Goal: Task Accomplishment & Management: Manage account settings

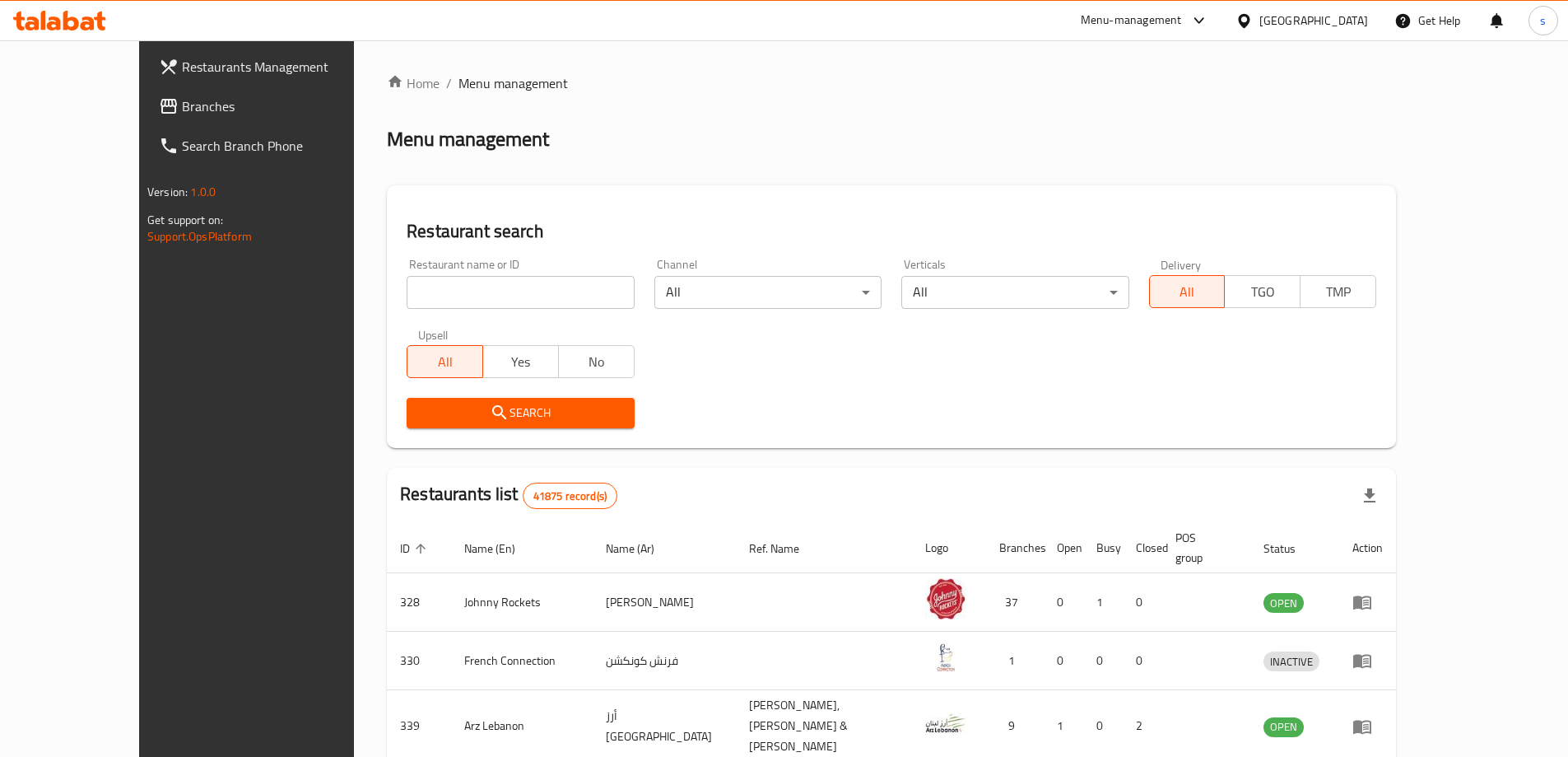
click at [1323, 28] on div "United Arab Emirates" at bounding box center [1314, 20] width 108 height 18
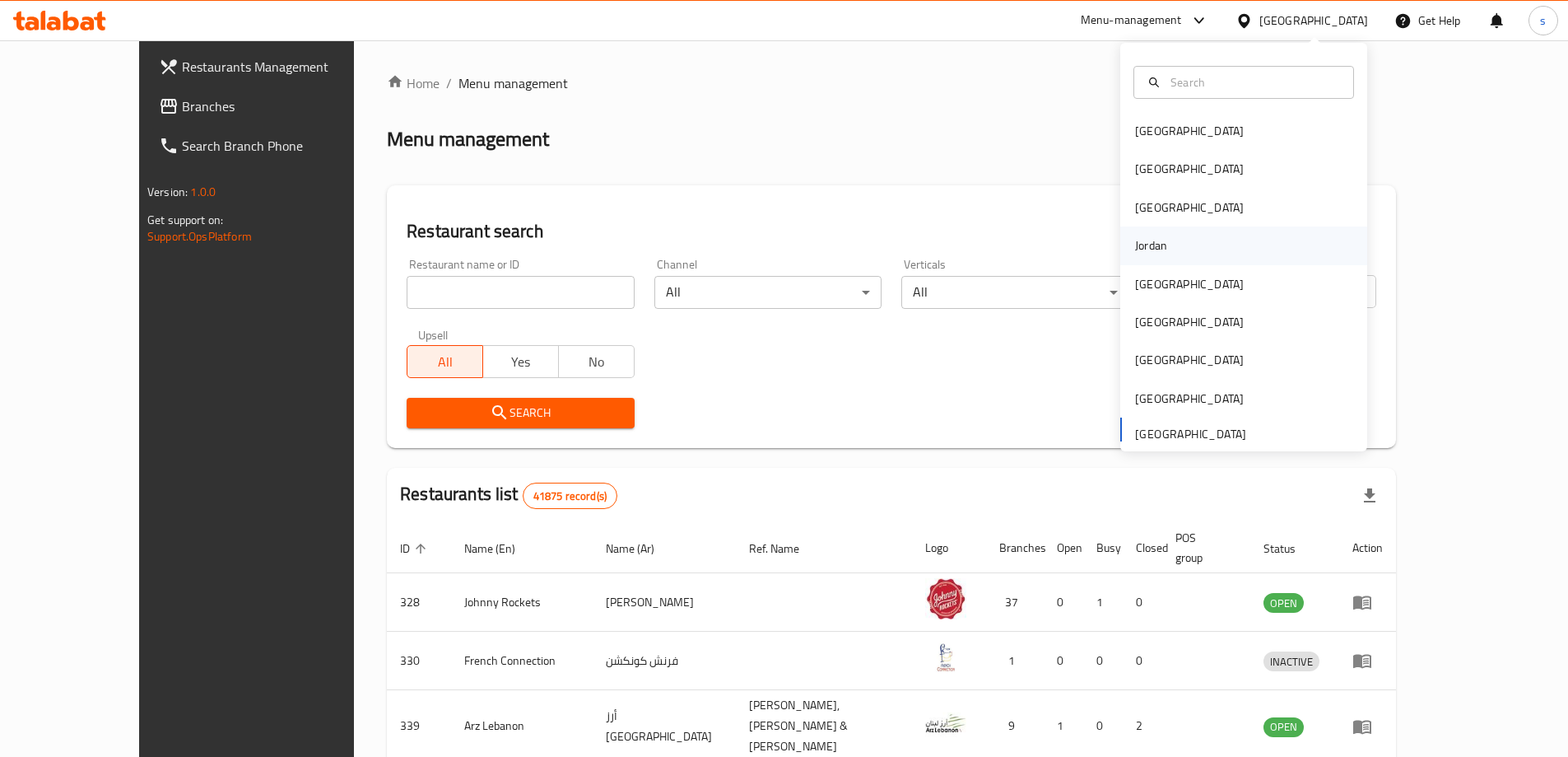
click at [1171, 235] on div "Jordan" at bounding box center [1244, 245] width 247 height 38
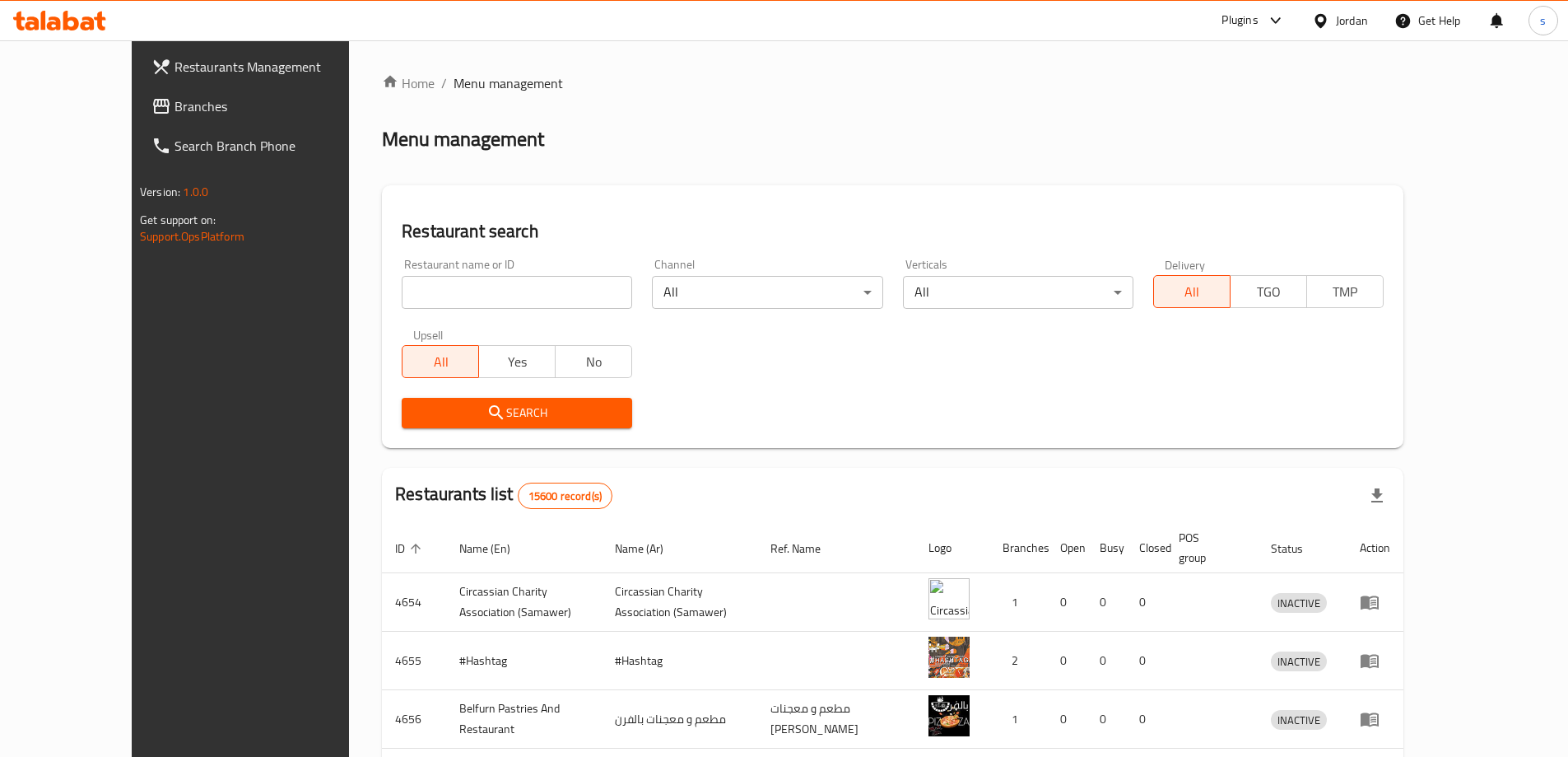
click at [175, 107] on span "Branches" at bounding box center [278, 106] width 205 height 20
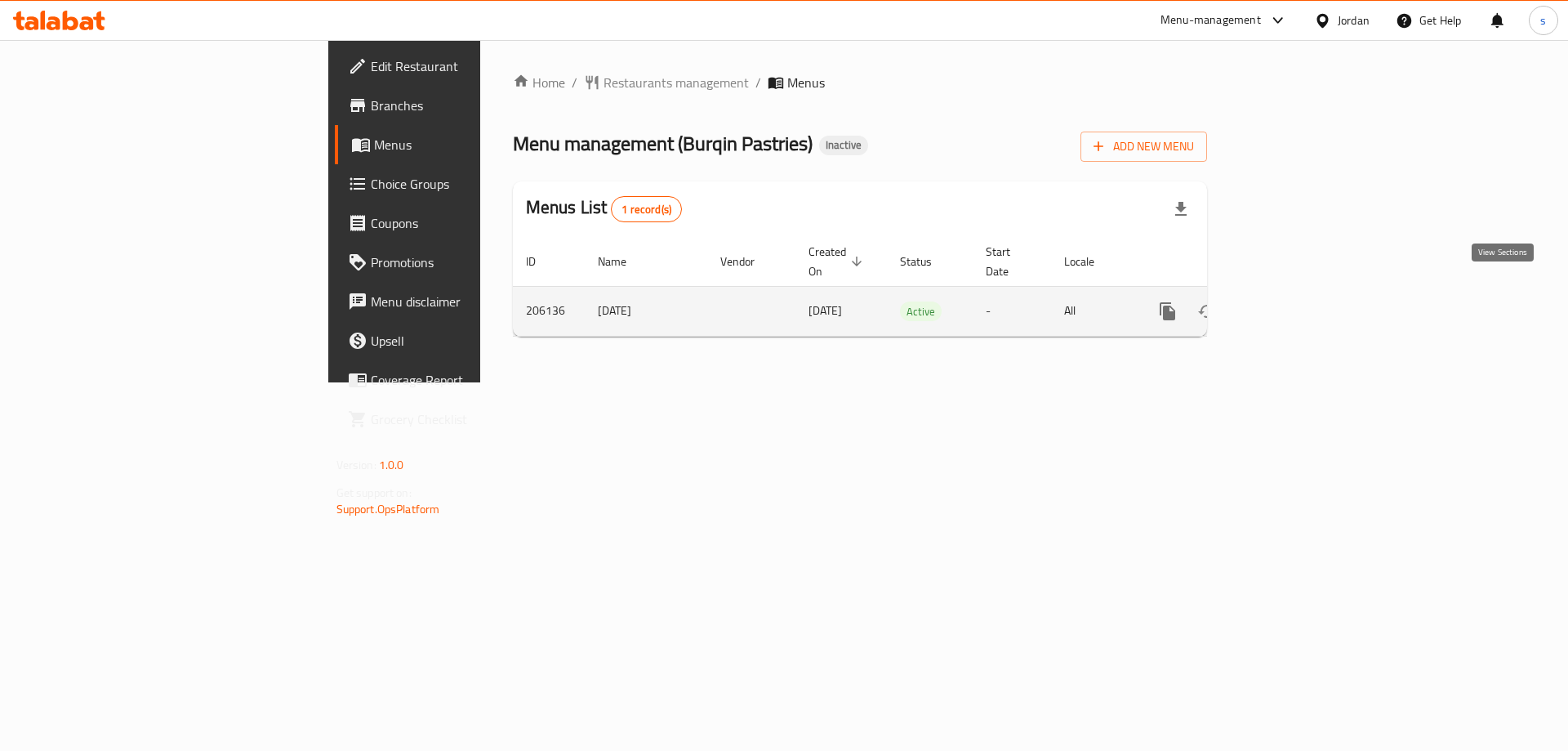
click at [1295, 302] on icon "enhanced table" at bounding box center [1285, 311] width 20 height 20
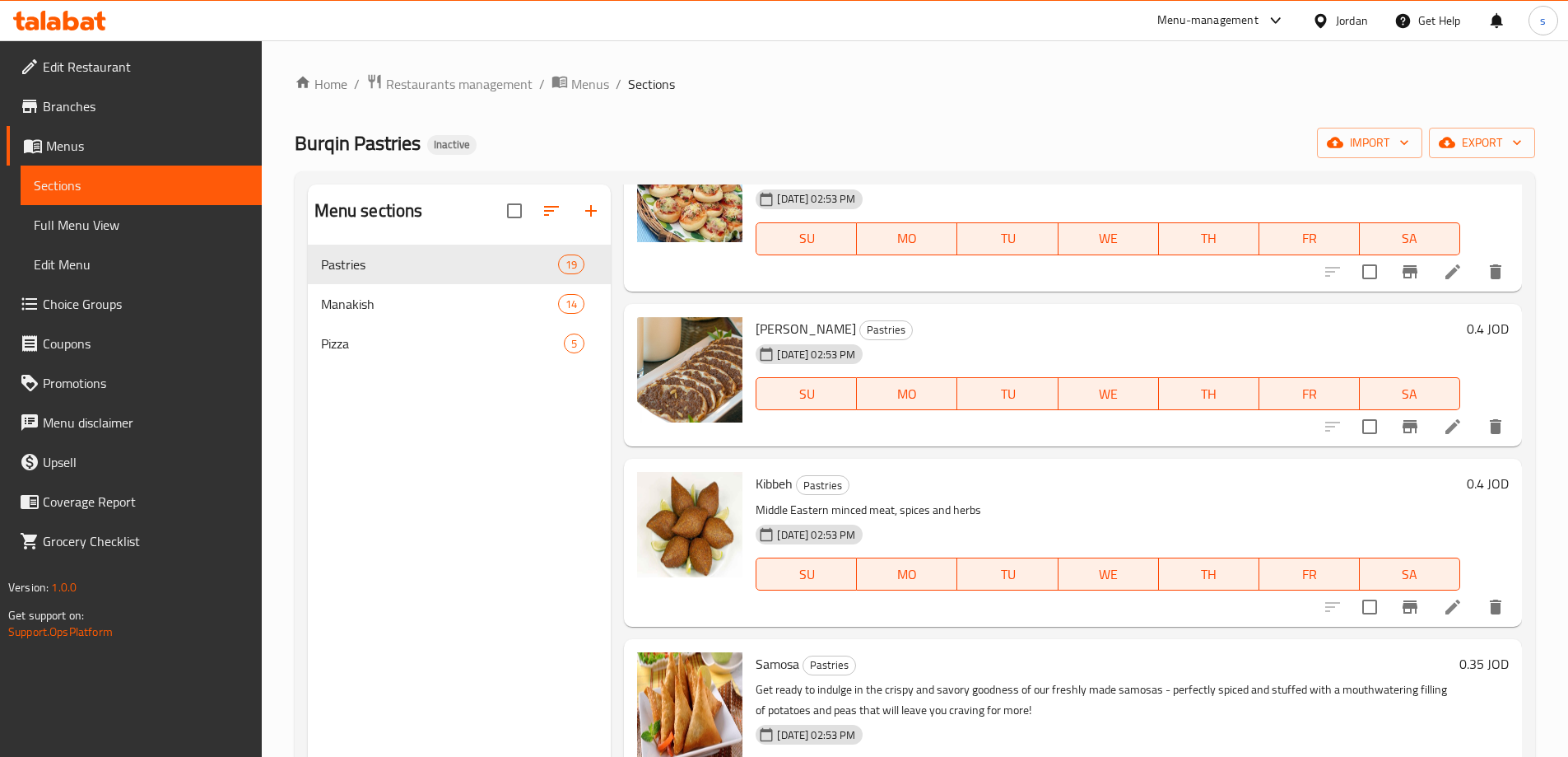
click at [85, 221] on span "Full Menu View" at bounding box center [142, 224] width 215 height 20
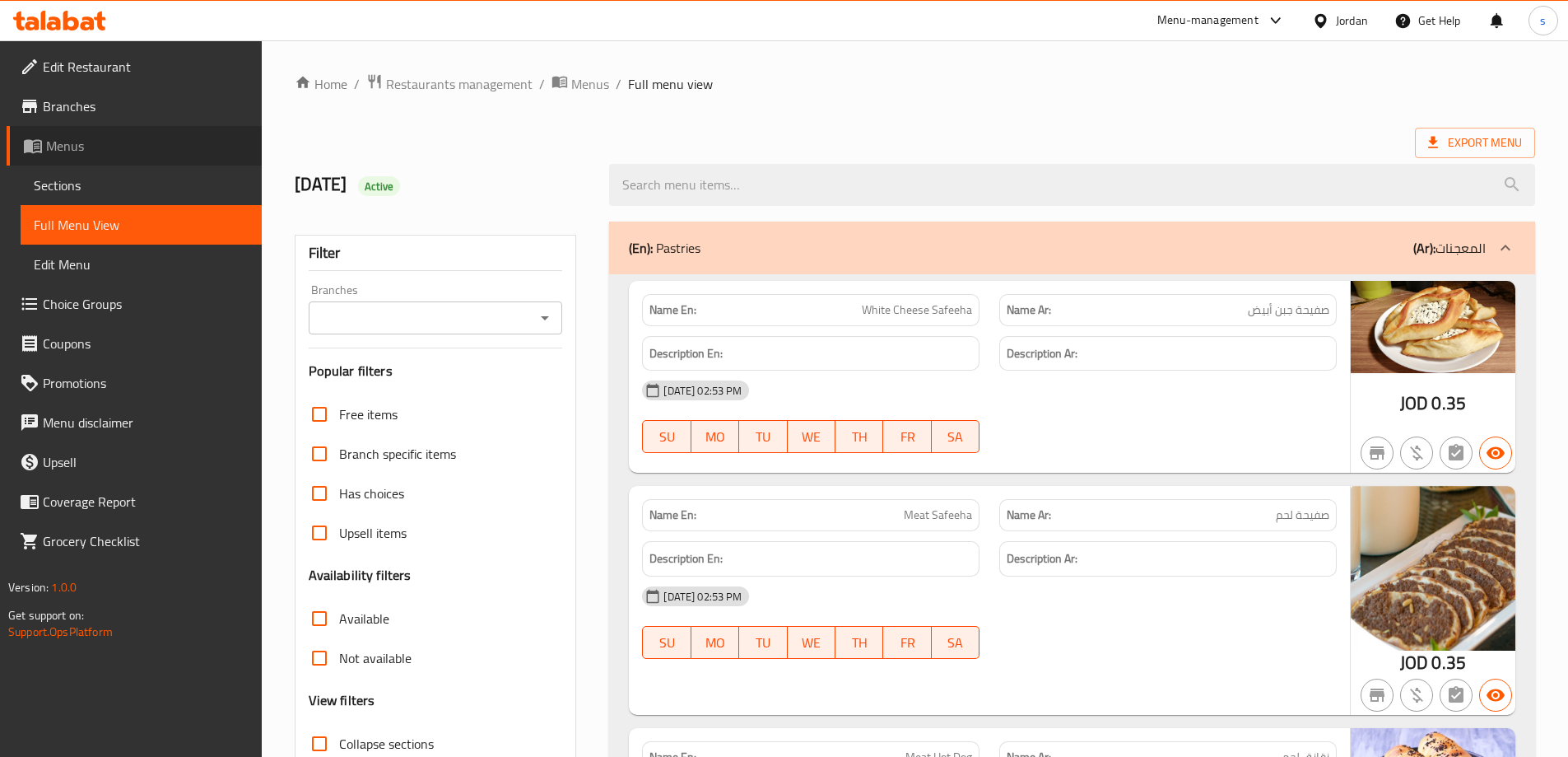
click at [89, 146] on span "Menus" at bounding box center [146, 146] width 203 height 20
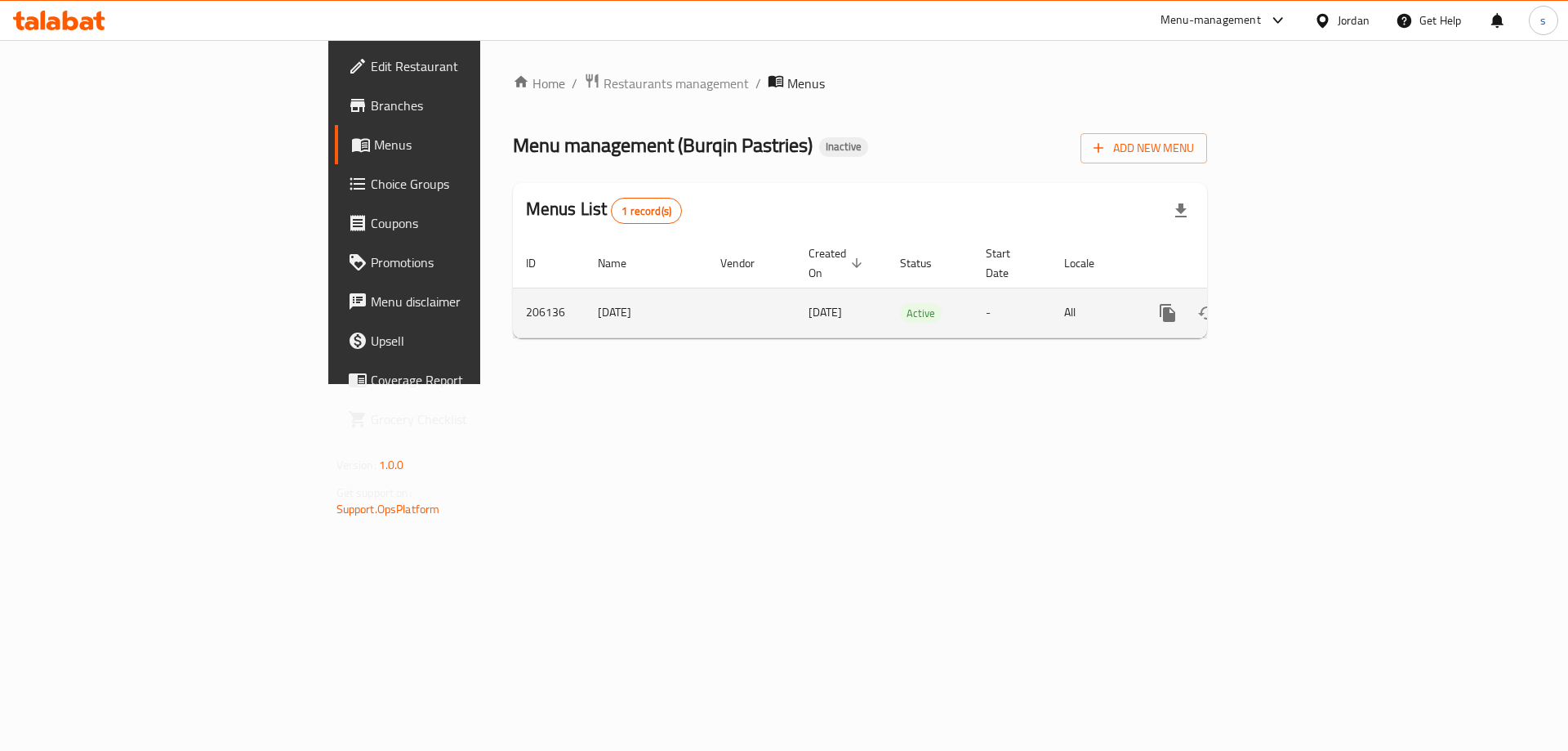
click at [1295, 303] on icon "enhanced table" at bounding box center [1285, 312] width 20 height 20
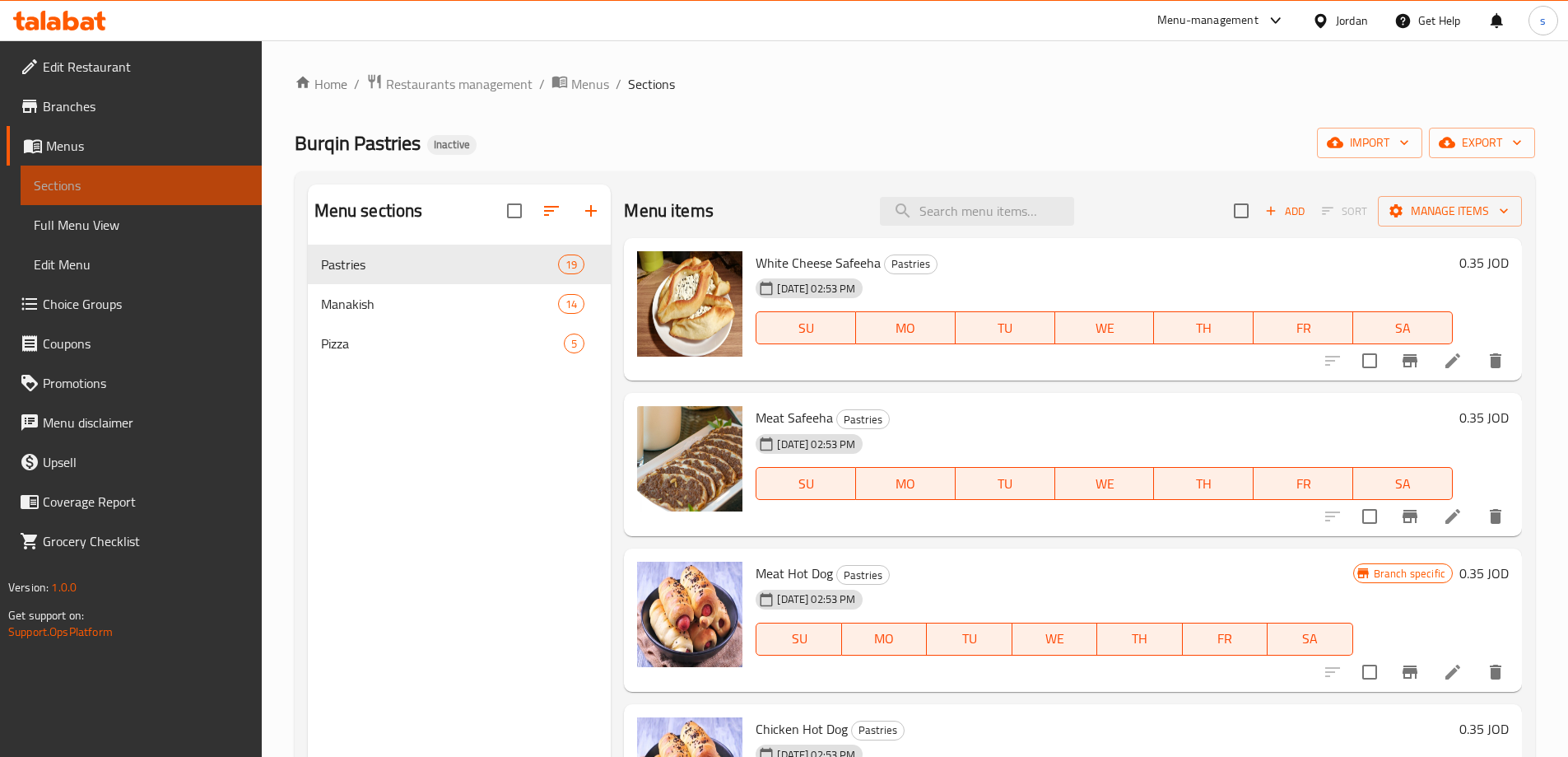
click at [100, 167] on link "Sections" at bounding box center [142, 185] width 242 height 40
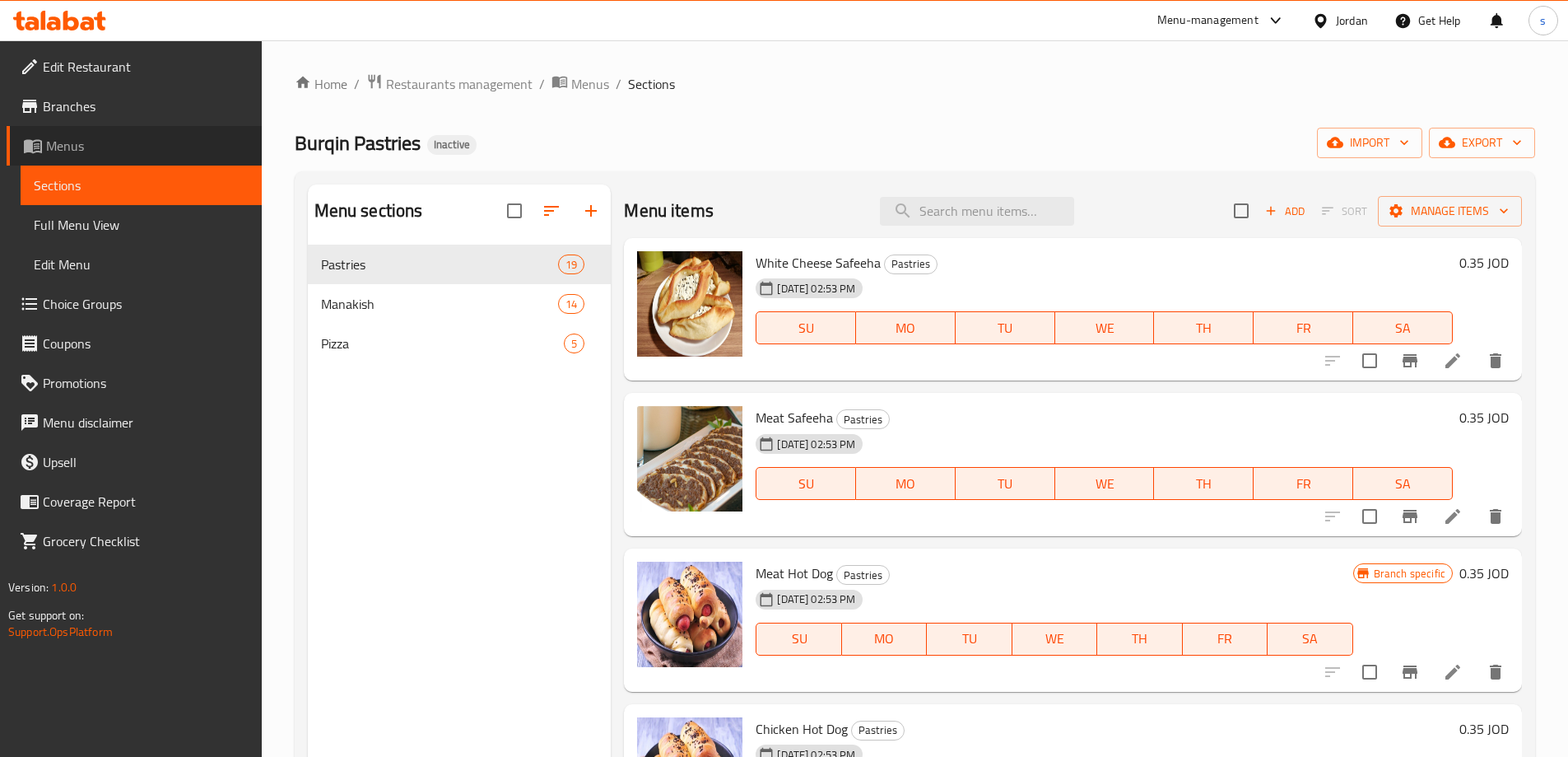
click at [100, 149] on span "Menus" at bounding box center [146, 146] width 203 height 20
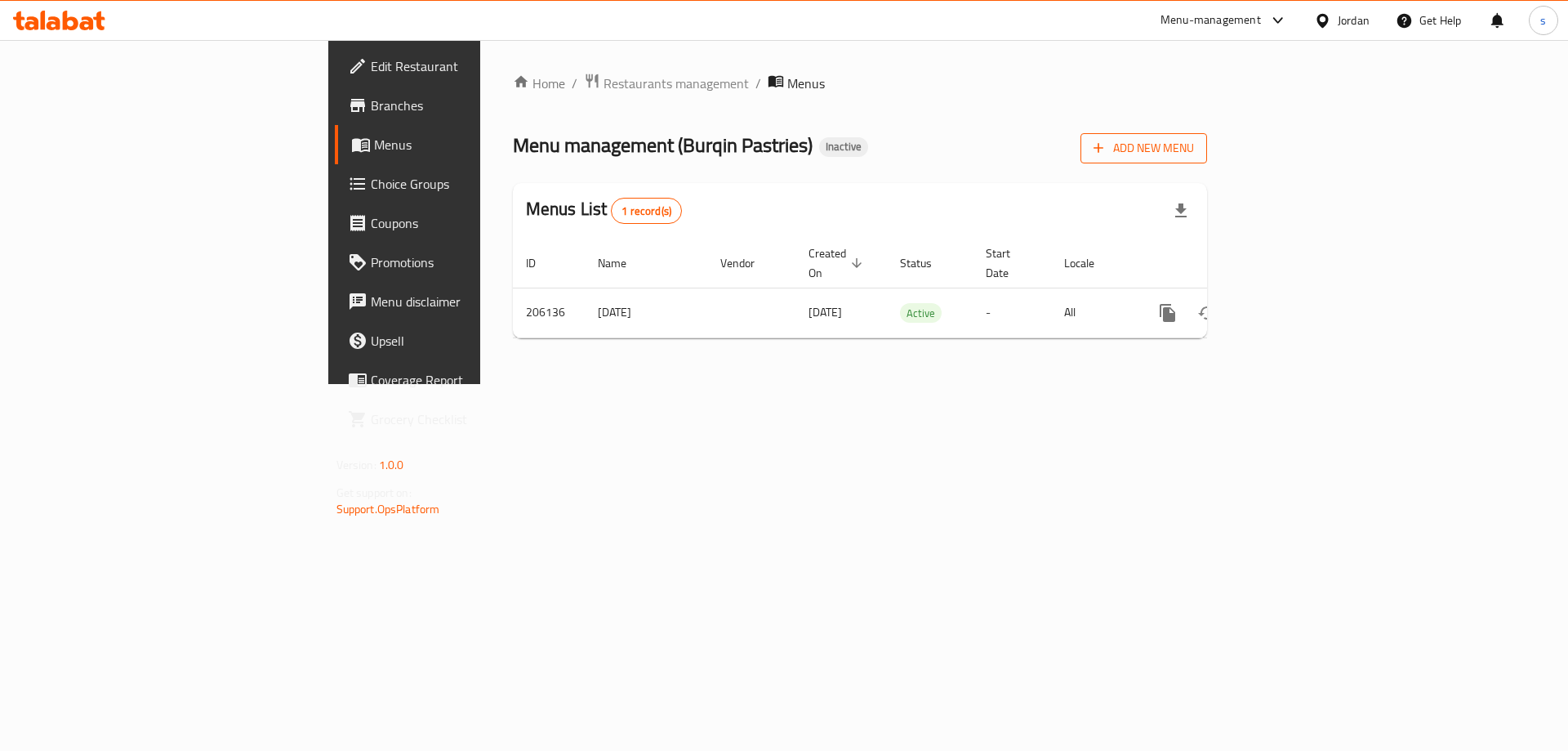
click at [1194, 143] on span "Add New Menu" at bounding box center [1143, 148] width 101 height 21
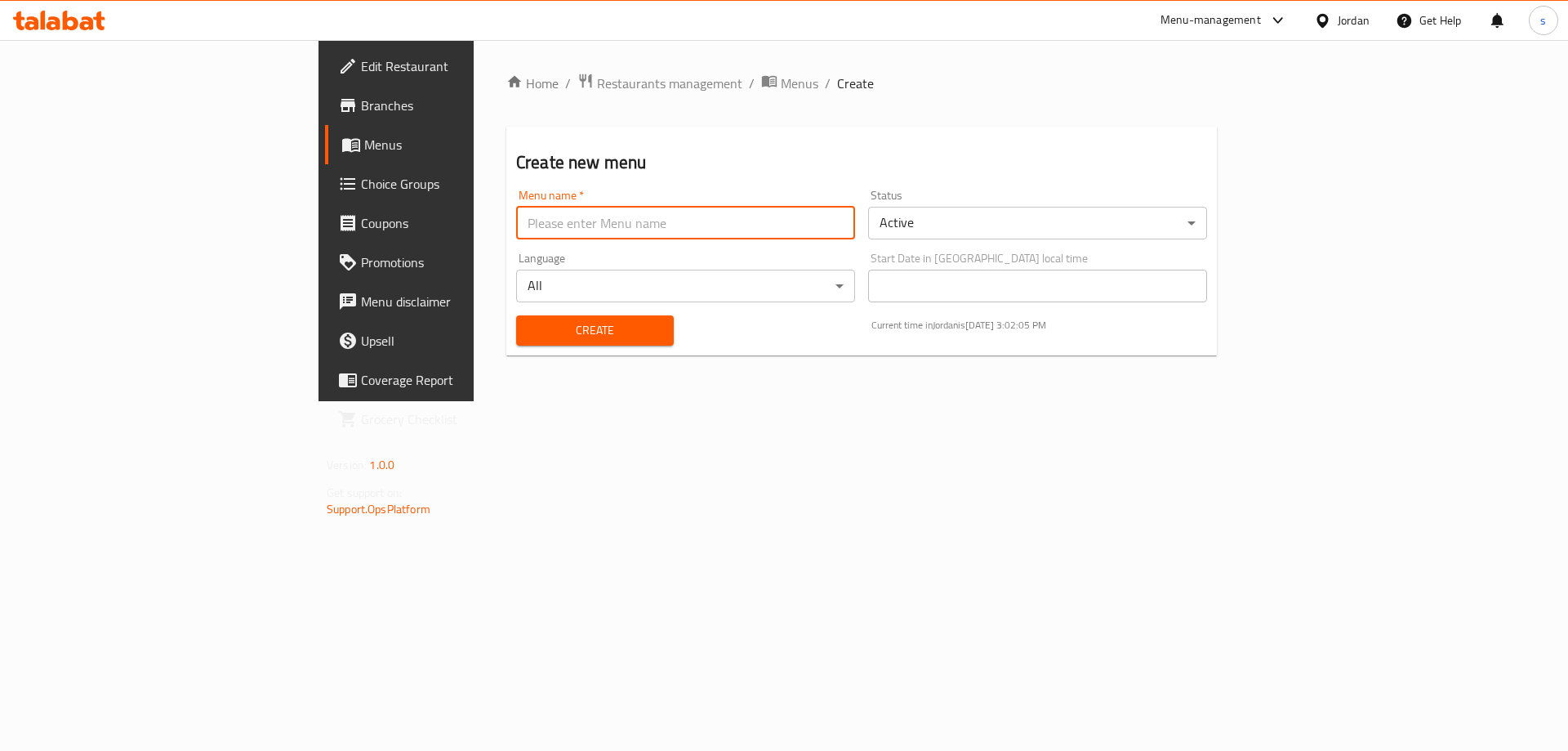
click at [516, 233] on input "text" at bounding box center [685, 223] width 339 height 33
type input "1"
type input "[DATE]"
click at [516, 315] on button "Create" at bounding box center [594, 330] width 158 height 30
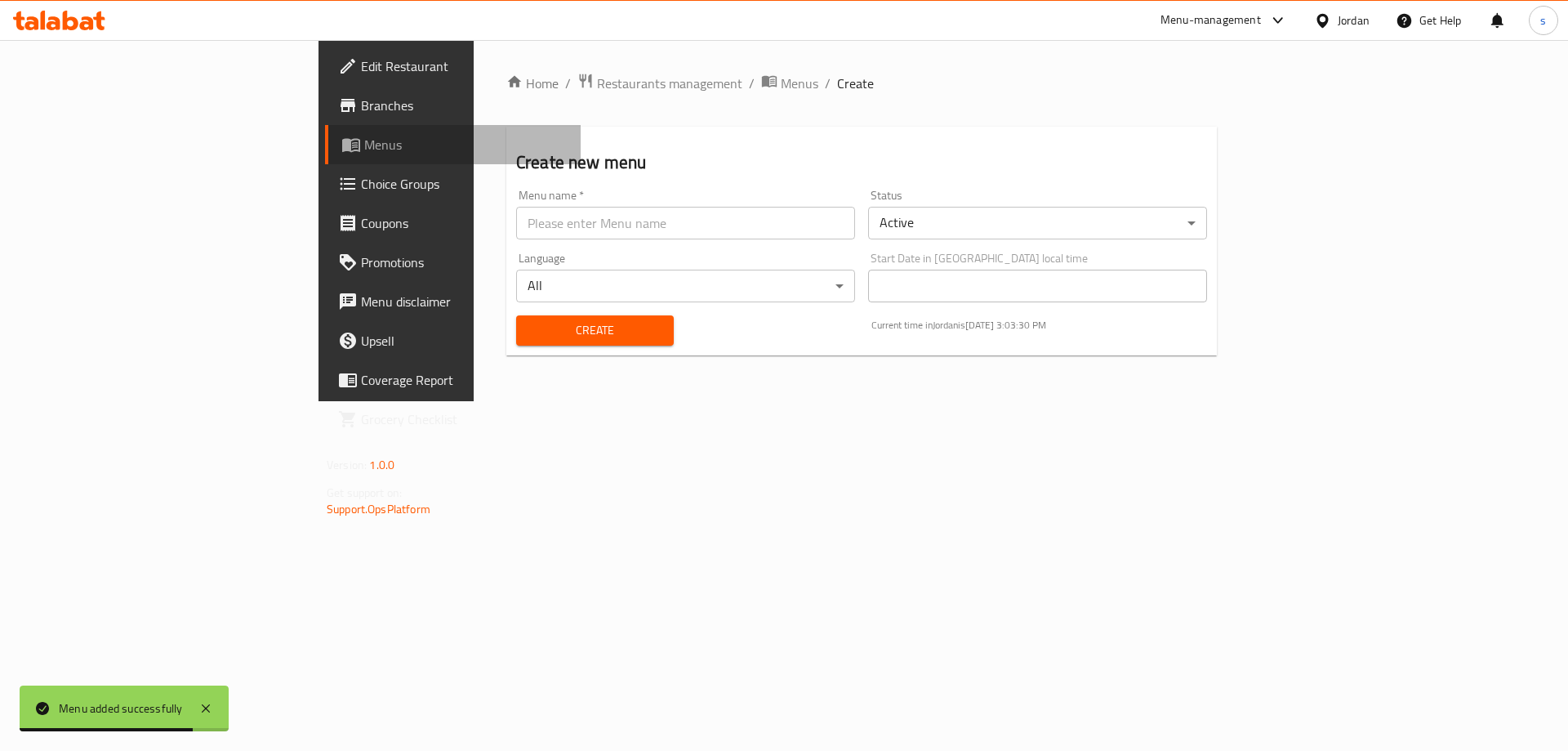
click at [364, 142] on span "Menus" at bounding box center [466, 144] width 204 height 20
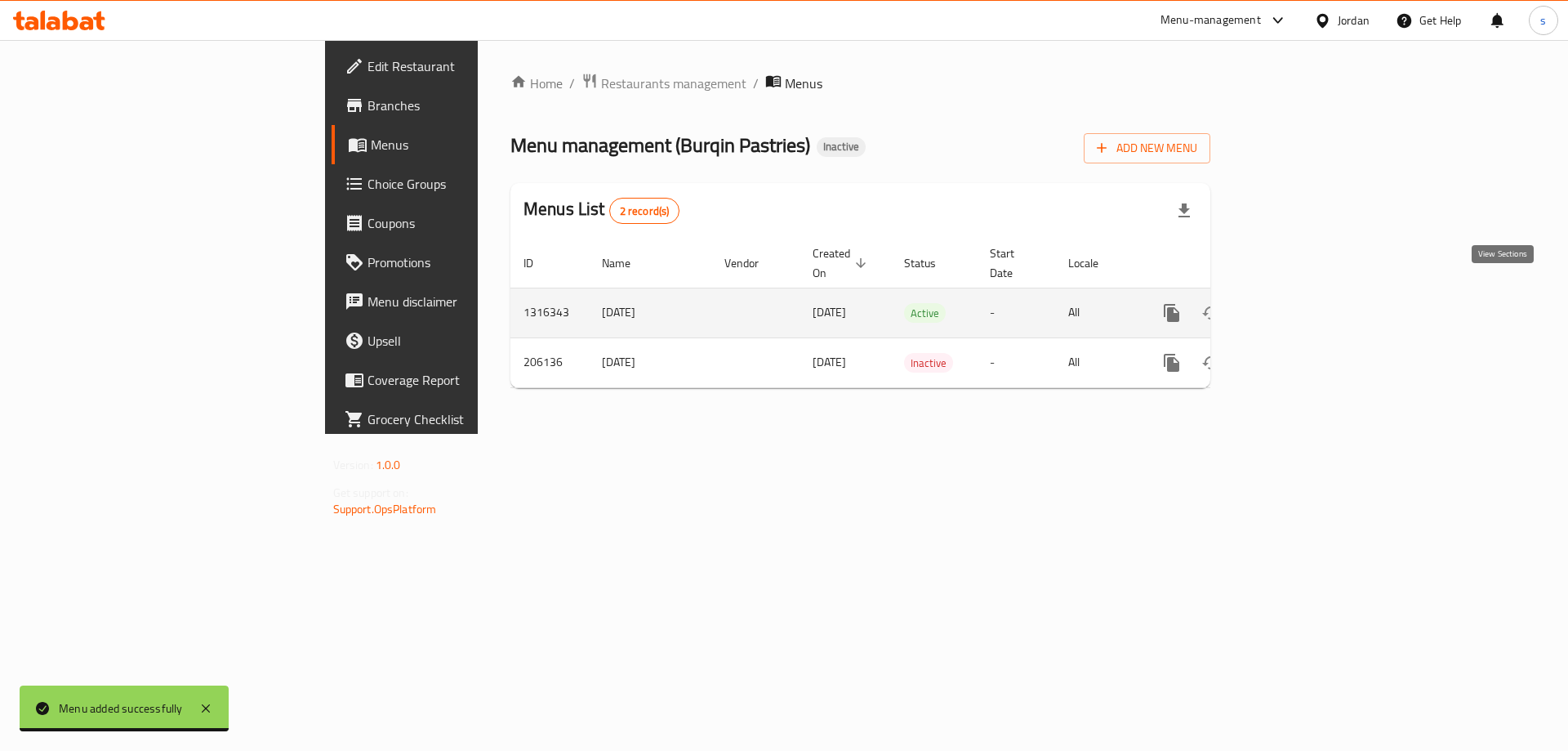
click at [1297, 306] on icon "enhanced table" at bounding box center [1290, 313] width 15 height 15
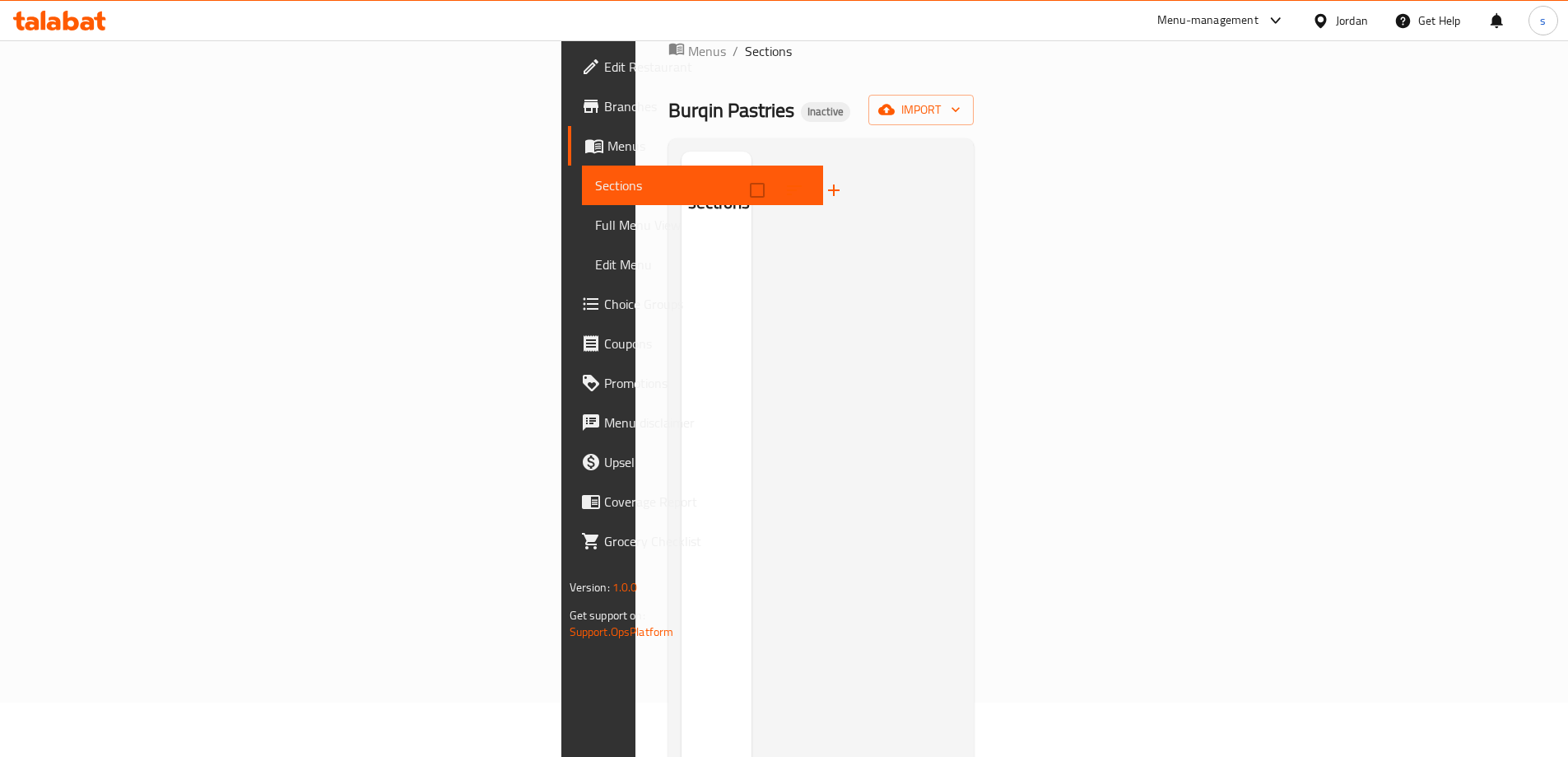
scroll to position [83, 0]
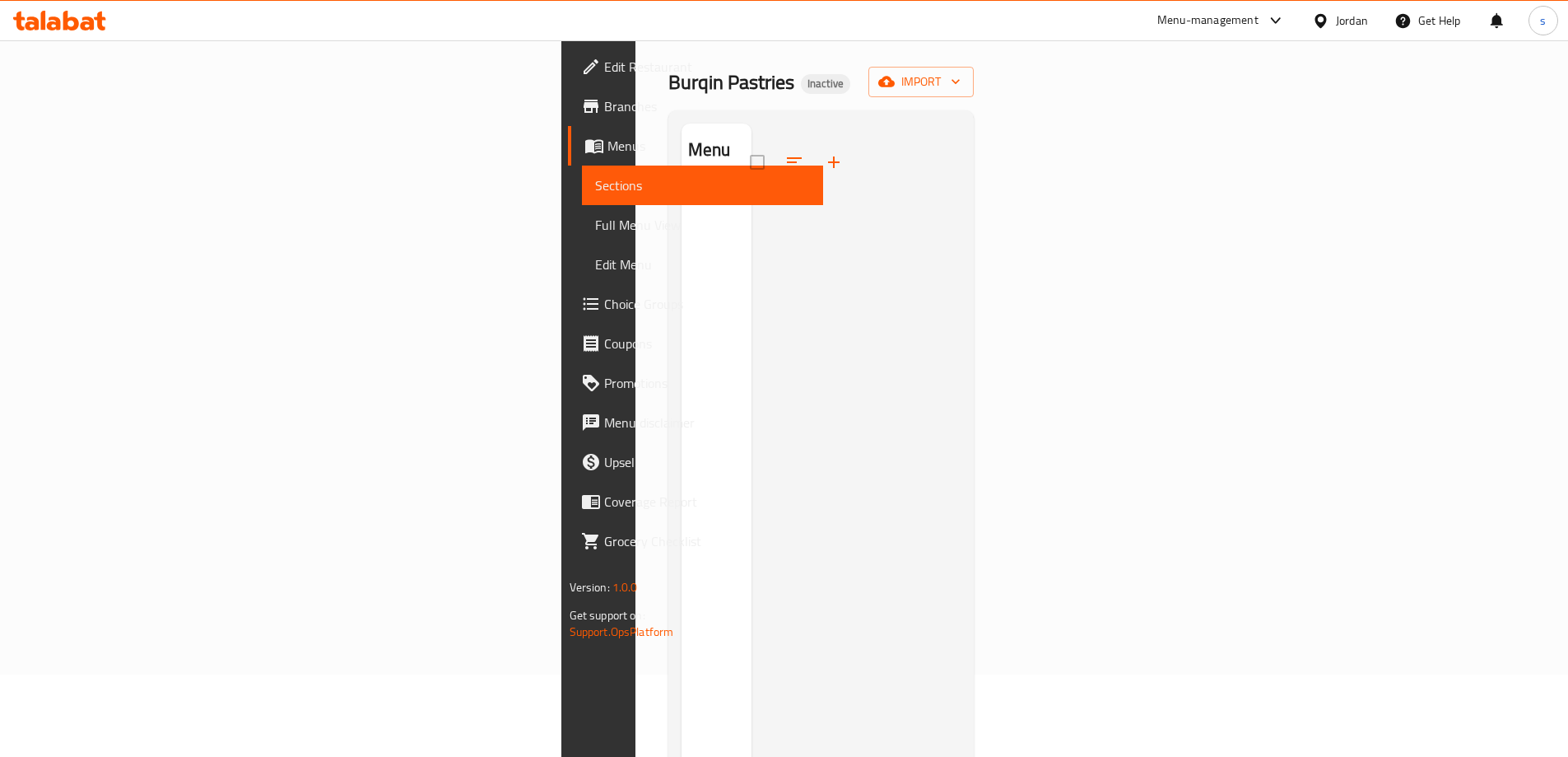
click at [752, 298] on div at bounding box center [857, 502] width 210 height 757
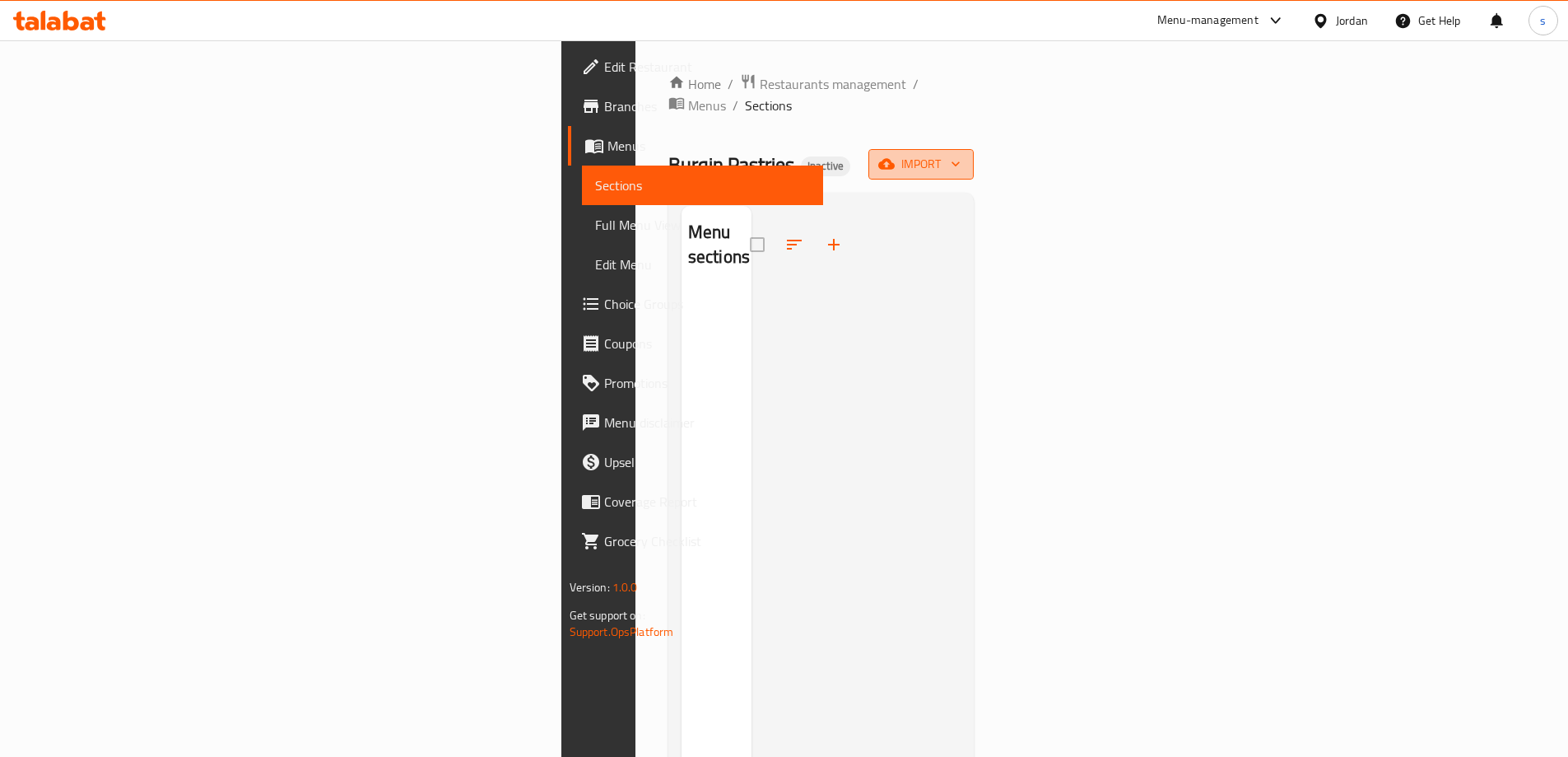
click at [974, 154] on button "import" at bounding box center [920, 165] width 106 height 30
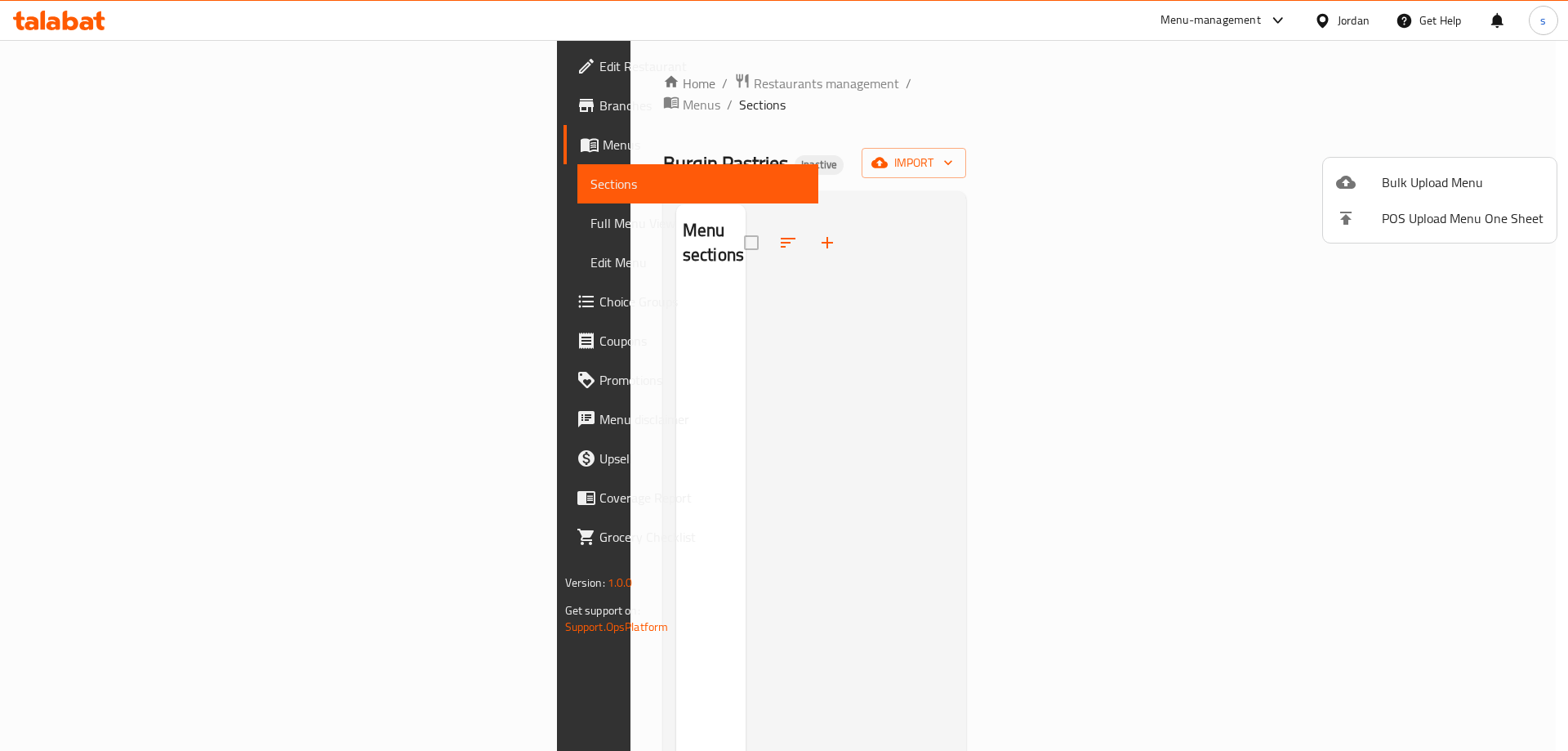
click at [1056, 207] on div at bounding box center [784, 376] width 1568 height 751
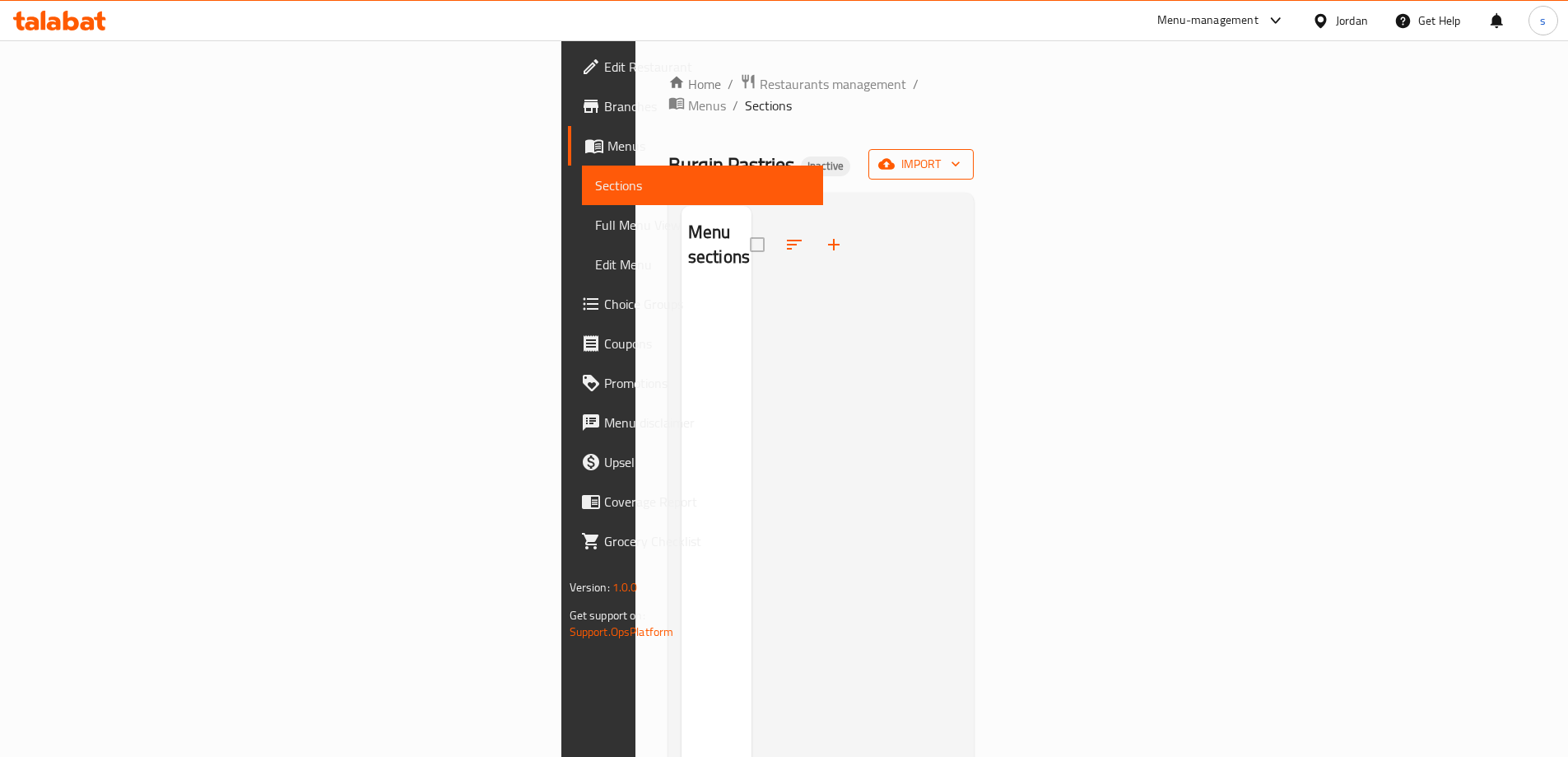
click at [960, 154] on span "import" at bounding box center [920, 165] width 79 height 21
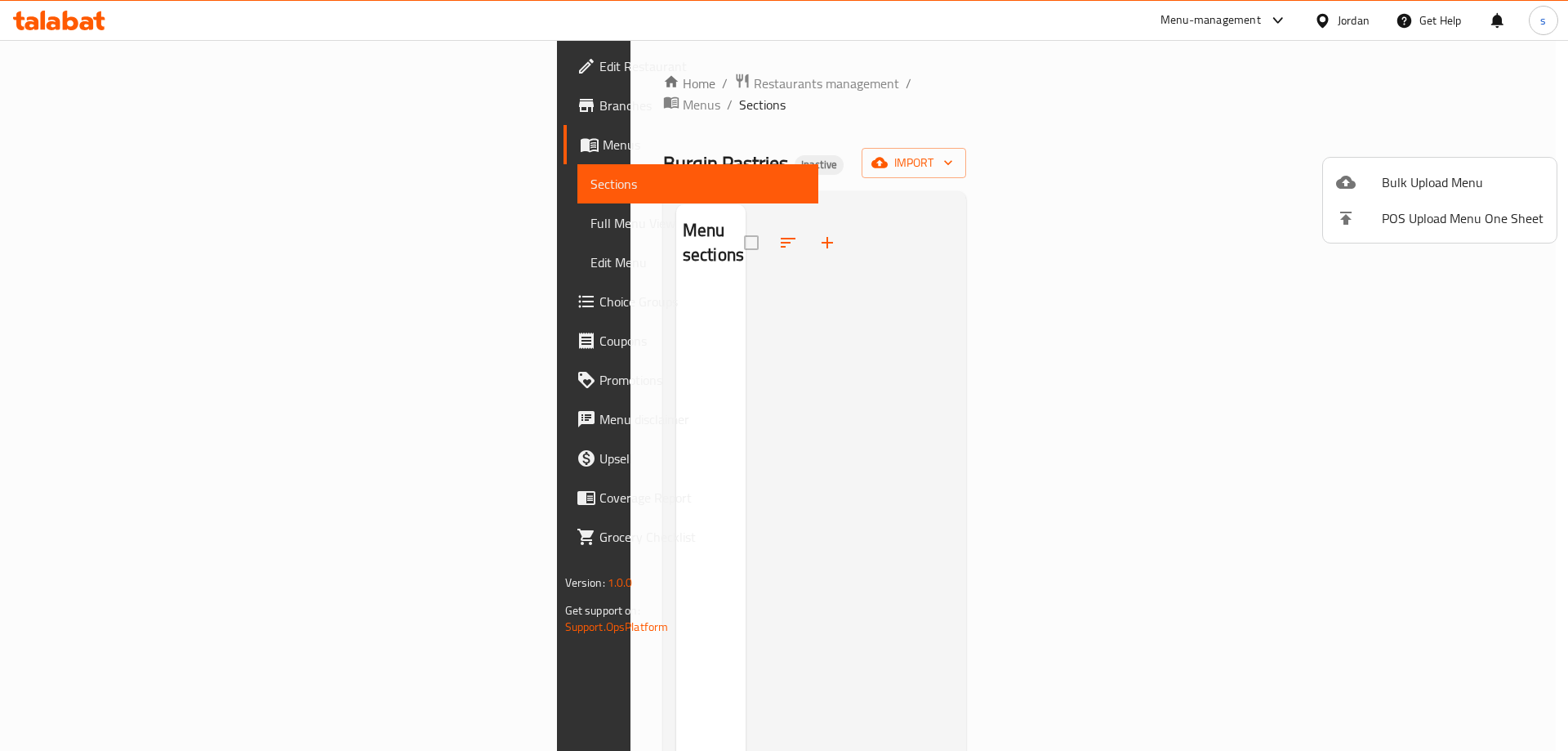
click at [1546, 127] on div at bounding box center [784, 376] width 1568 height 751
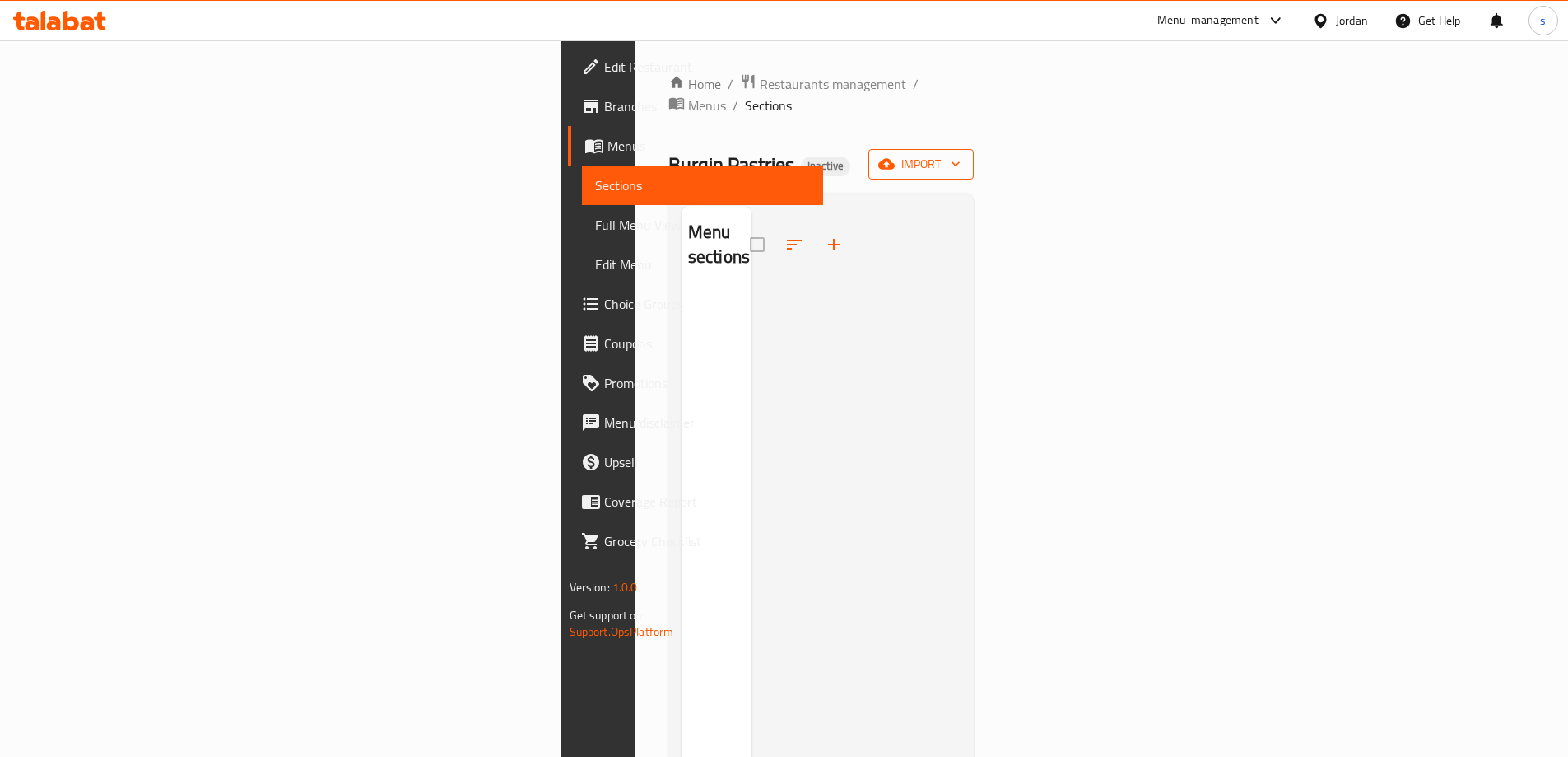
click at [960, 154] on span "import" at bounding box center [920, 165] width 79 height 21
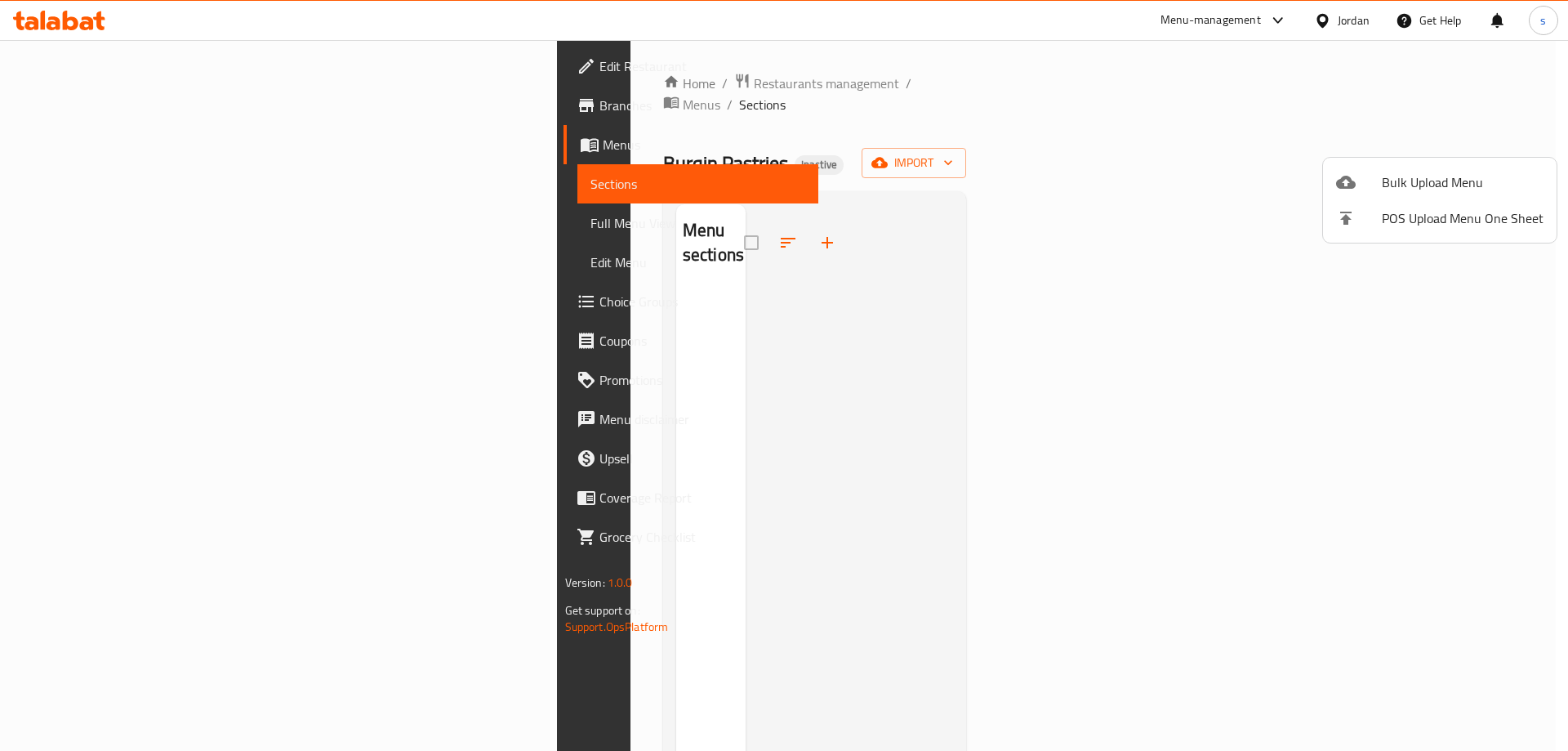
click at [1439, 181] on span "Bulk Upload Menu" at bounding box center [1462, 182] width 161 height 20
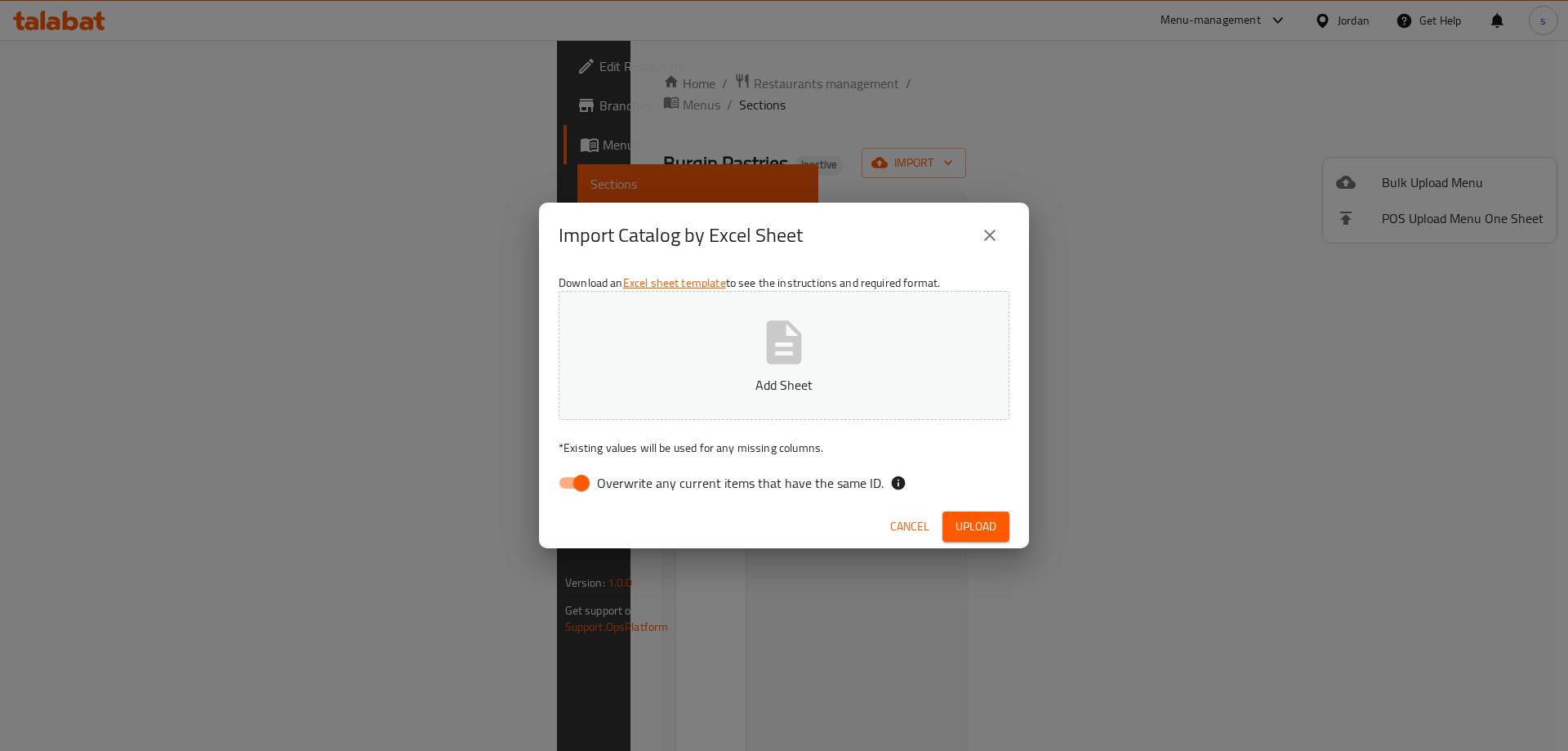
click at [585, 474] on input "Overwrite any current items that have the same ID." at bounding box center [581, 482] width 93 height 31
checkbox input "false"
click at [669, 393] on p "Add Sheet" at bounding box center [784, 384] width 400 height 20
click at [979, 526] on span "Upload" at bounding box center [976, 526] width 41 height 21
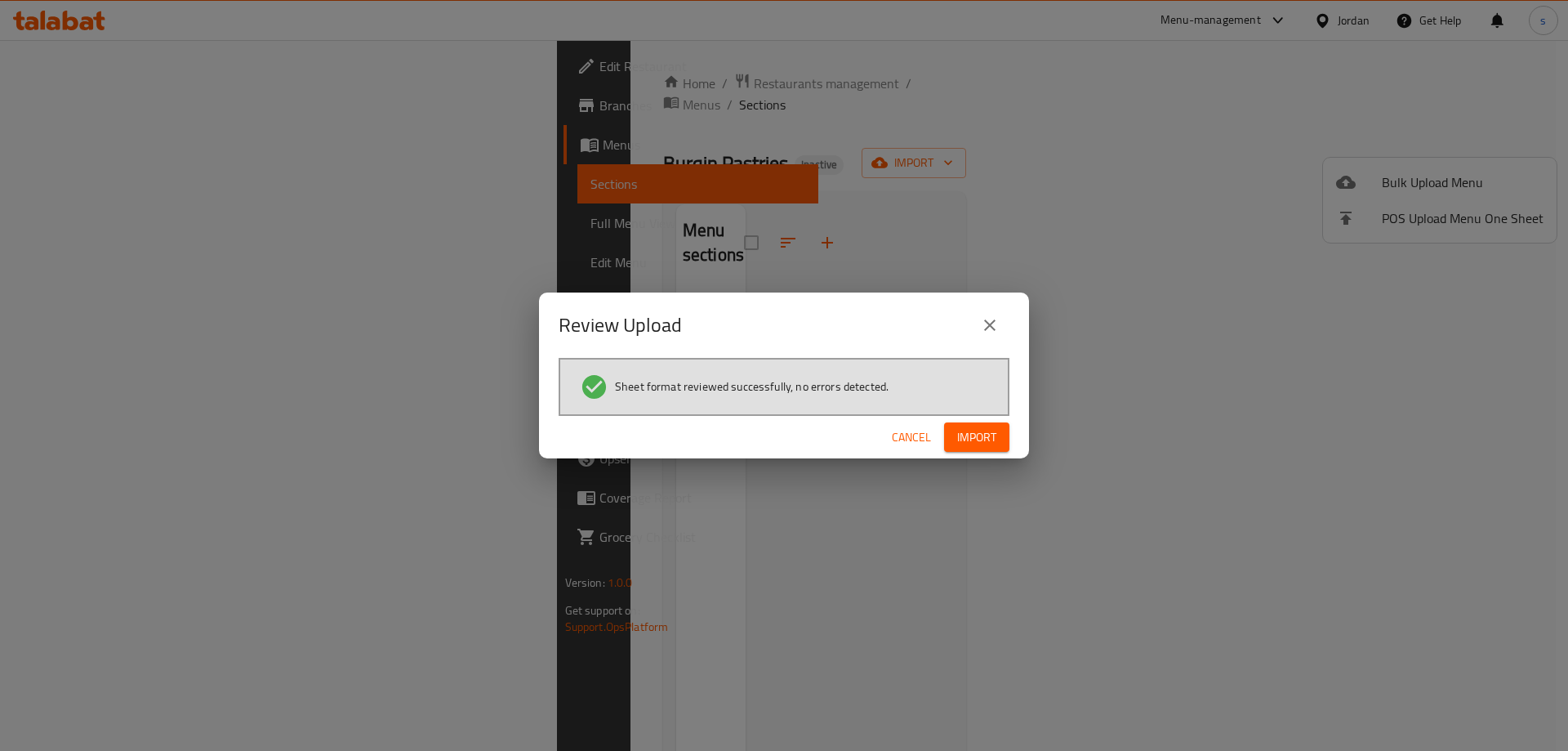
click at [972, 436] on span "Import" at bounding box center [977, 438] width 40 height 21
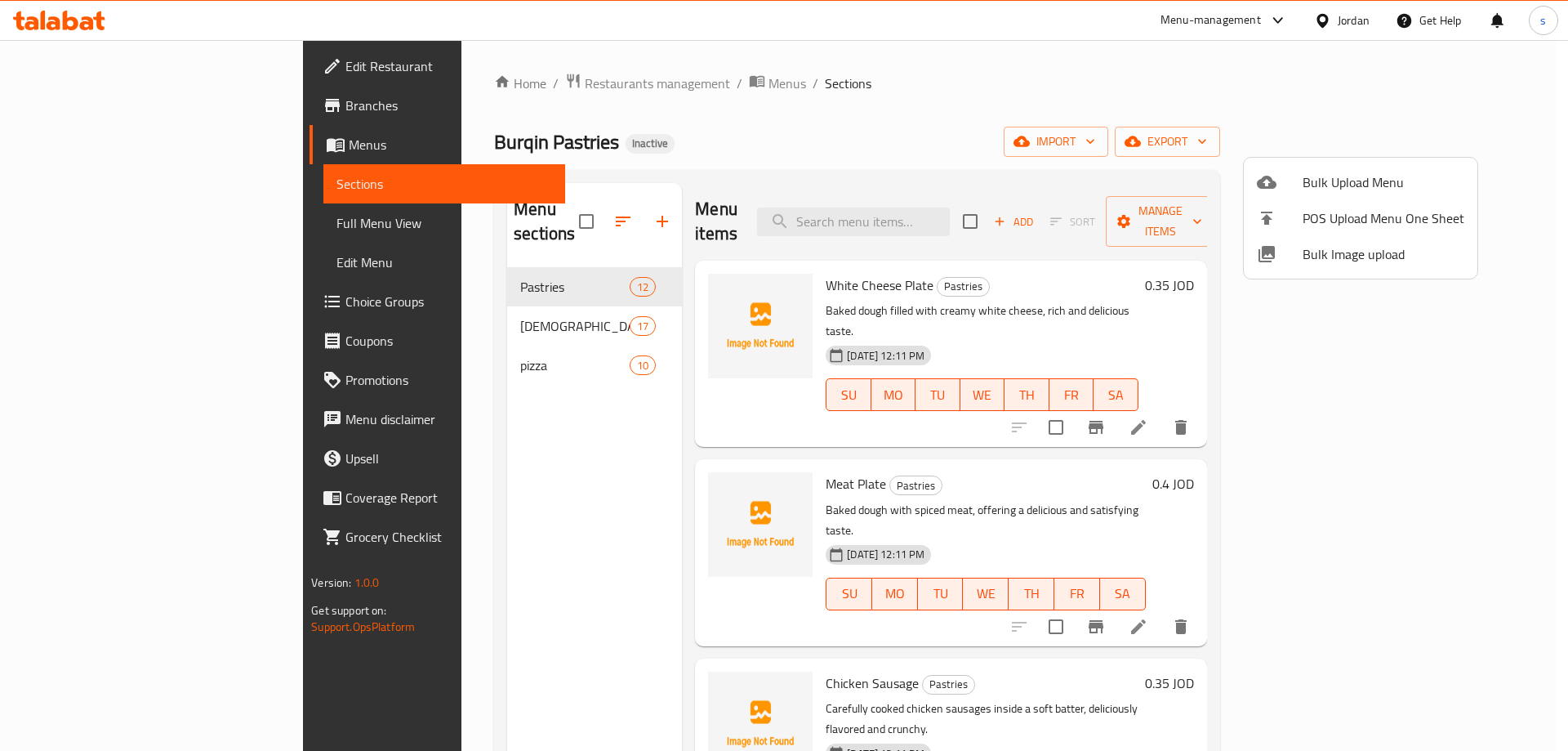
click at [1189, 416] on div at bounding box center [784, 376] width 1568 height 751
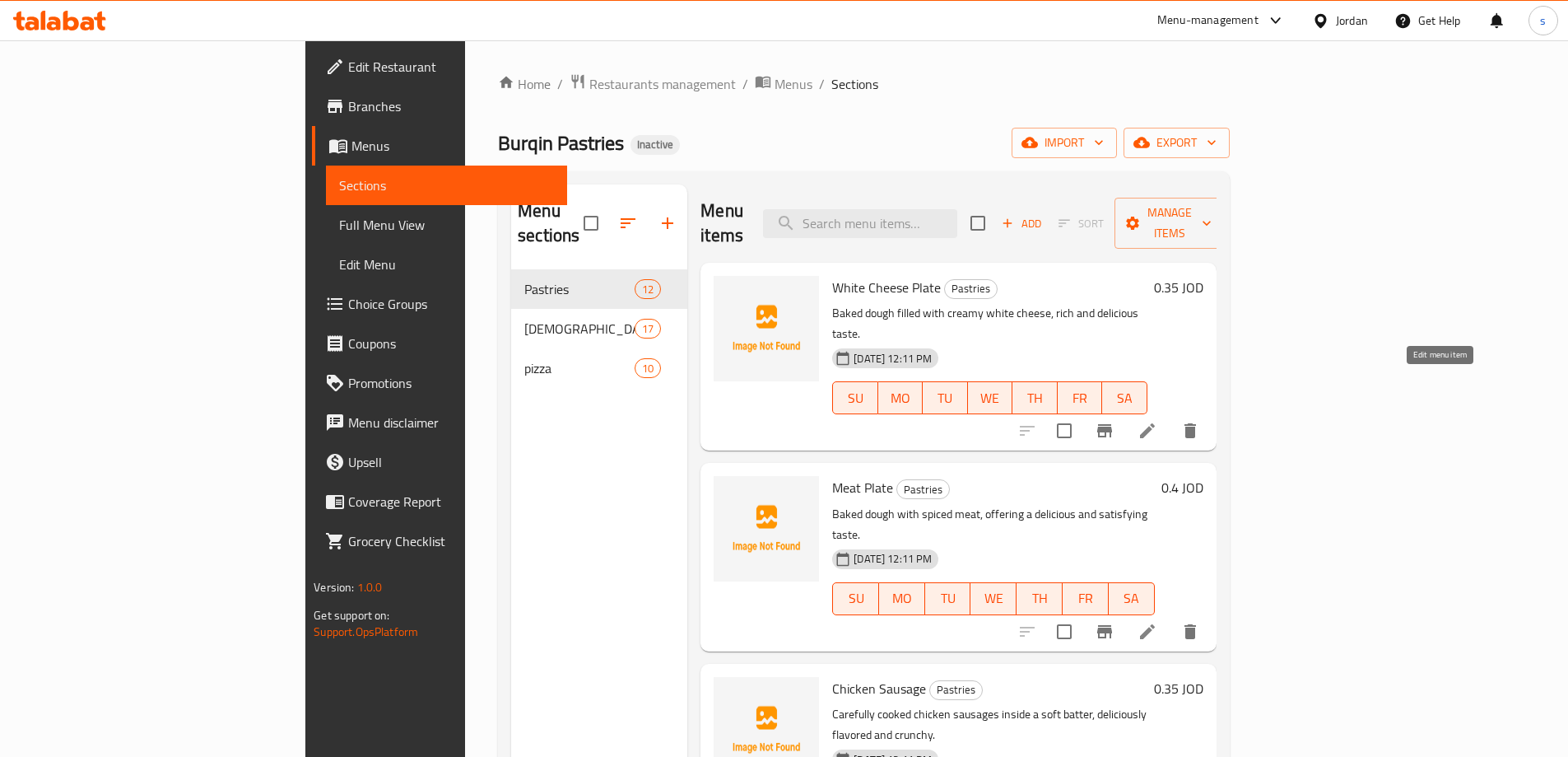
click at [1157, 420] on icon at bounding box center [1148, 430] width 20 height 20
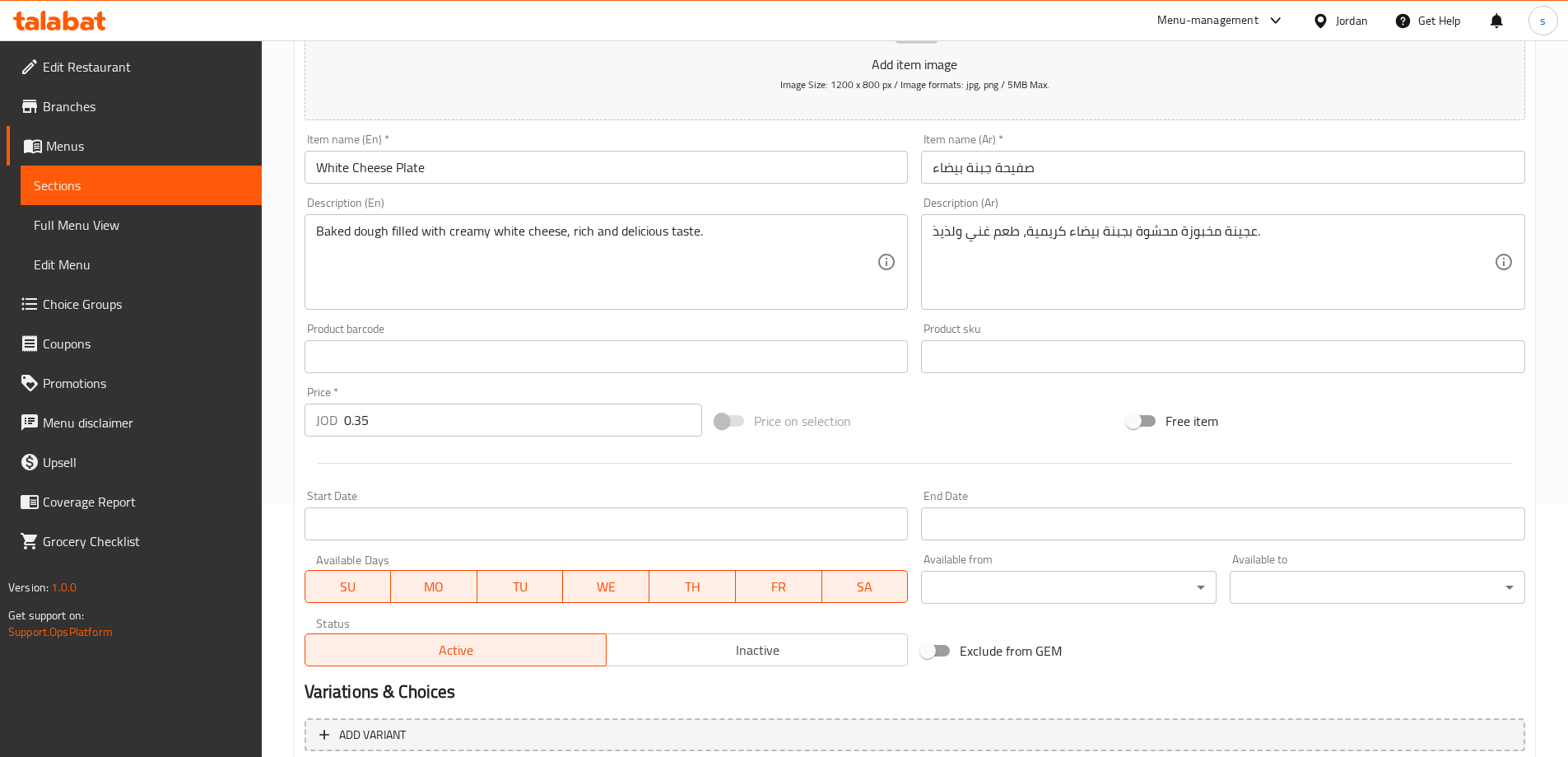
scroll to position [165, 0]
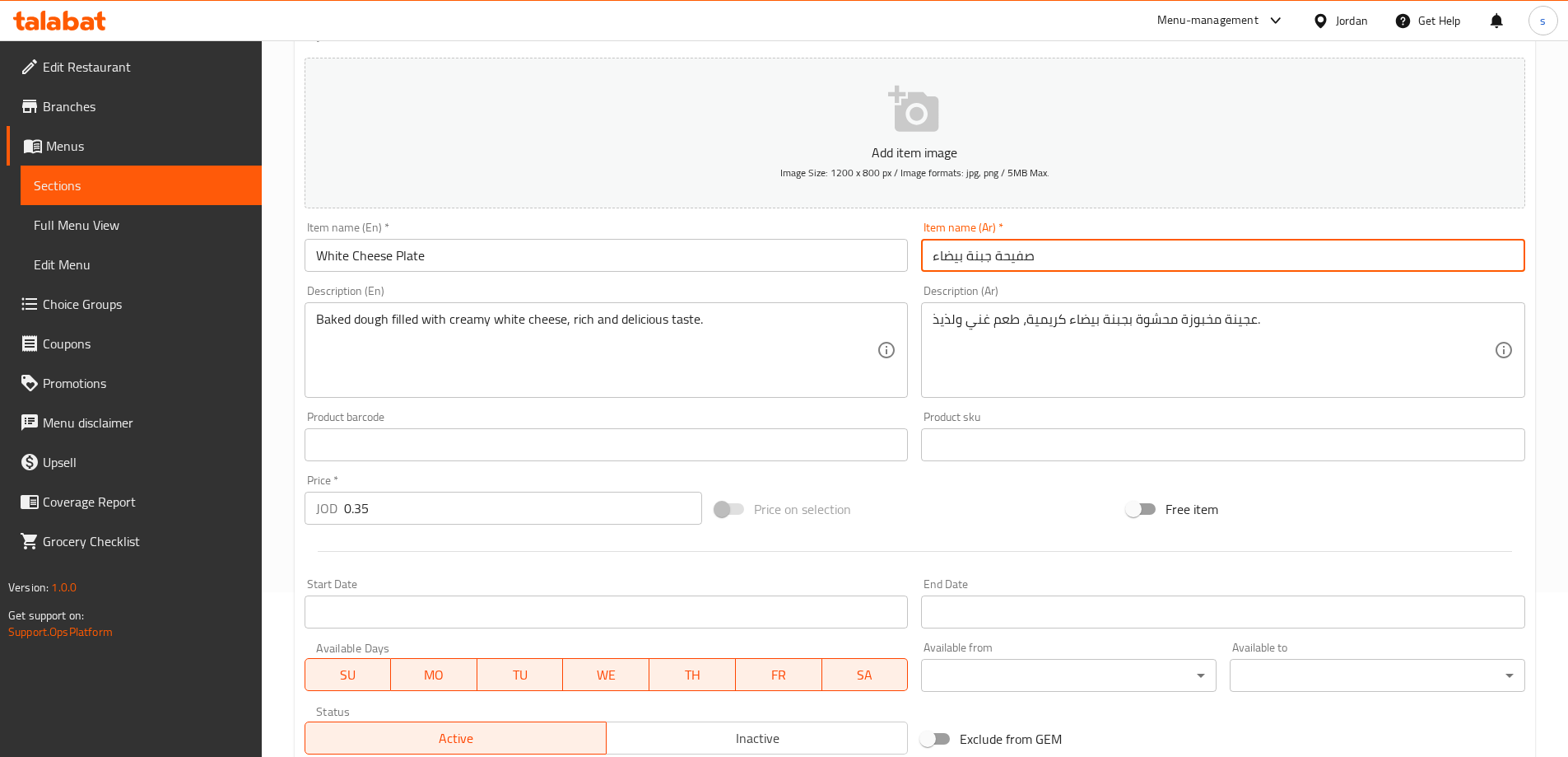
click at [988, 259] on input "صفيحة جبنة بيضاء" at bounding box center [1224, 255] width 605 height 33
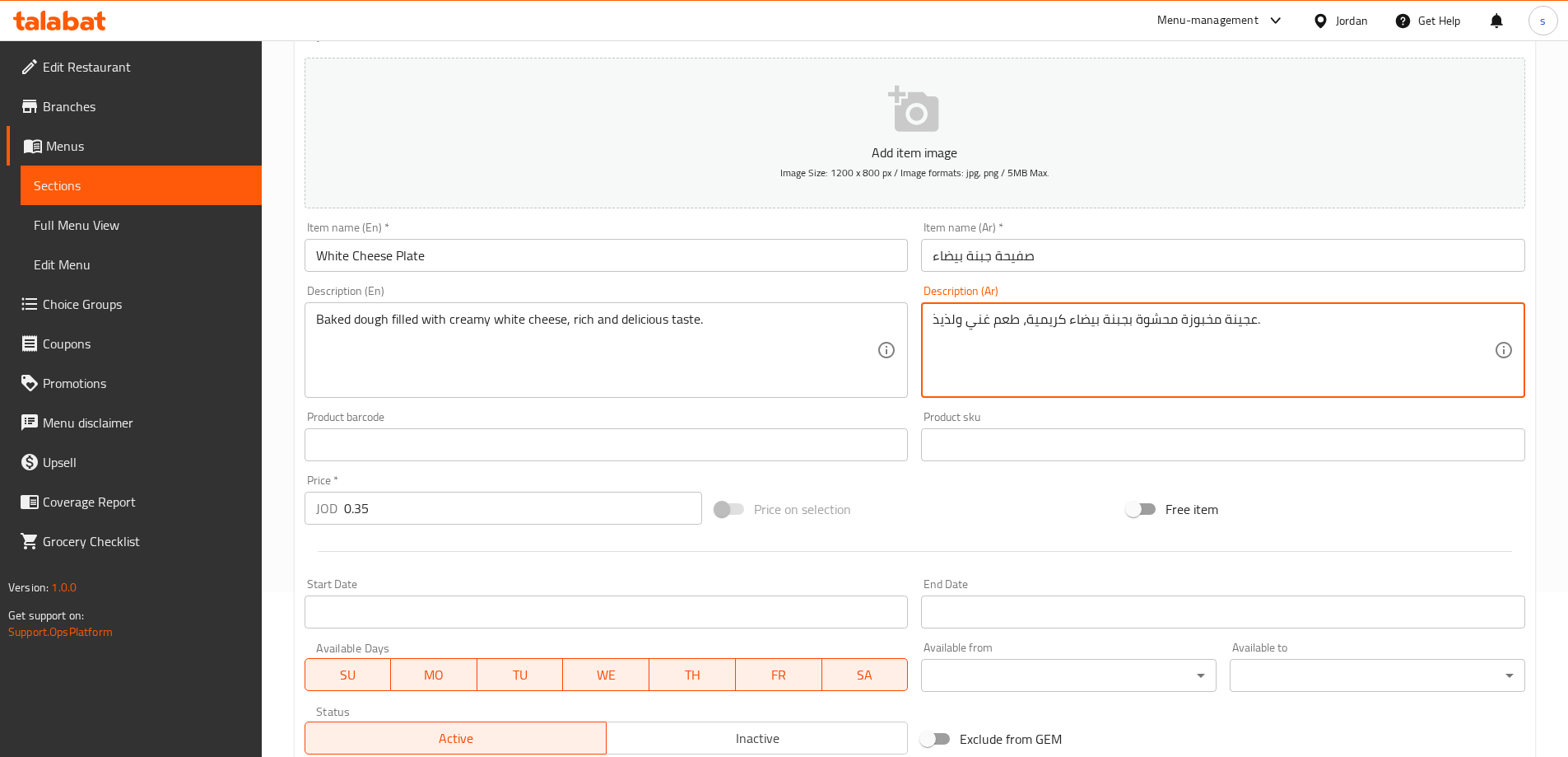
click at [997, 312] on textarea "عجينة مخبوزة محشوة بجبنة بيضاء كريمية، طعم غني ولذيذ." at bounding box center [1213, 350] width 562 height 78
click at [1001, 259] on input "صفيحة جبنة بيضاء" at bounding box center [1224, 255] width 605 height 33
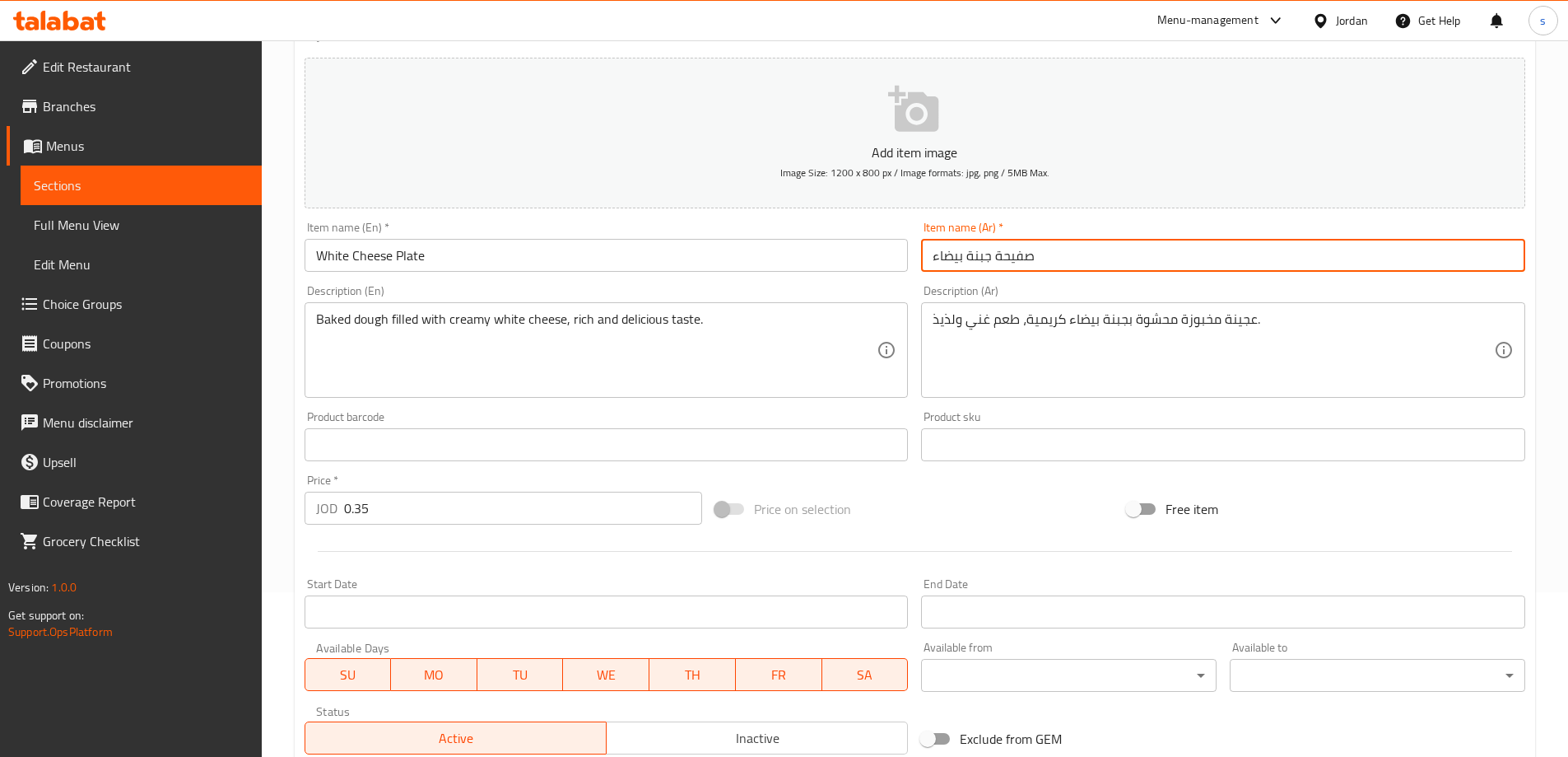
click at [1001, 259] on input "صفيحة جبنة بيضاء" at bounding box center [1224, 255] width 605 height 33
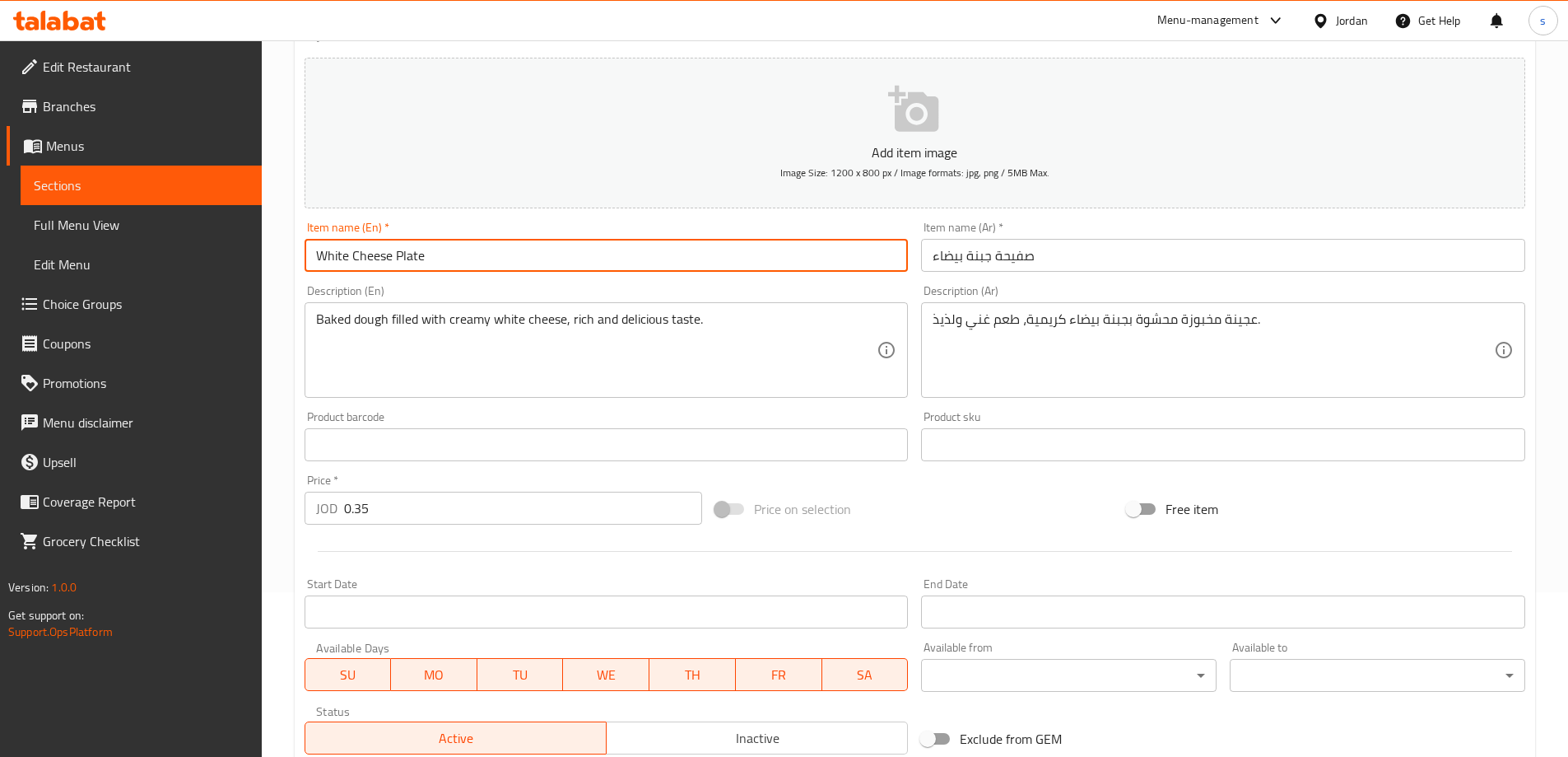
click at [408, 257] on input "White Cheese Plate" at bounding box center [607, 255] width 605 height 33
paste input "Safeeha"
type input "White Cheese Safeeha"
click at [500, 209] on div "Add item image Image Size: 1200 x 800 px / Image formats: jpg, png / 5MB Max." at bounding box center [915, 133] width 1234 height 164
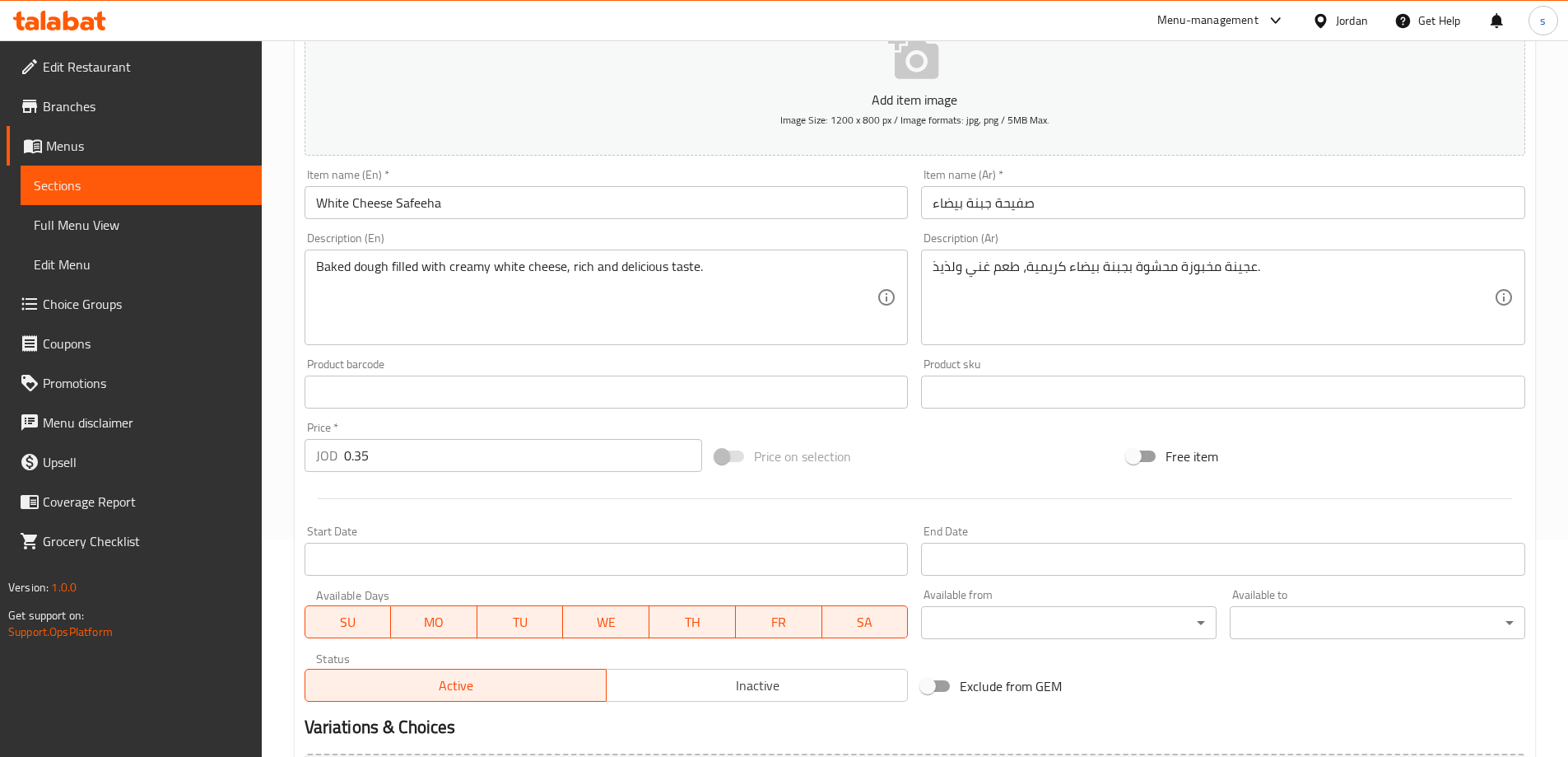
scroll to position [247, 0]
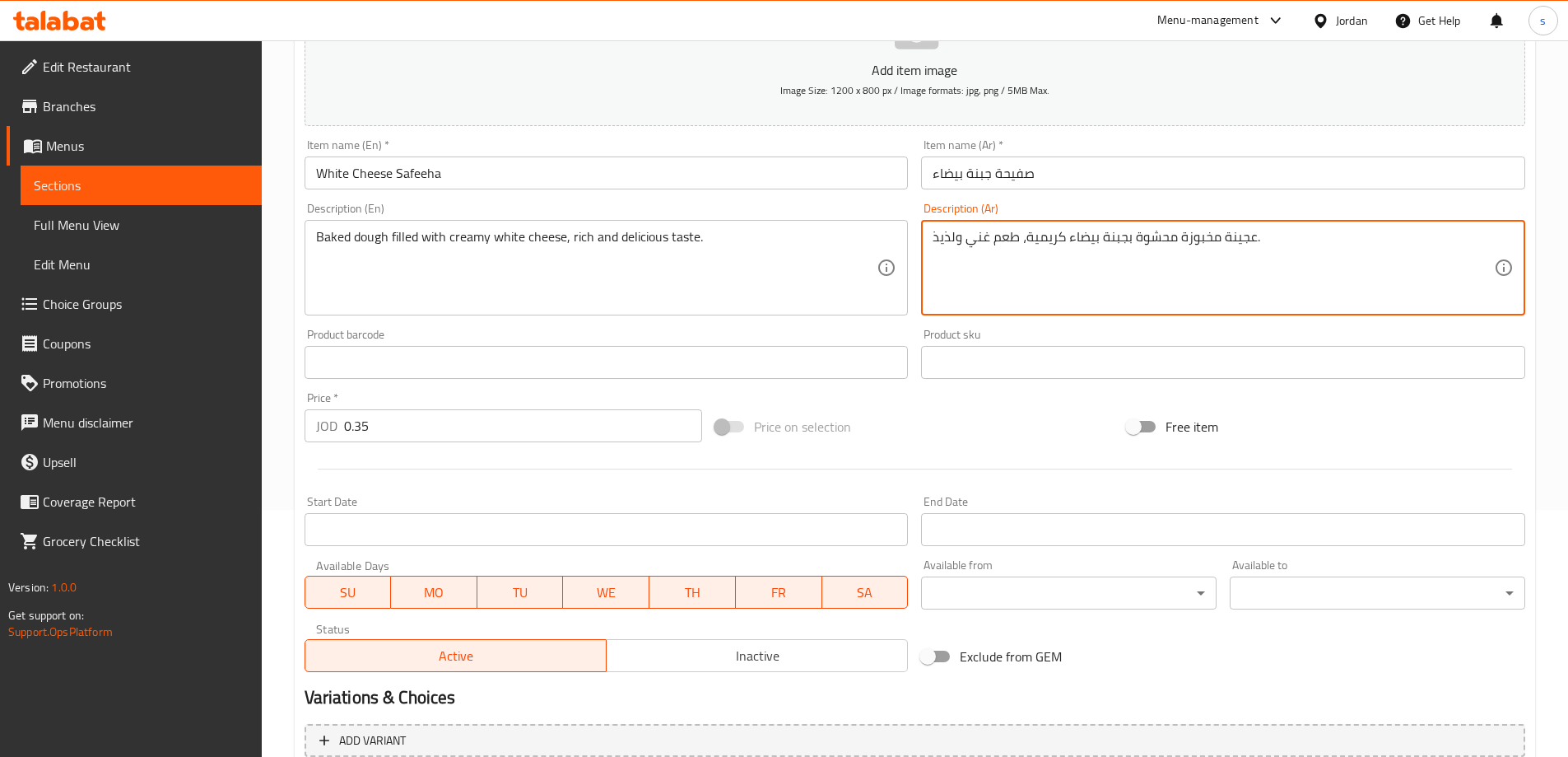
click at [1241, 238] on textarea "عجينة مخبوزة محشوة بجبنة بيضاء كريمية، طعم غني ولذيذ." at bounding box center [1213, 268] width 562 height 78
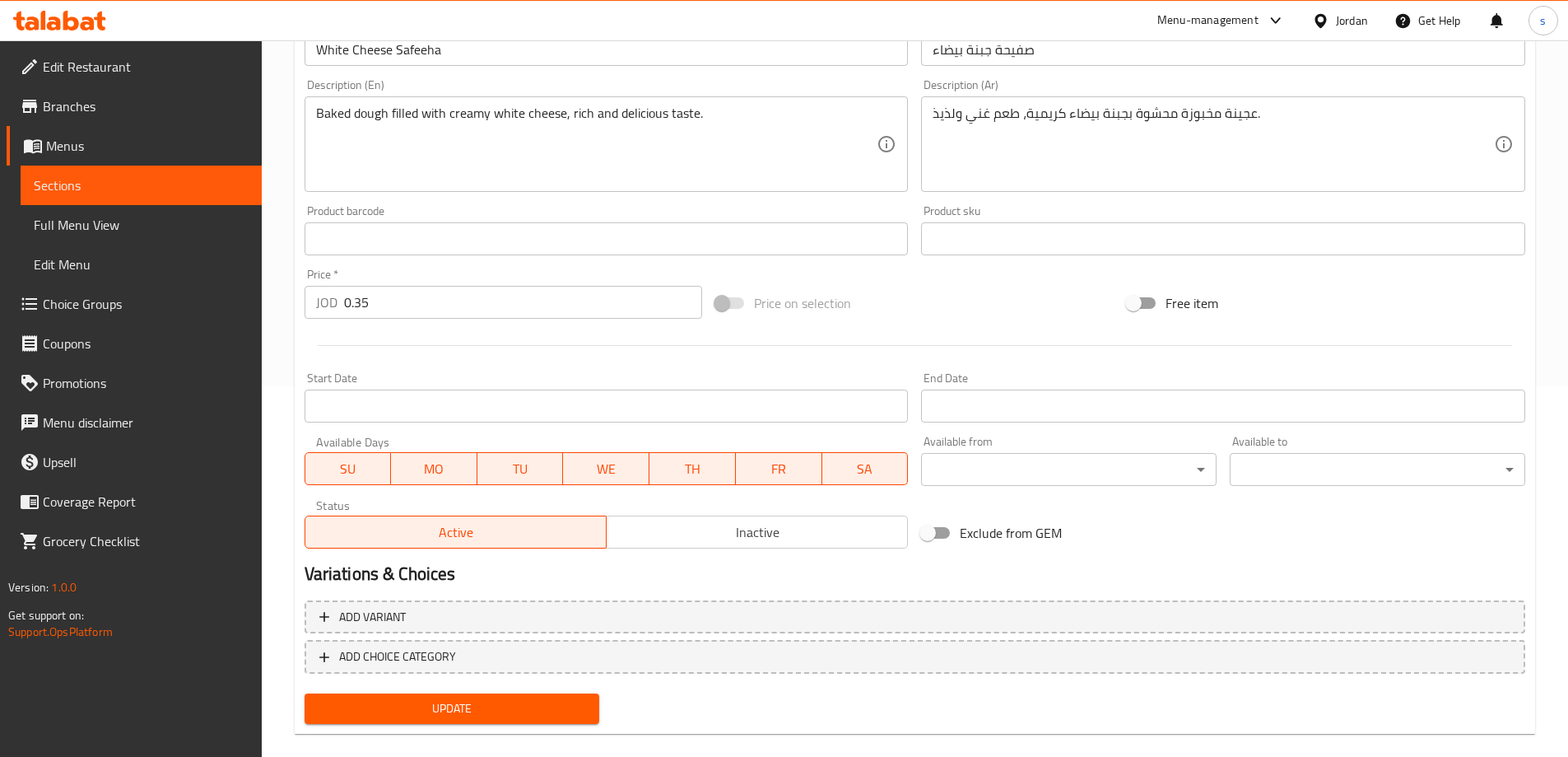
scroll to position [394, 0]
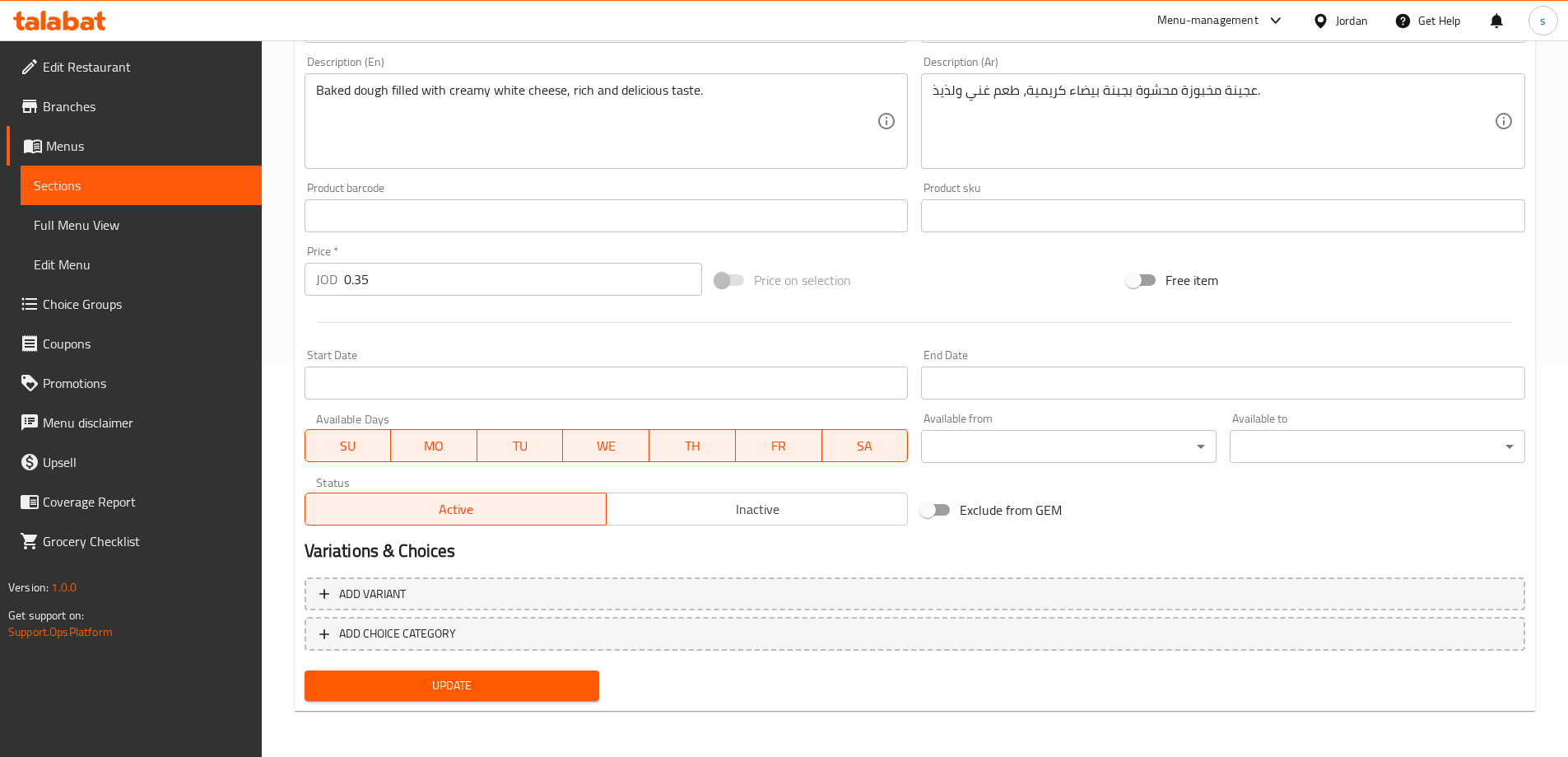
click at [483, 692] on span "Update" at bounding box center [452, 686] width 269 height 21
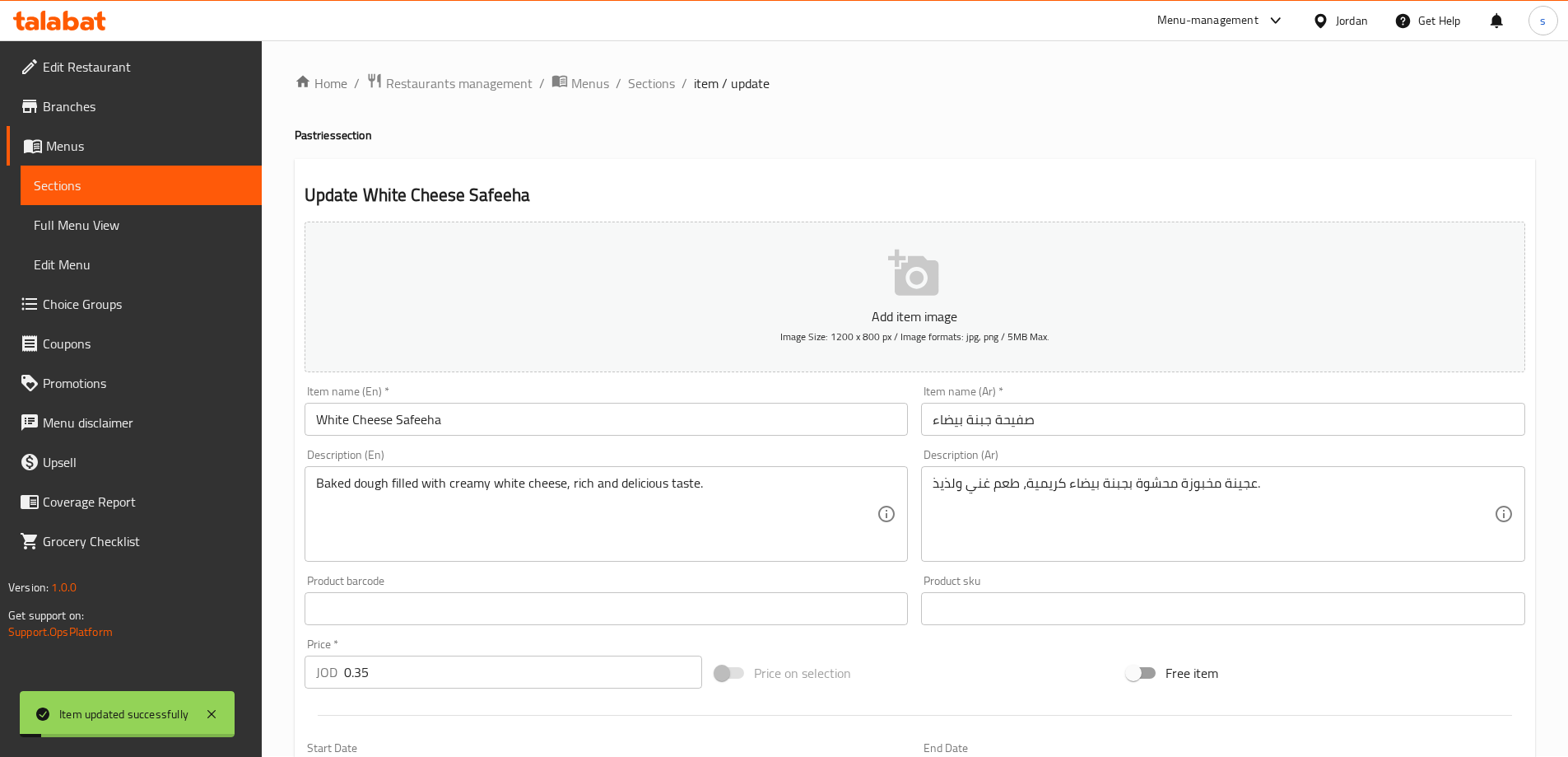
scroll to position [0, 0]
click at [660, 84] on span "Sections" at bounding box center [651, 84] width 47 height 20
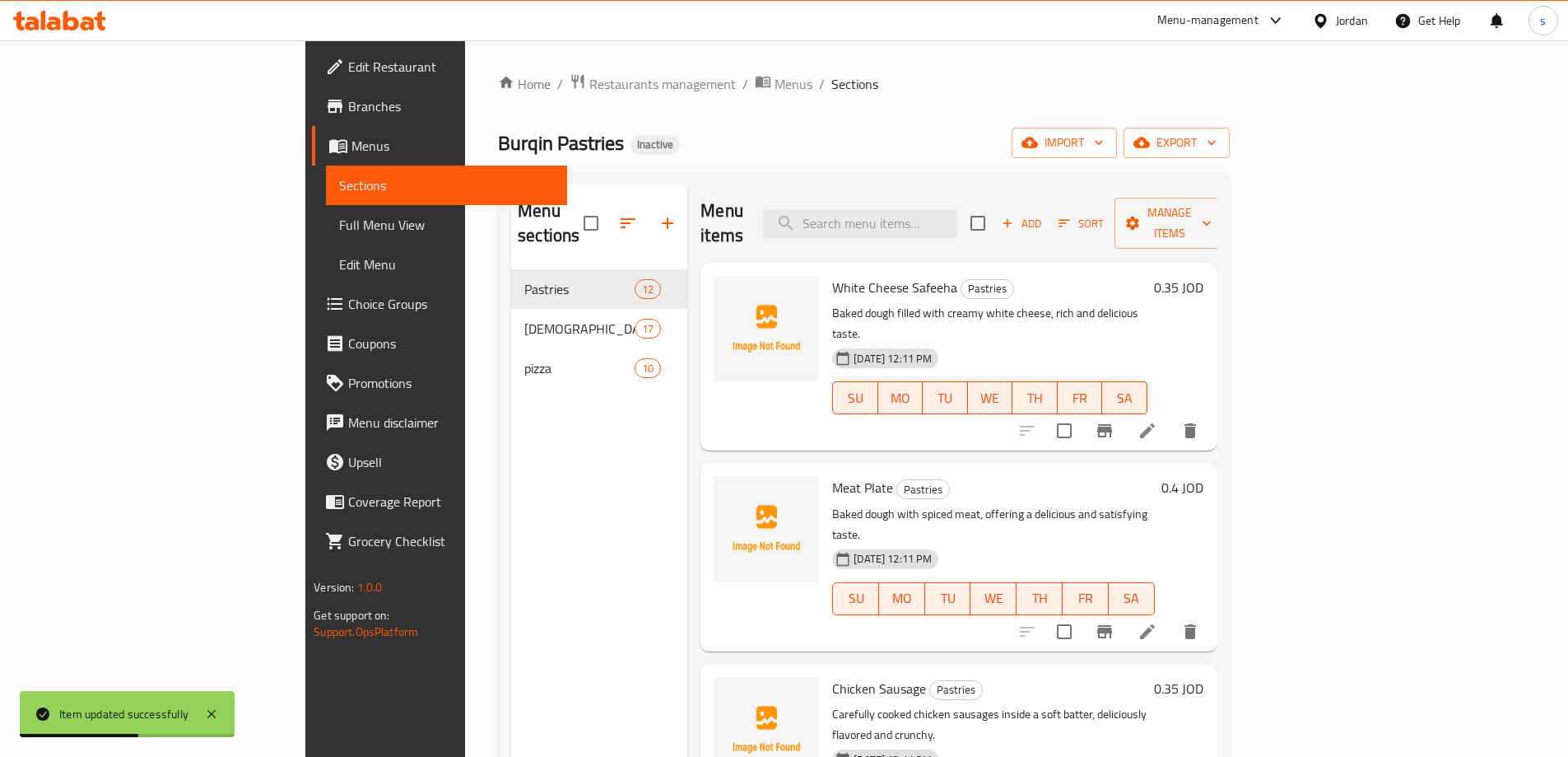
click at [1171, 617] on li at bounding box center [1148, 631] width 46 height 29
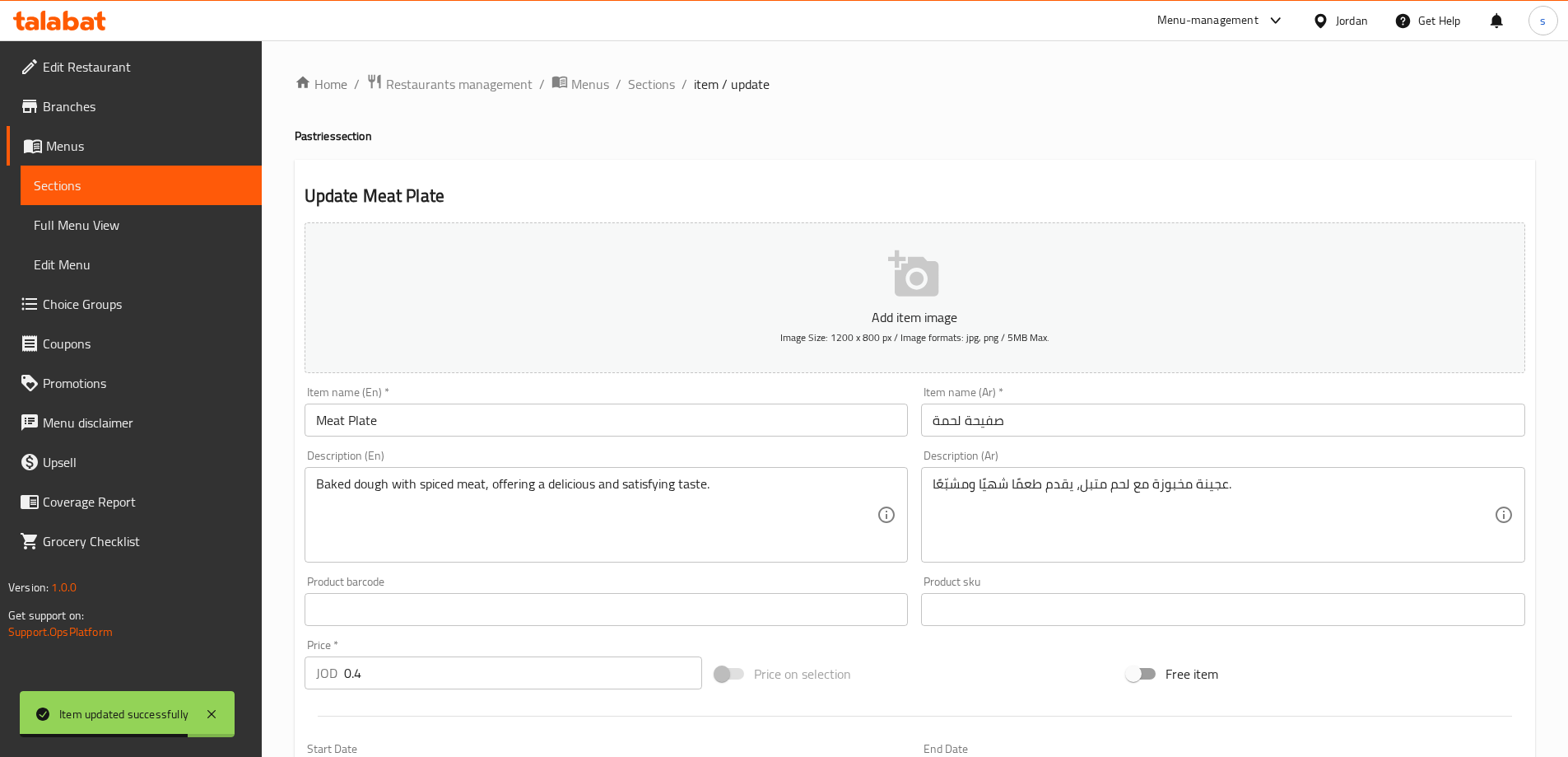
click at [359, 424] on input "Meat Plate" at bounding box center [607, 419] width 605 height 33
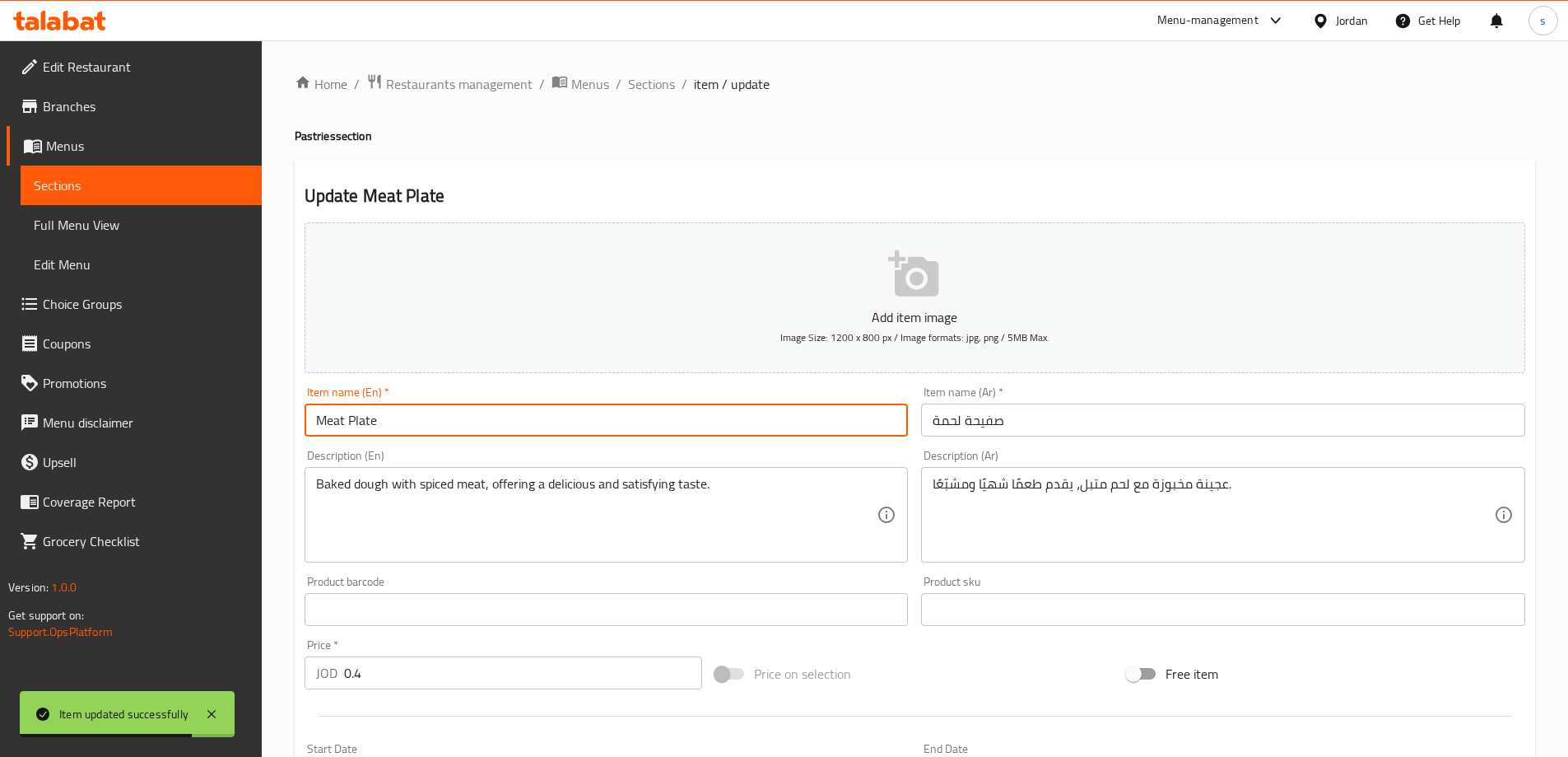
click at [359, 424] on input "Meat Plate" at bounding box center [607, 419] width 605 height 33
paste input "عجينة"
click at [368, 424] on input "Meat عجينة" at bounding box center [607, 419] width 605 height 33
click at [976, 424] on input "صفيحة لحمة" at bounding box center [1224, 419] width 605 height 33
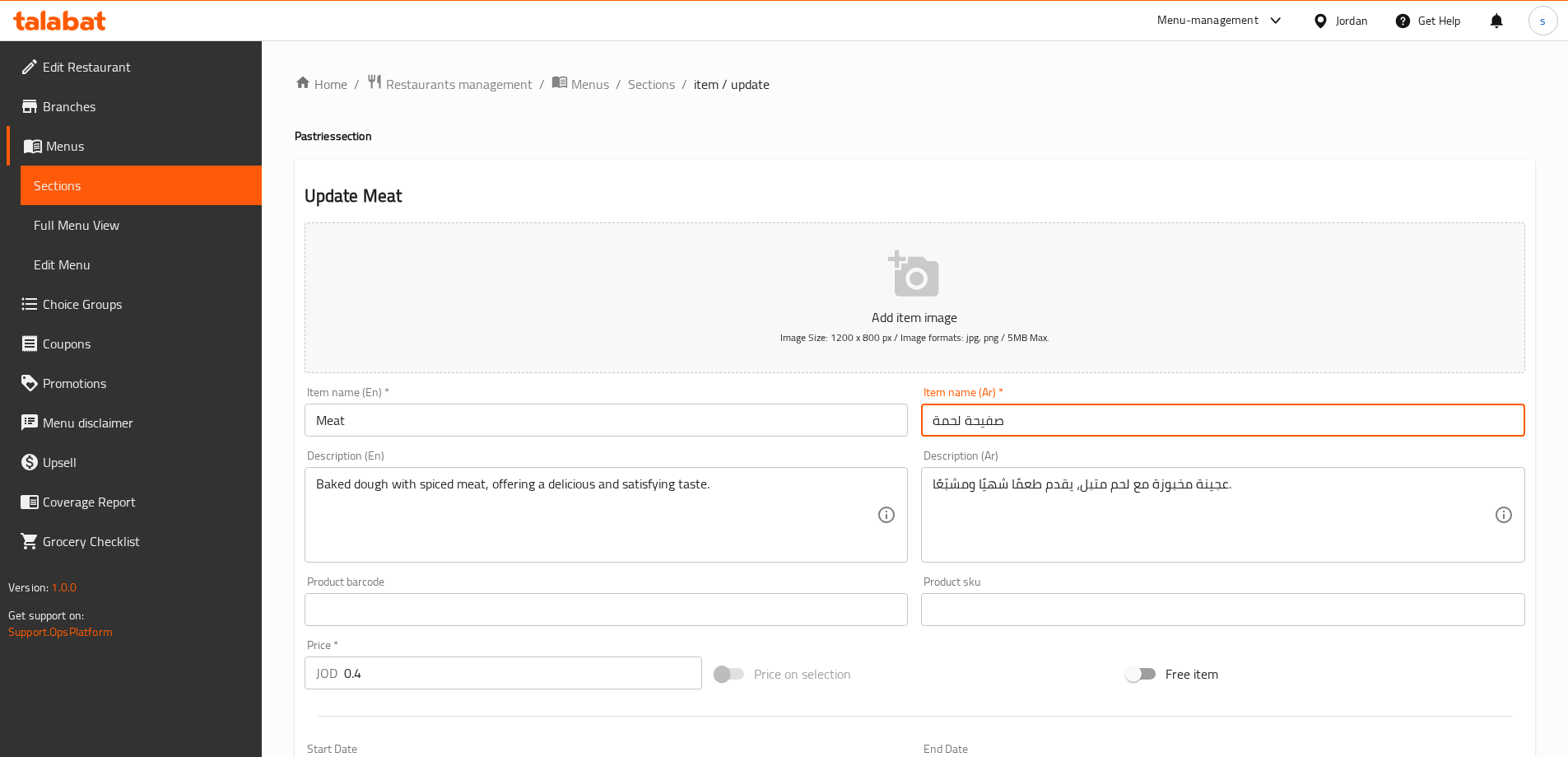
click at [976, 424] on input "صفيحة لحمة" at bounding box center [1224, 419] width 605 height 33
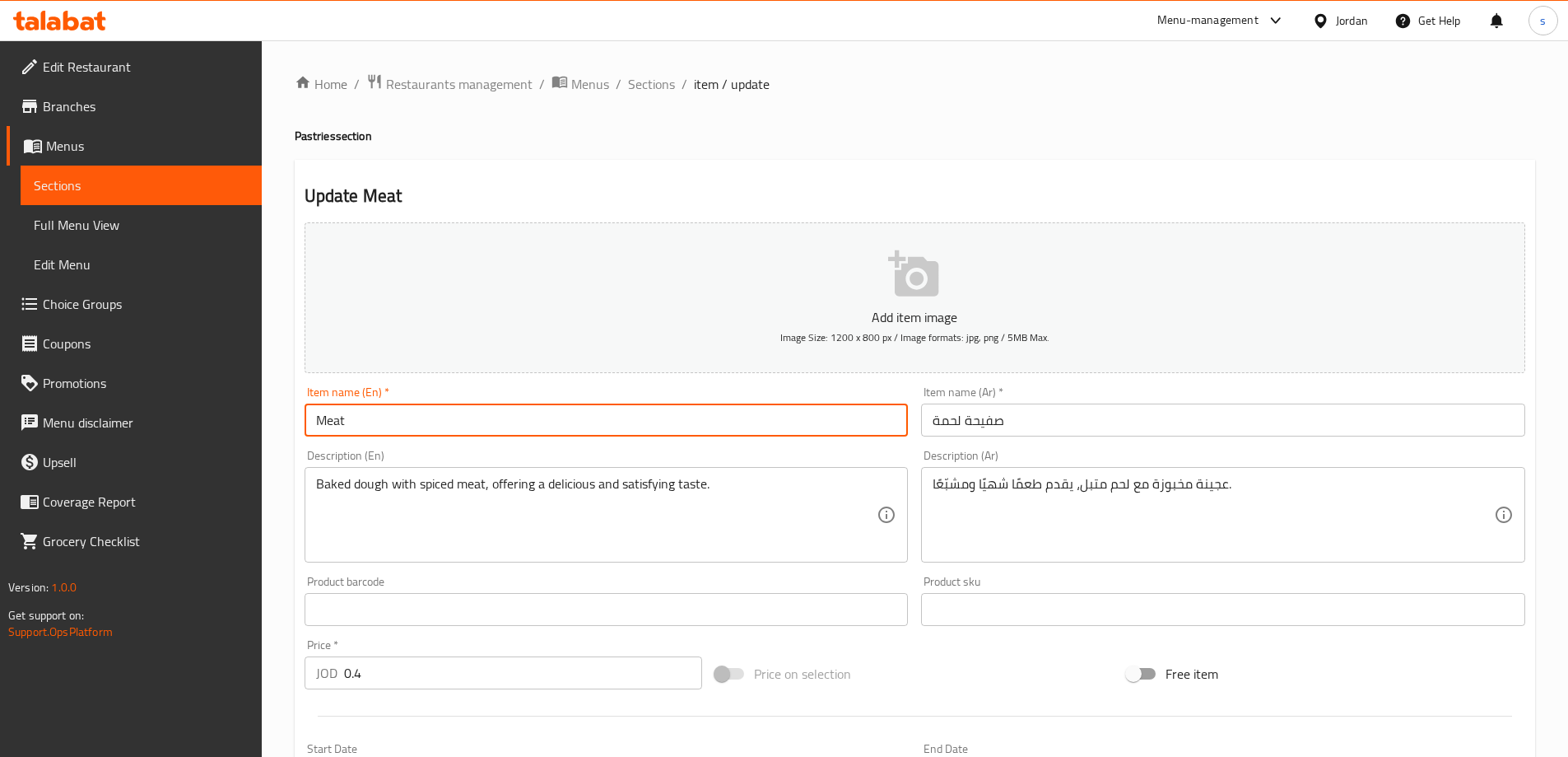
click at [378, 418] on input "Meat" at bounding box center [607, 419] width 605 height 33
paste input "Safeeha"
type input "Meat Safeeha"
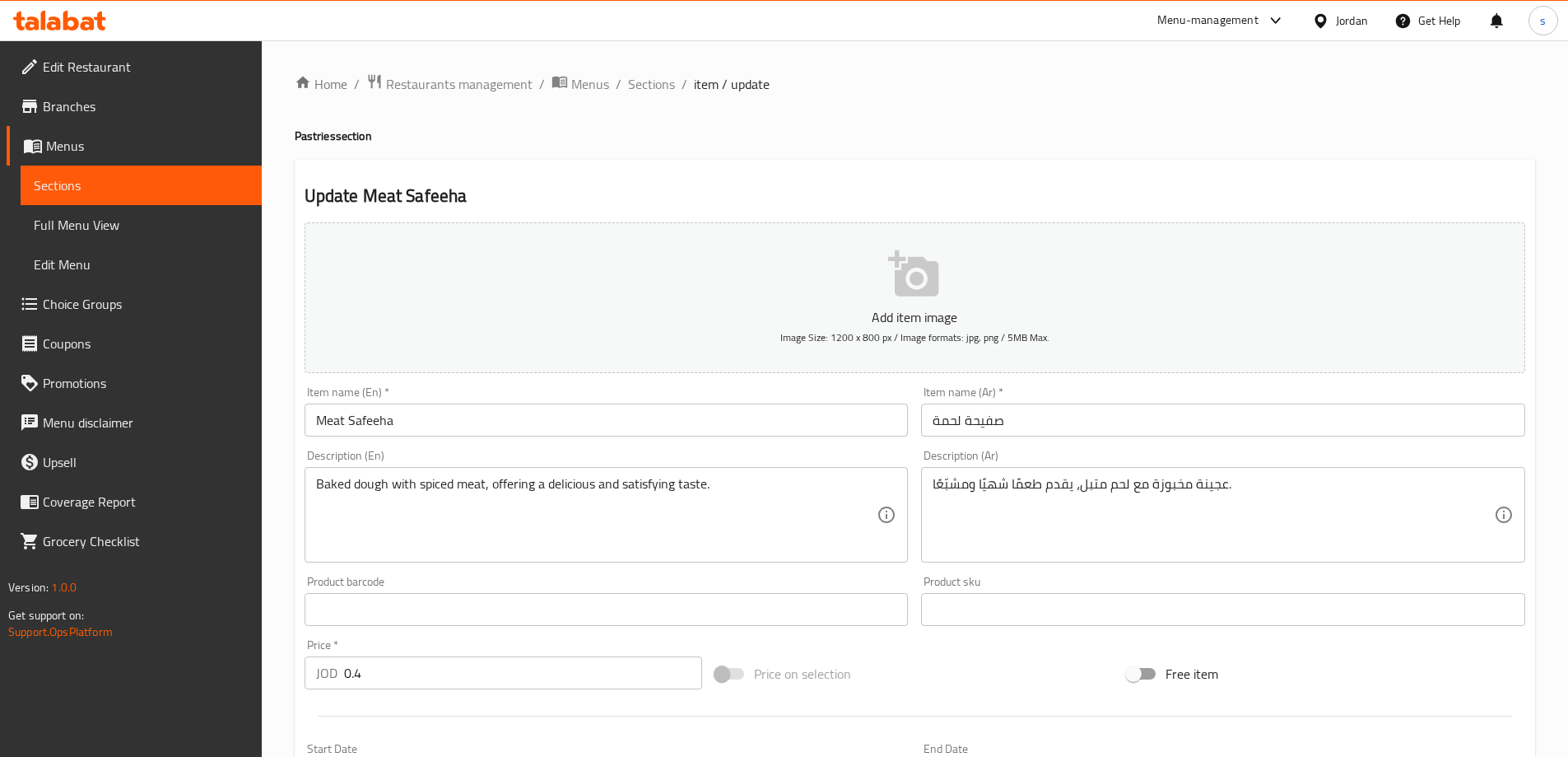
click at [505, 457] on div "Description (En) Baked dough with spiced meat, offering a delicious and satisfy…" at bounding box center [607, 506] width 605 height 113
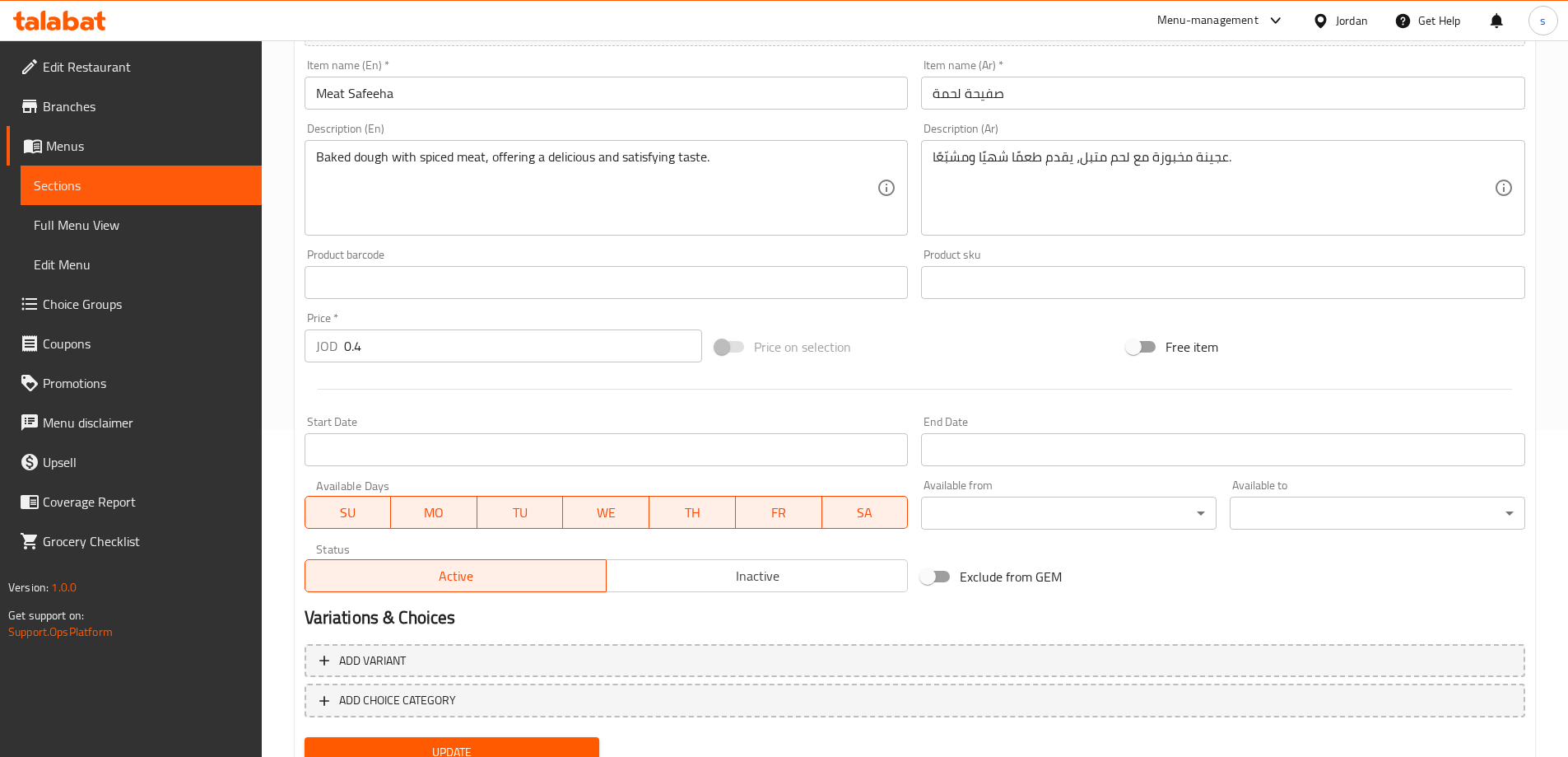
scroll to position [394, 0]
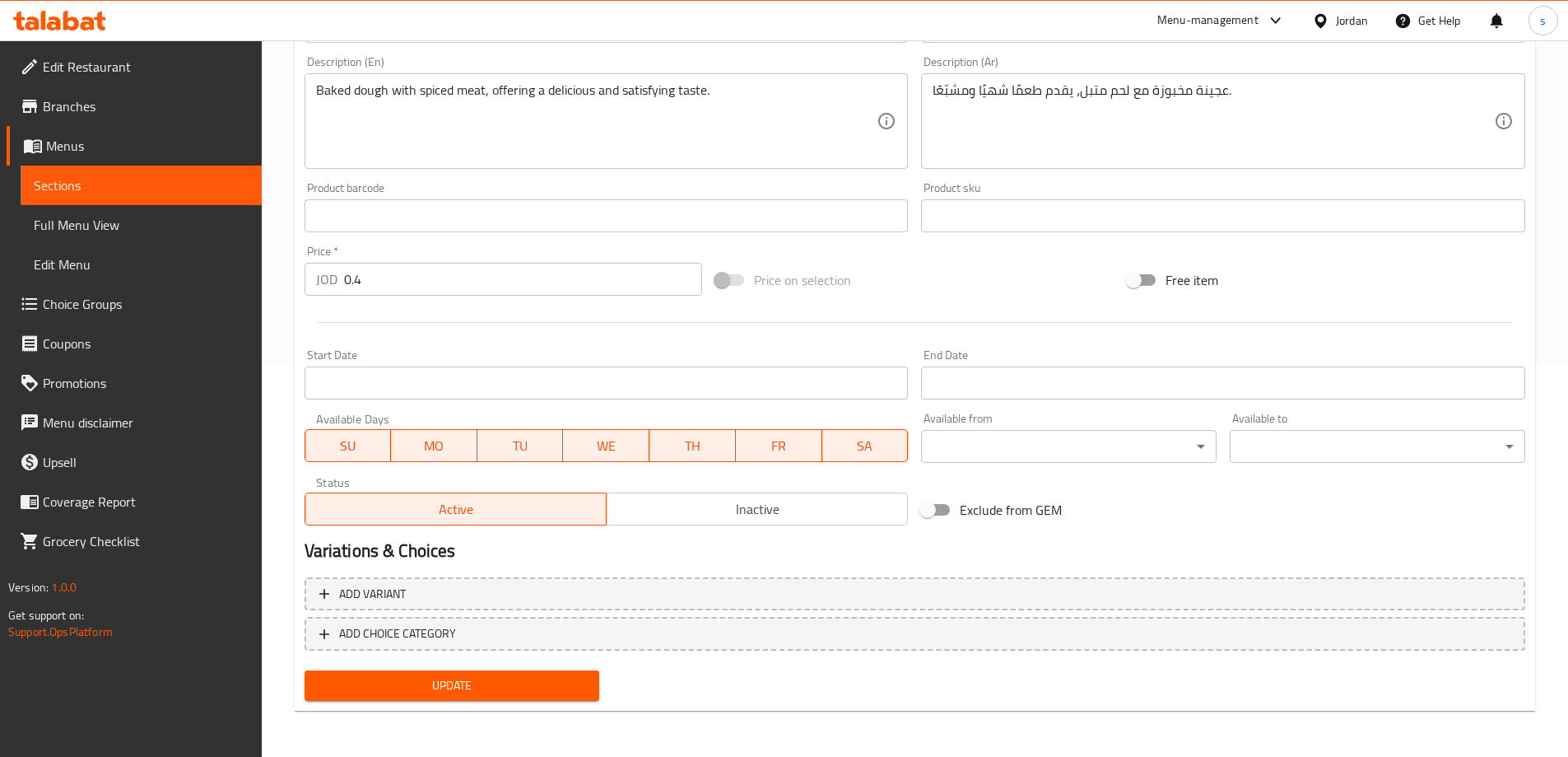
click at [500, 701] on button "Update" at bounding box center [452, 686] width 296 height 30
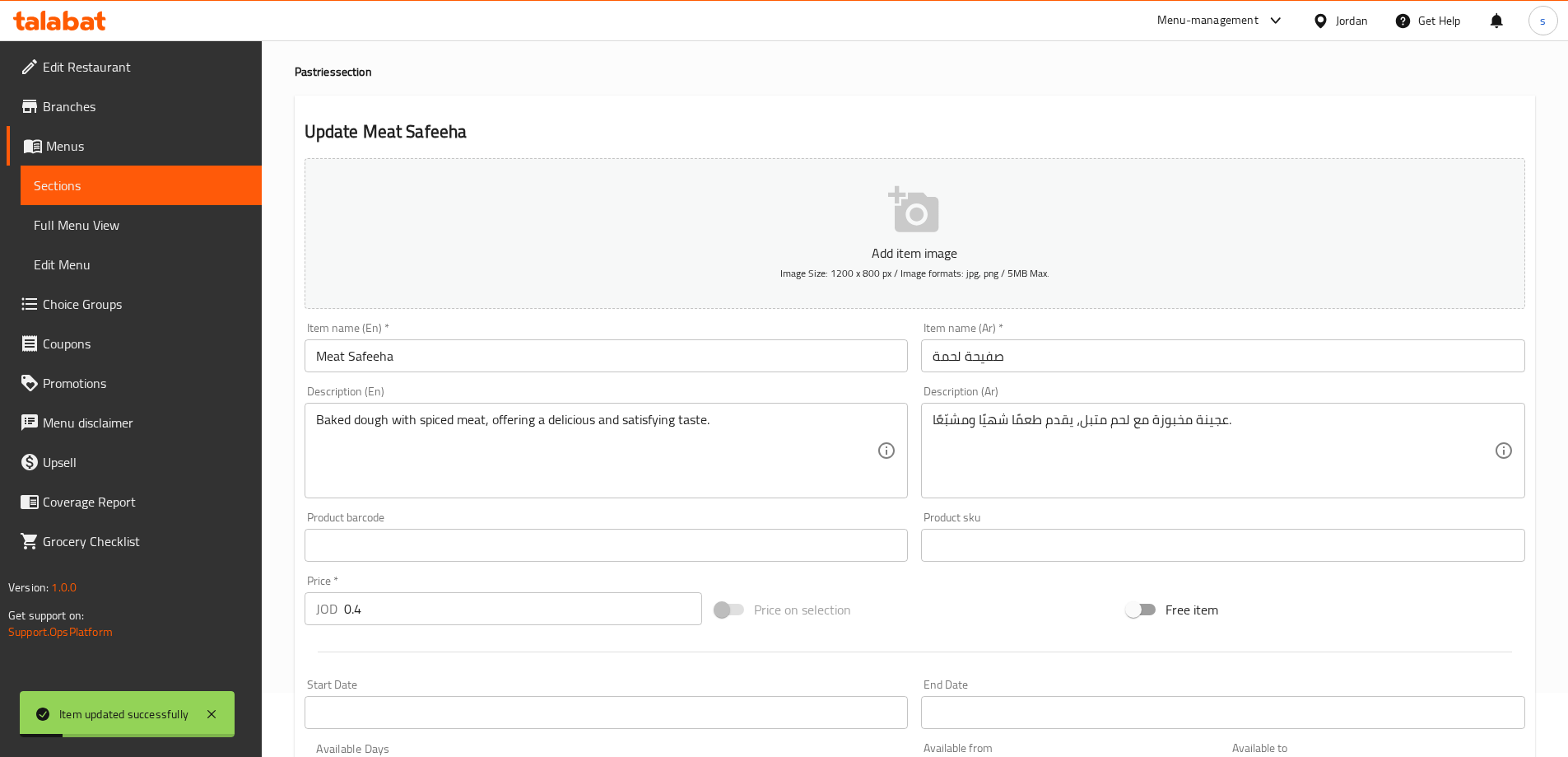
scroll to position [0, 0]
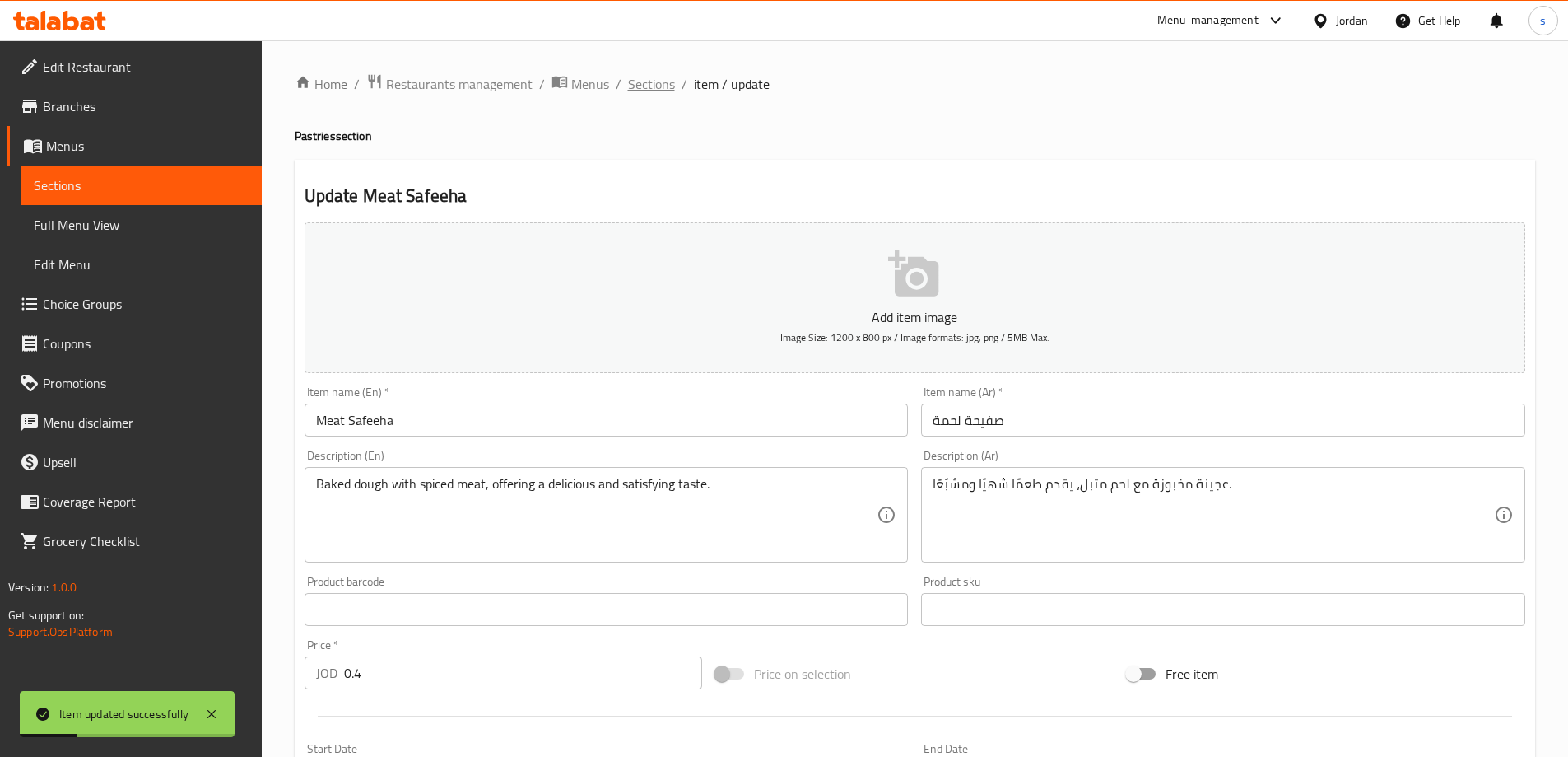
click at [660, 91] on span "Sections" at bounding box center [651, 84] width 47 height 20
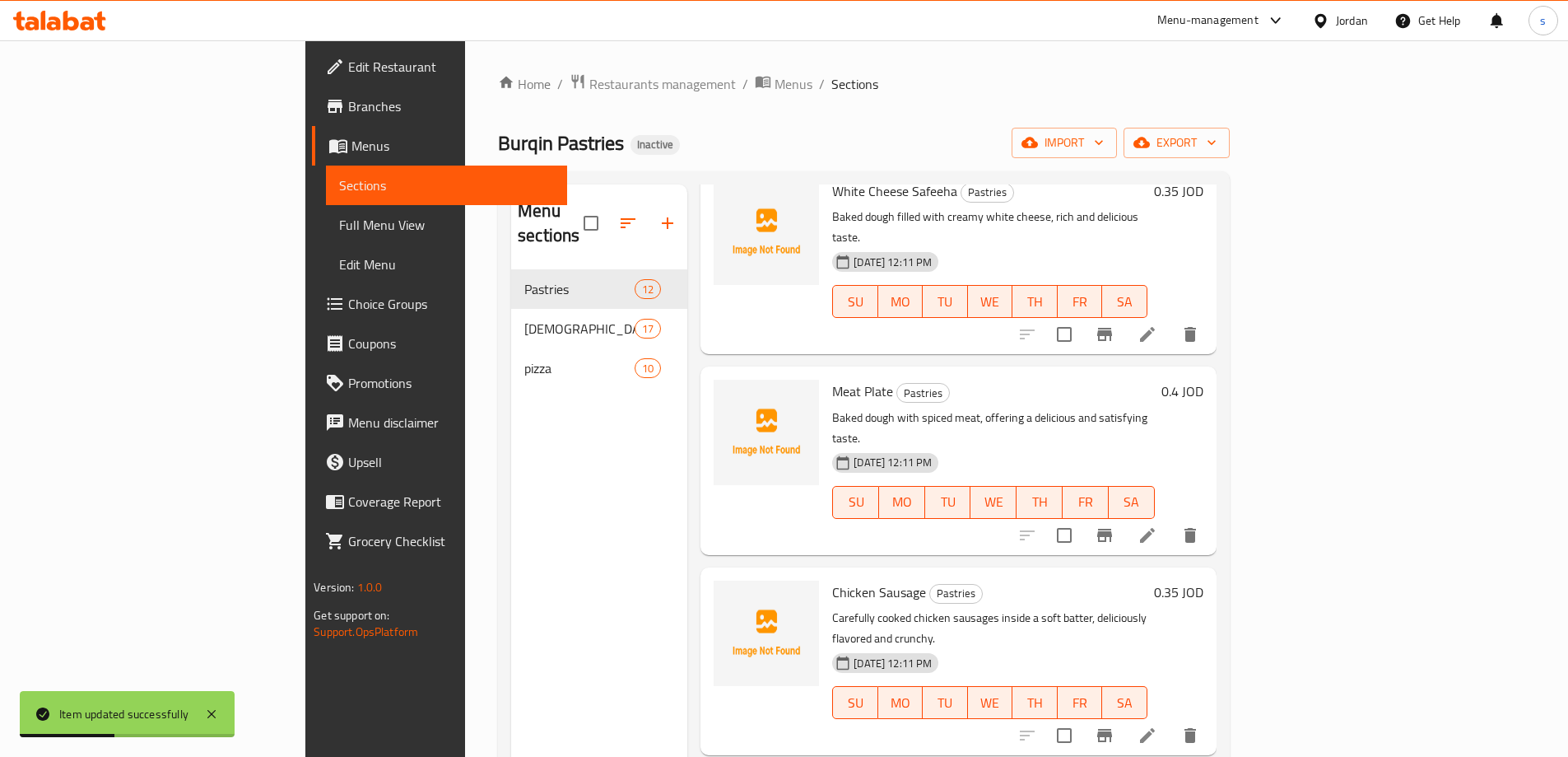
scroll to position [247, 0]
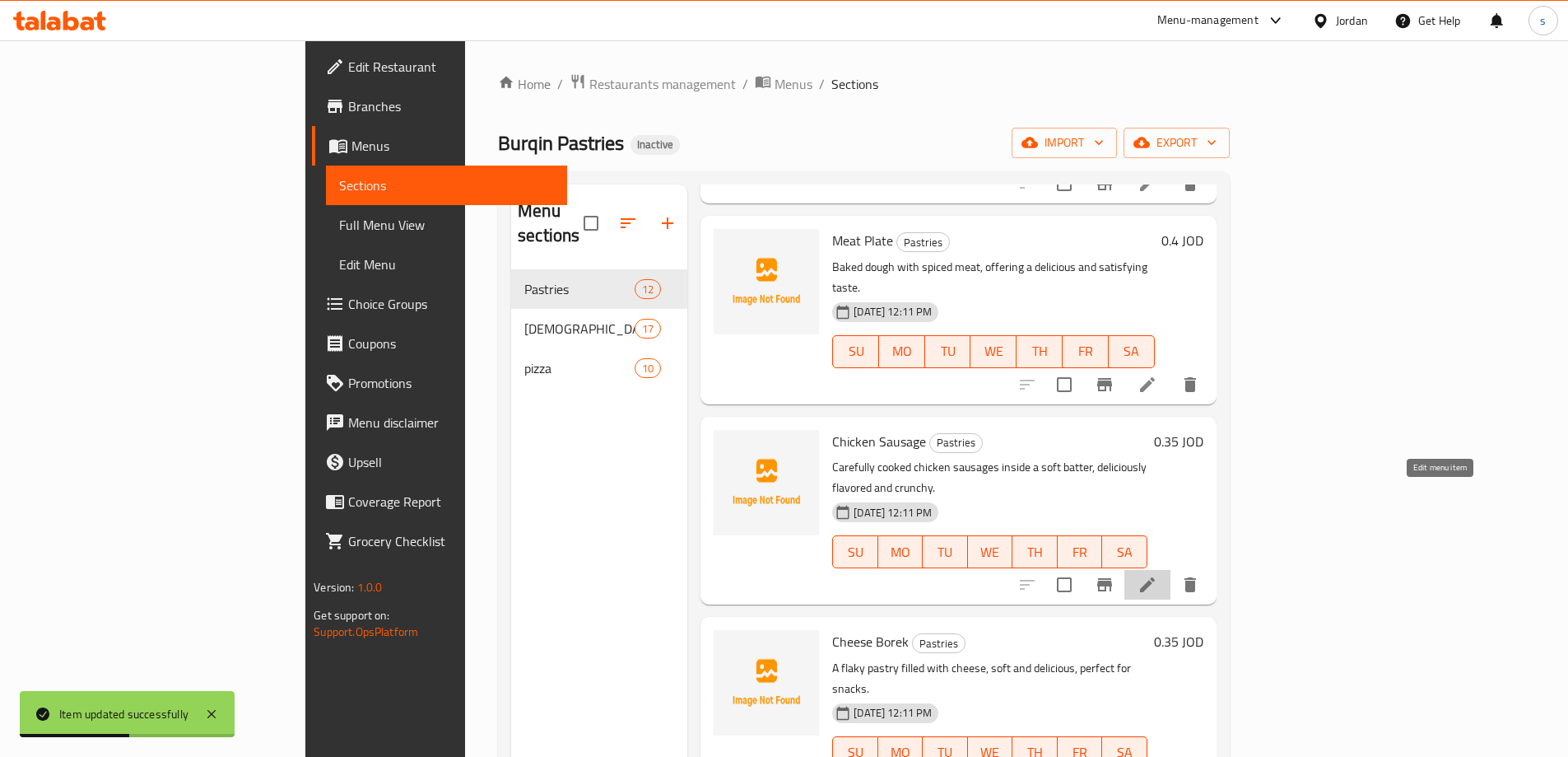
click at [1157, 574] on icon at bounding box center [1148, 584] width 20 height 20
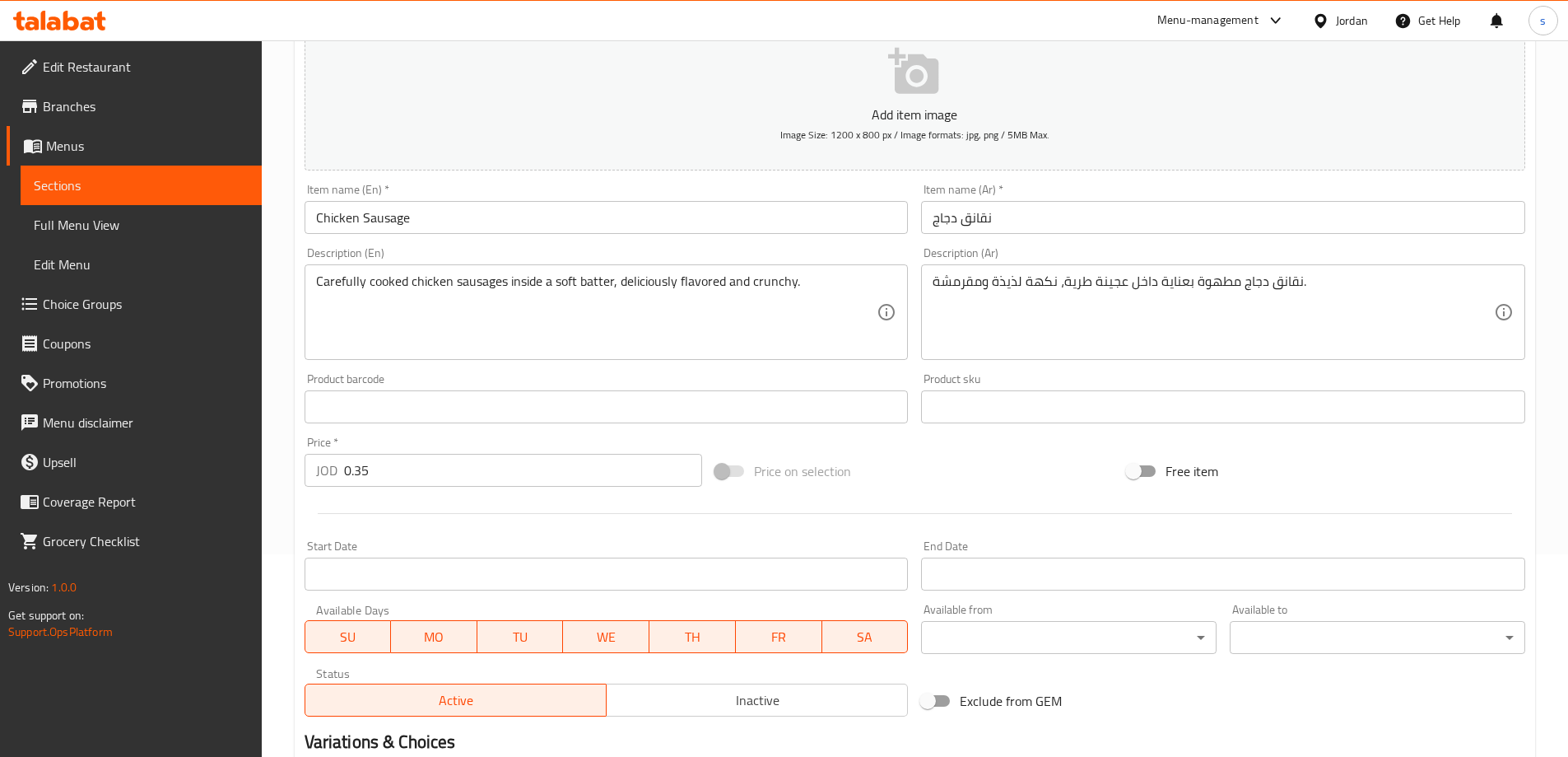
scroll to position [165, 0]
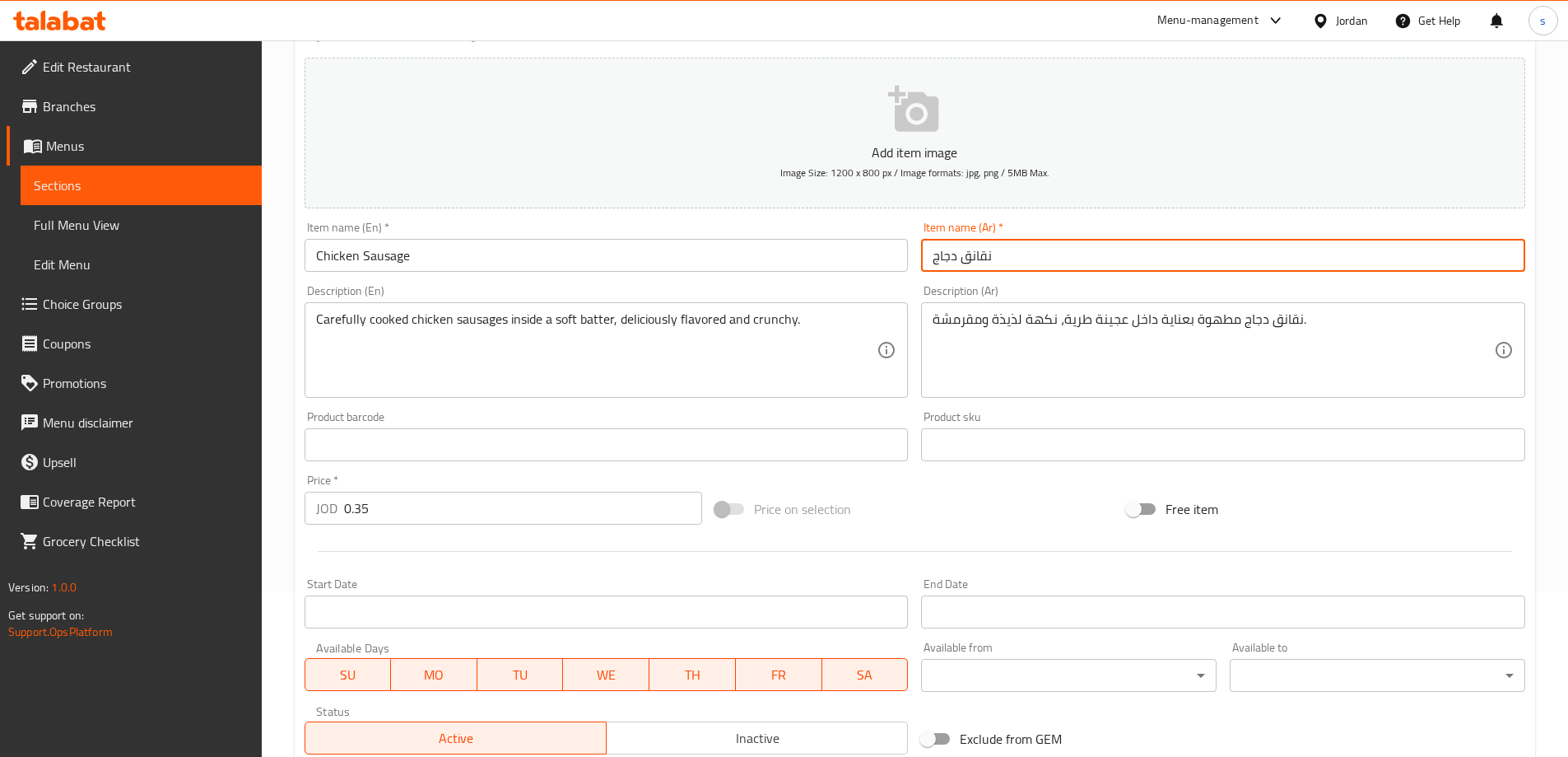
click at [968, 256] on input "نقانق دجاج" at bounding box center [1224, 255] width 605 height 33
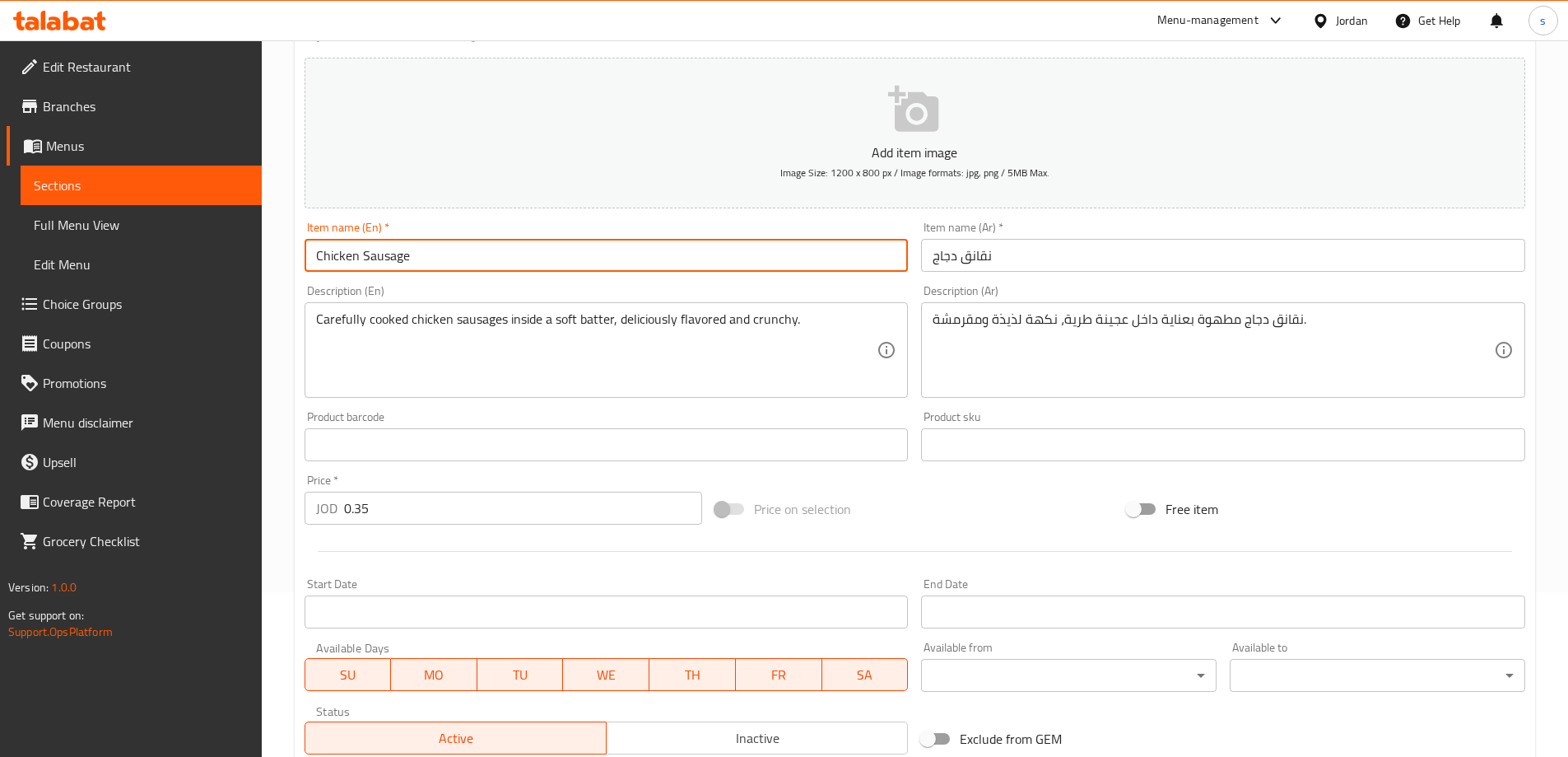
drag, startPoint x: 410, startPoint y: 258, endPoint x: 242, endPoint y: 273, distance: 168.7
click at [242, 273] on div "Edit Restaurant Branches Menus Sections Full Menu View Edit Menu Choice Groups …" at bounding box center [784, 430] width 1568 height 1110
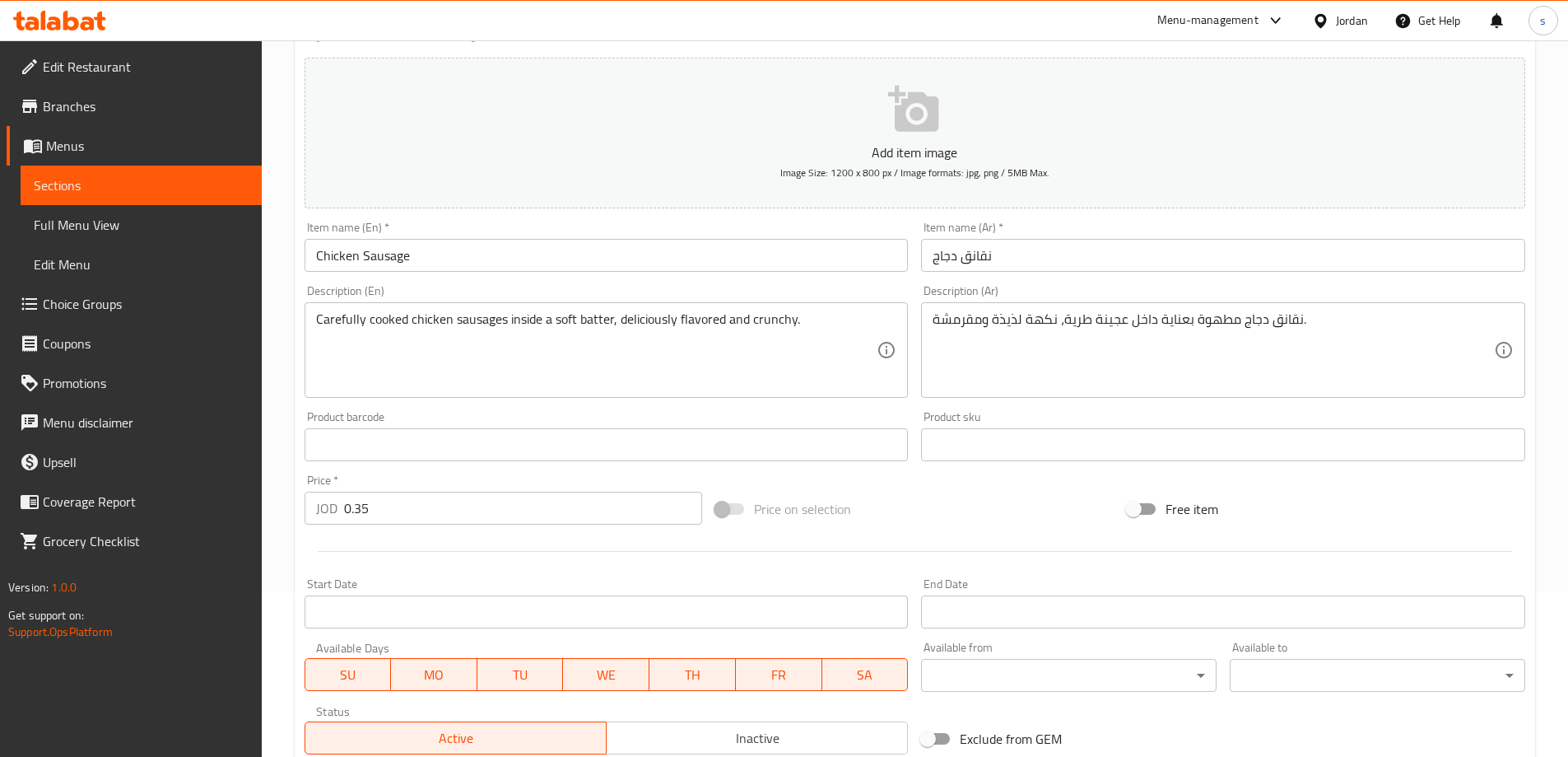
click at [971, 265] on input "نقانق دجاج" at bounding box center [1224, 255] width 605 height 33
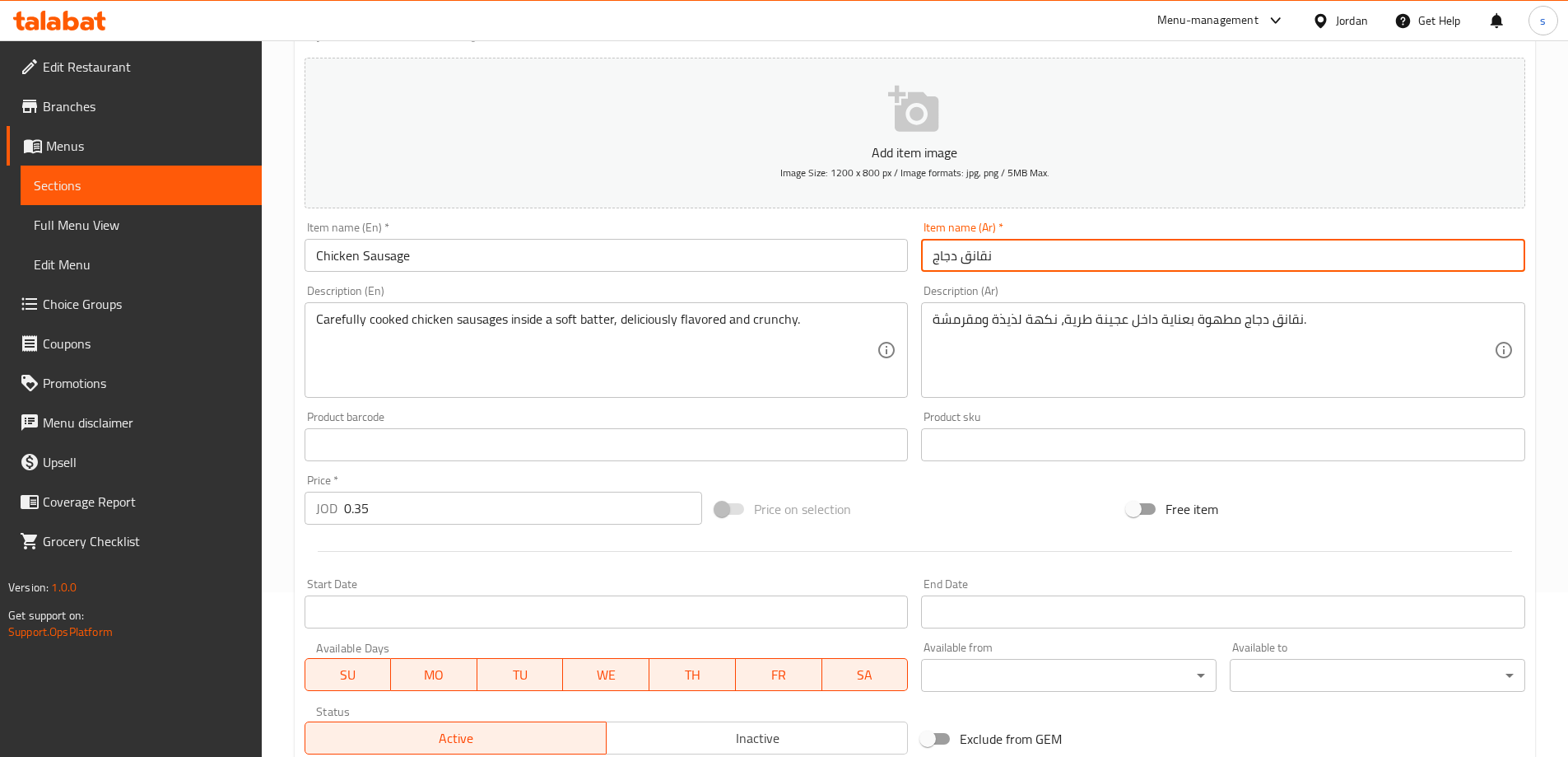
click at [971, 265] on input "نقانق دجاج" at bounding box center [1224, 255] width 605 height 33
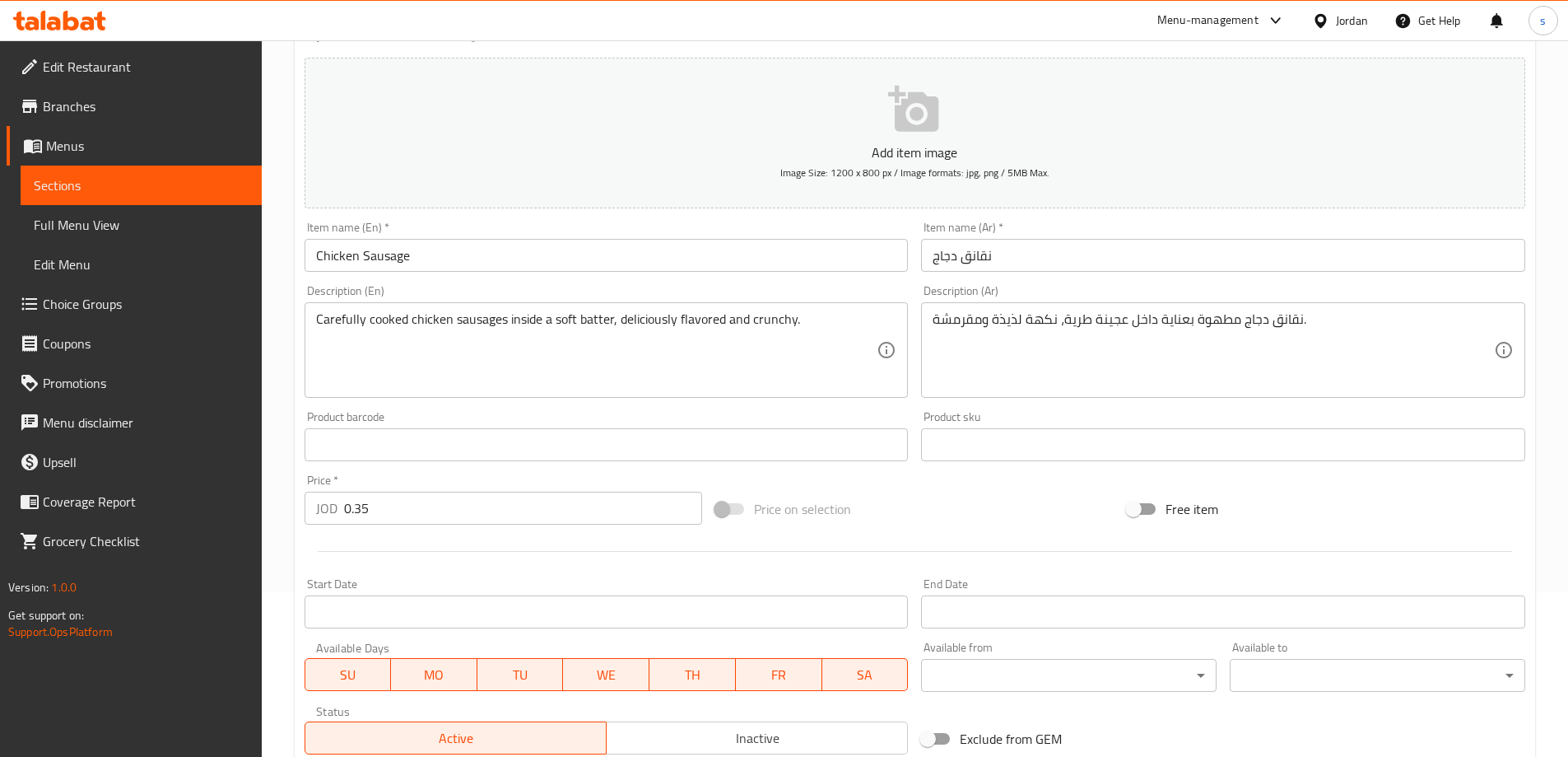
click at [508, 295] on div "Description (En) Carefully cooked chicken sausages inside a soft batter, delici…" at bounding box center [607, 341] width 605 height 113
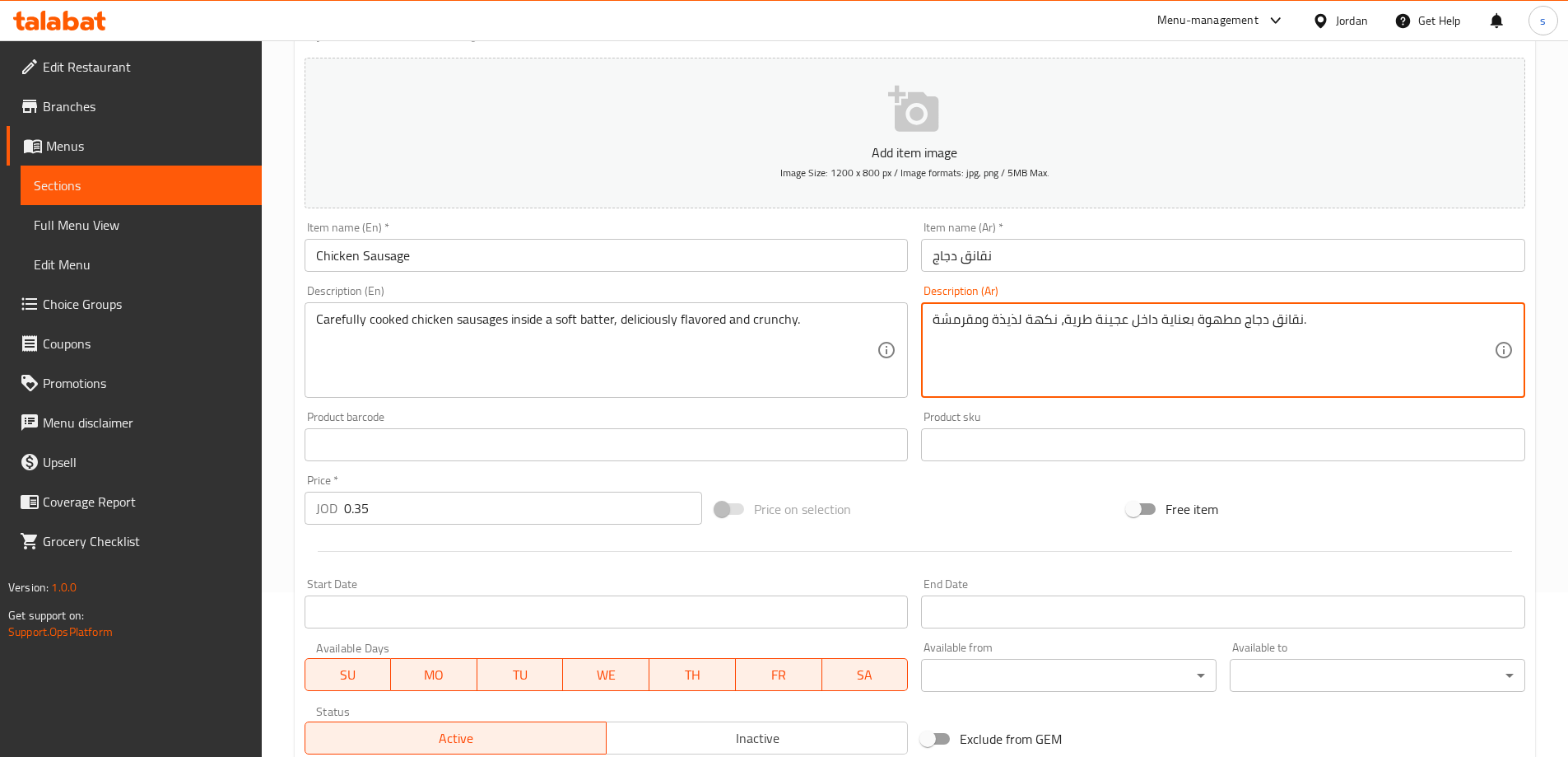
click at [1103, 321] on textarea "نقانق دجاج مطهوة بعناية داخل عجينة طرية، نكهة لذيذة ومقرمشة." at bounding box center [1213, 350] width 562 height 78
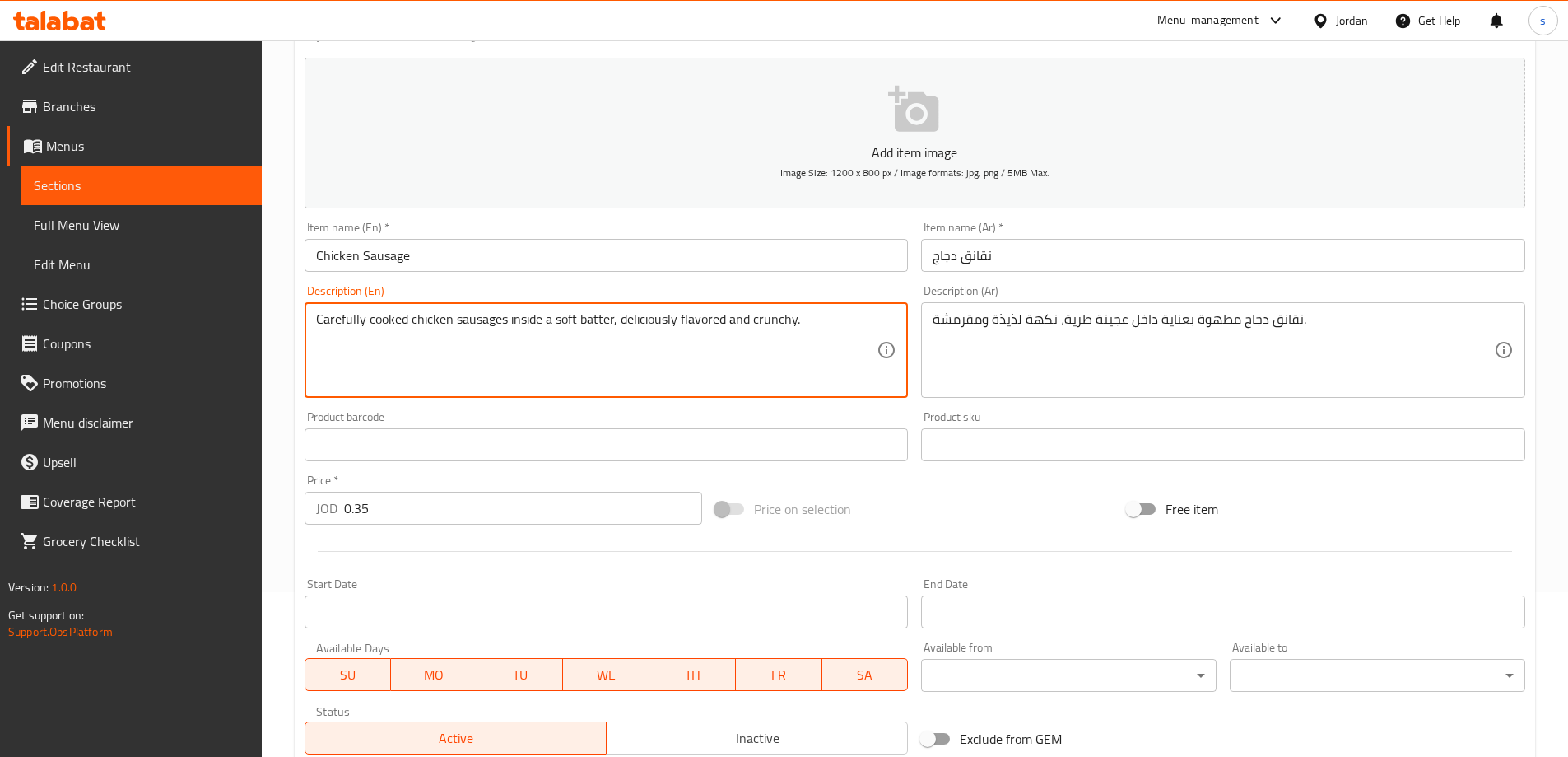
click at [592, 316] on textarea "Carefully cooked chicken sausages inside a soft batter, deliciously flavored an…" at bounding box center [596, 350] width 562 height 78
paste textarea "Dough"
click at [831, 322] on textarea "Carefully cooked chicken sausages inside a soft Dough, deliciously flavored and…" at bounding box center [596, 350] width 562 height 78
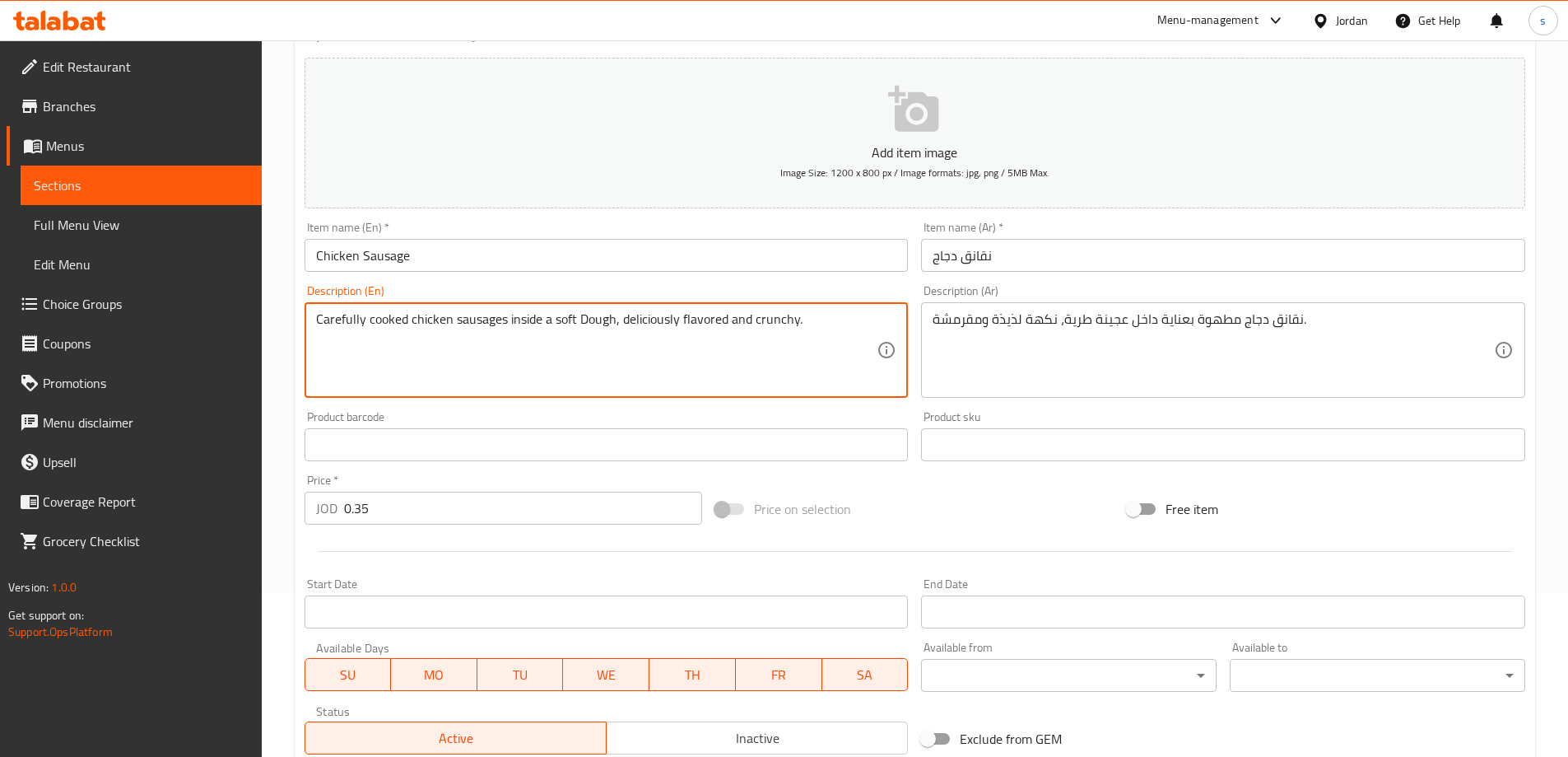
click at [831, 322] on textarea "Carefully cooked chicken sausages inside a soft Dough, deliciously flavored and…" at bounding box center [596, 350] width 562 height 78
click at [795, 329] on textarea "Carefully cooked chicken sausages inside a soft Dough, deliciously flavored and…" at bounding box center [596, 350] width 562 height 78
click at [727, 342] on textarea "Carefully cooked chicken sausages inside a soft Dough, deliciously flavored and…" at bounding box center [596, 350] width 562 height 78
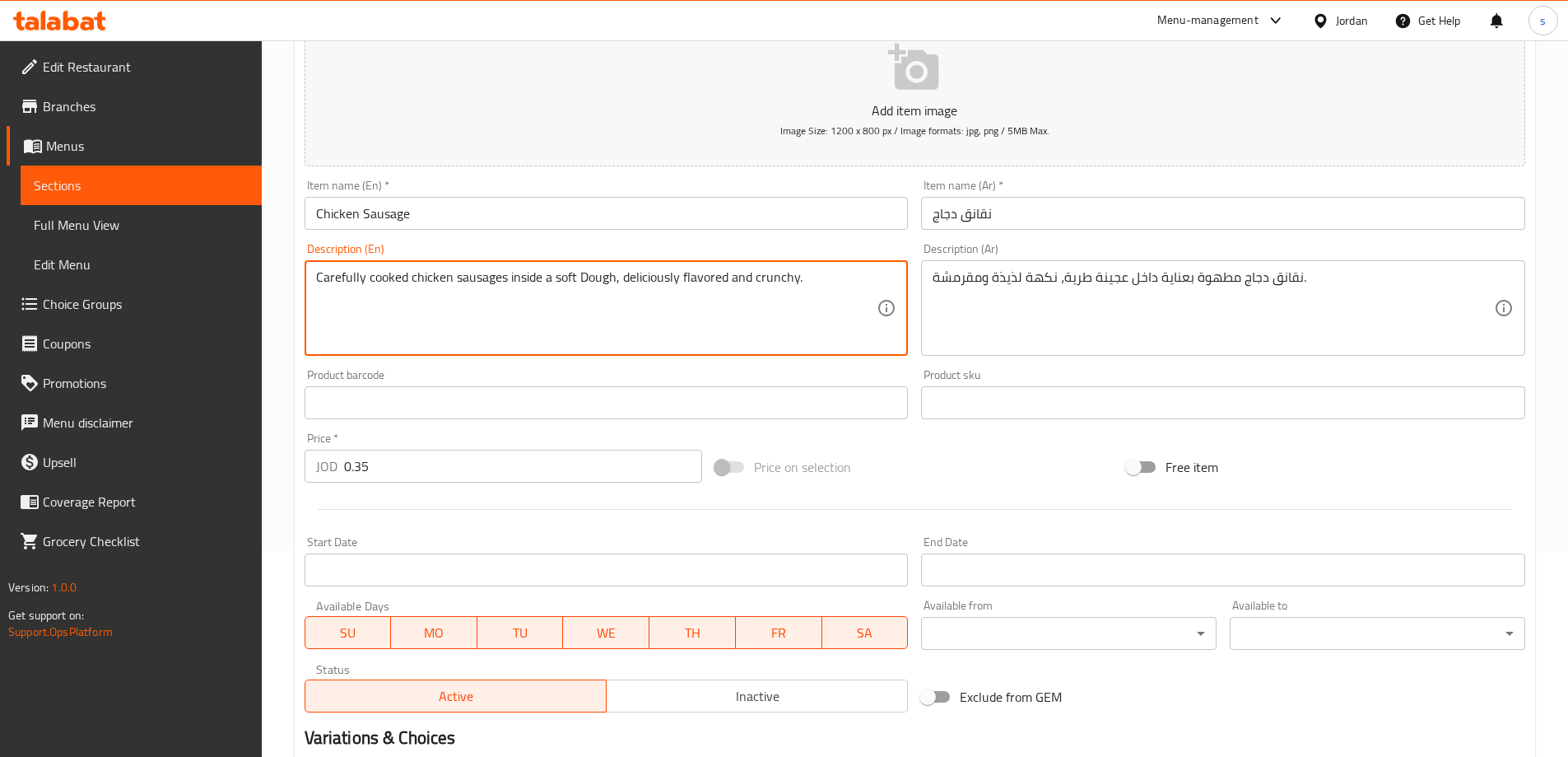
scroll to position [247, 0]
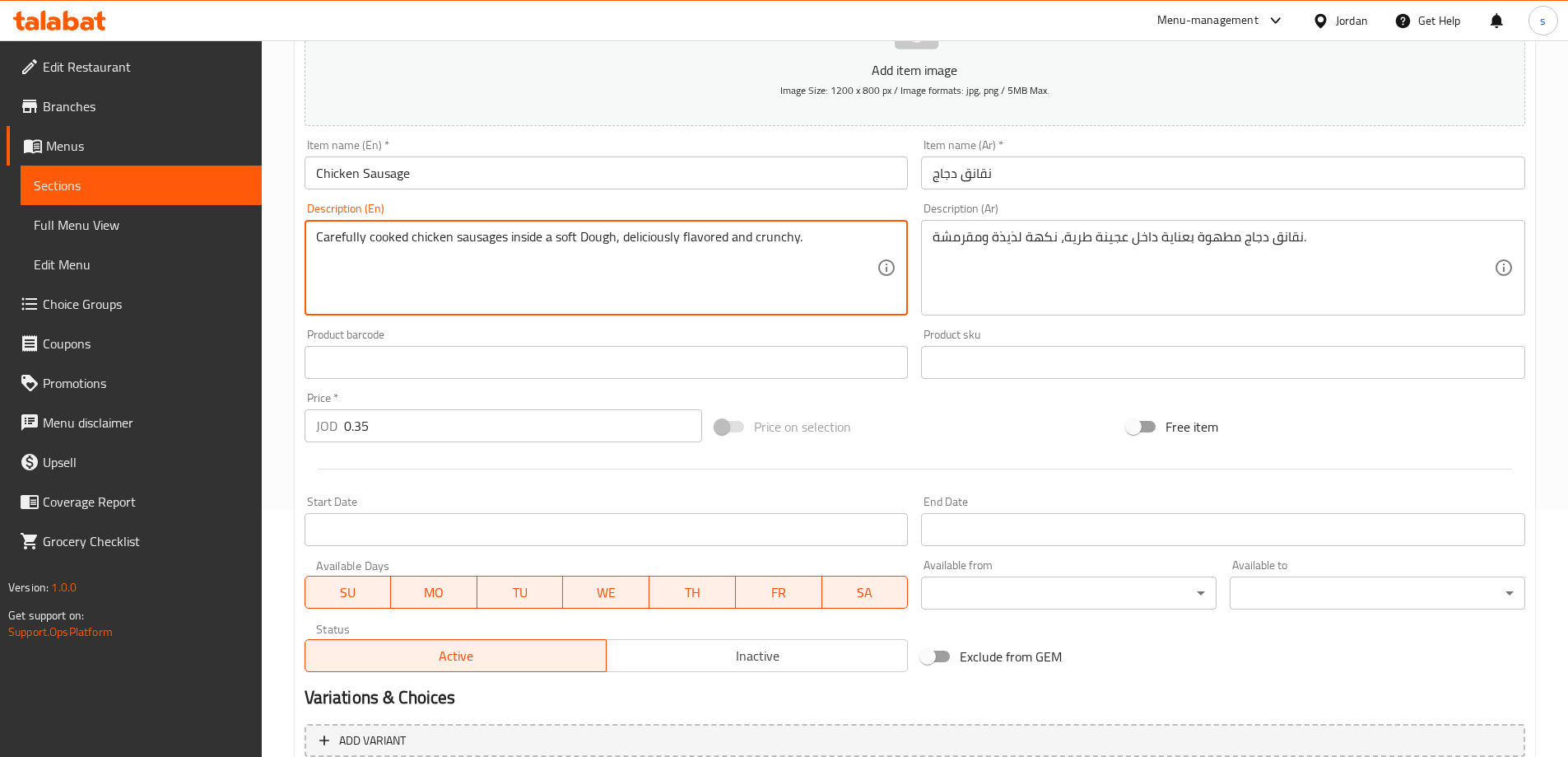
type textarea "Carefully cooked chicken sausages inside a soft Dough, deliciously flavored and…"
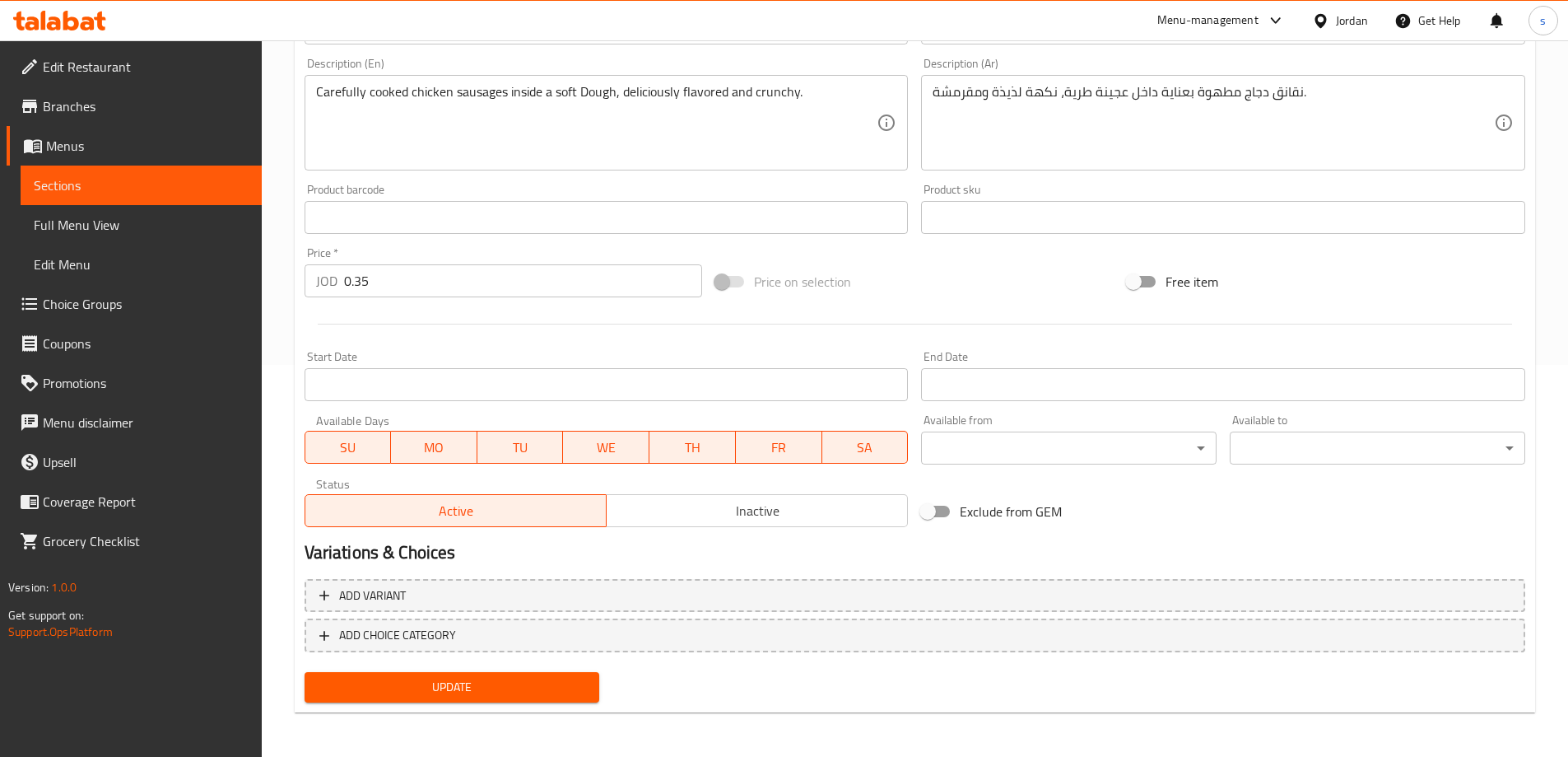
scroll to position [394, 0]
click at [465, 680] on span "Update" at bounding box center [452, 686] width 269 height 21
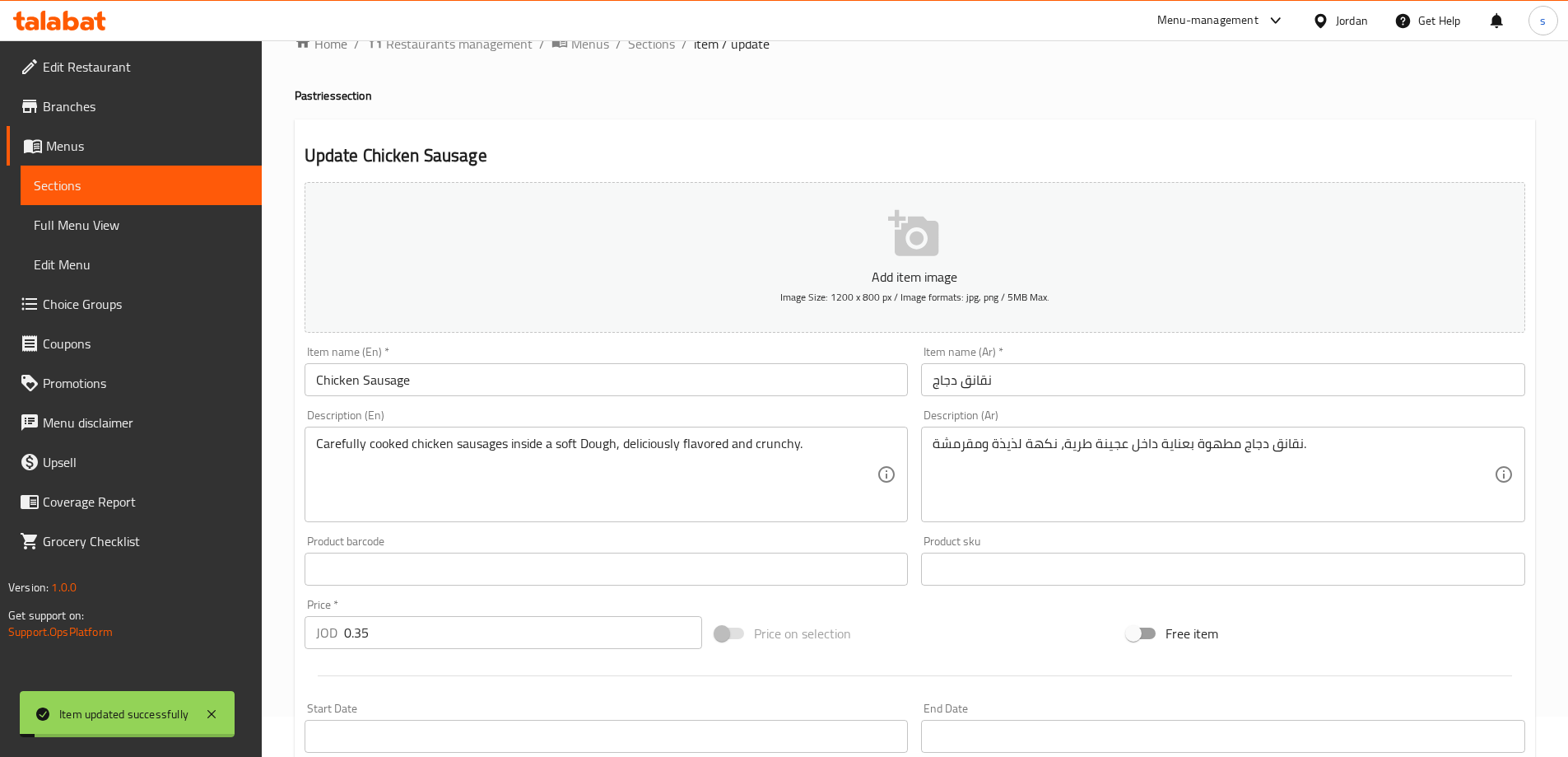
scroll to position [0, 0]
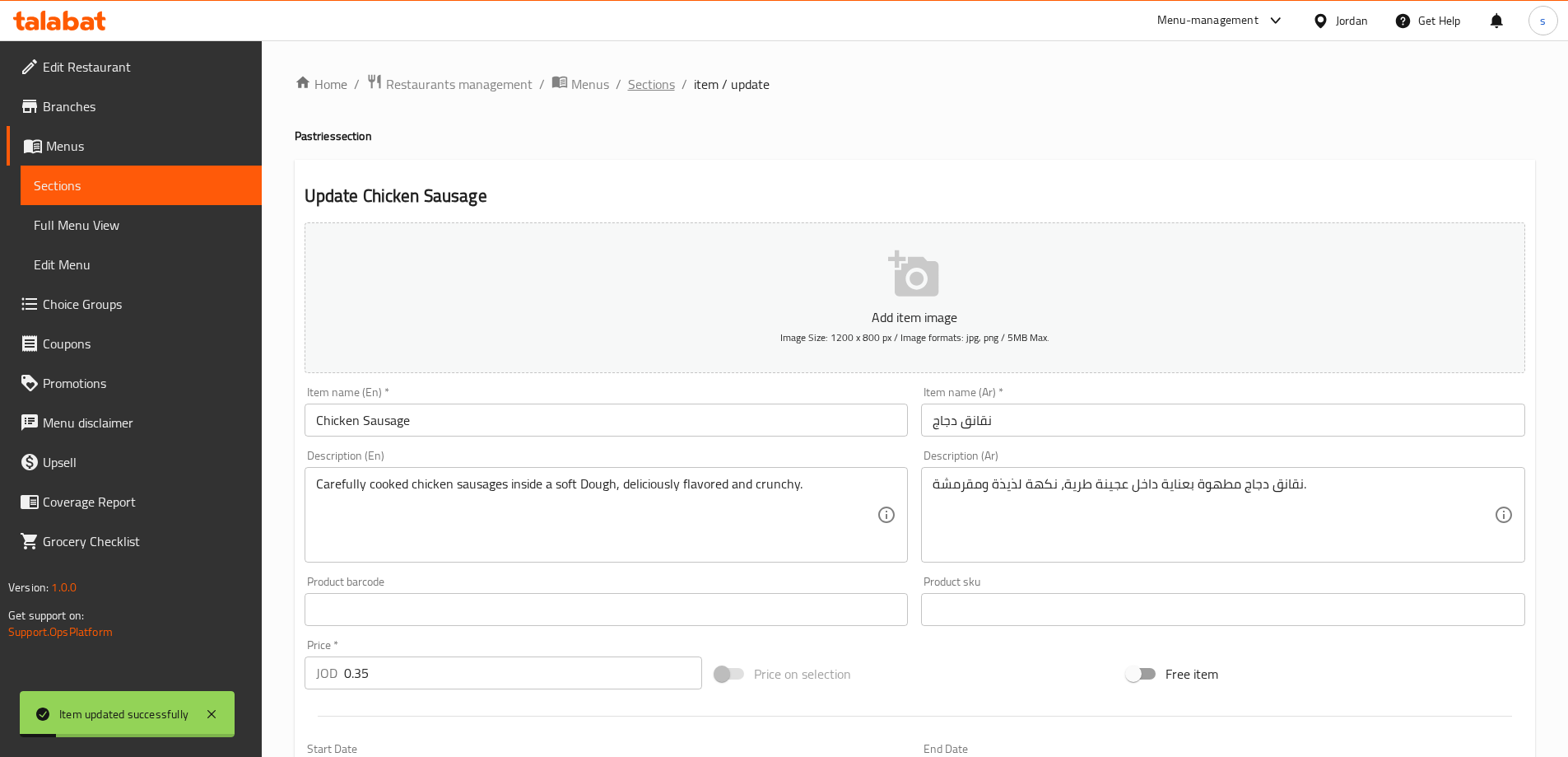
click at [652, 87] on span "Sections" at bounding box center [651, 84] width 47 height 20
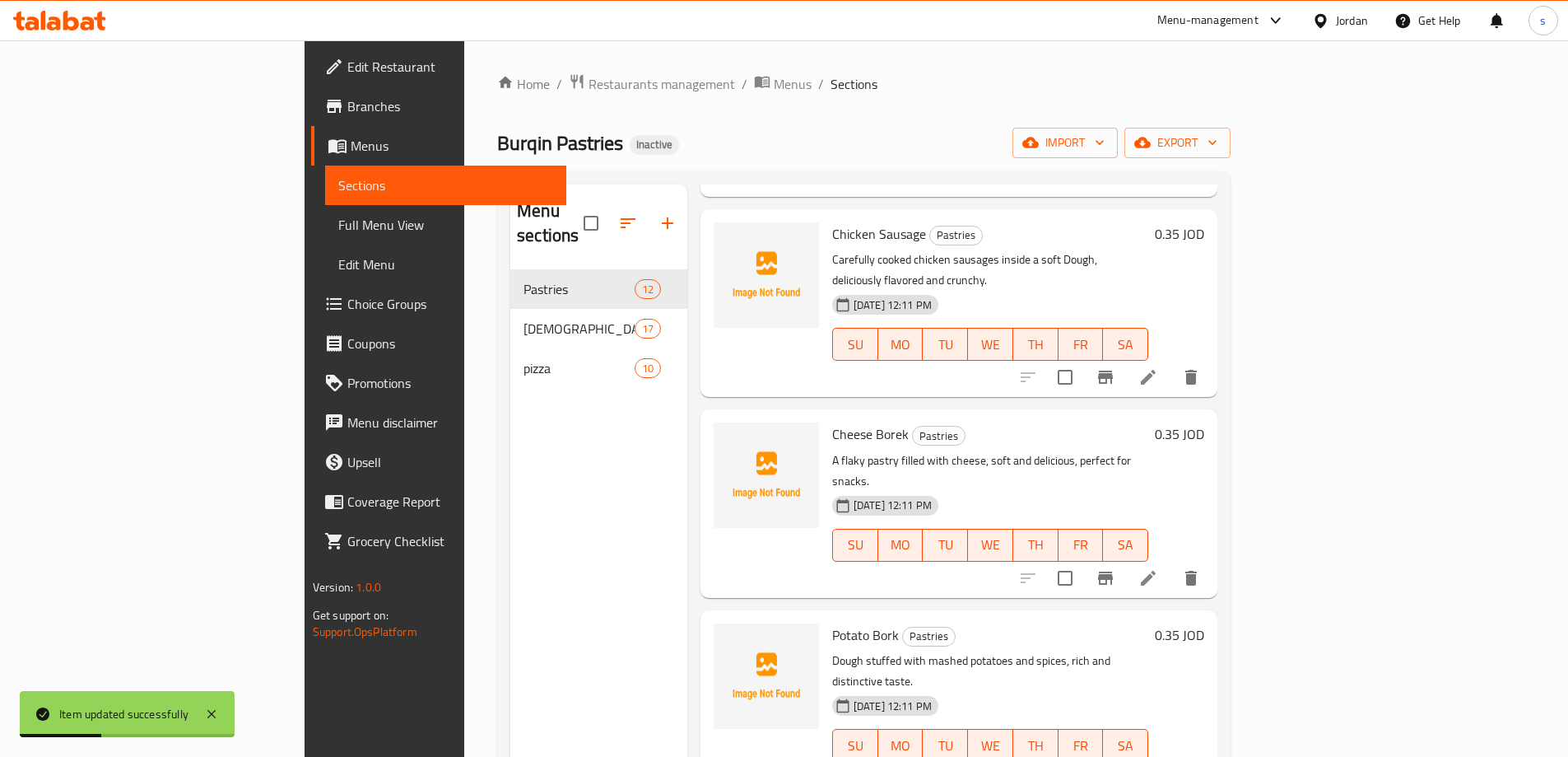
scroll to position [495, 0]
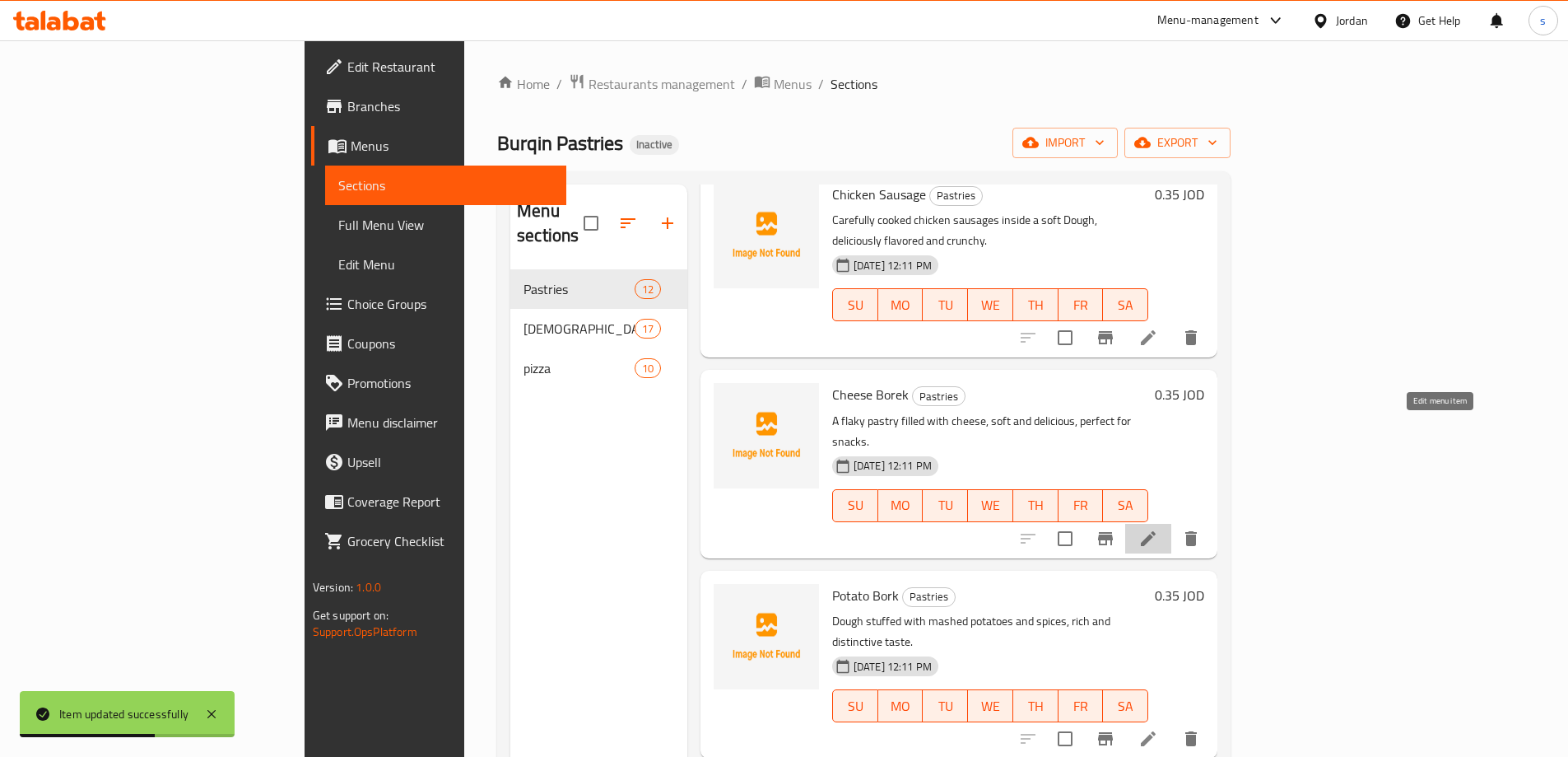
click at [1158, 529] on icon at bounding box center [1148, 538] width 20 height 20
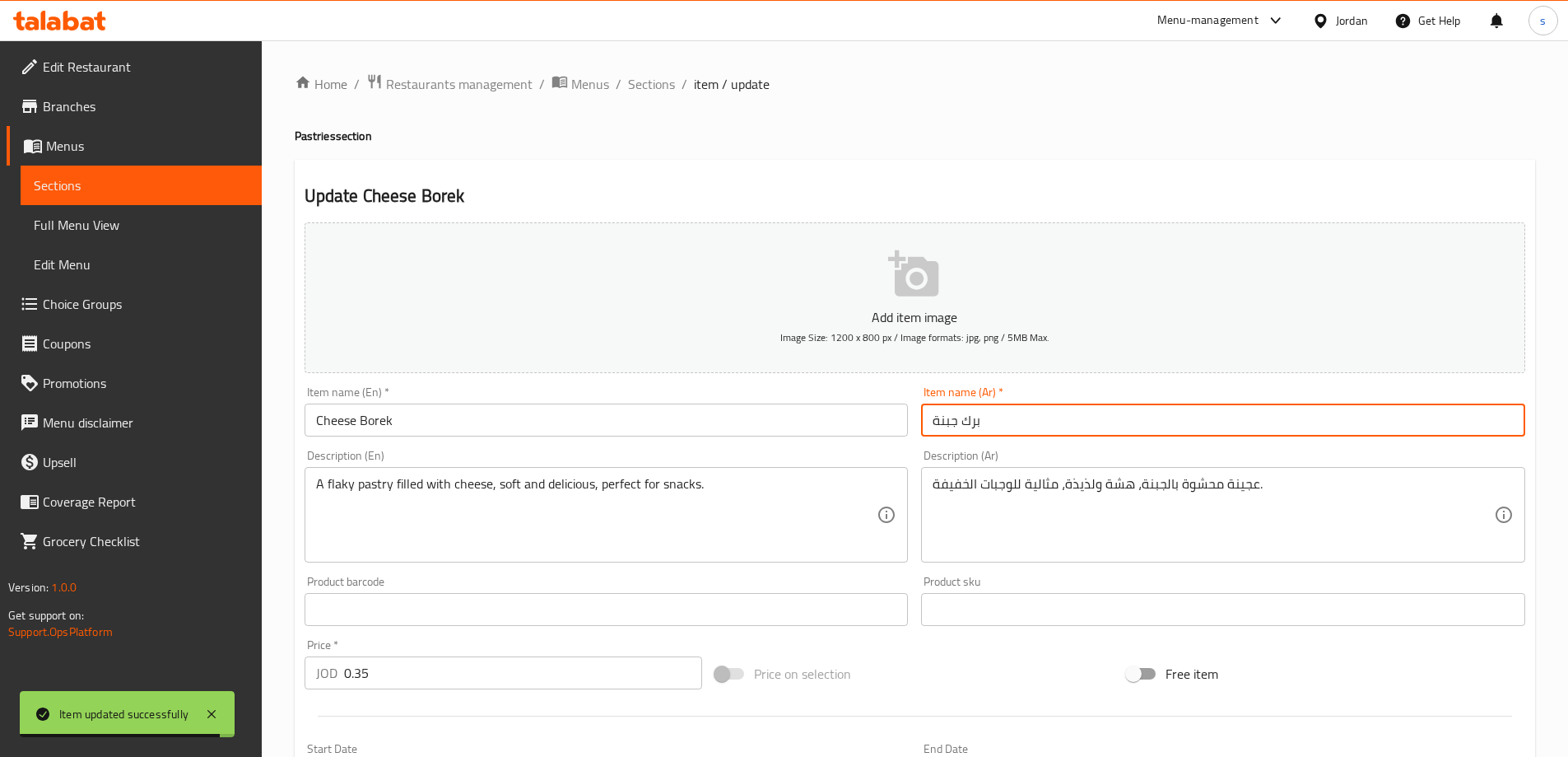
drag, startPoint x: 988, startPoint y: 428, endPoint x: 863, endPoint y: 424, distance: 125.1
click at [863, 424] on div "Add item image Image Size: 1200 x 800 px / Image formats: jpg, png / 5MB Max. I…" at bounding box center [915, 571] width 1234 height 709
click at [967, 423] on input "برك جبنة" at bounding box center [1224, 419] width 605 height 33
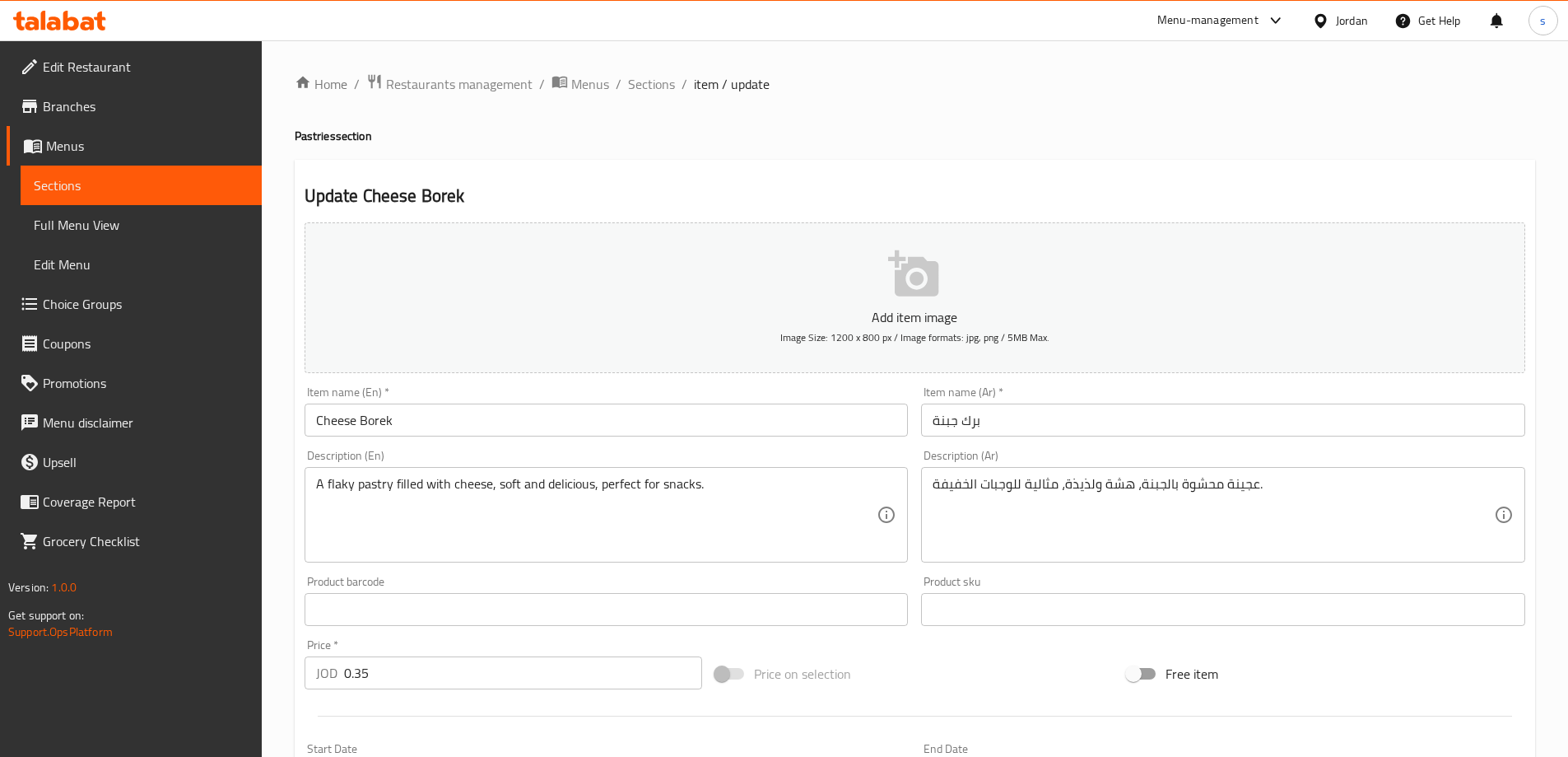
click at [513, 392] on div "Item name (En)   * Cheese Borek Item name (En) *" at bounding box center [607, 411] width 605 height 50
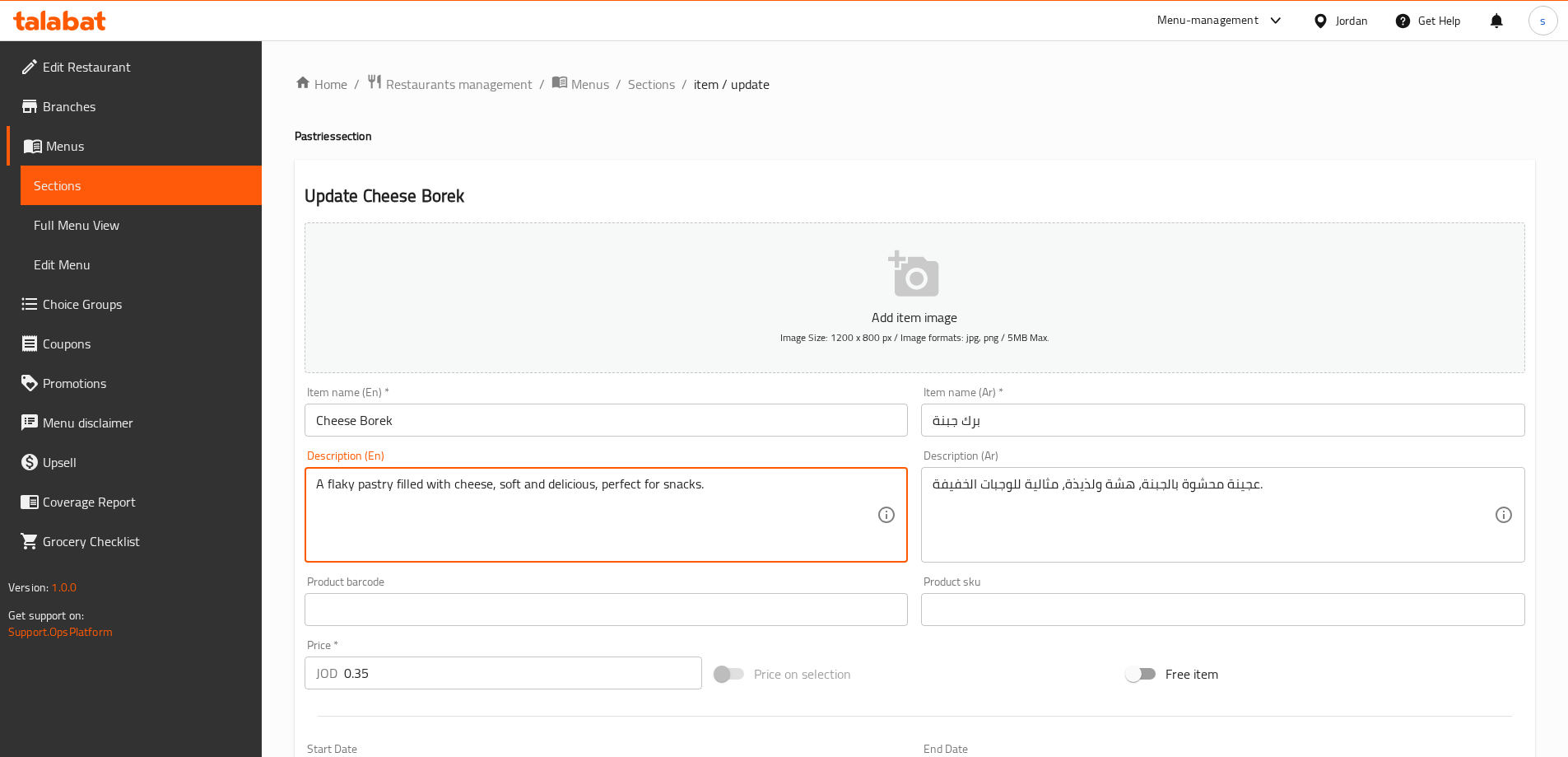
click at [376, 491] on textarea "A flaky pastry filled with cheese, soft and delicious, perfect for snacks." at bounding box center [596, 514] width 562 height 78
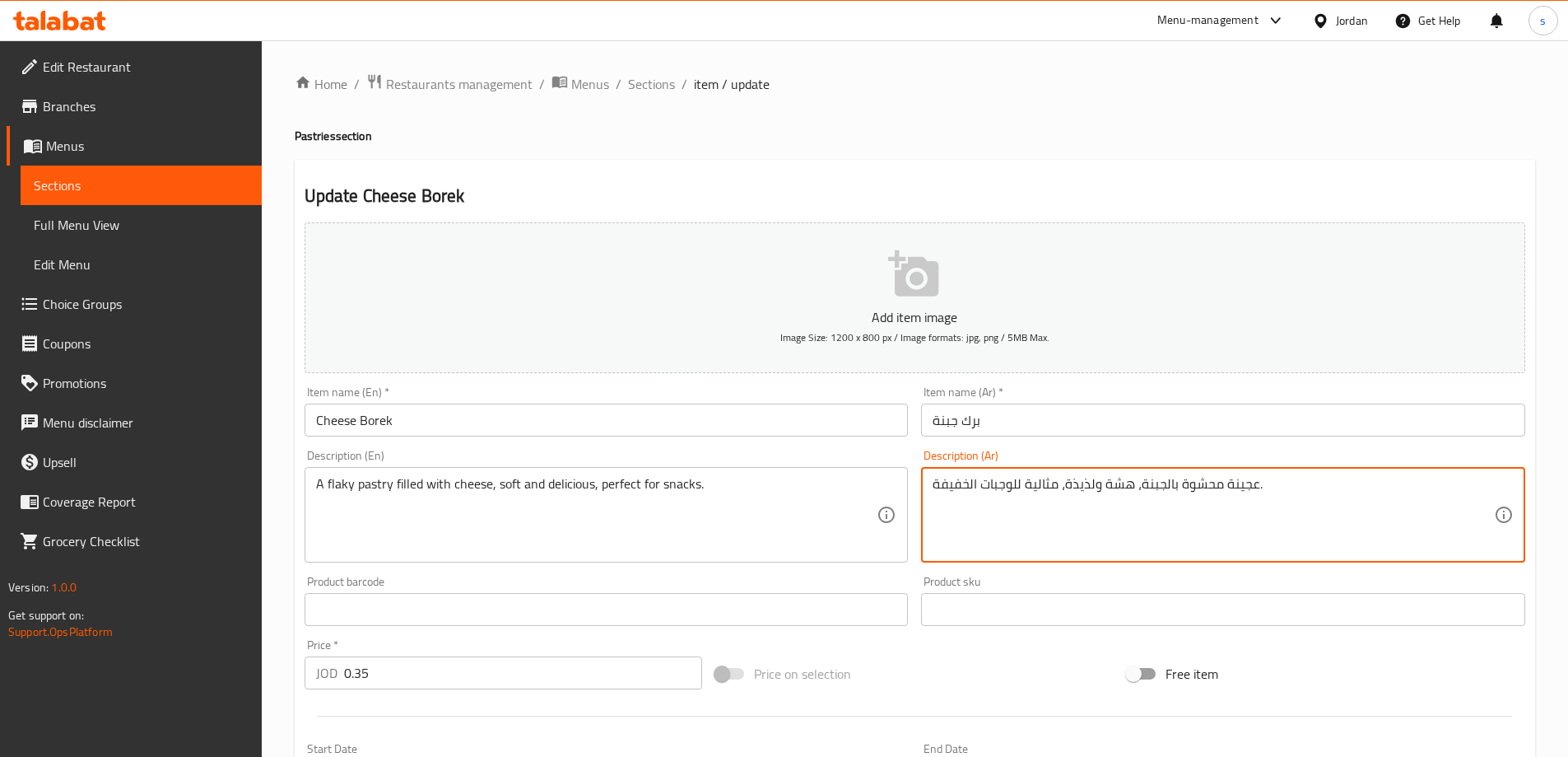
click at [1113, 491] on textarea "عجينة محشوة بالجبنة، هشة ولذيذة، مثالية للوجبات الخفيفة." at bounding box center [1213, 514] width 562 height 78
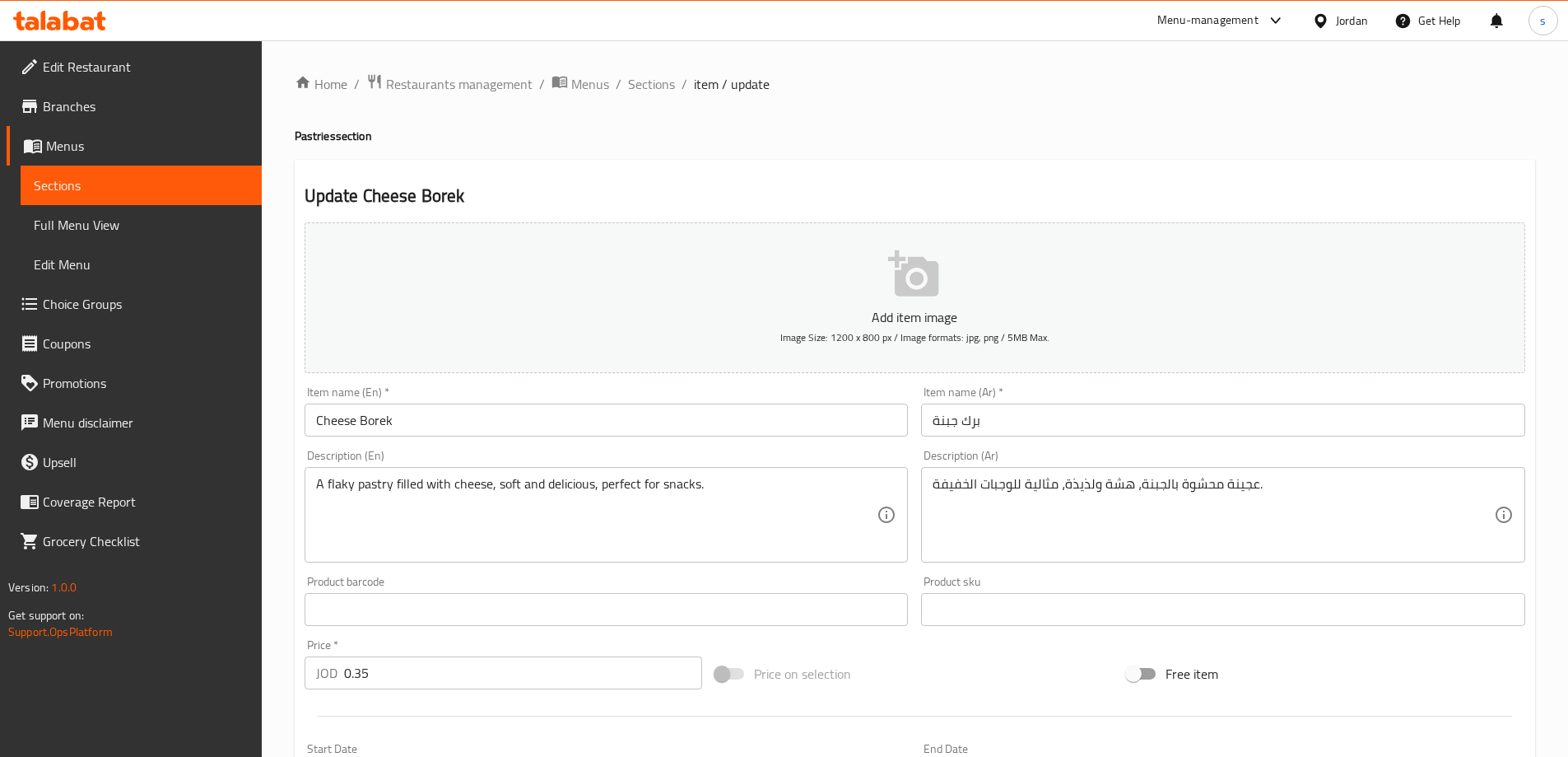
click at [1270, 463] on div "Description (Ar) عجينة محشوة بالجبنة، هشة ولذيذة، مثالية للوجبات الخفيفة. Descr…" at bounding box center [1224, 506] width 605 height 113
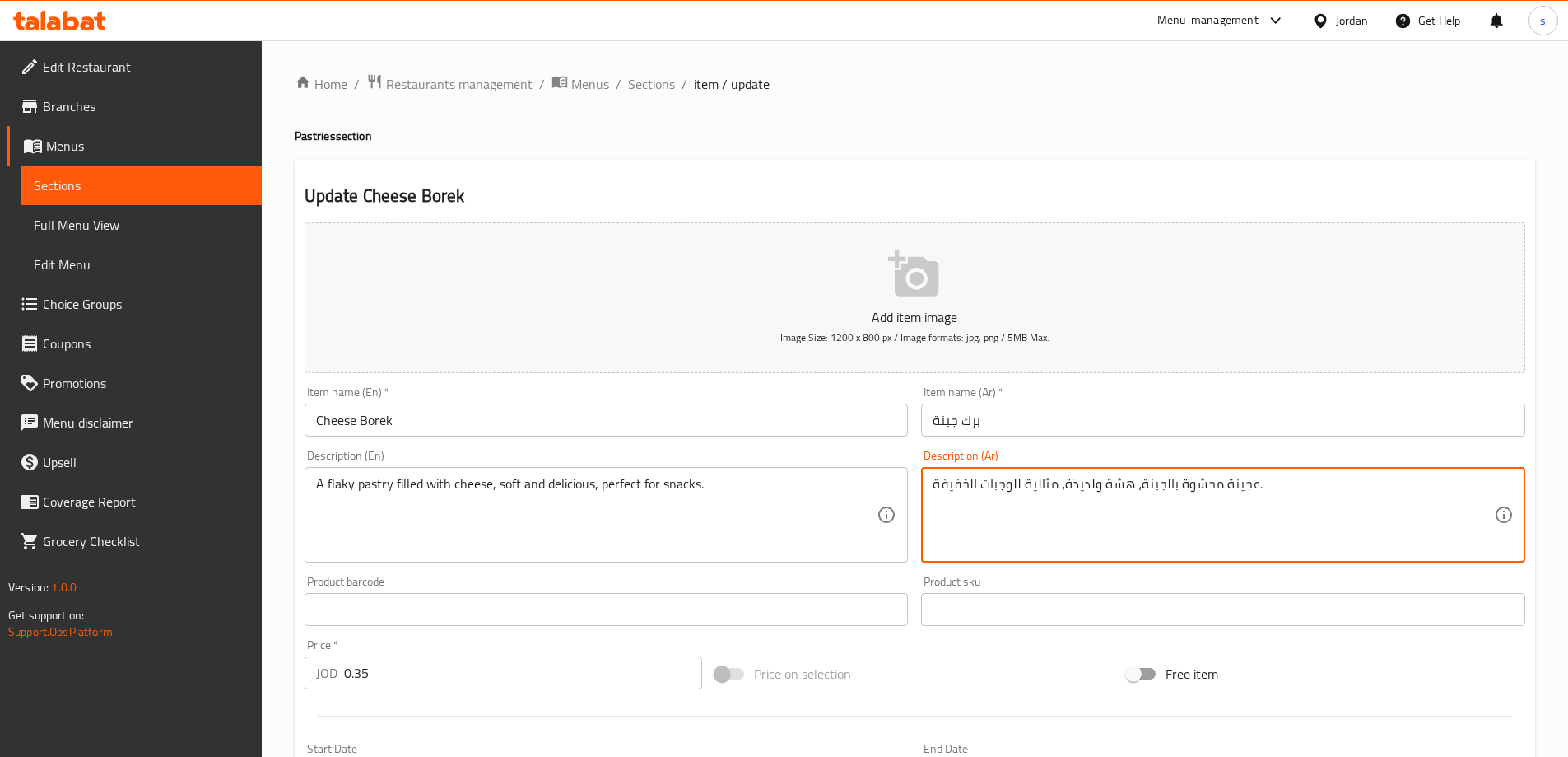
drag, startPoint x: 1272, startPoint y: 490, endPoint x: 776, endPoint y: 513, distance: 496.5
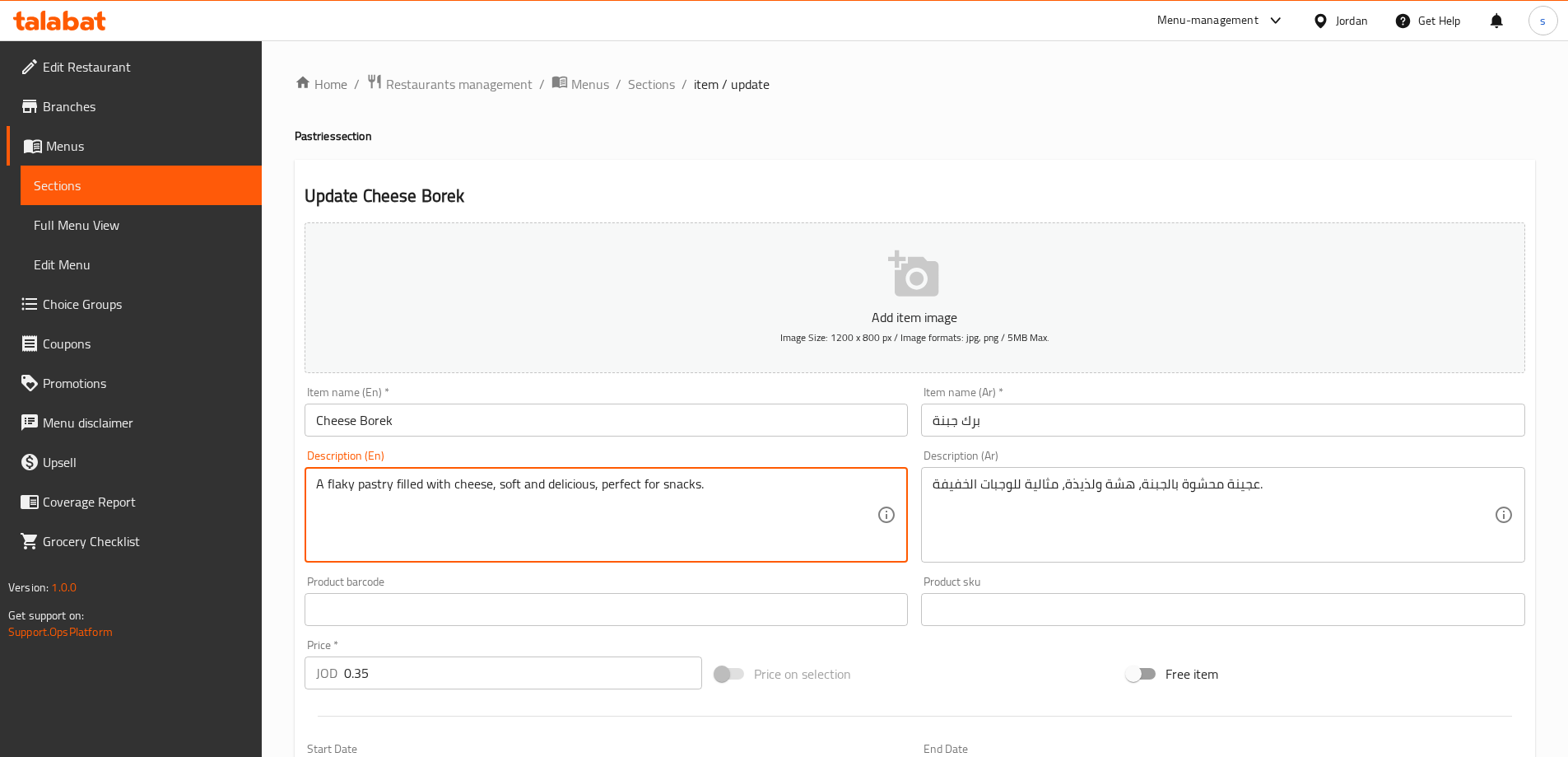
click at [372, 489] on textarea "A flaky pastry filled with cheese, soft and delicious, perfect for snacks." at bounding box center [596, 514] width 562 height 78
click at [340, 486] on textarea "A flaky pastry filled with cheese, soft and delicious, perfect for snacks." at bounding box center [596, 514] width 562 height 78
click at [429, 483] on textarea "A pastry filled with cheese, soft and delicious, perfect for snacks." at bounding box center [596, 514] width 562 height 78
click at [347, 488] on textarea "A pastry filled with cheese, soft and delicious, perfect for snacks." at bounding box center [596, 514] width 562 height 78
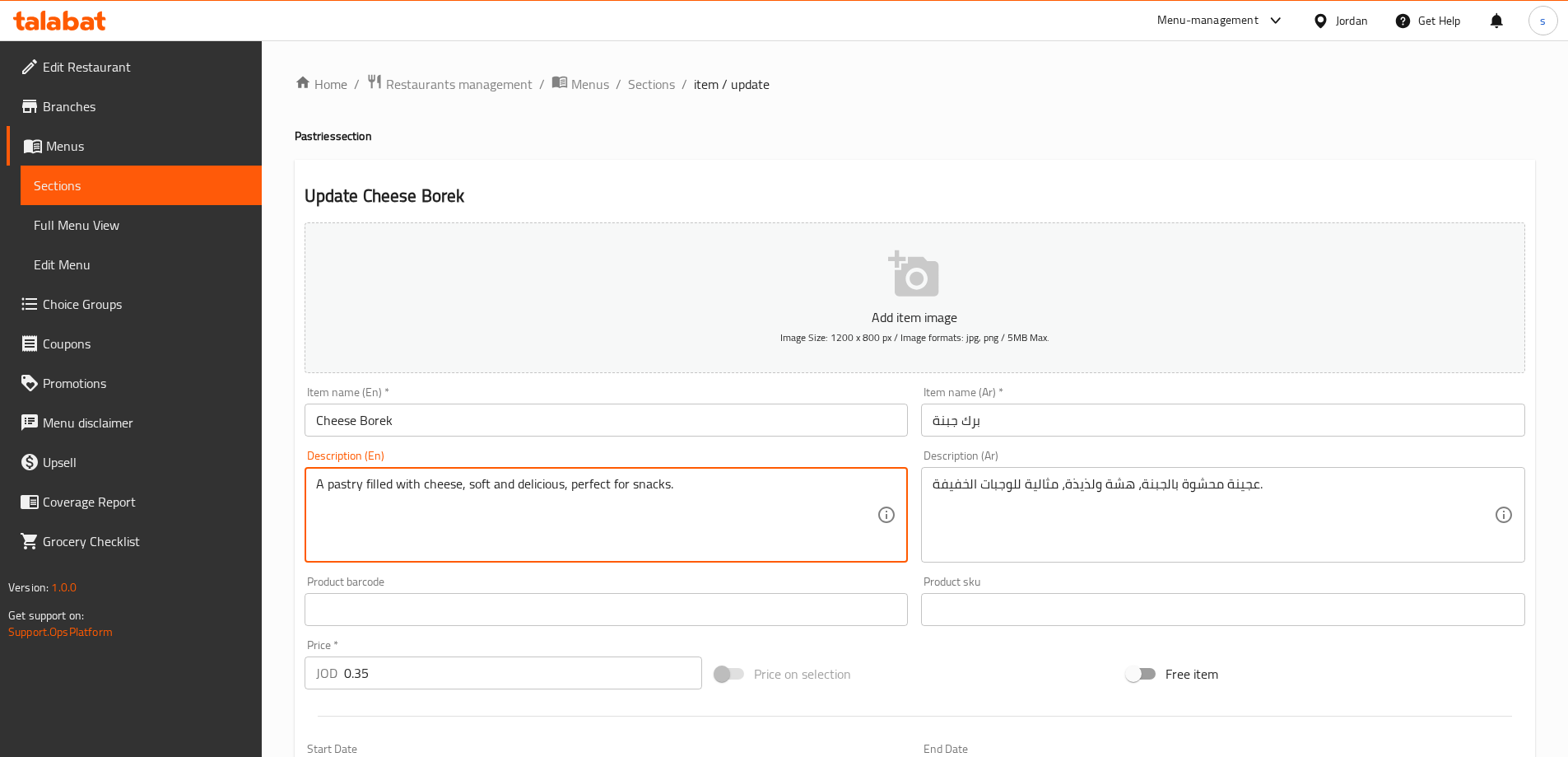
click at [347, 488] on textarea "A pastry filled with cheese, soft and delicious, perfect for snacks." at bounding box center [596, 514] width 562 height 78
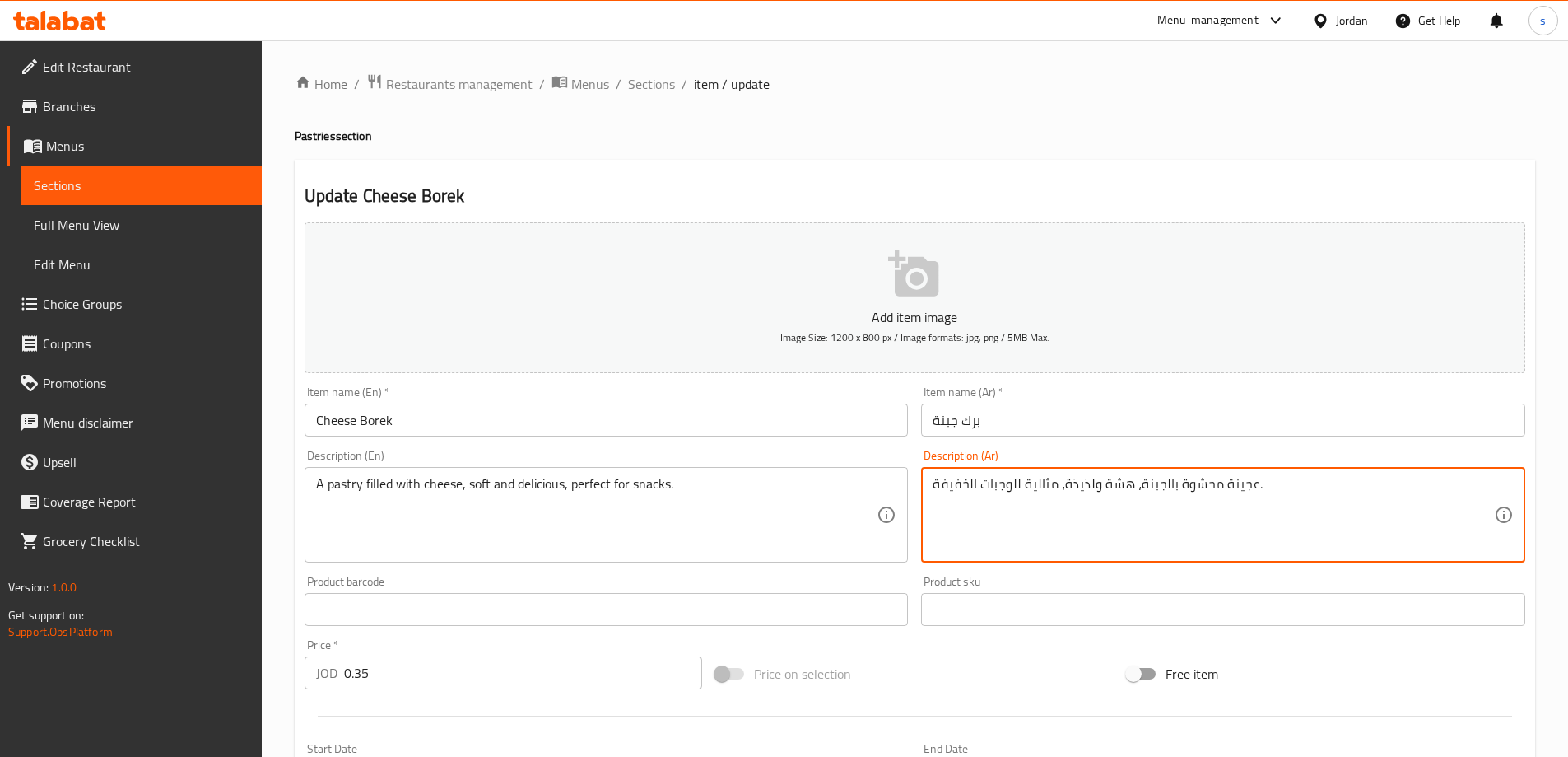
click at [1233, 488] on textarea "عجينة محشوة بالجبنة، هشة ولذيذة، مثالية للوجبات الخفيفة." at bounding box center [1213, 514] width 562 height 78
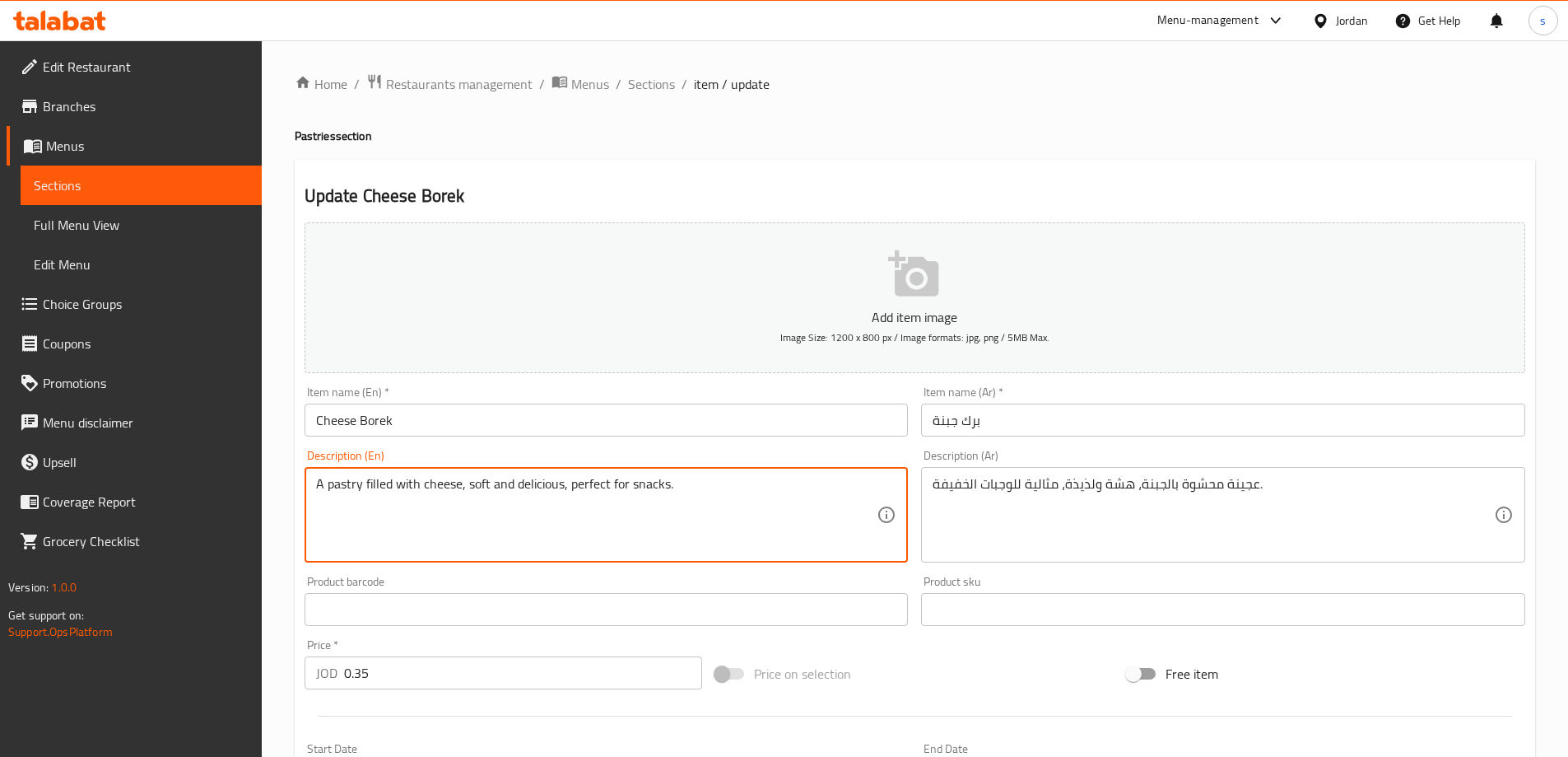
click at [340, 483] on textarea "A pastry filled with cheese, soft and delicious, perfect for snacks." at bounding box center [596, 514] width 562 height 78
paste textarea "Dough"
click at [386, 492] on textarea "A Dough filled with cheese, soft and delicious, perfect for snacks." at bounding box center [596, 514] width 562 height 78
click at [449, 487] on textarea "A Dough filled with cheese, soft and delicious, perfect for snacks." at bounding box center [596, 514] width 562 height 78
click at [514, 484] on textarea "A Dough filled with cheese, soft and delicious, perfect for snacks." at bounding box center [596, 514] width 562 height 78
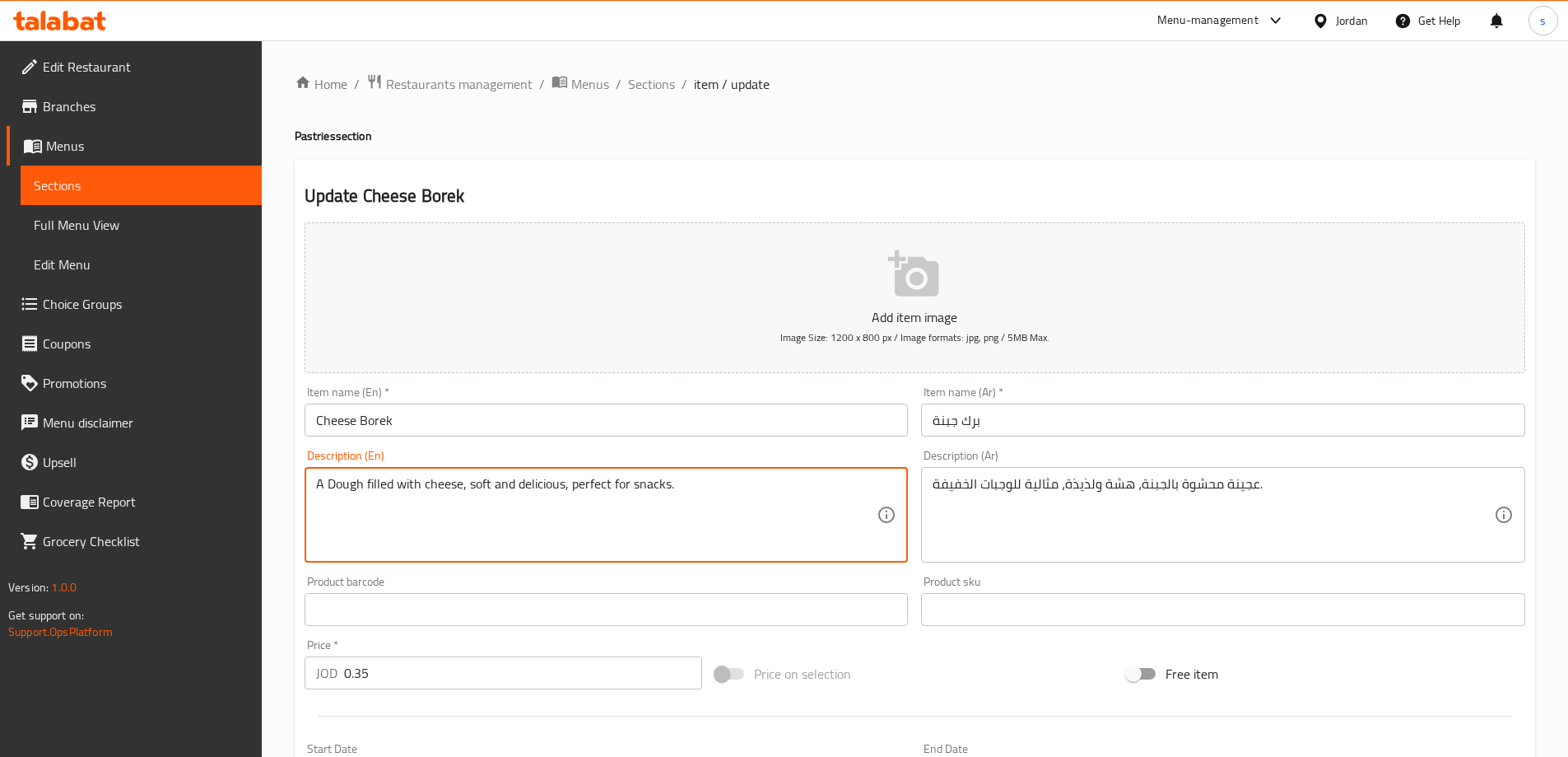
click at [549, 495] on textarea "A Dough filled with cheese, soft and delicious, perfect for snacks." at bounding box center [596, 514] width 562 height 78
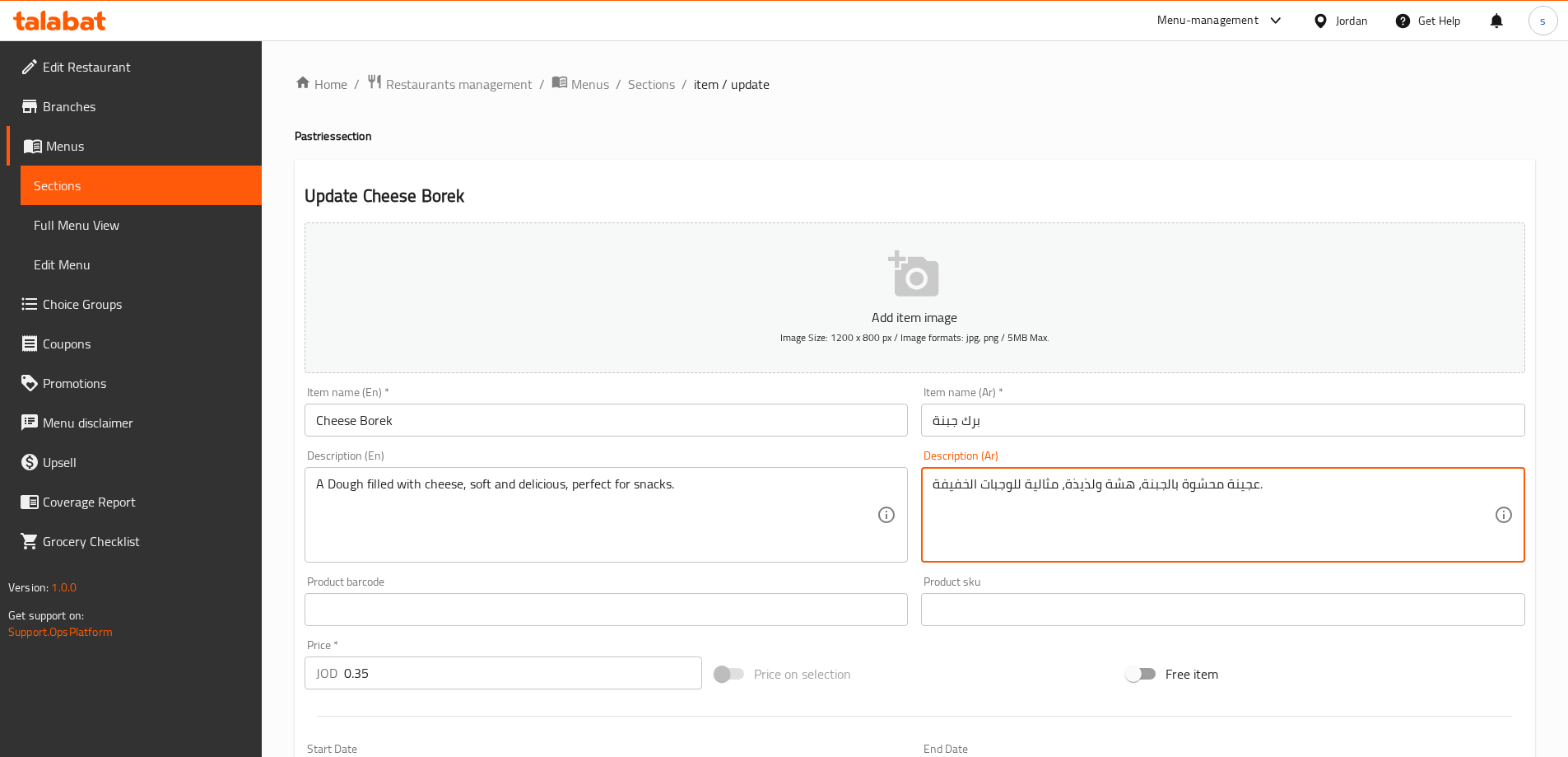
click at [1114, 482] on textarea "عجينة محشوة بالجبنة، هشة ولذيذة، مثالية للوجبات الخفيفة." at bounding box center [1213, 514] width 562 height 78
click at [1130, 491] on textarea "عجينة محشوة بالجبنة، هشة ولذيذة، مثالية للوجبات الخفيفة." at bounding box center [1213, 514] width 562 height 78
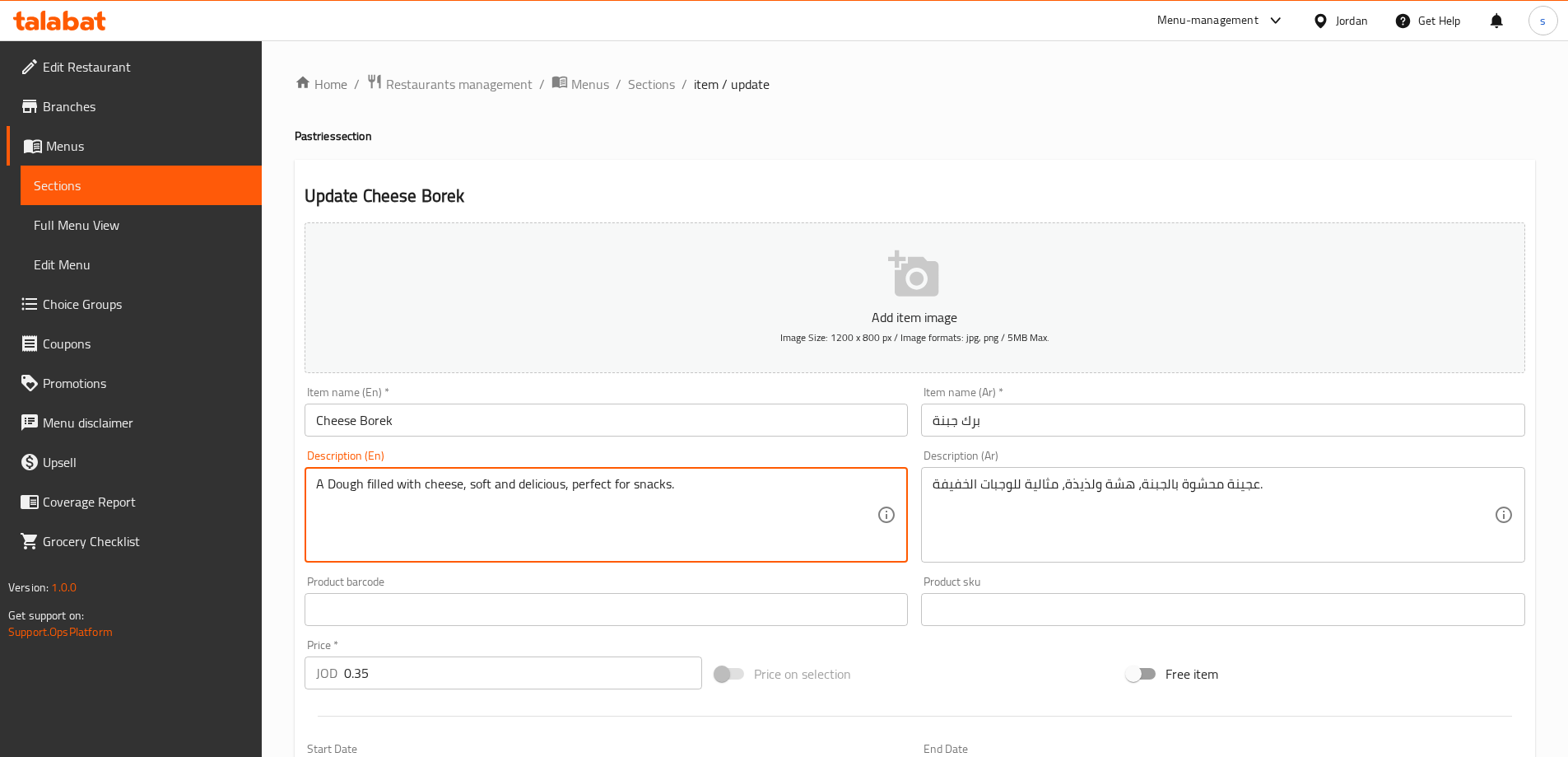
click at [470, 492] on textarea "A Dough filled with cheese, soft and delicious, perfect for snacks." at bounding box center [596, 514] width 562 height 78
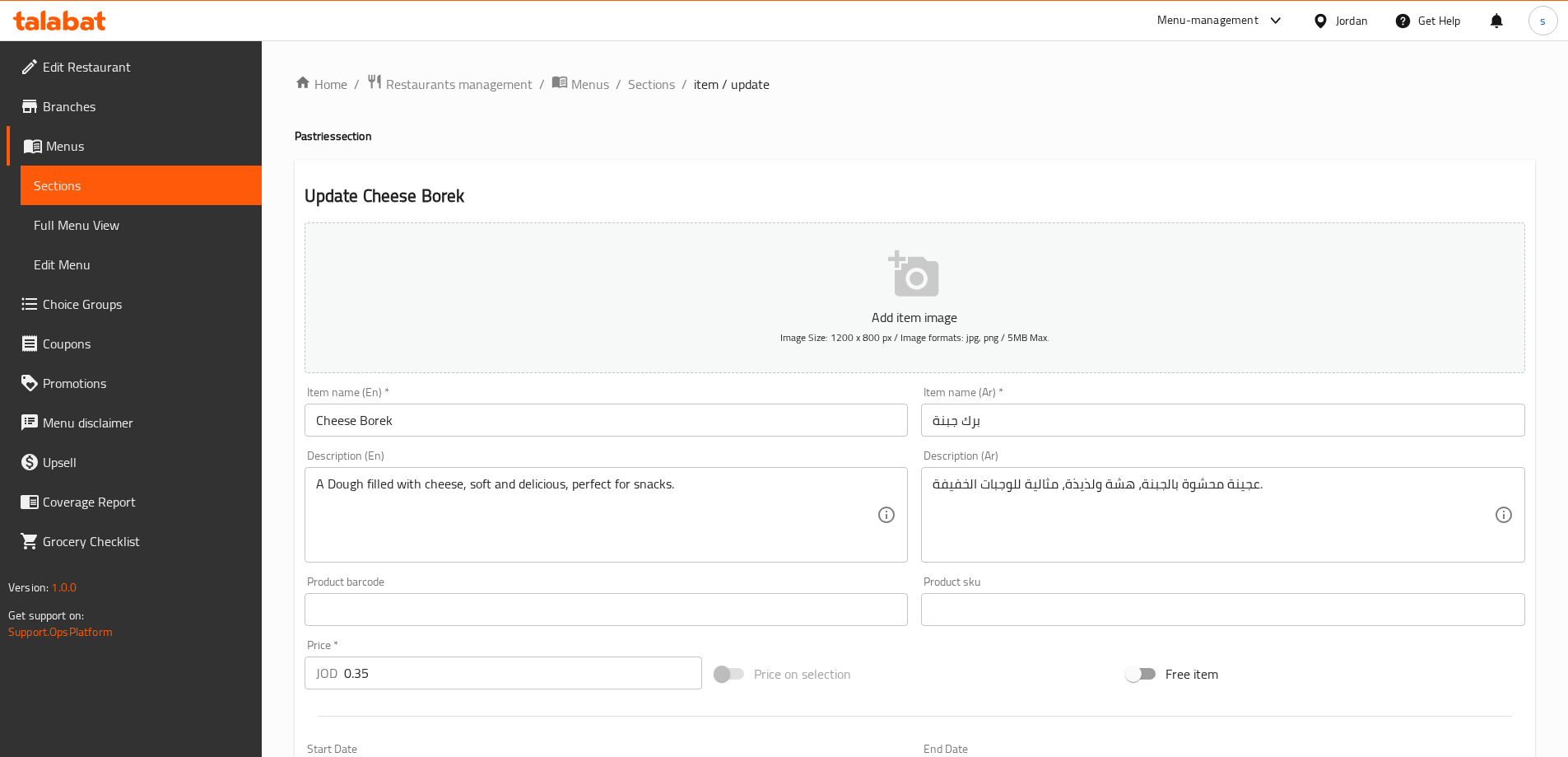
click at [482, 480] on textarea "A Dough filled with cheese, soft and delicious, perfect for snacks." at bounding box center [596, 514] width 562 height 78
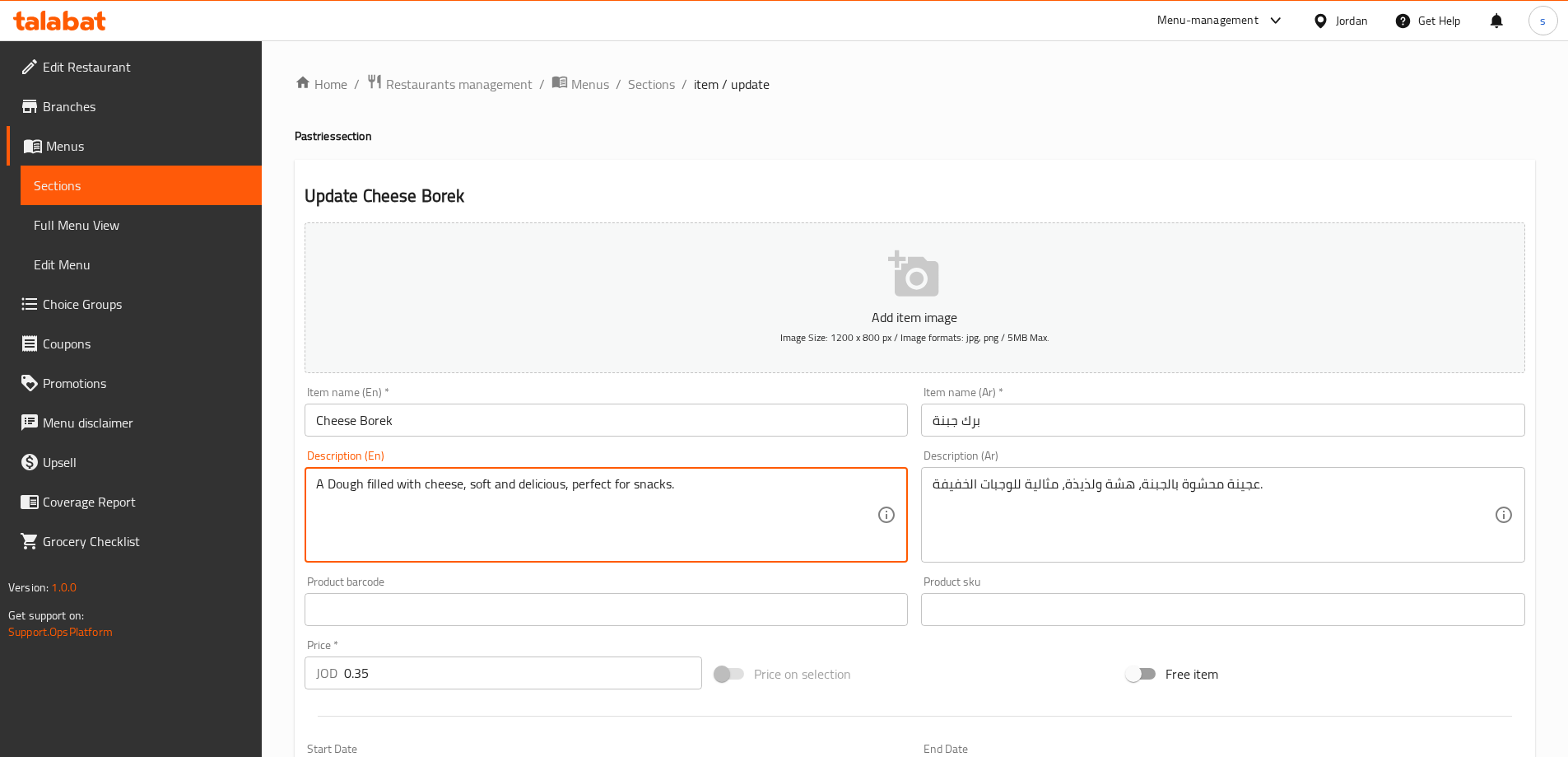
click at [482, 480] on textarea "A Dough filled with cheese, soft and delicious, perfect for snacks." at bounding box center [596, 514] width 562 height 78
paste textarea "fragile"
click at [740, 493] on textarea "A Dough filled with cheese, fragile and delicious, perfect for snacks." at bounding box center [596, 514] width 562 height 78
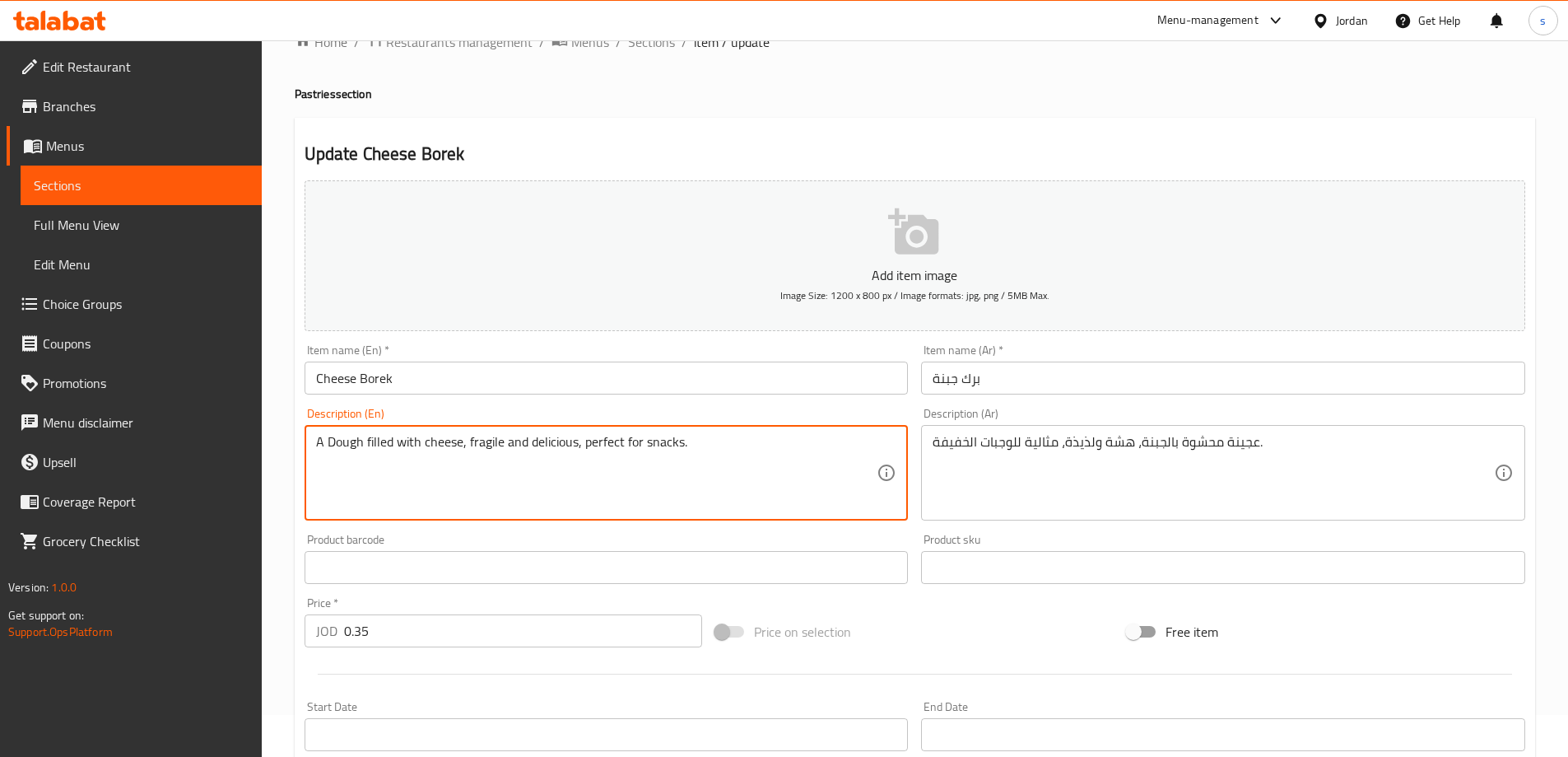
scroll to position [83, 0]
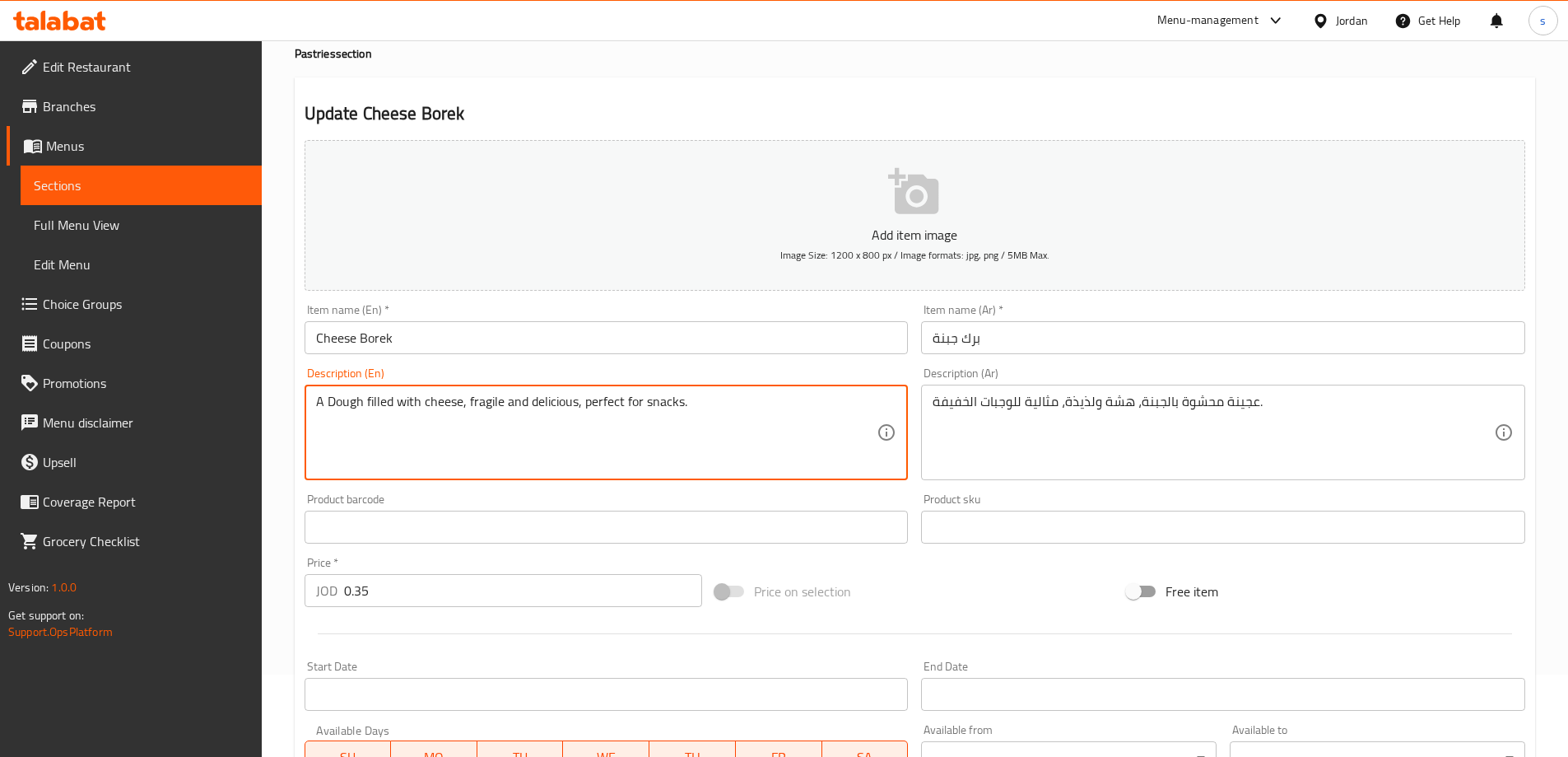
type textarea "A Dough filled with cheese, fragile and delicious, perfect for snacks."
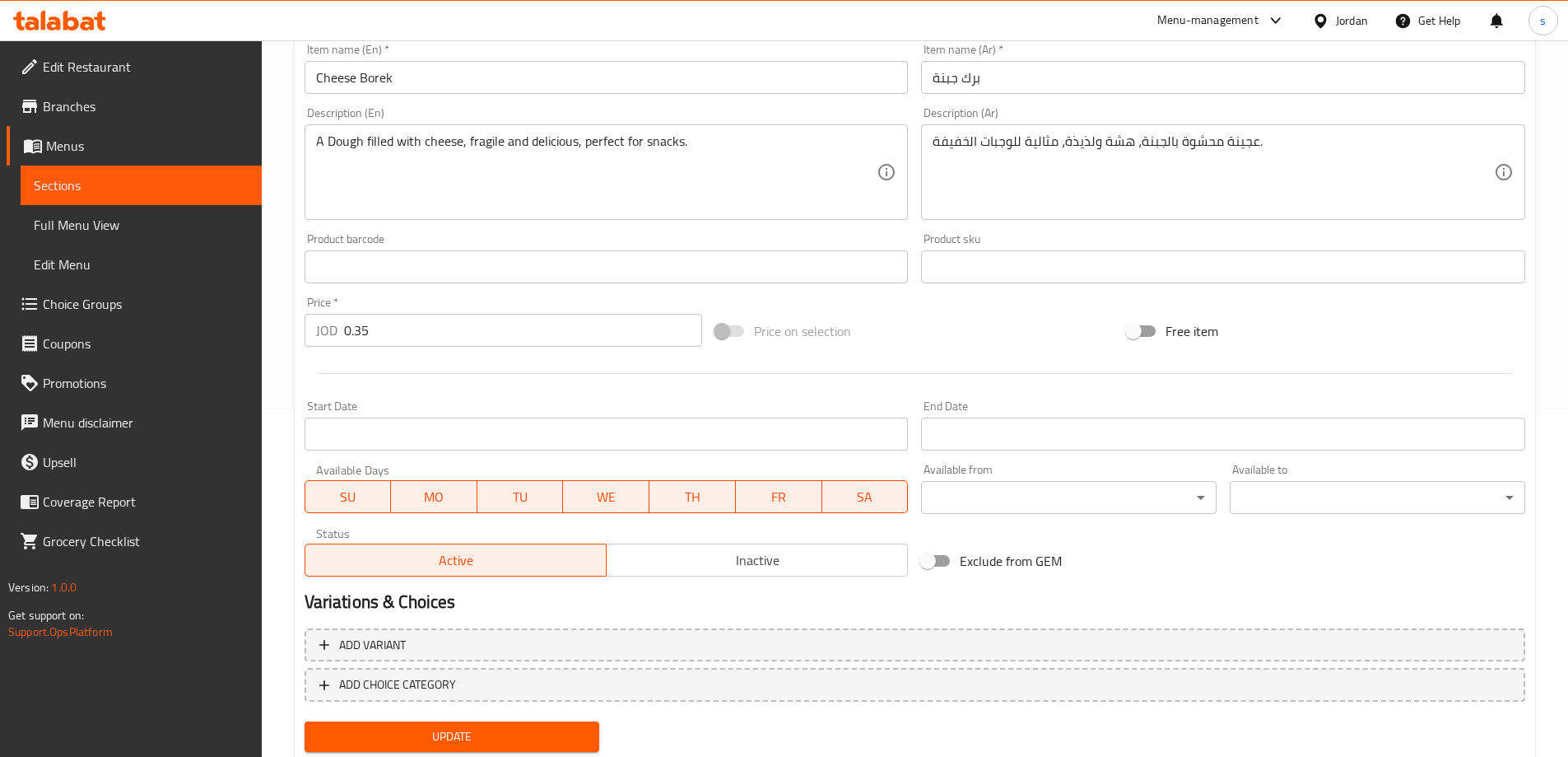
scroll to position [394, 0]
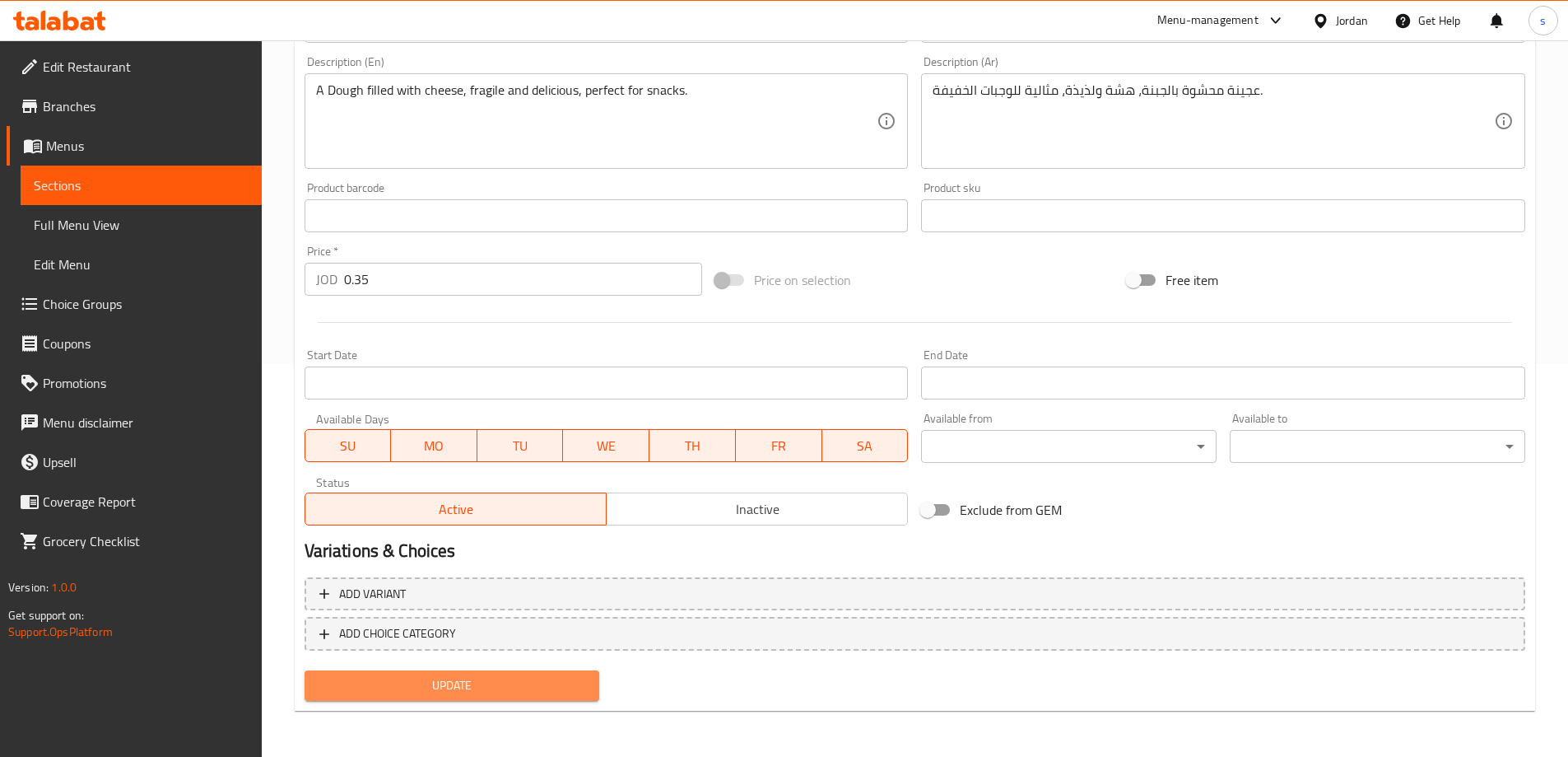
click at [480, 693] on span "Update" at bounding box center [452, 686] width 269 height 21
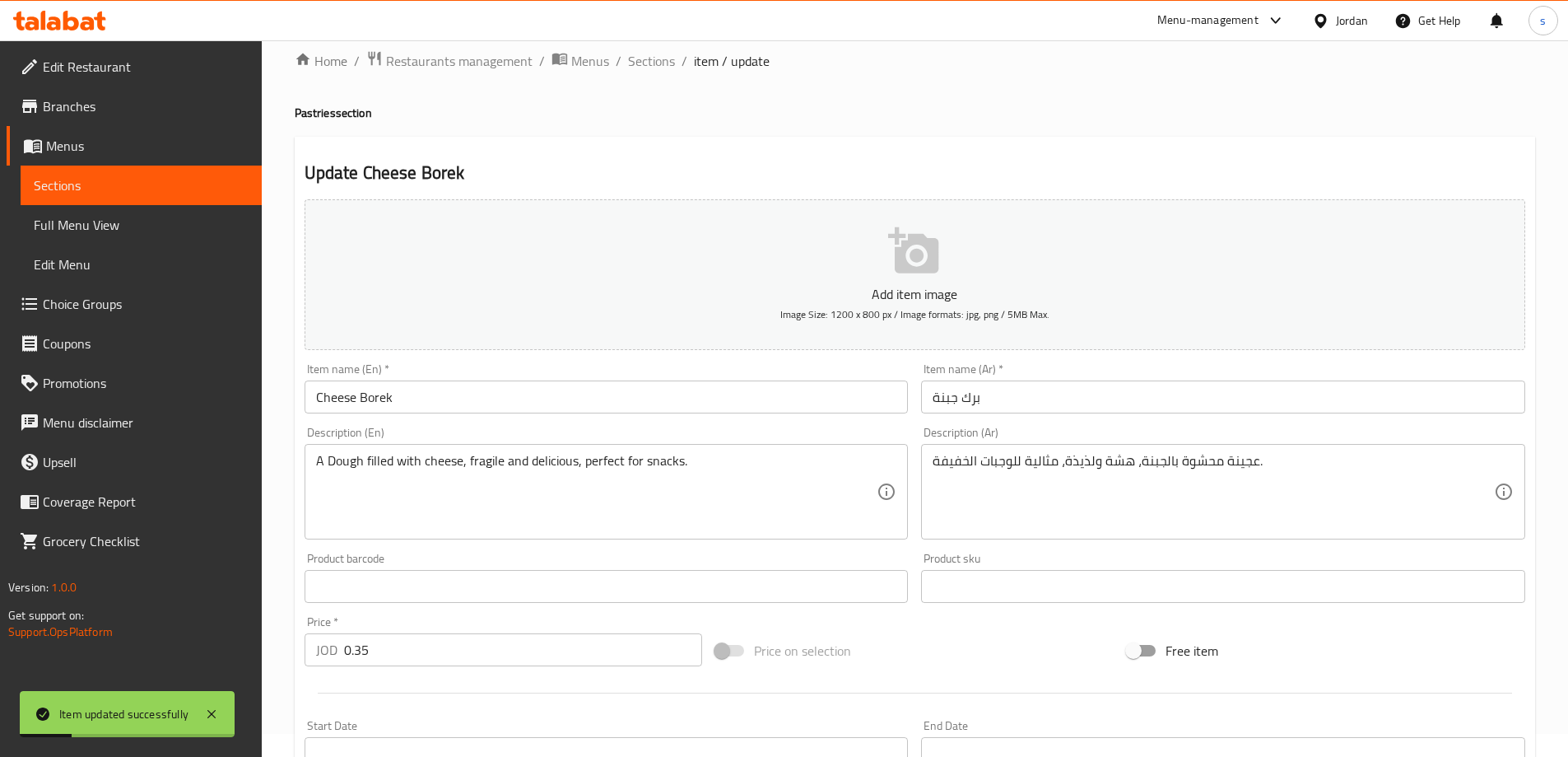
scroll to position [0, 0]
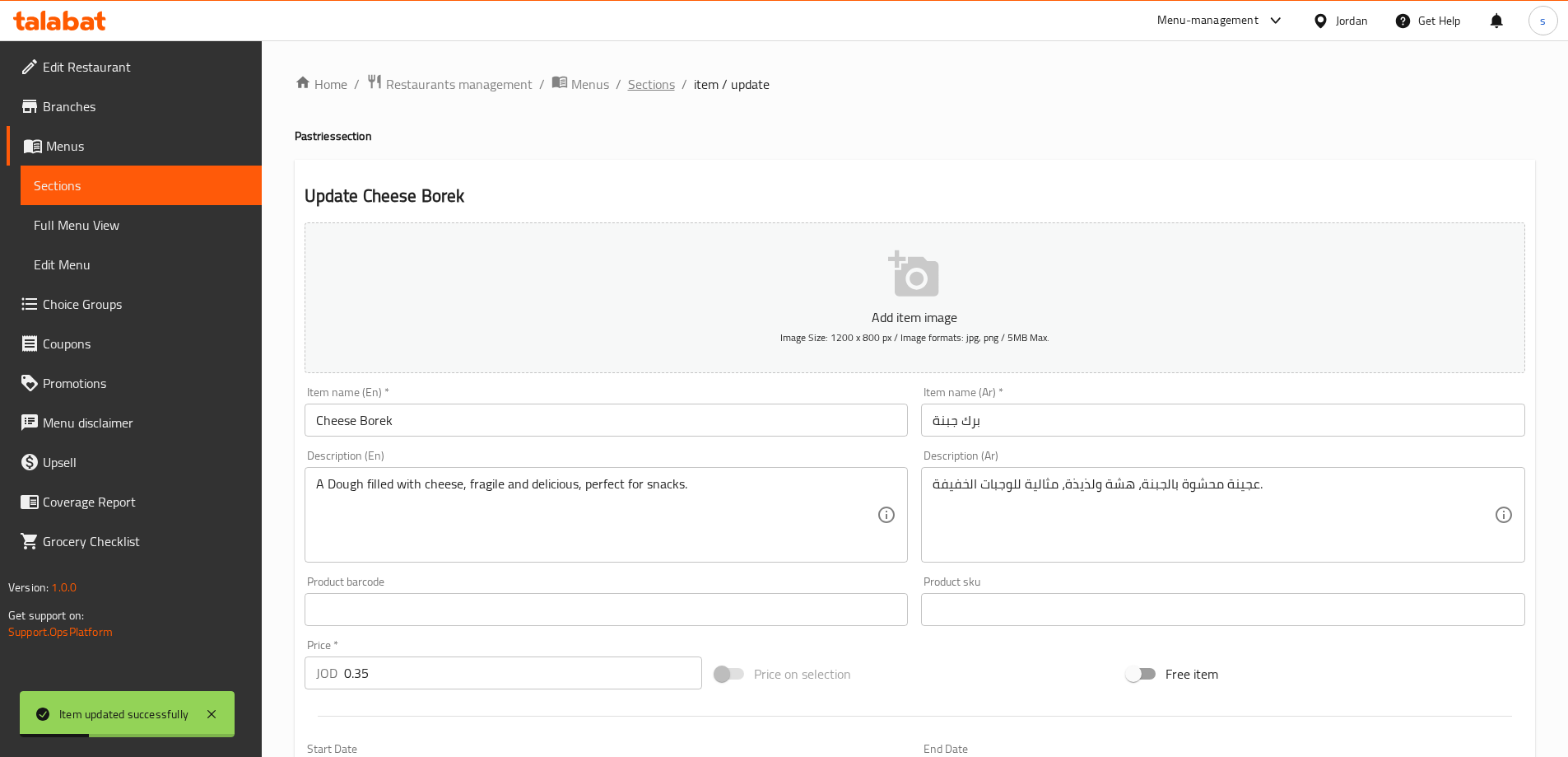
click at [659, 82] on span "Sections" at bounding box center [651, 84] width 47 height 20
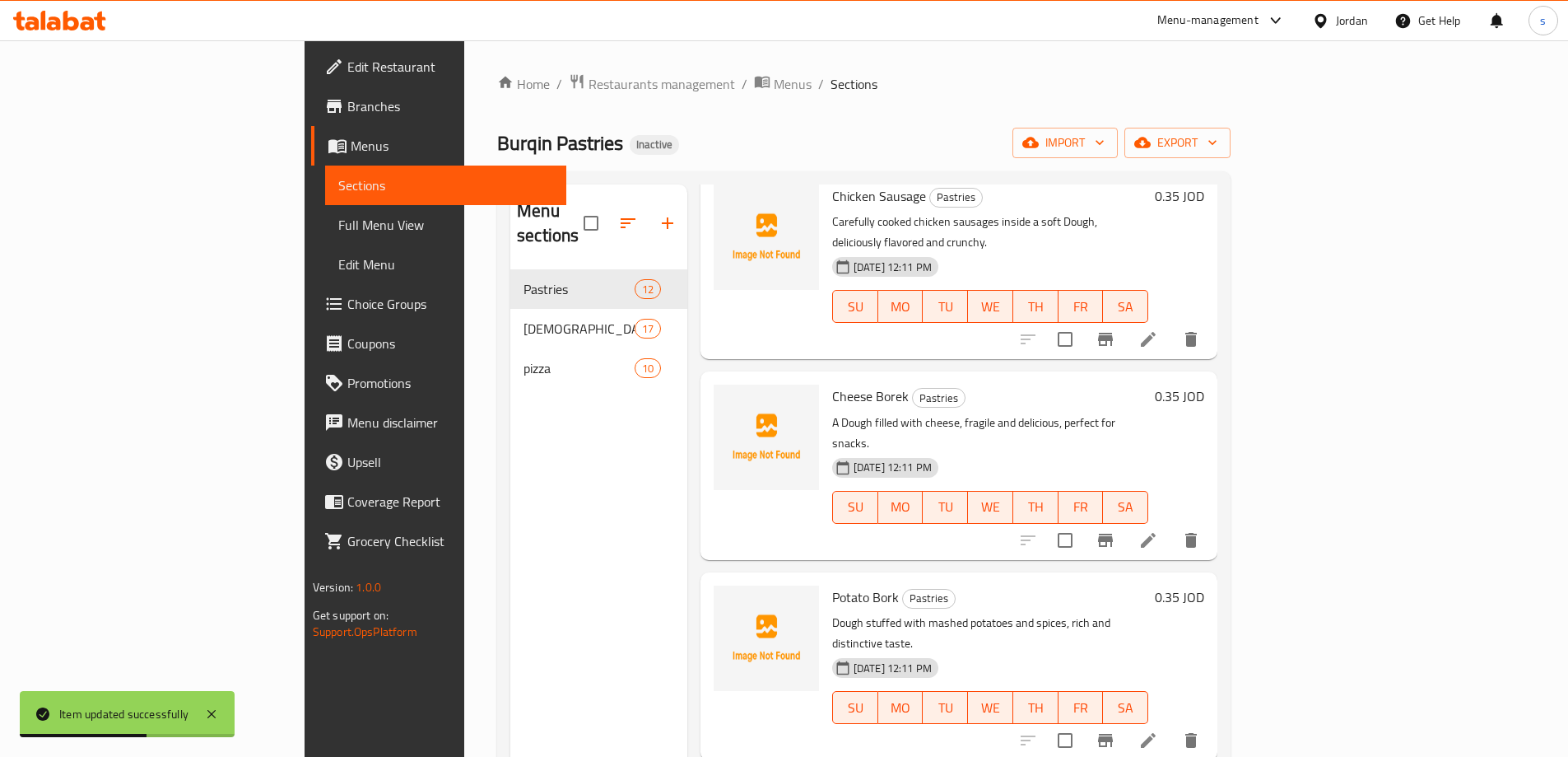
scroll to position [495, 0]
click at [1158, 529] on icon at bounding box center [1148, 538] width 20 height 20
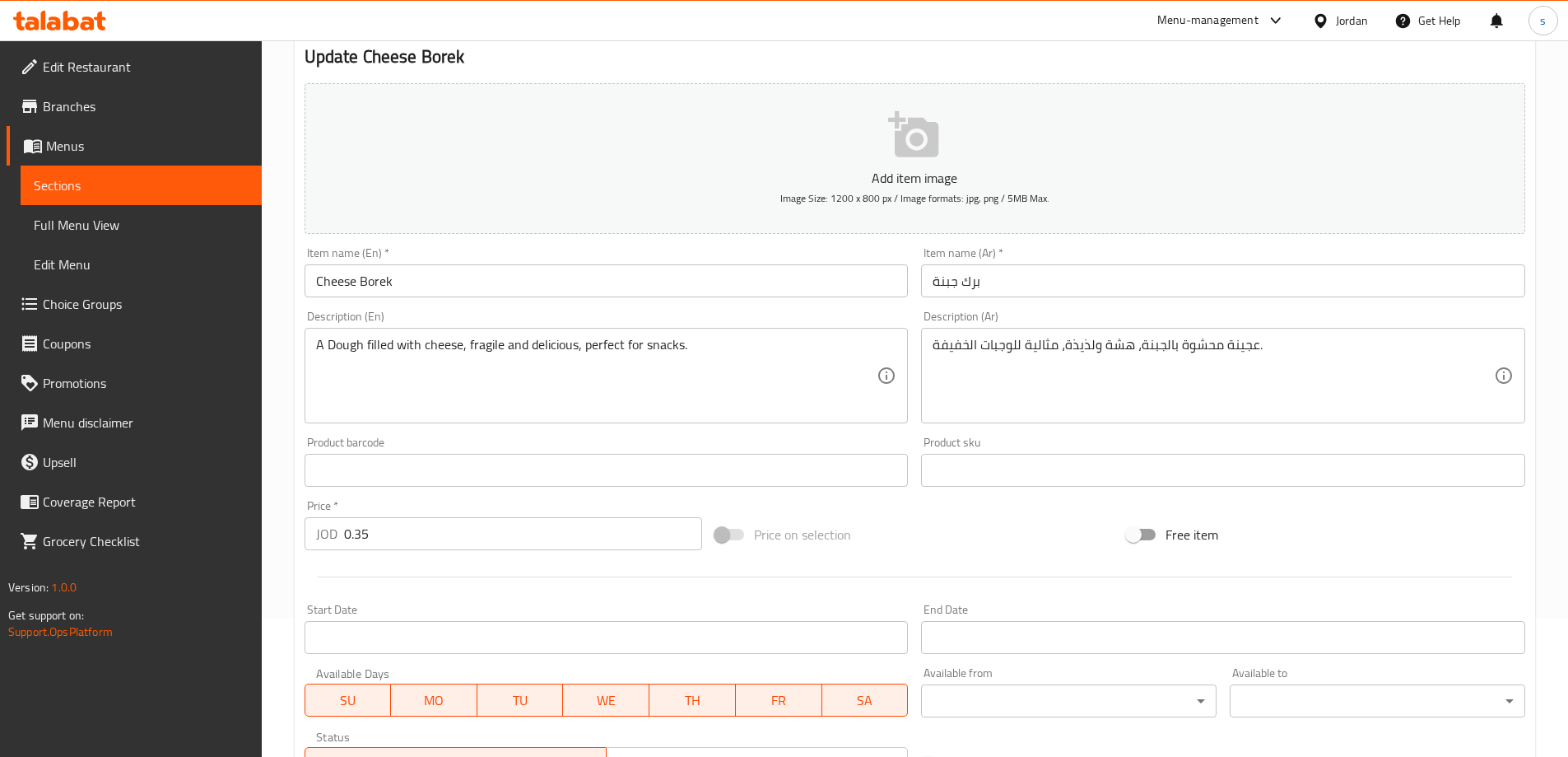
scroll to position [394, 0]
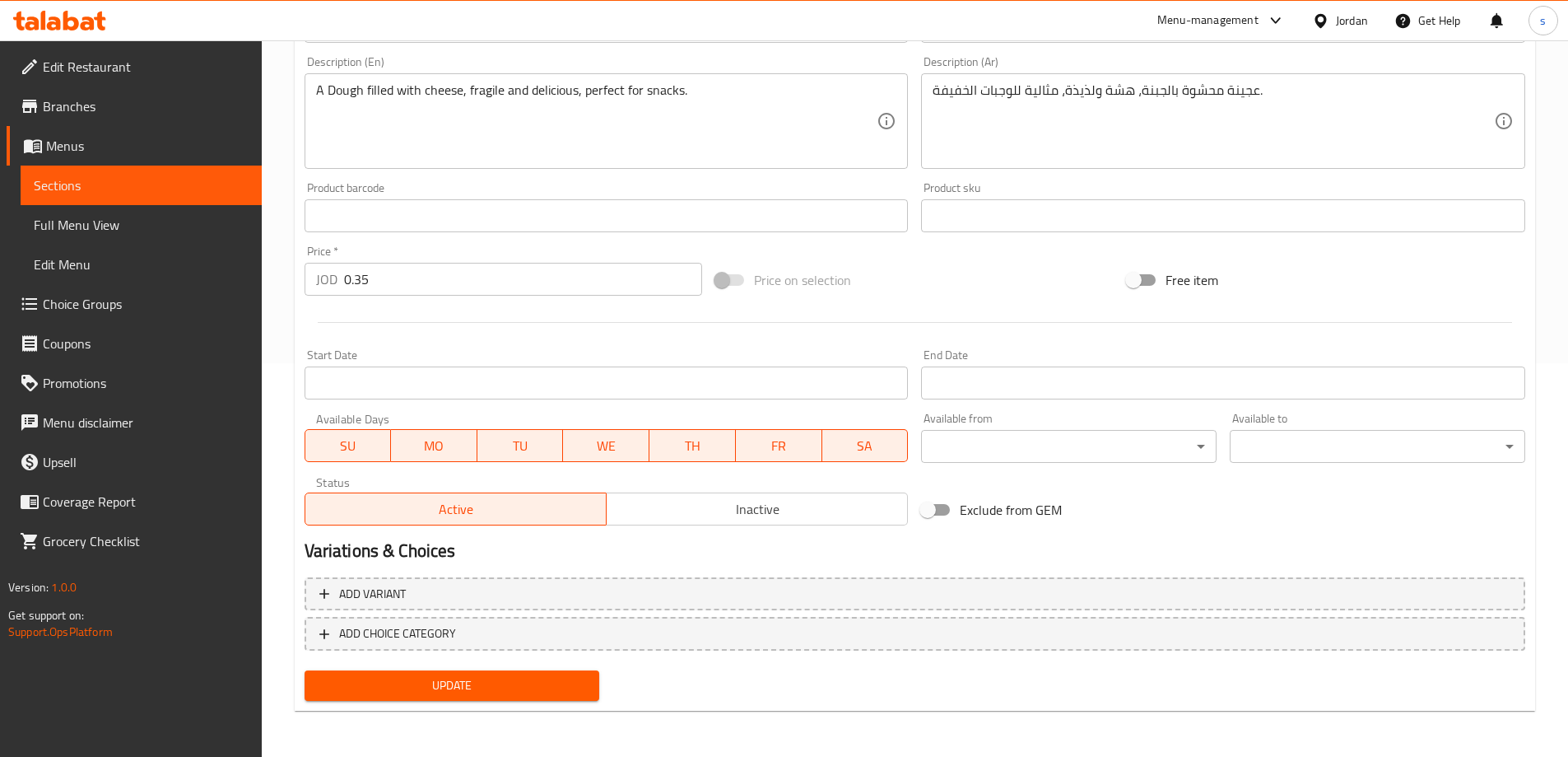
click at [500, 682] on span "Update" at bounding box center [452, 686] width 269 height 21
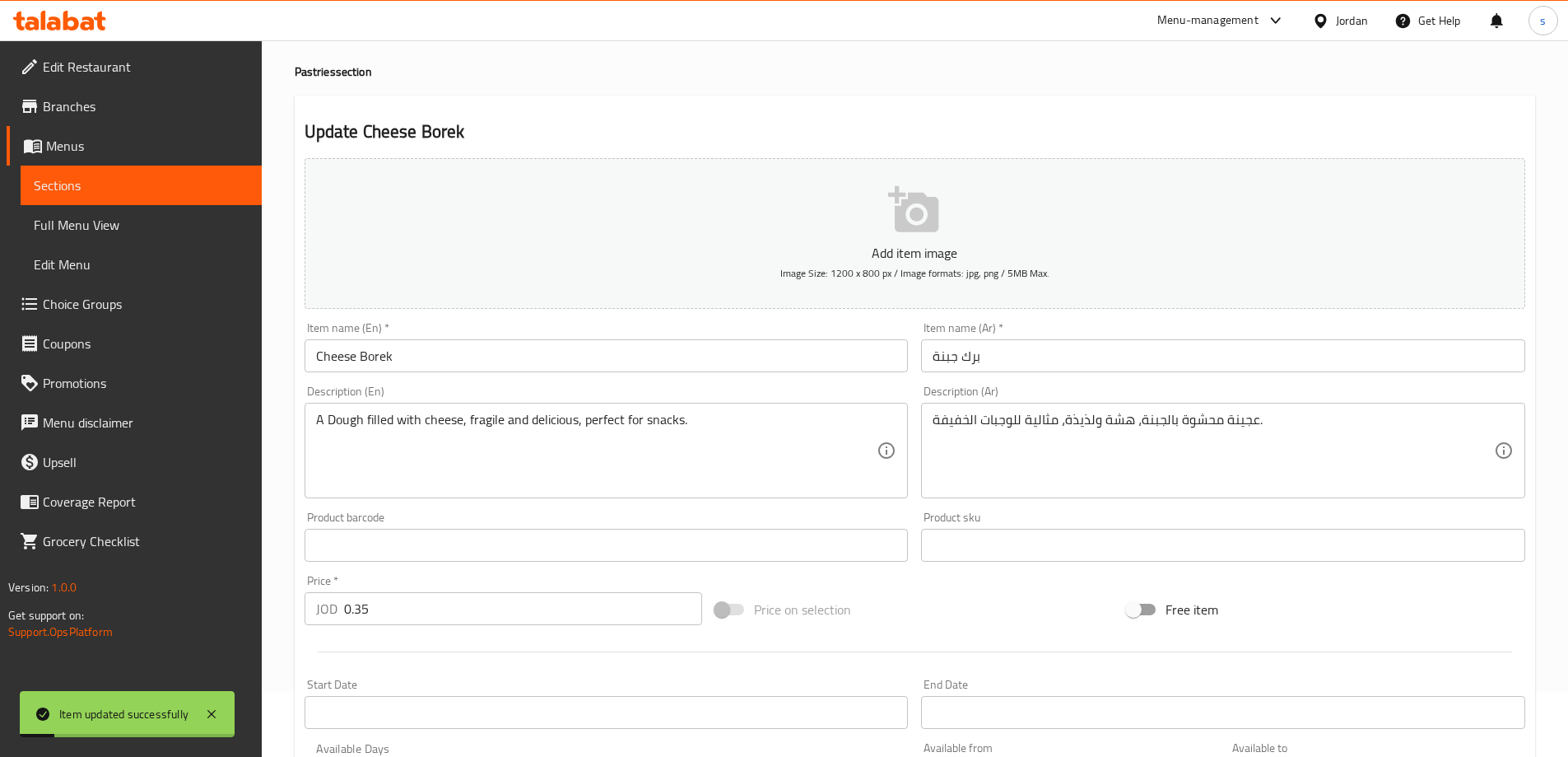
scroll to position [0, 0]
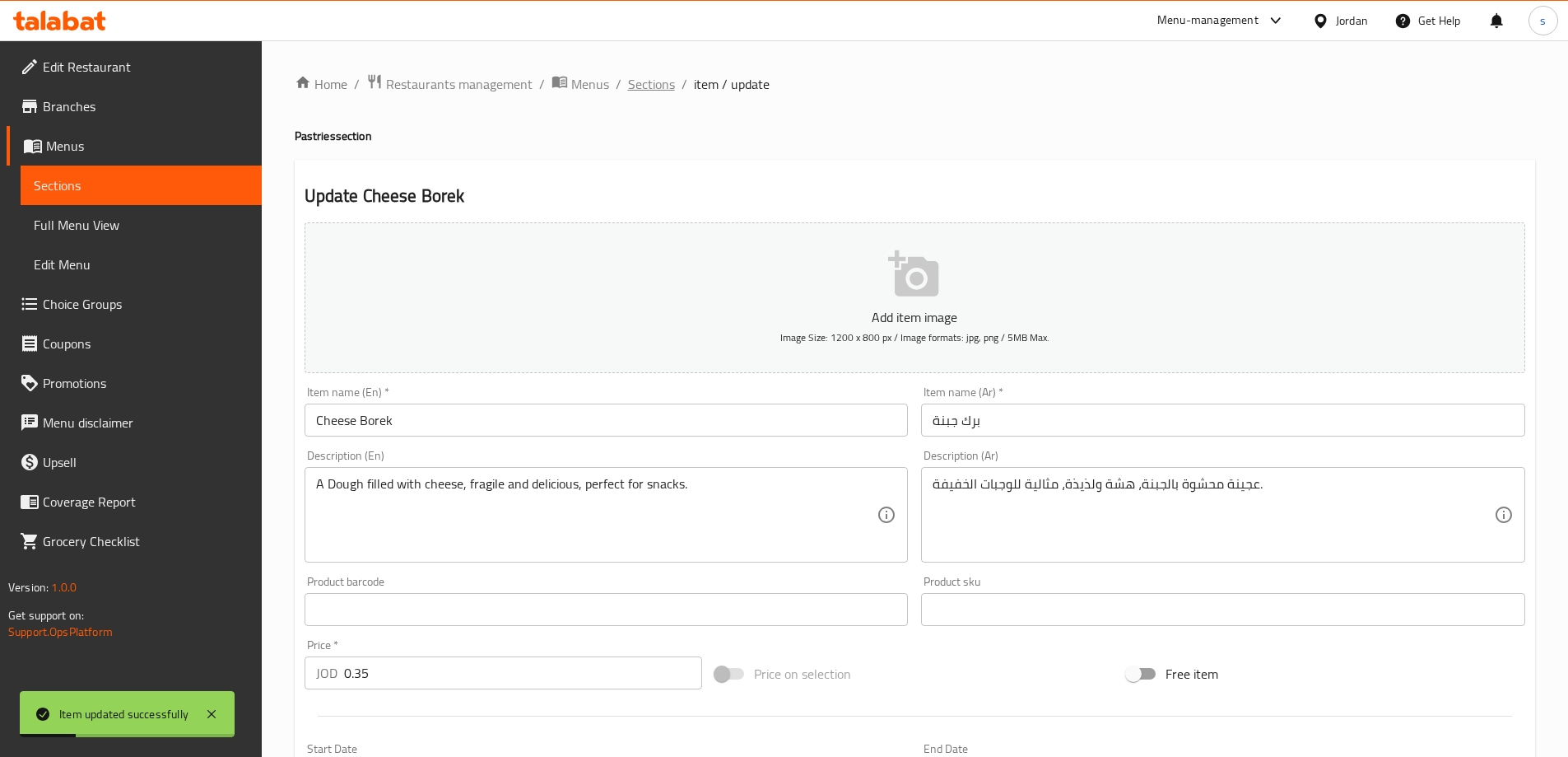
click at [653, 78] on span "Sections" at bounding box center [651, 84] width 47 height 20
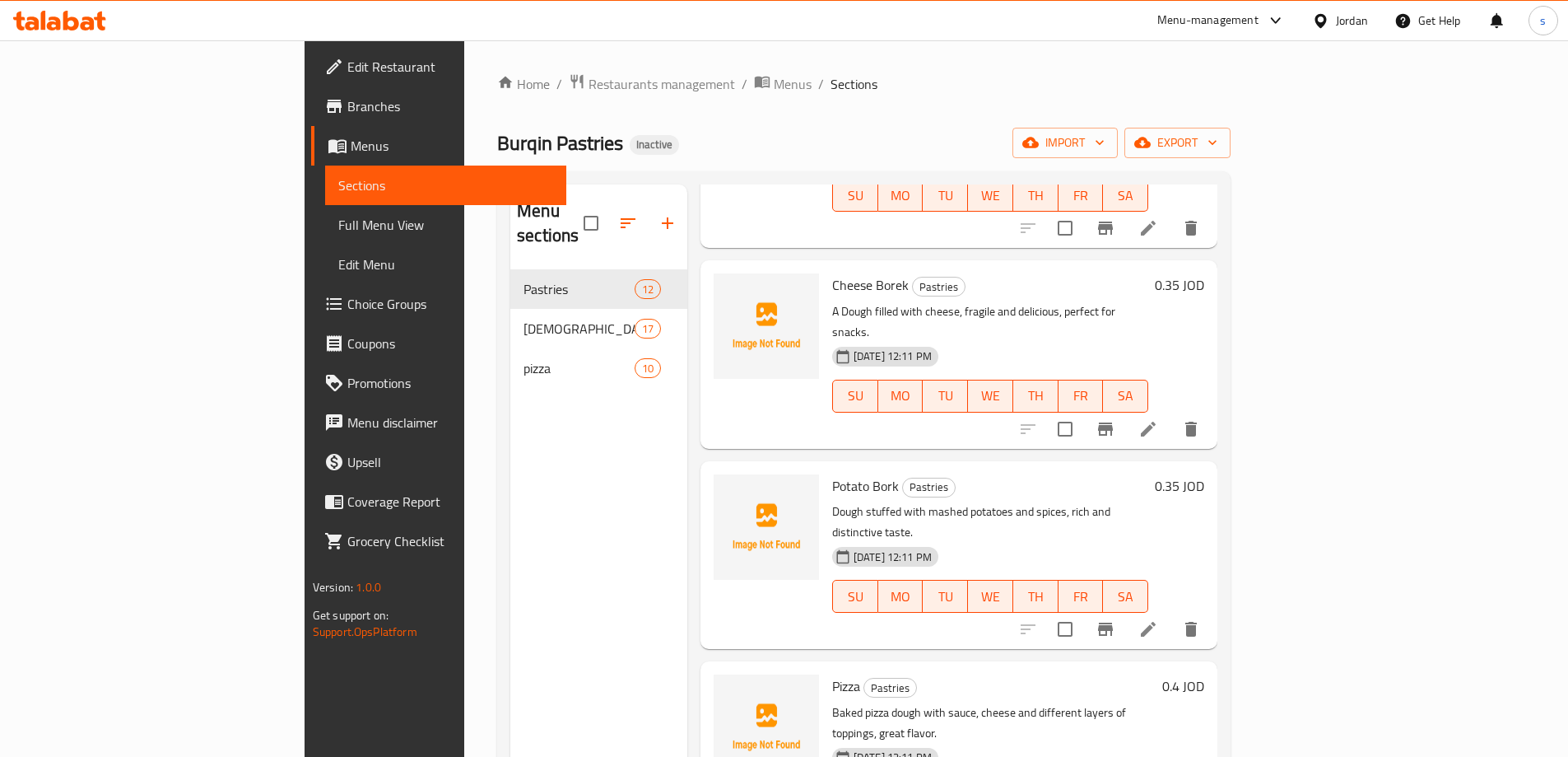
scroll to position [576, 0]
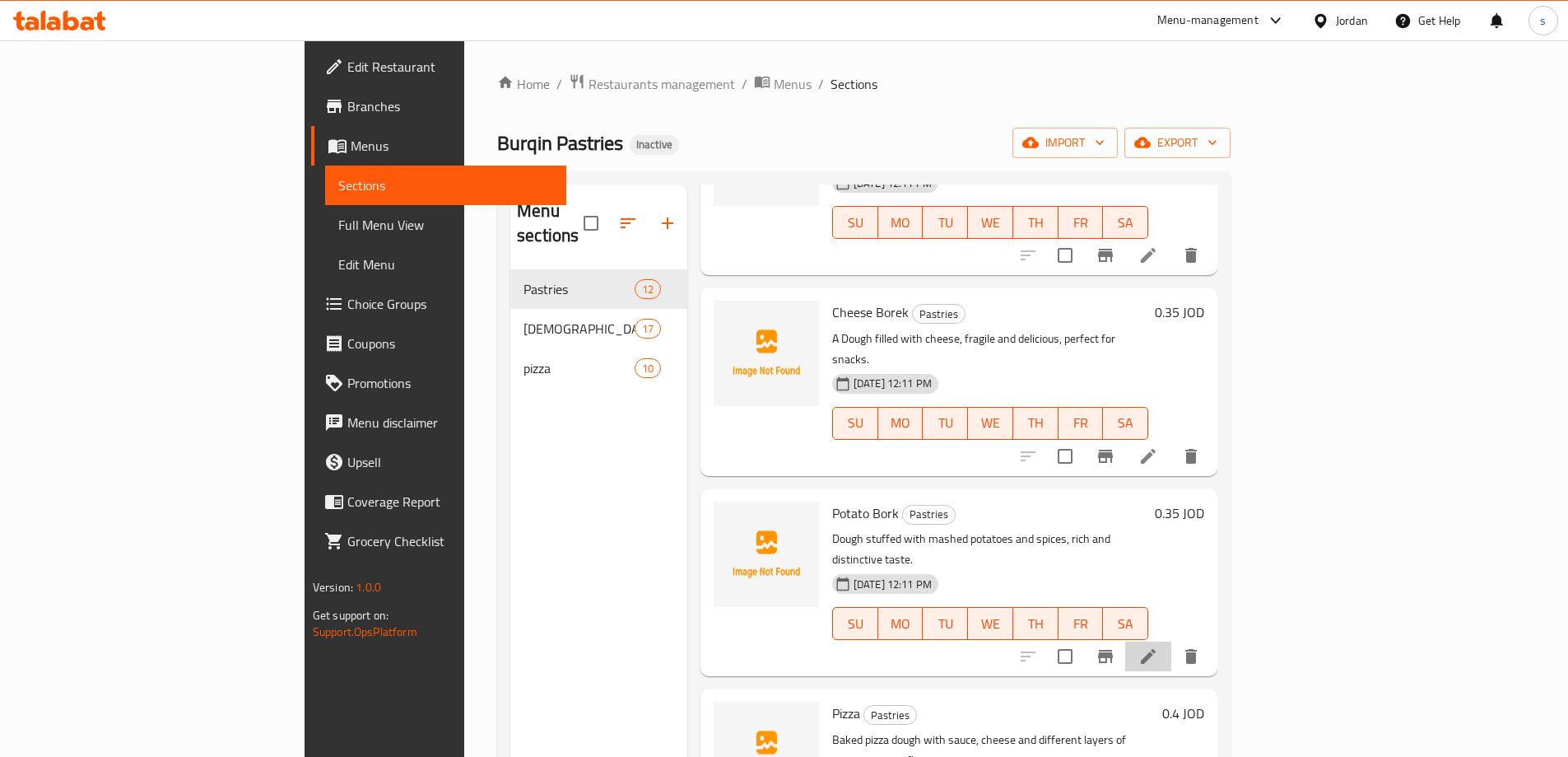
click at [1171, 642] on li at bounding box center [1149, 656] width 46 height 29
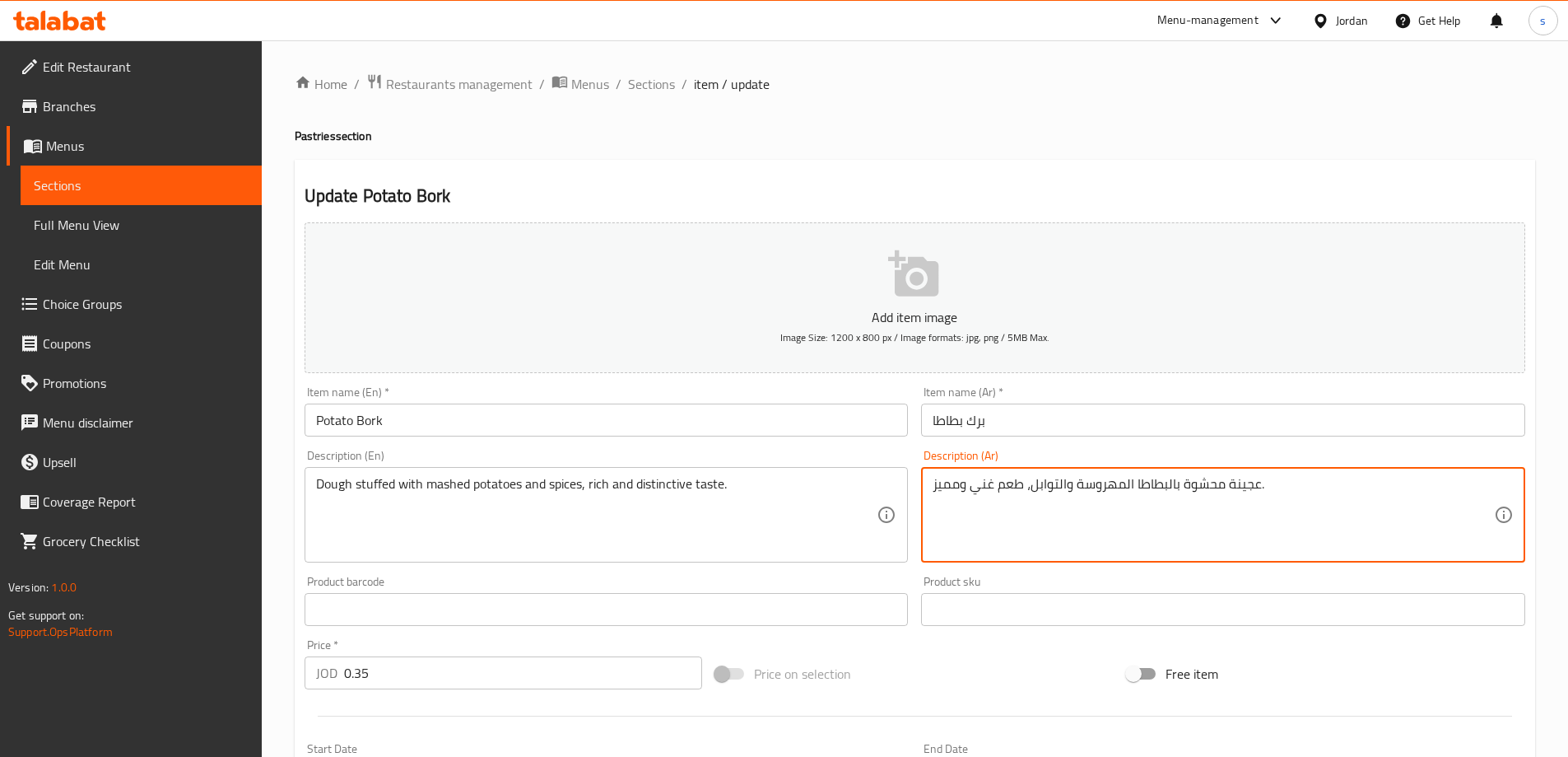
drag, startPoint x: 1127, startPoint y: 483, endPoint x: 1083, endPoint y: 477, distance: 44.4
click at [950, 488] on textarea "عجينة محشوة بالبطاطا المهروسة والتوابل، طعم غني ومميز." at bounding box center [1213, 514] width 562 height 78
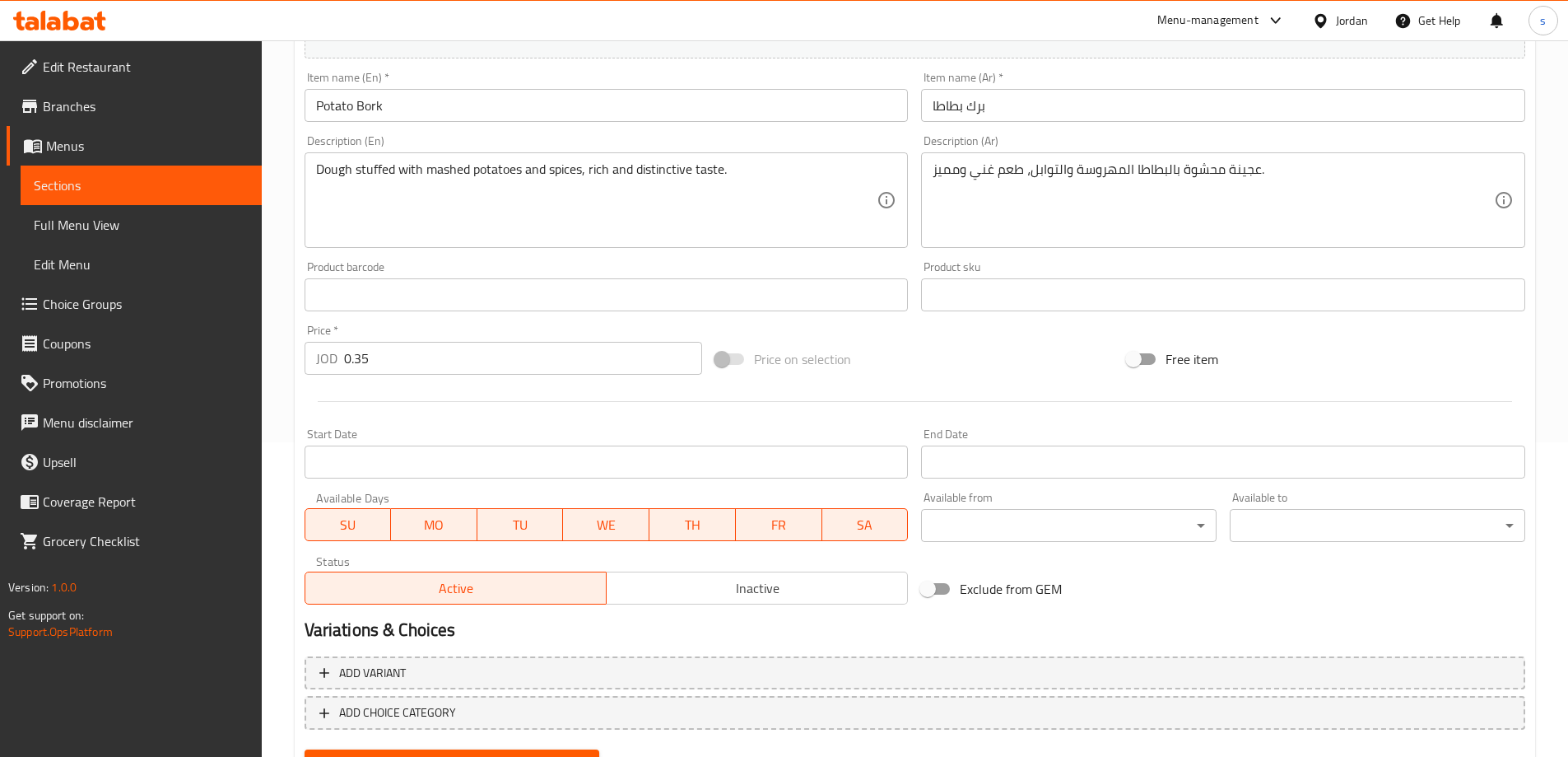
scroll to position [394, 0]
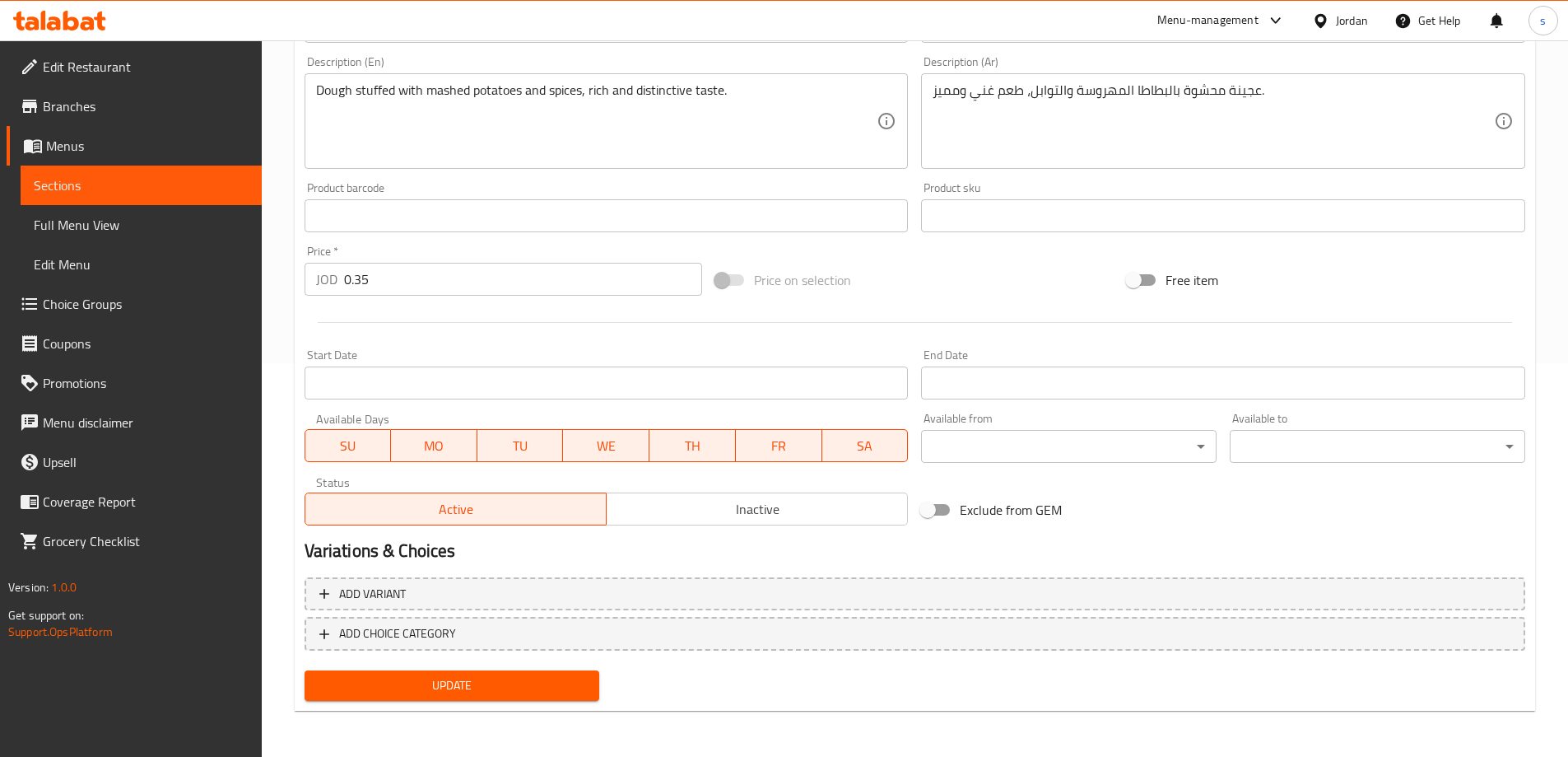
click at [522, 694] on span "Update" at bounding box center [452, 686] width 269 height 21
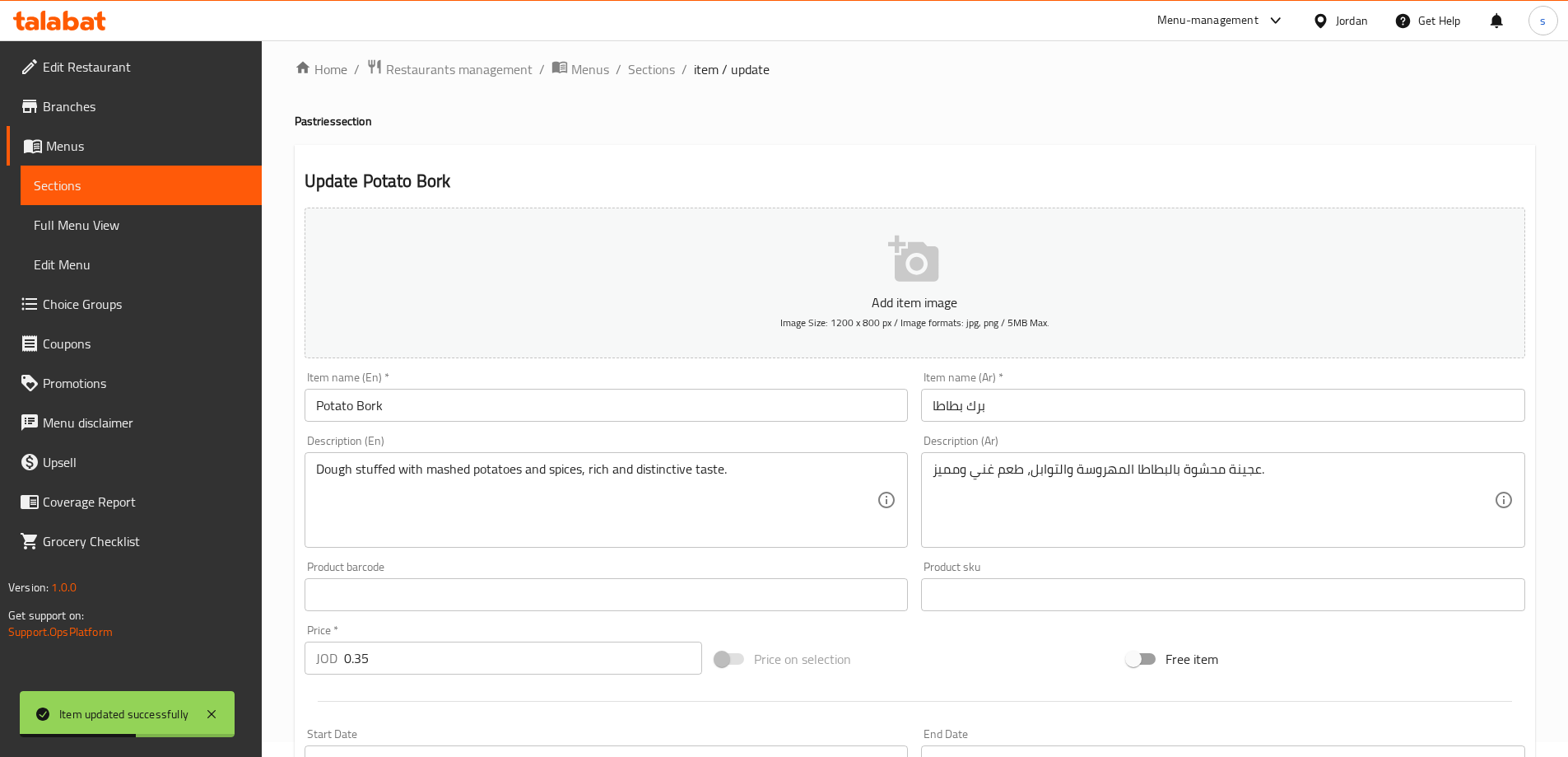
scroll to position [0, 0]
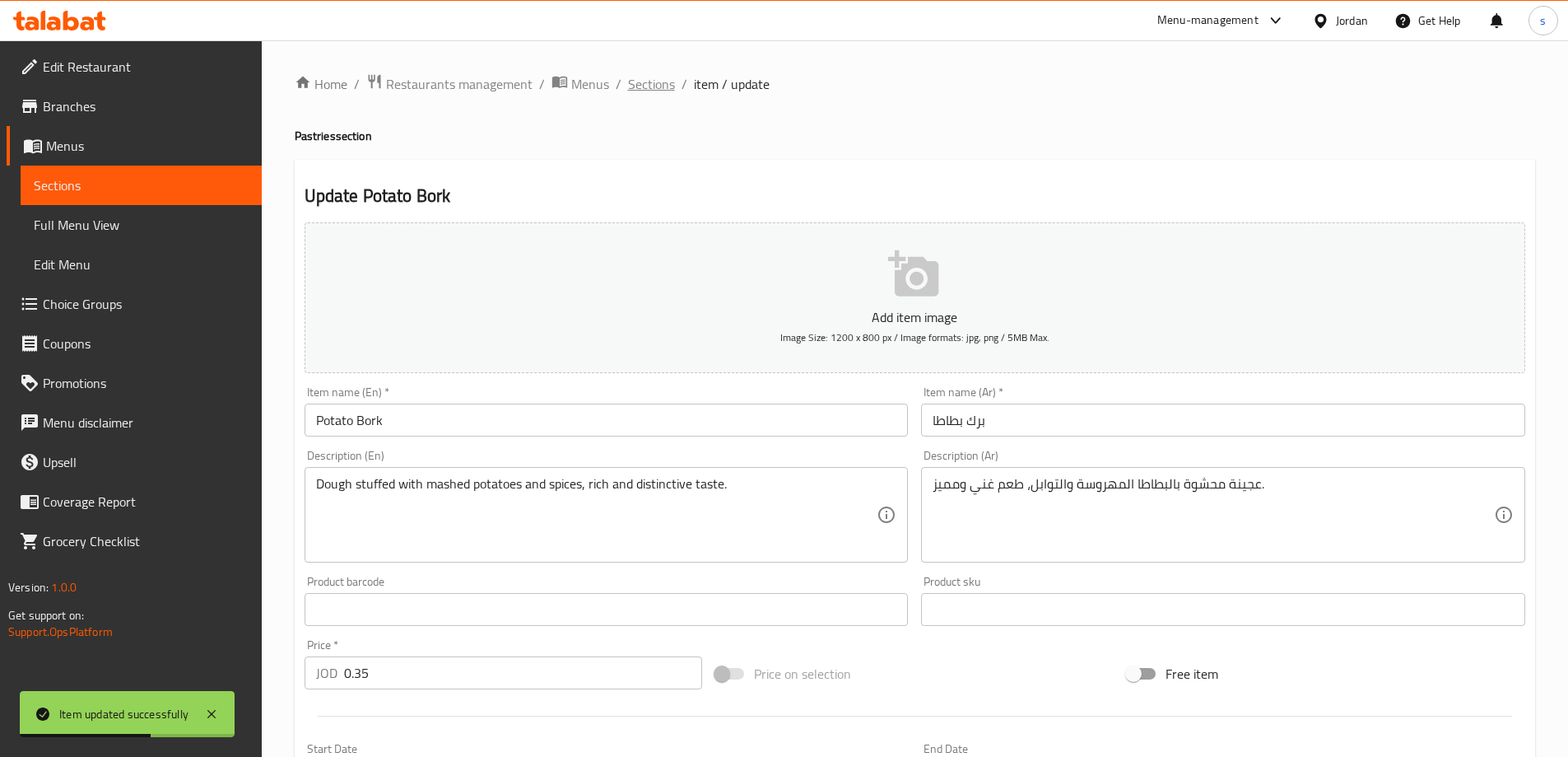
click at [646, 94] on span "Sections" at bounding box center [651, 84] width 47 height 20
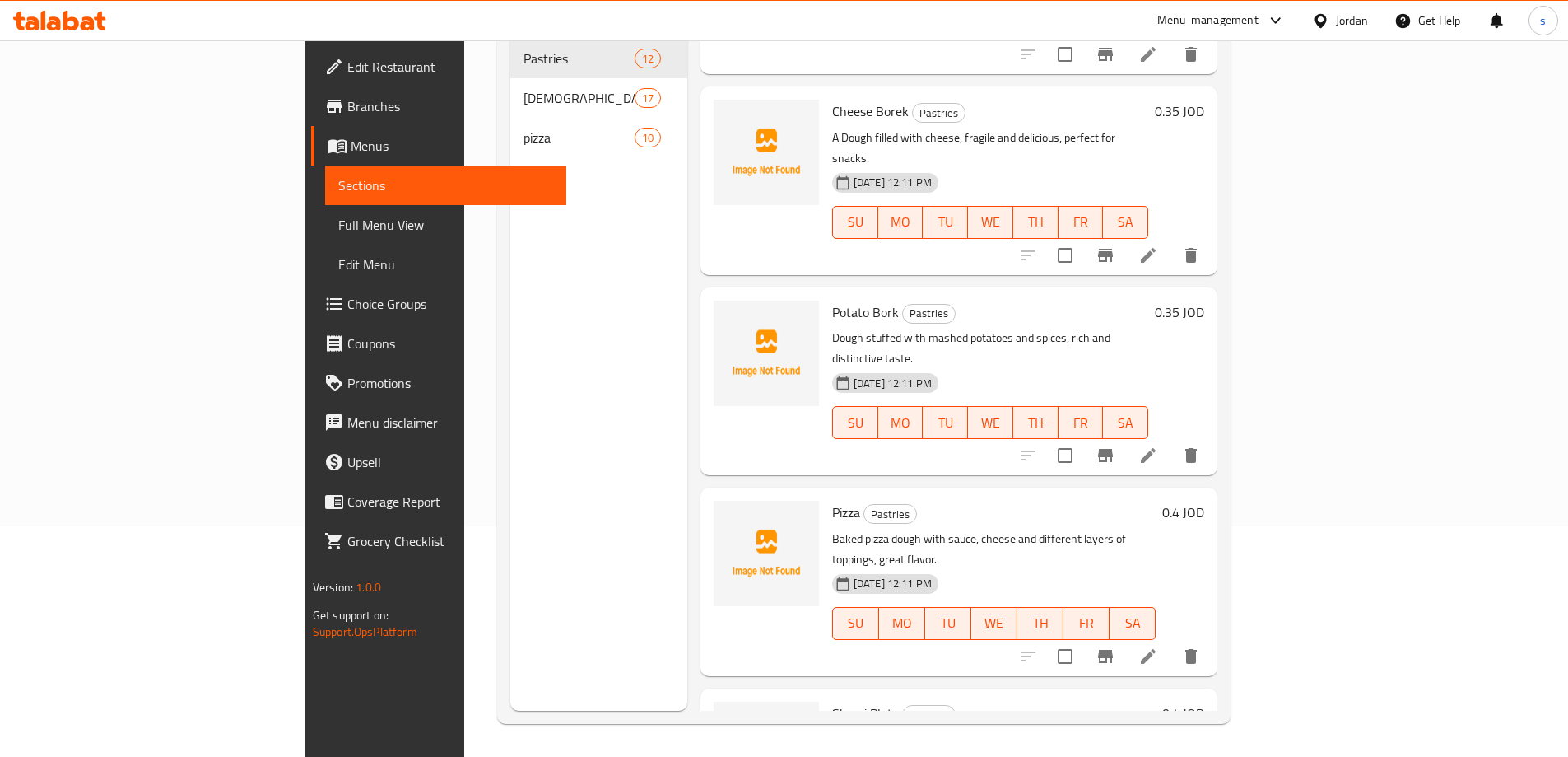
scroll to position [576, 0]
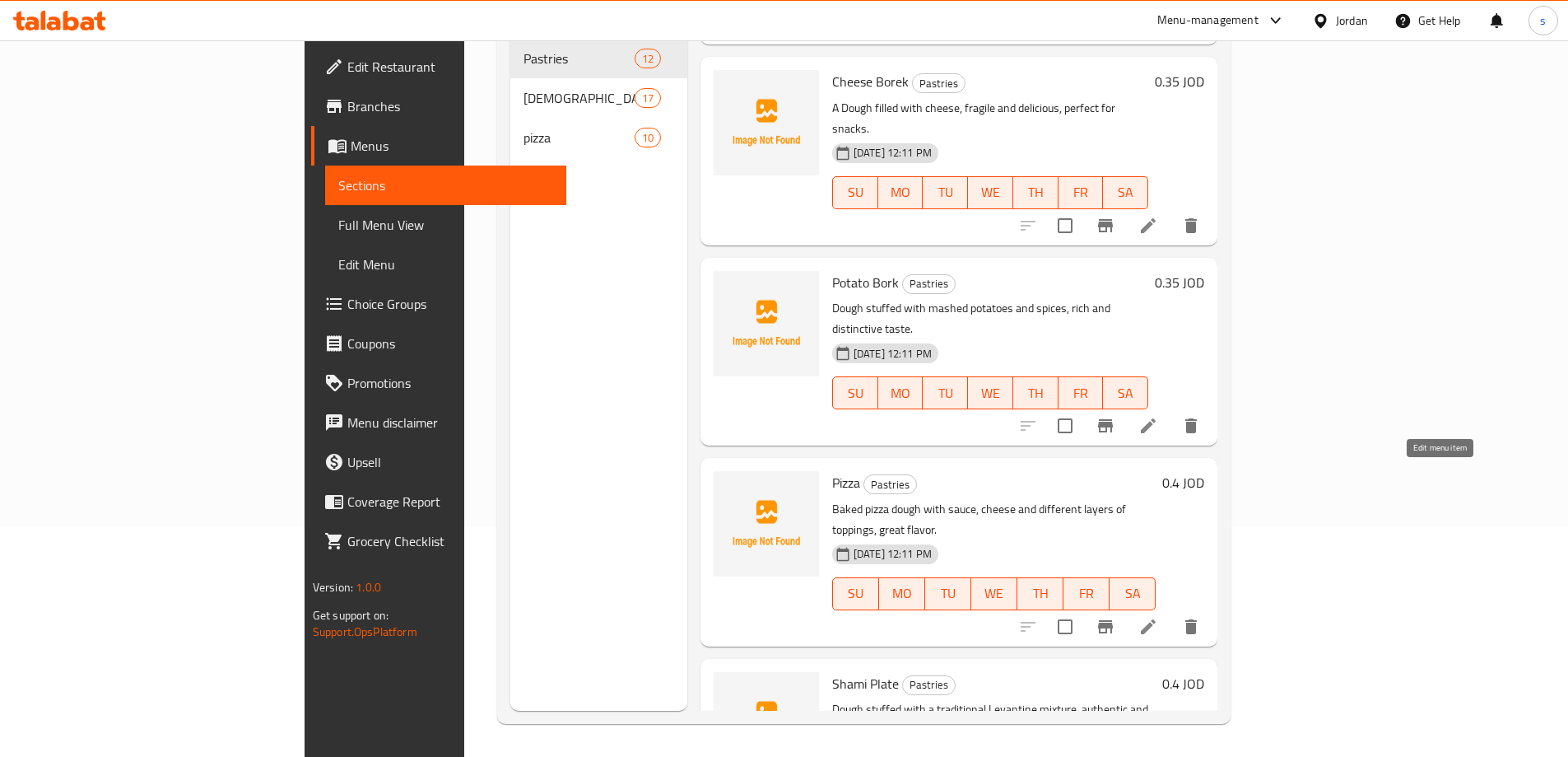
click at [1156, 619] on icon at bounding box center [1149, 627] width 15 height 15
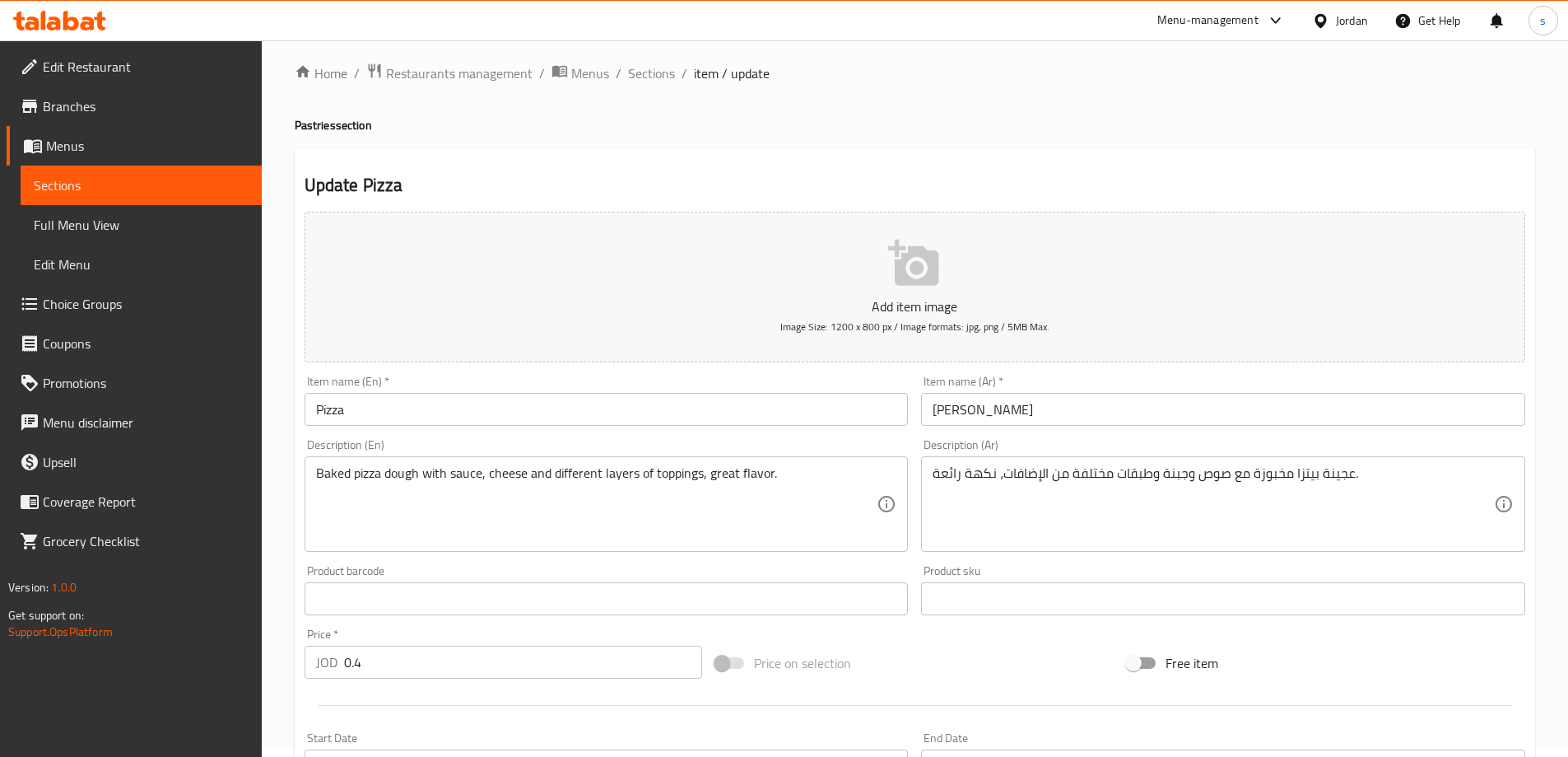
scroll to position [83, 0]
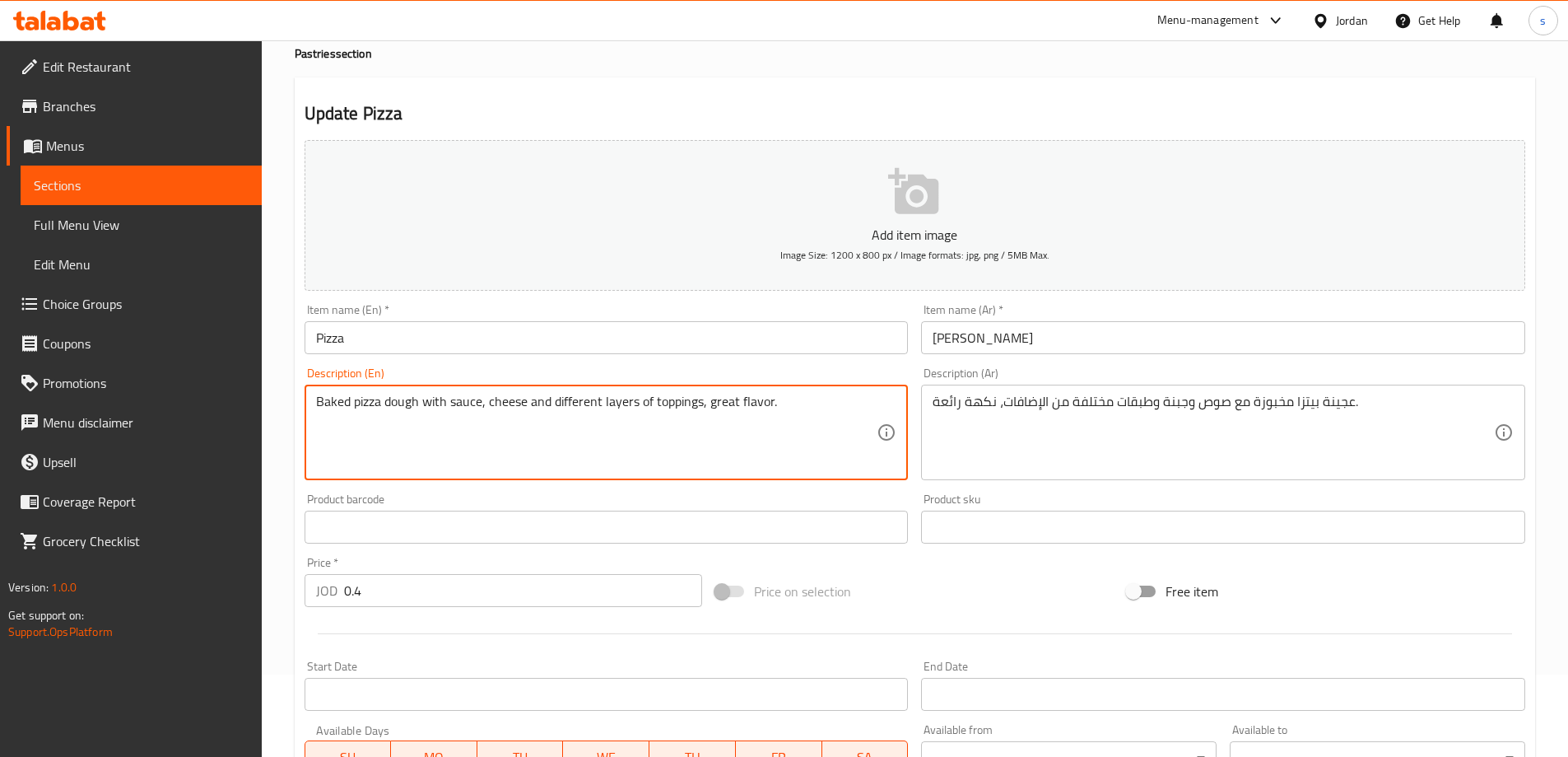
click at [385, 411] on textarea "Baked pizza dough with sauce, cheese and different layers of toppings, great fl…" at bounding box center [596, 433] width 562 height 78
click at [441, 415] on textarea "Baked pizza dough with sauce, cheese and different layers of toppings, great fl…" at bounding box center [596, 433] width 562 height 78
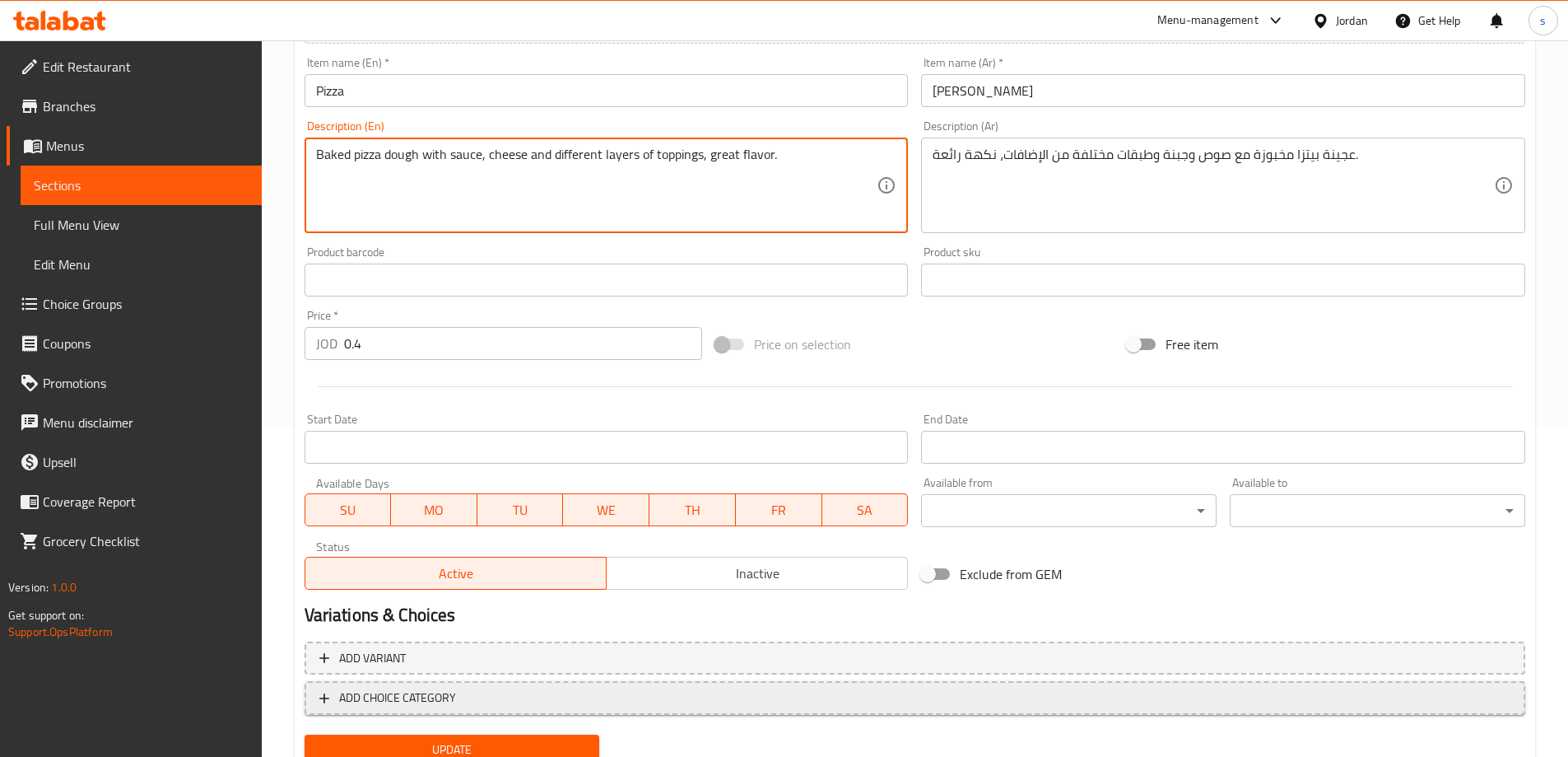
scroll to position [394, 0]
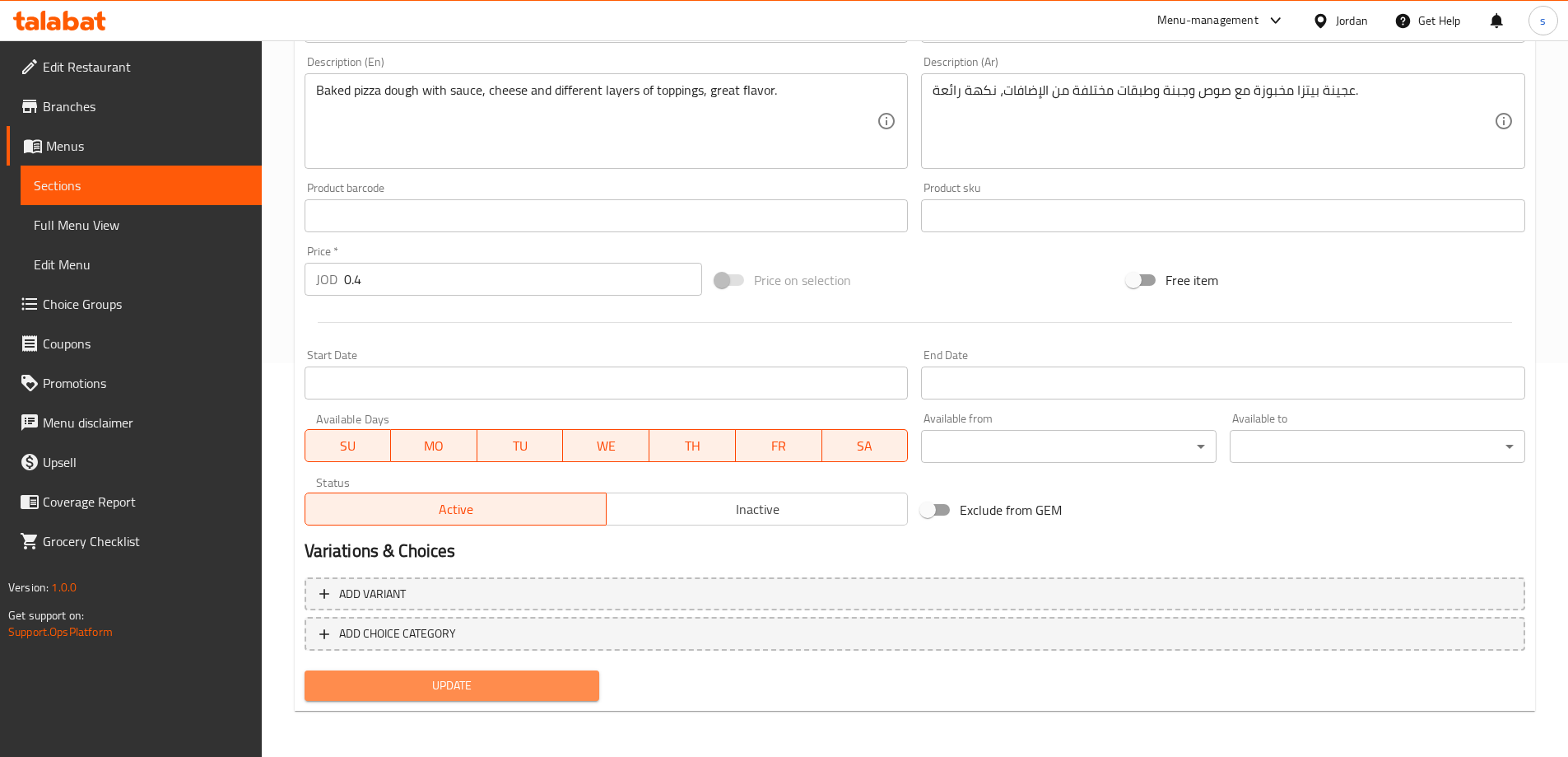
click at [496, 685] on span "Update" at bounding box center [452, 686] width 269 height 21
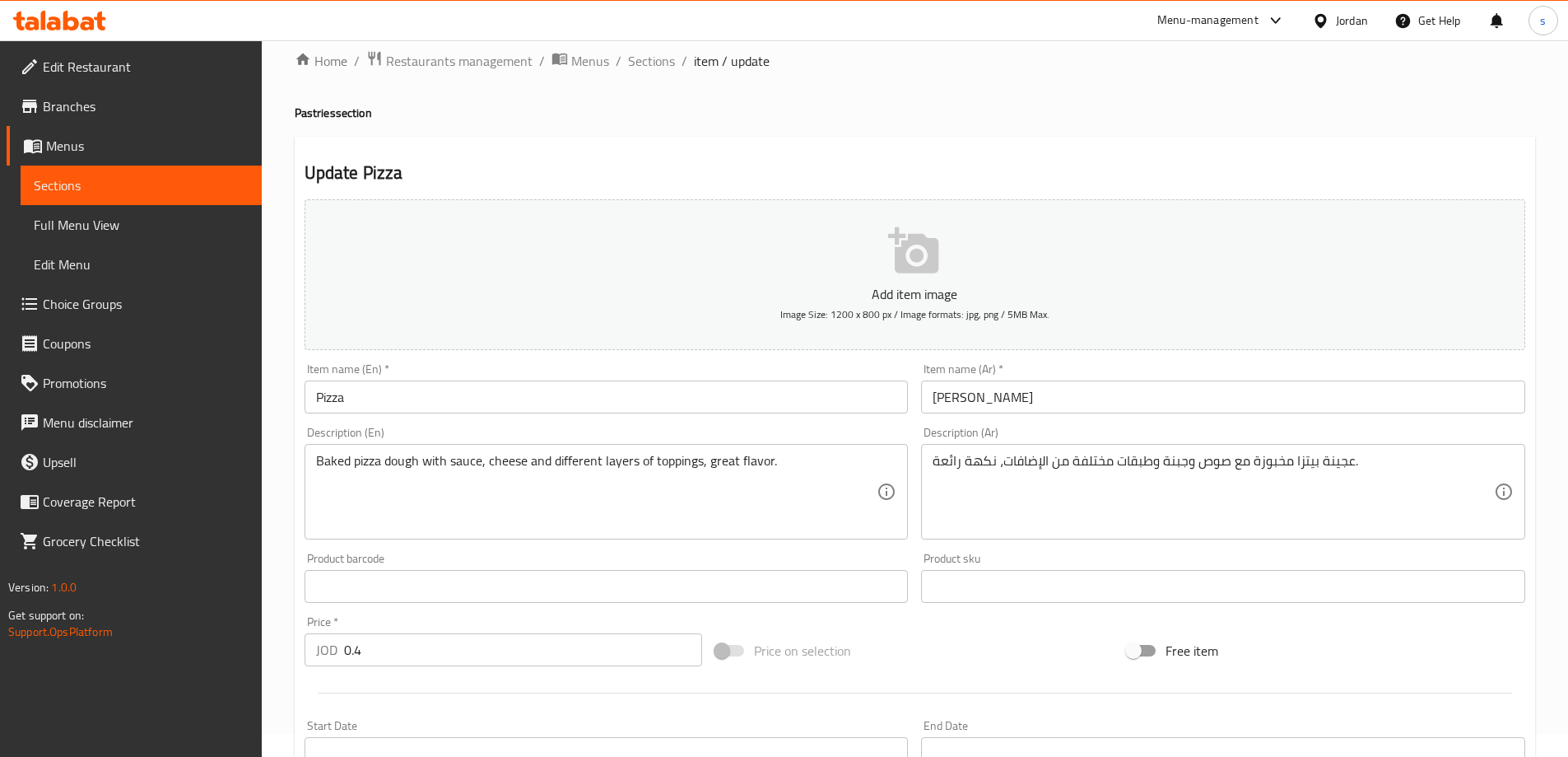
scroll to position [0, 0]
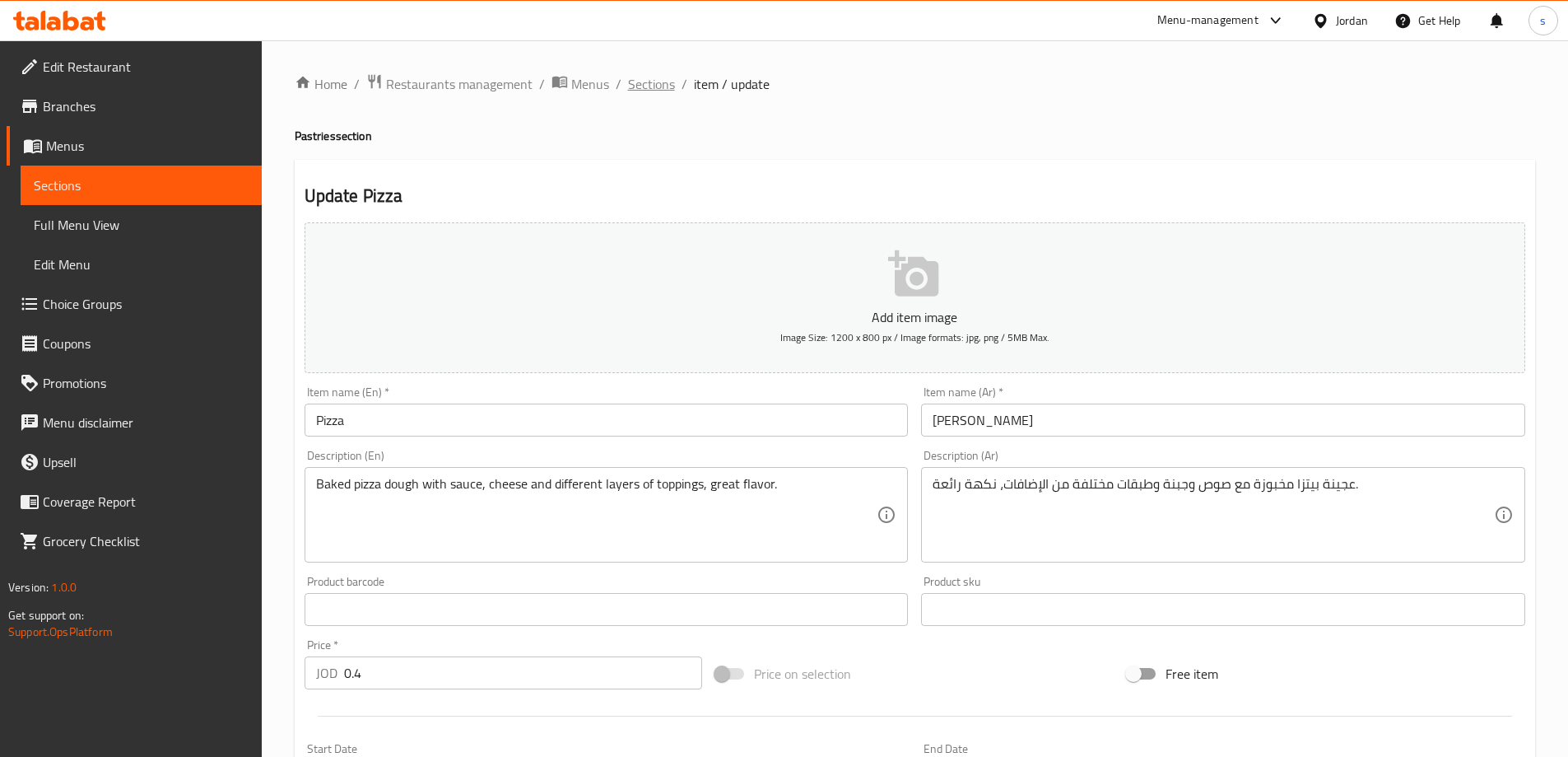
click at [642, 82] on span "Sections" at bounding box center [651, 84] width 47 height 20
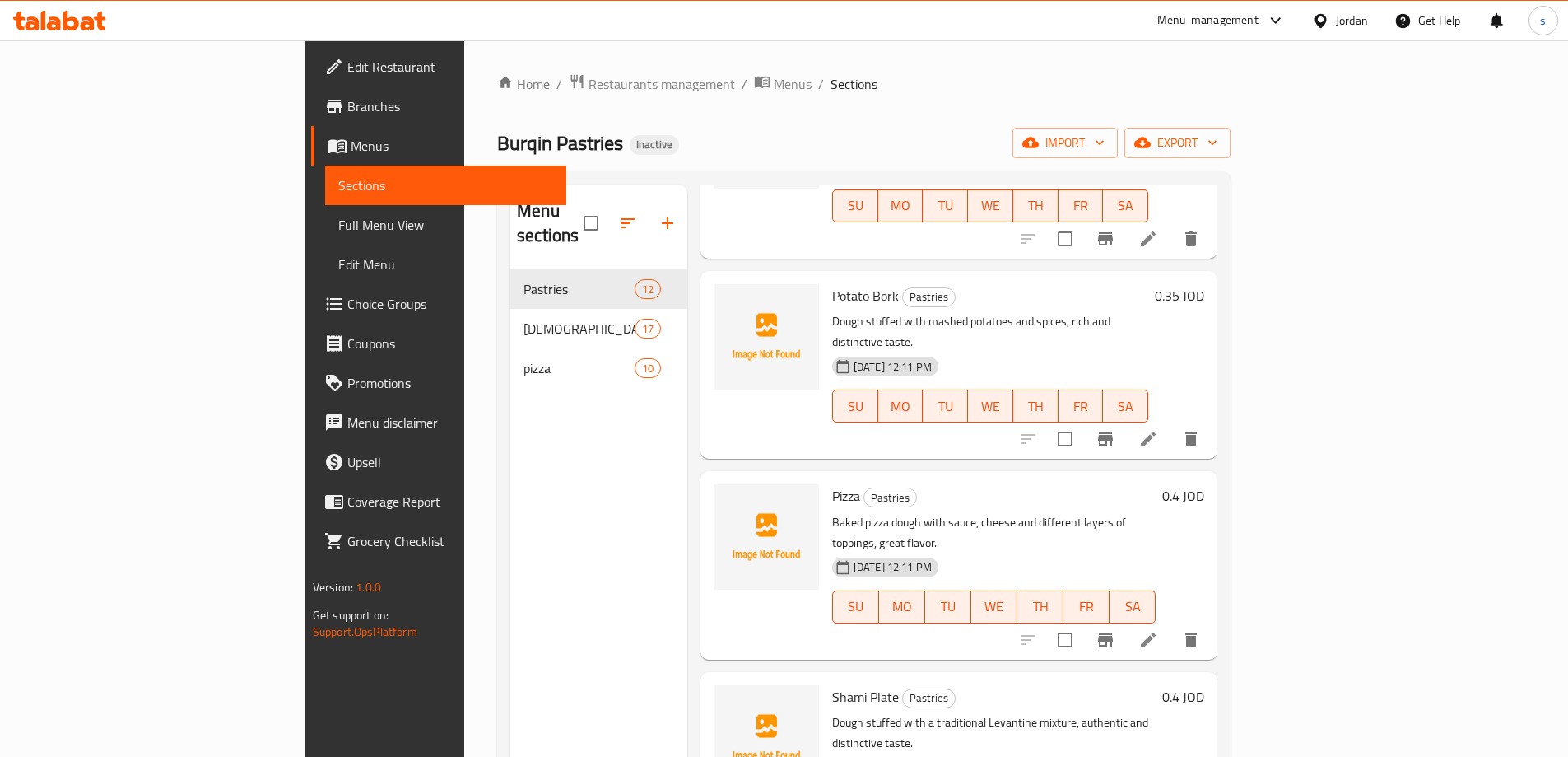
scroll to position [824, 0]
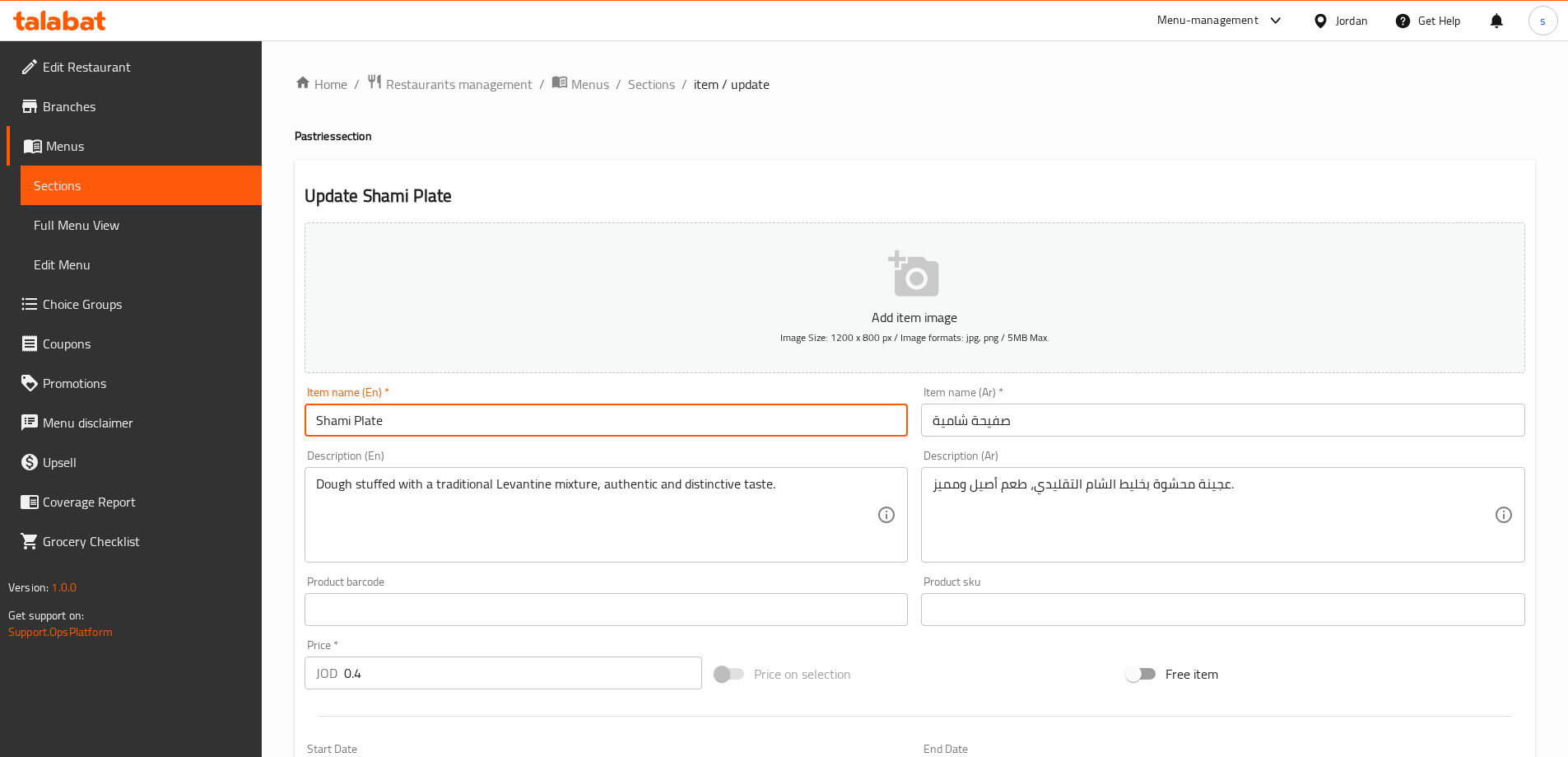
click at [370, 422] on input "Shami Plate" at bounding box center [607, 419] width 605 height 33
paste input "Safeeha"
type input "Shami Safeeha"
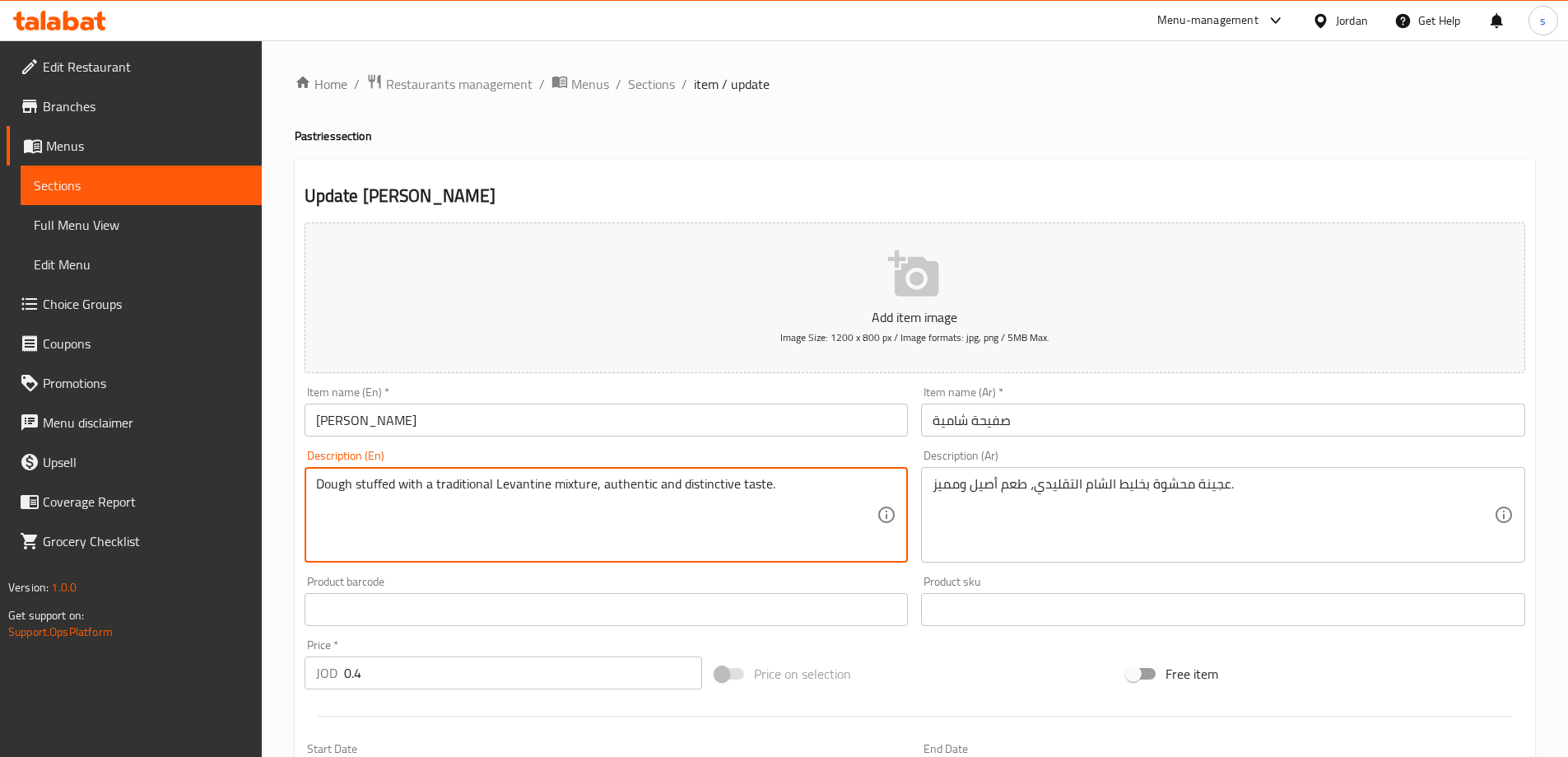
click at [332, 485] on textarea "Dough stuffed with a traditional Levantine mixture, authentic and distinctive t…" at bounding box center [596, 514] width 562 height 78
click at [399, 494] on textarea "Dough stuffed with a traditional Levantine mixture, authentic and distinctive t…" at bounding box center [596, 514] width 562 height 78
click at [529, 484] on textarea "Dough stuffed with a traditional Levantine mixture, authentic and distinctive t…" at bounding box center [596, 514] width 562 height 78
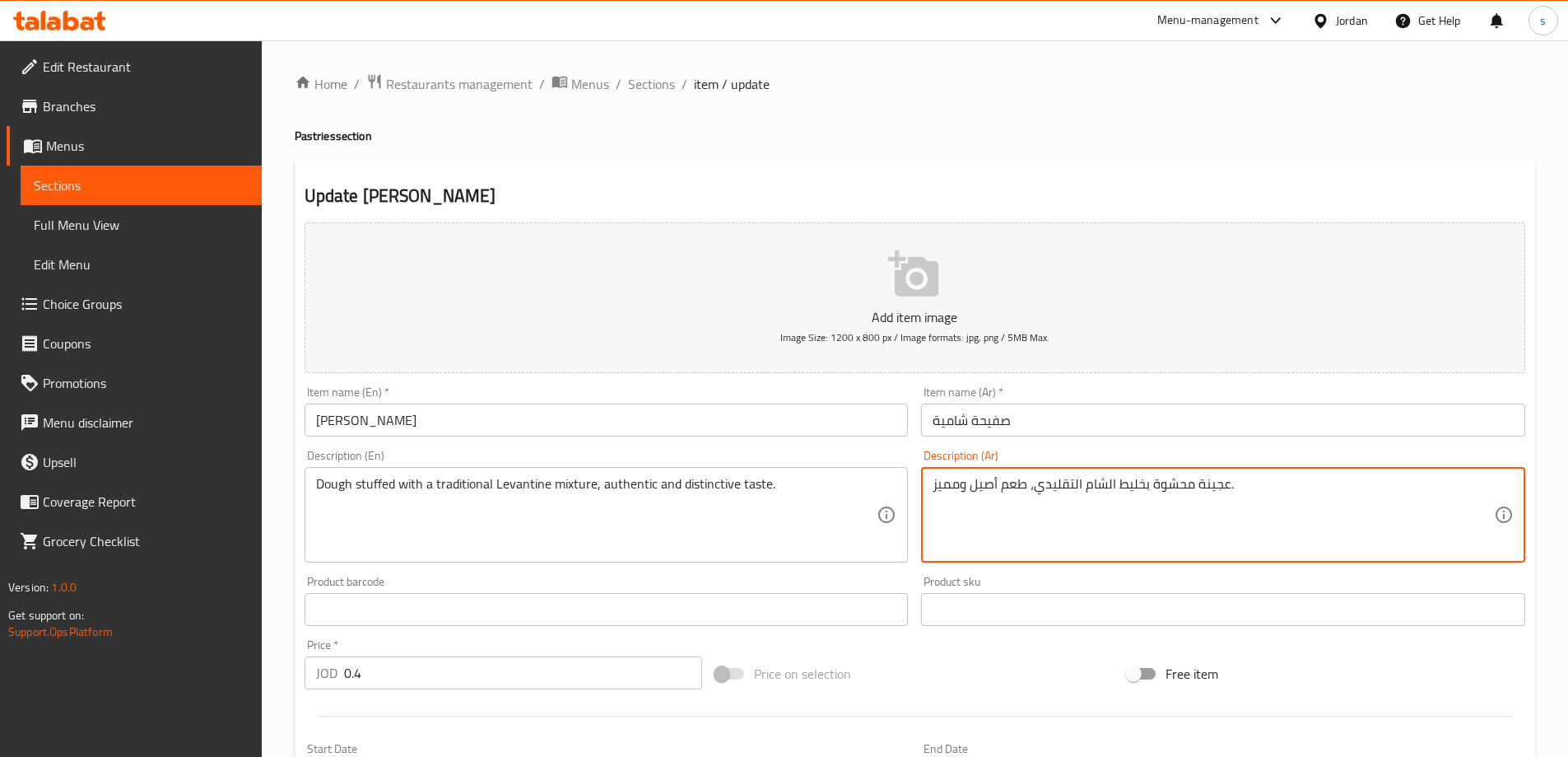
click at [1130, 495] on textarea "عجينة محشوة بخليط الشام التقليدي، طعم أصيل ومميز." at bounding box center [1213, 514] width 562 height 78
drag, startPoint x: 1243, startPoint y: 496, endPoint x: 779, endPoint y: 495, distance: 464.0
click at [779, 495] on div "Add item image Image Size: 1200 x 800 px / Image formats: jpg, png / 5MB Max. I…" at bounding box center [915, 571] width 1234 height 709
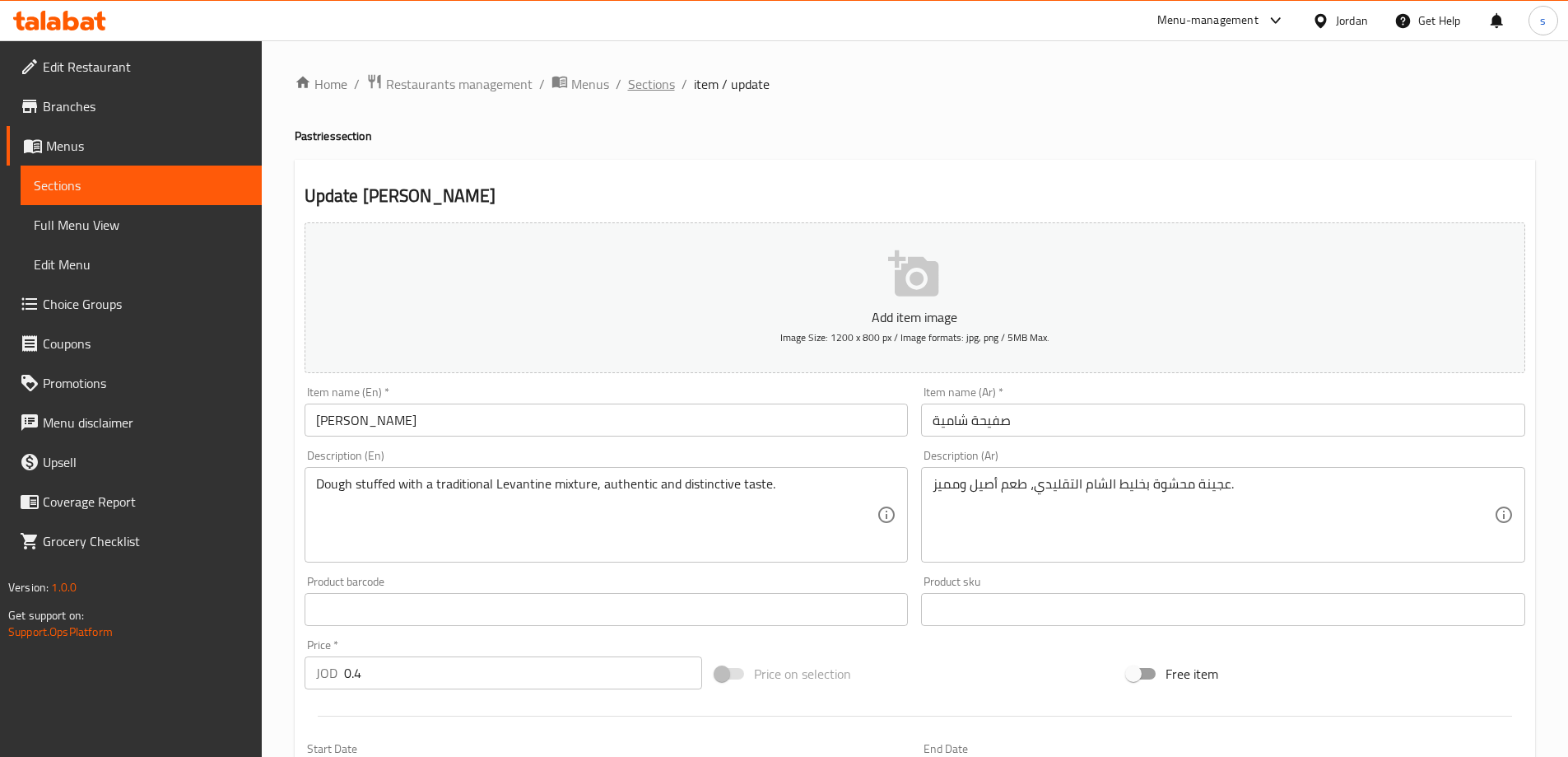
click at [652, 92] on span "Sections" at bounding box center [651, 84] width 47 height 20
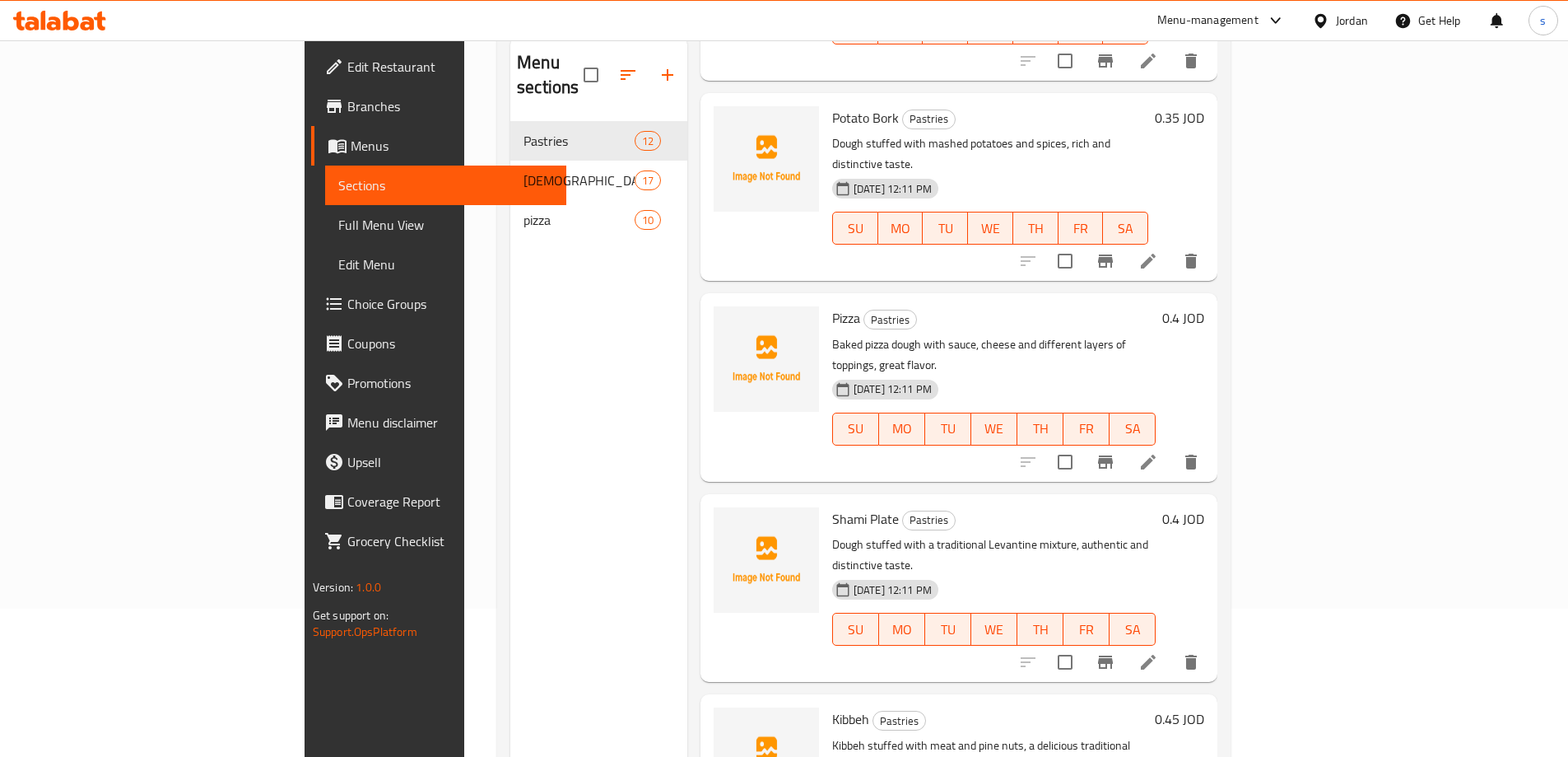
scroll to position [905, 0]
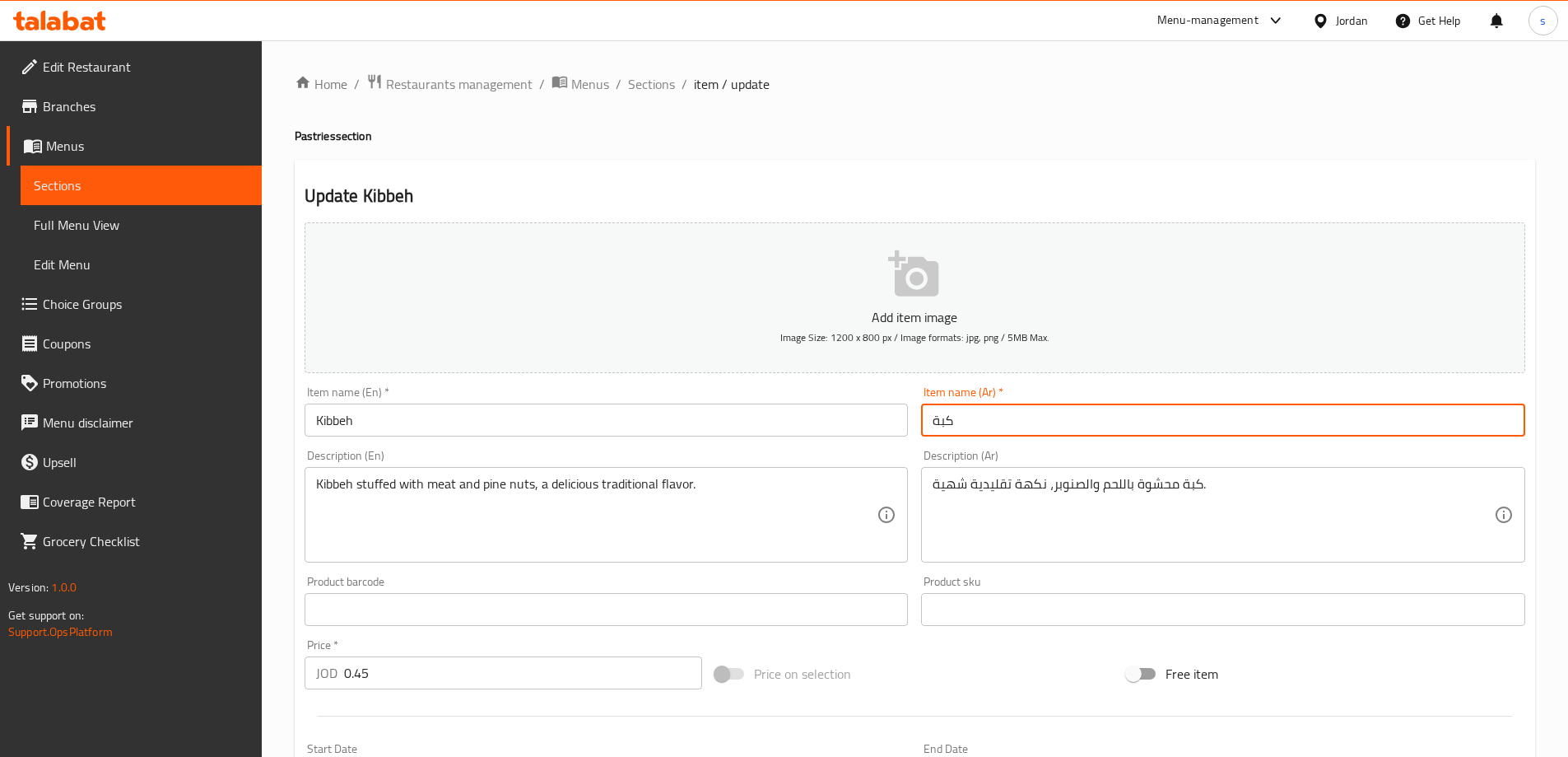
click at [940, 425] on input "كبة" at bounding box center [1224, 419] width 605 height 33
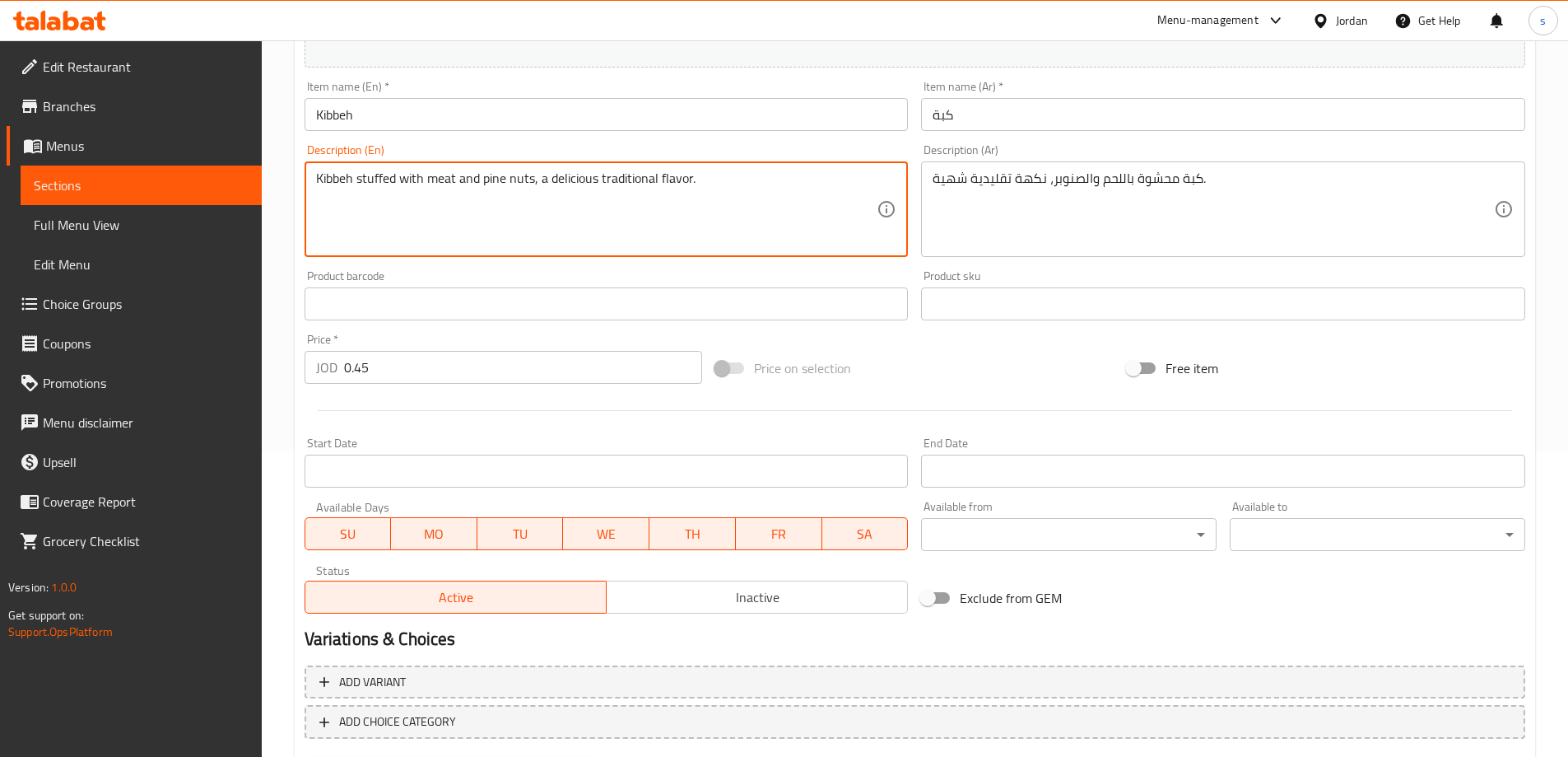
scroll to position [394, 0]
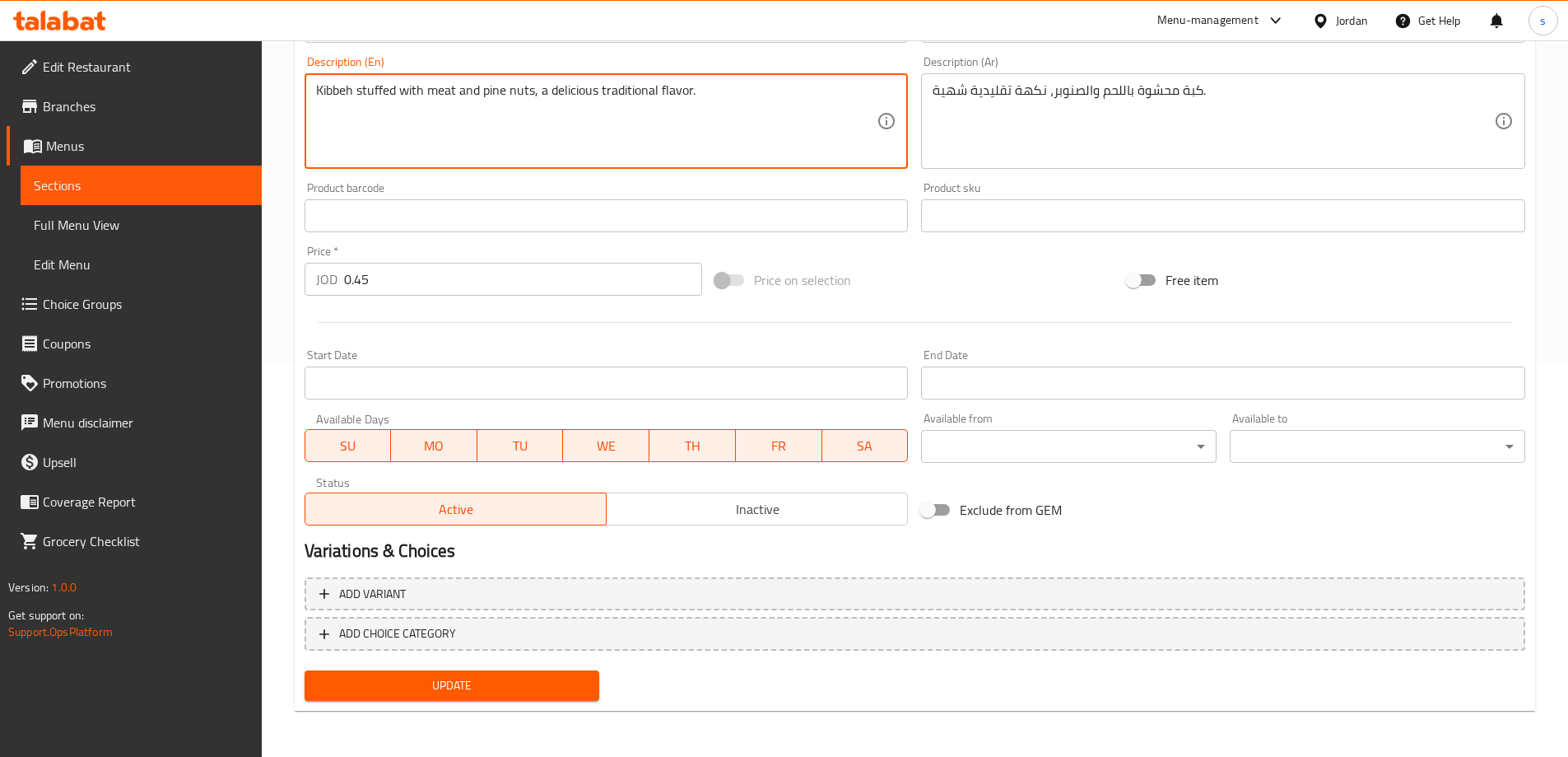
click at [500, 685] on span "Update" at bounding box center [452, 686] width 269 height 21
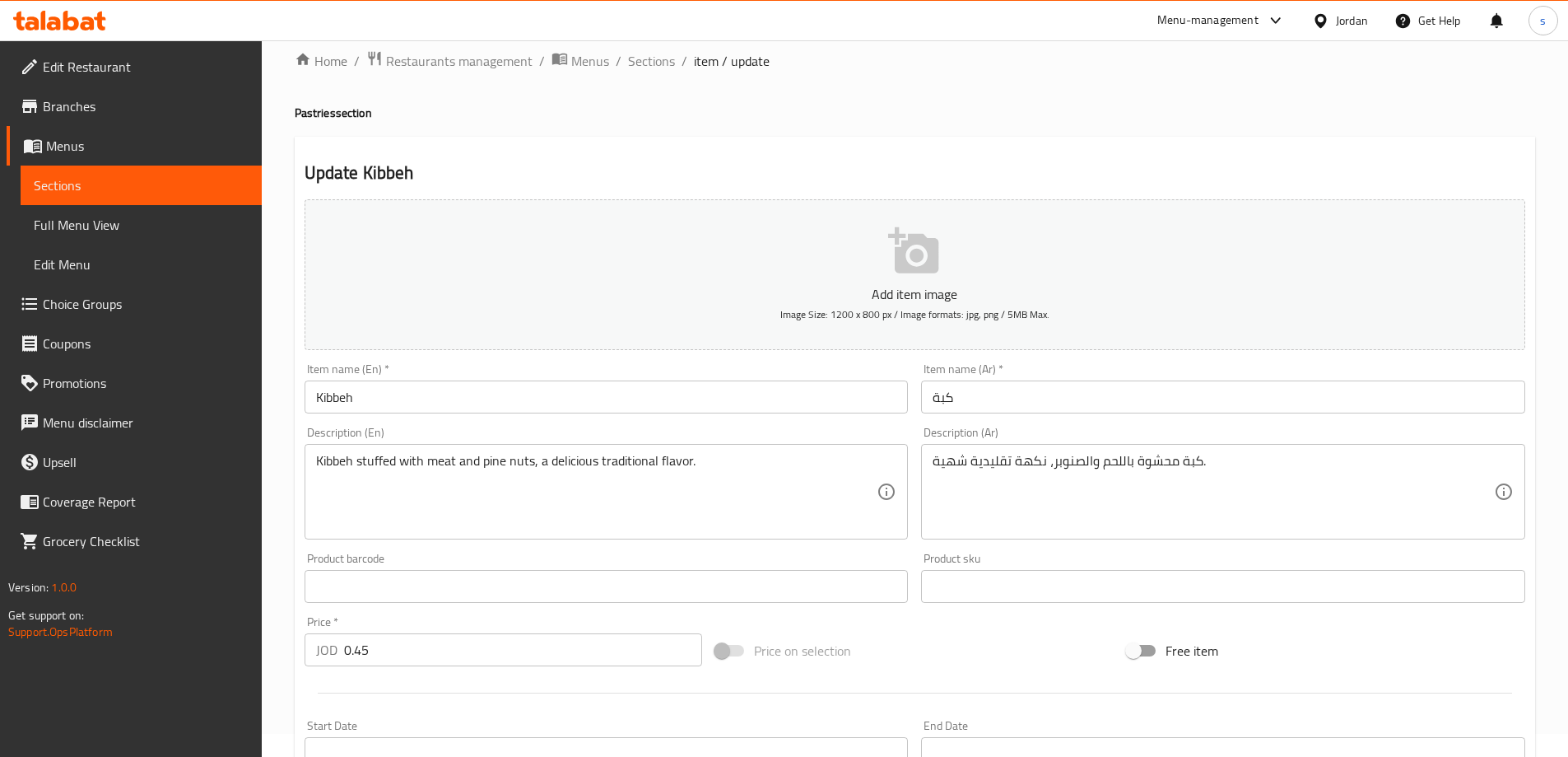
scroll to position [0, 0]
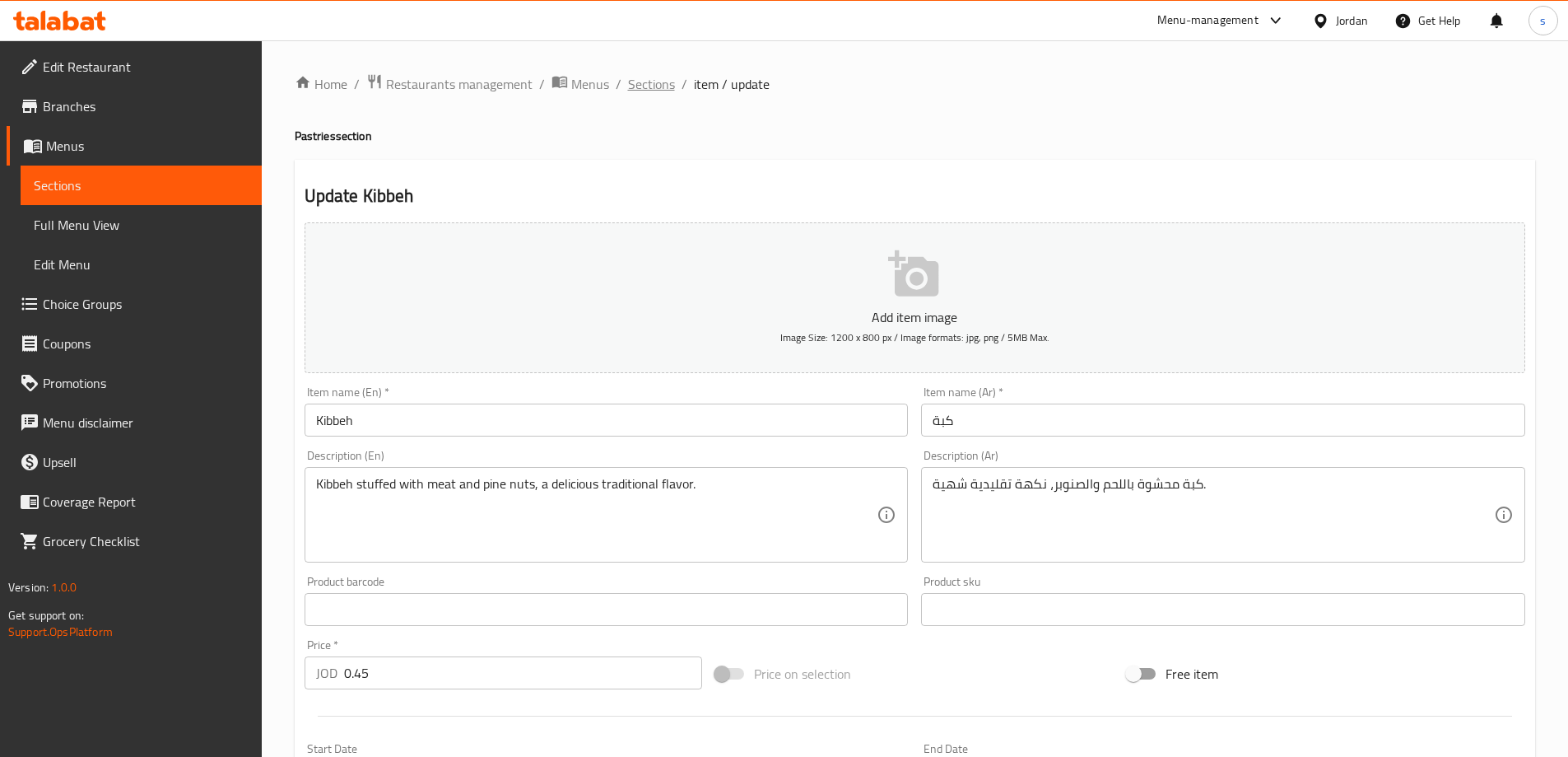
click at [635, 87] on span "Sections" at bounding box center [651, 84] width 47 height 20
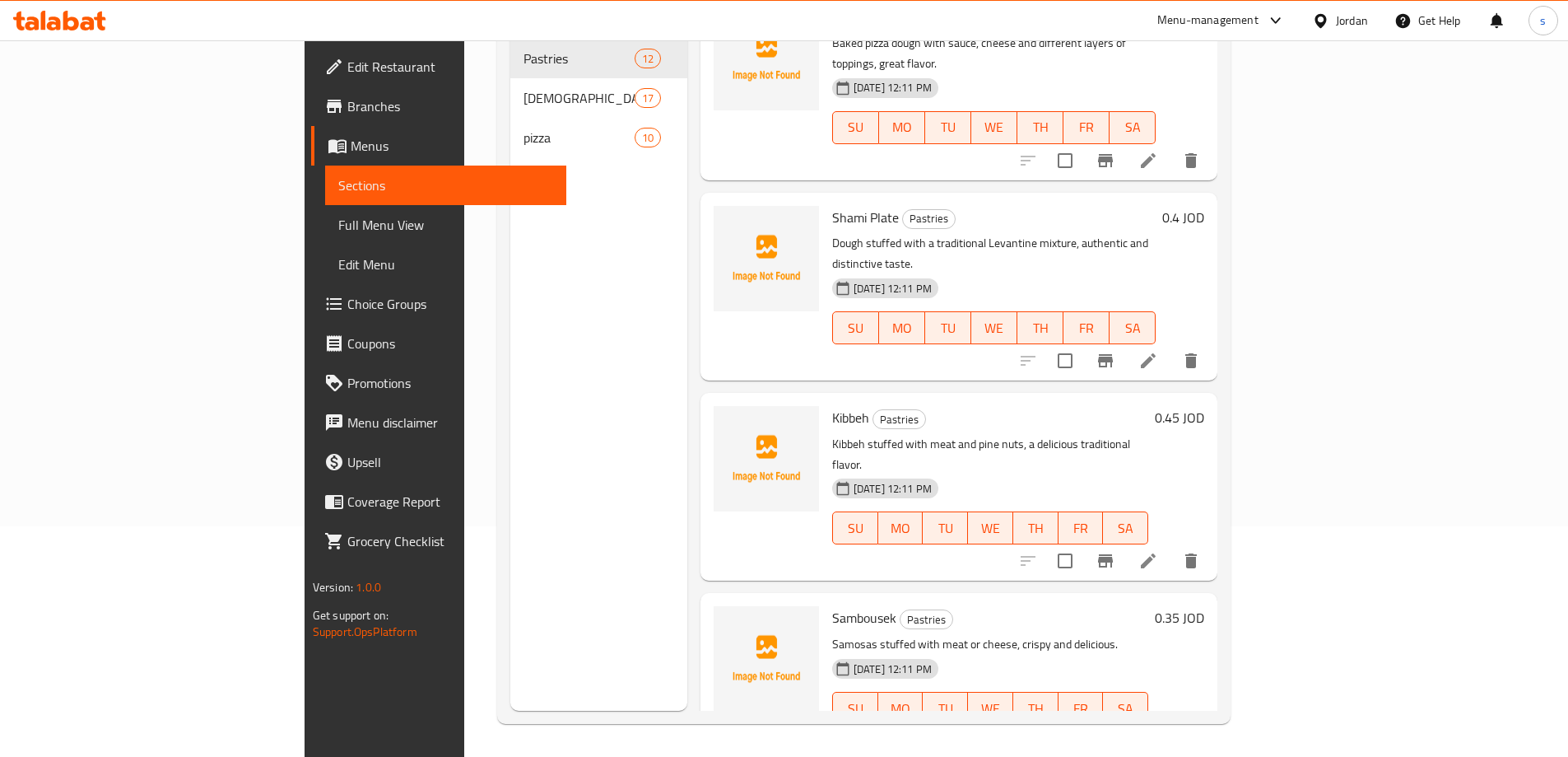
scroll to position [1071, 0]
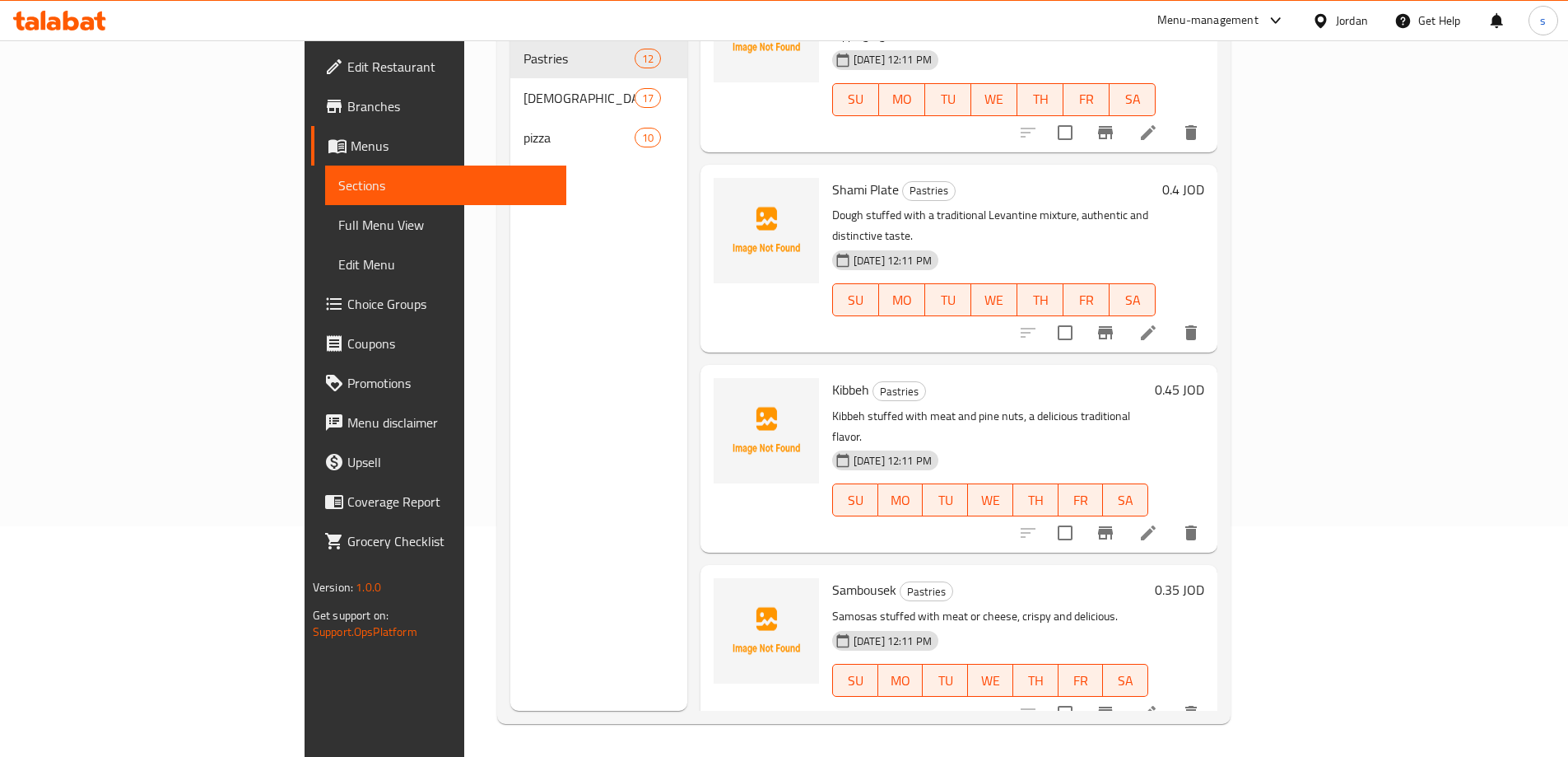
click at [1171, 698] on li at bounding box center [1149, 712] width 46 height 29
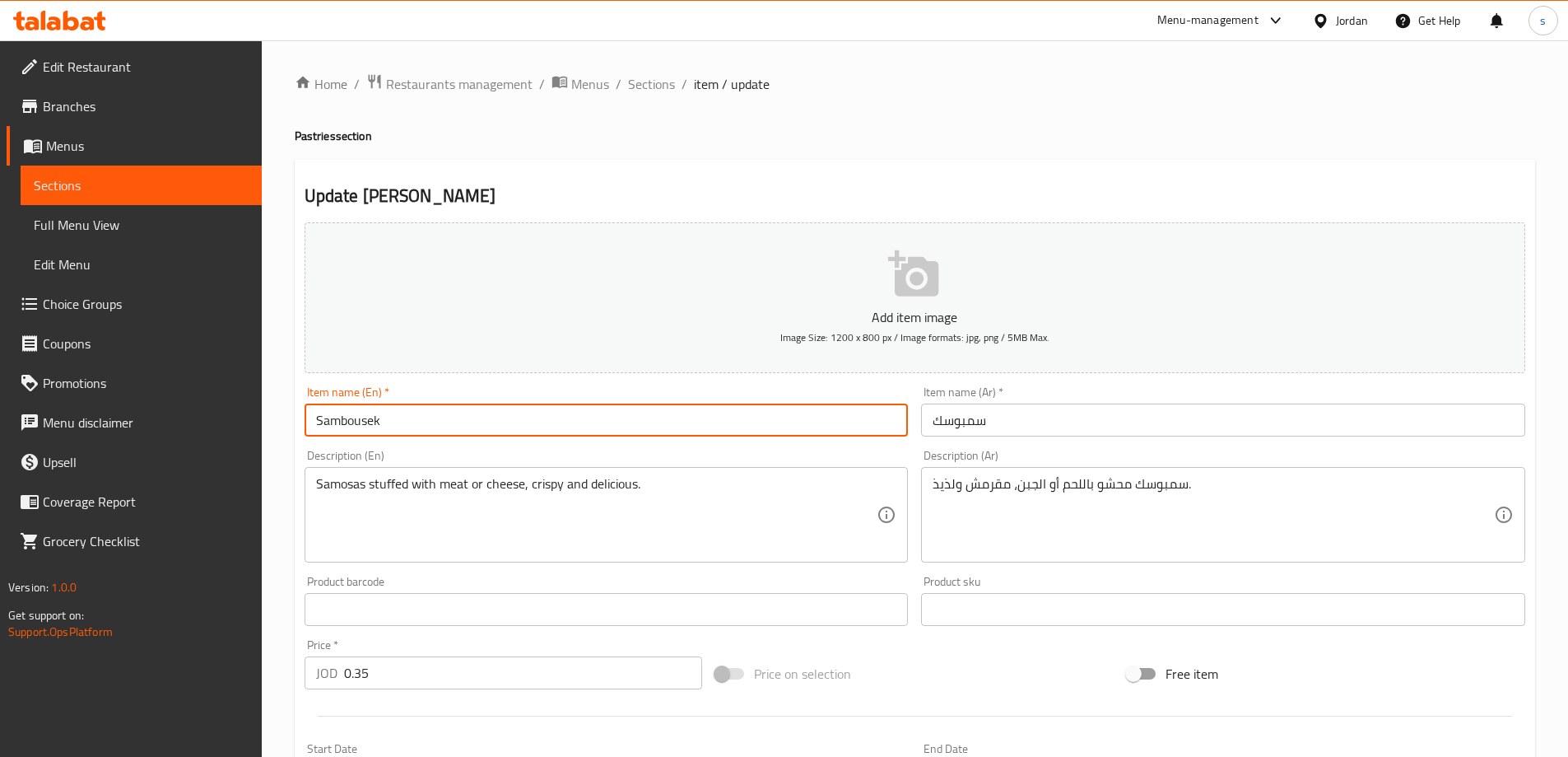
click at [361, 420] on input "Sambousek" at bounding box center [607, 419] width 605 height 33
paste input "text"
type input "Sambousek"
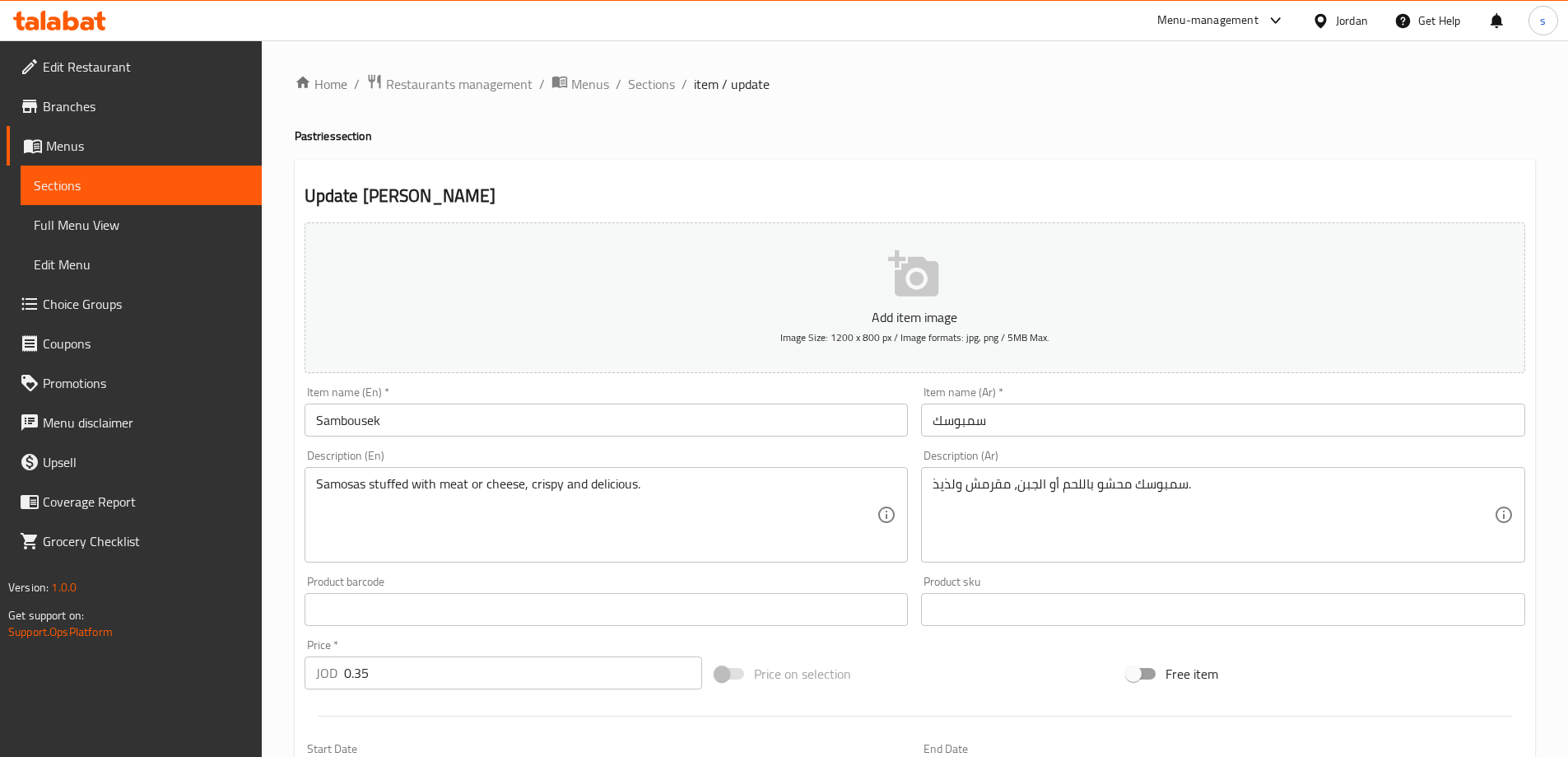
click at [488, 459] on div "Description (En) Samosas stuffed with meat or cheese, crispy and delicious. Des…" at bounding box center [607, 506] width 605 height 113
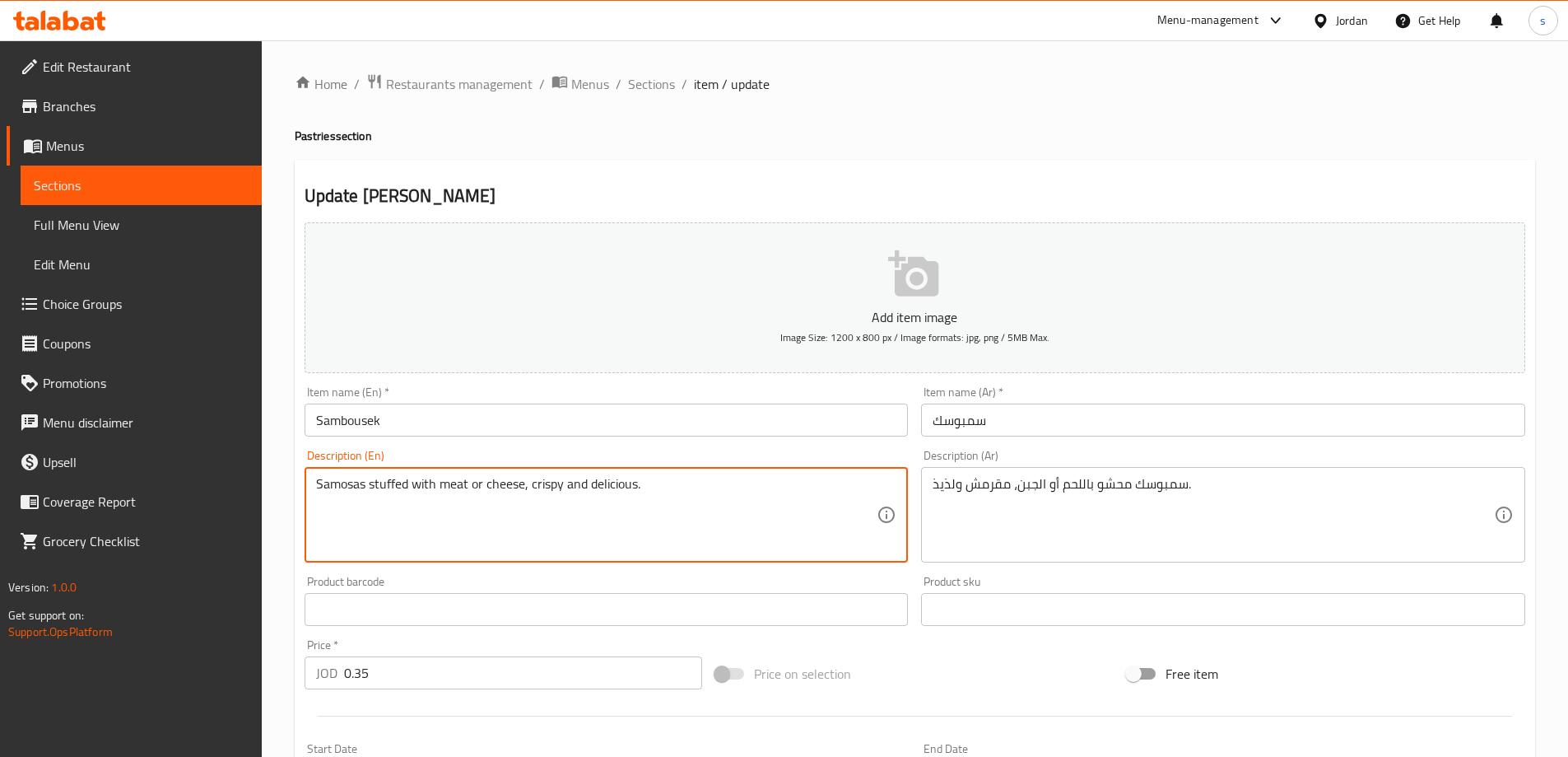
click at [337, 492] on textarea "Samosas stuffed with meat or cheese, crispy and delicious." at bounding box center [596, 514] width 562 height 78
paste textarea "bousek"
type textarea "[PERSON_NAME] stuffed with meat or cheese, crispy and delicious."
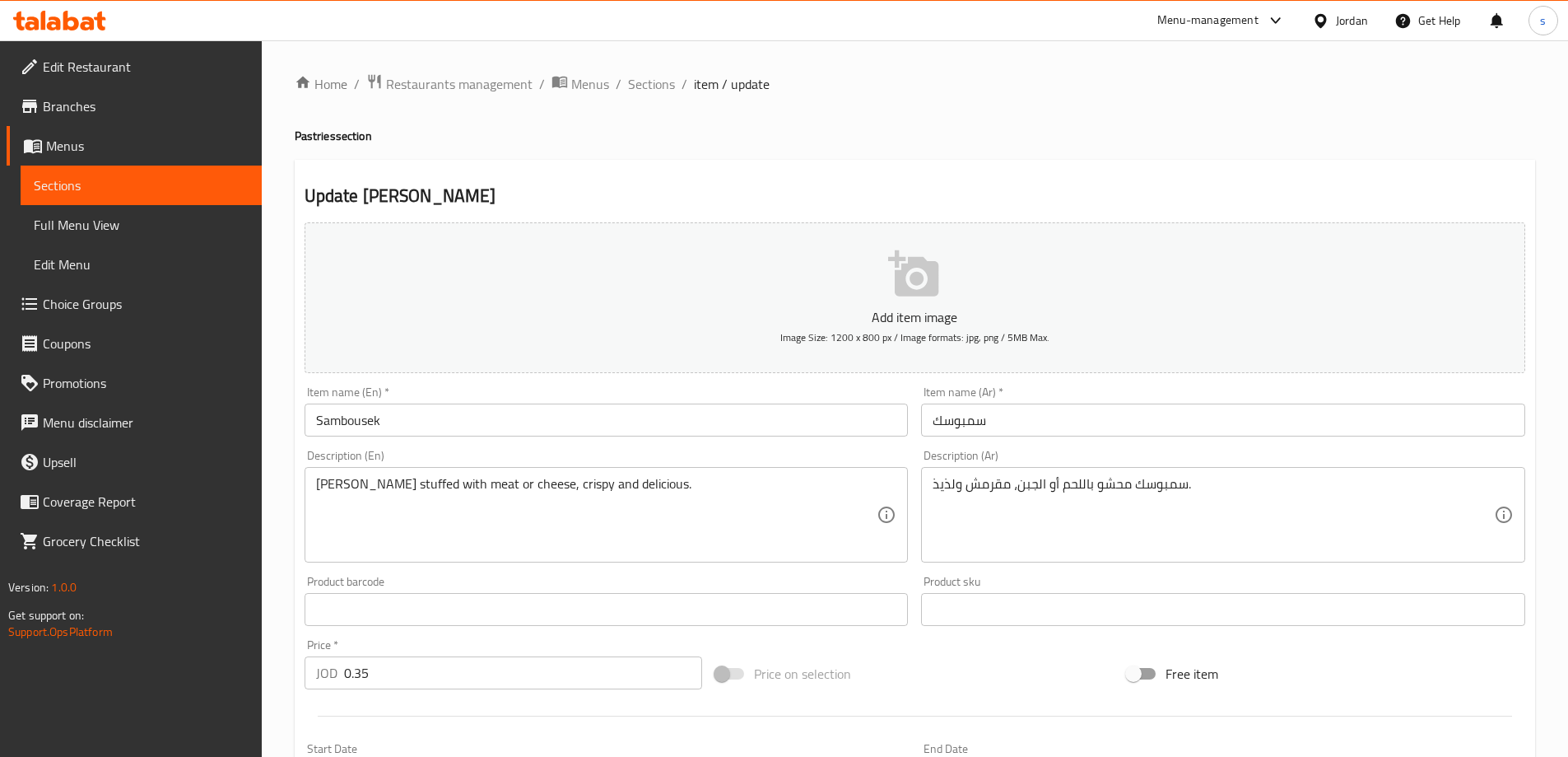
click at [493, 457] on div "Description (En) Sambousek stuffed with meat or cheese, crispy and delicious. D…" at bounding box center [607, 506] width 605 height 113
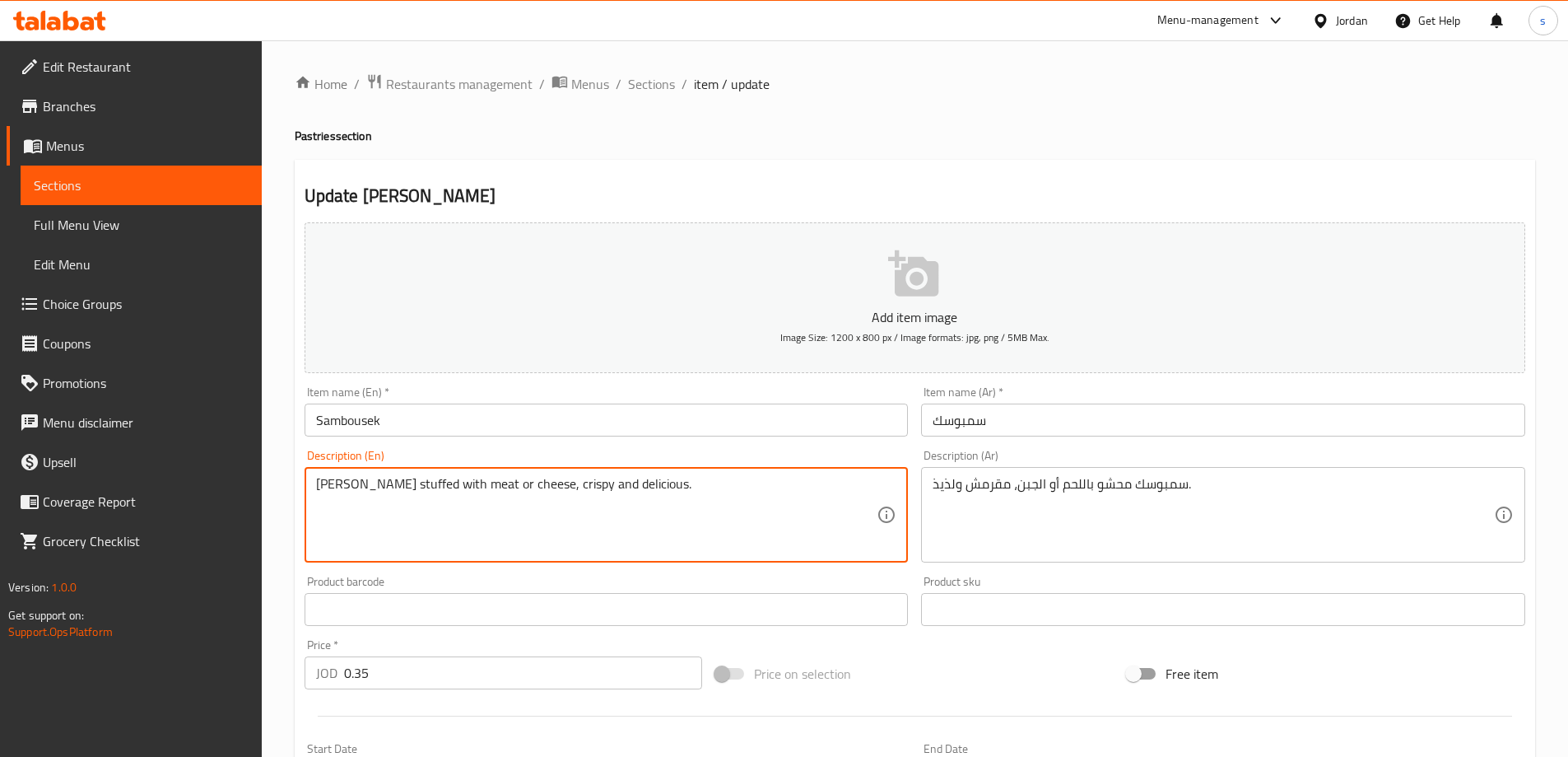
drag, startPoint x: 454, startPoint y: 484, endPoint x: 532, endPoint y: 477, distance: 78.3
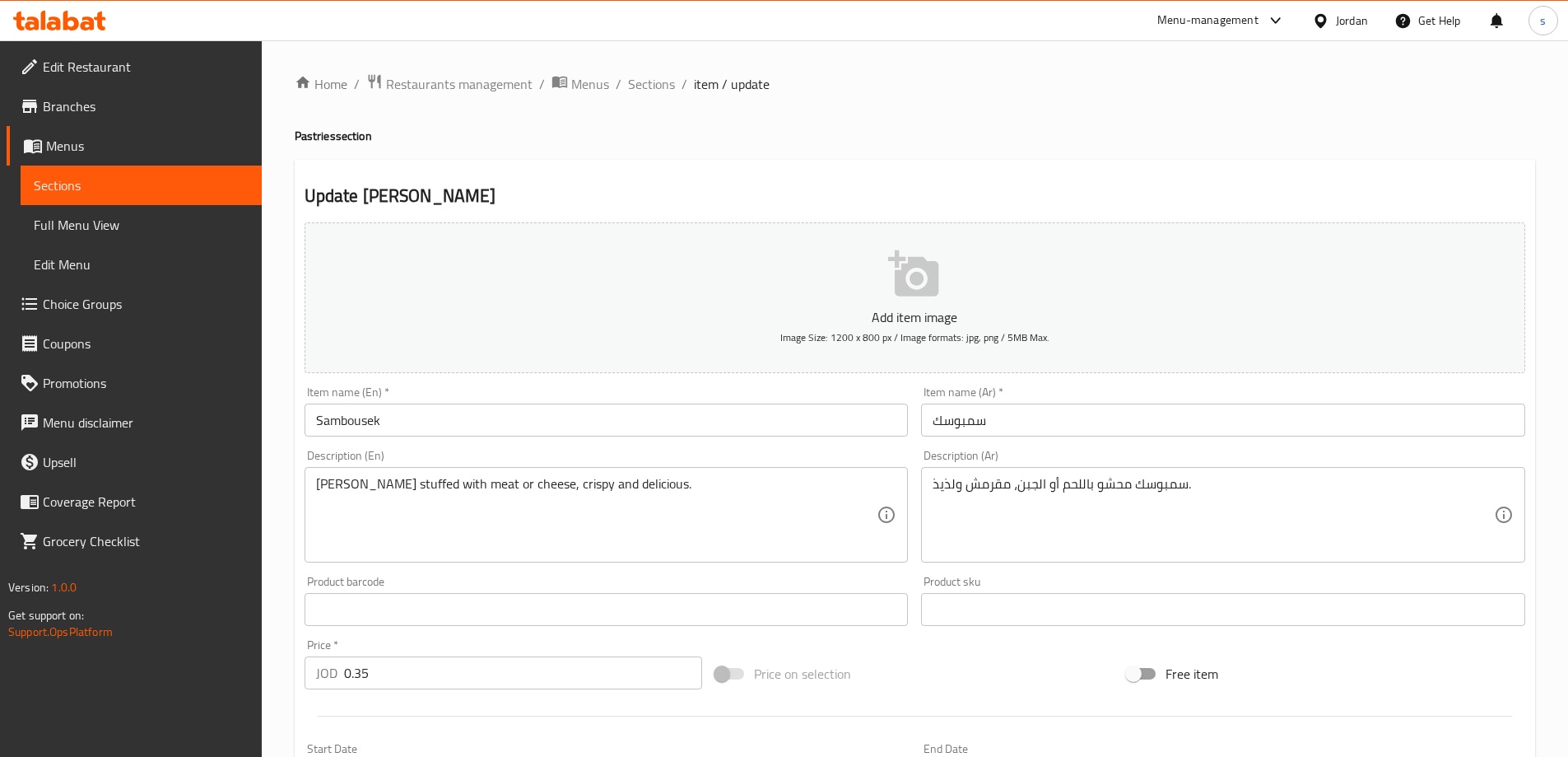
click at [553, 456] on div "Description (En) Sambousek stuffed with meat or cheese, crispy and delicious. D…" at bounding box center [607, 506] width 605 height 113
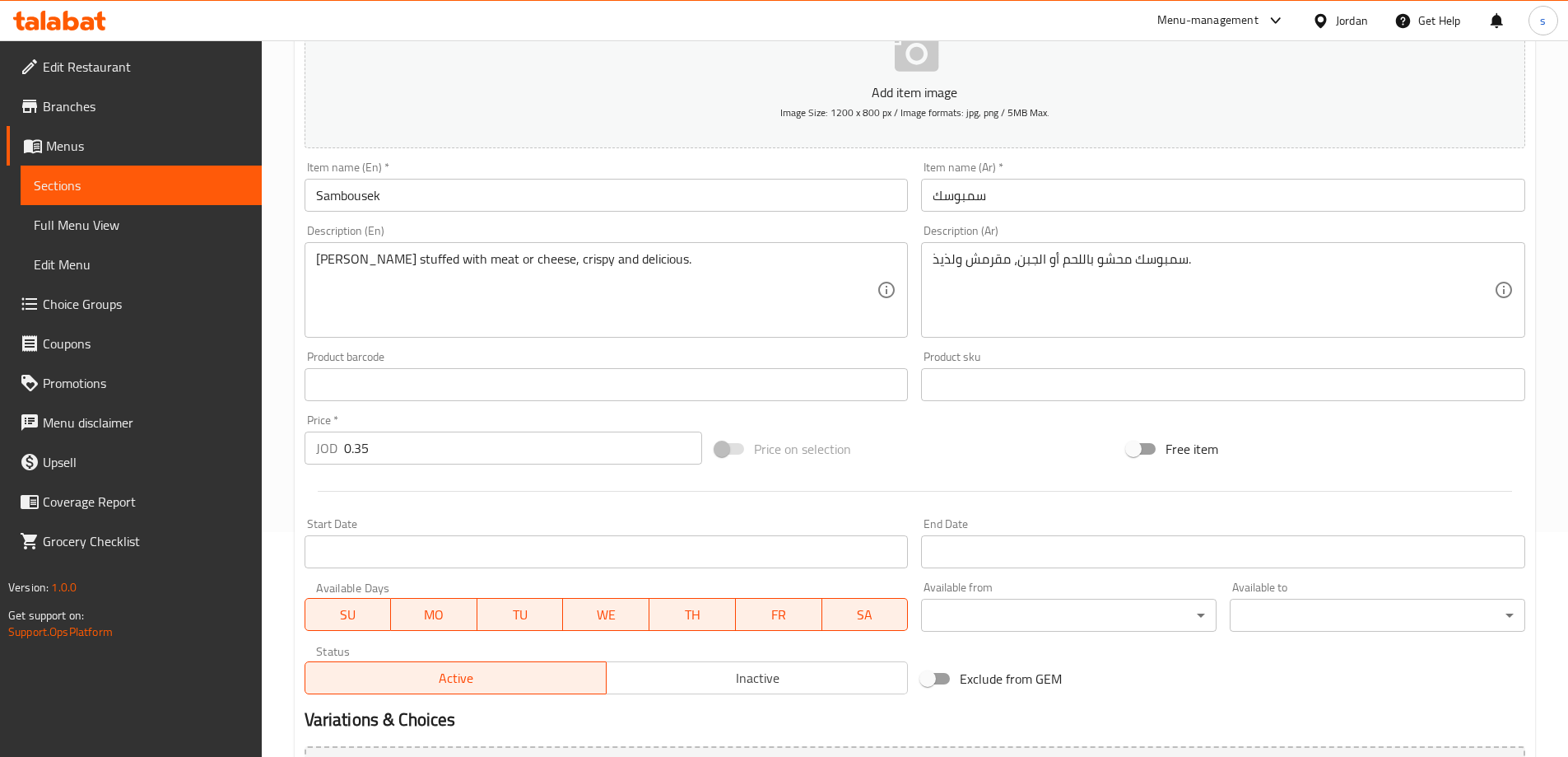
scroll to position [394, 0]
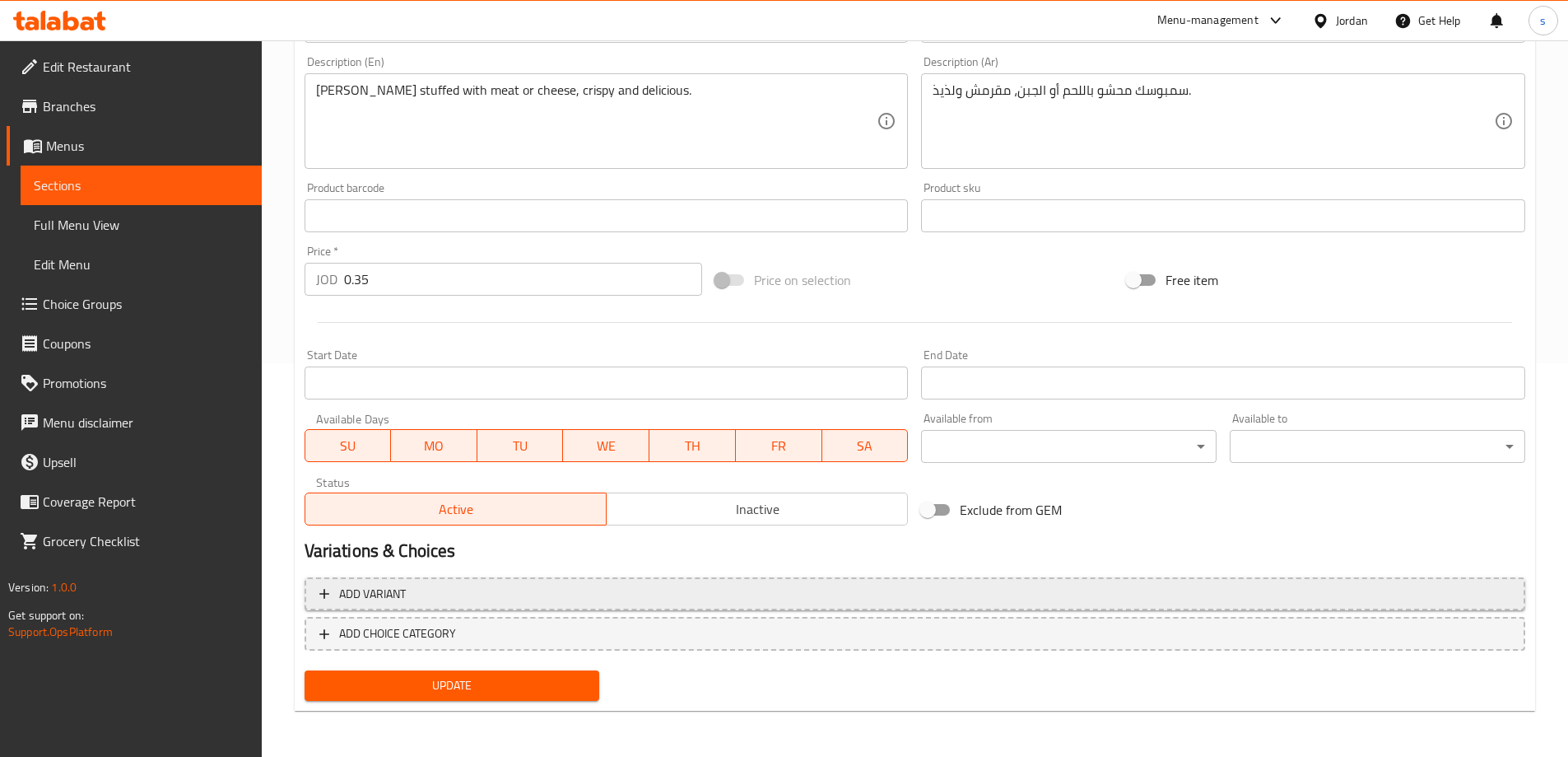
click at [434, 593] on span "Add variant" at bounding box center [915, 594] width 1191 height 21
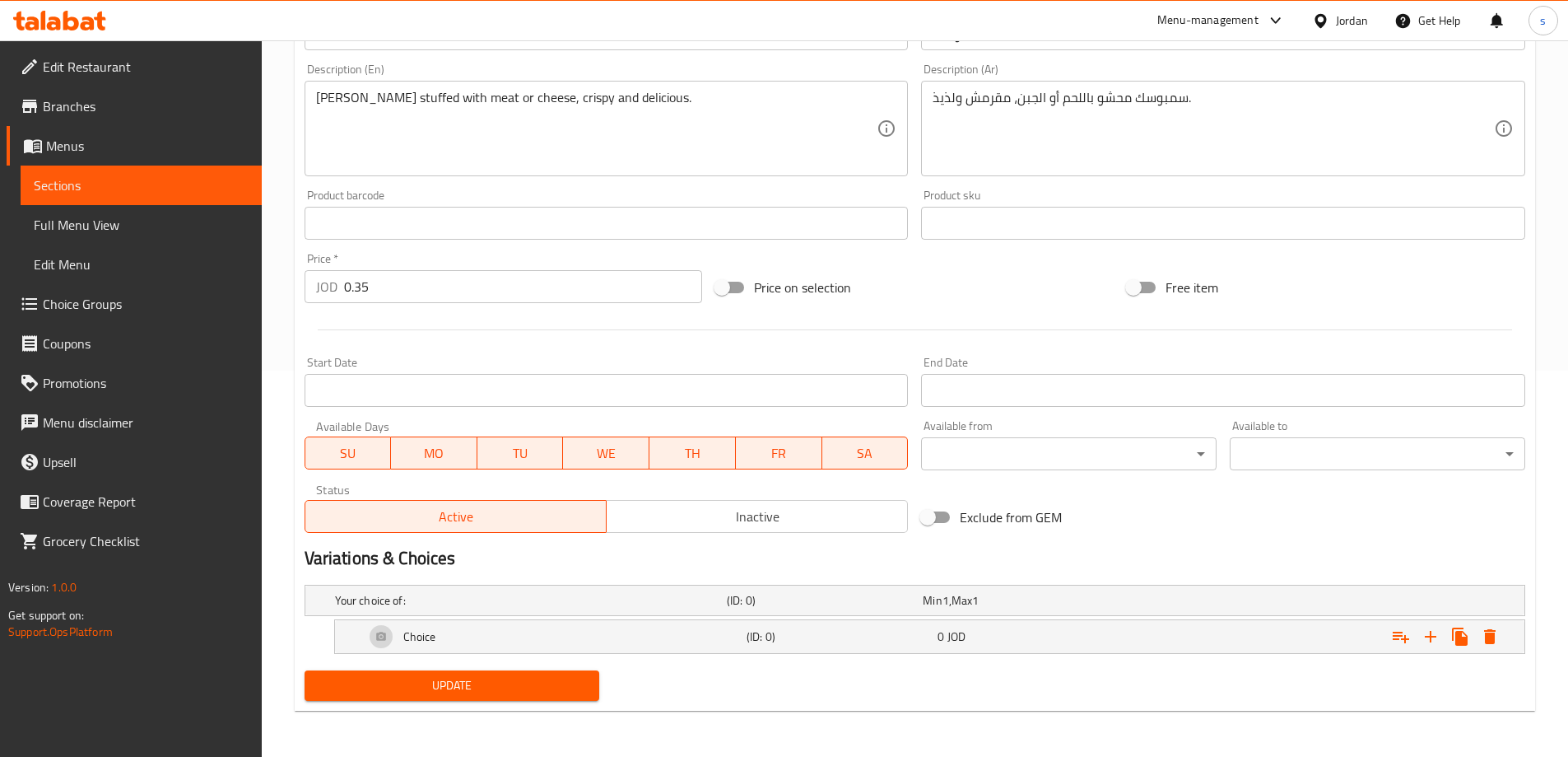
scroll to position [386, 0]
click at [604, 631] on div "Choice" at bounding box center [552, 637] width 382 height 40
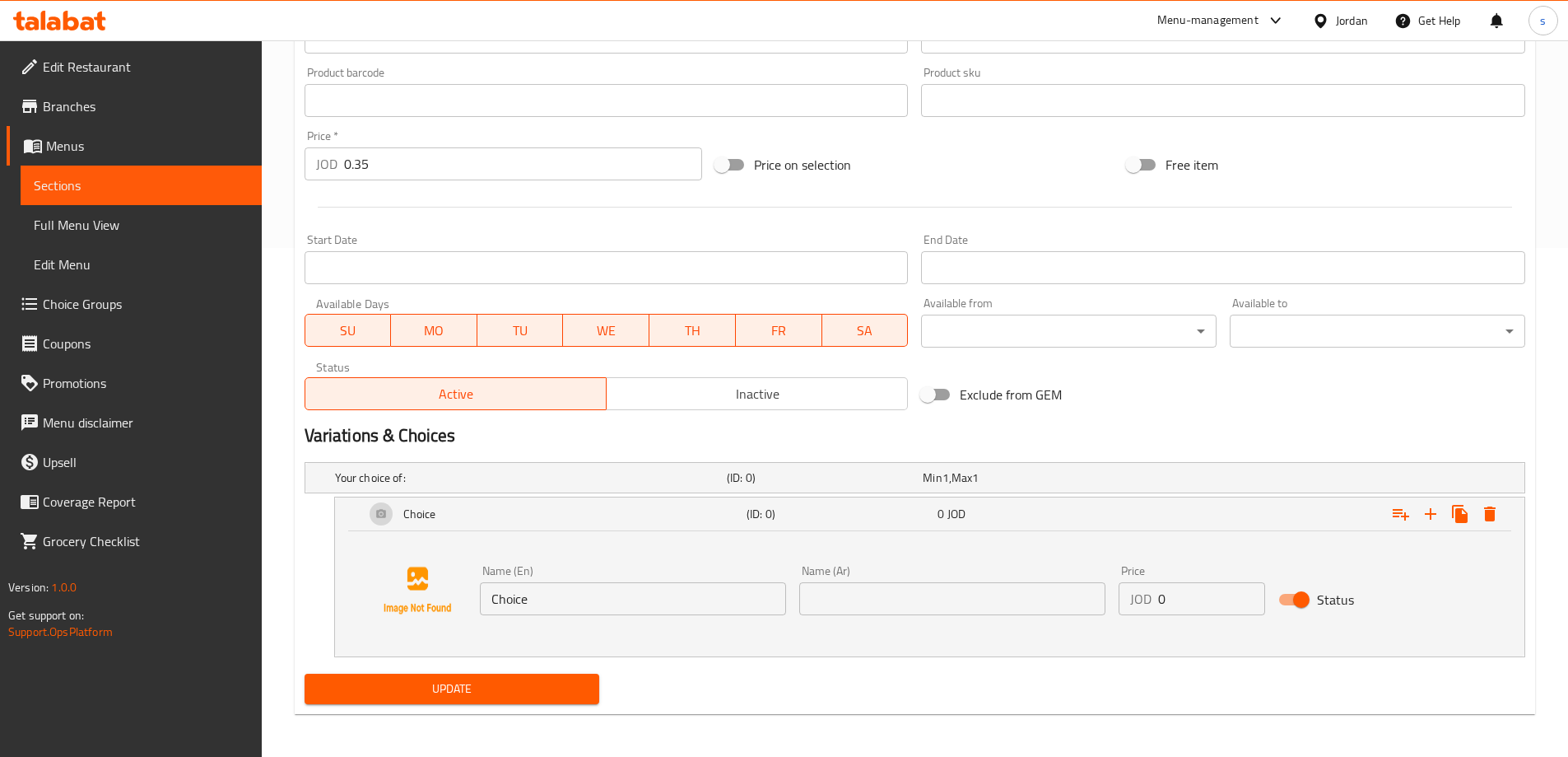
scroll to position [513, 0]
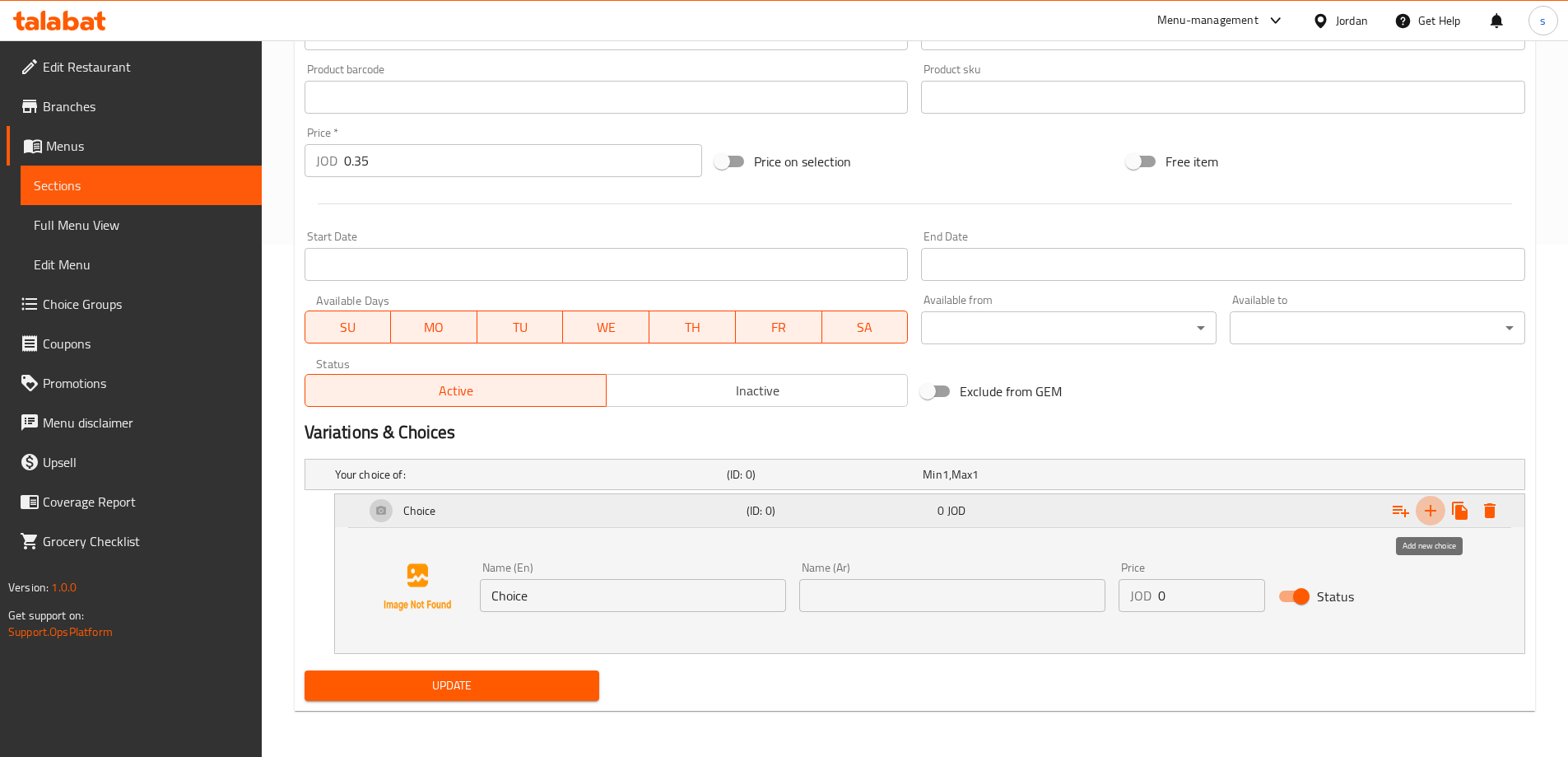
click at [1425, 513] on icon "Expand" at bounding box center [1430, 510] width 20 height 20
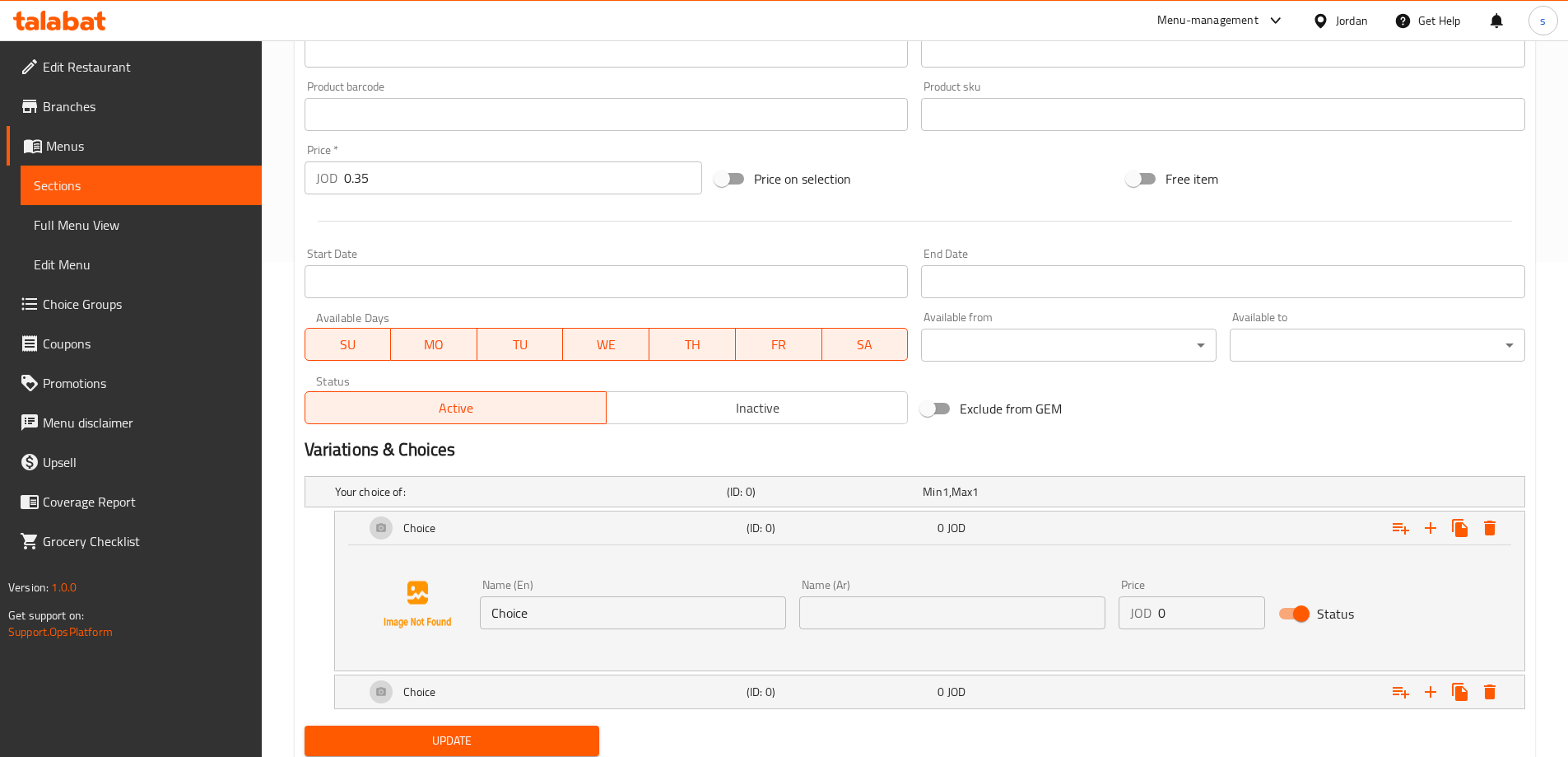
scroll to position [468, 0]
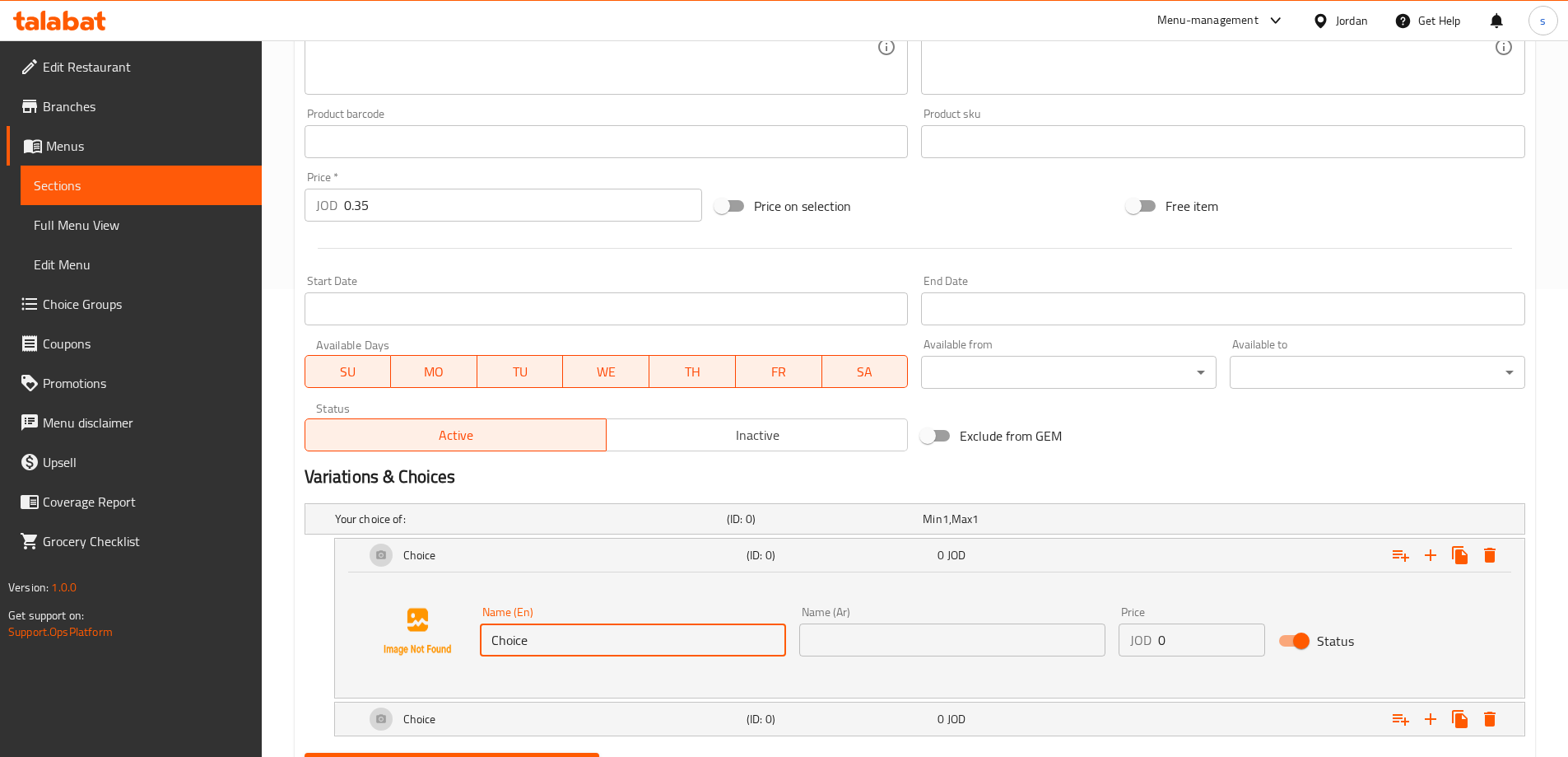
drag, startPoint x: 592, startPoint y: 650, endPoint x: 440, endPoint y: 652, distance: 152.0
click at [440, 652] on div "Name (En) Choice Name (En) Name (Ar) Name (Ar) Price JOD 0 Price Status" at bounding box center [930, 631] width 1151 height 126
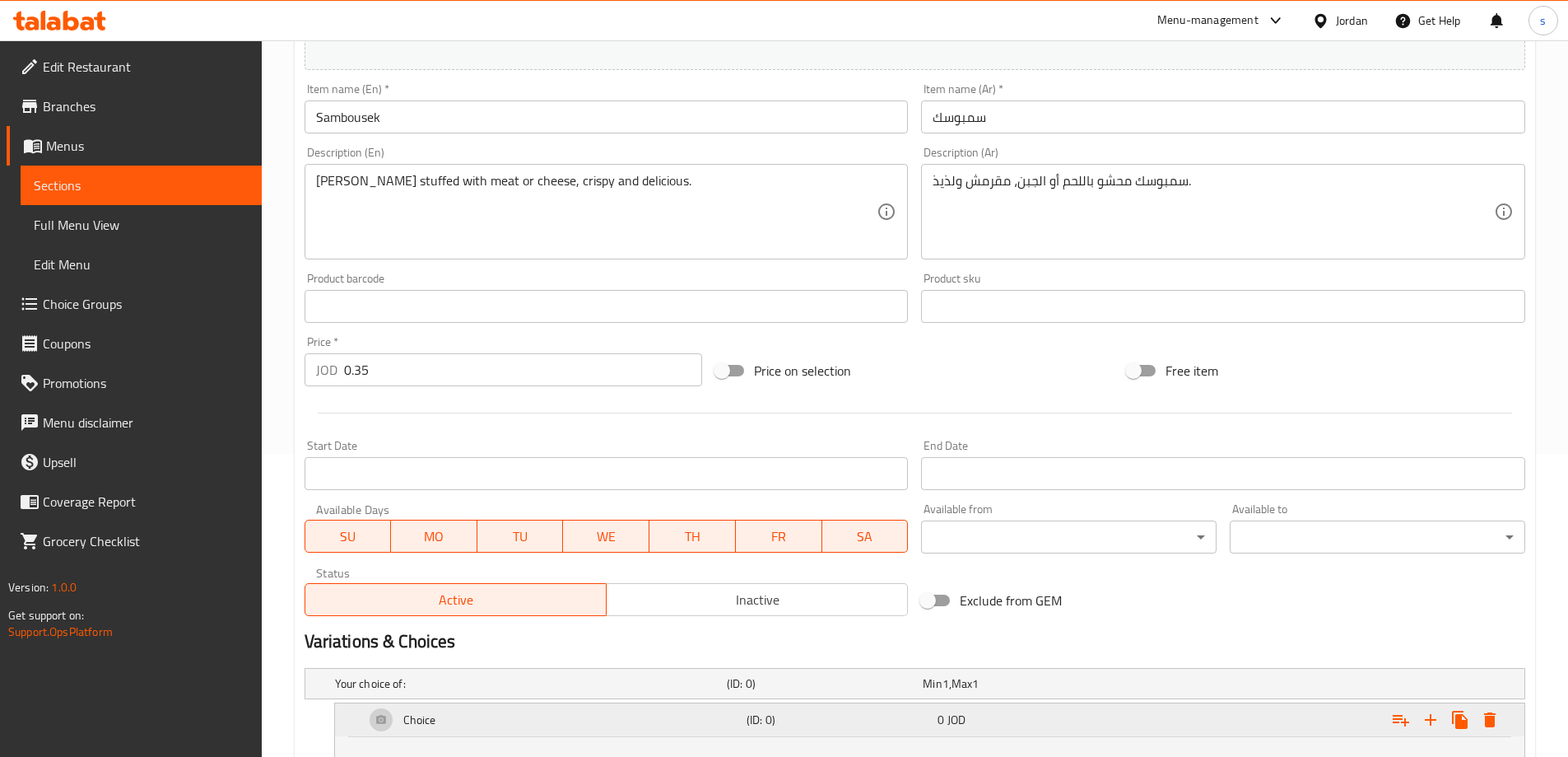
scroll to position [221, 0]
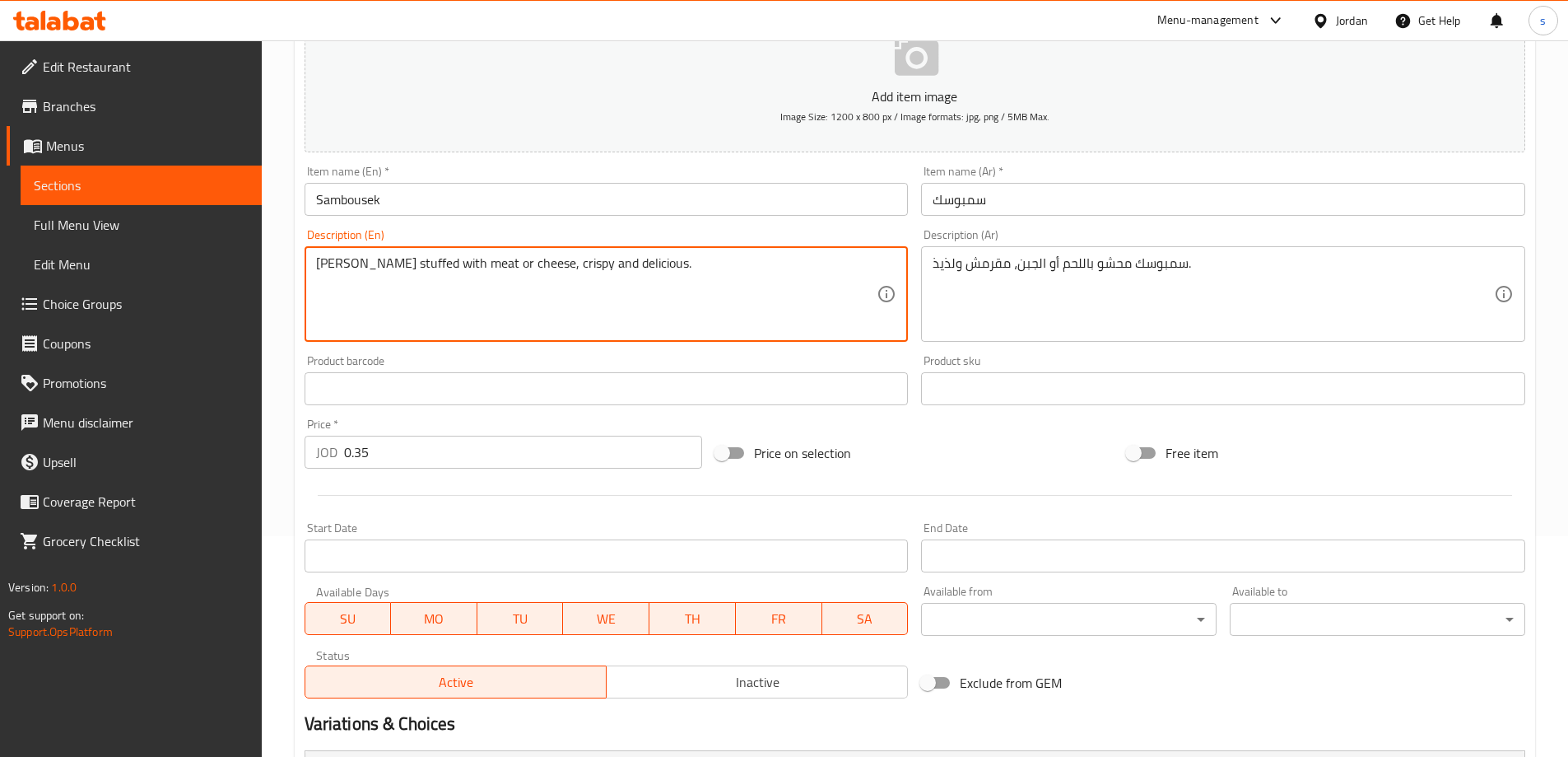
click at [464, 269] on textarea "[PERSON_NAME] stuffed with meat or cheese, crispy and delicious." at bounding box center [596, 294] width 562 height 78
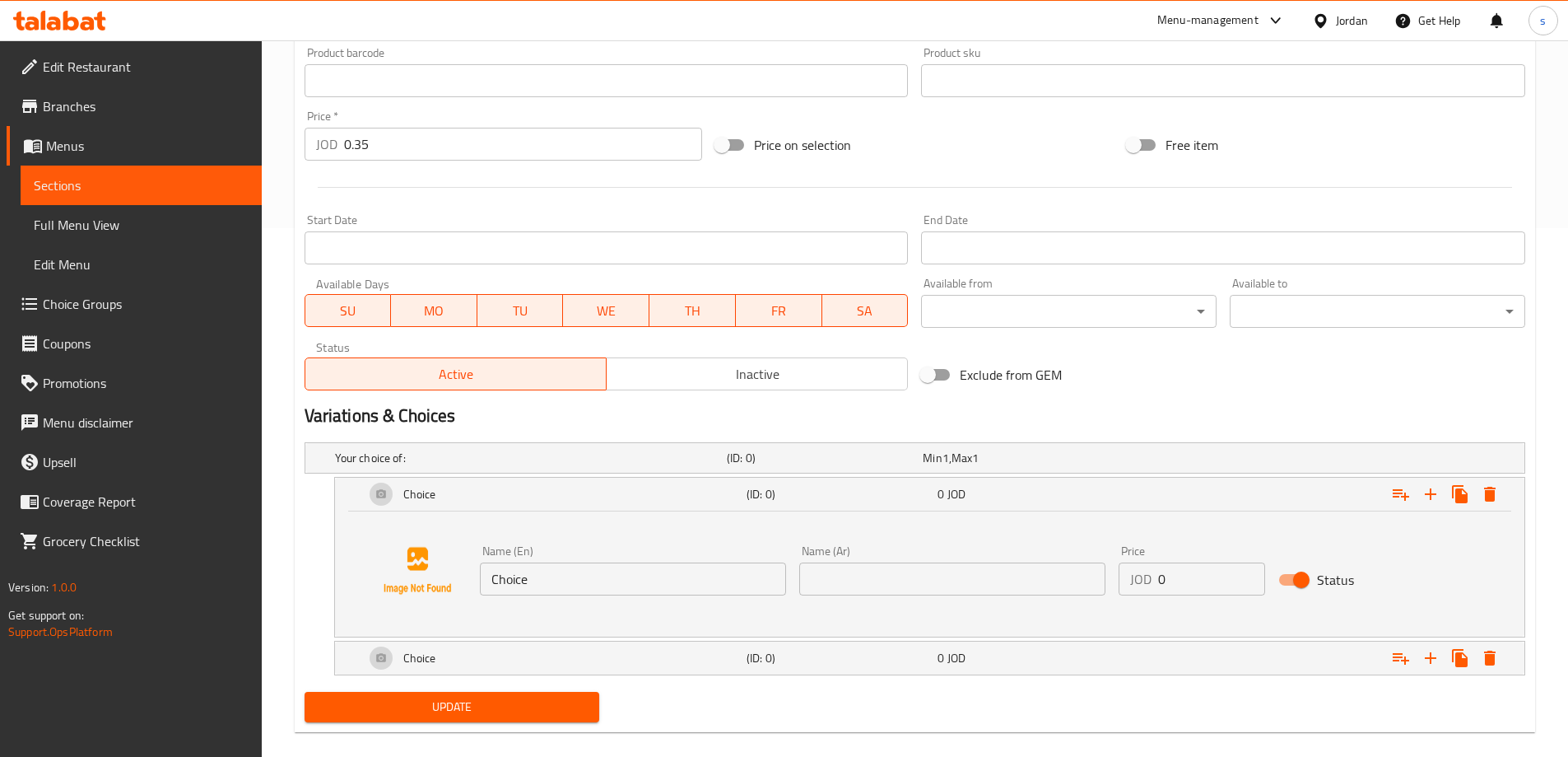
scroll to position [550, 0]
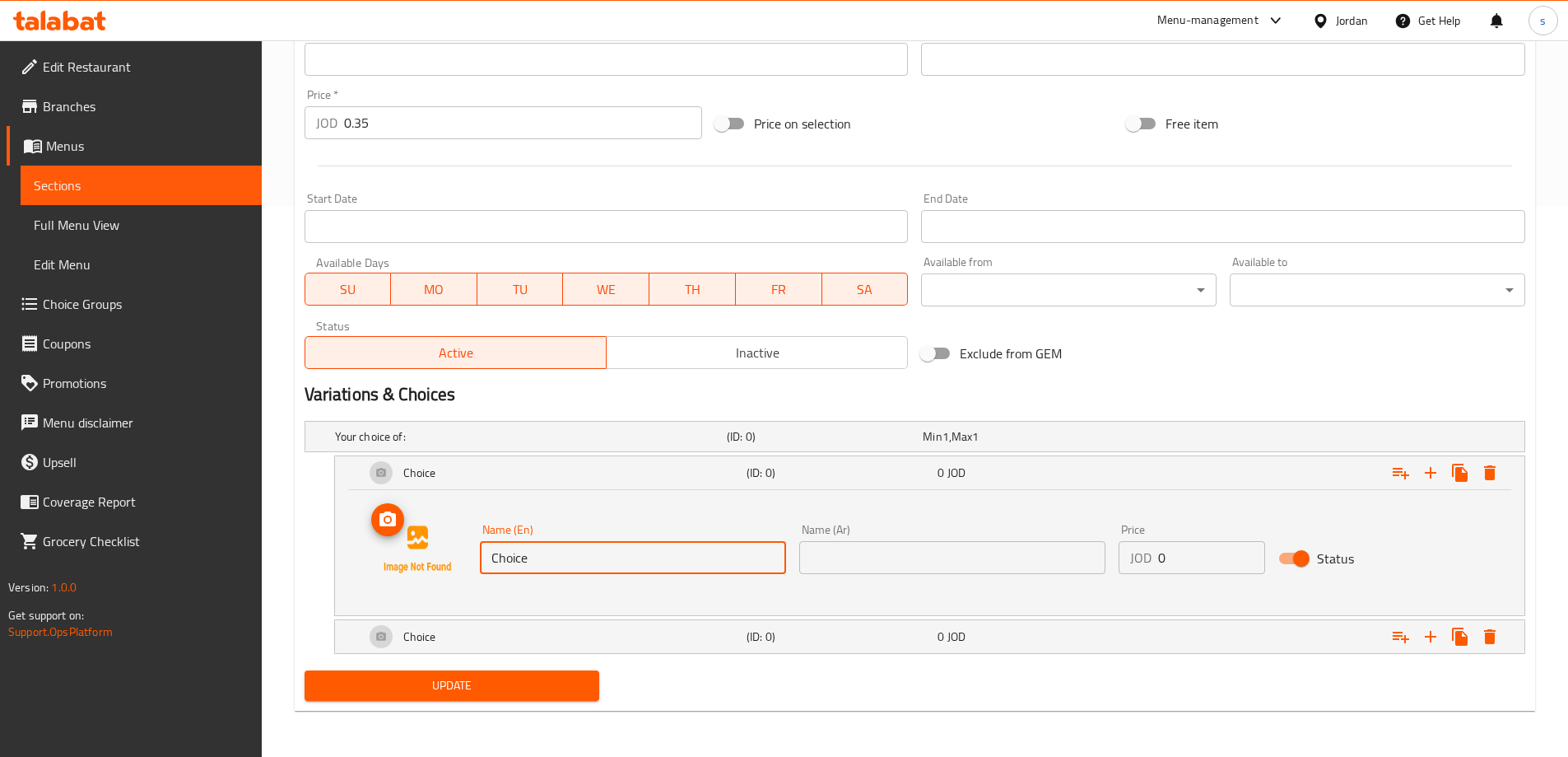
drag, startPoint x: 647, startPoint y: 558, endPoint x: 412, endPoint y: 566, distance: 235.1
click at [412, 566] on div "Name (En) Choice Name (En) Name (Ar) Name (Ar) Price JOD 0 Price Status" at bounding box center [930, 550] width 1151 height 126
paste input "meat"
type input "meat"
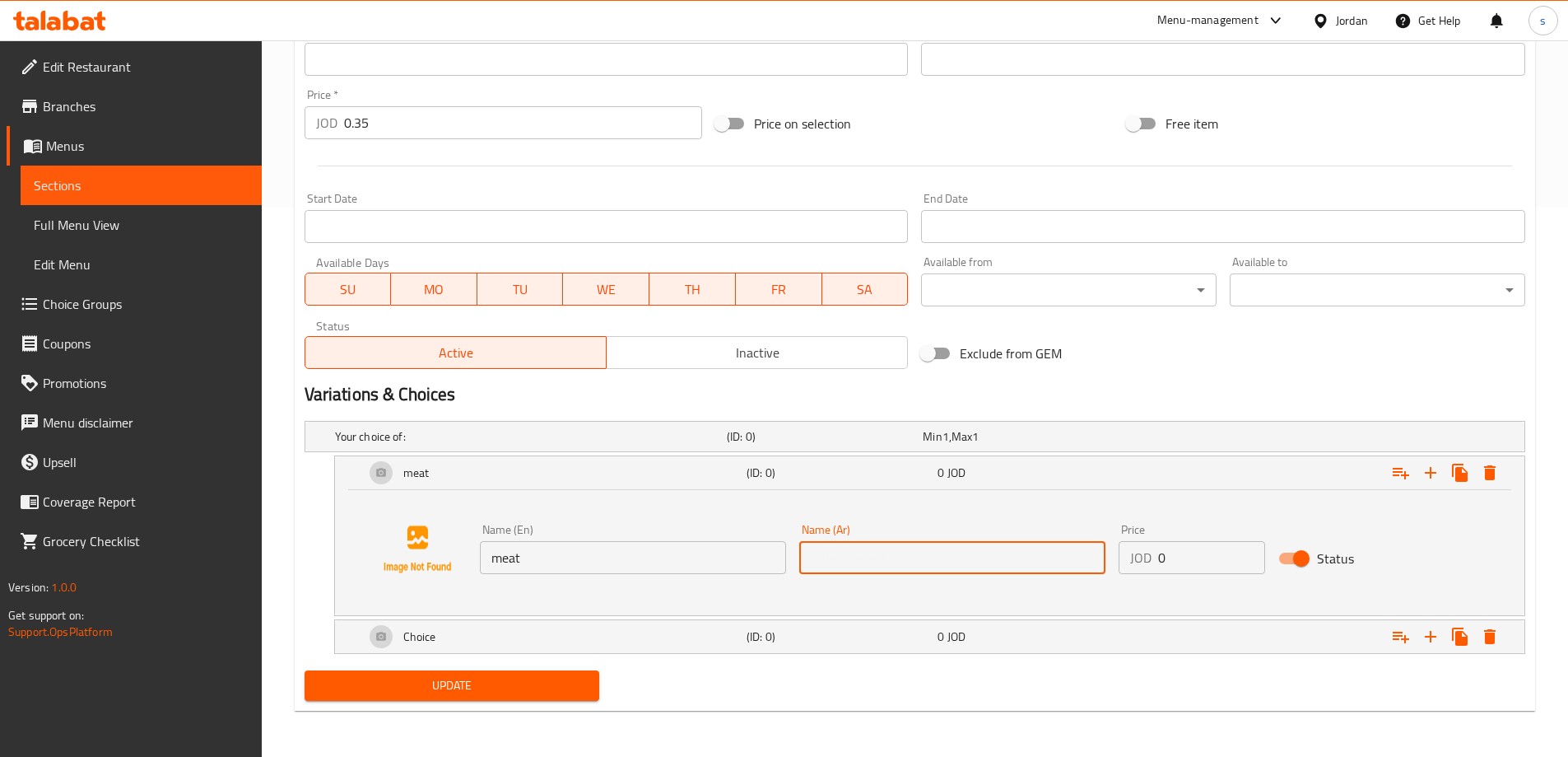
click at [889, 557] on input "text" at bounding box center [953, 557] width 306 height 33
type input "g"
type input "لحم"
click at [580, 554] on input "meat" at bounding box center [633, 557] width 306 height 33
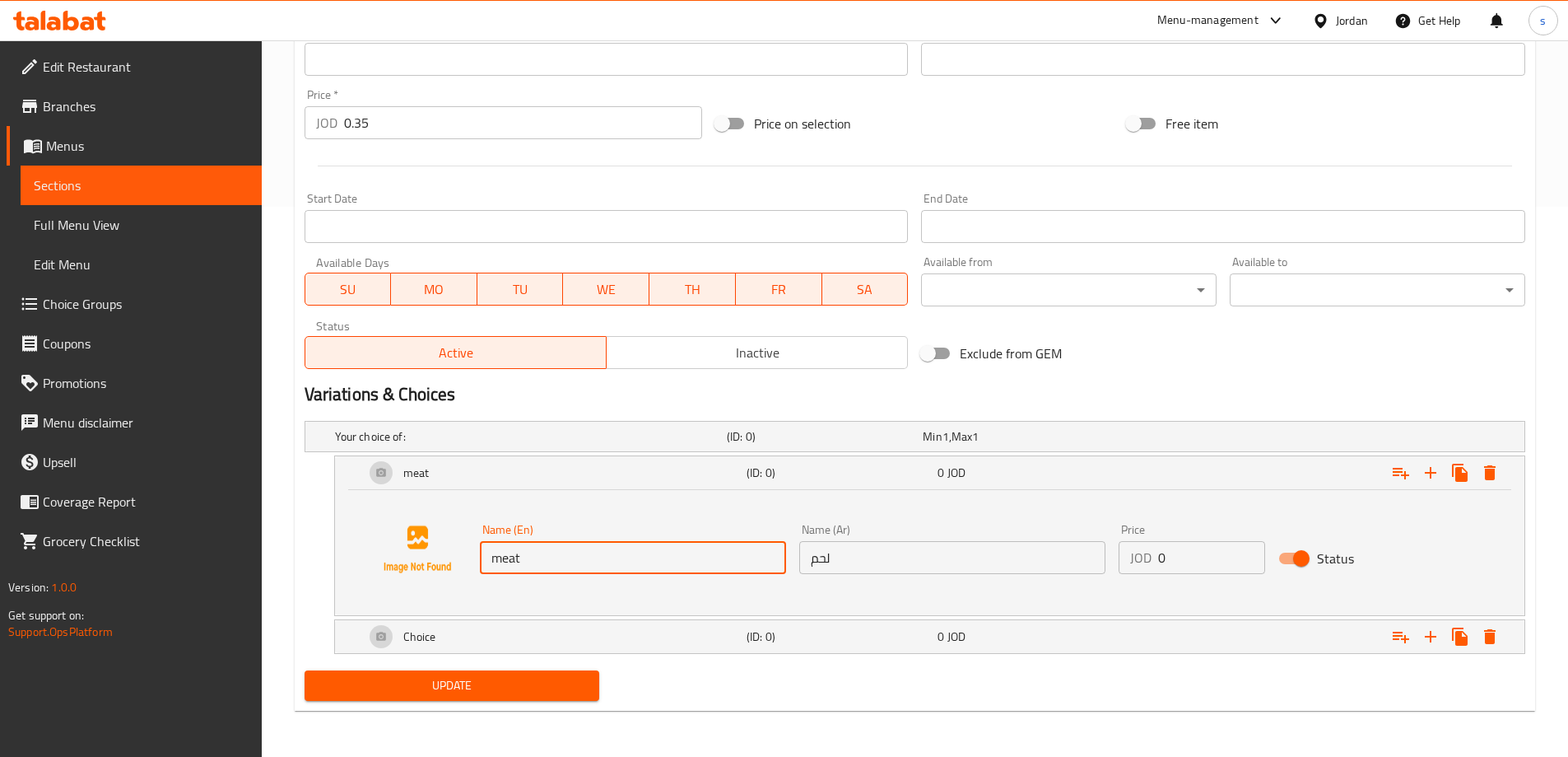
click at [580, 554] on input "meat" at bounding box center [633, 557] width 306 height 33
click at [530, 565] on input "meat" at bounding box center [633, 557] width 306 height 33
click at [525, 558] on input "meat" at bounding box center [633, 557] width 306 height 33
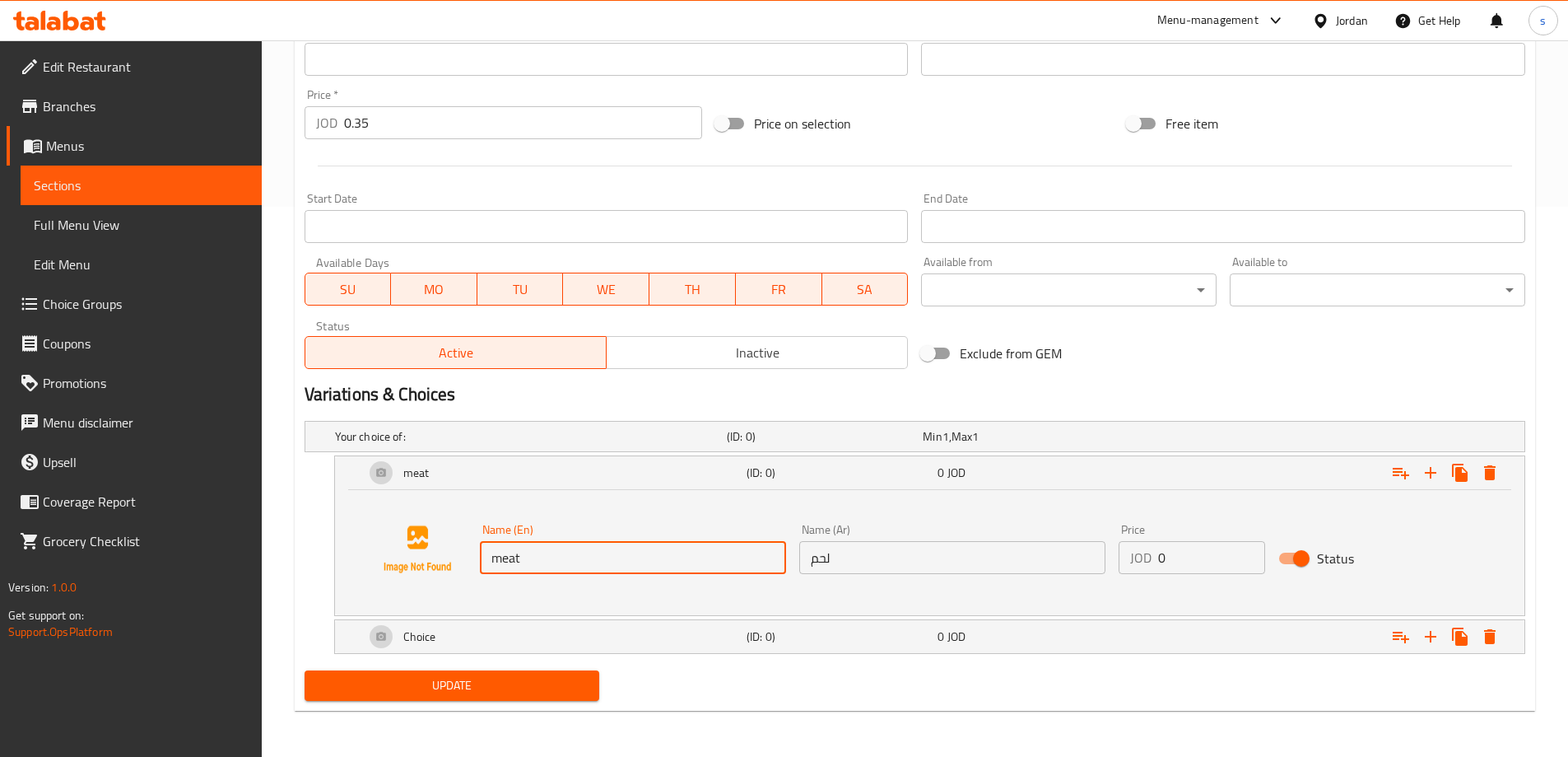
click at [525, 558] on input "meat" at bounding box center [633, 557] width 306 height 33
type input "meat"
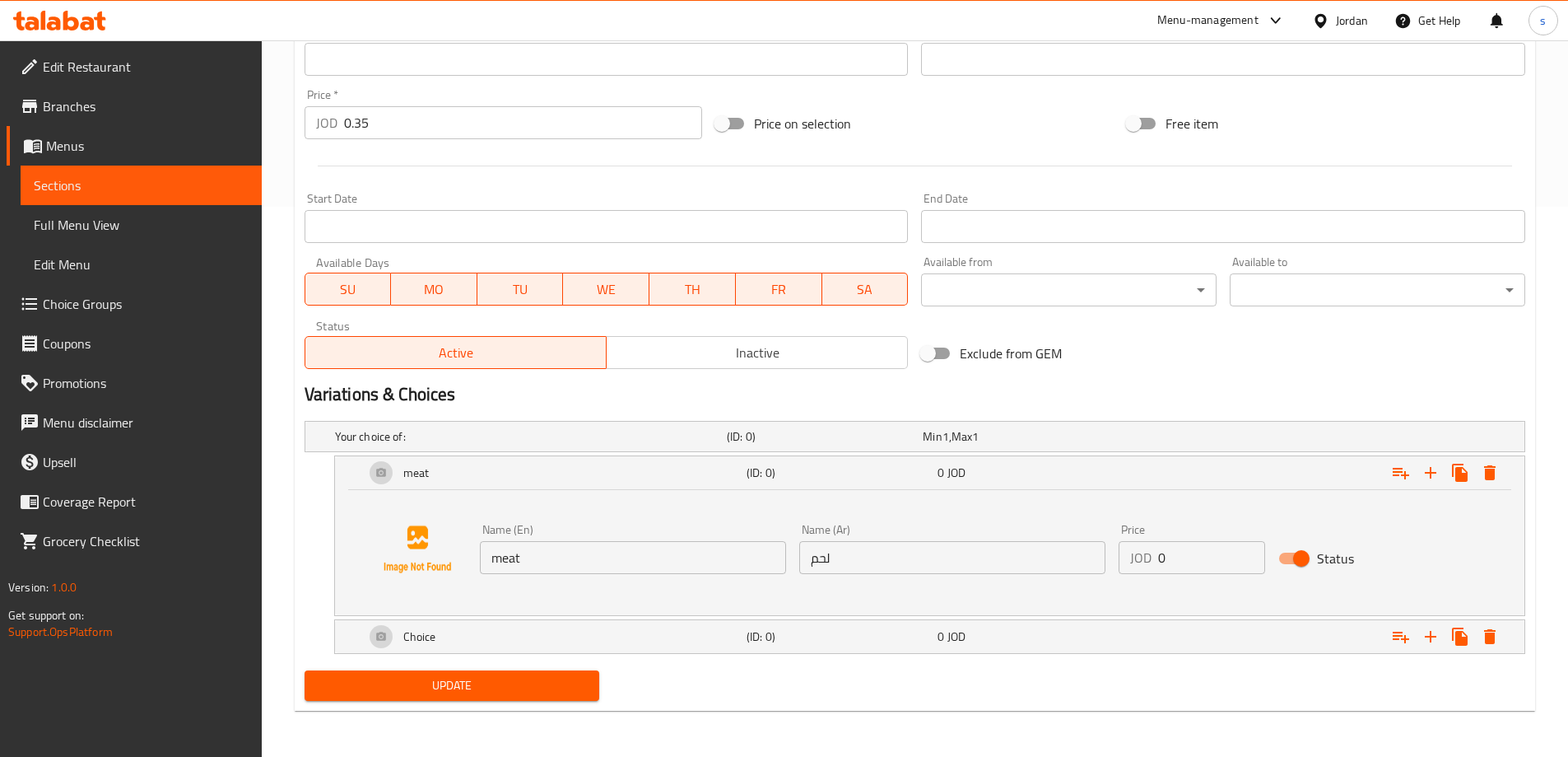
click at [647, 607] on div "Name (En) meat Name (En) Name (Ar) لحم Name (Ar) Price JOD 0 Price Status" at bounding box center [930, 550] width 1151 height 126
click at [666, 604] on div "Name (En) meat Name (En) Name (Ar) لحم Name (Ar) Price JOD 0 Price Status" at bounding box center [930, 550] width 1151 height 126
click at [690, 635] on div "Choice" at bounding box center [552, 637] width 382 height 40
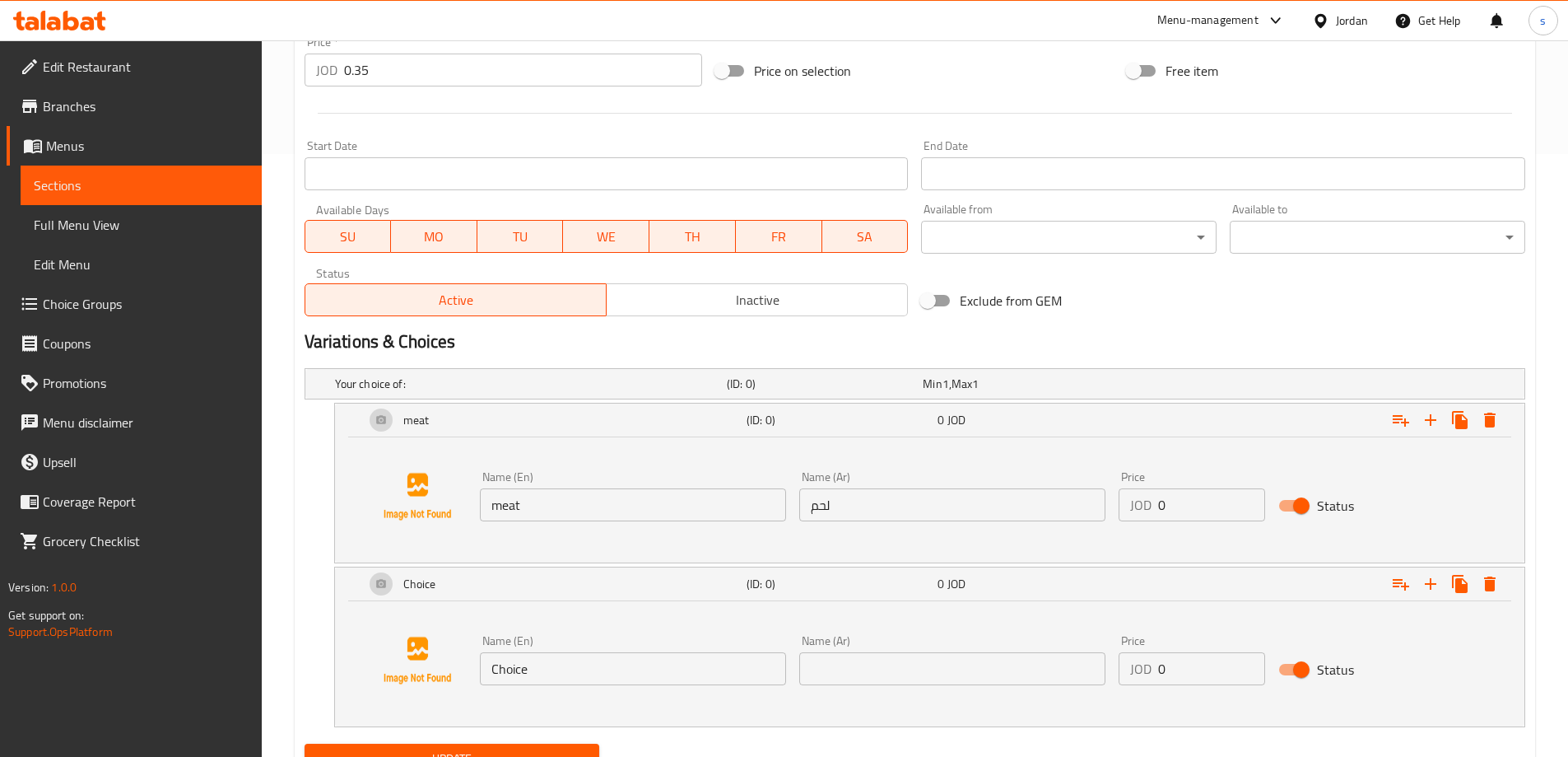
scroll to position [632, 0]
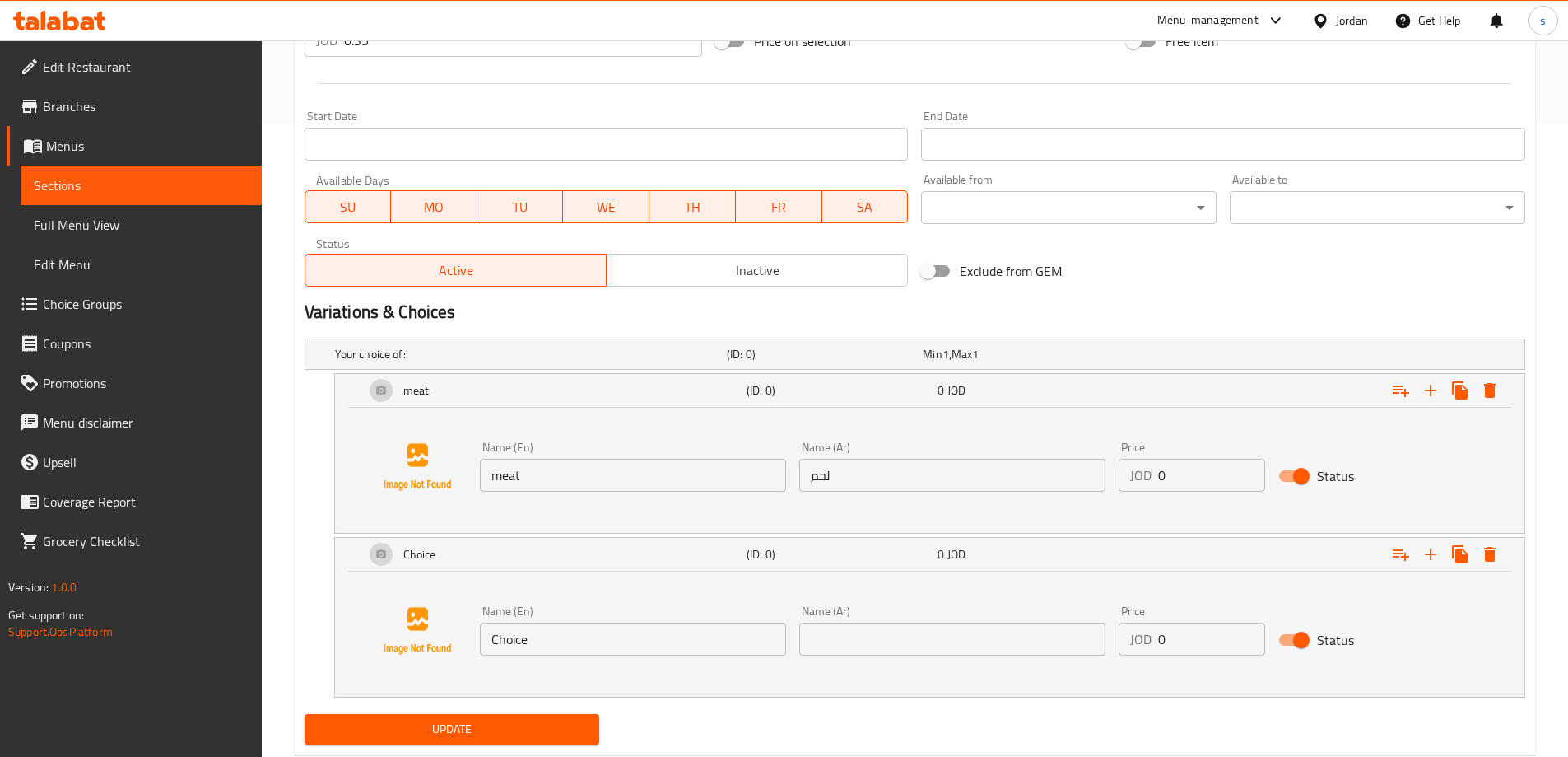
click at [681, 643] on input "Choice" at bounding box center [633, 639] width 306 height 33
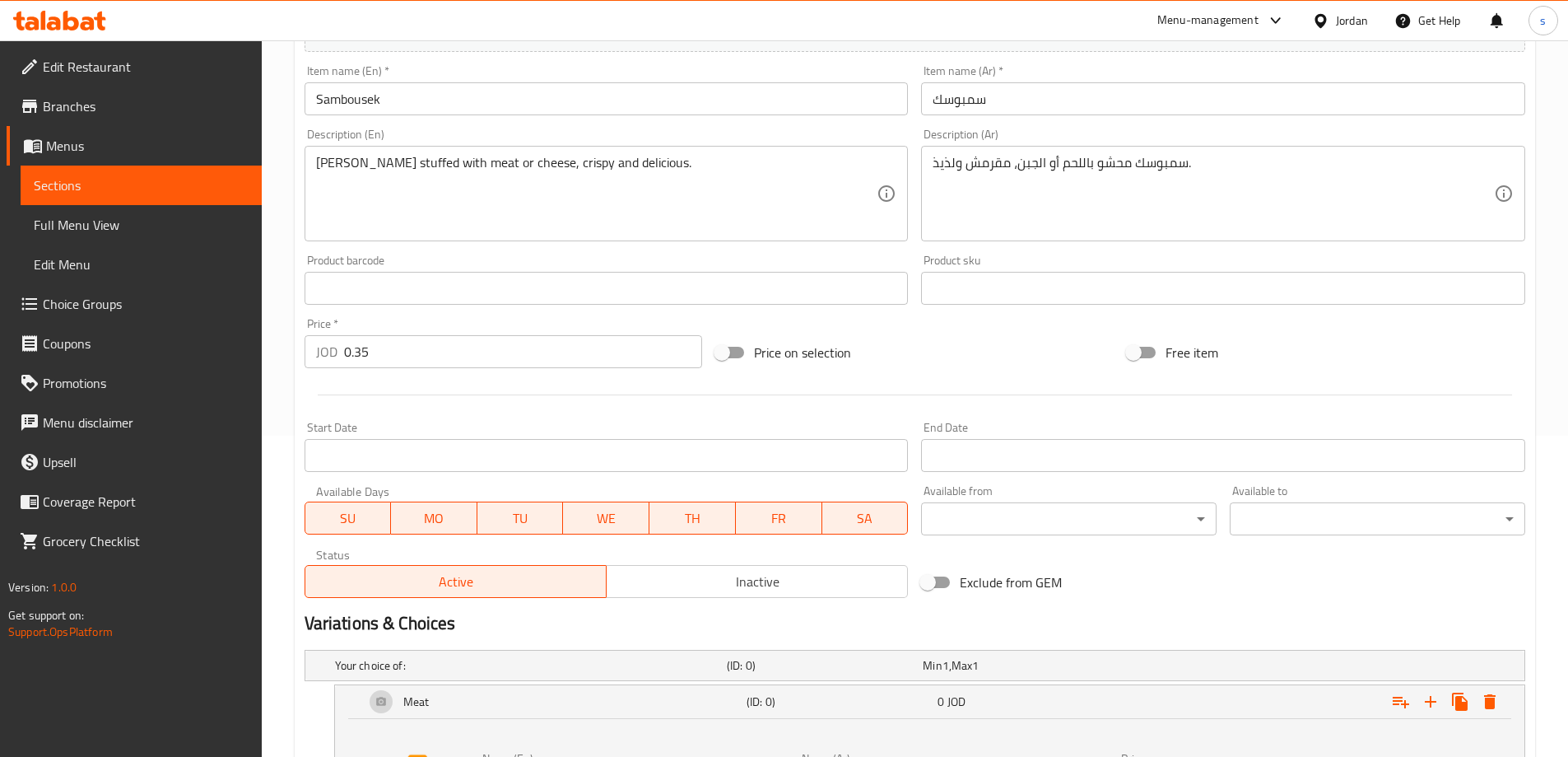
scroll to position [303, 0]
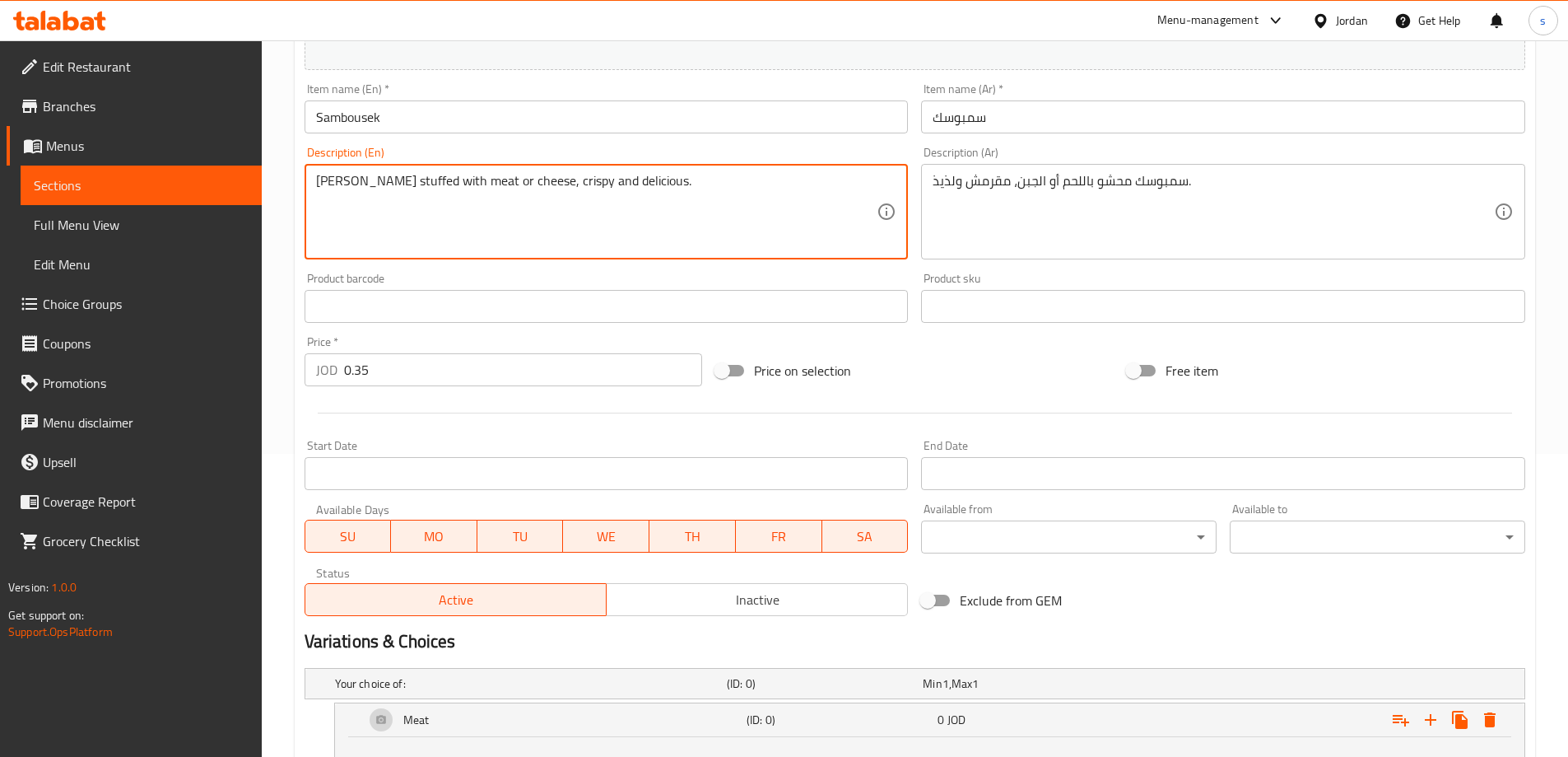
click at [502, 178] on textarea "[PERSON_NAME] stuffed with meat or cheese, crispy and delicious." at bounding box center [596, 212] width 562 height 78
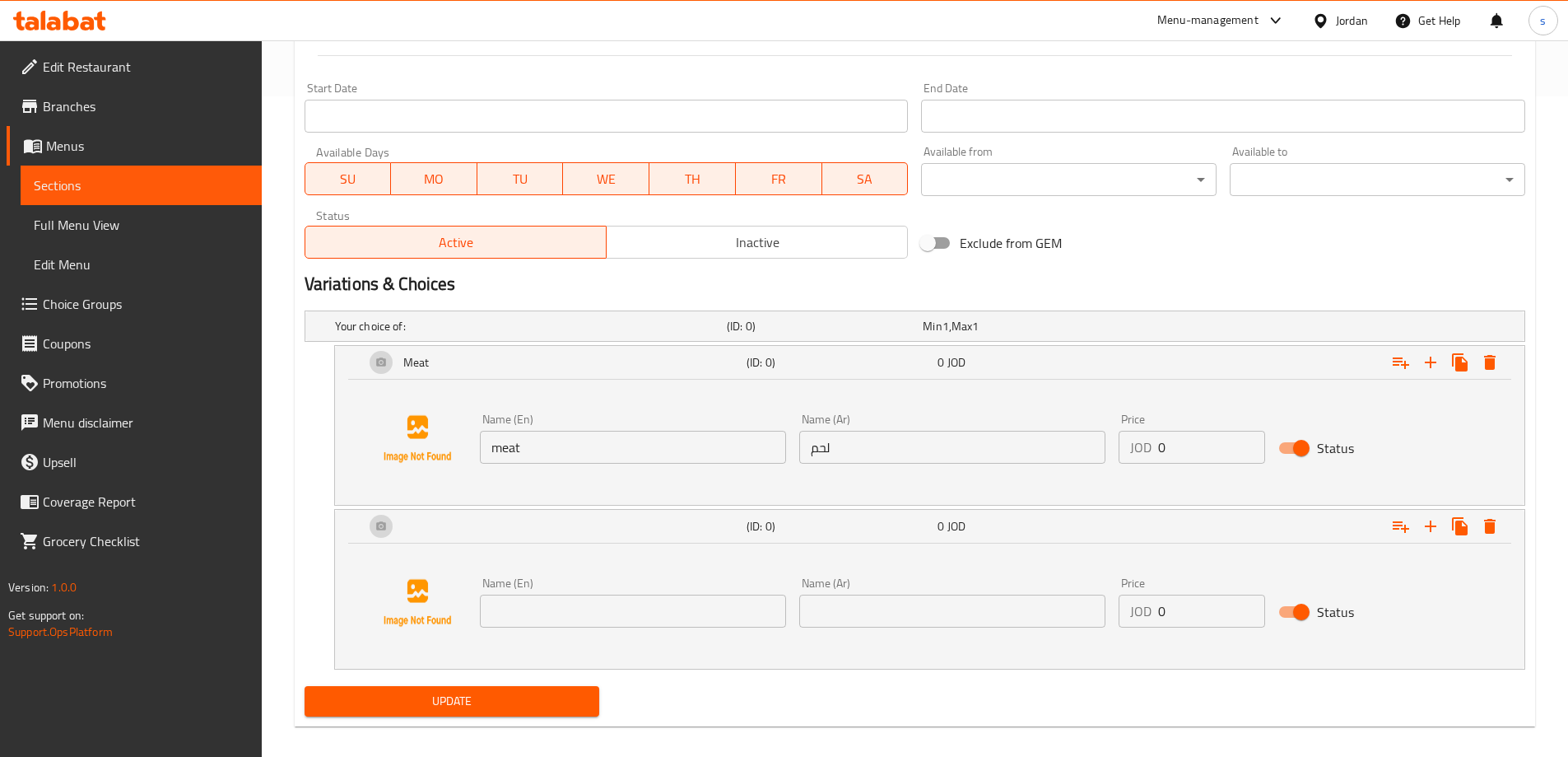
scroll to position [676, 0]
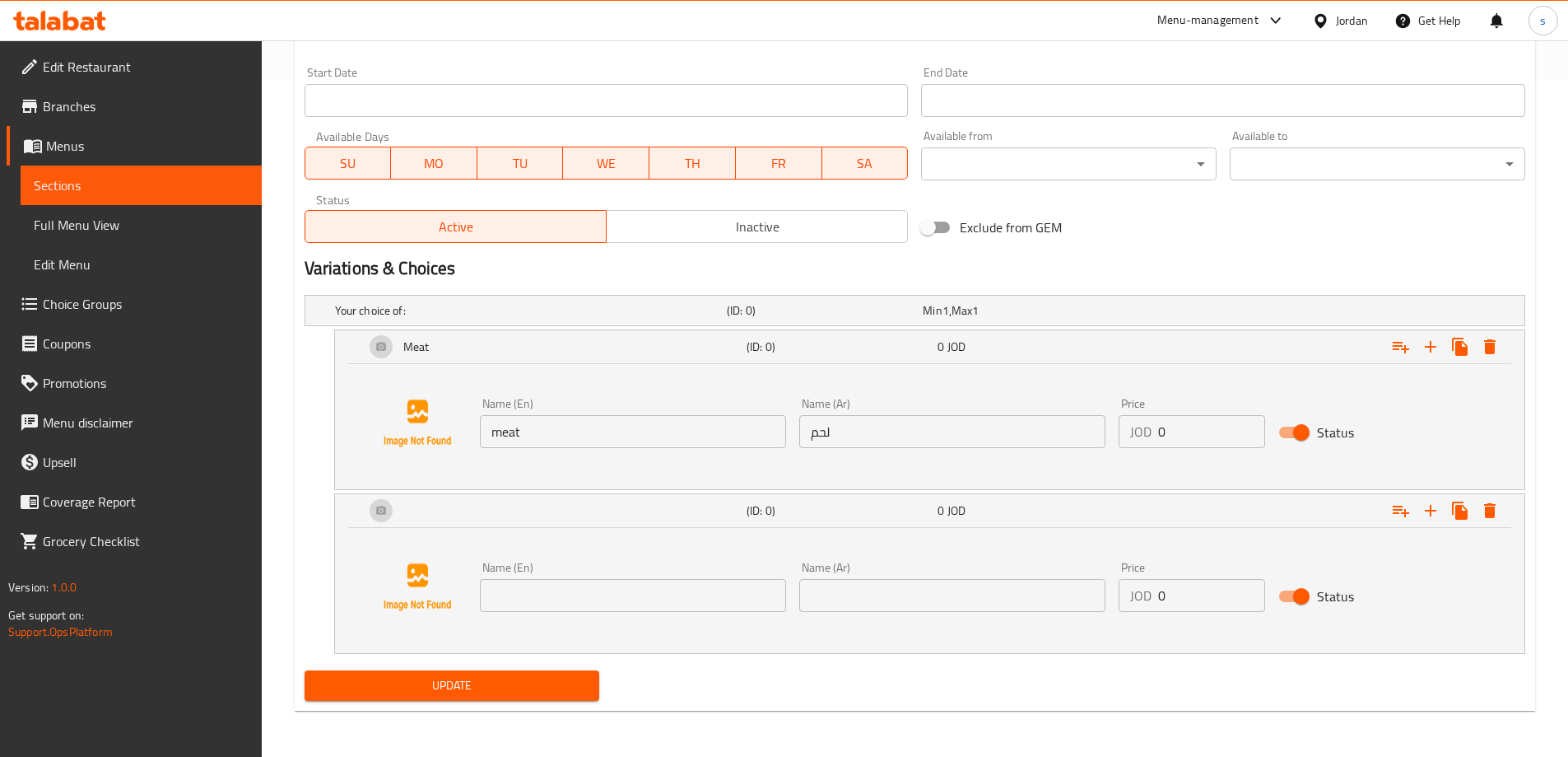
click at [622, 576] on div "Name (En) Name (En)" at bounding box center [633, 587] width 306 height 50
click at [620, 591] on input "text" at bounding box center [633, 595] width 306 height 33
paste input "cheese"
type input "cheese"
click at [824, 588] on input "text" at bounding box center [953, 595] width 306 height 33
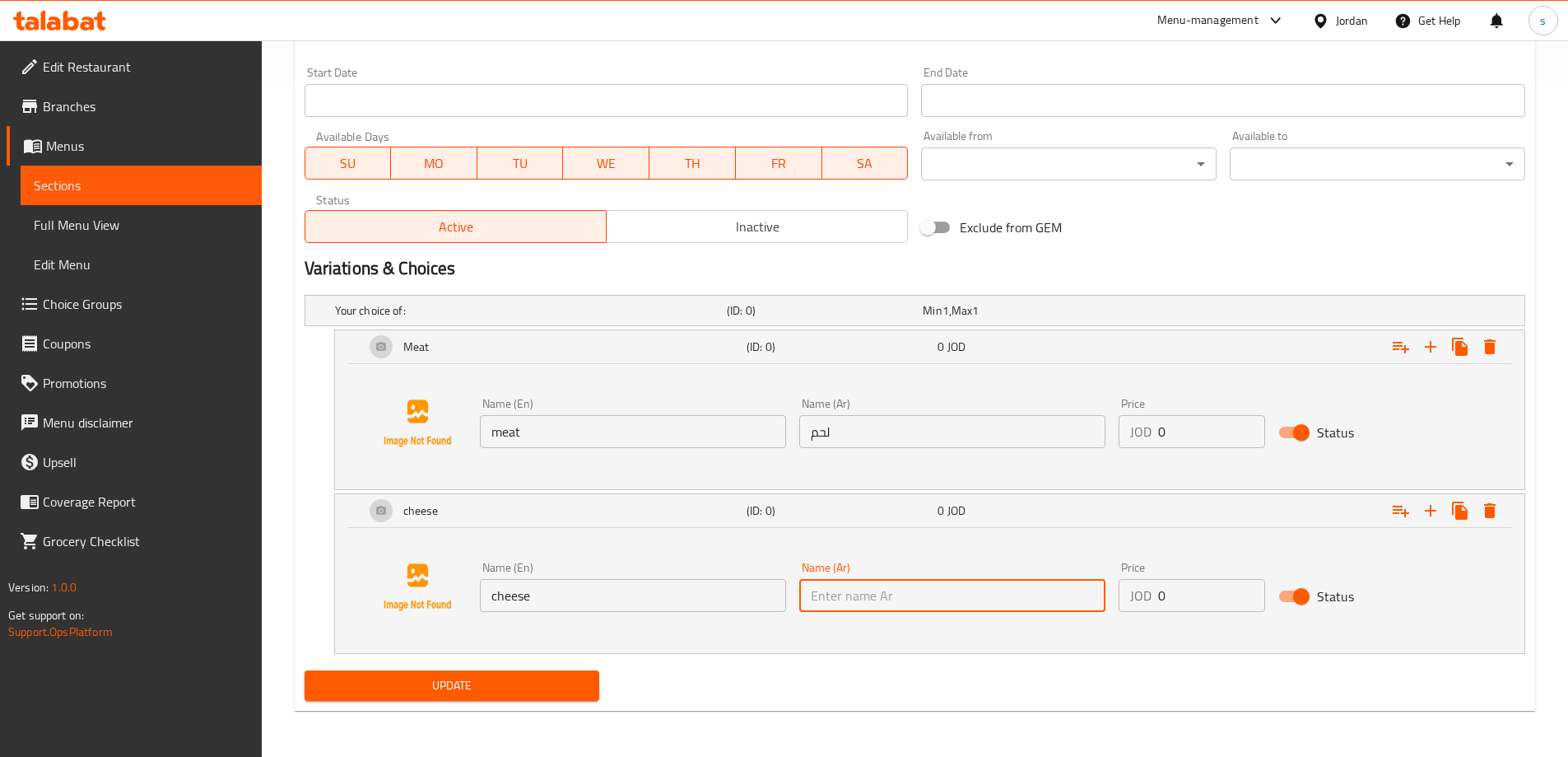
click at [518, 595] on input "cheese" at bounding box center [633, 595] width 306 height 33
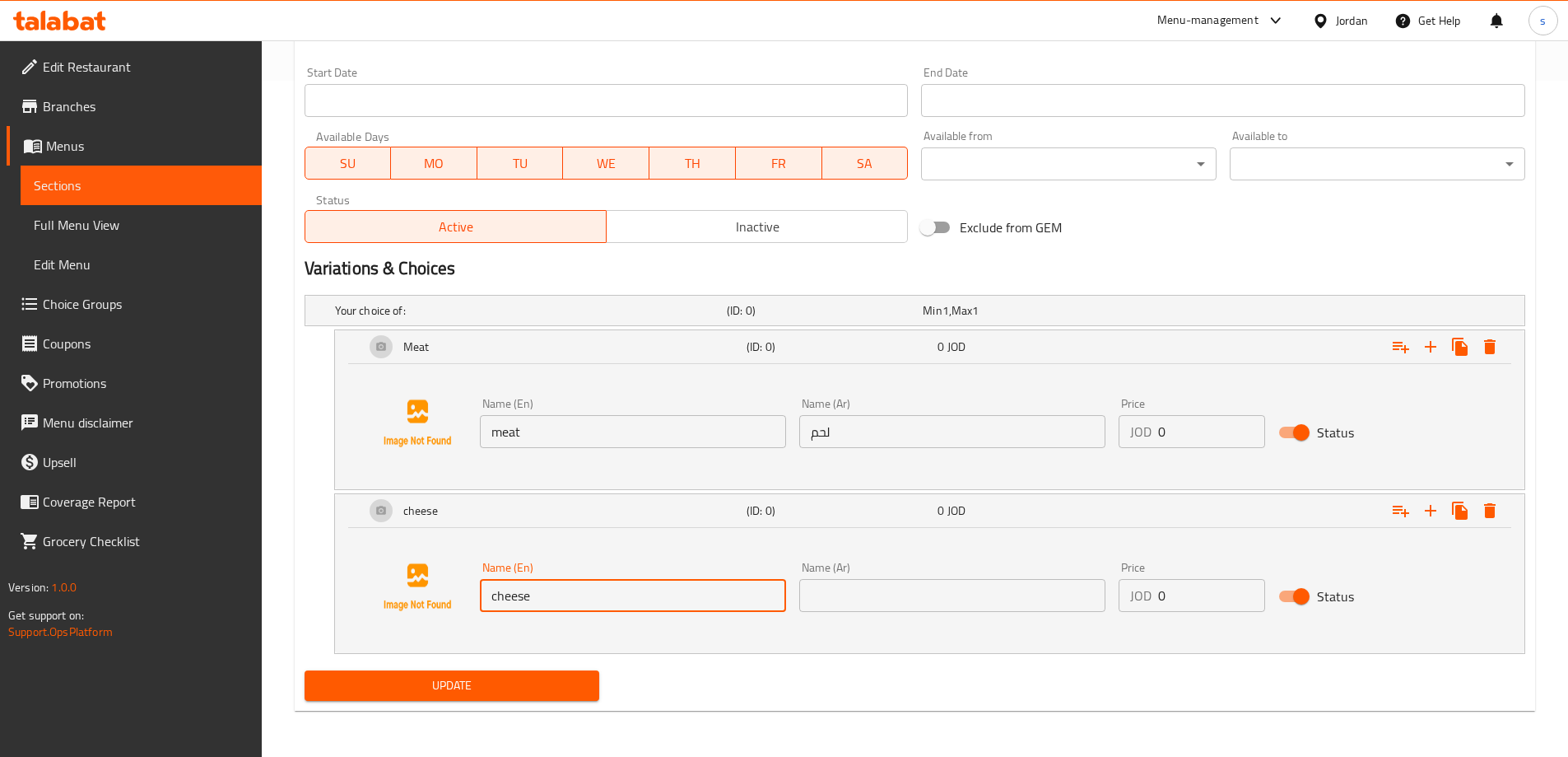
click at [518, 595] on input "cheese" at bounding box center [633, 595] width 306 height 33
click at [861, 602] on input "text" at bounding box center [953, 595] width 306 height 33
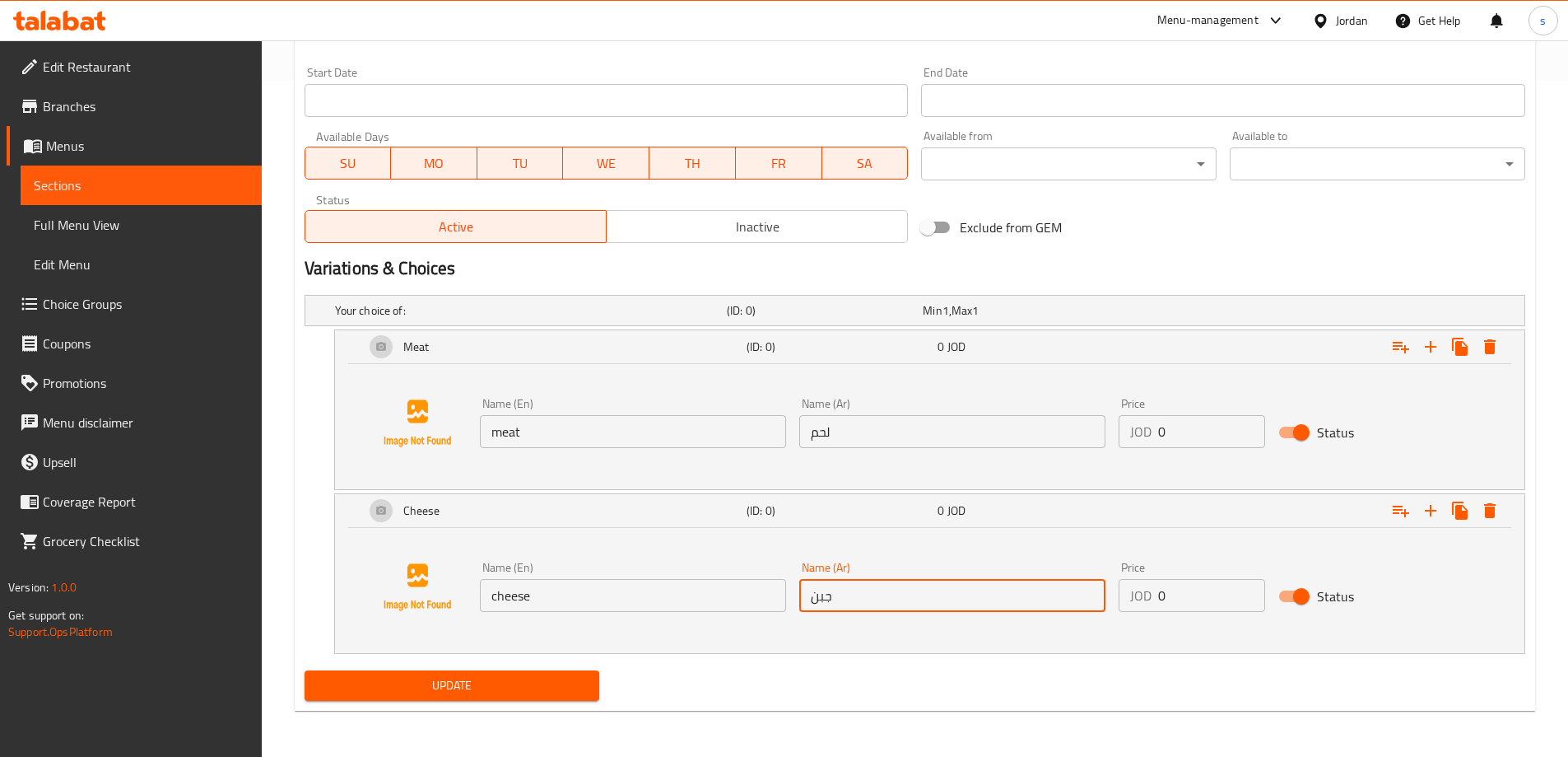
type input "جبن"
click at [479, 677] on span "Update" at bounding box center [452, 686] width 269 height 21
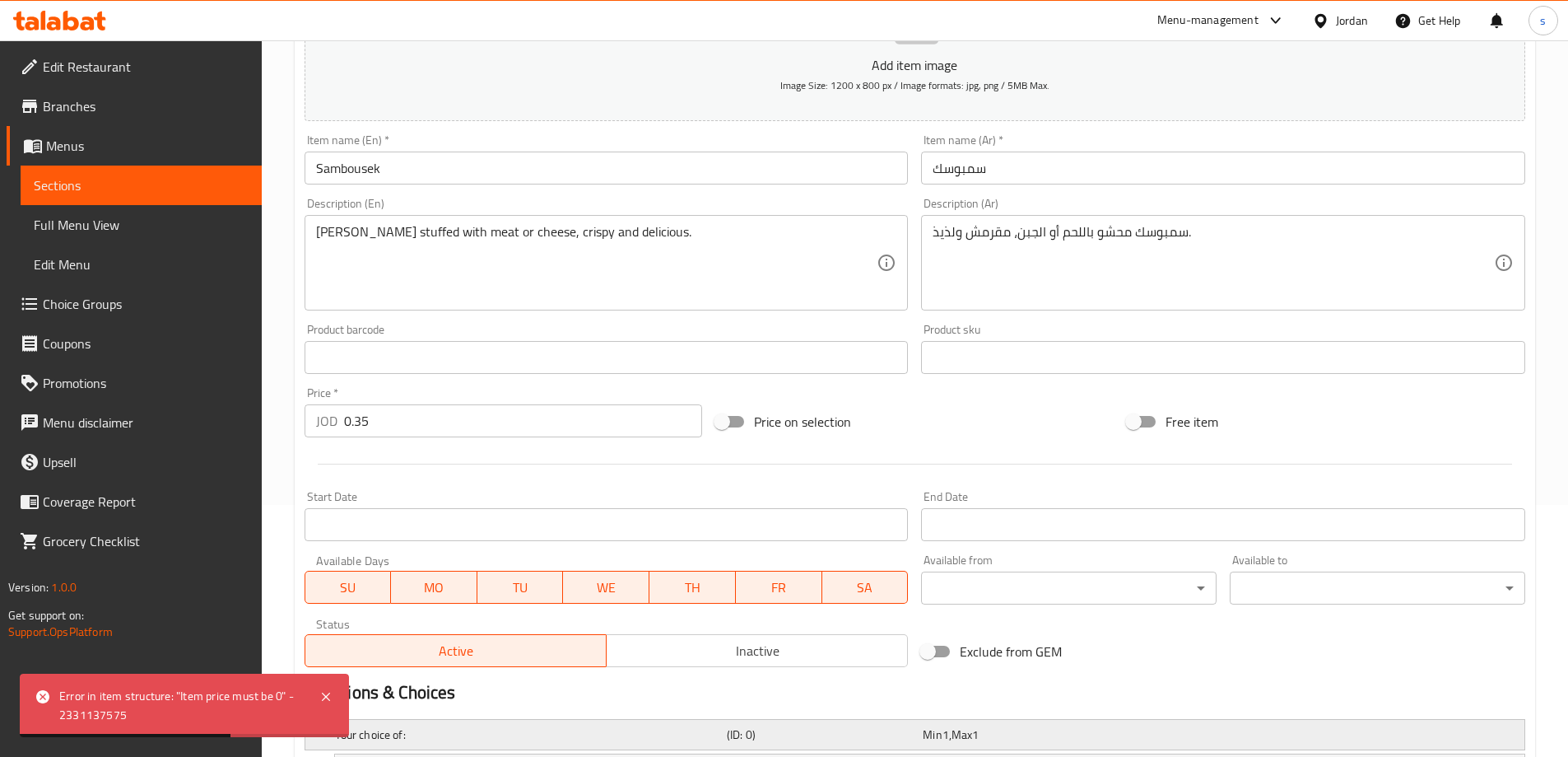
scroll to position [100, 0]
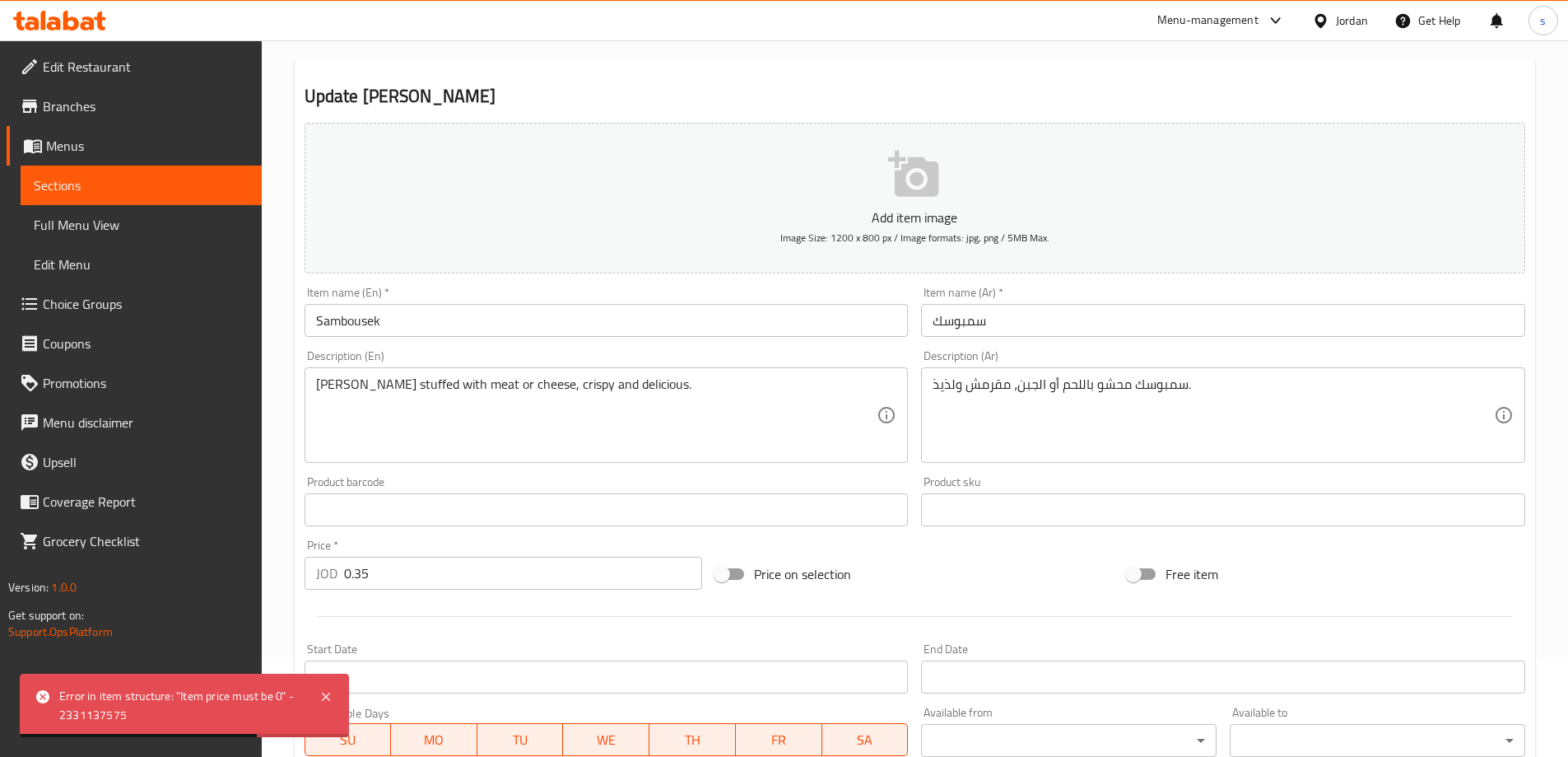
click at [377, 575] on input "0.35" at bounding box center [524, 573] width 359 height 33
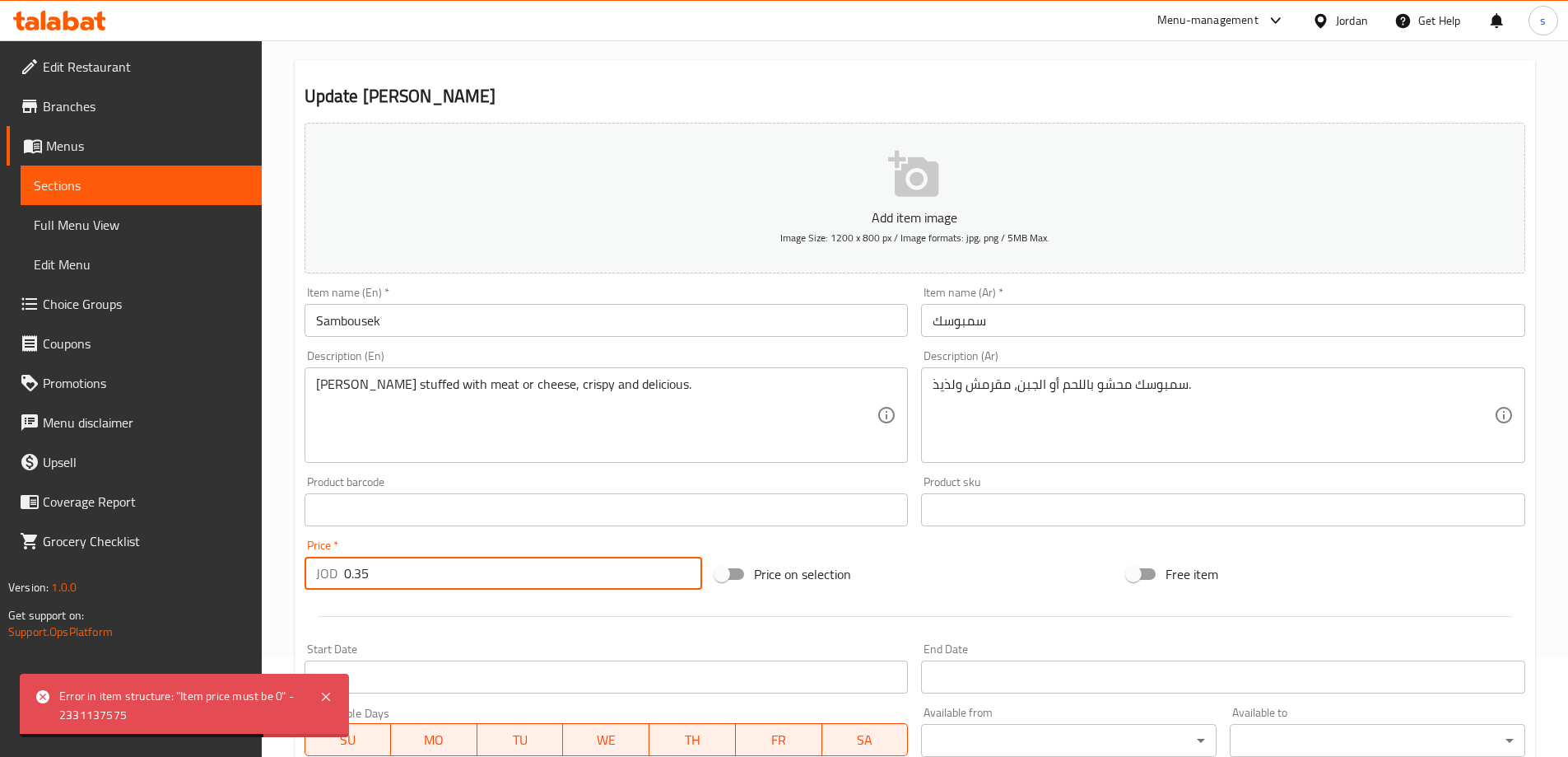
click at [377, 575] on input "0.35" at bounding box center [524, 573] width 359 height 33
click at [608, 611] on div at bounding box center [915, 616] width 1234 height 40
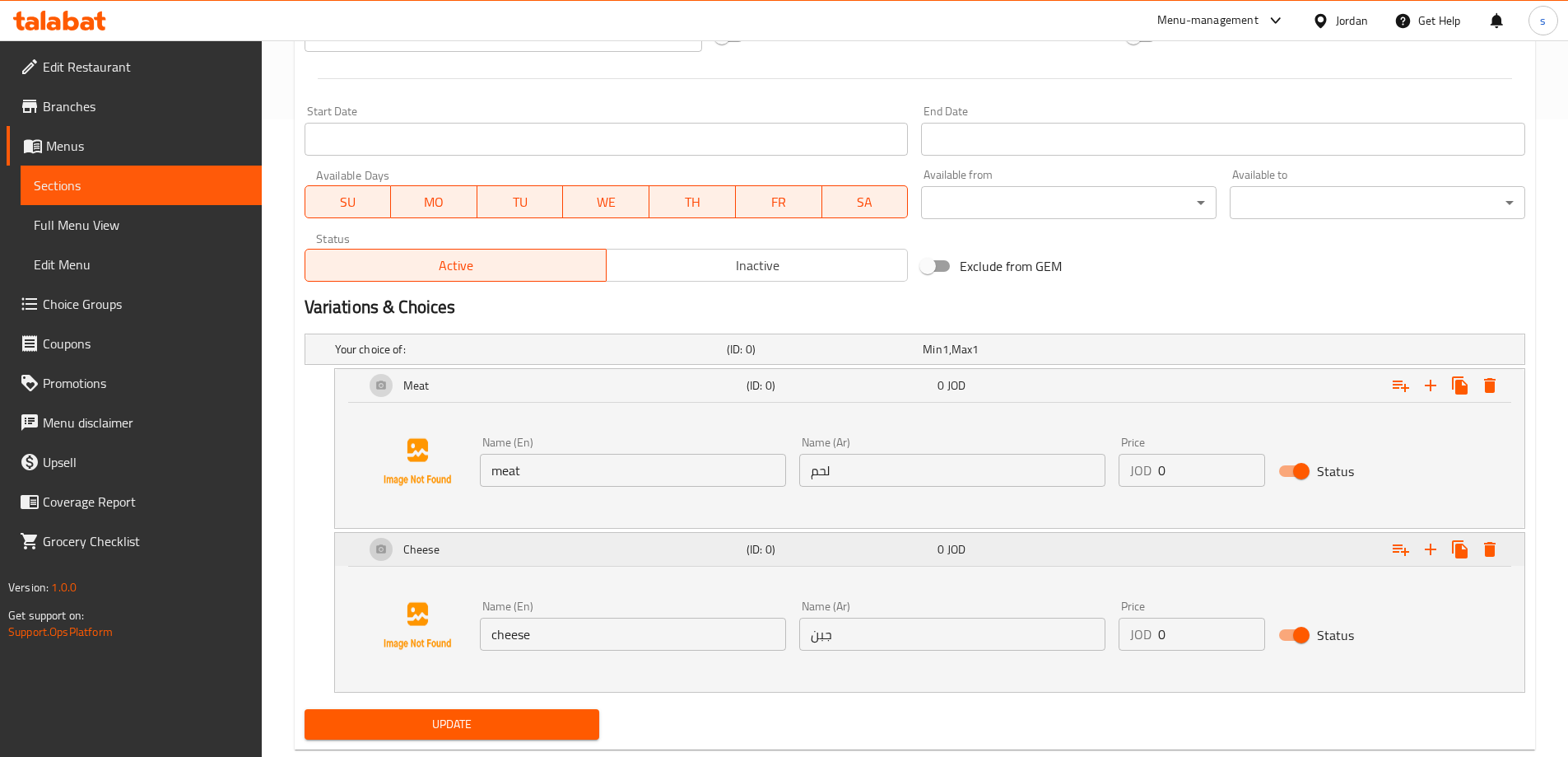
scroll to position [676, 0]
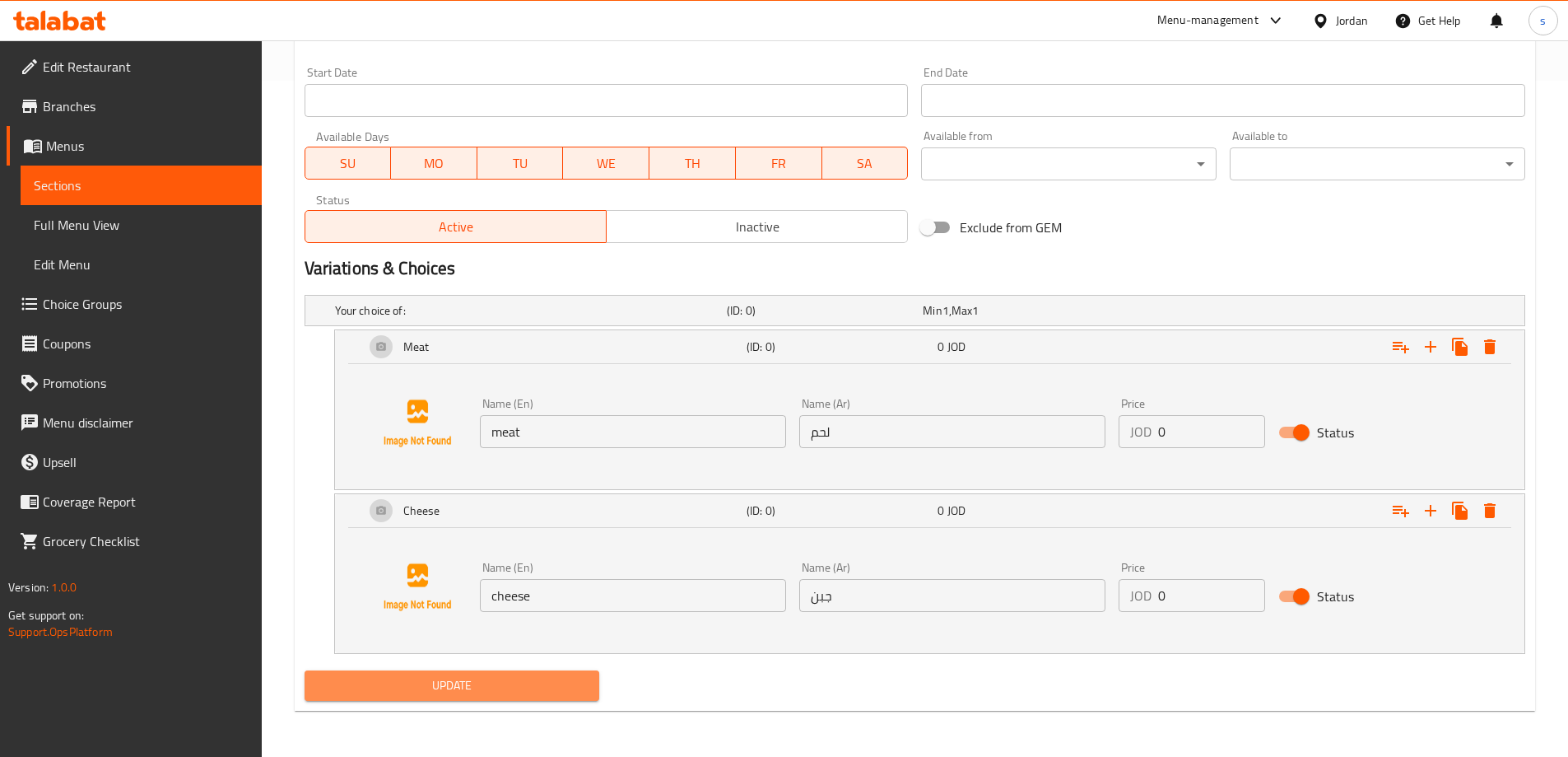
click at [571, 680] on span "Update" at bounding box center [452, 686] width 269 height 21
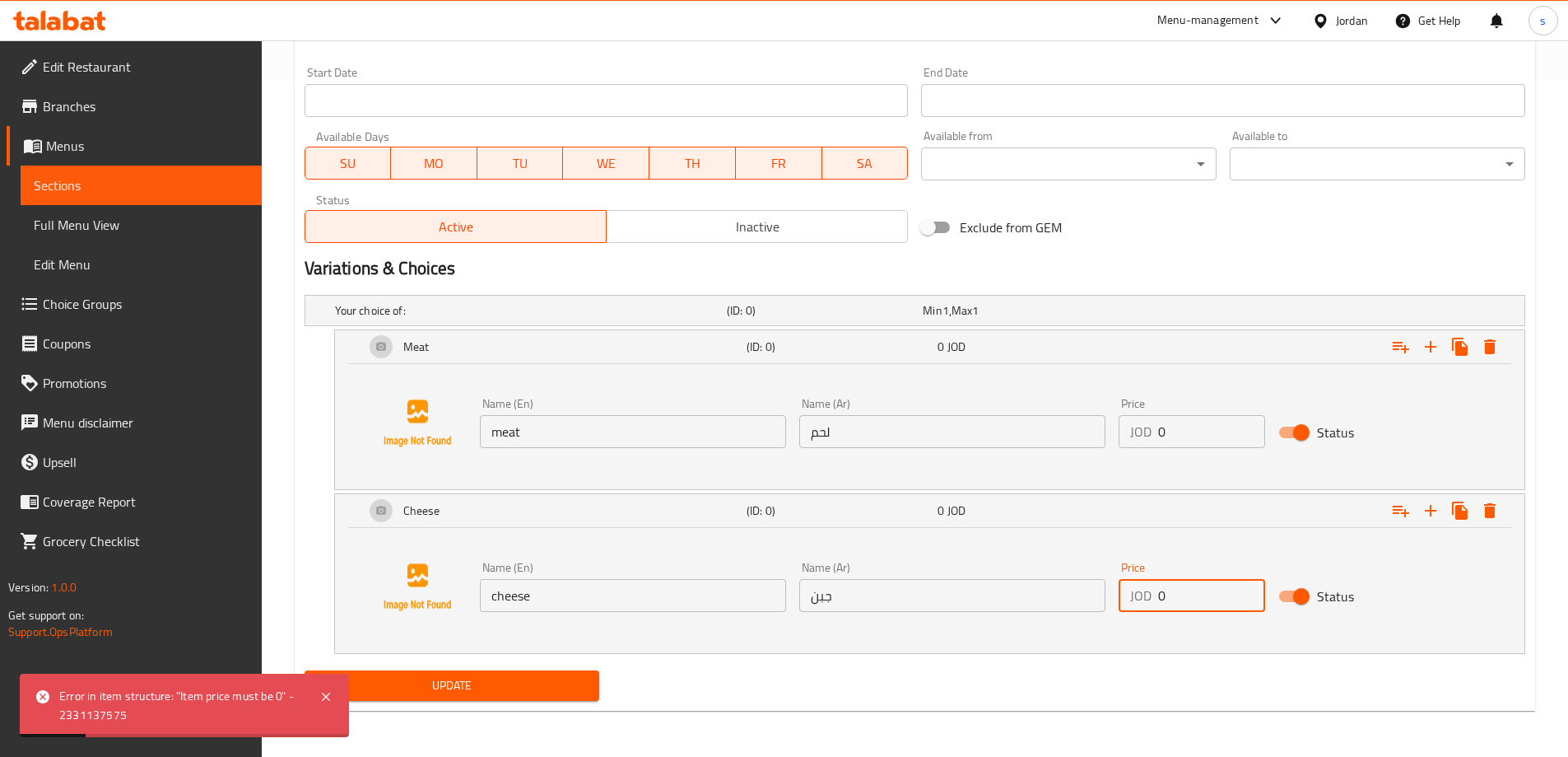
drag, startPoint x: 1179, startPoint y: 586, endPoint x: 1156, endPoint y: 592, distance: 23.8
click at [1156, 592] on div "JOD 0 Price" at bounding box center [1192, 595] width 146 height 33
drag, startPoint x: 1196, startPoint y: 419, endPoint x: 1145, endPoint y: 432, distance: 52.6
click at [1145, 432] on div "JOD 0 Price" at bounding box center [1192, 431] width 146 height 33
drag, startPoint x: 1170, startPoint y: 429, endPoint x: 1151, endPoint y: 433, distance: 19.4
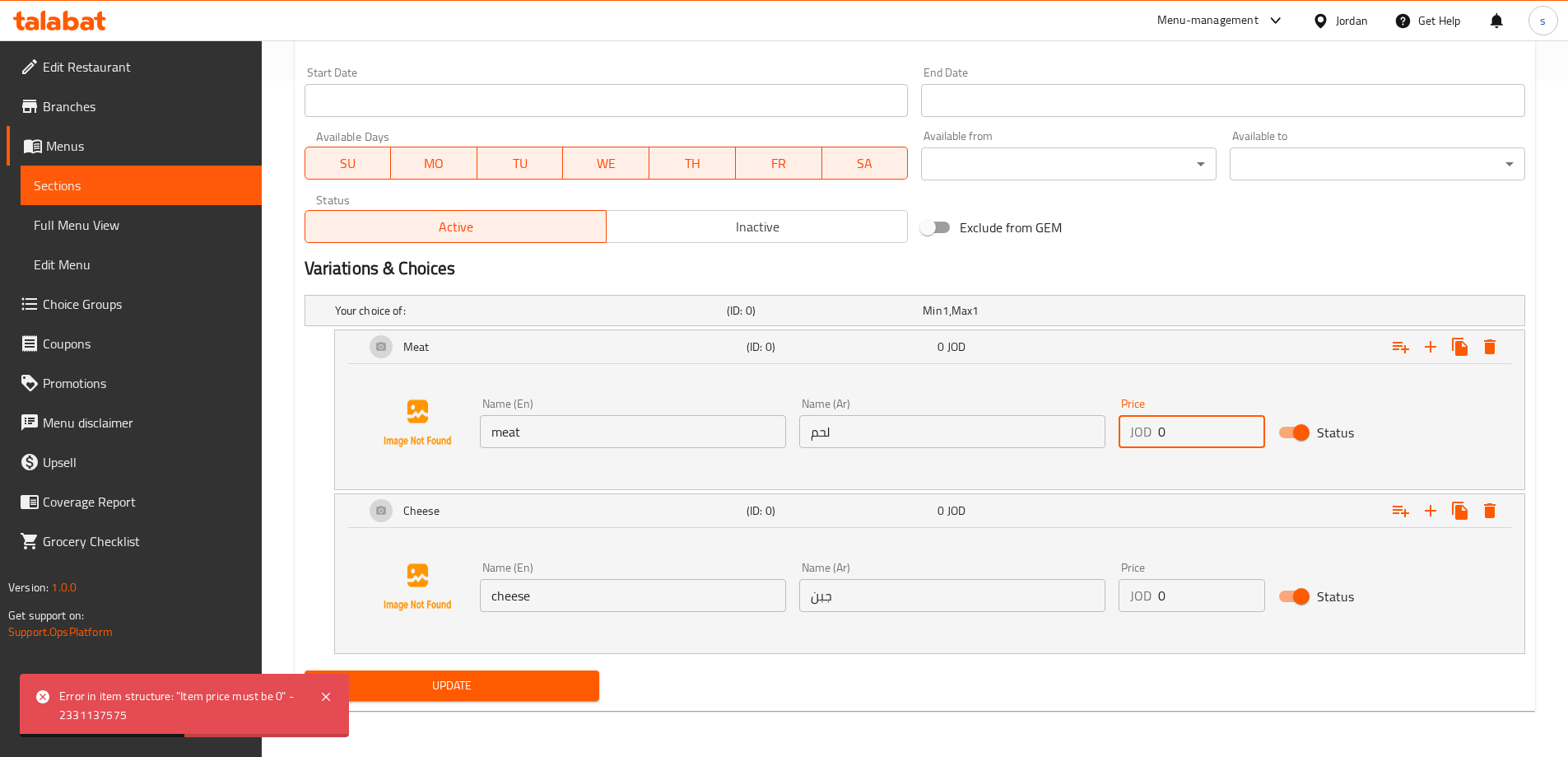
click at [1151, 433] on div "JOD 0 Price" at bounding box center [1192, 431] width 146 height 33
type input "0.35"
drag, startPoint x: 1172, startPoint y: 595, endPoint x: 1156, endPoint y: 599, distance: 16.5
click at [1156, 599] on div "JOD 0 Price" at bounding box center [1192, 595] width 146 height 33
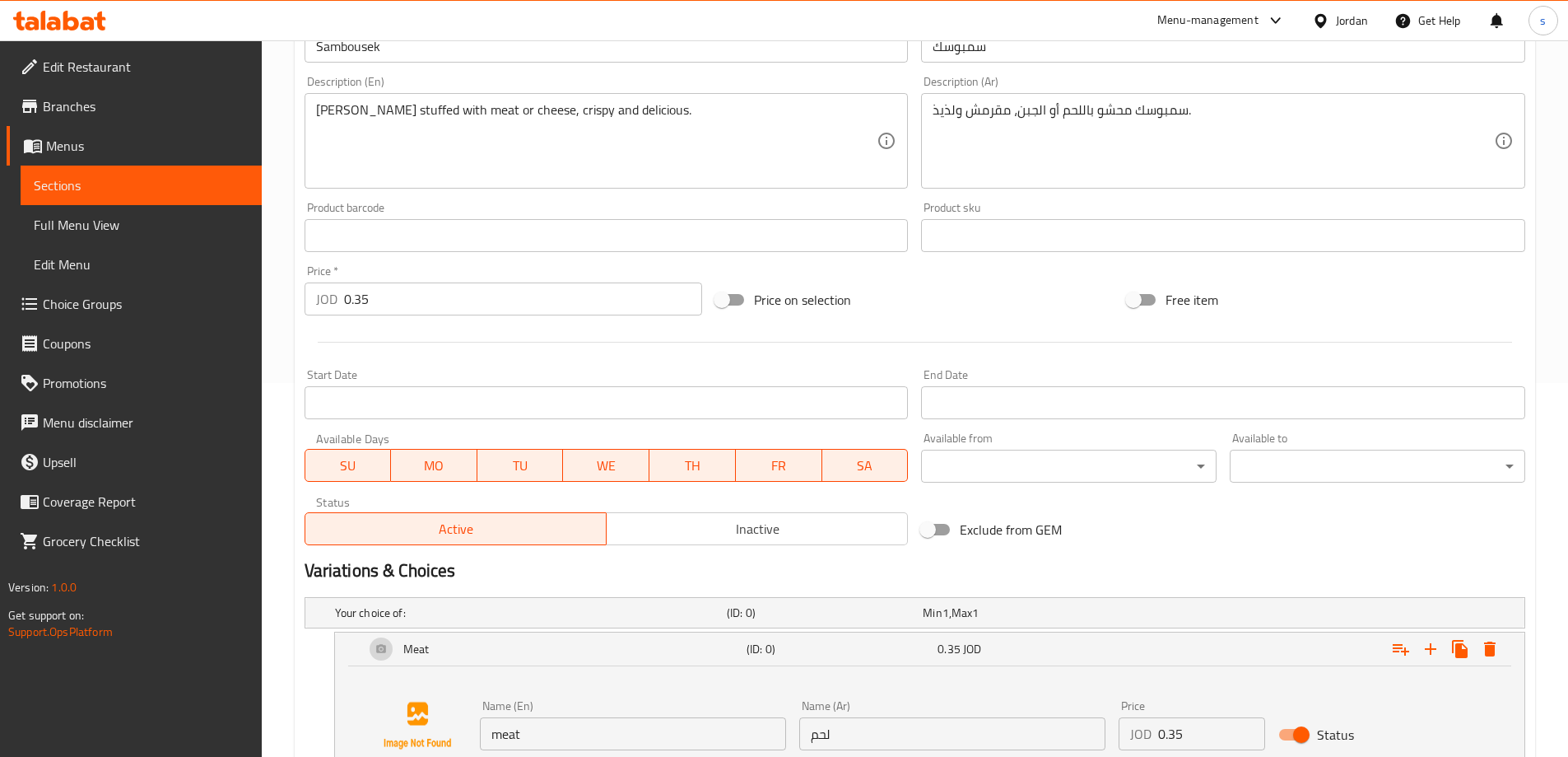
scroll to position [347, 0]
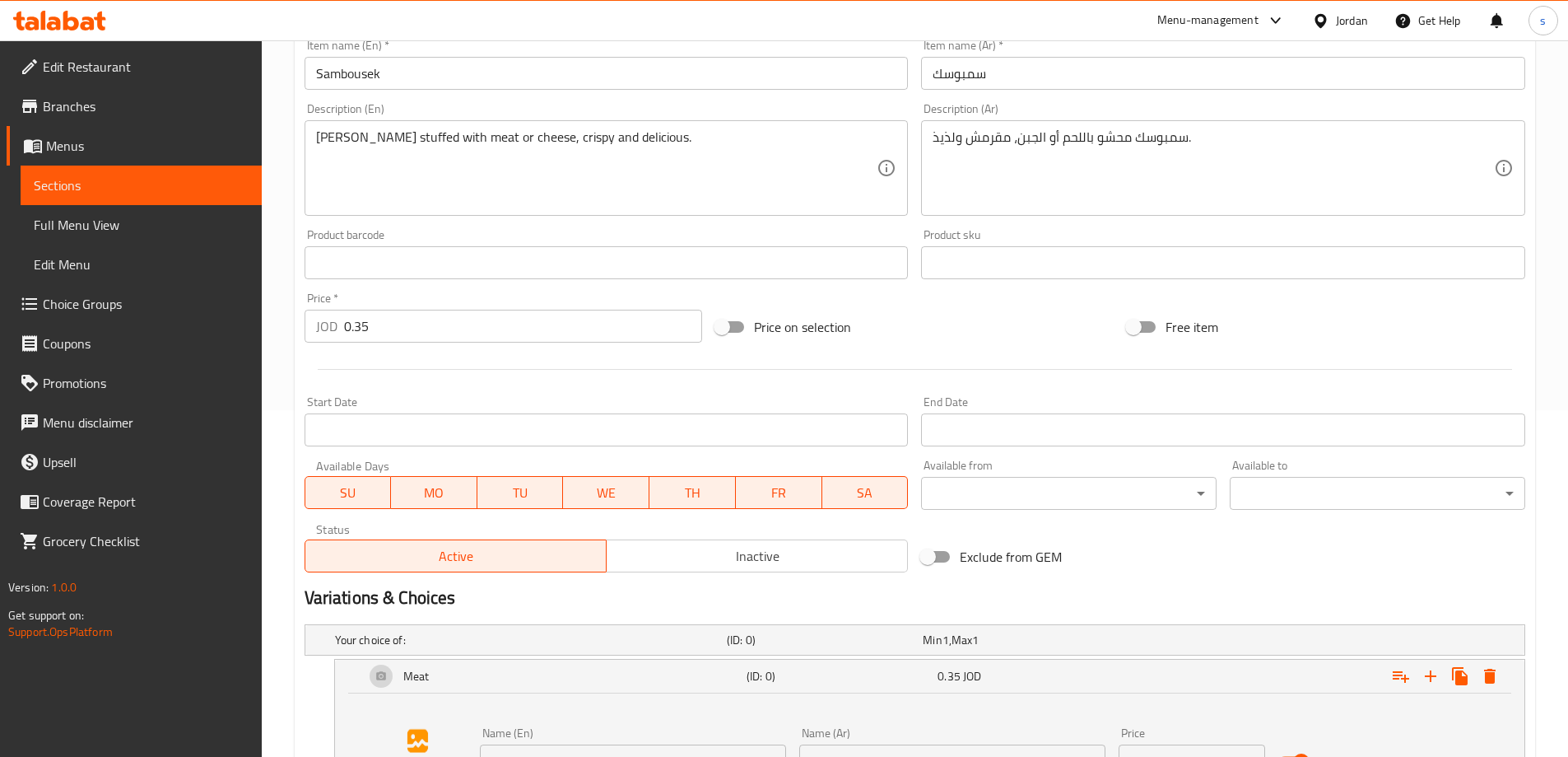
type input "0.35"
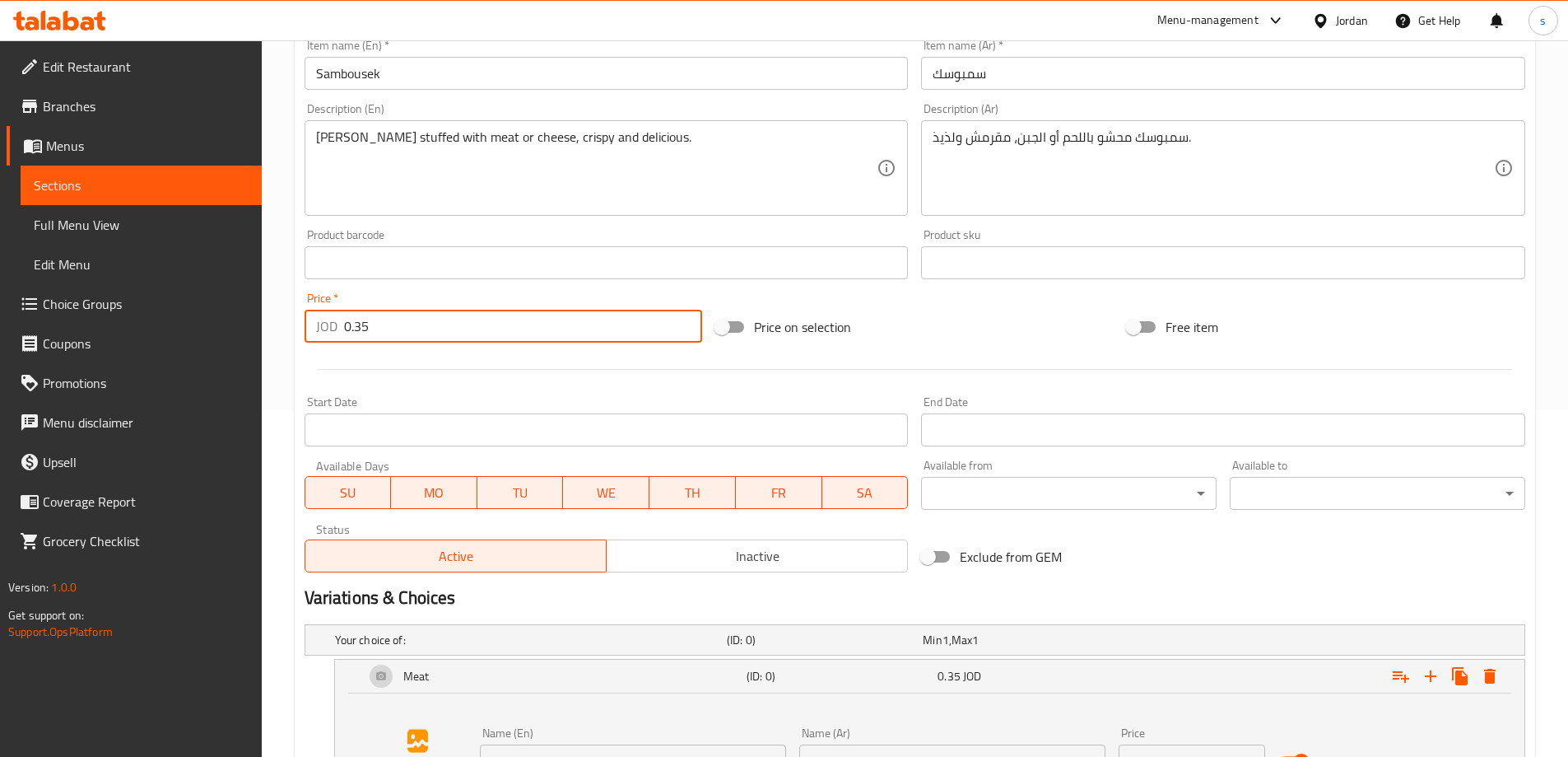
drag, startPoint x: 371, startPoint y: 328, endPoint x: 341, endPoint y: 326, distance: 30.1
click at [341, 326] on div "JOD 0.35 Price *" at bounding box center [503, 326] width 398 height 33
type input "0"
click at [296, 398] on div "Update Sambousek Add item image Image Size: 1200 x 800 px / Image formats: jpg,…" at bounding box center [915, 426] width 1241 height 1227
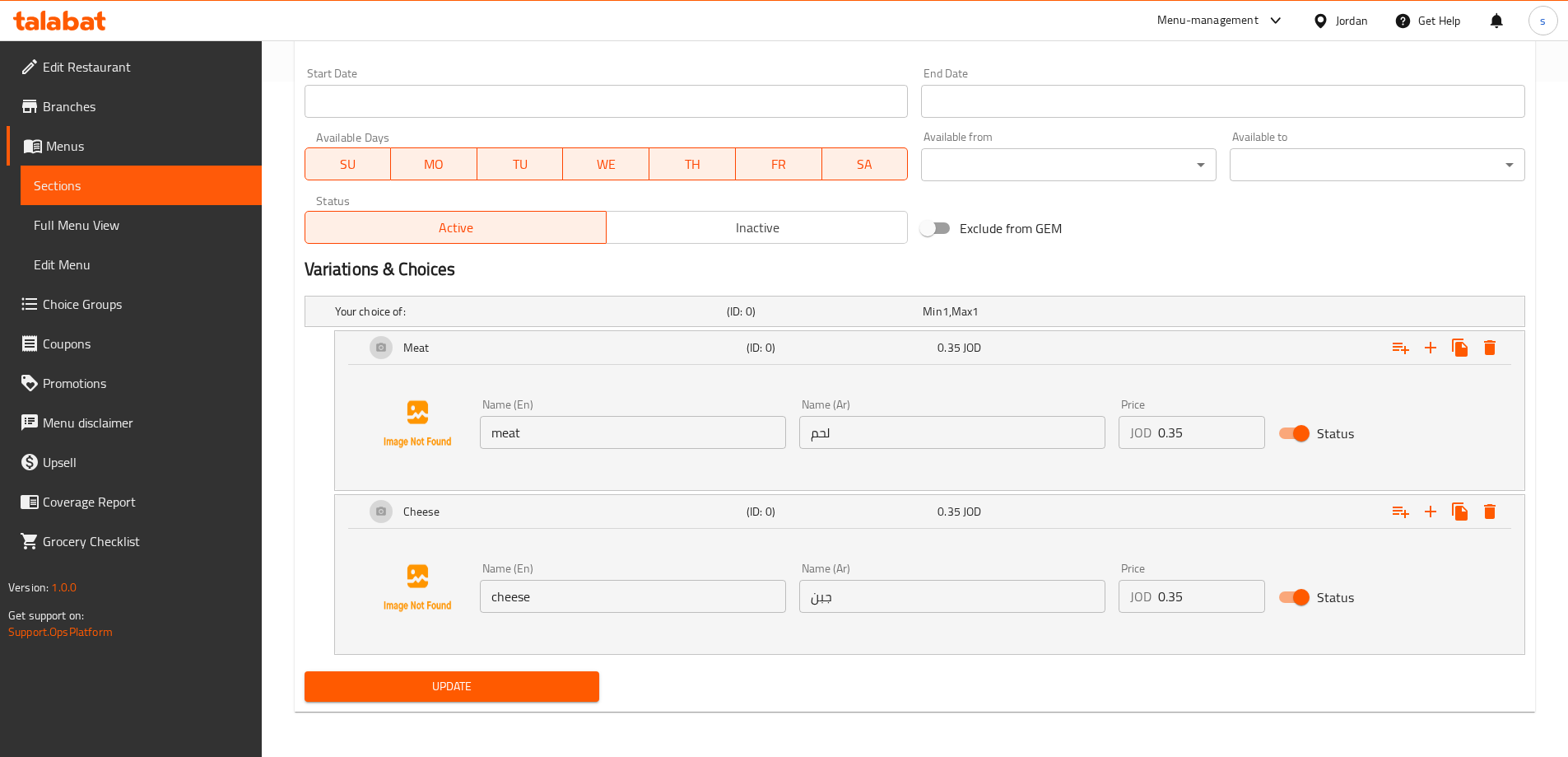
scroll to position [676, 0]
click at [500, 689] on span "Update" at bounding box center [452, 686] width 269 height 21
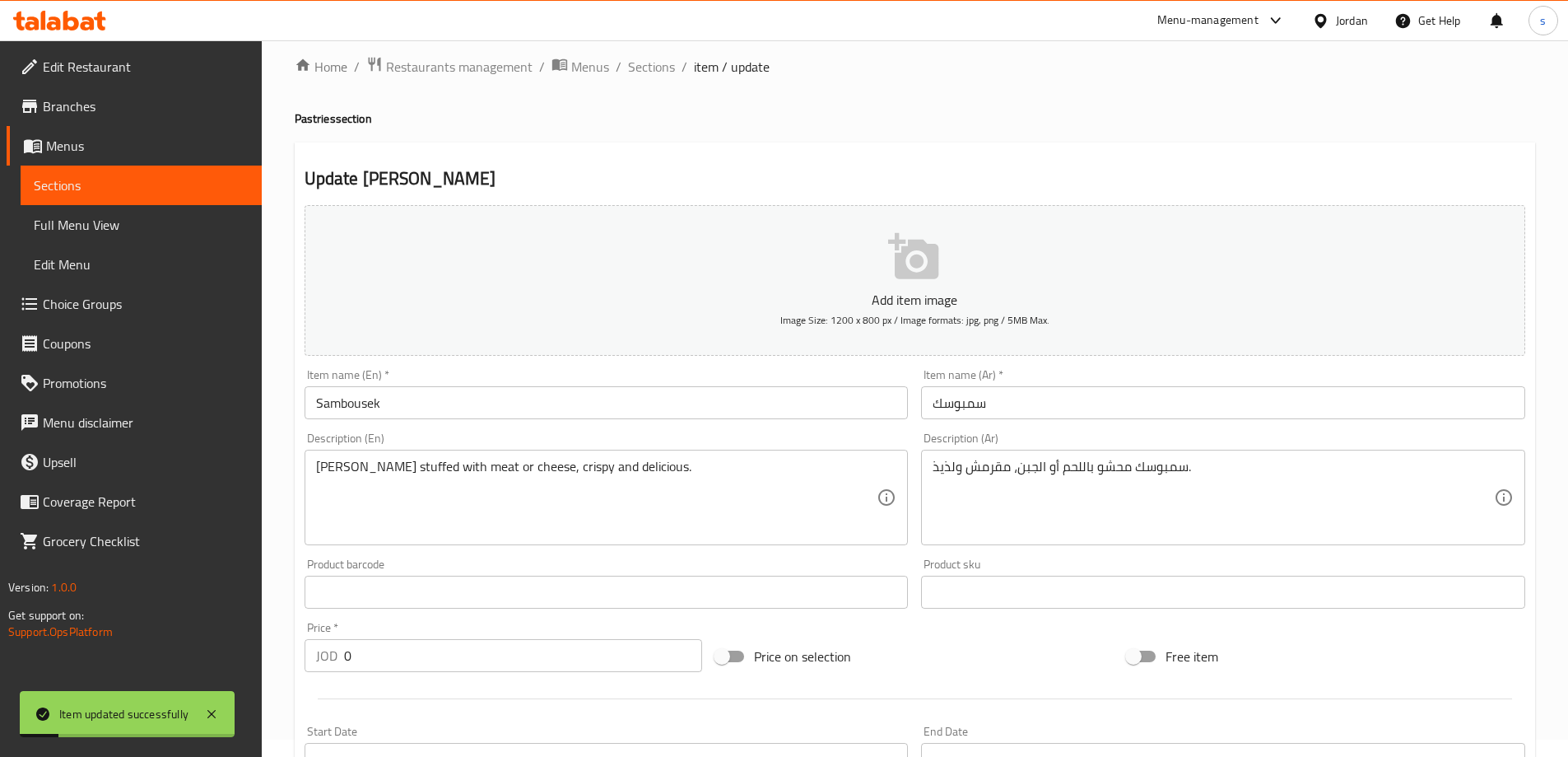
scroll to position [0, 0]
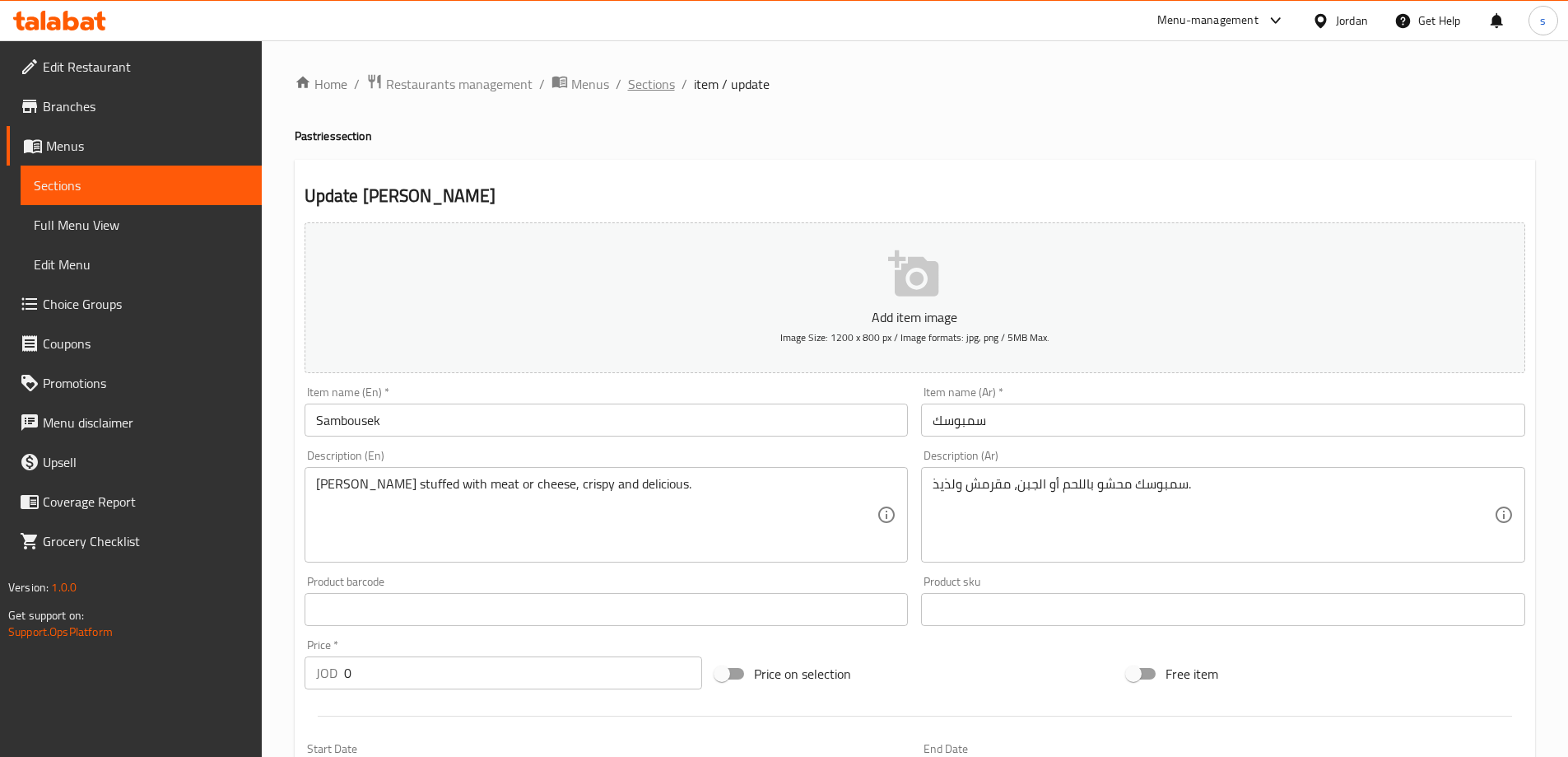
click at [650, 75] on span "Sections" at bounding box center [651, 84] width 47 height 20
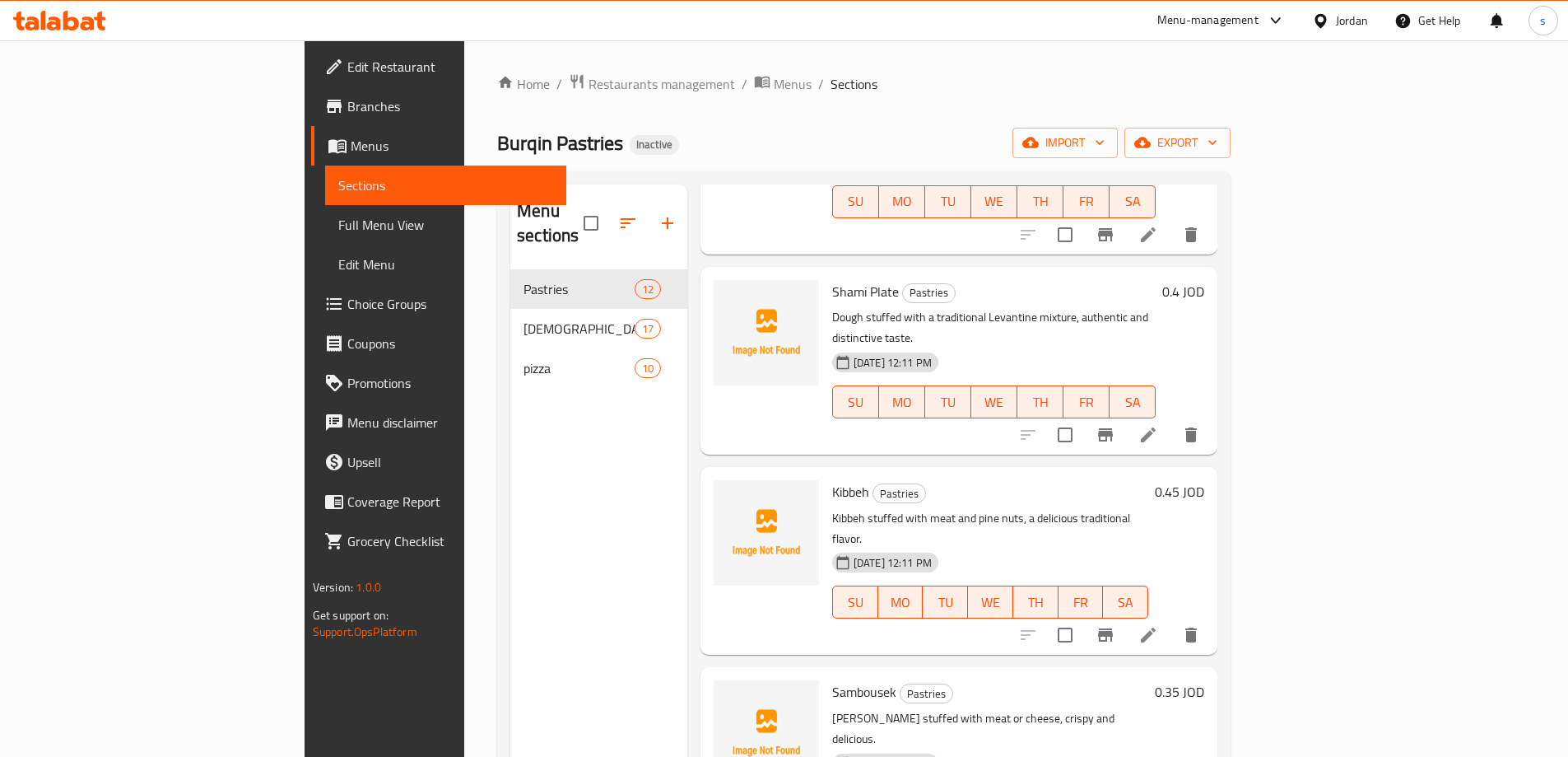
scroll to position [1195, 0]
click at [831, 83] on span "Sections" at bounding box center [854, 84] width 47 height 20
click at [339, 189] on span "Sections" at bounding box center [446, 184] width 215 height 20
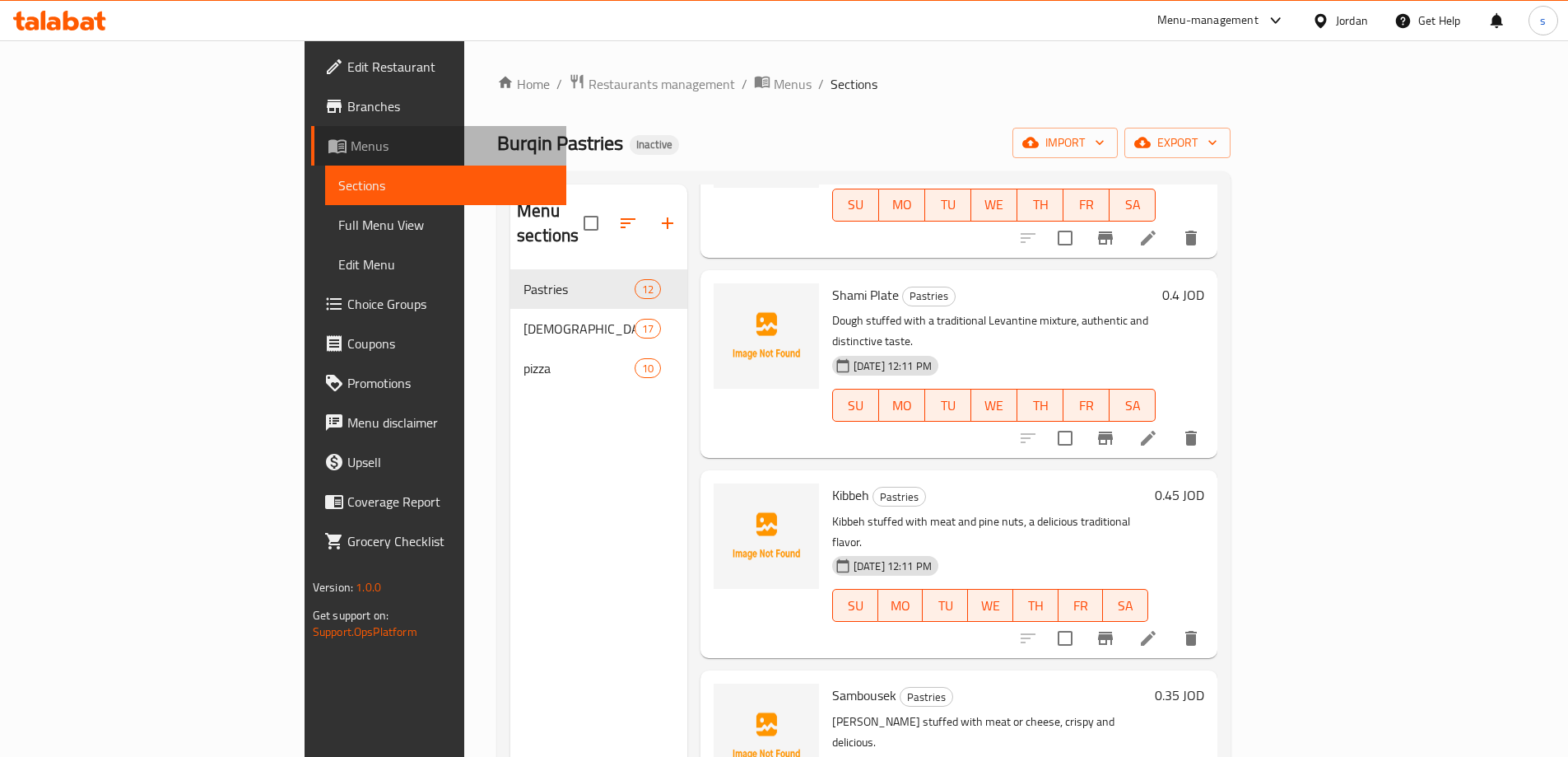
click at [351, 148] on span "Menus" at bounding box center [452, 146] width 203 height 20
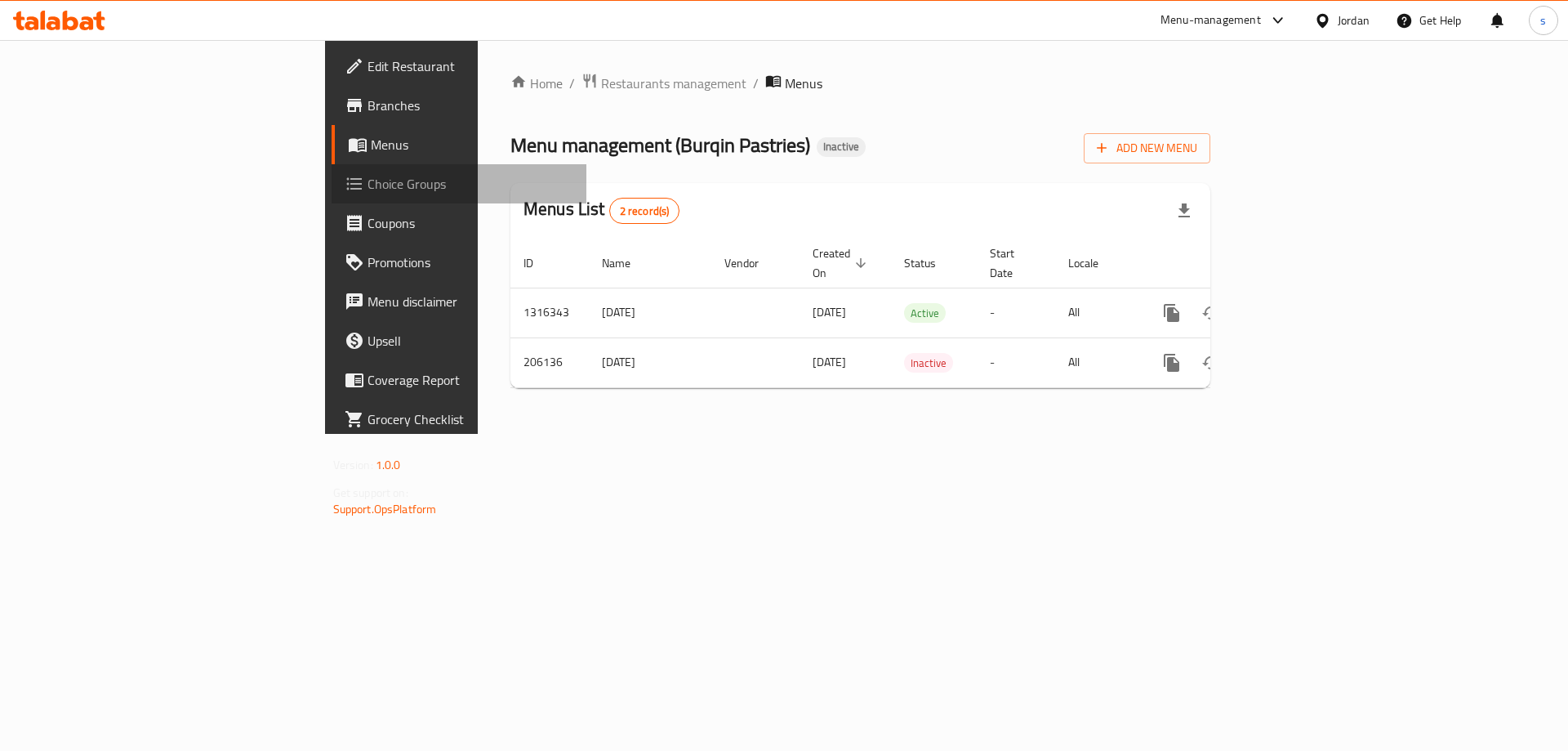
click at [368, 192] on span "Choice Groups" at bounding box center [471, 183] width 207 height 20
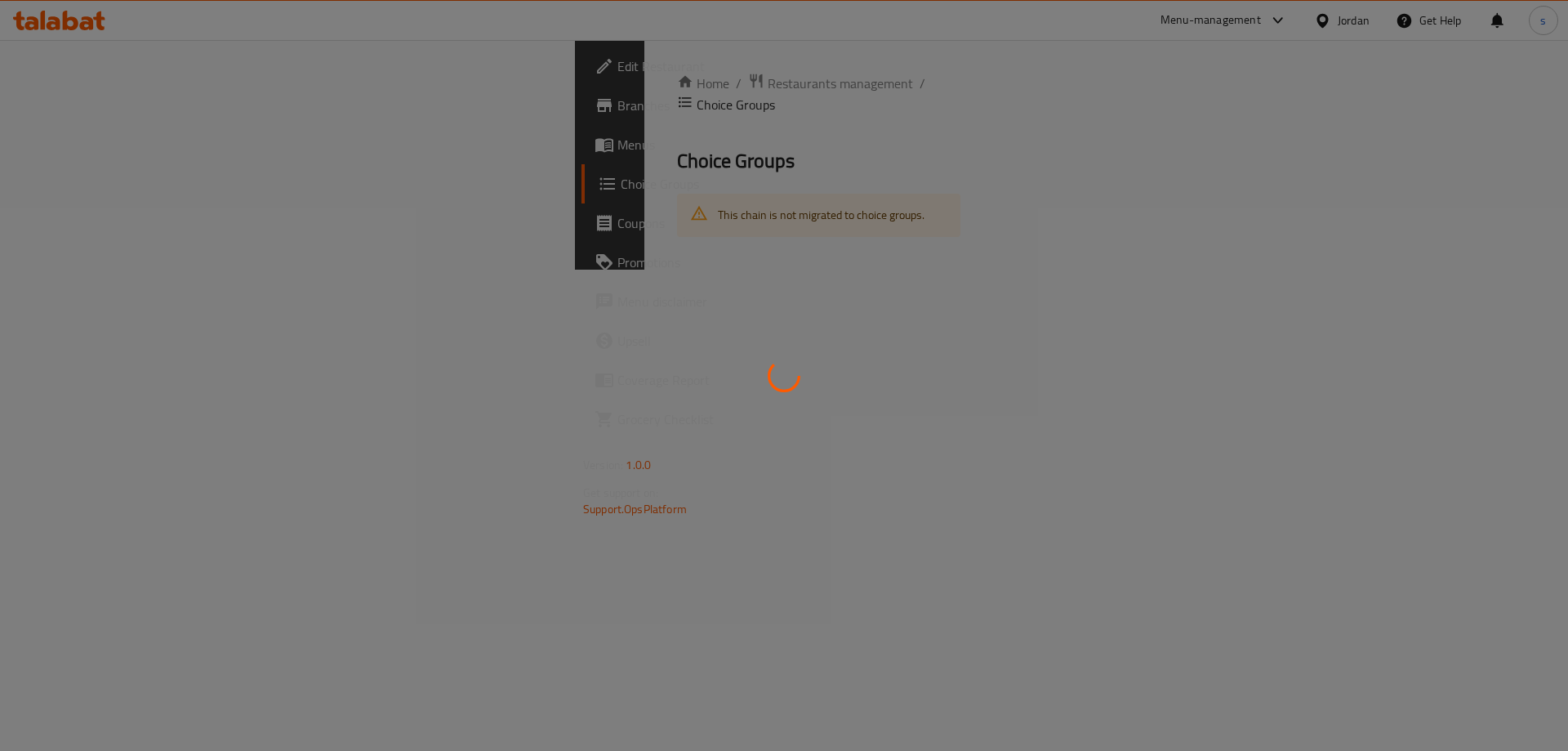
click at [141, 154] on div at bounding box center [784, 376] width 1568 height 751
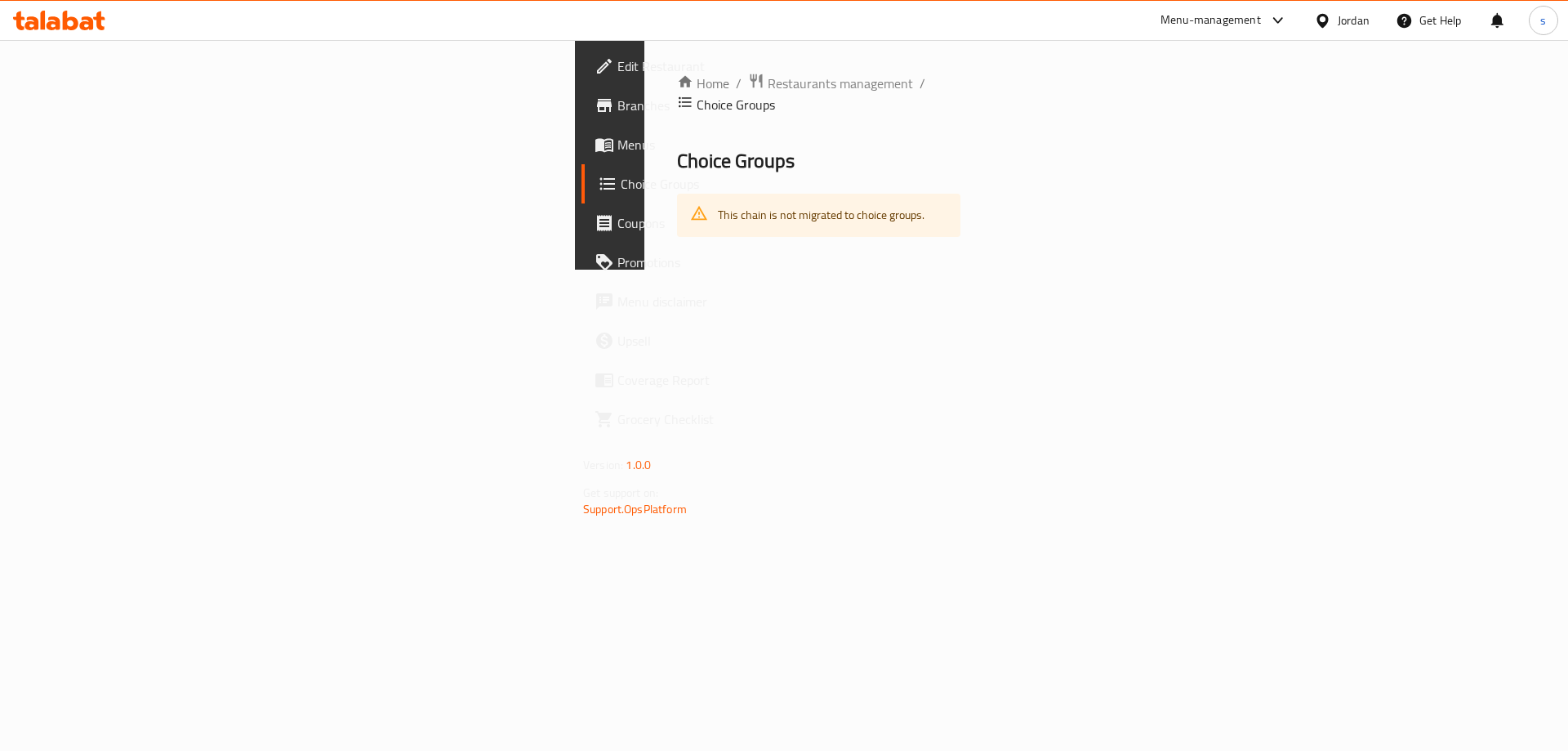
click at [618, 154] on span "Menus" at bounding box center [721, 144] width 207 height 20
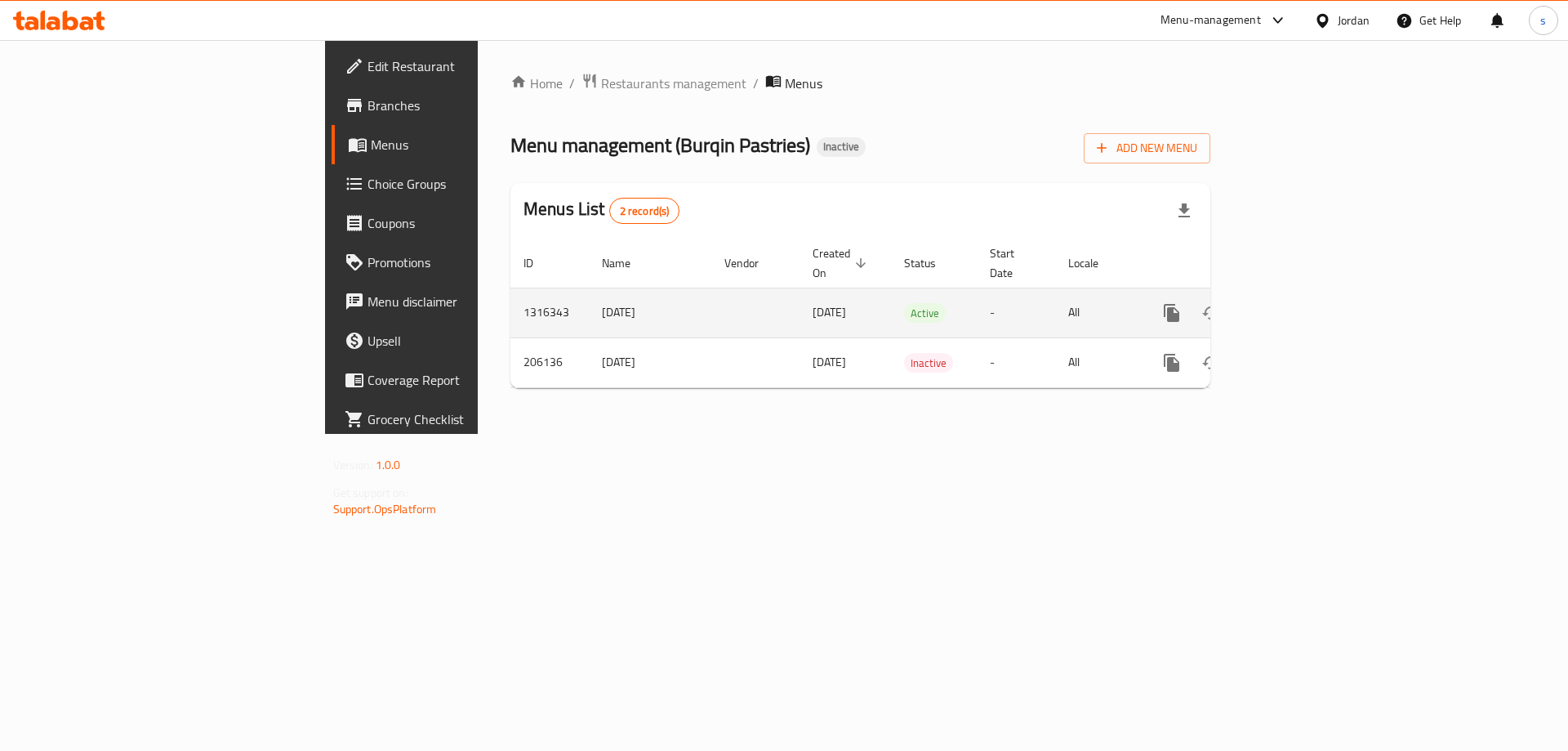
click at [1309, 293] on link "enhanced table" at bounding box center [1290, 313] width 40 height 40
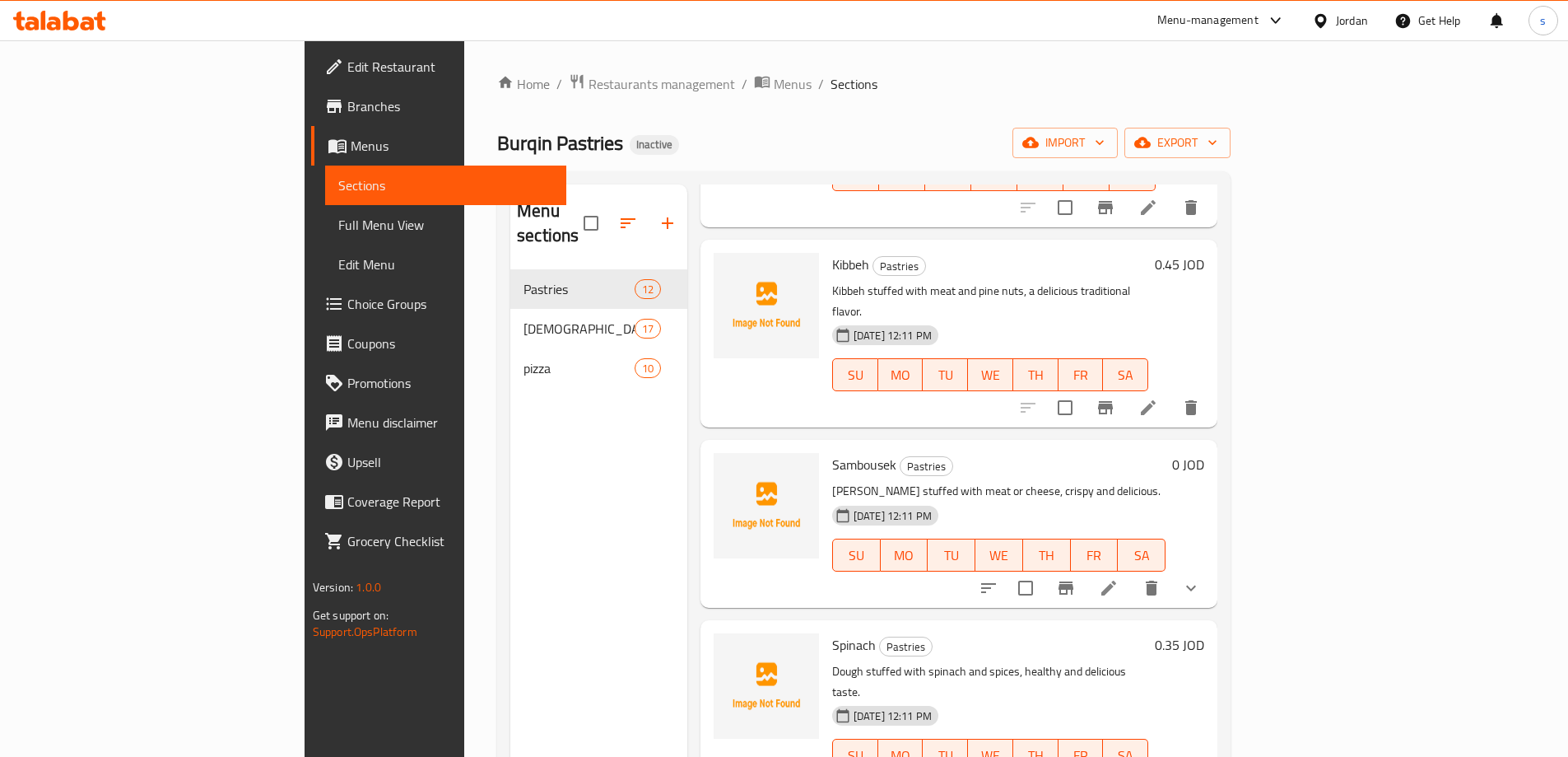
scroll to position [1443, 0]
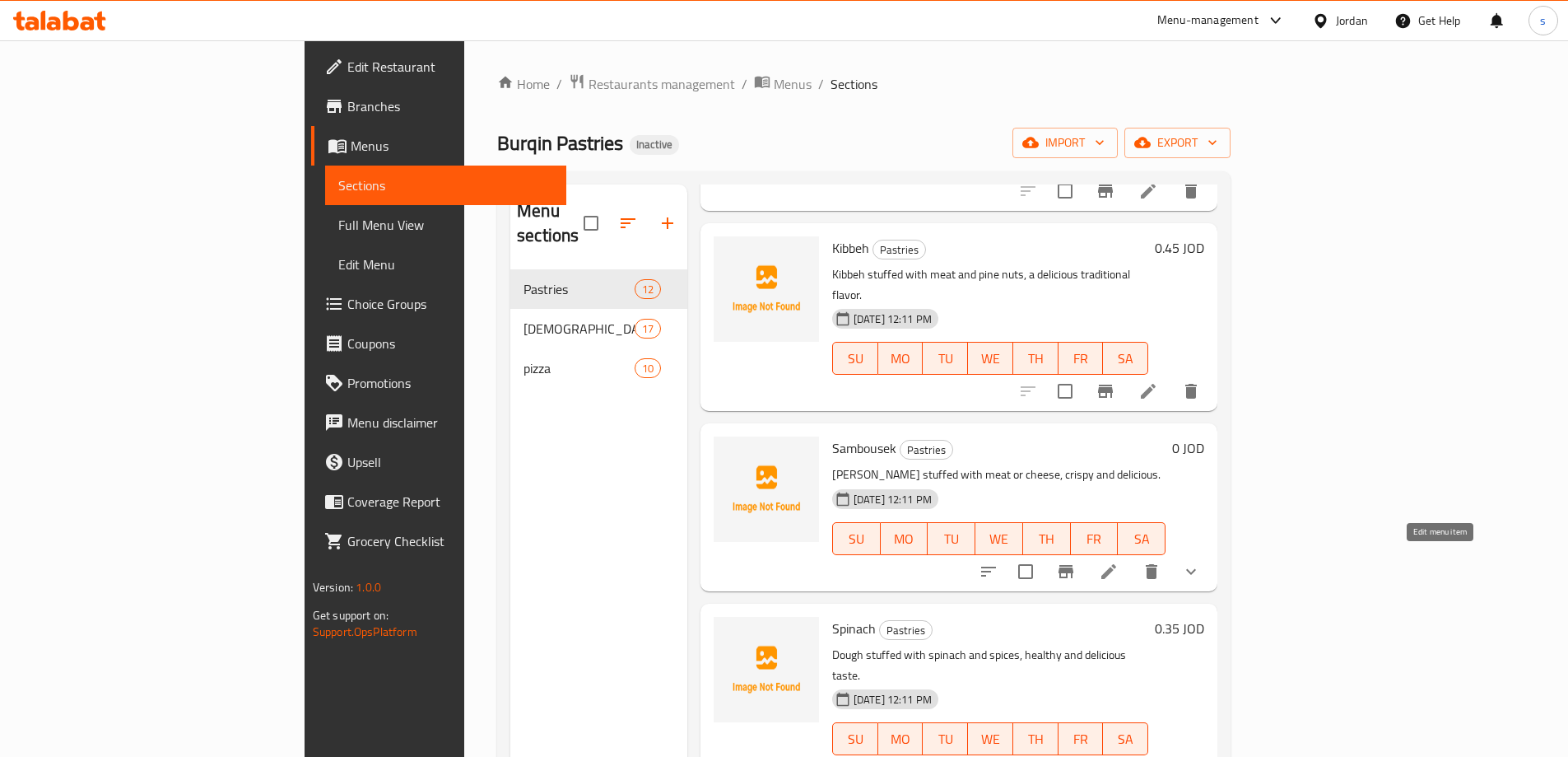
click at [1156, 756] on icon at bounding box center [1149, 772] width 15 height 15
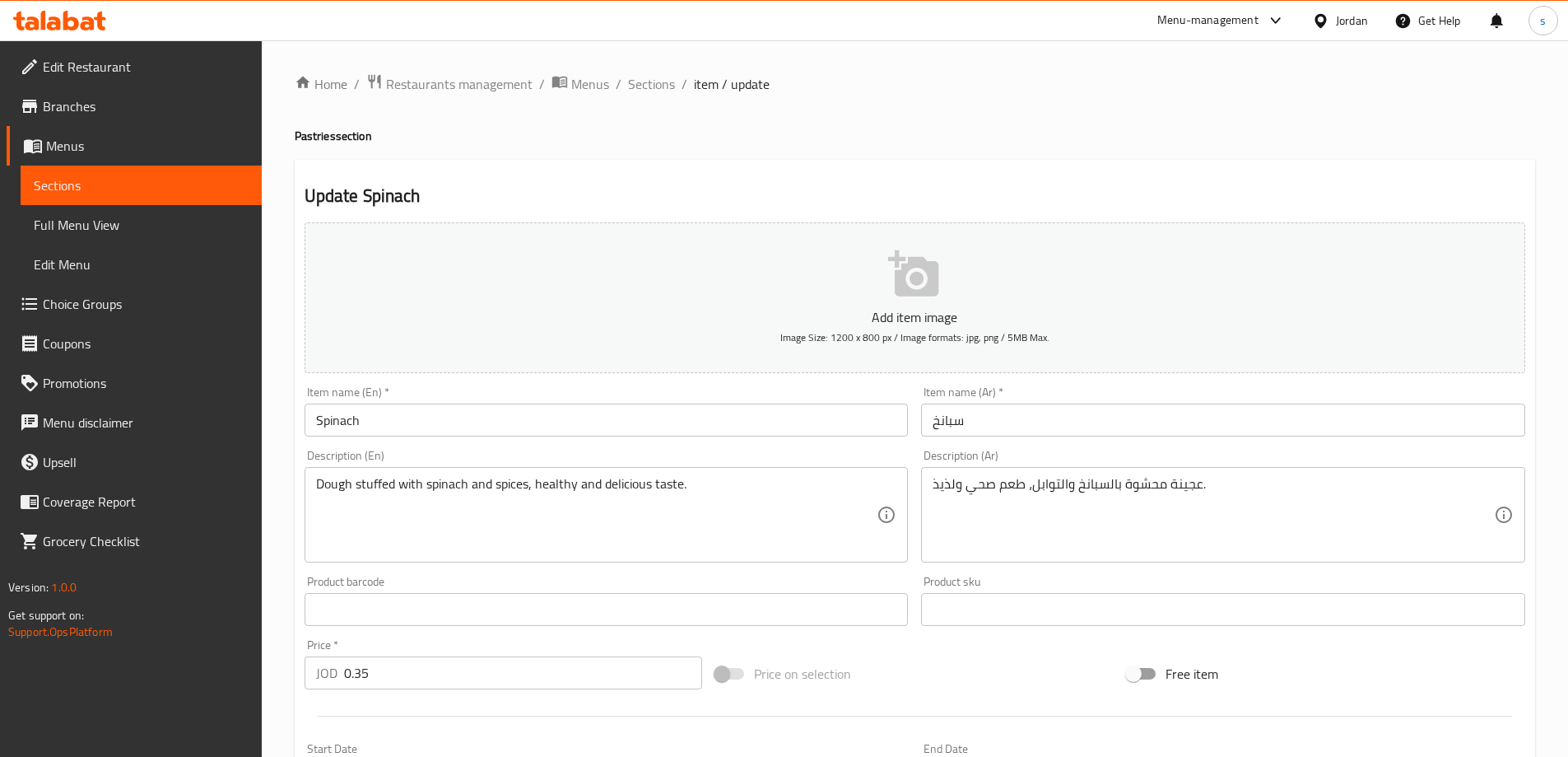
click at [956, 425] on input "سبانخ" at bounding box center [1224, 419] width 605 height 33
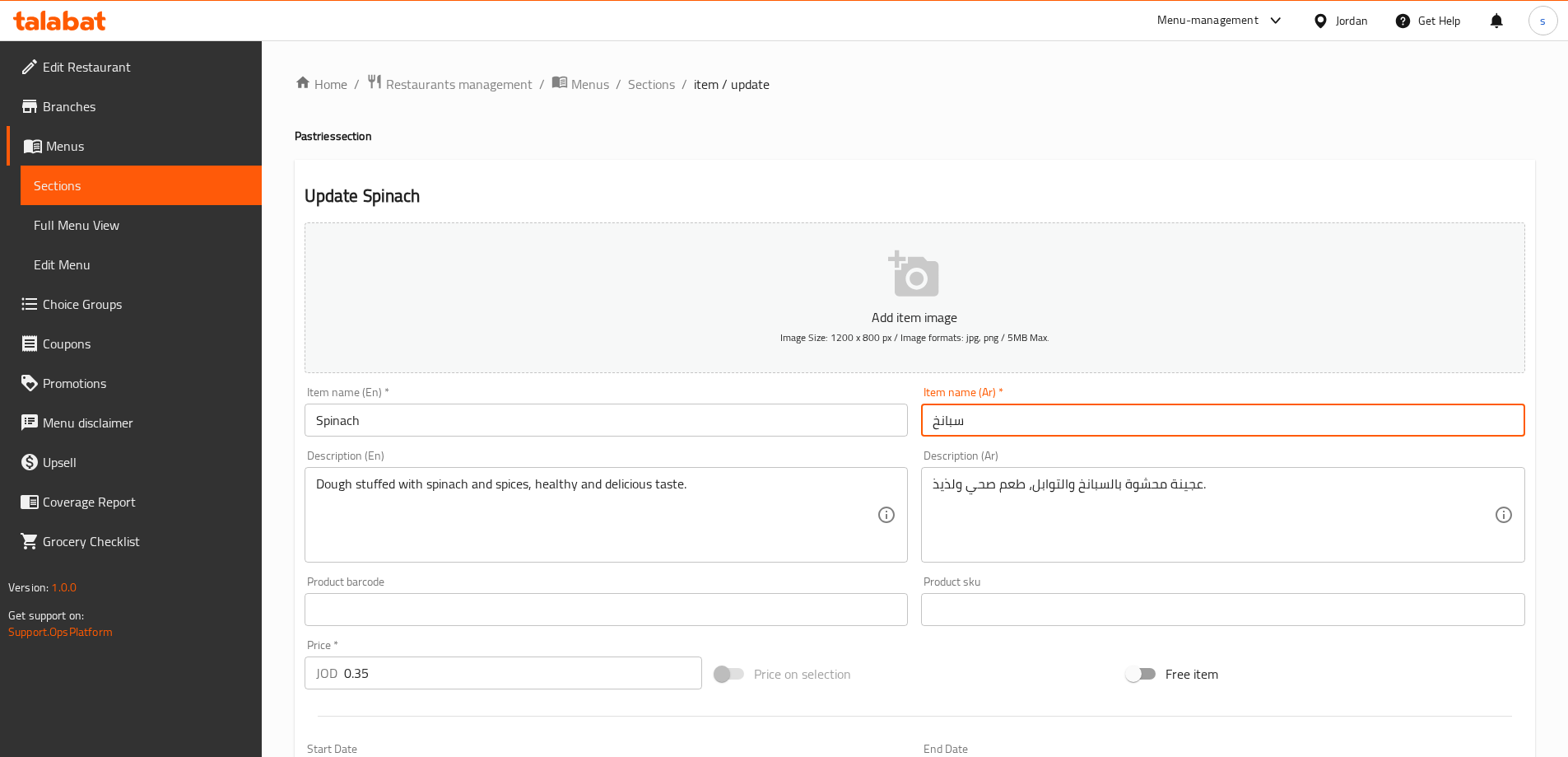
click at [956, 425] on input "سبانخ" at bounding box center [1224, 419] width 605 height 33
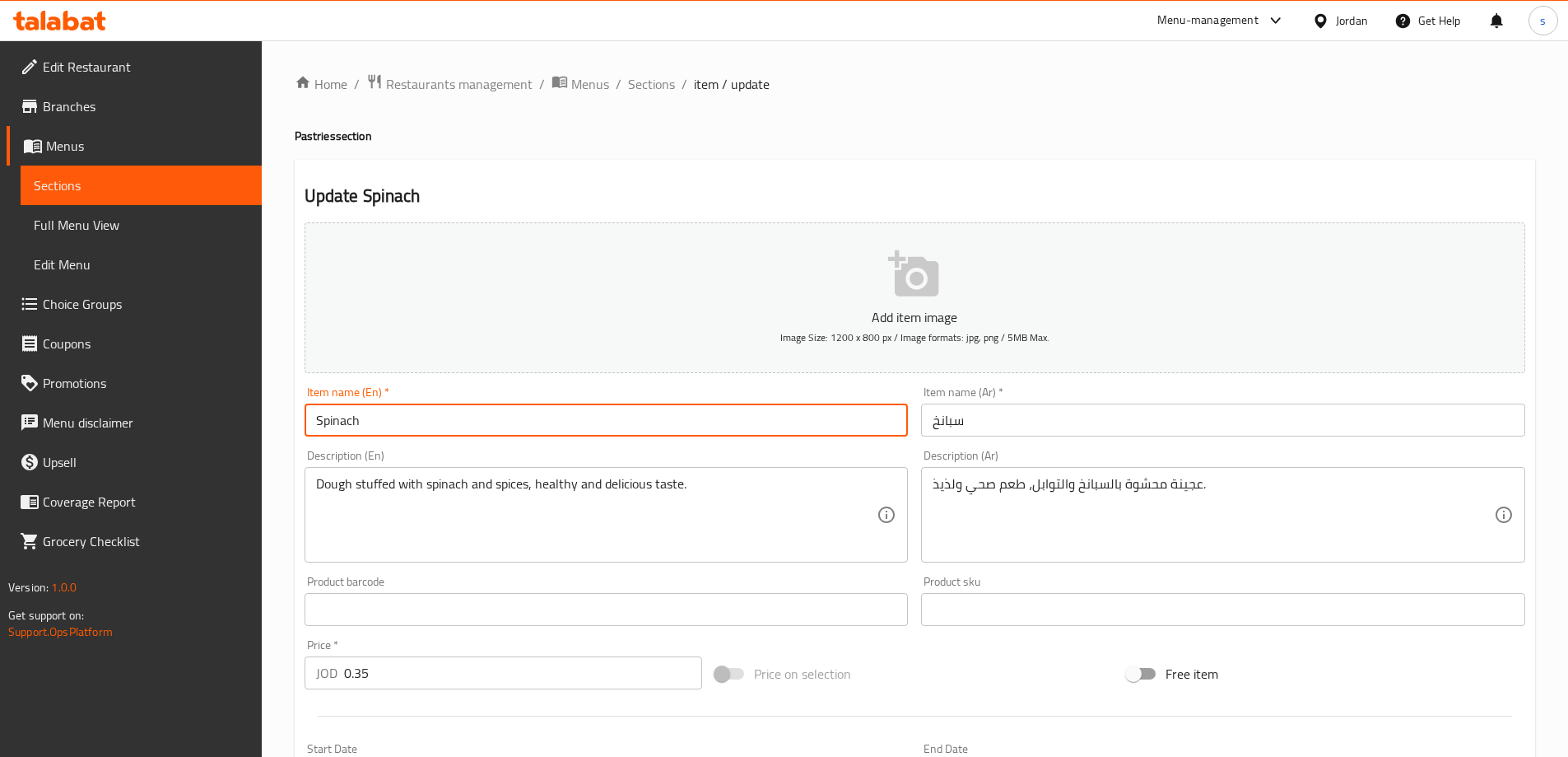
drag, startPoint x: 389, startPoint y: 429, endPoint x: 134, endPoint y: 427, distance: 255.0
click at [134, 427] on div "Edit Restaurant Branches Menus Sections Full Menu View Edit Menu Choice Groups …" at bounding box center [784, 594] width 1568 height 1110
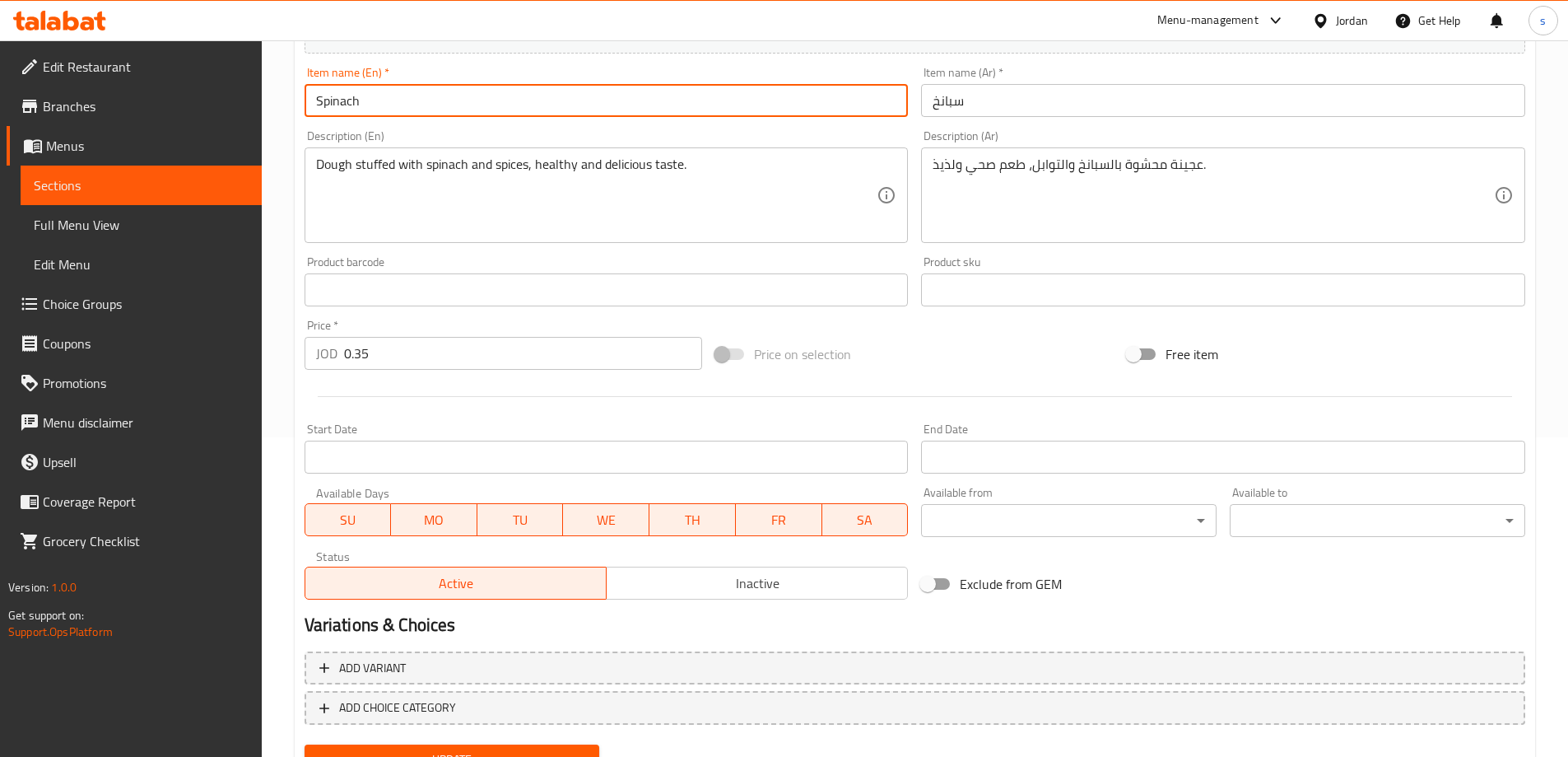
scroll to position [394, 0]
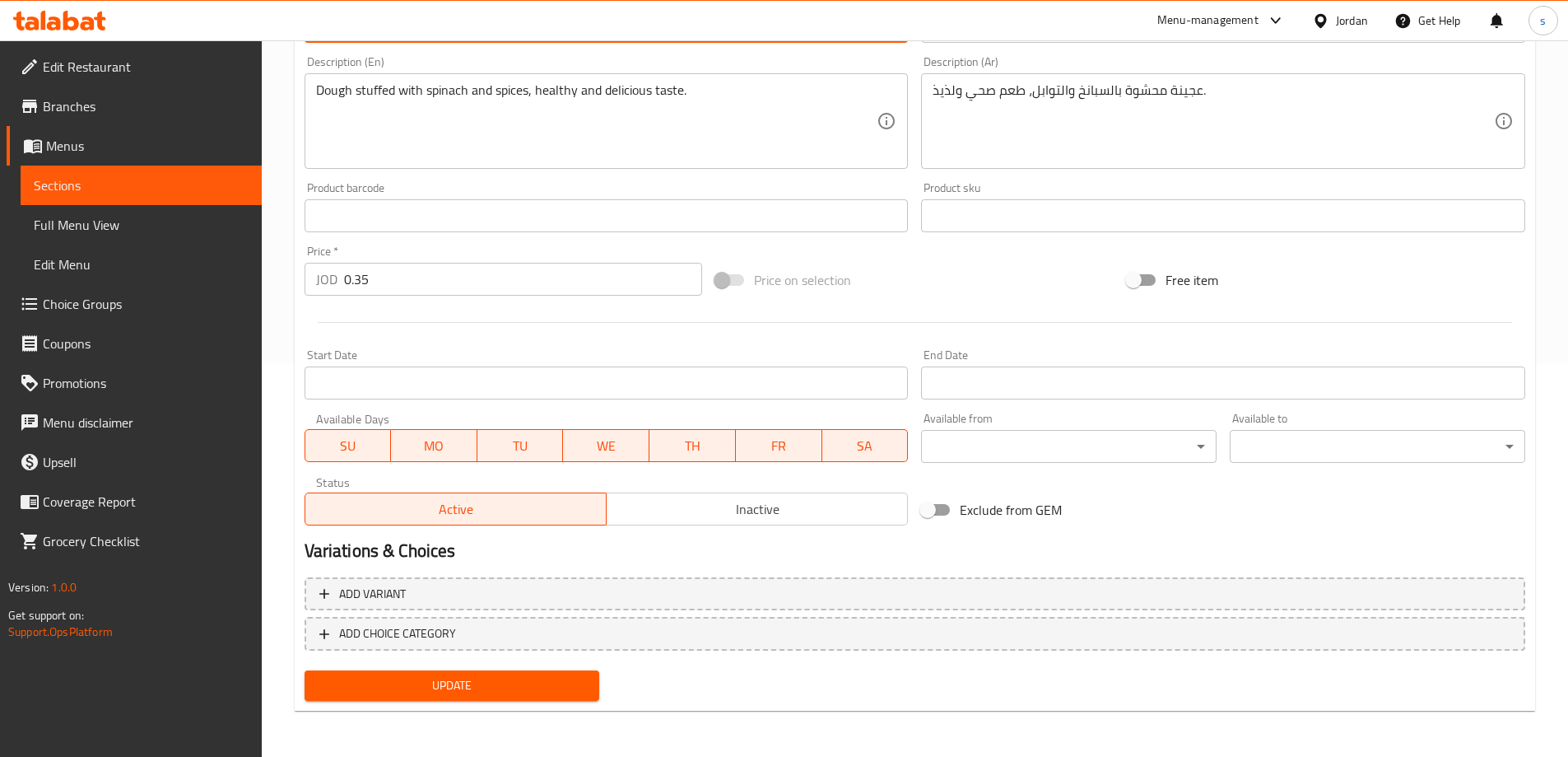
click at [530, 674] on button "Update" at bounding box center [452, 686] width 296 height 30
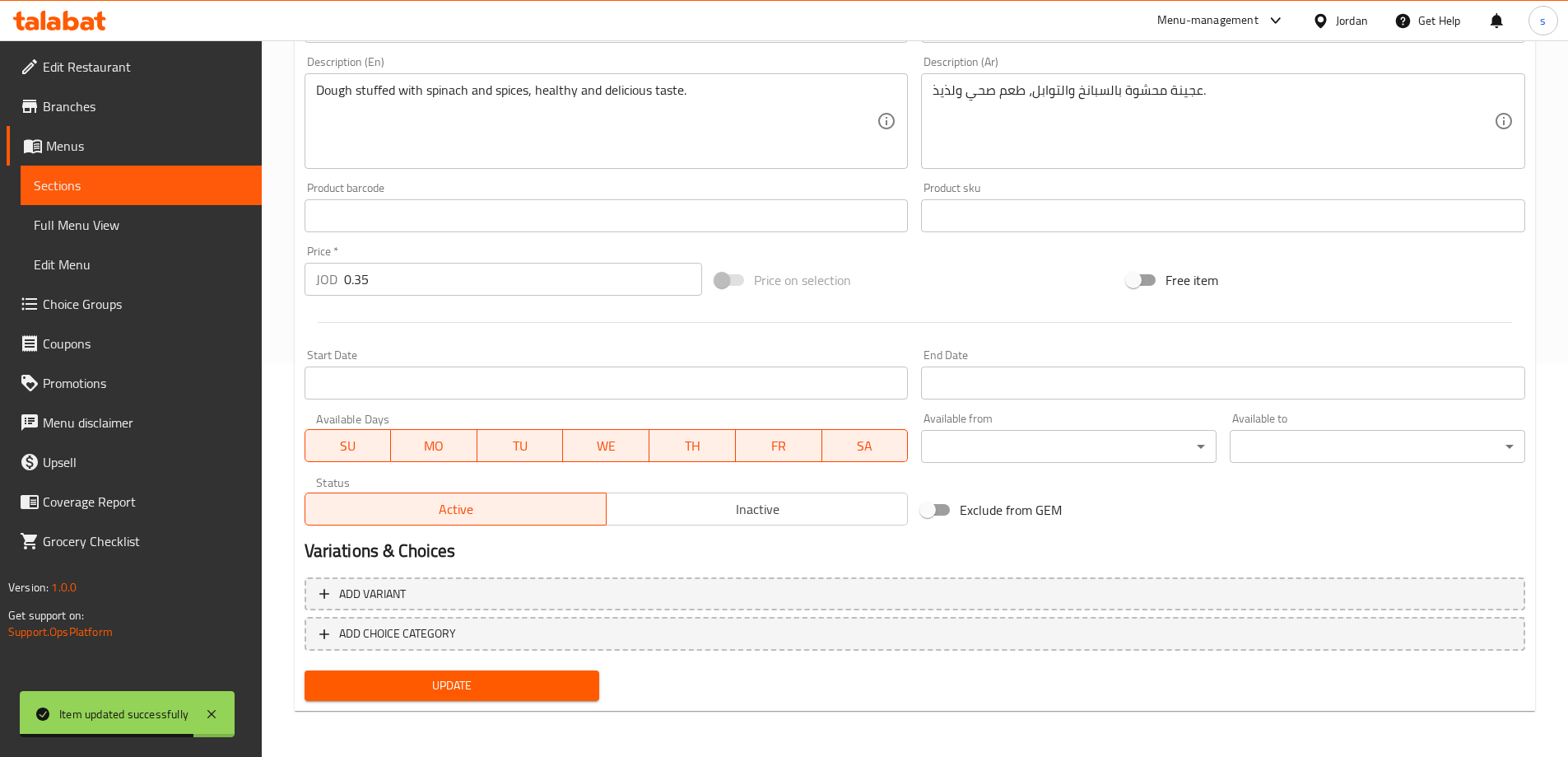
scroll to position [0, 0]
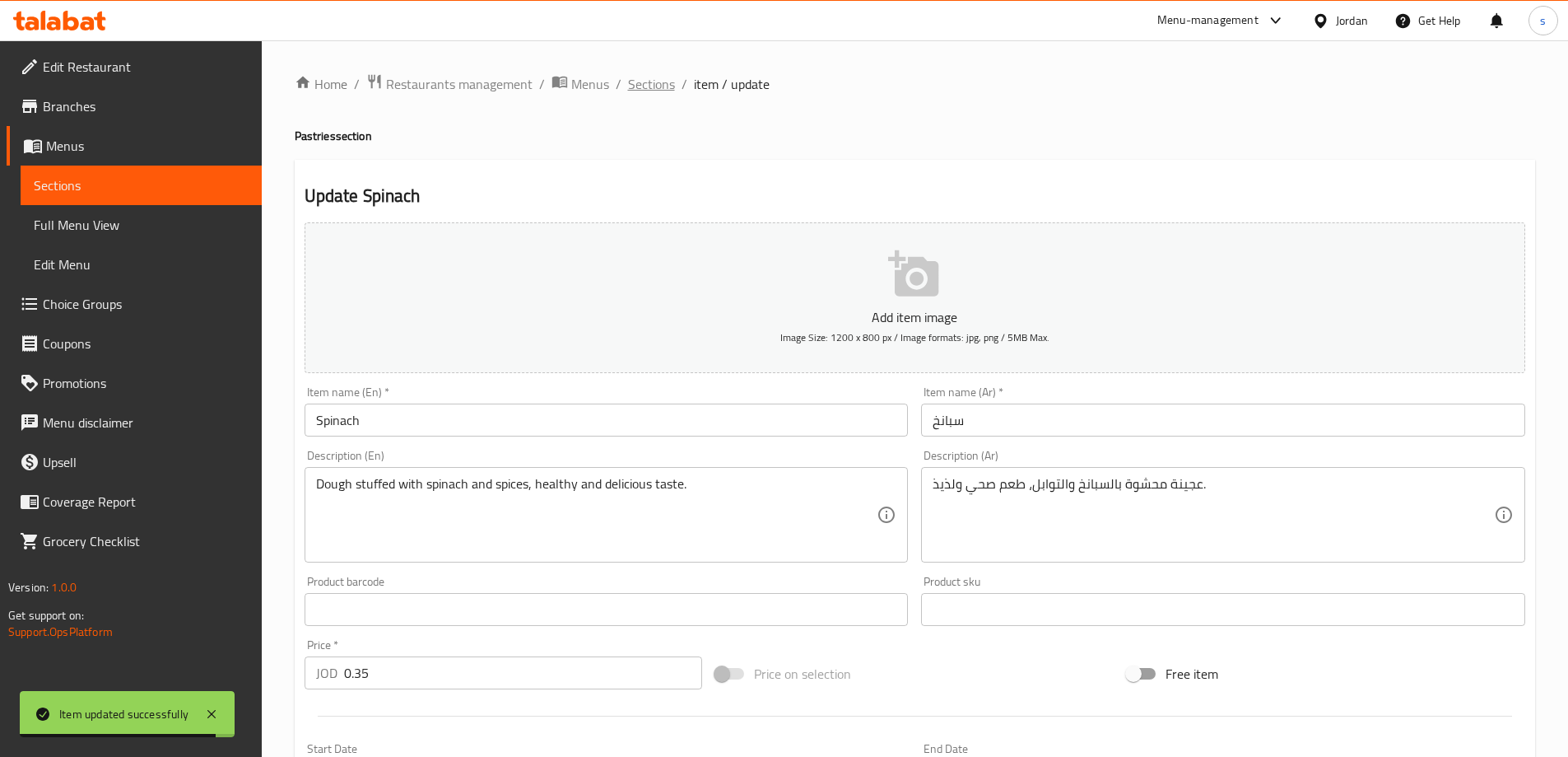
click at [632, 93] on span "Sections" at bounding box center [651, 84] width 47 height 20
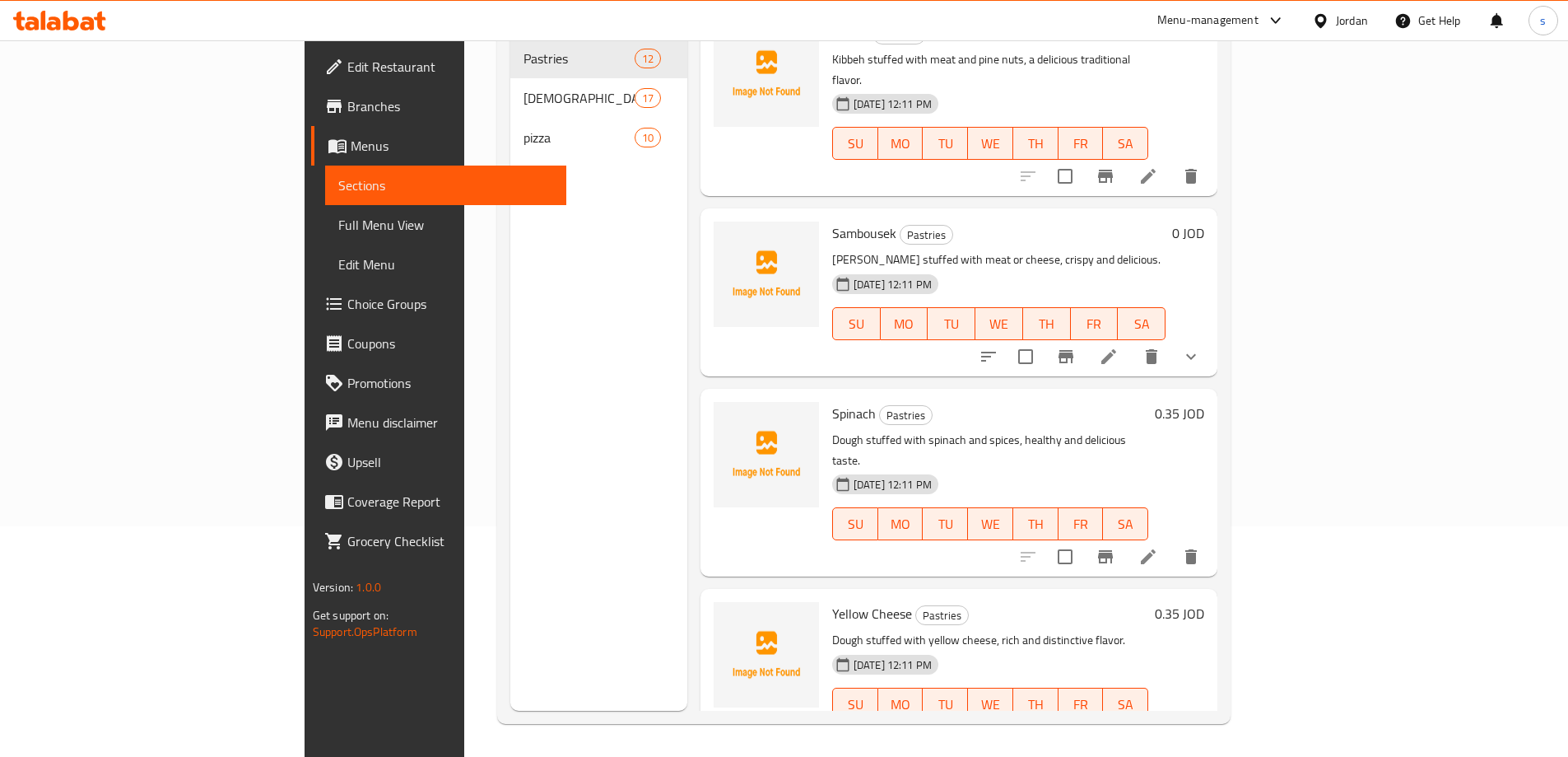
scroll to position [1443, 0]
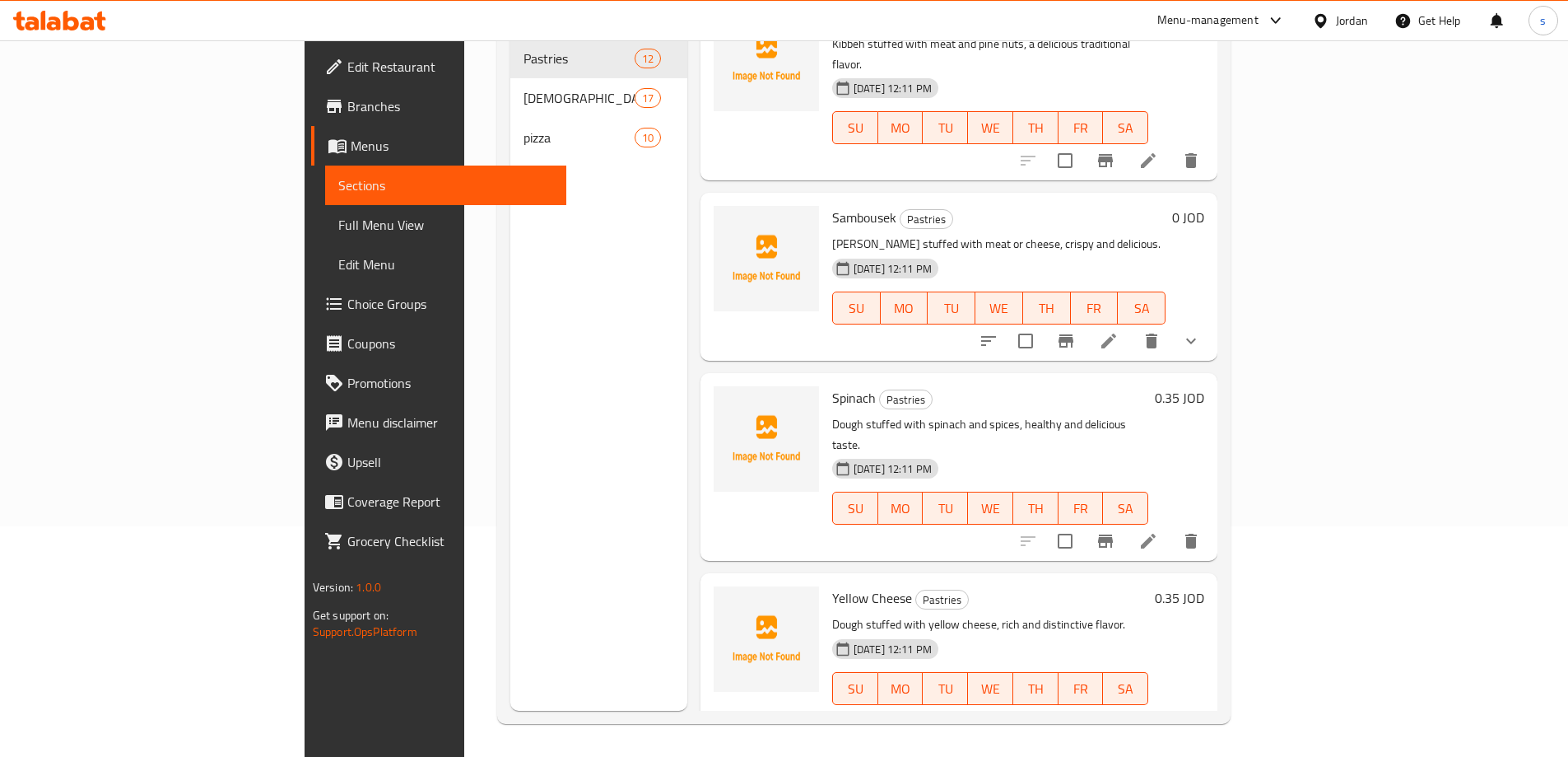
click at [1171, 707] on li at bounding box center [1149, 721] width 46 height 29
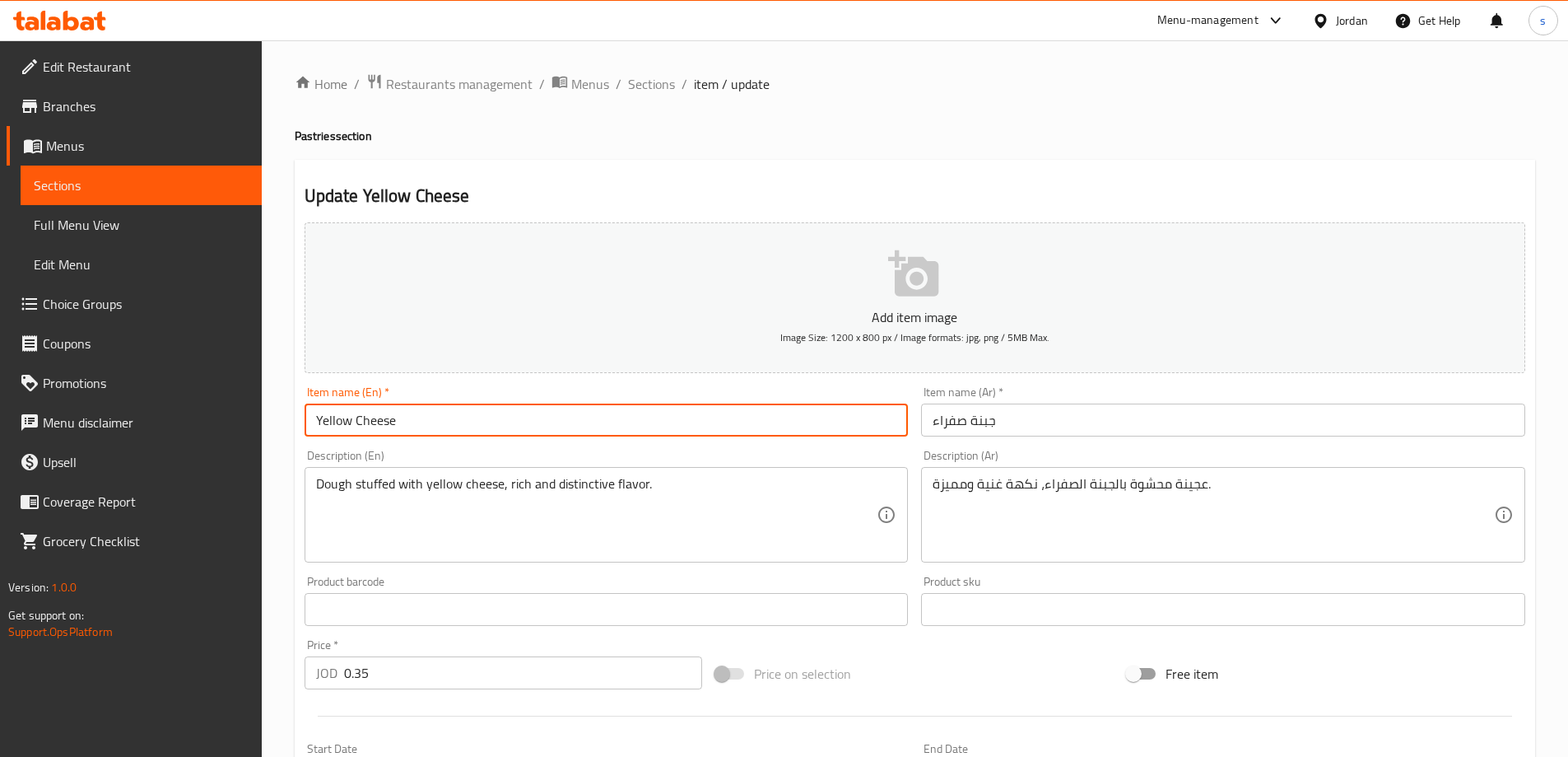
click at [414, 436] on input "Yellow Cheese" at bounding box center [607, 419] width 605 height 33
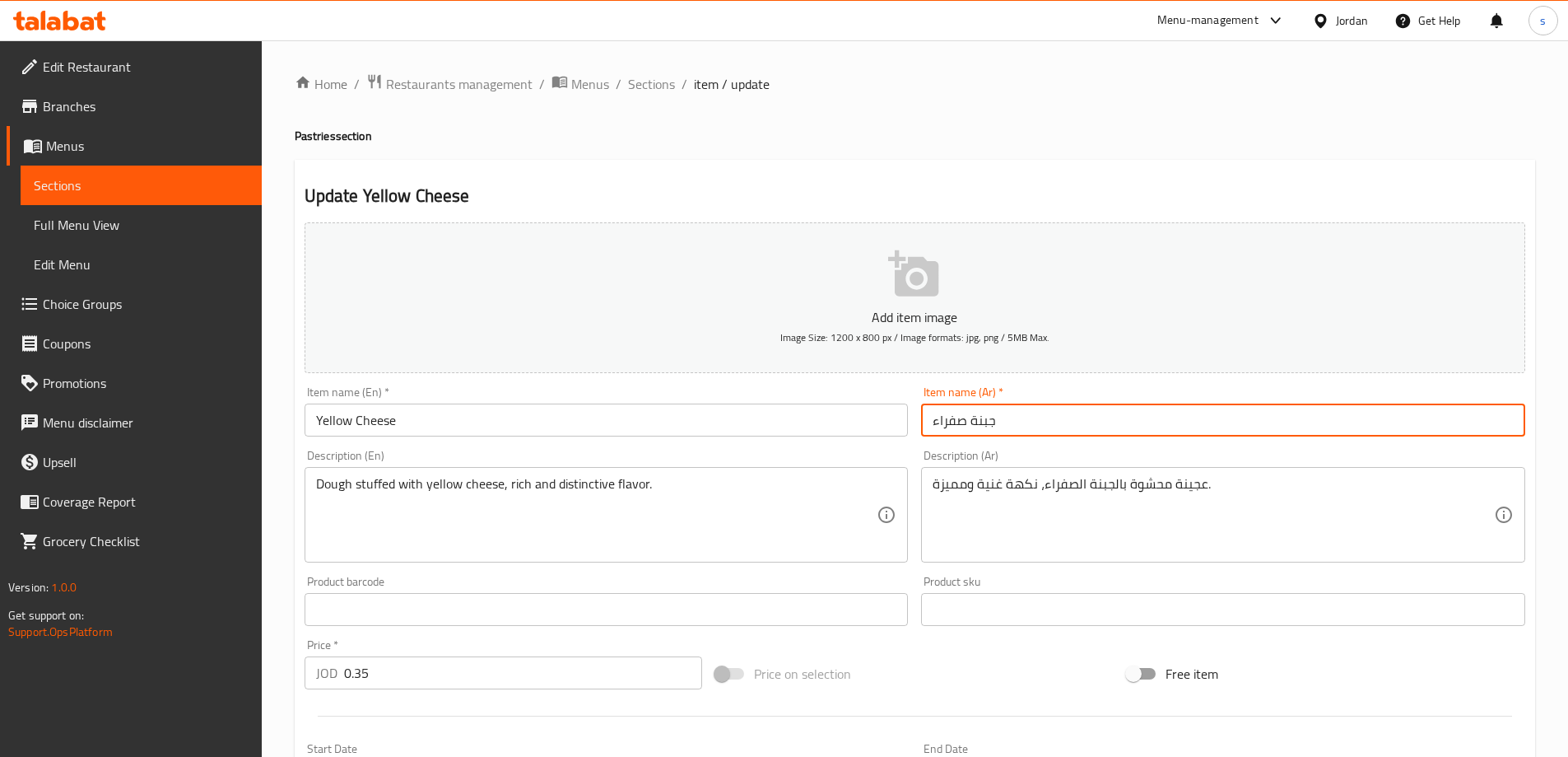
drag, startPoint x: 1027, startPoint y: 424, endPoint x: 777, endPoint y: 430, distance: 250.1
click at [777, 430] on div "Add item image Image Size: 1200 x 800 px / Image formats: jpg, png / 5MB Max. I…" at bounding box center [915, 571] width 1234 height 709
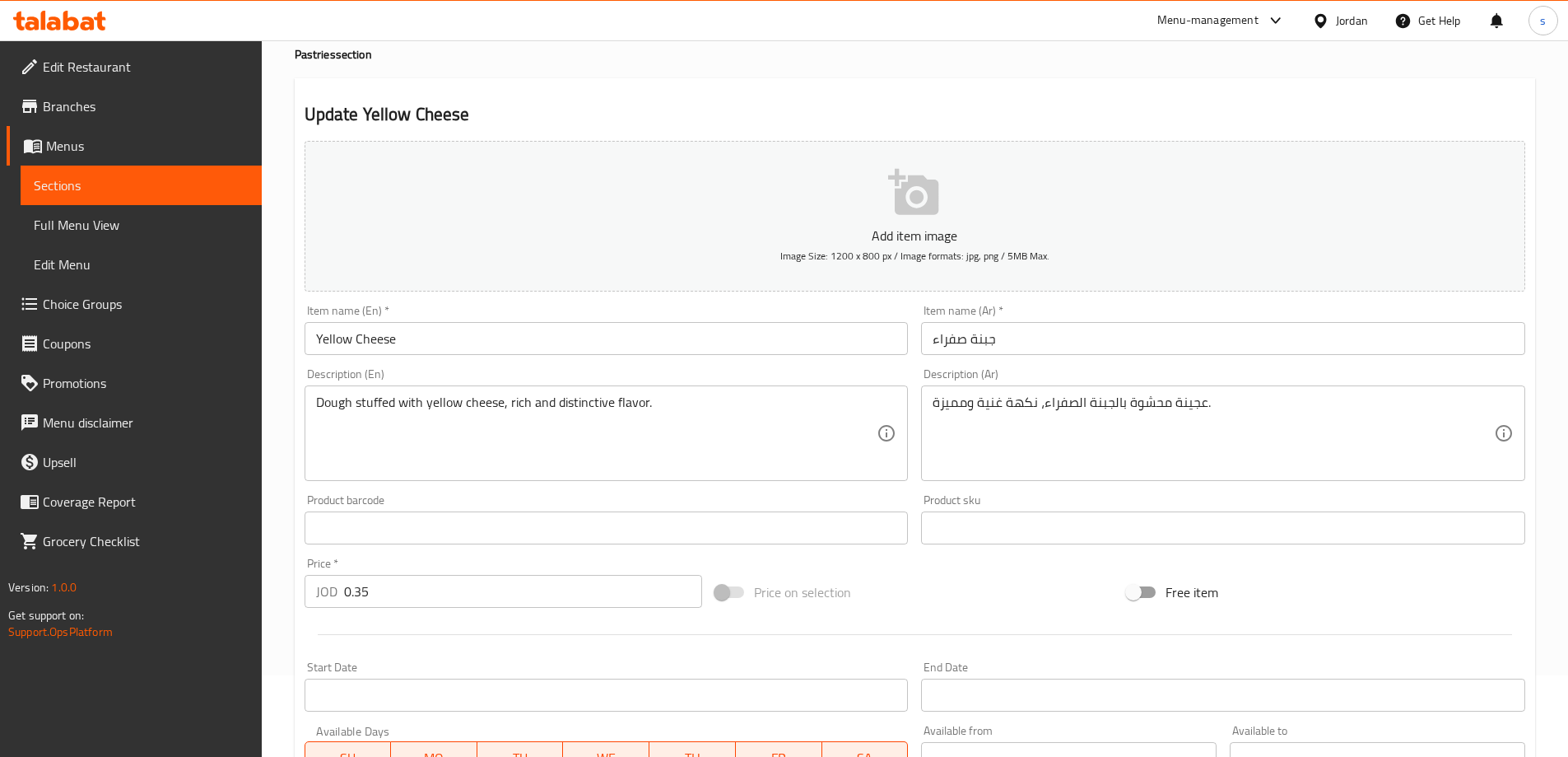
scroll to position [83, 0]
click at [636, 324] on input "Yellow Cheese" at bounding box center [607, 338] width 605 height 33
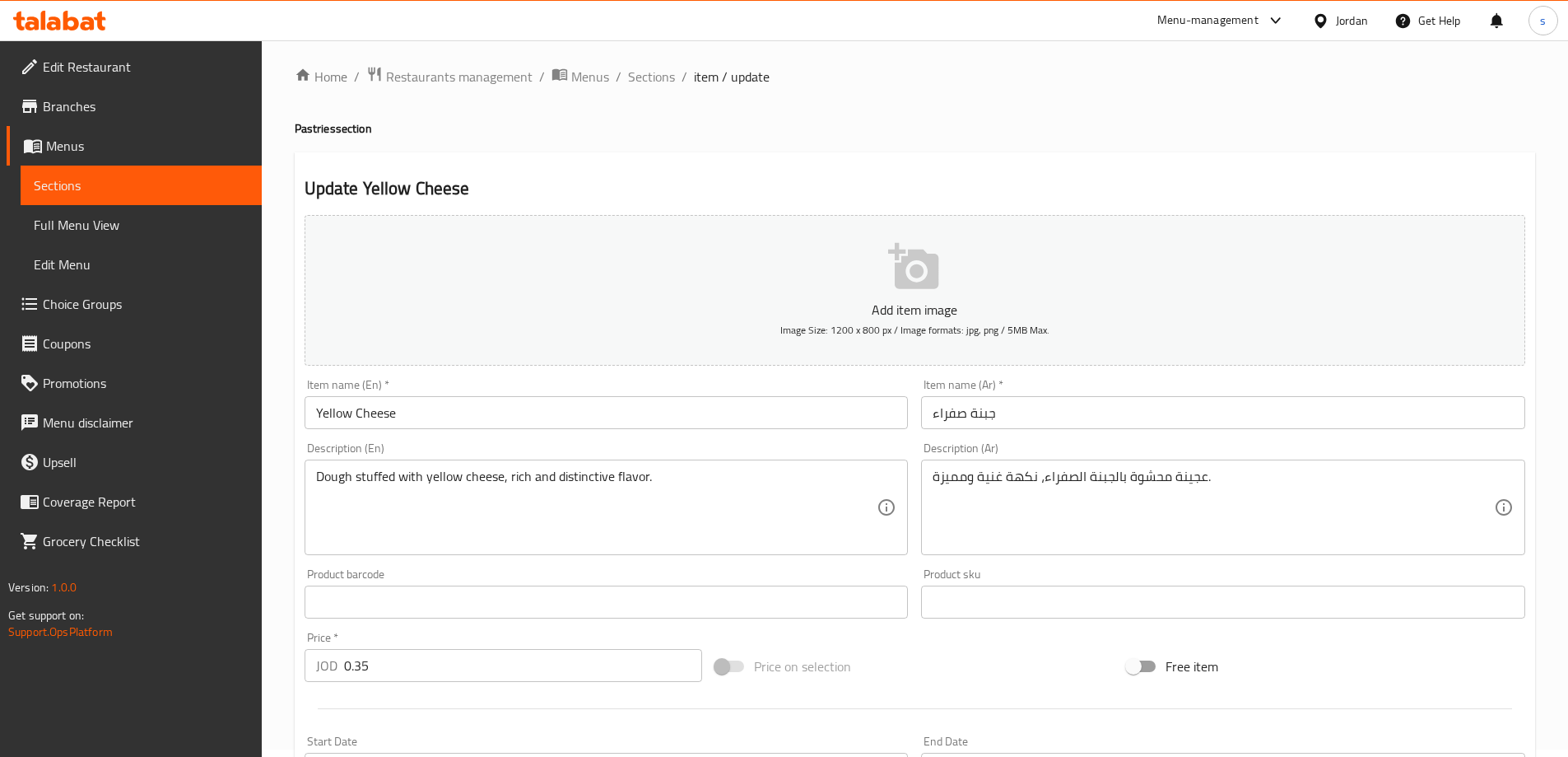
scroll to position [0, 0]
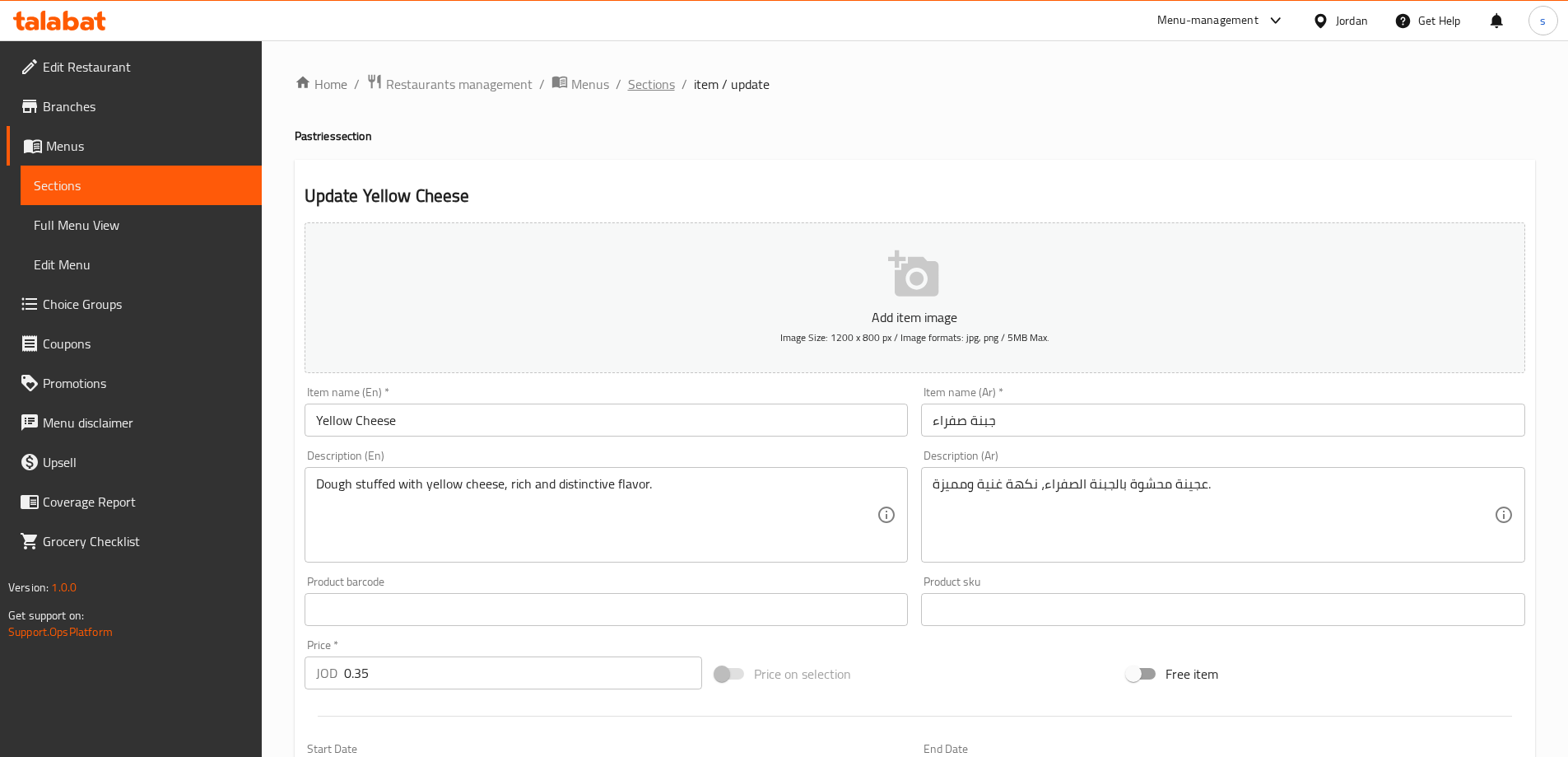
click at [656, 82] on span "Sections" at bounding box center [651, 84] width 47 height 20
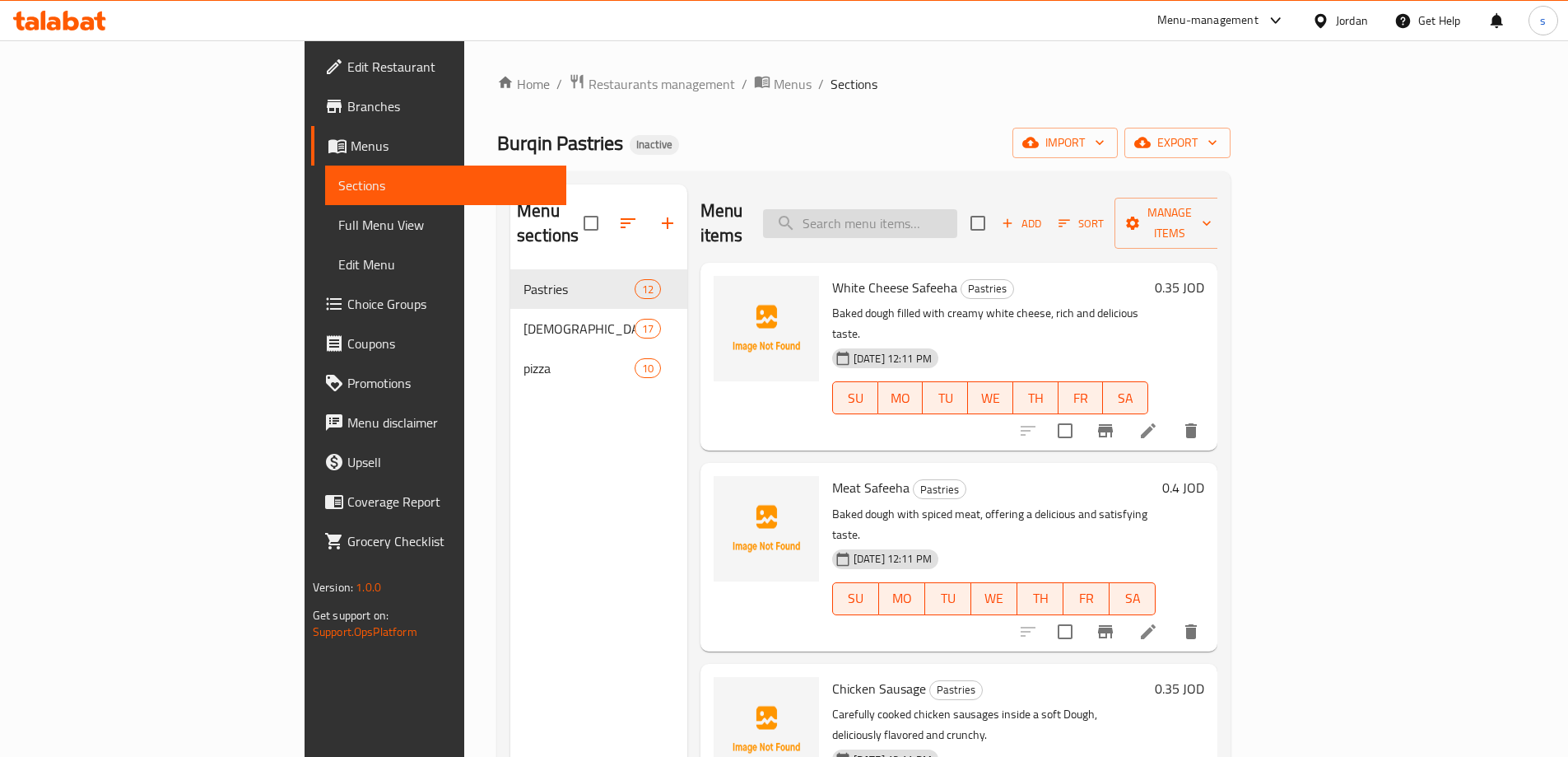
click at [958, 215] on input "search" at bounding box center [861, 223] width 194 height 29
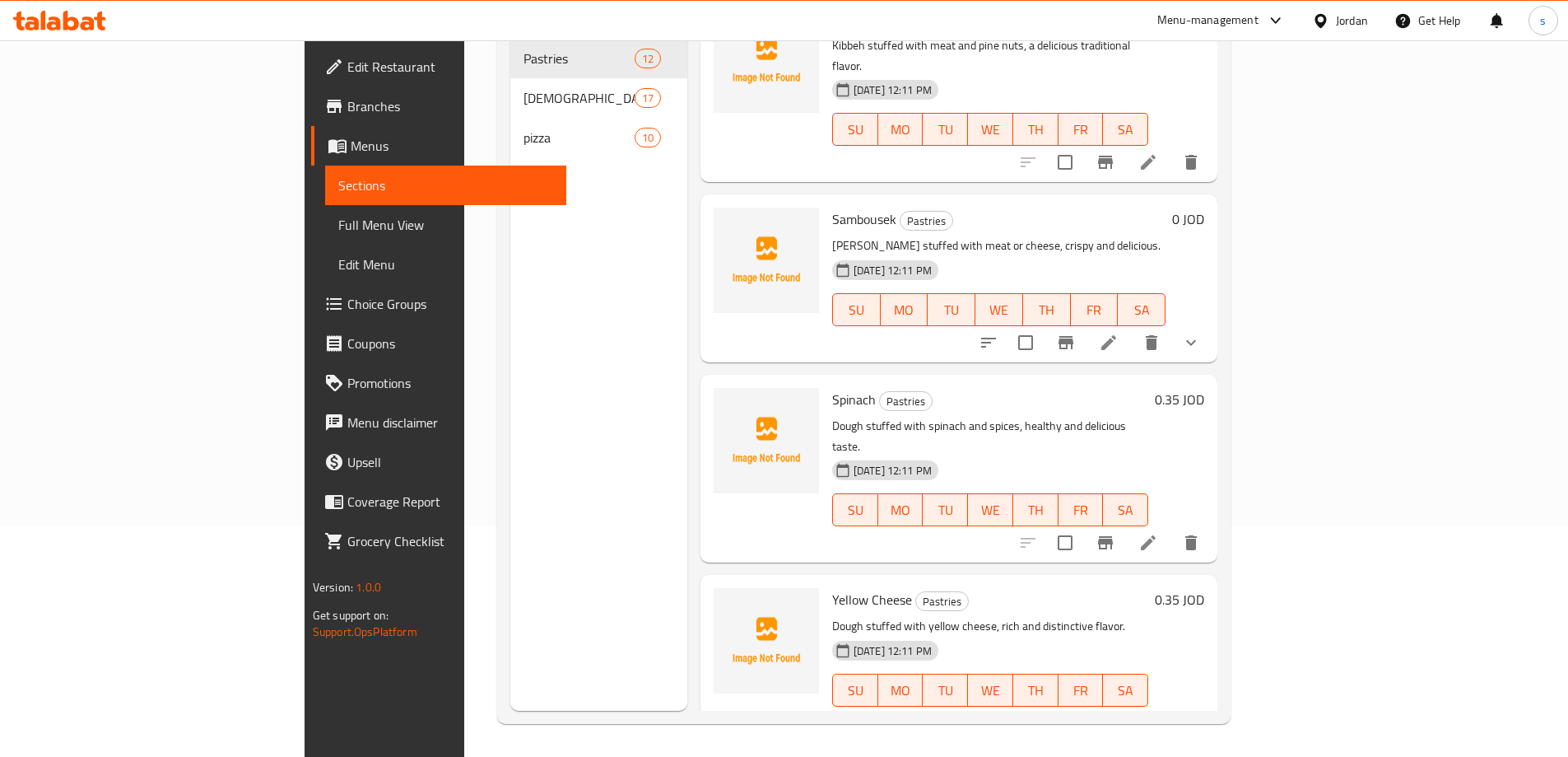
scroll to position [1443, 0]
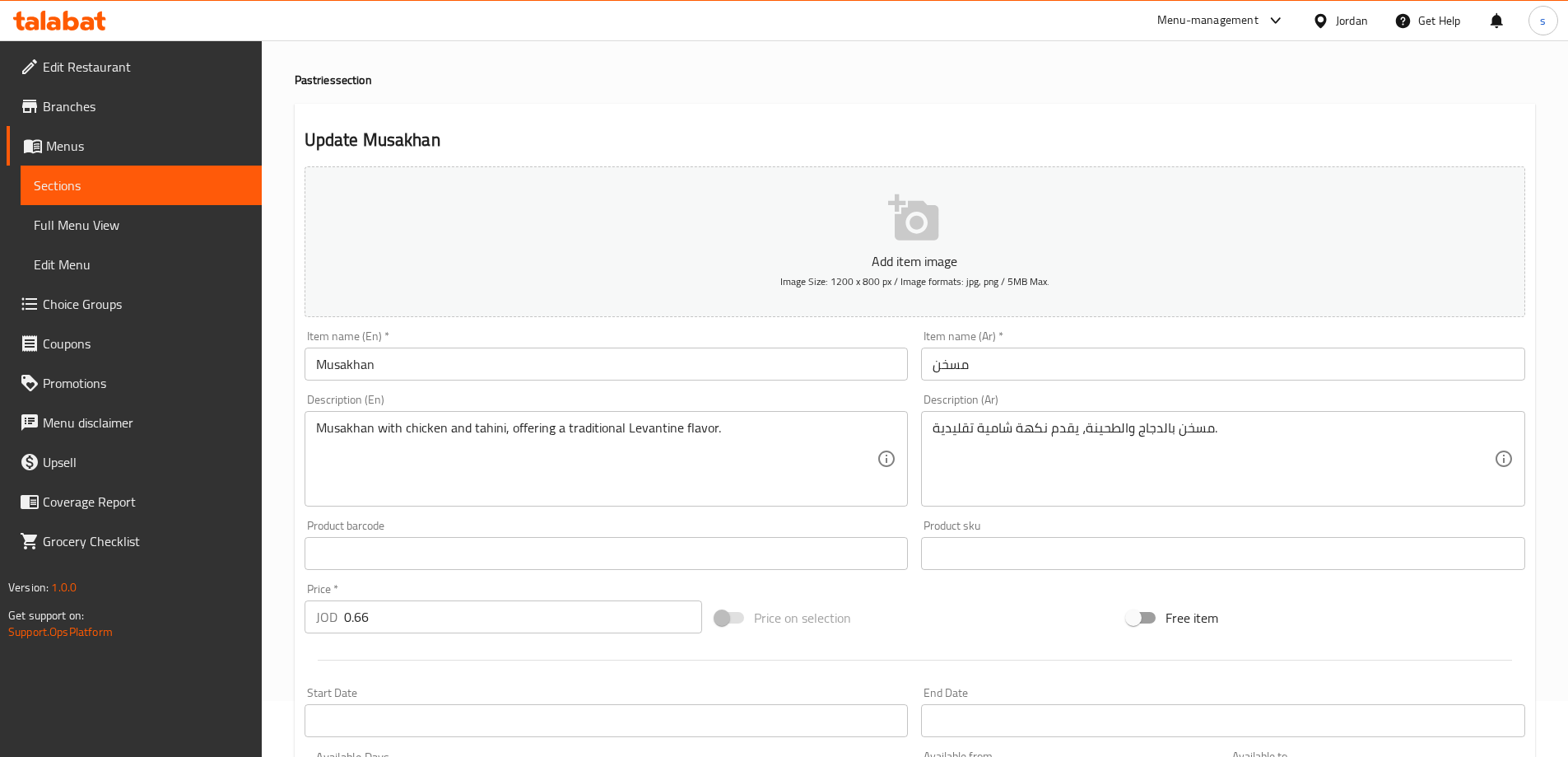
scroll to position [83, 0]
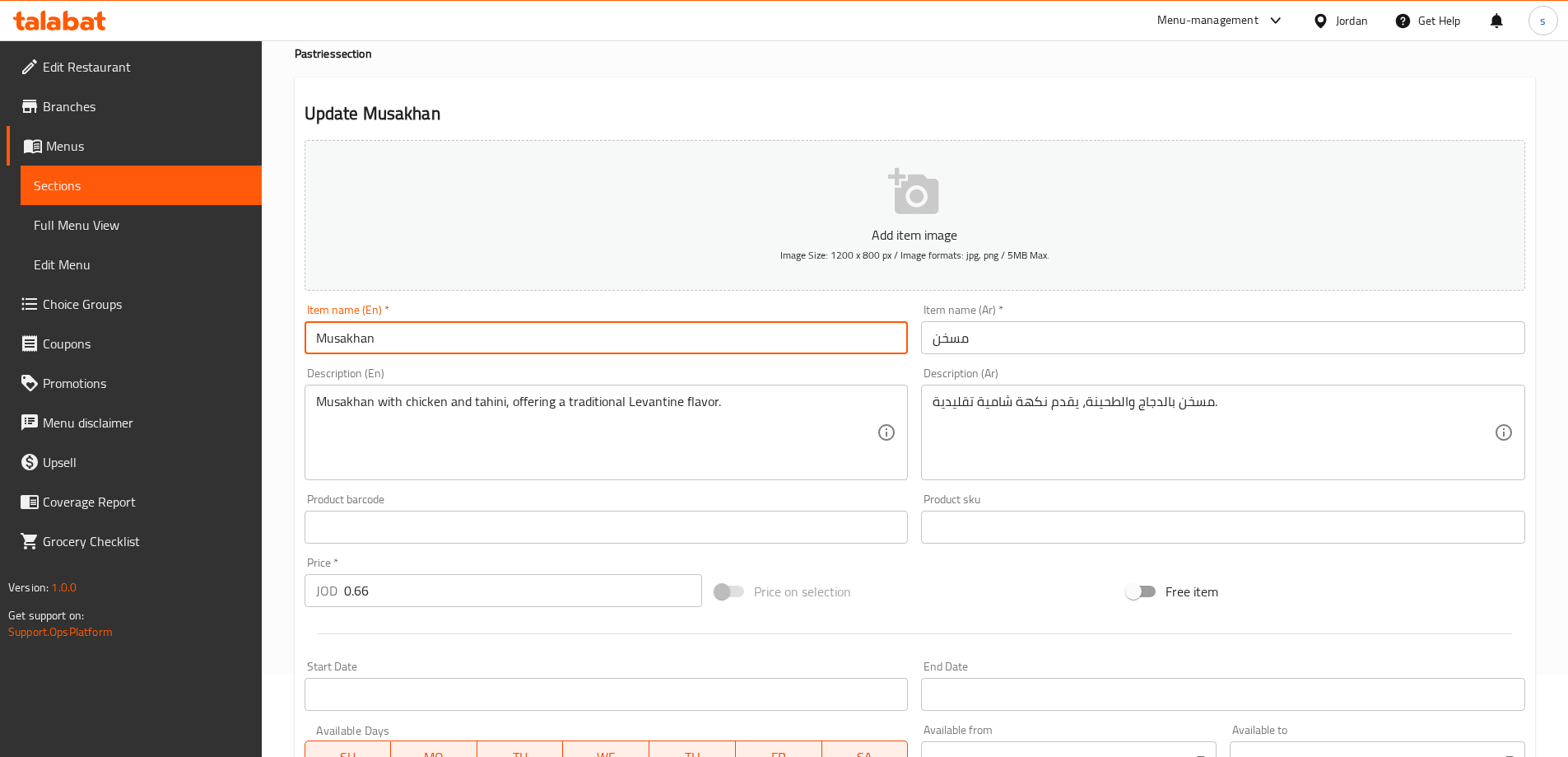
drag, startPoint x: 396, startPoint y: 342, endPoint x: 242, endPoint y: 340, distance: 154.0
click at [242, 340] on div "Edit Restaurant Branches Menus Sections Full Menu View Edit Menu Choice Groups …" at bounding box center [784, 513] width 1568 height 1110
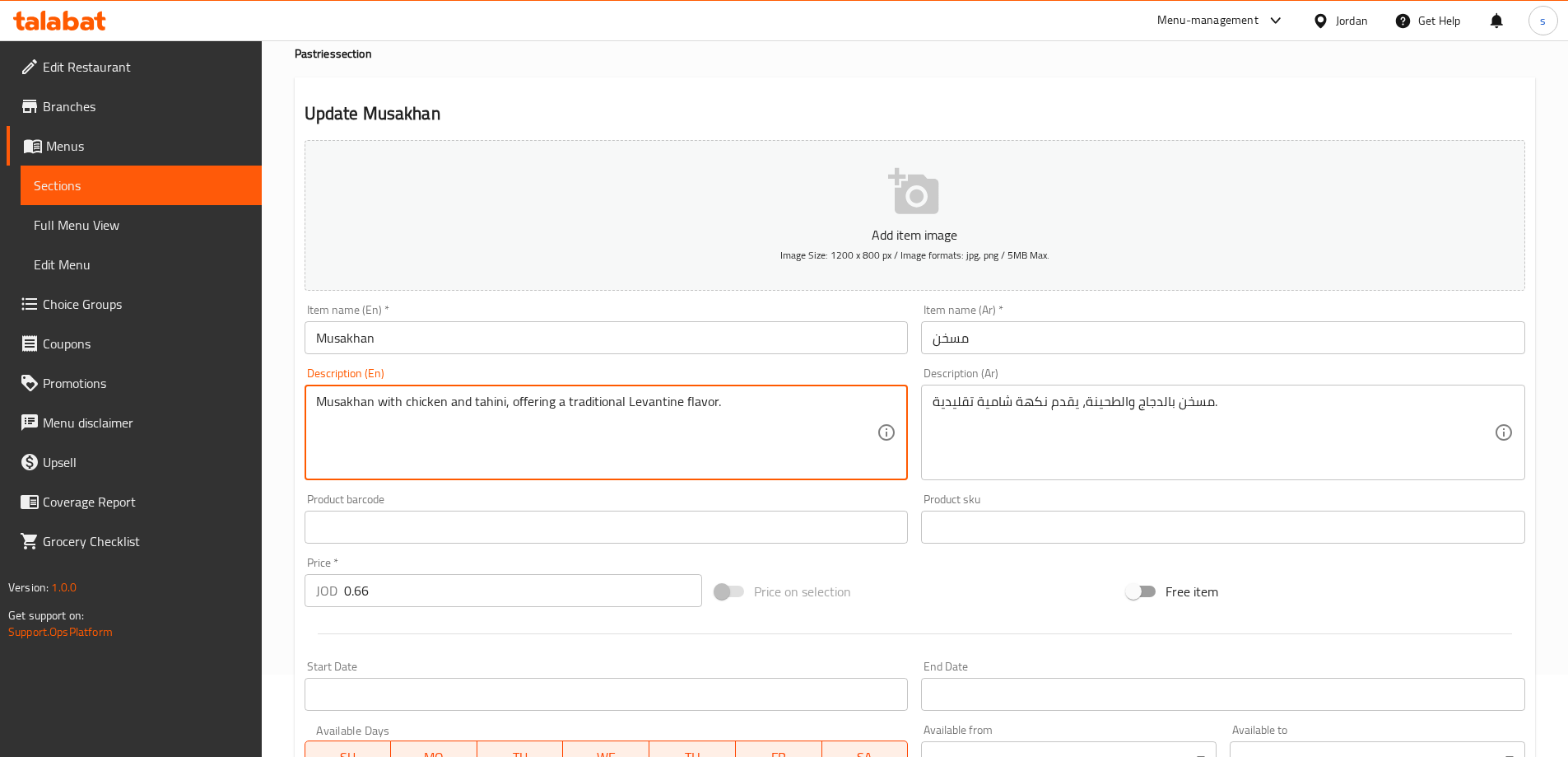
click at [337, 402] on textarea "Musakhan with chicken and tahini, offering a traditional Levantine flavor." at bounding box center [596, 433] width 562 height 78
paste textarea
click at [462, 404] on textarea "Musakhan with chicken and tahini, offering a traditional Levantine flavor." at bounding box center [596, 433] width 562 height 78
click at [498, 405] on textarea "Musakhan with chicken and tahini, offering a traditional Levantine flavor." at bounding box center [596, 433] width 562 height 78
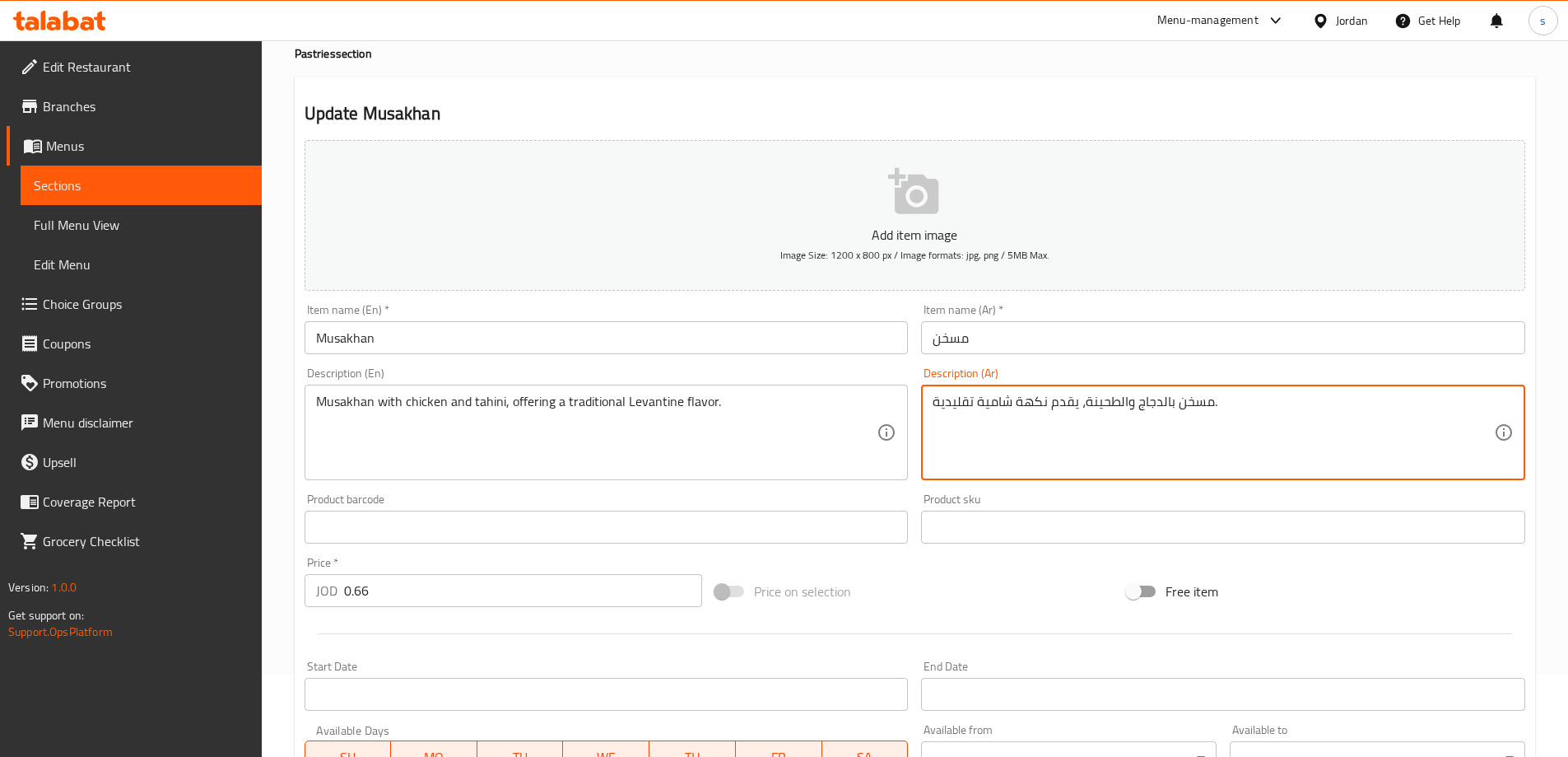
drag, startPoint x: 1116, startPoint y: 398, endPoint x: 1083, endPoint y: 398, distance: 33.0
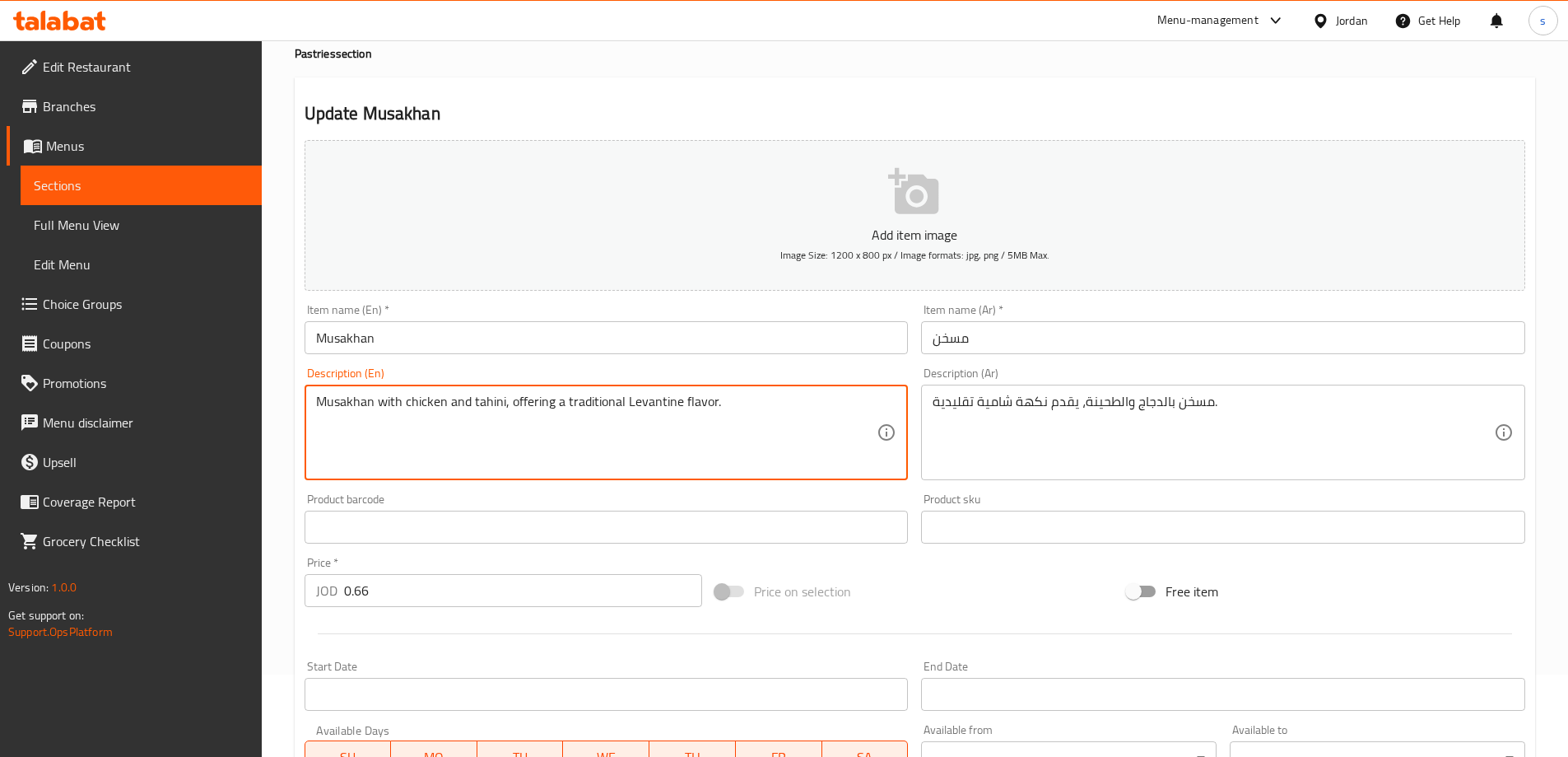
click at [484, 402] on textarea "Musakhan with chicken and tahini, offering a traditional Levantine flavor." at bounding box center [596, 433] width 562 height 78
paste textarea "T"
click at [535, 419] on textarea "Musakhan with chicken and Tahini, offering a traditional Levantine flavor." at bounding box center [596, 433] width 562 height 78
click at [603, 402] on textarea "Musakhan with chicken and Tahini, offering a traditional Levantine flavor." at bounding box center [596, 433] width 562 height 78
click at [673, 413] on textarea "Musakhan with chicken and Tahini, offering a traditional Levantine flavor." at bounding box center [596, 433] width 562 height 78
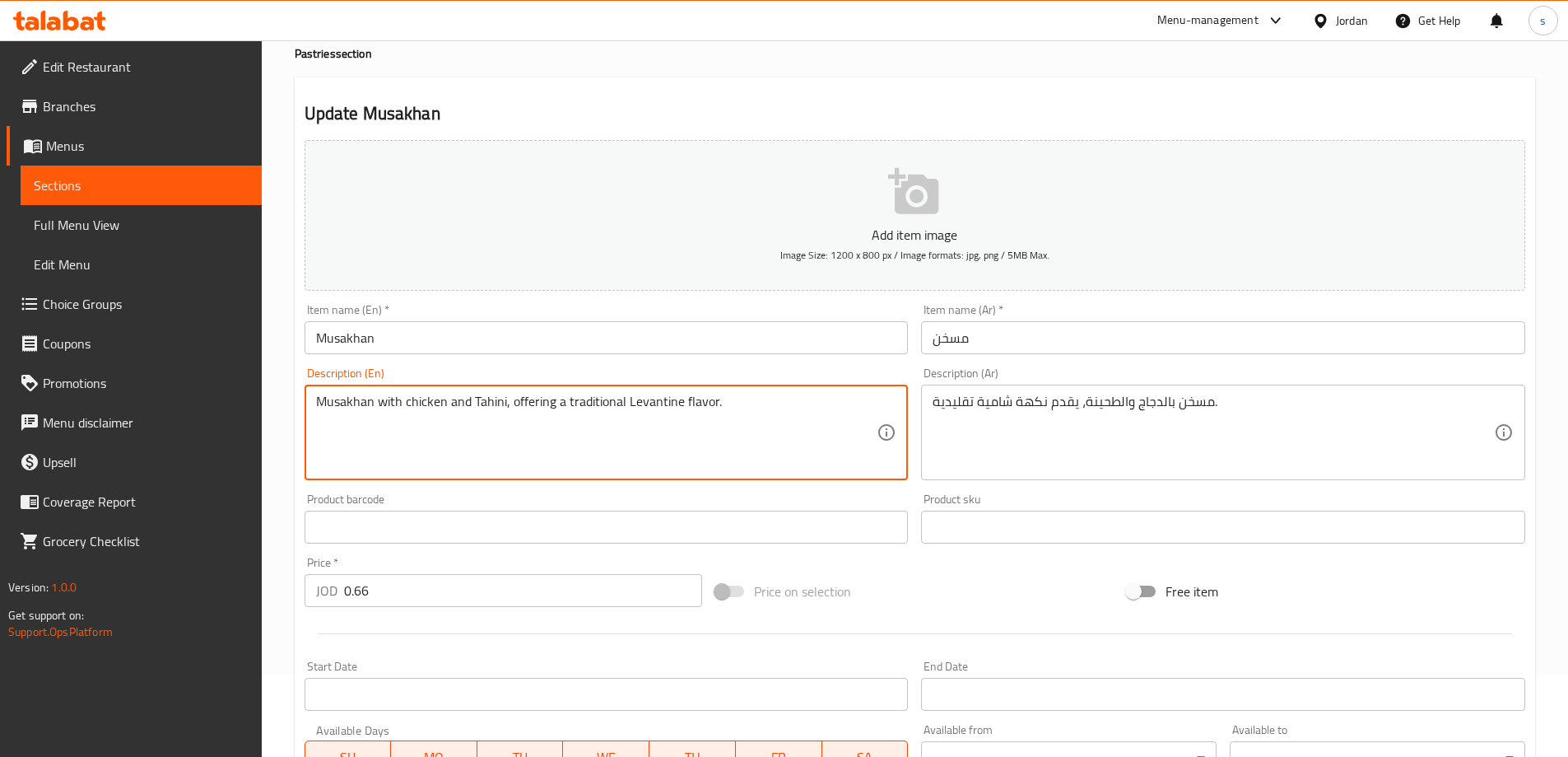
type textarea "Musakhan with chicken and Tahini, offering a traditional Levantine flavor."
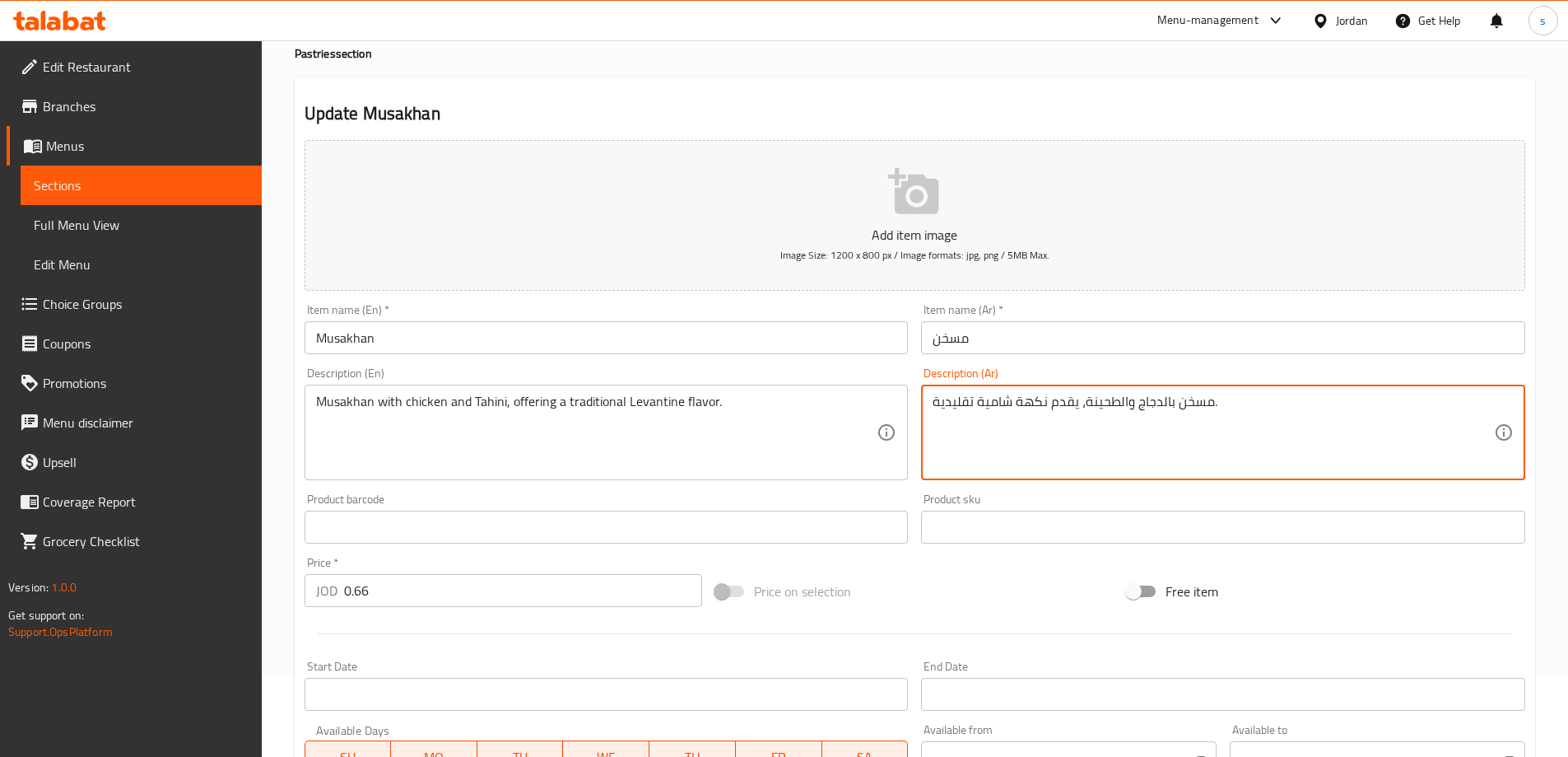
click at [992, 406] on textarea "مسخن بالدجاج والطحينة، يقدم نكهة شامية تقليدية." at bounding box center [1213, 433] width 562 height 78
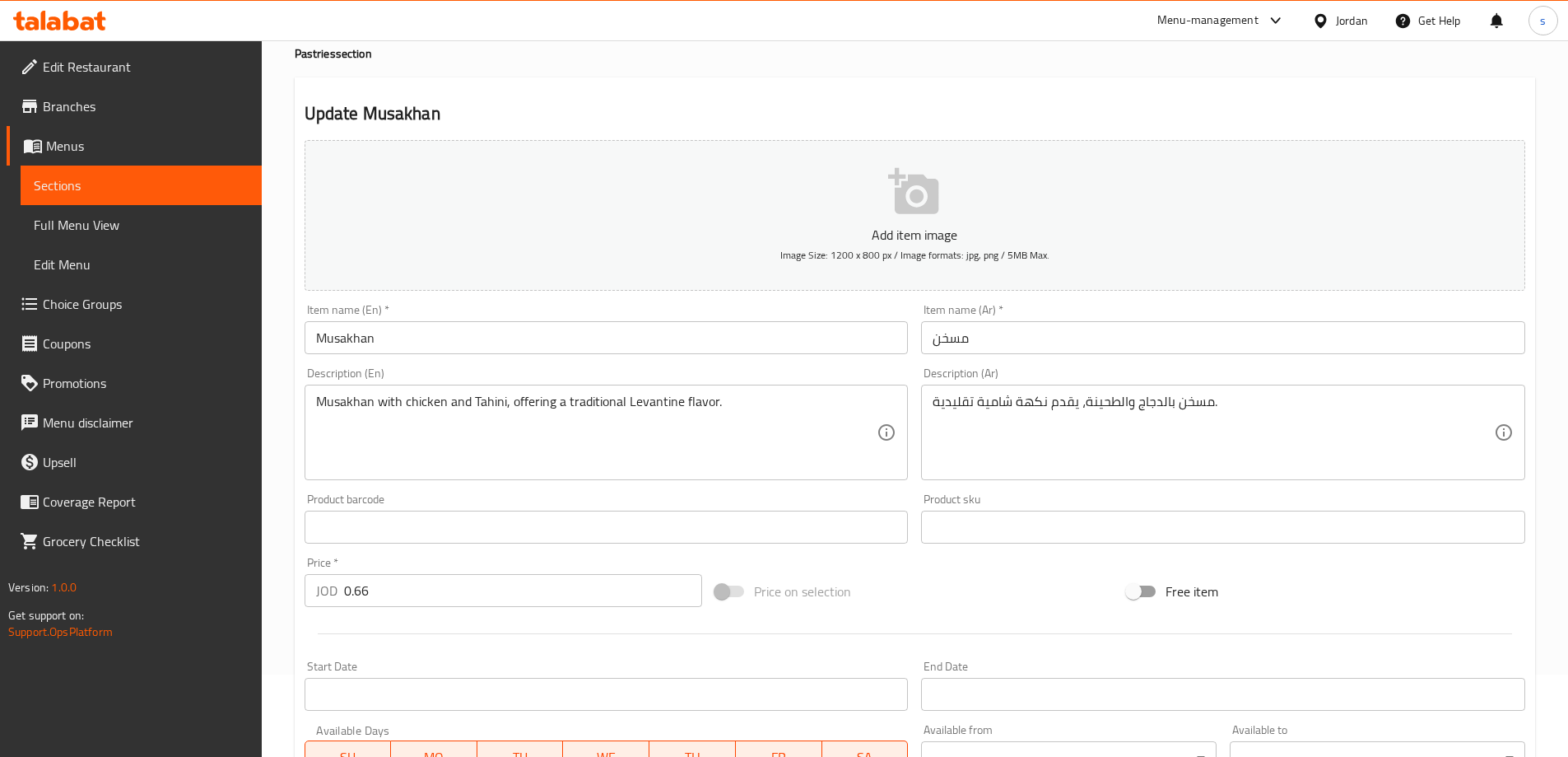
scroll to position [165, 0]
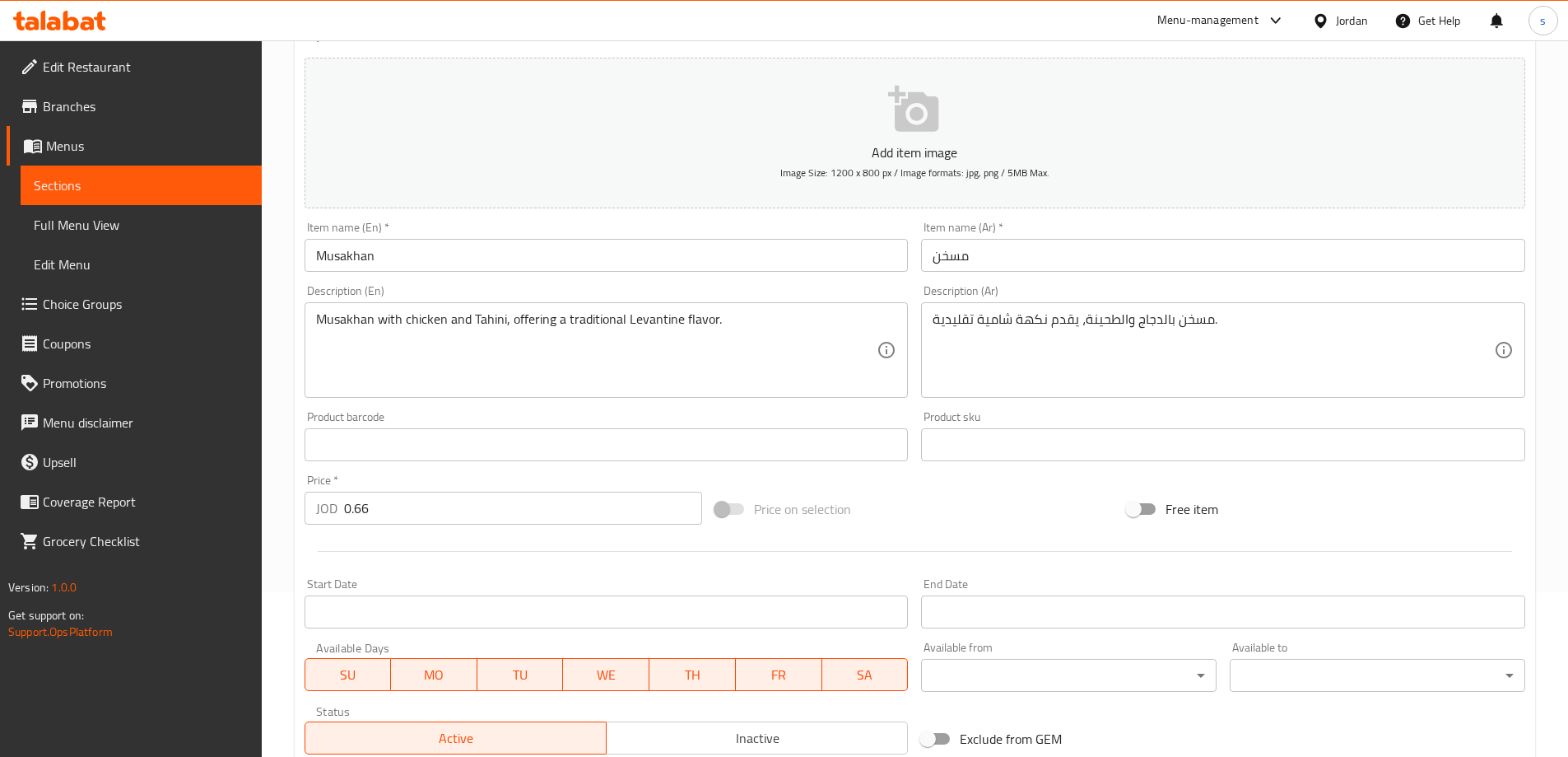
click at [1153, 319] on textarea "مسخن بالدجاج والطحينة، يقدم نكهة شامية تقليدية." at bounding box center [1213, 350] width 562 height 78
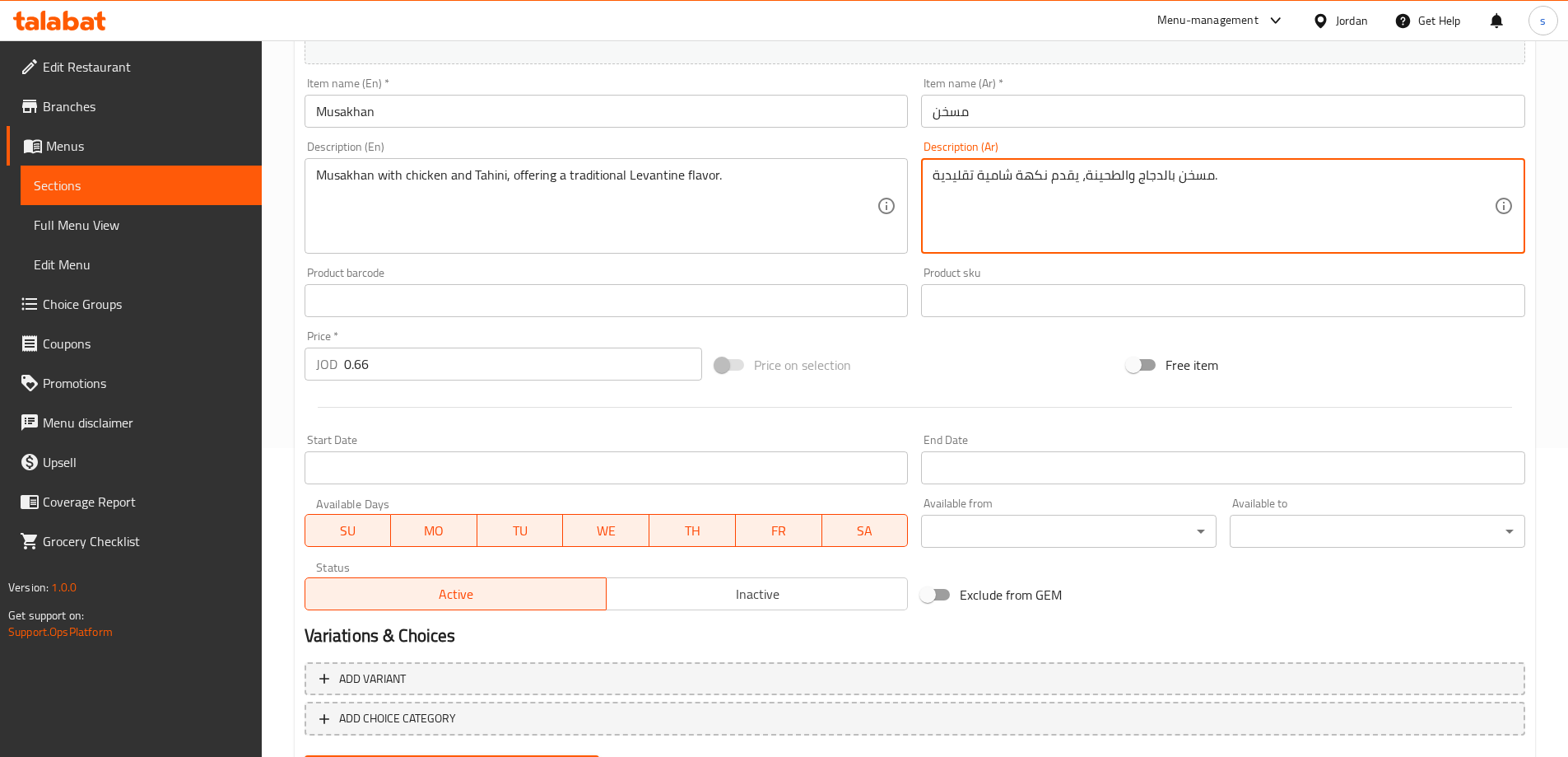
scroll to position [394, 0]
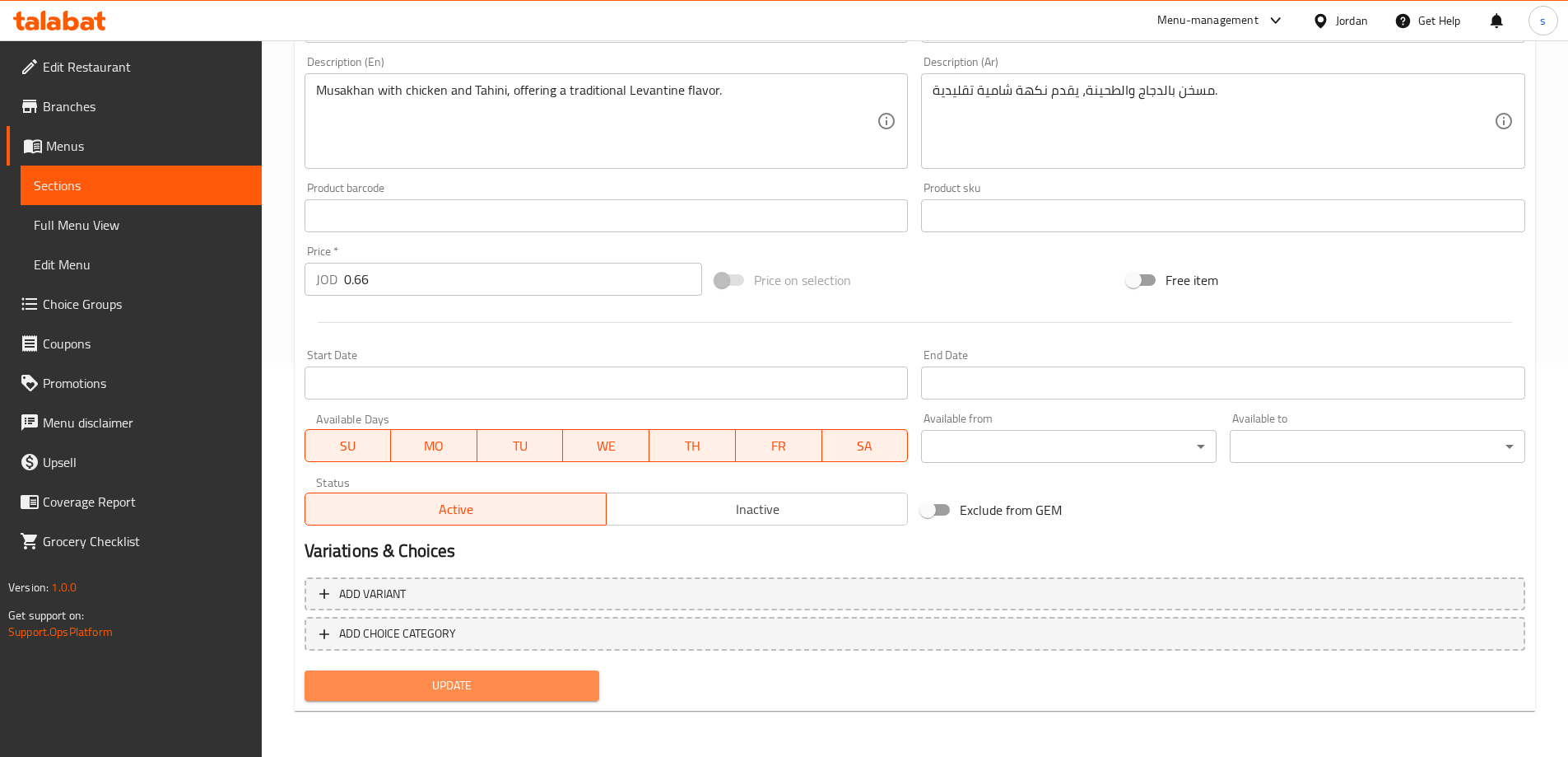
click at [418, 686] on span "Update" at bounding box center [452, 686] width 269 height 21
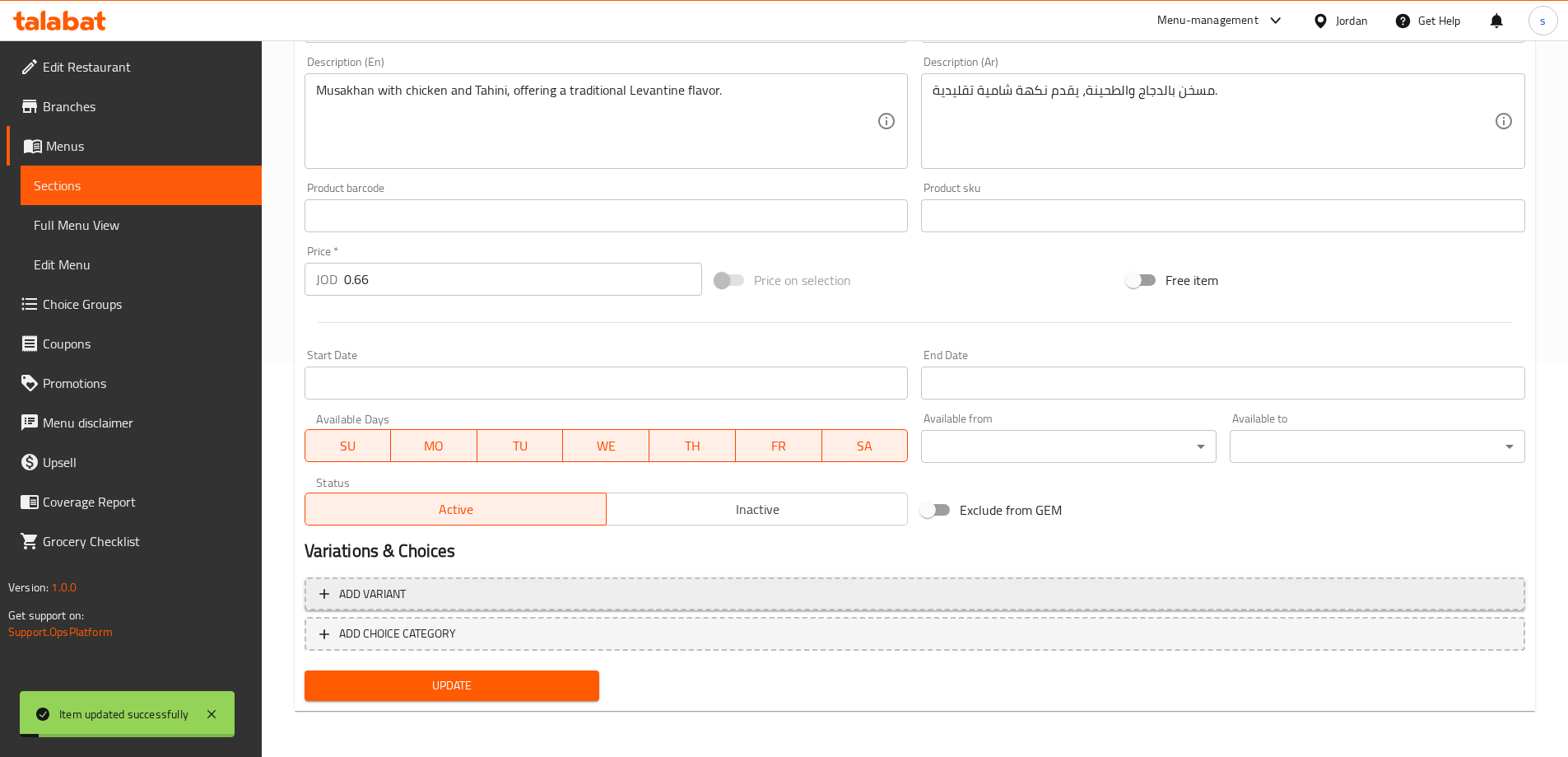
scroll to position [0, 0]
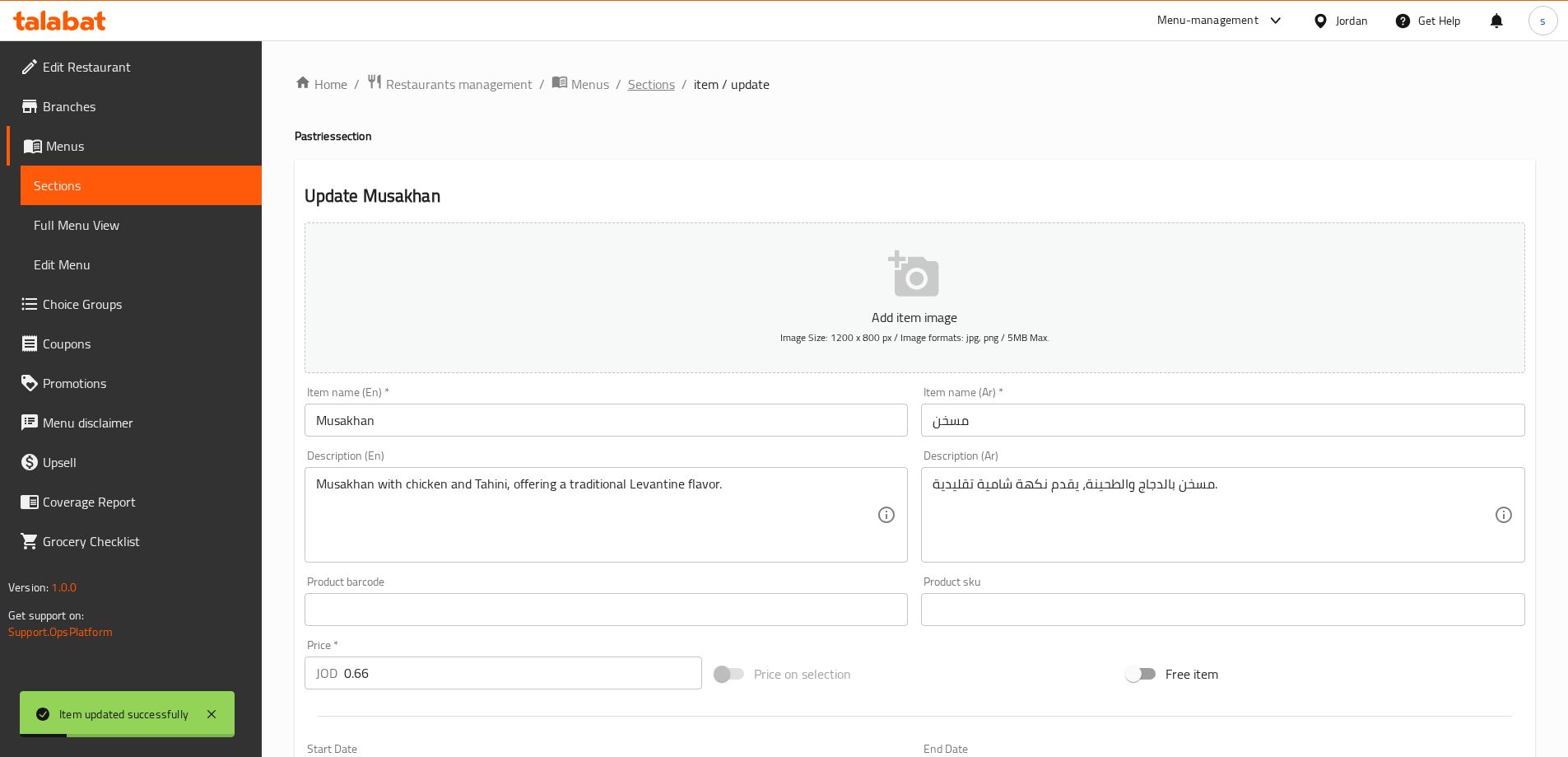
click at [632, 86] on span "Sections" at bounding box center [651, 84] width 47 height 20
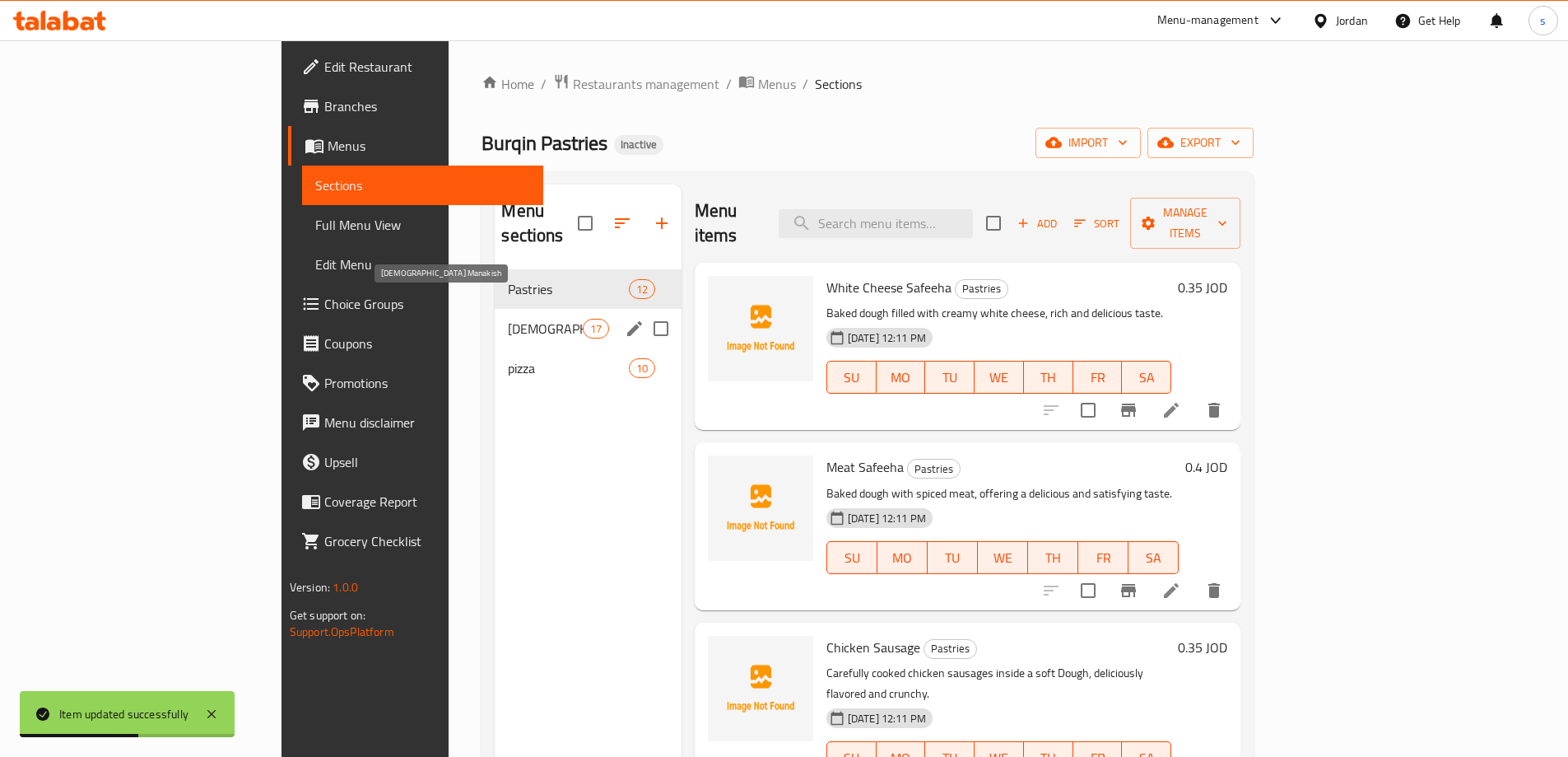
click at [508, 319] on span "[DEMOGRAPHIC_DATA] Manakish" at bounding box center [545, 328] width 74 height 20
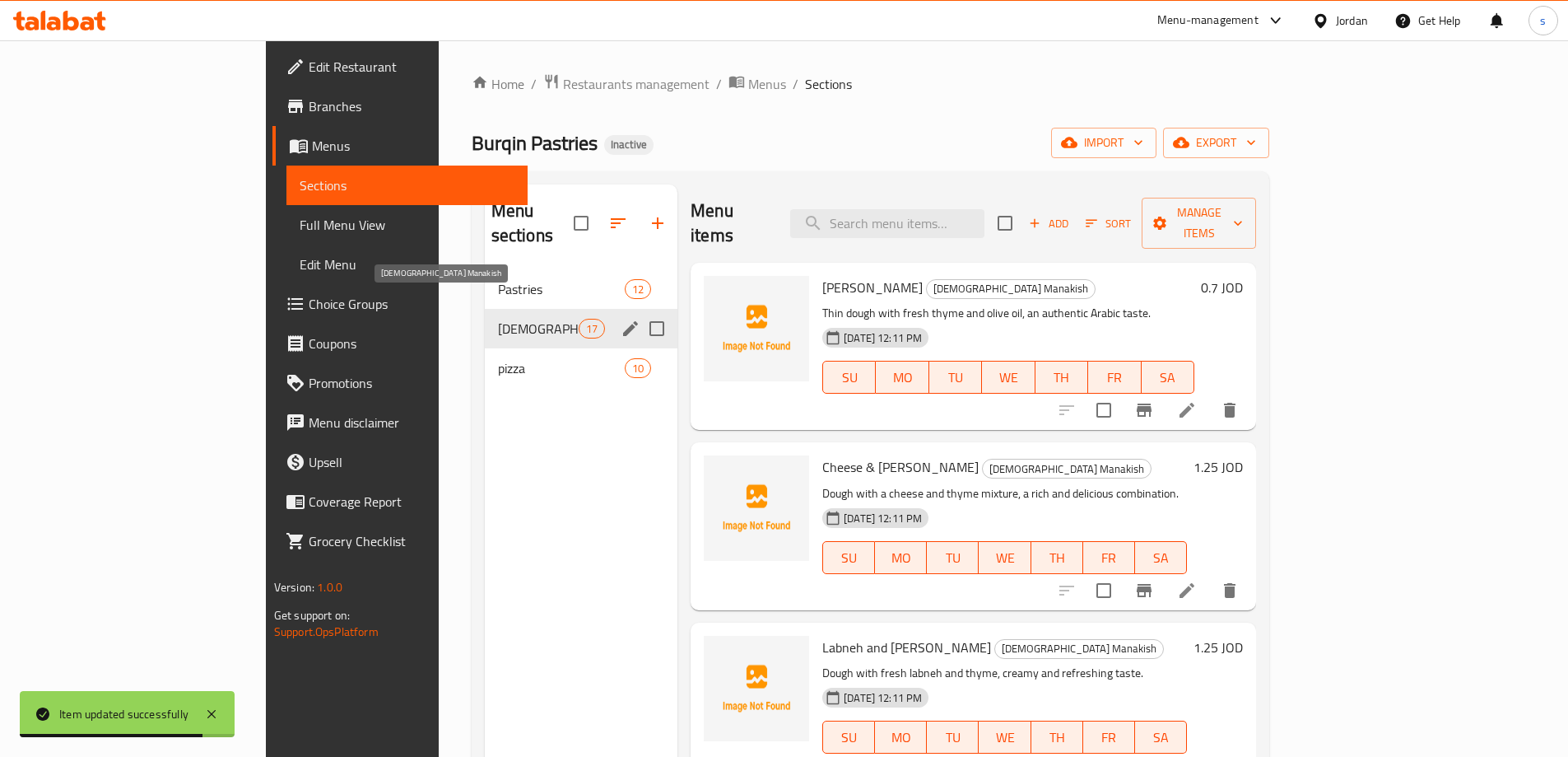
click at [498, 319] on span "[DEMOGRAPHIC_DATA] Manakish" at bounding box center [538, 328] width 81 height 20
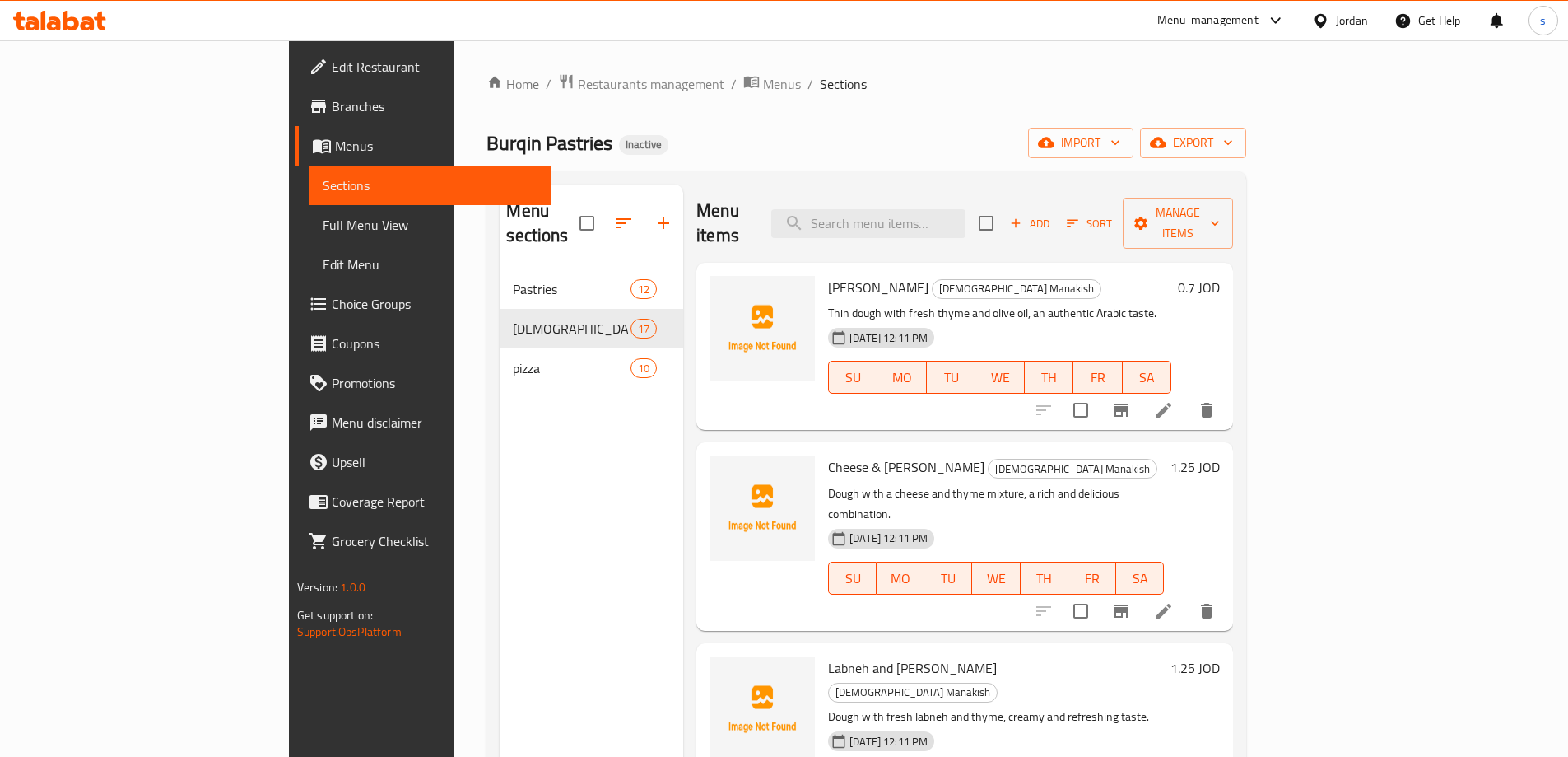
click at [1188, 396] on li at bounding box center [1164, 410] width 46 height 29
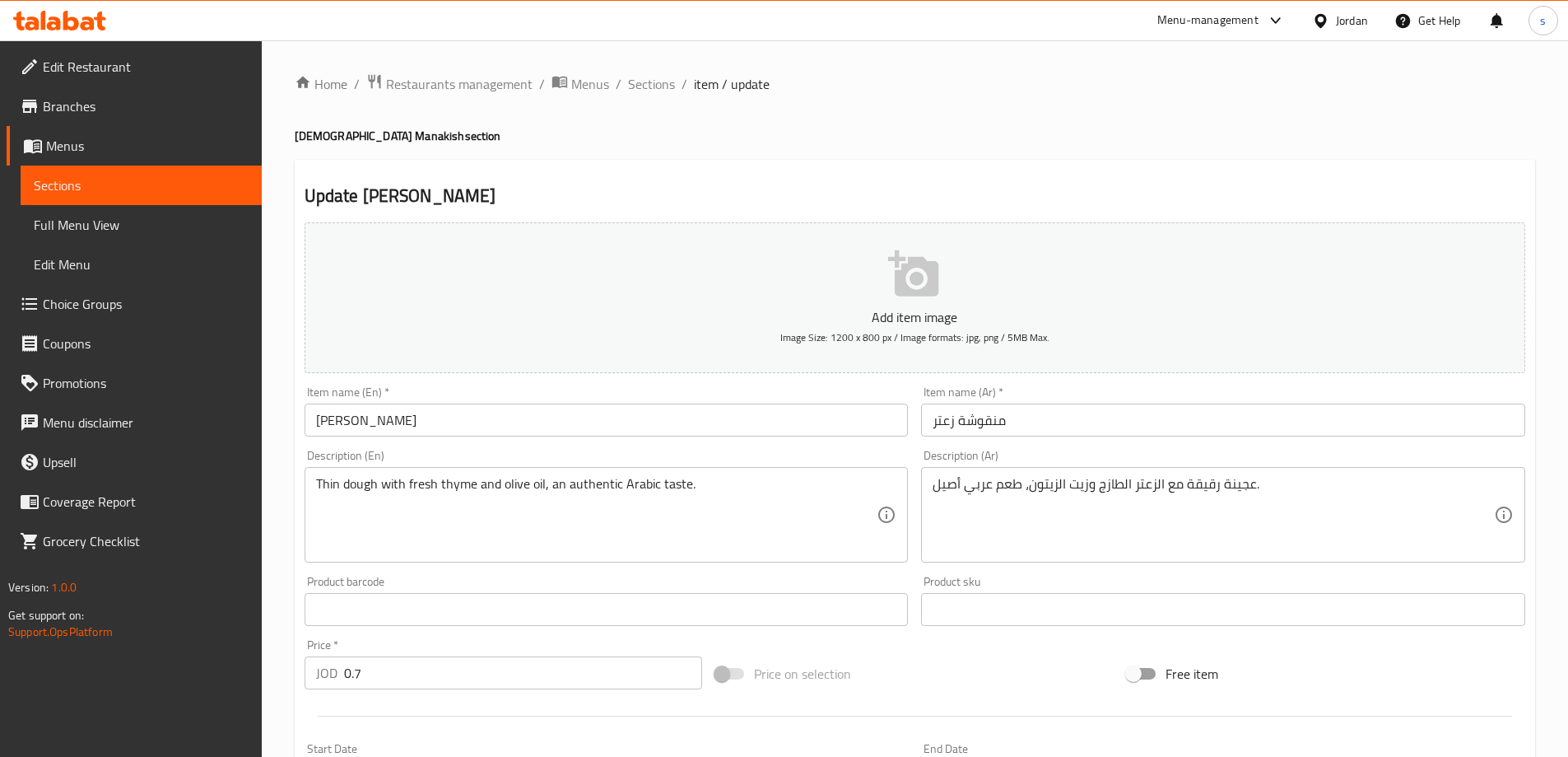
click at [329, 430] on input "Zaatar Manakish" at bounding box center [607, 419] width 605 height 33
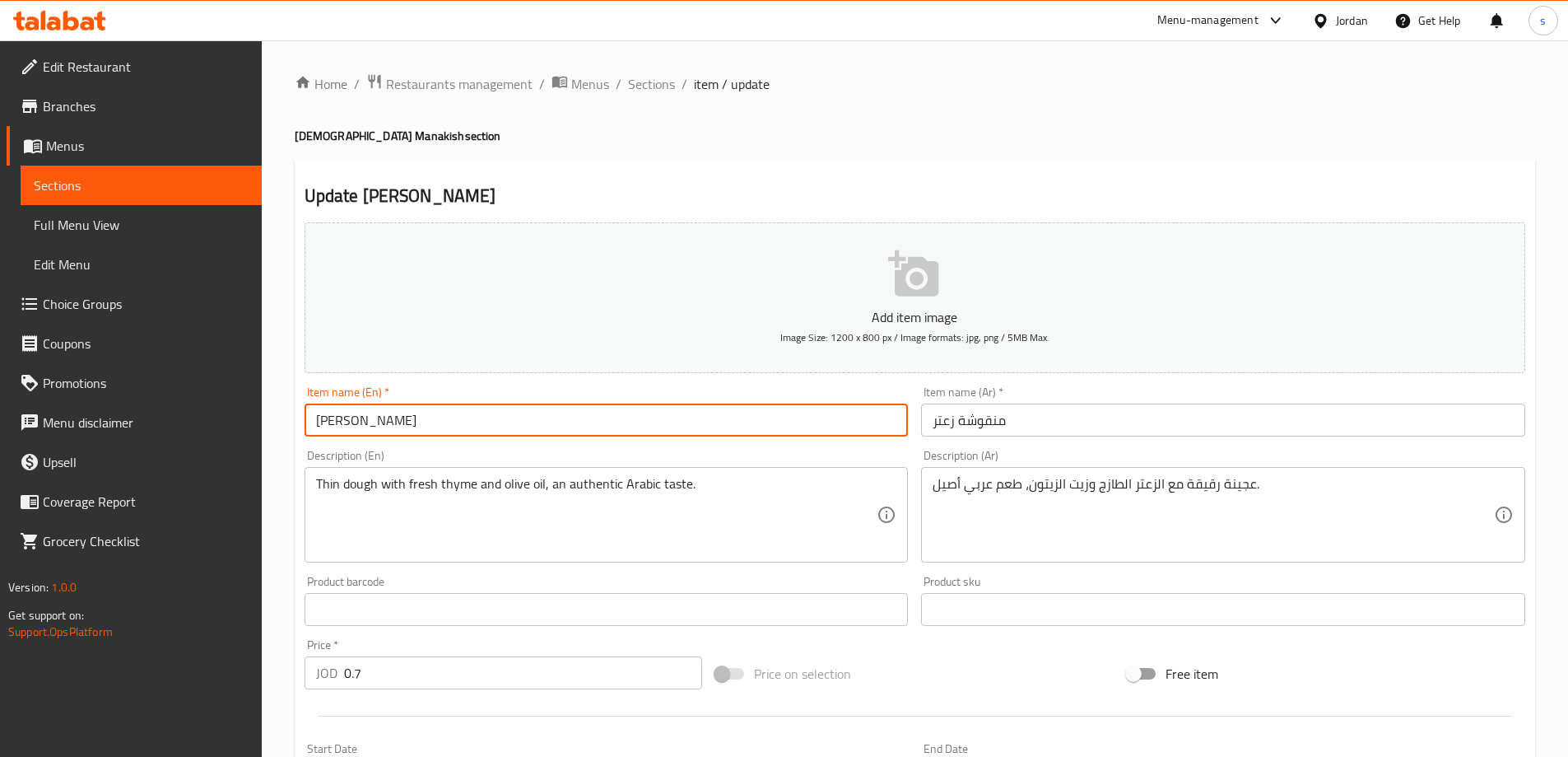
click at [329, 430] on input "Zaatar Manakish" at bounding box center [607, 419] width 605 height 33
click at [975, 433] on input "منقوشة زعتر" at bounding box center [1224, 419] width 605 height 33
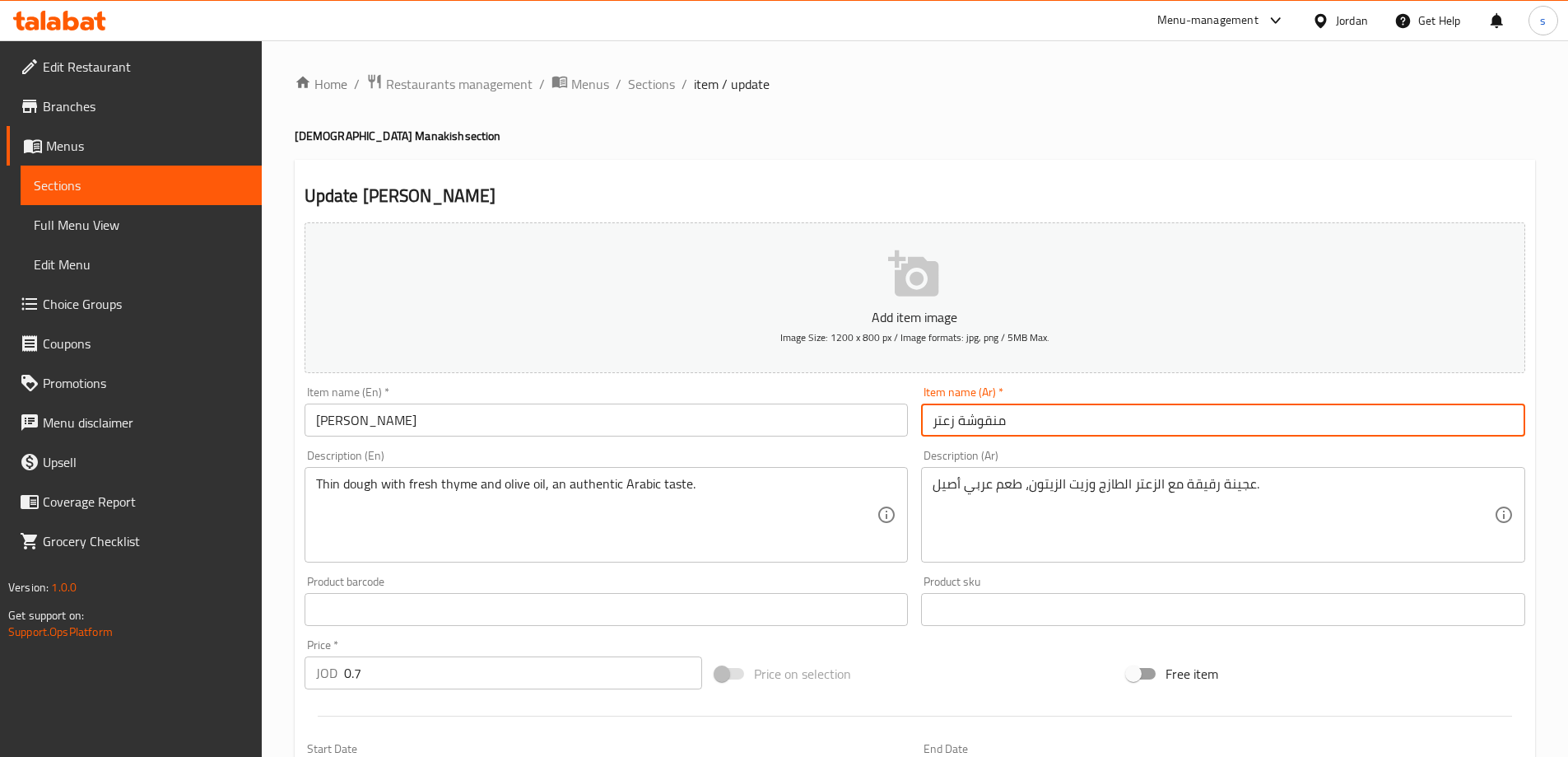
click at [975, 433] on input "منقوشة زعتر" at bounding box center [1224, 419] width 605 height 33
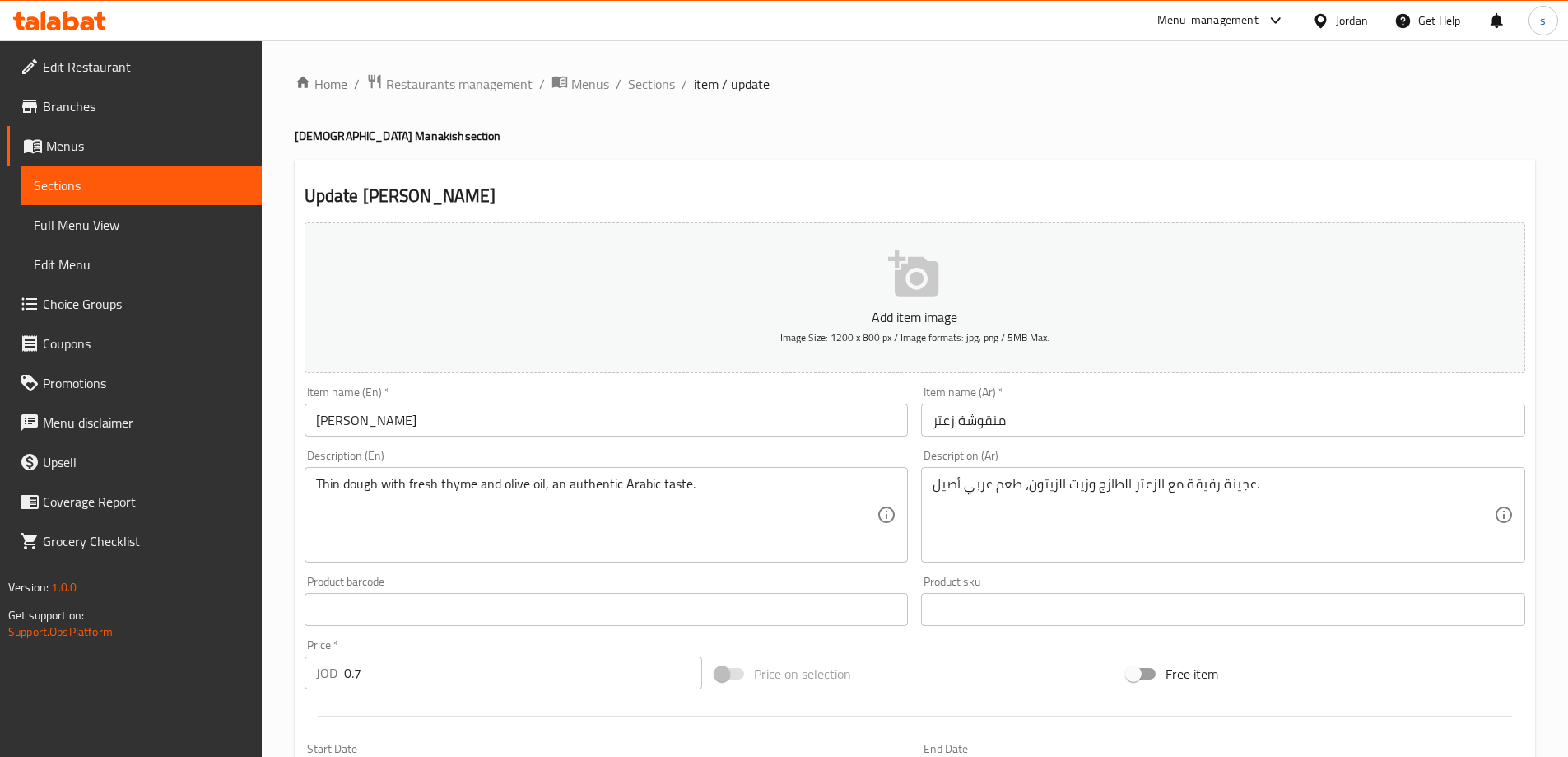
click at [386, 420] on input "Zaatar Manakish" at bounding box center [607, 419] width 605 height 33
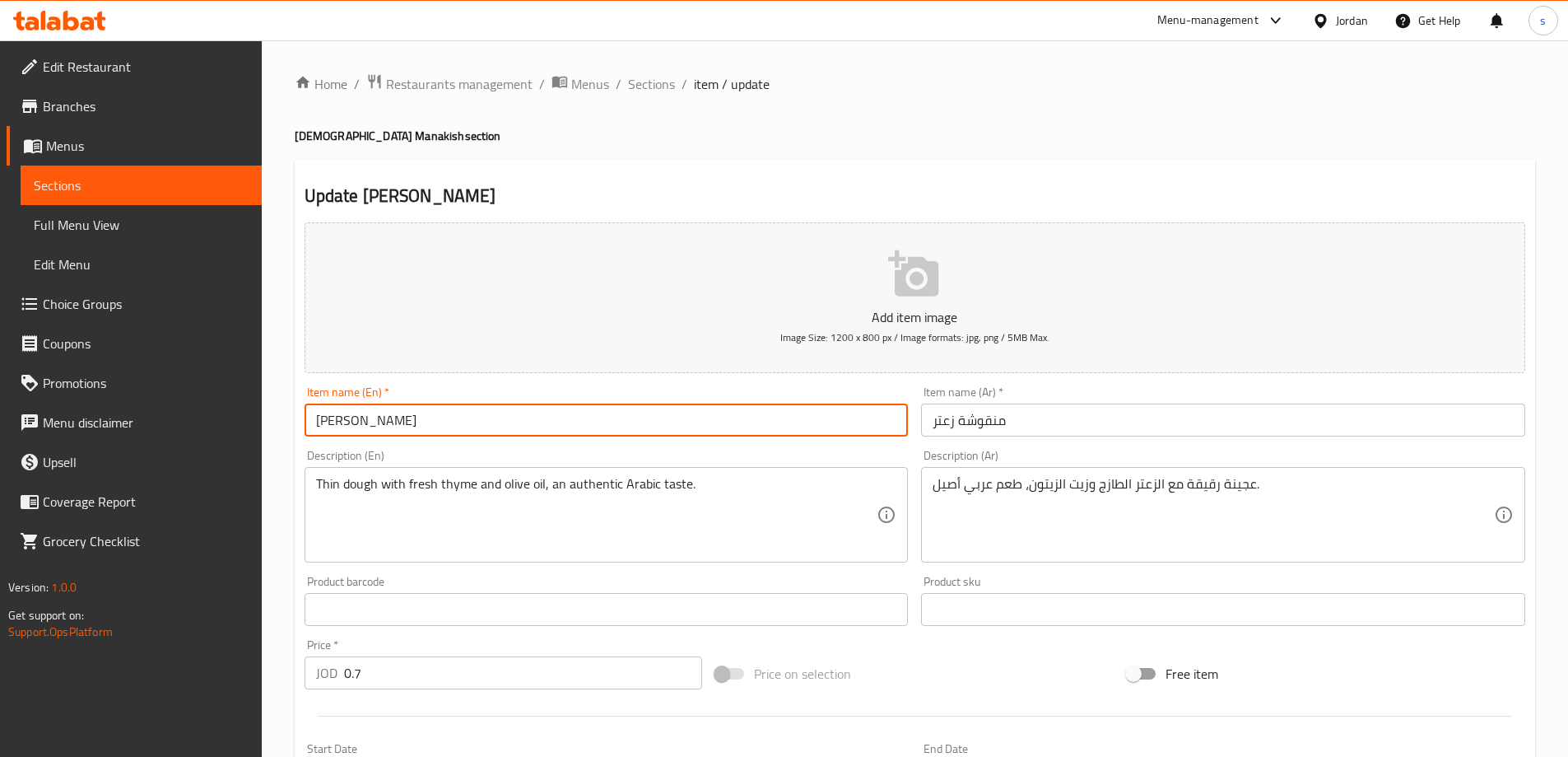
click at [386, 420] on input "Zaatar Manakish" at bounding box center [607, 419] width 605 height 33
paste input "oushe"
click at [322, 422] on input "Zaatar Manoushe" at bounding box center [607, 419] width 605 height 33
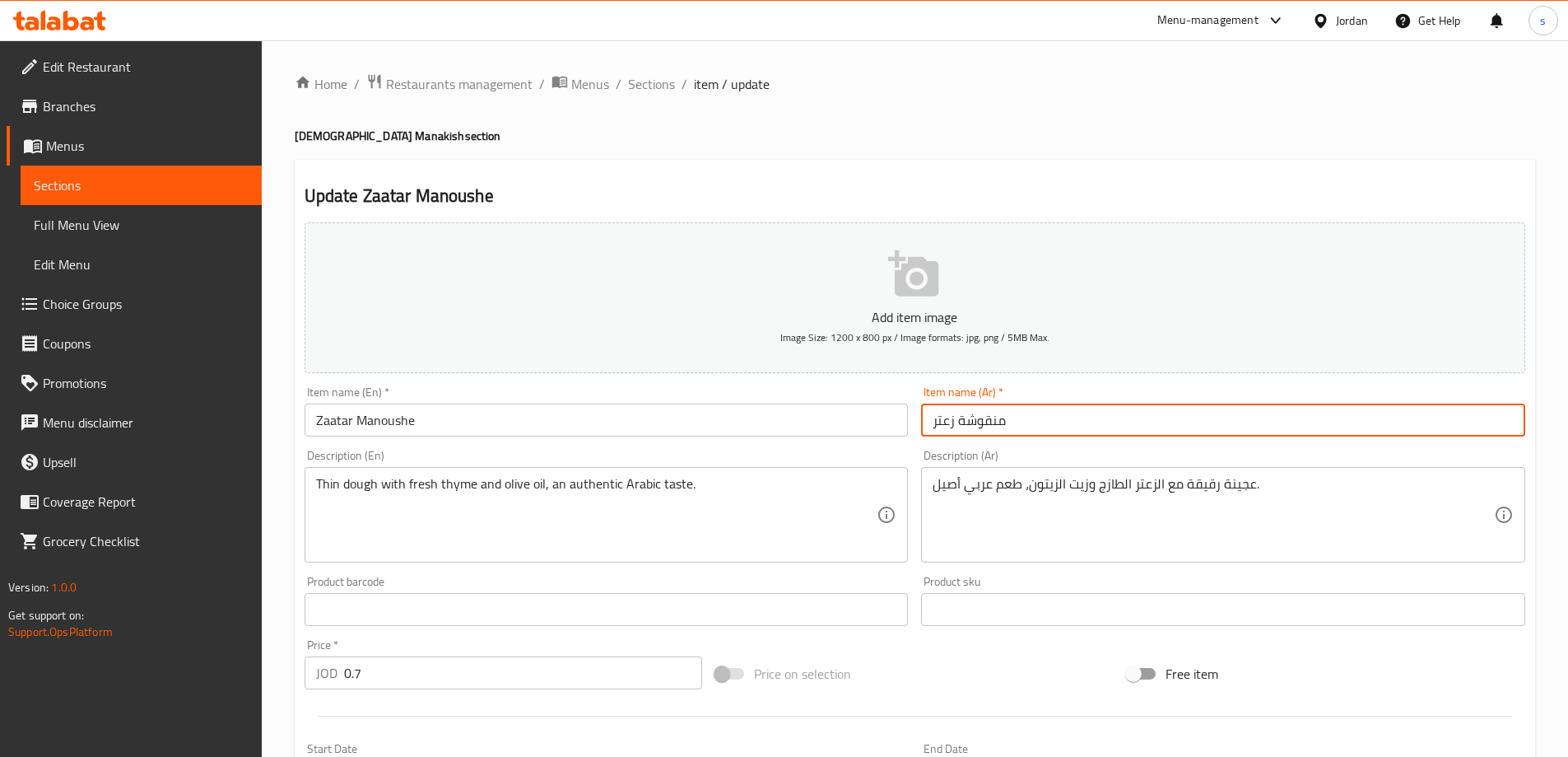
click at [947, 429] on input "منقوشة زعتر" at bounding box center [1224, 419] width 605 height 33
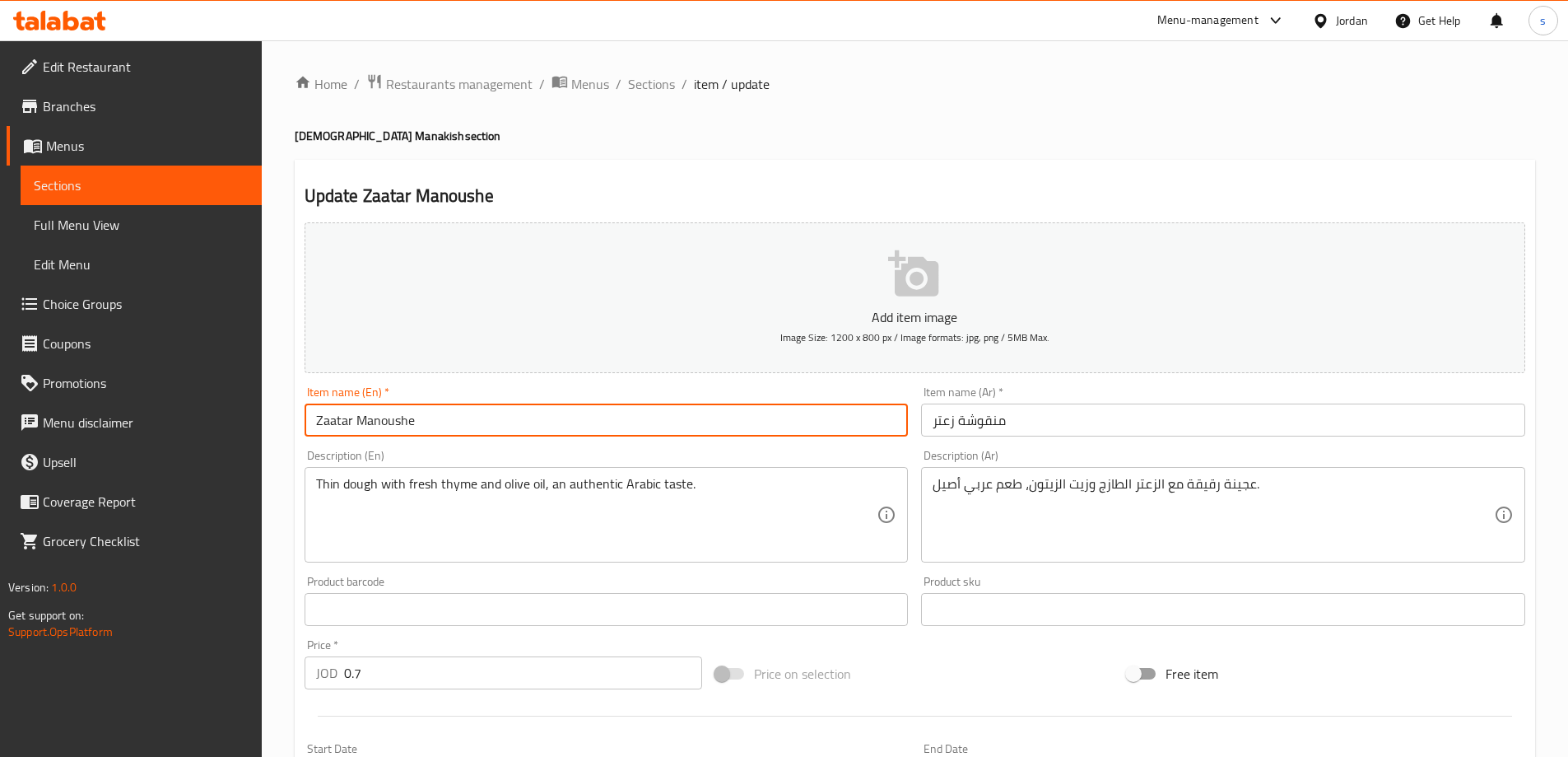
click at [340, 416] on input "Zaatar Manoushe" at bounding box center [607, 419] width 605 height 33
paste input "text"
type input "Zaatar Manoushe"
click at [464, 433] on input "Zaatar Manoushe" at bounding box center [607, 419] width 605 height 33
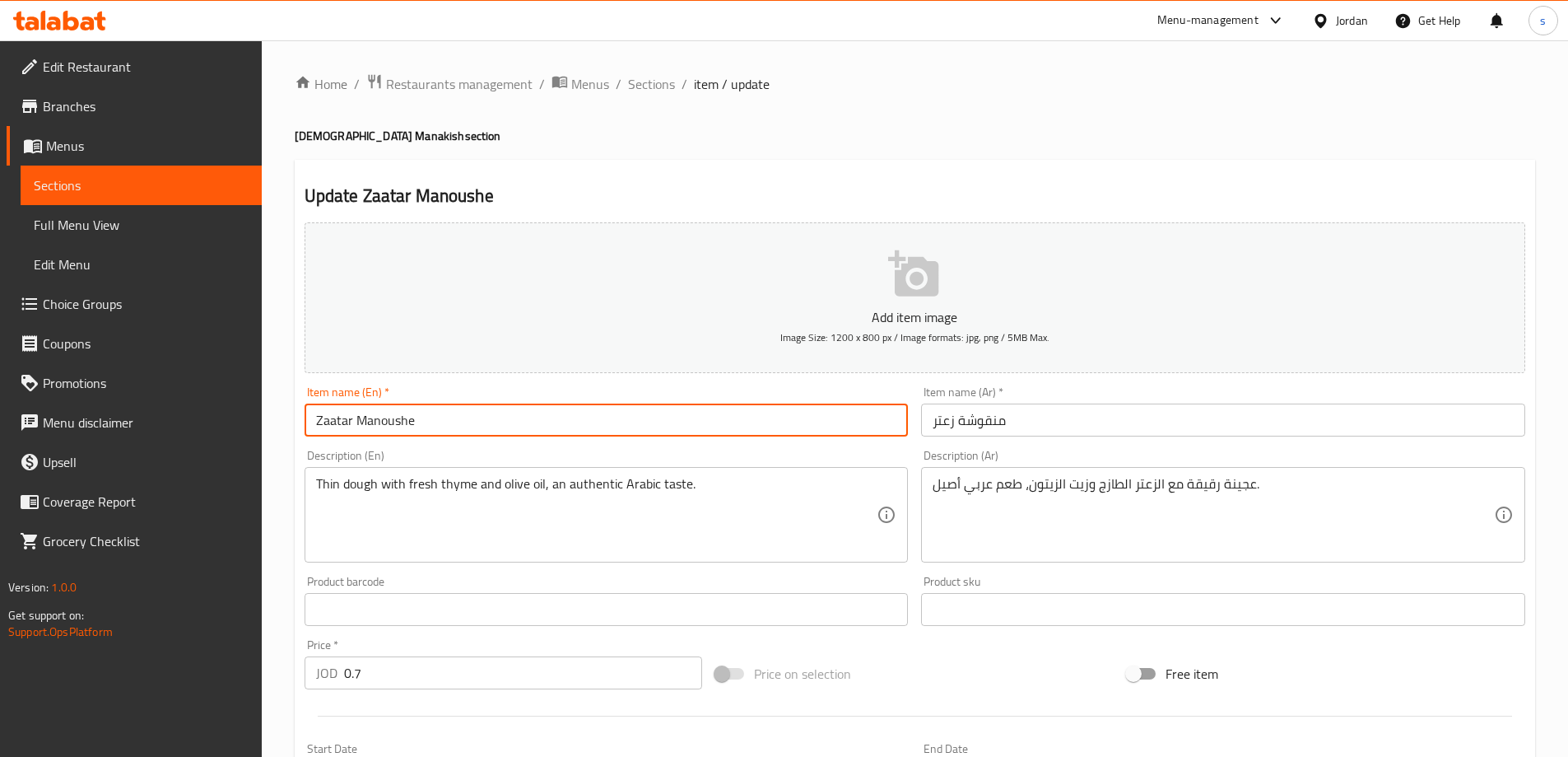
click at [479, 470] on div "Thin dough with fresh thyme and olive oil, an authentic Arabic taste. Descripti…" at bounding box center [607, 514] width 605 height 95
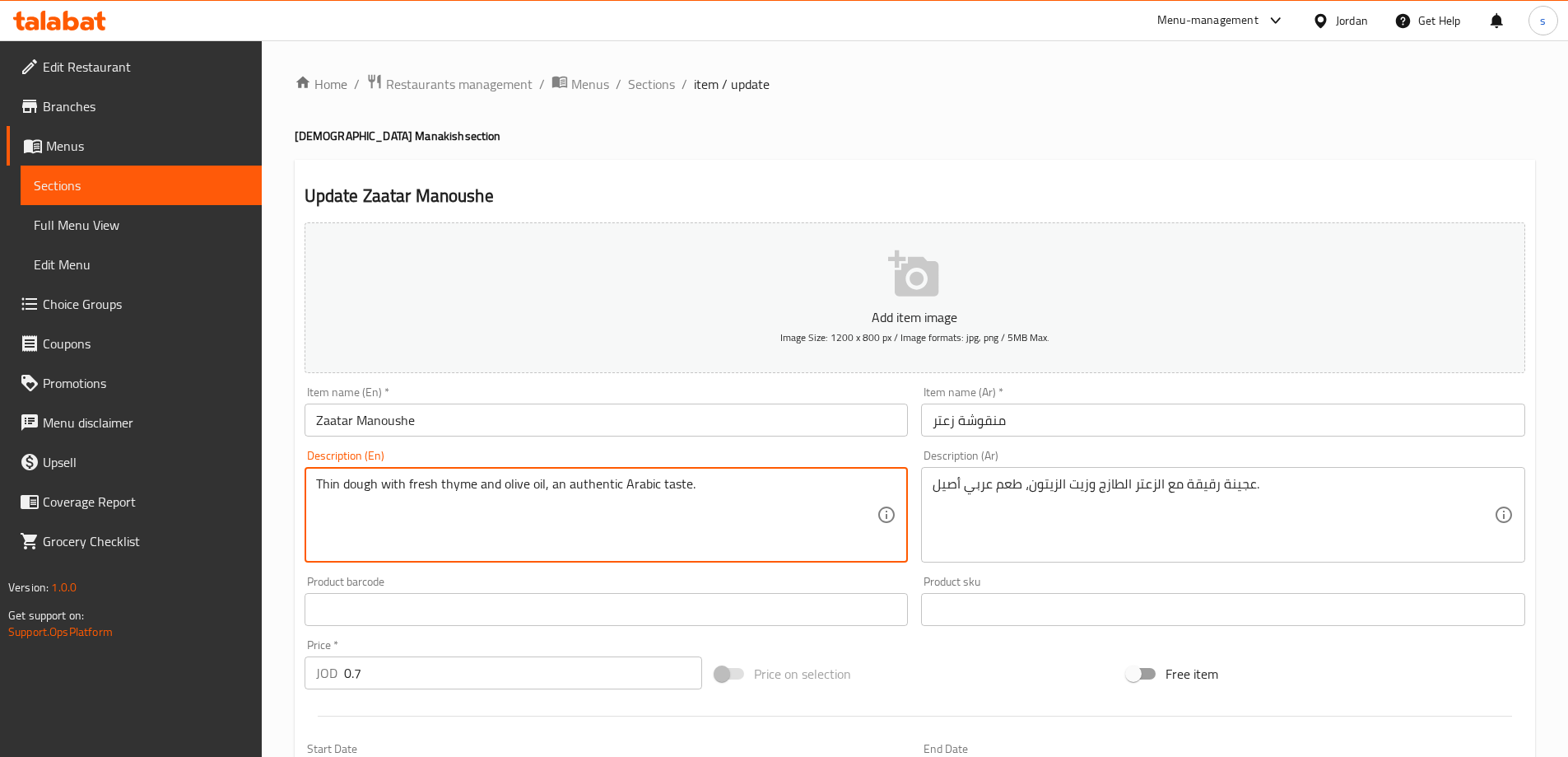
click at [370, 489] on textarea "Thin dough with fresh thyme and olive oil, an authentic Arabic taste." at bounding box center [596, 514] width 562 height 78
click at [323, 481] on textarea "Thin dough with fresh thyme and olive oil, an authentic Arabic taste." at bounding box center [596, 514] width 562 height 78
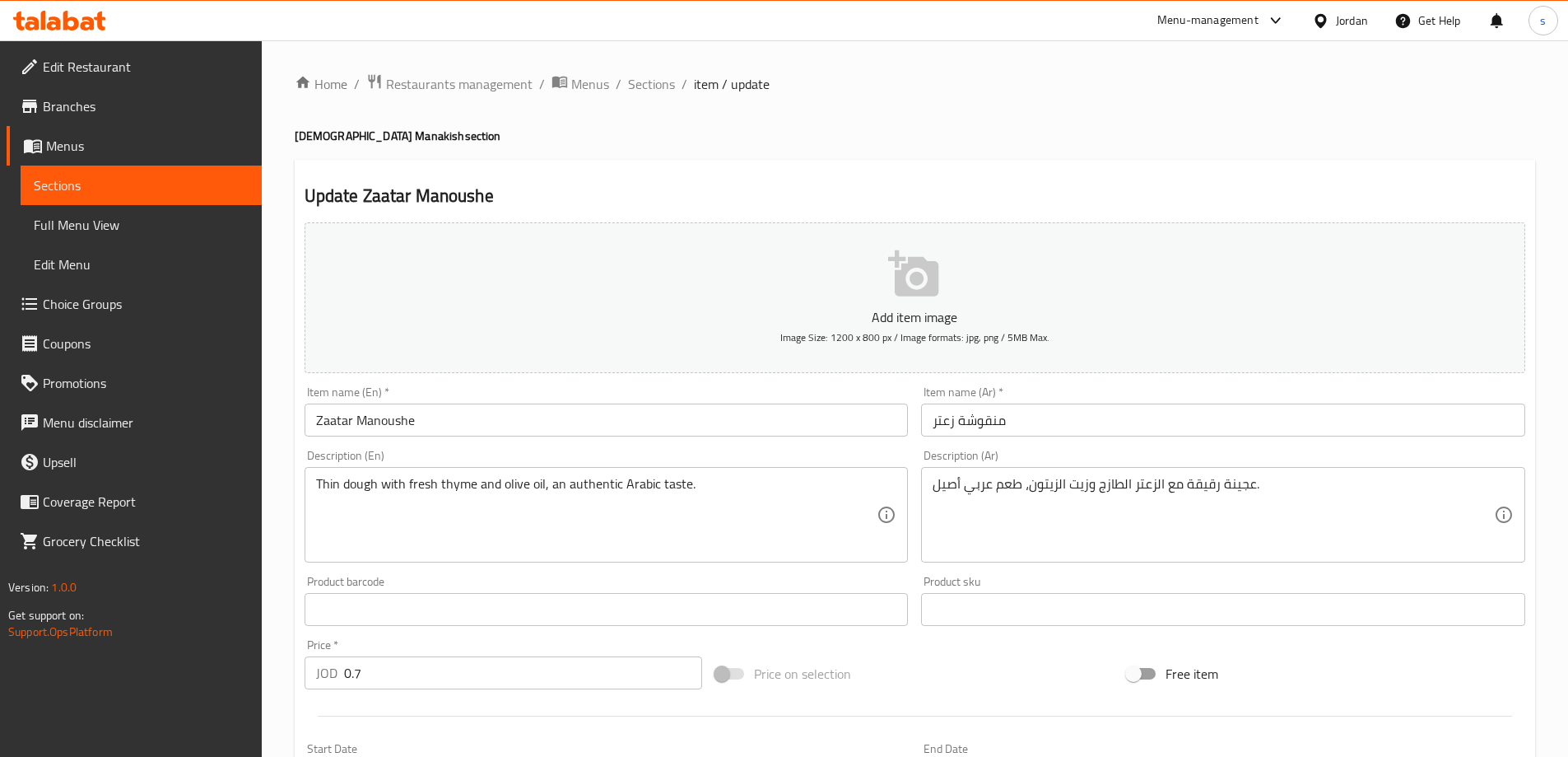
click at [313, 481] on div "Thin dough with fresh thyme and olive oil, an authentic Arabic taste. Descripti…" at bounding box center [607, 514] width 605 height 95
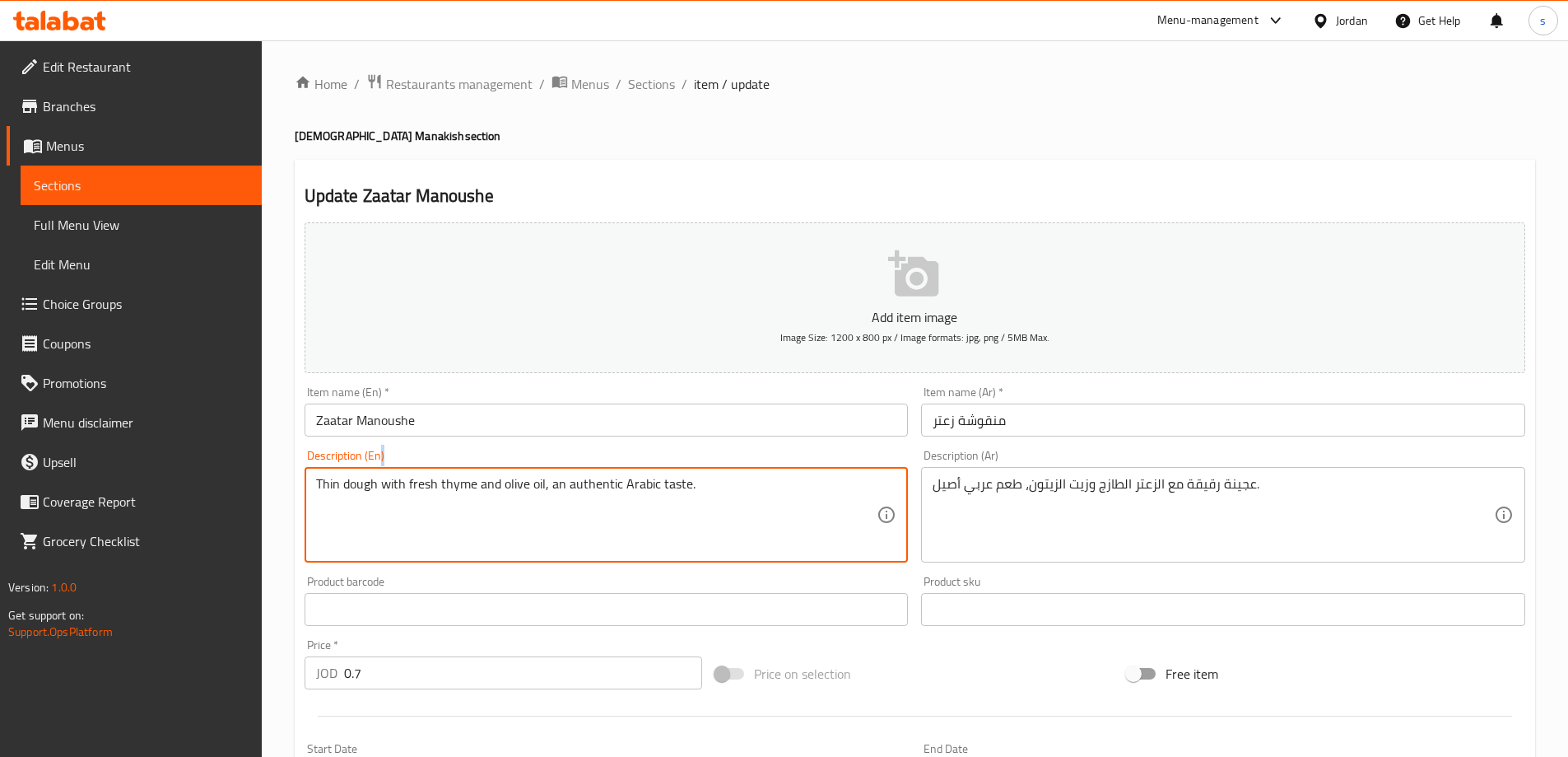
click at [313, 482] on div "Thin dough with fresh thyme and olive oil, an authentic Arabic taste. Descripti…" at bounding box center [607, 514] width 605 height 95
click at [315, 484] on div "Thin dough with fresh thyme and olive oil, an authentic Arabic taste. Descripti…" at bounding box center [607, 514] width 605 height 95
click at [317, 485] on textarea "Thin dough with fresh thyme and olive oil, an authentic Arabic taste." at bounding box center [596, 514] width 562 height 78
click at [346, 498] on textarea "Thin dough with fresh thyme and olive oil, an authentic Arabic taste." at bounding box center [596, 514] width 562 height 78
click at [317, 482] on textarea "Thin dough with fresh thyme and olive oil, an authentic Arabic taste." at bounding box center [596, 514] width 562 height 78
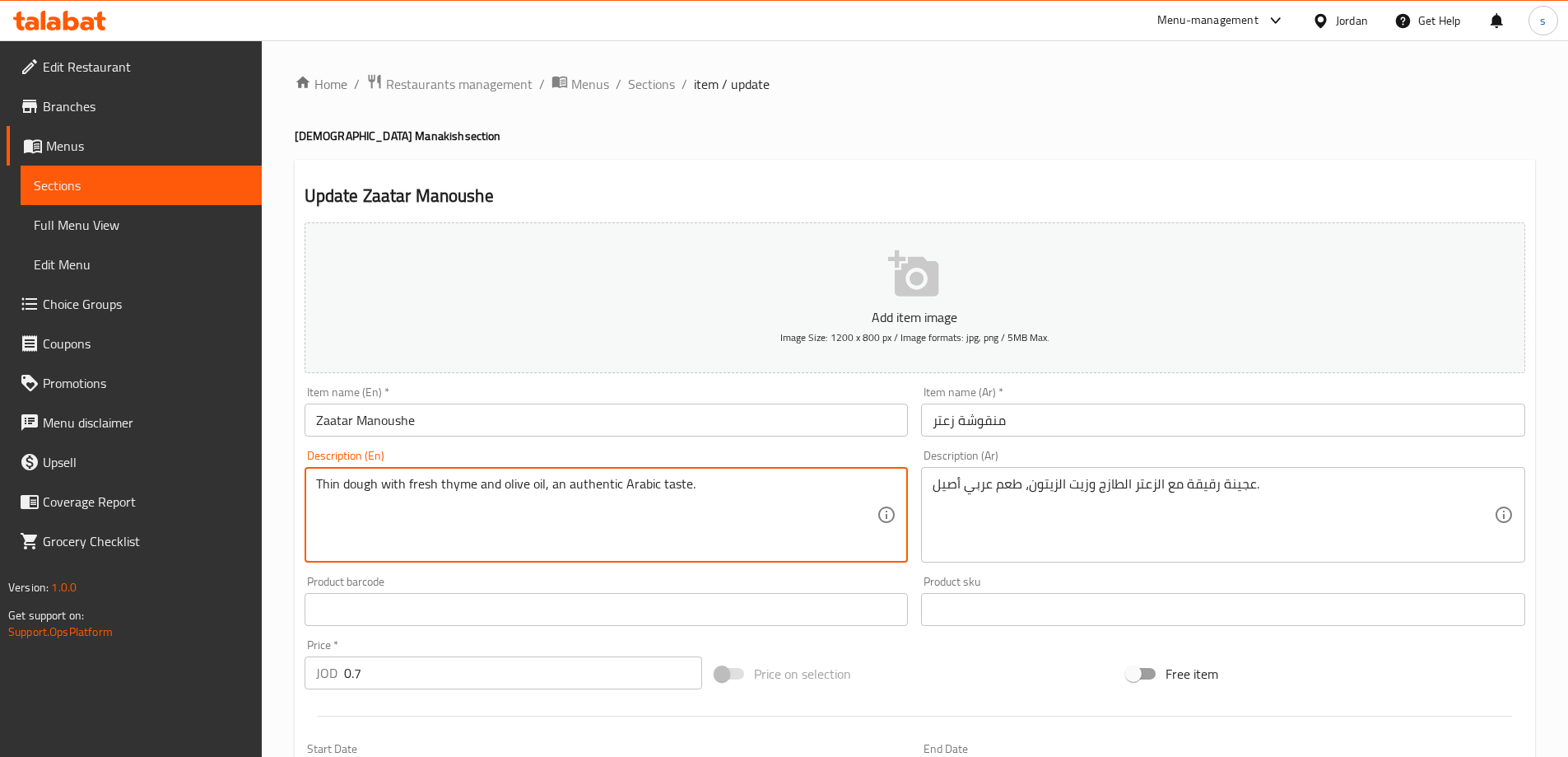
click at [524, 480] on textarea "Thin dough with fresh thyme and olive oil, an authentic Arabic taste." at bounding box center [596, 514] width 562 height 78
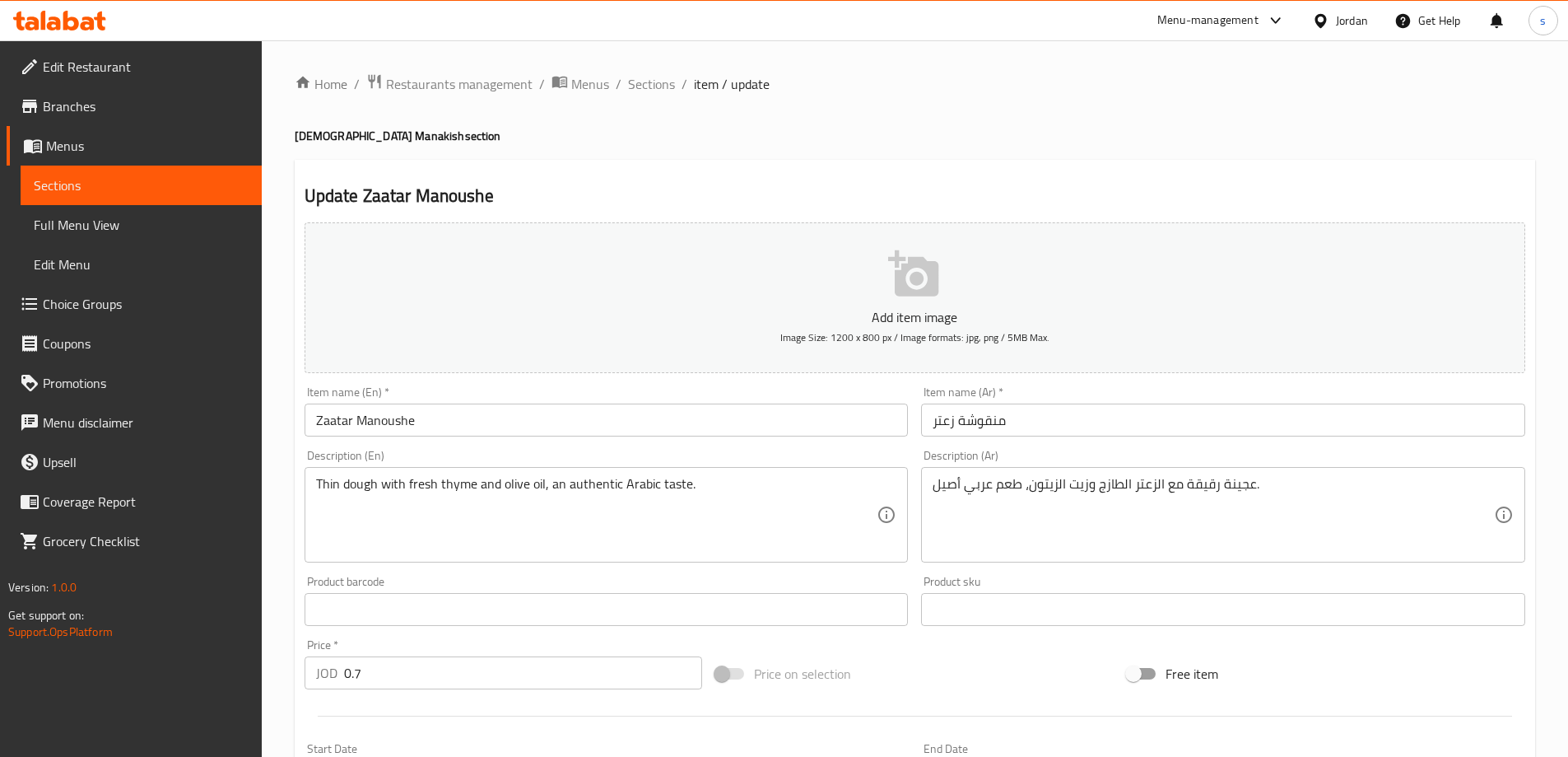
click at [453, 493] on textarea "Thin dough with fresh thyme and olive oil, an authentic Arabic taste." at bounding box center [596, 514] width 562 height 78
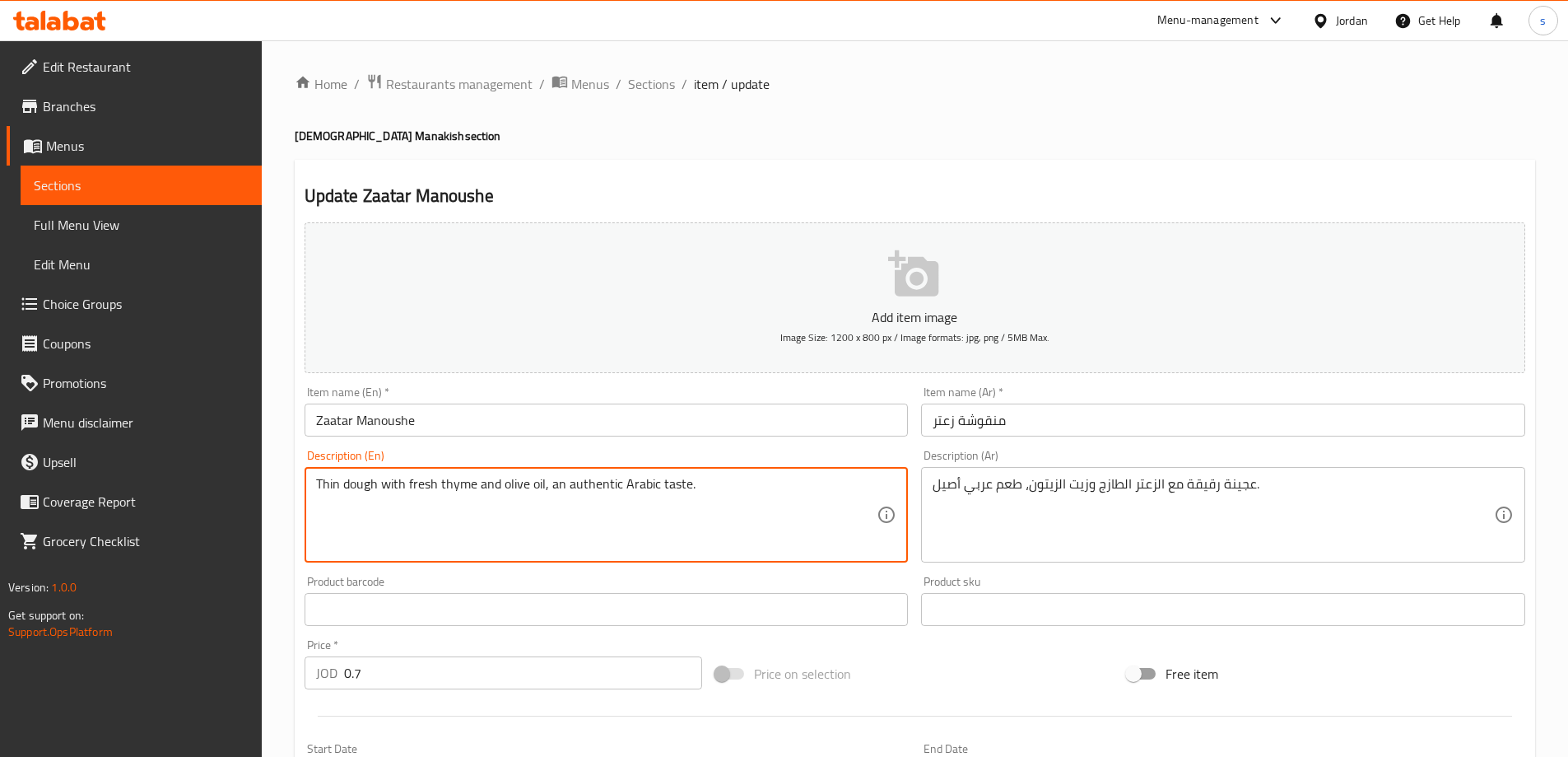
click at [453, 493] on textarea "Thin dough with fresh thyme and olive oil, an authentic Arabic taste." at bounding box center [596, 514] width 562 height 78
paste textarea "Zaatar"
click at [530, 486] on textarea "Thin dough with fresh Zaatar and olive oil, an authentic Arabic taste." at bounding box center [596, 514] width 562 height 78
click at [585, 491] on textarea "Thin dough with fresh Zaatar and olive oil, an authentic Arabic taste." at bounding box center [596, 514] width 562 height 78
click at [590, 491] on textarea "Thin dough with fresh Zaatar and olive oil, an authentic Arabic taste." at bounding box center [596, 514] width 562 height 78
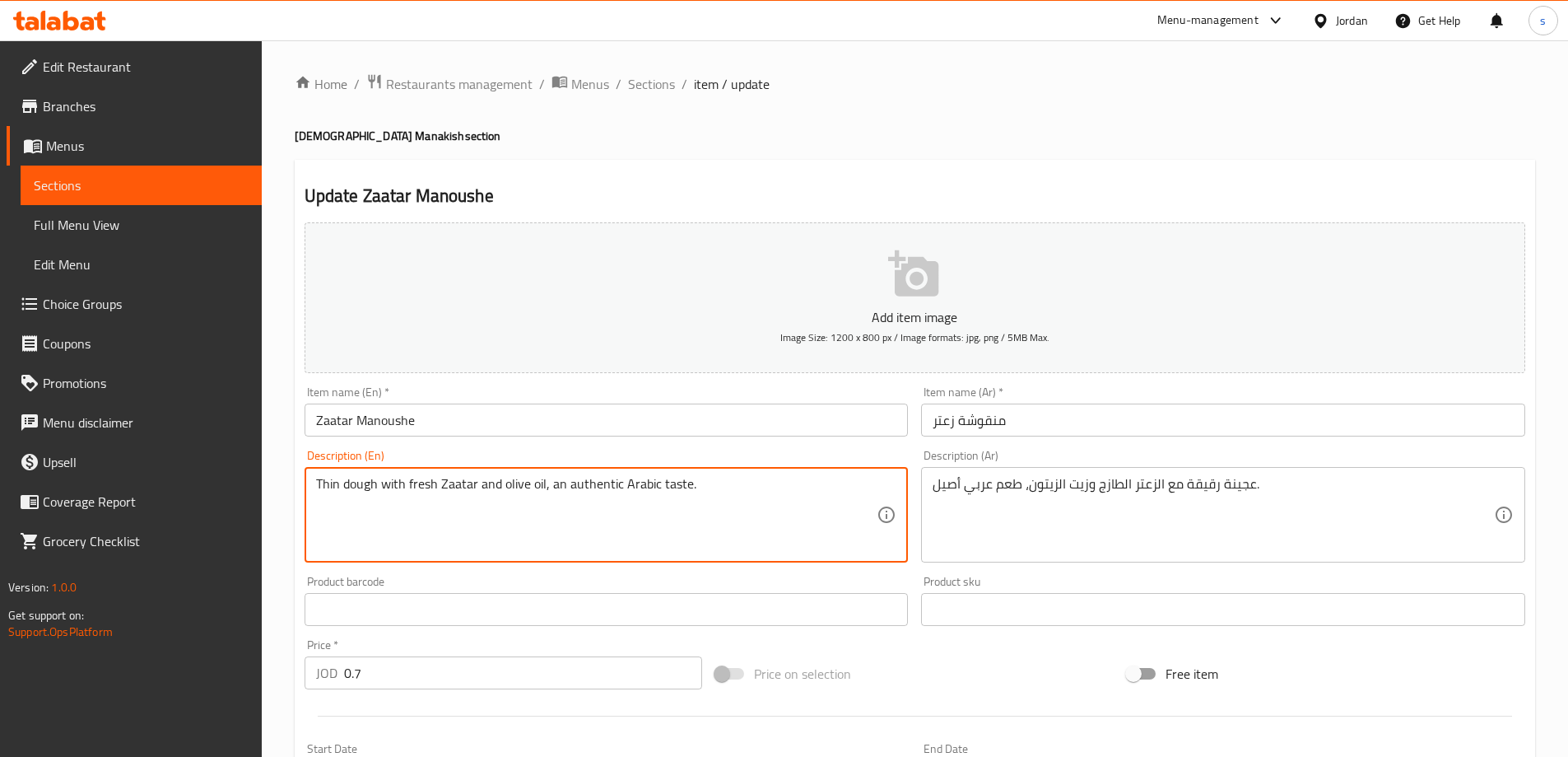
type textarea "Thin dough with fresh Zaatar and olive oil, an authentic Arabic taste."
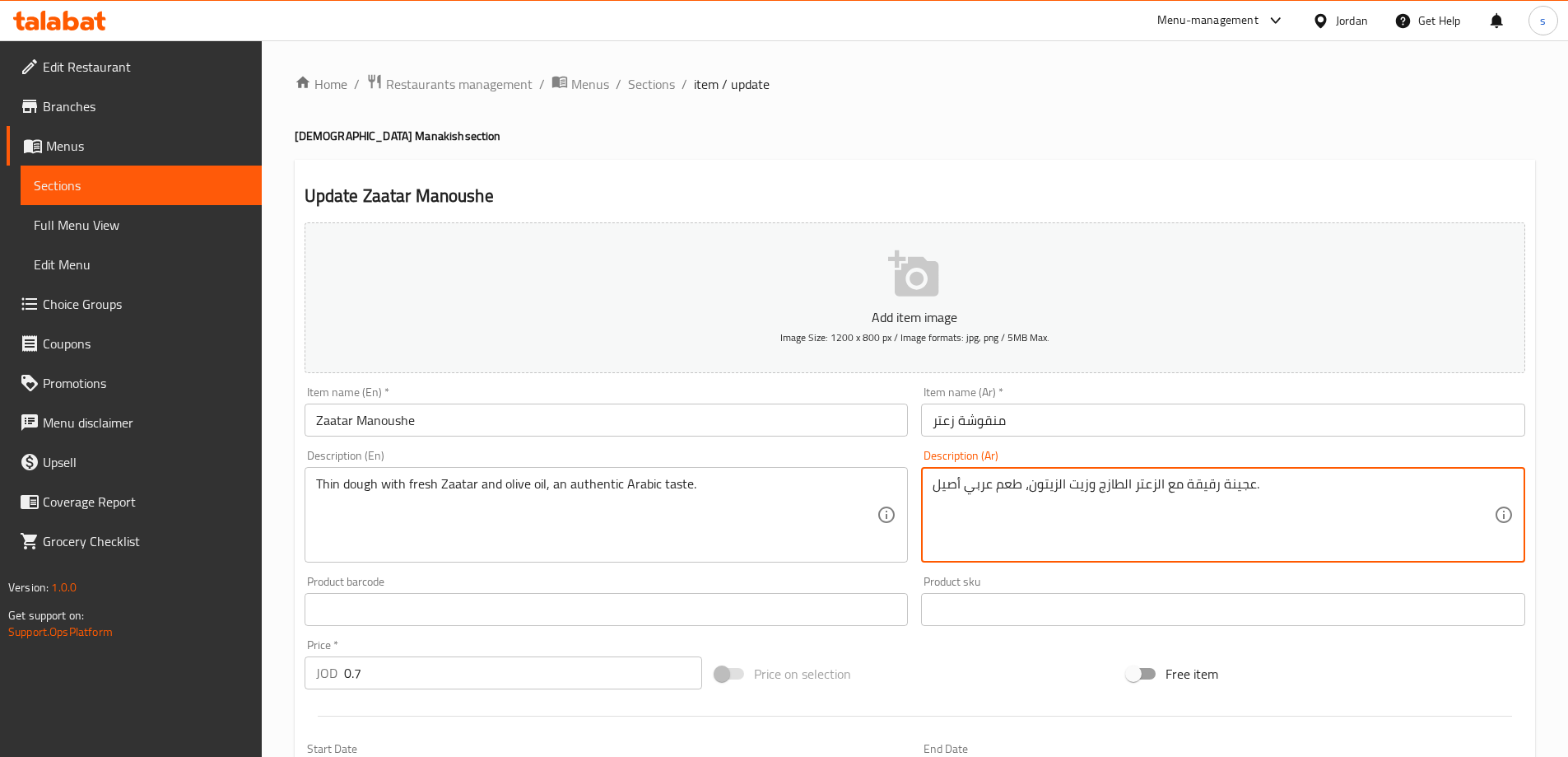
click at [948, 483] on textarea "عجينة رقيقة مع الزعتر الطازج وزيت الزيتون، طعم عربي أصيل." at bounding box center [1213, 514] width 562 height 78
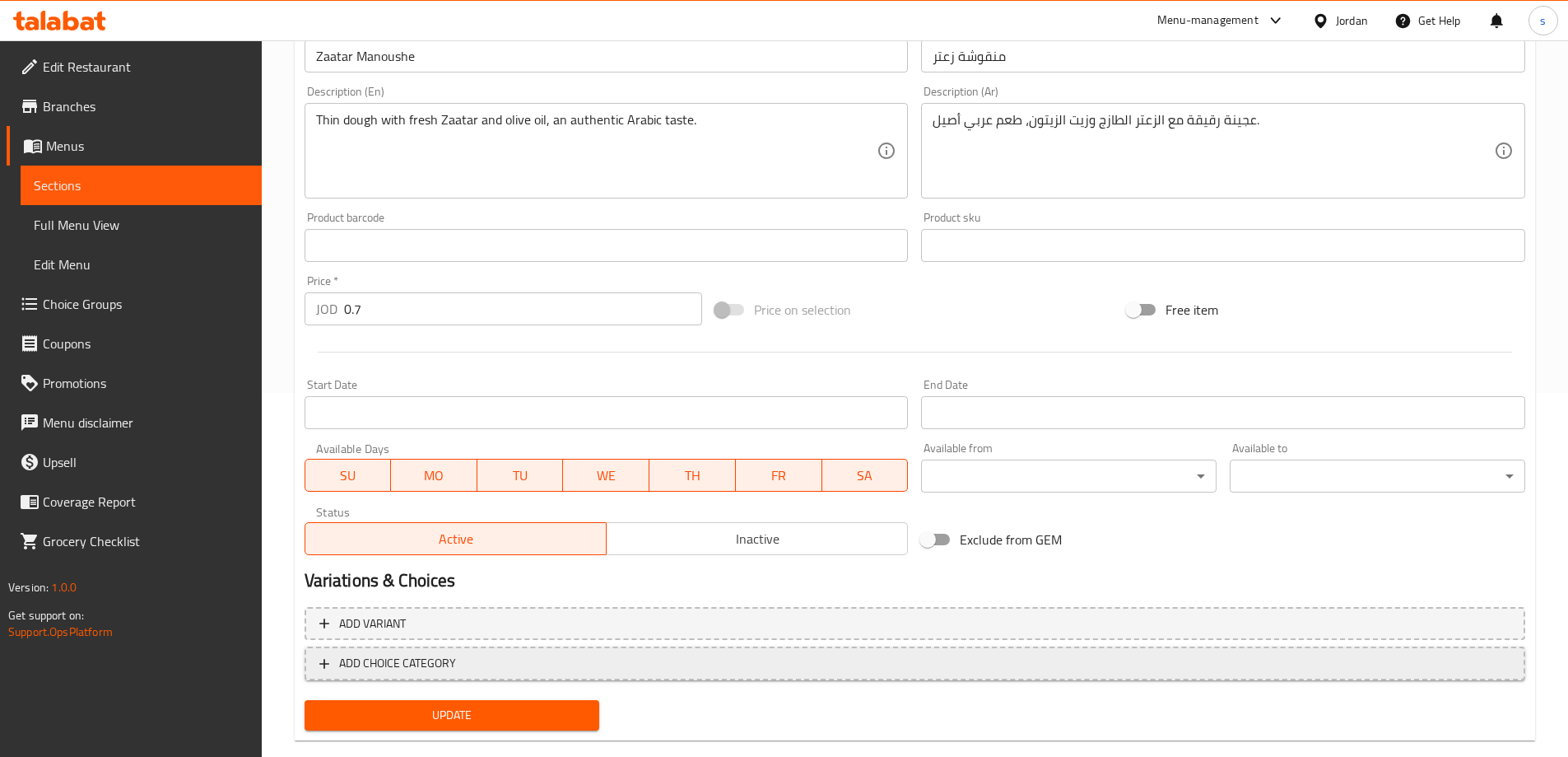
scroll to position [394, 0]
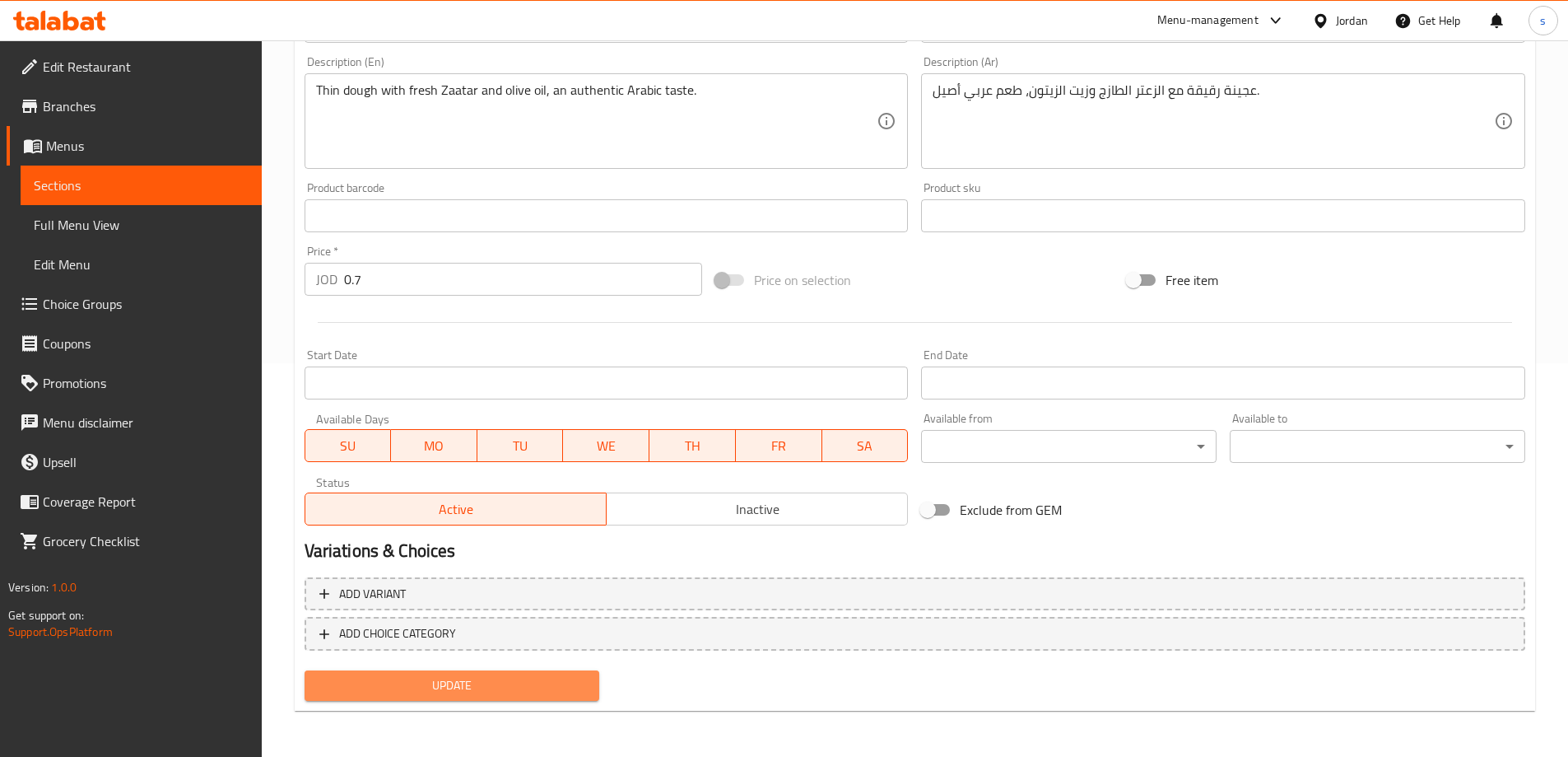
click at [507, 681] on span "Update" at bounding box center [452, 686] width 269 height 21
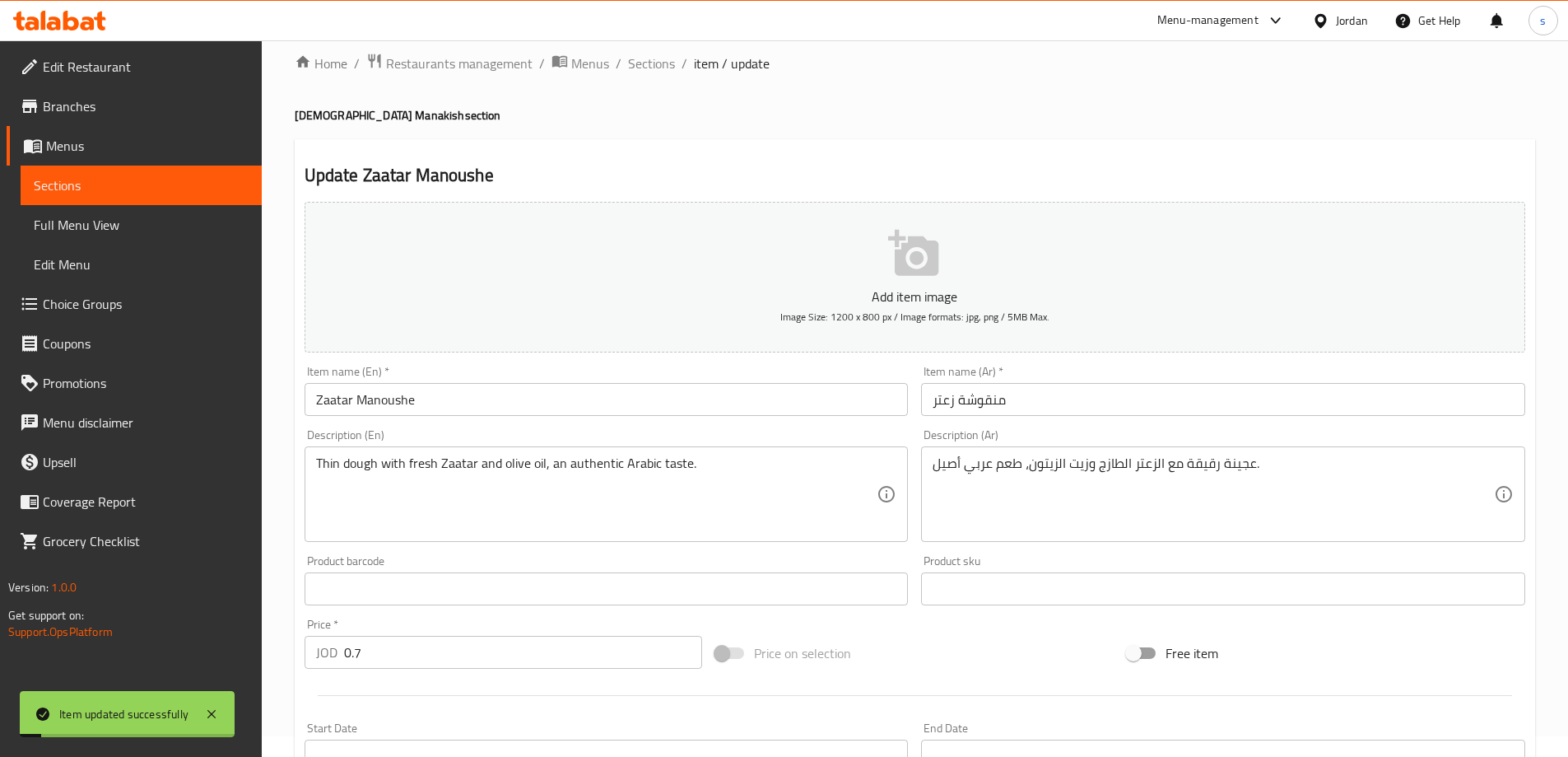
scroll to position [0, 0]
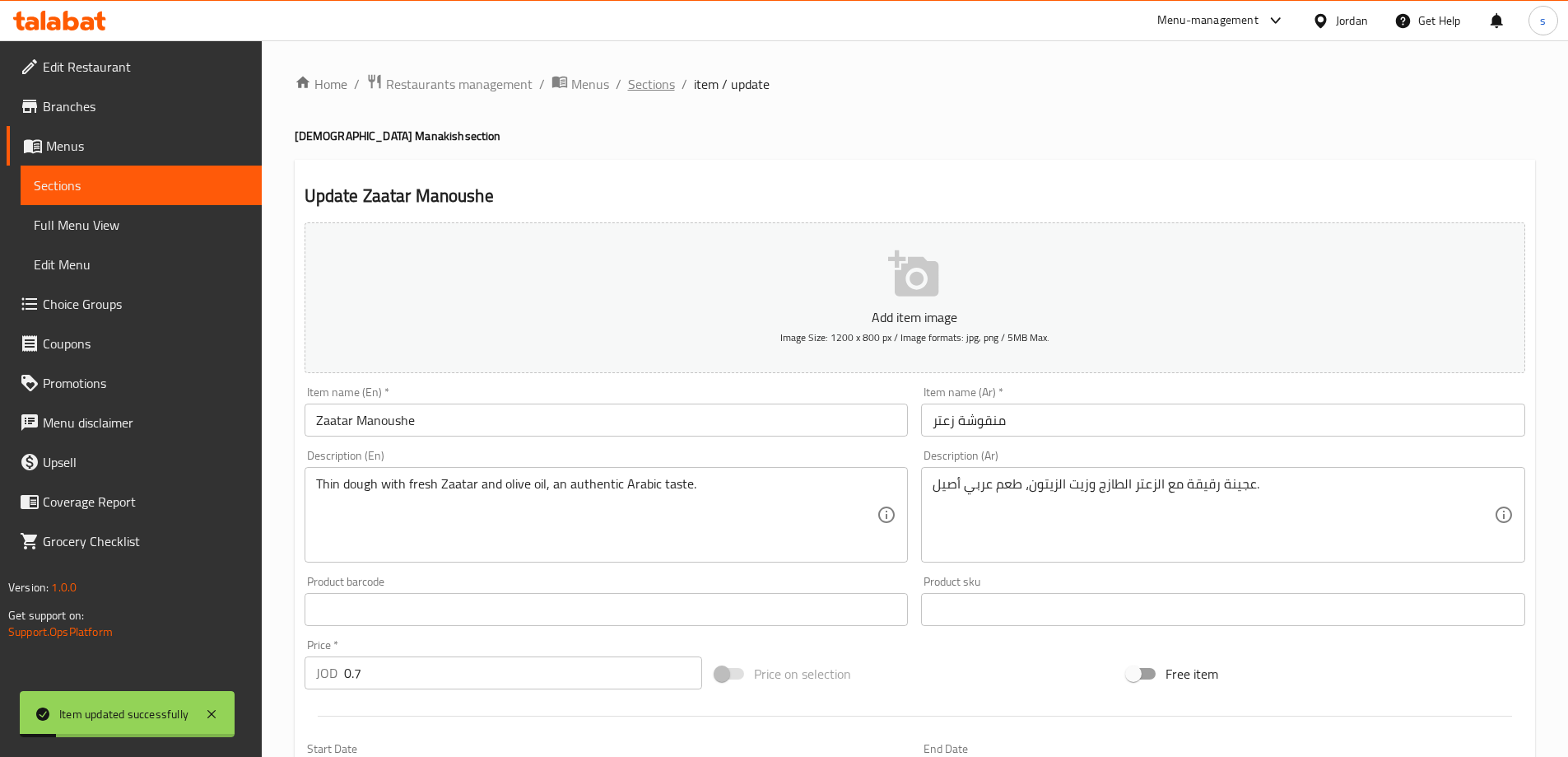
click at [658, 87] on span "Sections" at bounding box center [651, 84] width 47 height 20
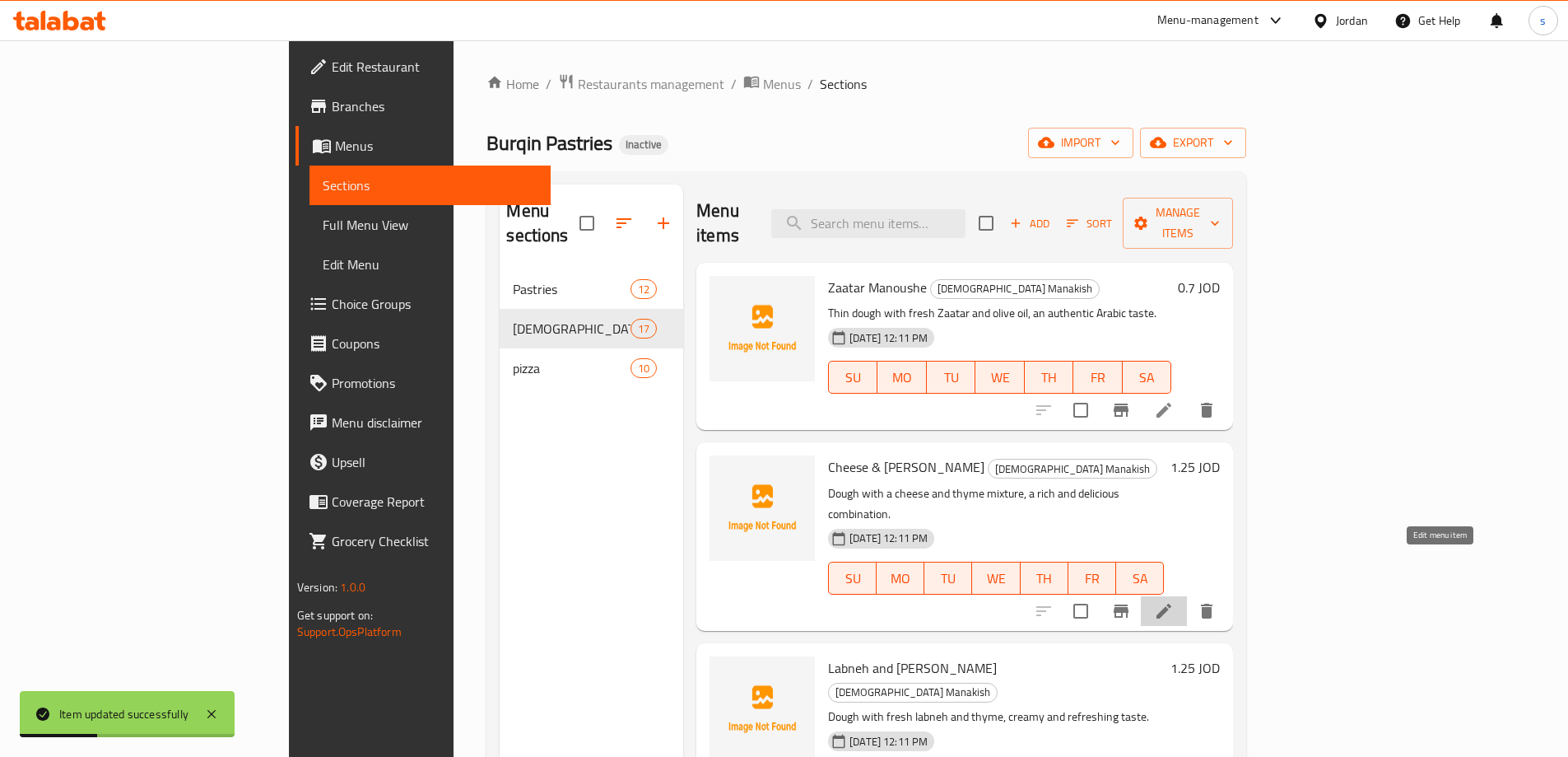
click at [1174, 601] on icon at bounding box center [1164, 611] width 20 height 20
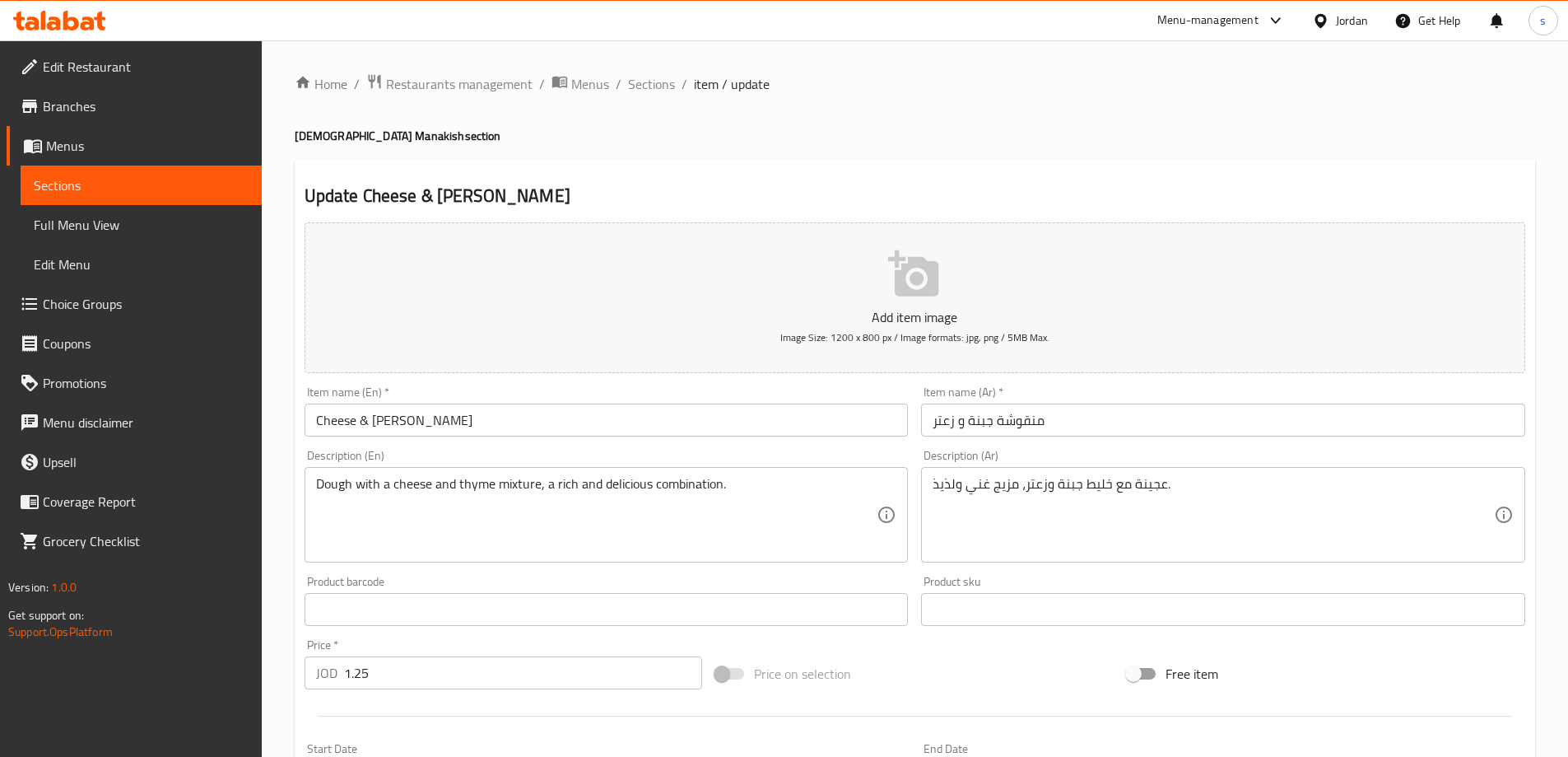
click at [1016, 424] on input "منقوشة جبنة و زعتر" at bounding box center [1224, 419] width 605 height 33
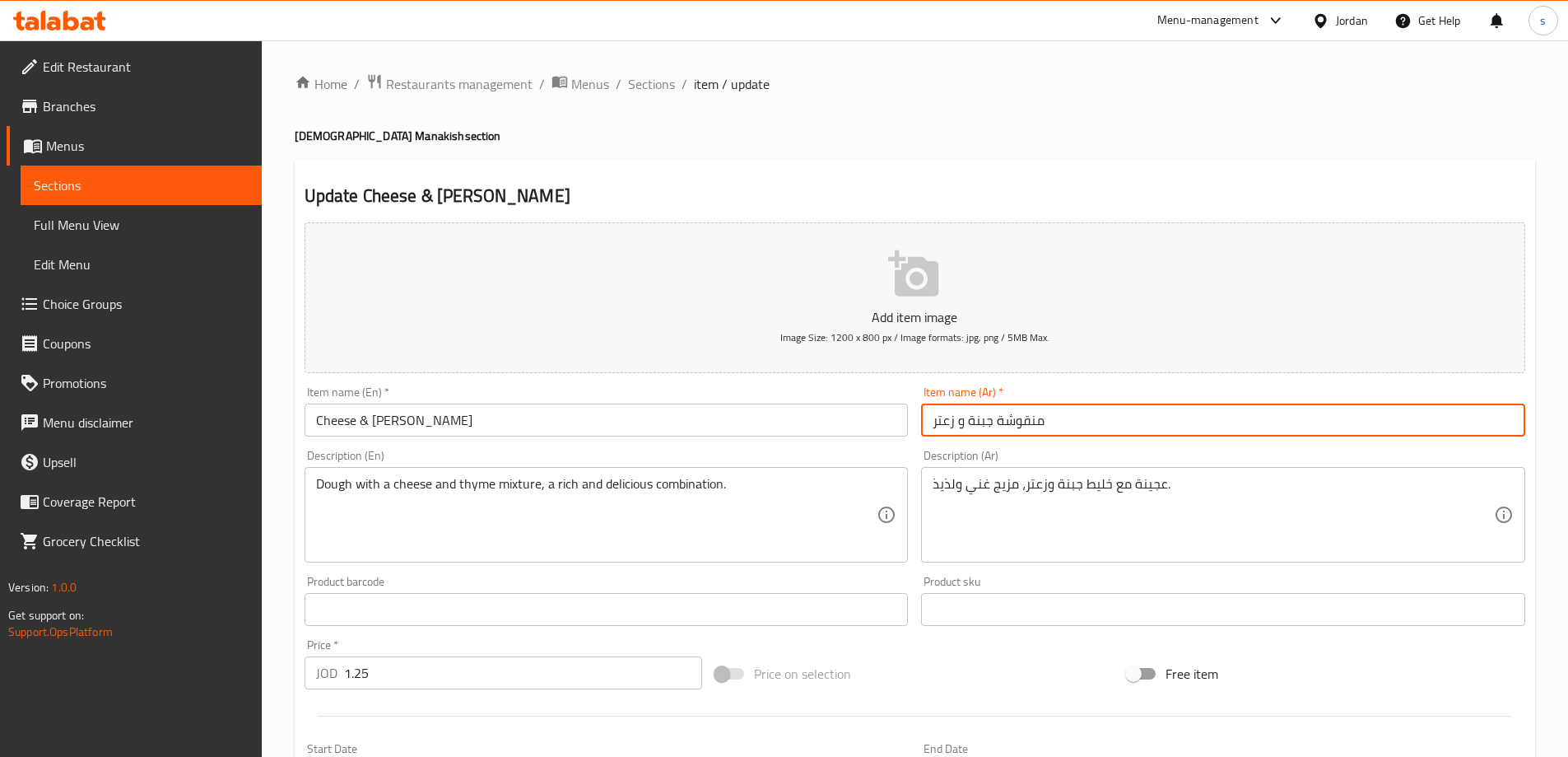
click at [1016, 424] on input "منقوشة جبنة و زعتر" at bounding box center [1224, 419] width 605 height 33
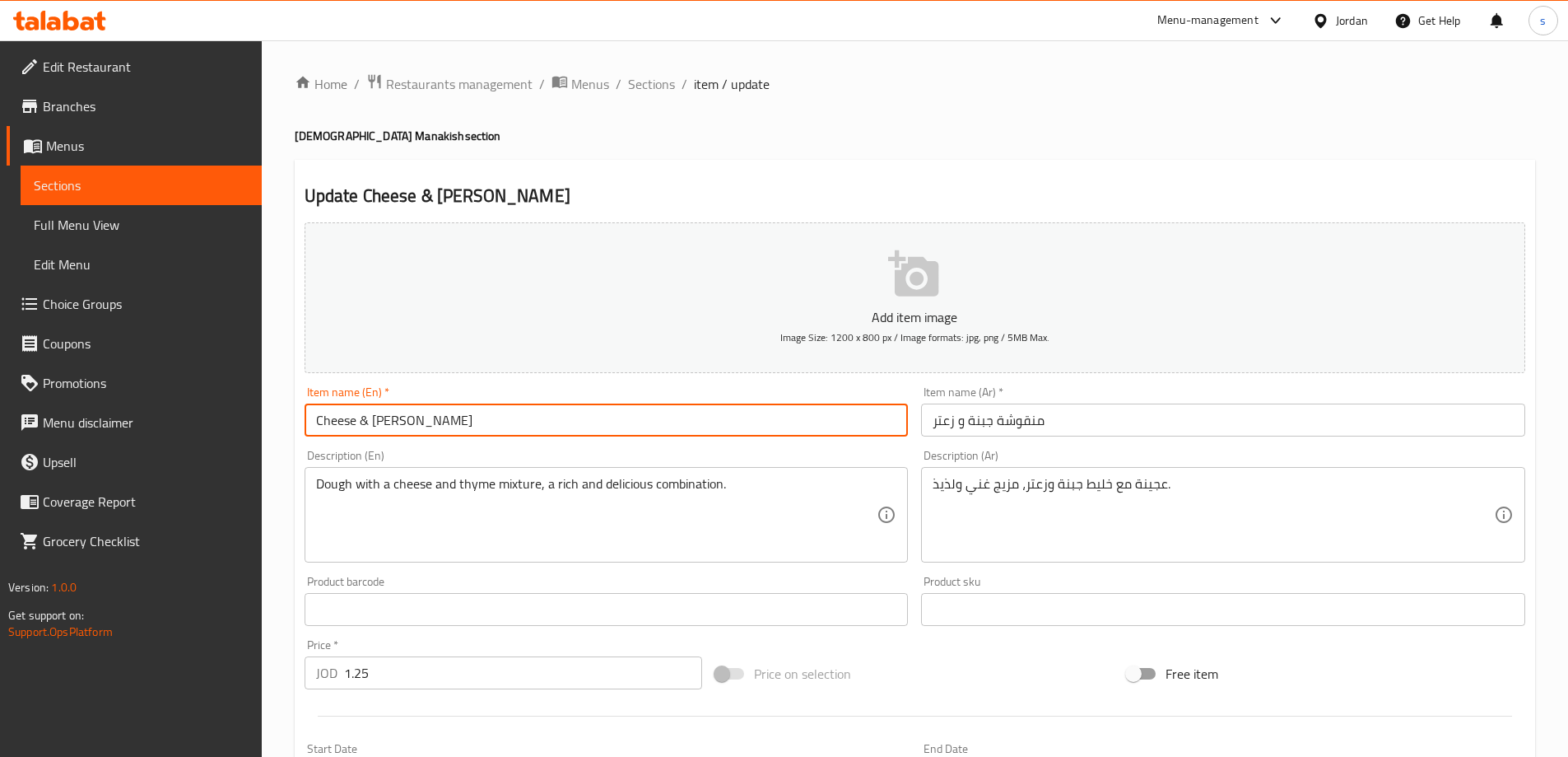
click at [440, 416] on input "Cheese & Zaatar Manakish" at bounding box center [607, 419] width 605 height 33
paste input "oushe"
type input "Cheese & Zaatar Manoushe"
click at [480, 457] on div "Description (En) Dough with a cheese and thyme mixture, a rich and delicious co…" at bounding box center [607, 506] width 605 height 113
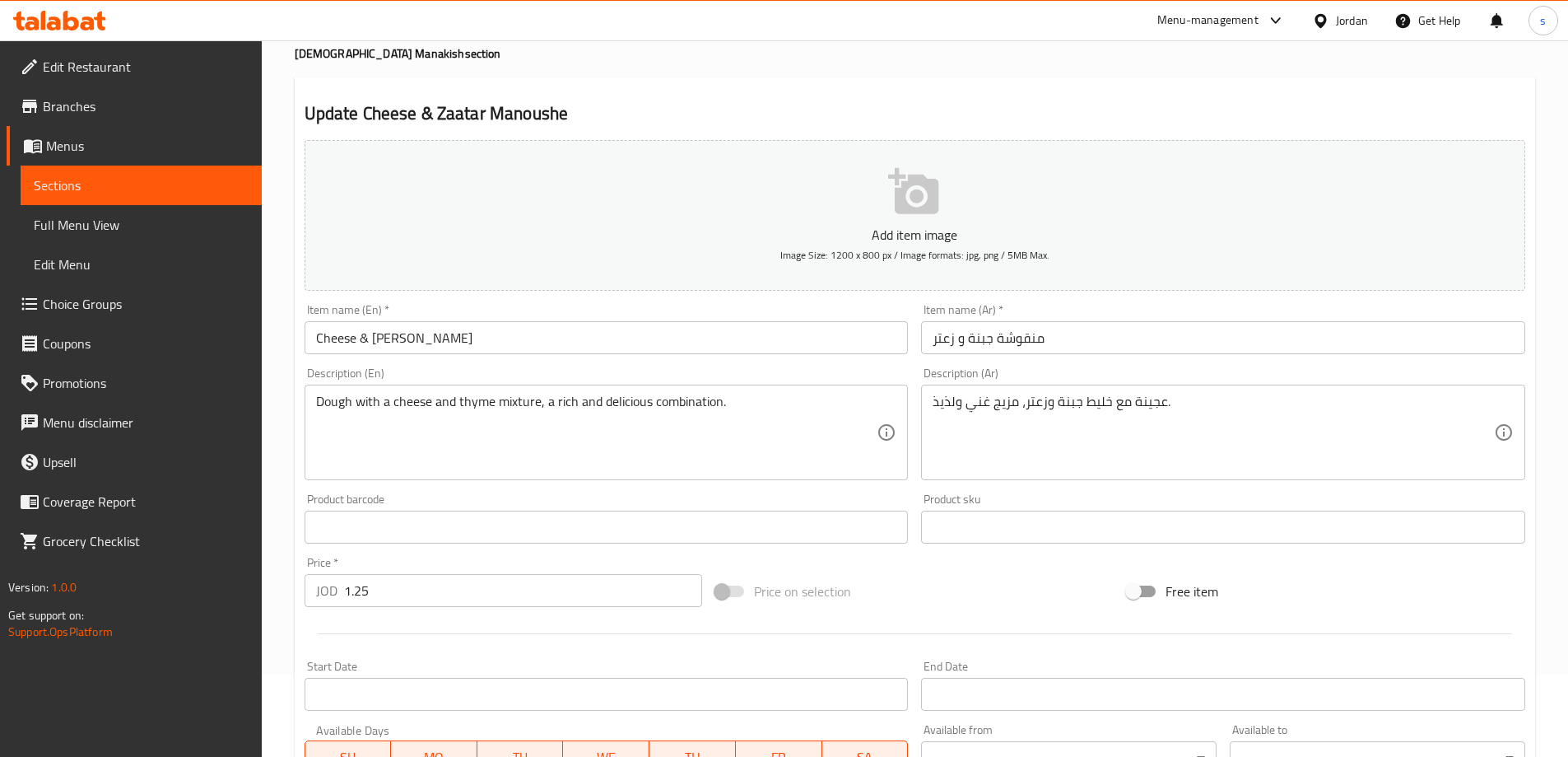
scroll to position [165, 0]
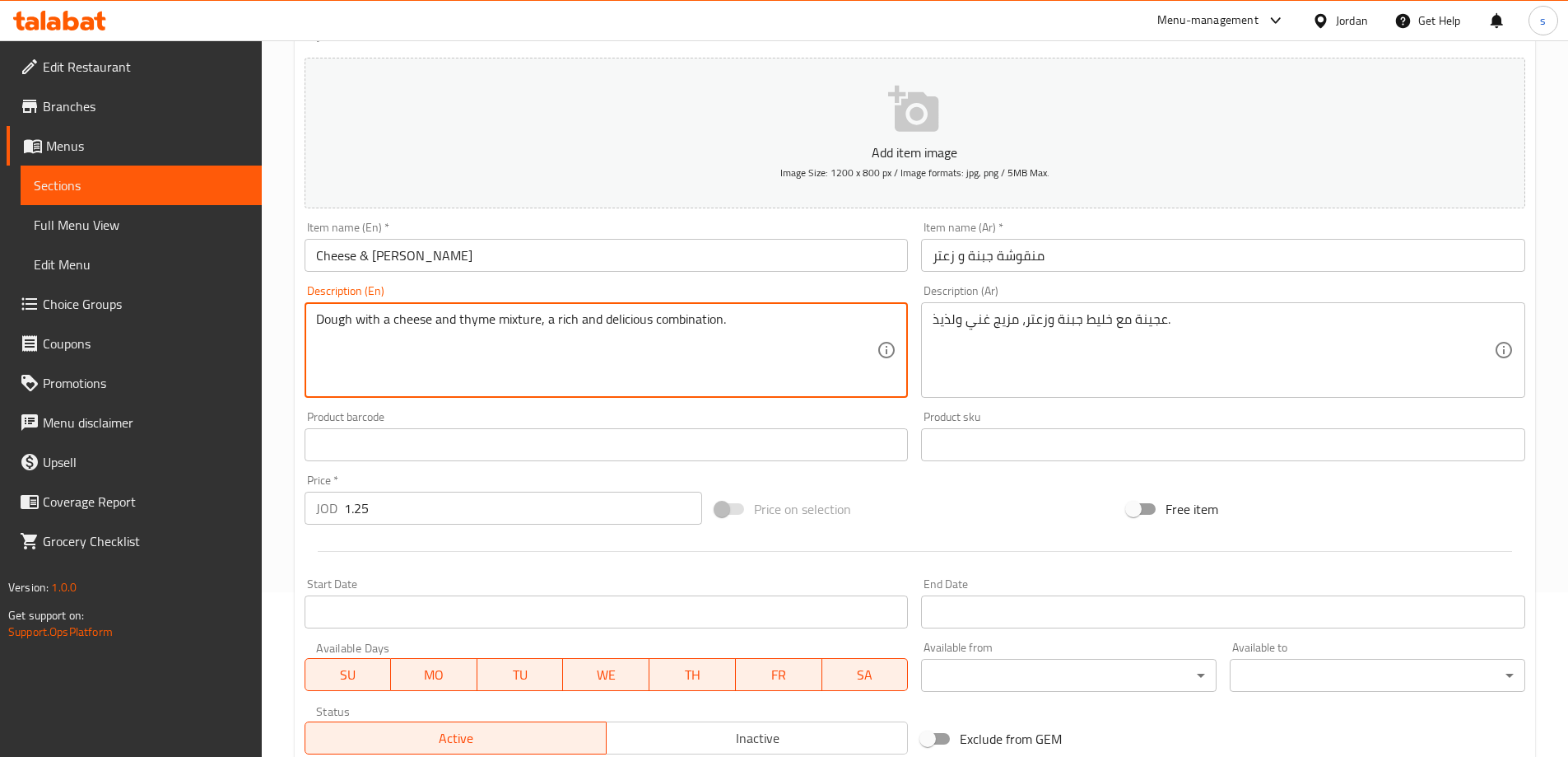
click at [475, 321] on textarea "Dough with a cheese and thyme mixture, a rich and delicious combination." at bounding box center [596, 350] width 562 height 78
click at [475, 321] on textarea "Dough with a cheese and ZATEER mixture, a rich and delicious combination." at bounding box center [596, 350] width 562 height 78
drag, startPoint x: 481, startPoint y: 318, endPoint x: 458, endPoint y: 292, distance: 34.7
click at [458, 292] on div "Description (En) Dough with a cheese and ZATEER mixture, a rich and delicious c…" at bounding box center [607, 341] width 605 height 113
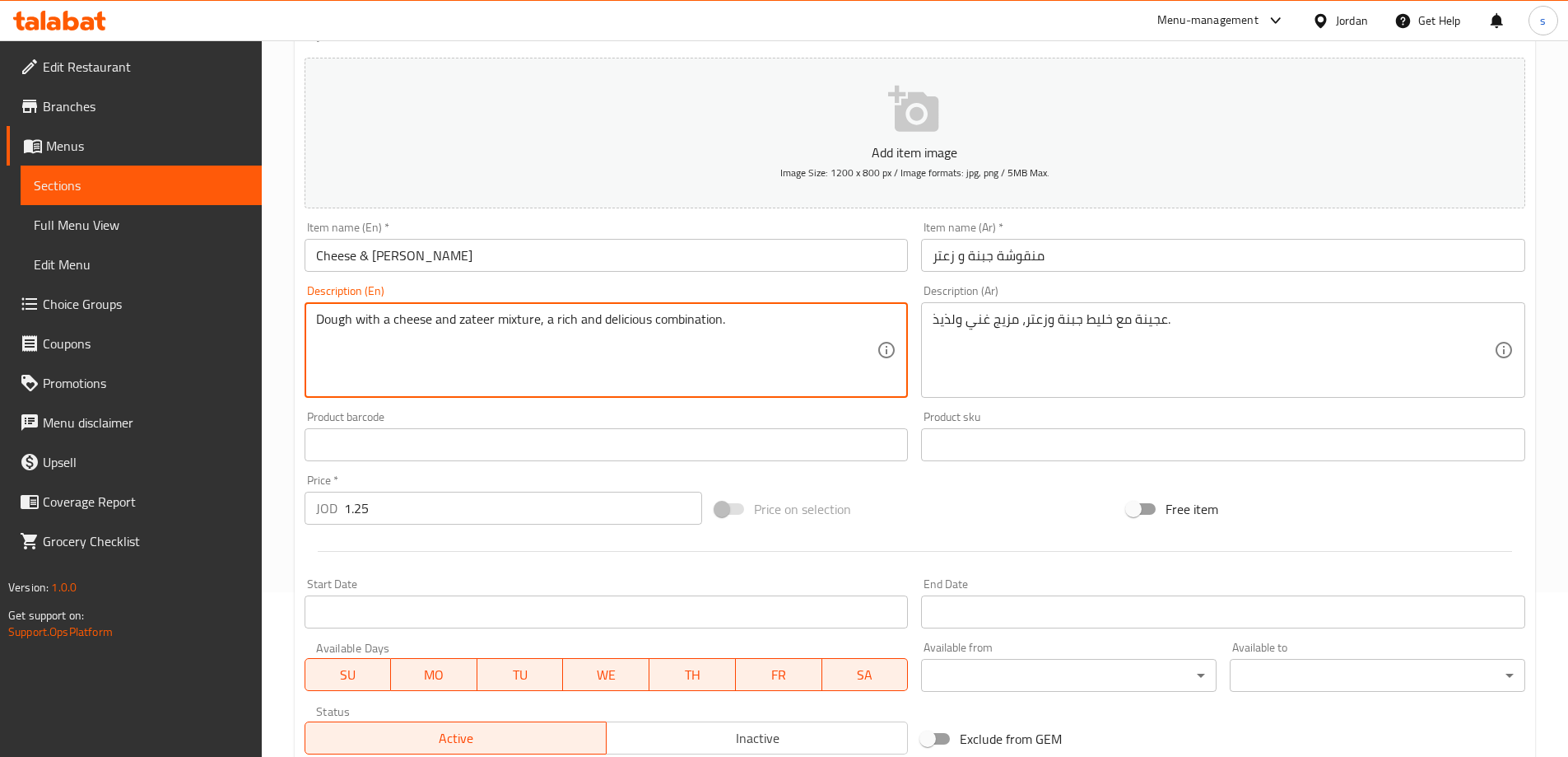
drag, startPoint x: 472, startPoint y: 321, endPoint x: 468, endPoint y: 312, distance: 9.8
click at [468, 312] on textarea "Dough with a cheese and zateer mixture, a rich and delicious combination." at bounding box center [596, 350] width 562 height 78
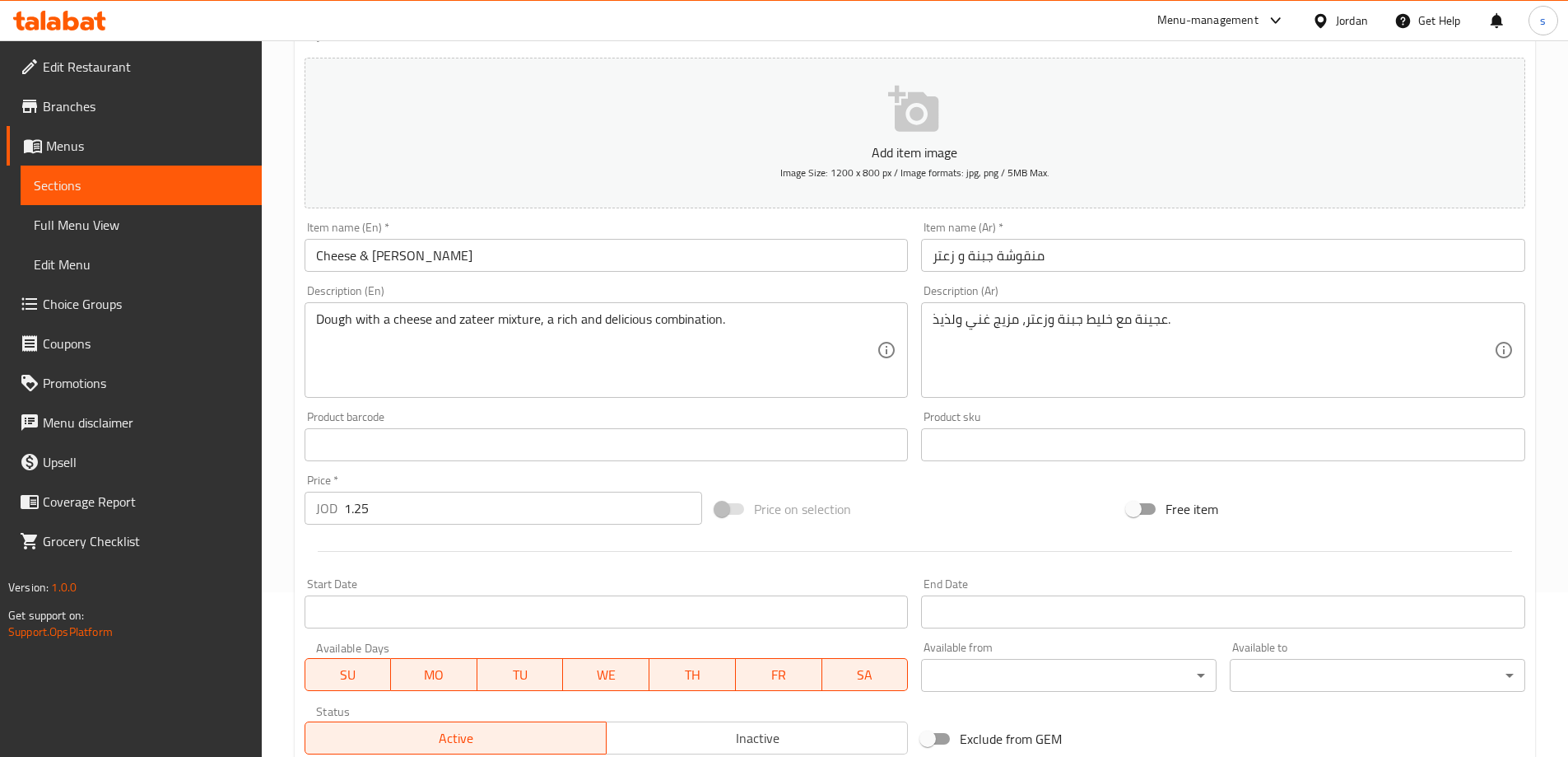
drag, startPoint x: 470, startPoint y: 316, endPoint x: 490, endPoint y: 297, distance: 27.6
click at [490, 297] on div "Description (En) Dough with a cheese and zateer mixture, a rich and delicious c…" at bounding box center [607, 341] width 605 height 113
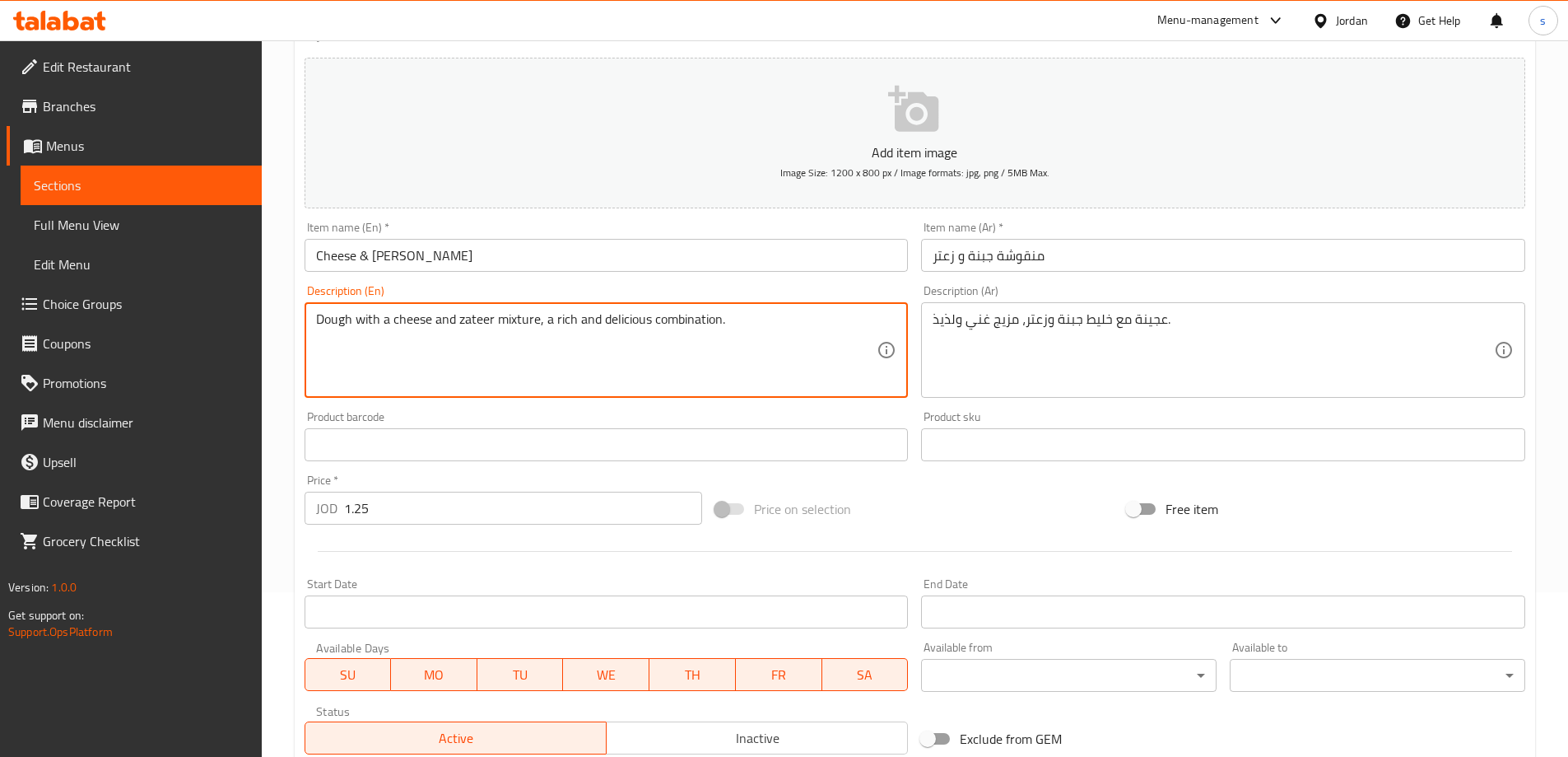
drag, startPoint x: 483, startPoint y: 317, endPoint x: 475, endPoint y: 321, distance: 8.9
click at [482, 322] on textarea "Dough with a cheese and zateer mixture, a rich and delicious combination." at bounding box center [596, 350] width 562 height 78
drag, startPoint x: 487, startPoint y: 323, endPoint x: 476, endPoint y: 320, distance: 11.4
click at [476, 320] on textarea "Dough with a cheese and zateer mixture, a rich and delicious combination." at bounding box center [596, 350] width 562 height 78
type textarea "Dough with a cheese and zataar mixture, a rich and delicious combination."
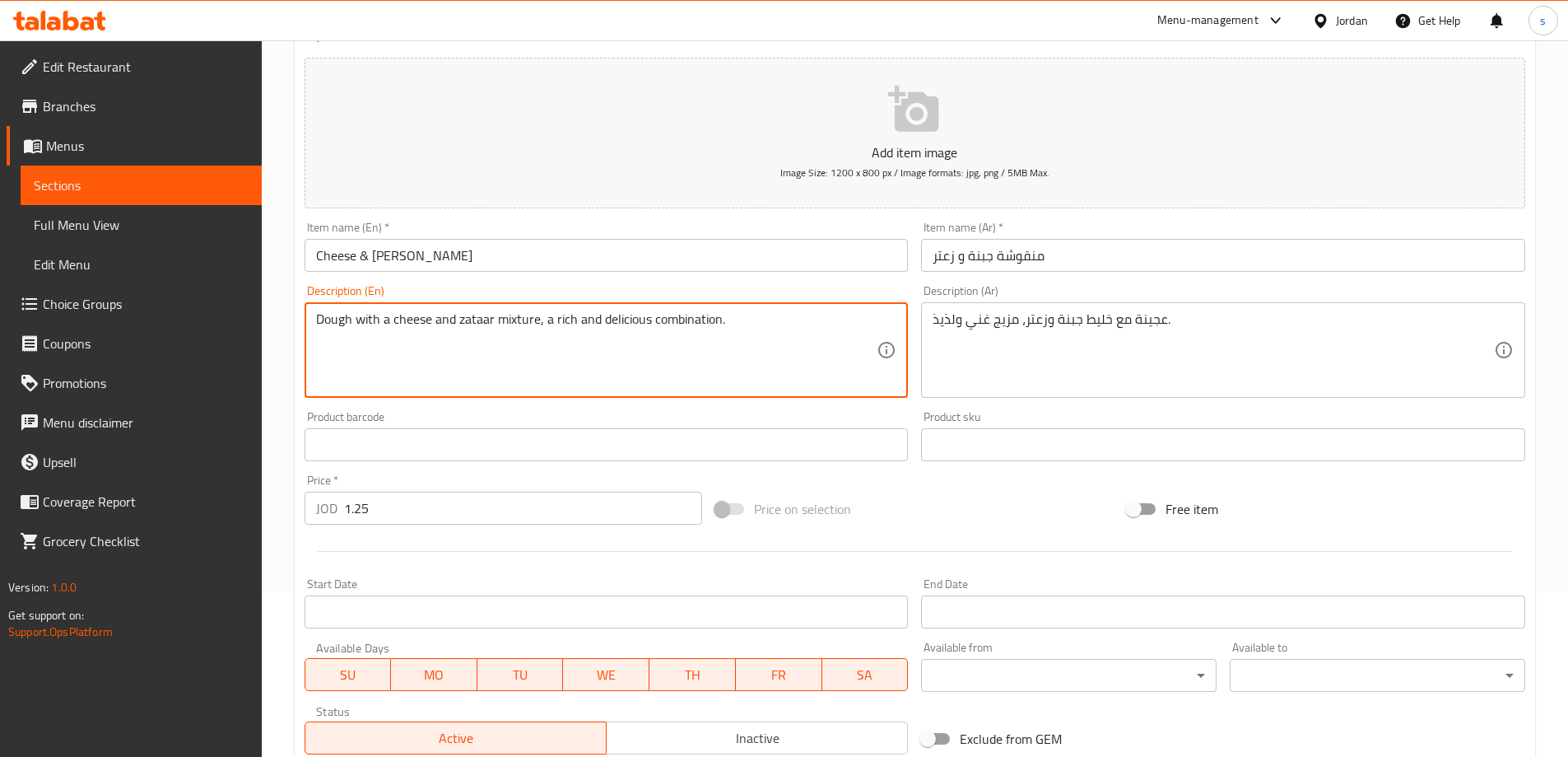
click at [568, 286] on div "Description (En) Dough with a cheese and zataar mixture, a rich and delicious c…" at bounding box center [607, 341] width 605 height 113
click at [677, 420] on div "Product barcode Product barcode" at bounding box center [607, 436] width 605 height 50
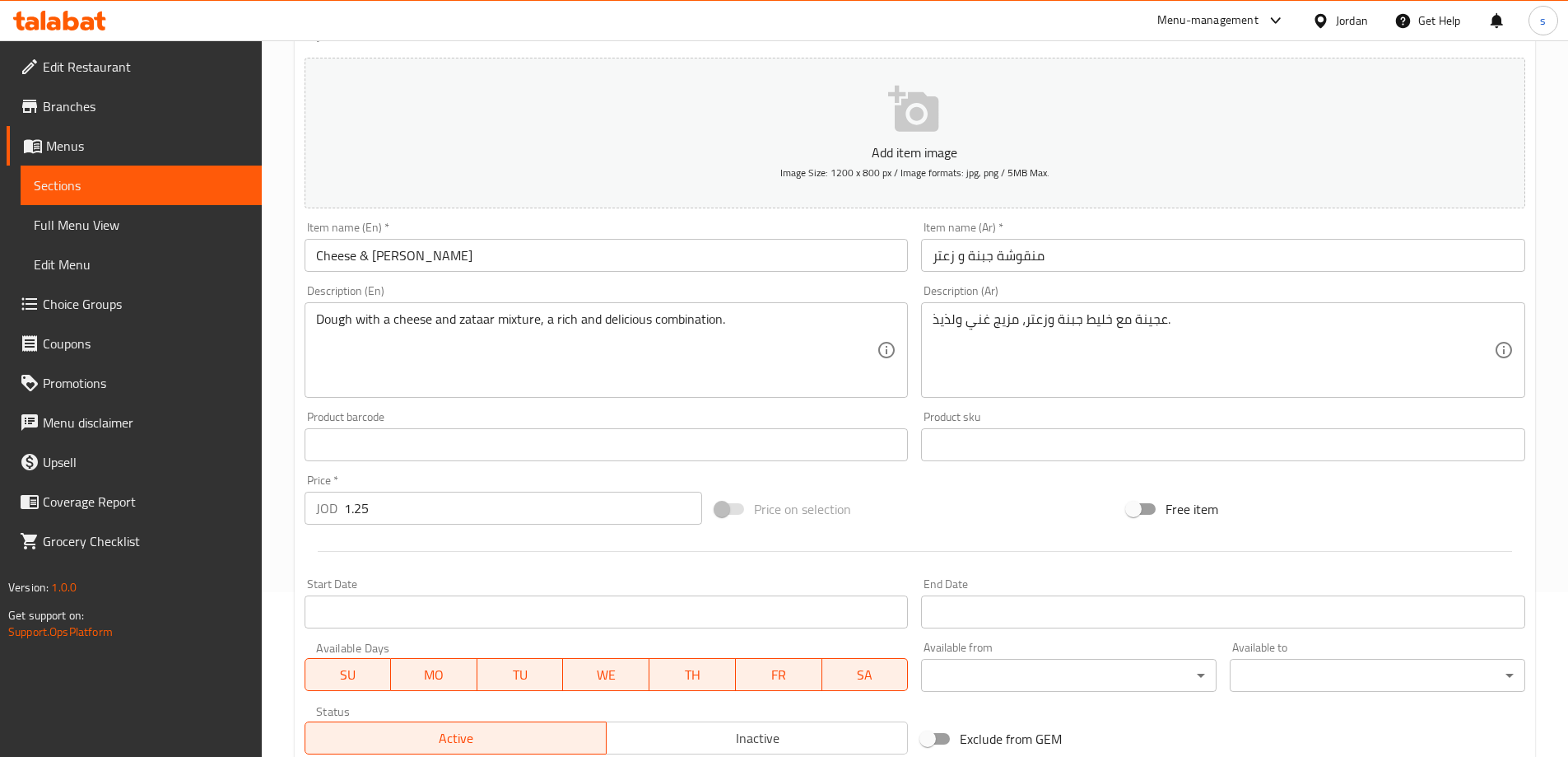
drag, startPoint x: 804, startPoint y: 359, endPoint x: 642, endPoint y: 167, distance: 251.2
click at [642, 167] on button "Add item image Image Size: 1200 x 800 px / Image formats: jpg, png / 5MB Max." at bounding box center [915, 133] width 1221 height 150
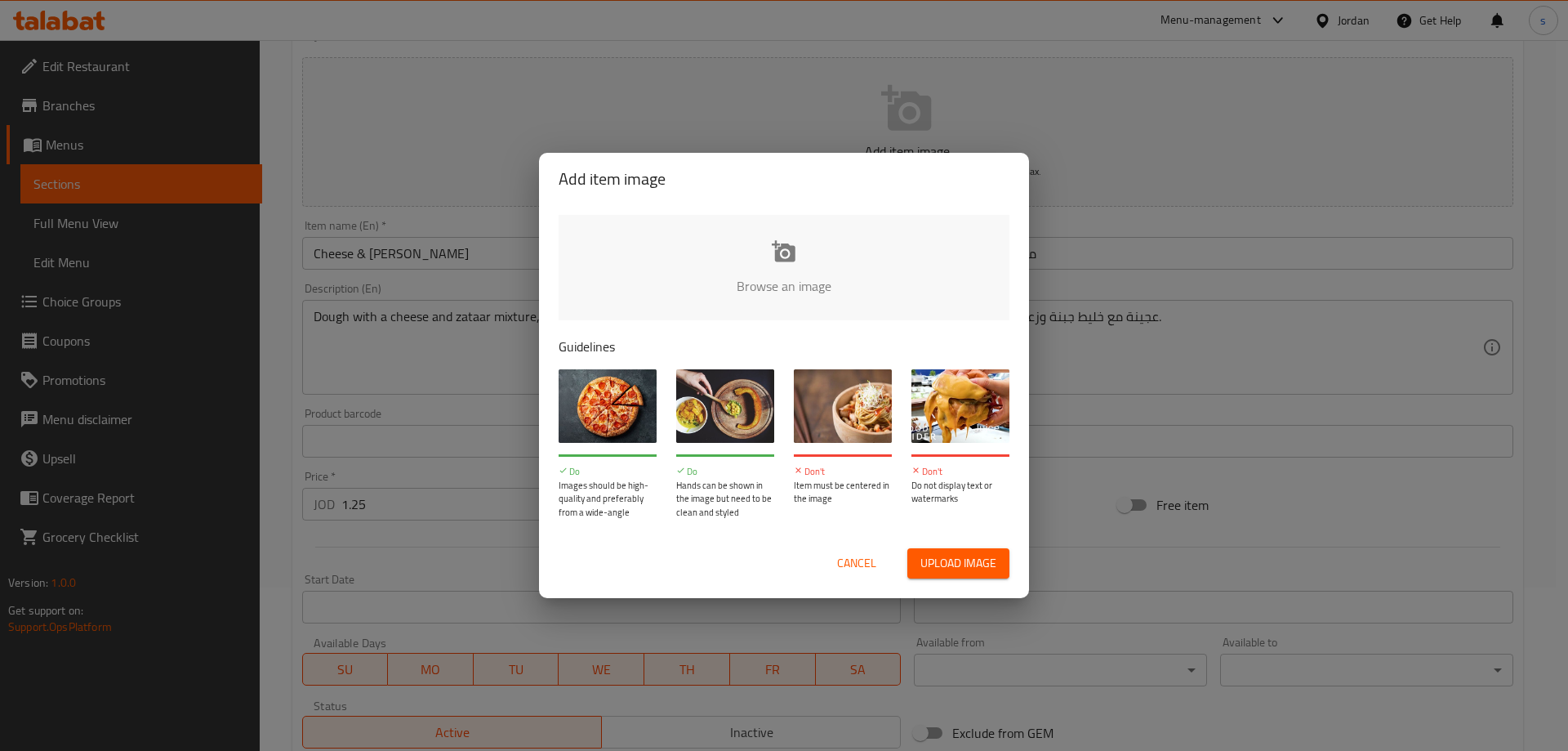
click at [862, 557] on span "Cancel" at bounding box center [858, 563] width 40 height 21
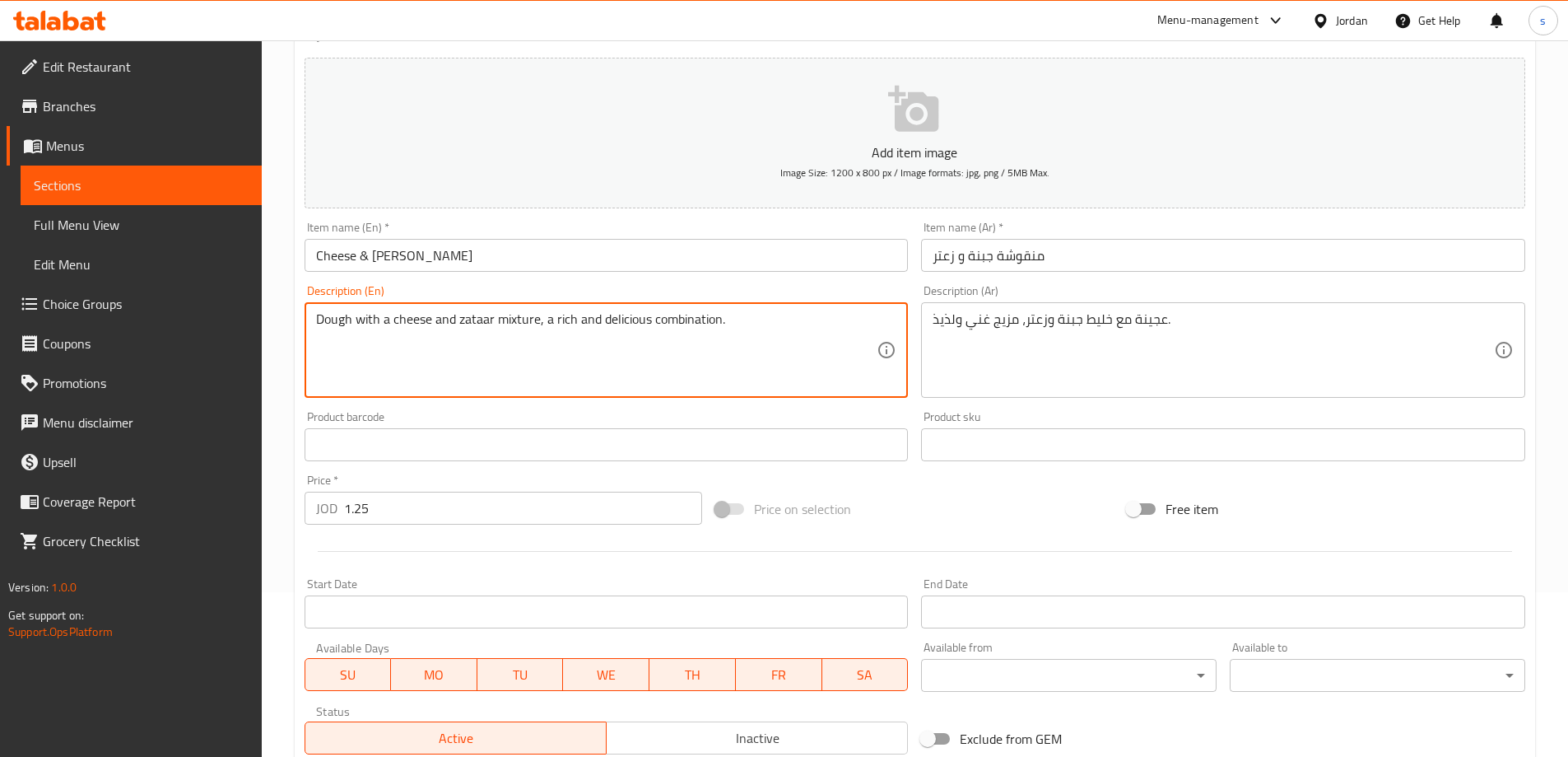
scroll to position [394, 0]
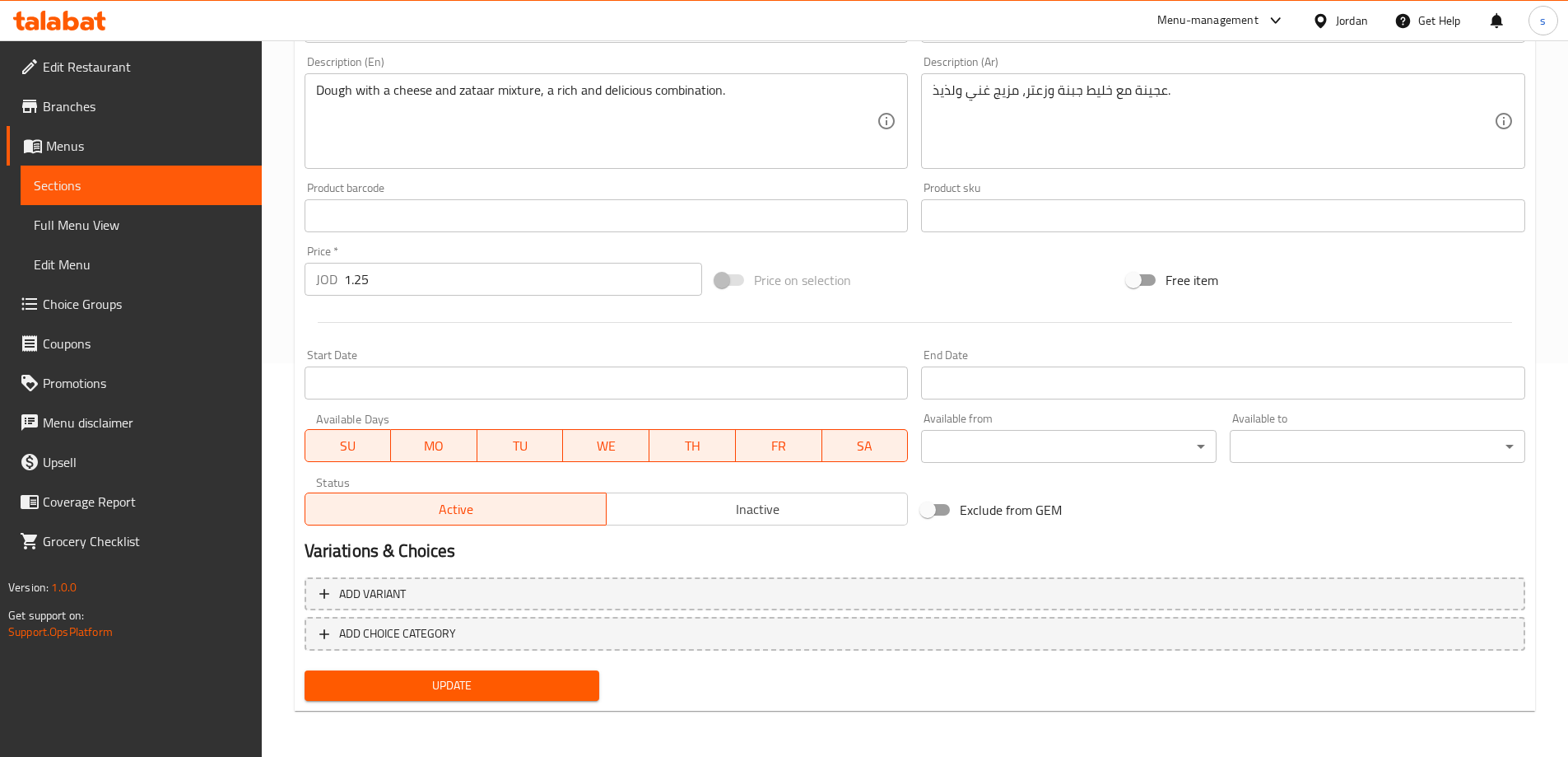
click at [463, 685] on span "Update" at bounding box center [452, 686] width 269 height 21
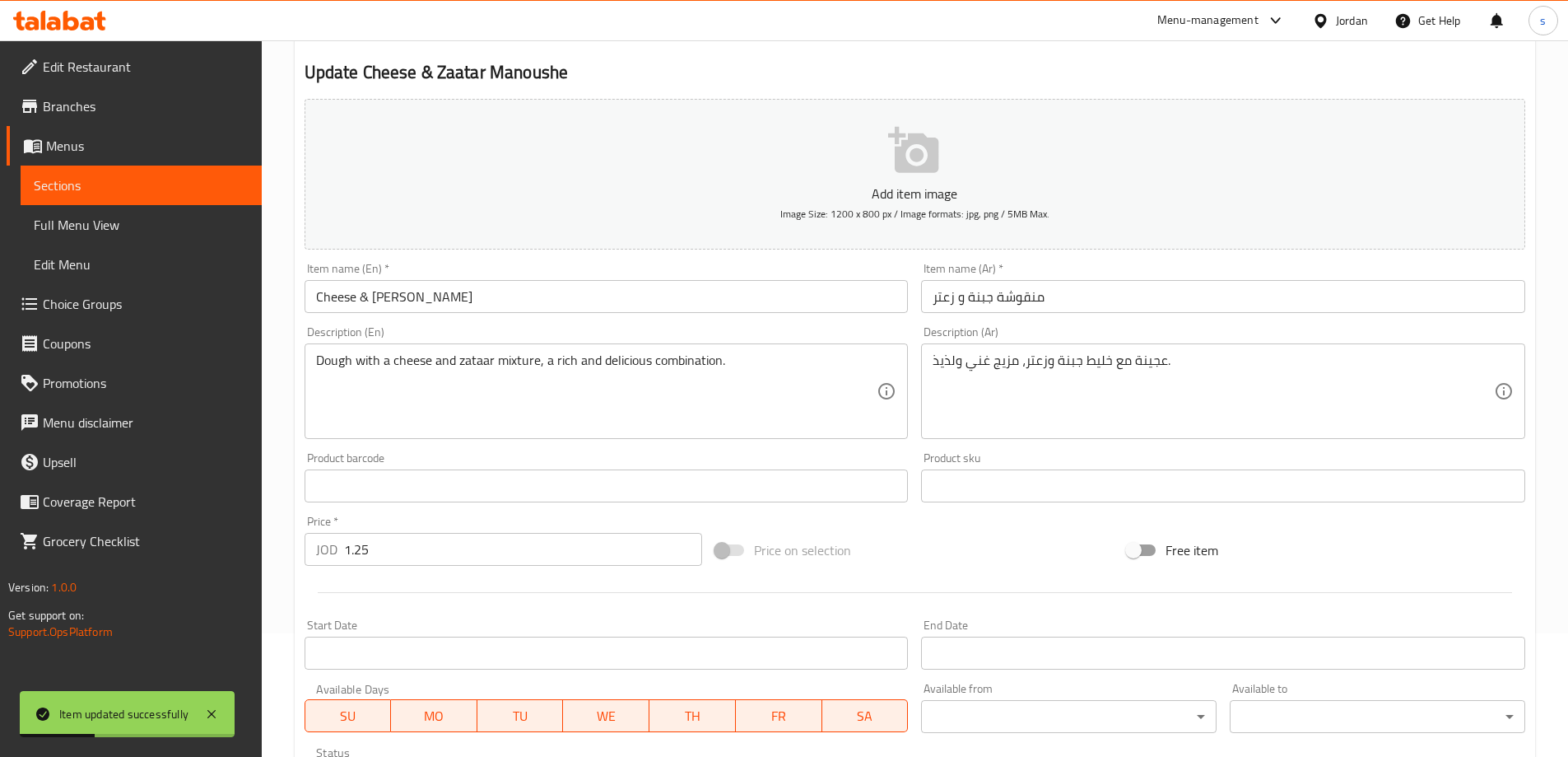
scroll to position [0, 0]
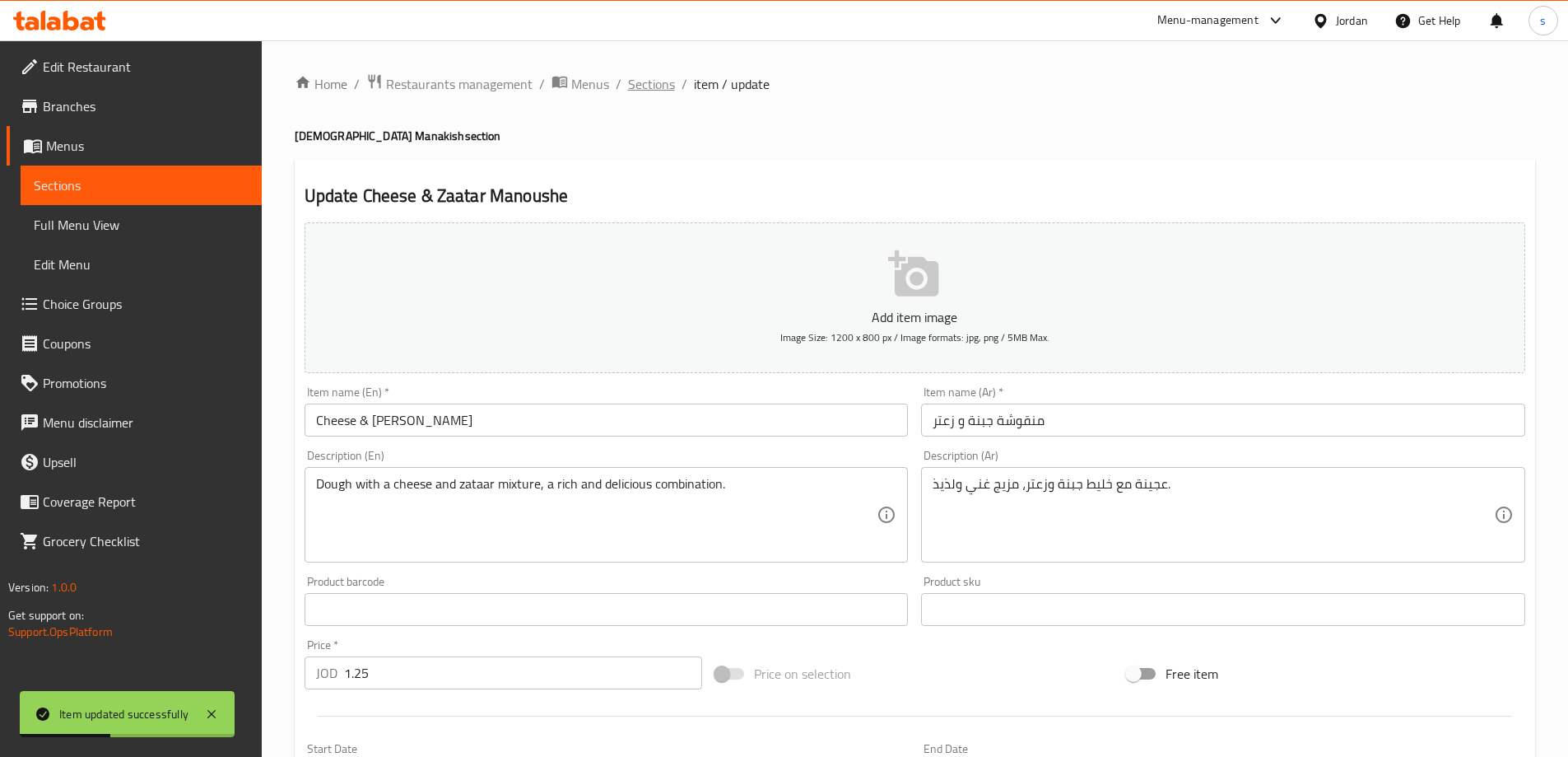
click at [642, 85] on span "Sections" at bounding box center [651, 84] width 47 height 20
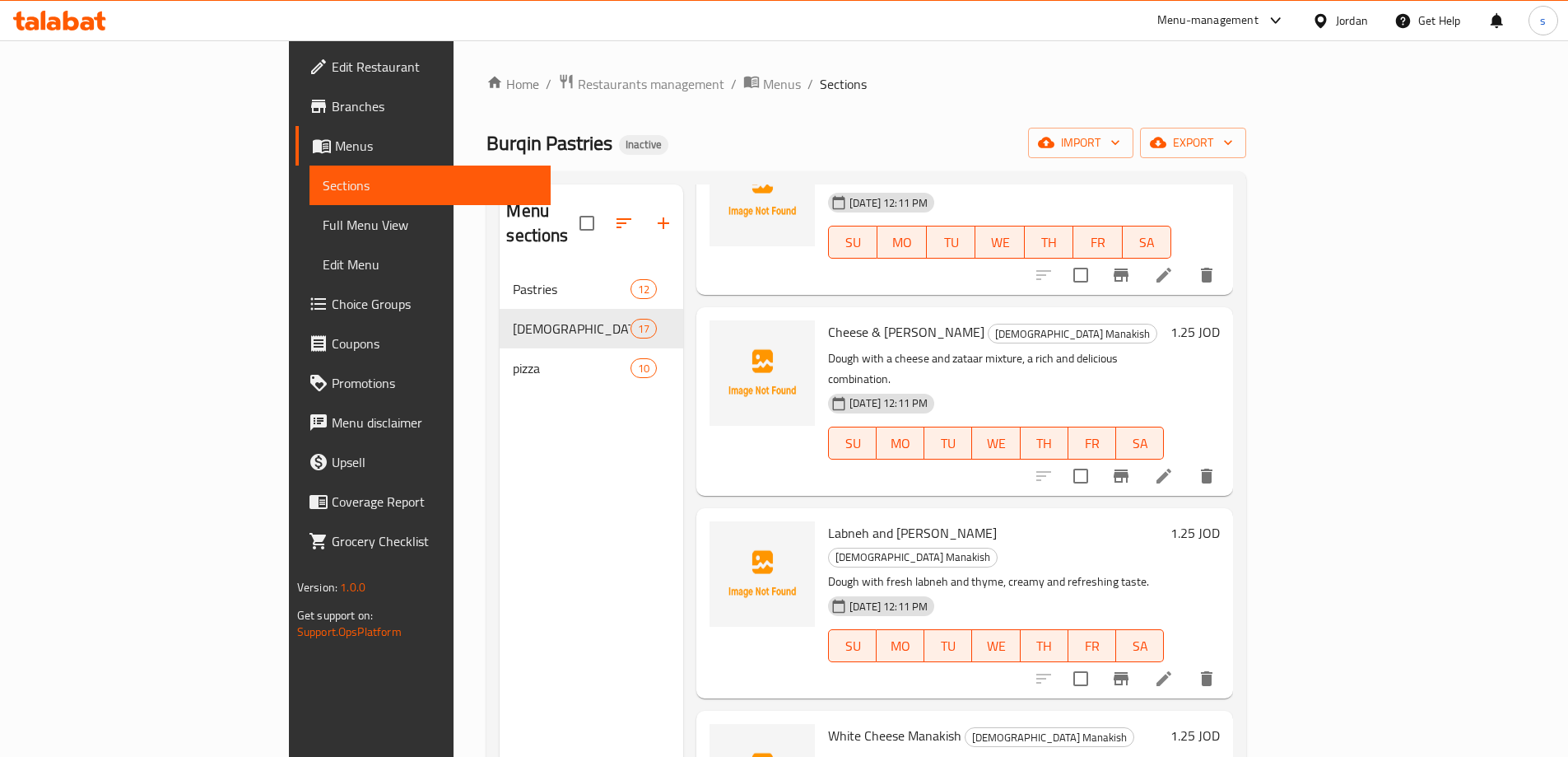
scroll to position [165, 0]
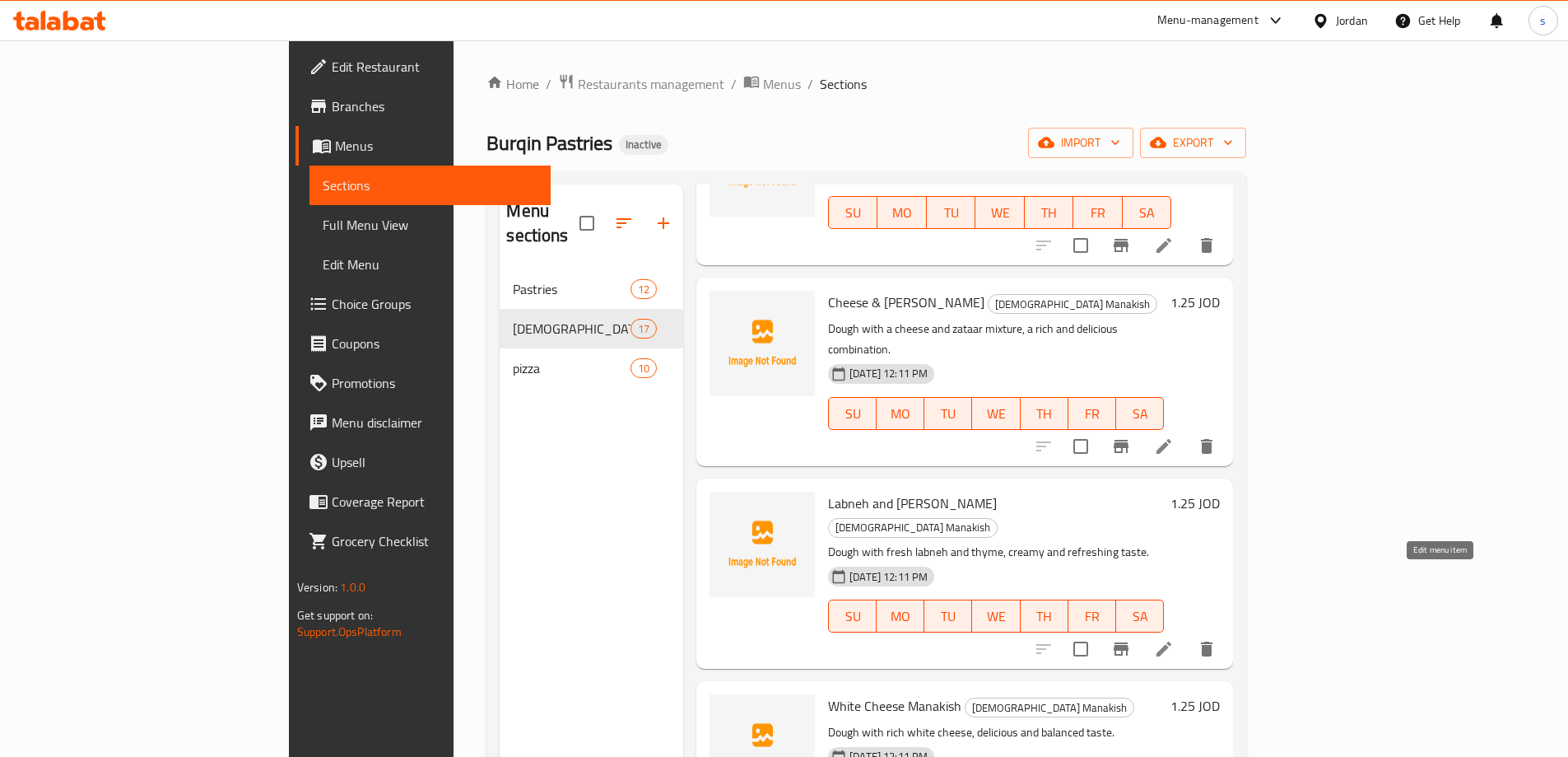
click at [1174, 639] on icon at bounding box center [1164, 649] width 20 height 20
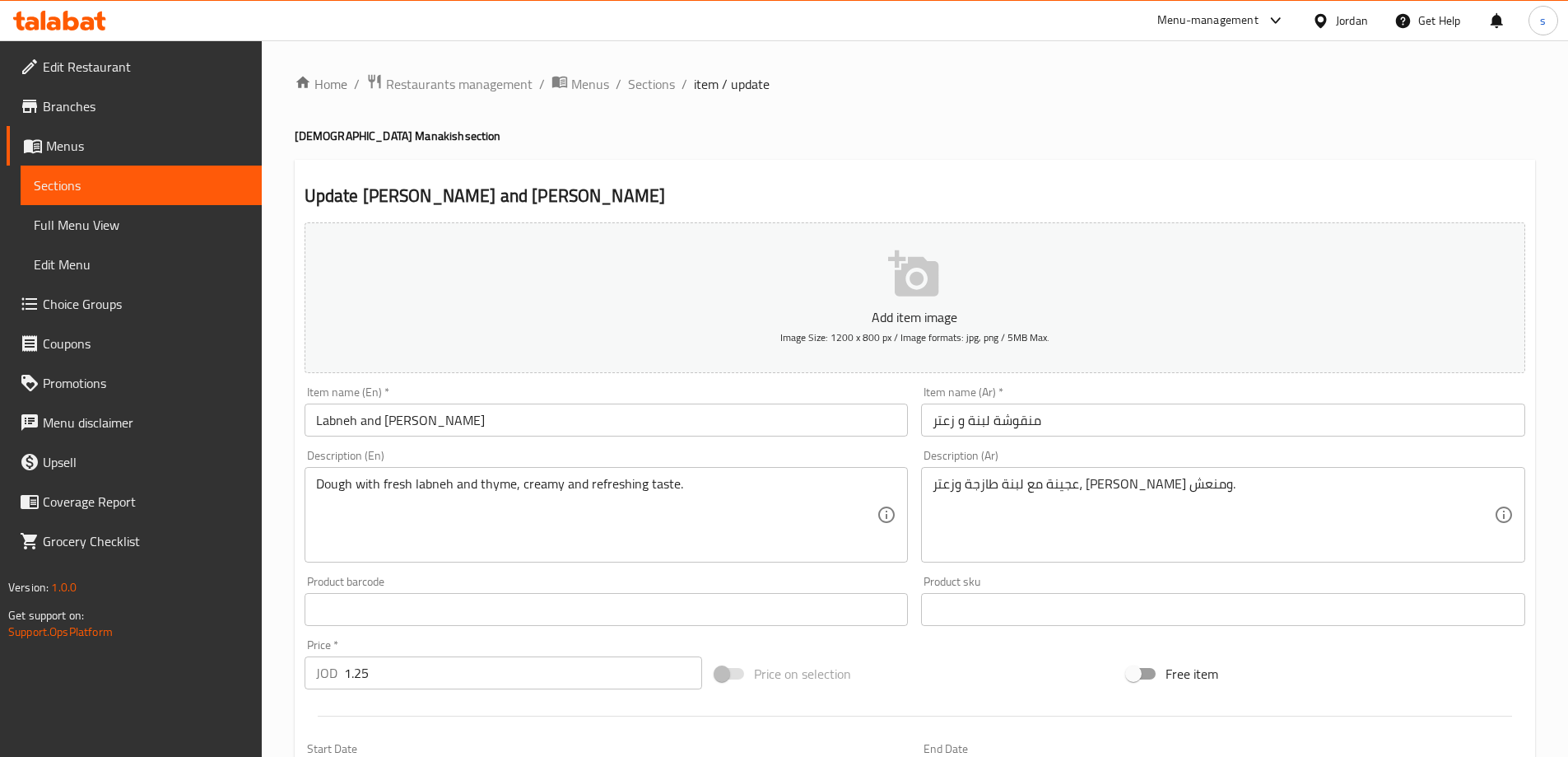
click at [1028, 422] on input "منقوشة لبنة و زعتر" at bounding box center [1224, 419] width 605 height 33
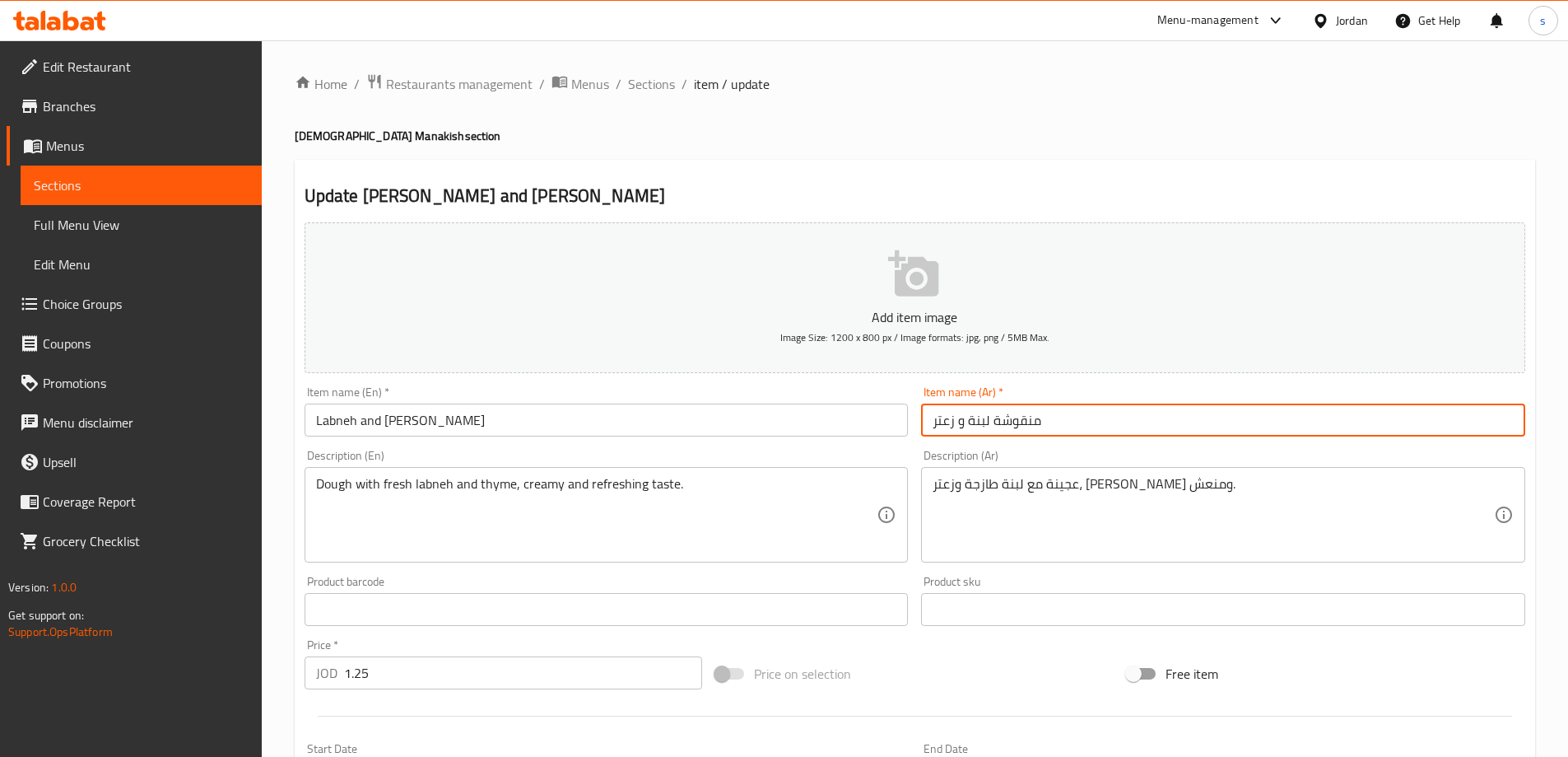
click at [1028, 422] on input "منقوشة لبنة و زعتر" at bounding box center [1224, 419] width 605 height 33
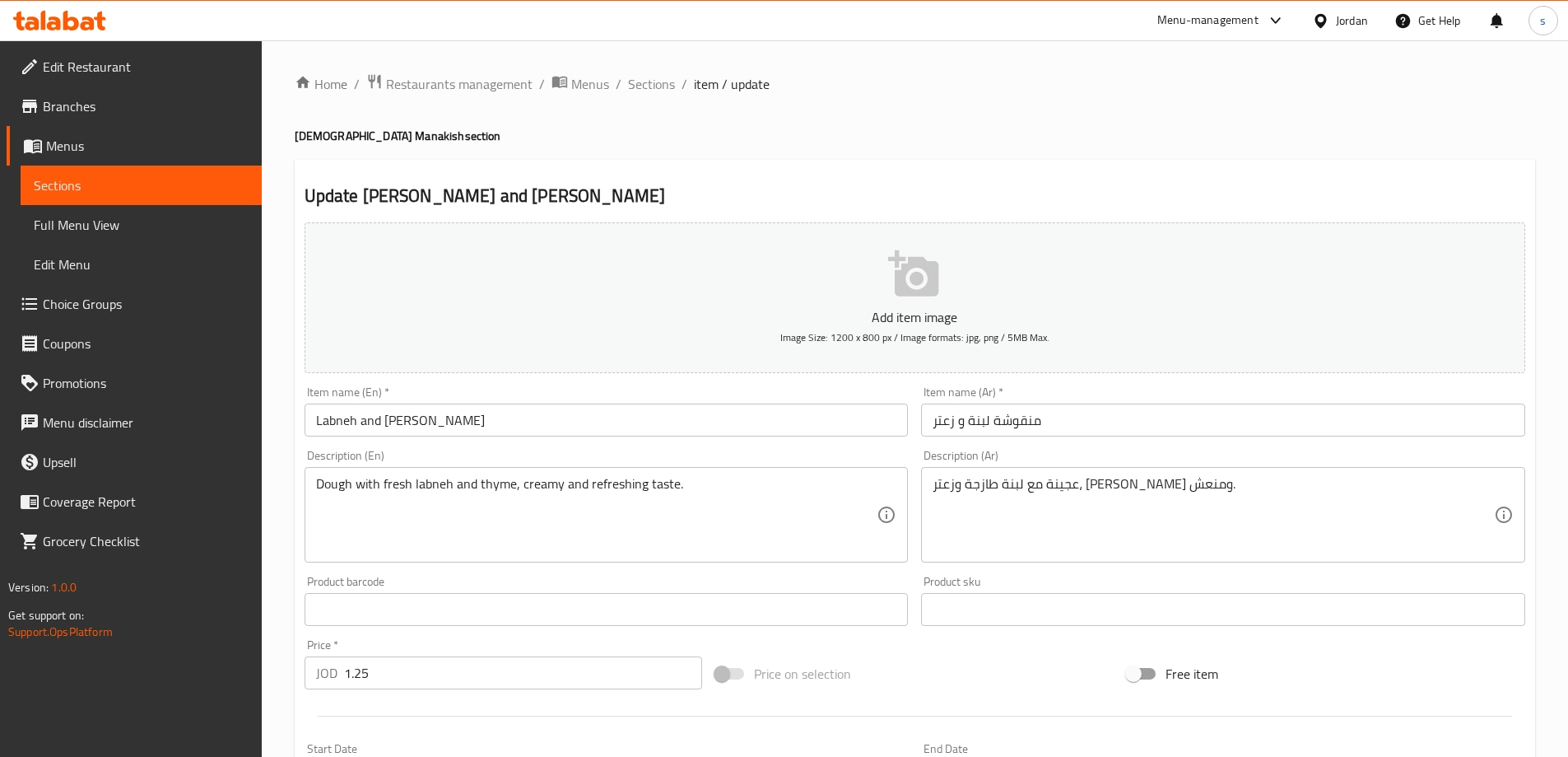
click at [975, 421] on input "منقوشة لبنة و زعتر" at bounding box center [1224, 419] width 605 height 33
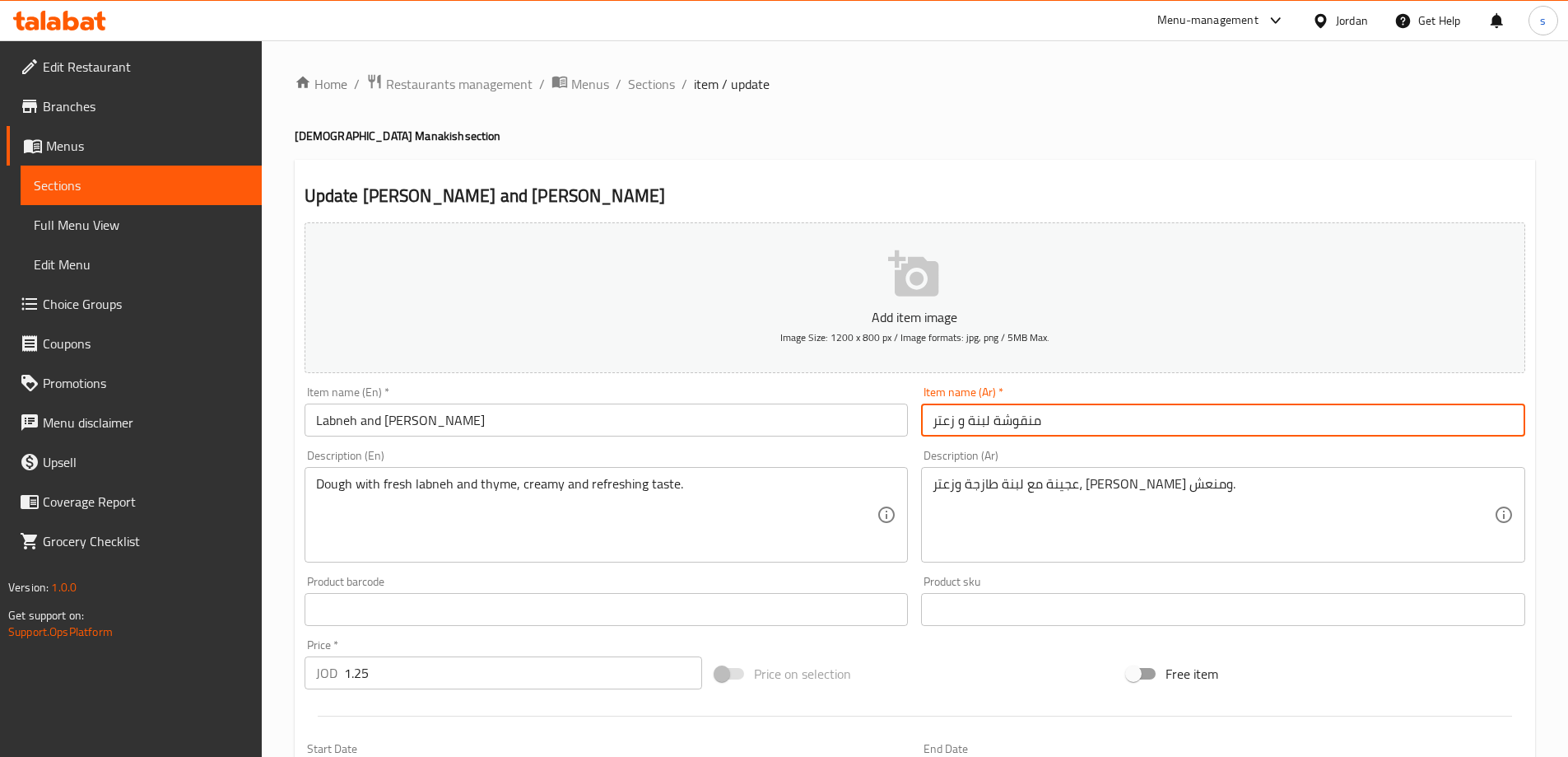
click at [975, 421] on input "منقوشة لبنة و زعتر" at bounding box center [1224, 419] width 605 height 33
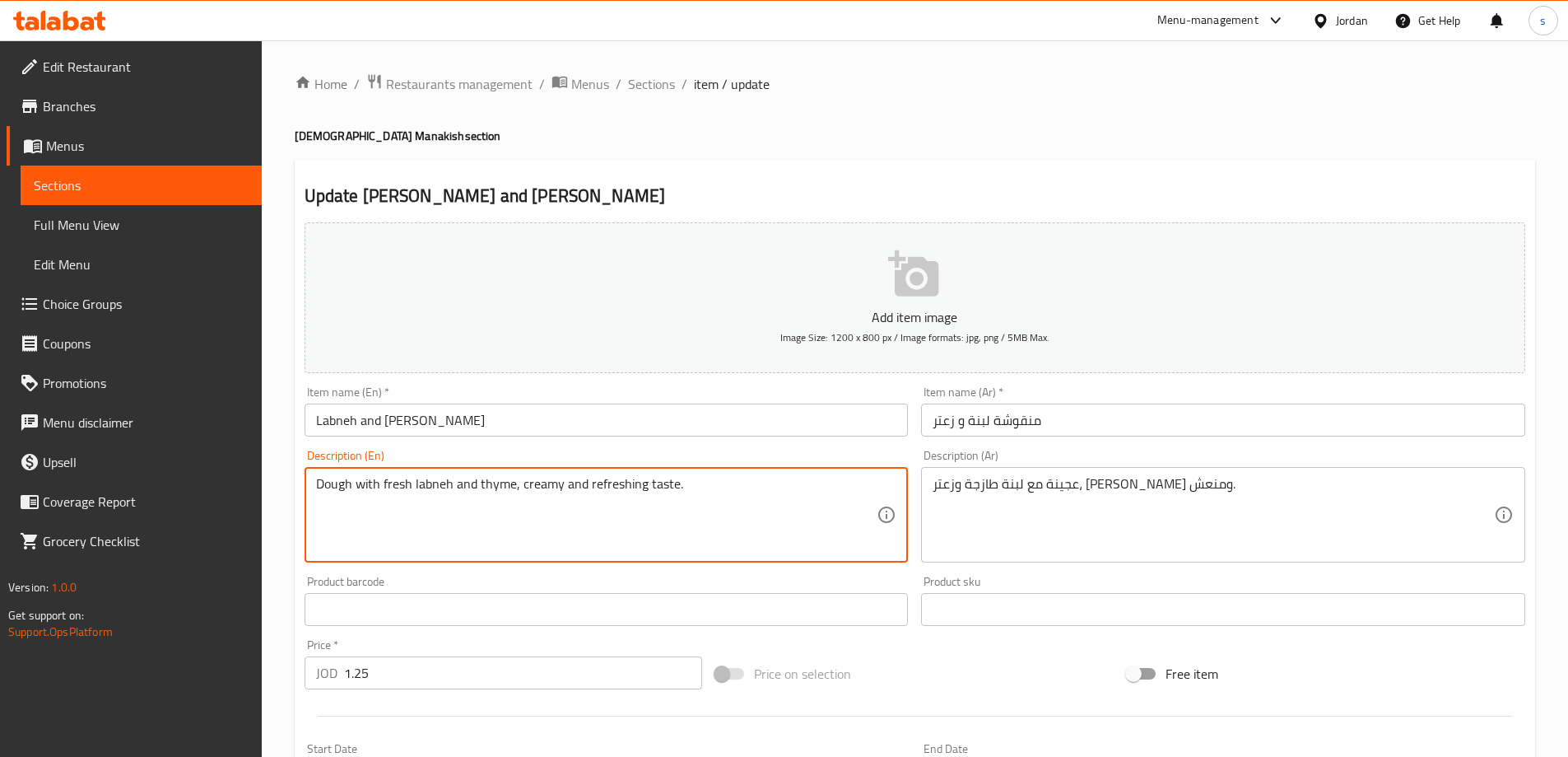
click at [331, 491] on textarea "Dough with fresh labneh and thyme, creamy and refreshing taste." at bounding box center [596, 514] width 562 height 78
click at [390, 491] on textarea "Dough with fresh labneh and thyme, creamy and refreshing taste." at bounding box center [596, 514] width 562 height 78
click at [348, 500] on textarea "Dough with fresh labneh and thyme, creamy and refreshing taste." at bounding box center [596, 514] width 562 height 78
click at [492, 482] on textarea "Dough with fresh labneh and thyme, creamy and refreshing taste." at bounding box center [596, 514] width 562 height 78
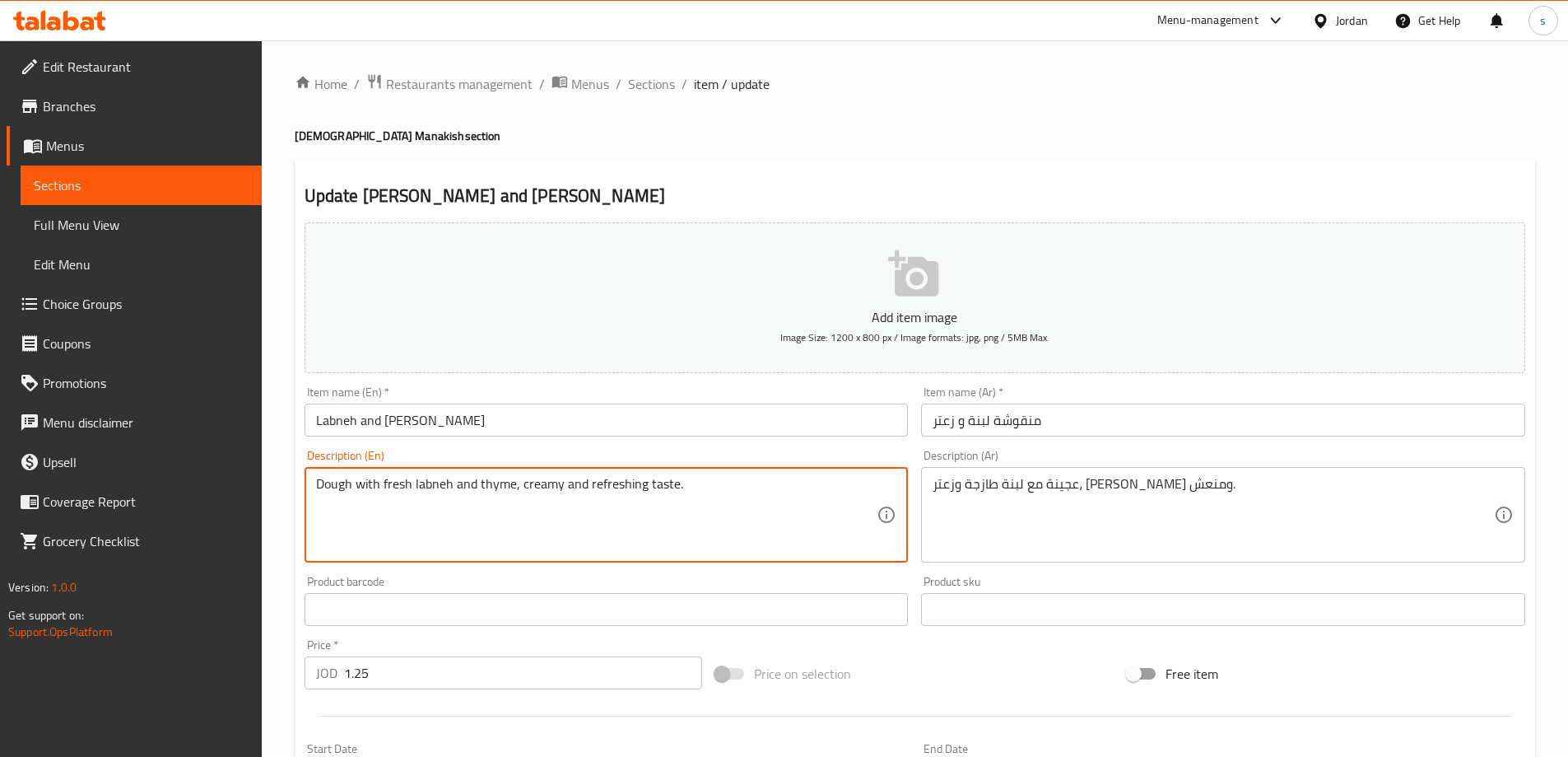
click at [401, 423] on input "Labneh and Zaatar Manoushe" at bounding box center [607, 419] width 605 height 33
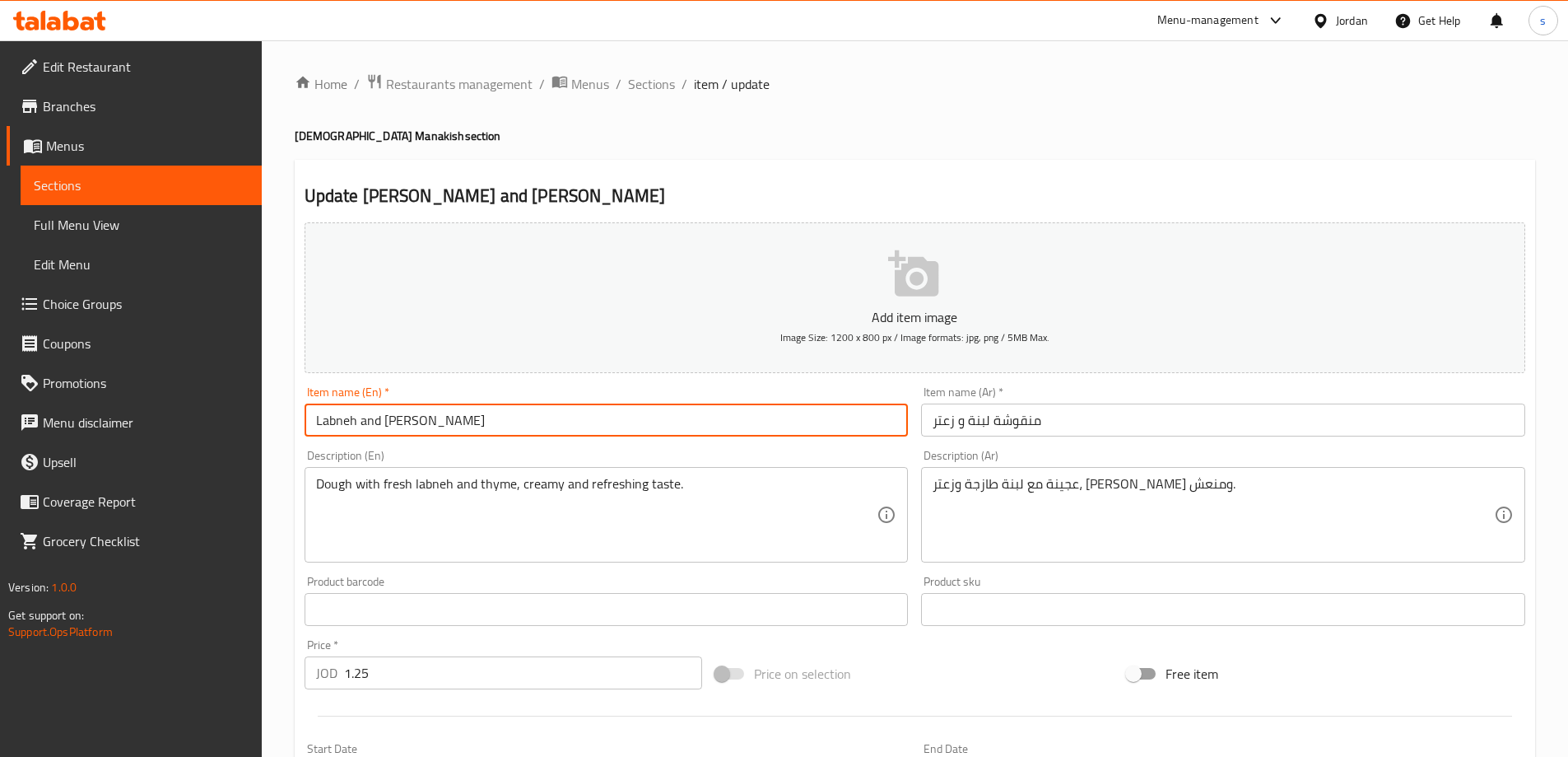
click at [401, 423] on input "Labneh and Zaatar Manoushe" at bounding box center [607, 419] width 605 height 33
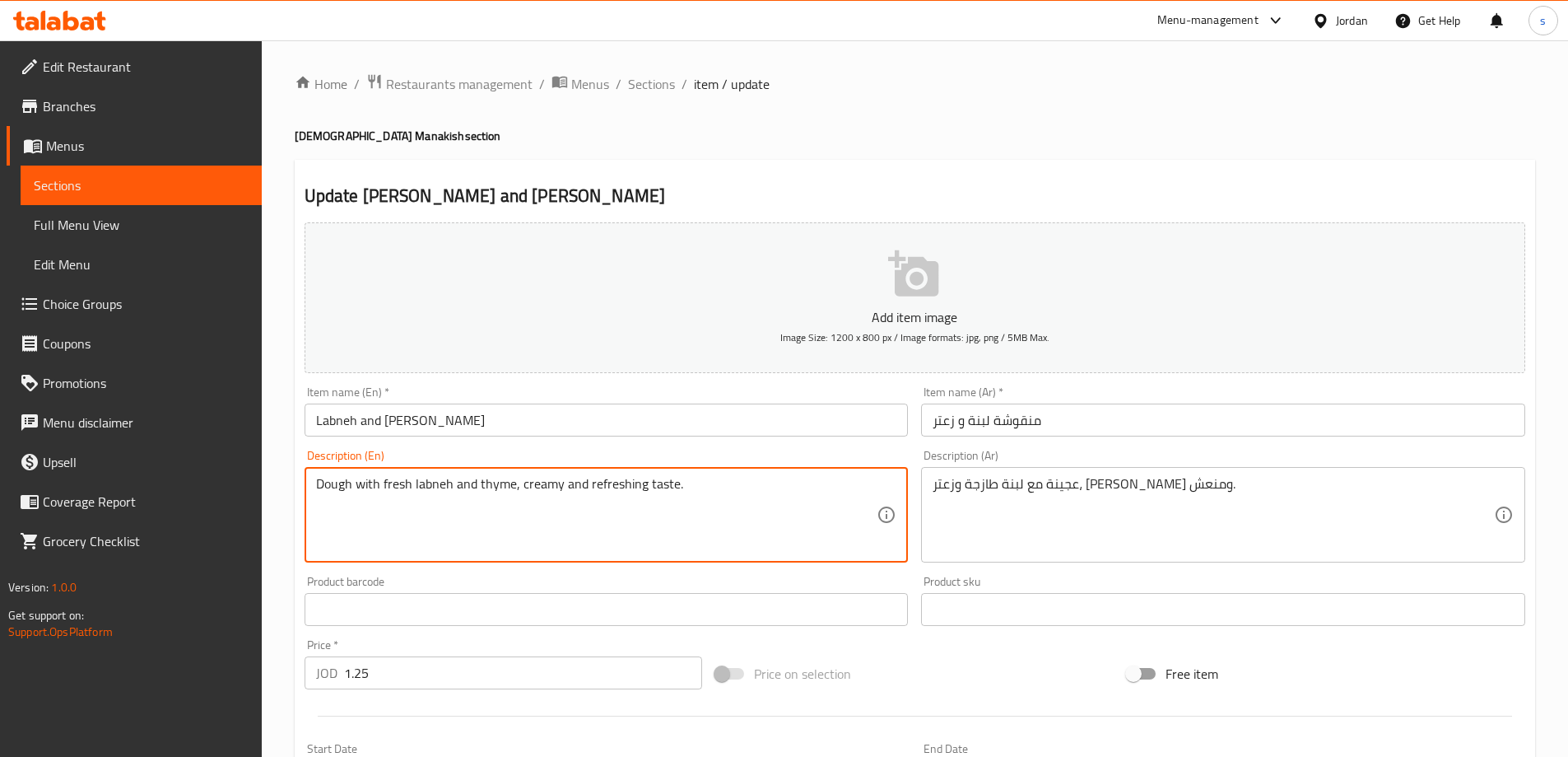
click at [498, 490] on textarea "Dough with fresh labneh and thyme, creamy and refreshing taste." at bounding box center [596, 514] width 562 height 78
paste textarea "Zaatar"
click at [578, 490] on textarea "Dough with fresh labneh and Zaatar, creamy and refreshing taste." at bounding box center [596, 514] width 562 height 78
click at [659, 488] on textarea "Dough with fresh labneh and Zaatar, creamy and refreshing taste." at bounding box center [596, 514] width 562 height 78
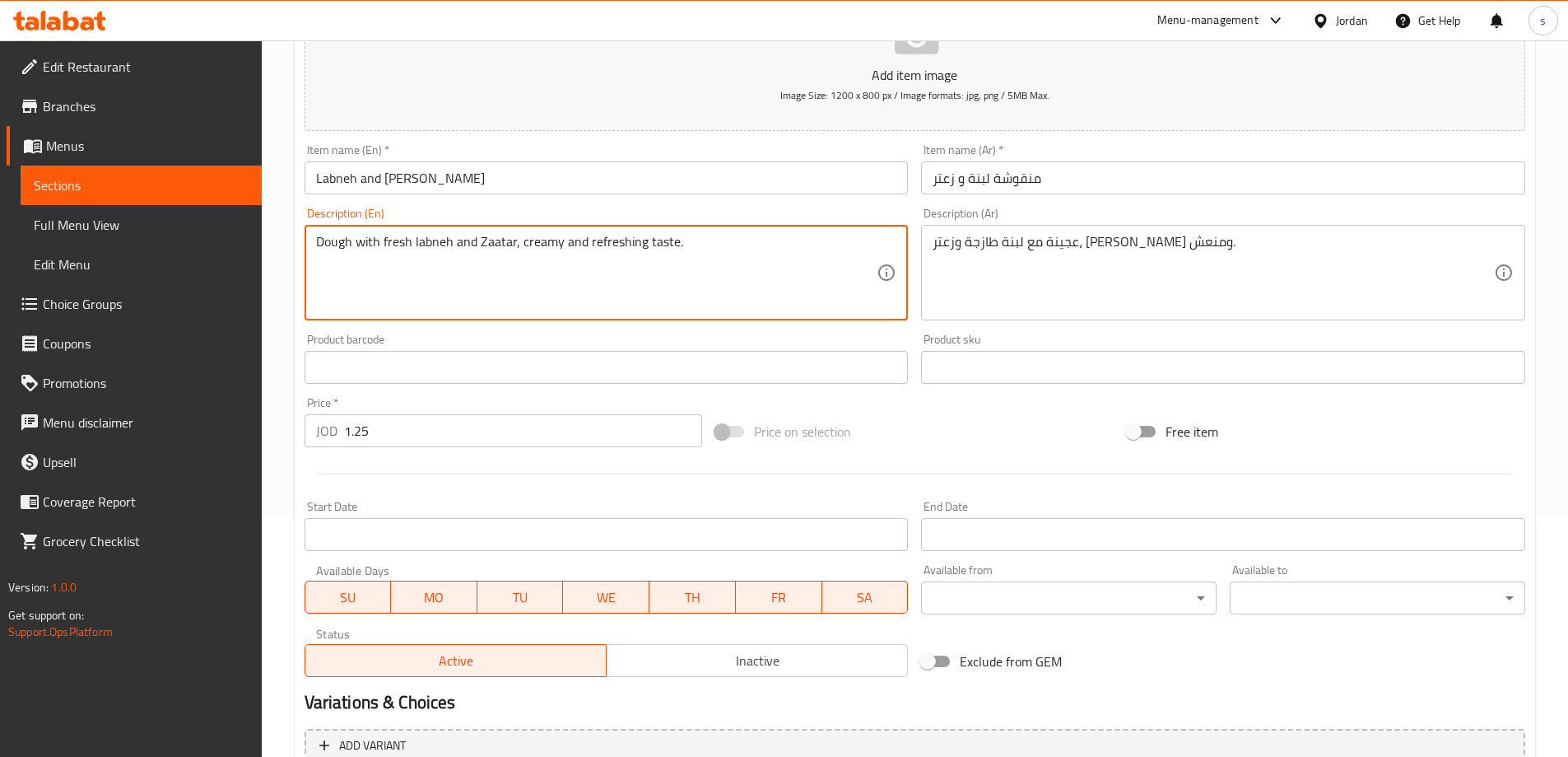
scroll to position [247, 0]
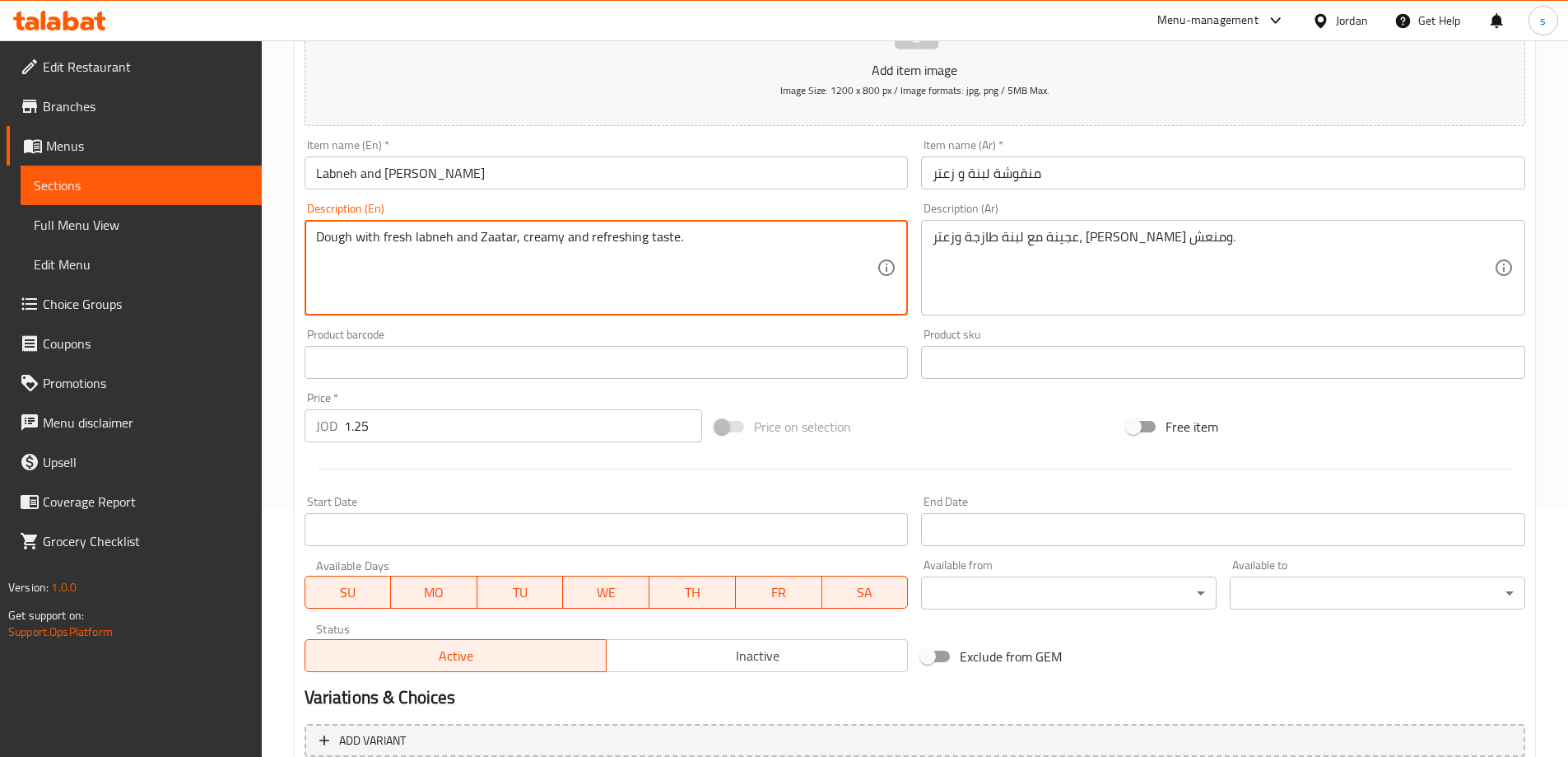
type textarea "Dough with fresh labneh and Zaatar, creamy and refreshing taste."
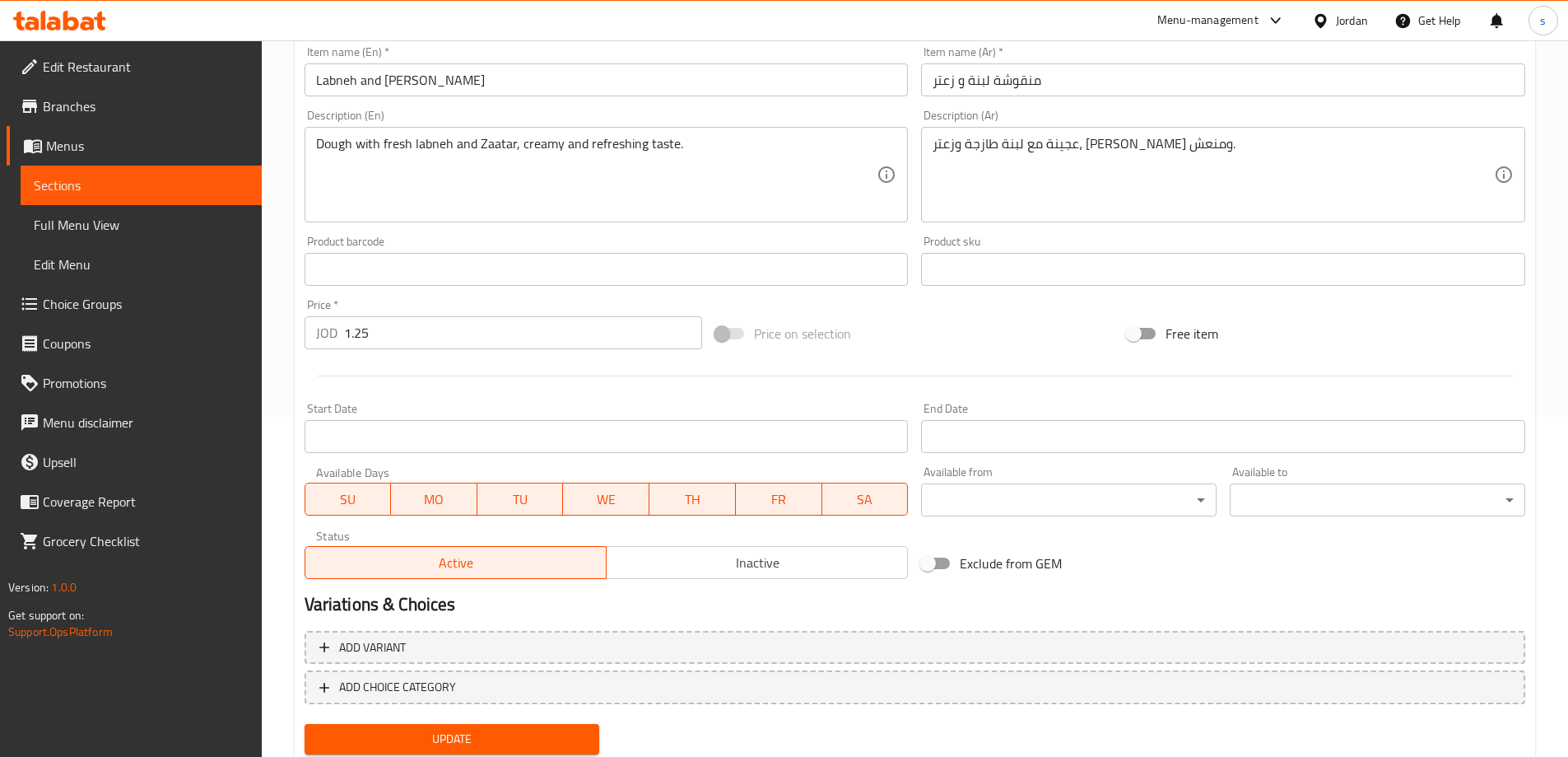
scroll to position [394, 0]
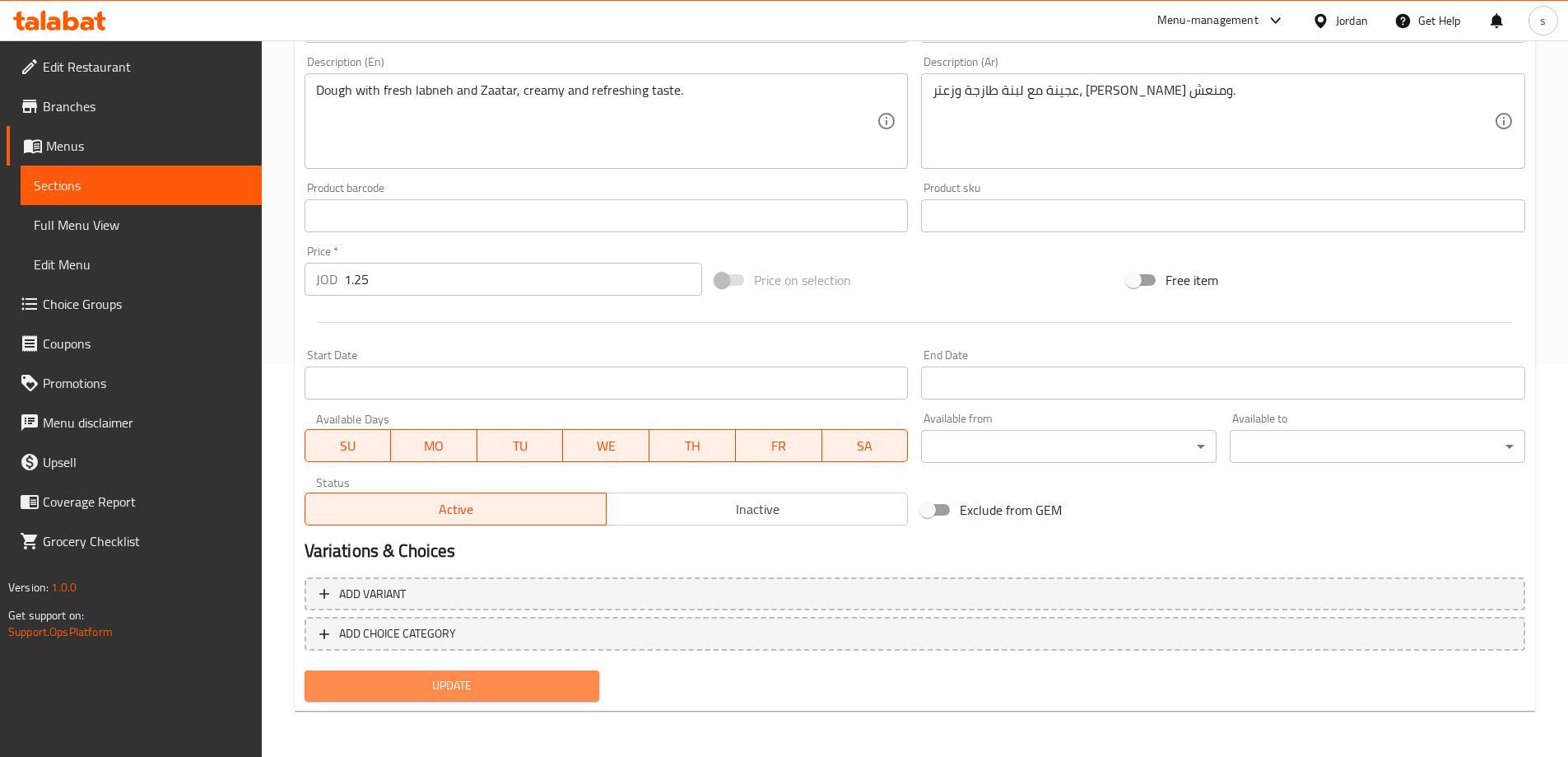
click at [463, 689] on span "Update" at bounding box center [452, 686] width 269 height 21
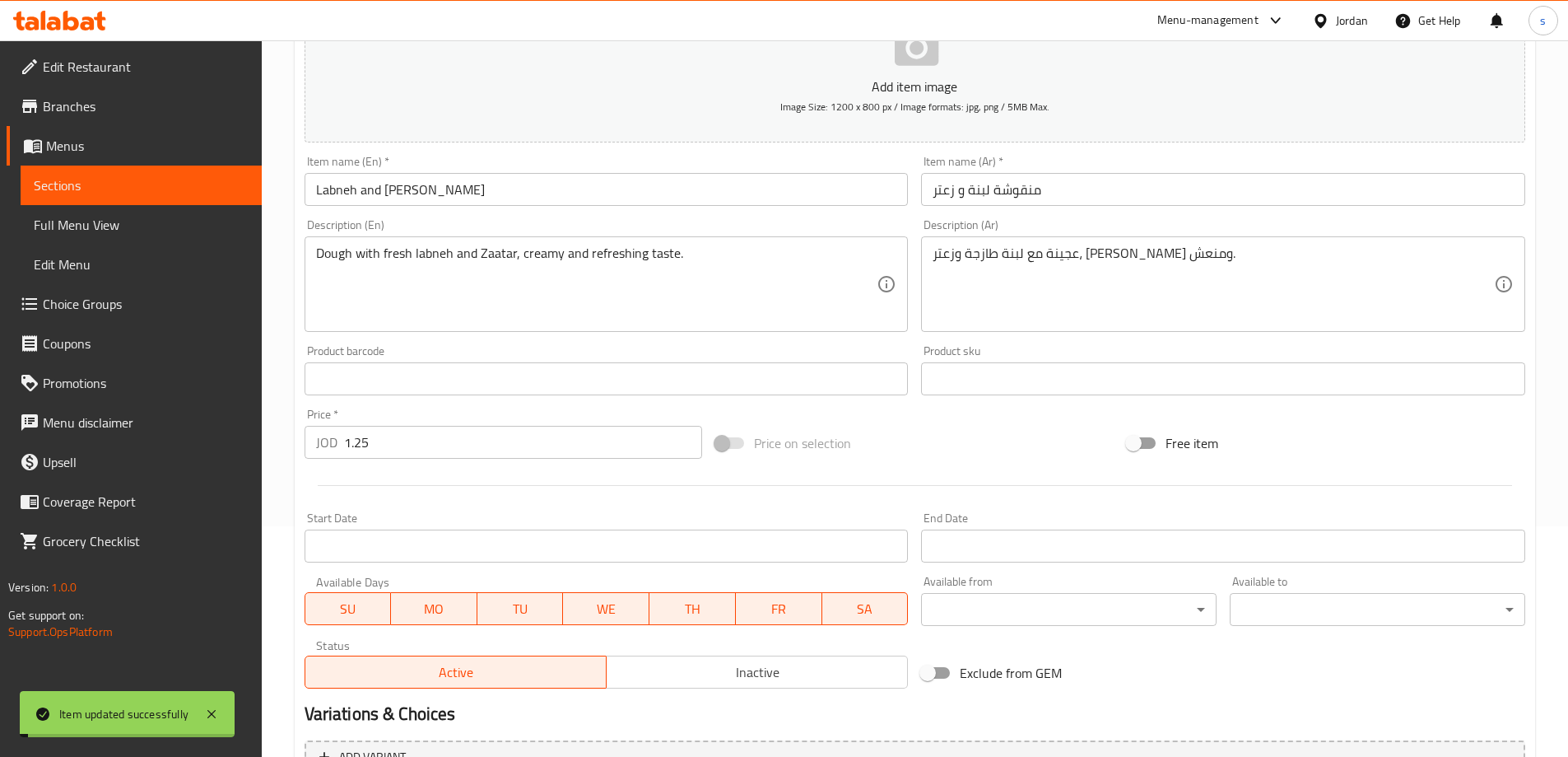
scroll to position [0, 0]
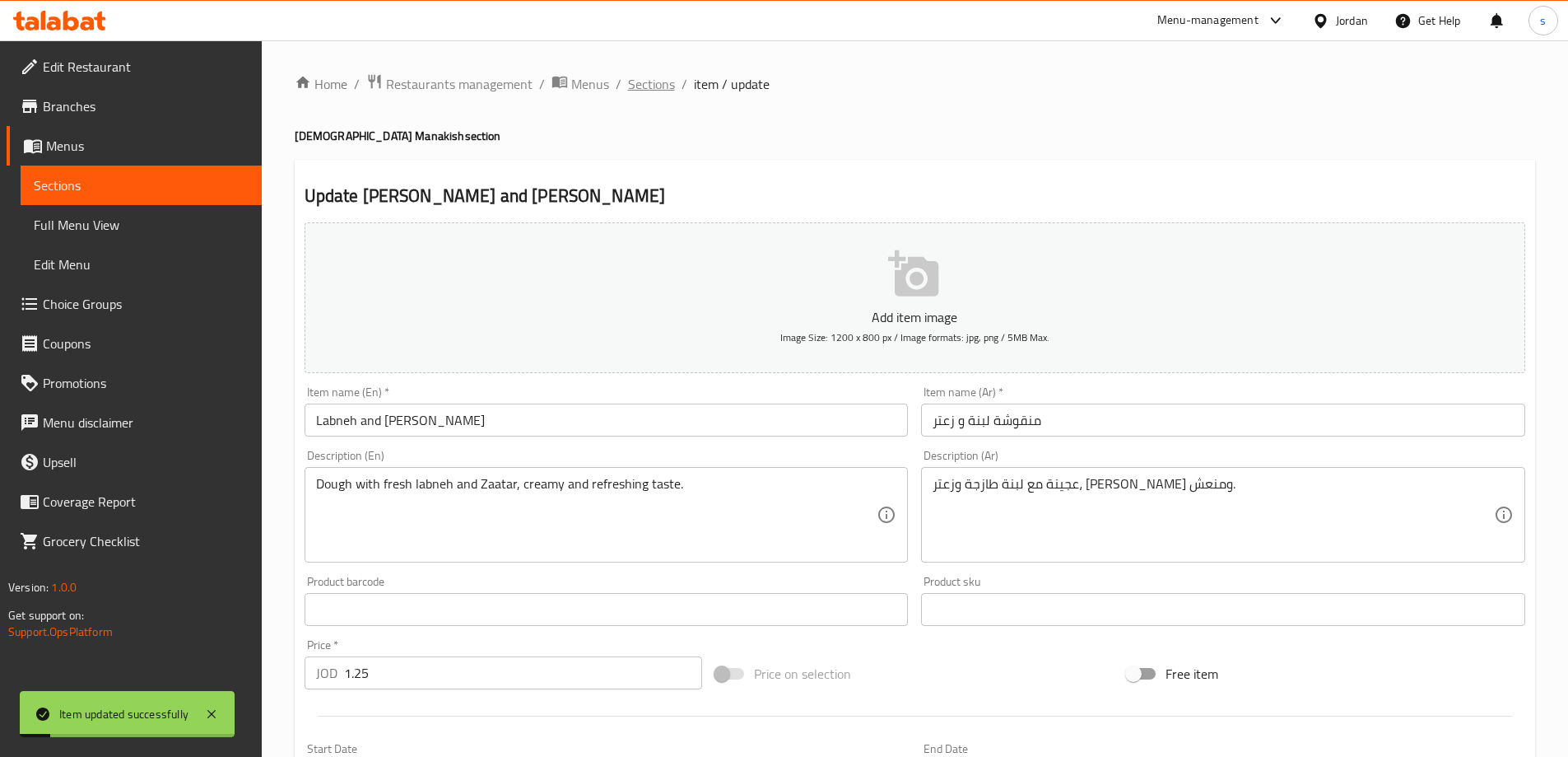
click at [641, 74] on span "Sections" at bounding box center [651, 84] width 47 height 20
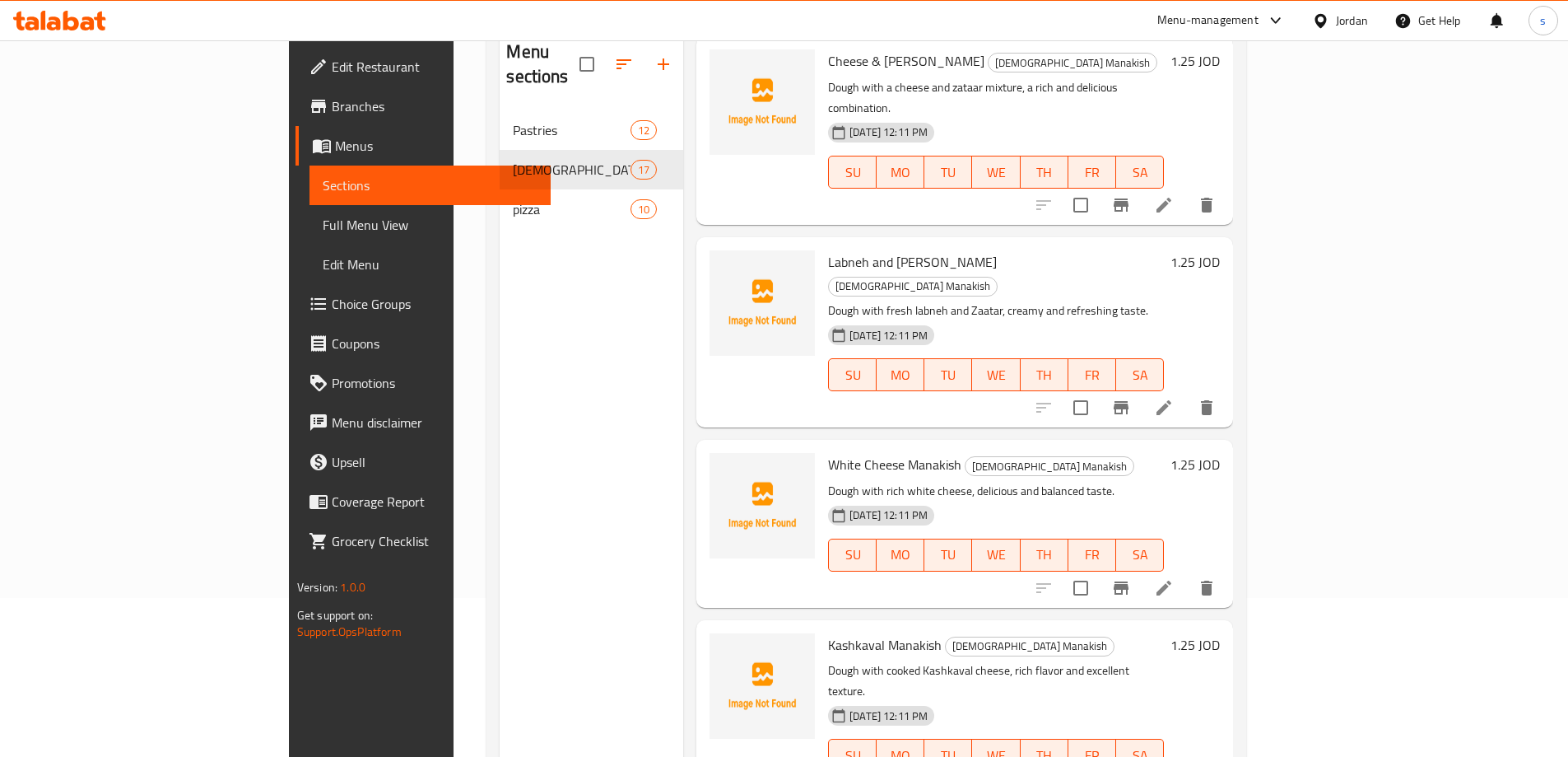
scroll to position [165, 0]
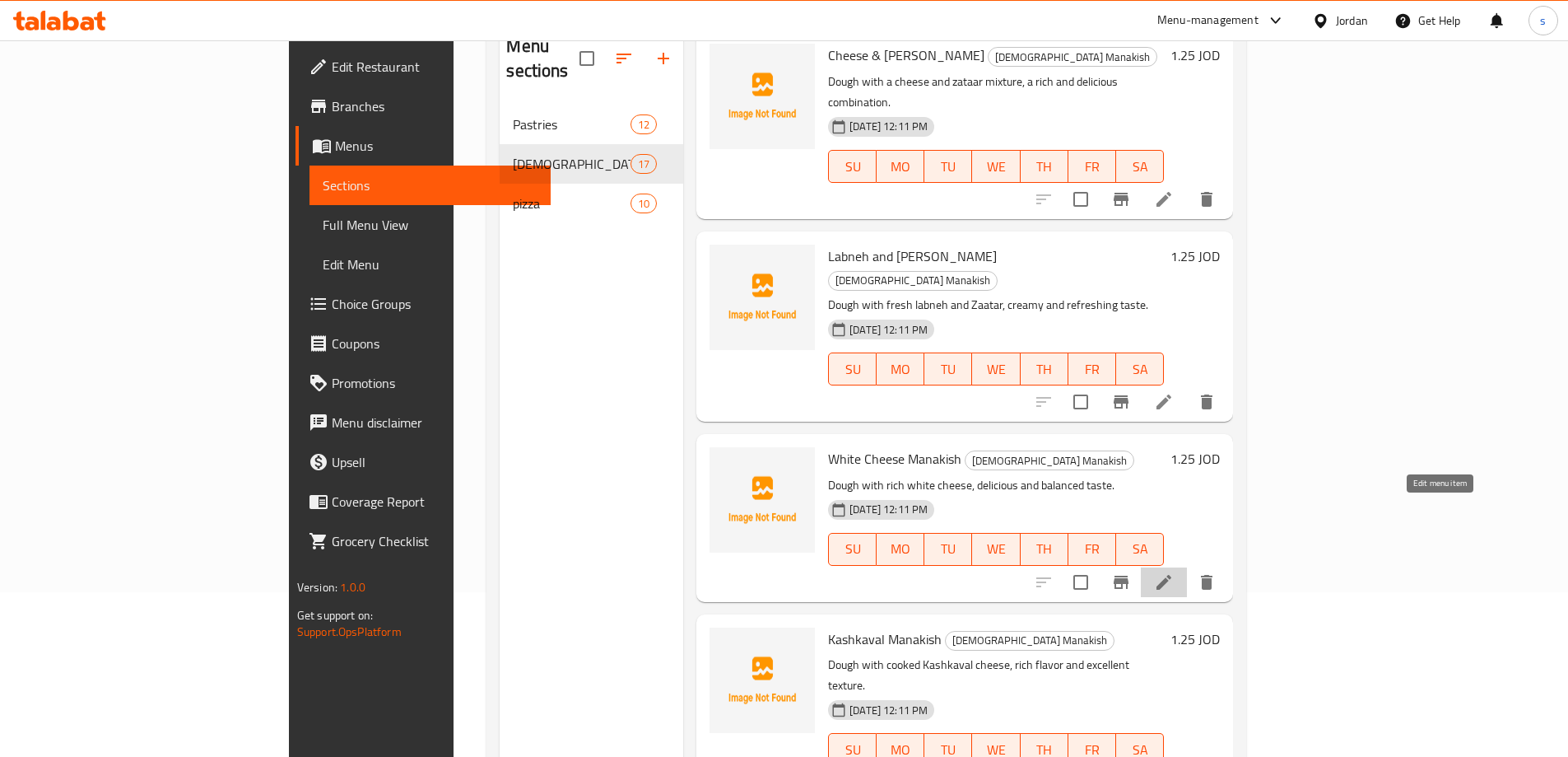
click at [1174, 573] on icon at bounding box center [1164, 582] width 20 height 20
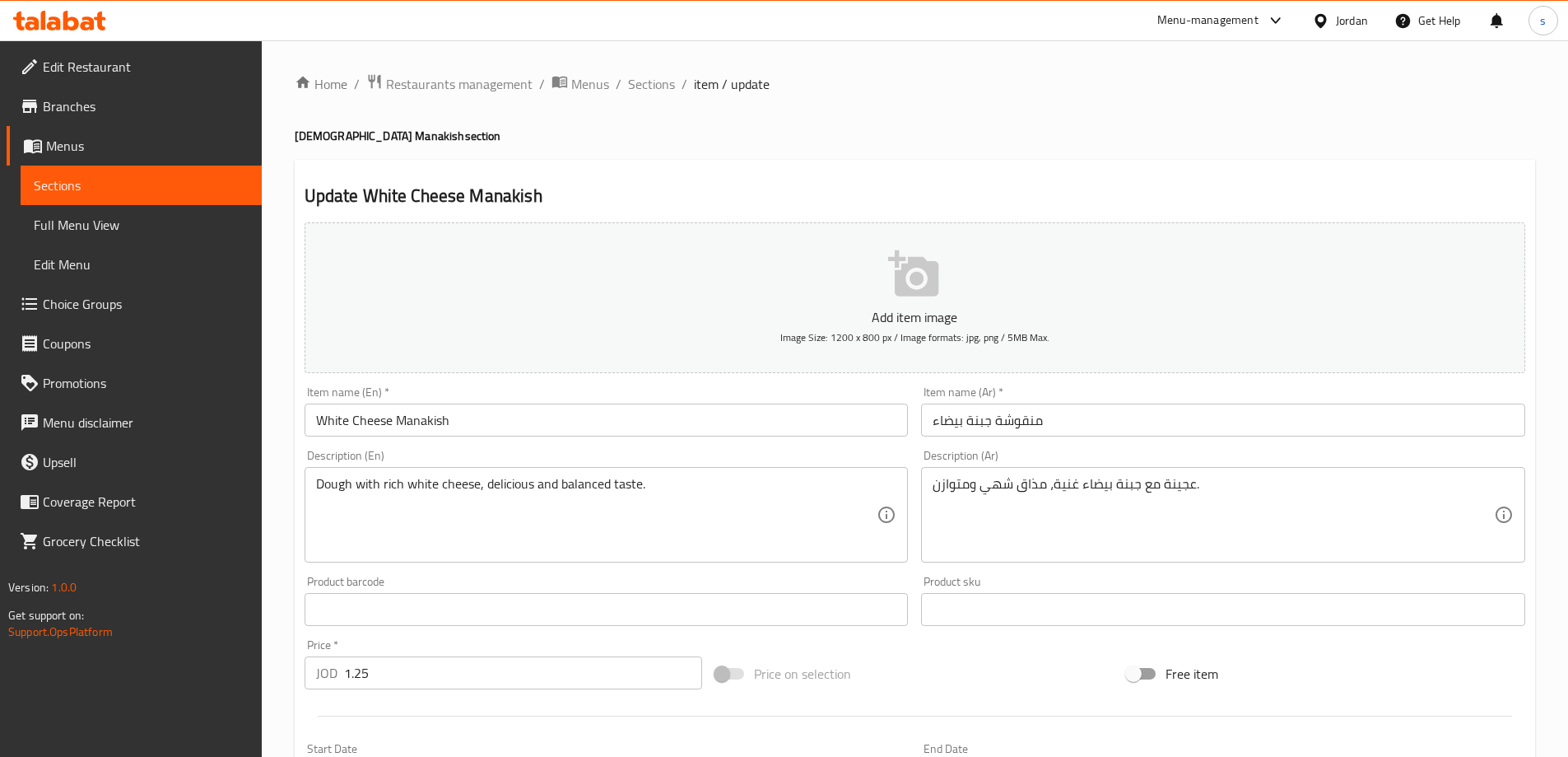
click at [488, 422] on input "White Cheese Manakish" at bounding box center [607, 419] width 605 height 33
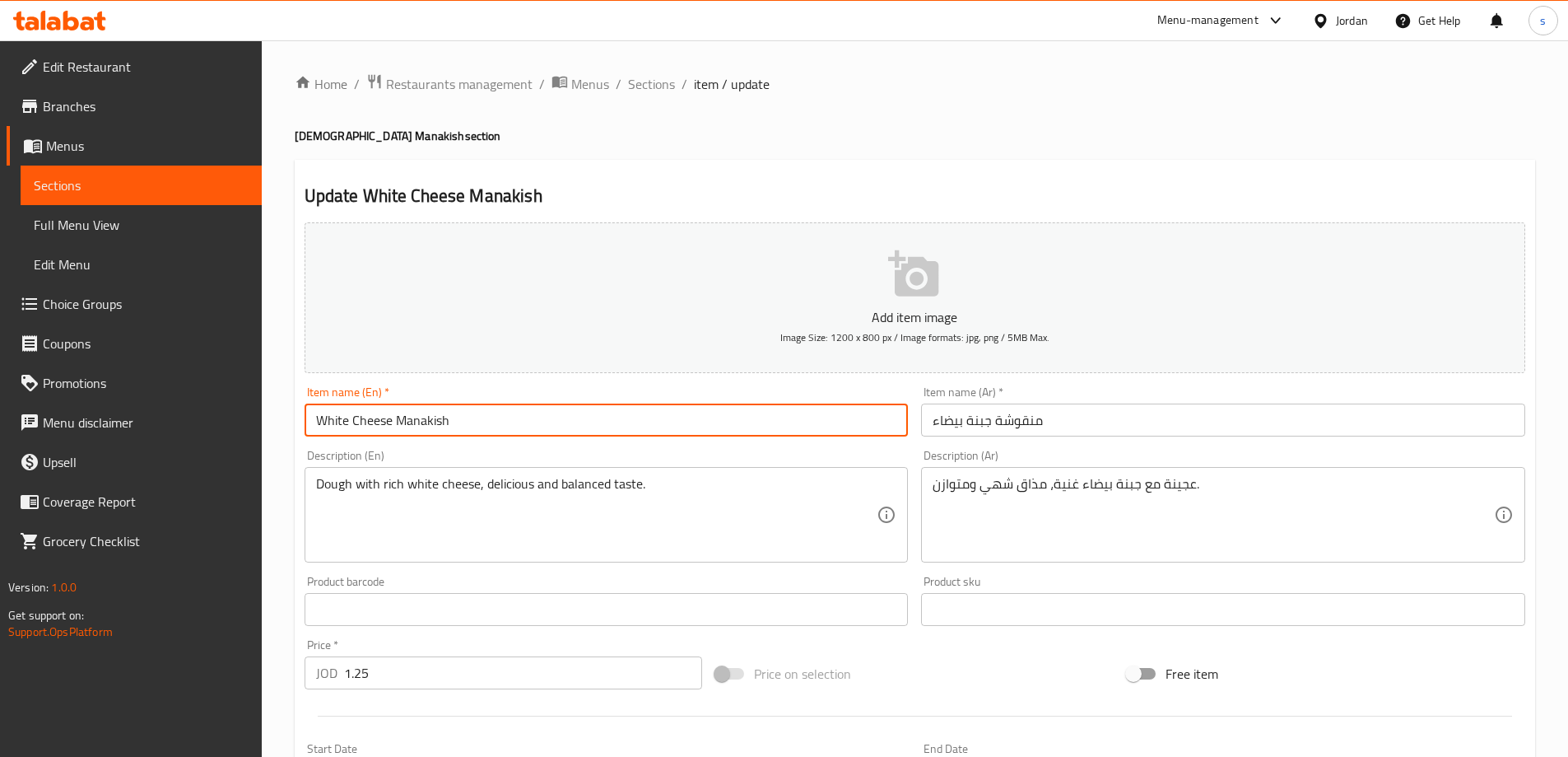
click at [1015, 424] on input "منقوشة جبنة بيضاء" at bounding box center [1224, 419] width 605 height 33
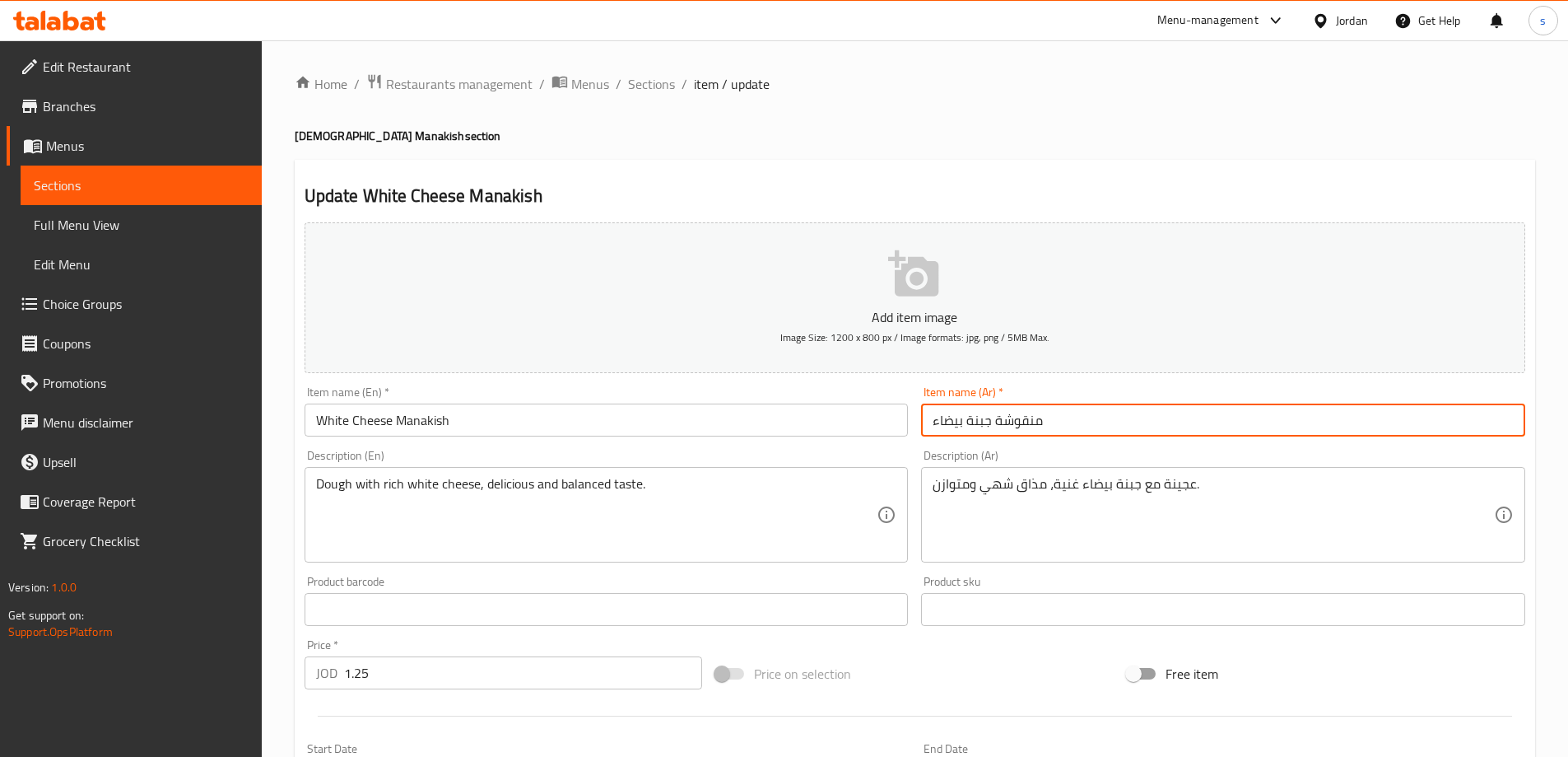
click at [1015, 424] on input "منقوشة جبنة بيضاء" at bounding box center [1224, 419] width 605 height 33
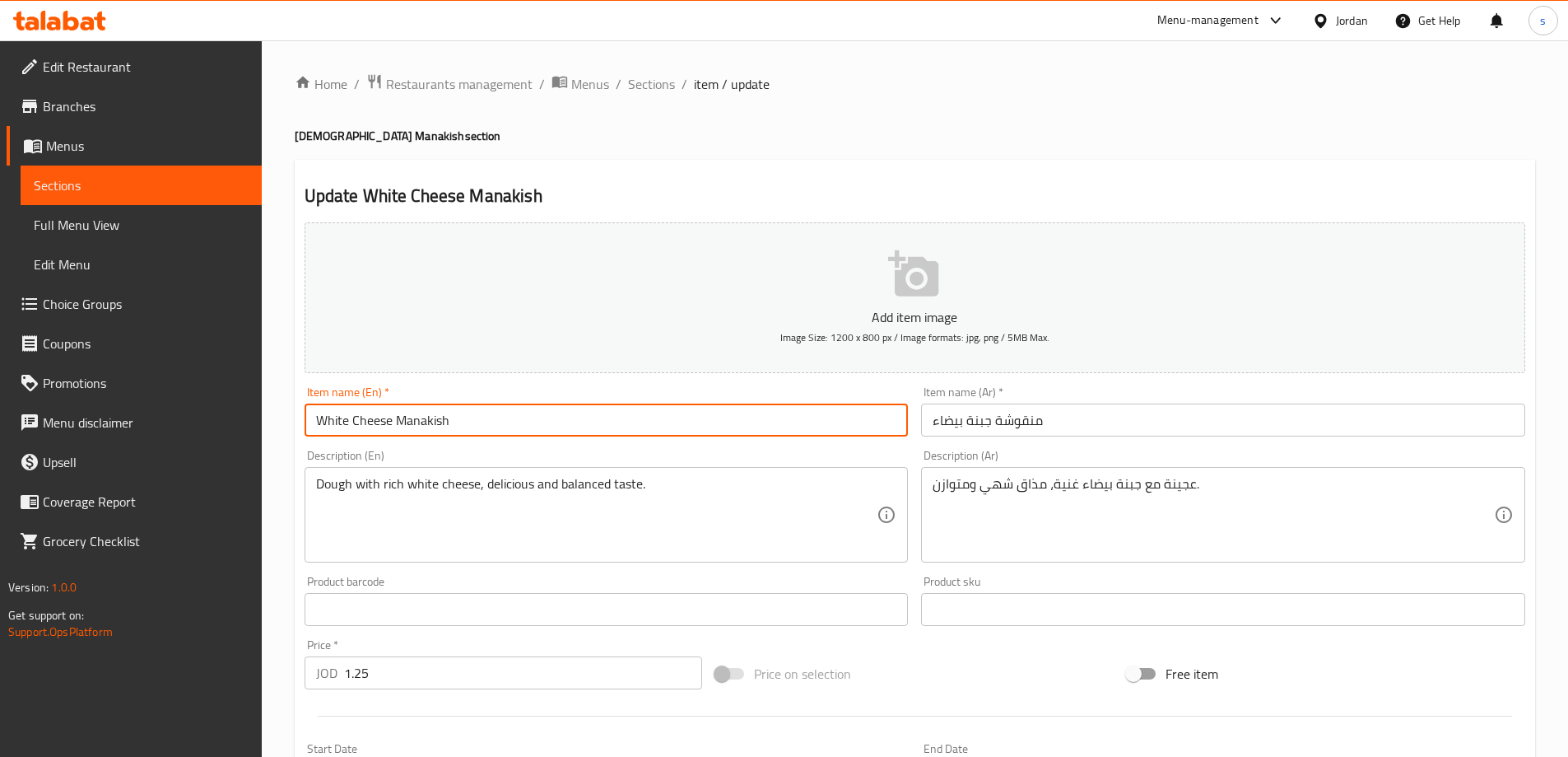
click at [435, 423] on input "White Cheese Manakish" at bounding box center [607, 419] width 605 height 33
paste input "oushe"
type input "White Cheese Manoushe"
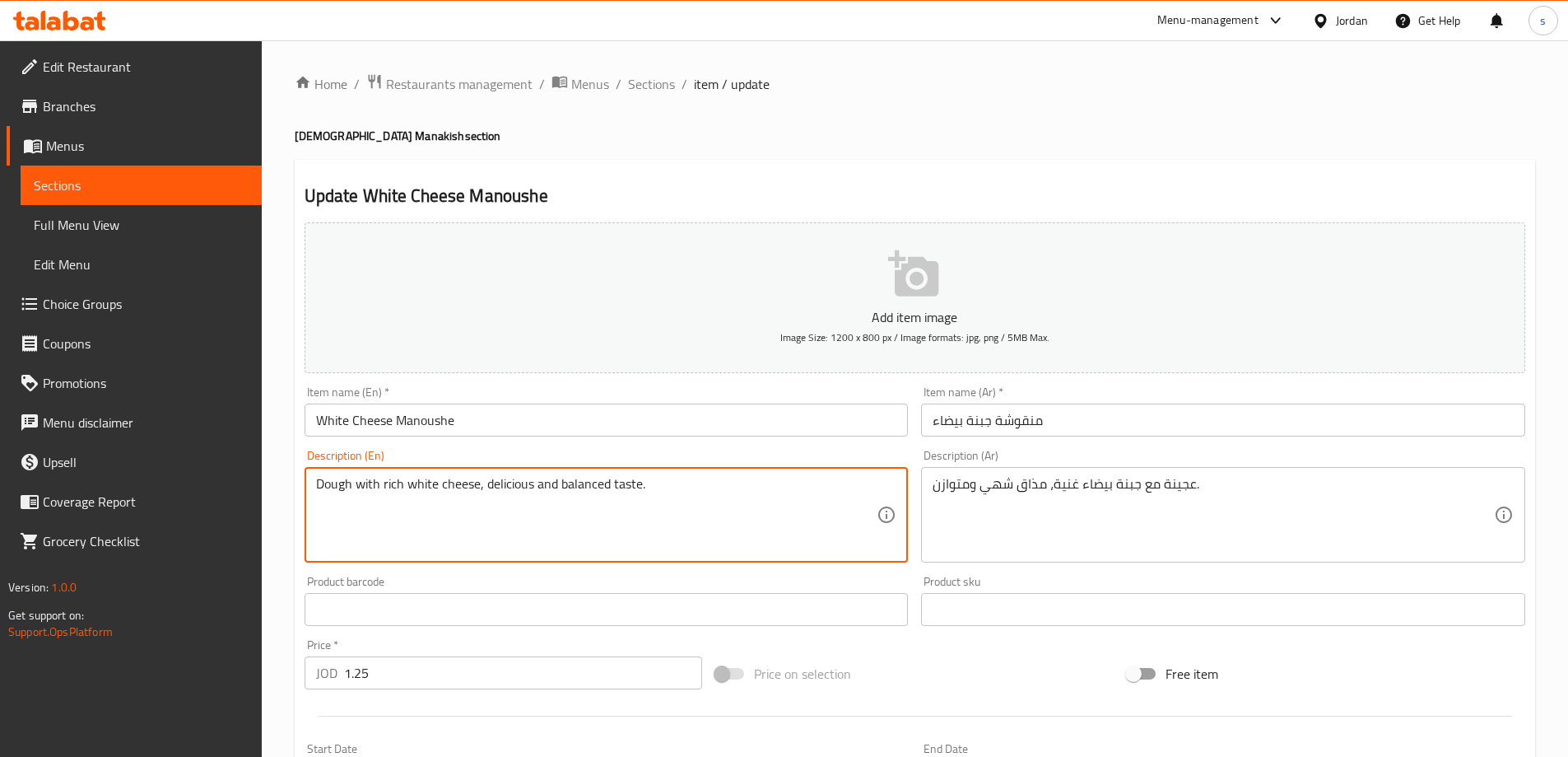
click at [350, 493] on textarea "Dough with rich white cheese, delicious and balanced taste." at bounding box center [596, 514] width 562 height 78
click at [391, 490] on textarea "Dough with rich white cheese, delicious and balanced taste." at bounding box center [596, 514] width 562 height 78
click at [358, 479] on textarea "Dough with rich white cheese, delicious and balanced taste." at bounding box center [596, 514] width 562 height 78
click at [476, 480] on textarea "Dough with rich white cheese, delicious and balanced taste." at bounding box center [596, 514] width 562 height 78
click at [542, 476] on textarea "Dough with rich white cheese, delicious and balanced taste." at bounding box center [596, 514] width 562 height 78
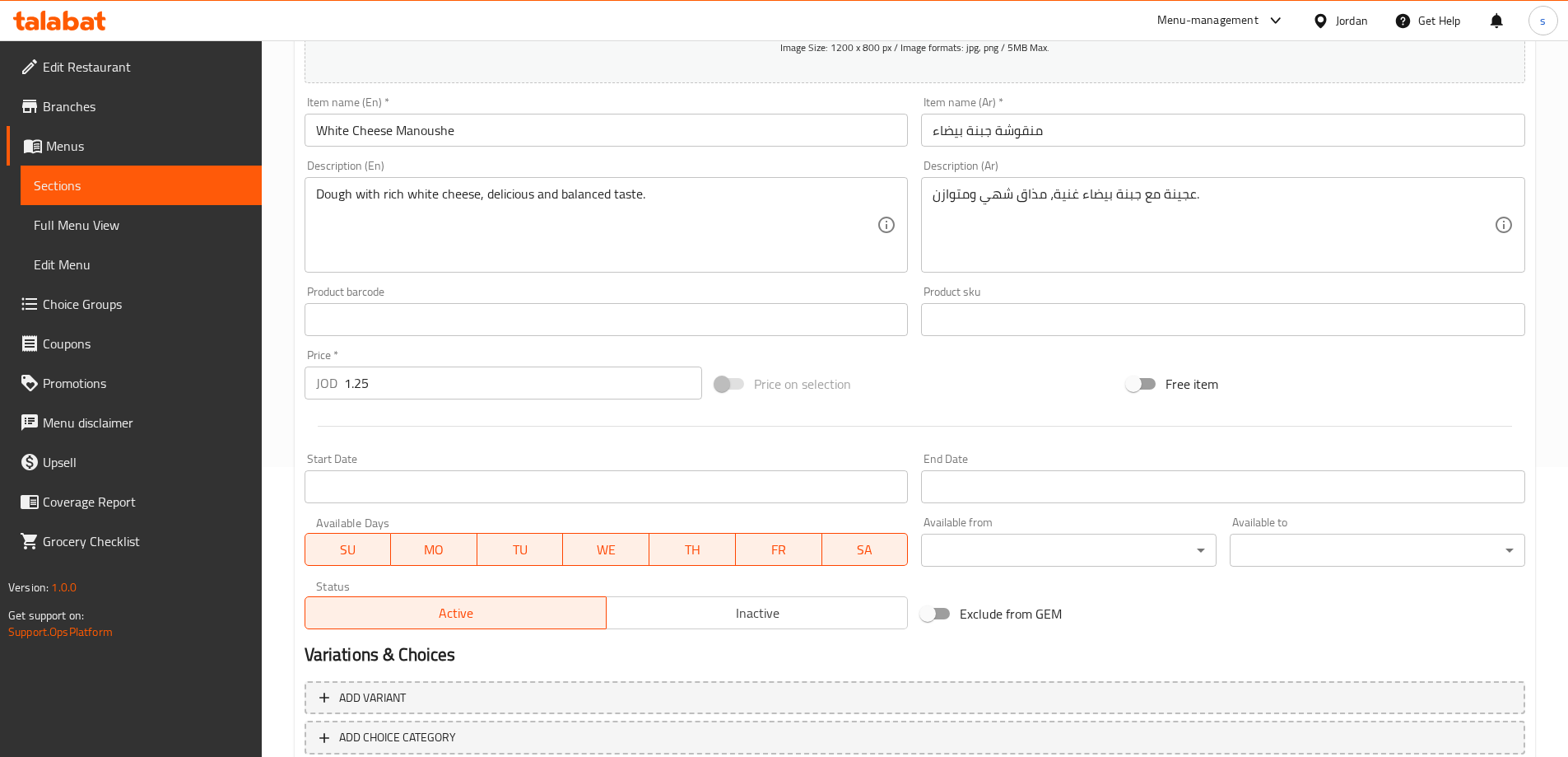
scroll to position [394, 0]
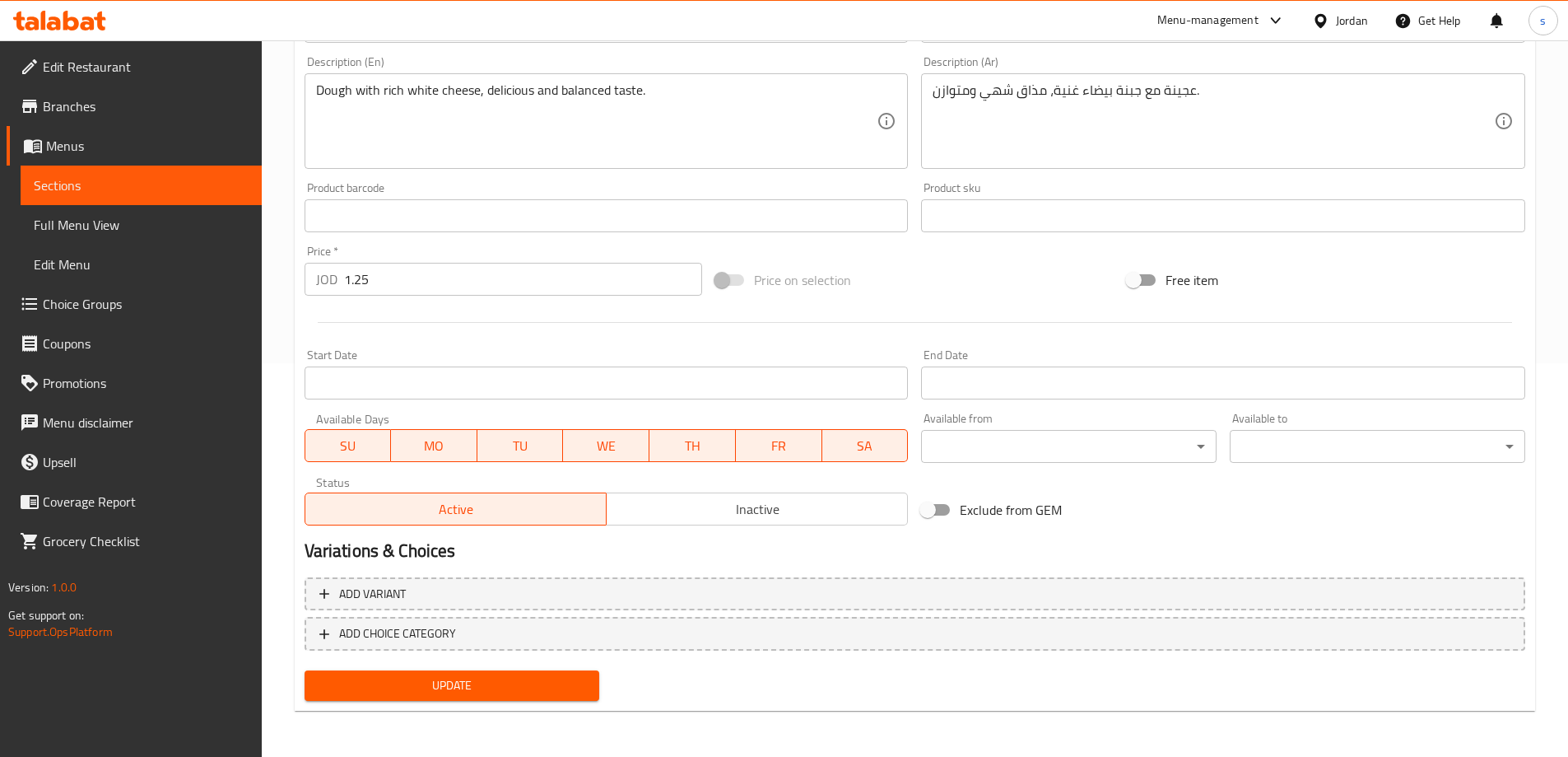
click at [491, 694] on span "Update" at bounding box center [452, 686] width 269 height 21
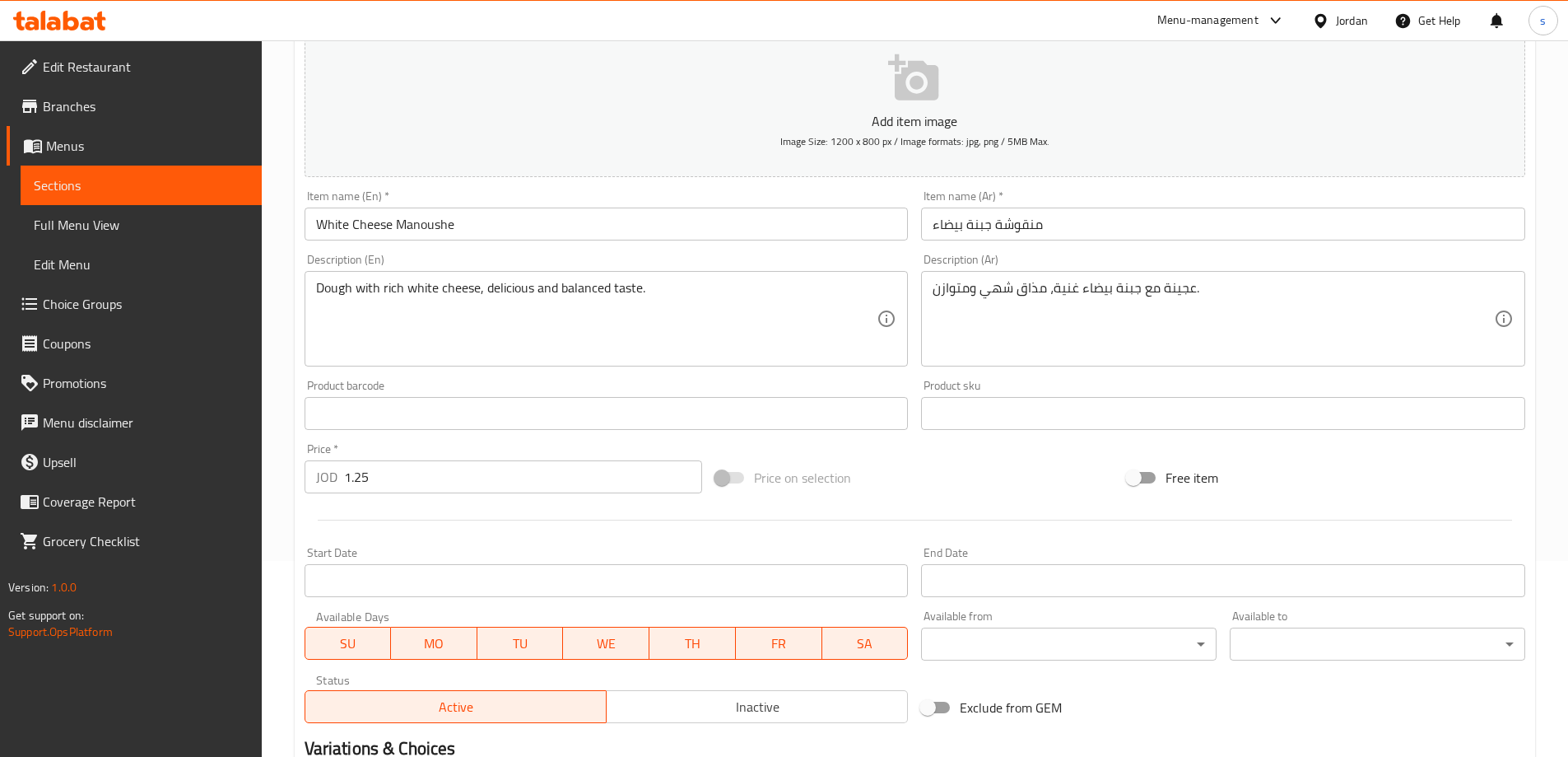
scroll to position [0, 0]
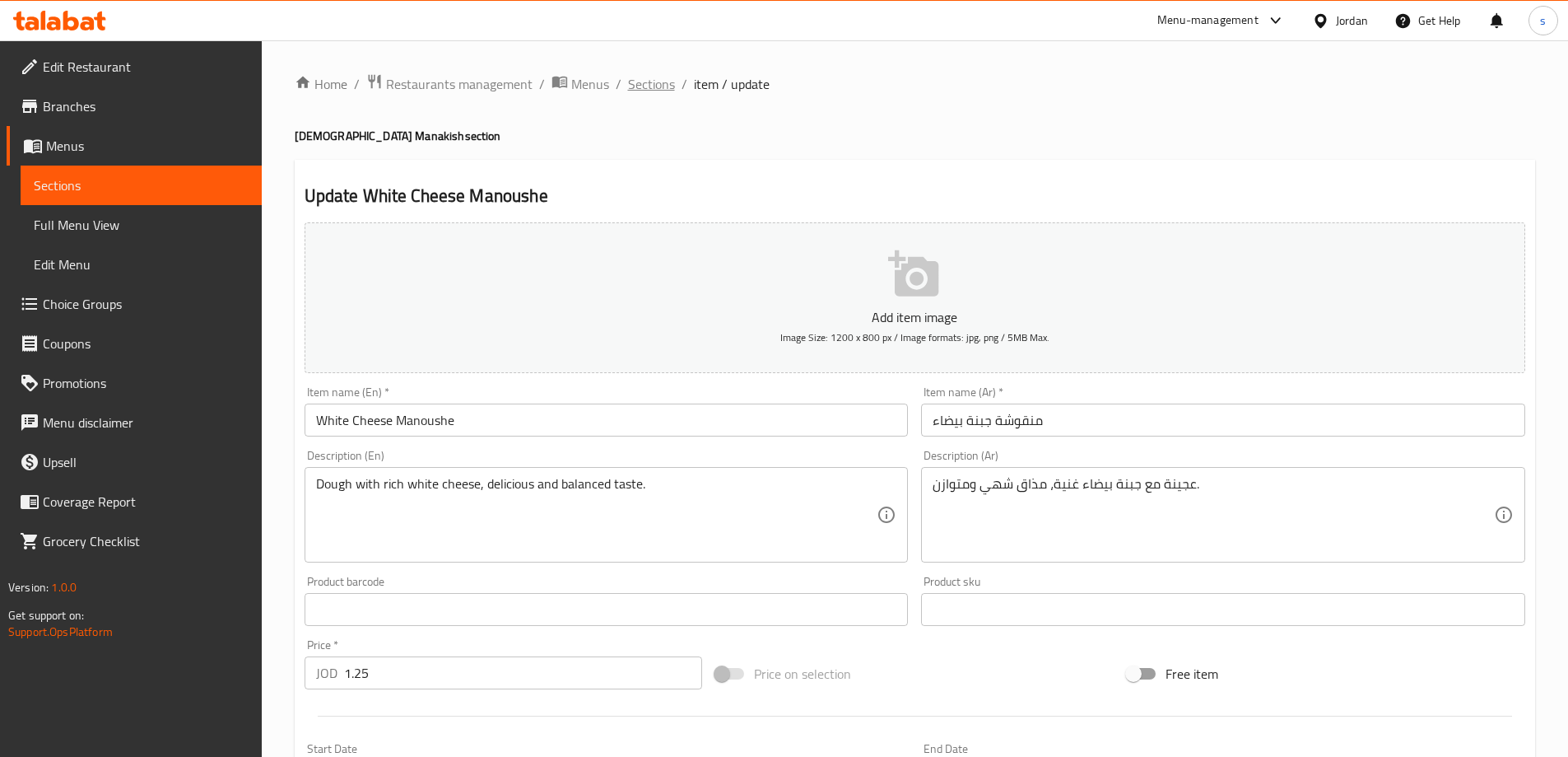
click at [666, 84] on span "Sections" at bounding box center [651, 84] width 47 height 20
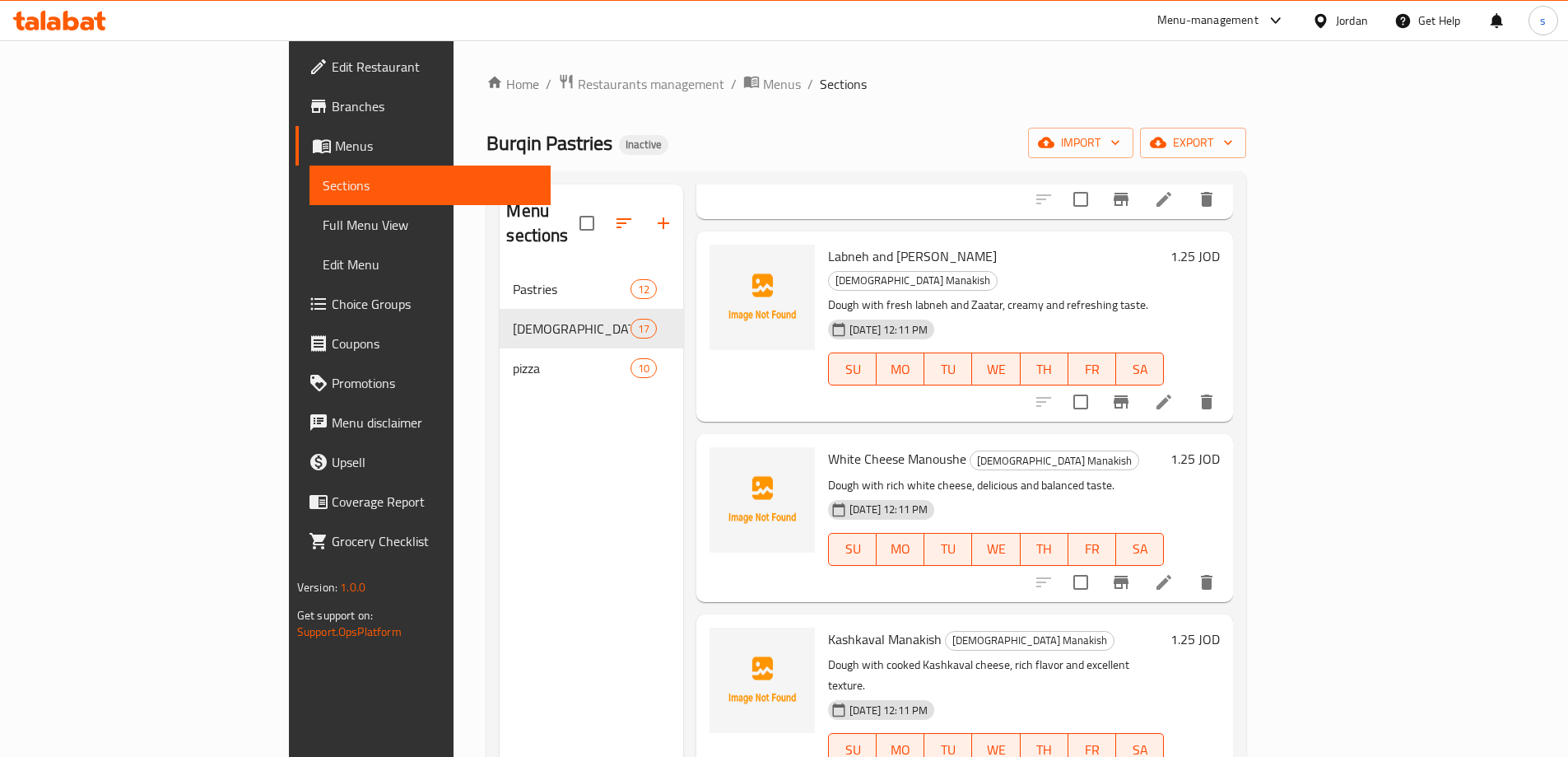
scroll to position [495, 0]
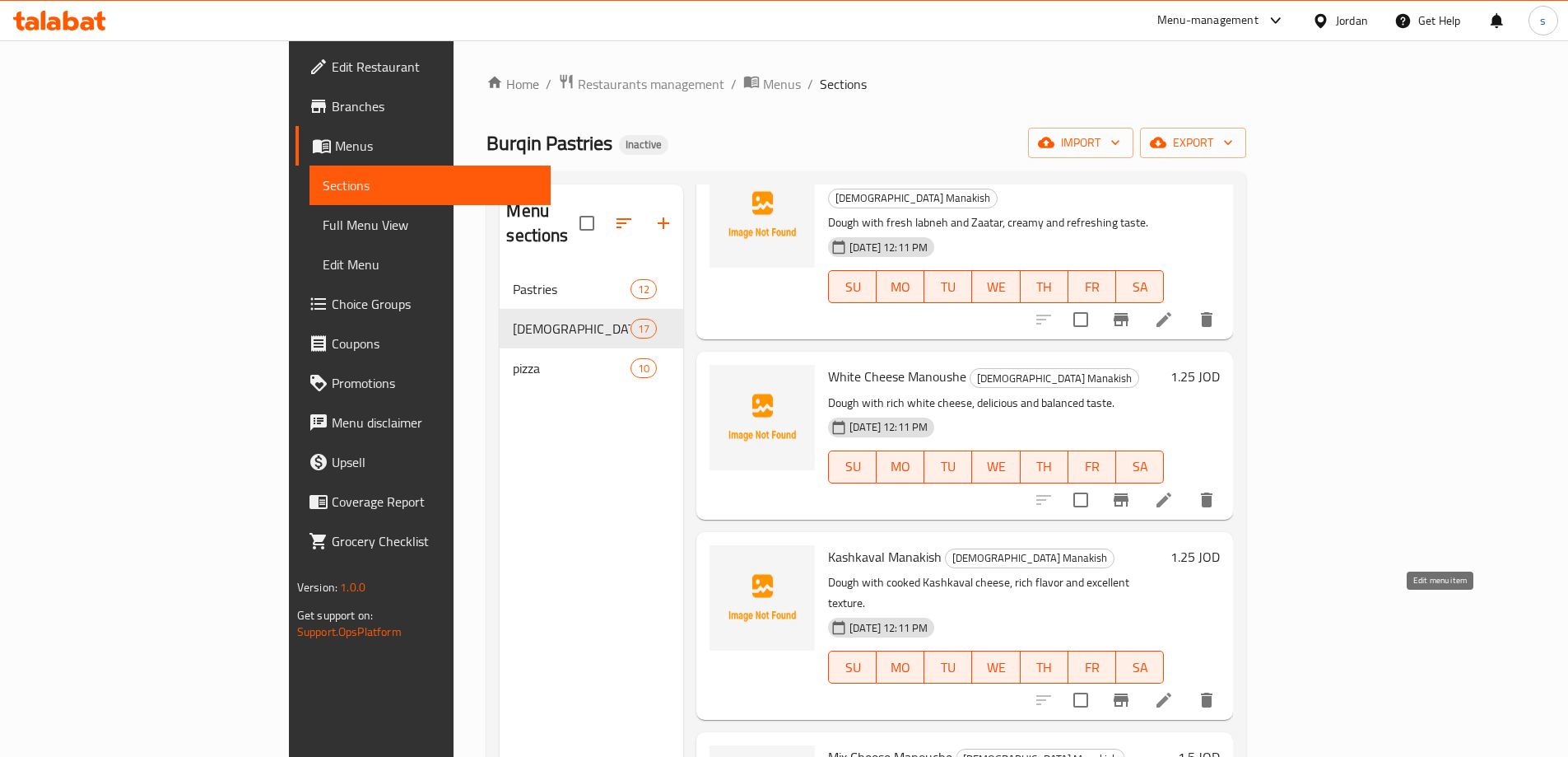
click at [1174, 690] on icon at bounding box center [1164, 700] width 20 height 20
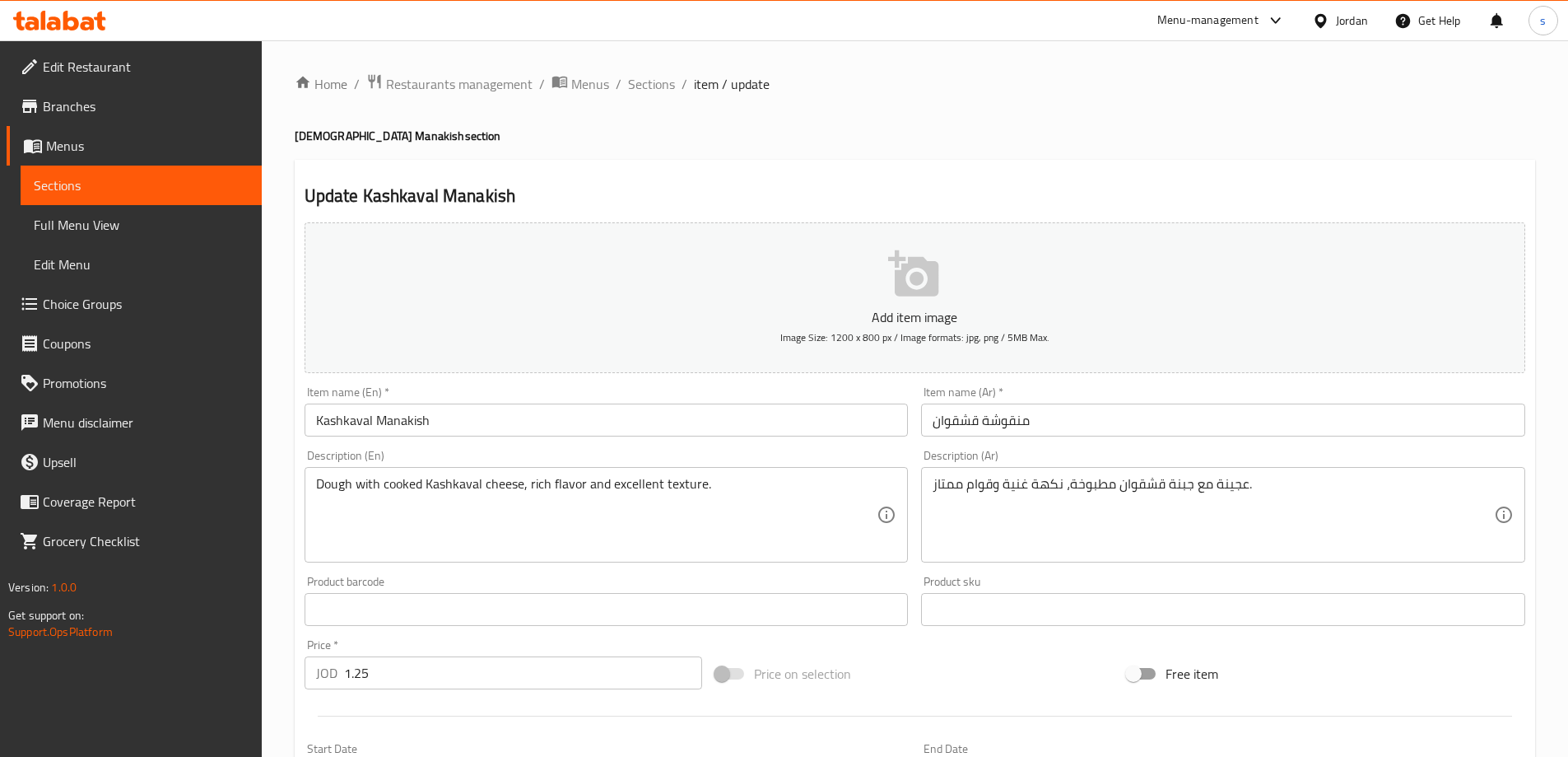
click at [966, 417] on input "منقوشة قشقوان" at bounding box center [1224, 419] width 605 height 33
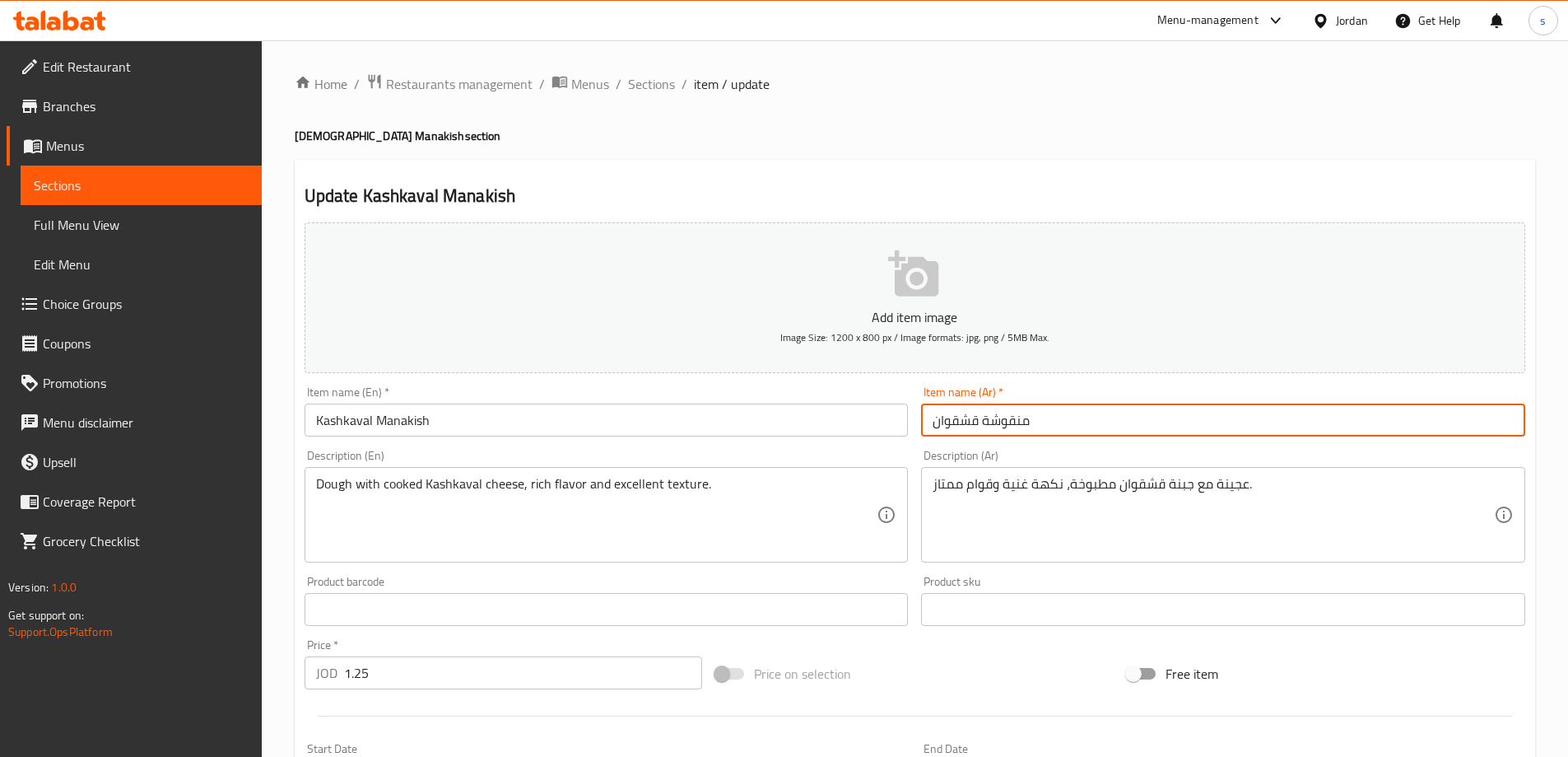
click at [966, 417] on input "منقوشة قشقوان" at bounding box center [1224, 419] width 605 height 33
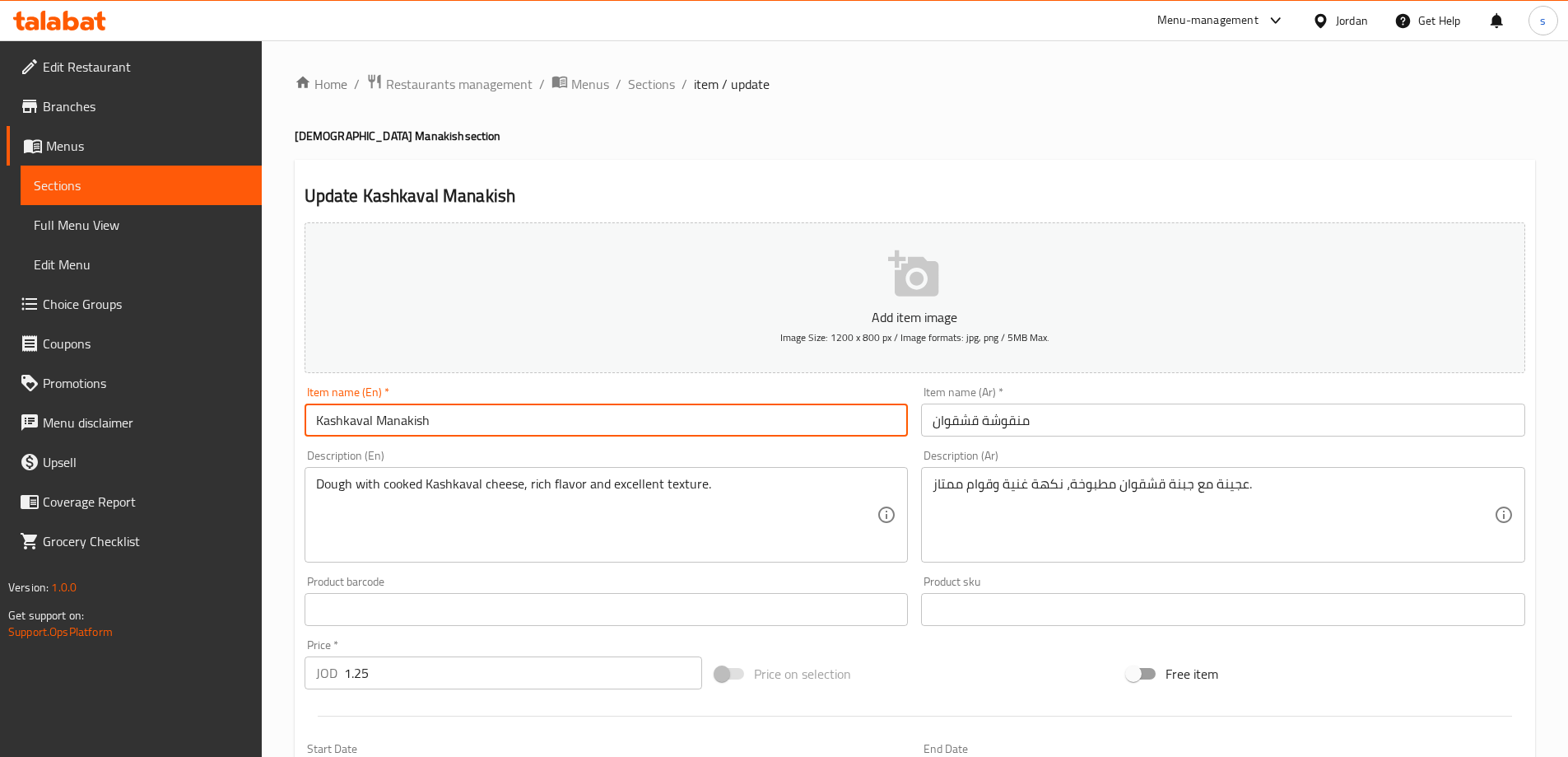
click at [348, 426] on input "Kashkaval Manakish" at bounding box center [607, 419] width 605 height 33
click at [415, 430] on input "Kashkaval Manakish" at bounding box center [607, 419] width 605 height 33
click at [1005, 424] on input "منقوشة قشقوان" at bounding box center [1224, 419] width 605 height 33
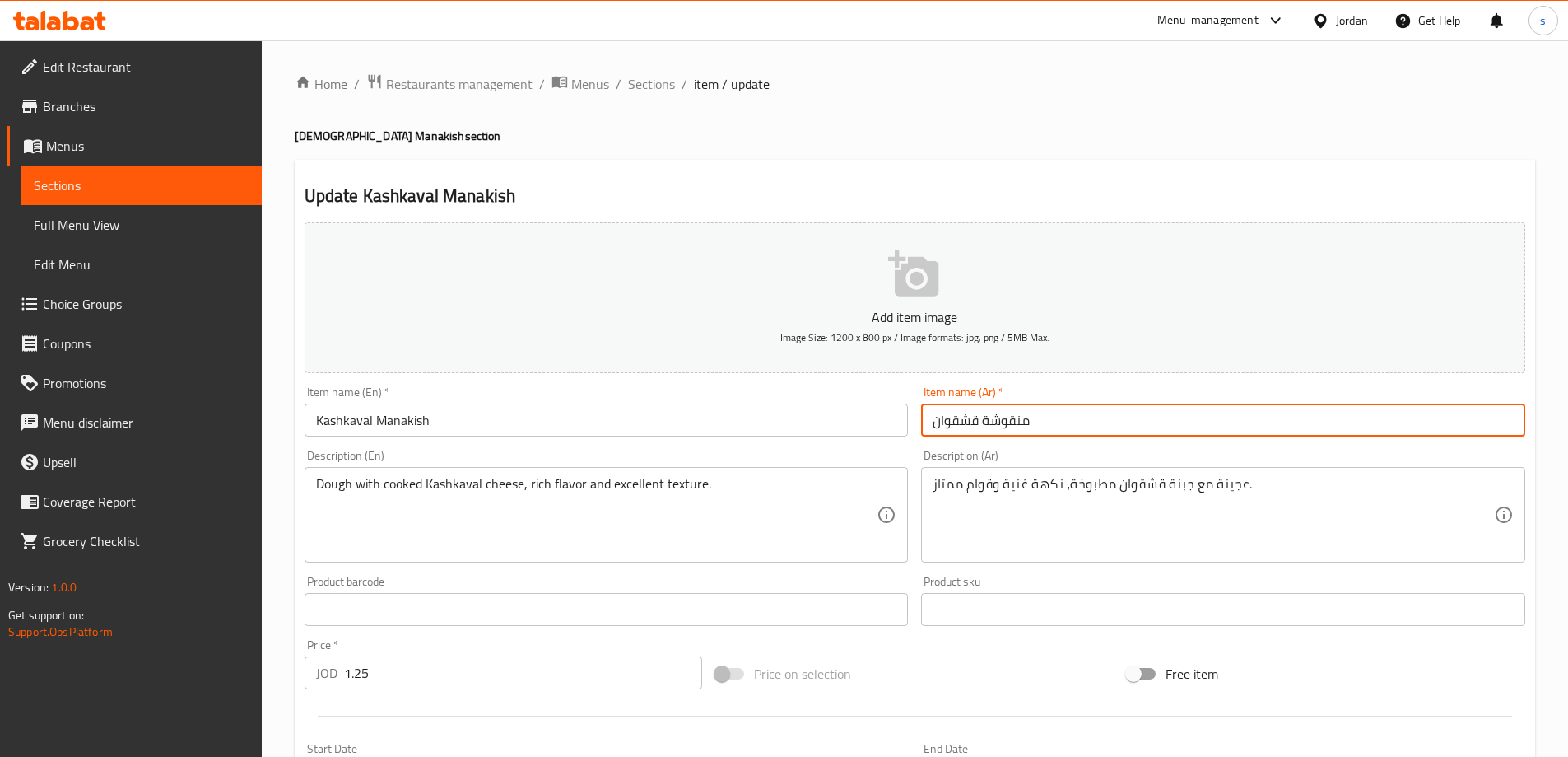
click at [1005, 424] on input "منقوشة قشقوان" at bounding box center [1224, 419] width 605 height 33
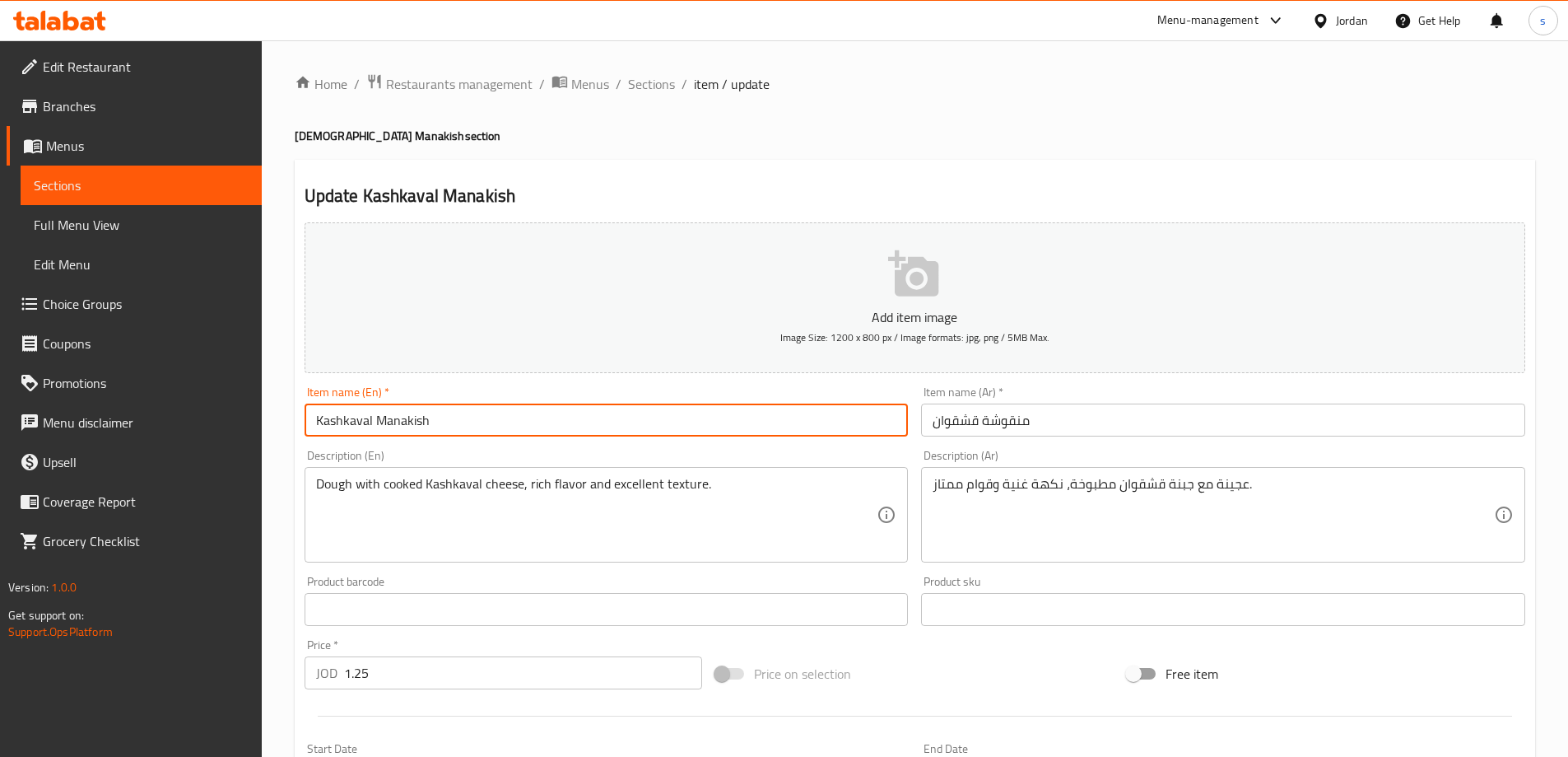
click at [406, 427] on input "Kashkaval Manakish" at bounding box center [607, 419] width 605 height 33
paste input "oushe"
type input "Kashkaval Manoushe"
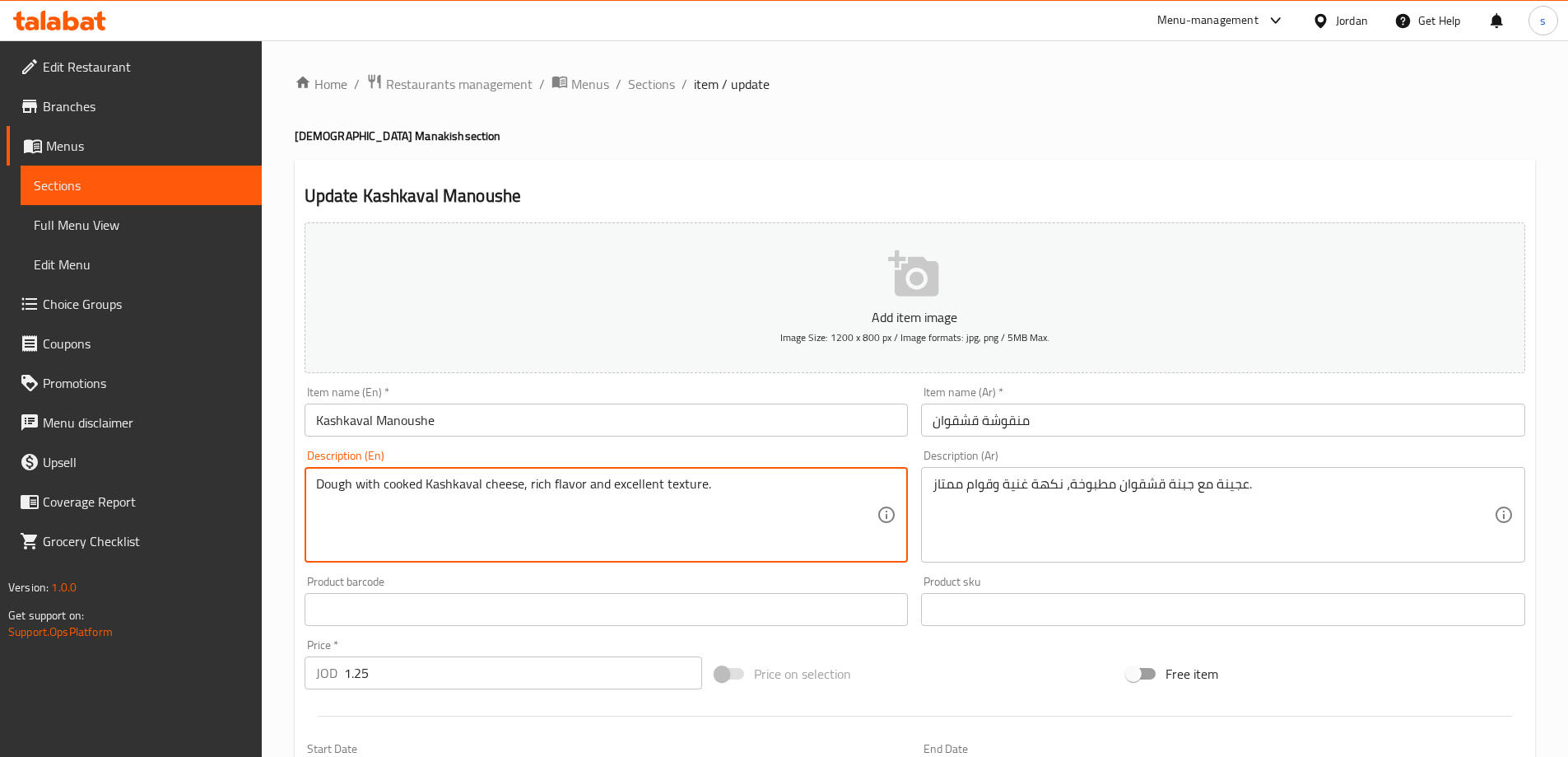
click at [359, 423] on input "Kashkaval Manoushe" at bounding box center [607, 419] width 605 height 33
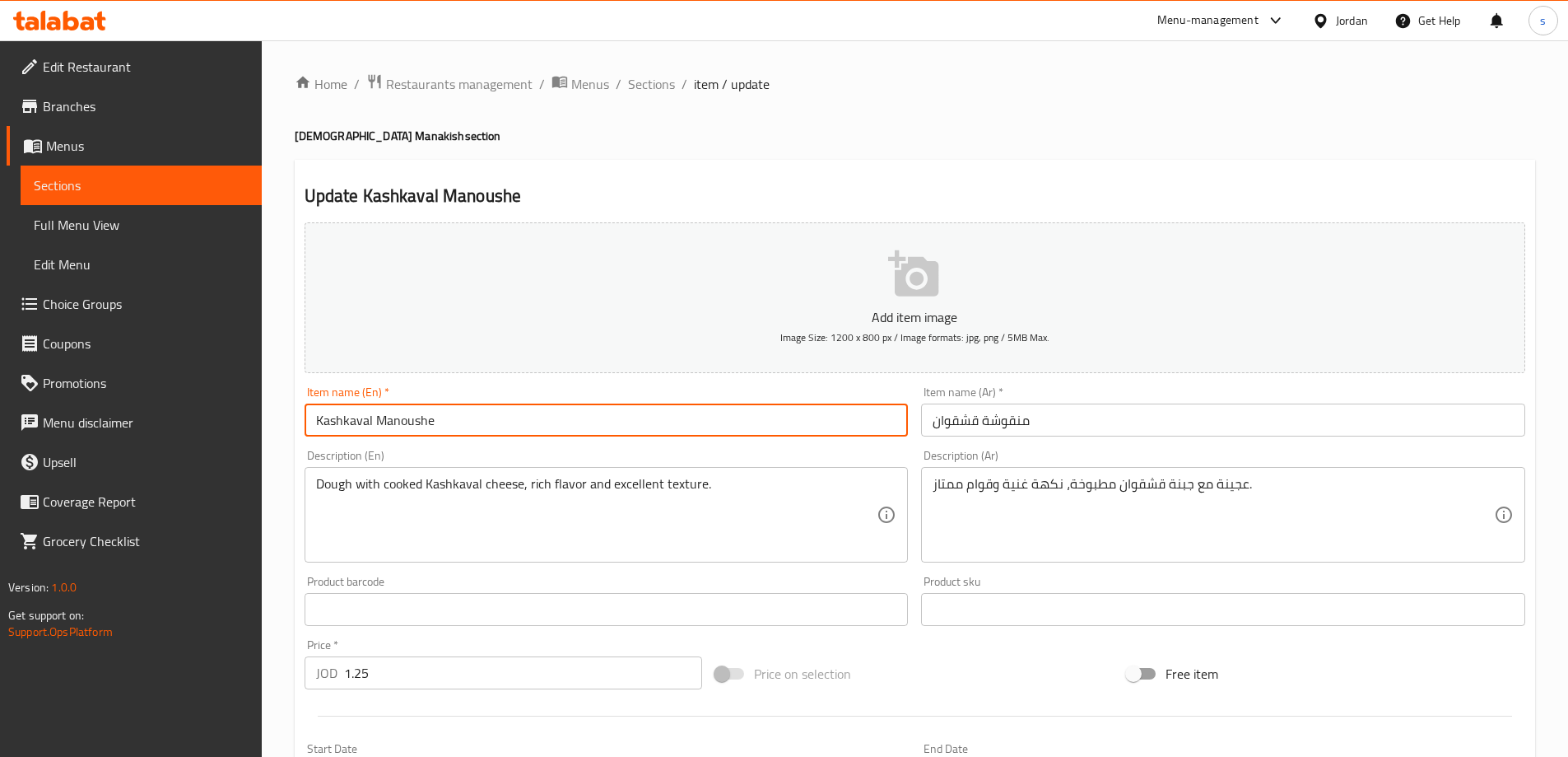
click at [359, 423] on input "Kashkaval Manoushe" at bounding box center [607, 419] width 605 height 33
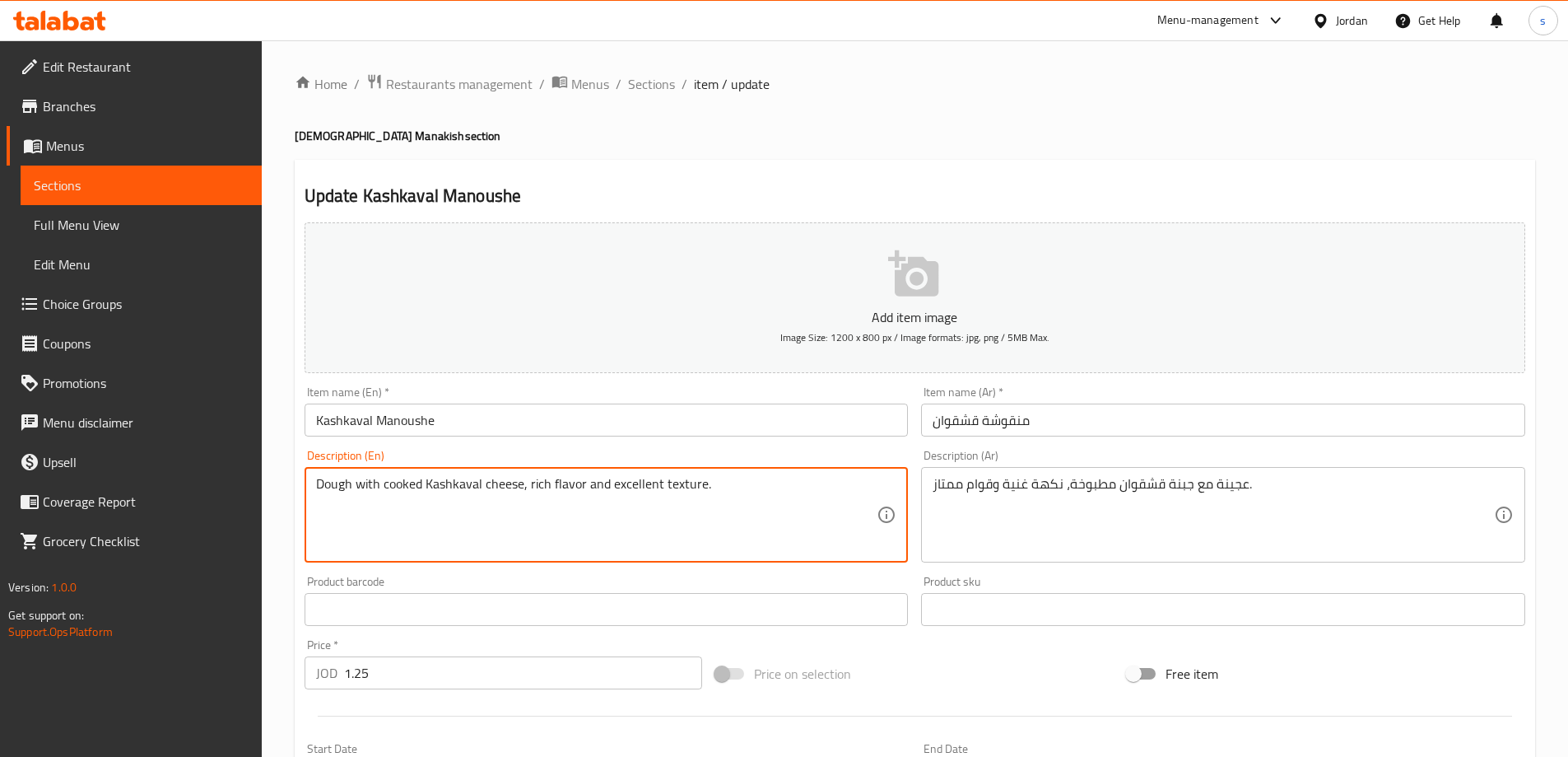
click at [470, 492] on textarea "Dough with cooked Kashkaval cheese, rich flavor and excellent texture." at bounding box center [596, 514] width 562 height 78
click at [551, 485] on textarea "Dough with cooked Kashkaval cheese, rich flavor and excellent texture." at bounding box center [596, 514] width 562 height 78
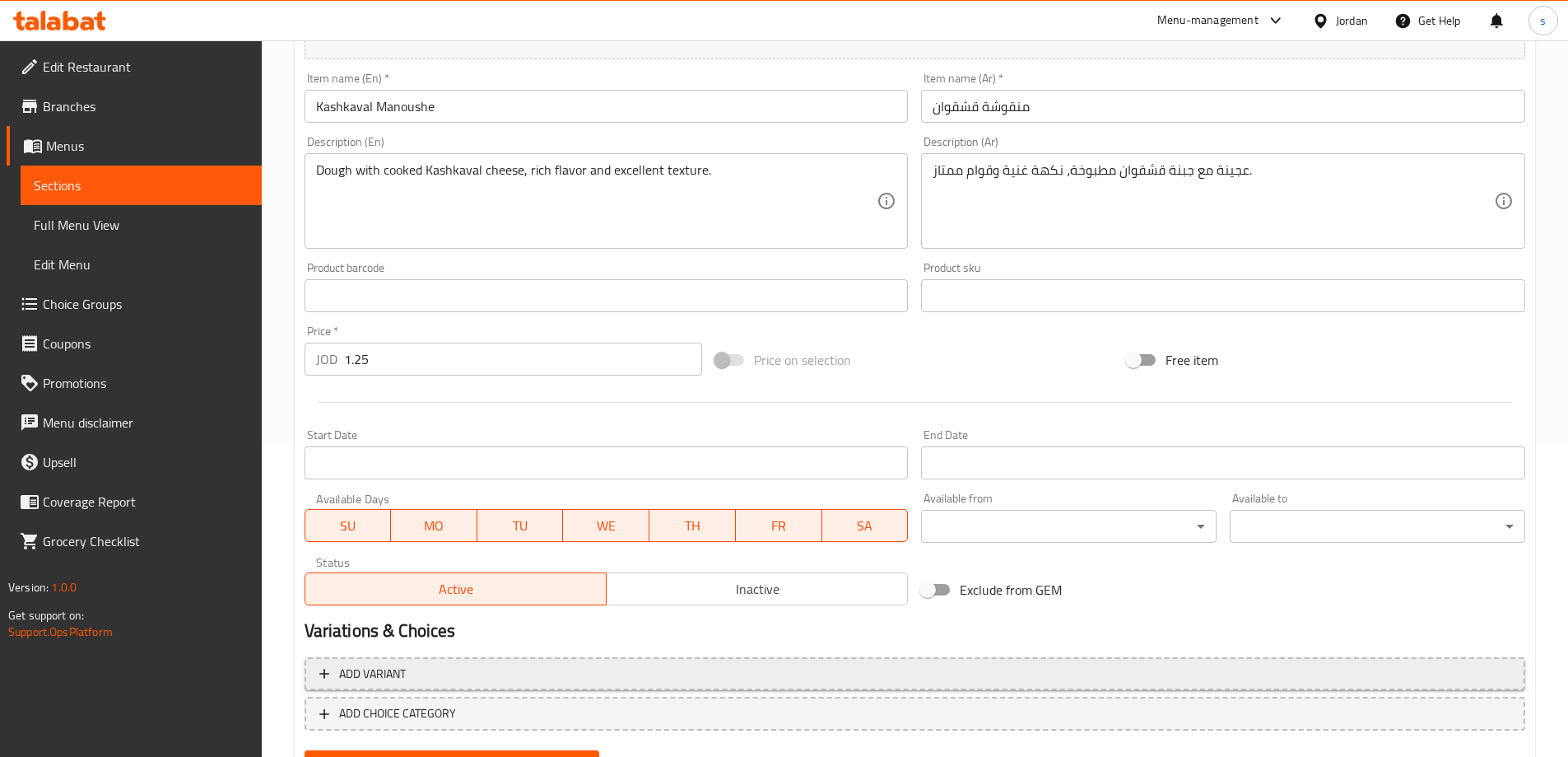
scroll to position [394, 0]
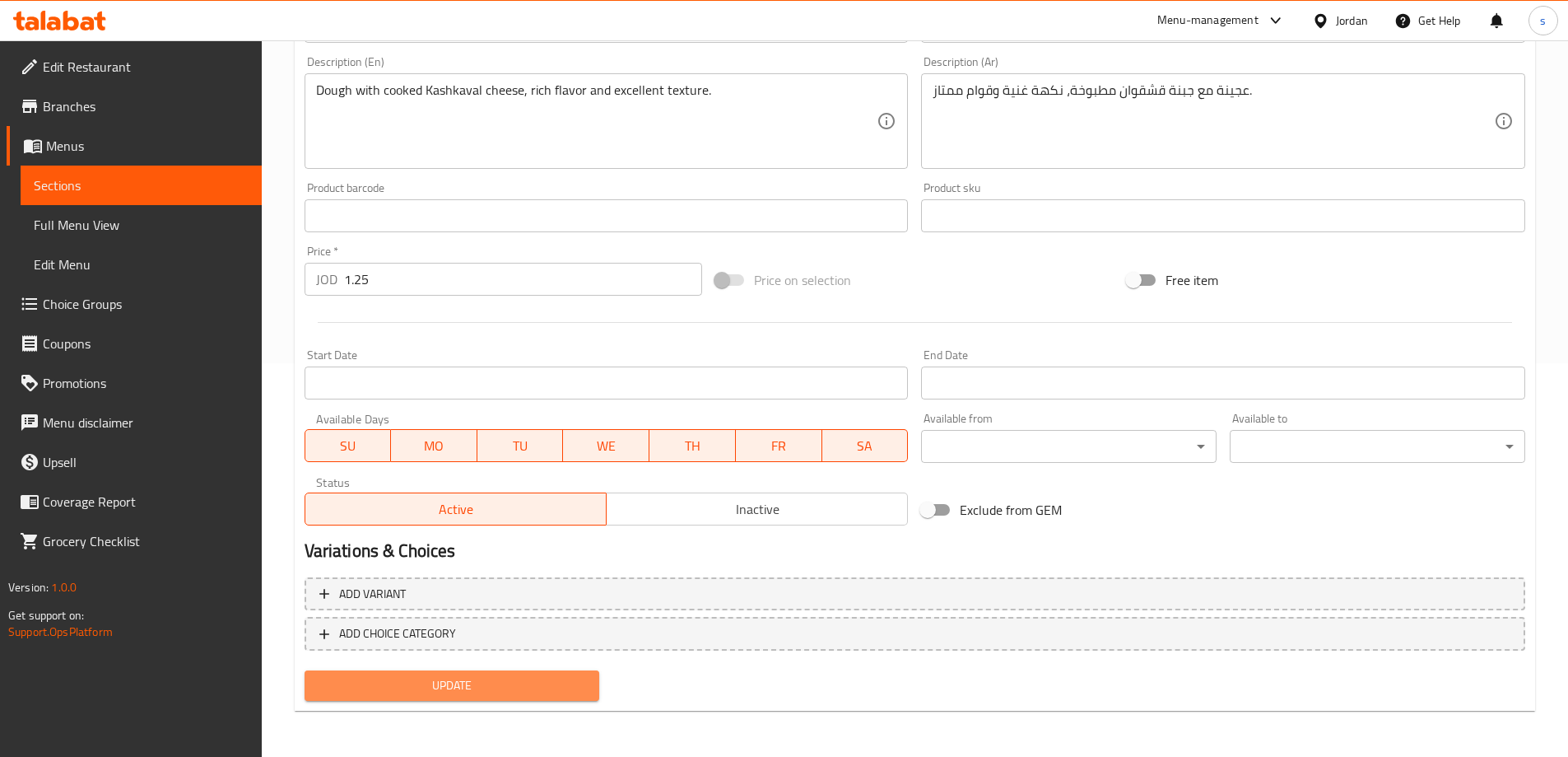
click at [477, 683] on span "Update" at bounding box center [452, 686] width 269 height 21
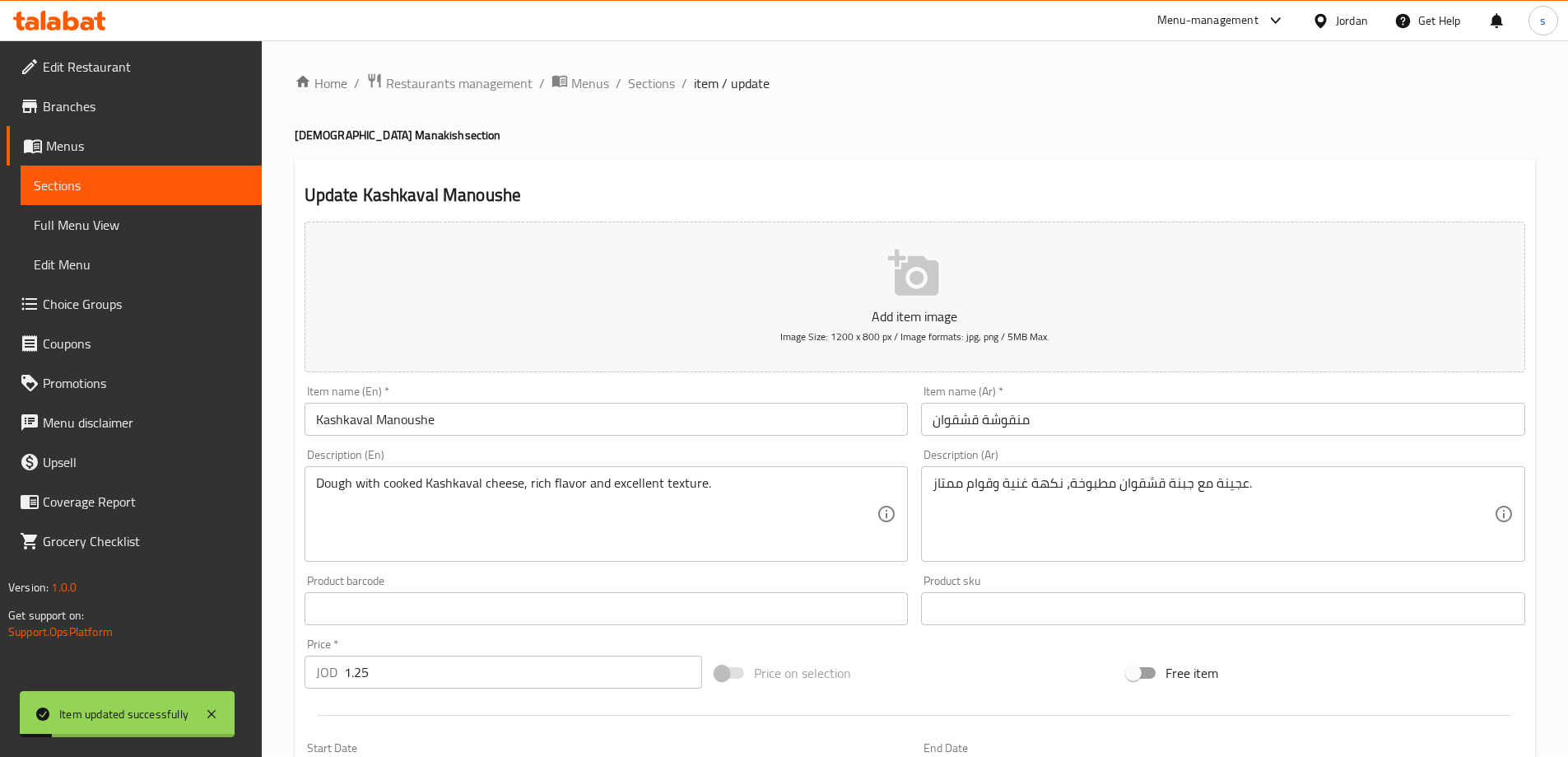
scroll to position [0, 0]
click at [656, 83] on span "Sections" at bounding box center [651, 84] width 47 height 20
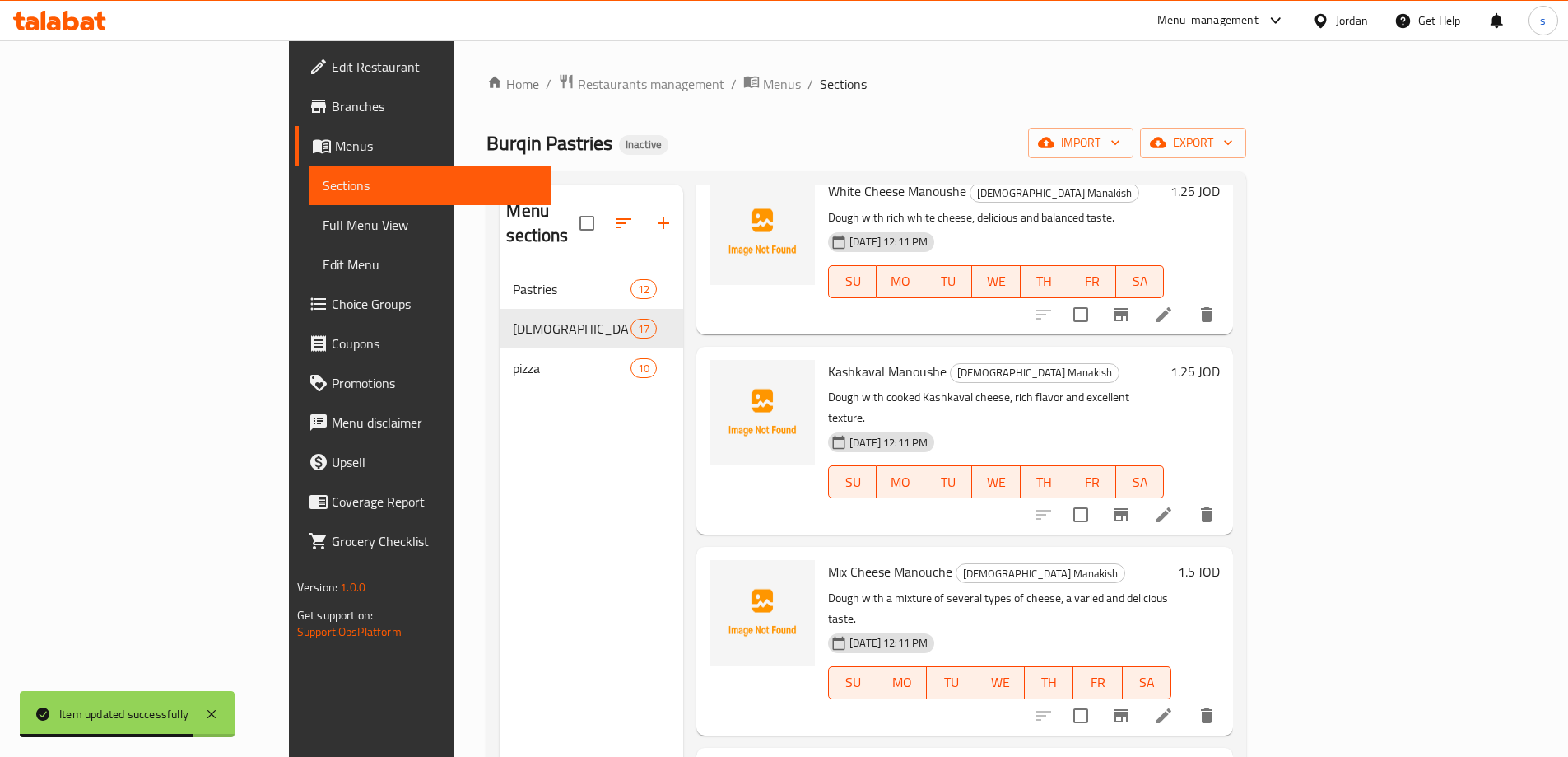
scroll to position [741, 0]
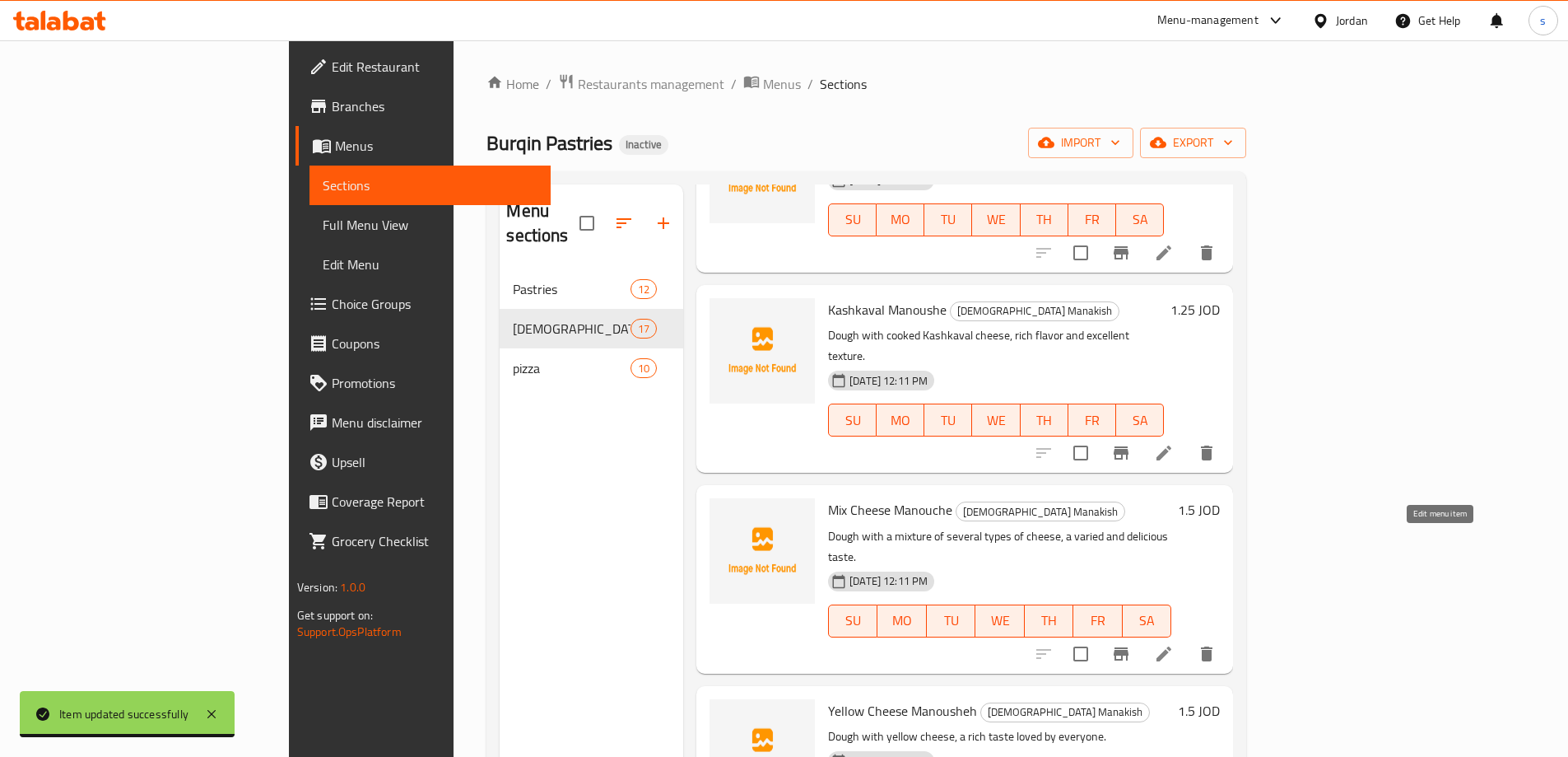
click at [1174, 644] on icon at bounding box center [1164, 653] width 20 height 20
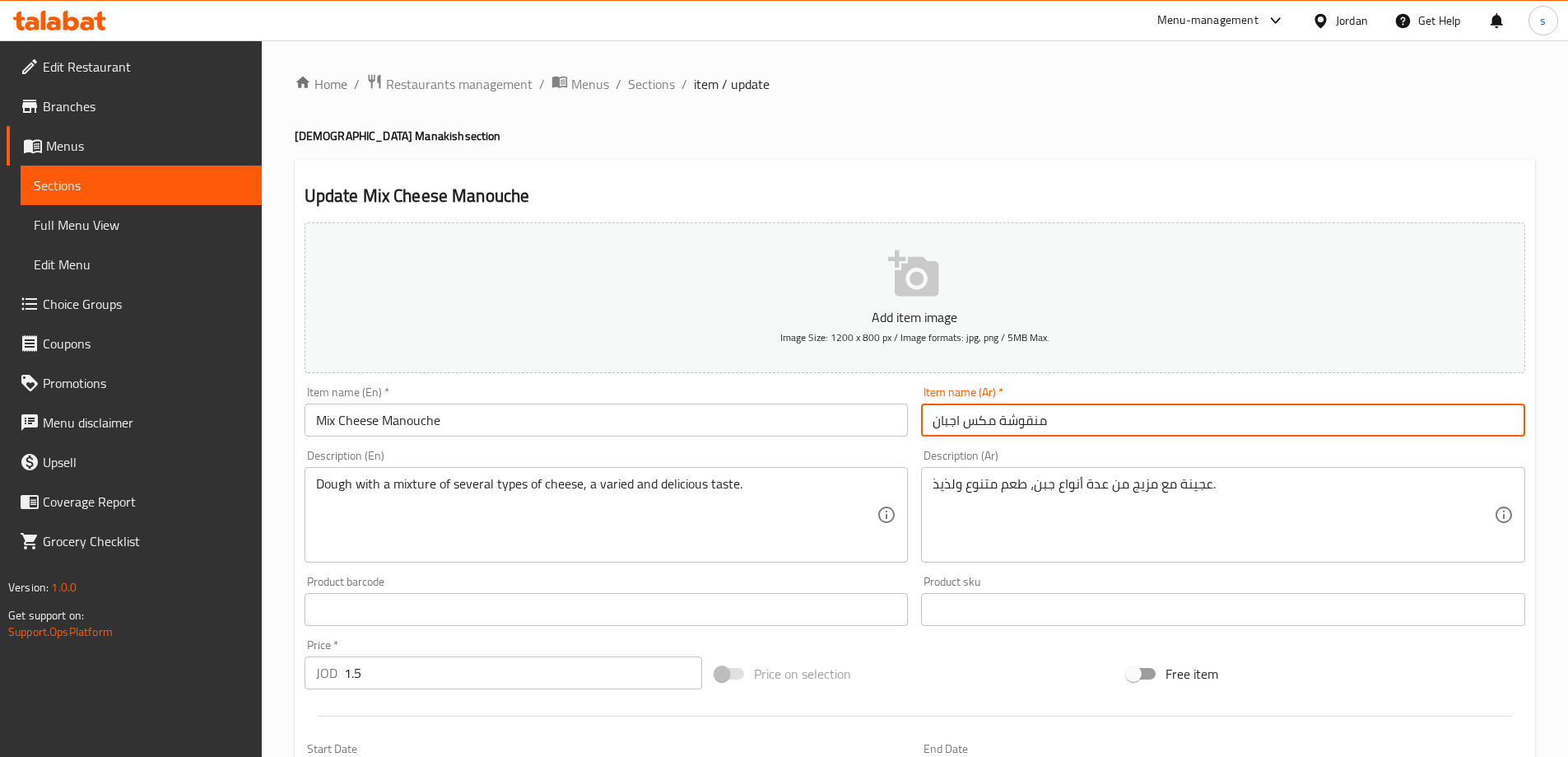
click at [1022, 415] on input "منقوشة مكس اجبان" at bounding box center [1224, 419] width 605 height 33
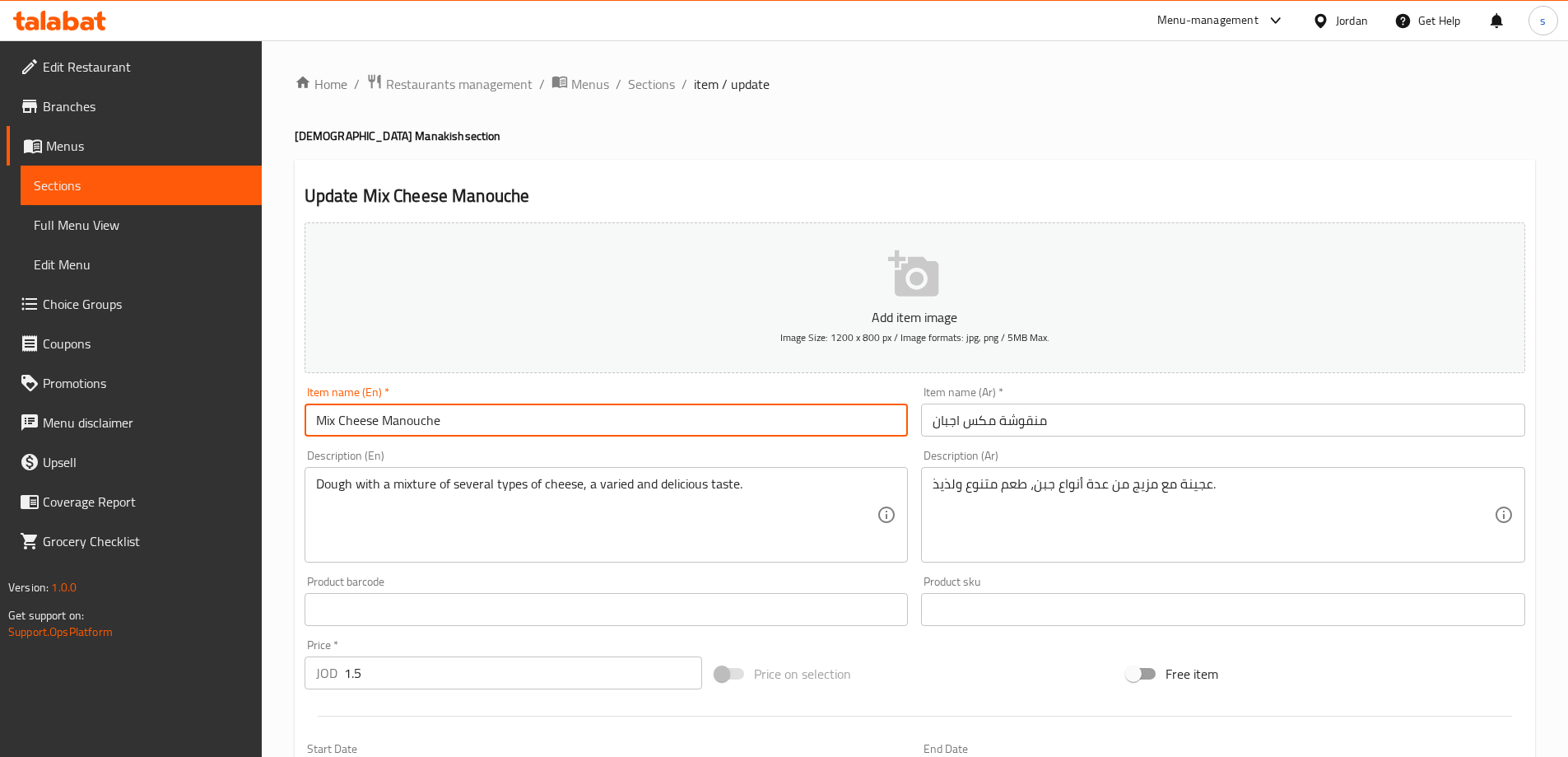
click at [410, 427] on input "Mix Cheese Manouche" at bounding box center [607, 419] width 605 height 33
click at [1020, 427] on input "منقوشة مكس اجبان" at bounding box center [1224, 419] width 605 height 33
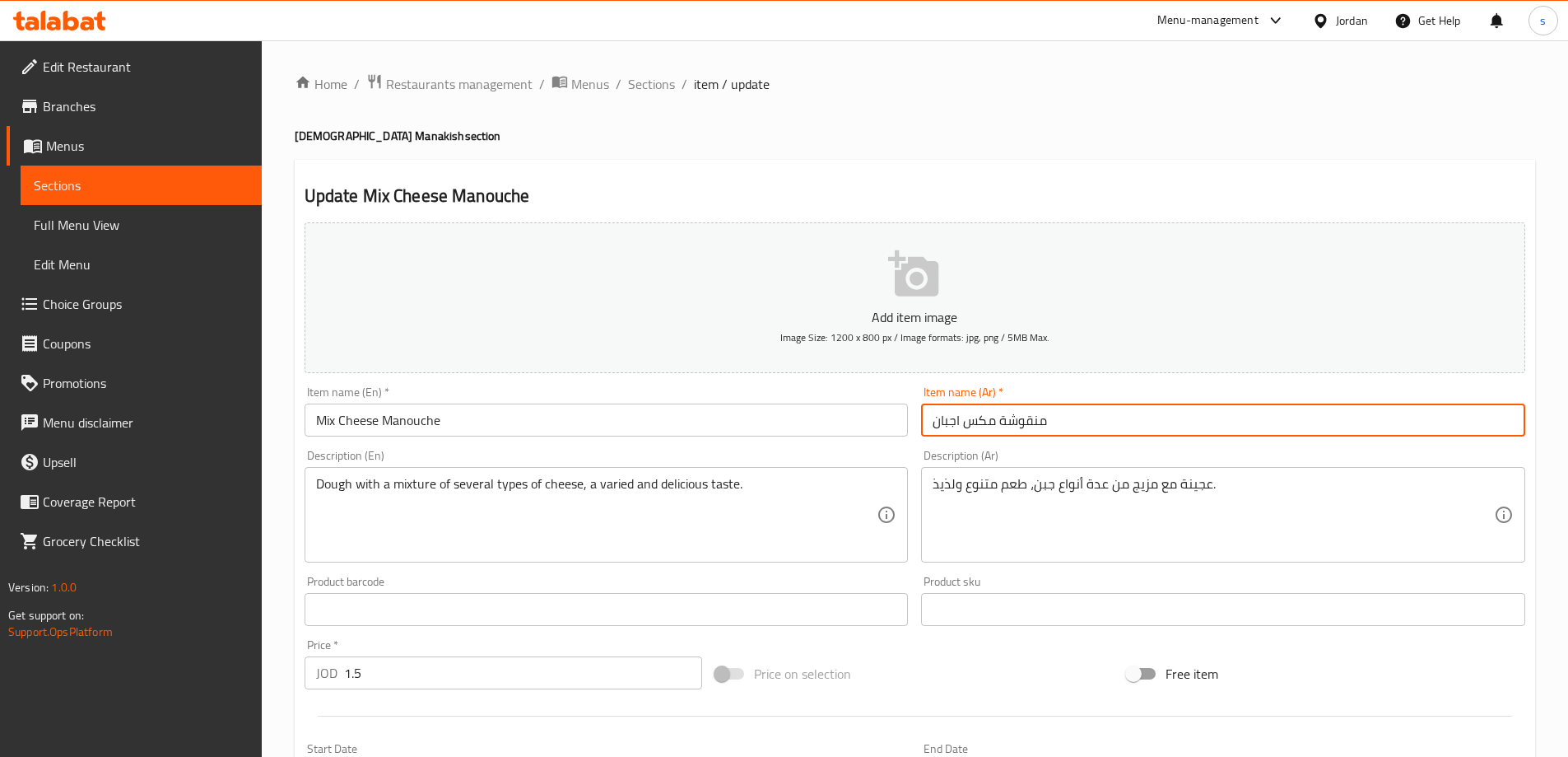
click at [1020, 427] on input "منقوشة مكس اجبان" at bounding box center [1224, 419] width 605 height 33
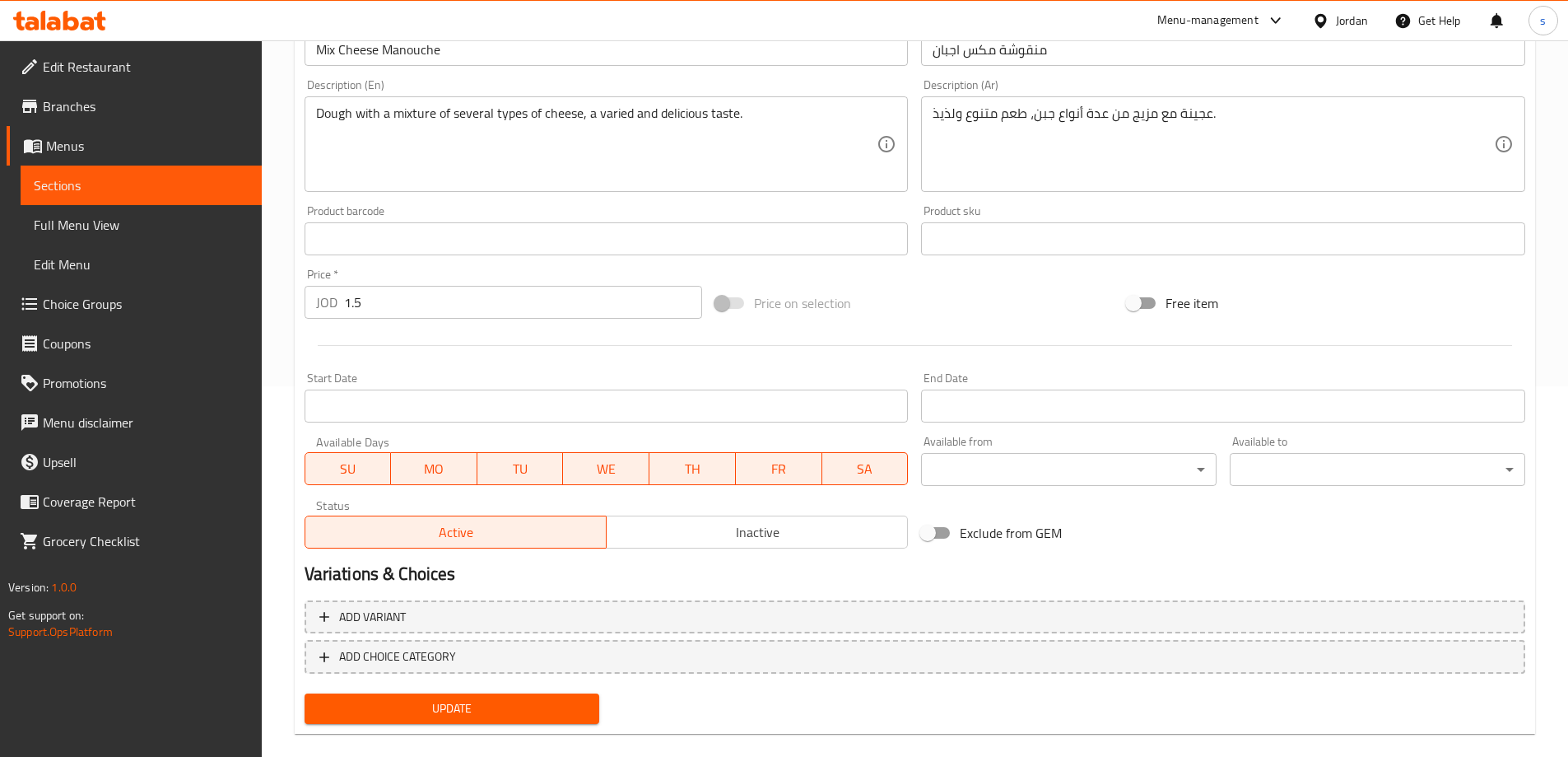
scroll to position [394, 0]
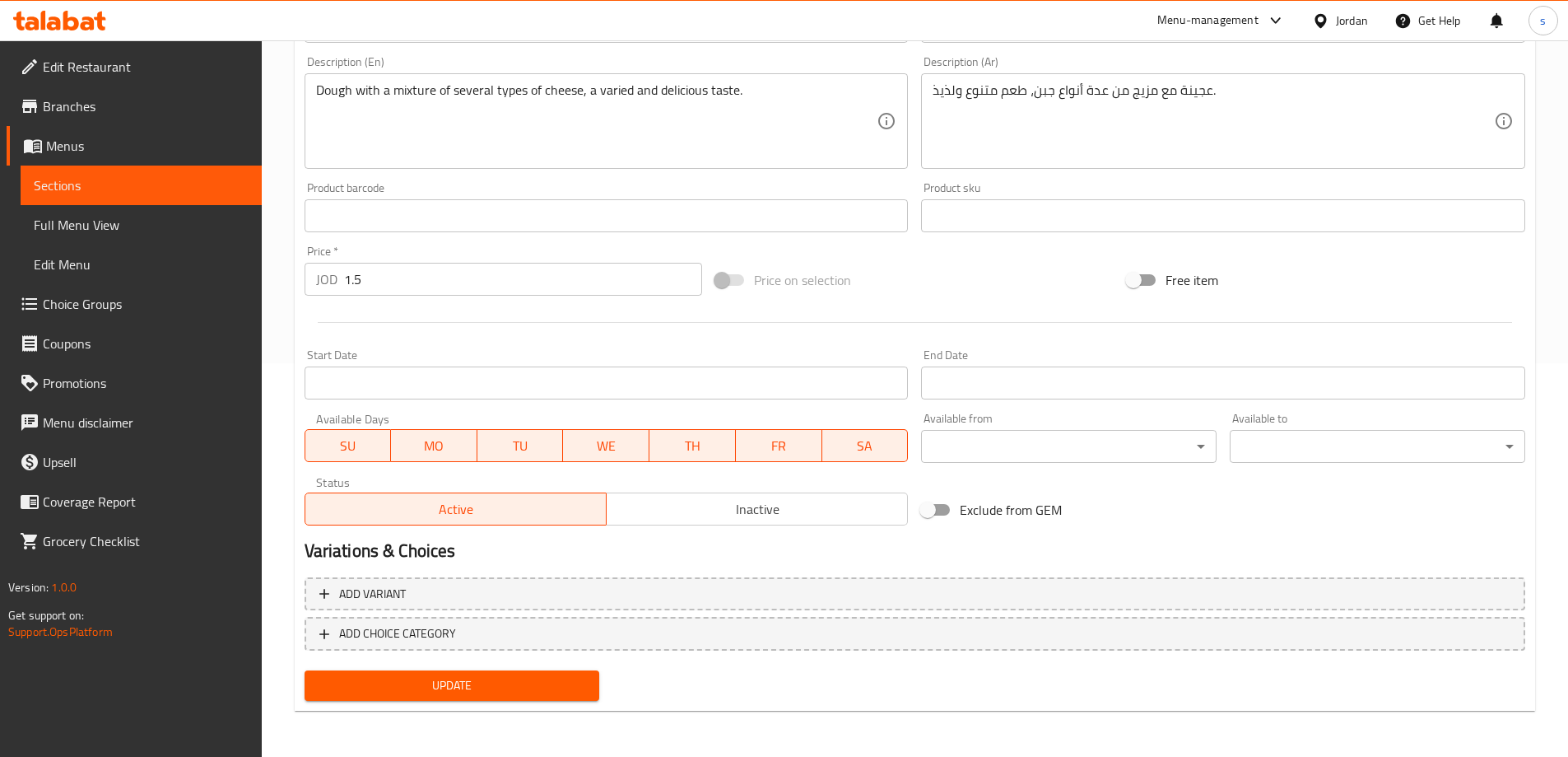
click at [487, 689] on span "Update" at bounding box center [452, 686] width 269 height 21
click at [491, 685] on span "Update" at bounding box center [452, 686] width 269 height 21
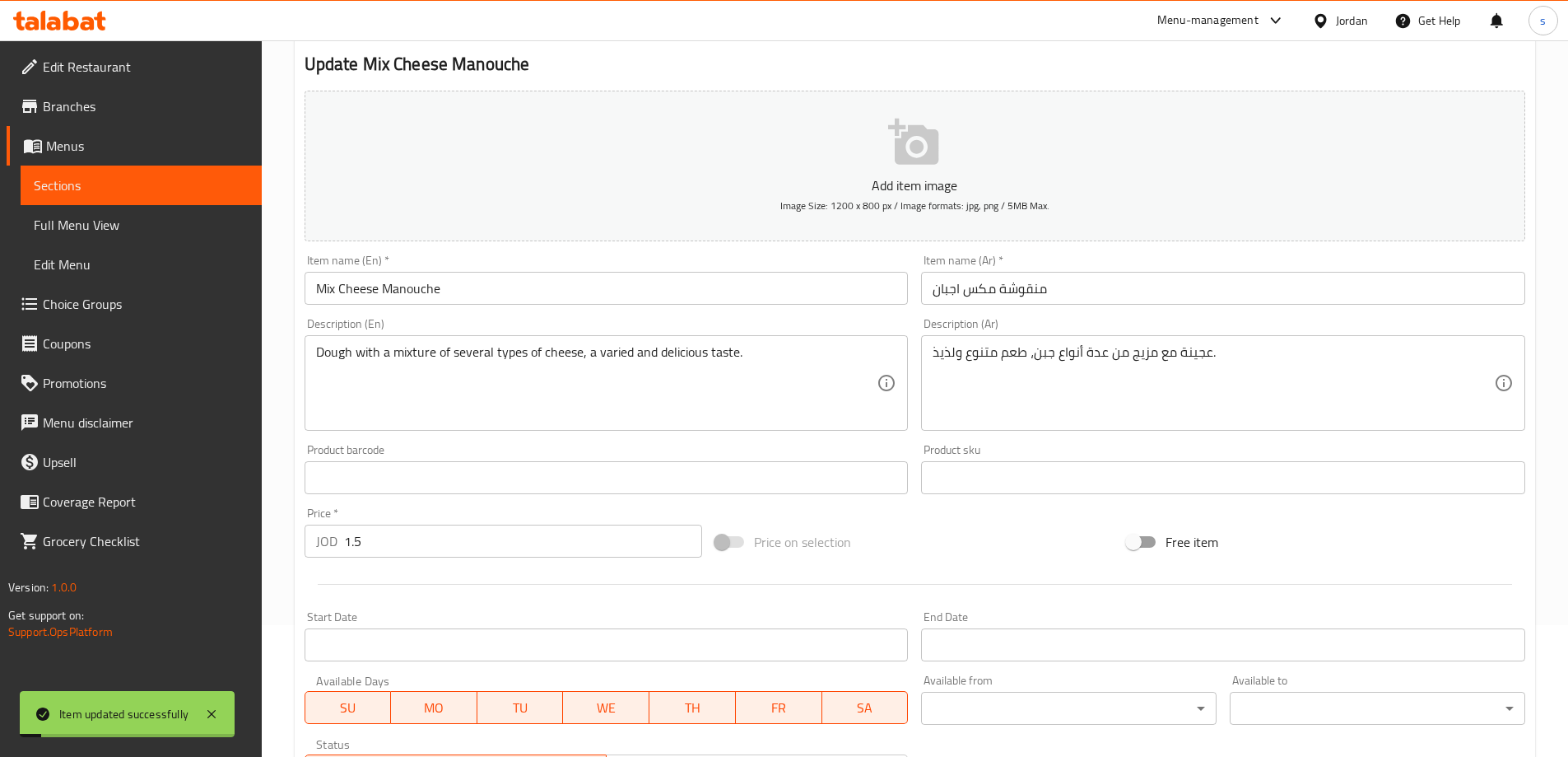
scroll to position [0, 0]
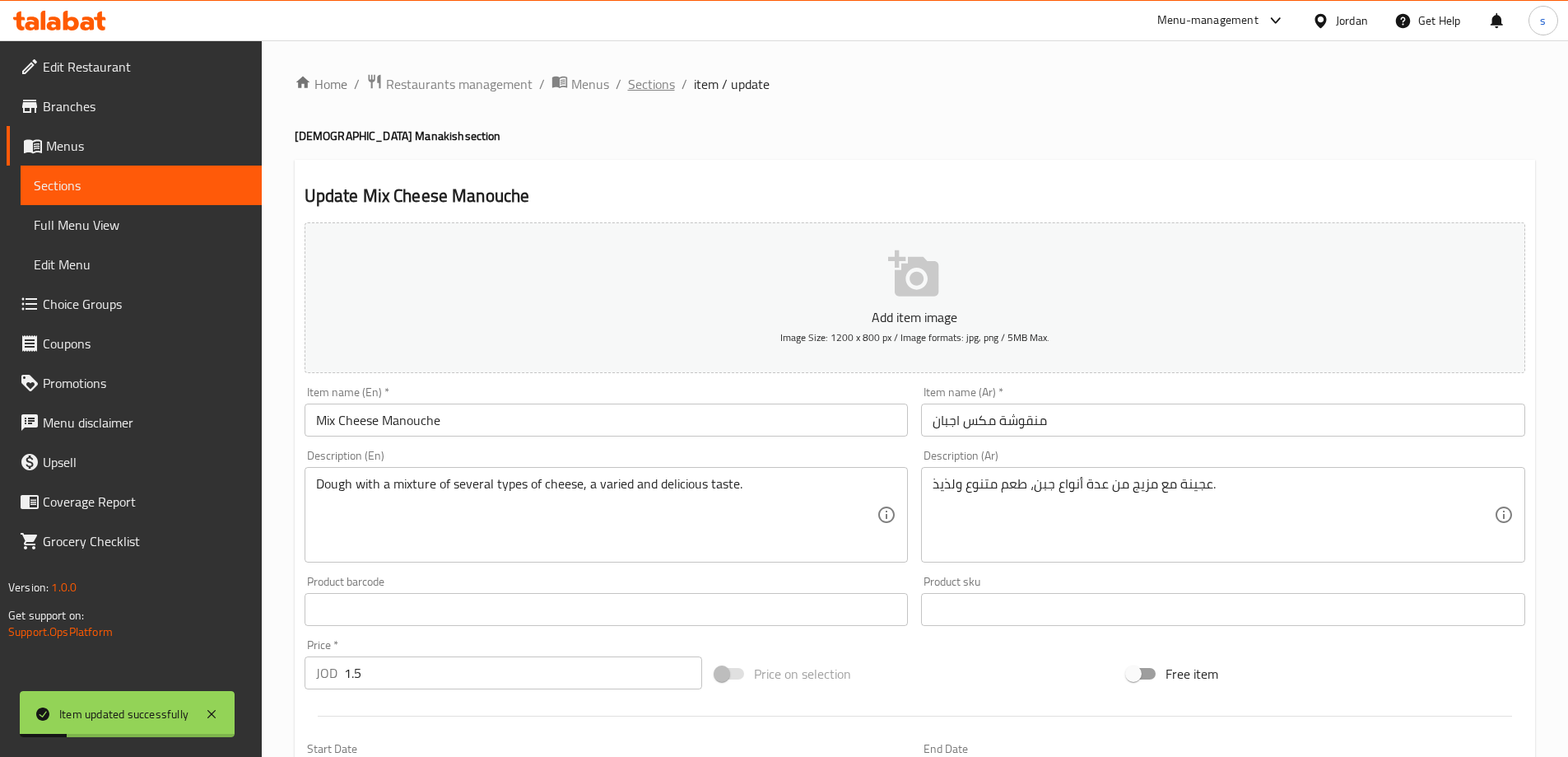
click at [658, 84] on span "Sections" at bounding box center [651, 84] width 47 height 20
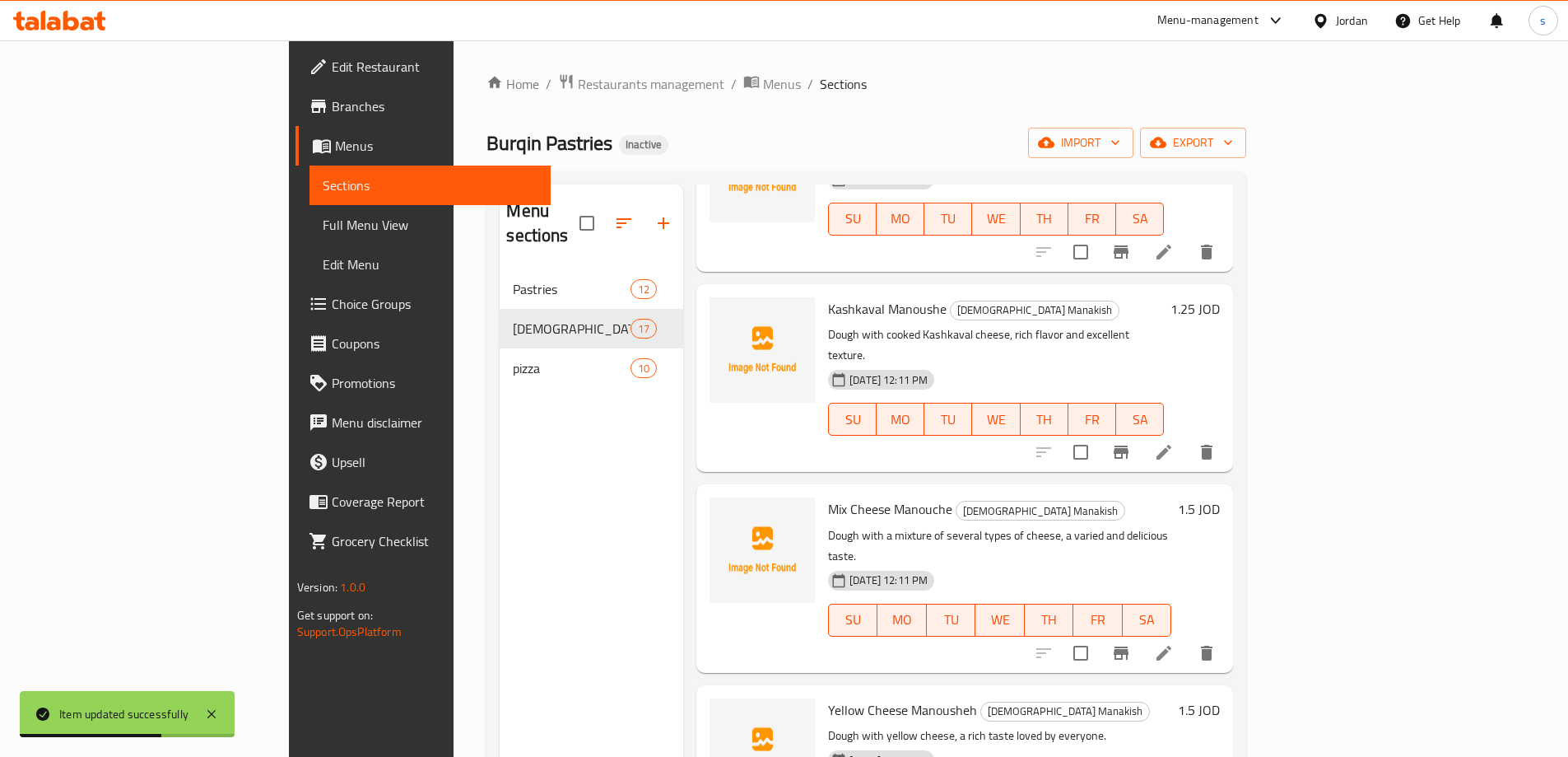
scroll to position [905, 0]
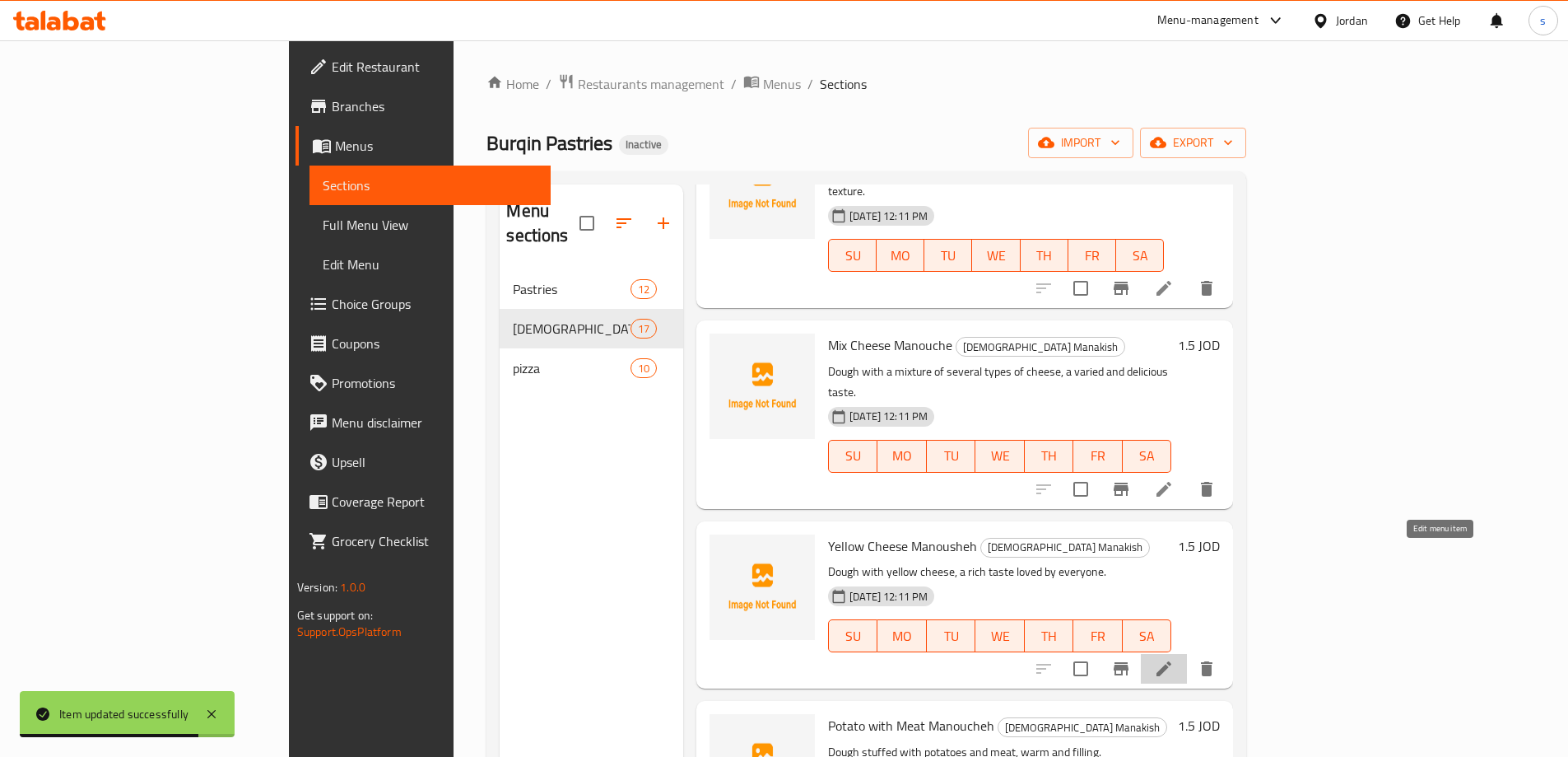
click at [1174, 659] on icon at bounding box center [1164, 669] width 20 height 20
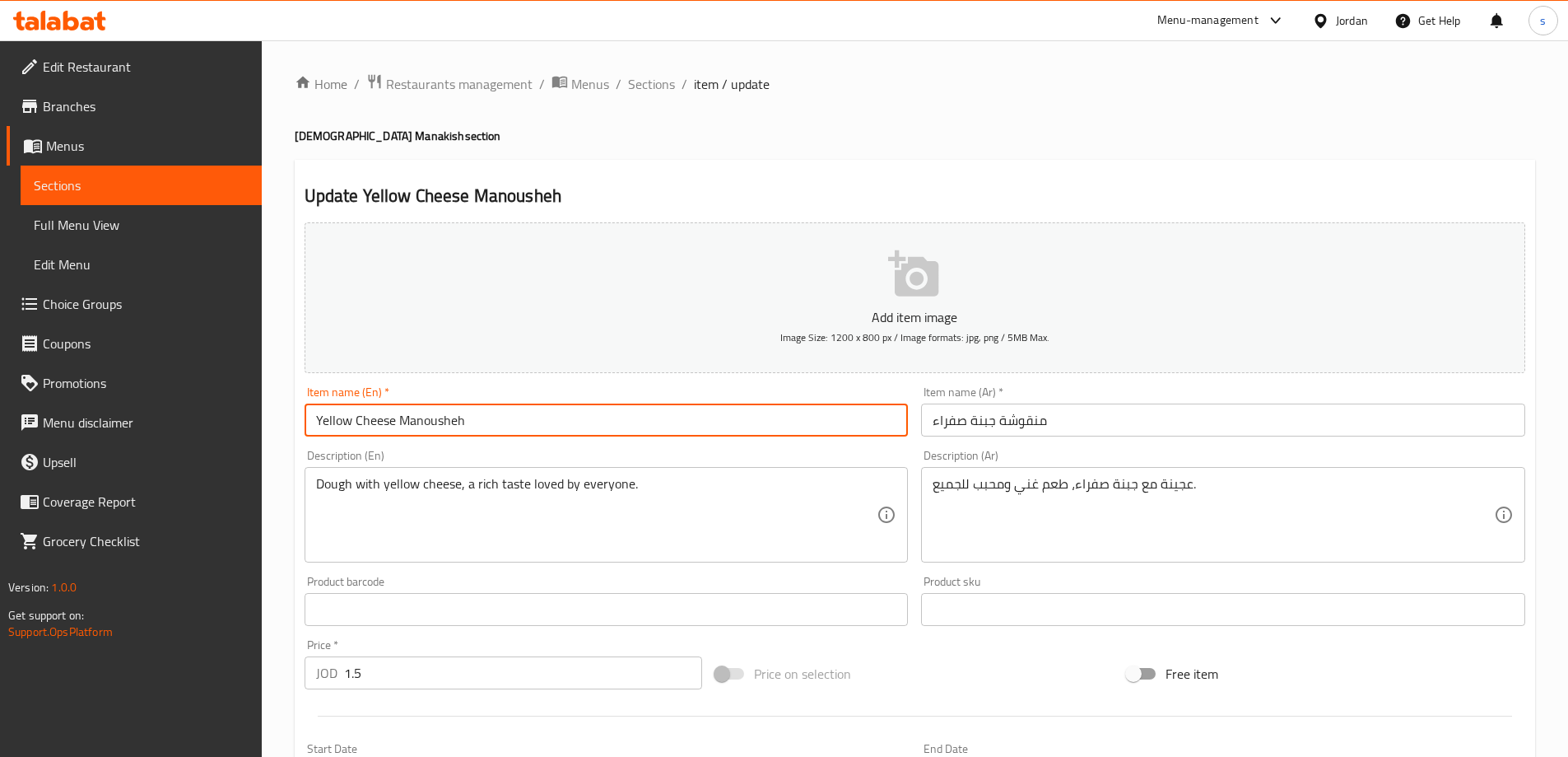
click at [415, 414] on input "Yellow Cheese Manousheh" at bounding box center [607, 419] width 605 height 33
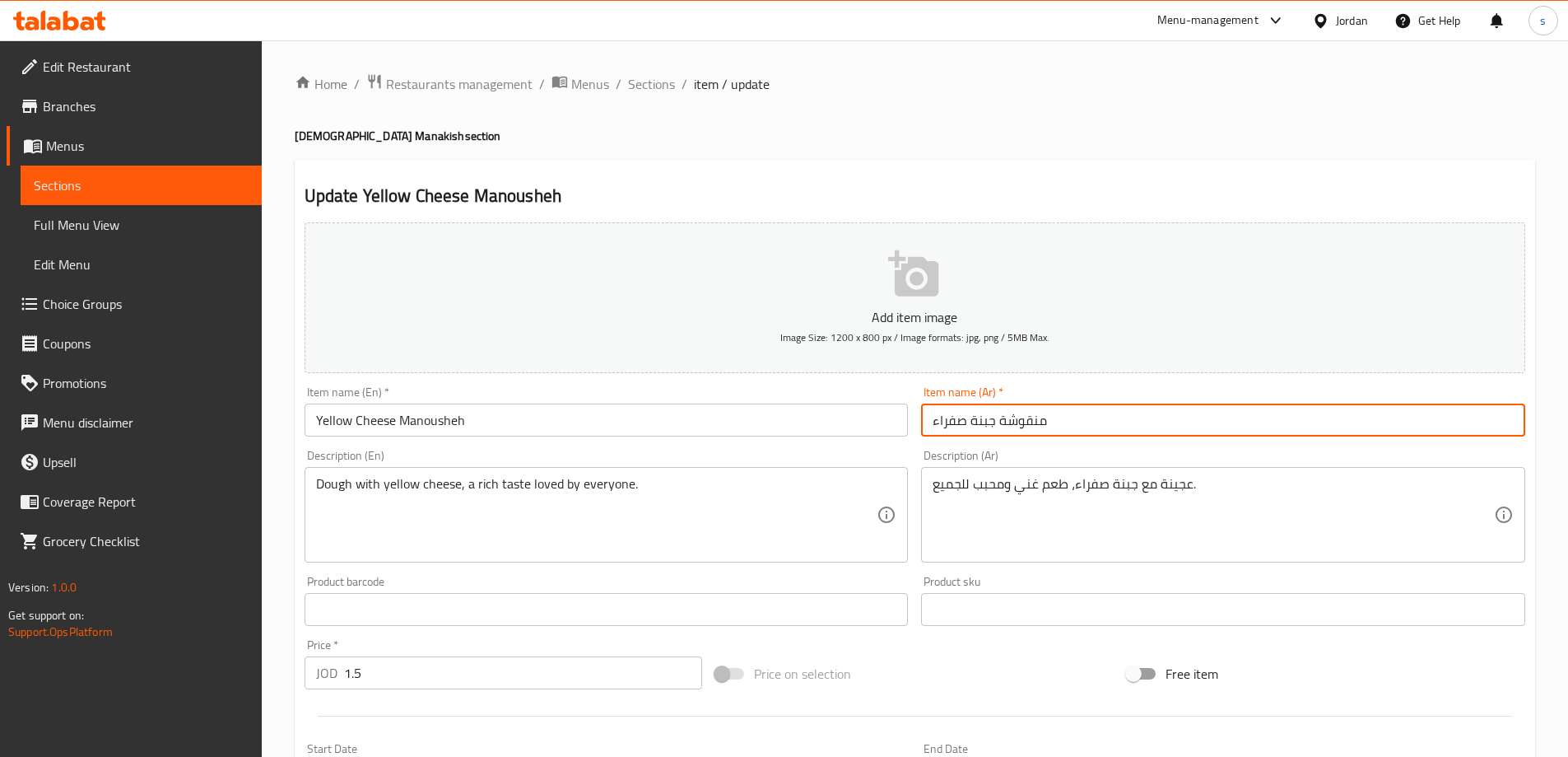
click at [1001, 428] on input "منقوشة جبنة صفراء" at bounding box center [1224, 419] width 605 height 33
click at [1030, 420] on input "منقوشة جبنة صفراء" at bounding box center [1224, 419] width 605 height 33
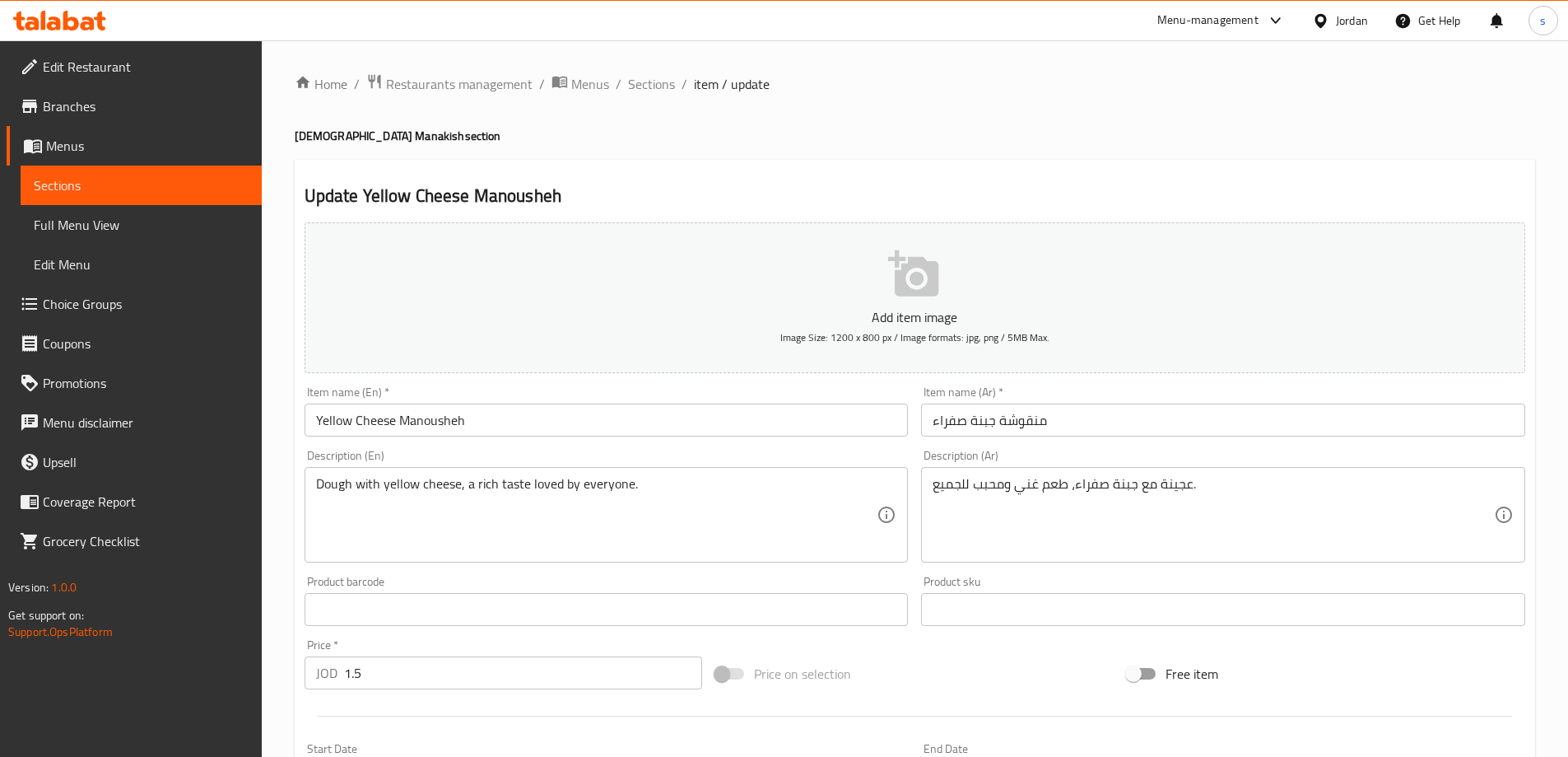
click at [438, 417] on input "Yellow Cheese Manousheh" at bounding box center [607, 419] width 605 height 33
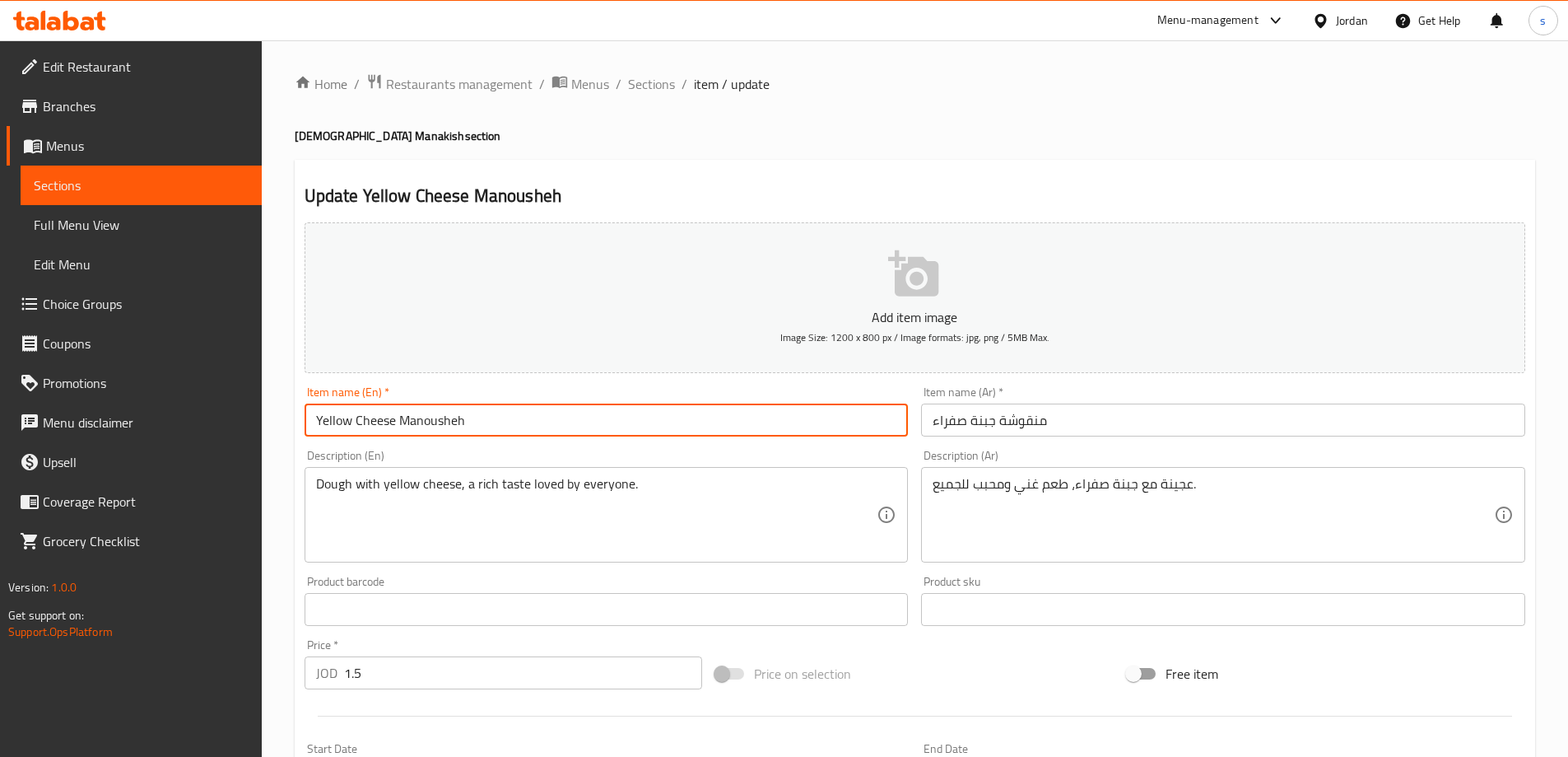
click at [438, 417] on input "Yellow Cheese Manousheh" at bounding box center [607, 419] width 605 height 33
paste input "text"
type input "Yellow Cheese Manoushe"
click at [502, 398] on div "Item name (En)   * Yellow Cheese Manoushe Item name (En) *" at bounding box center [607, 411] width 605 height 50
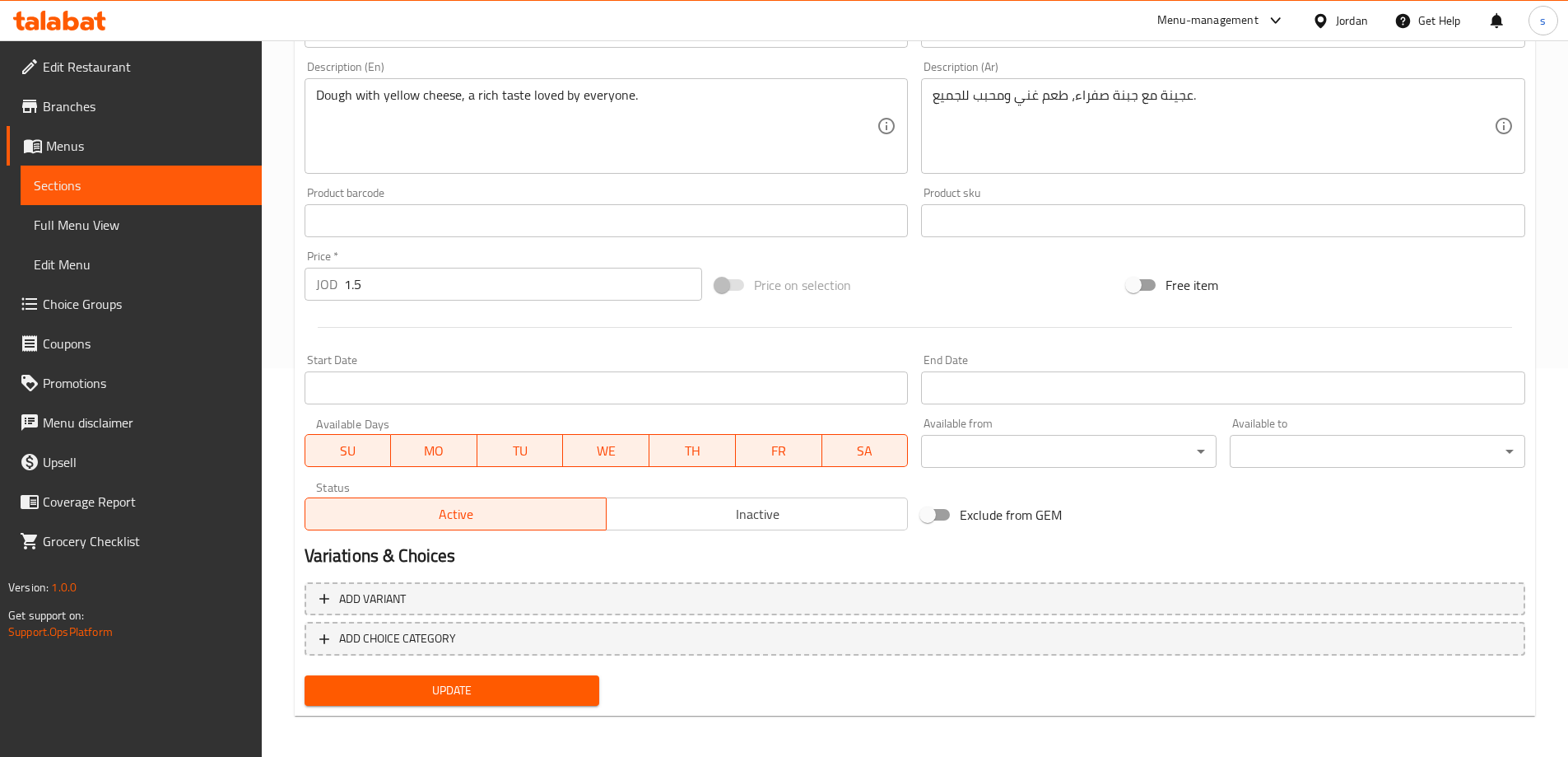
scroll to position [394, 0]
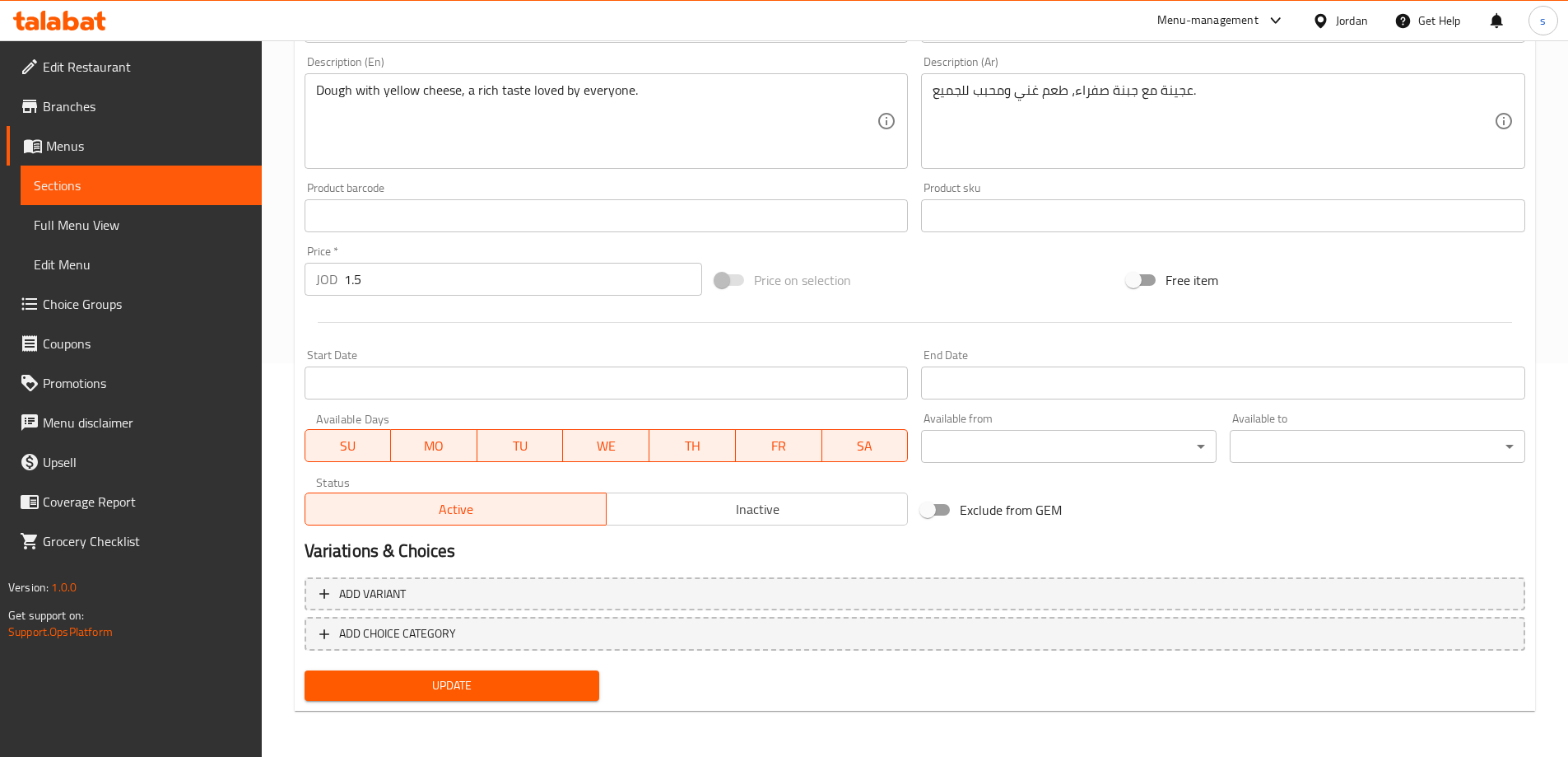
click at [513, 682] on span "Update" at bounding box center [452, 686] width 269 height 21
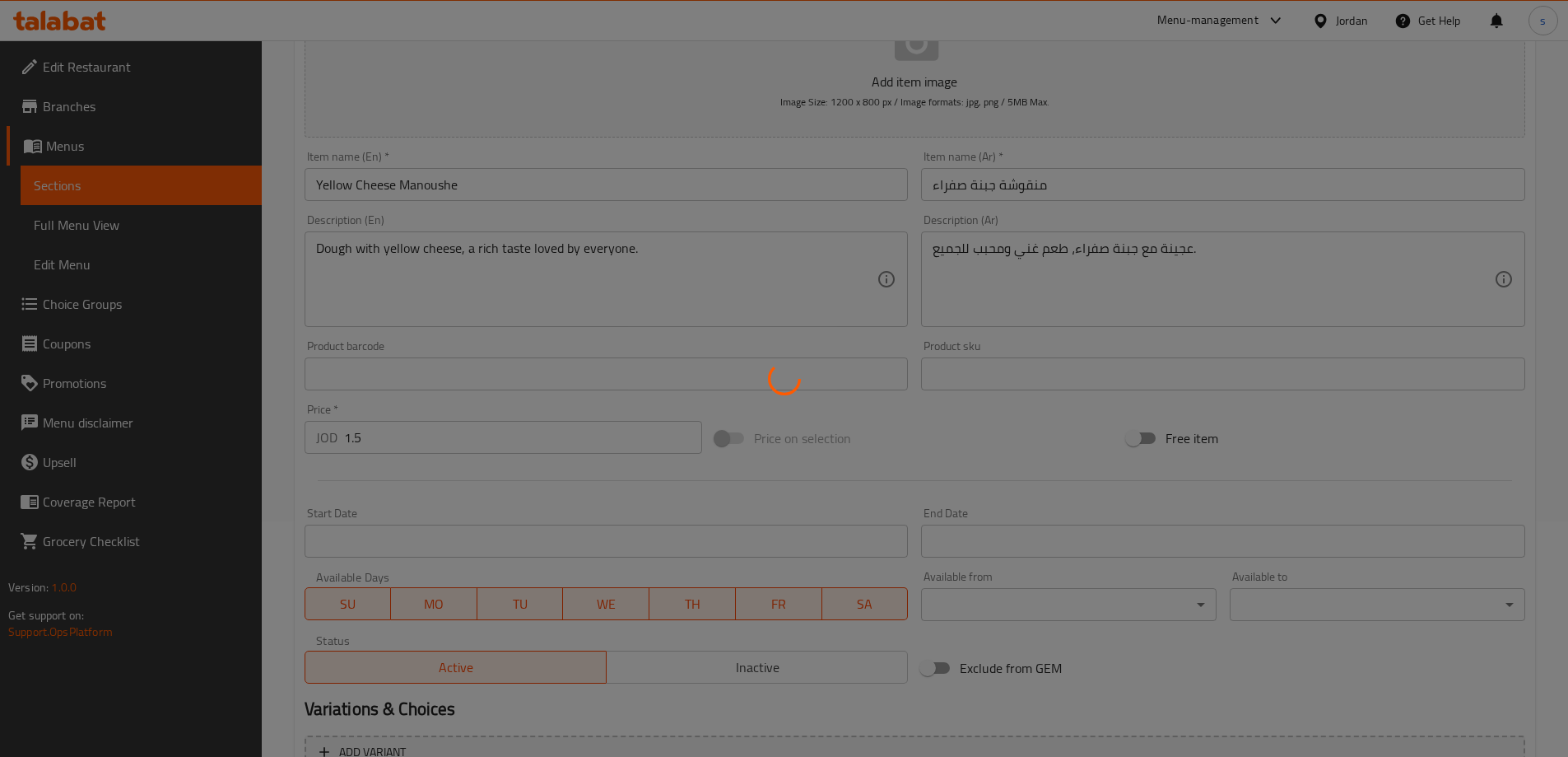
scroll to position [0, 0]
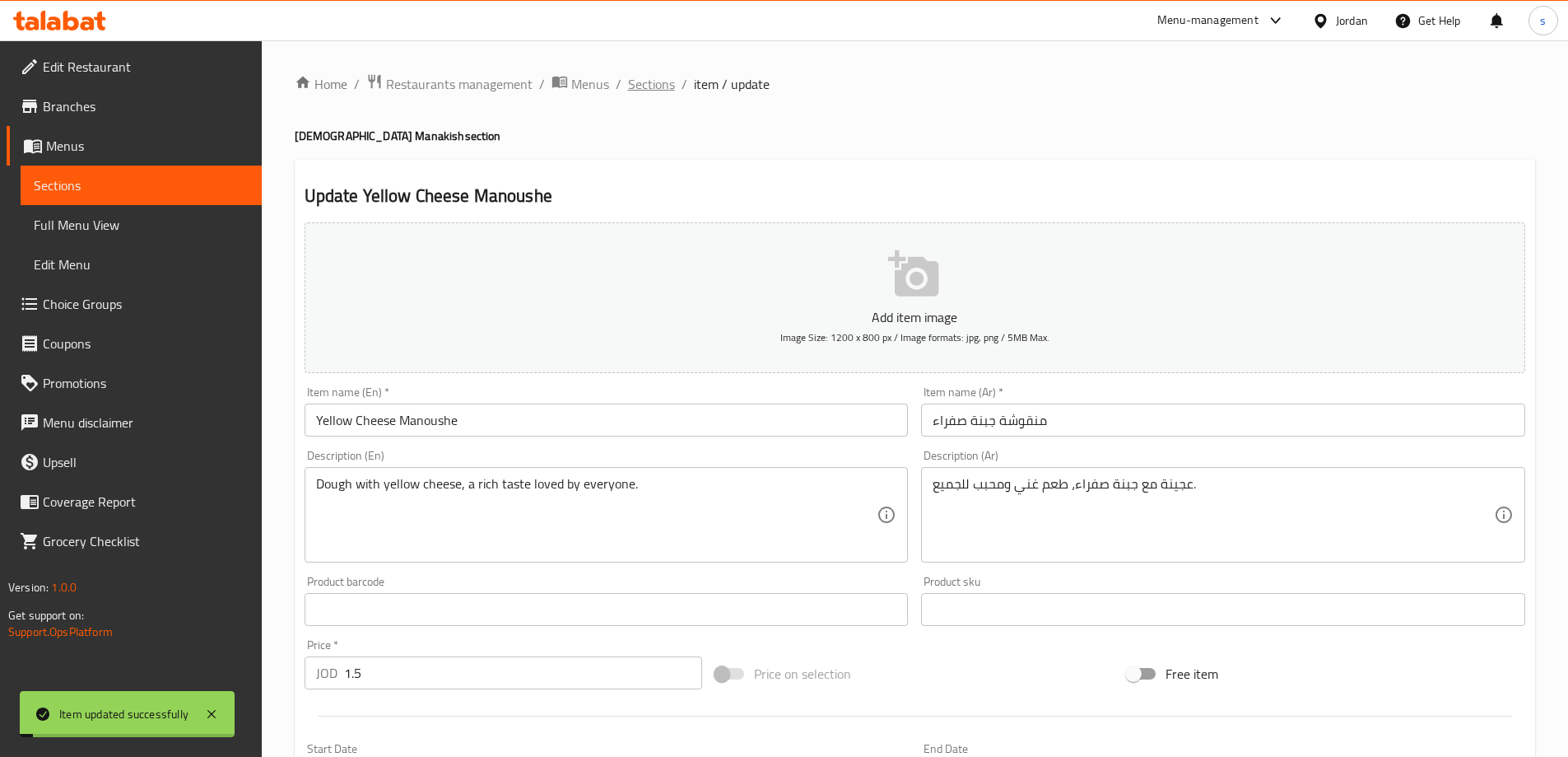
click at [648, 86] on span "Sections" at bounding box center [651, 84] width 47 height 20
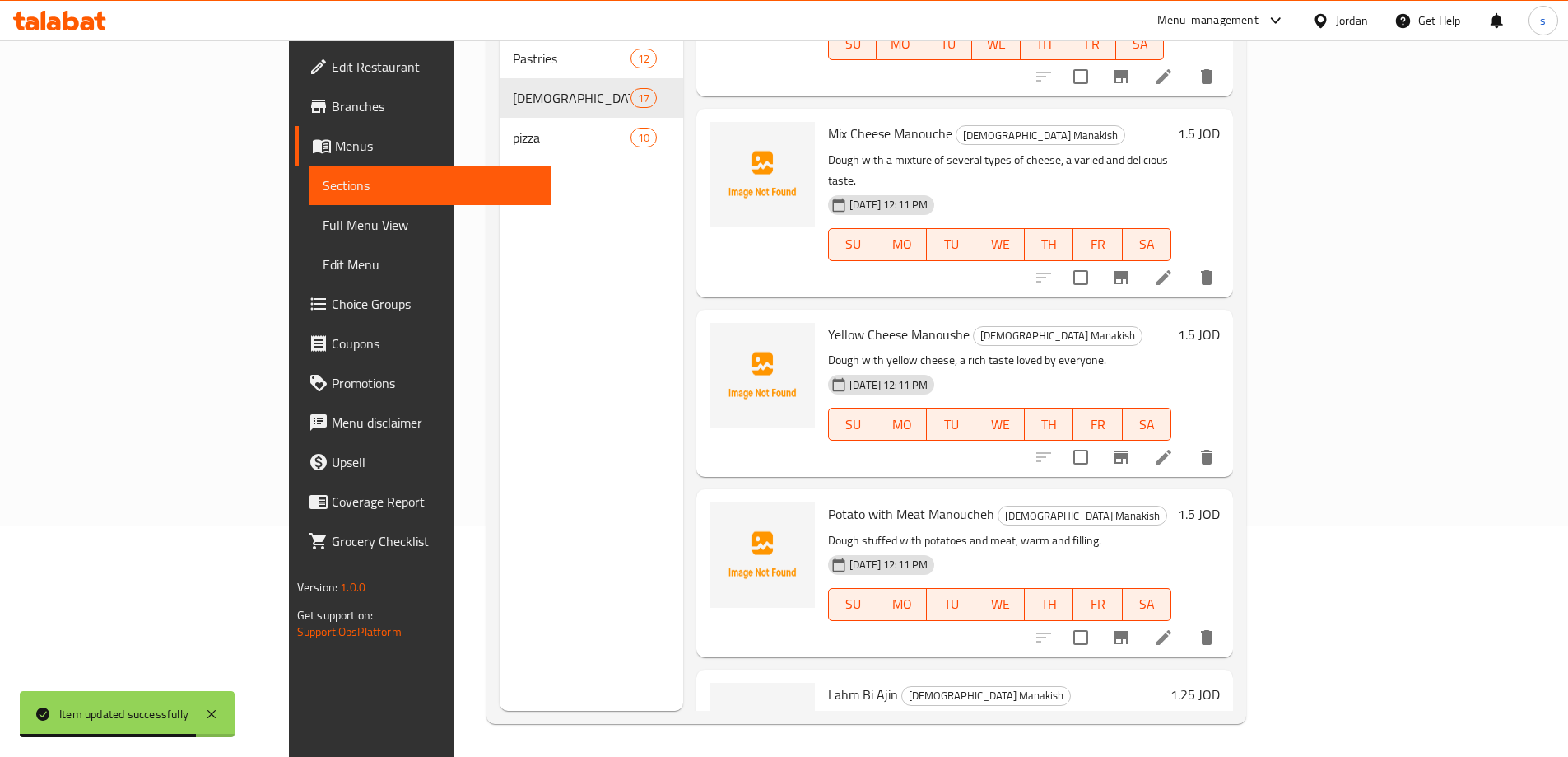
scroll to position [905, 0]
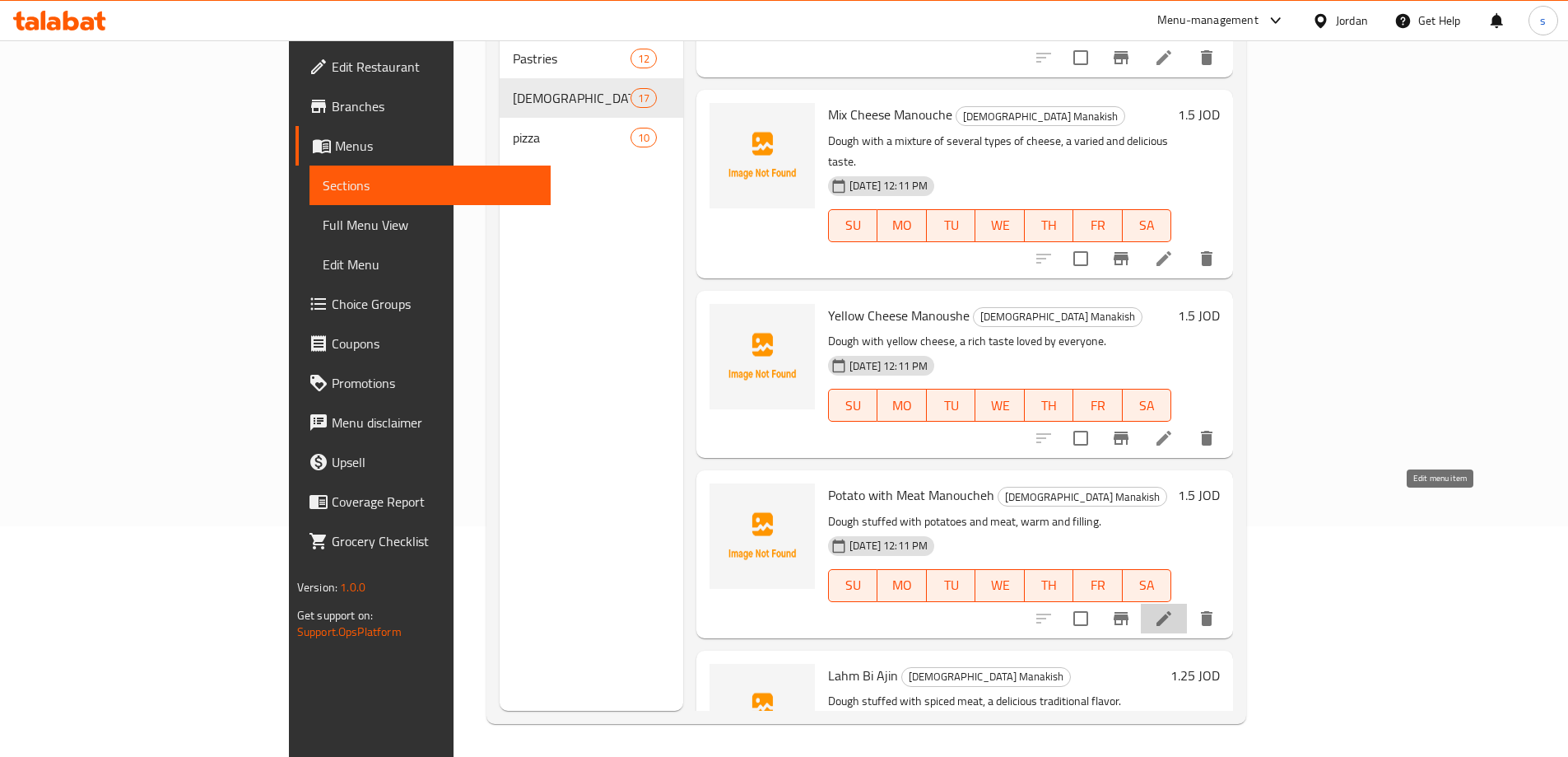
click at [1174, 609] on icon at bounding box center [1164, 618] width 20 height 20
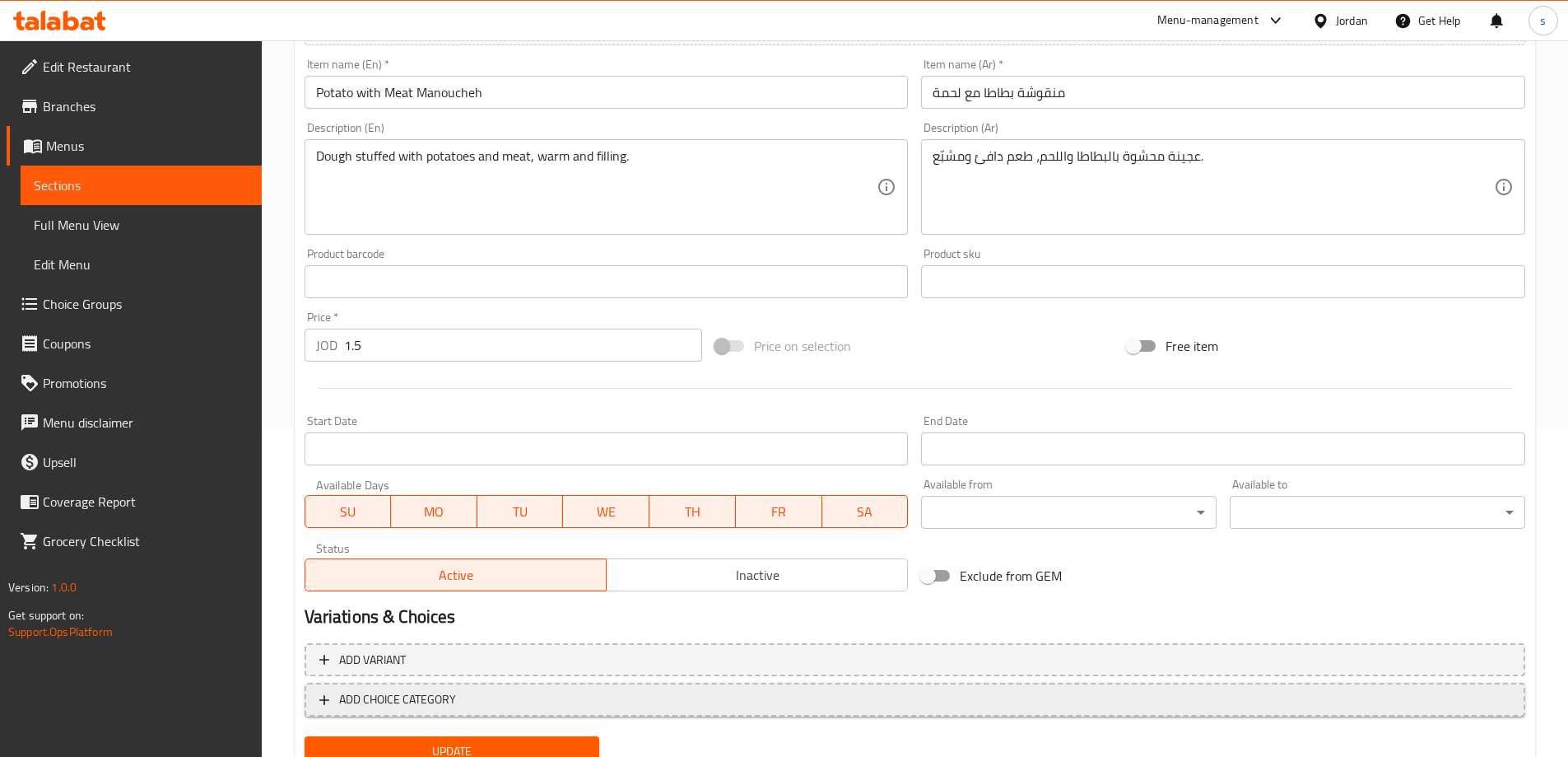
scroll to position [394, 0]
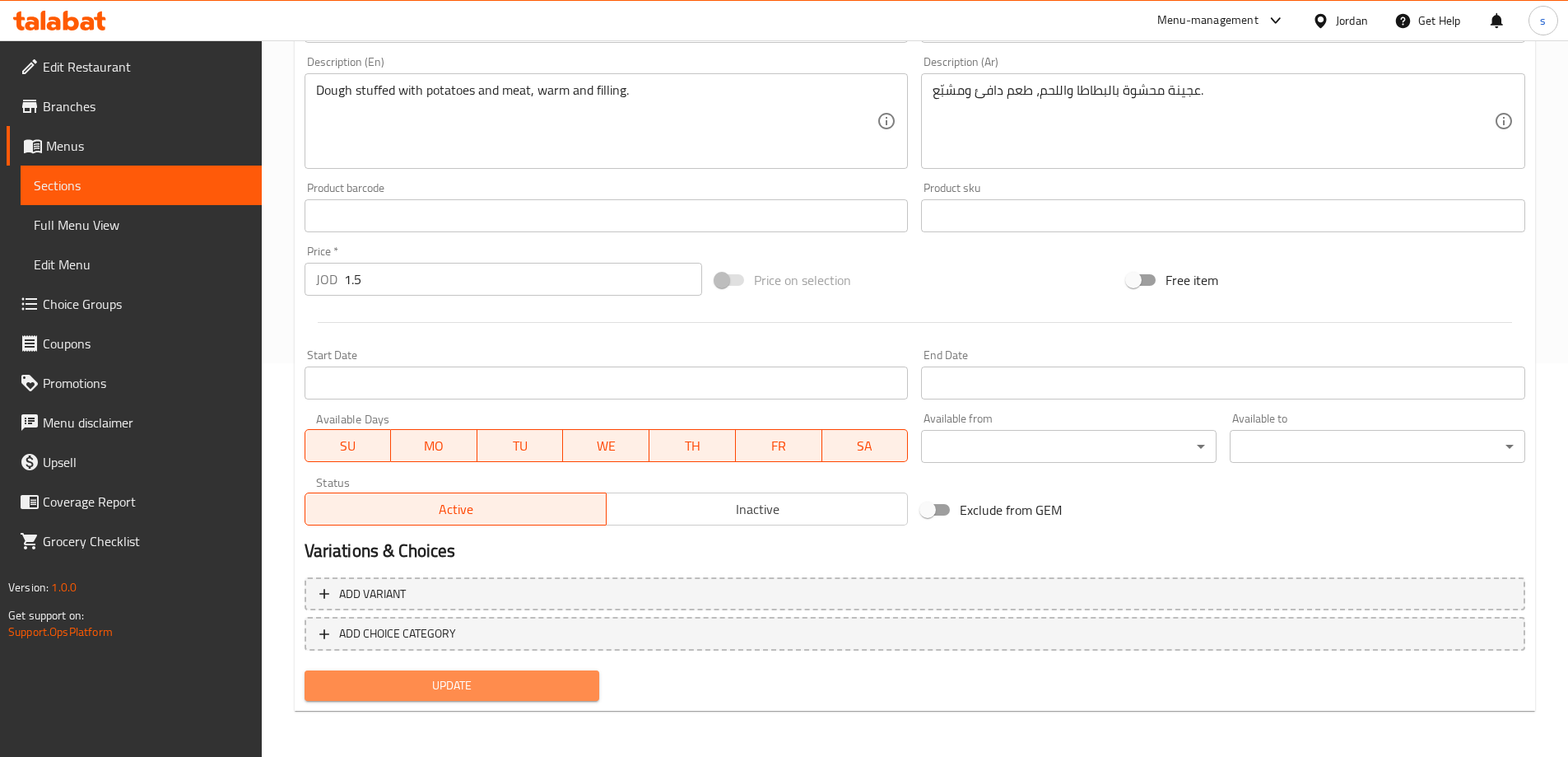
click at [499, 683] on span "Update" at bounding box center [452, 686] width 269 height 21
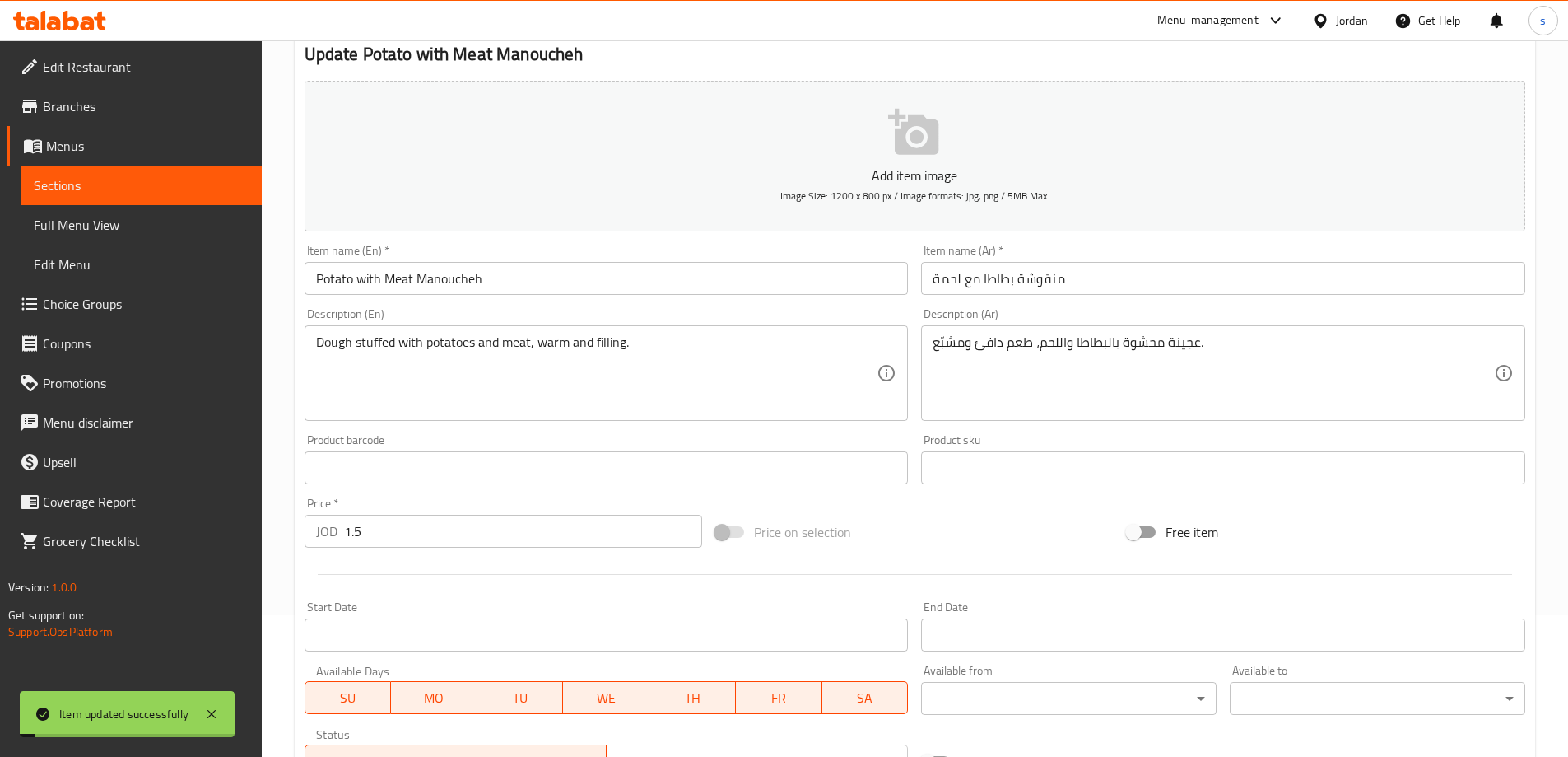
scroll to position [0, 0]
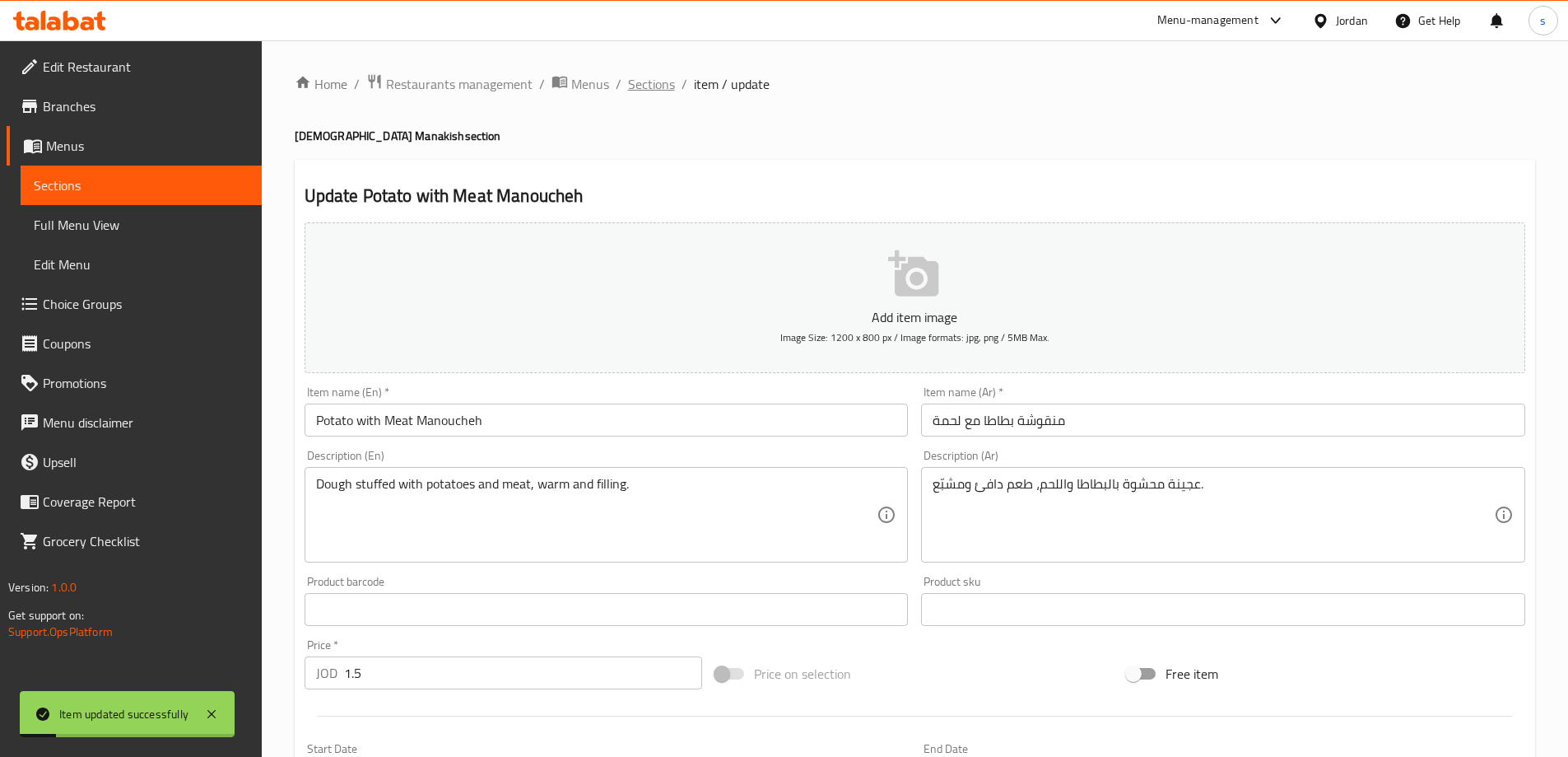
click at [644, 81] on span "Sections" at bounding box center [651, 84] width 47 height 20
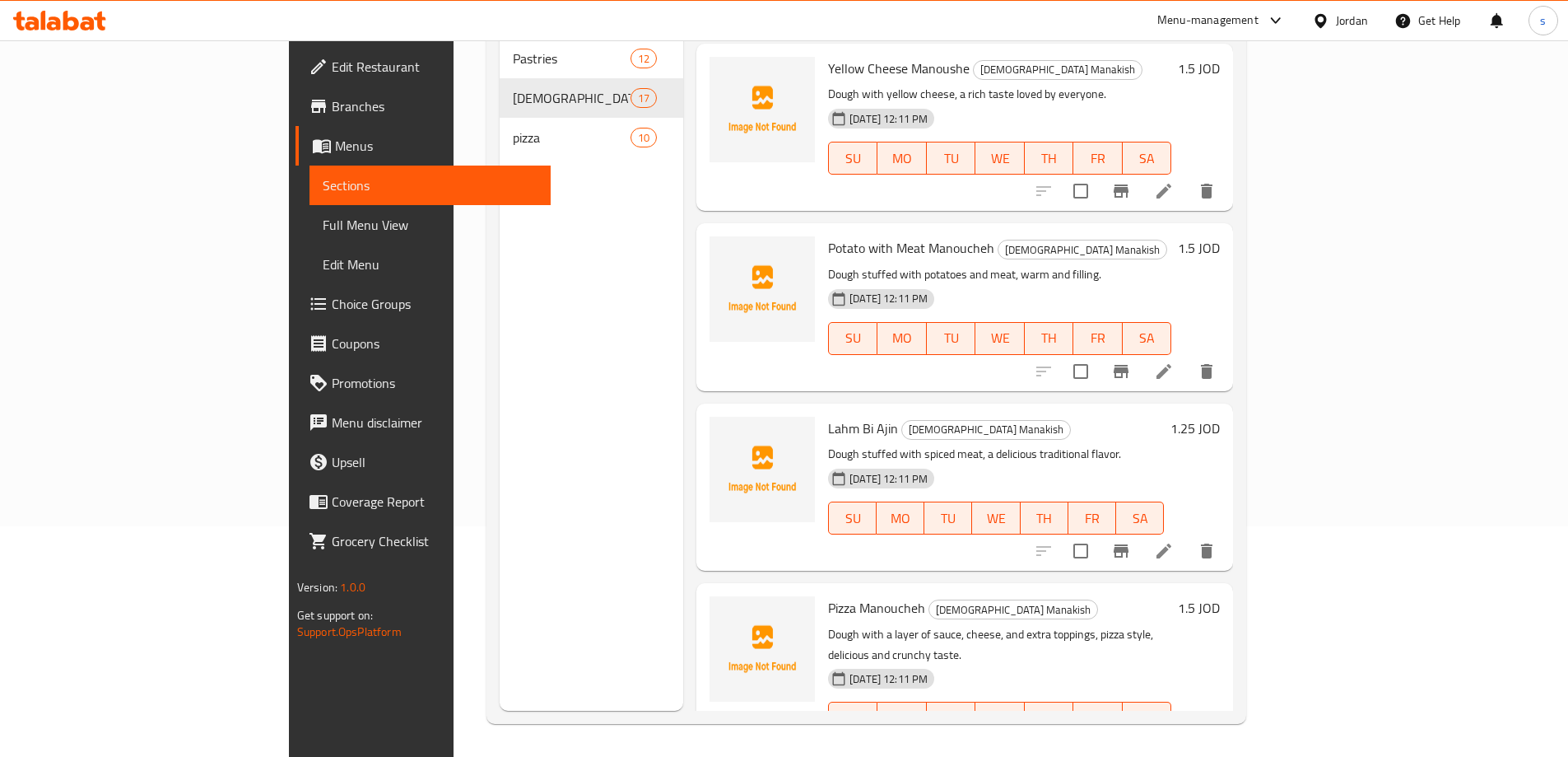
scroll to position [1071, 0]
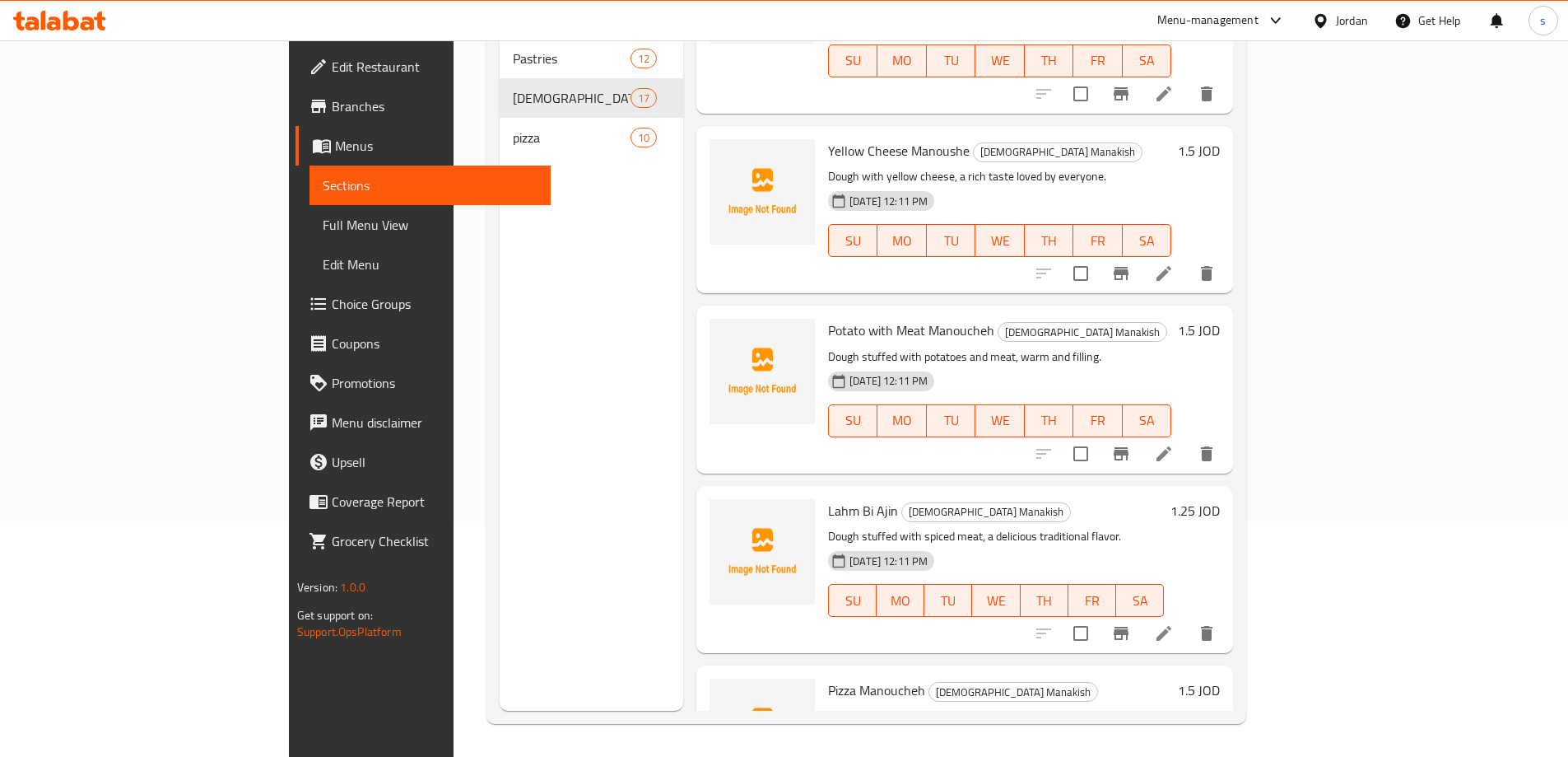
click at [1171, 626] on icon at bounding box center [1165, 633] width 15 height 15
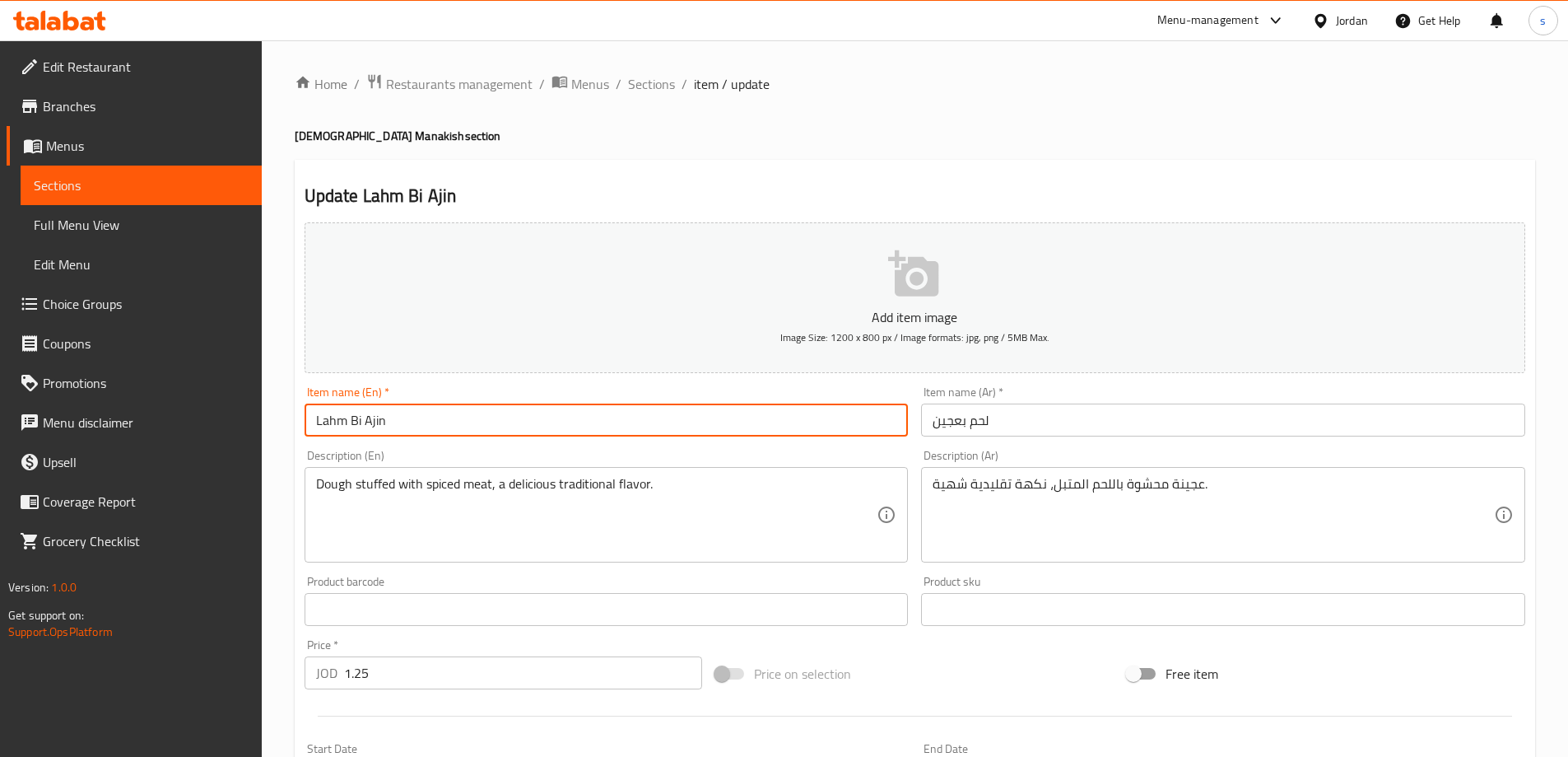
drag, startPoint x: 445, startPoint y: 429, endPoint x: 242, endPoint y: 432, distance: 203.0
click at [242, 432] on div "Edit Restaurant Branches Menus Sections Full Menu View Edit Menu Choice Groups …" at bounding box center [784, 594] width 1568 height 1110
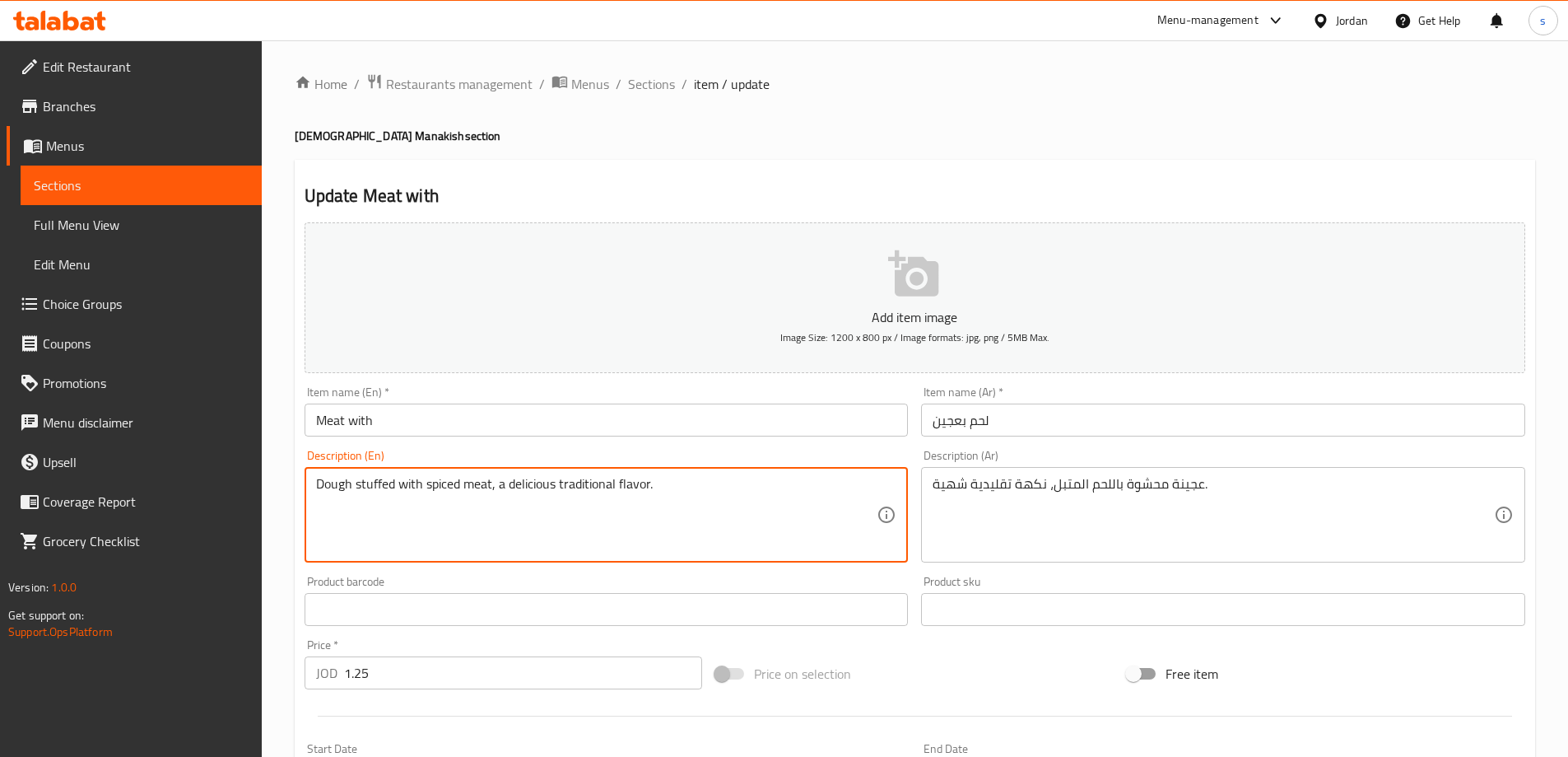
click at [339, 479] on textarea "Dough stuffed with spiced meat, a delicious traditional flavor." at bounding box center [596, 514] width 562 height 78
click at [436, 422] on input "Meat with" at bounding box center [607, 419] width 605 height 33
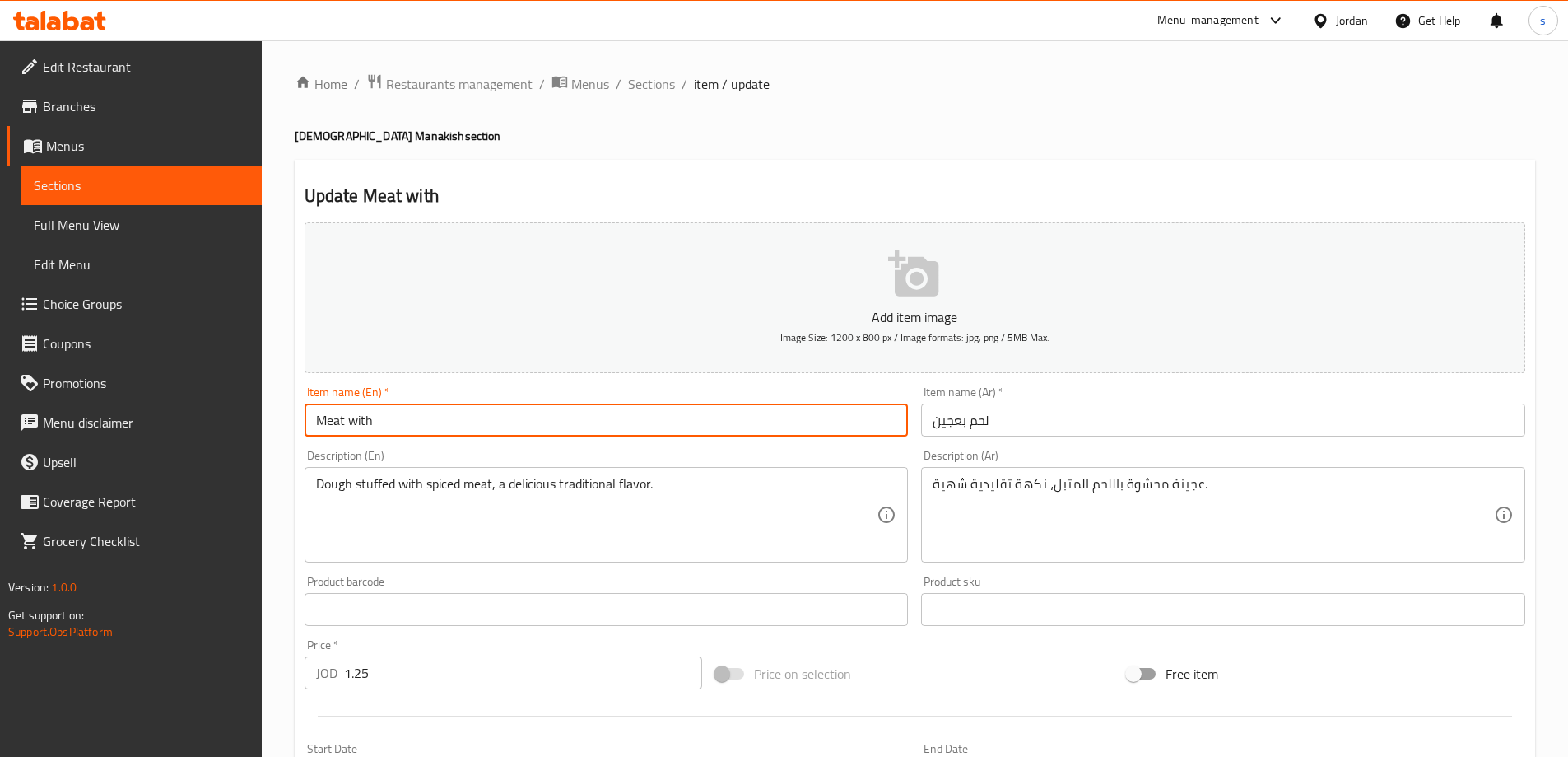
paste input "Dough"
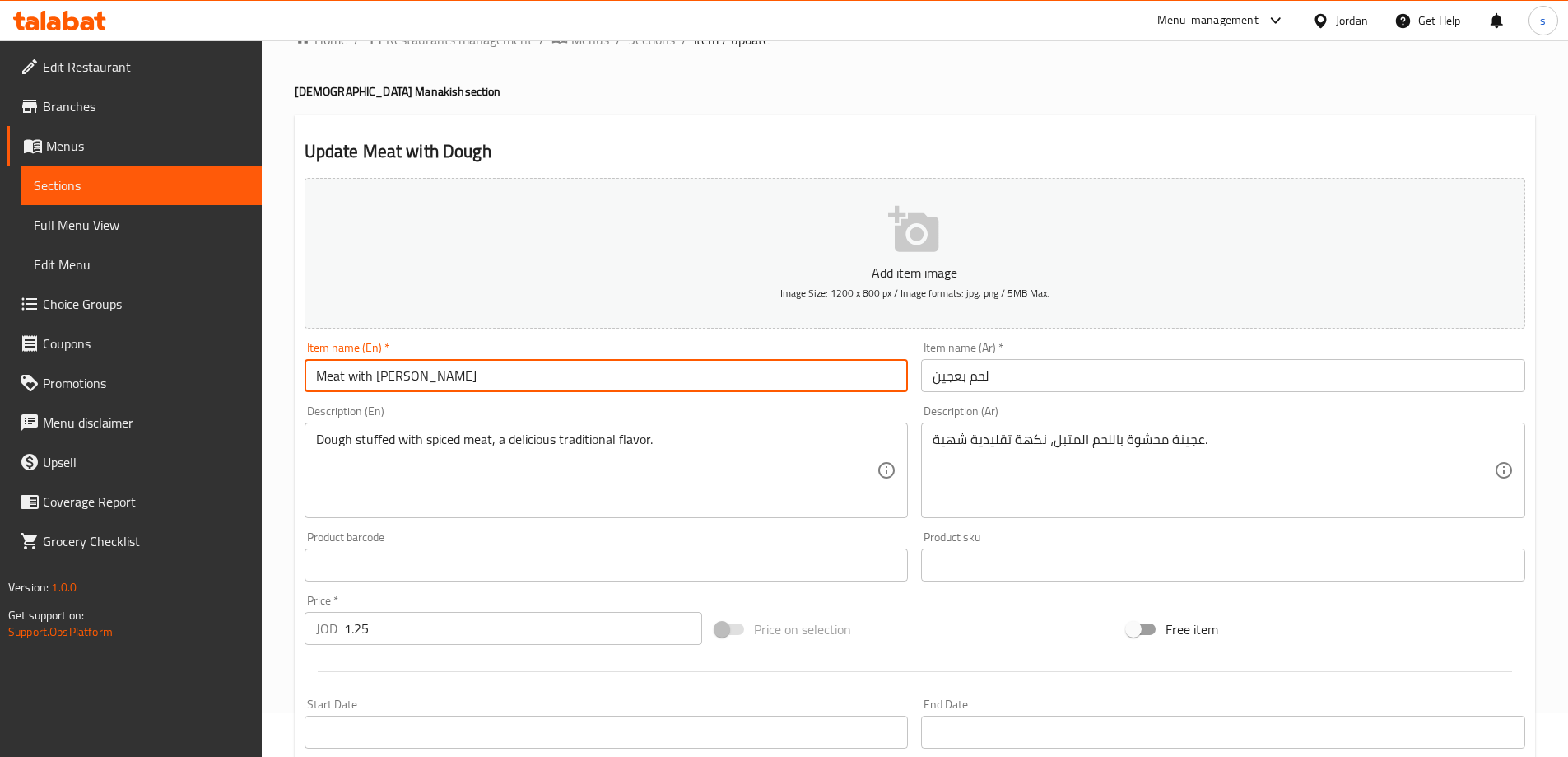
scroll to position [83, 0]
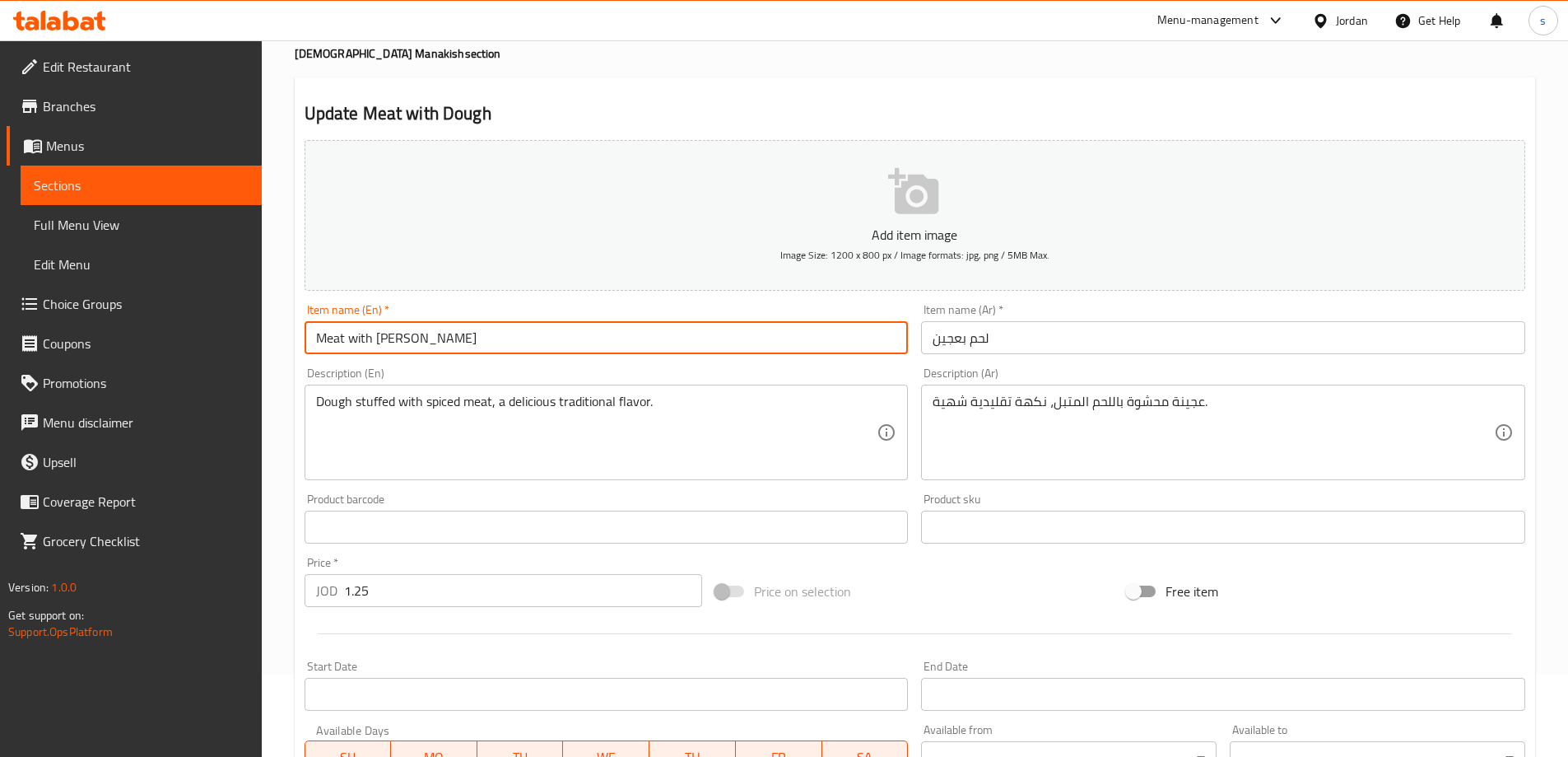
type input "Meat with Dough"
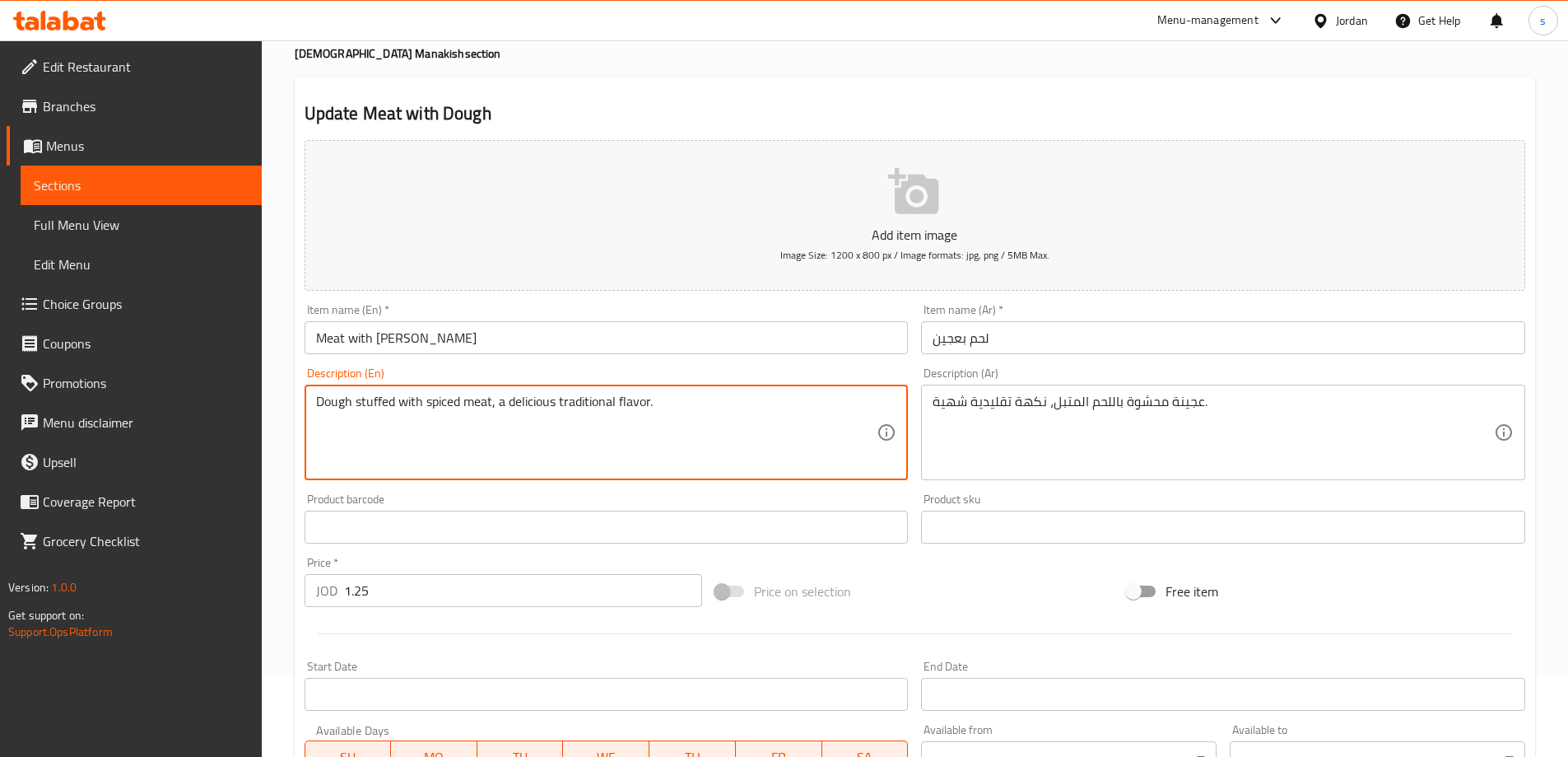
click at [487, 398] on textarea "Dough stuffed with spiced meat, a delicious traditional flavor." at bounding box center [596, 433] width 562 height 78
click at [553, 408] on textarea "Dough stuffed with spiced meat, a delicious traditional flavor." at bounding box center [596, 433] width 562 height 78
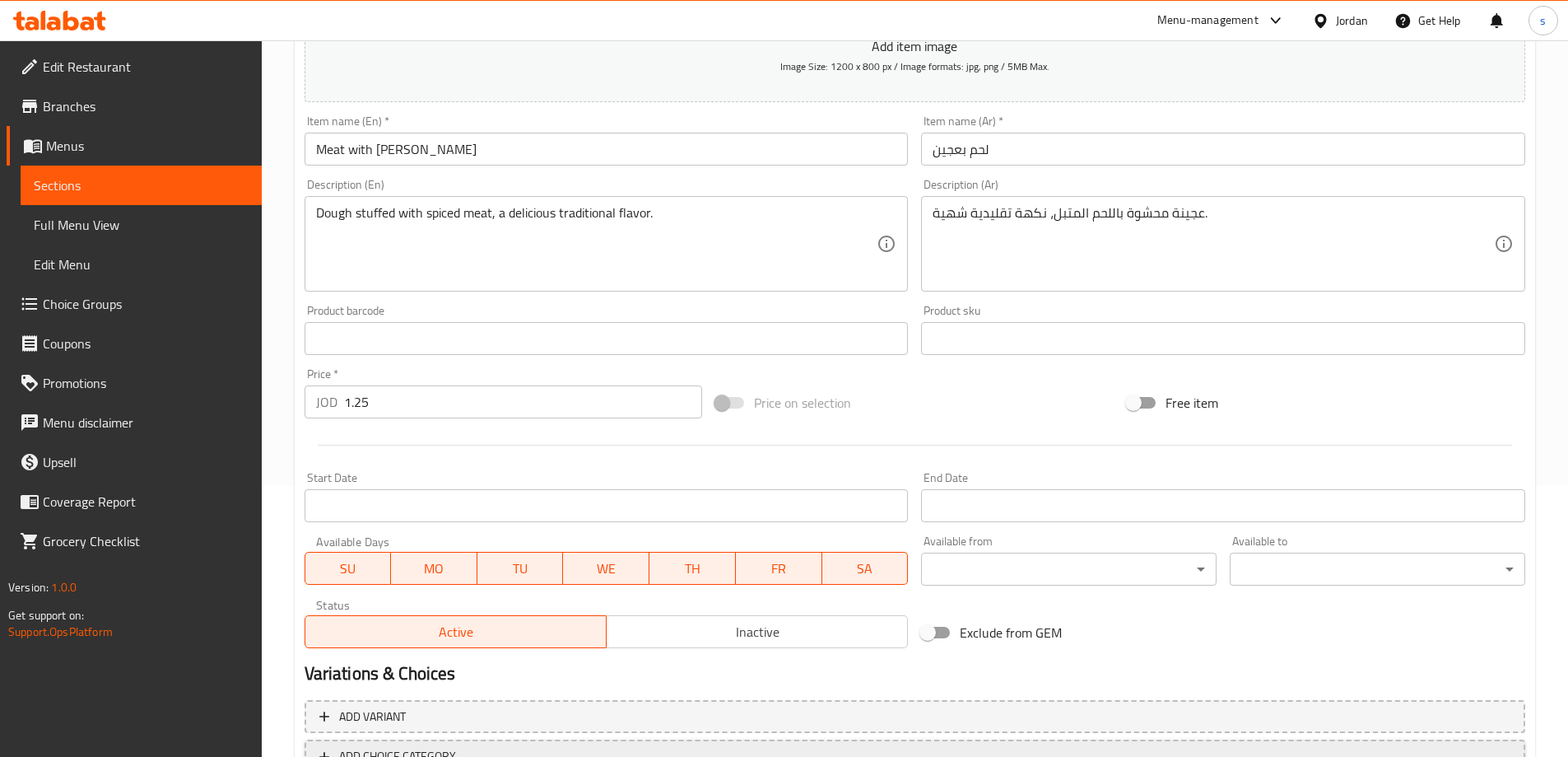
scroll to position [394, 0]
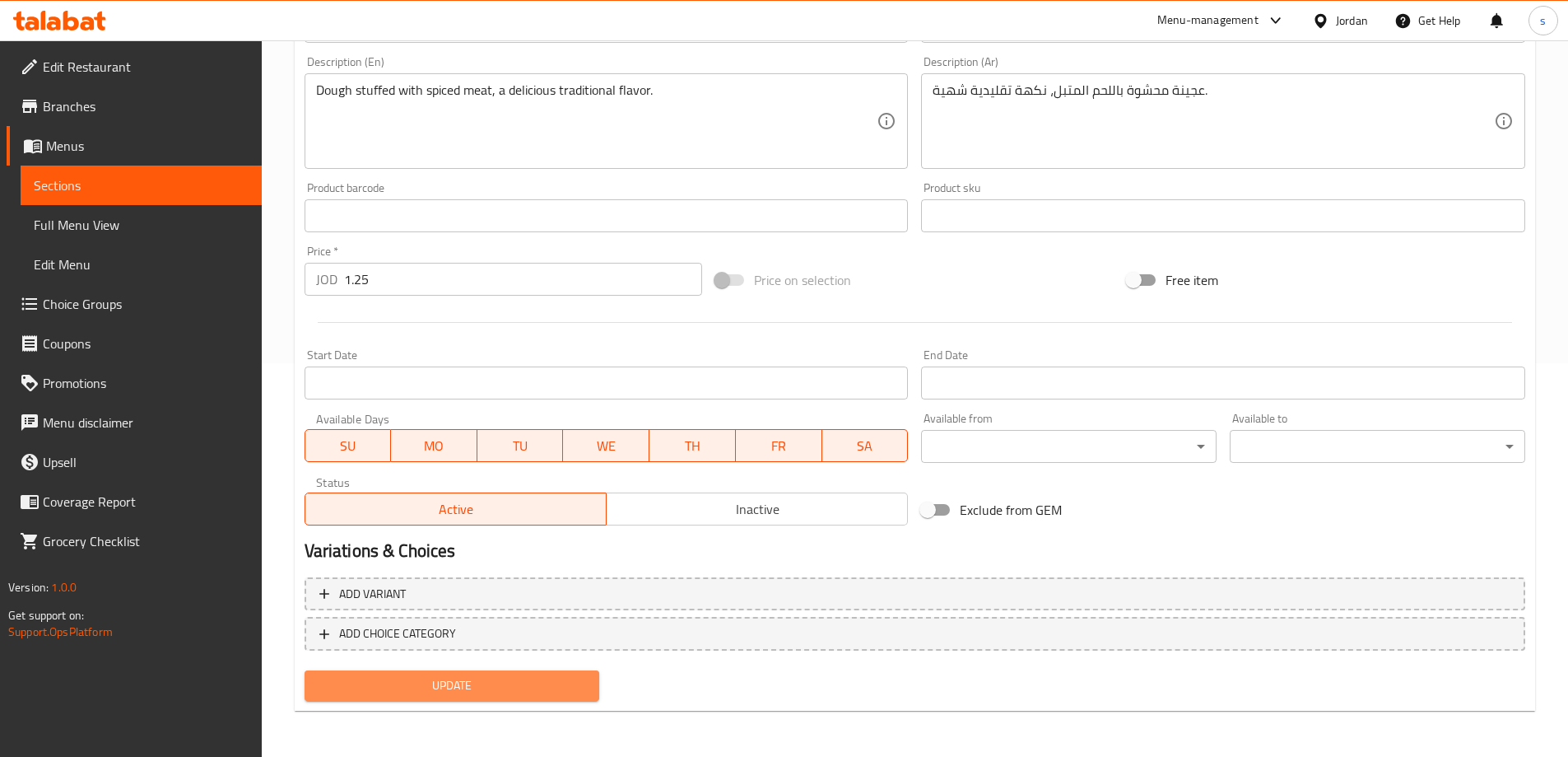
click at [552, 680] on span "Update" at bounding box center [452, 686] width 269 height 21
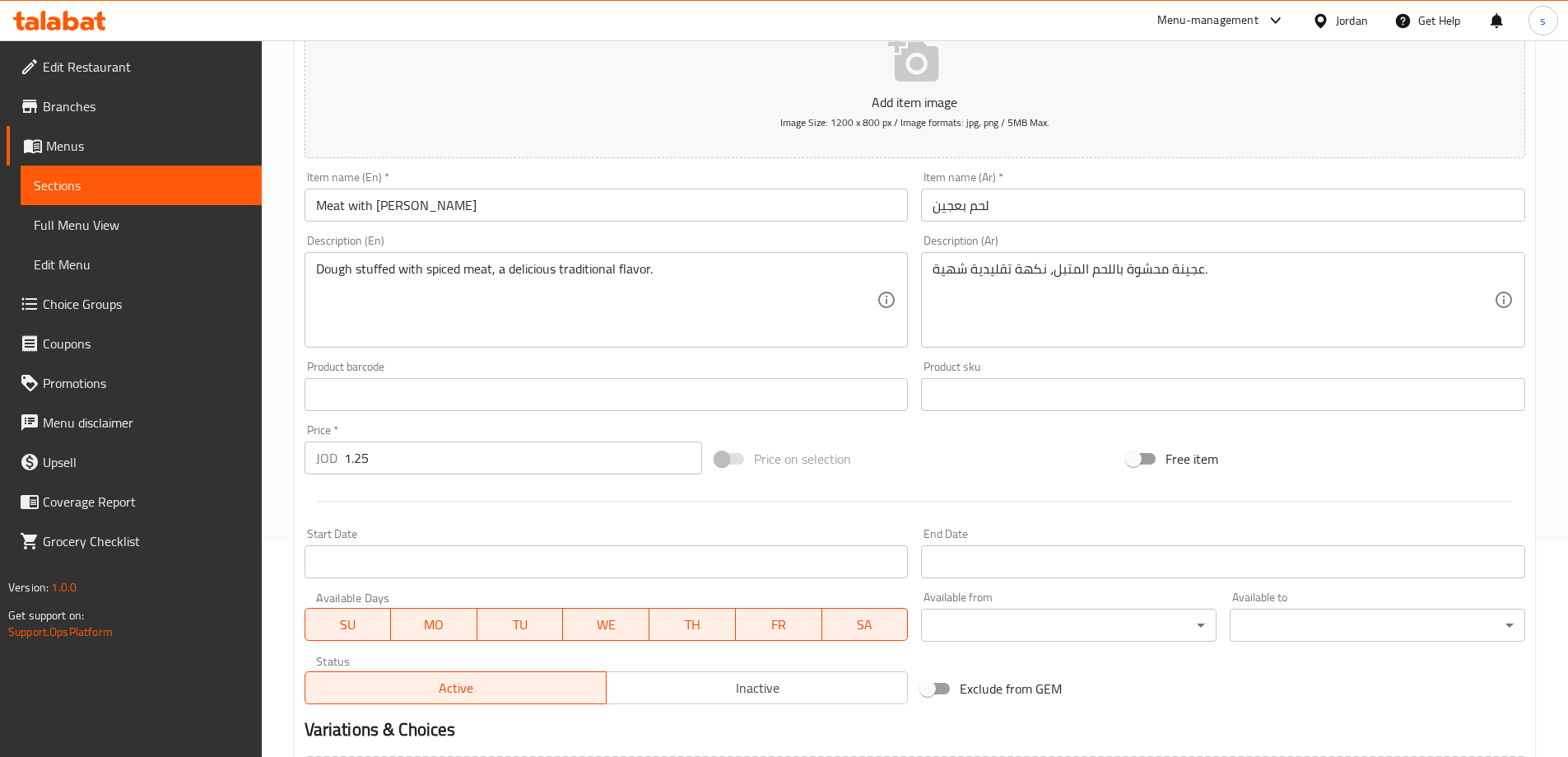
scroll to position [0, 0]
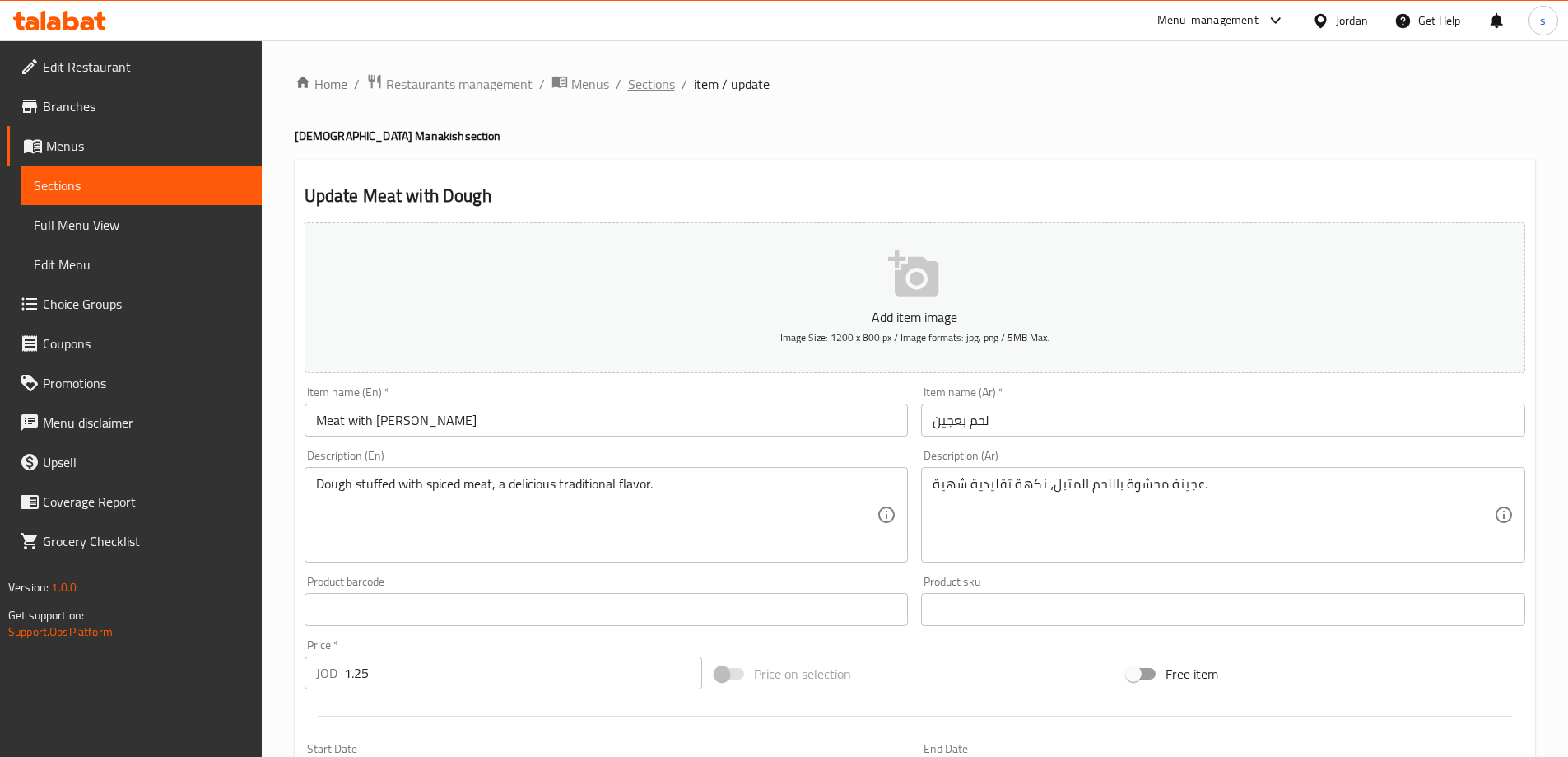
click at [663, 74] on span "Sections" at bounding box center [651, 84] width 47 height 20
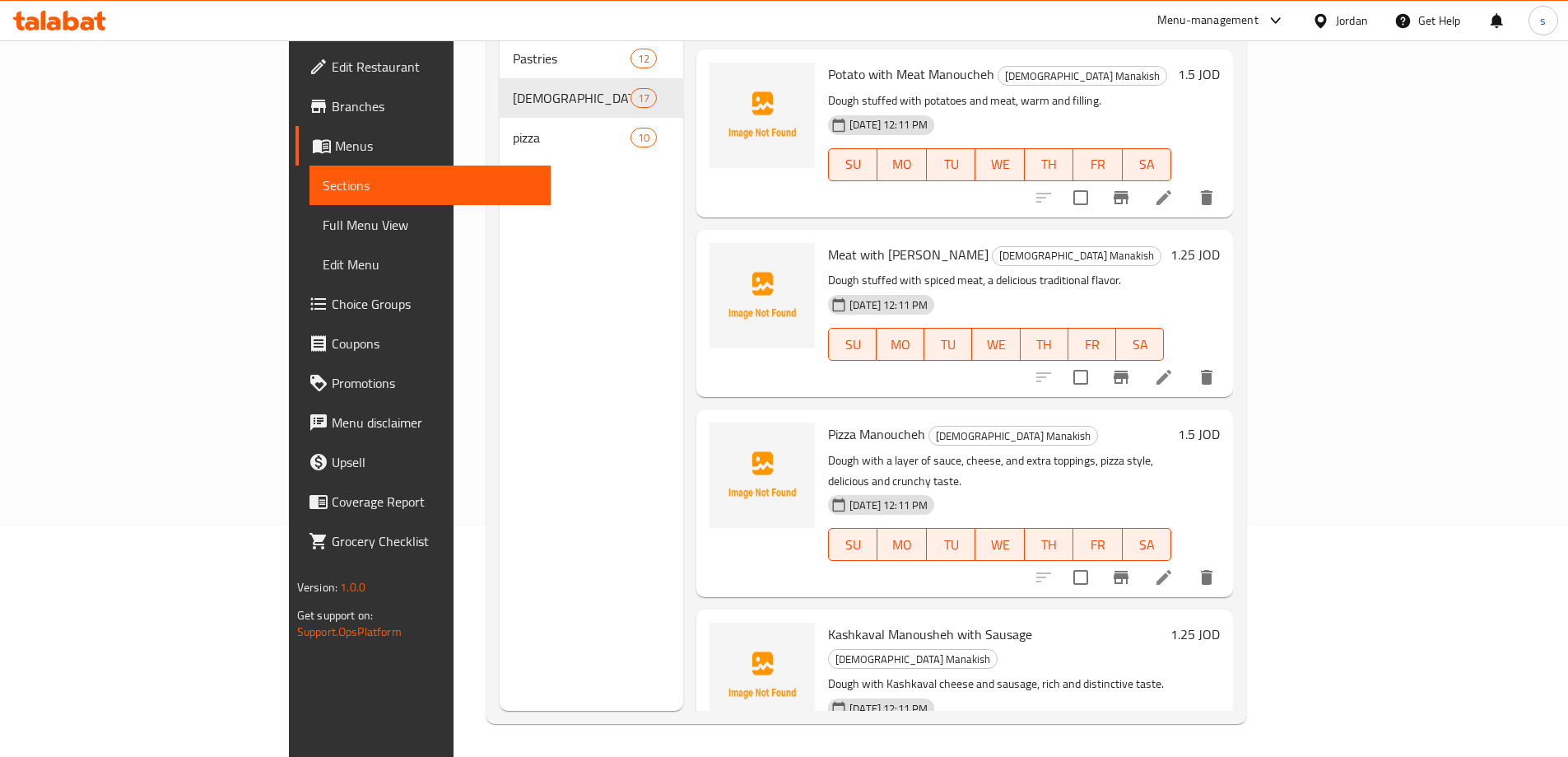
scroll to position [1317, 0]
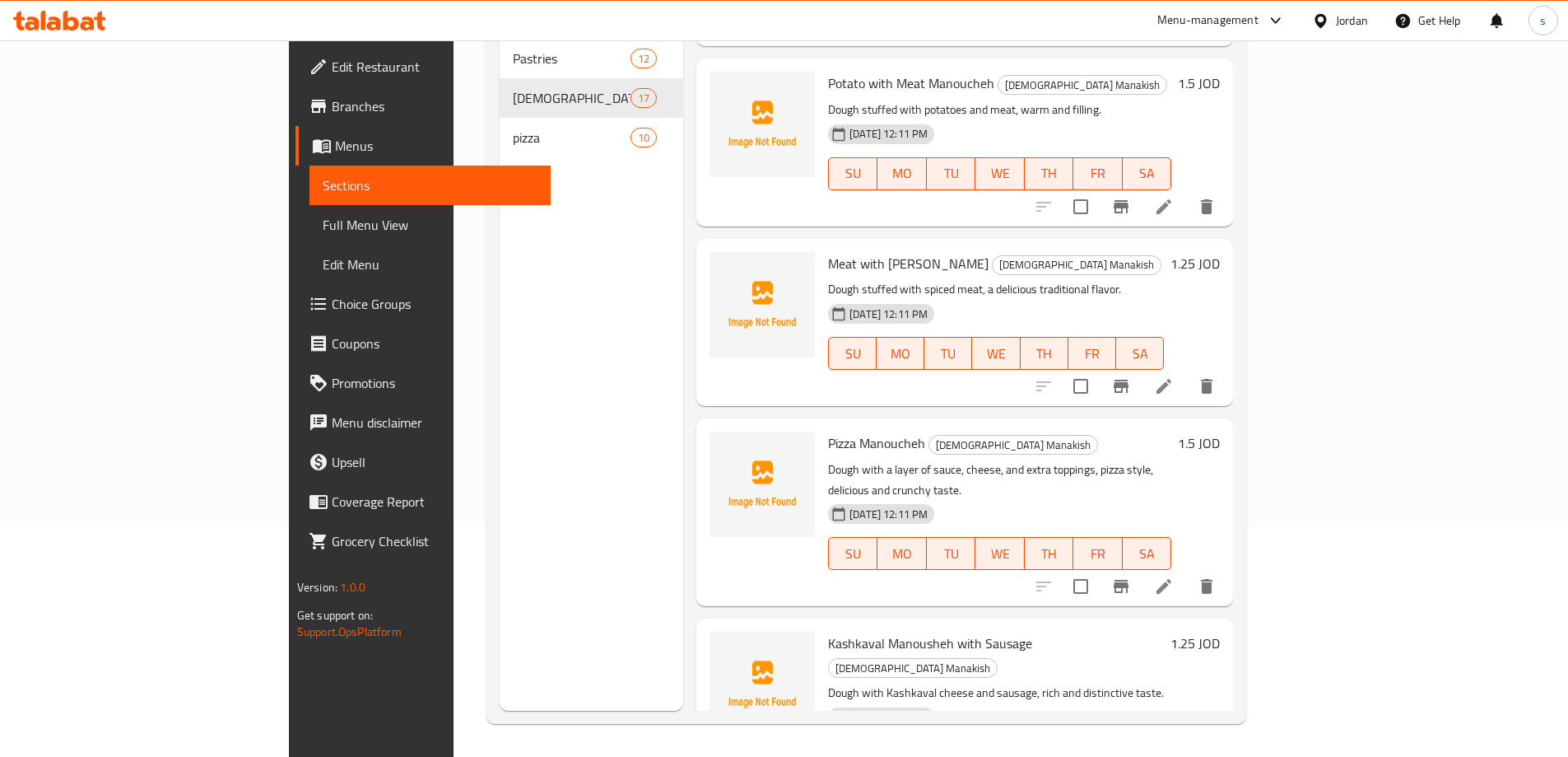
click at [1188, 572] on li at bounding box center [1164, 586] width 46 height 29
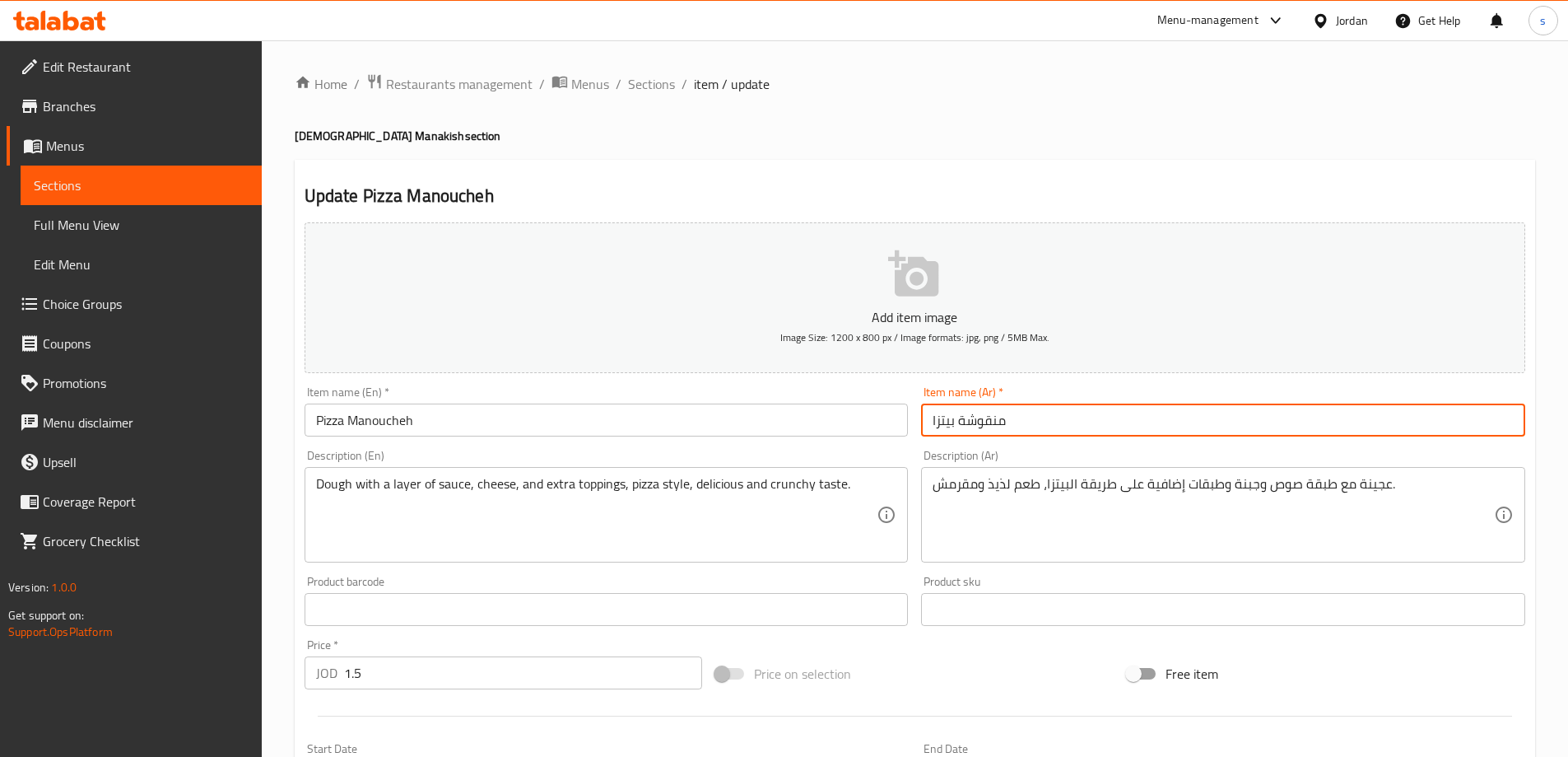
click at [994, 426] on input "منقوشة بيتزا" at bounding box center [1224, 419] width 605 height 33
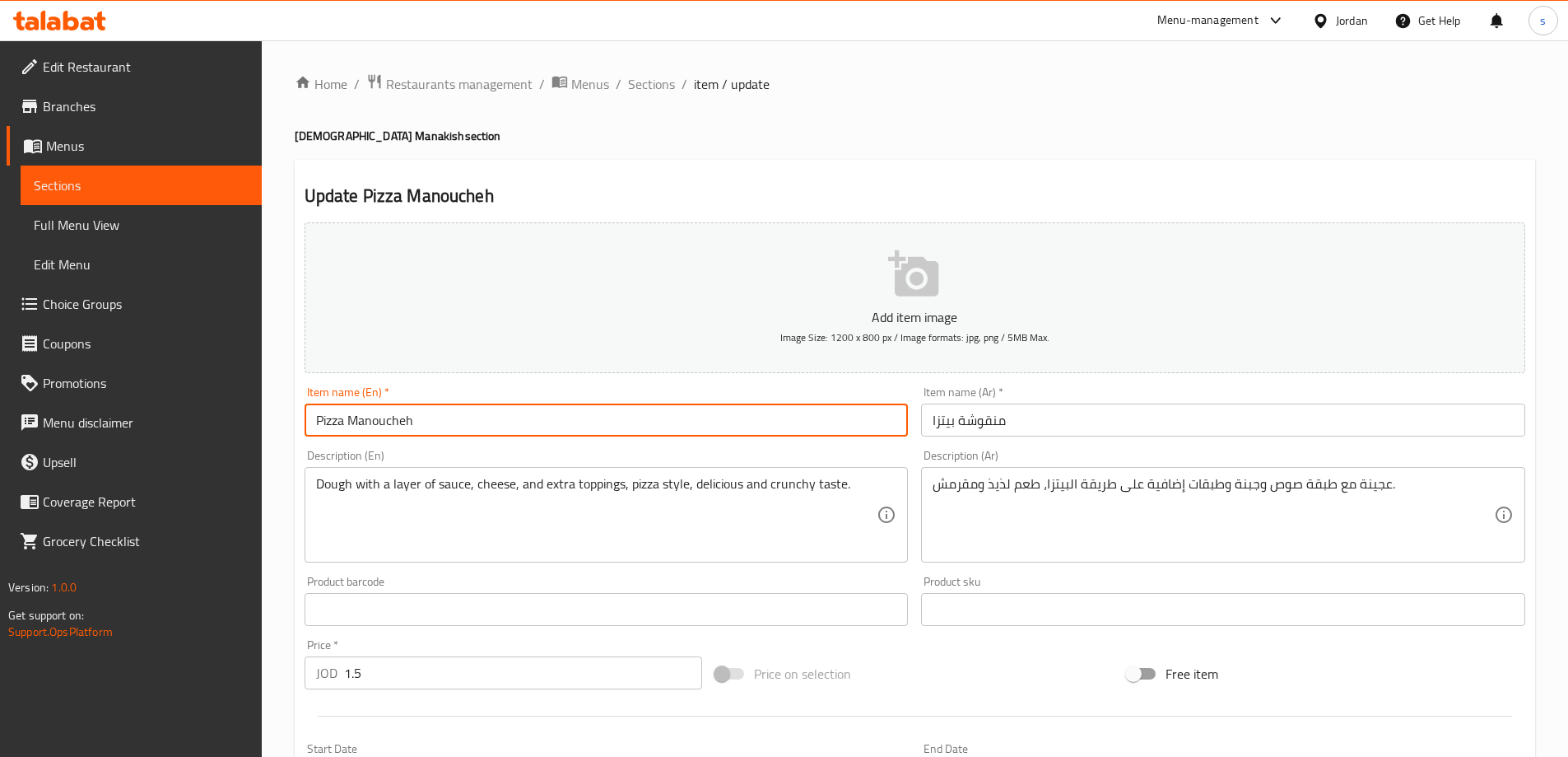
click at [388, 418] on input "Pizza Manoucheh" at bounding box center [607, 419] width 605 height 33
paste input "she"
type input "Pizza Manoushe"
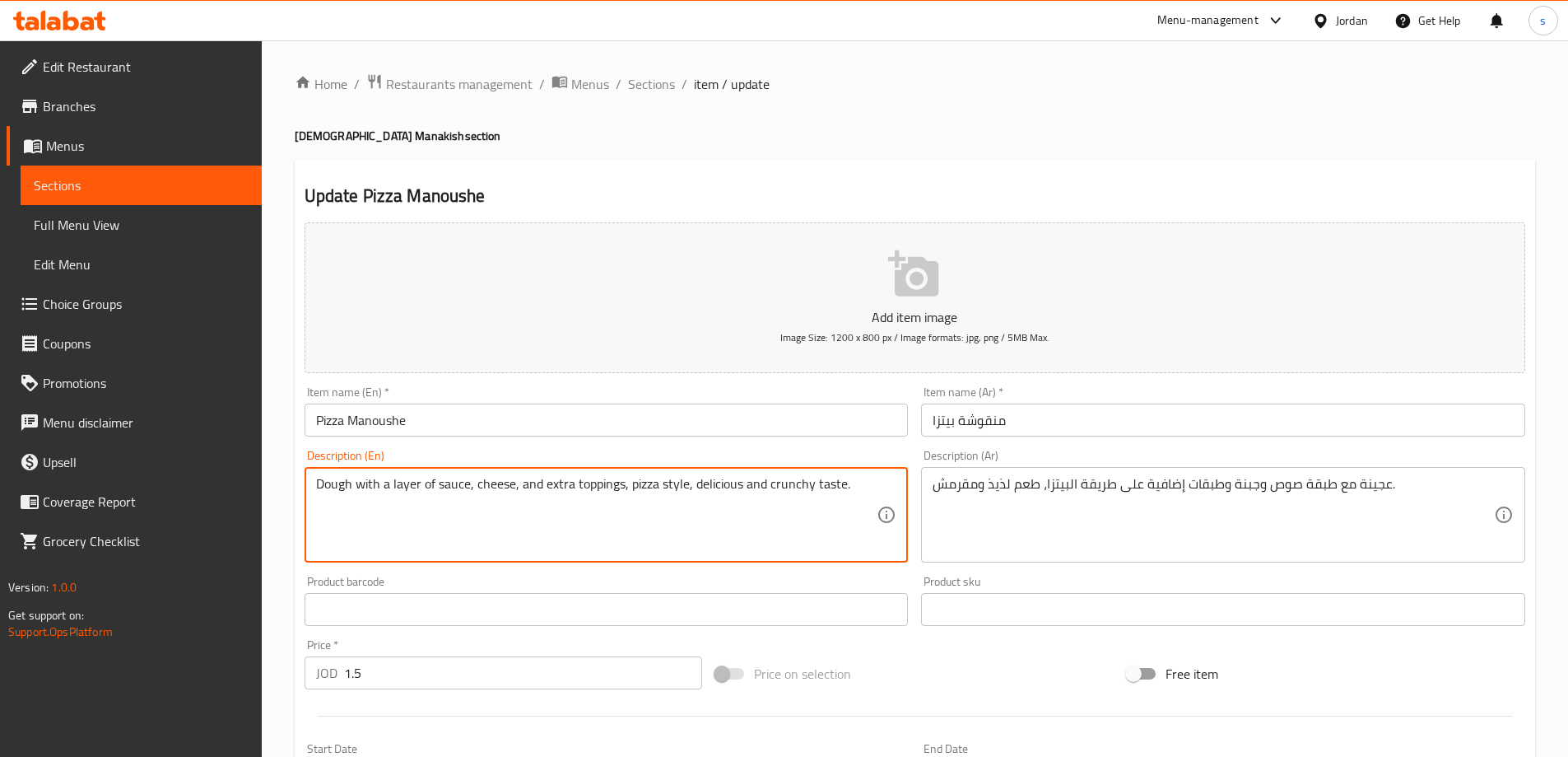
click at [499, 491] on textarea "Dough with a layer of sauce, cheese, and extra toppings, pizza style, delicious…" at bounding box center [596, 514] width 562 height 78
click at [594, 495] on textarea "Dough with a layer of sauce, cheese, and extra toppings, pizza style, delicious…" at bounding box center [596, 514] width 562 height 78
click at [590, 494] on textarea "Dough with a layer of sauce, cheese, and extra toppings, pizza style, delicious…" at bounding box center [596, 514] width 562 height 78
click at [577, 482] on textarea "Dough with a layer of sauce, cheese, and extra toppings, pizza style, delicious…" at bounding box center [596, 514] width 562 height 78
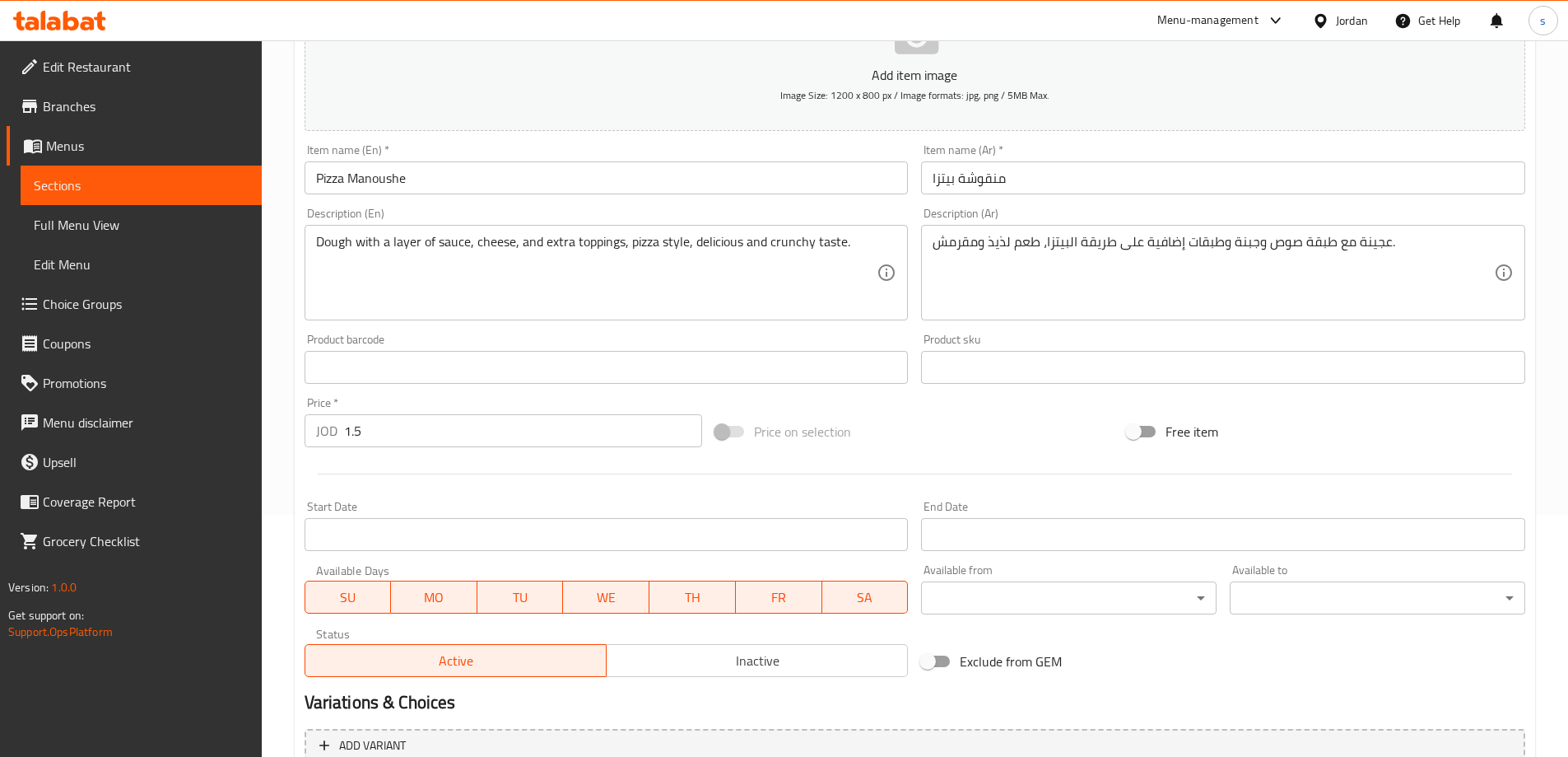
scroll to position [394, 0]
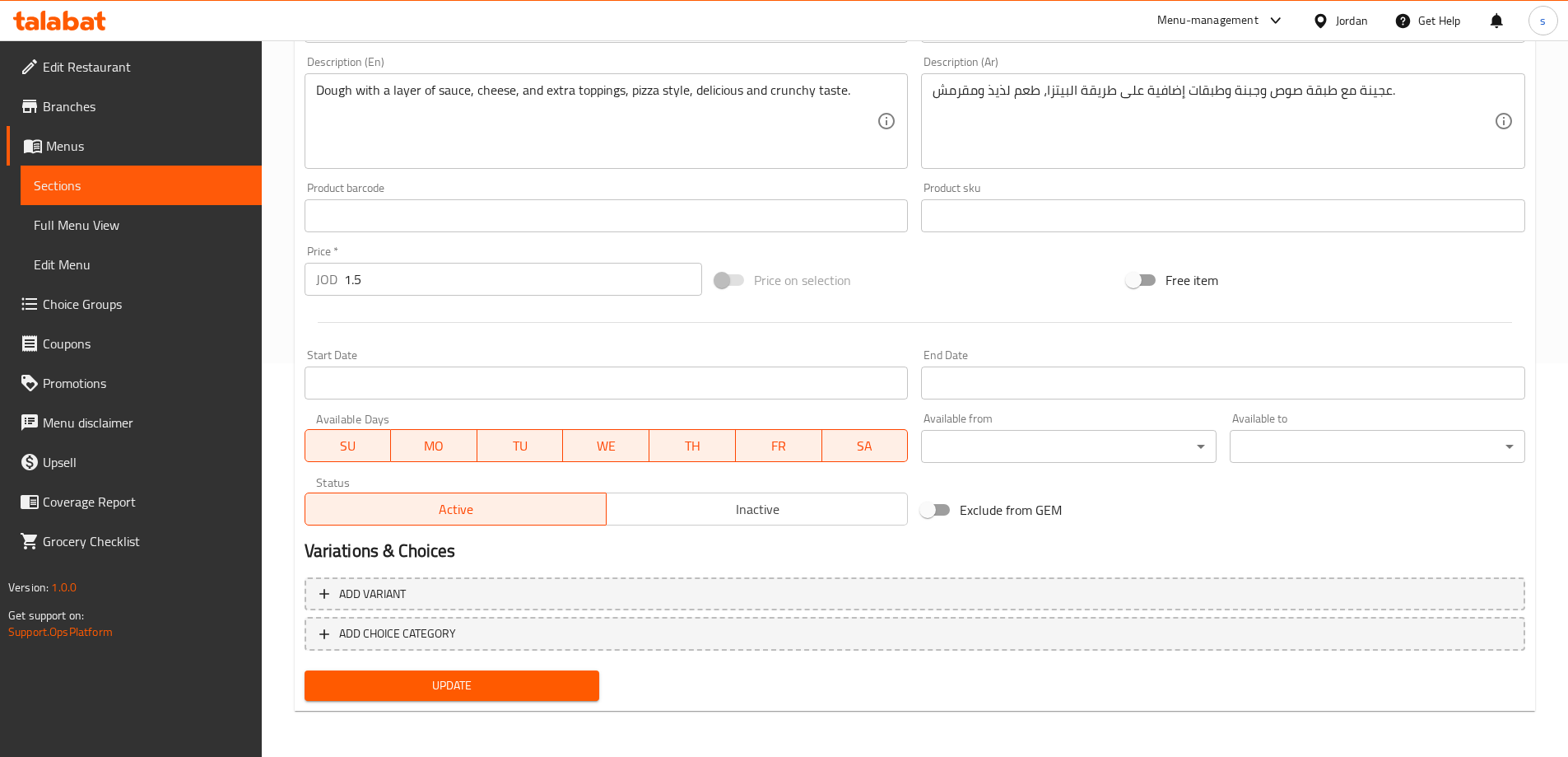
click at [503, 693] on span "Update" at bounding box center [452, 686] width 269 height 21
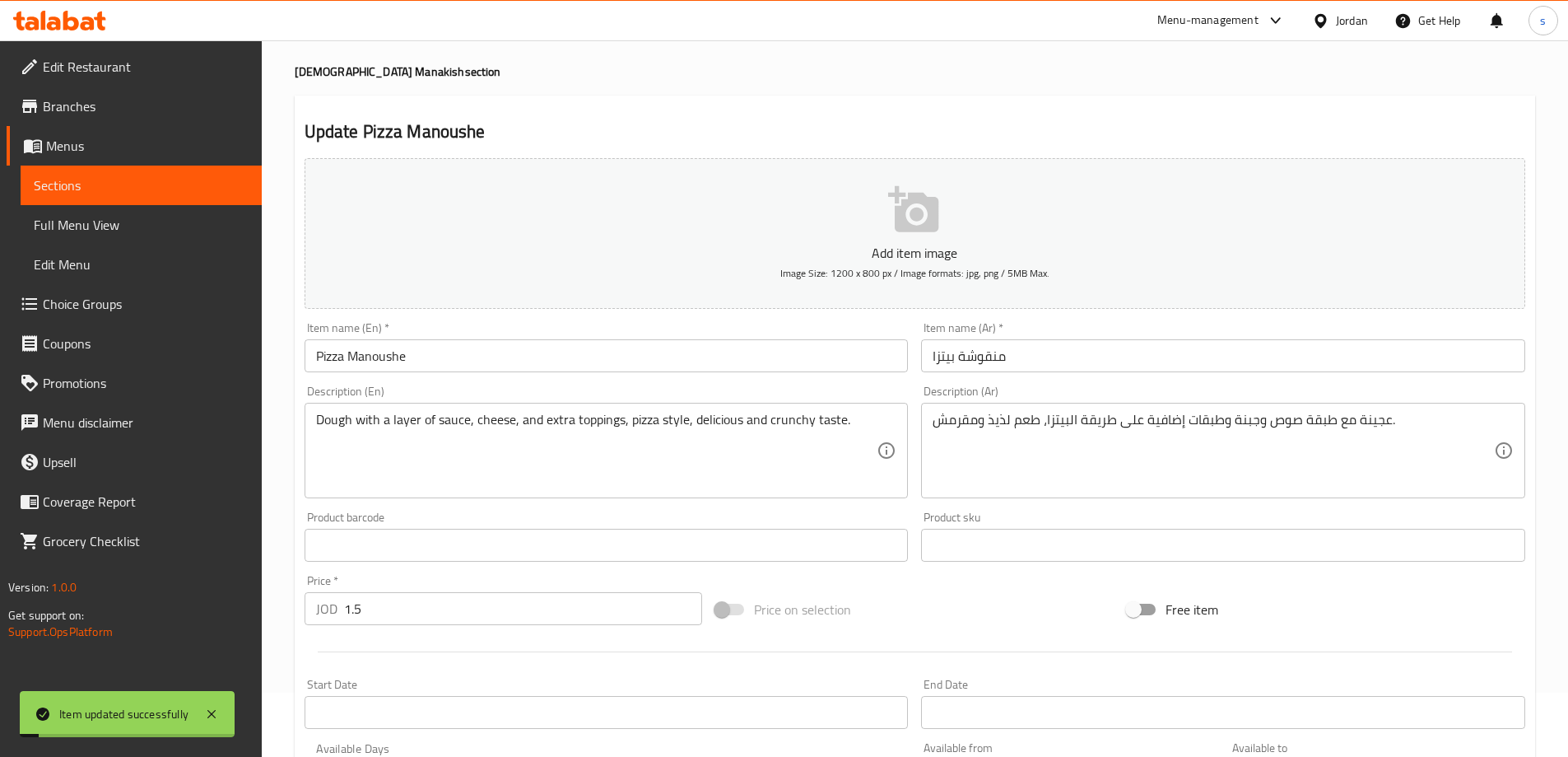
scroll to position [0, 0]
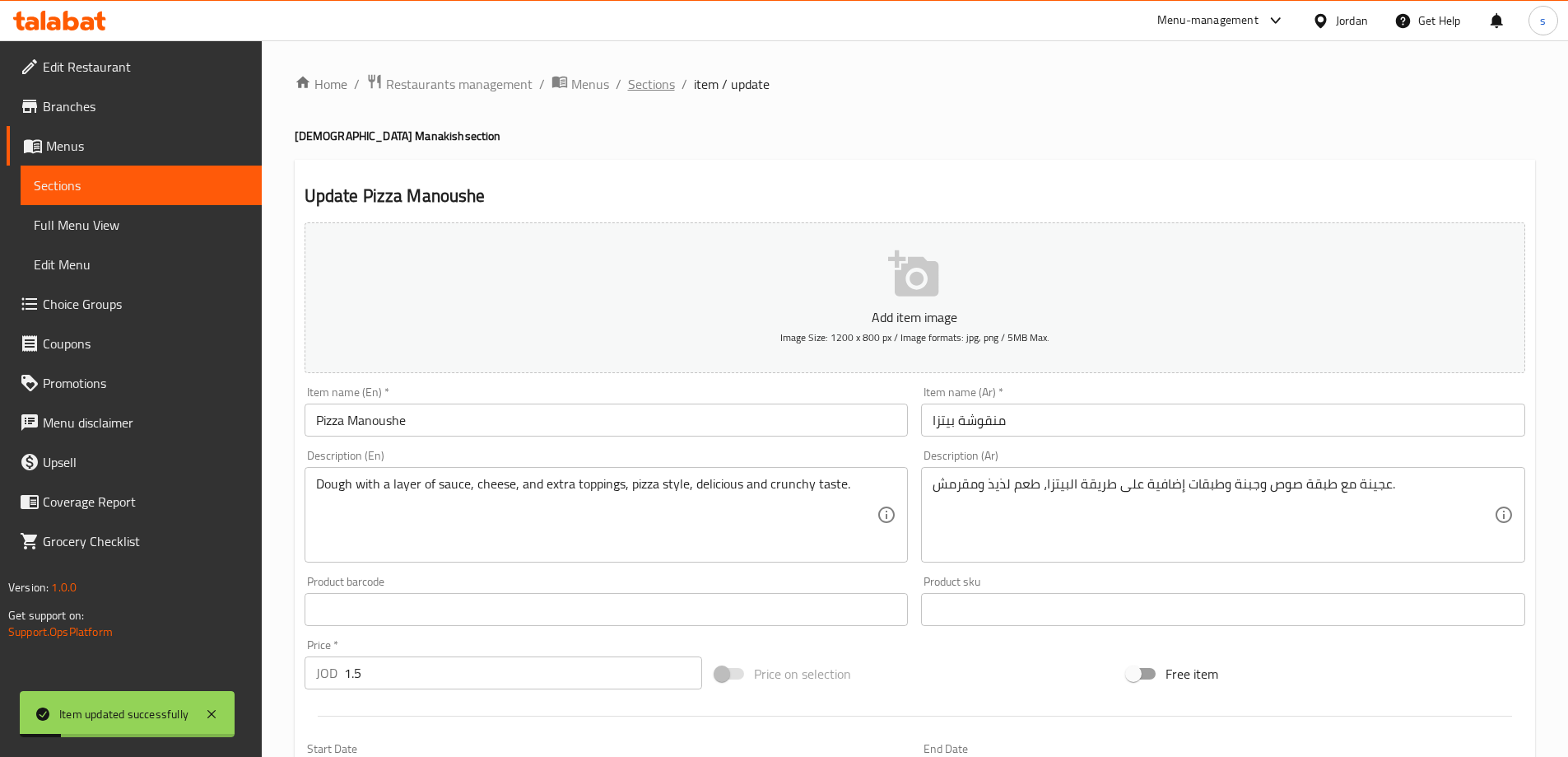
click at [667, 82] on span "Sections" at bounding box center [651, 84] width 47 height 20
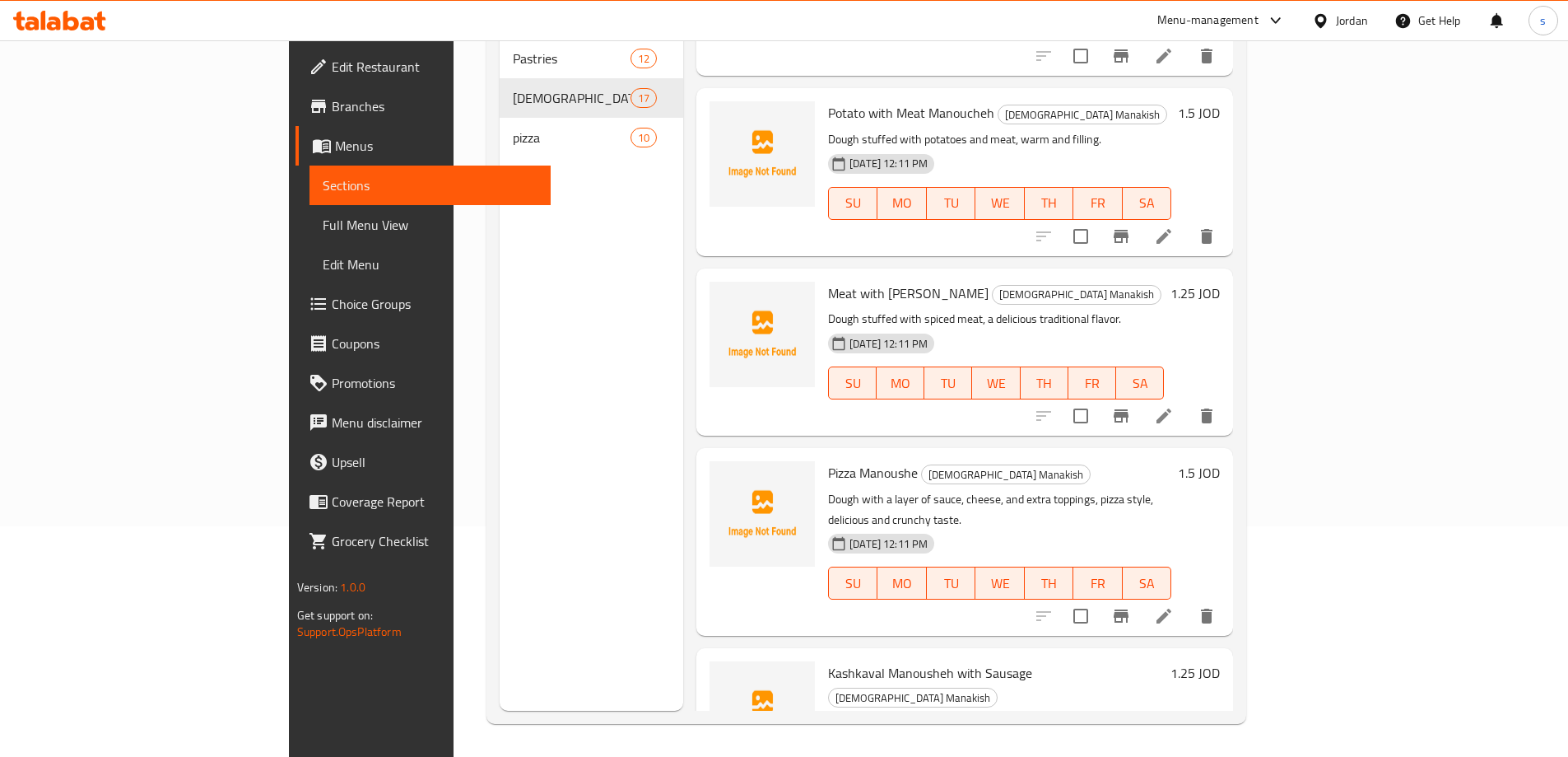
scroll to position [1317, 0]
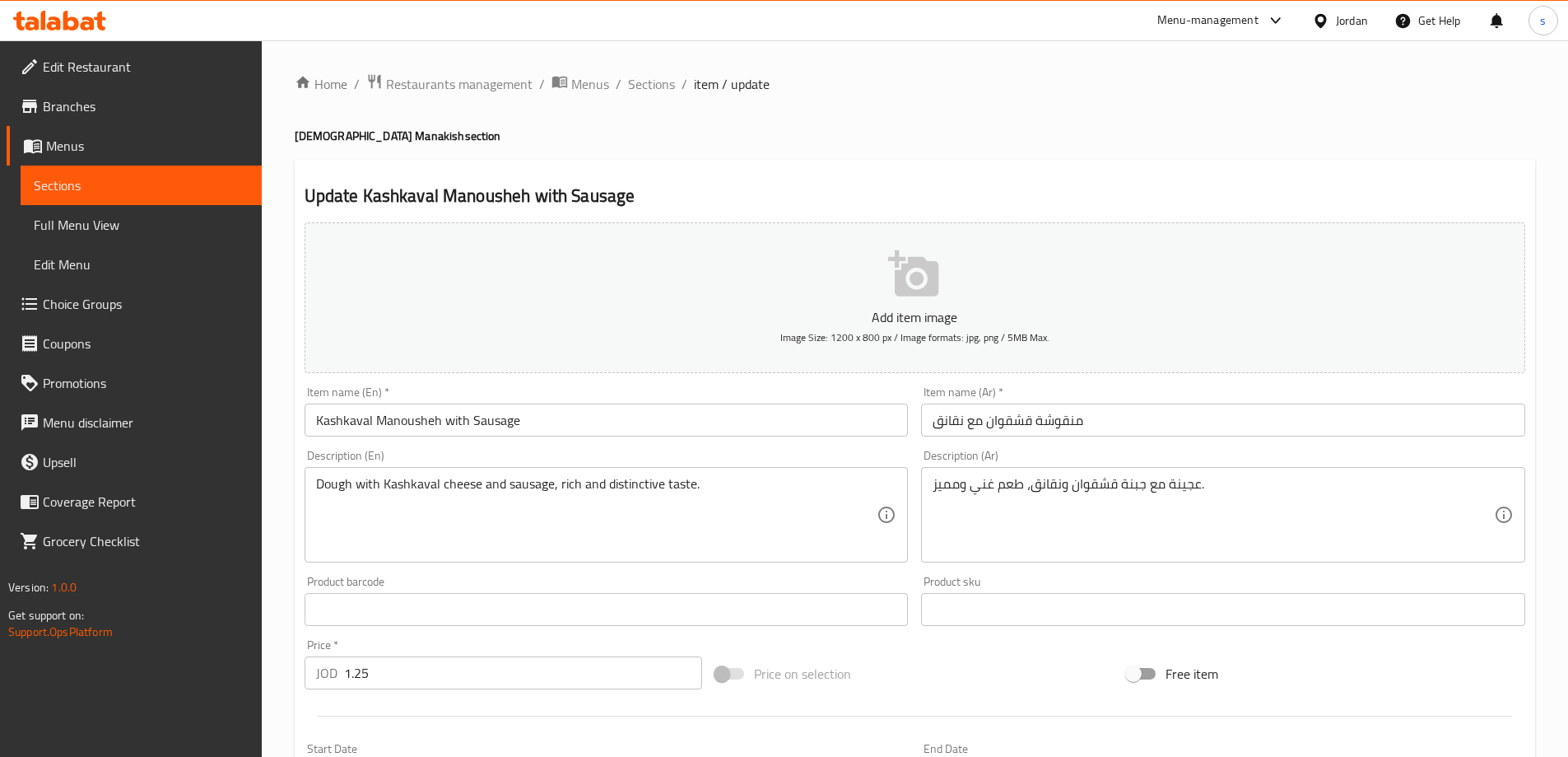
click at [568, 437] on input "Kashkaval Manousheh with Sausage" at bounding box center [607, 419] width 605 height 33
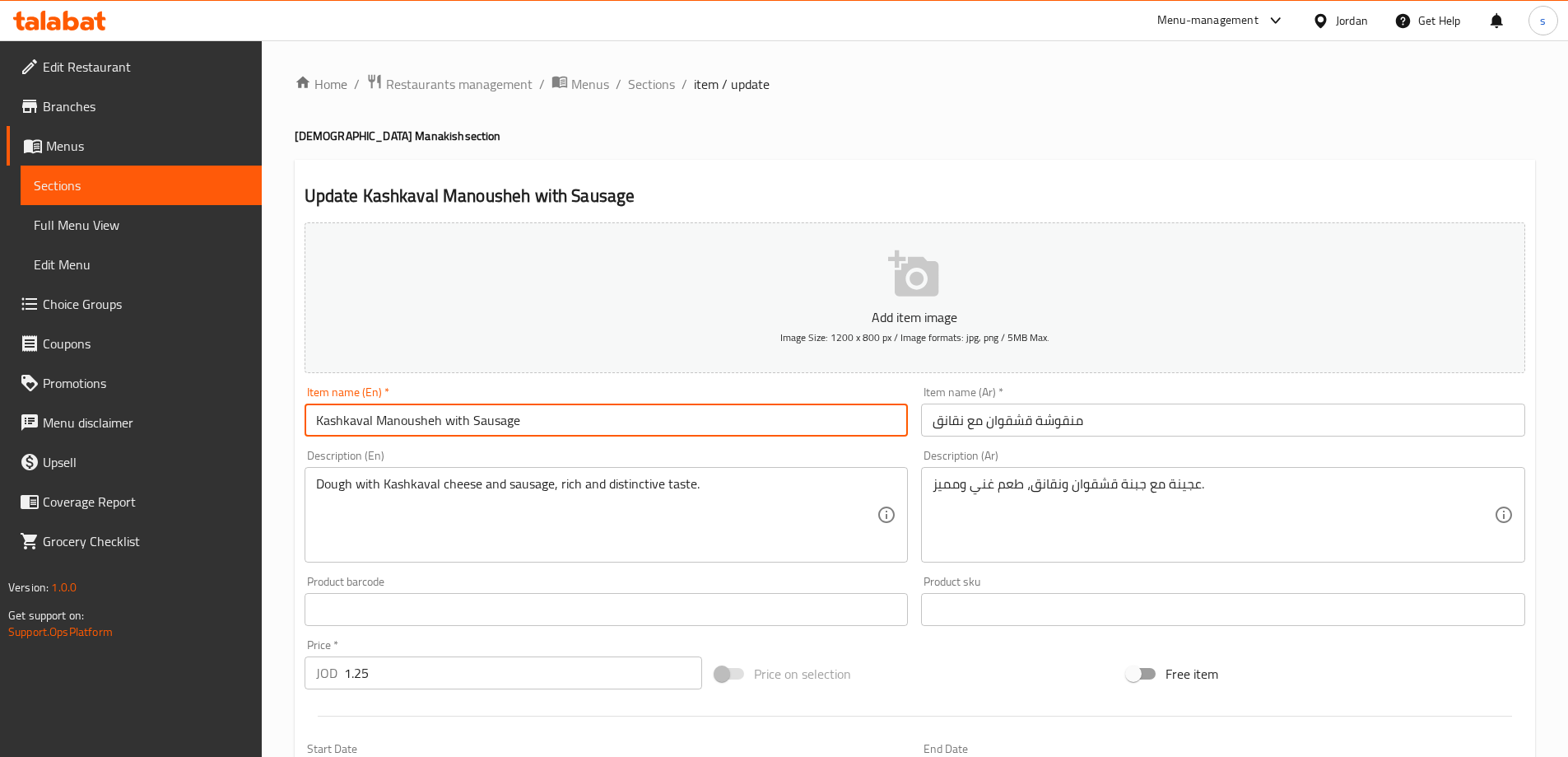
click at [1036, 431] on input "منقوشة قشقوان مع نقانق" at bounding box center [1224, 419] width 605 height 33
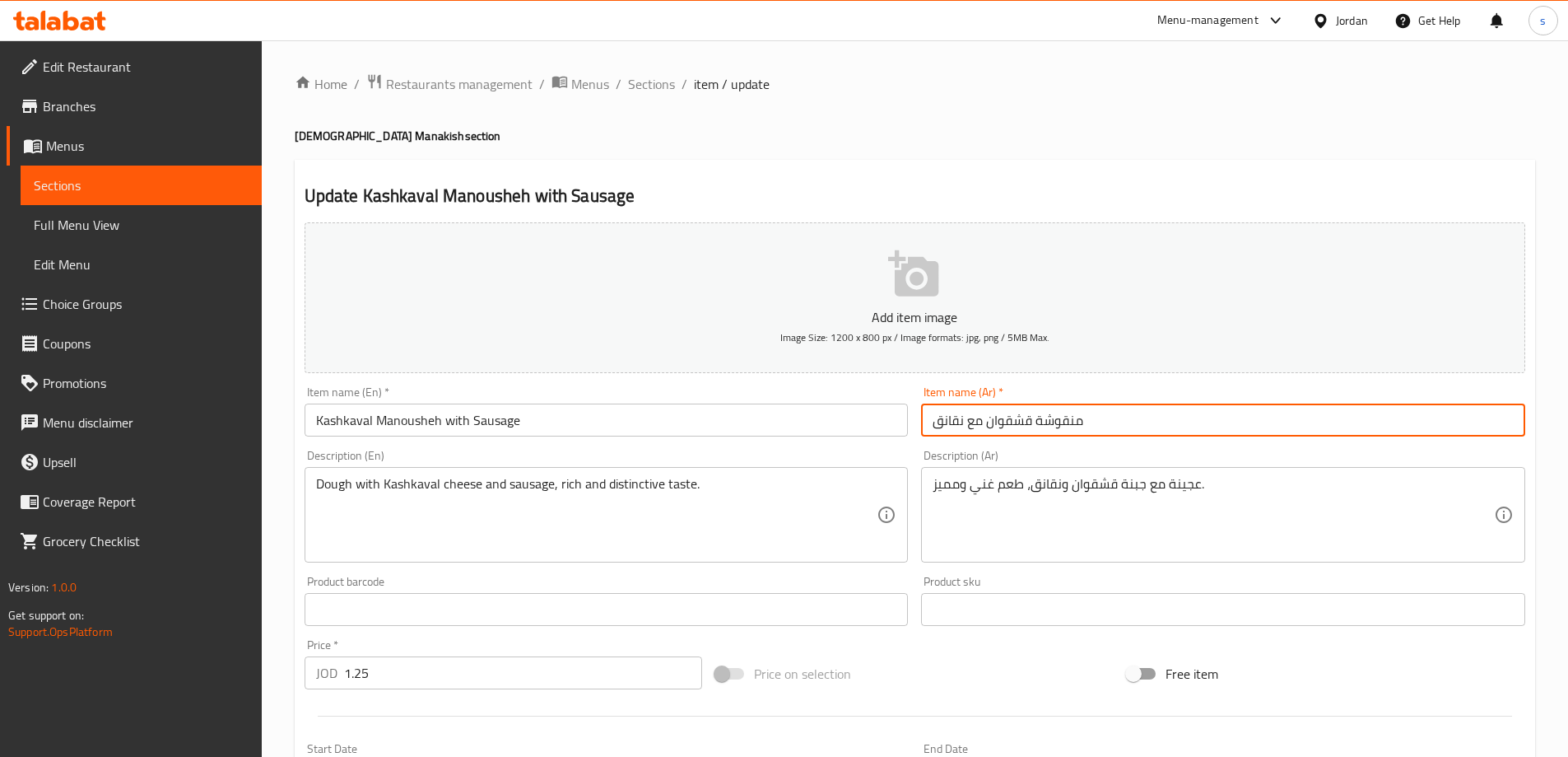
click at [1027, 420] on input "منقوشة قشقوان مع نقانق" at bounding box center [1224, 419] width 605 height 33
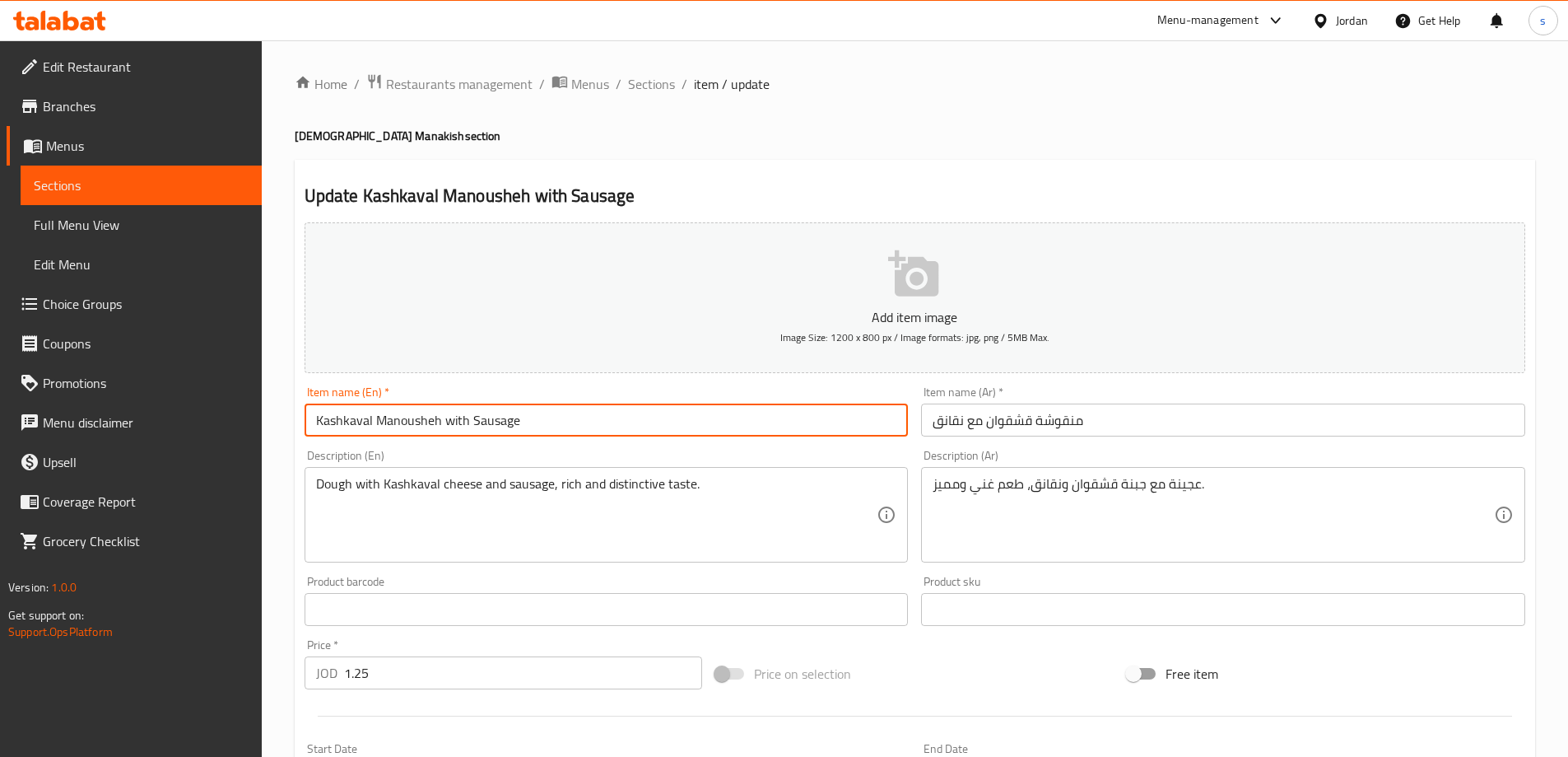
click at [342, 419] on input "Kashkaval Manousheh with Sausage" at bounding box center [607, 419] width 605 height 33
click at [413, 422] on input "Kashkaval Manousheh with Sausage" at bounding box center [607, 419] width 605 height 33
click at [1065, 421] on input "منقوشة قشقوان مع نقانق" at bounding box center [1224, 419] width 605 height 33
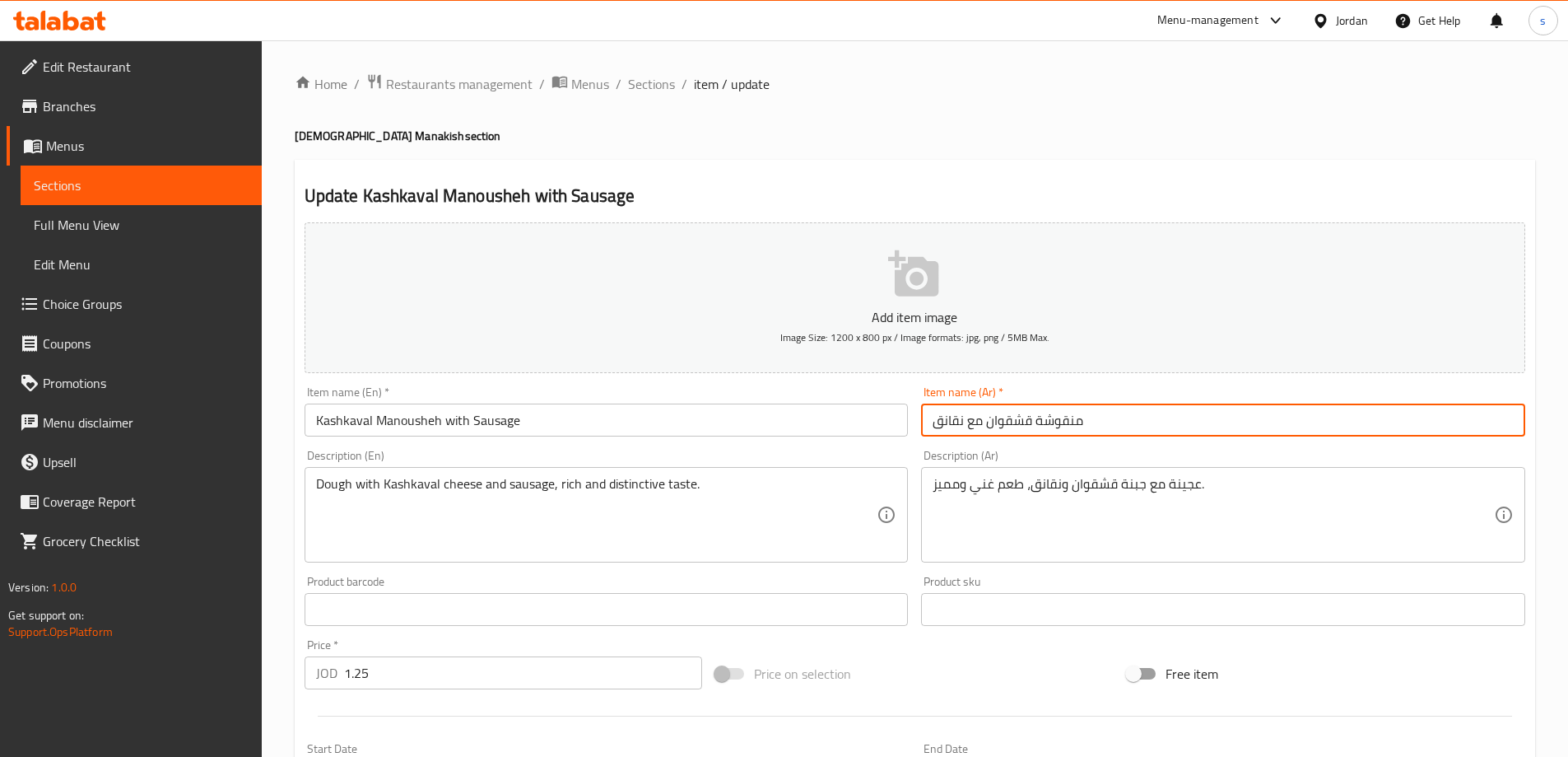
click at [1065, 421] on input "منقوشة قشقوان مع نقانق" at bounding box center [1224, 419] width 605 height 33
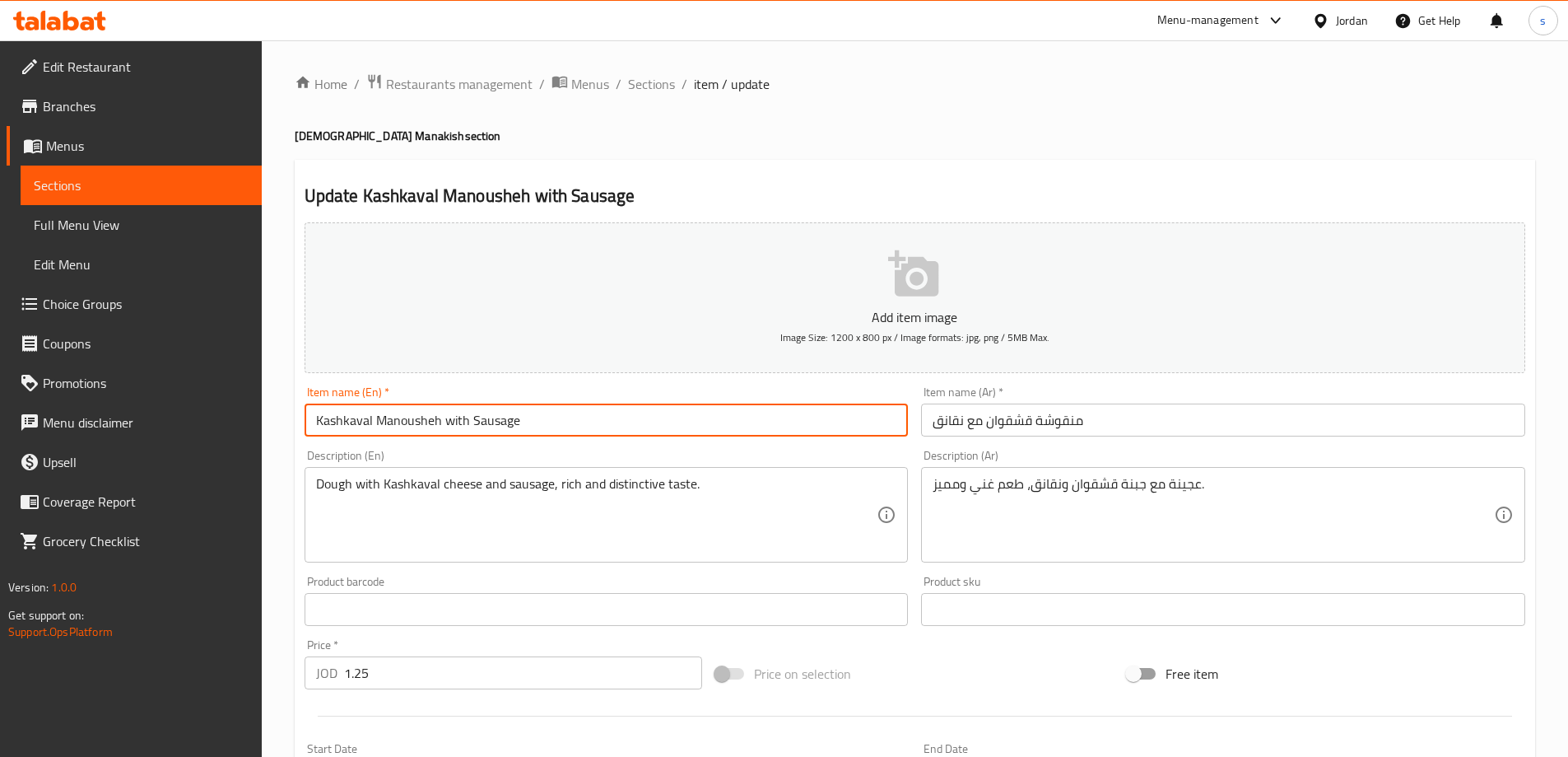
click at [400, 418] on input "Kashkaval Manousheh with Sausage" at bounding box center [607, 419] width 605 height 33
paste input "text"
click at [462, 423] on input "Kashkaval Manoushe with Sausage" at bounding box center [607, 419] width 605 height 33
click at [486, 423] on input "Kashkaval Manoushe with Sausage" at bounding box center [607, 419] width 605 height 33
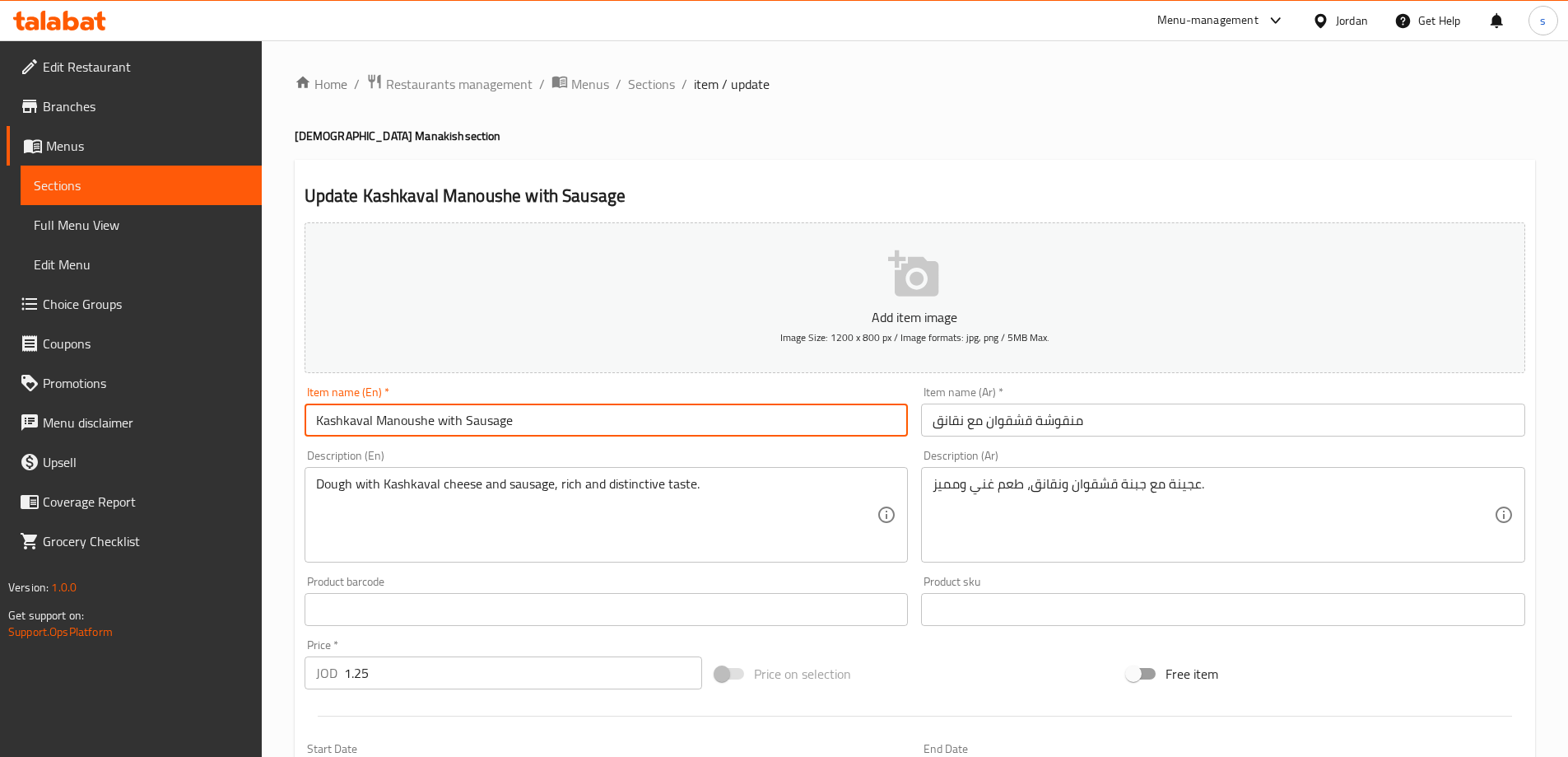
type input "Kashkaval Manoushe with Sausage"
click at [944, 427] on input "منقوشة قشقوان مع نقانق" at bounding box center [1224, 419] width 605 height 33
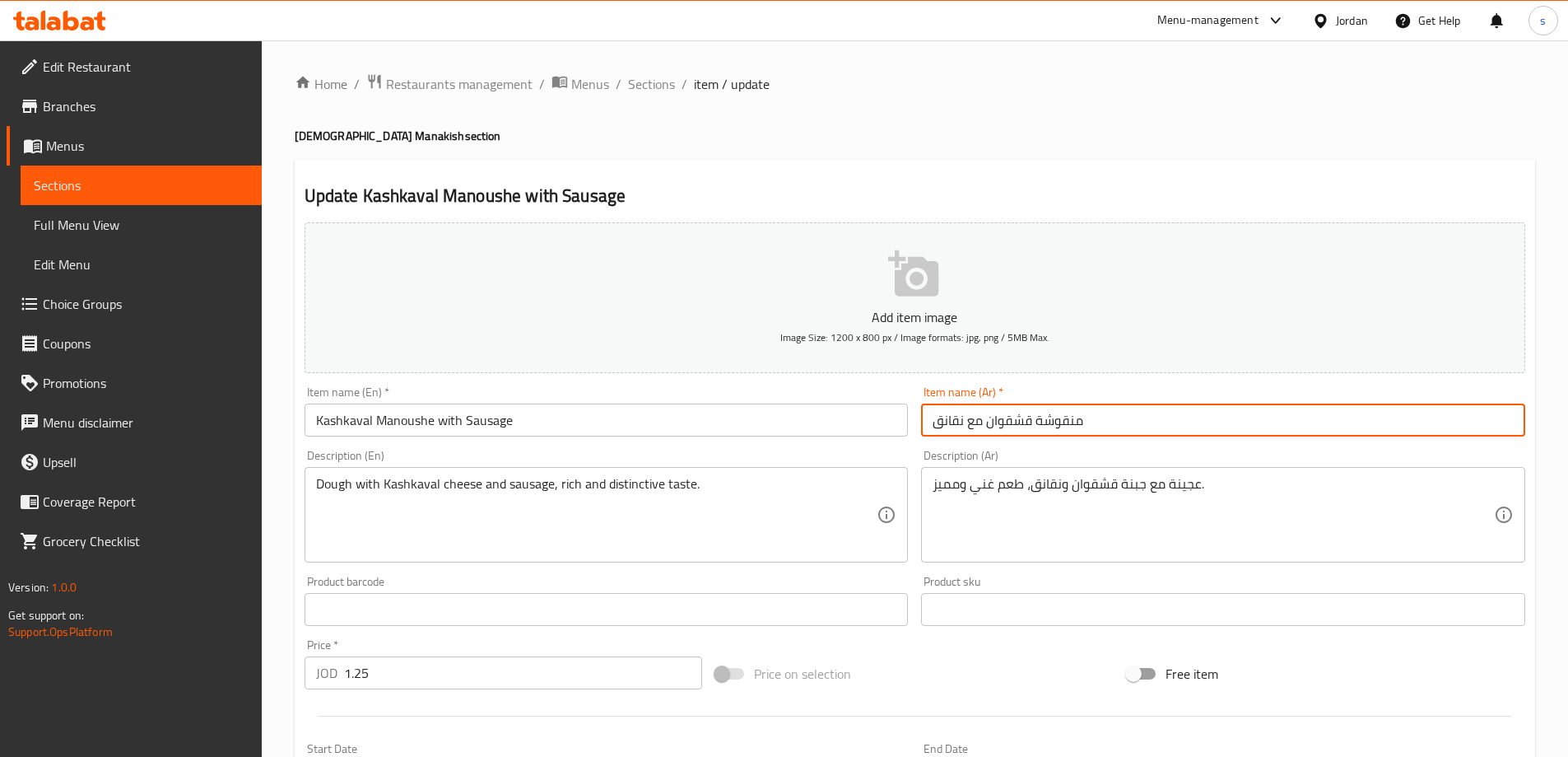
click at [944, 427] on input "منقوشة قشقوان مع نقانق" at bounding box center [1224, 419] width 605 height 33
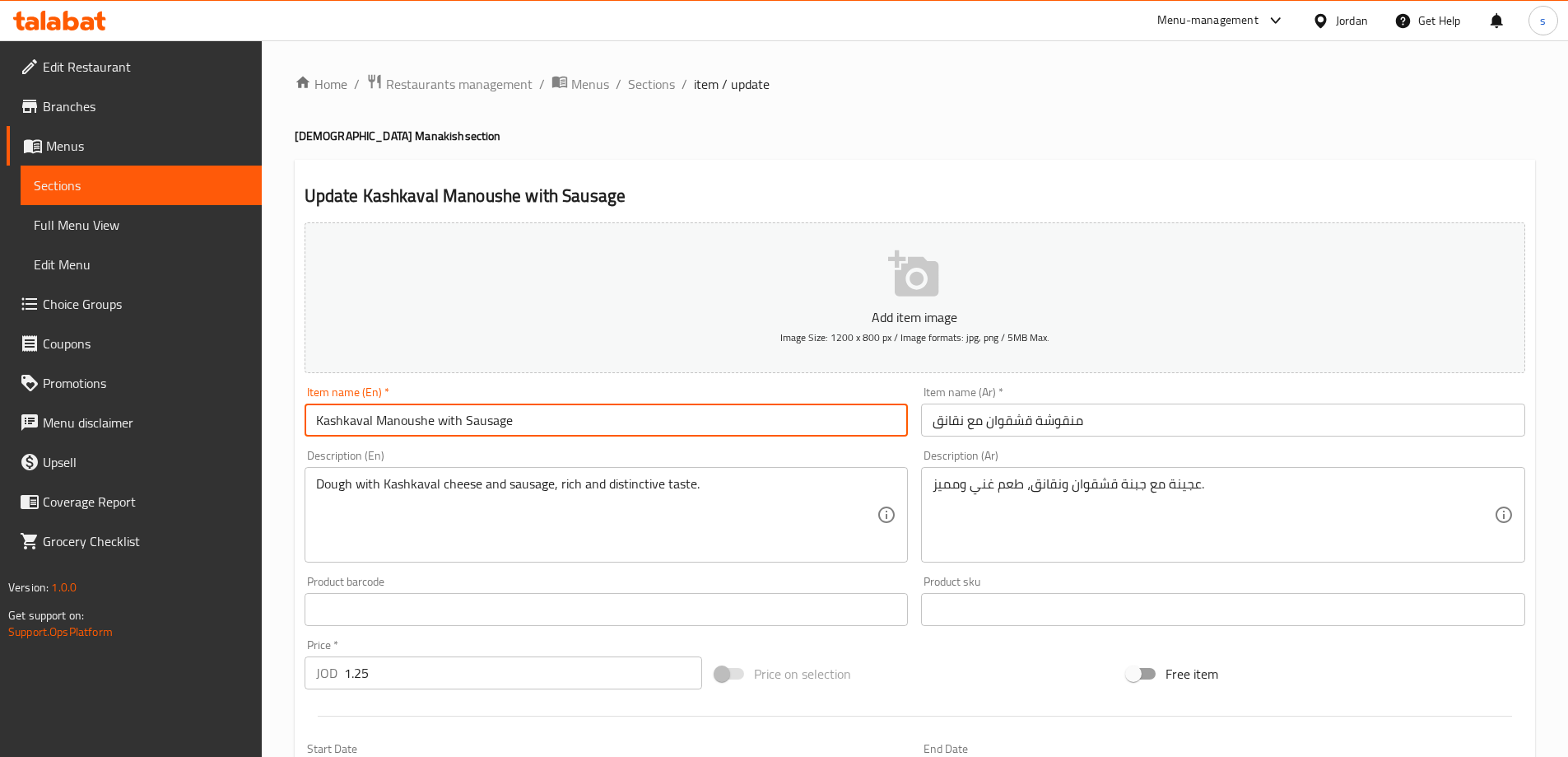
click at [353, 416] on input "Kashkaval Manoushe with Sausage" at bounding box center [607, 419] width 605 height 33
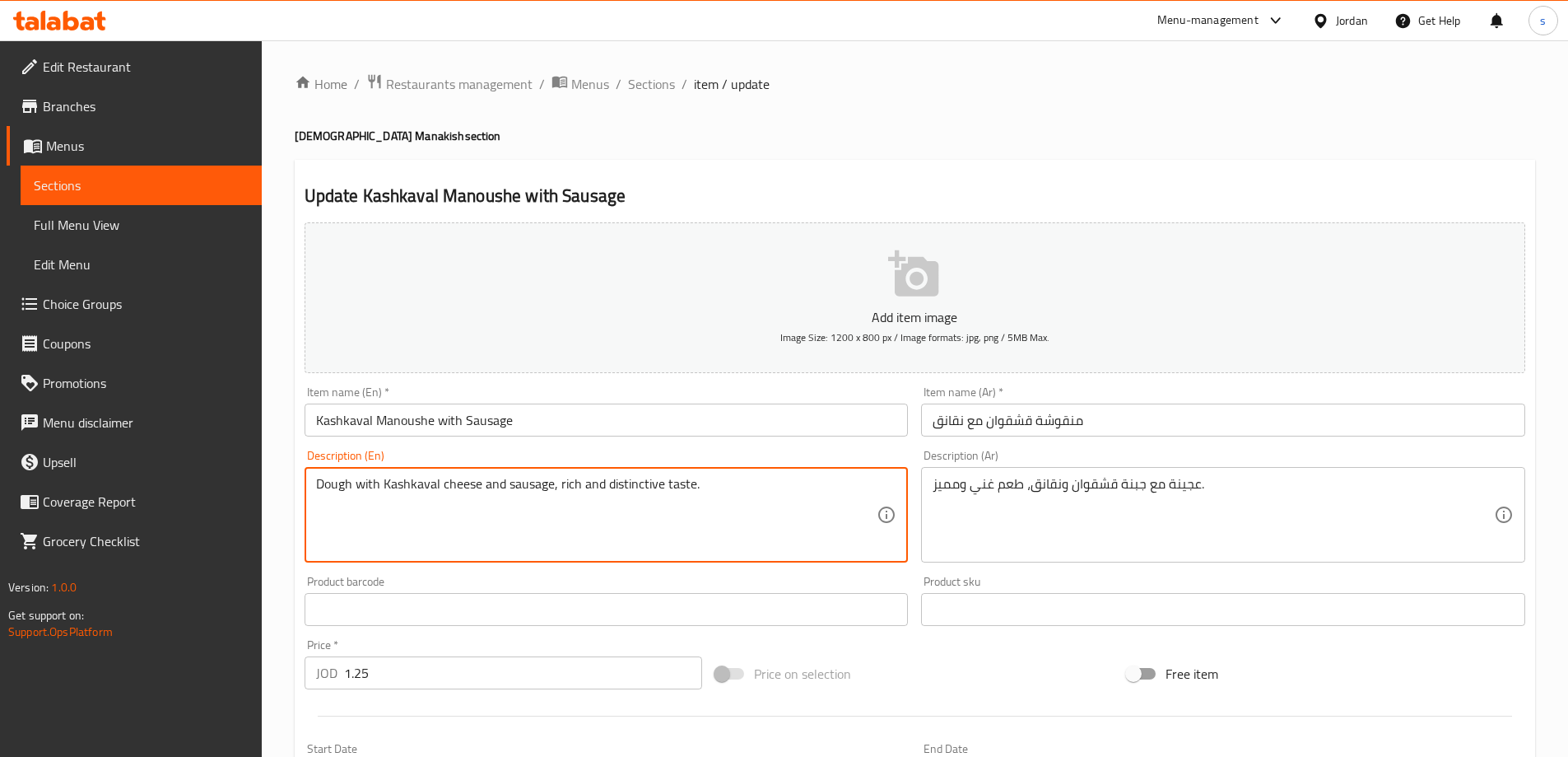
click at [411, 495] on textarea "Dough with Kashkaval cheese and sausage, rich and distinctive taste." at bounding box center [596, 514] width 562 height 78
click at [470, 485] on textarea "Dough with Kashkaval cheese and sausage, rich and distinctive taste." at bounding box center [596, 514] width 562 height 78
click at [531, 489] on textarea "Dough with Kashkaval cheese and sausage, rich and distinctive taste." at bounding box center [596, 514] width 562 height 78
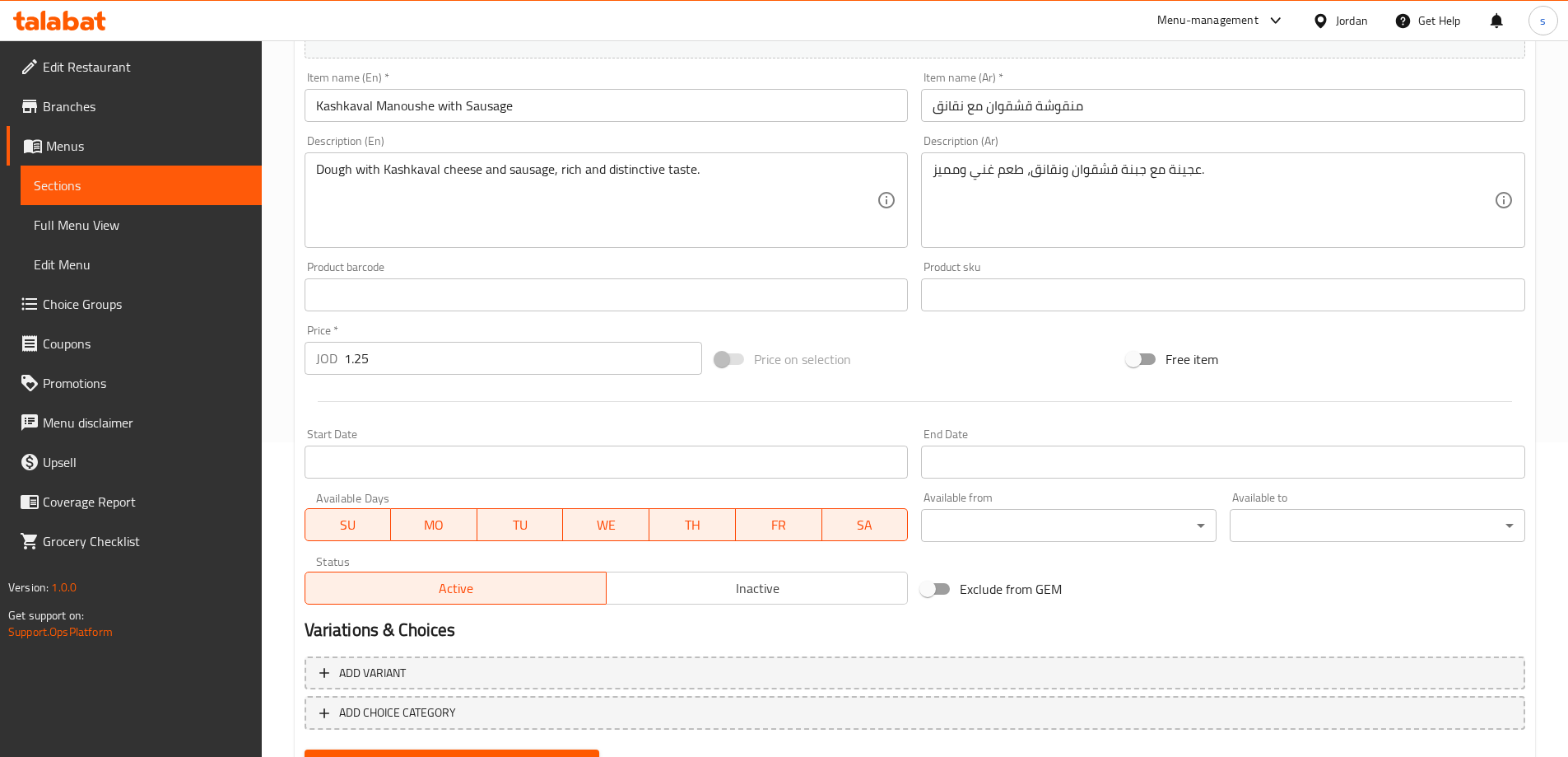
scroll to position [394, 0]
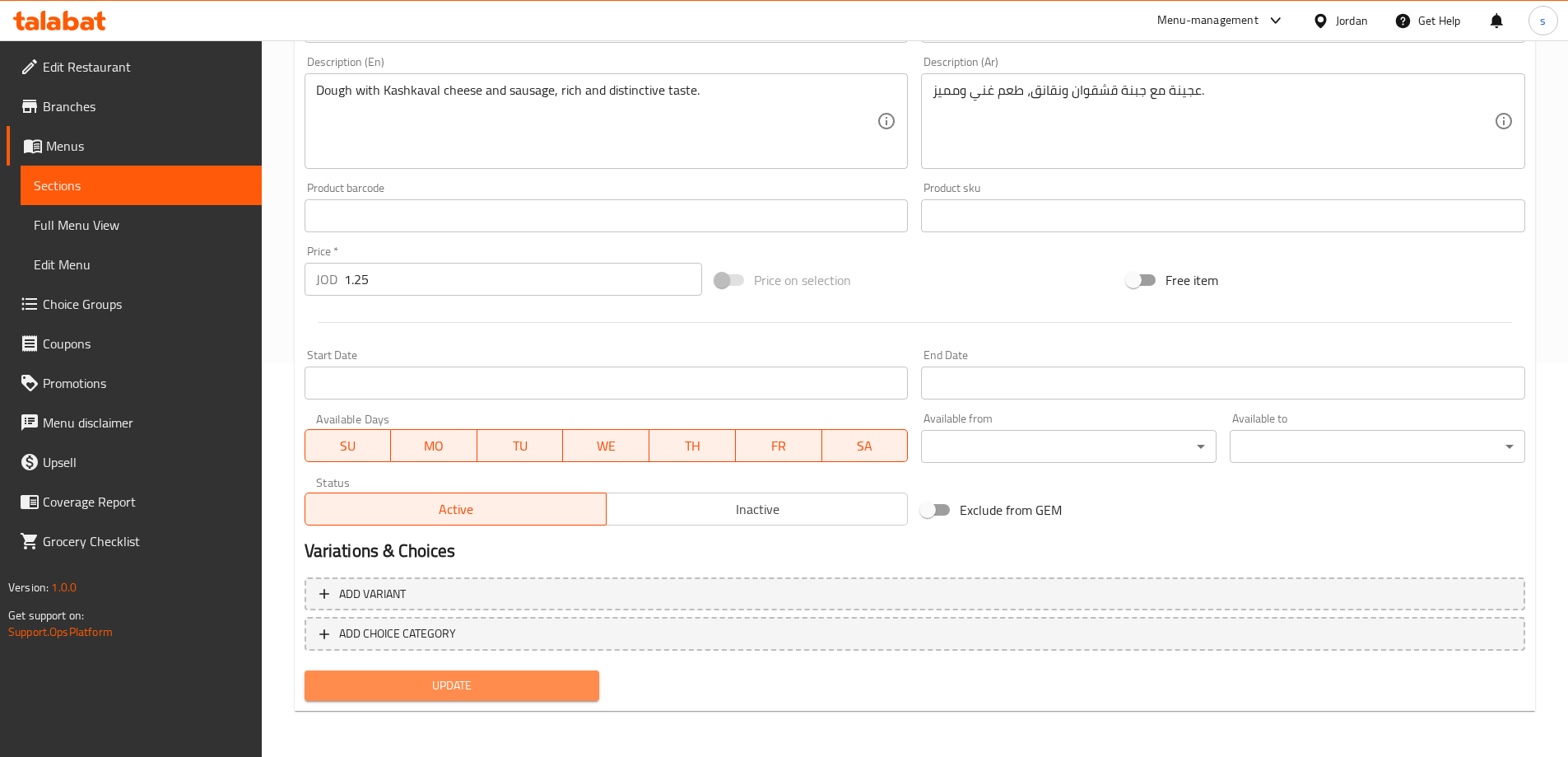
click at [430, 689] on span "Update" at bounding box center [452, 686] width 269 height 21
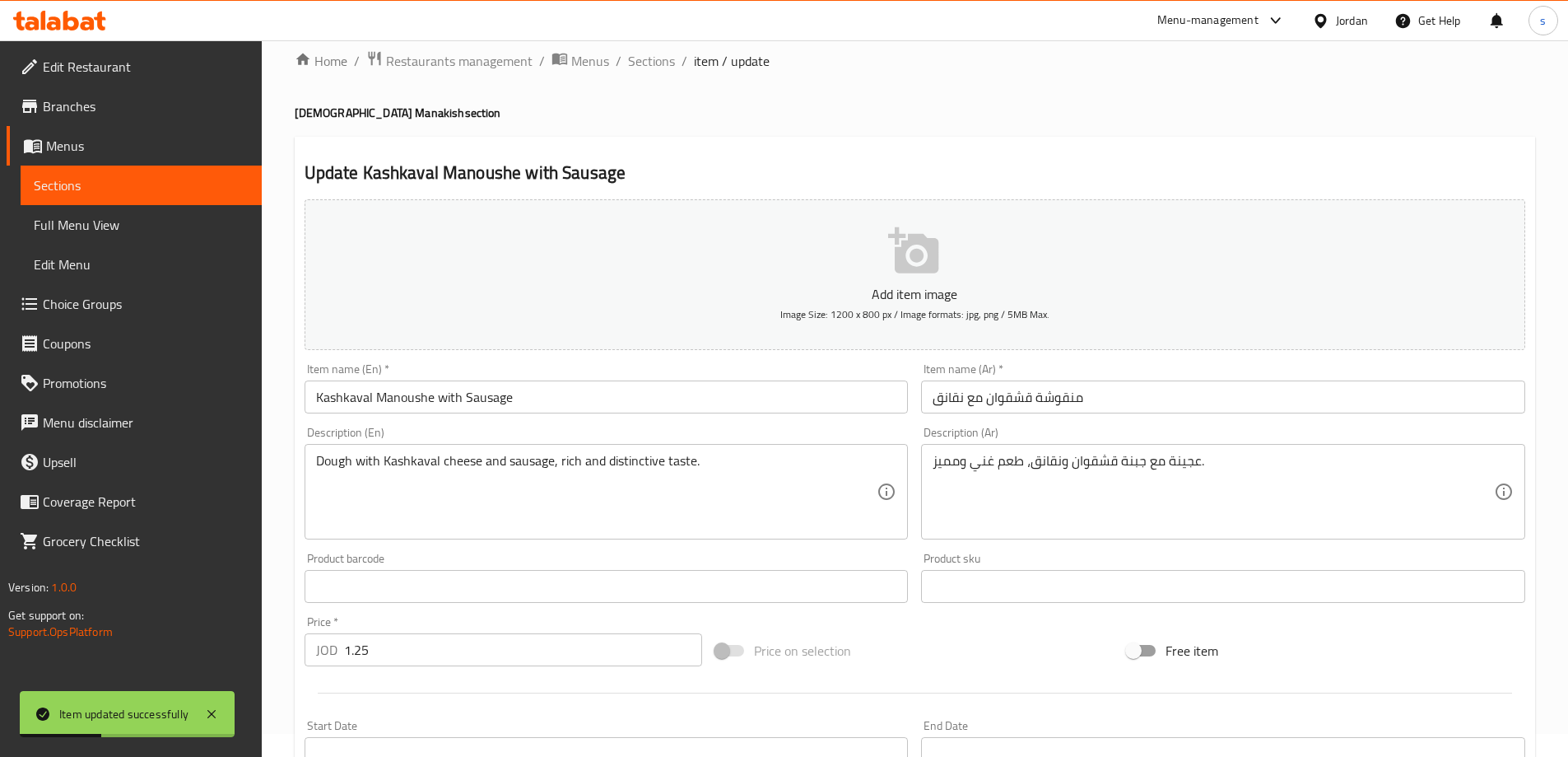
scroll to position [0, 0]
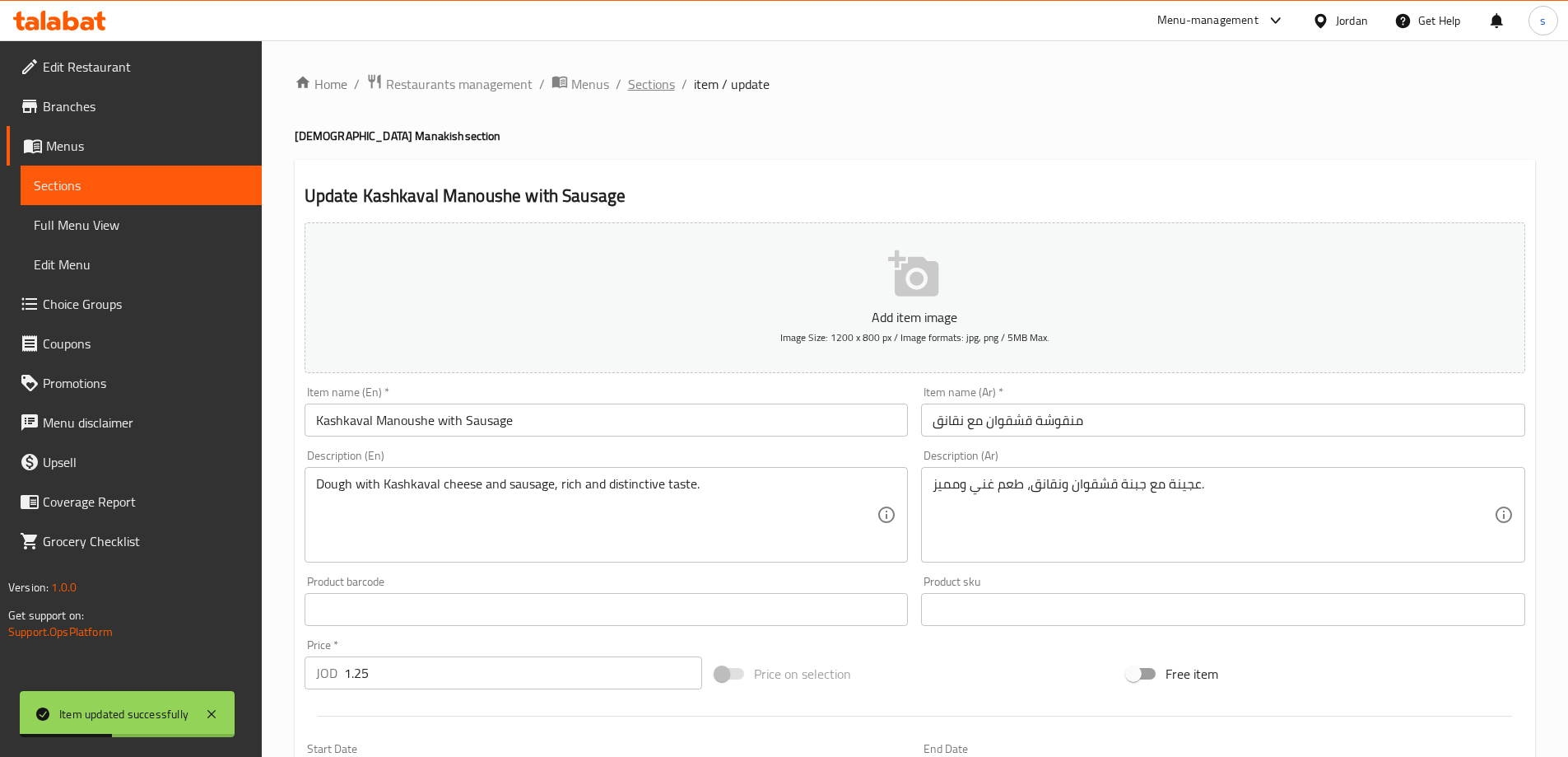
click at [648, 83] on span "Sections" at bounding box center [651, 84] width 47 height 20
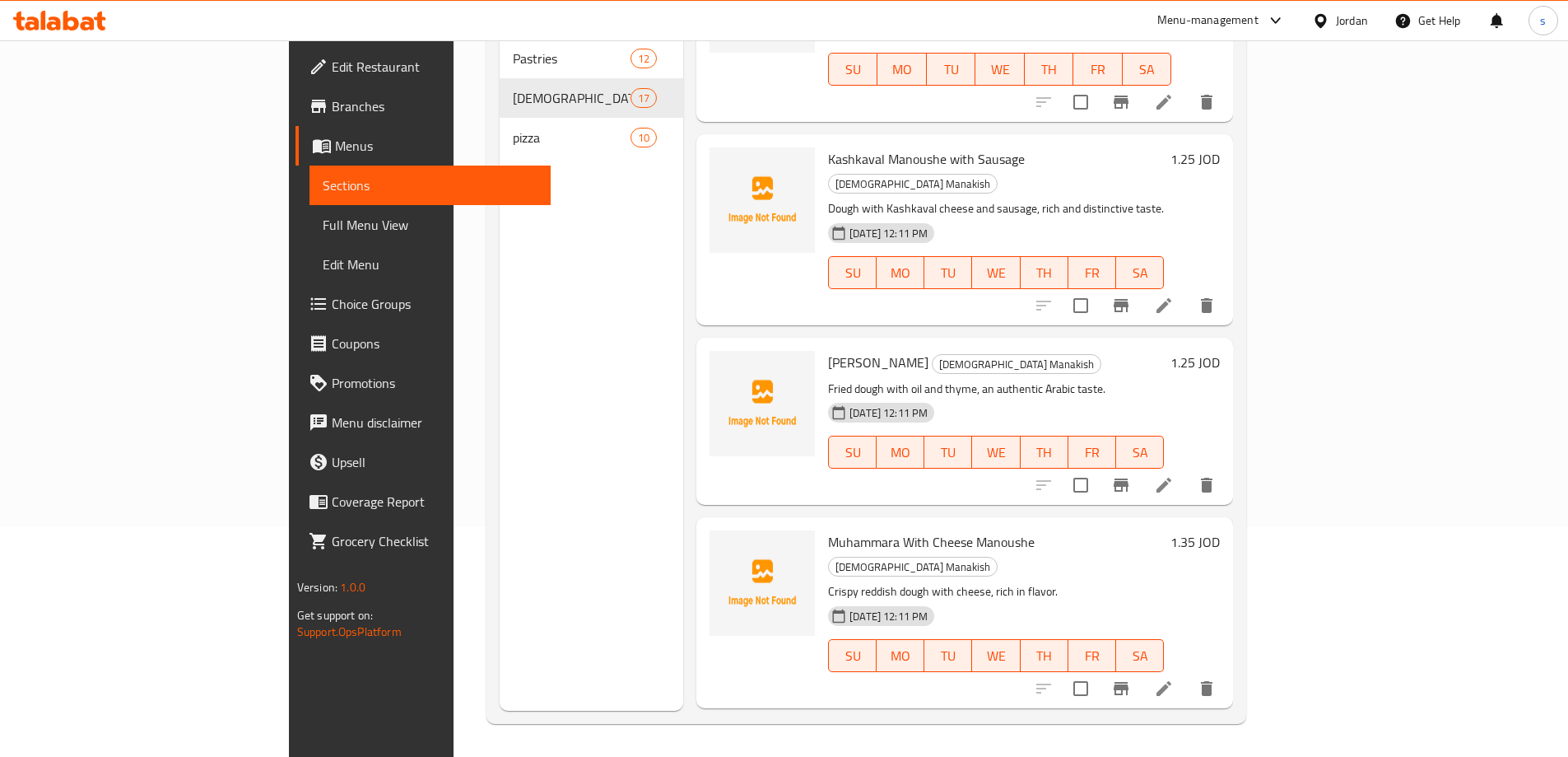
scroll to position [1812, 0]
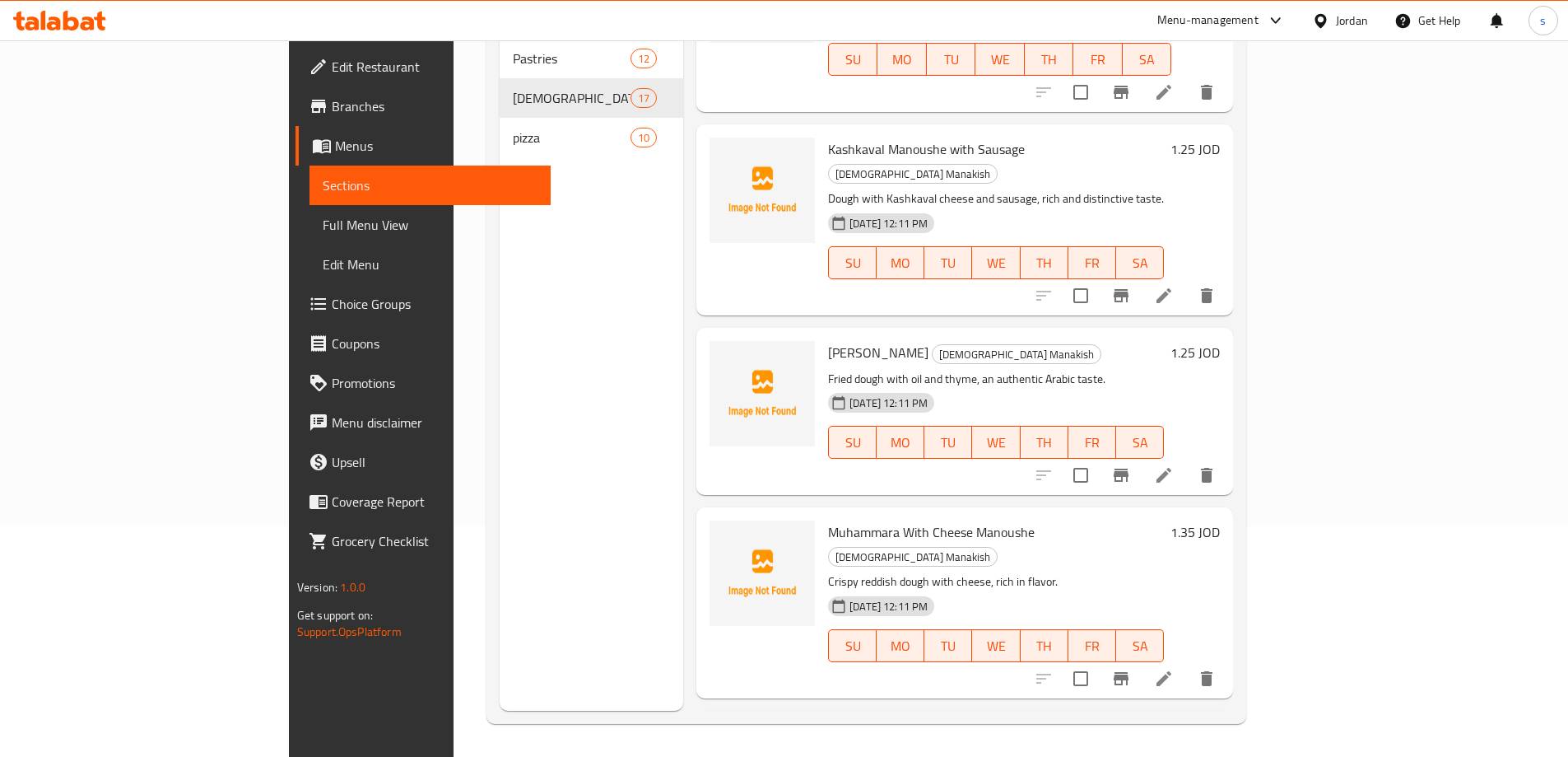
click at [1174, 465] on icon at bounding box center [1164, 475] width 20 height 20
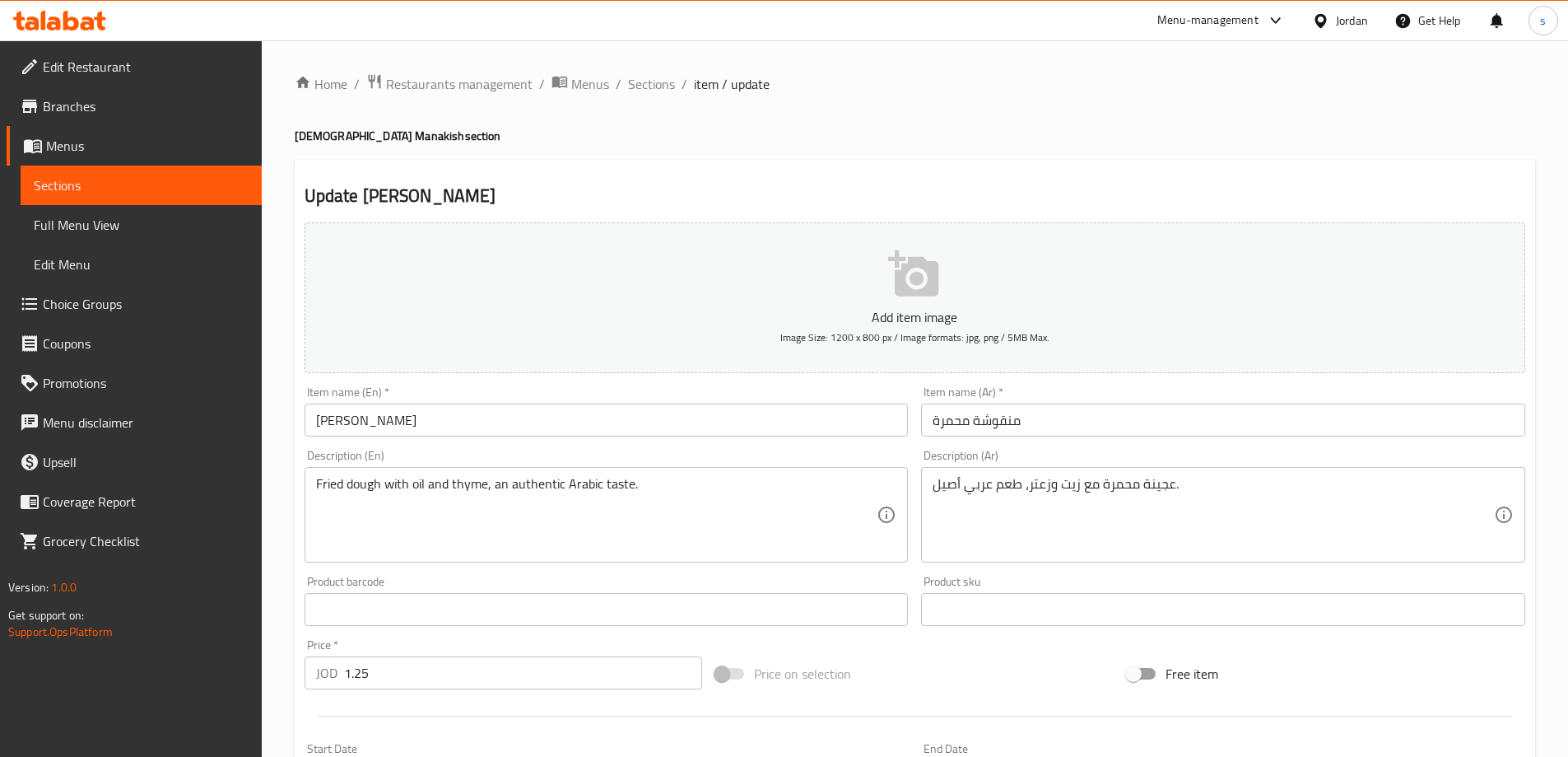
scroll to position [83, 0]
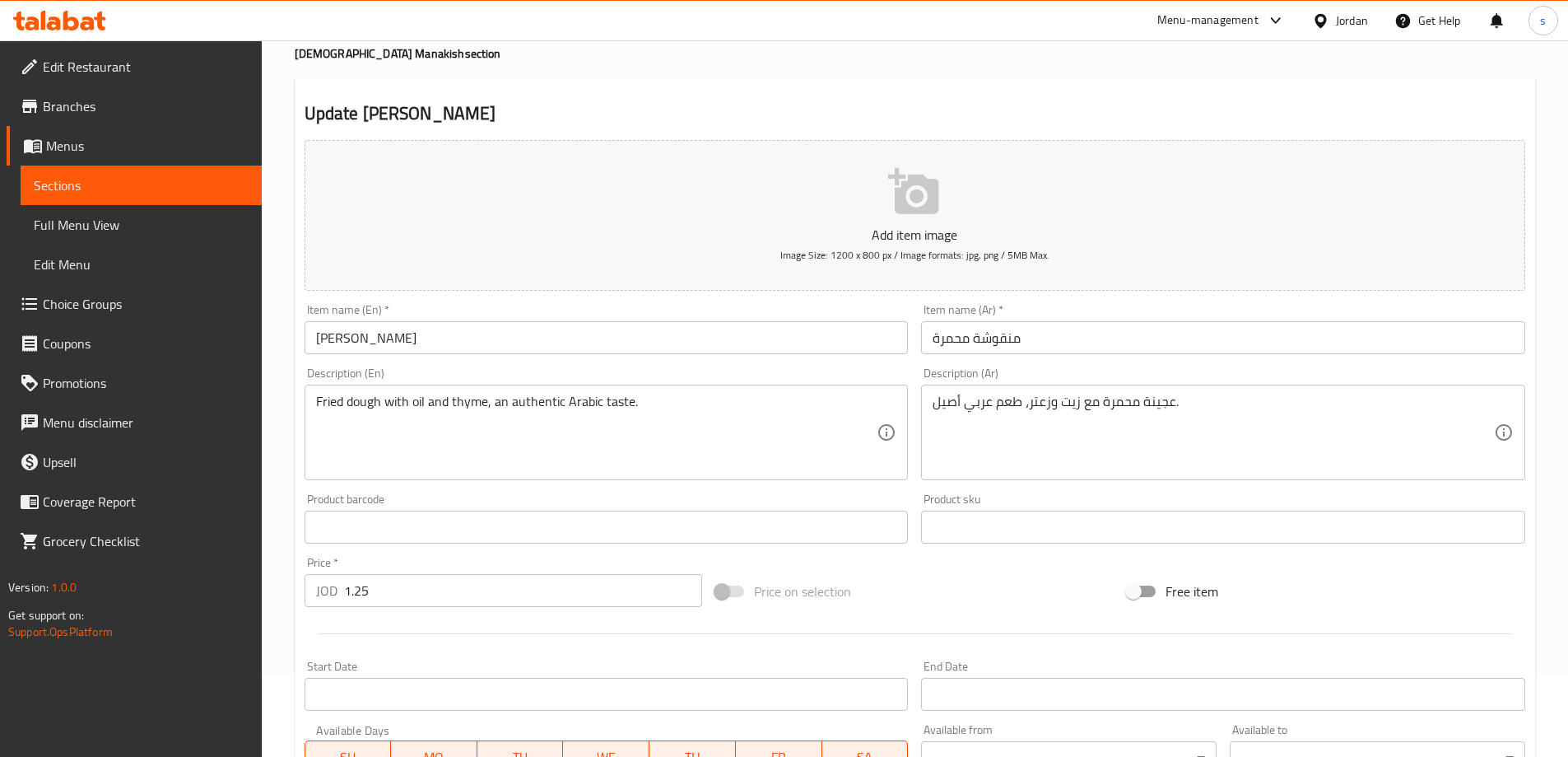
click at [989, 335] on input "منقوشة محمرة" at bounding box center [1224, 338] width 605 height 33
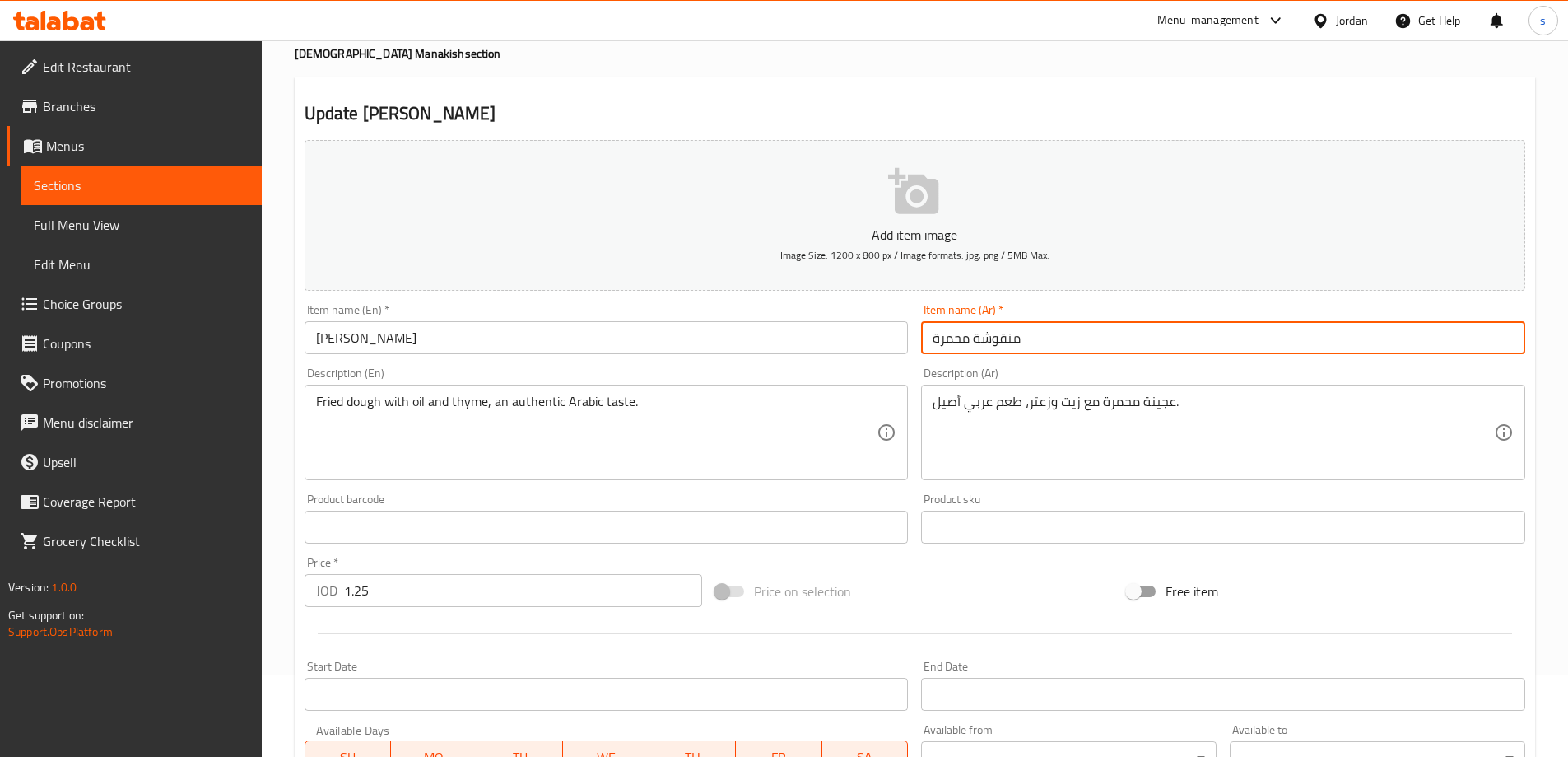
click at [989, 335] on input "منقوشة محمرة" at bounding box center [1224, 338] width 605 height 33
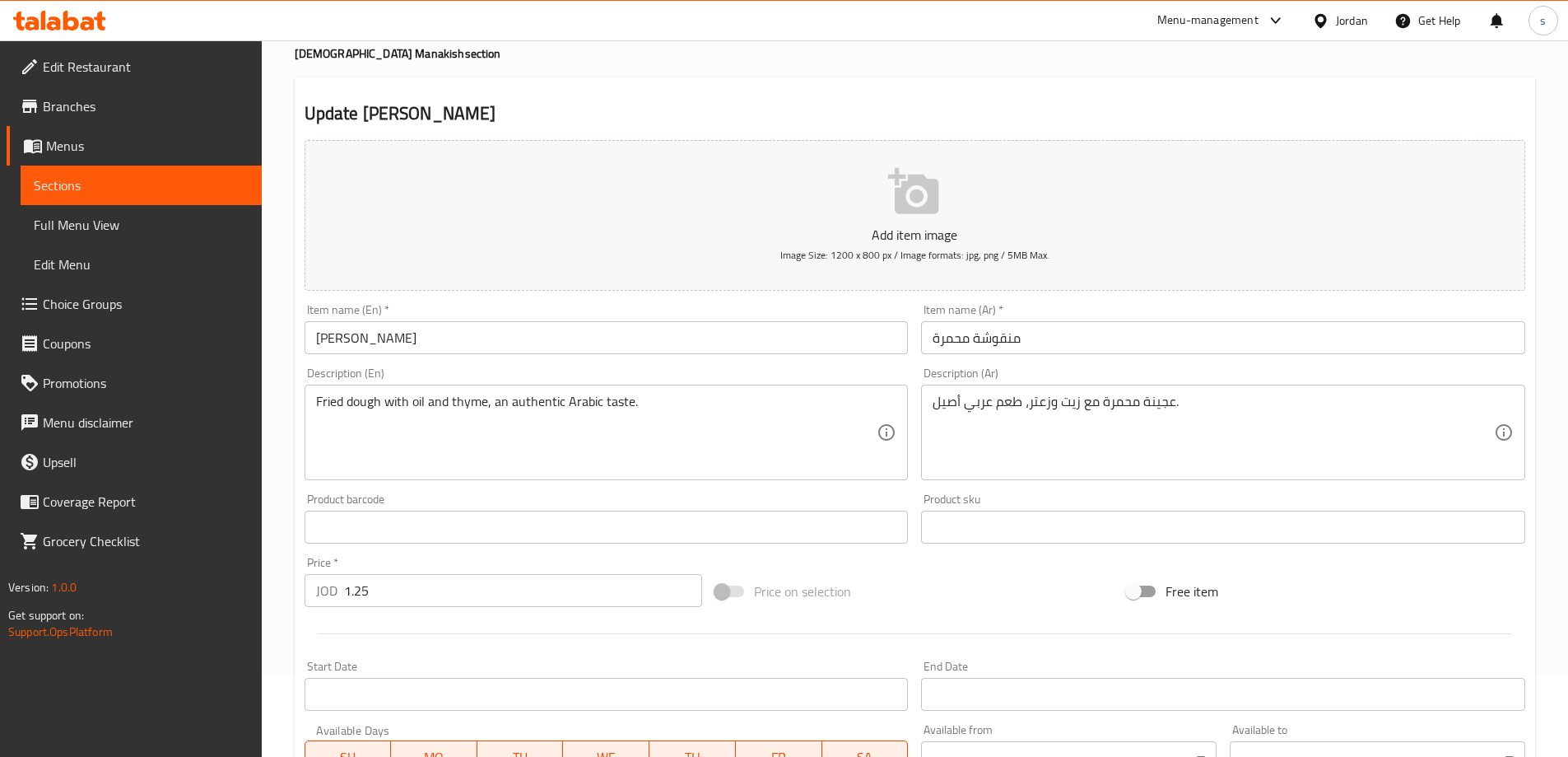
click at [416, 340] on input "Muhammara Manakish" at bounding box center [607, 338] width 605 height 33
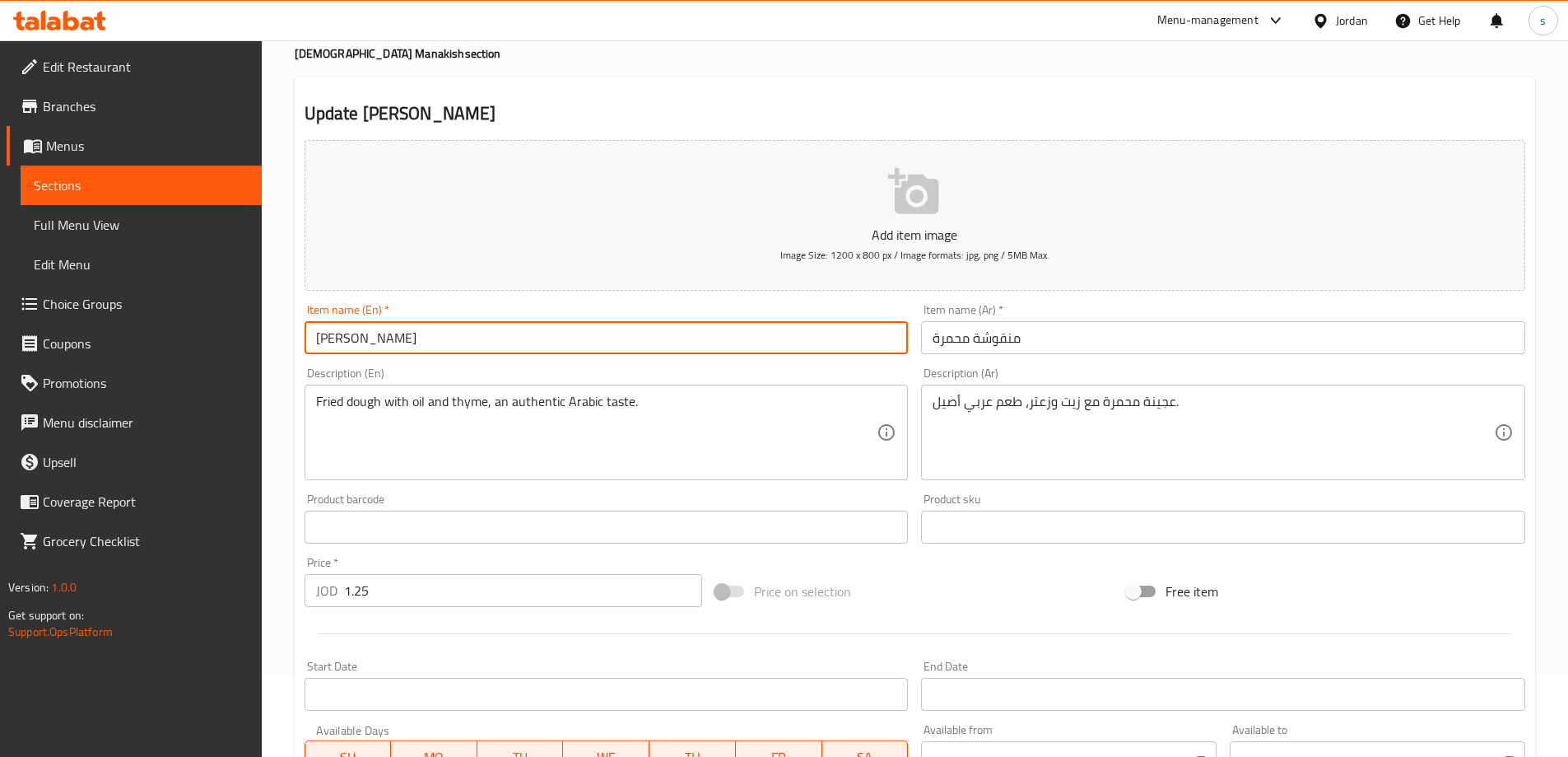
click at [416, 340] on input "Muhammara Manakish" at bounding box center [607, 338] width 605 height 33
paste input "oushe"
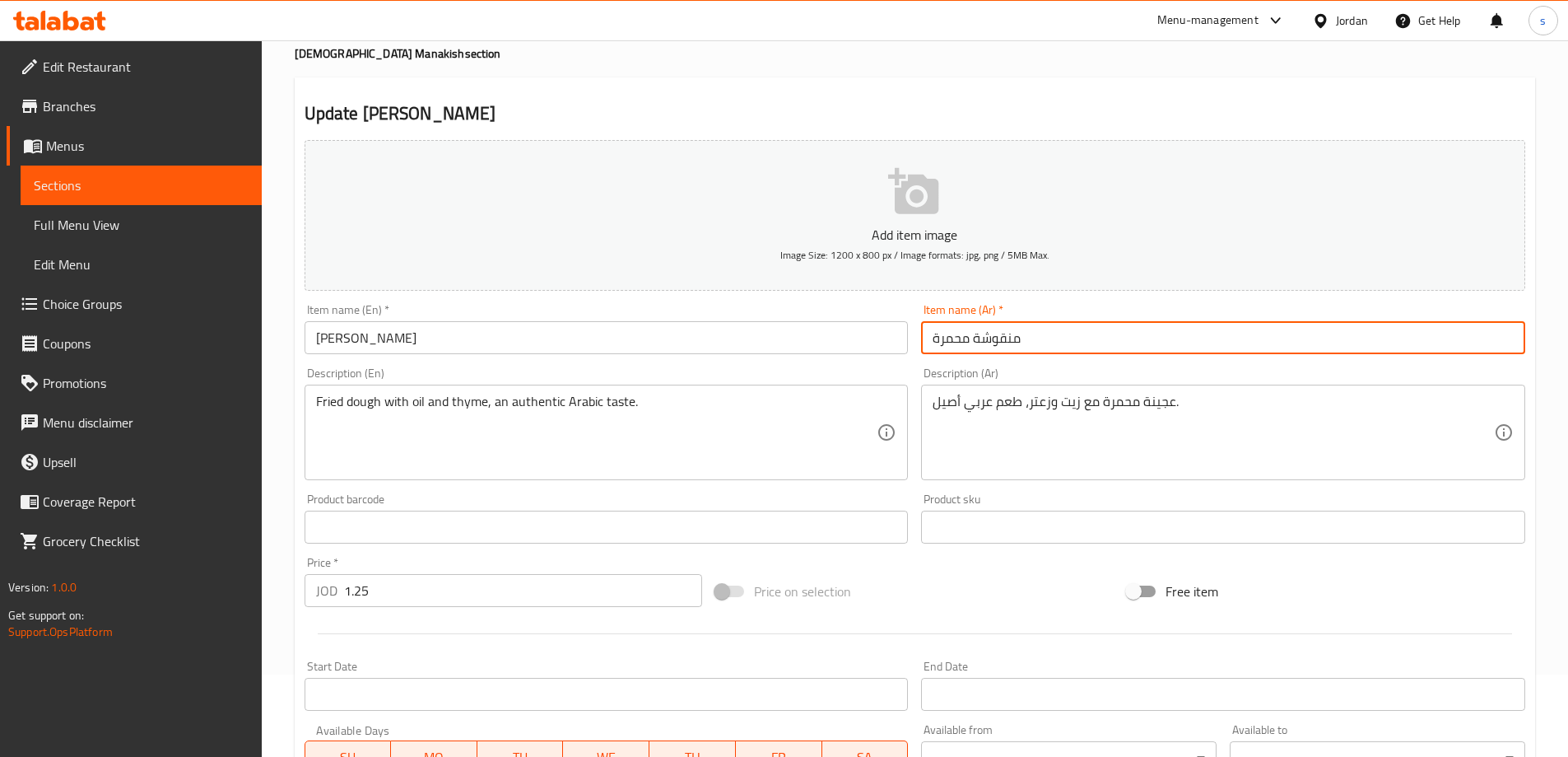
click at [948, 336] on input "منقوشة محمرة" at bounding box center [1224, 338] width 605 height 33
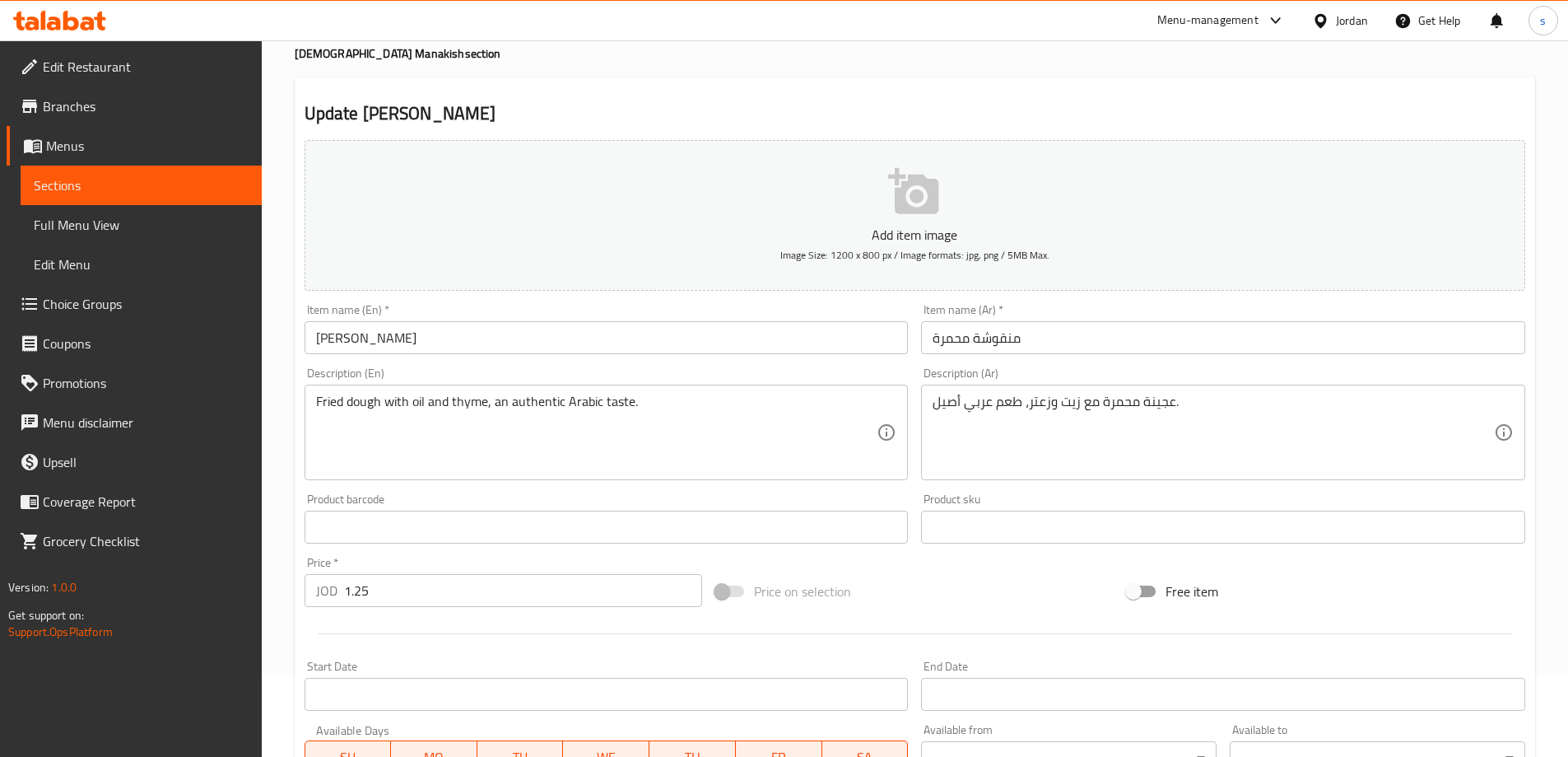
click at [338, 340] on input "Muhammara Manoushe" at bounding box center [607, 338] width 605 height 33
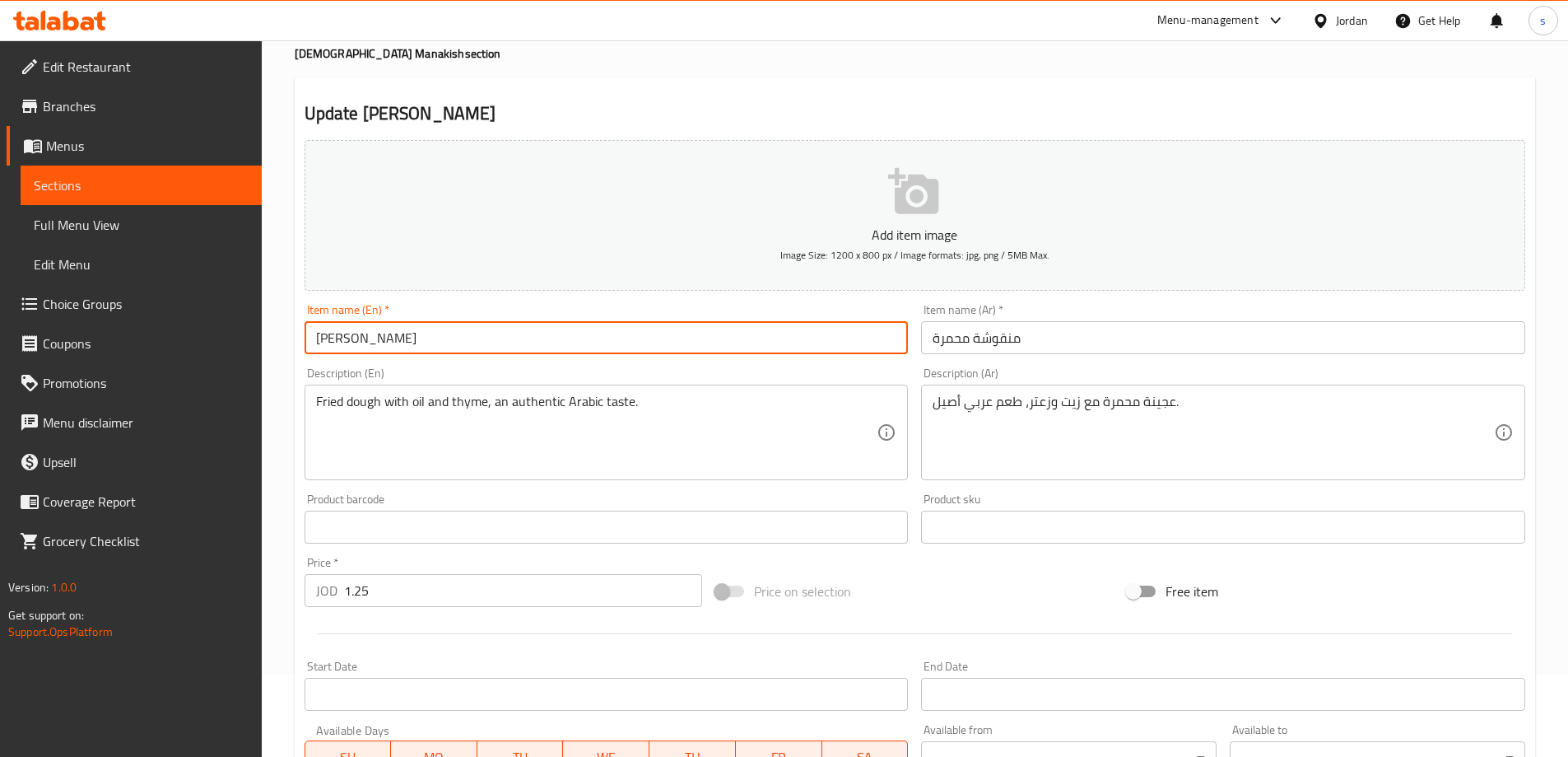
click at [338, 340] on input "Muhammara Manoushe" at bounding box center [607, 338] width 605 height 33
paste input "text"
type input "Muhammara Manoushe"
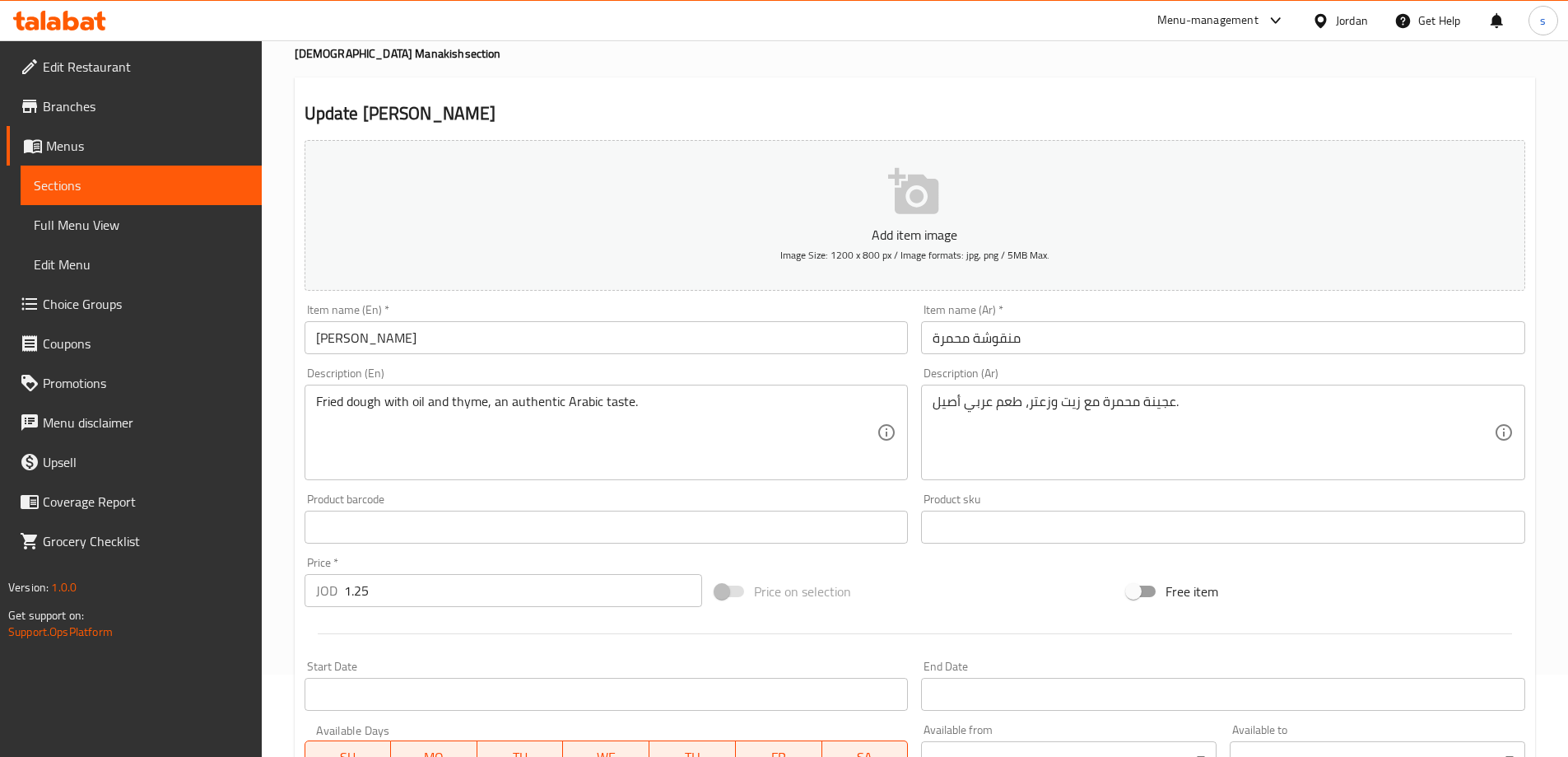
click at [454, 367] on div "Description (En) Fried dough with oil and thyme, an authentic Arabic taste. Des…" at bounding box center [607, 423] width 605 height 113
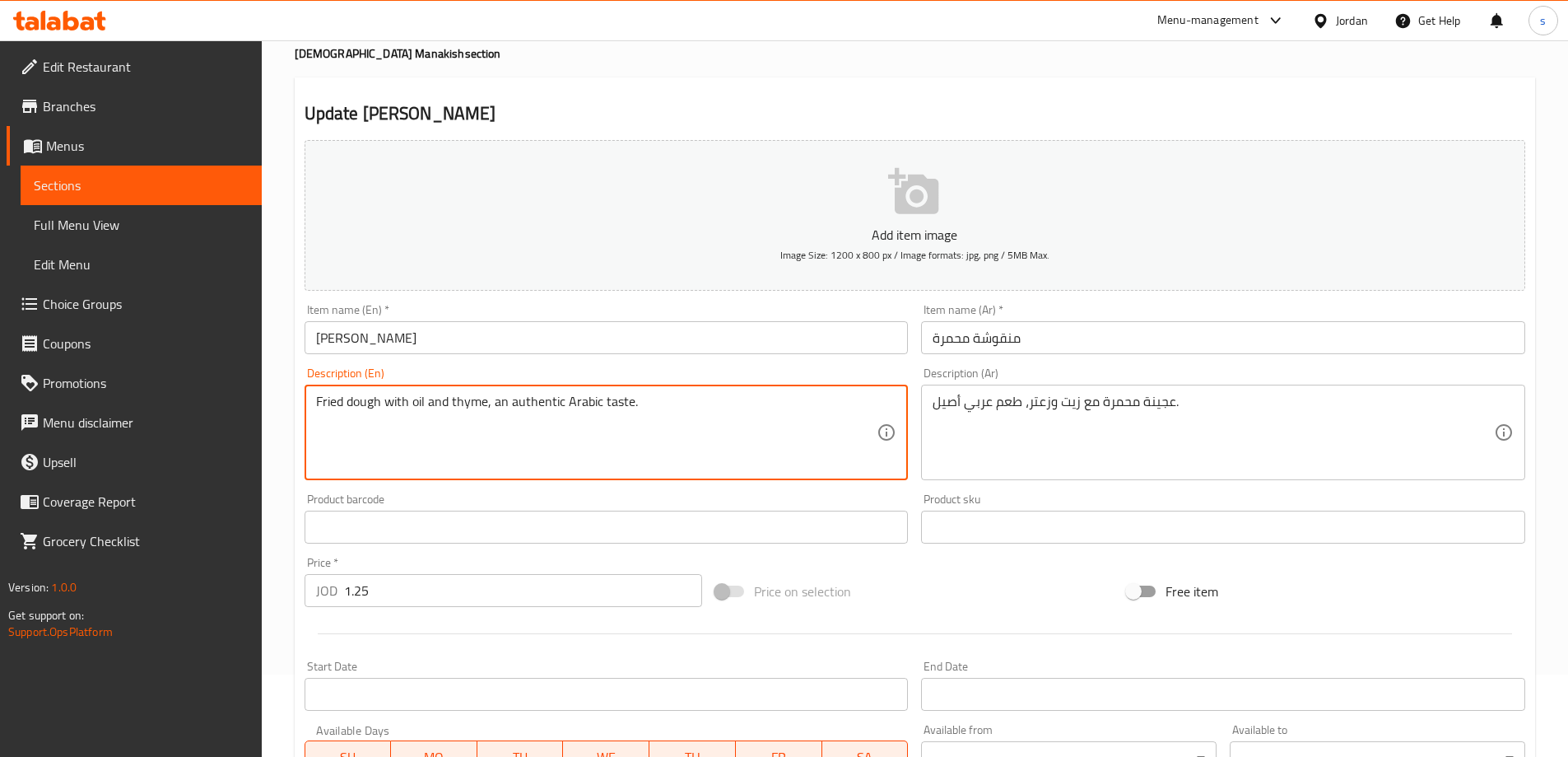
click at [334, 407] on textarea "Fried dough with oil and thyme, an authentic Arabic taste." at bounding box center [596, 433] width 562 height 78
paste textarea "Muhammara"
click at [428, 406] on textarea "Muhammara dough with oil and thyme, an authentic Arabic taste." at bounding box center [596, 433] width 562 height 78
click at [494, 402] on textarea "Muhammara dough with oil and thyme, an authentic Arabic taste." at bounding box center [596, 433] width 562 height 78
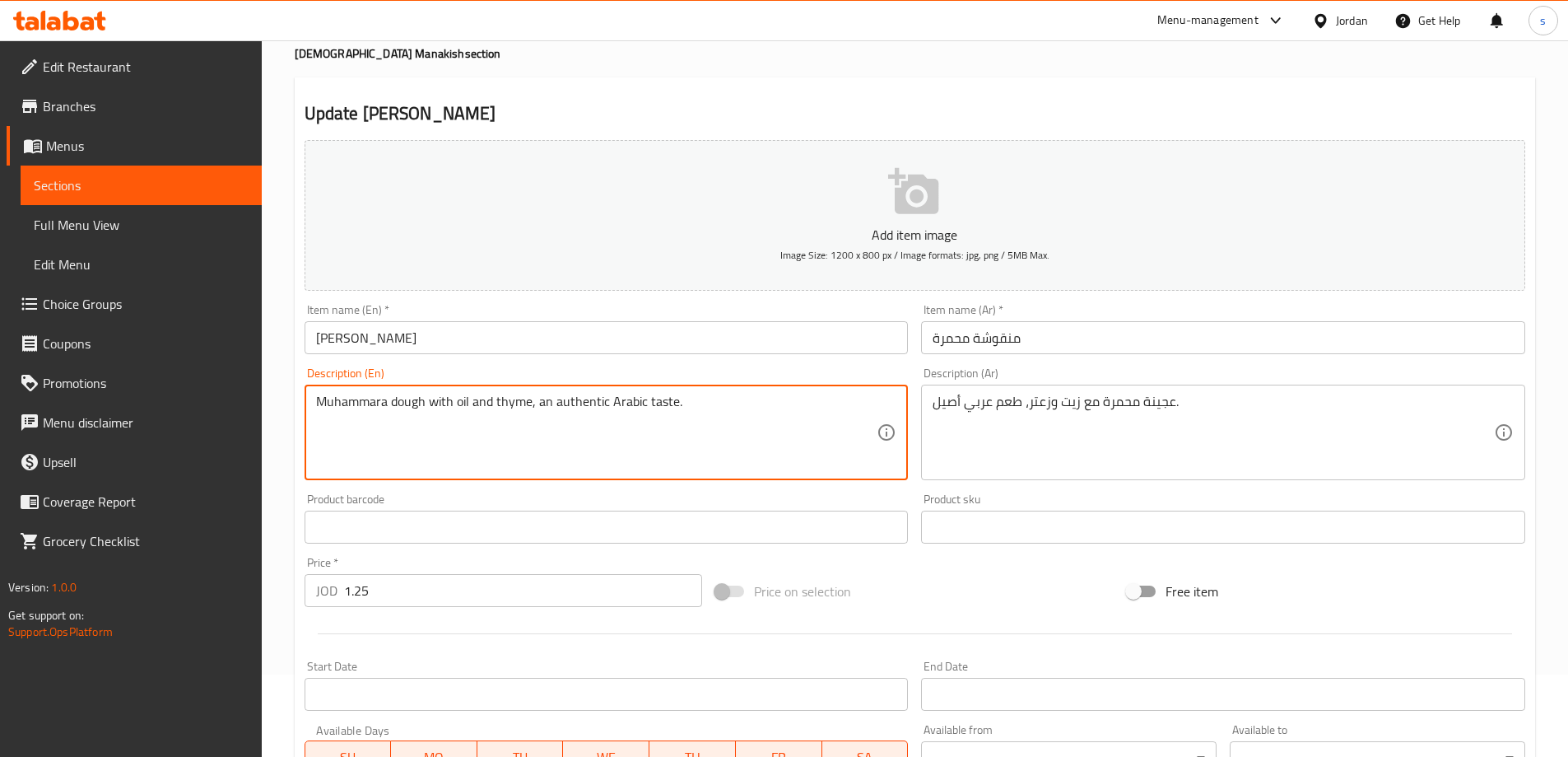
click at [512, 399] on textarea "Muhammara dough with oil and thyme, an authentic Arabic taste." at bounding box center [596, 433] width 562 height 78
click at [555, 414] on textarea "Muhammara dough with oil and Zataar, an authentic Arabic taste." at bounding box center [596, 433] width 562 height 78
click at [670, 404] on textarea "Muhammara dough with oil and Zataar, an authentic Arabic taste." at bounding box center [596, 433] width 562 height 78
click at [495, 460] on textarea "Muhammara dough with oil and Zataar, an authentic Arabic taste." at bounding box center [596, 433] width 562 height 78
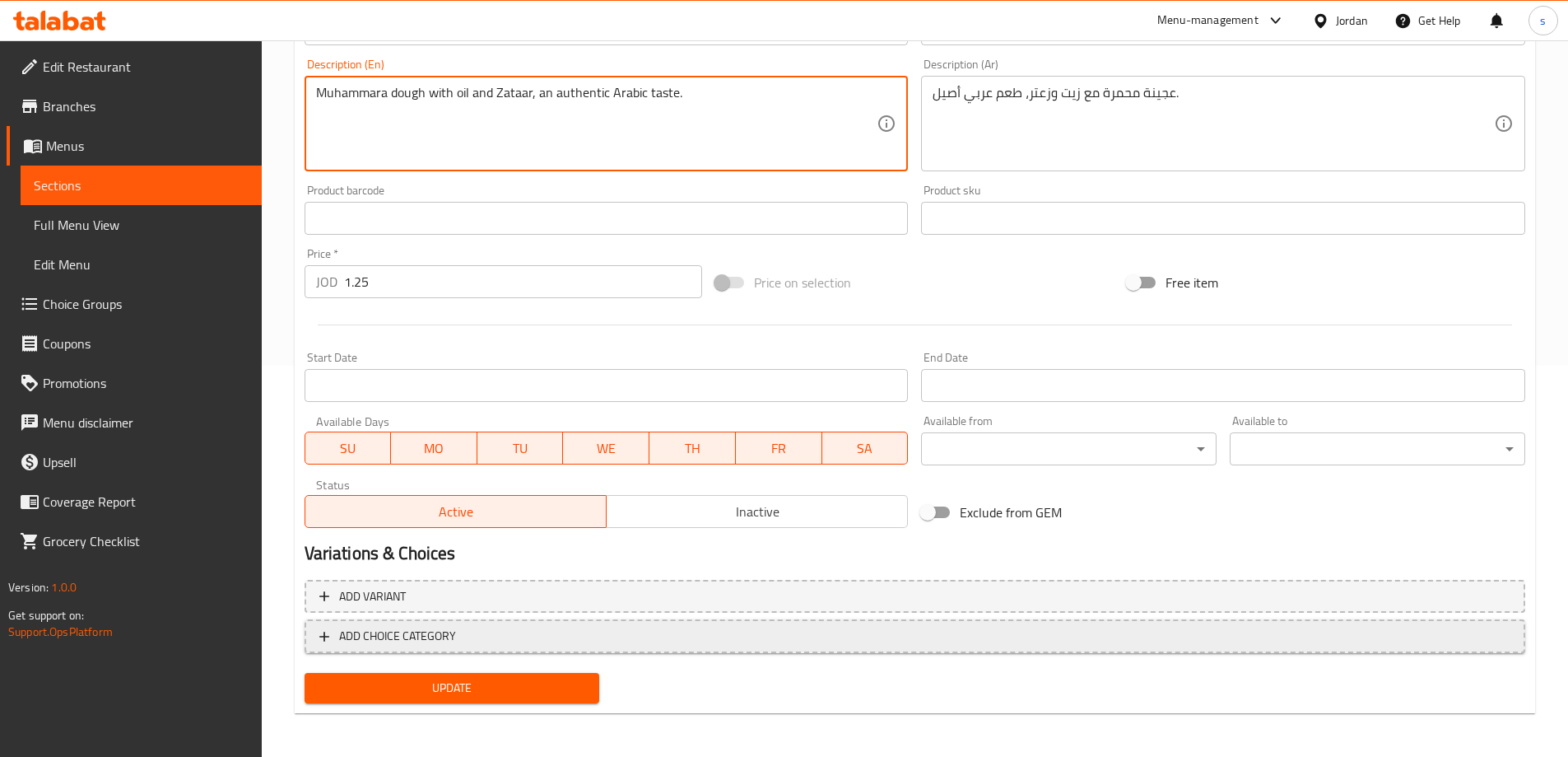
scroll to position [394, 0]
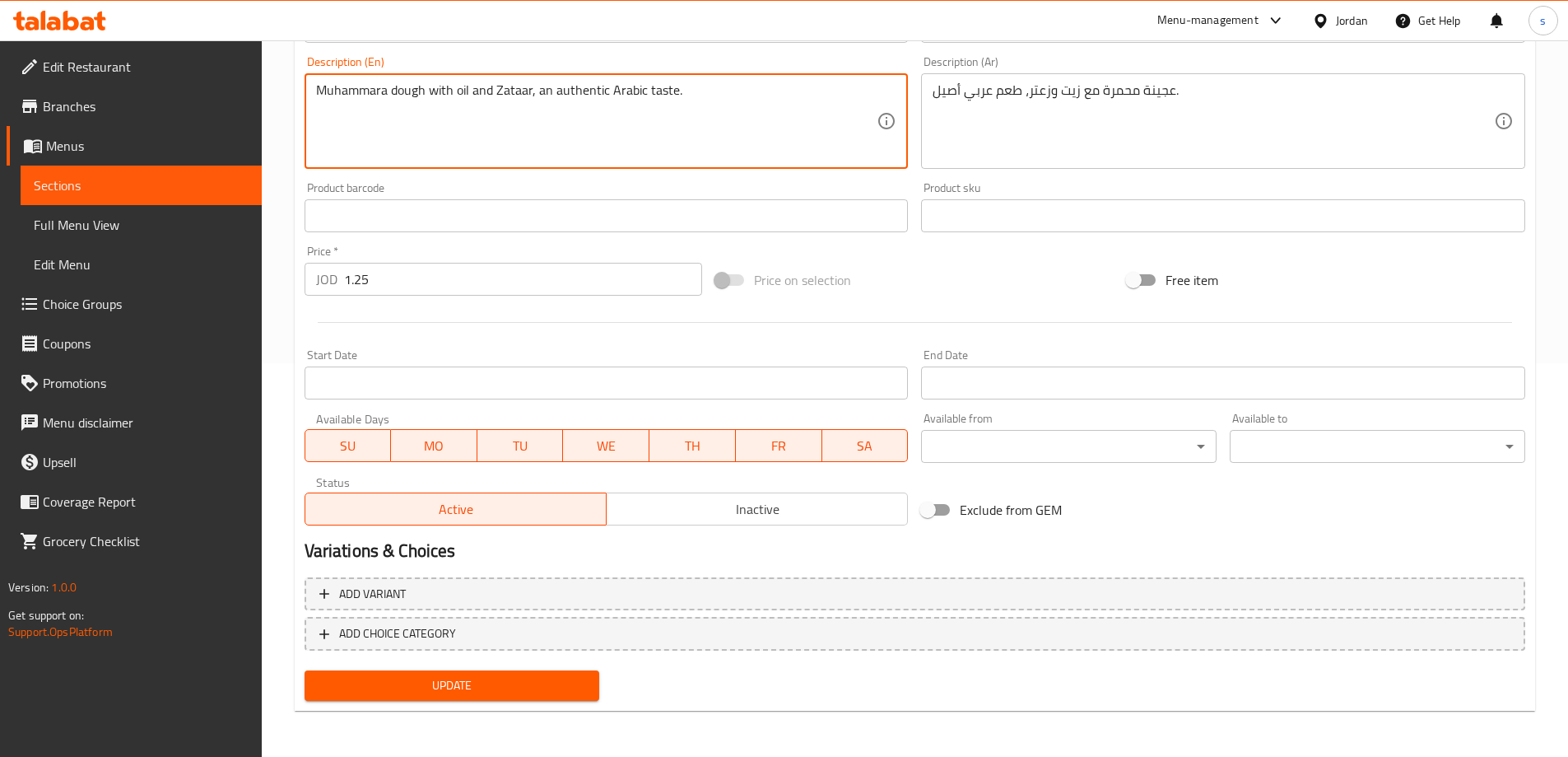
type textarea "Muhammara dough with oil and Zataar, an authentic Arabic taste."
click at [516, 693] on span "Update" at bounding box center [452, 686] width 269 height 21
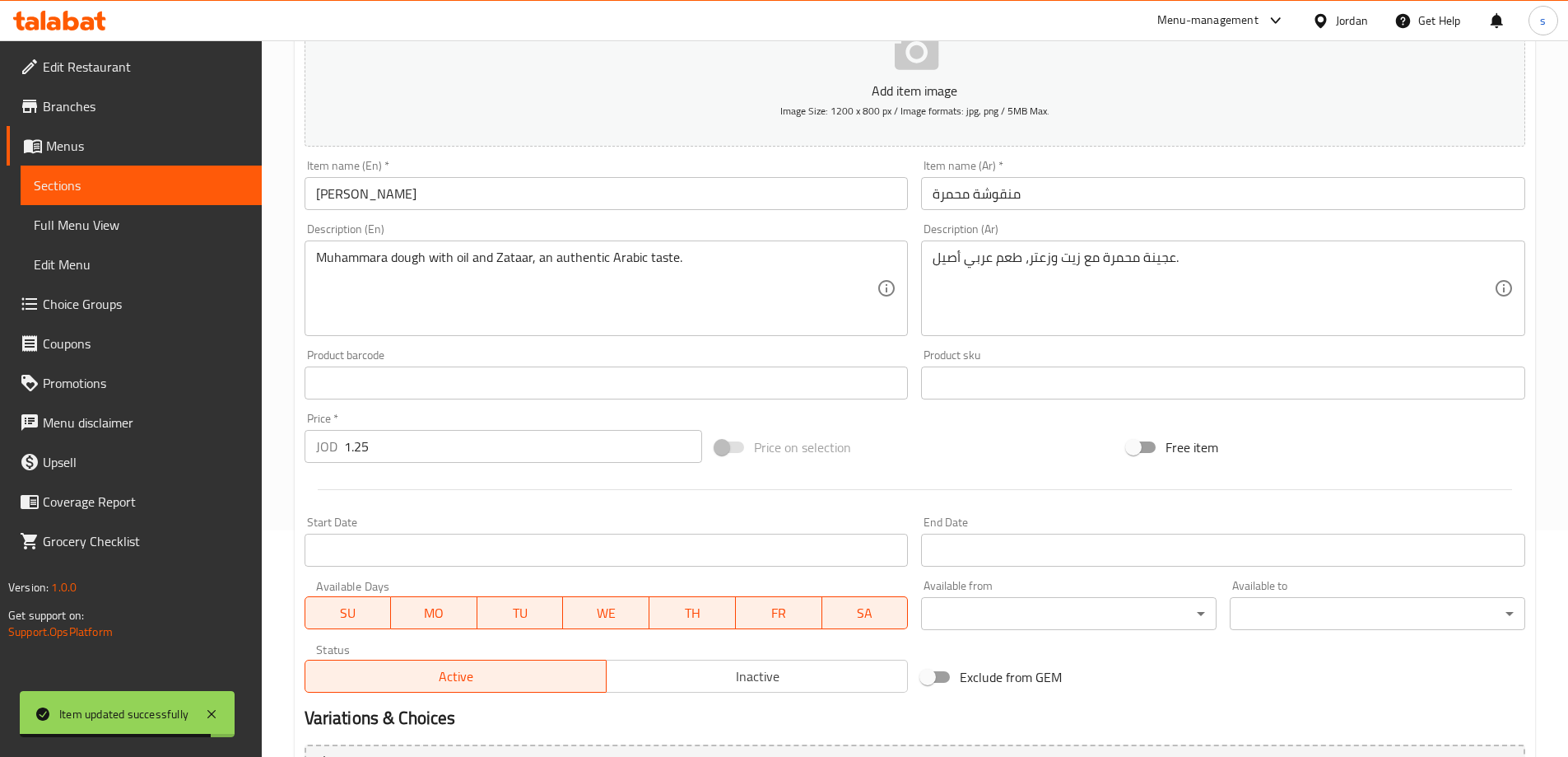
scroll to position [0, 0]
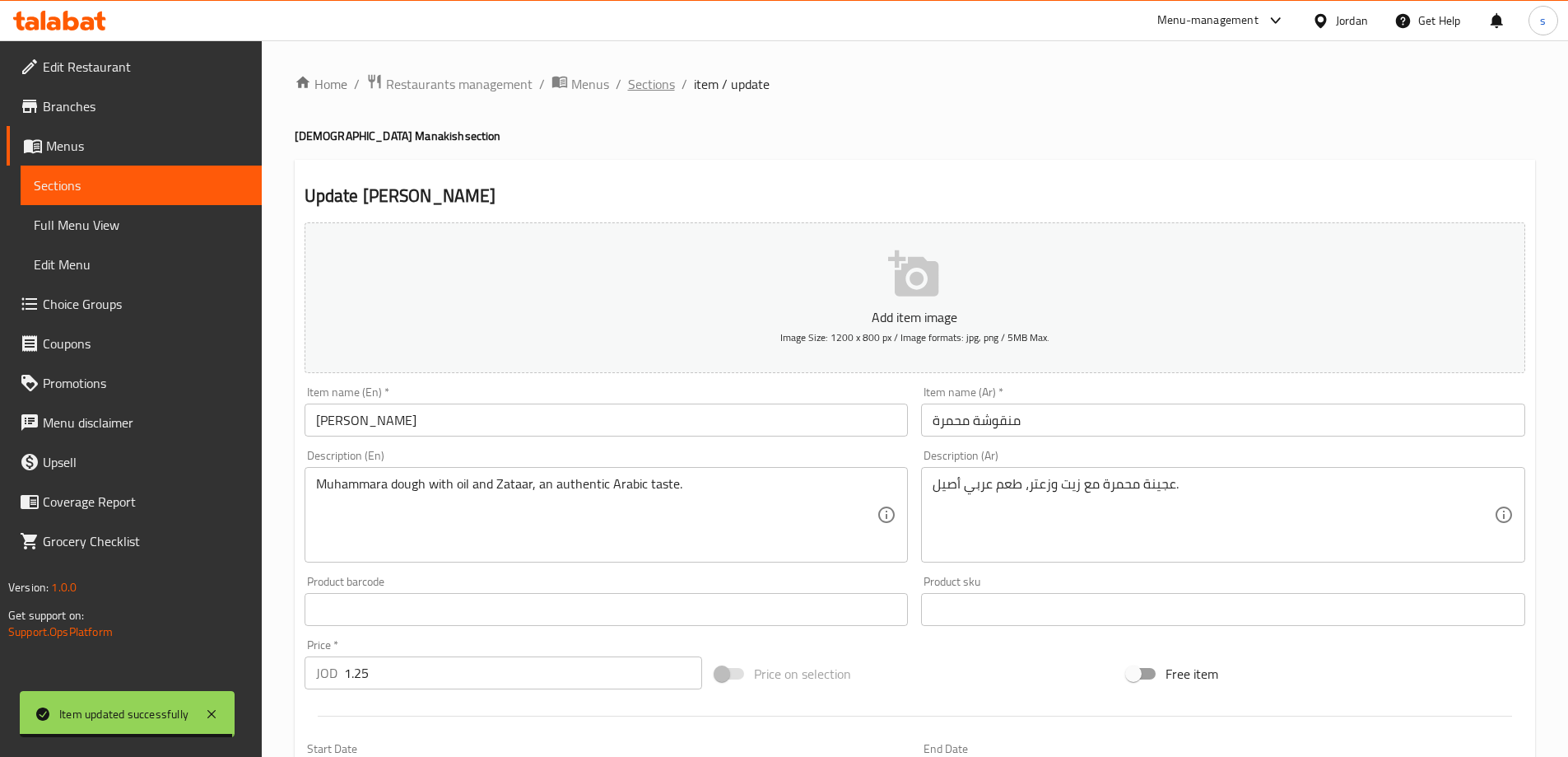
click at [648, 84] on span "Sections" at bounding box center [651, 84] width 47 height 20
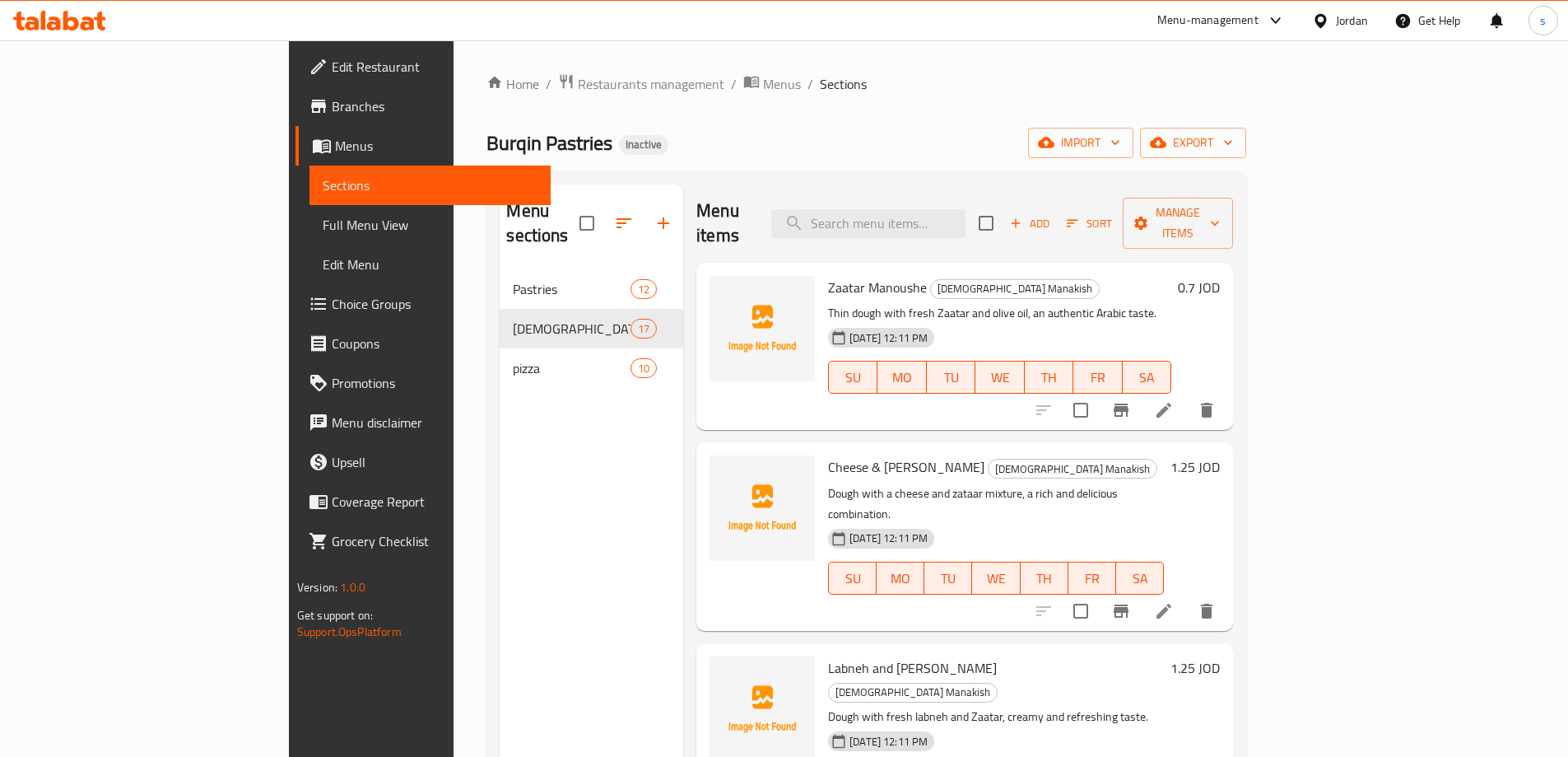
drag, startPoint x: 1549, startPoint y: 335, endPoint x: 1551, endPoint y: 354, distance: 19.1
click at [1280, 354] on div "Home / Restaurants management / Menus / Sections Burqin Pastries Inactive impor…" at bounding box center [866, 514] width 825 height 947
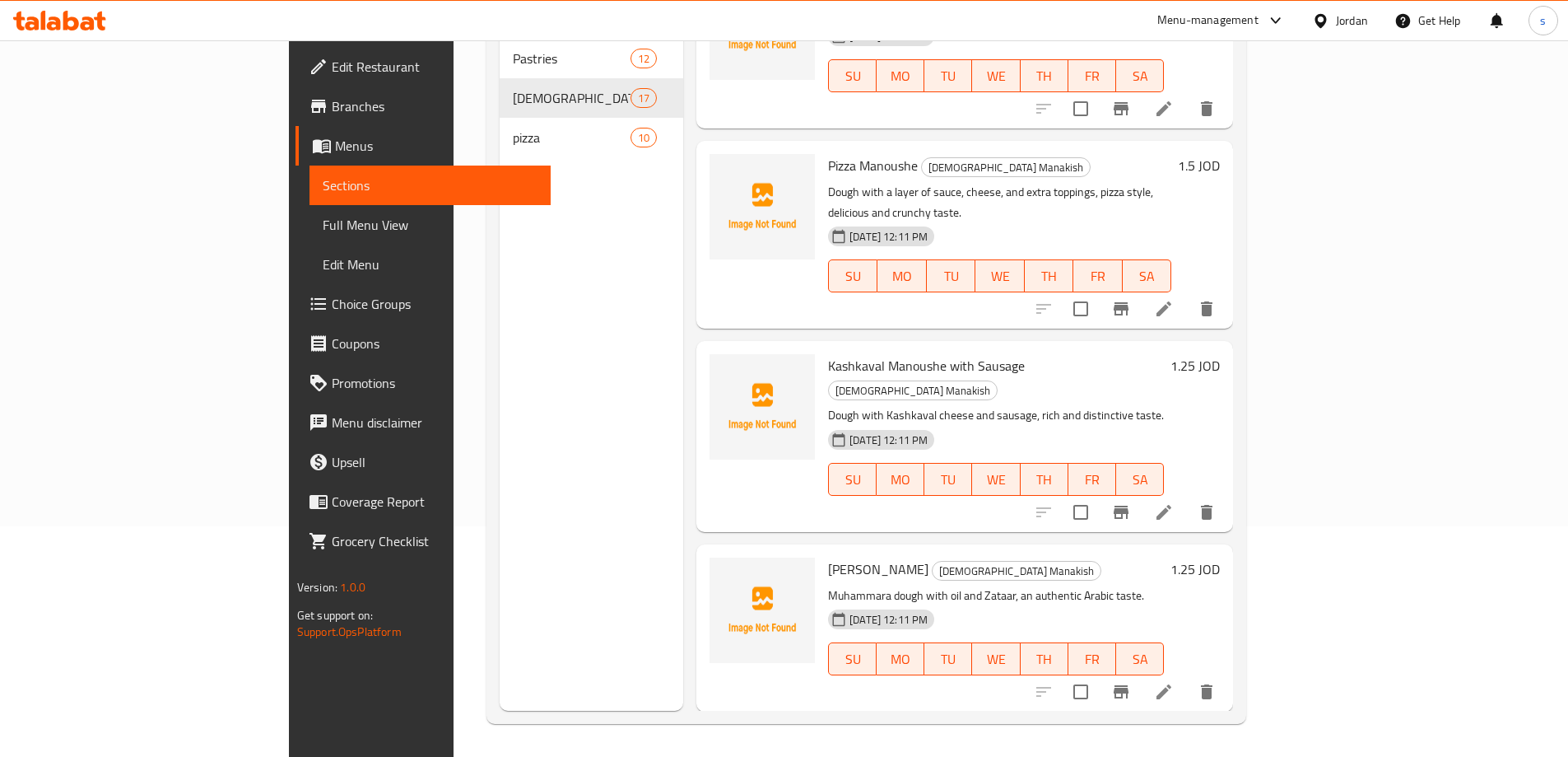
scroll to position [1647, 0]
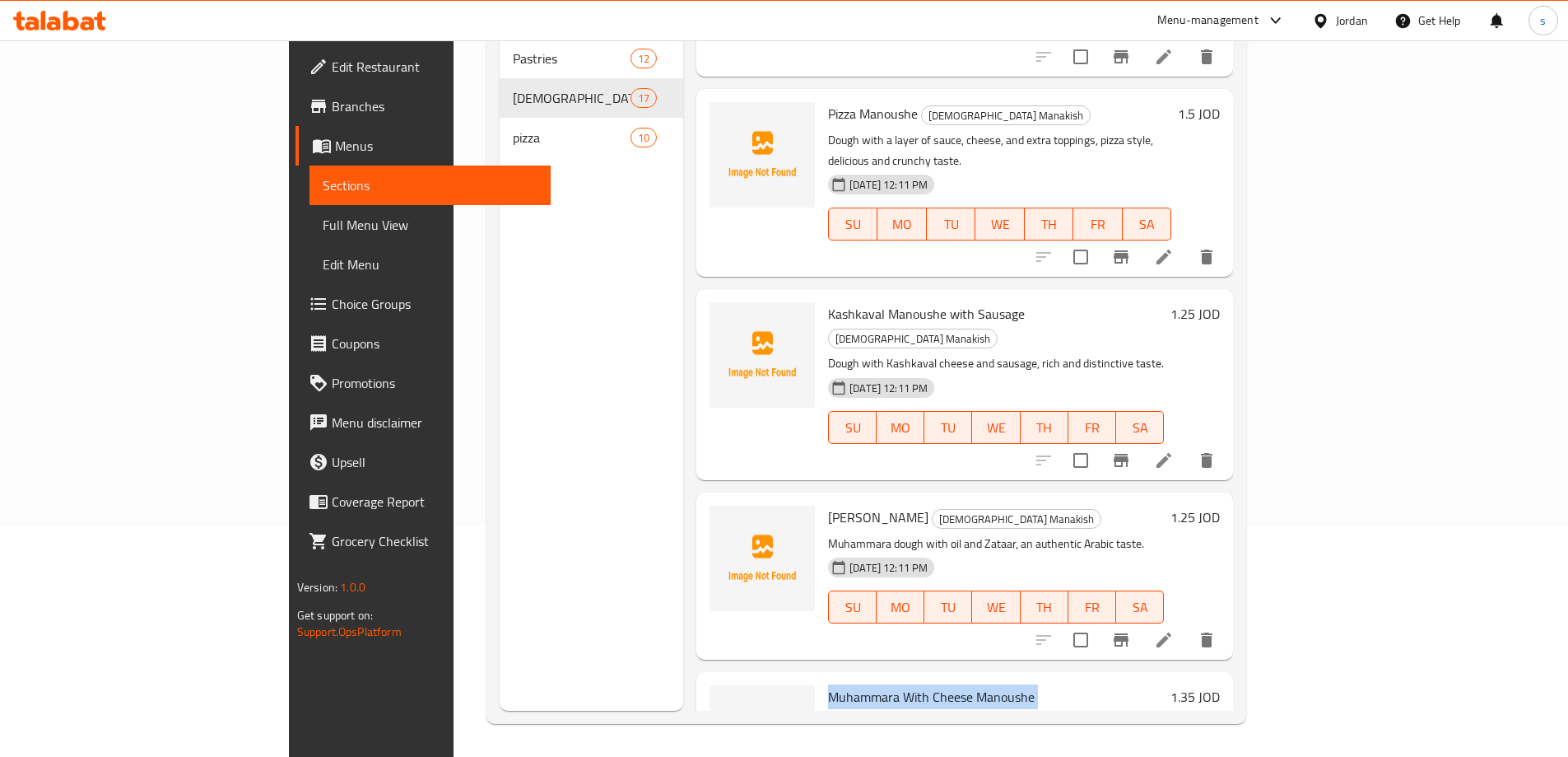
drag, startPoint x: 757, startPoint y: 540, endPoint x: 964, endPoint y: 537, distance: 207.0
click at [964, 685] on h6 "Muhammara With Cheese Manoushe Lebanese Manakish" at bounding box center [996, 708] width 336 height 46
copy h6 "Muhammara With Cheese Manoushe"
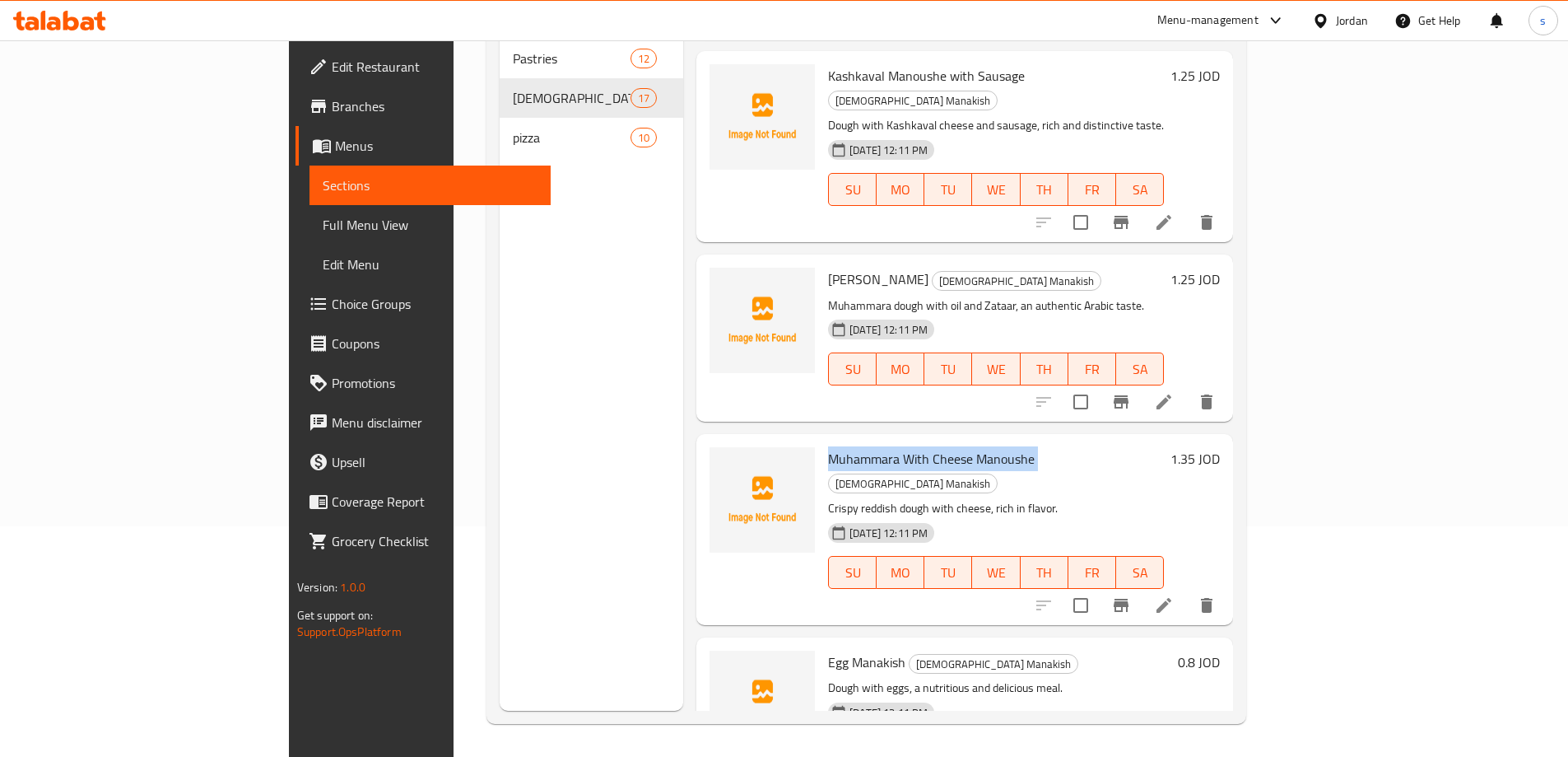
scroll to position [1893, 0]
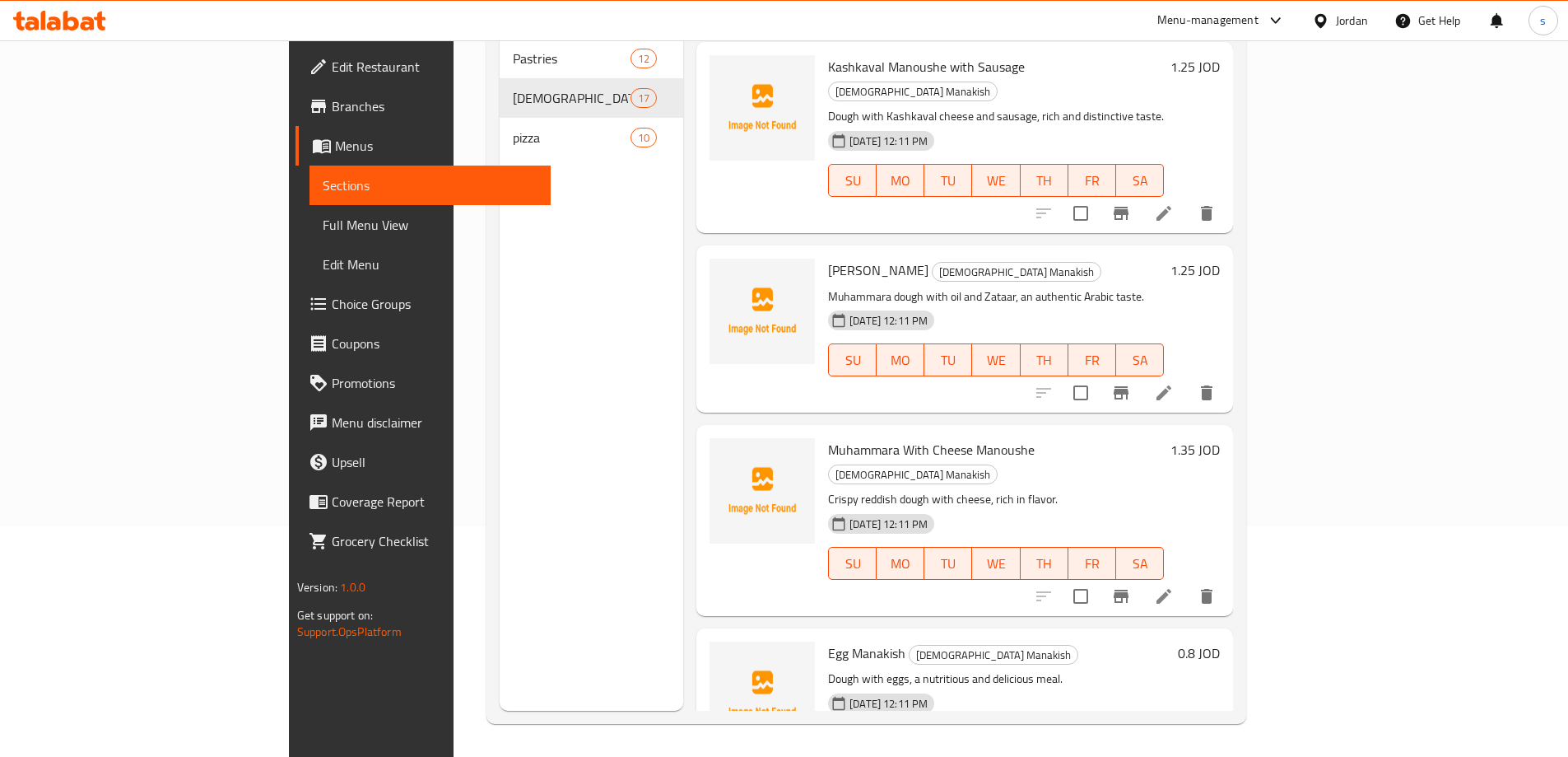
click at [828, 641] on span "Egg Manakish" at bounding box center [866, 653] width 77 height 25
copy h6 "Egg Manakish"
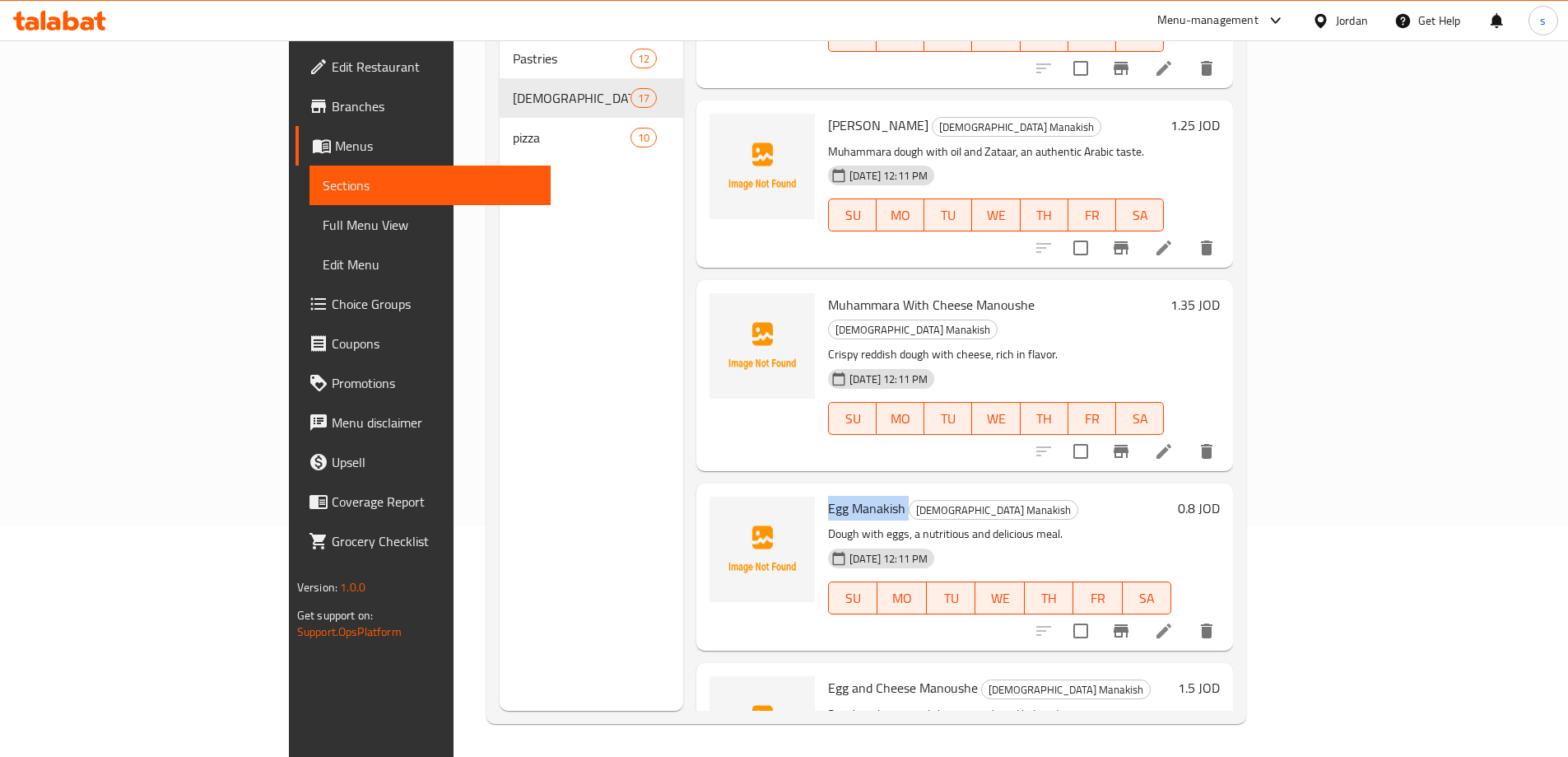
scroll to position [2059, 0]
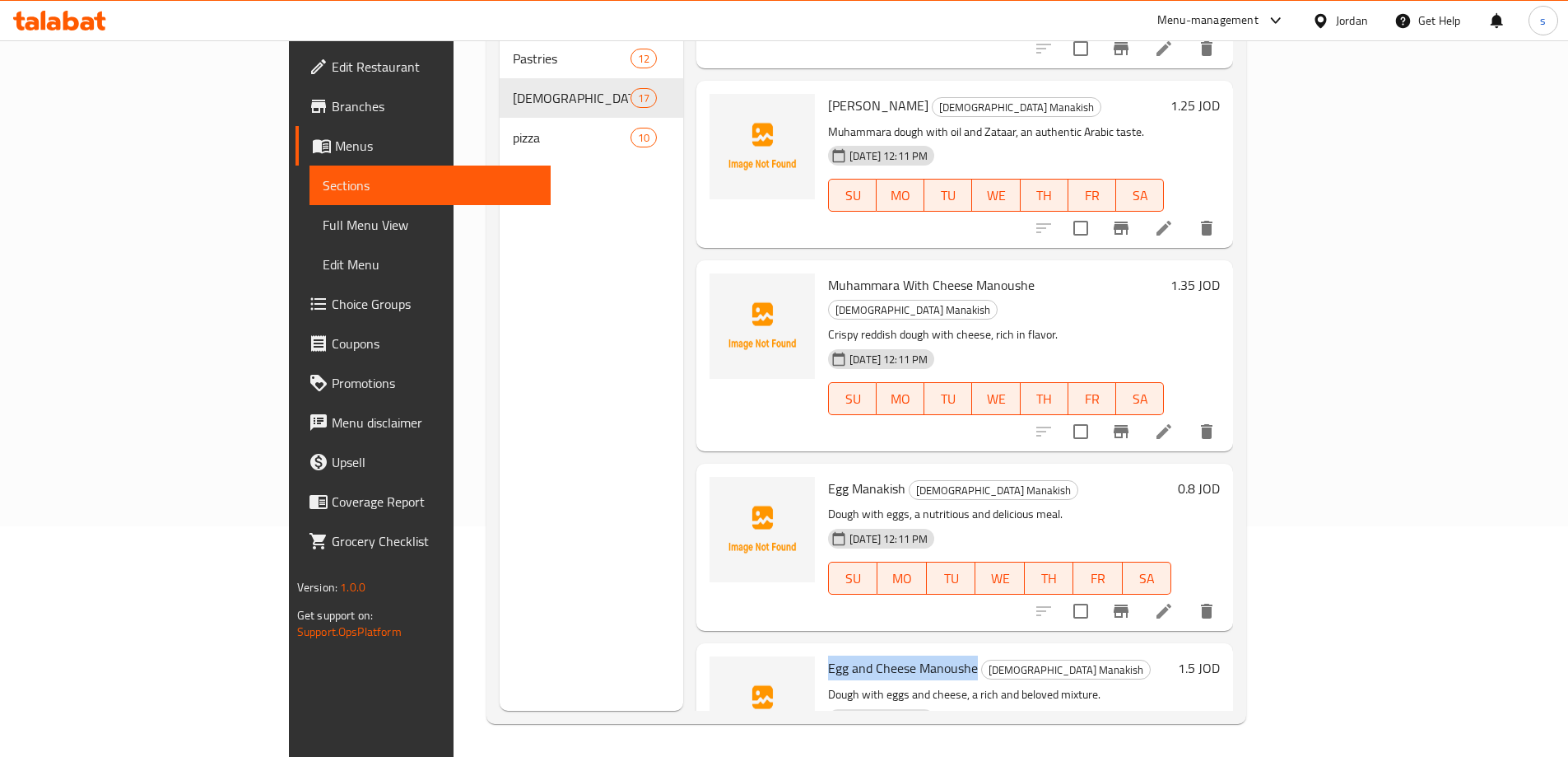
drag, startPoint x: 753, startPoint y: 495, endPoint x: 905, endPoint y: 495, distance: 152.0
click at [905, 650] on div "Egg and Cheese Manoushe Lebanese Manakish Dough with eggs and cheese, a rich an…" at bounding box center [999, 727] width 357 height 154
copy span "Egg and Cheese Manoushe"
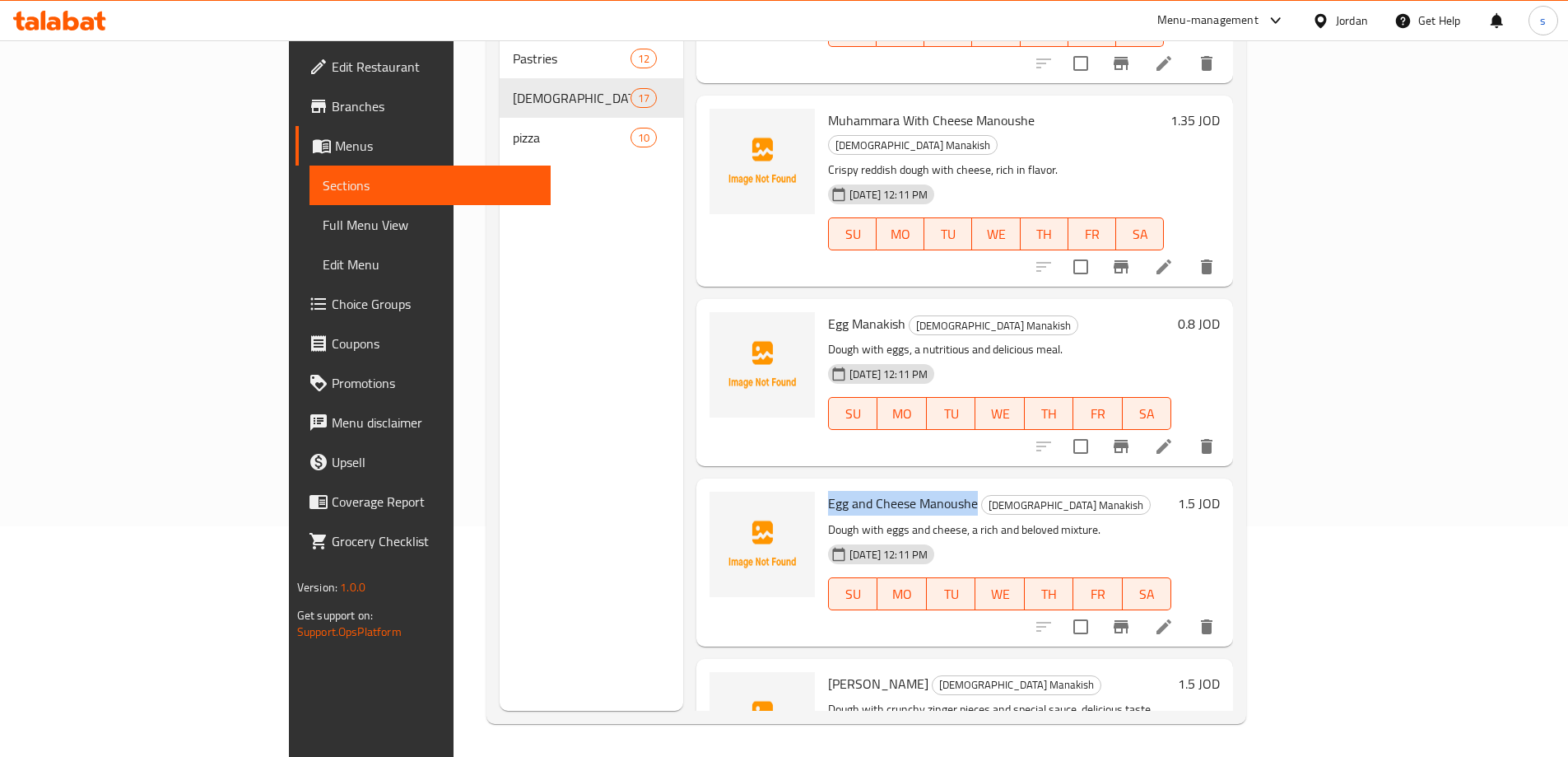
drag, startPoint x: 778, startPoint y: 510, endPoint x: 845, endPoint y: 510, distance: 67.0
click at [845, 671] on span "Zinger Manakish" at bounding box center [879, 684] width 101 height 25
copy span "Zinger Manakish"
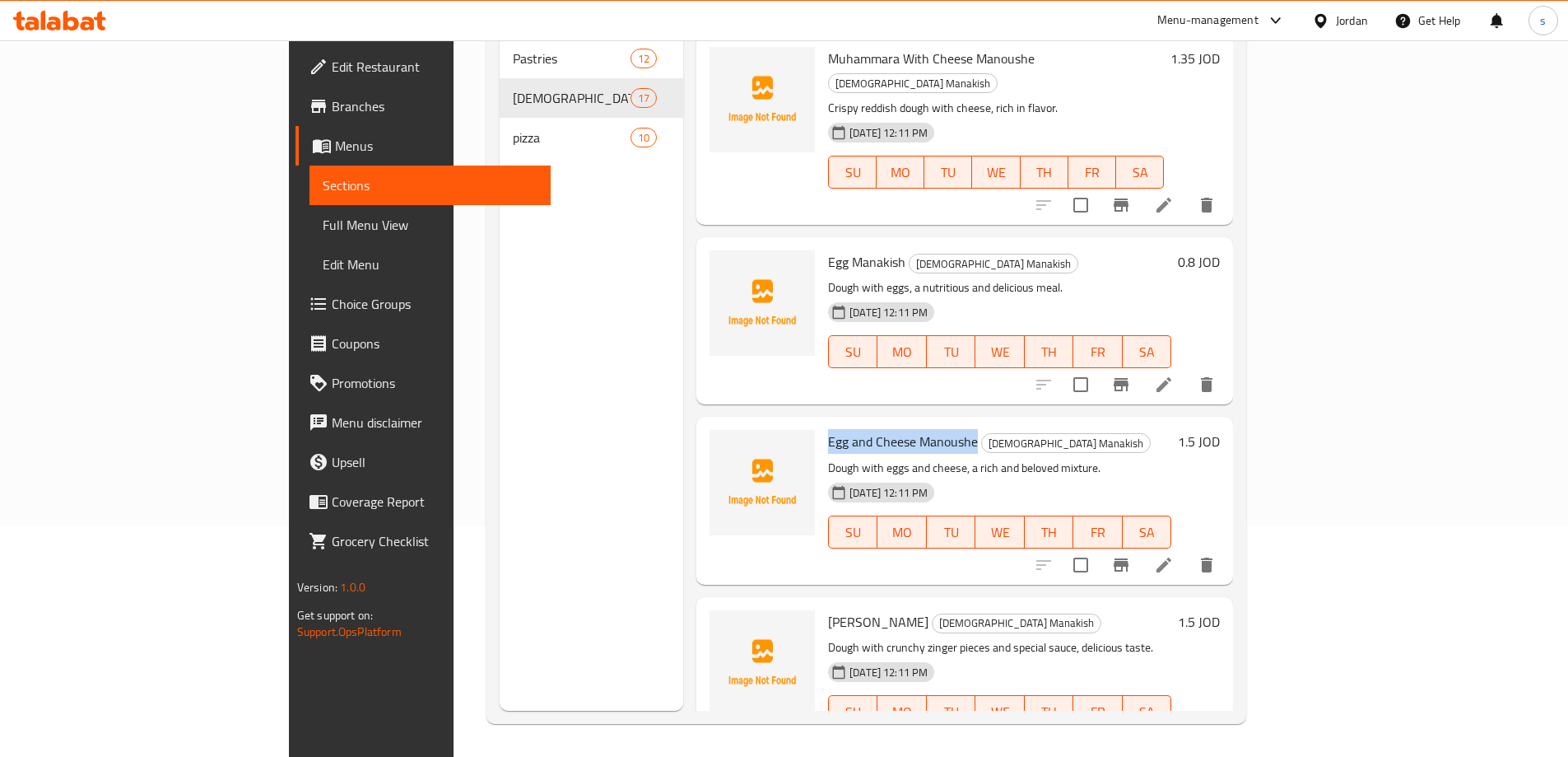
scroll to position [2342, 0]
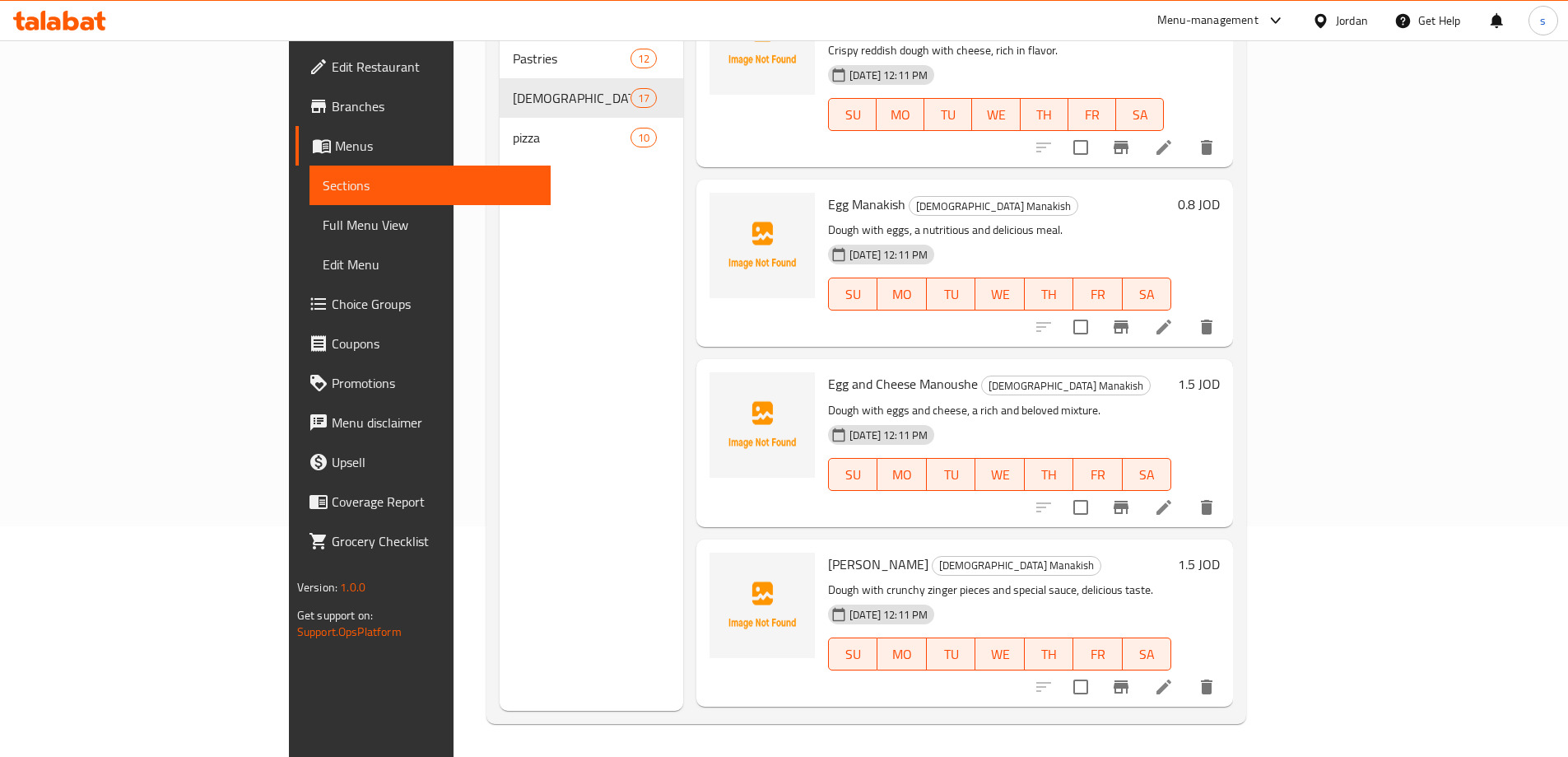
drag, startPoint x: 758, startPoint y: 568, endPoint x: 960, endPoint y: 570, distance: 202.0
click at [960, 731] on span "Spinach Manousheh With Kashkawan" at bounding box center [951, 744] width 246 height 25
copy span "Spinach Manousheh With Kashkawan"
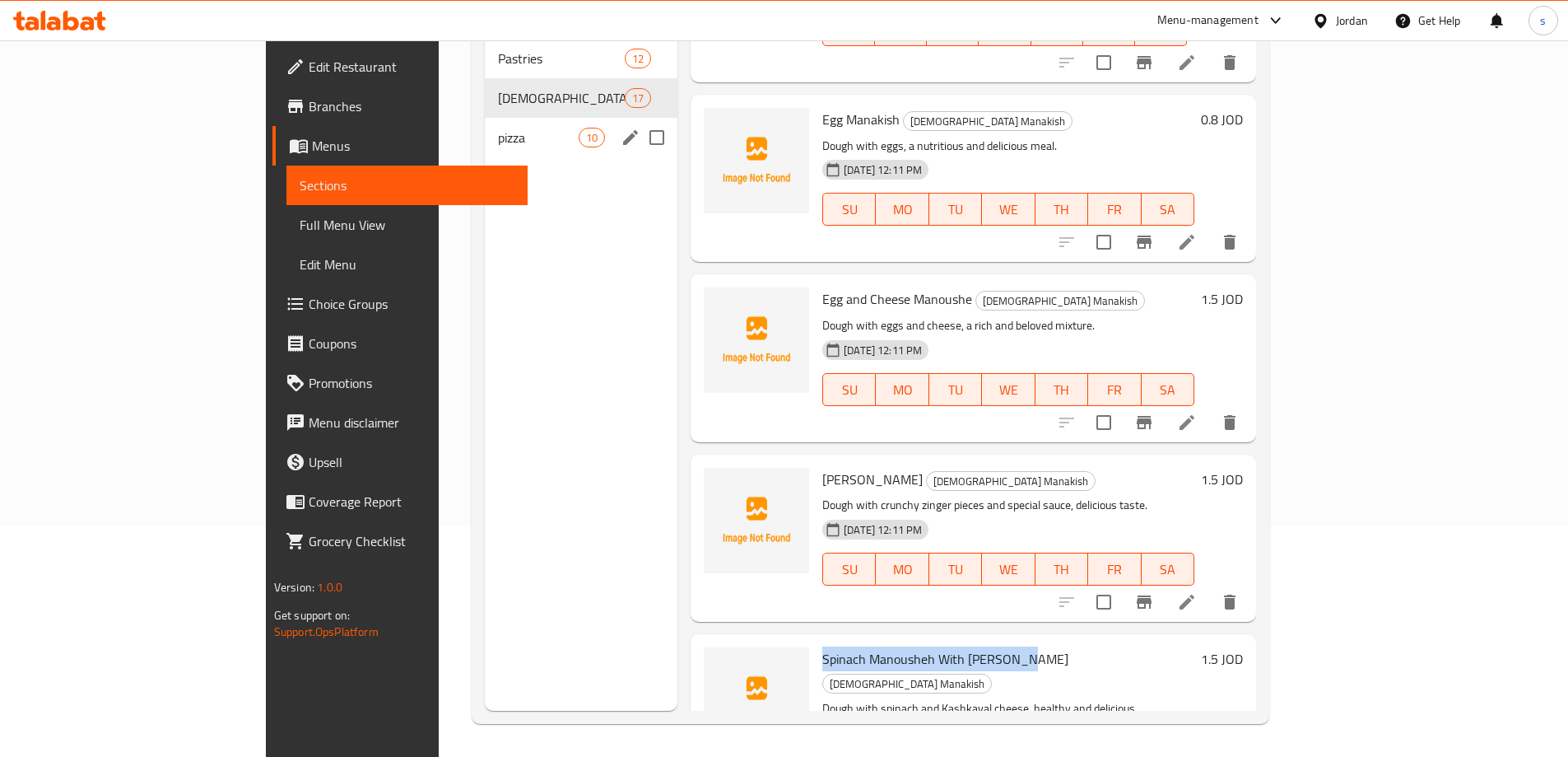
click at [498, 127] on span "pizza" at bounding box center [538, 137] width 81 height 20
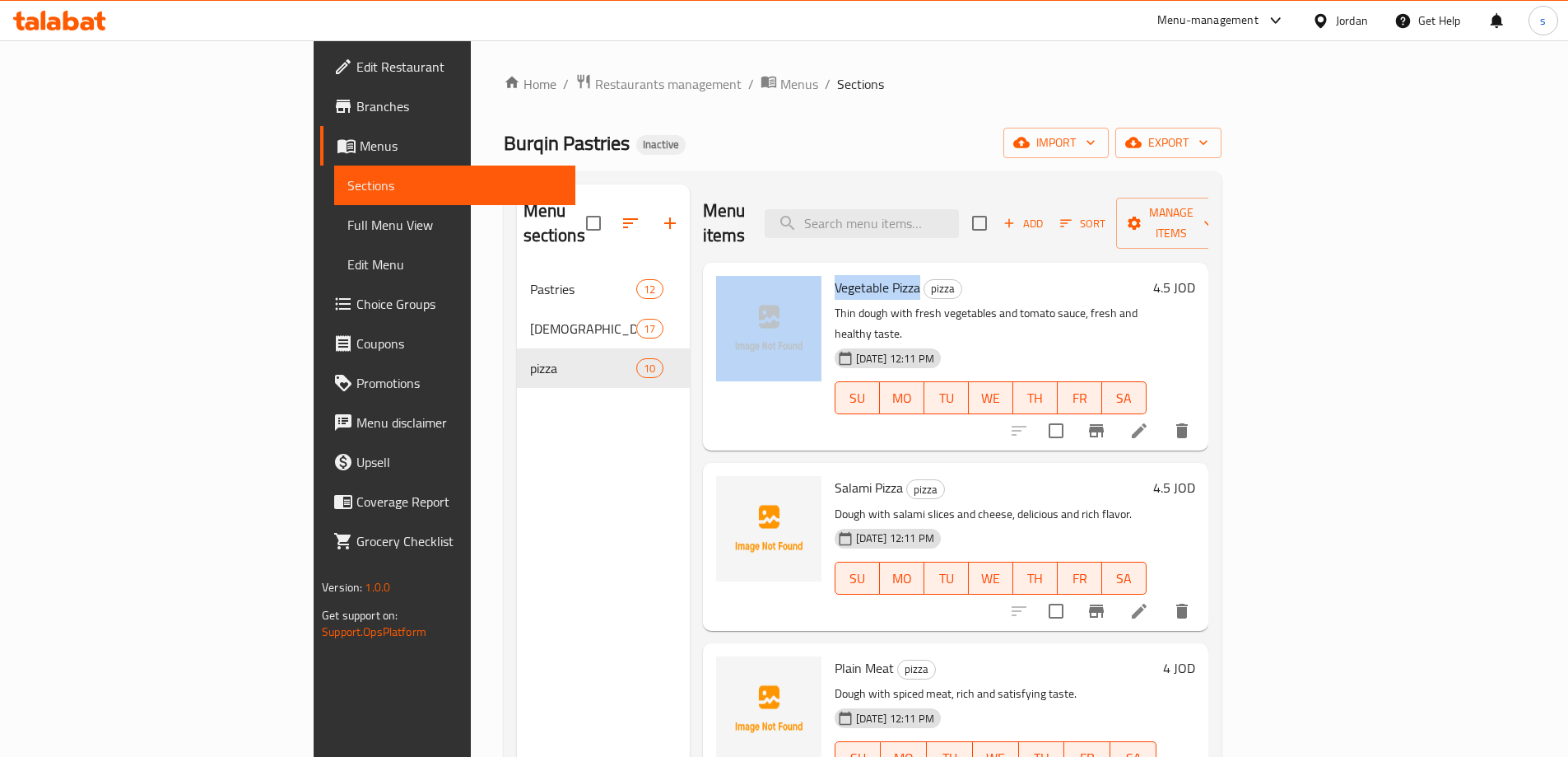
drag, startPoint x: 844, startPoint y: 269, endPoint x: 745, endPoint y: 271, distance: 99.0
click at [745, 271] on div "Vegetable Pizza pizza Thin dough with fresh vegetables and tomato sauce, fresh …" at bounding box center [956, 357] width 493 height 175
copy div "Vegetable Pizza"
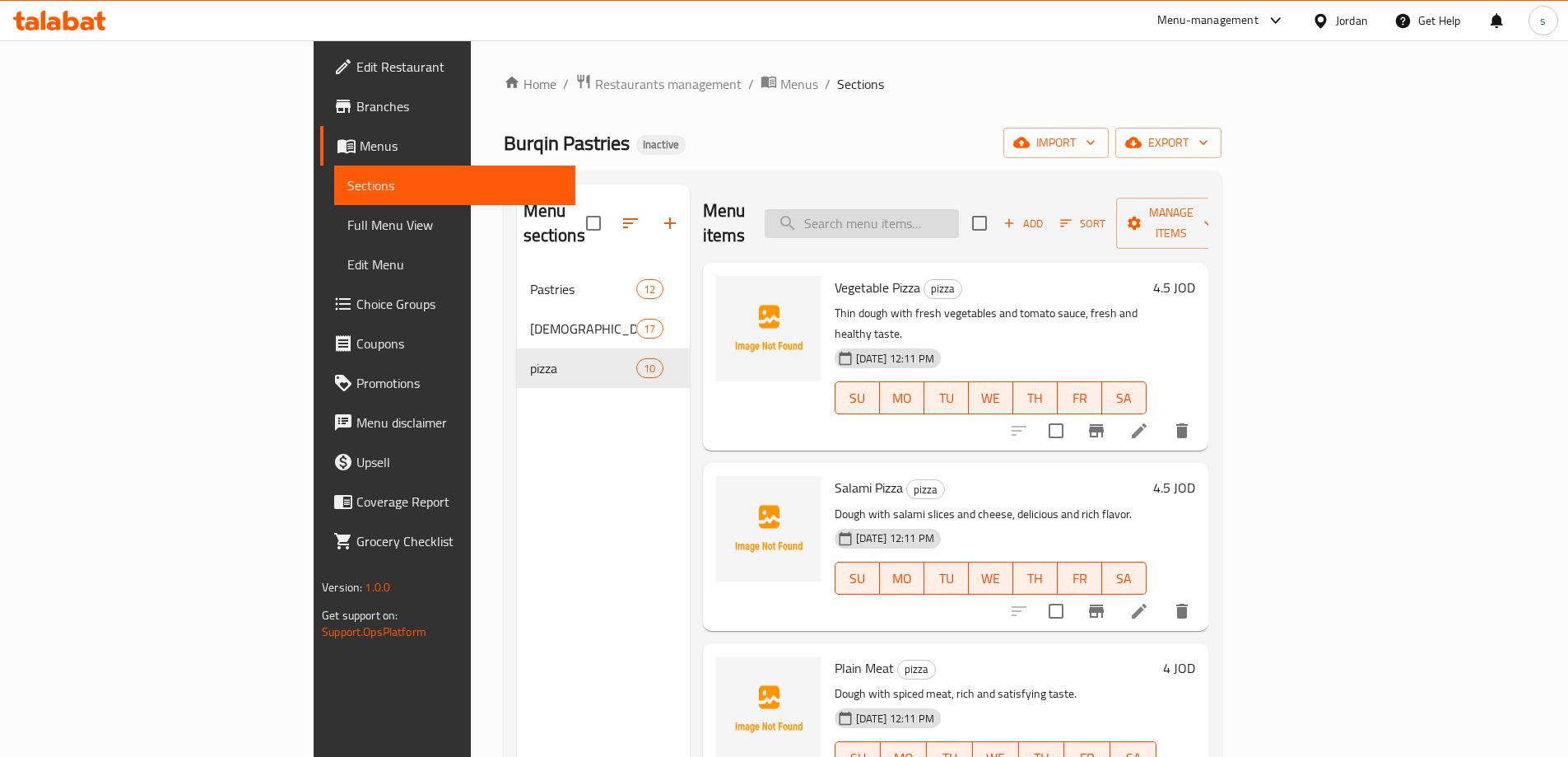
click at [959, 214] on input "search" at bounding box center [861, 223] width 194 height 29
drag, startPoint x: 825, startPoint y: 444, endPoint x: 759, endPoint y: 439, distance: 66.2
click at [835, 476] on span "Salami Pizza" at bounding box center [869, 488] width 68 height 25
copy span "Salami Pizza"
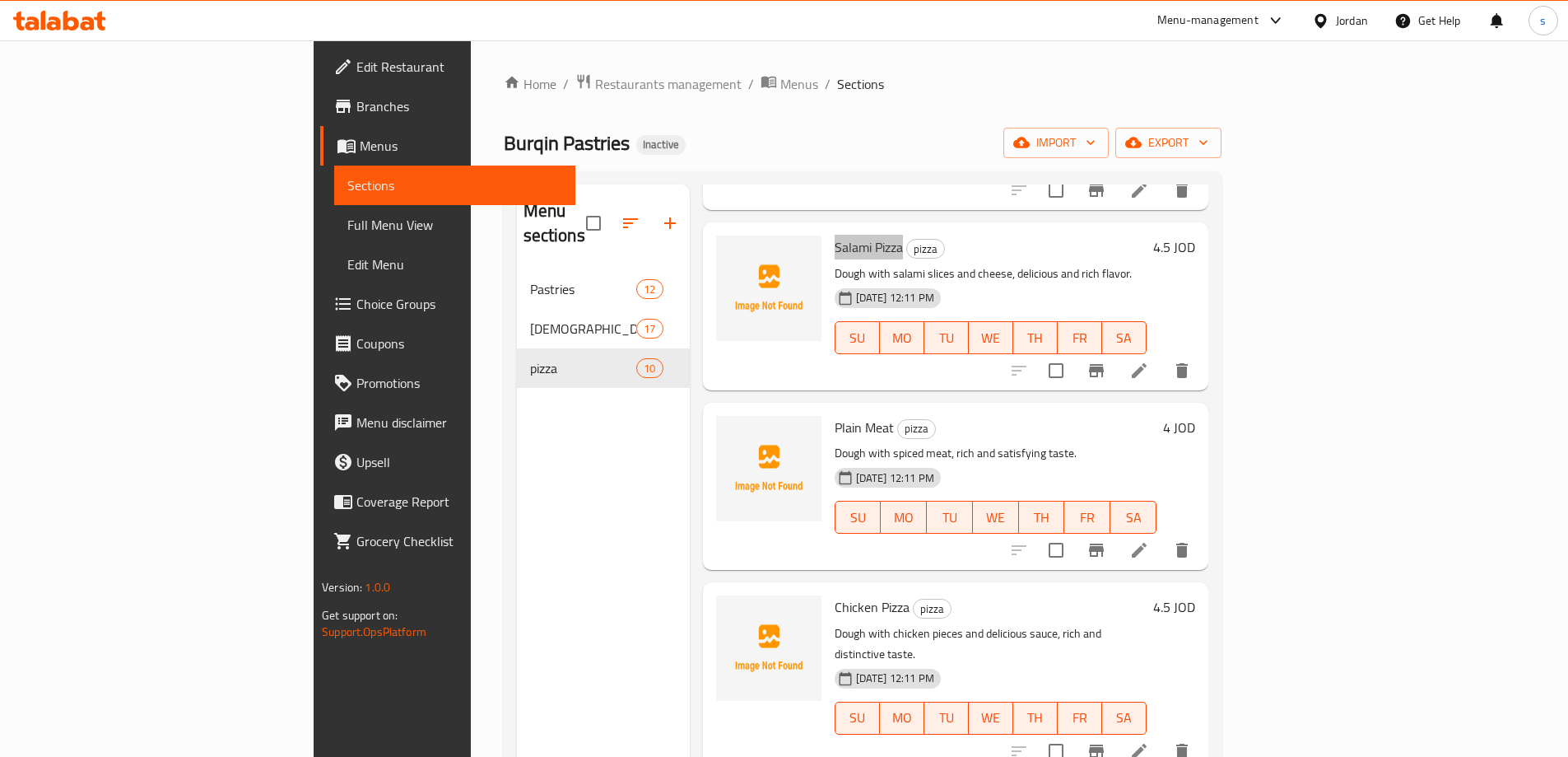
scroll to position [247, 0]
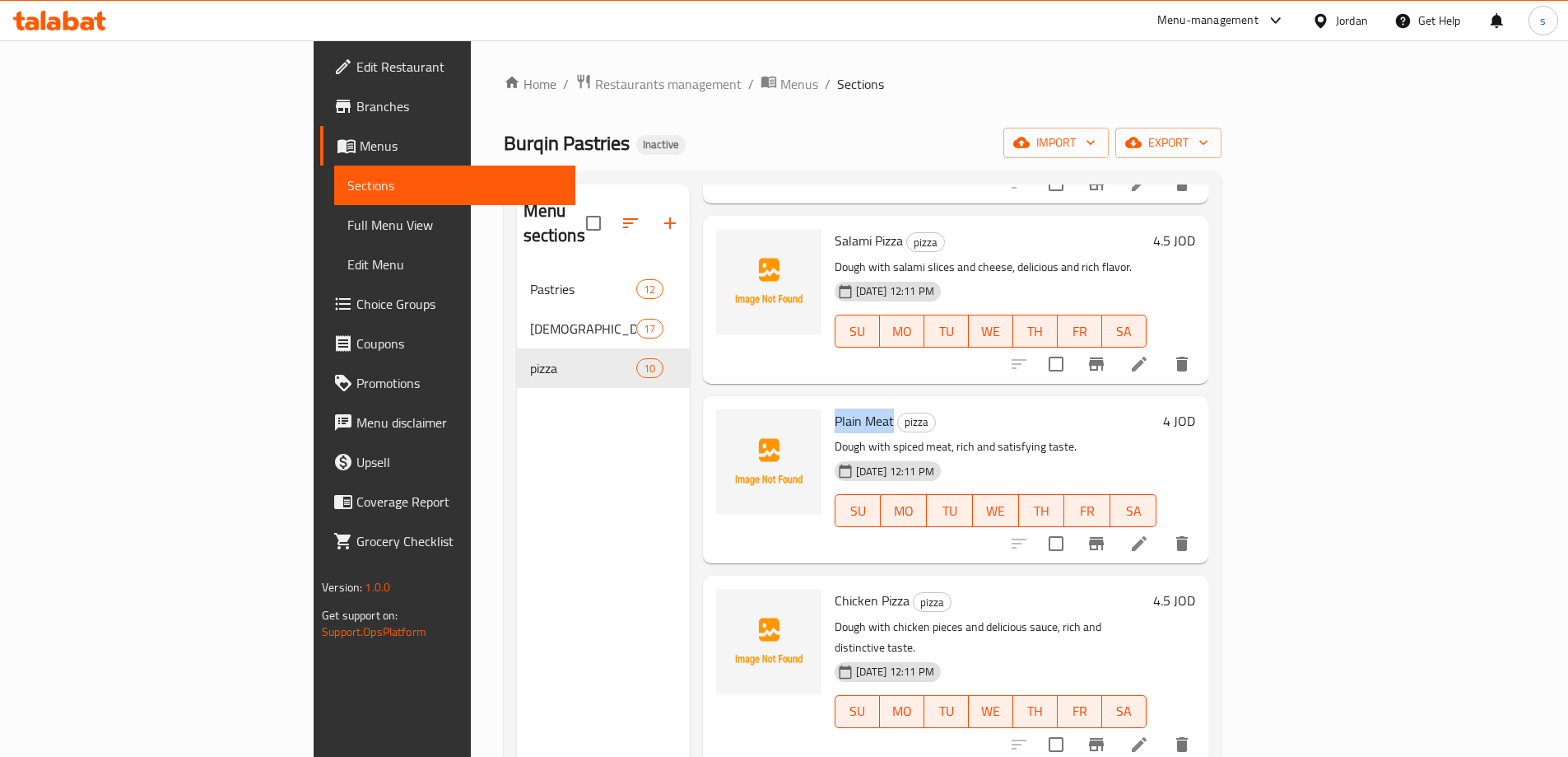
drag, startPoint x: 815, startPoint y: 379, endPoint x: 759, endPoint y: 378, distance: 56.0
click at [835, 409] on h6 "Plain Meat pizza" at bounding box center [996, 420] width 322 height 23
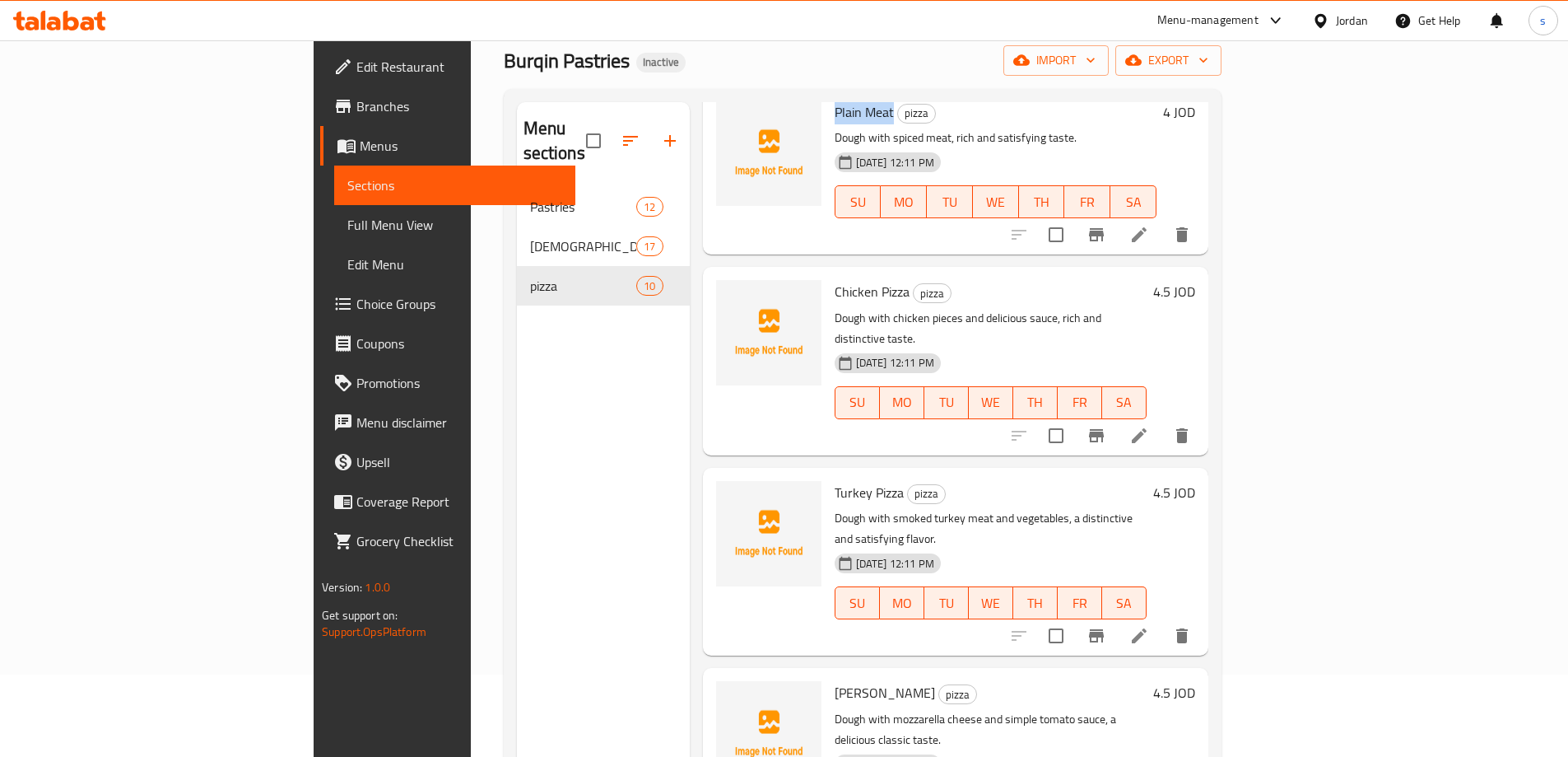
scroll to position [495, 0]
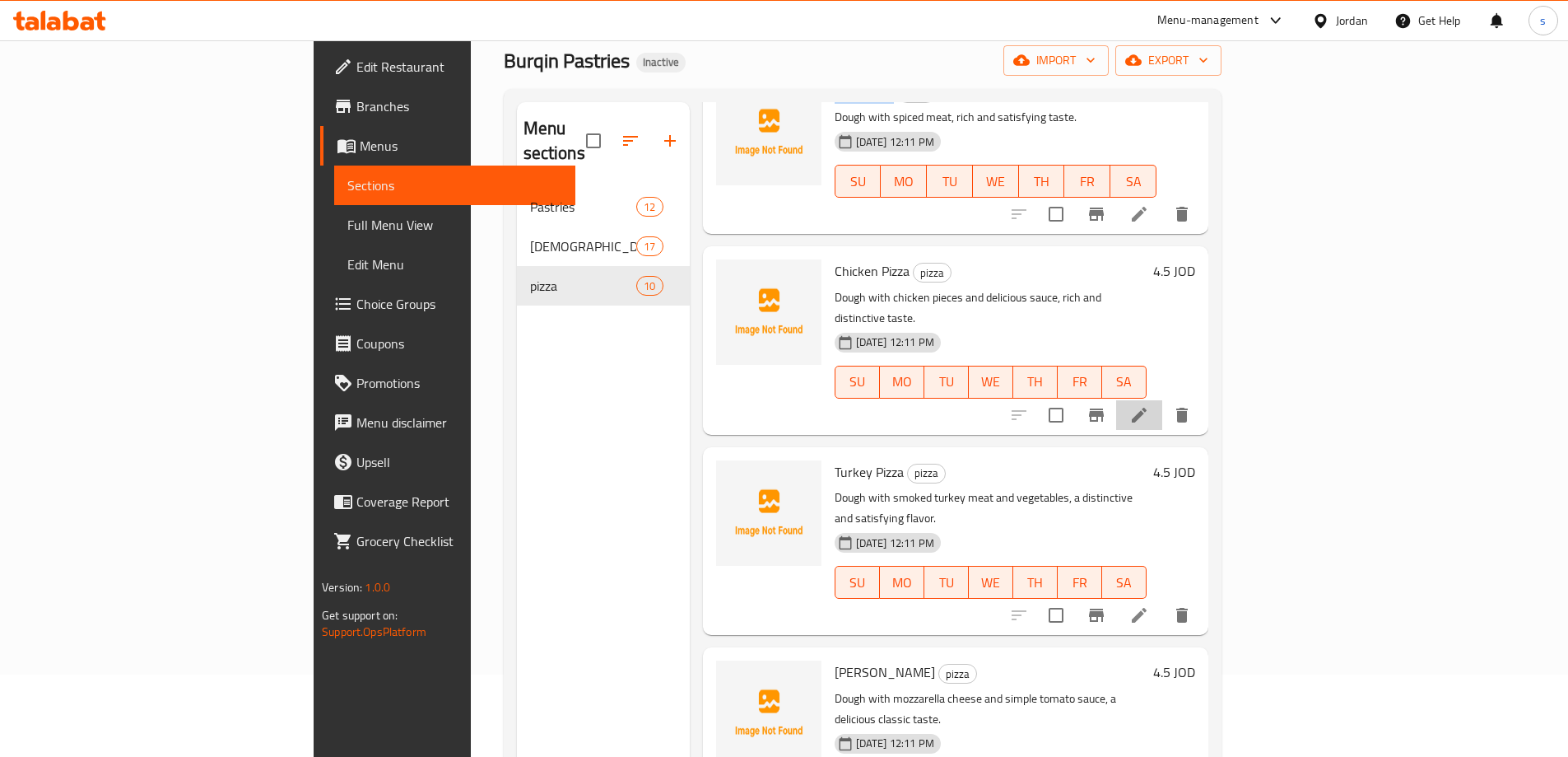
click at [1163, 400] on li at bounding box center [1139, 415] width 46 height 29
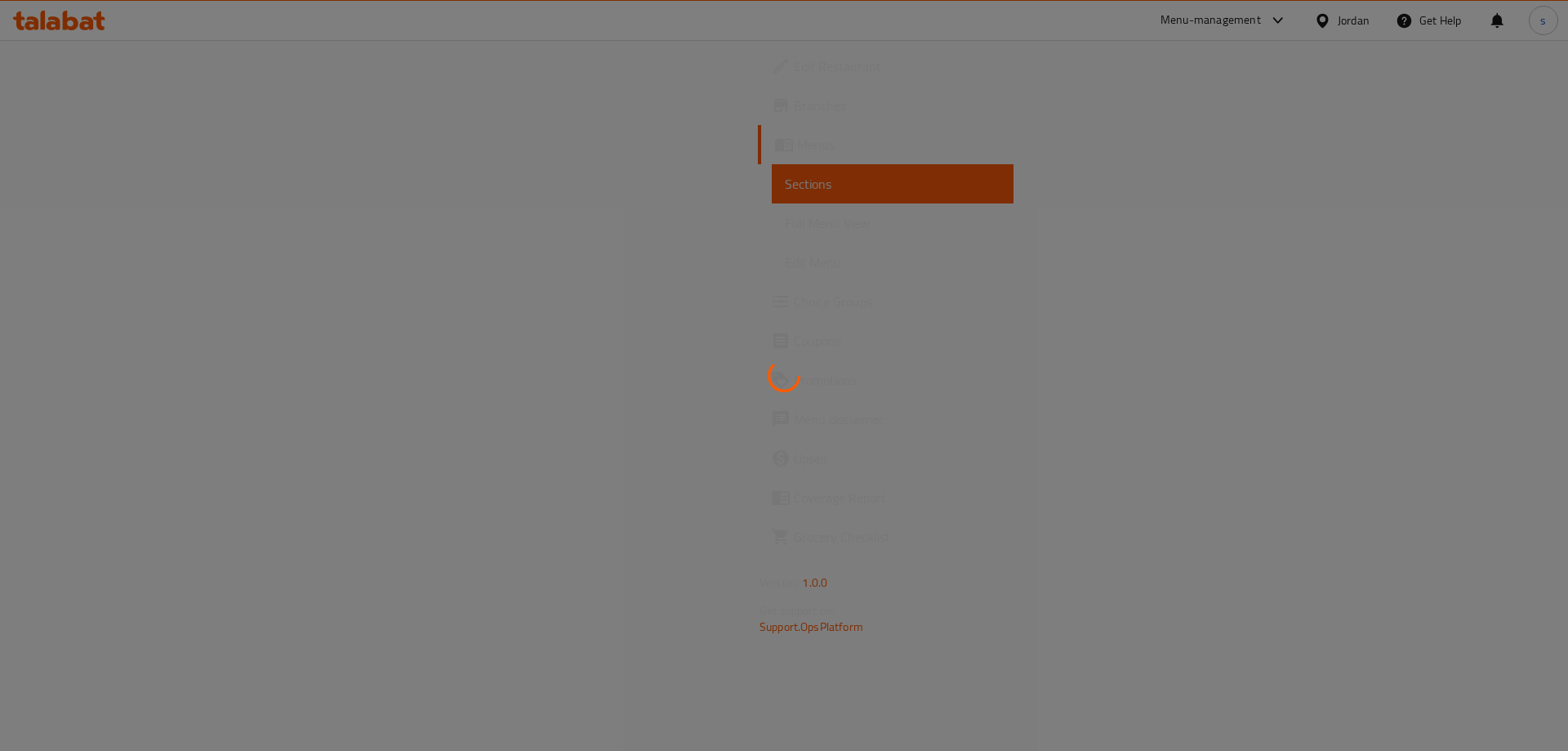
click at [73, 107] on div at bounding box center [784, 376] width 1568 height 751
click at [425, 313] on div at bounding box center [784, 376] width 1568 height 751
click at [458, 166] on div at bounding box center [784, 376] width 1568 height 751
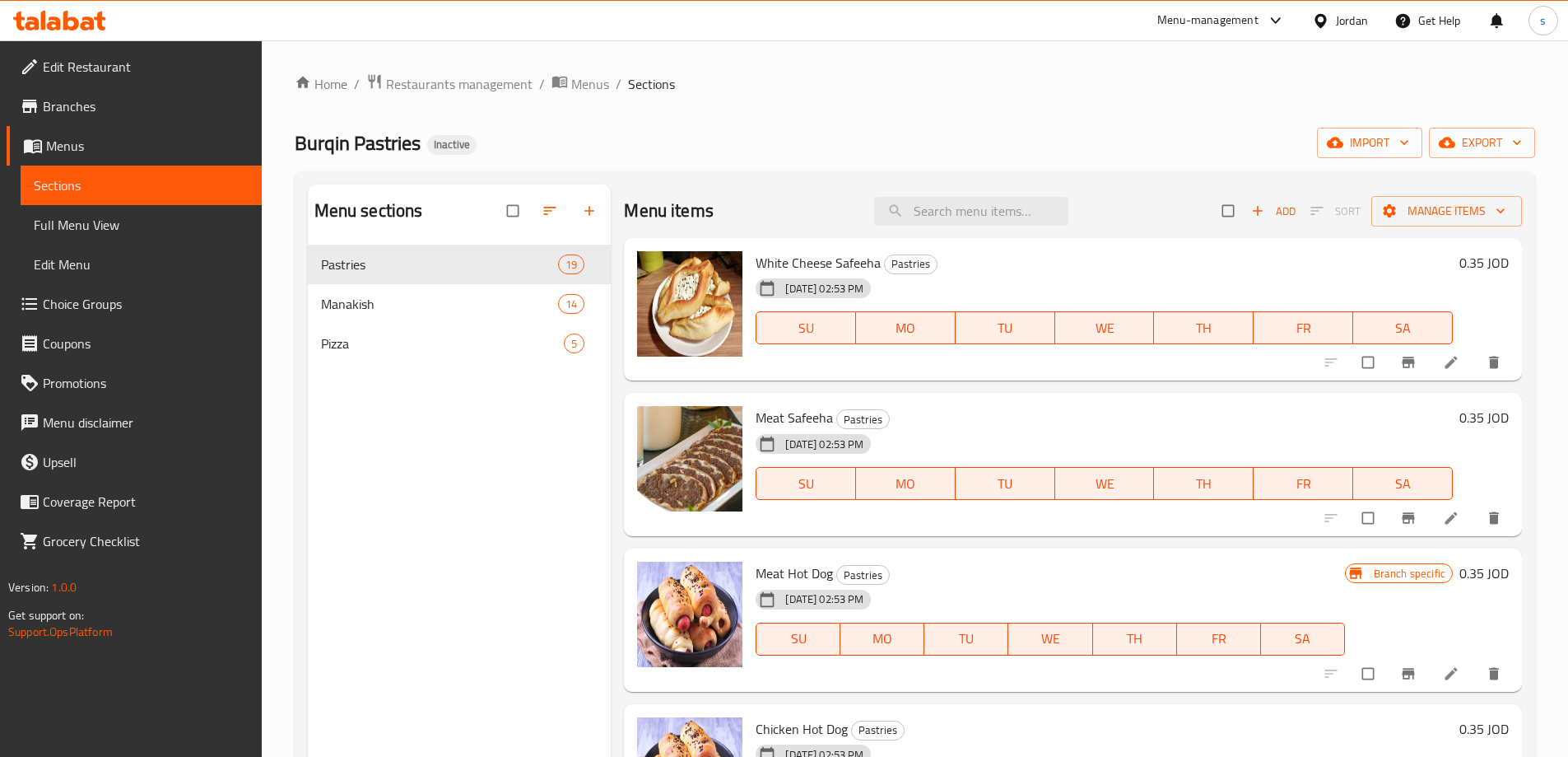
click at [95, 82] on link "Edit Restaurant" at bounding box center [134, 67] width 255 height 40
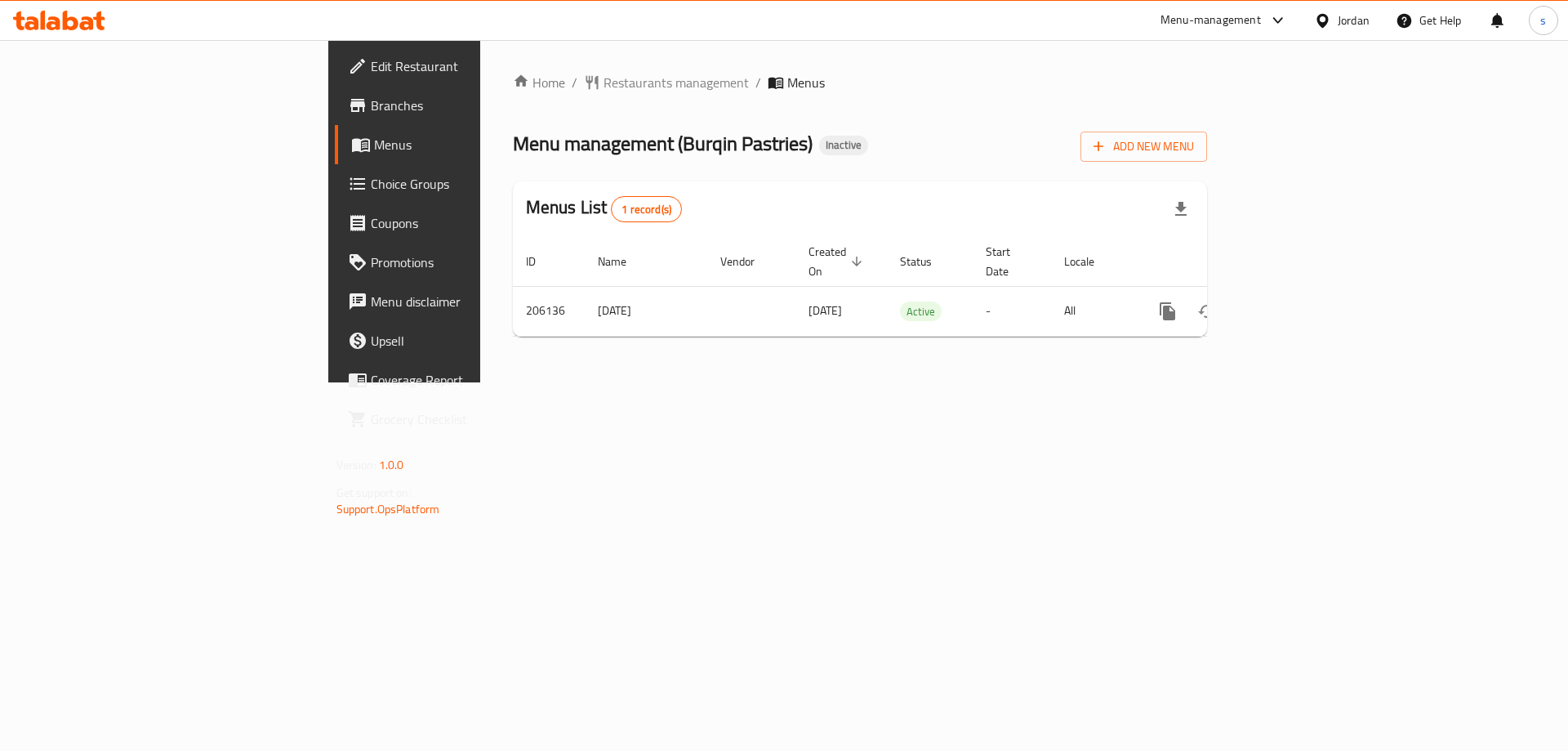
click at [335, 120] on link "Branches" at bounding box center [462, 106] width 256 height 40
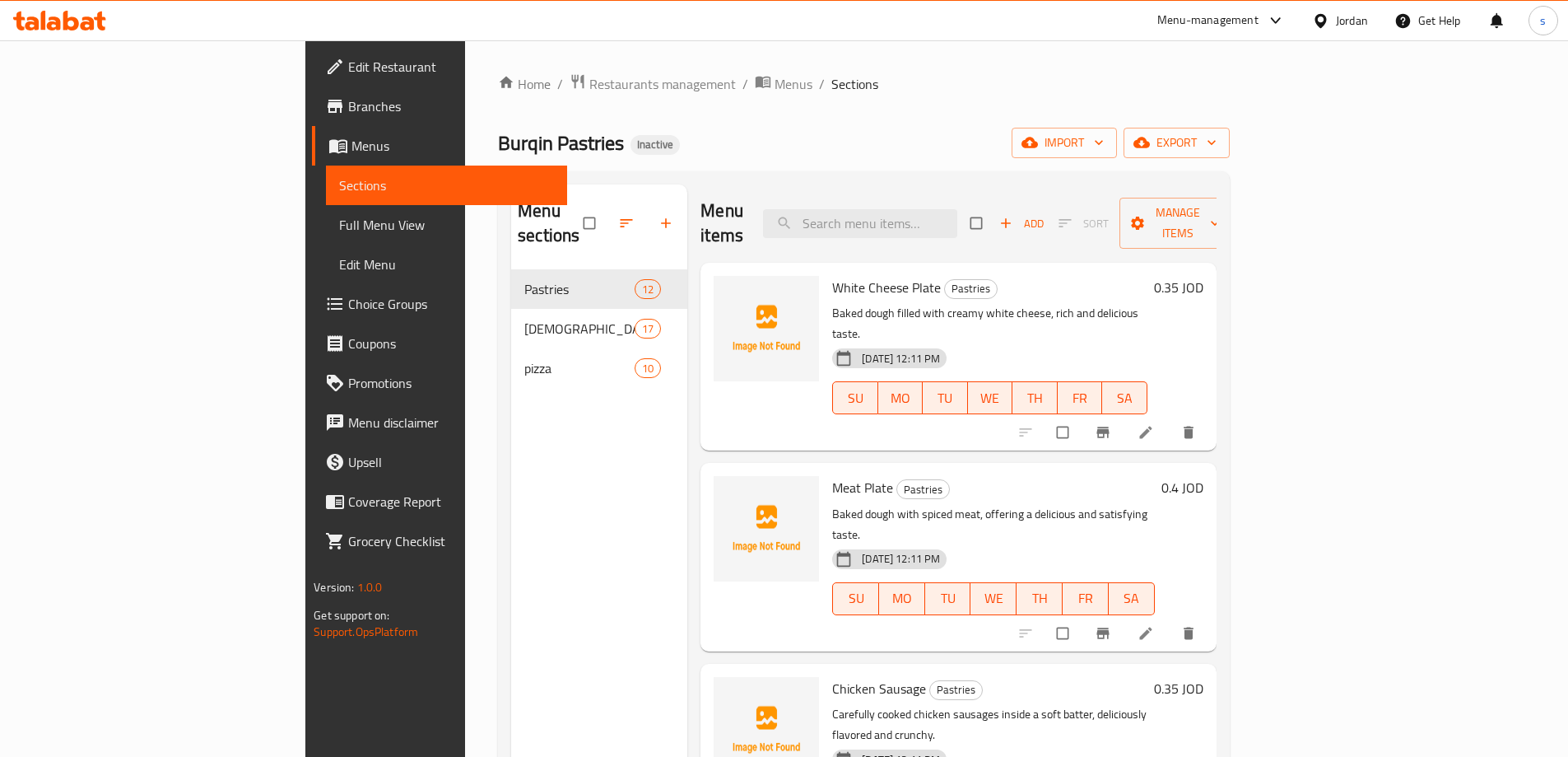
click at [339, 234] on span "Full Menu View" at bounding box center [447, 224] width 215 height 20
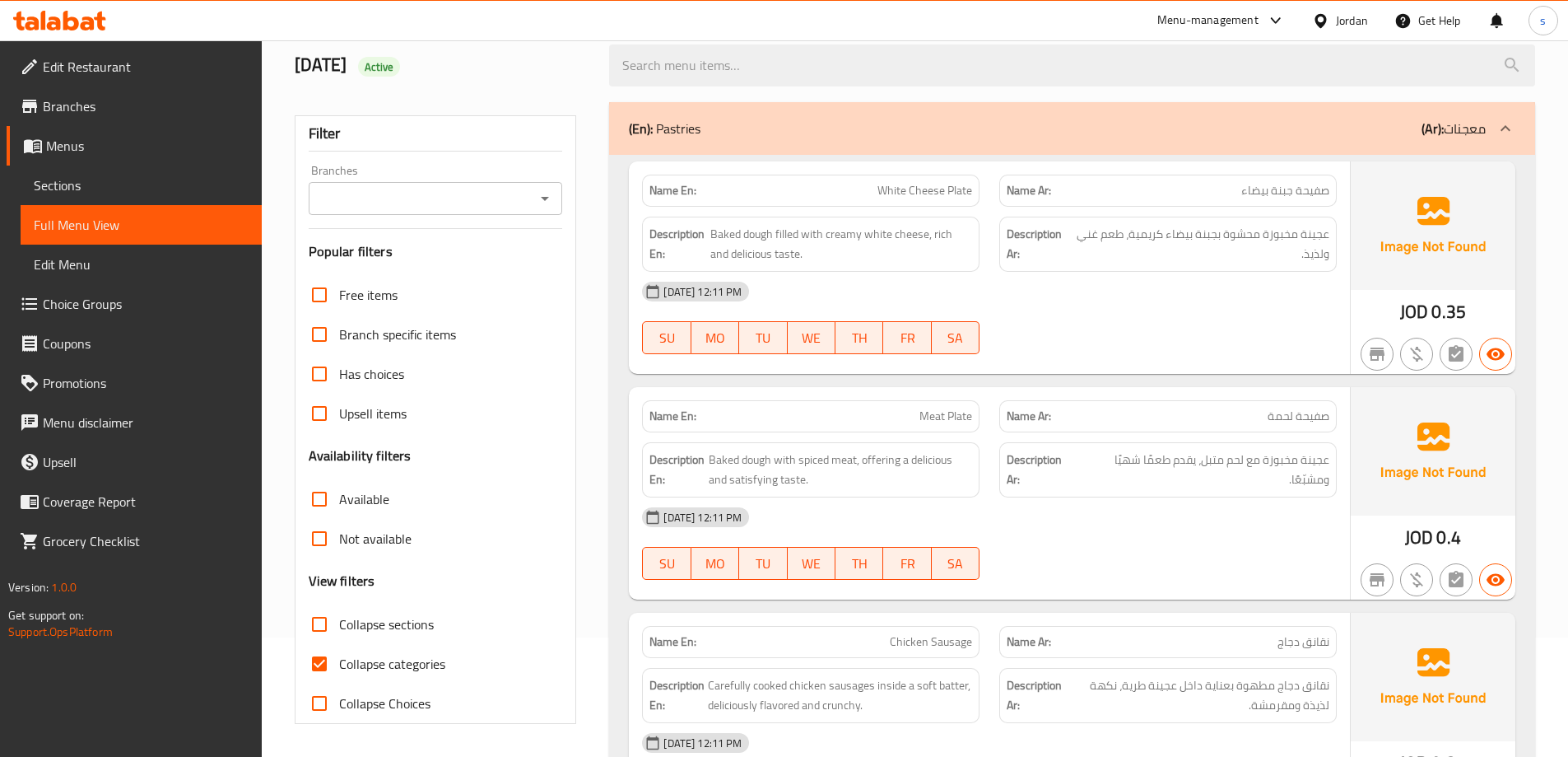
scroll to position [329, 0]
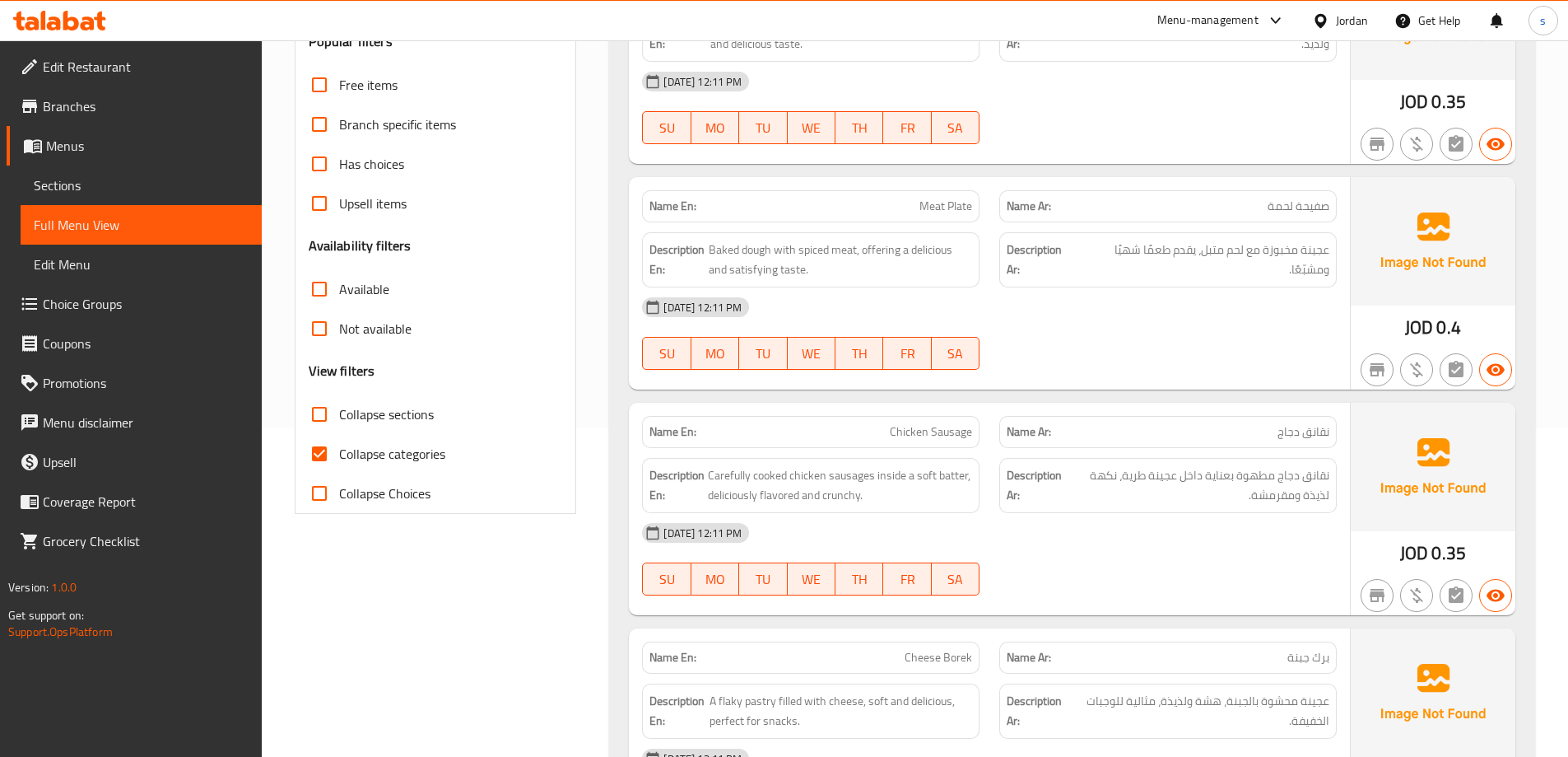
click at [381, 450] on span "Collapse categories" at bounding box center [393, 454] width 106 height 20
click at [339, 450] on input "Collapse categories" at bounding box center [319, 454] width 40 height 40
checkbox input "false"
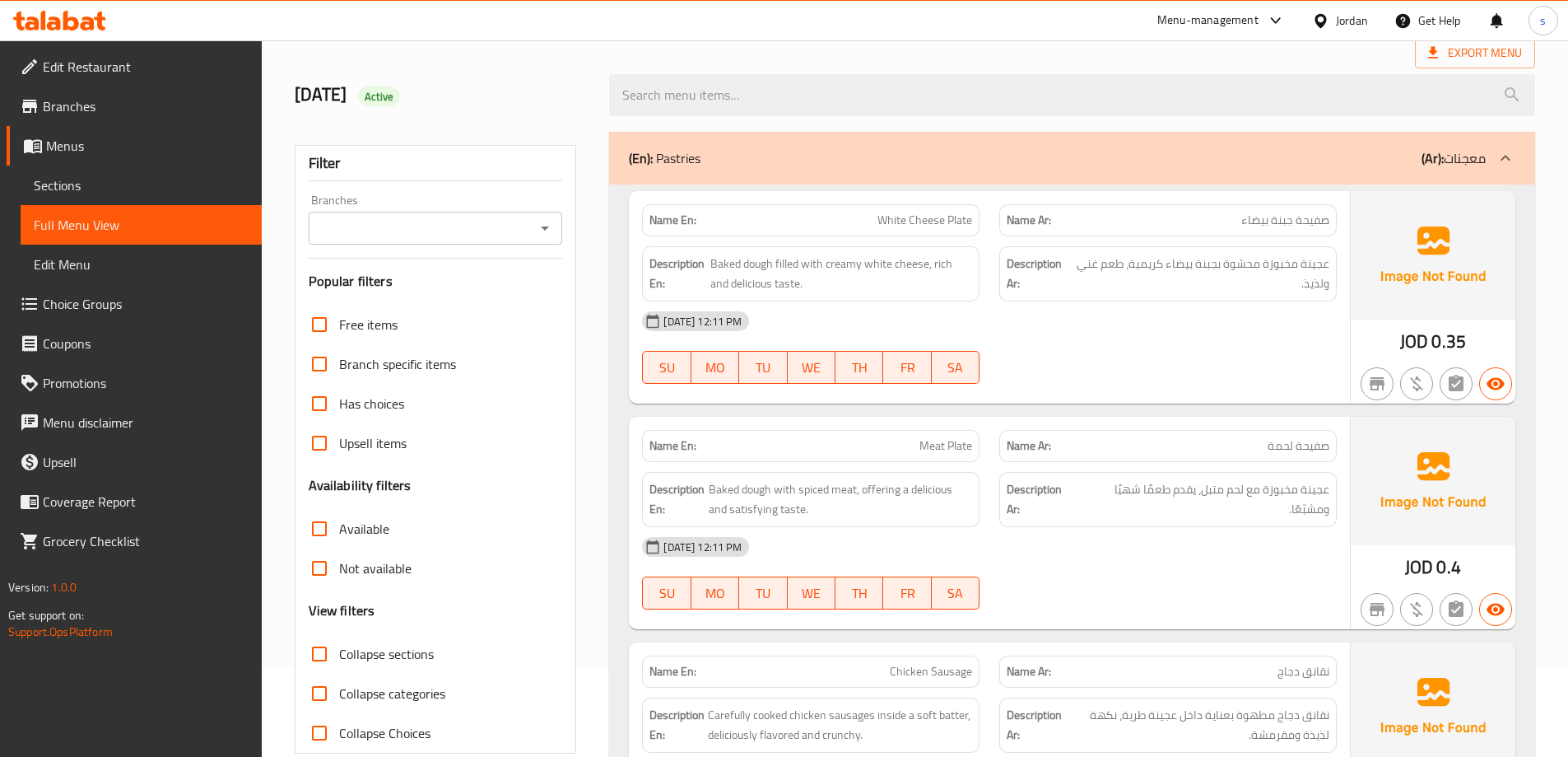
scroll to position [83, 0]
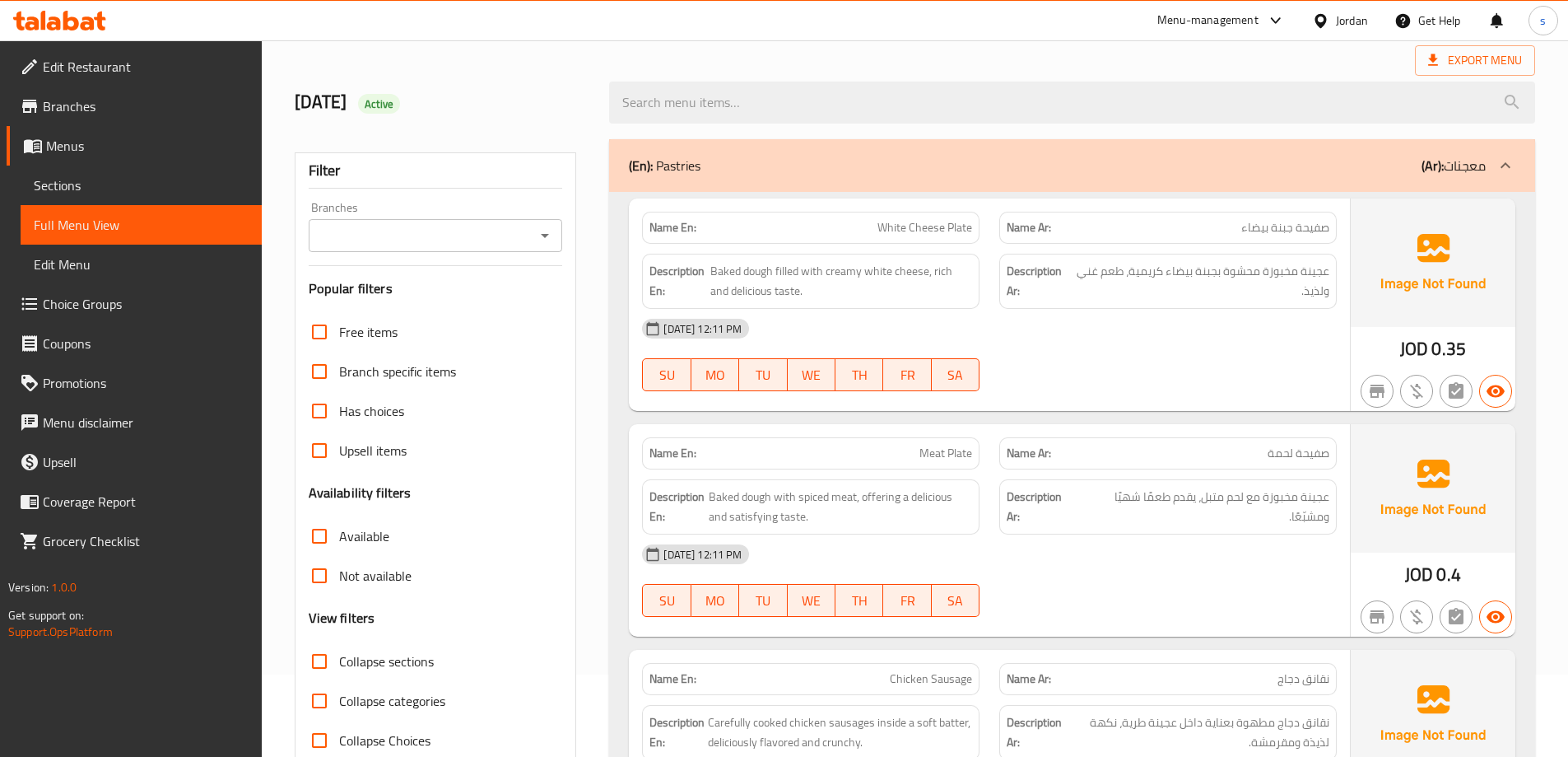
drag, startPoint x: 714, startPoint y: 159, endPoint x: 659, endPoint y: 167, distance: 55.6
click at [659, 167] on div "(En): Pastries (Ar): معجنات" at bounding box center [1057, 165] width 857 height 20
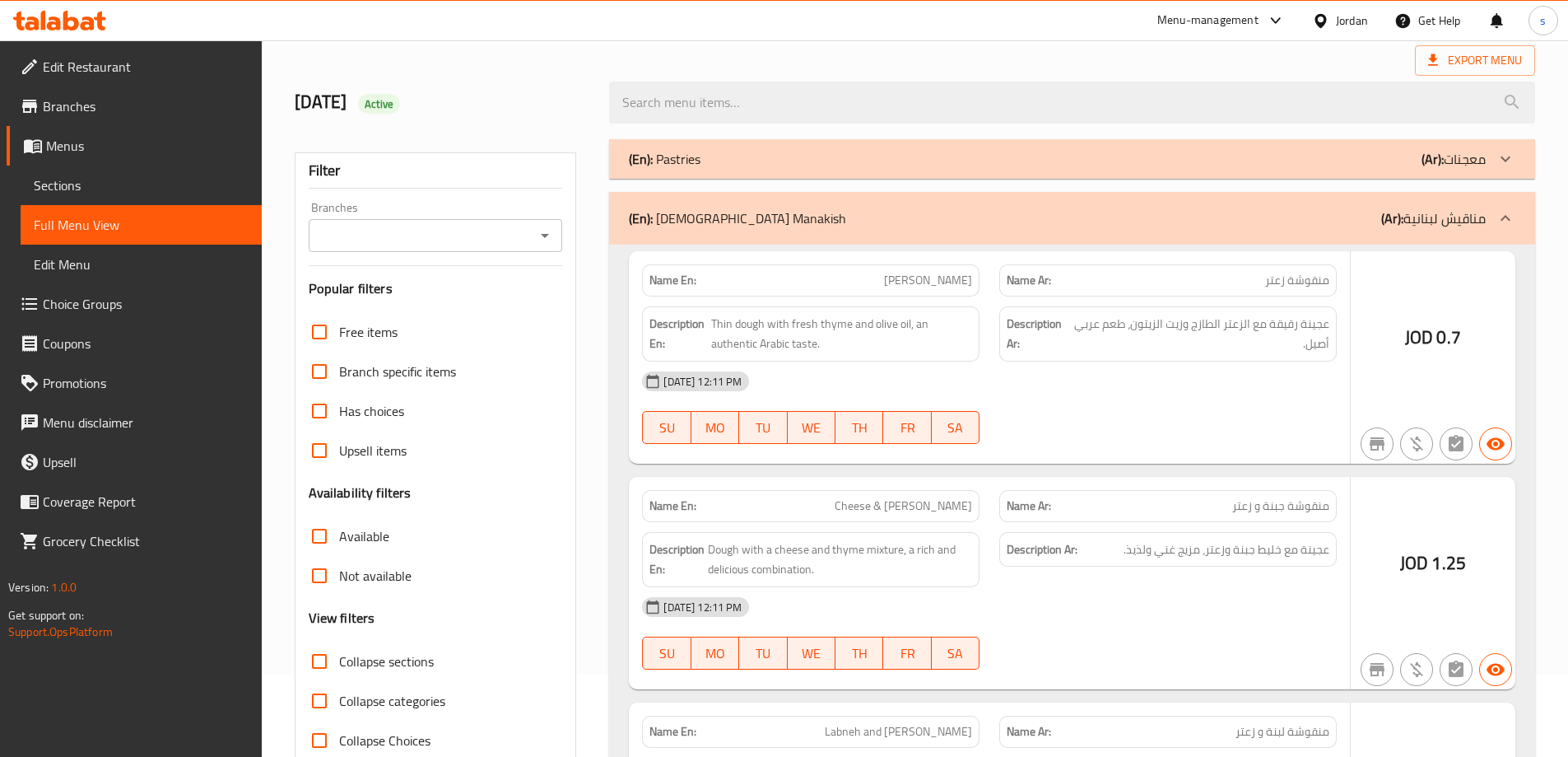
click at [657, 163] on p "(En): Pastries" at bounding box center [665, 159] width 71 height 20
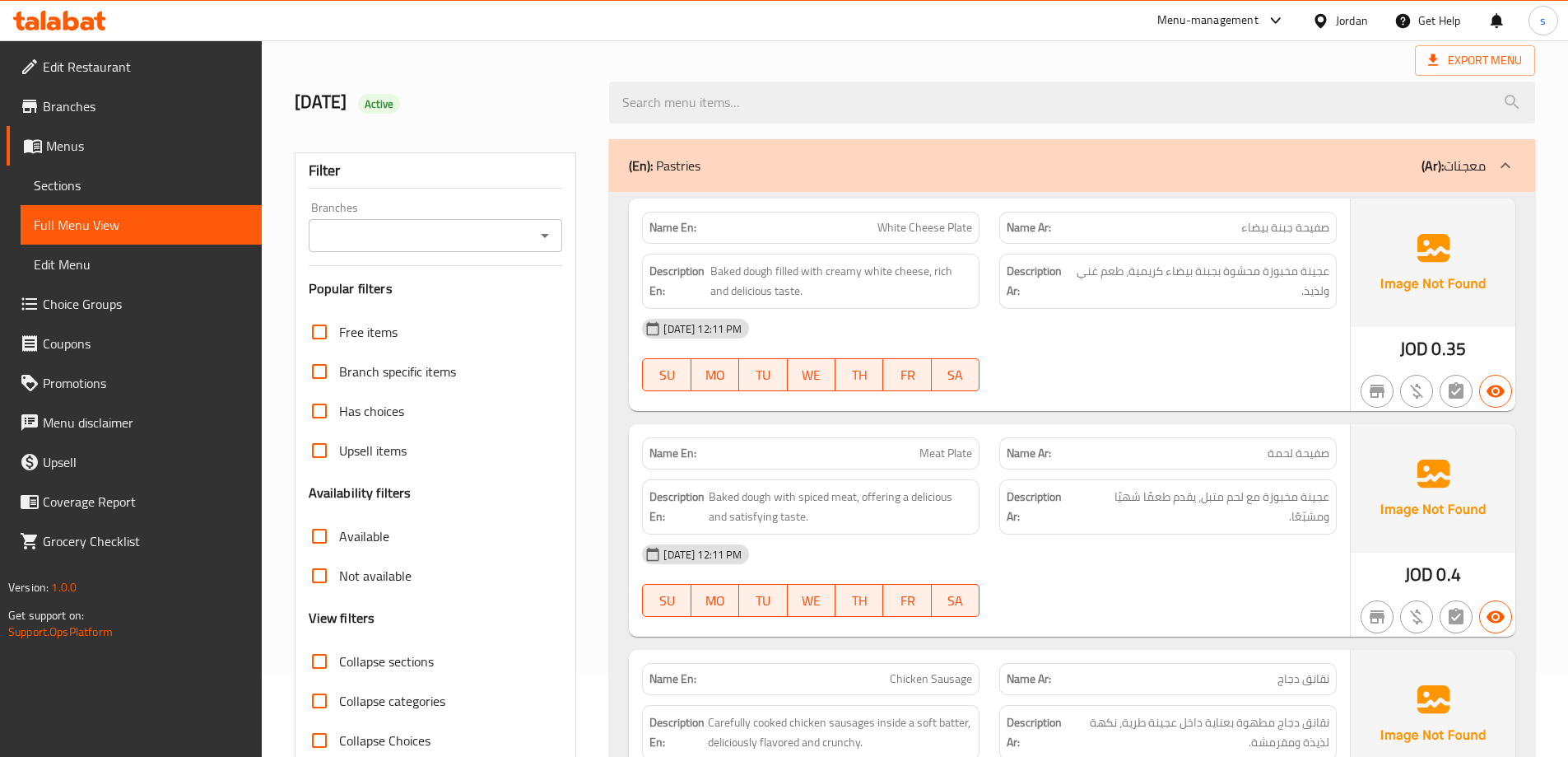
drag, startPoint x: 716, startPoint y: 172, endPoint x: 633, endPoint y: 160, distance: 83.9
click at [633, 160] on div "(En): Pastries (Ar): معجنات" at bounding box center [1057, 165] width 857 height 20
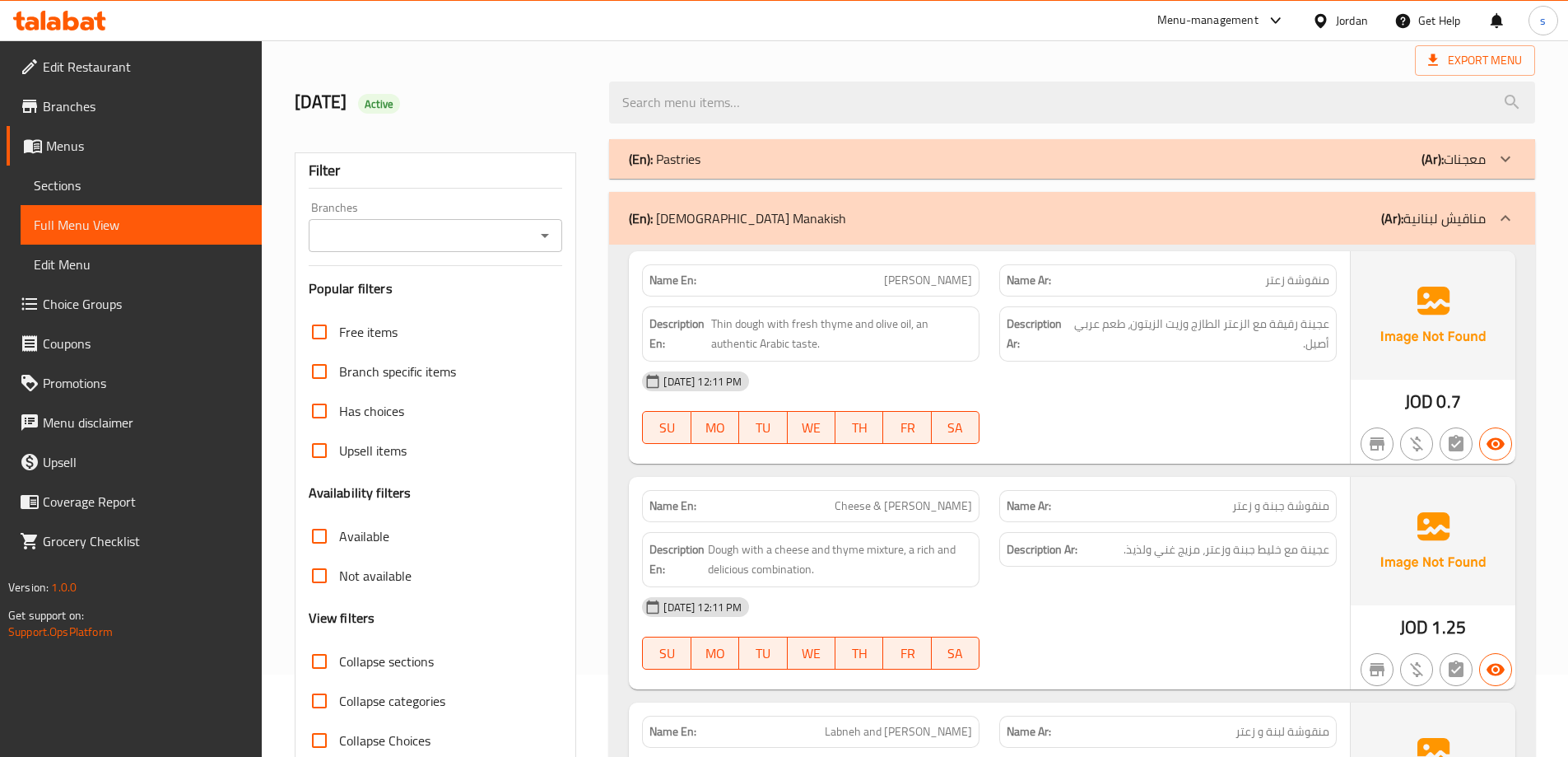
click at [807, 162] on div "(En): Pastries (Ar): معجنات" at bounding box center [1057, 159] width 857 height 20
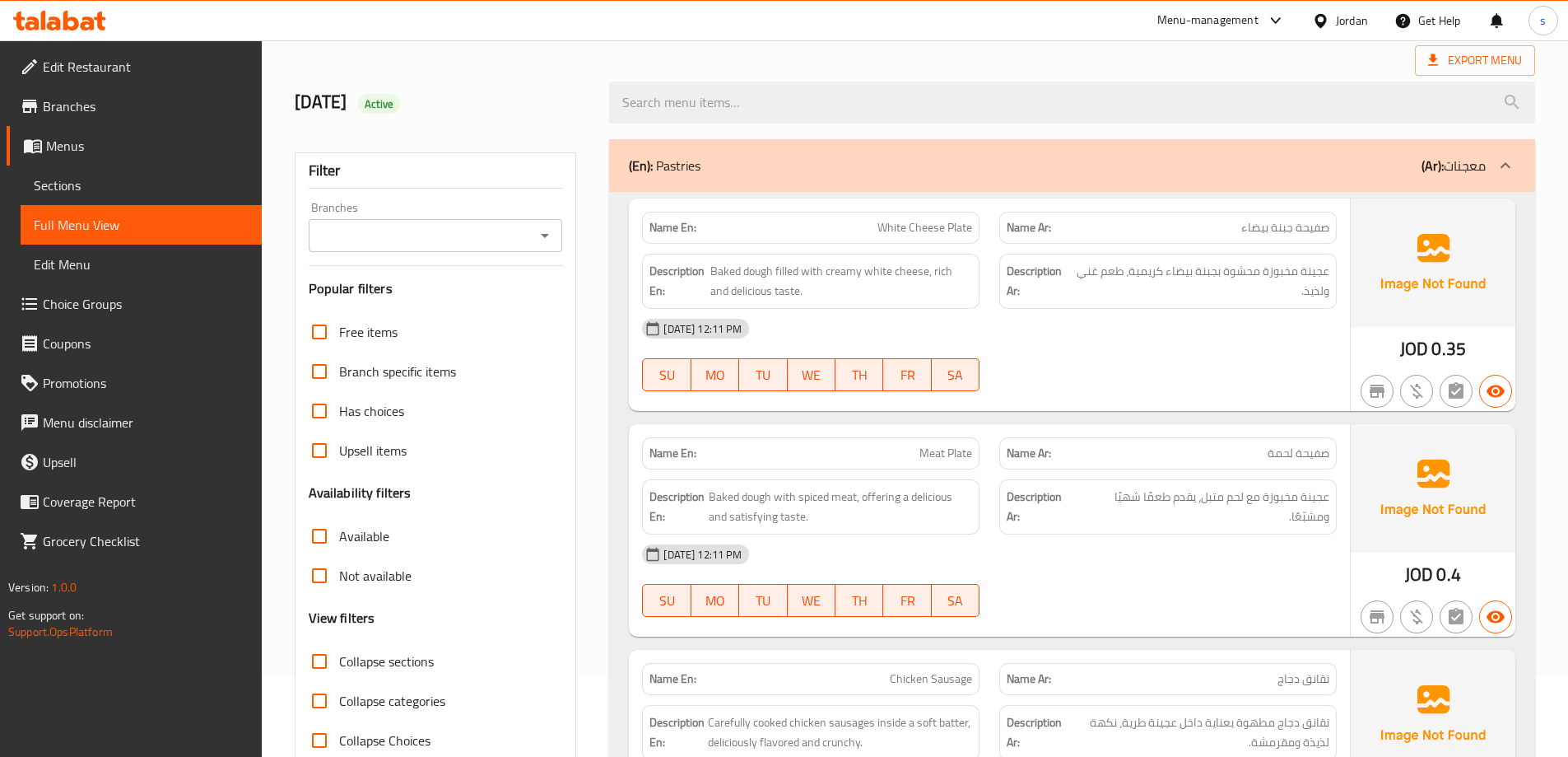
click at [772, 183] on div "(En): Pastries (Ar): معجنات" at bounding box center [1073, 165] width 926 height 52
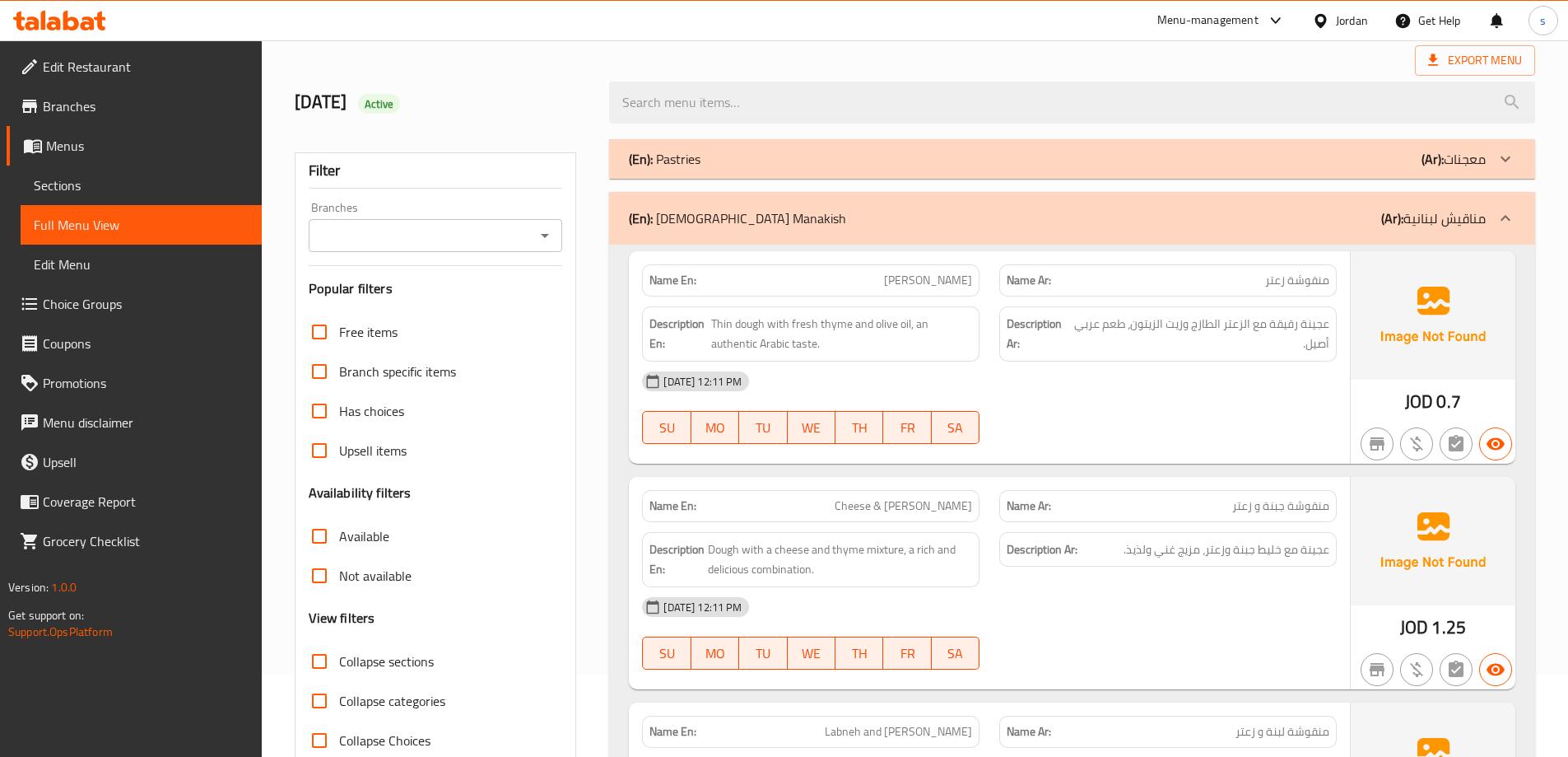
click at [838, 163] on div "(En): Pastries (Ar): معجنات" at bounding box center [1057, 159] width 857 height 20
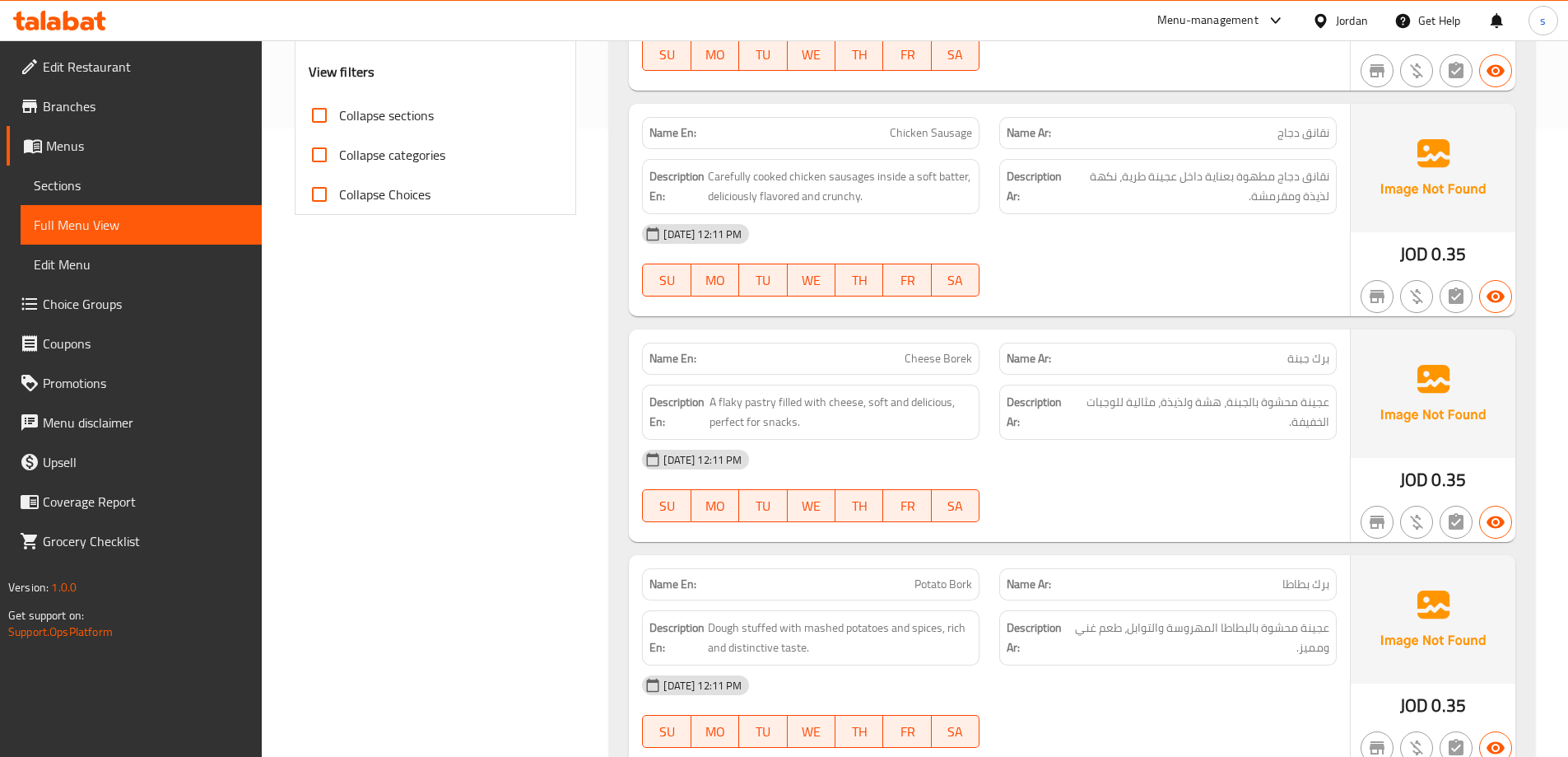
scroll to position [0, 0]
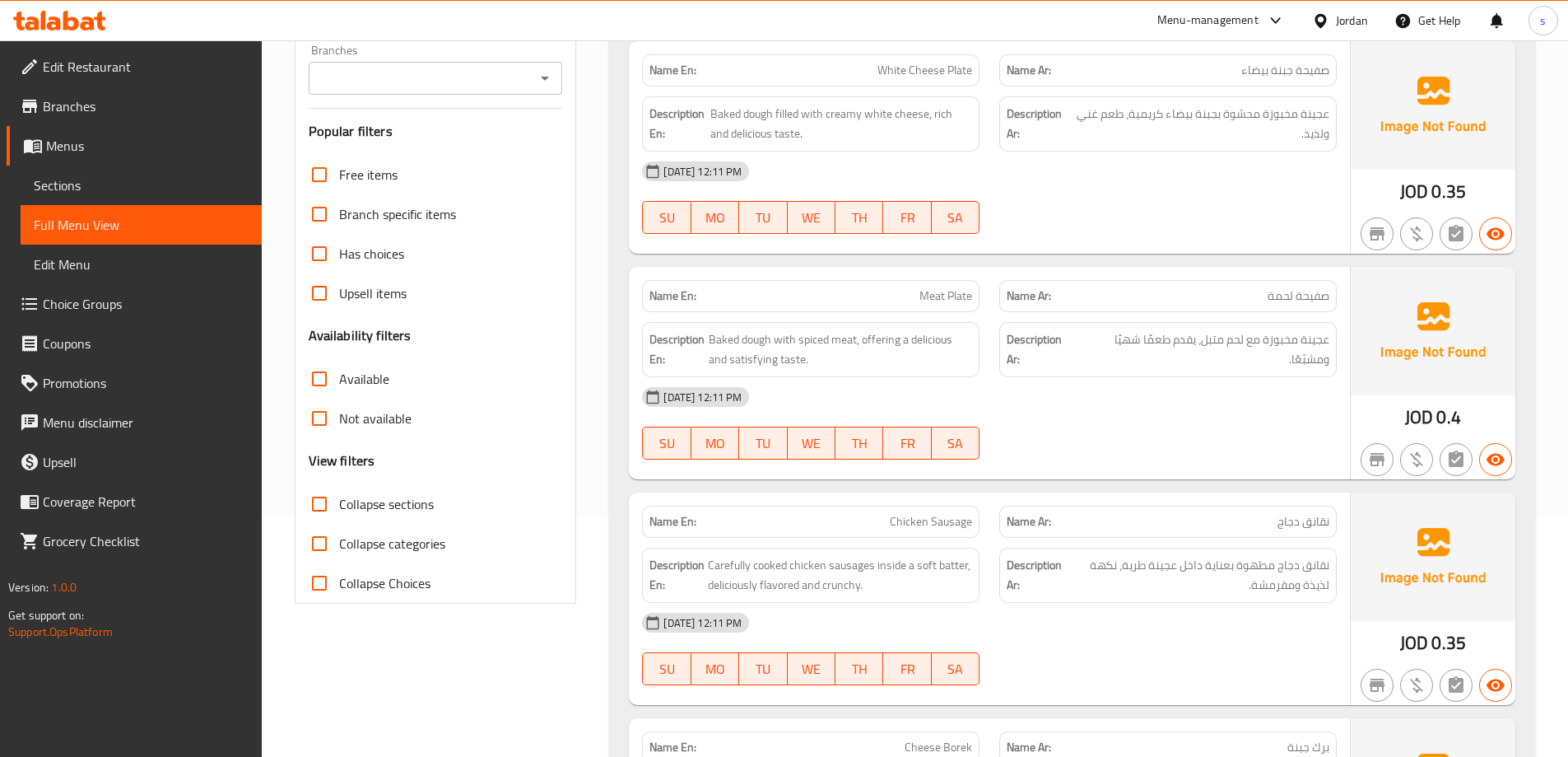
scroll to position [247, 0]
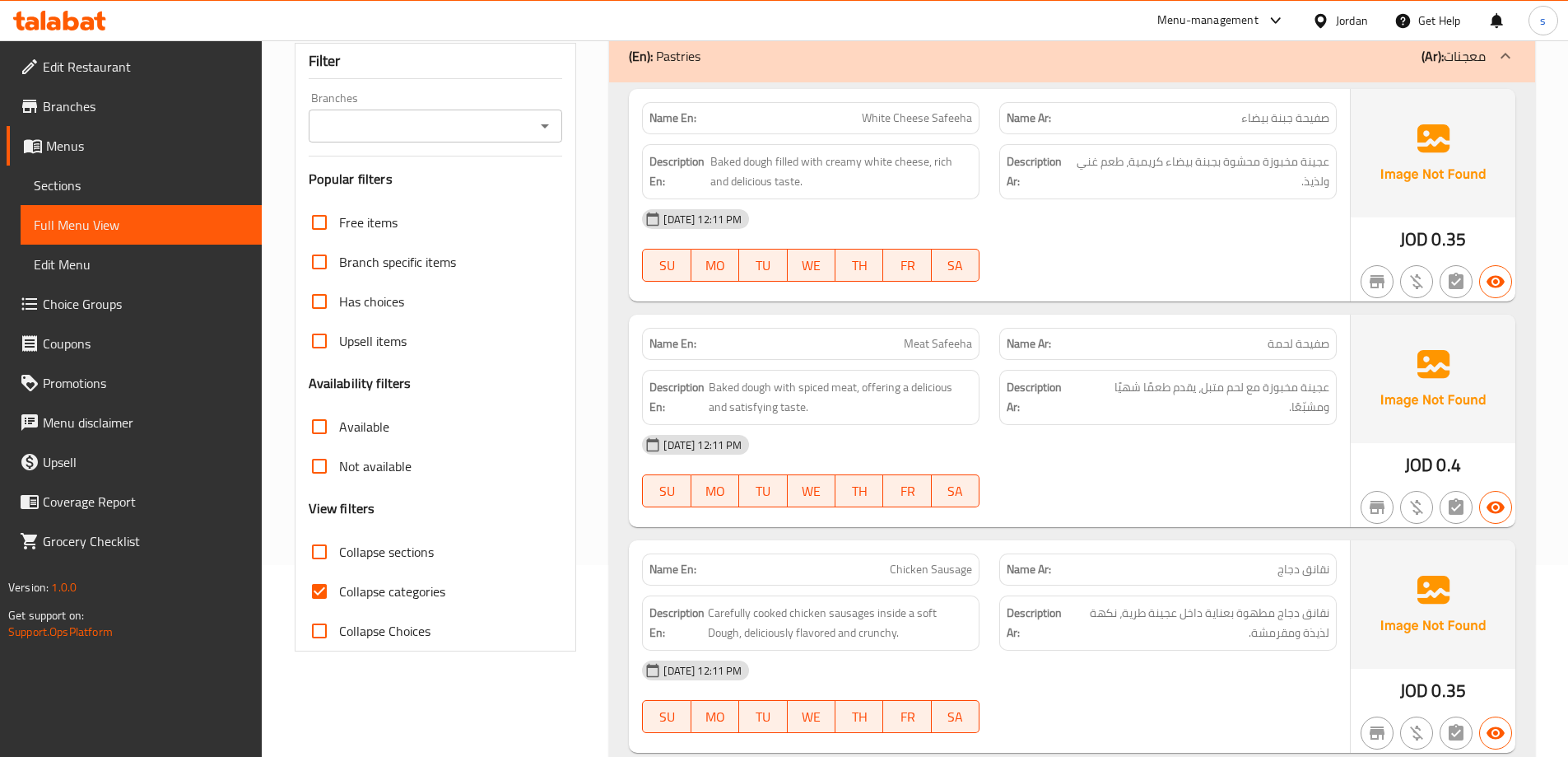
scroll to position [202, 0]
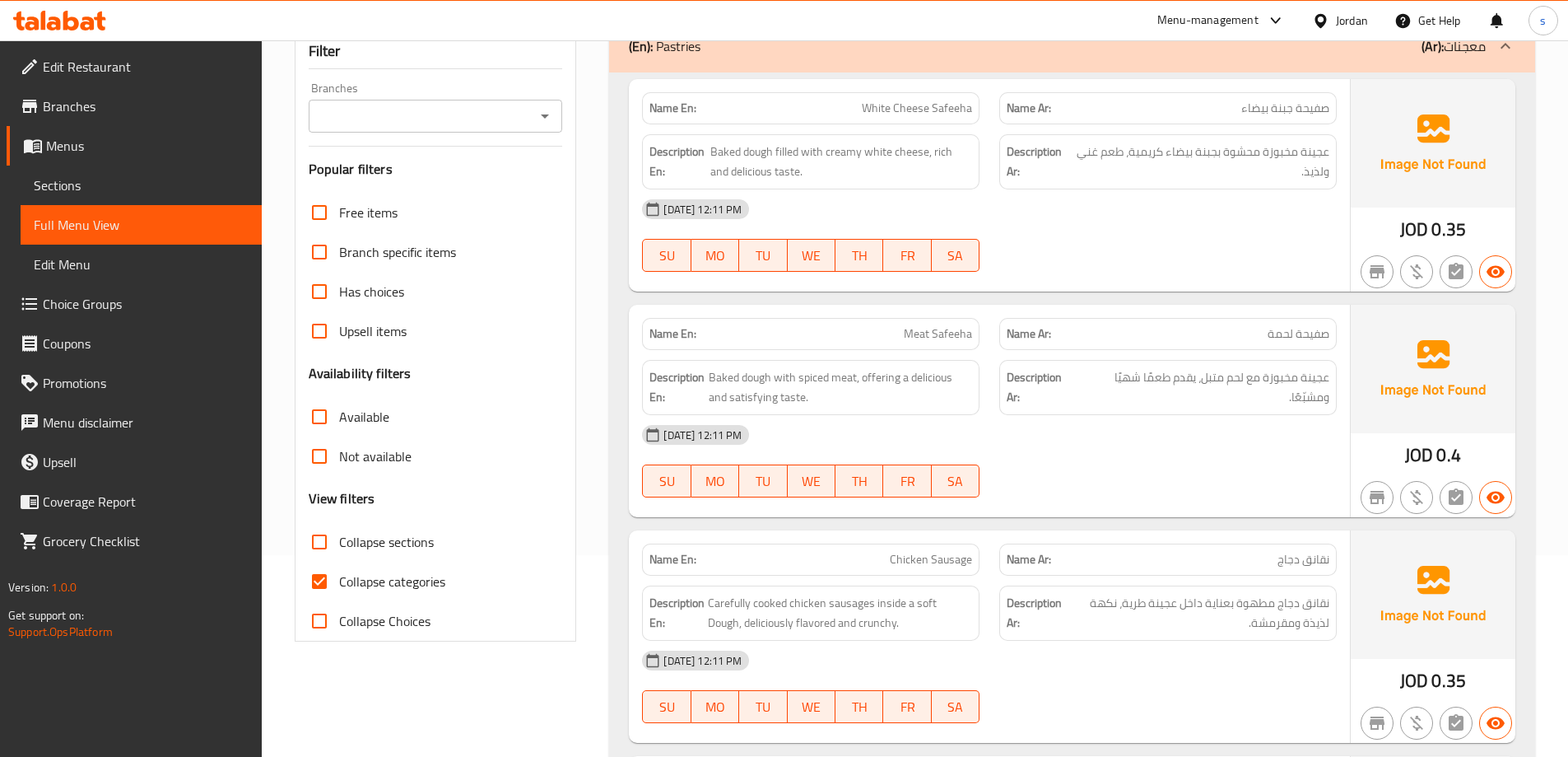
click at [322, 584] on input "Collapse categories" at bounding box center [319, 582] width 40 height 40
checkbox input "false"
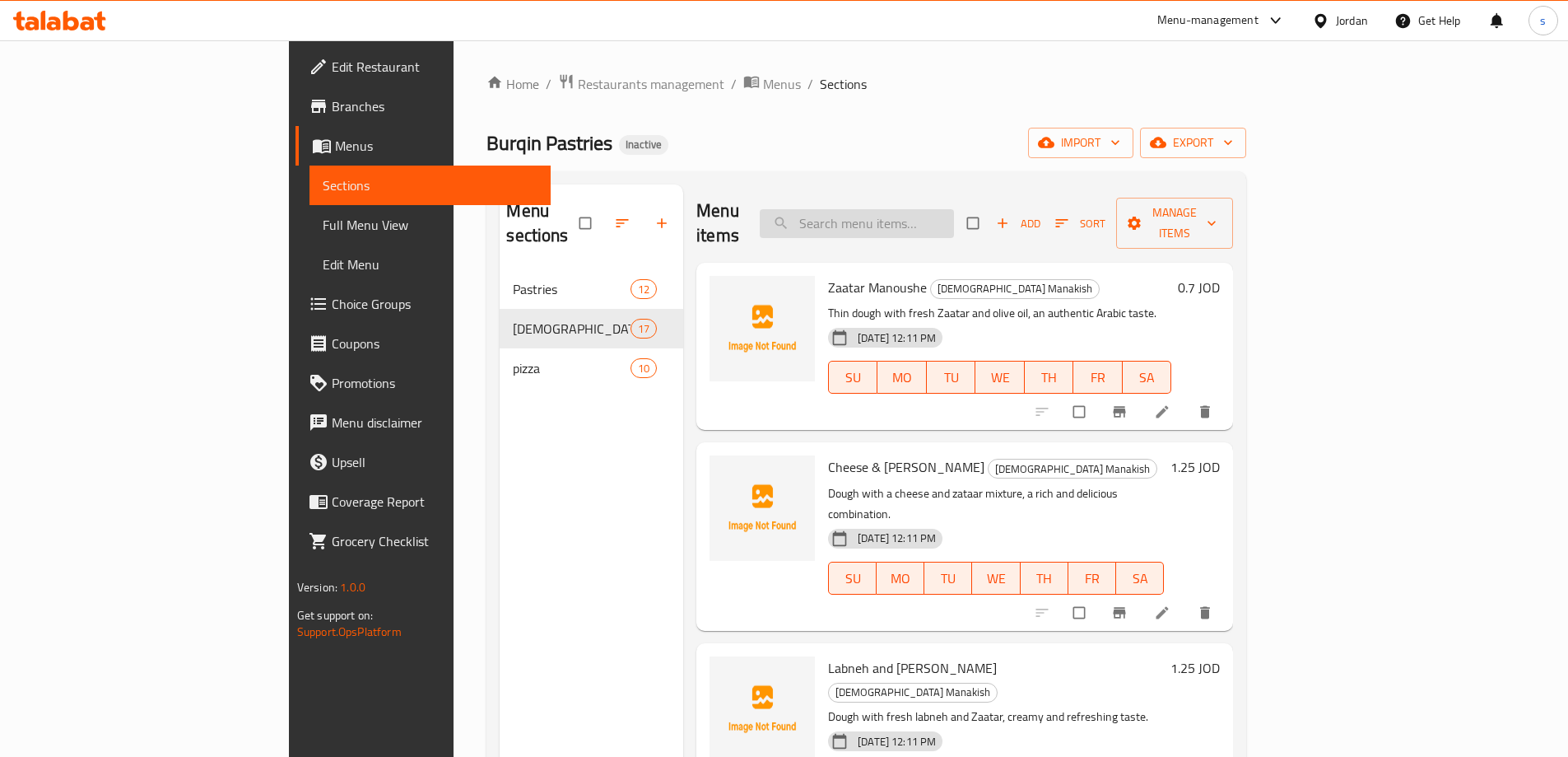
click at [955, 216] on input "search" at bounding box center [857, 223] width 194 height 29
paste input "Muhammara With Cheese Manoushe"
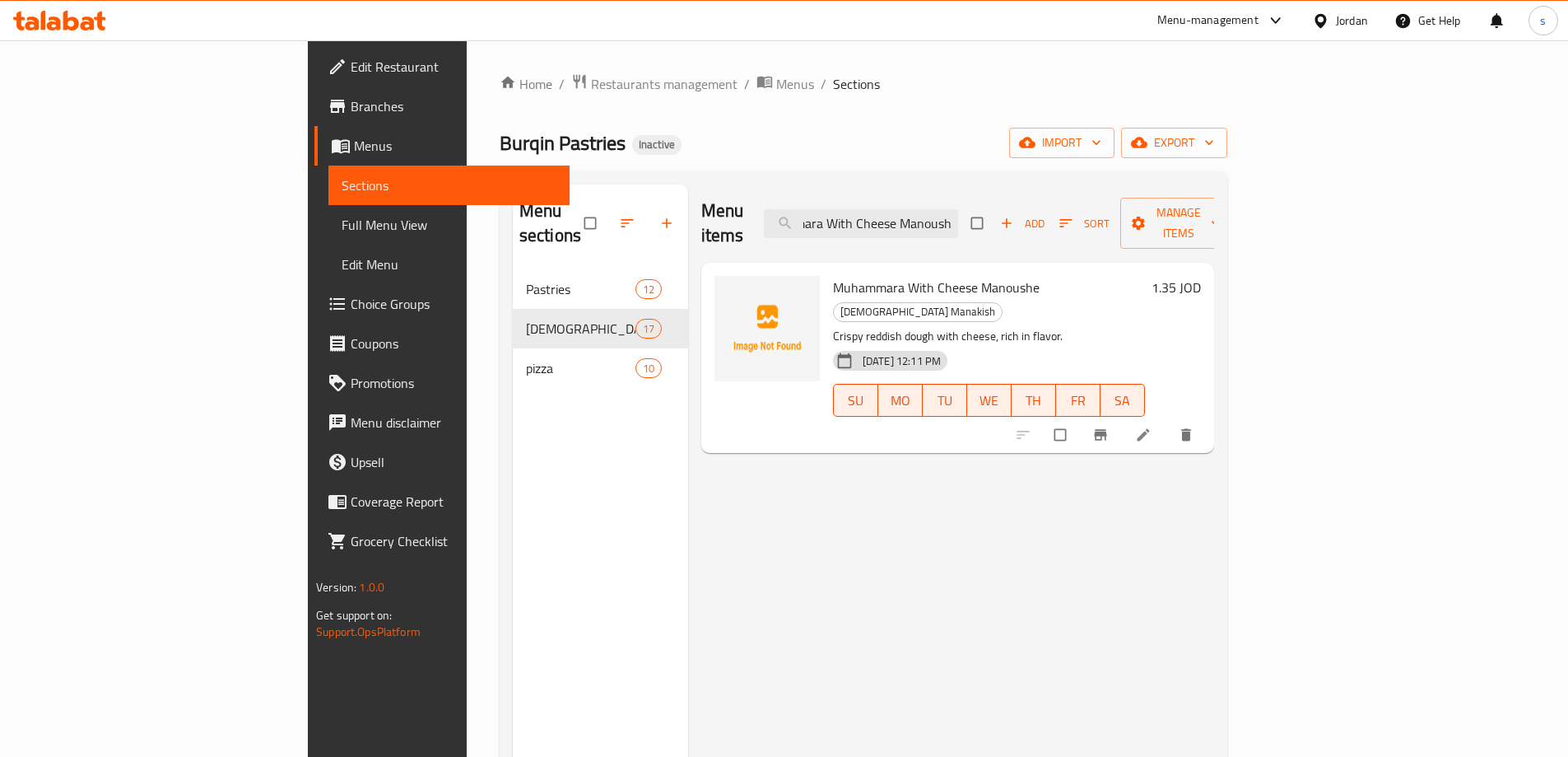
scroll to position [0, 51]
type input "Muhammara With Cheese Manoush"
click at [1169, 421] on li at bounding box center [1145, 435] width 46 height 27
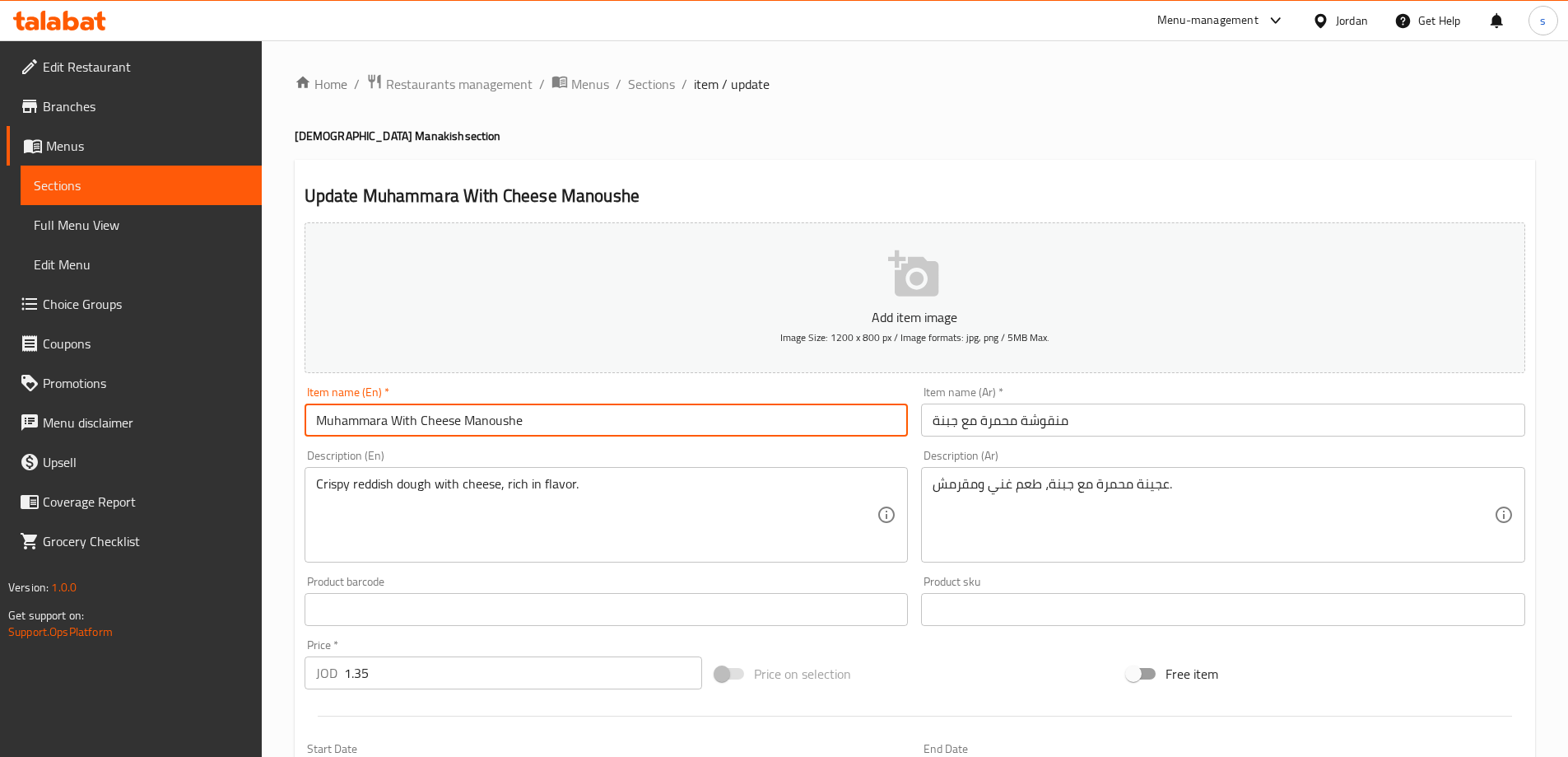
click at [503, 432] on input "Muhammara With Cheese Manoushe" at bounding box center [607, 419] width 605 height 33
click at [502, 415] on input "Muhammara With Cheese Manoushe" at bounding box center [607, 419] width 605 height 33
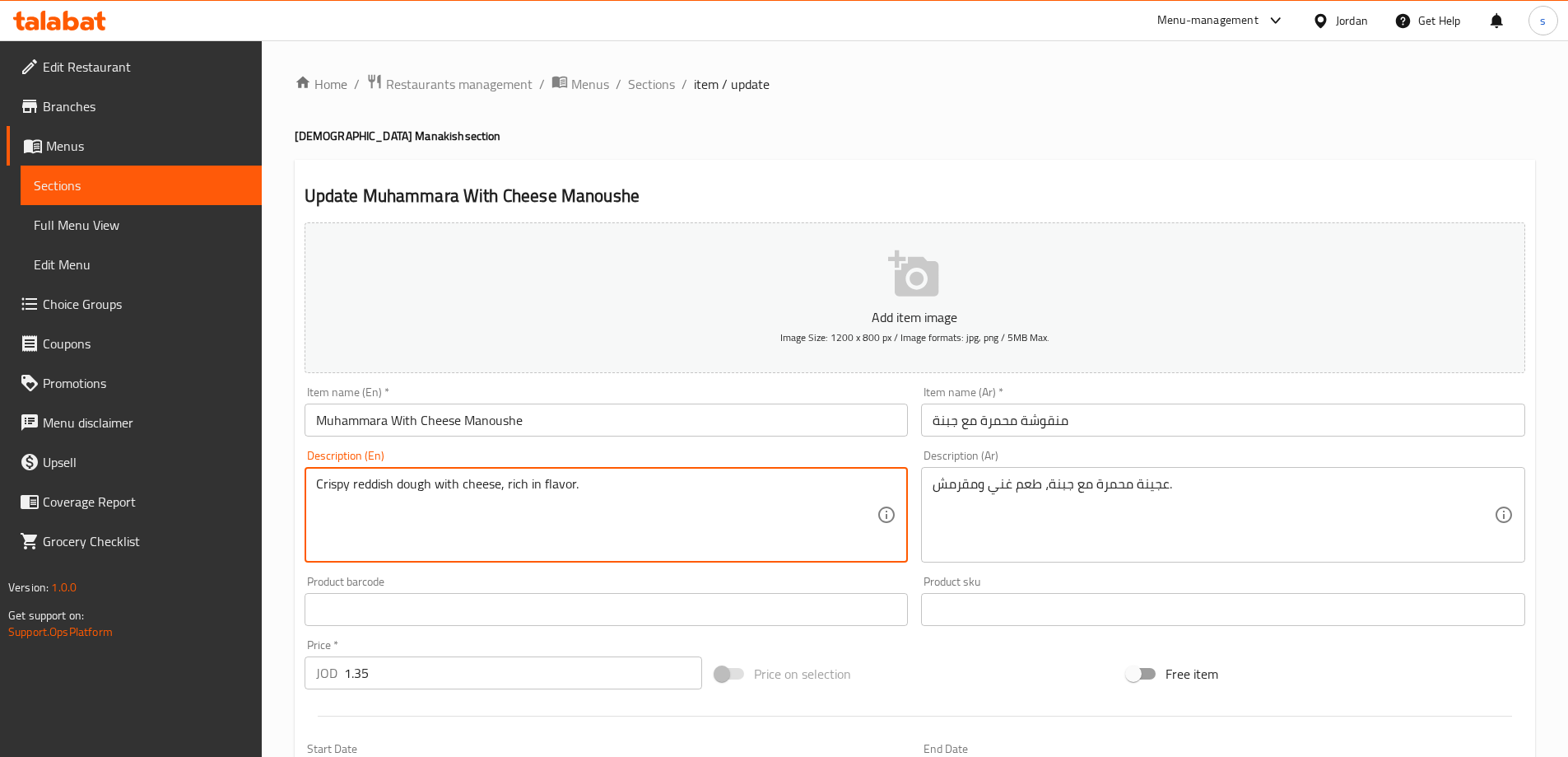
click at [355, 492] on textarea "Crispy reddish dough with cheese, rich in flavor." at bounding box center [596, 514] width 562 height 78
click at [388, 490] on textarea "Crispy reddish dough with cheese, rich in flavor." at bounding box center [596, 514] width 562 height 78
click at [561, 476] on textarea "Crispy reddish dough with cheese, rich in flavor." at bounding box center [596, 514] width 562 height 78
click at [583, 488] on textarea "Crispy reddish dough with cheese, rich in flavor." at bounding box center [596, 514] width 562 height 78
click at [613, 485] on textarea "Crispy reddish dough with cheese, rich in flavor and cricpy" at bounding box center [596, 514] width 562 height 78
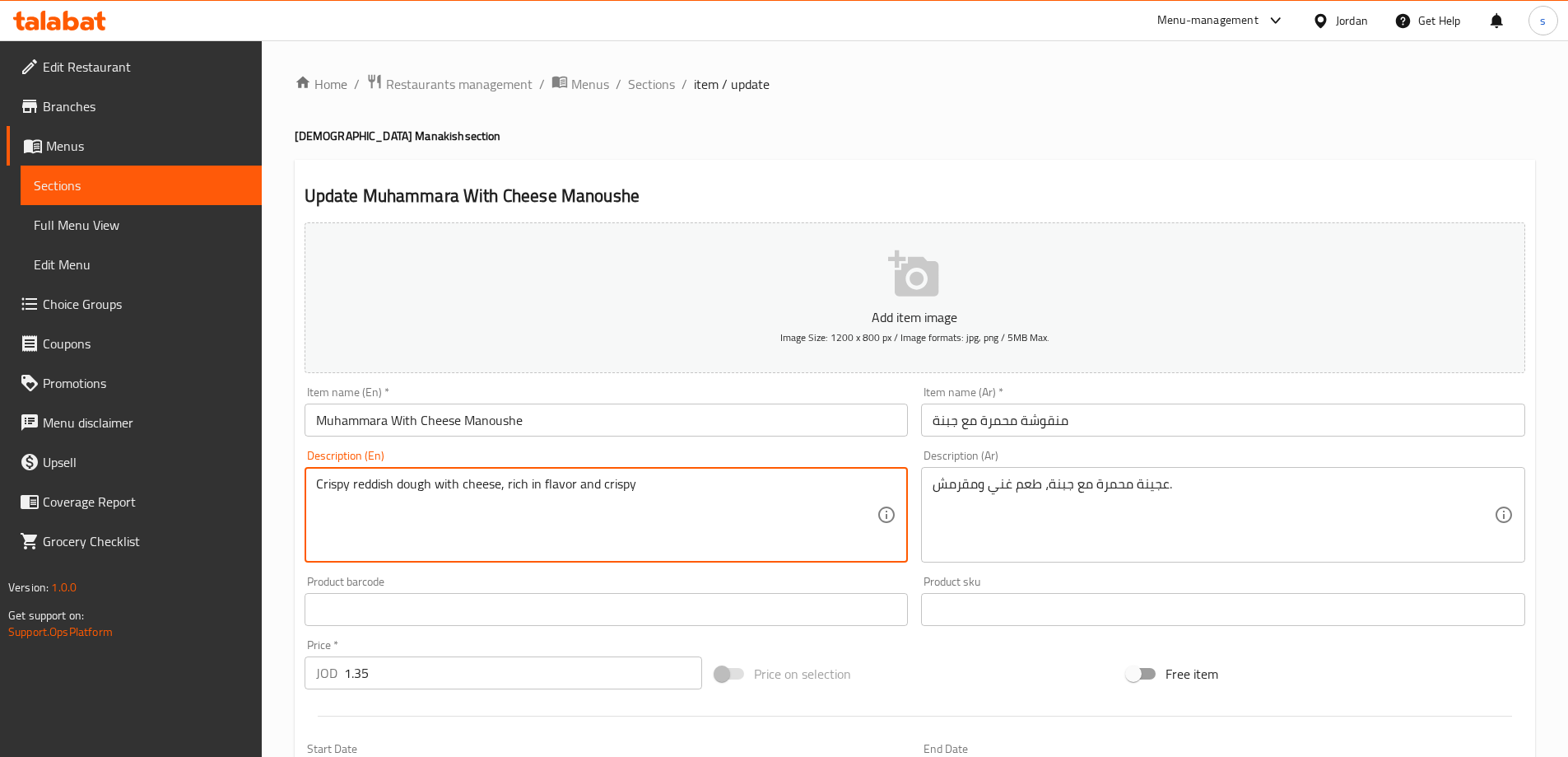
click at [678, 494] on textarea "Crispy reddish dough with cheese, rich in flavor and crispy" at bounding box center [596, 514] width 562 height 78
click at [383, 486] on textarea "Crispy reddish dough with cheese, rich in flavor and crispy." at bounding box center [596, 514] width 562 height 78
drag, startPoint x: 390, startPoint y: 488, endPoint x: 296, endPoint y: 486, distance: 94.0
click at [296, 486] on div "Update Muhammara With Cheese Manoushe Add item image Image Size: 1200 x 800 px …" at bounding box center [915, 632] width 1241 height 945
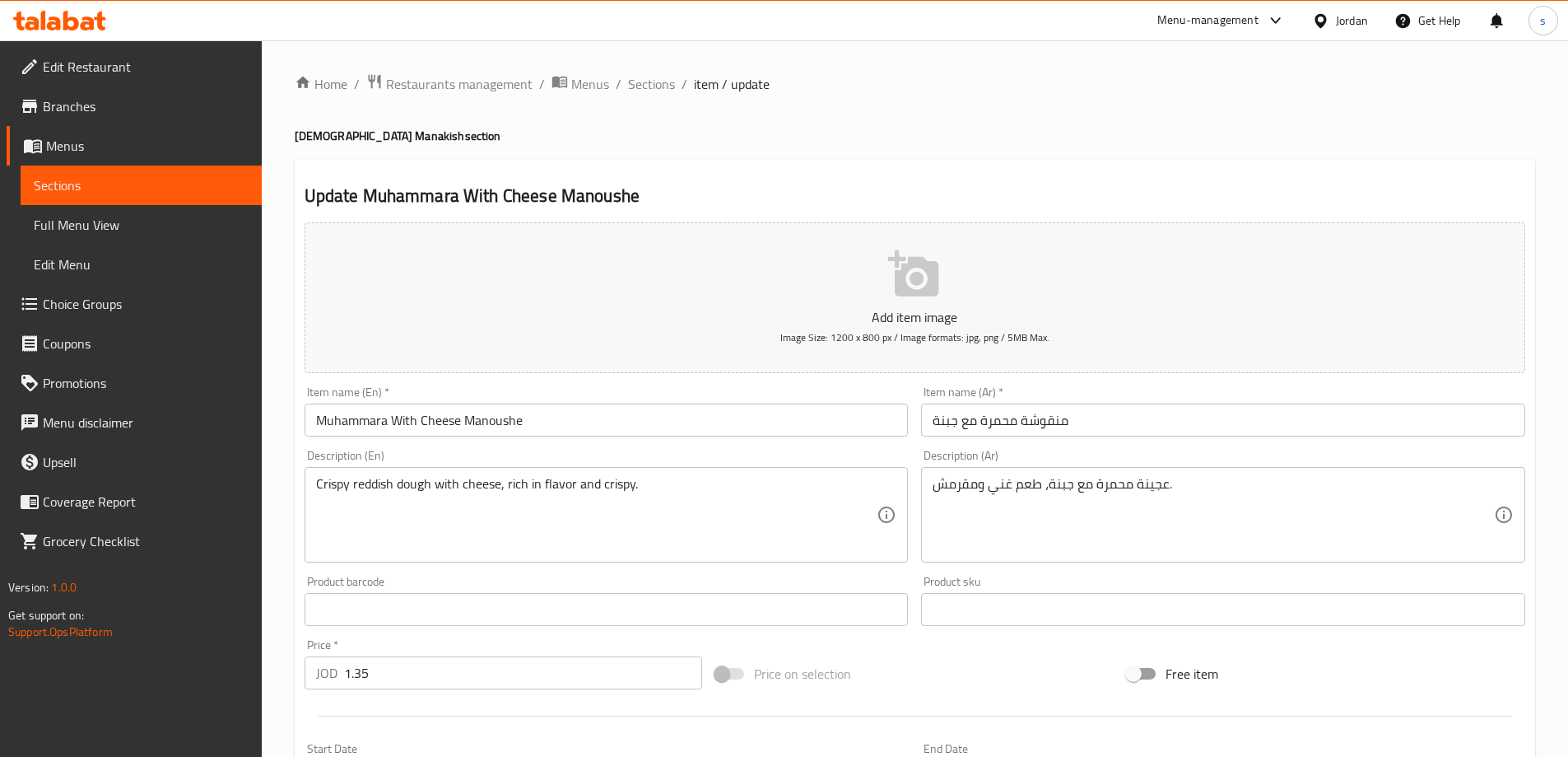
click at [347, 482] on textarea "Crispy reddish dough with cheese, rich in flavor and crispy." at bounding box center [596, 514] width 562 height 78
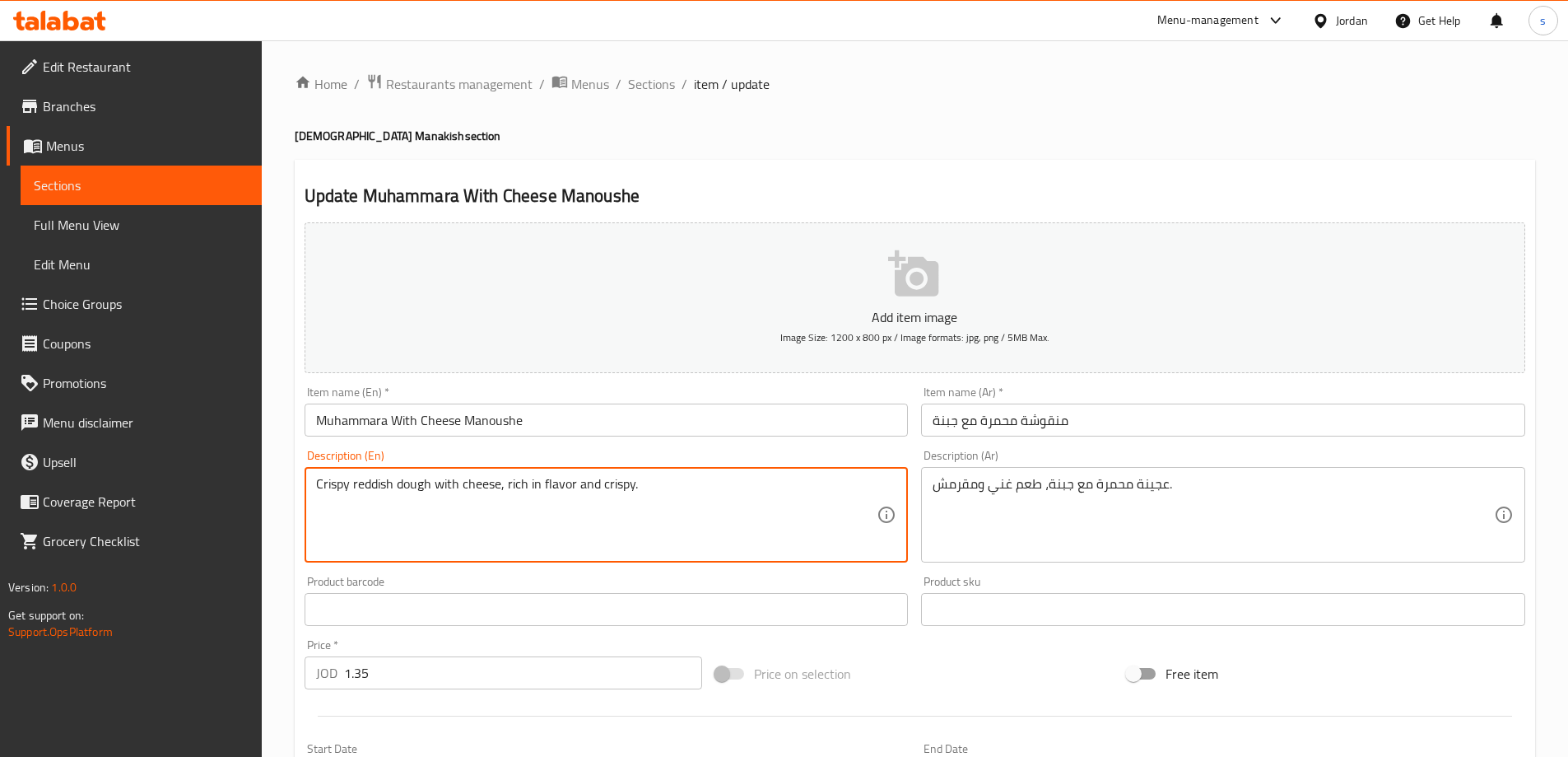
click at [347, 482] on textarea "Crispy reddish dough with cheese, rich in flavor and crispy." at bounding box center [596, 514] width 562 height 78
drag, startPoint x: 396, startPoint y: 482, endPoint x: 257, endPoint y: 487, distance: 139.1
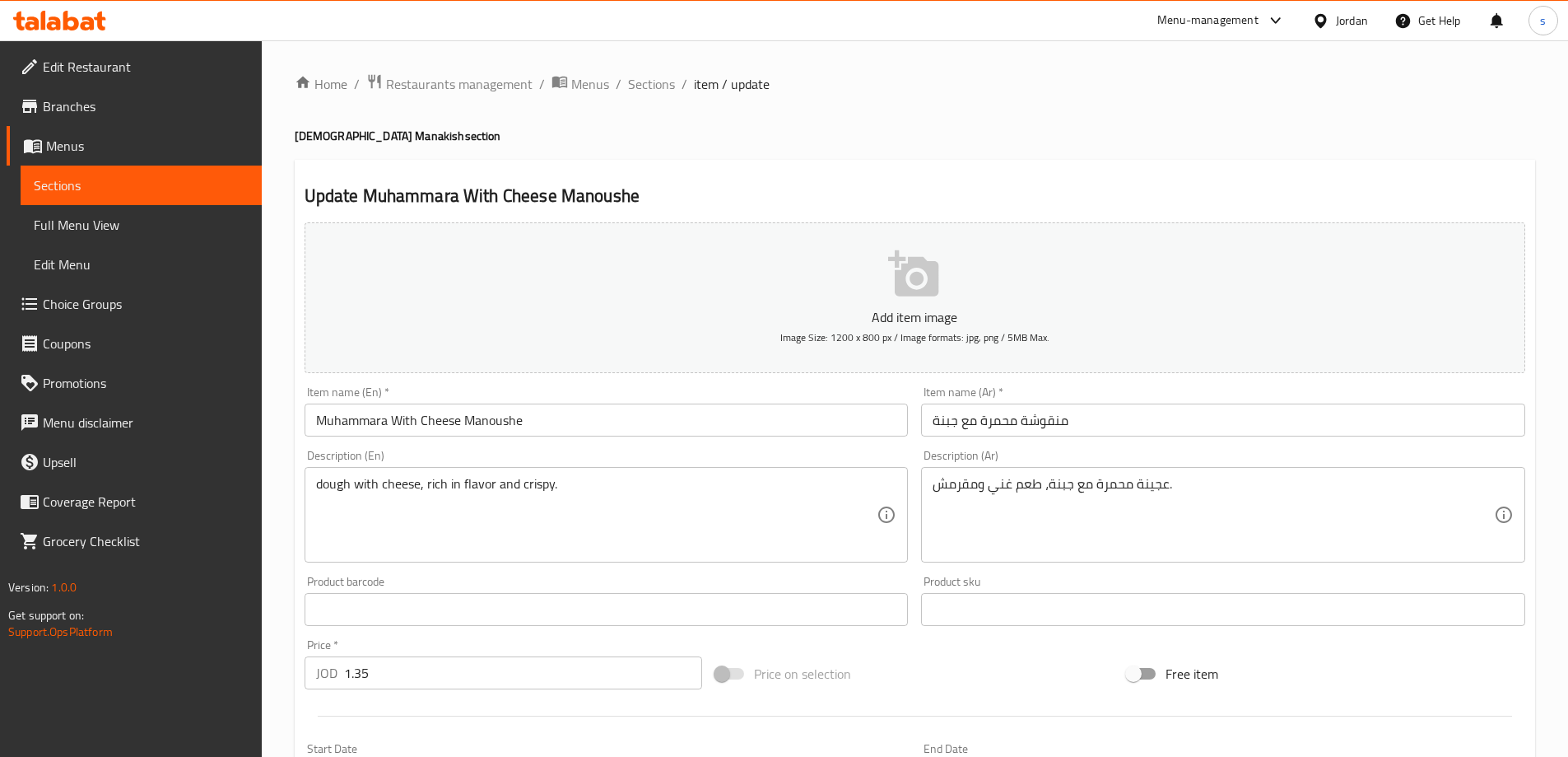
click at [315, 495] on div "dough with cheese, rich in flavor and crispy. Description (En)" at bounding box center [607, 514] width 605 height 95
click at [307, 485] on div "dough with cheese, rich in flavor and crispy. Description (En)" at bounding box center [607, 514] width 605 height 95
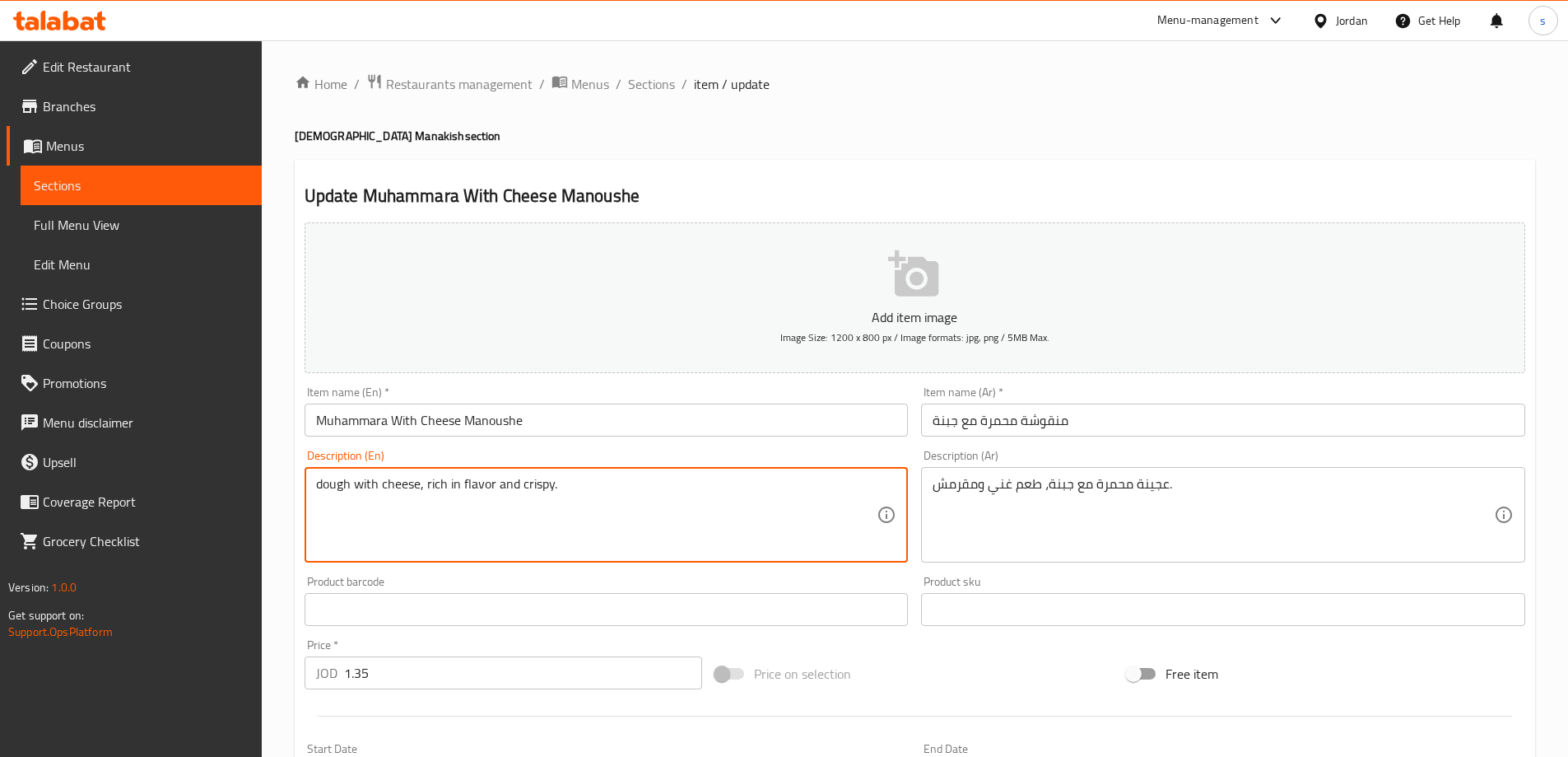
paste textarea "Muhammara"
click at [528, 495] on textarea "Muhammara dough with cheese, rich in flavor and crispy." at bounding box center [596, 514] width 562 height 78
click at [612, 490] on textarea "Muhammara dough with cheese, rich in flavor and crispy." at bounding box center [596, 514] width 562 height 78
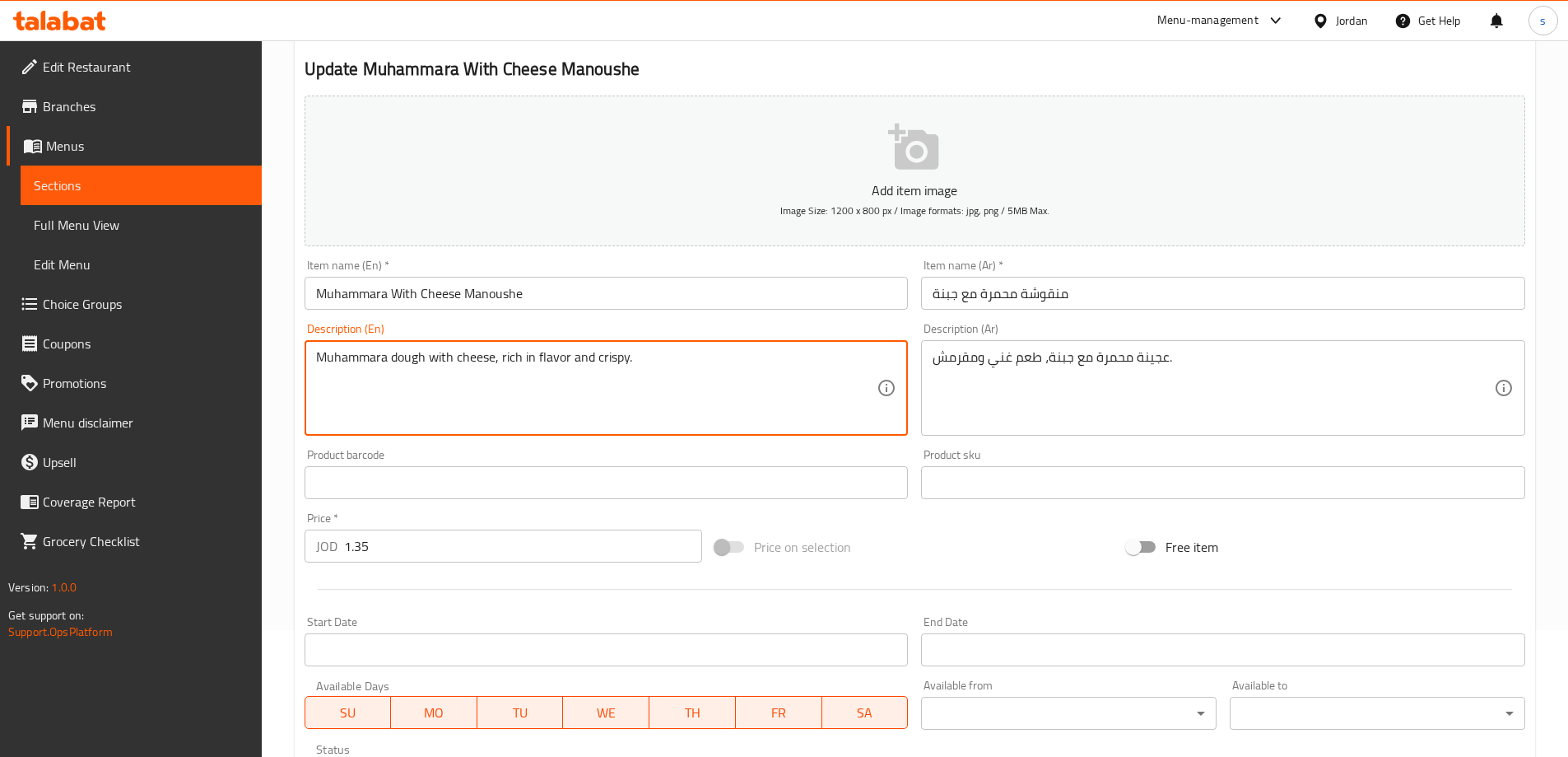
scroll to position [329, 0]
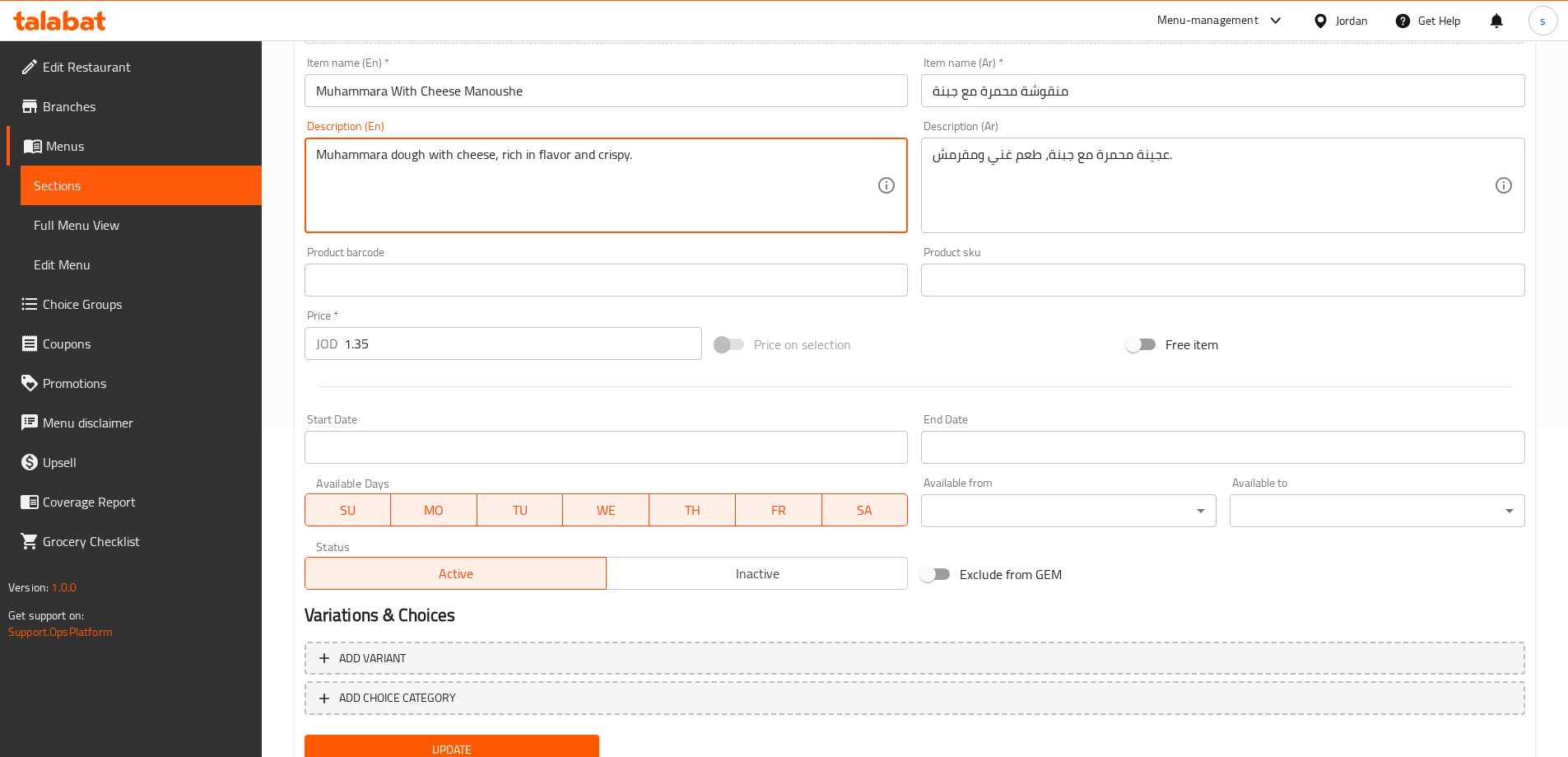
type textarea "Muhammara dough with cheese, rich in flavor and crispy."
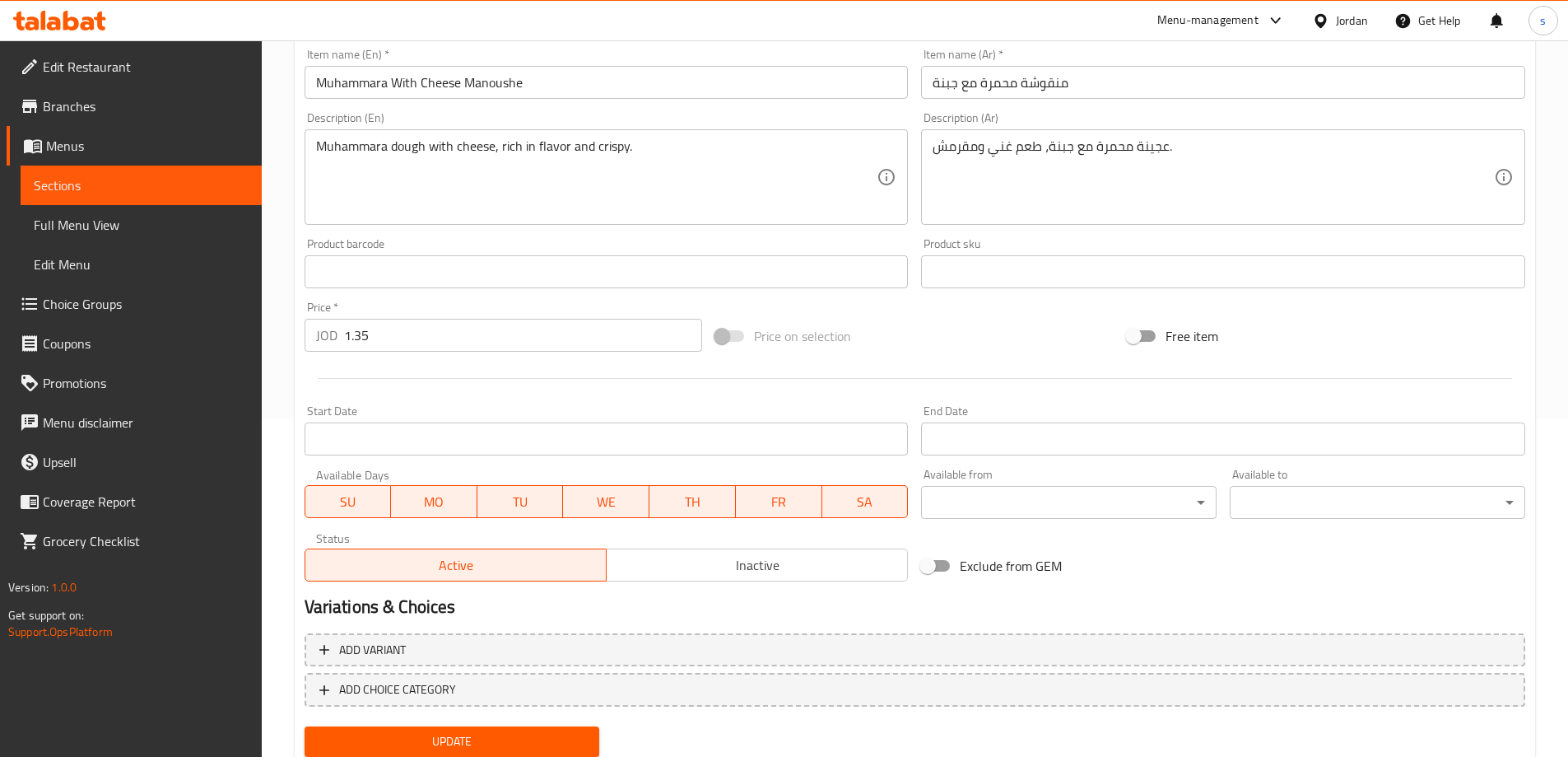
scroll to position [394, 0]
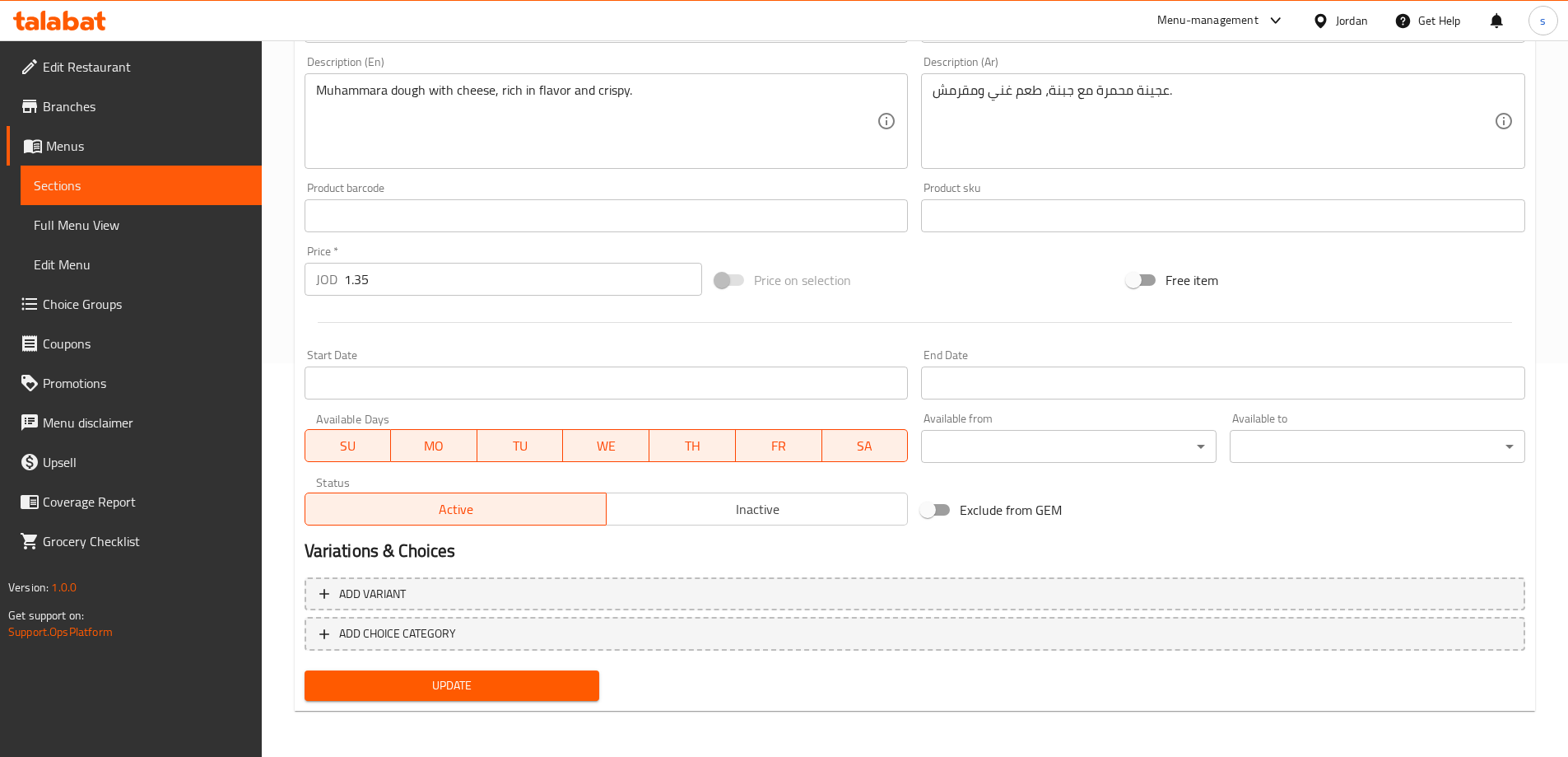
click at [479, 691] on span "Update" at bounding box center [452, 686] width 269 height 21
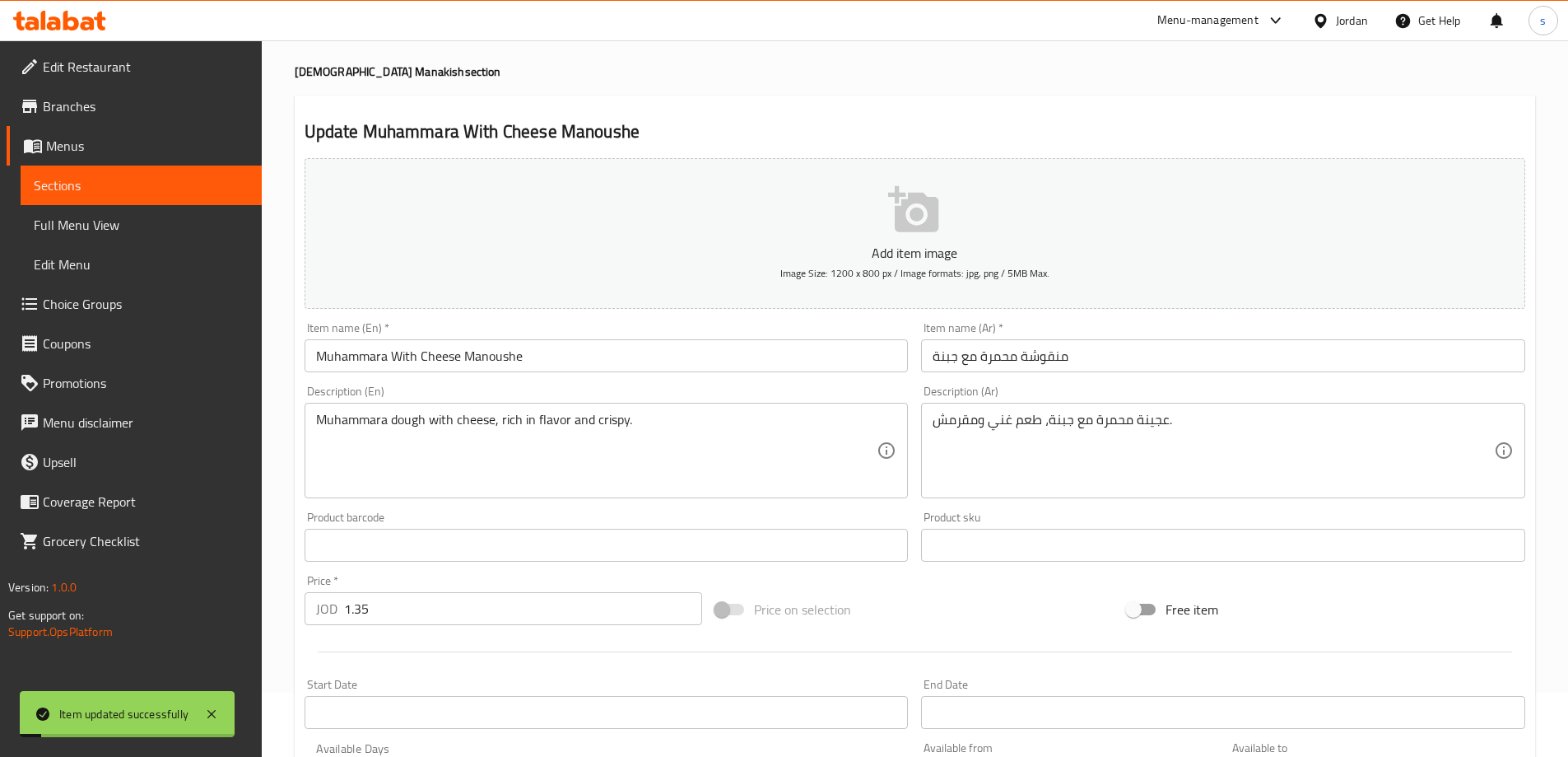
scroll to position [0, 0]
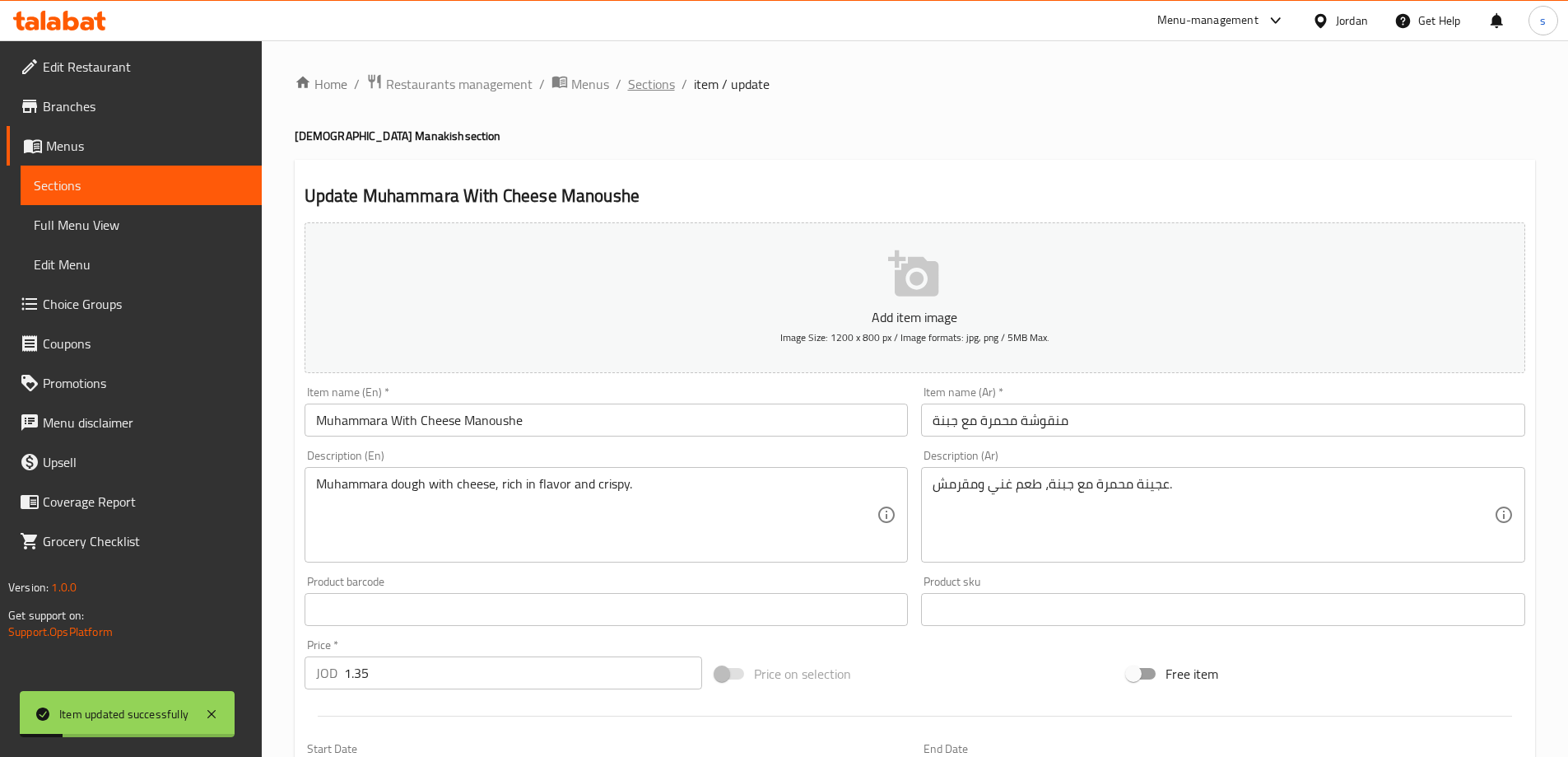
click at [648, 83] on span "Sections" at bounding box center [651, 84] width 47 height 20
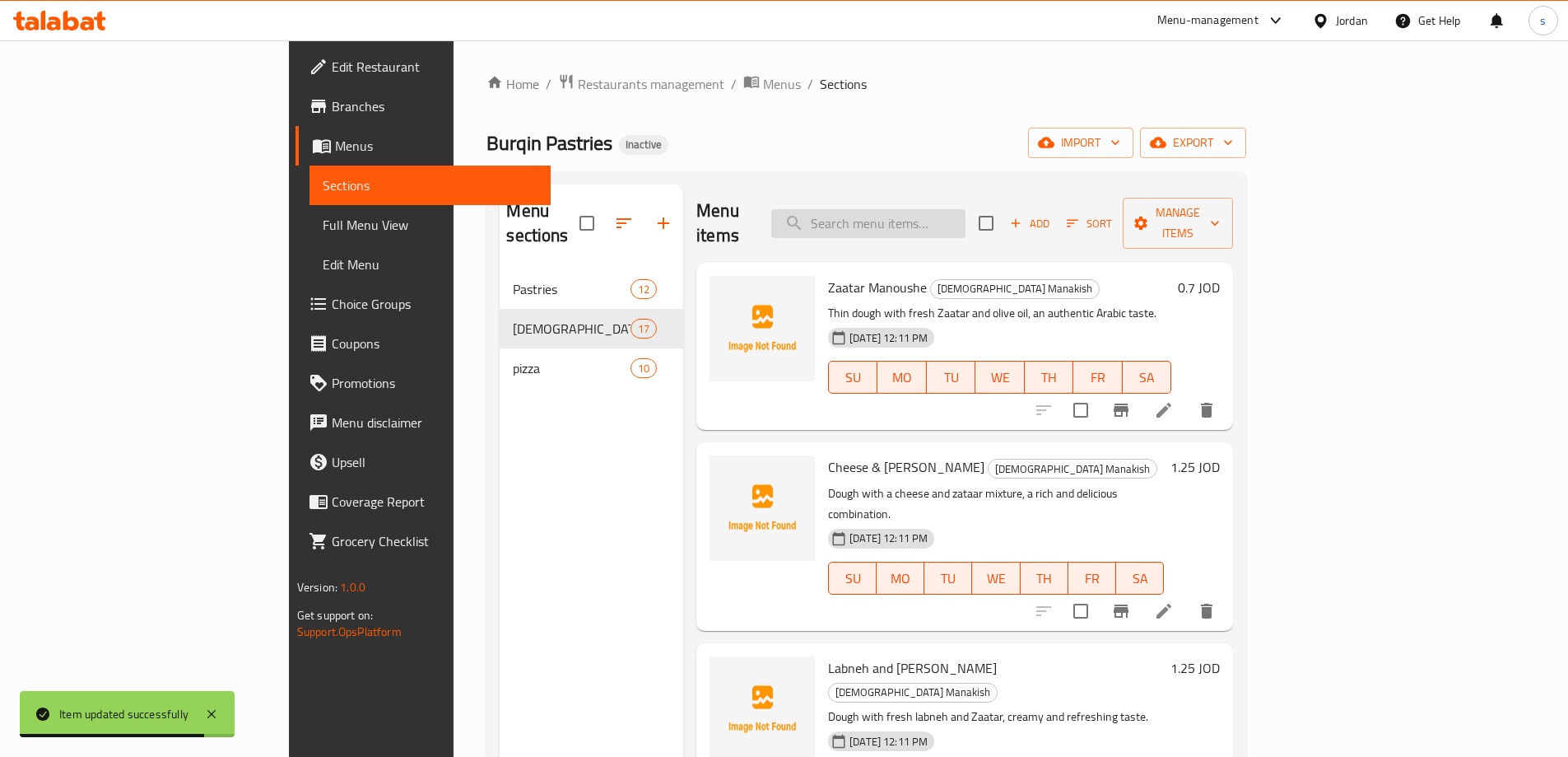
click at [952, 209] on input "search" at bounding box center [868, 223] width 194 height 29
paste input "Egg Manakish"
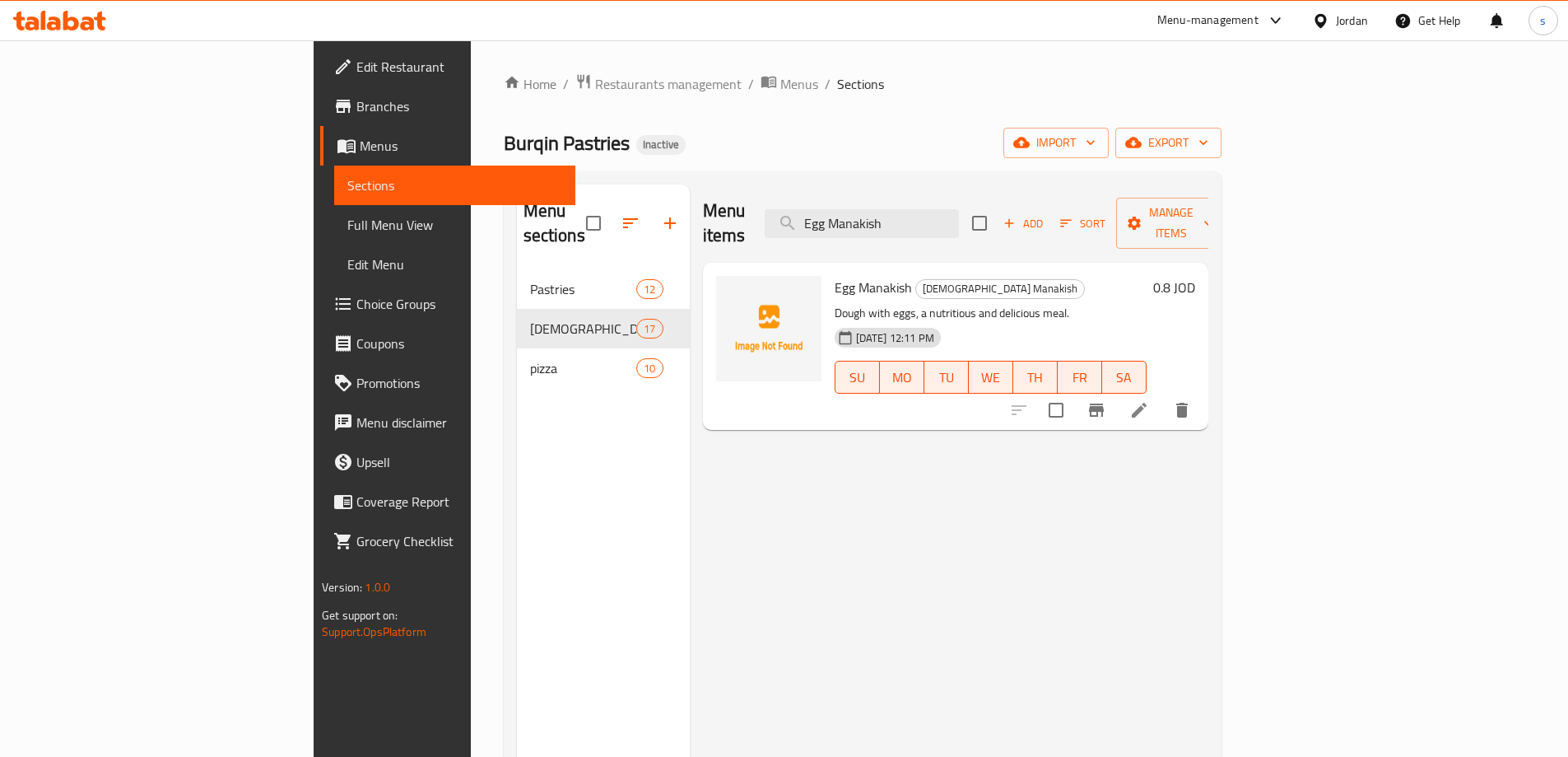
type input "Egg Manakish"
click at [1163, 396] on li at bounding box center [1139, 410] width 46 height 29
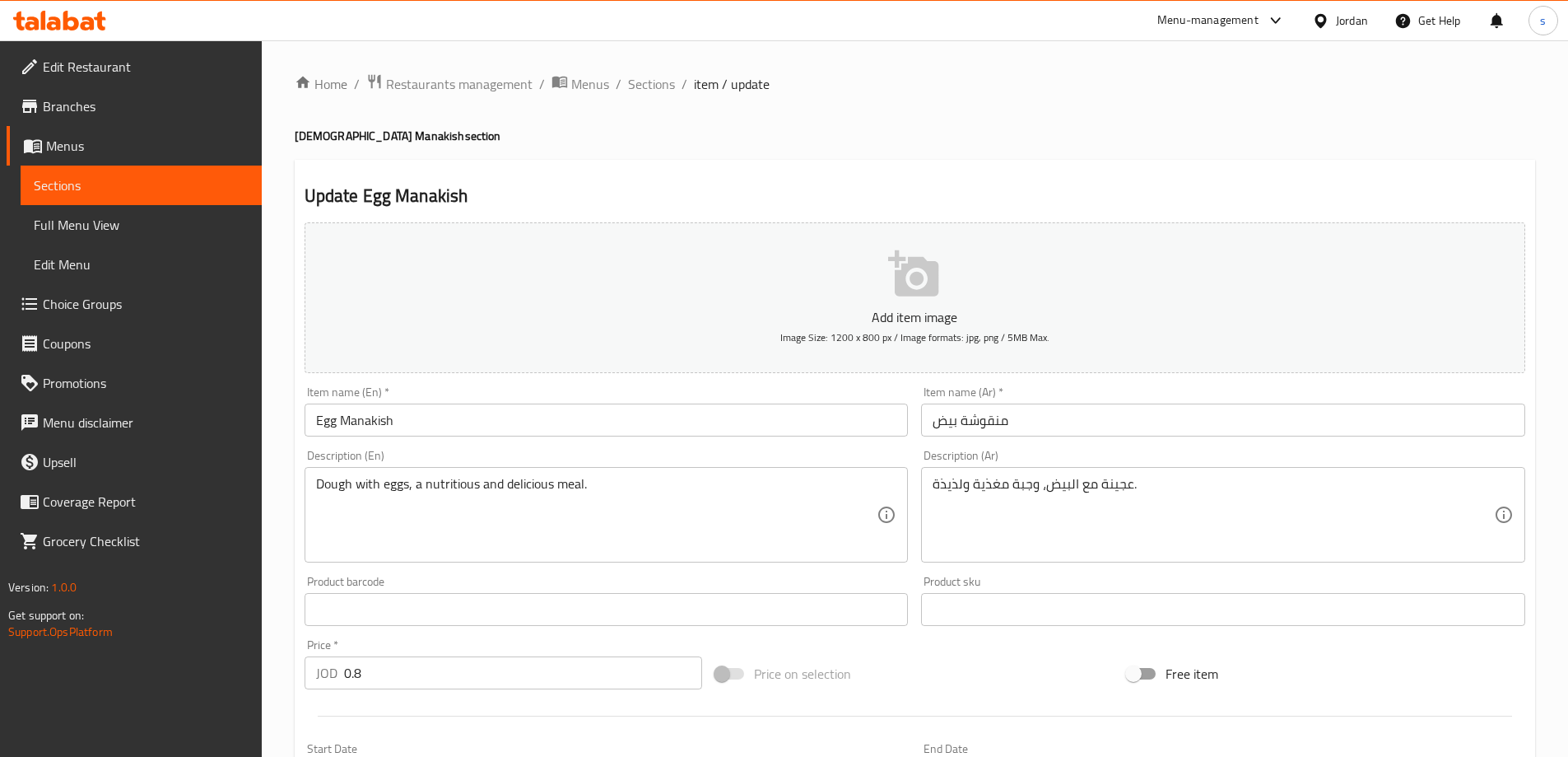
click at [988, 424] on input "منقوشة بيض" at bounding box center [1224, 419] width 605 height 33
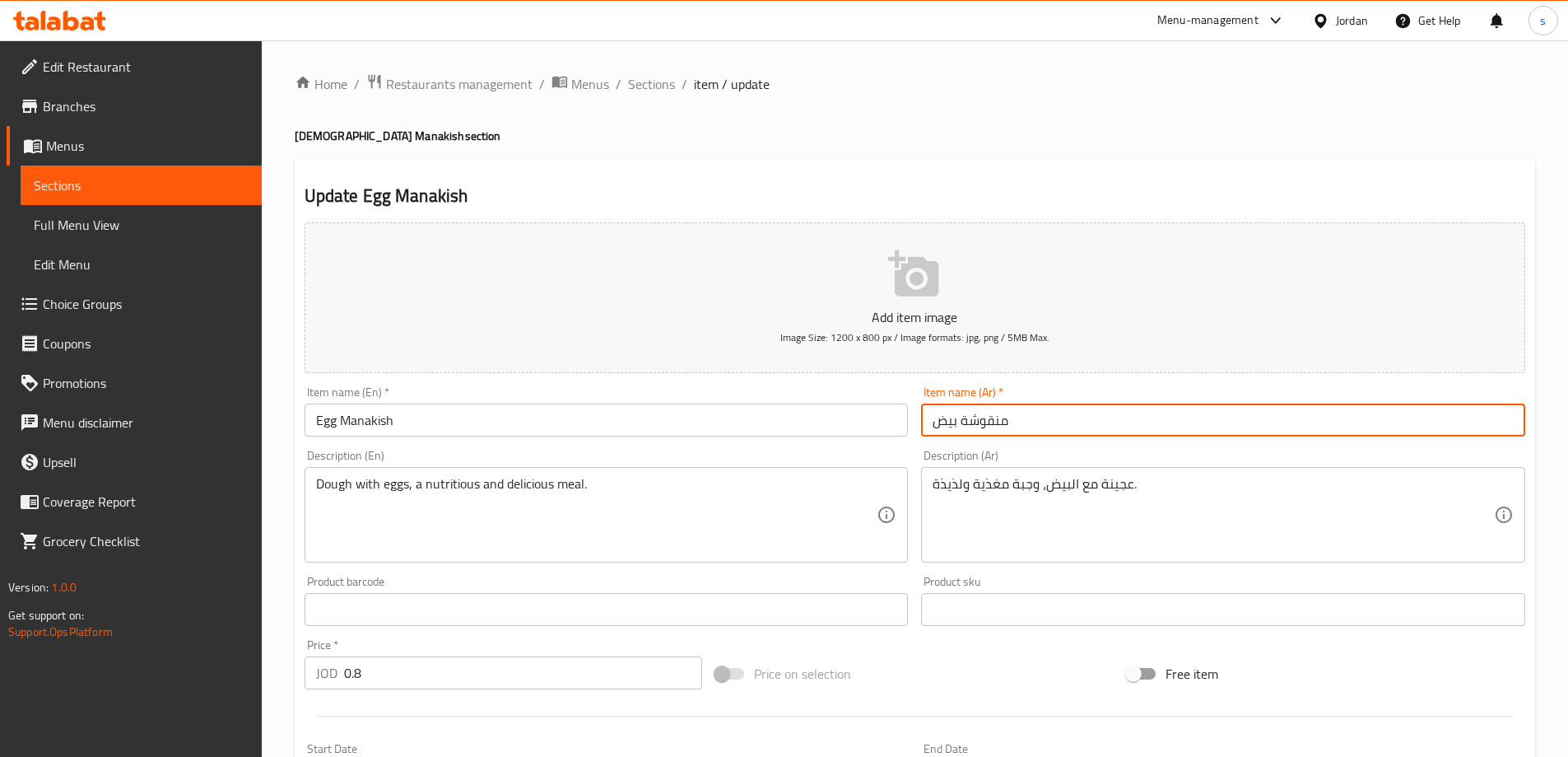
click at [988, 424] on input "منقوشة بيض" at bounding box center [1224, 419] width 605 height 33
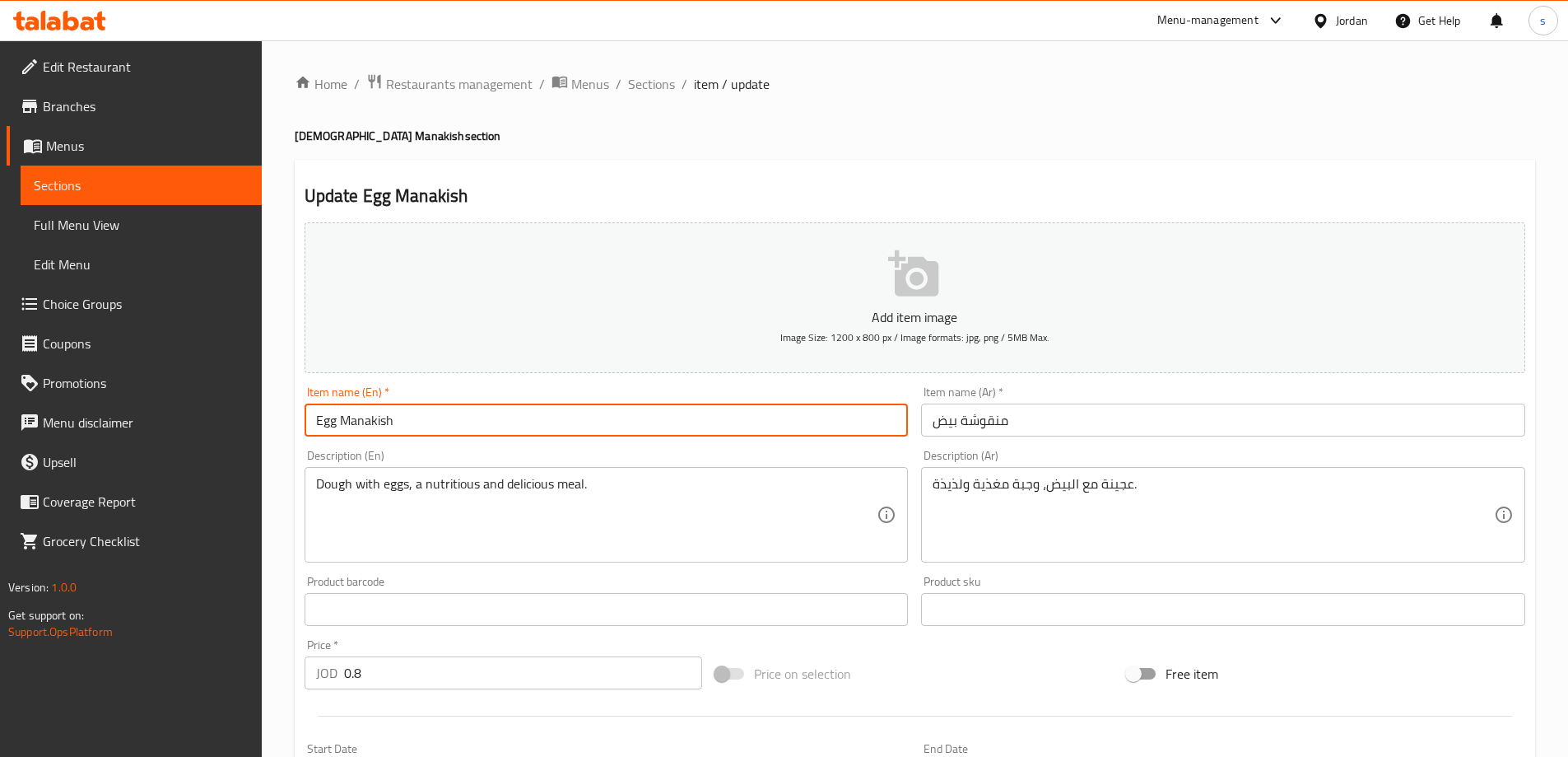
click at [375, 417] on input "Egg Manakish" at bounding box center [607, 419] width 605 height 33
paste input "oushe"
type input "Egg Manoushe"
click at [543, 458] on div "Description (En) Dough with eggs, a nutritious and delicious meal. Description …" at bounding box center [607, 506] width 605 height 113
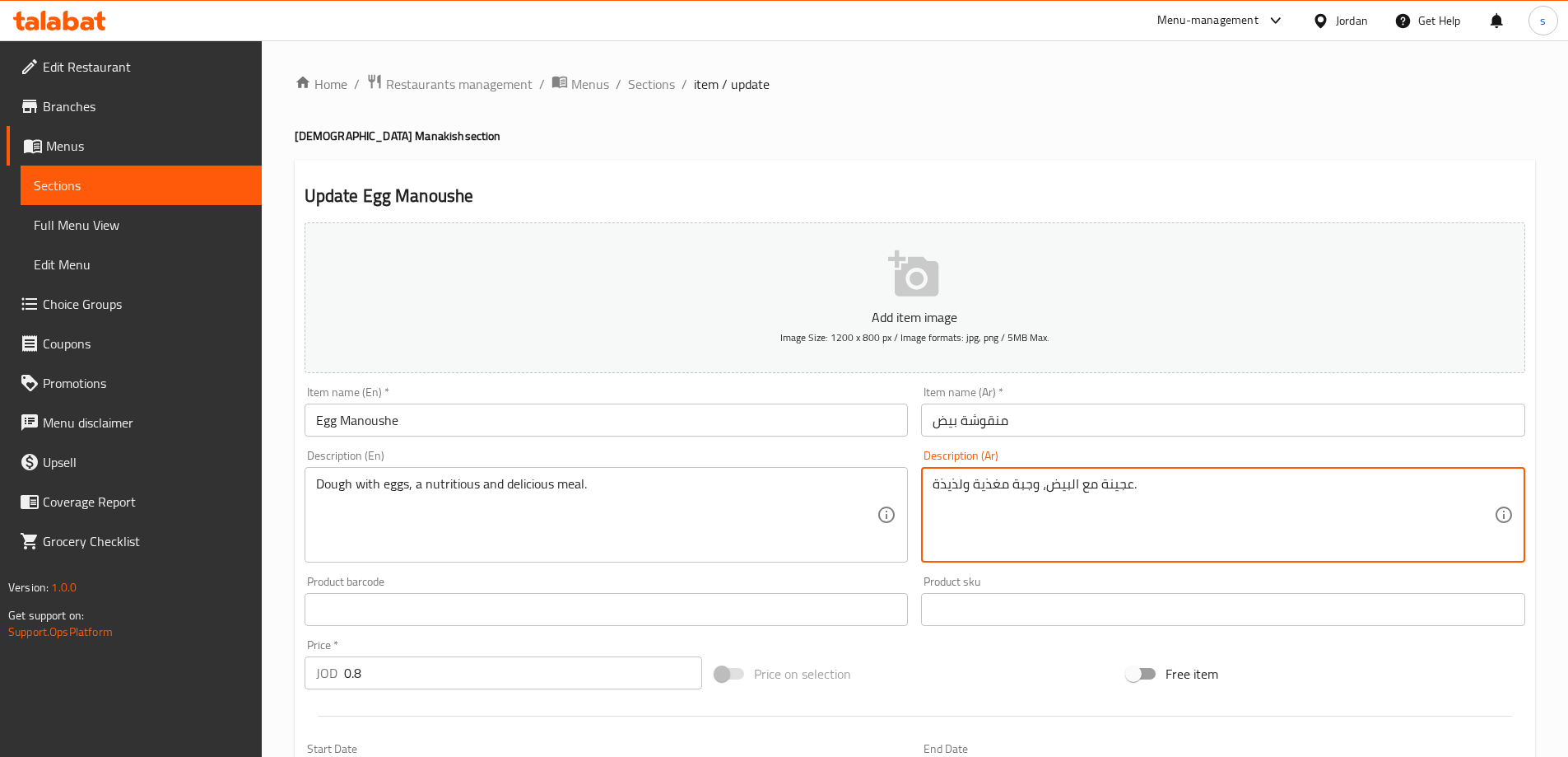
click at [1002, 491] on textarea "عجينة مع البيض، وجبة مغذية ولذيذة." at bounding box center [1213, 514] width 562 height 78
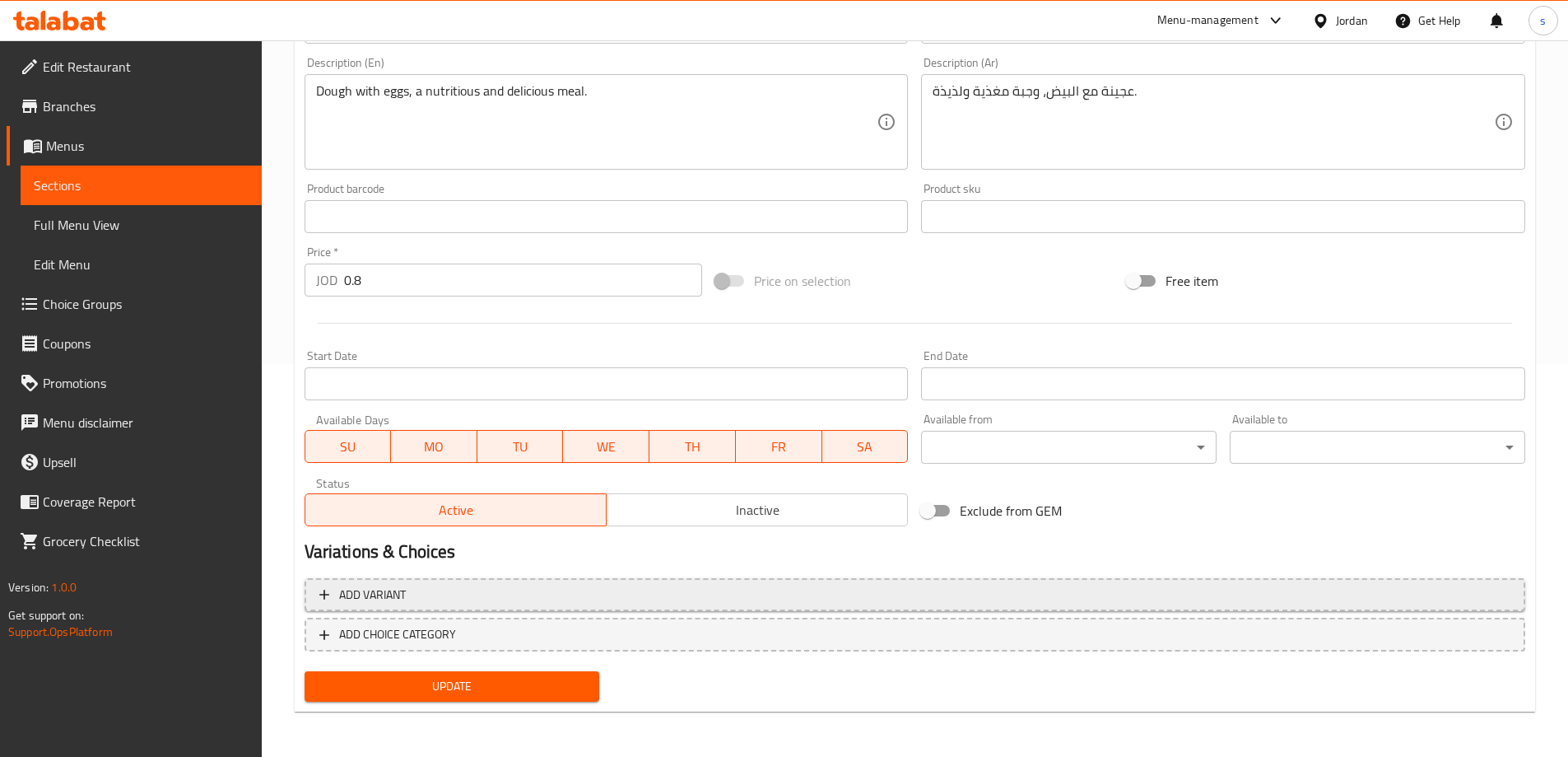
scroll to position [394, 0]
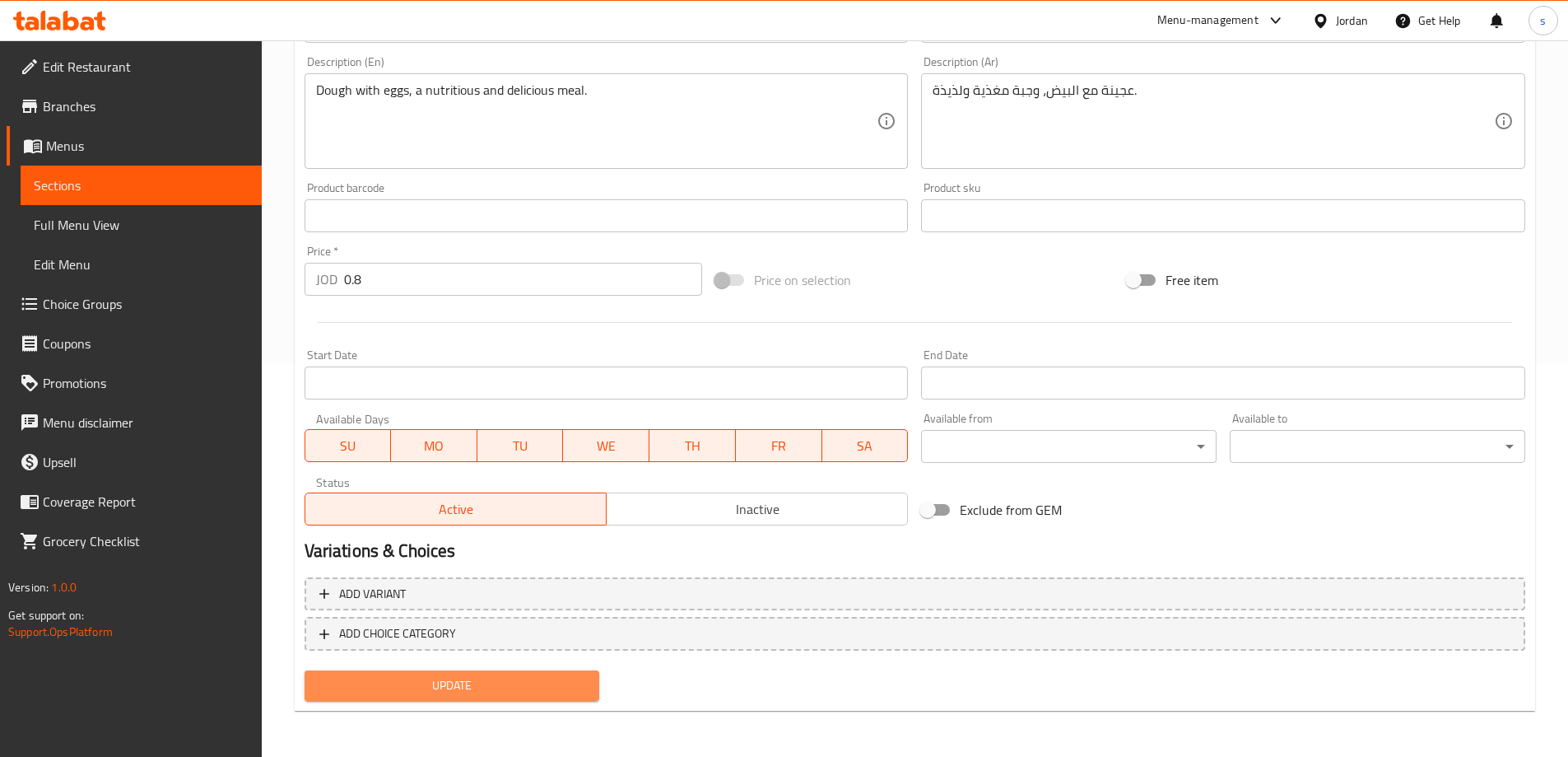
click at [471, 678] on span "Update" at bounding box center [452, 686] width 269 height 21
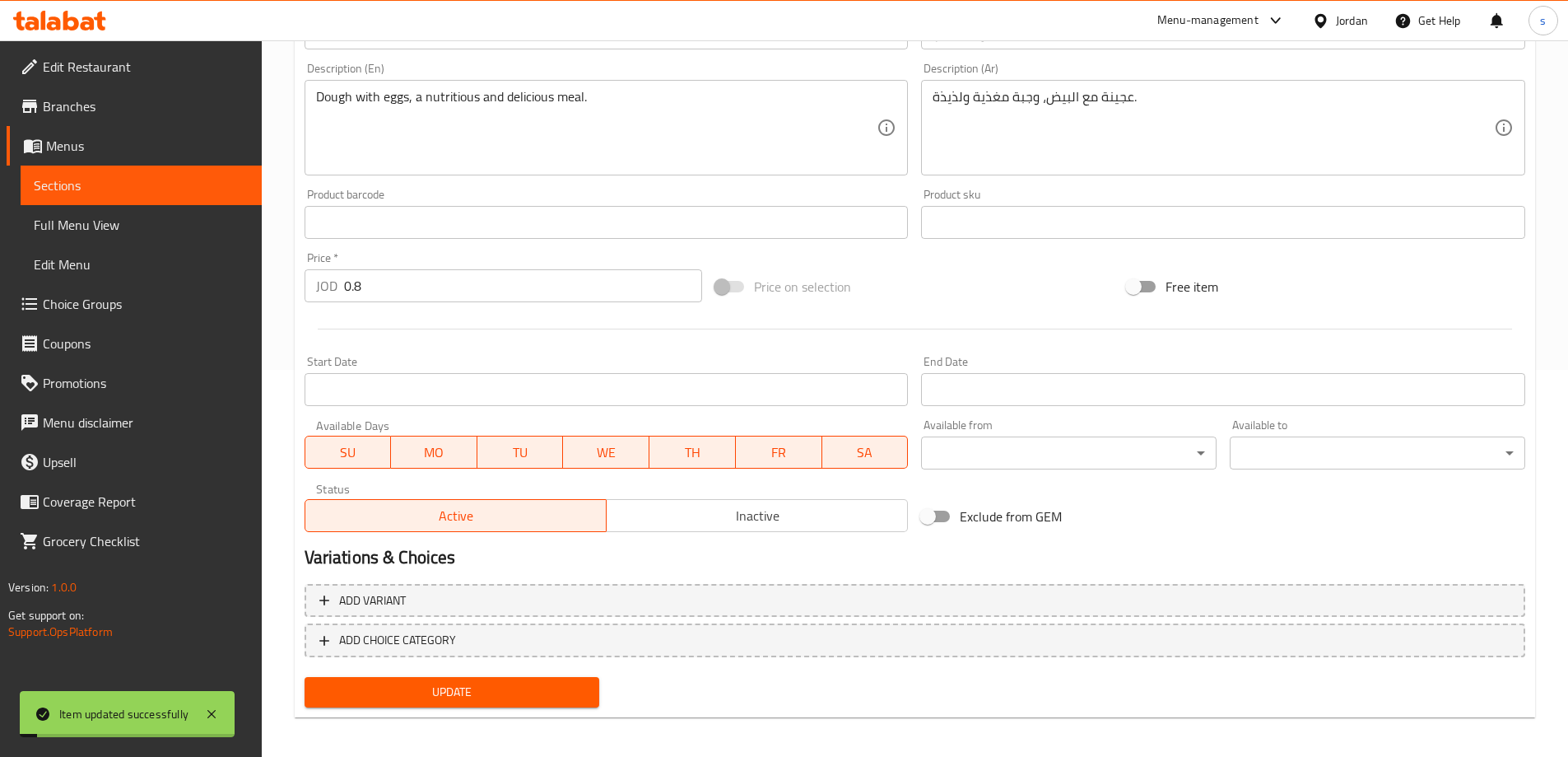
scroll to position [0, 0]
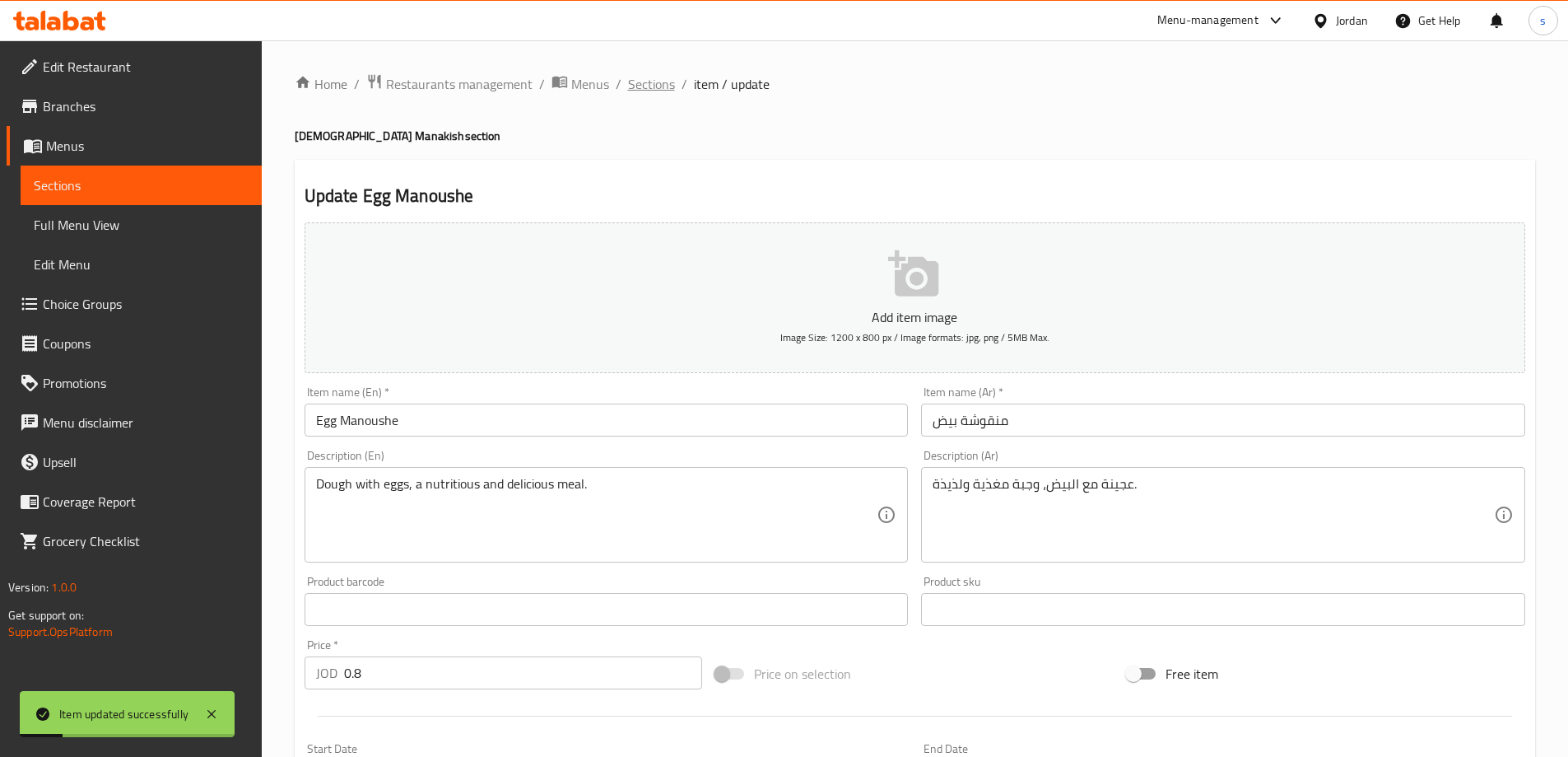
click at [655, 86] on span "Sections" at bounding box center [651, 84] width 47 height 20
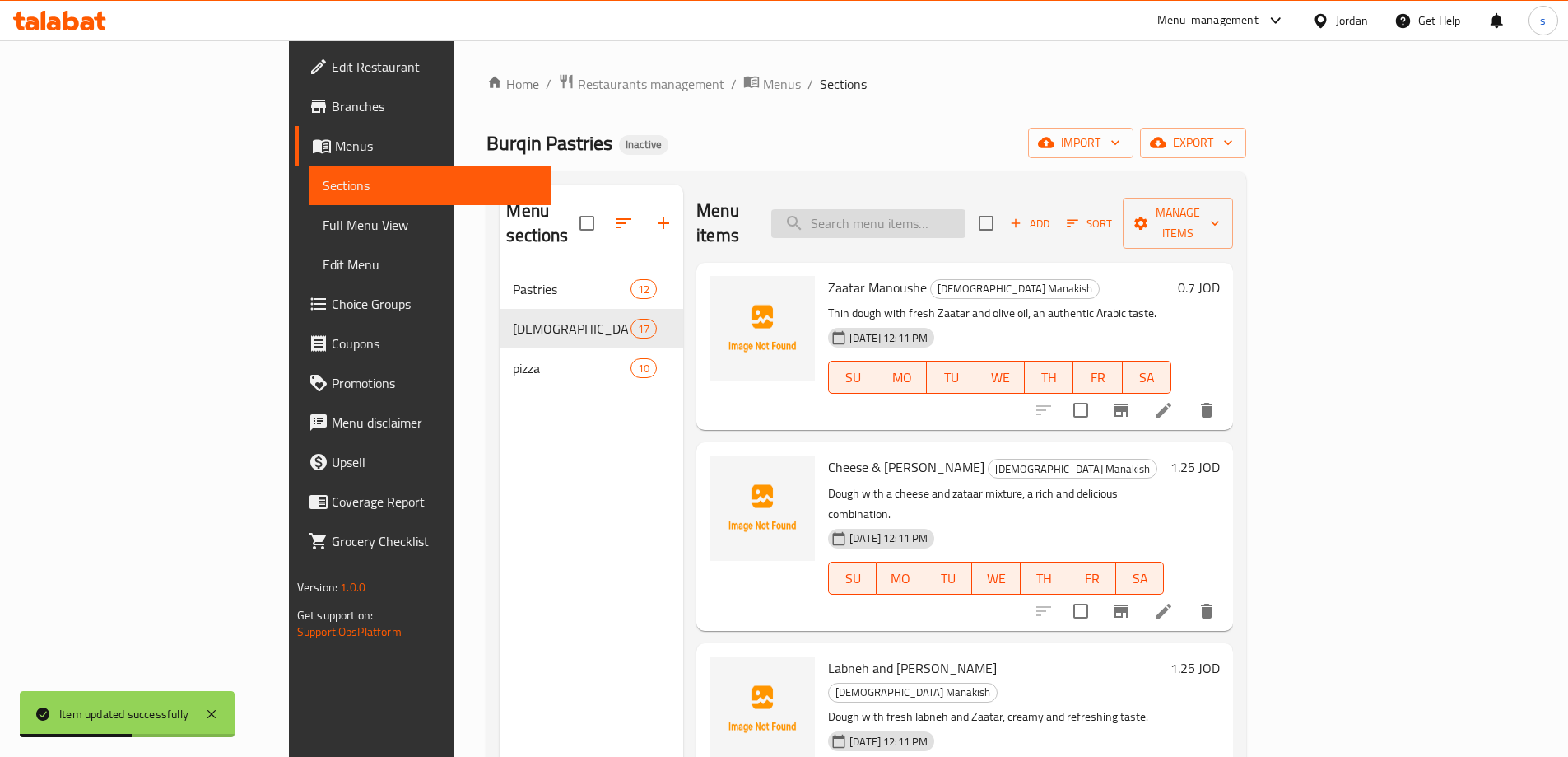
click at [936, 219] on input "search" at bounding box center [868, 223] width 194 height 29
paste input "Egg and Cheese Manoushe"
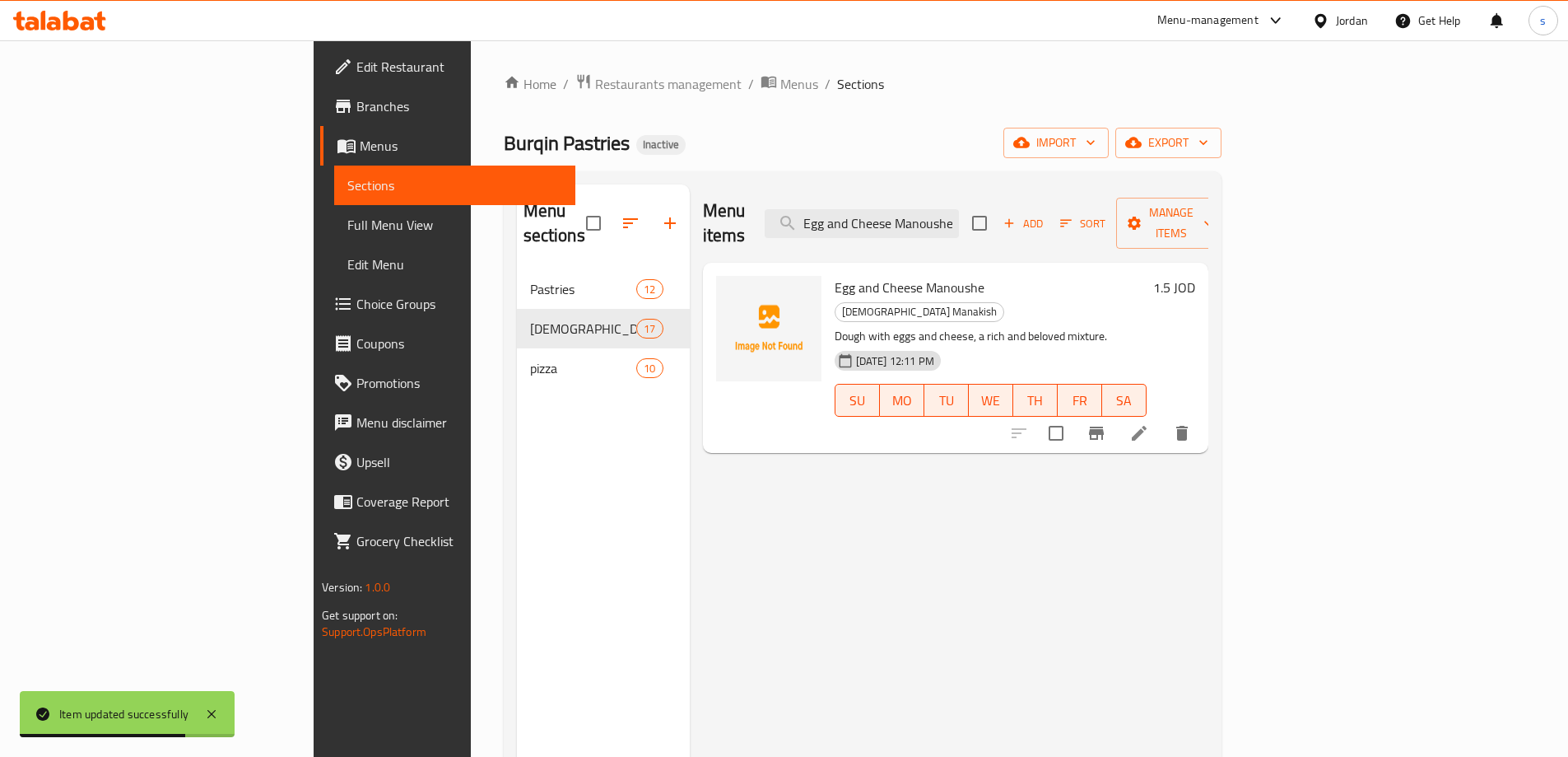
type input "Egg and Cheese Manoushe"
click at [1150, 423] on icon at bounding box center [1139, 433] width 20 height 20
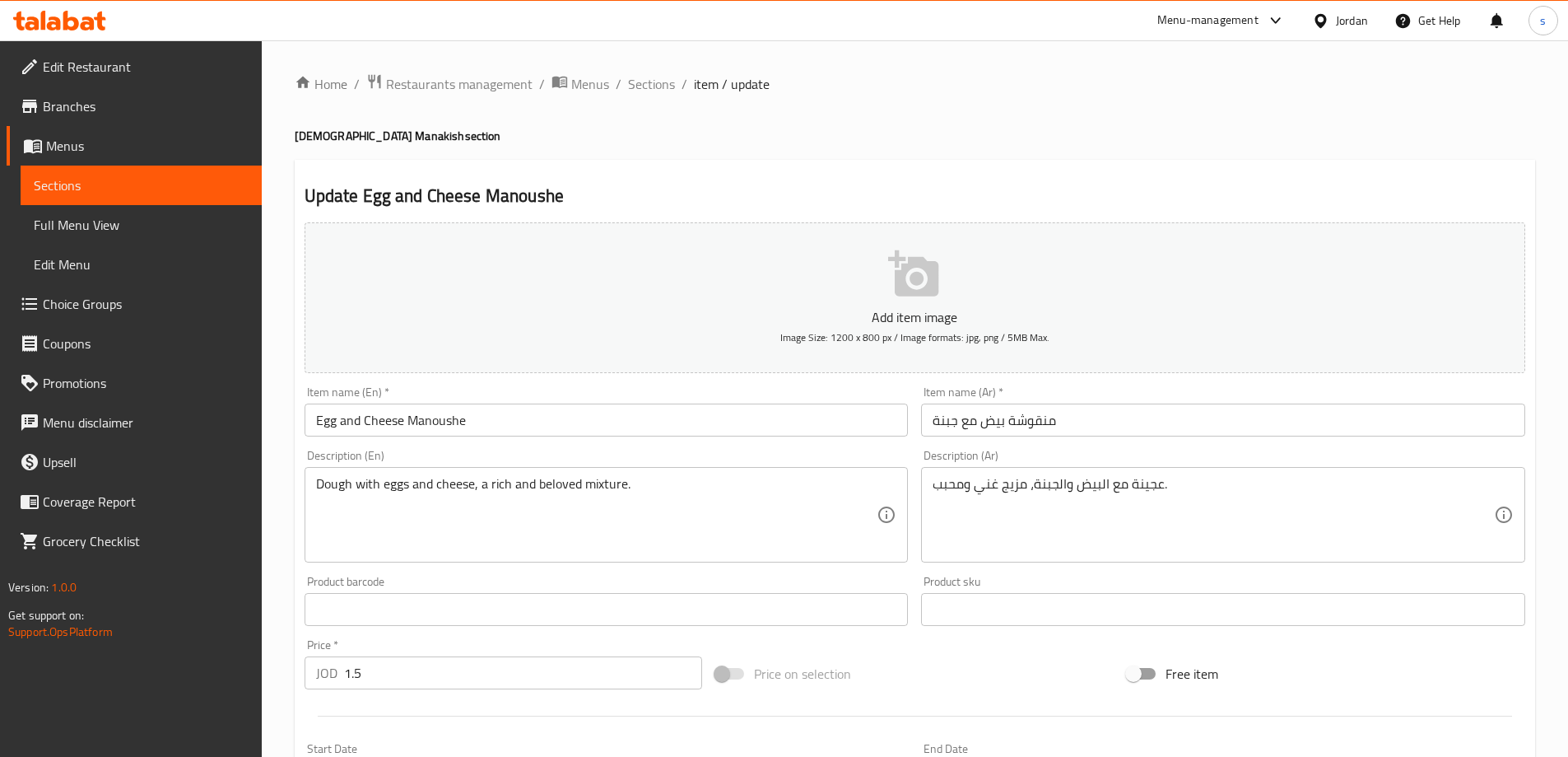
click at [451, 420] on input "Egg and Cheese Manoushe" at bounding box center [607, 419] width 605 height 33
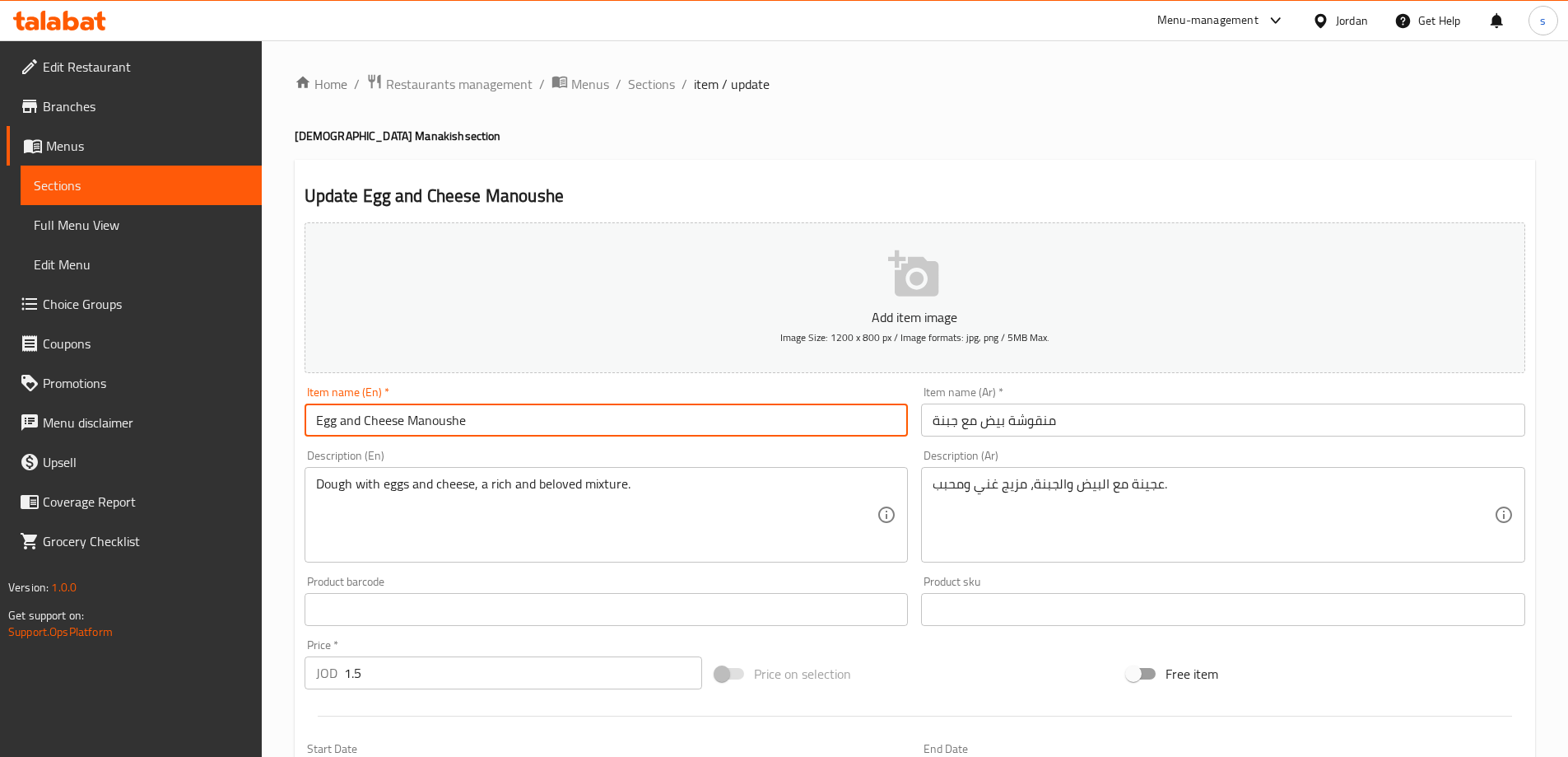
click at [451, 420] on input "Egg and Cheese Manoushe" at bounding box center [607, 419] width 605 height 33
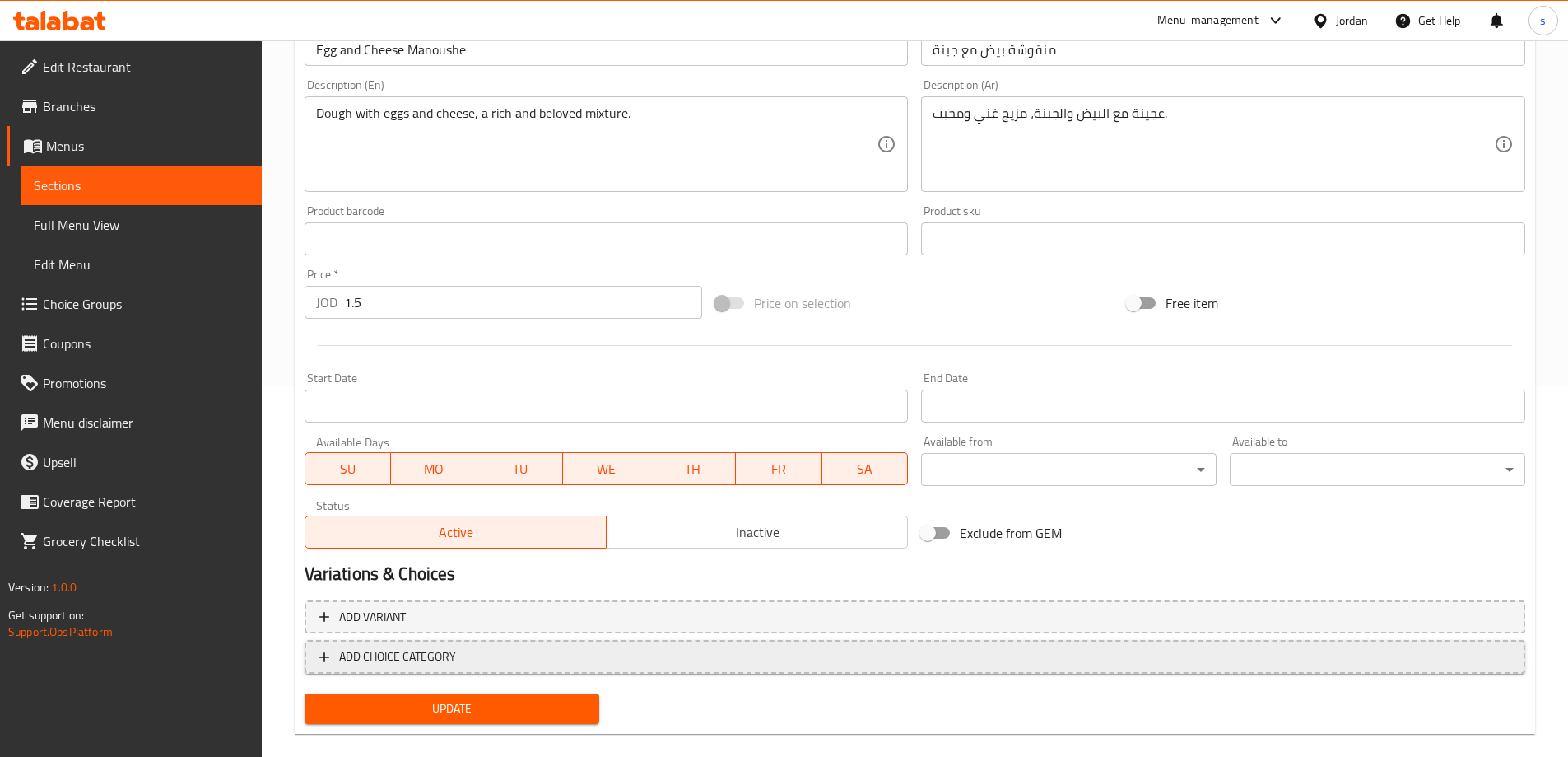
scroll to position [394, 0]
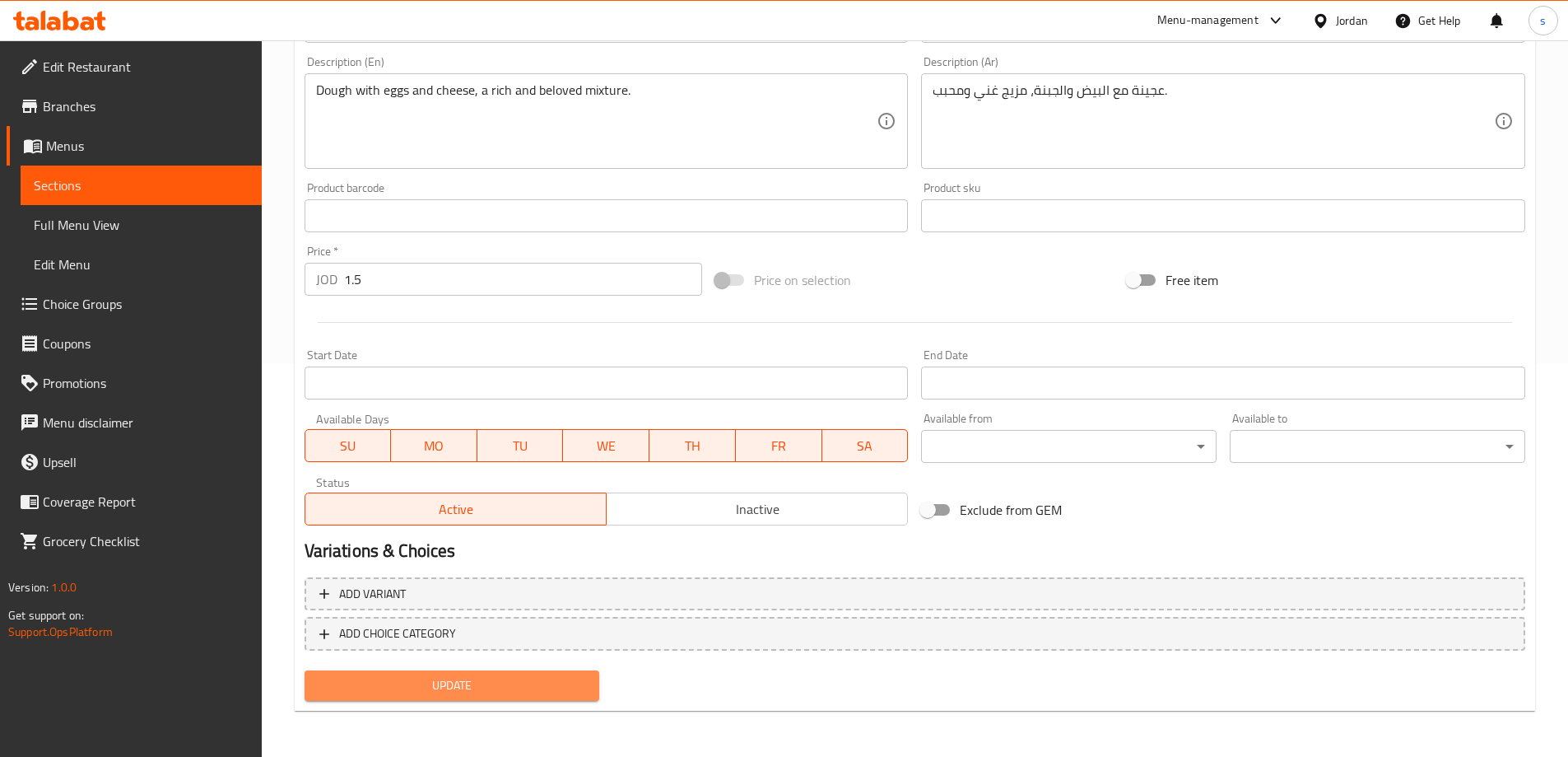
click at [500, 681] on span "Update" at bounding box center [452, 686] width 269 height 21
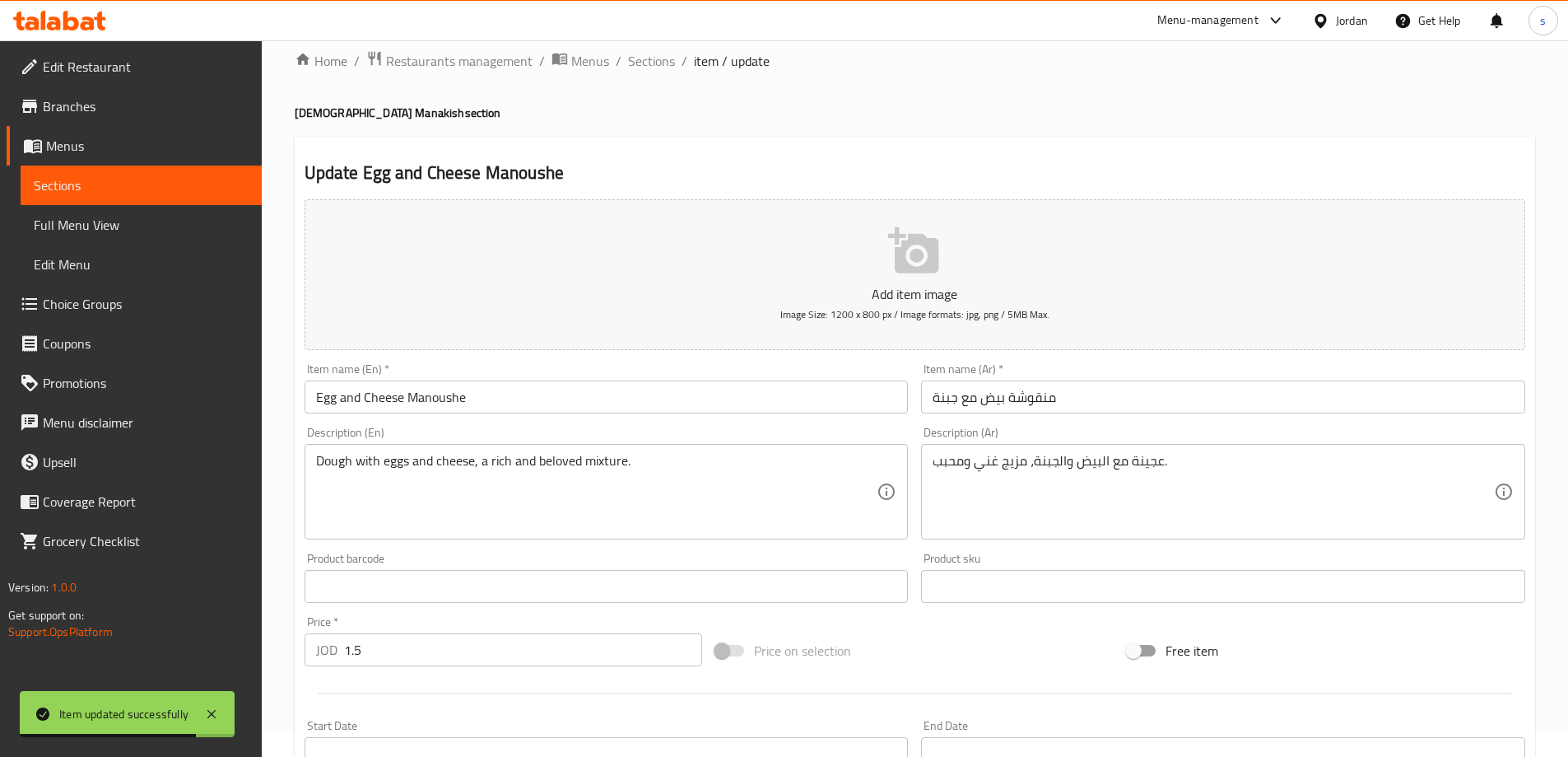
scroll to position [0, 0]
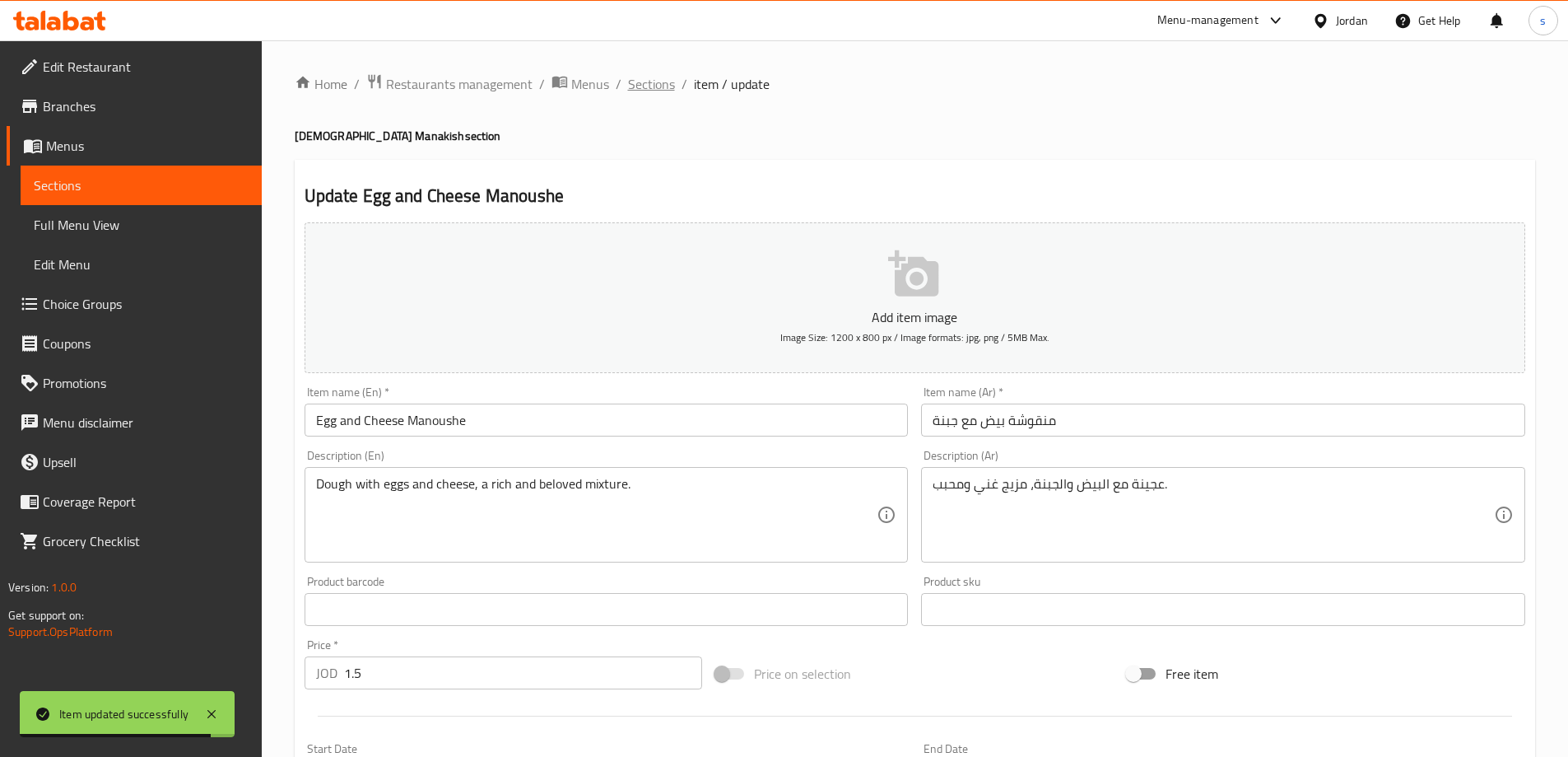
click at [668, 81] on span "Sections" at bounding box center [651, 84] width 47 height 20
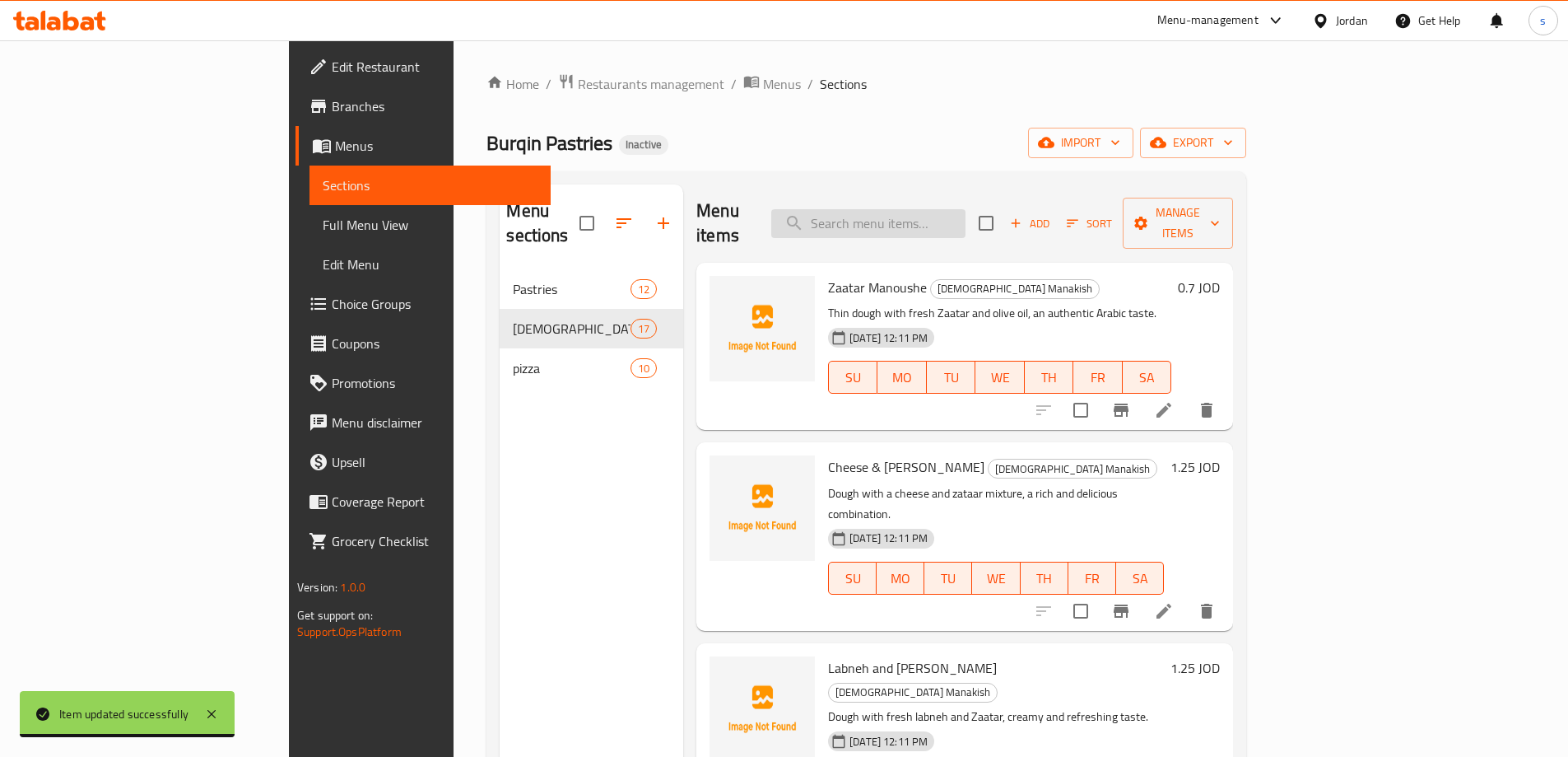
click at [960, 216] on input "search" at bounding box center [868, 223] width 194 height 29
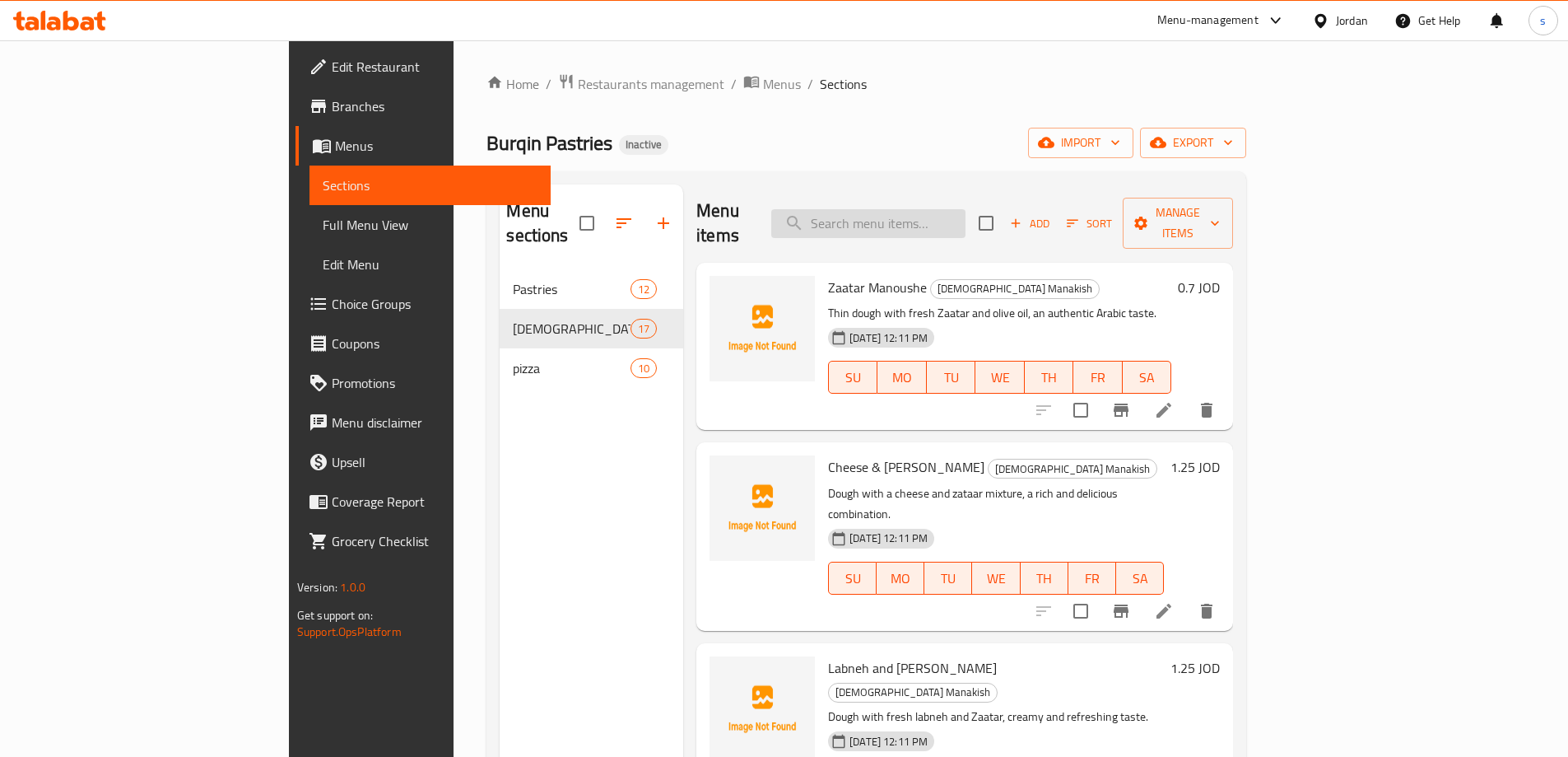
paste input "Zinger Manakish"
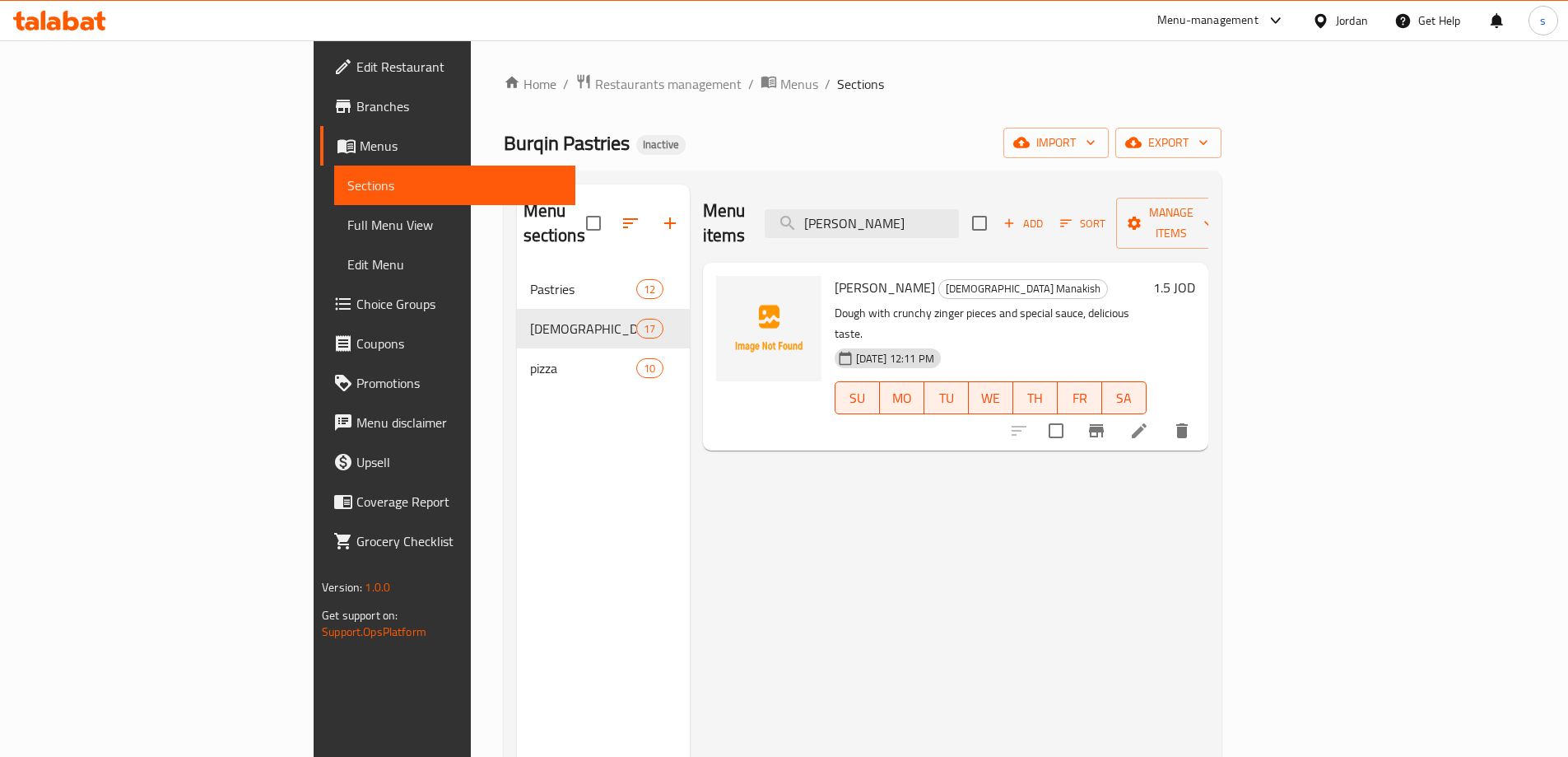
type input "Zinger Manakish"
click at [1147, 423] on icon at bounding box center [1140, 431] width 15 height 15
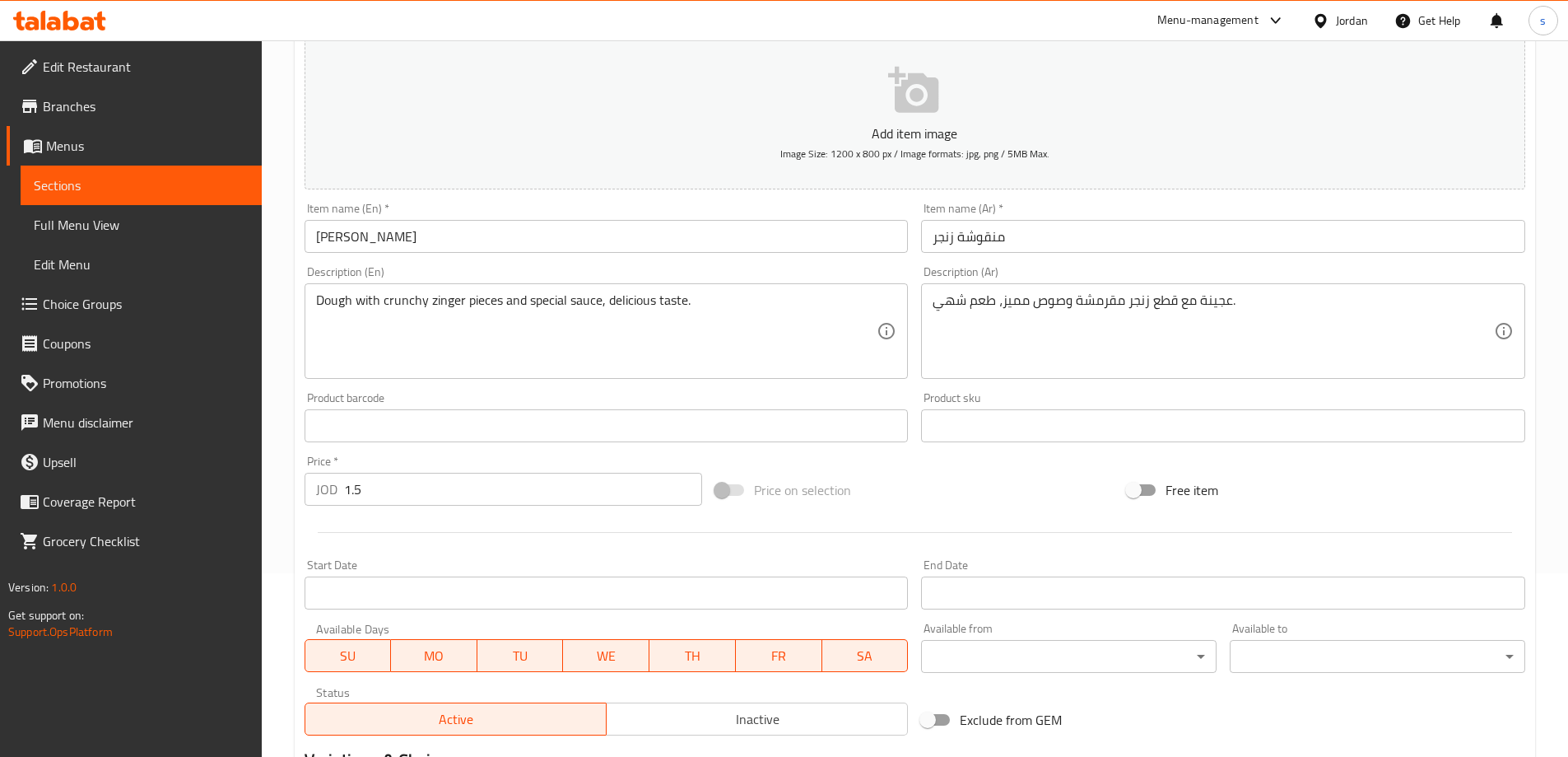
scroll to position [247, 0]
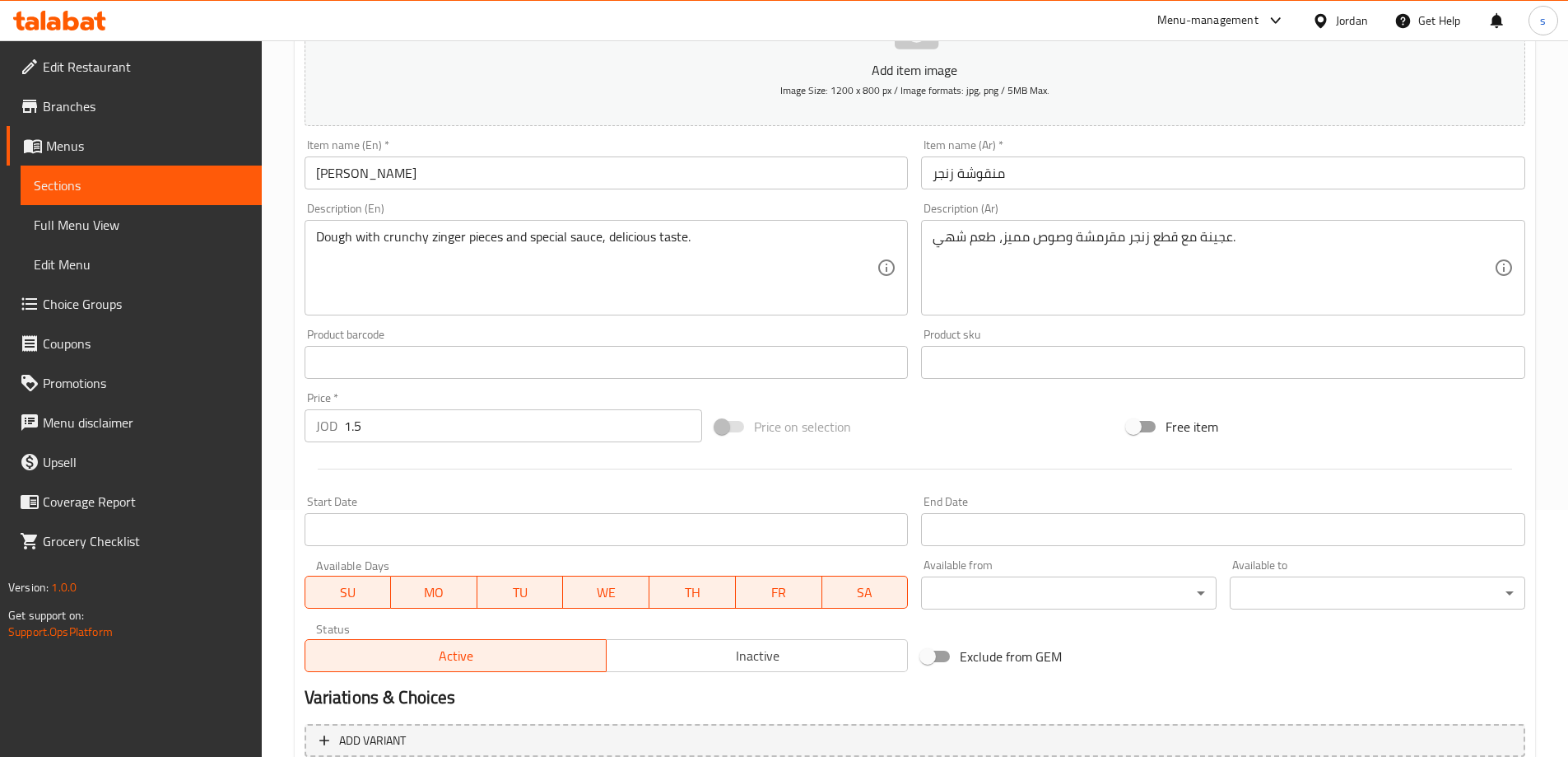
click at [992, 183] on input "منقوشة زنجر" at bounding box center [1224, 173] width 605 height 33
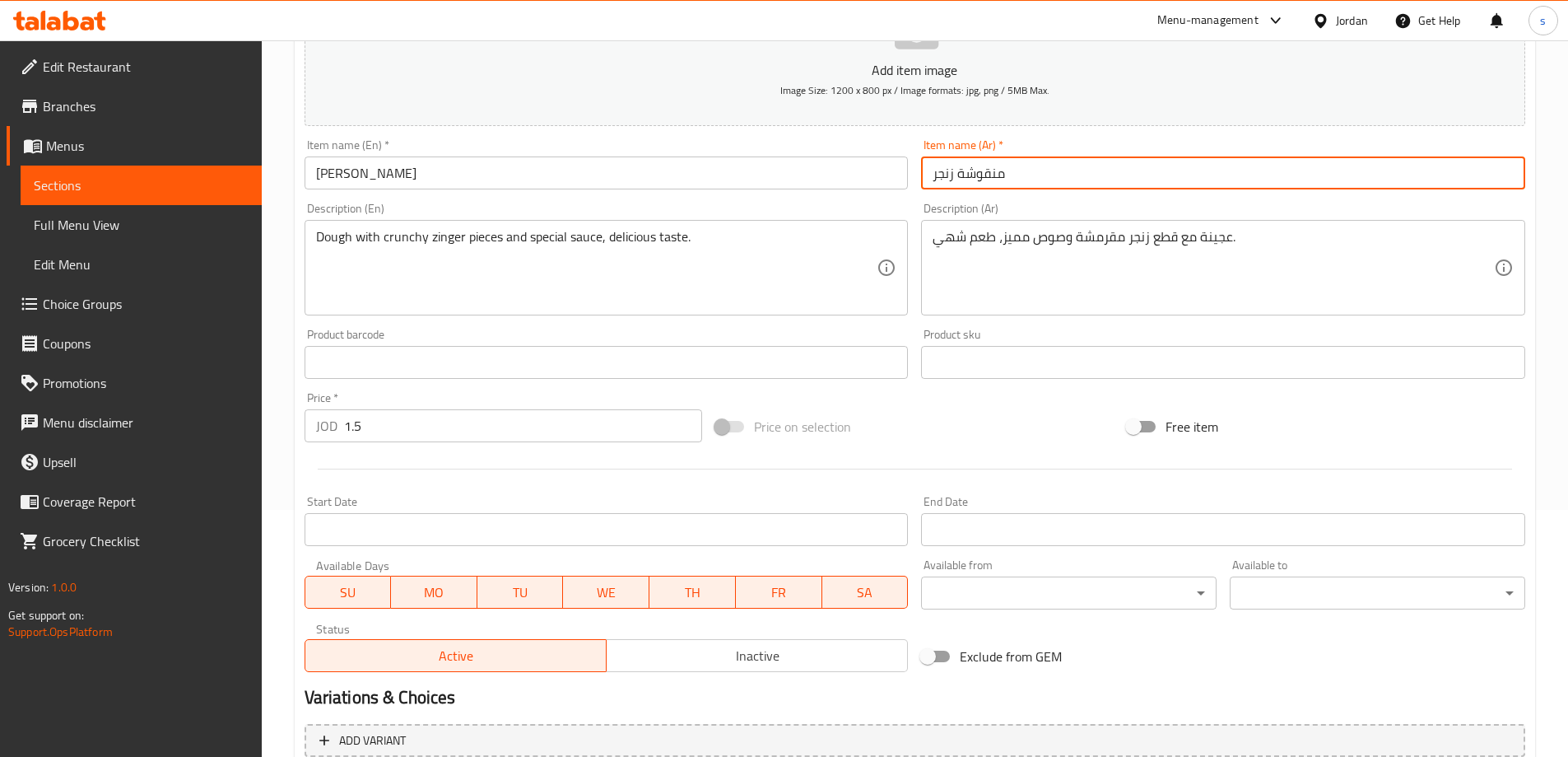
click at [992, 183] on input "منقوشة زنجر" at bounding box center [1224, 173] width 605 height 33
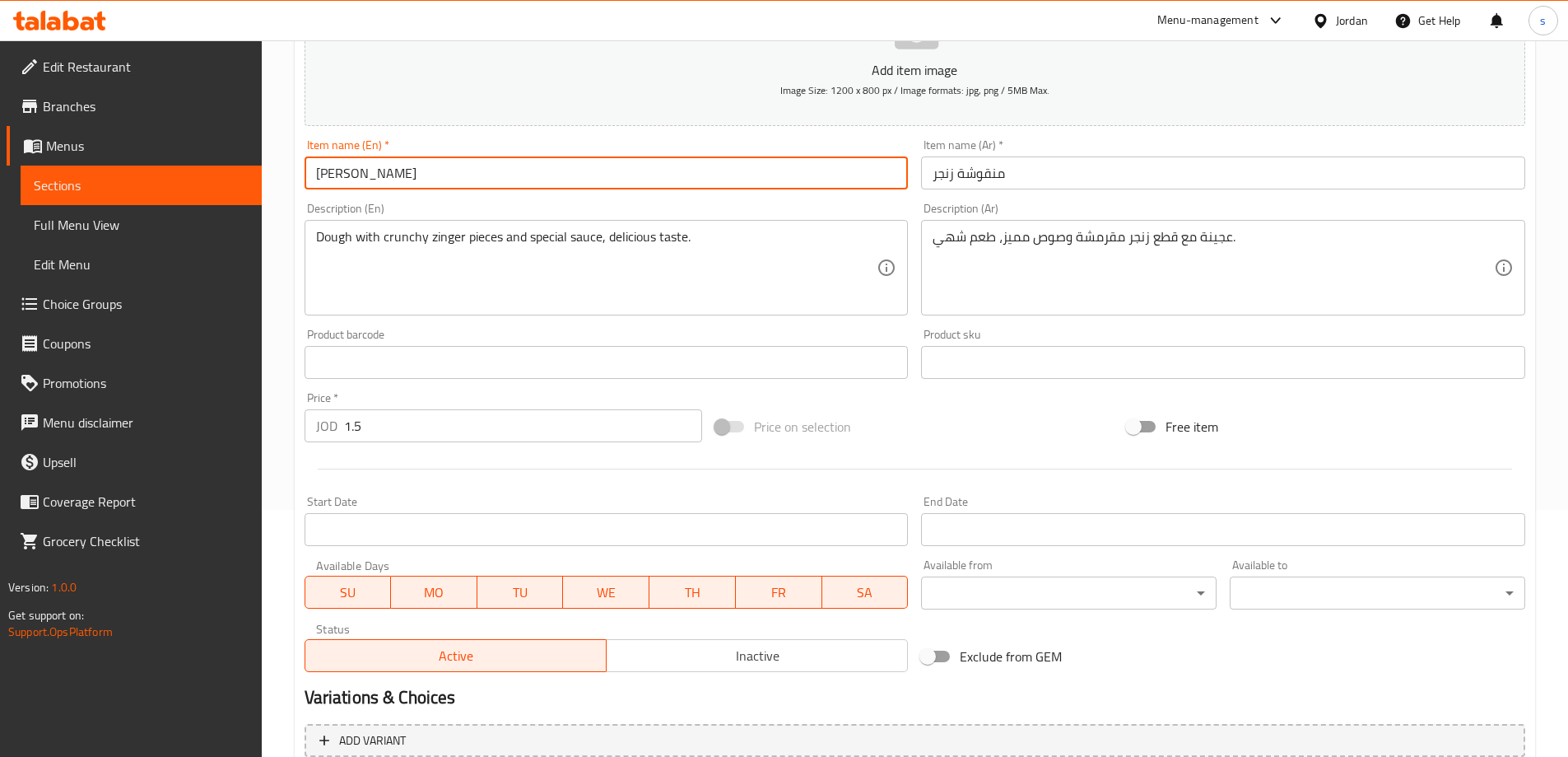
click at [385, 175] on input "Zinger Manakish" at bounding box center [607, 173] width 605 height 33
paste input "oushe"
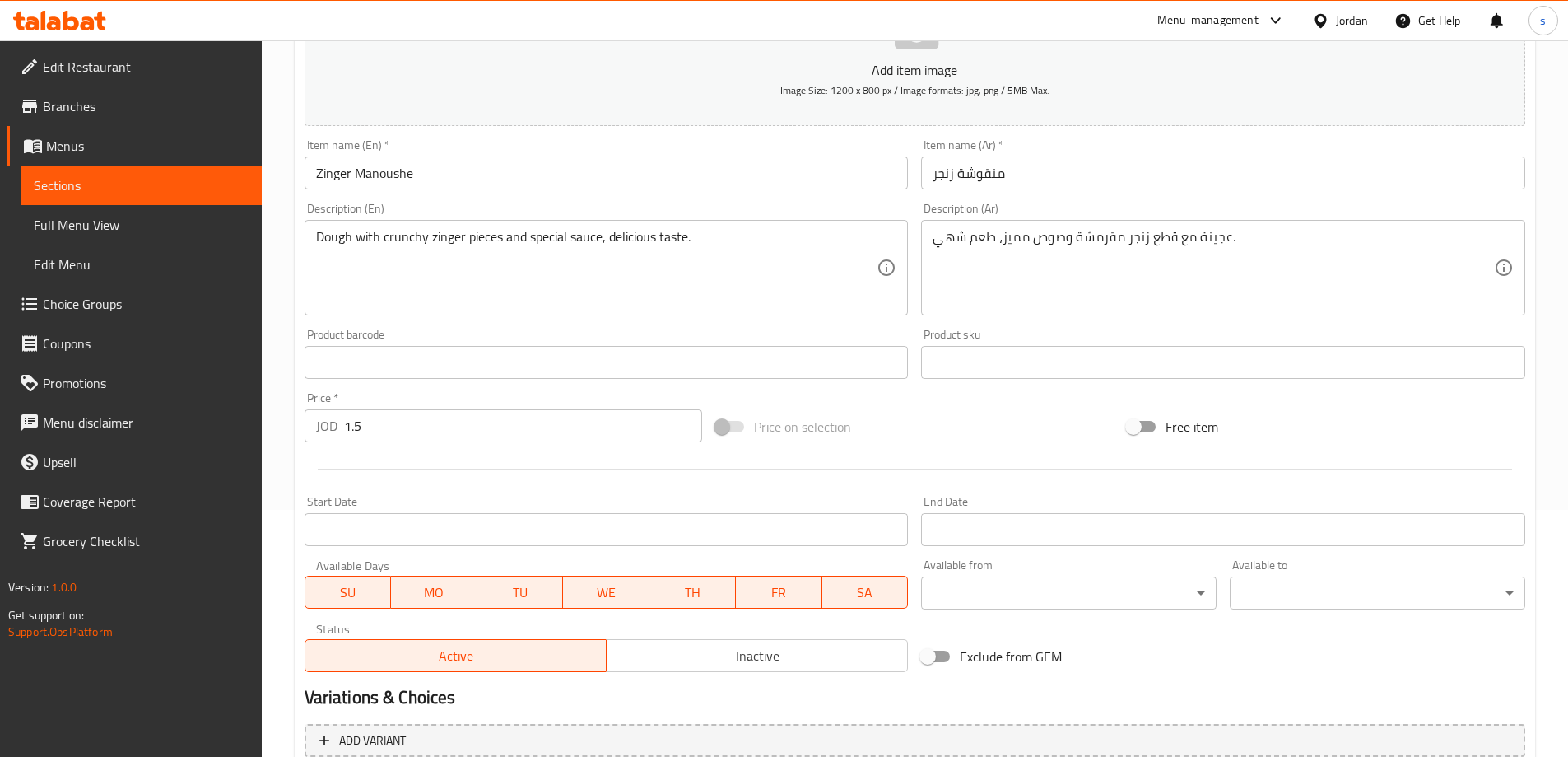
click at [942, 183] on input "منقوشة زنجر" at bounding box center [1224, 173] width 605 height 33
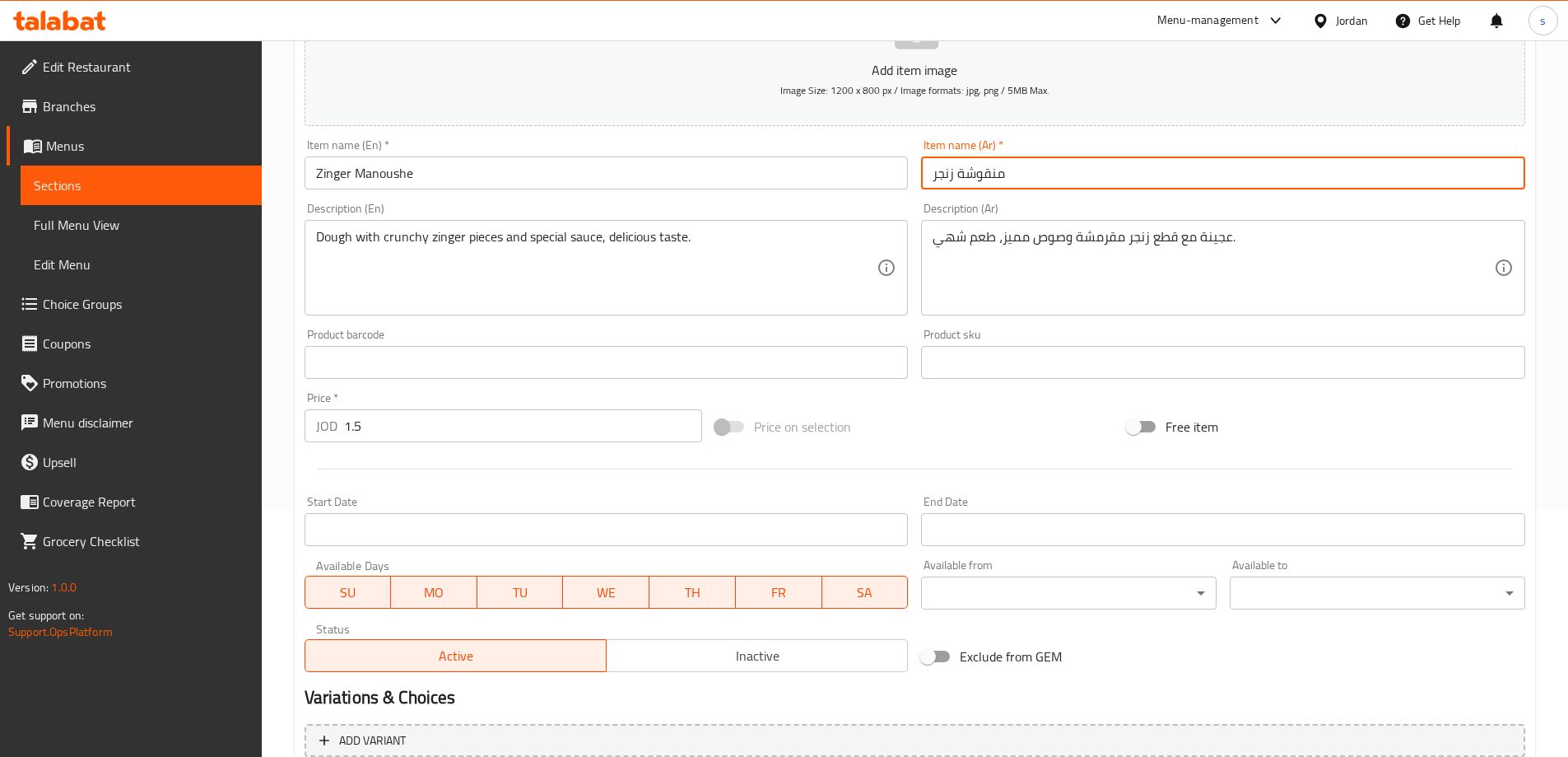
click at [942, 183] on input "منقوشة زنجر" at bounding box center [1224, 173] width 605 height 33
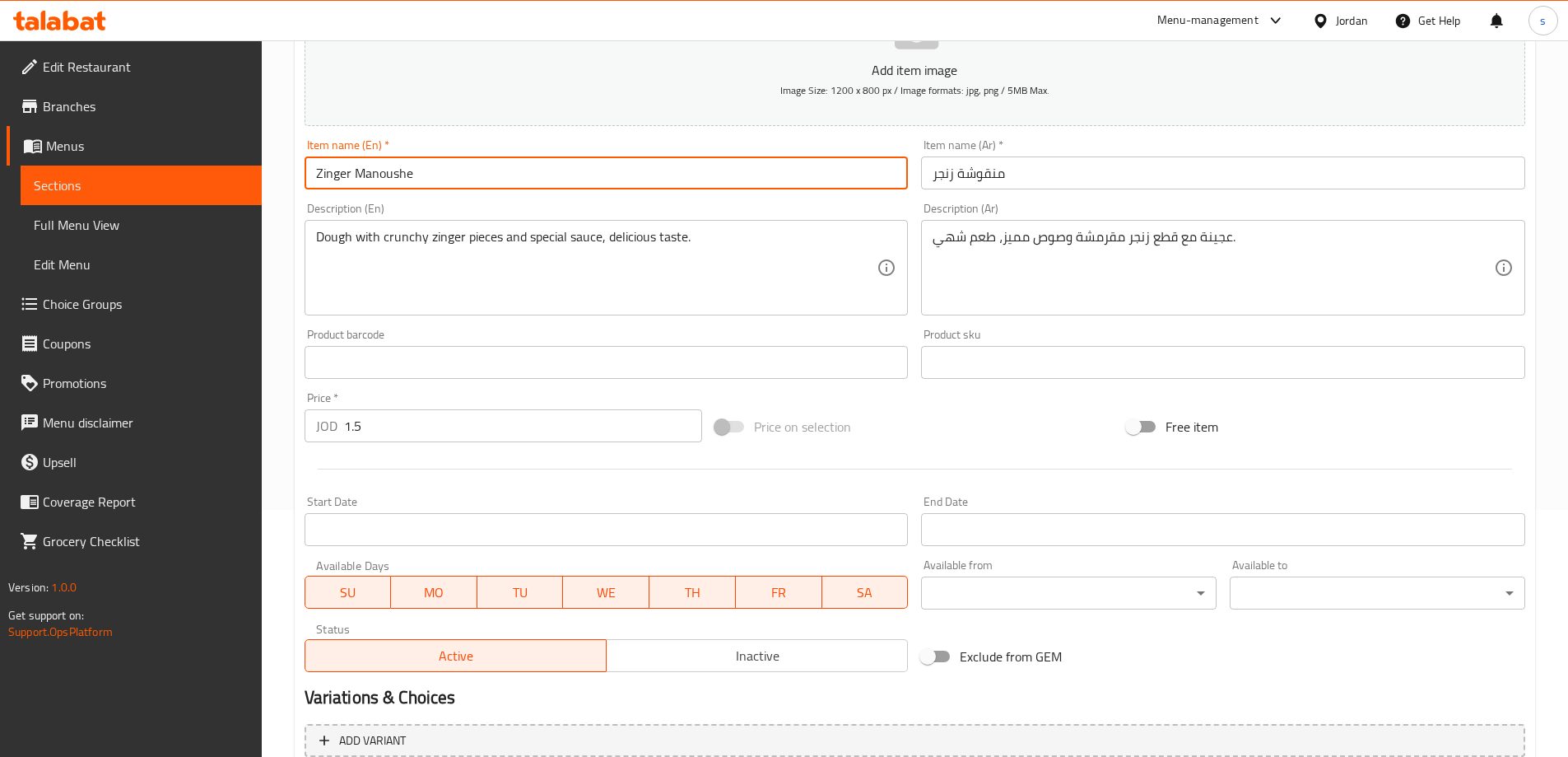
click at [432, 176] on input "Zinger Manoushe" at bounding box center [607, 173] width 605 height 33
click at [428, 176] on input "Zinger Manoushe" at bounding box center [607, 173] width 605 height 33
type input "Zinger Manoushe"
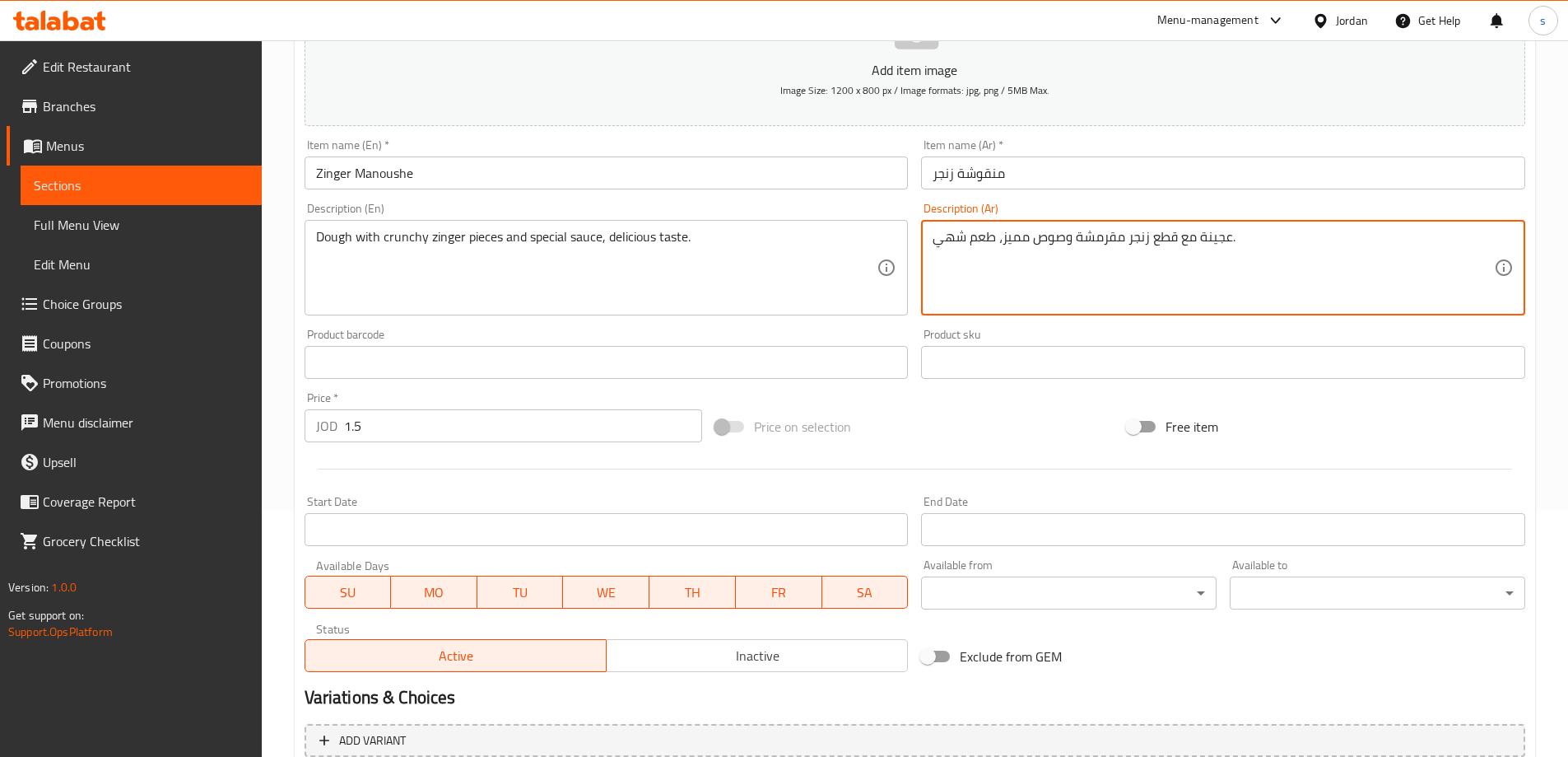
click at [1142, 243] on textarea "عجينة مع قطع زنجر مقرمشة وصوص مميز، طعم شهي." at bounding box center [1213, 268] width 562 height 78
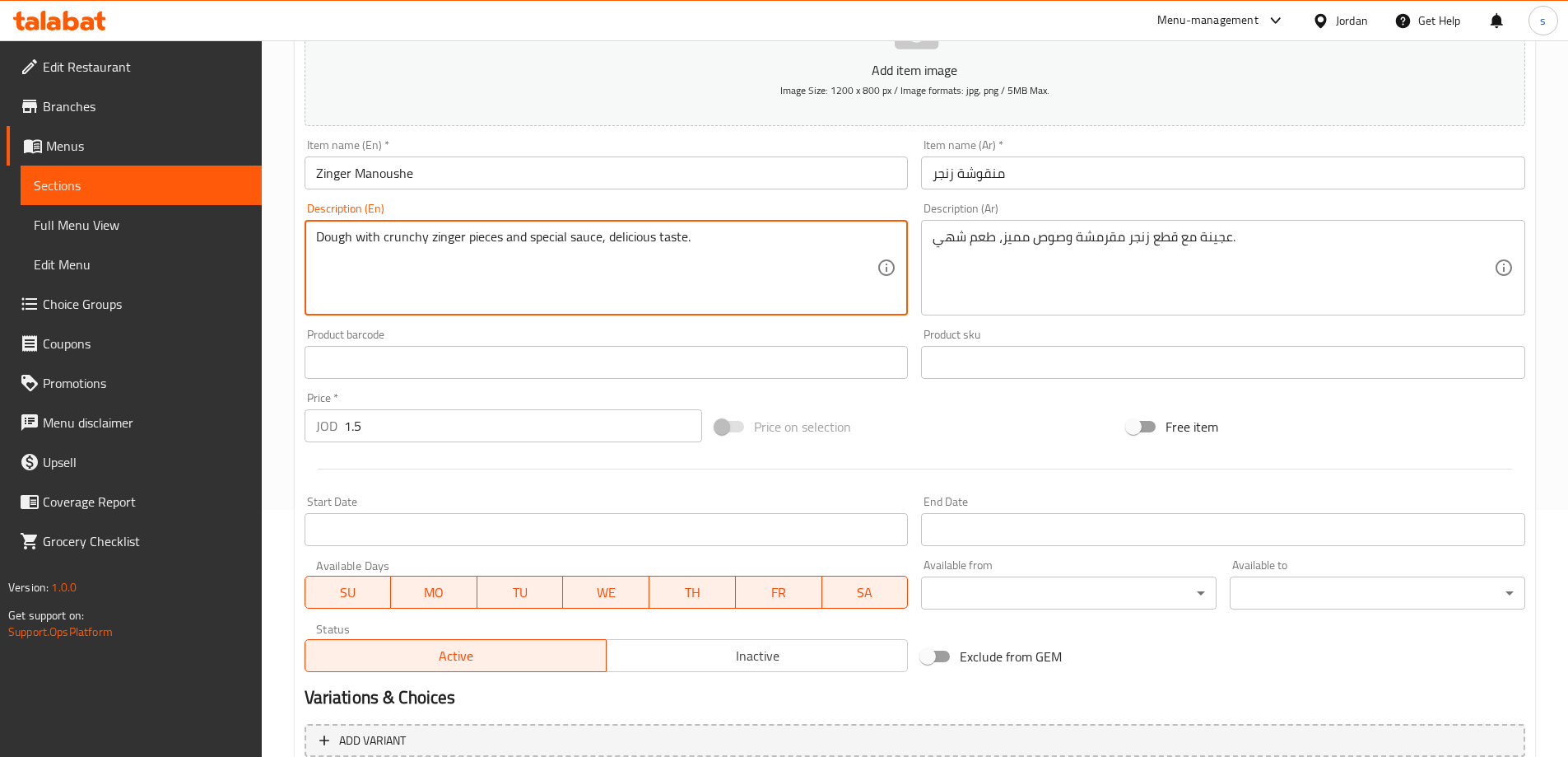
click at [441, 229] on textarea "Dough with crunchy zinger pieces and special sauce, delicious taste." at bounding box center [596, 268] width 562 height 78
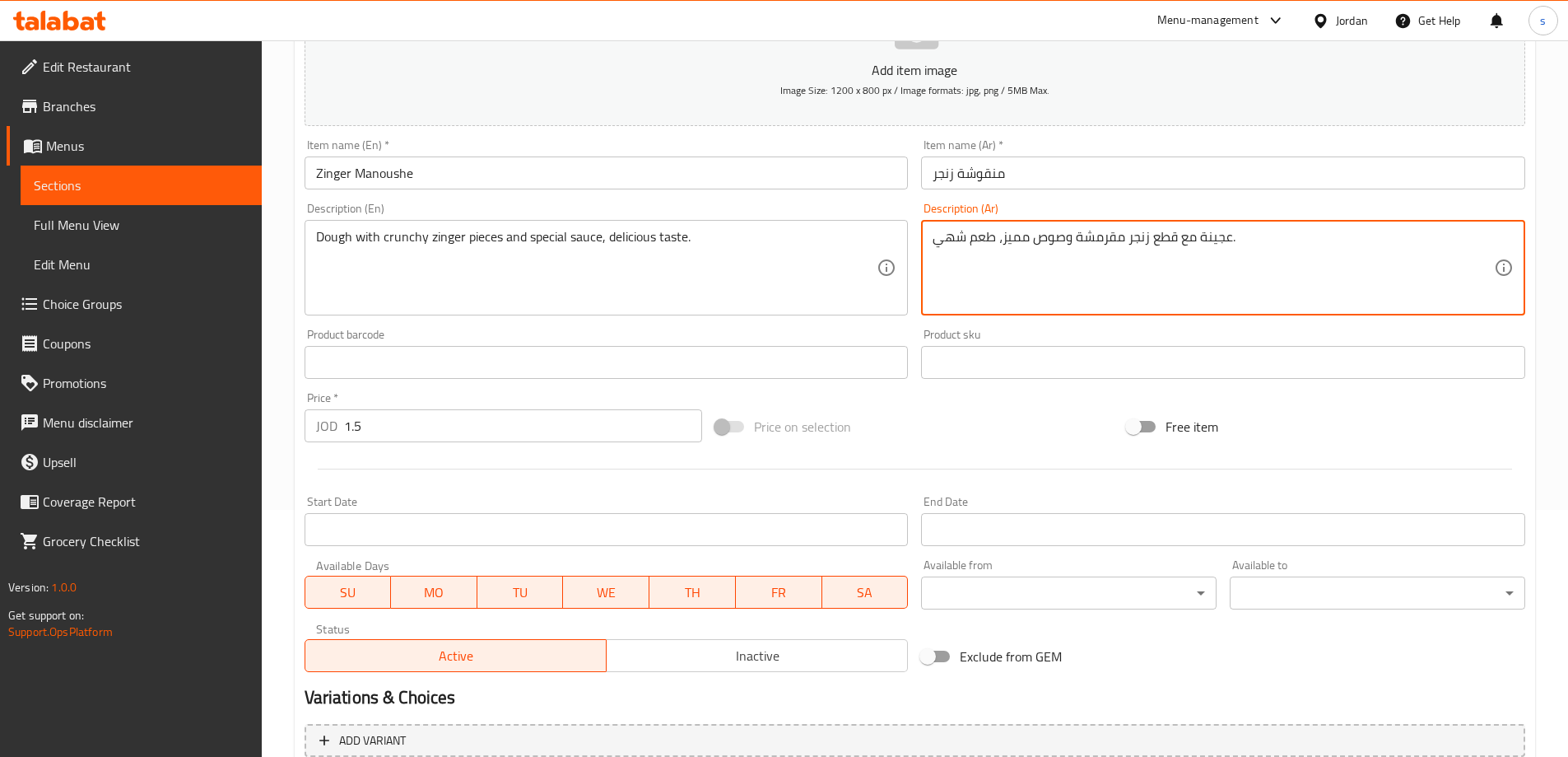
click at [1105, 232] on textarea "عجينة مع قطع زنجر مقرمشة وصوص مميز، طعم شهي." at bounding box center [1213, 268] width 562 height 78
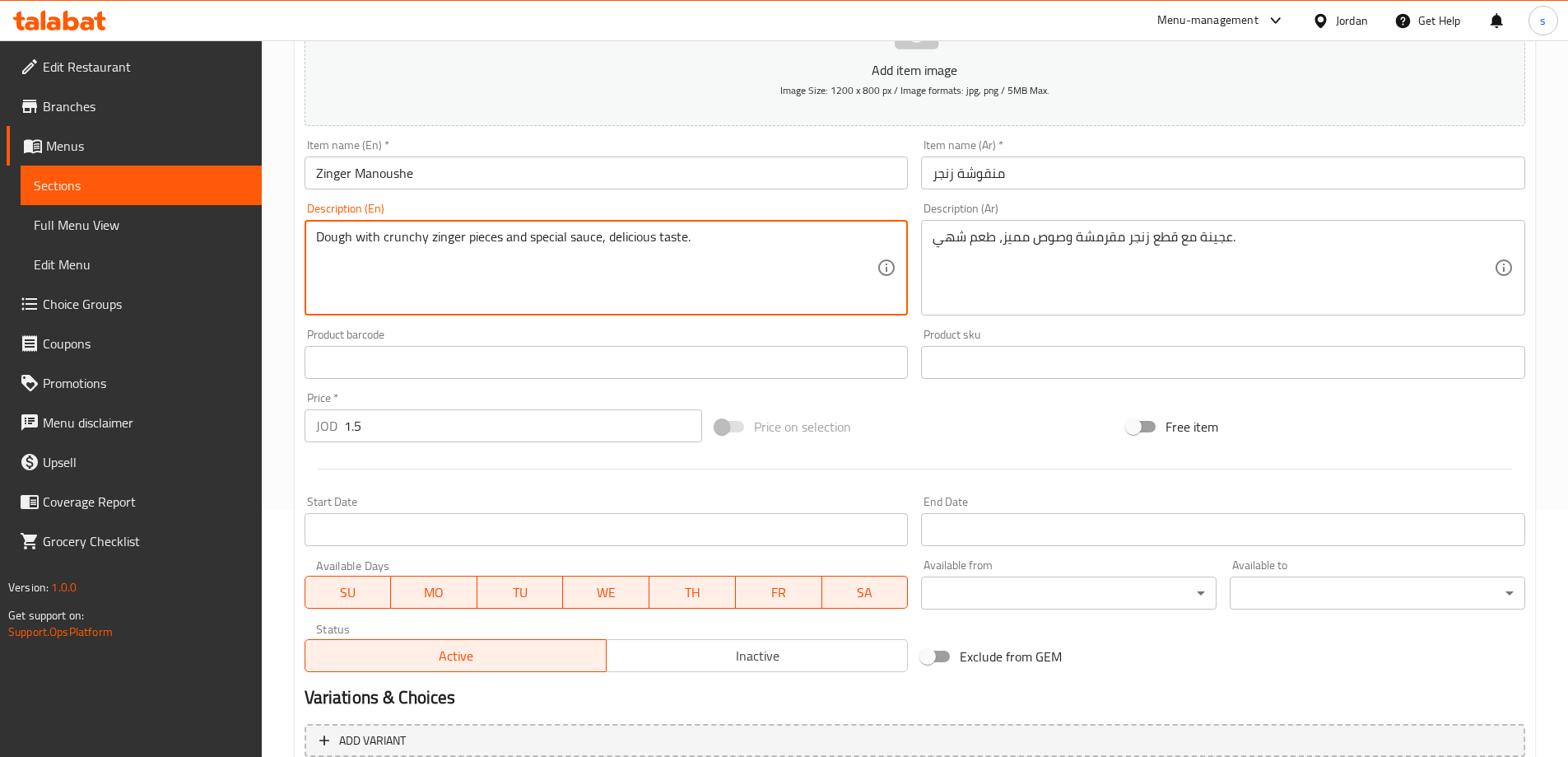
click at [558, 241] on textarea "Dough with crunchy zinger pieces and special sauce, delicious taste." at bounding box center [596, 268] width 562 height 78
click at [631, 237] on textarea "Dough with crunchy zinger pieces and special sauce, delicious taste." at bounding box center [596, 268] width 562 height 78
click at [697, 241] on textarea "Dough with crunchy zinger pieces and special sauce, delicious taste." at bounding box center [596, 268] width 562 height 78
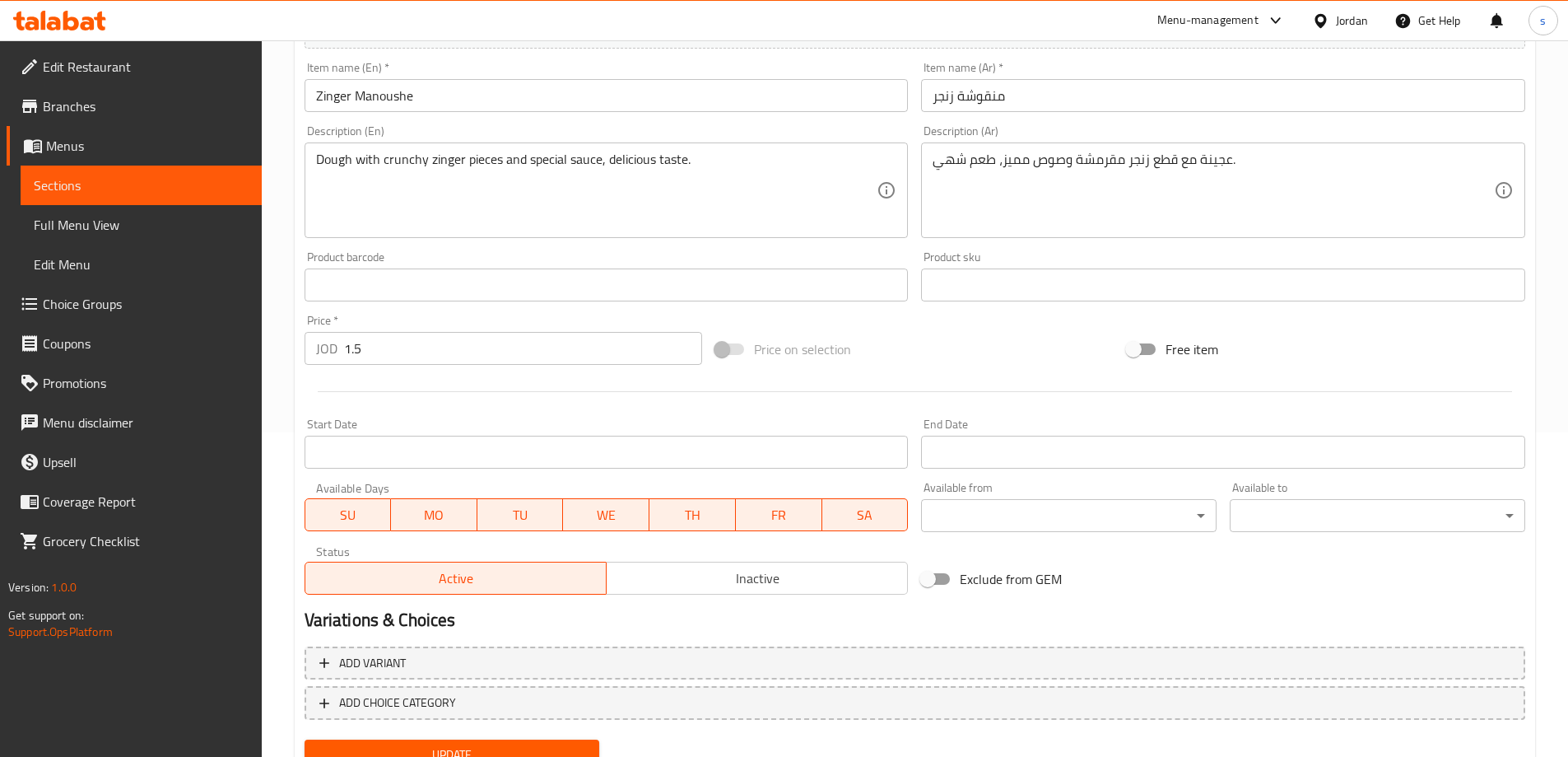
scroll to position [394, 0]
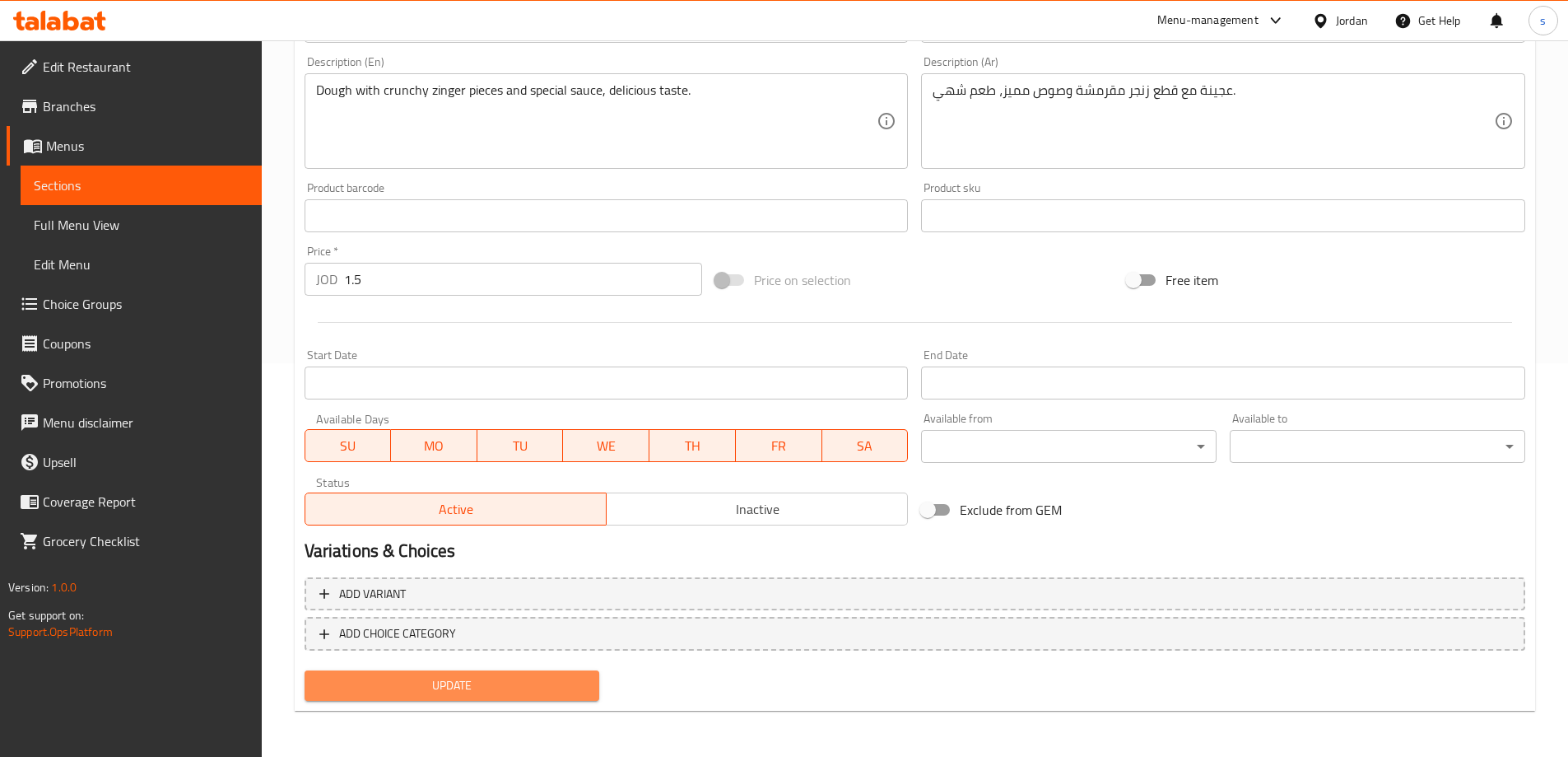
click at [445, 691] on span "Update" at bounding box center [452, 686] width 269 height 21
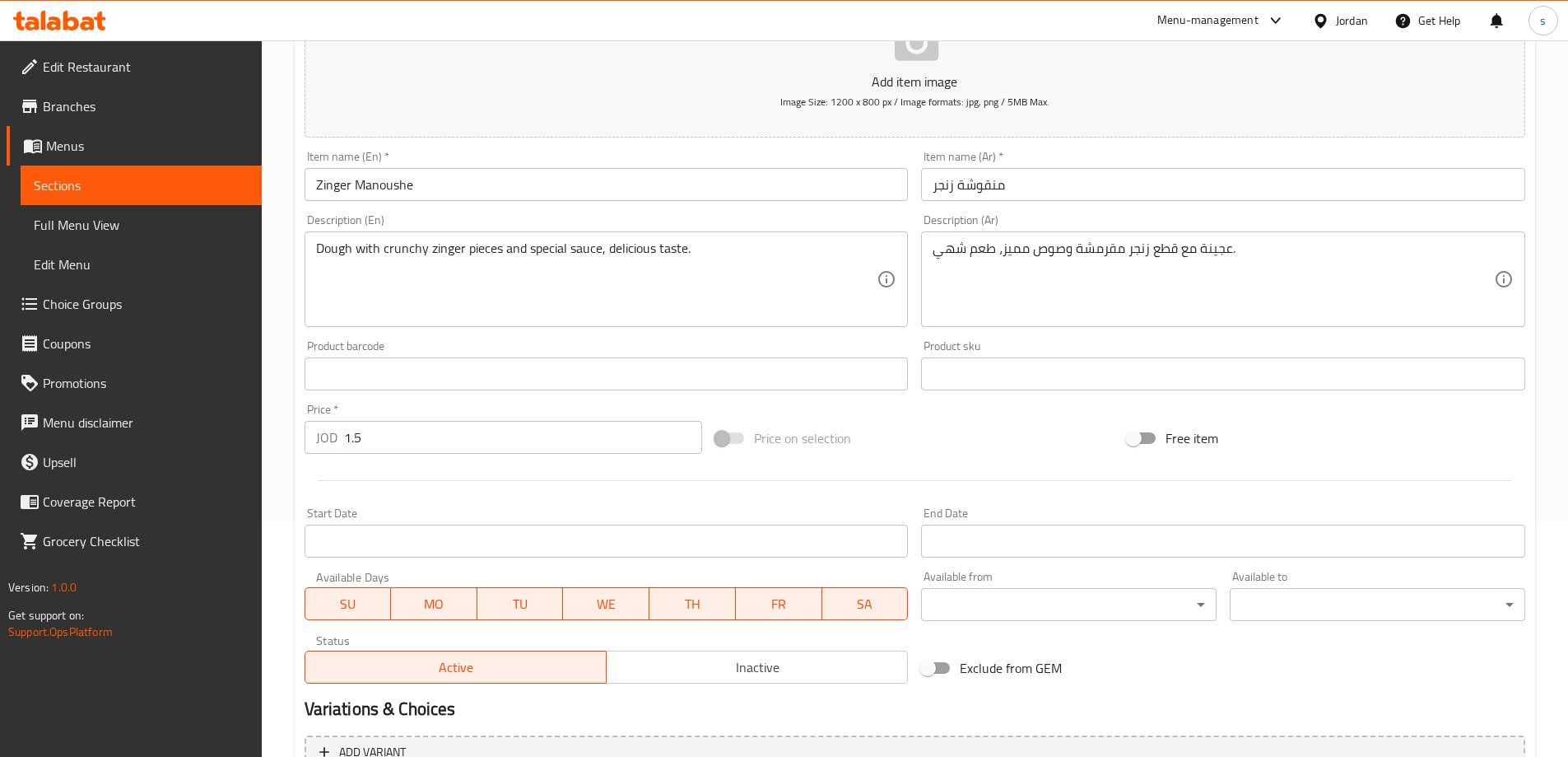
scroll to position [0, 0]
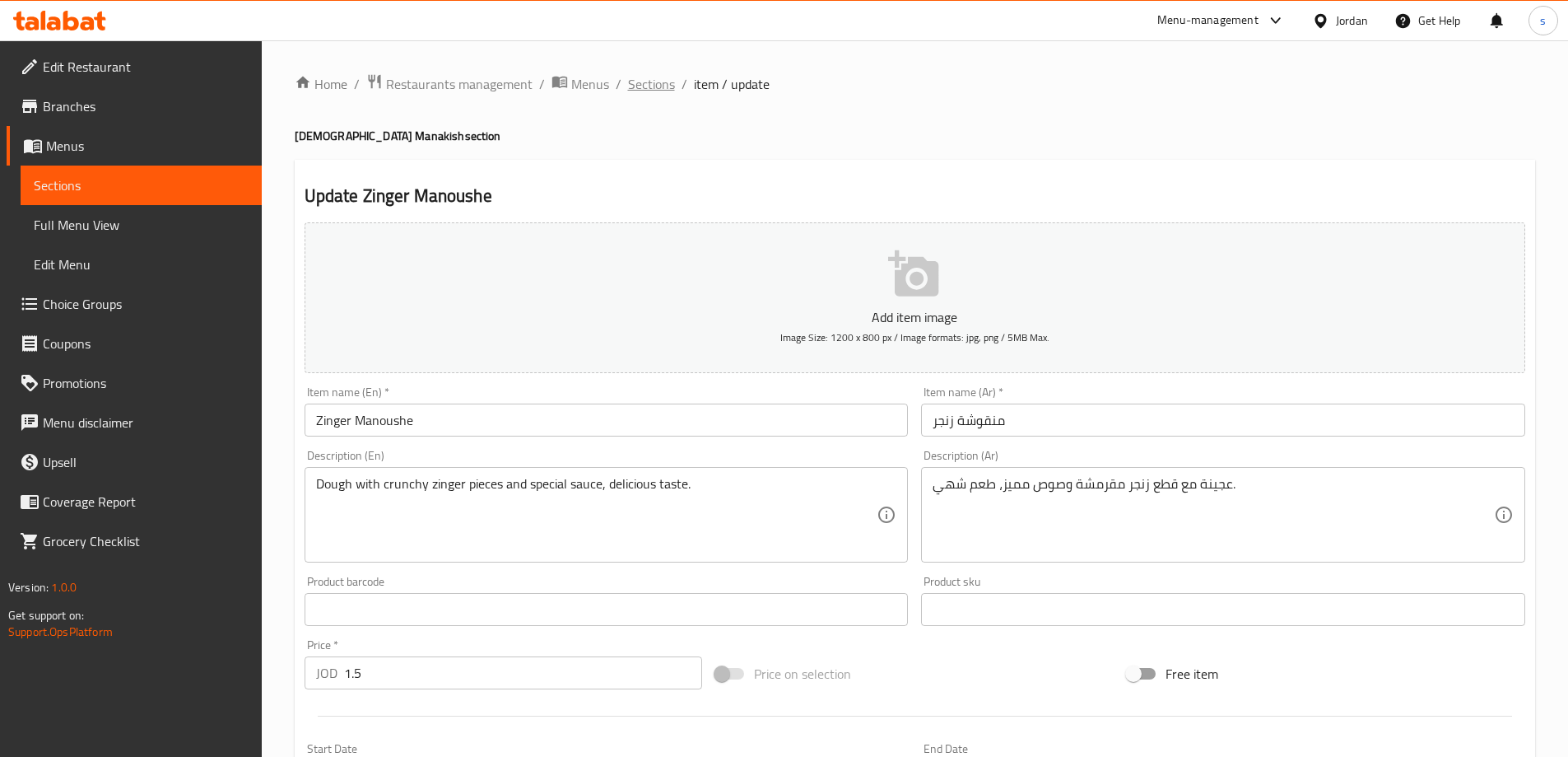
click at [660, 87] on span "Sections" at bounding box center [651, 84] width 47 height 20
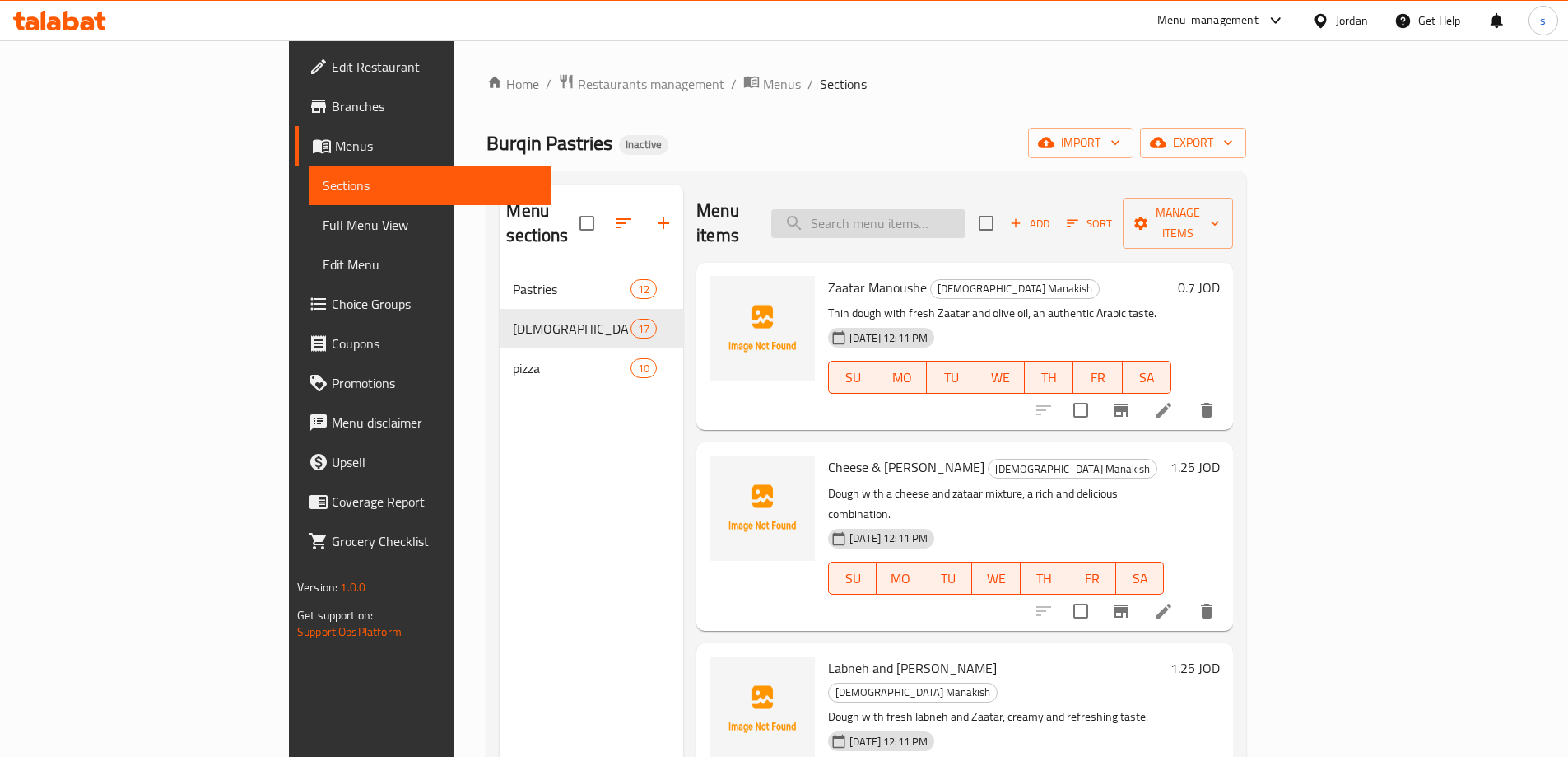
click at [940, 216] on input "search" at bounding box center [868, 223] width 194 height 29
paste input "Spinach Manousheh With Kashkawan"
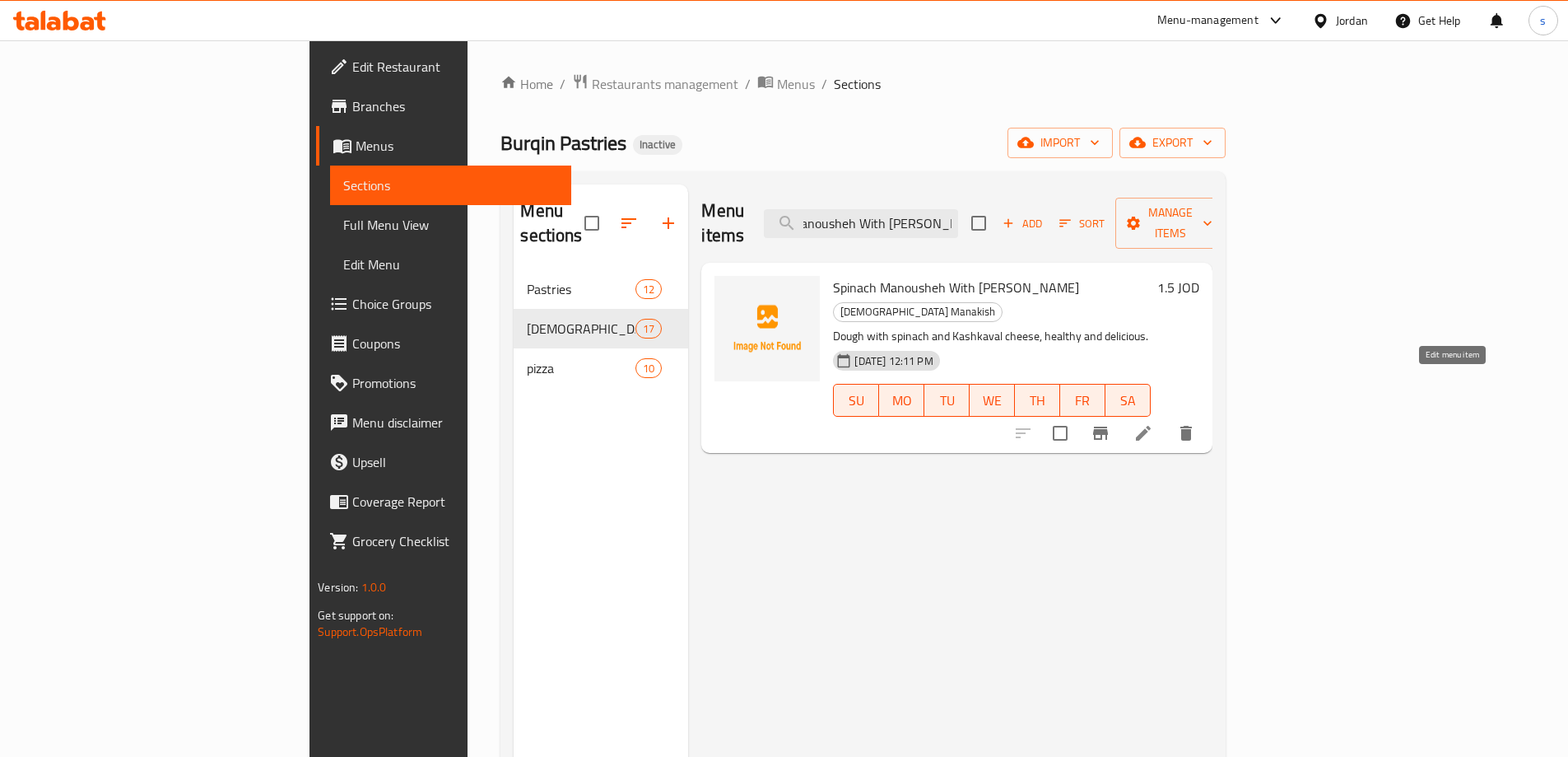
type input "Spinach Manousheh With Kashkawan"
click at [1153, 423] on icon at bounding box center [1143, 433] width 20 height 20
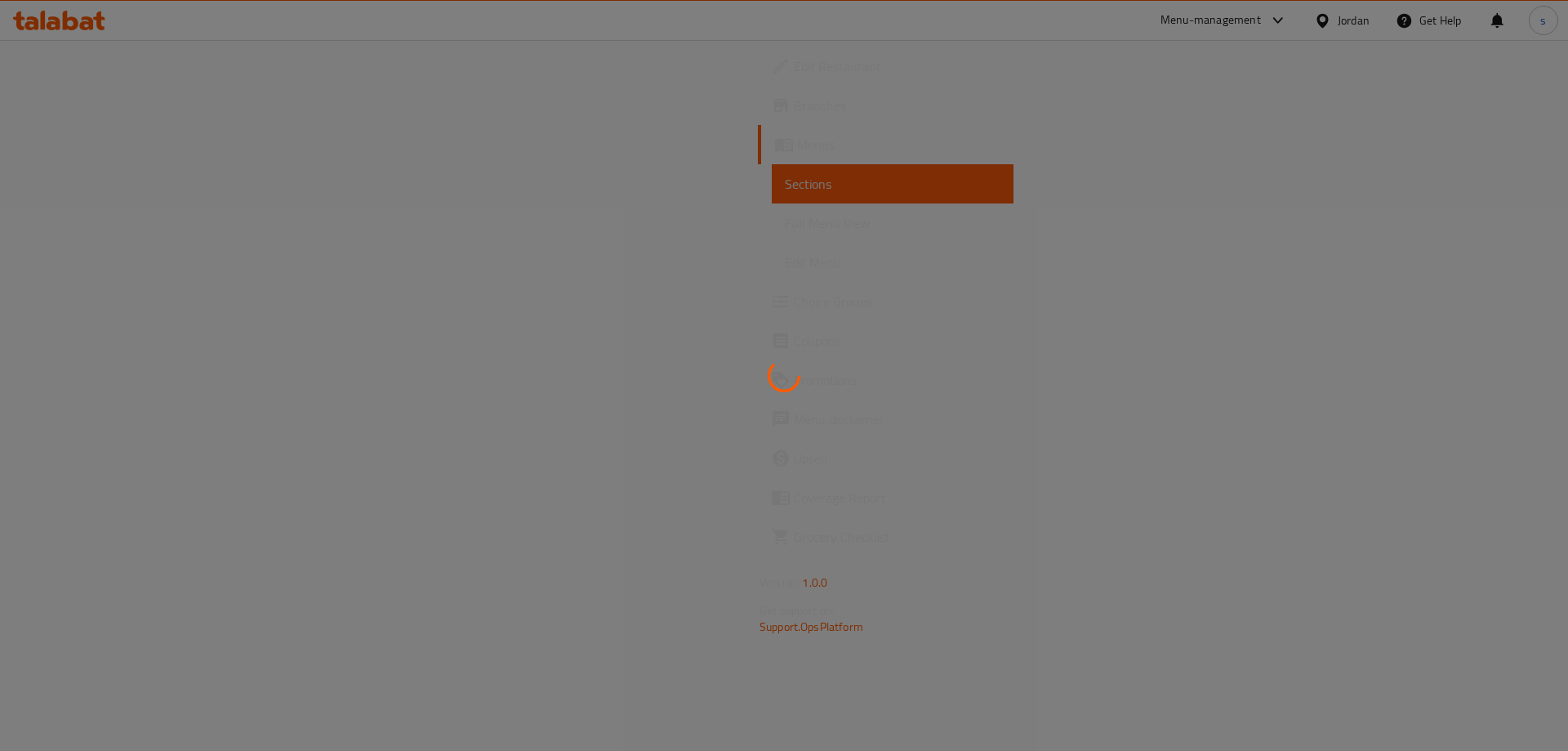
click at [860, 477] on div at bounding box center [784, 376] width 1568 height 751
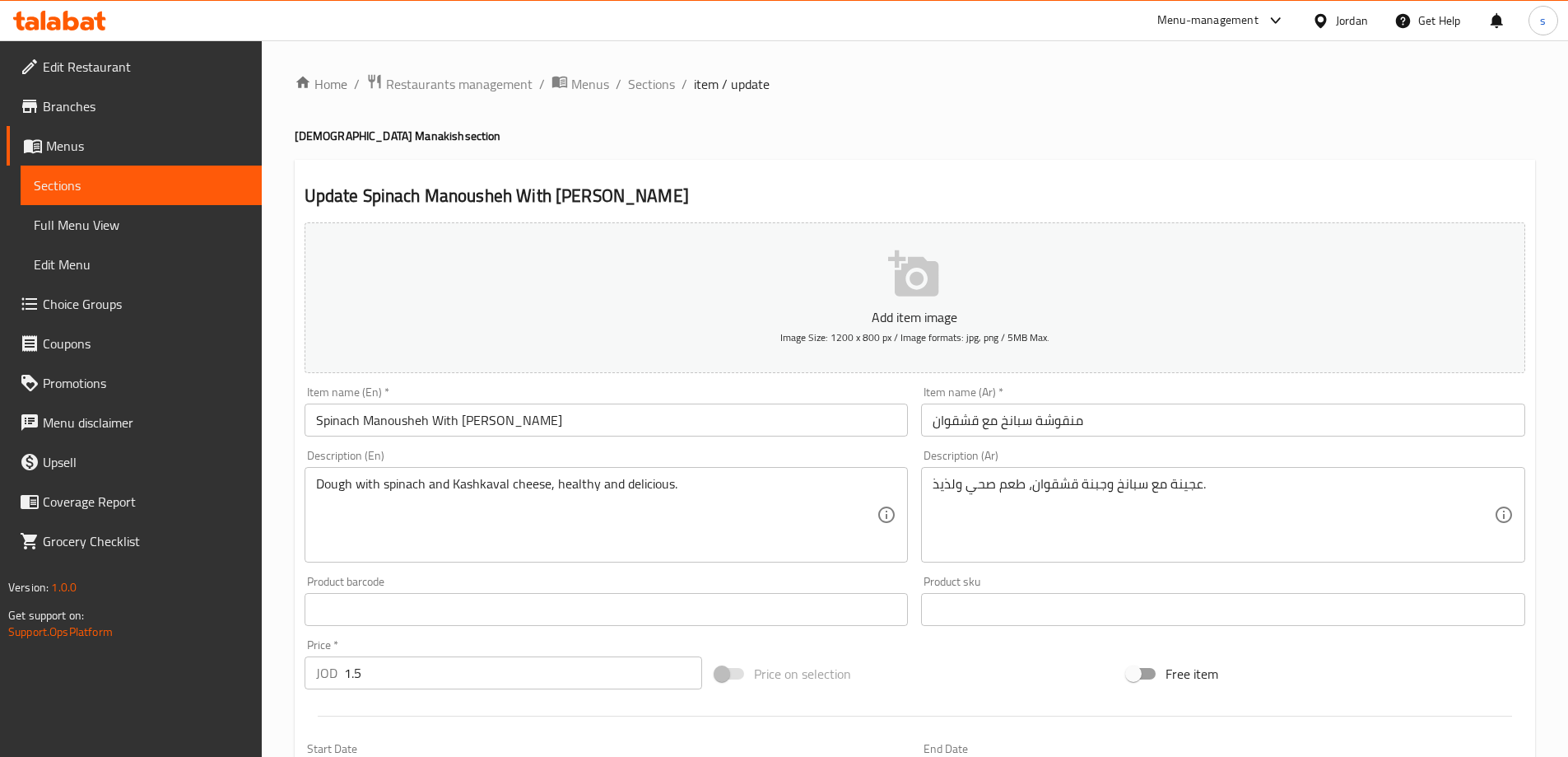
click at [486, 430] on input "Spinach Manousheh With [PERSON_NAME]" at bounding box center [607, 419] width 605 height 33
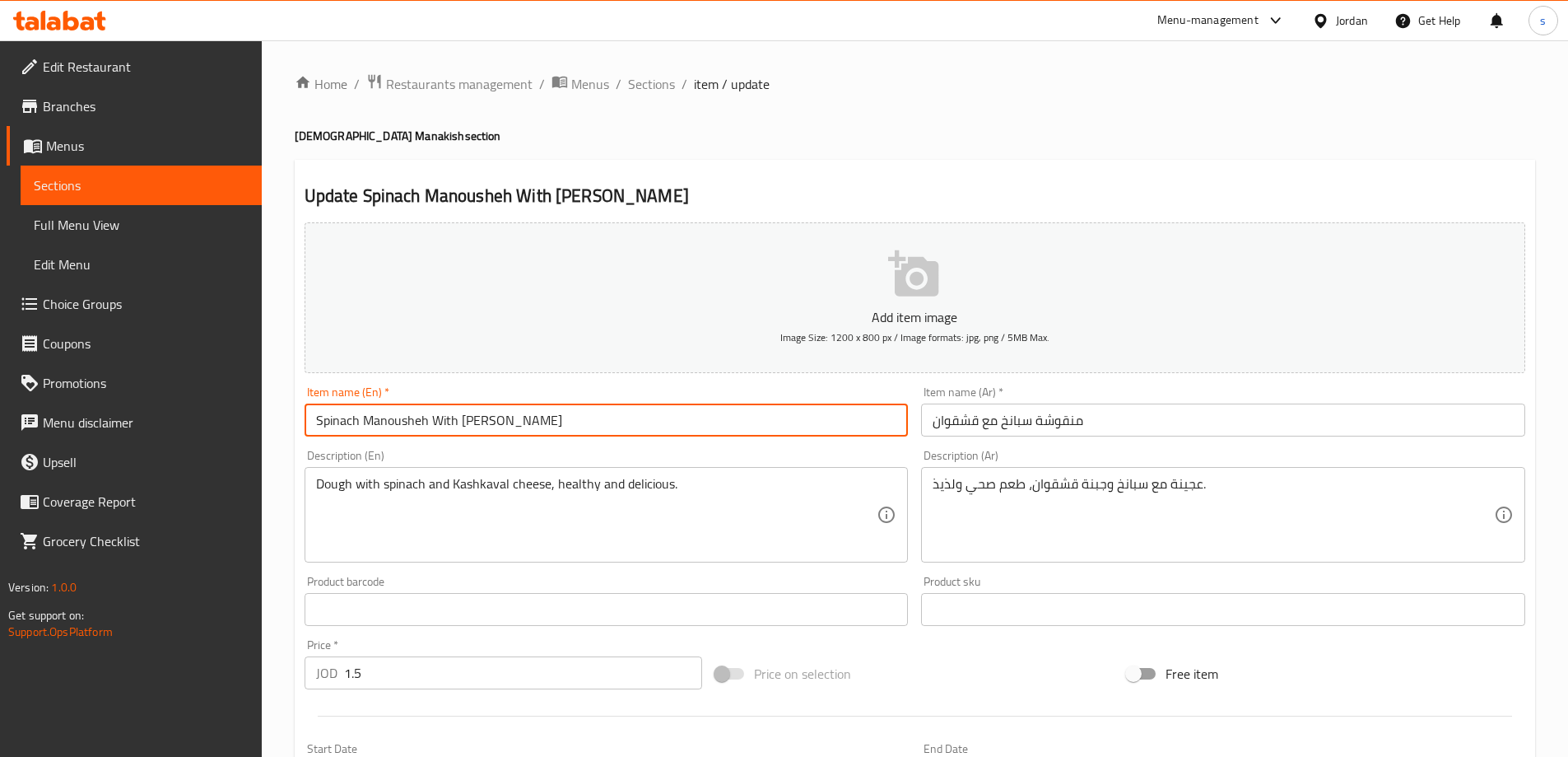
click at [486, 430] on input "Spinach Manousheh With [PERSON_NAME]" at bounding box center [607, 419] width 605 height 33
paste input "val"
click at [1048, 428] on input "منقوشة سبانخ مع قشقوان" at bounding box center [1224, 419] width 605 height 33
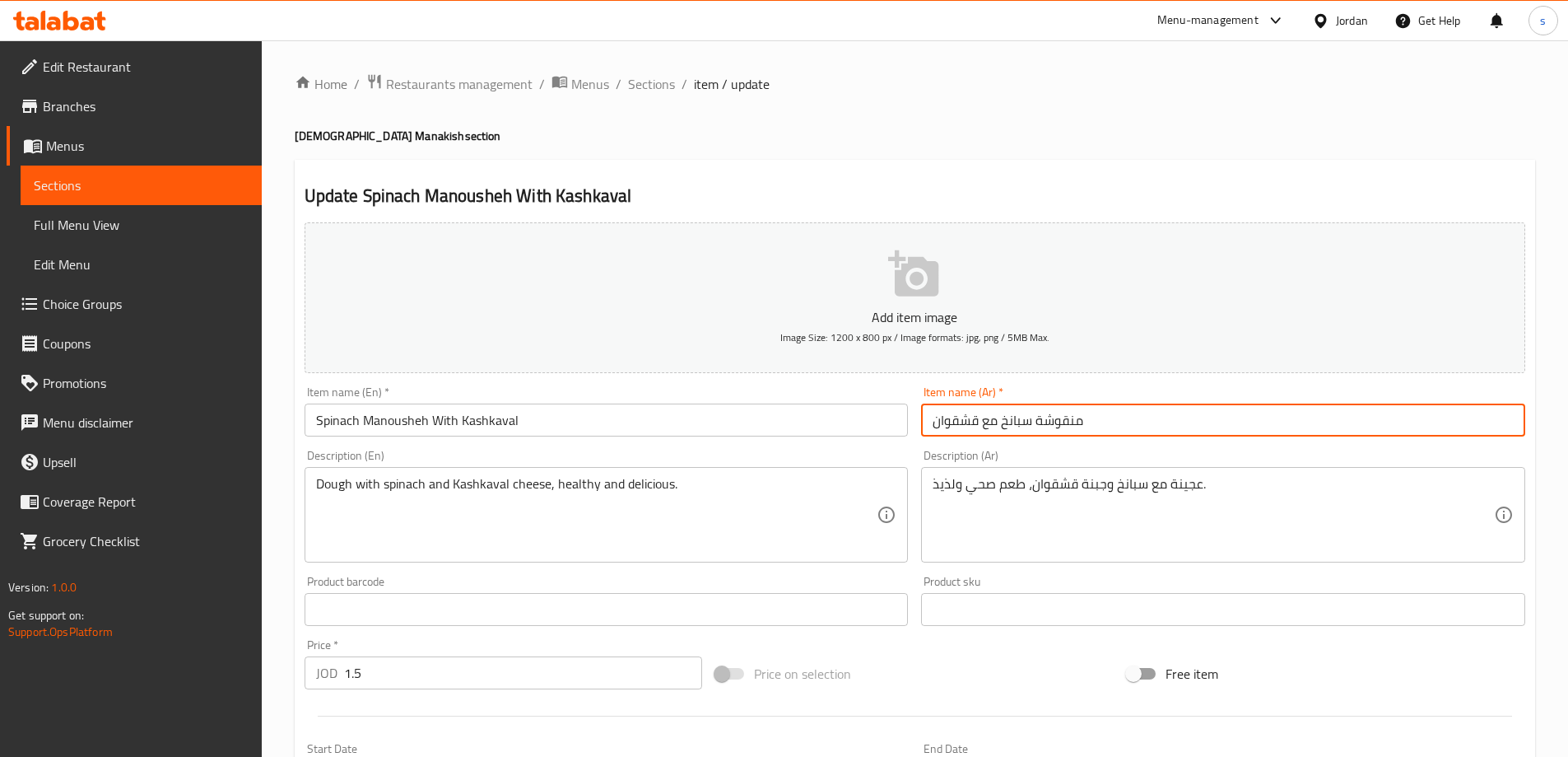
click at [1048, 428] on input "منقوشة سبانخ مع قشقوان" at bounding box center [1224, 419] width 605 height 33
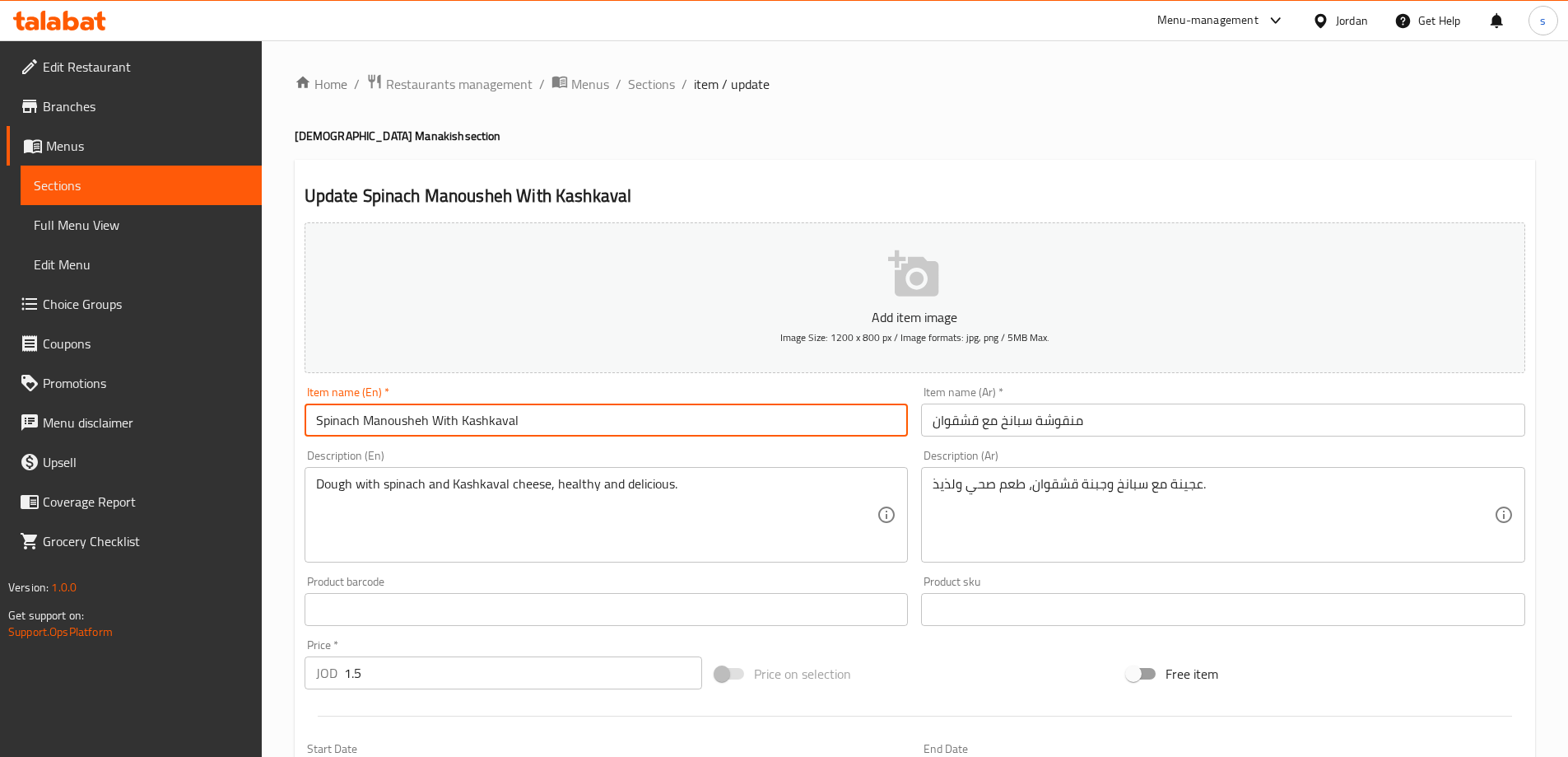
click at [384, 421] on input "Spinach Manousheh With Kashkaval" at bounding box center [607, 419] width 605 height 33
paste input "text"
type input "Spinach Manoushe With Kashkaval"
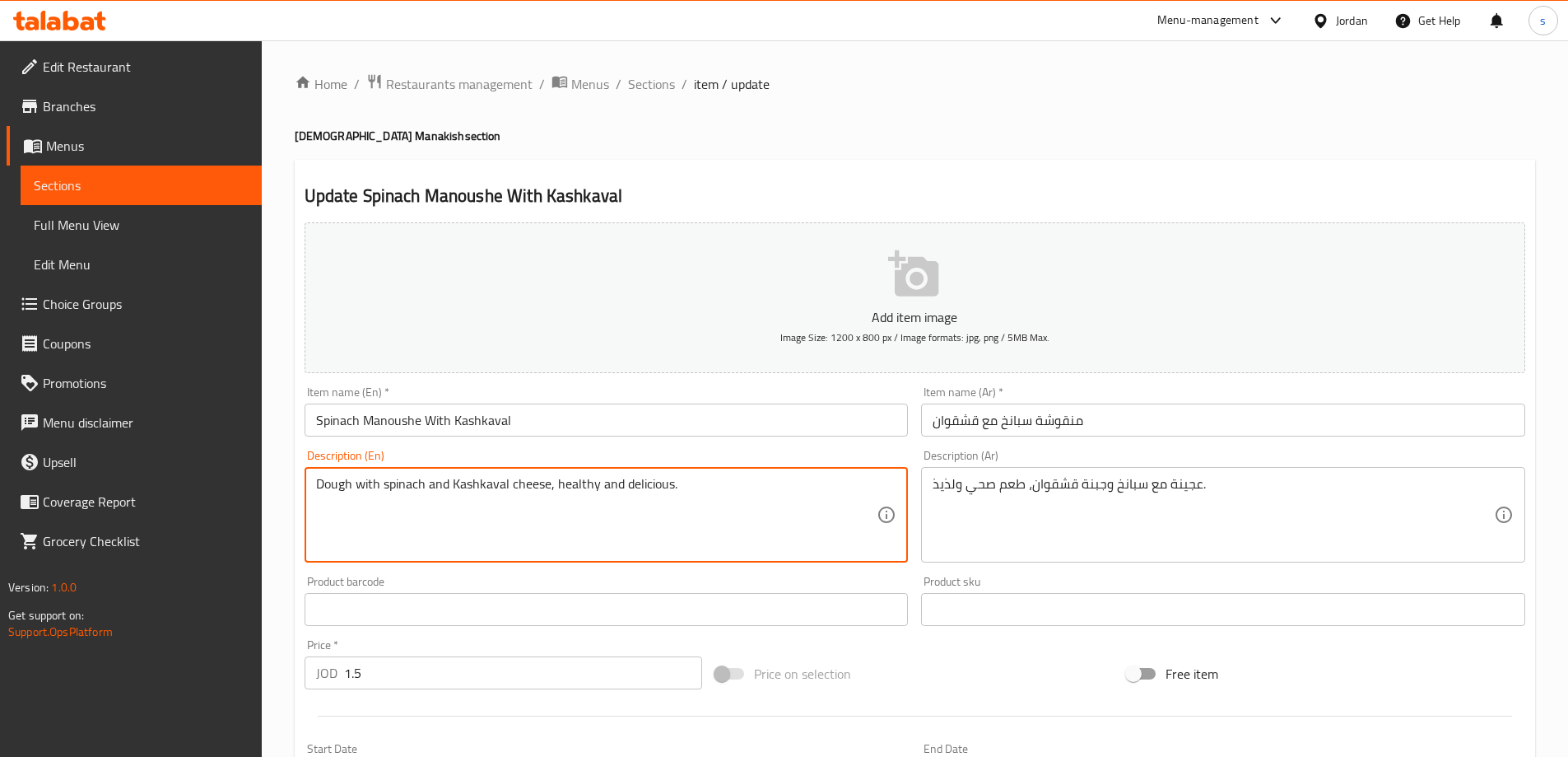
click at [335, 485] on textarea "Dough with spinach and Kashkaval cheese, healthy and delicious." at bounding box center [596, 514] width 562 height 78
click at [470, 493] on textarea "Dough with spinach and Kashkaval cheese, healthy and delicious." at bounding box center [596, 514] width 562 height 78
click at [475, 429] on input "Spinach Manoushe With Kashkaval" at bounding box center [607, 419] width 605 height 33
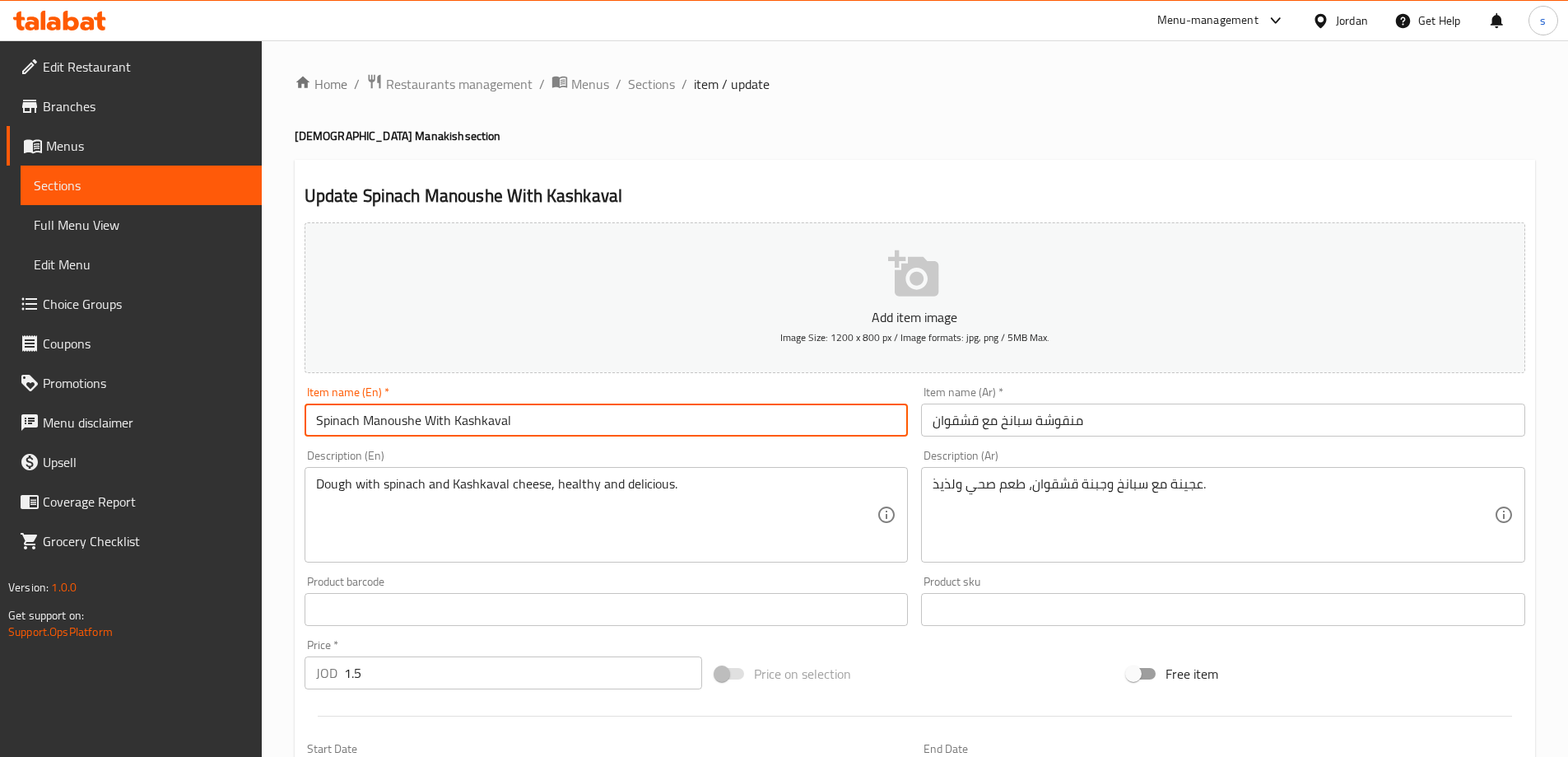
click at [475, 429] on input "Spinach Manoushe With Kashkaval" at bounding box center [607, 419] width 605 height 33
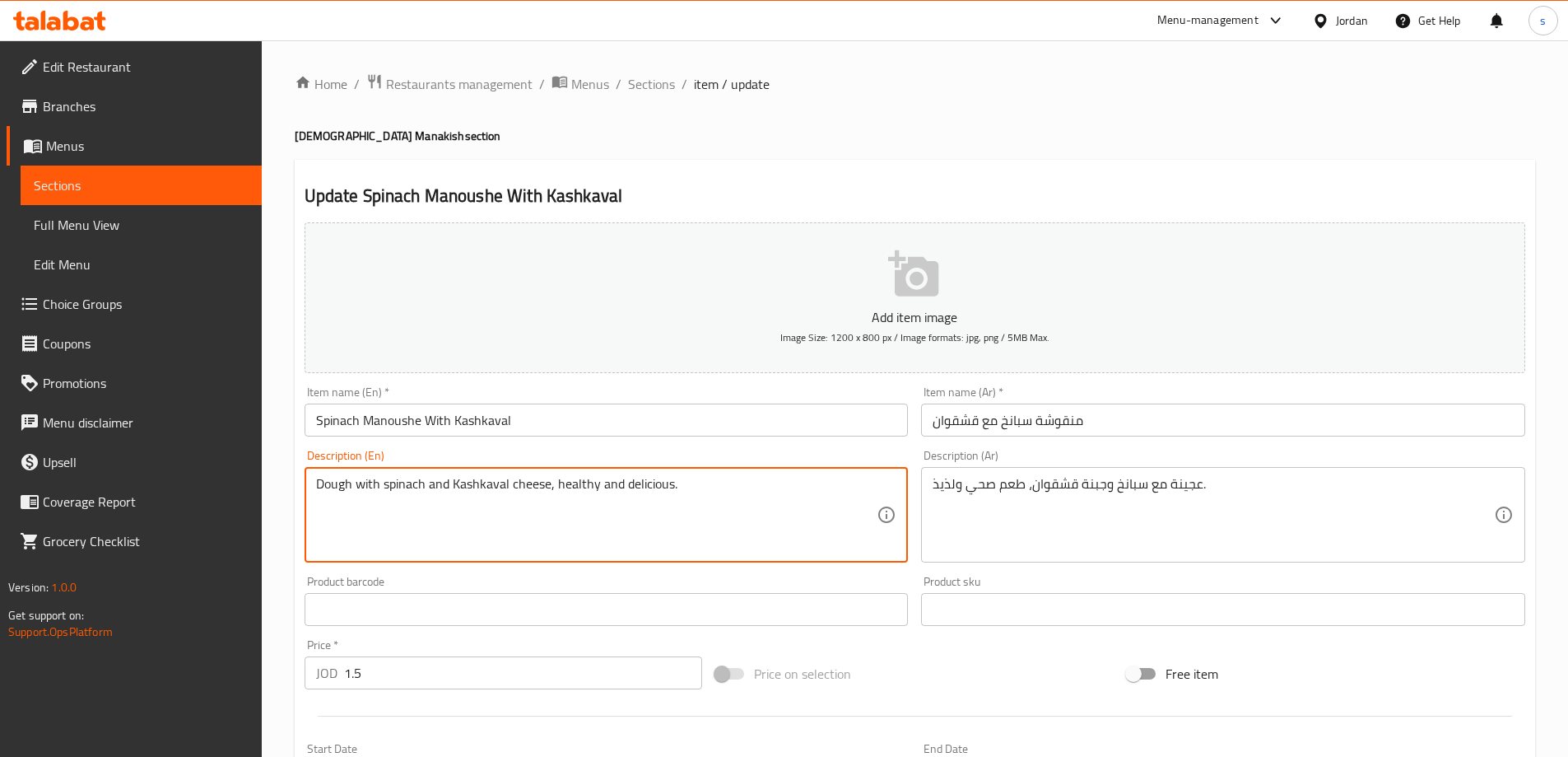
click at [491, 489] on textarea "Dough with spinach and Kashkaval cheese, healthy and delicious." at bounding box center [596, 514] width 562 height 78
paste textarea
type textarea "Dough with spinach and Kashkaval cheese, healthy and delicious."
click at [568, 490] on textarea "Dough with spinach and Kashkaval cheese, healthy and delicious." at bounding box center [596, 514] width 562 height 78
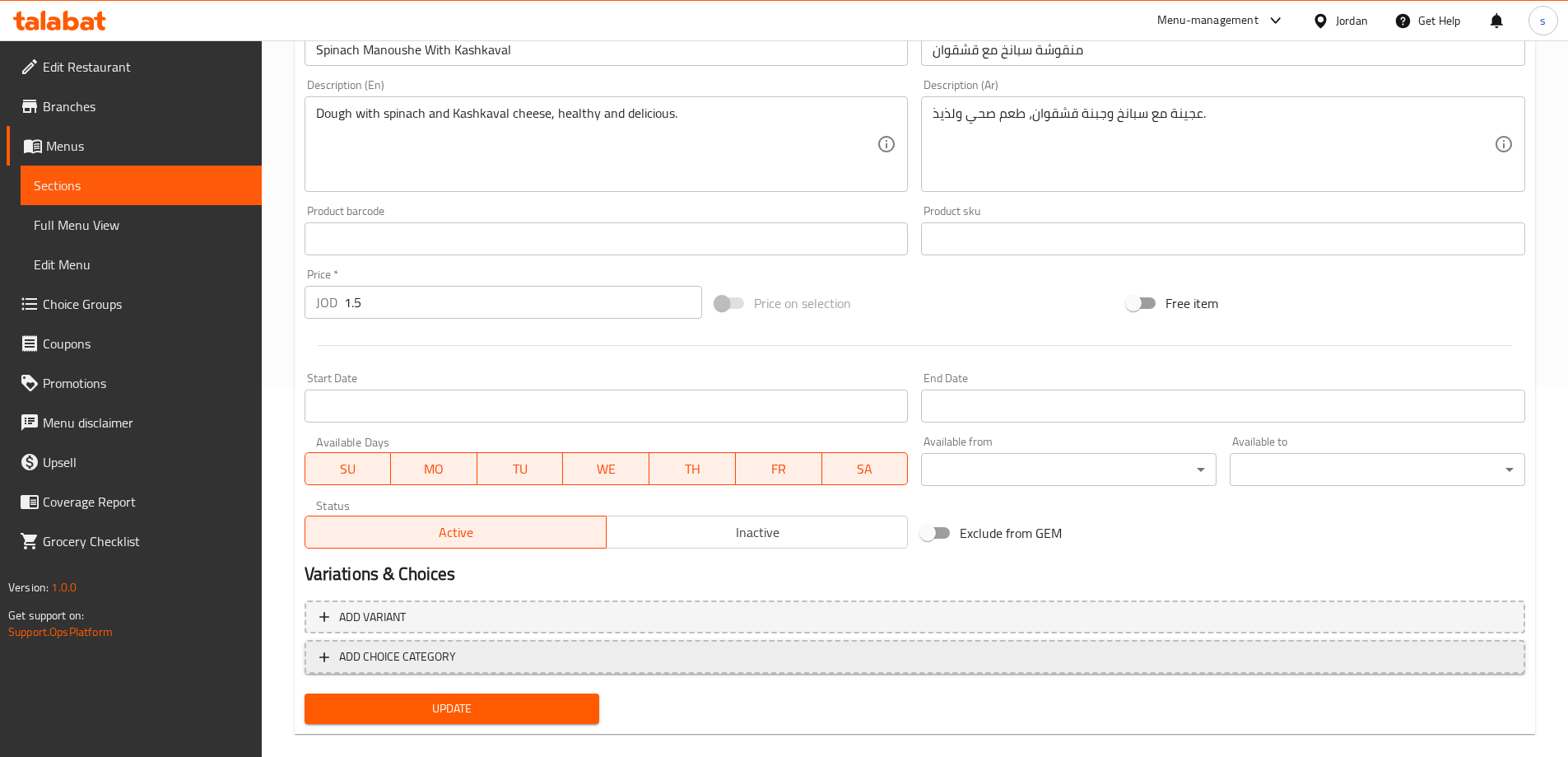
scroll to position [394, 0]
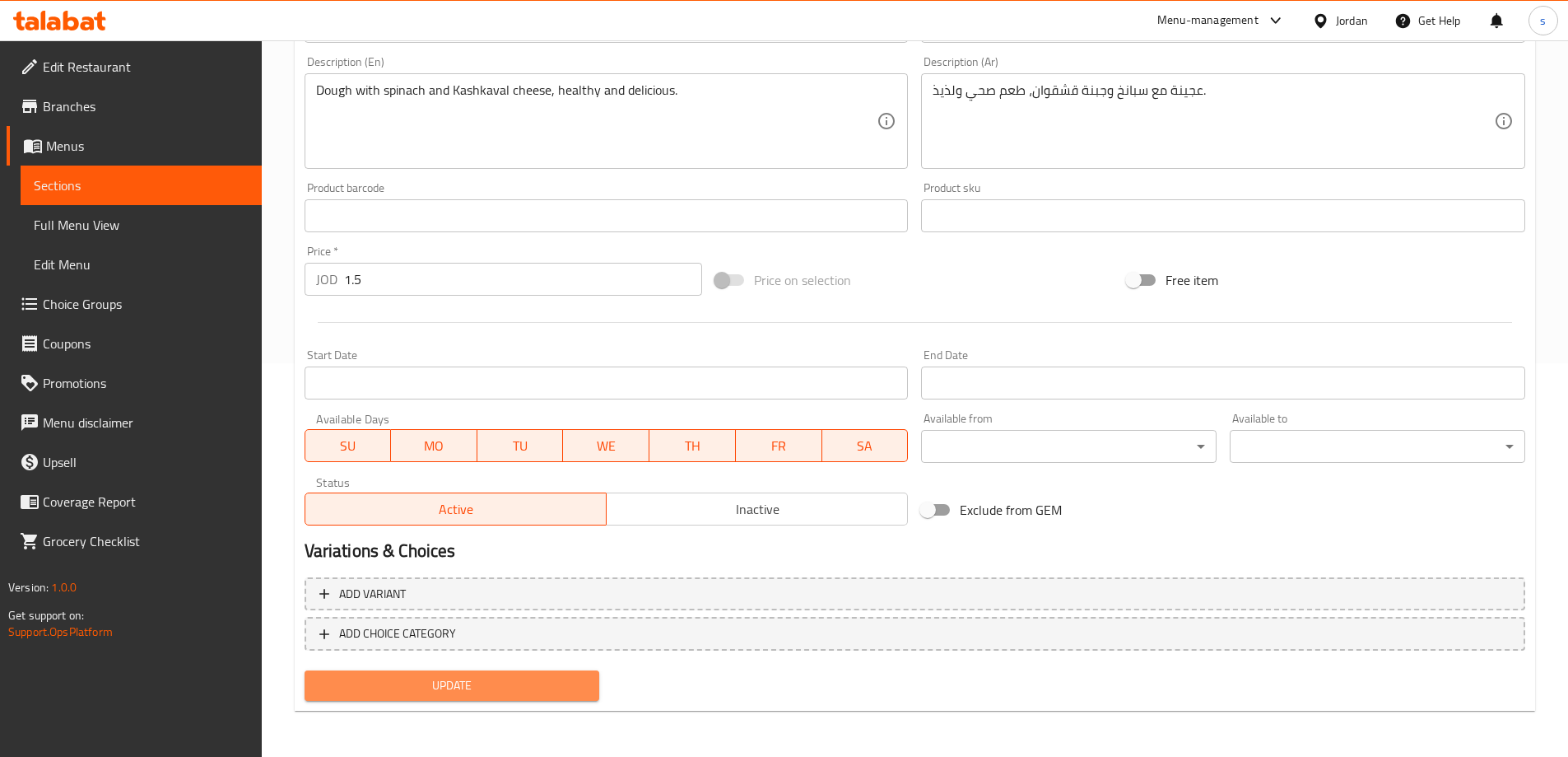
click at [522, 678] on span "Update" at bounding box center [452, 686] width 269 height 21
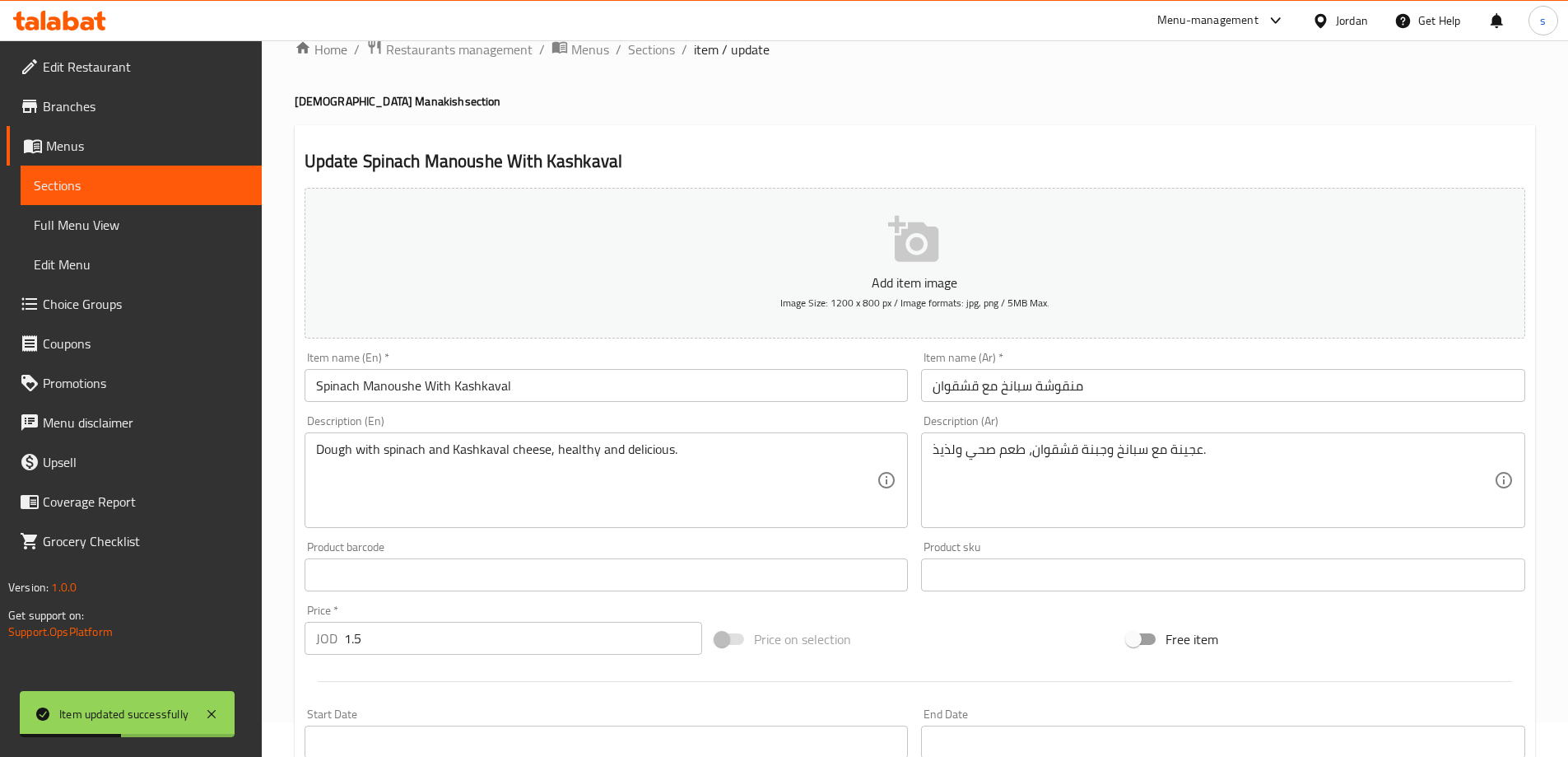
scroll to position [0, 0]
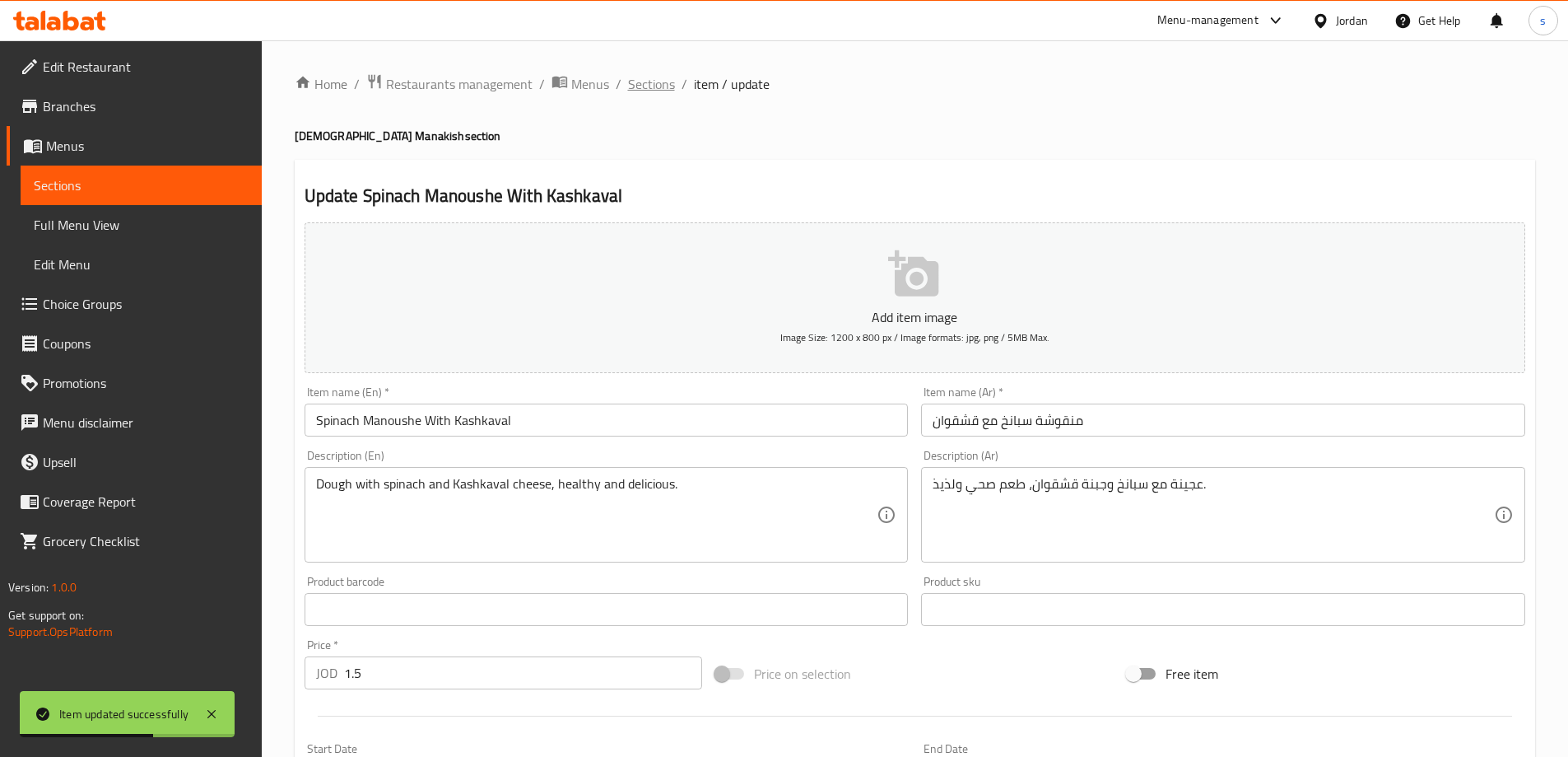
click at [660, 85] on span "Sections" at bounding box center [651, 84] width 47 height 20
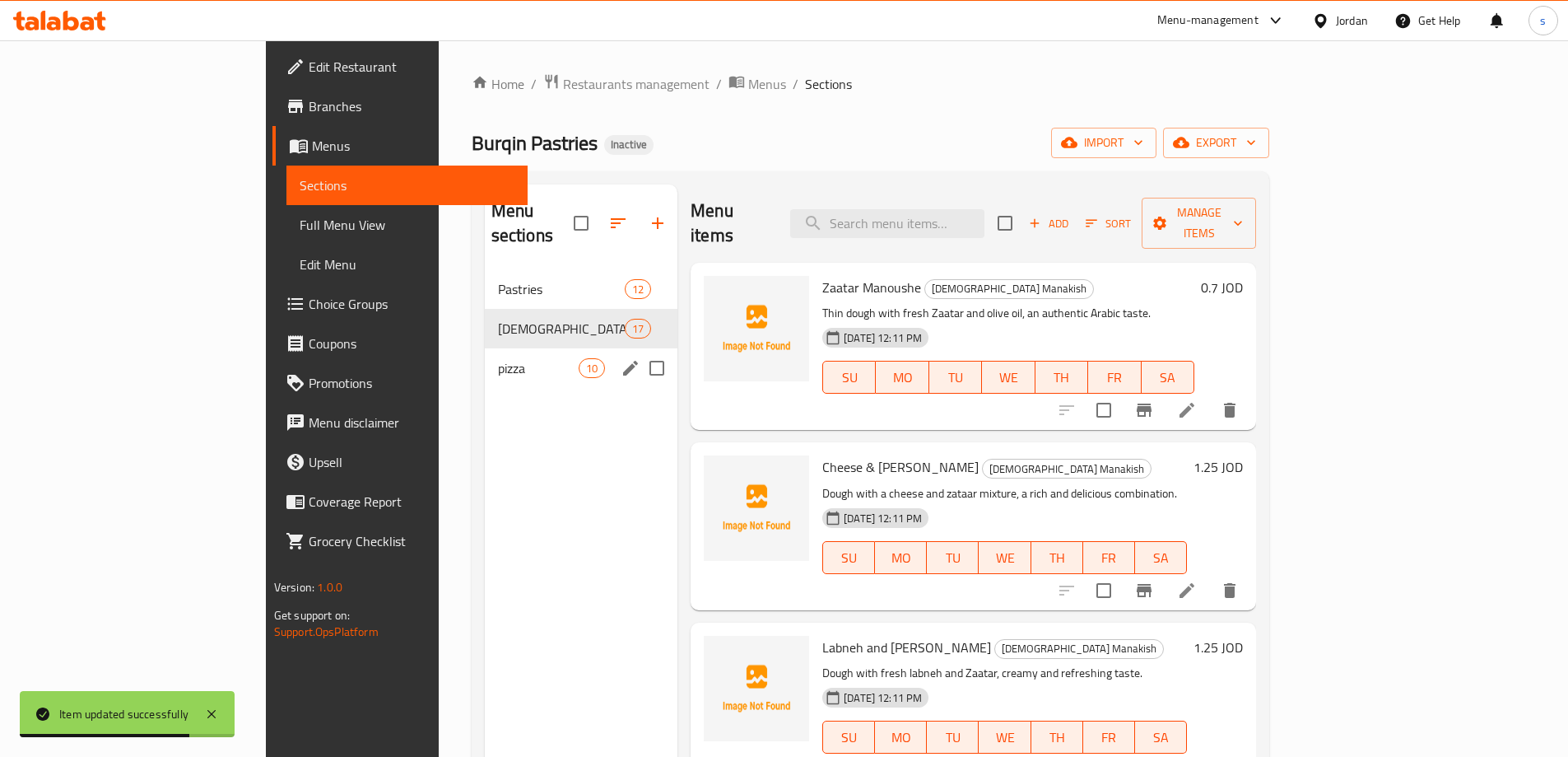
click at [485, 357] on div "pizza 10" at bounding box center [581, 368] width 193 height 40
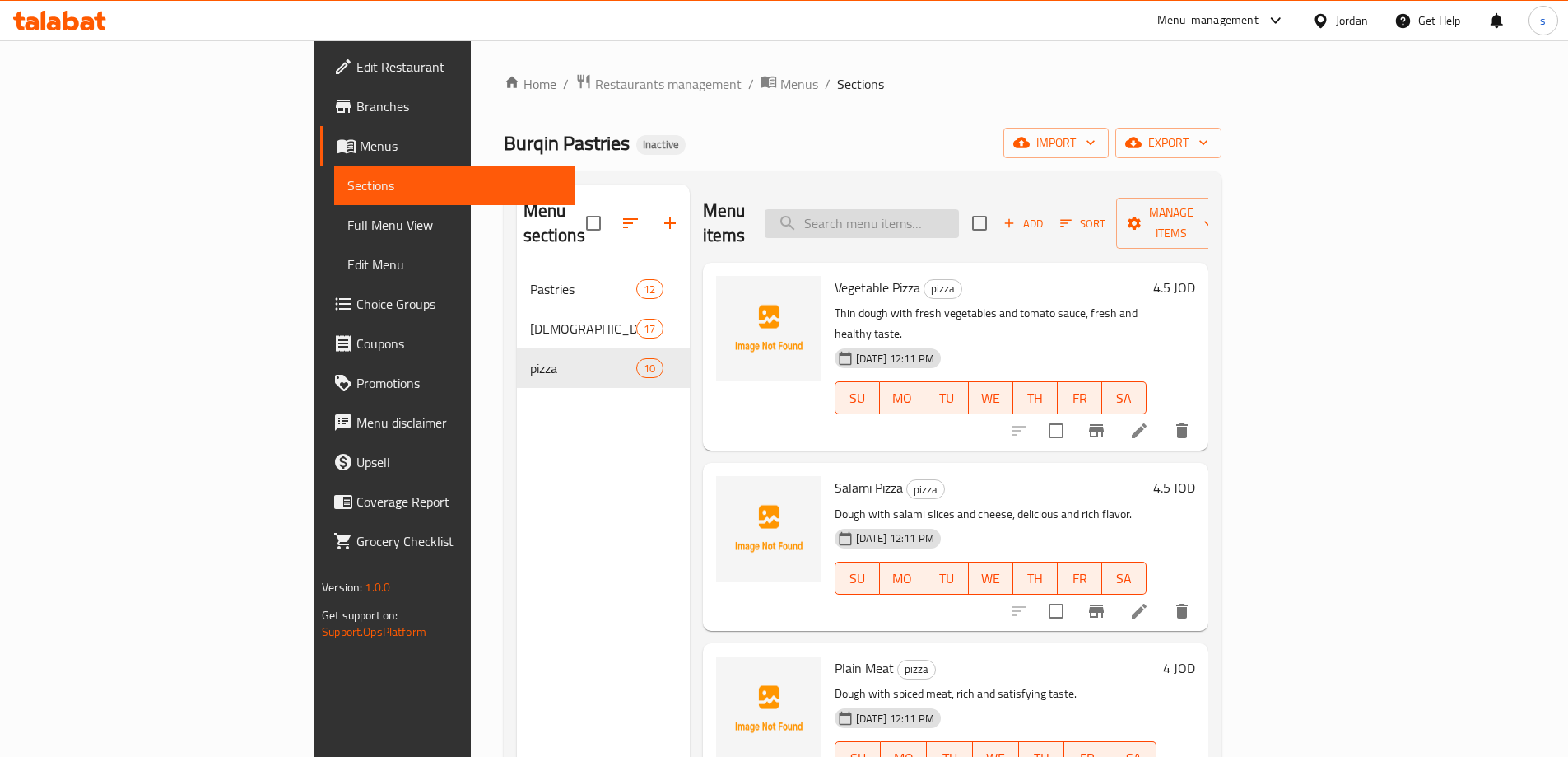
click at [955, 214] on input "search" at bounding box center [861, 223] width 194 height 29
paste input "Vegetable Pizza"
type input "Vegetable Pizza"
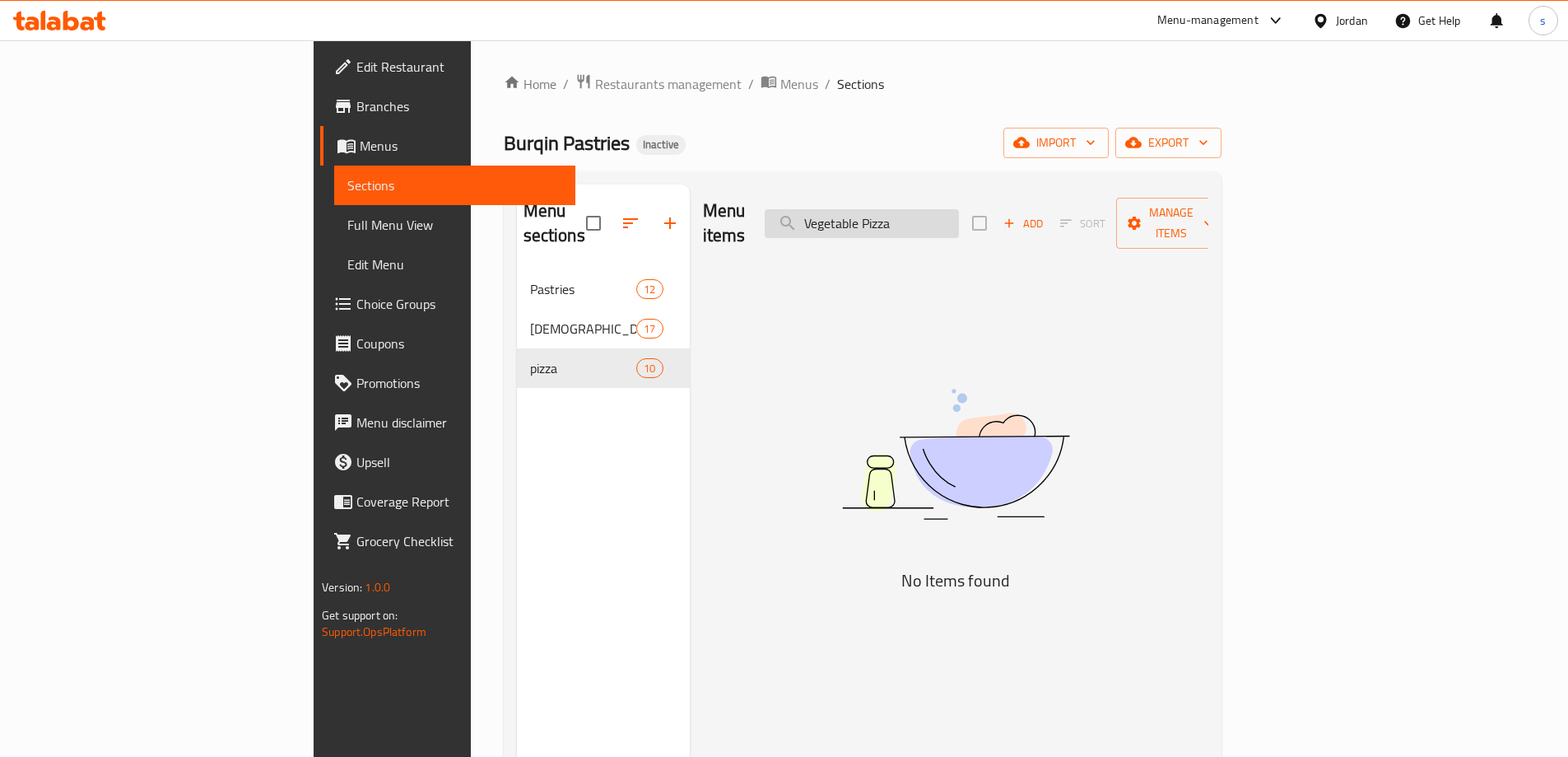
drag, startPoint x: 1029, startPoint y: 217, endPoint x: 895, endPoint y: 214, distance: 134.0
click at [895, 214] on input "Vegetable Pizza" at bounding box center [861, 223] width 194 height 29
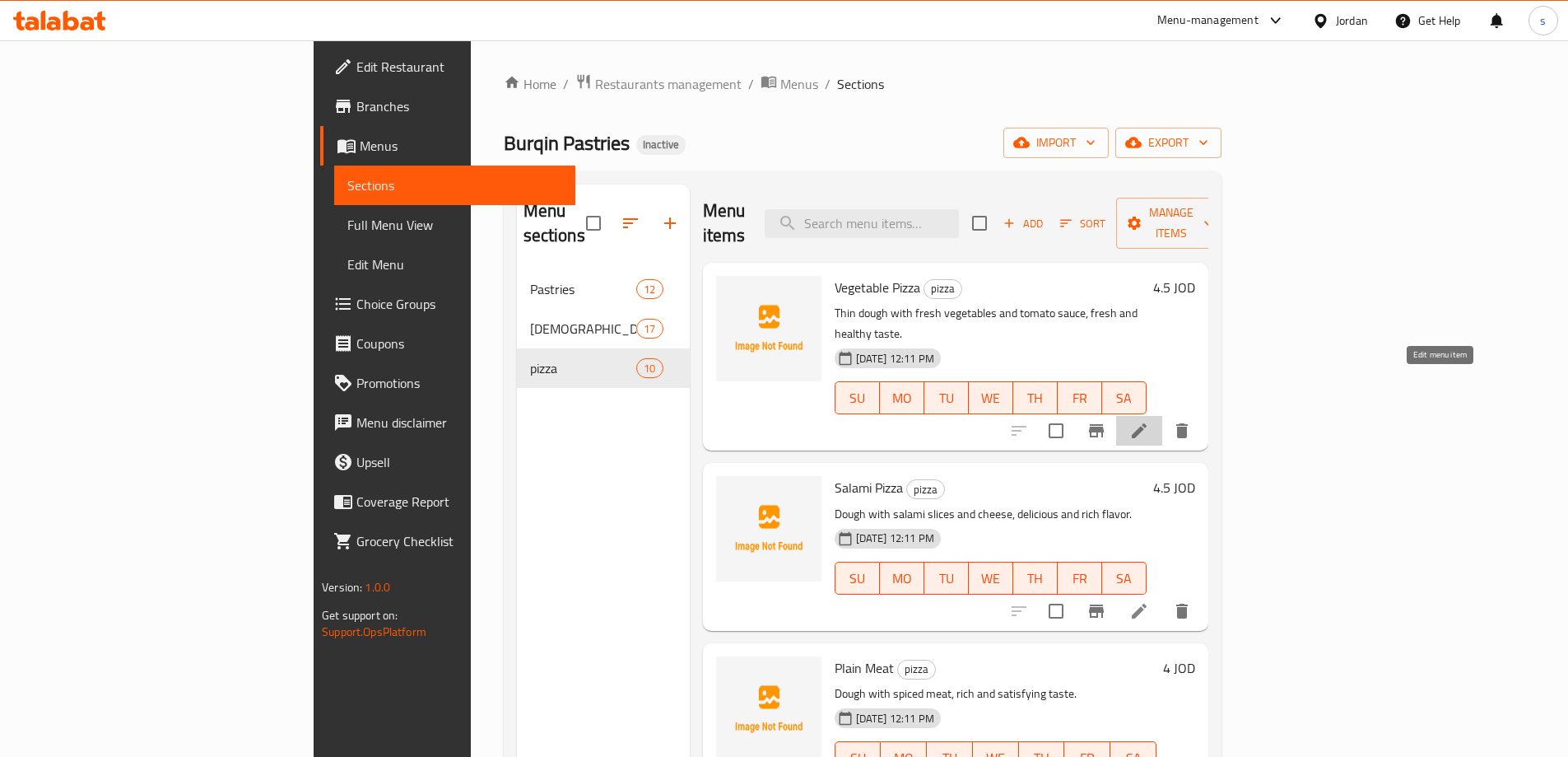
click at [1150, 420] on icon at bounding box center [1139, 430] width 20 height 20
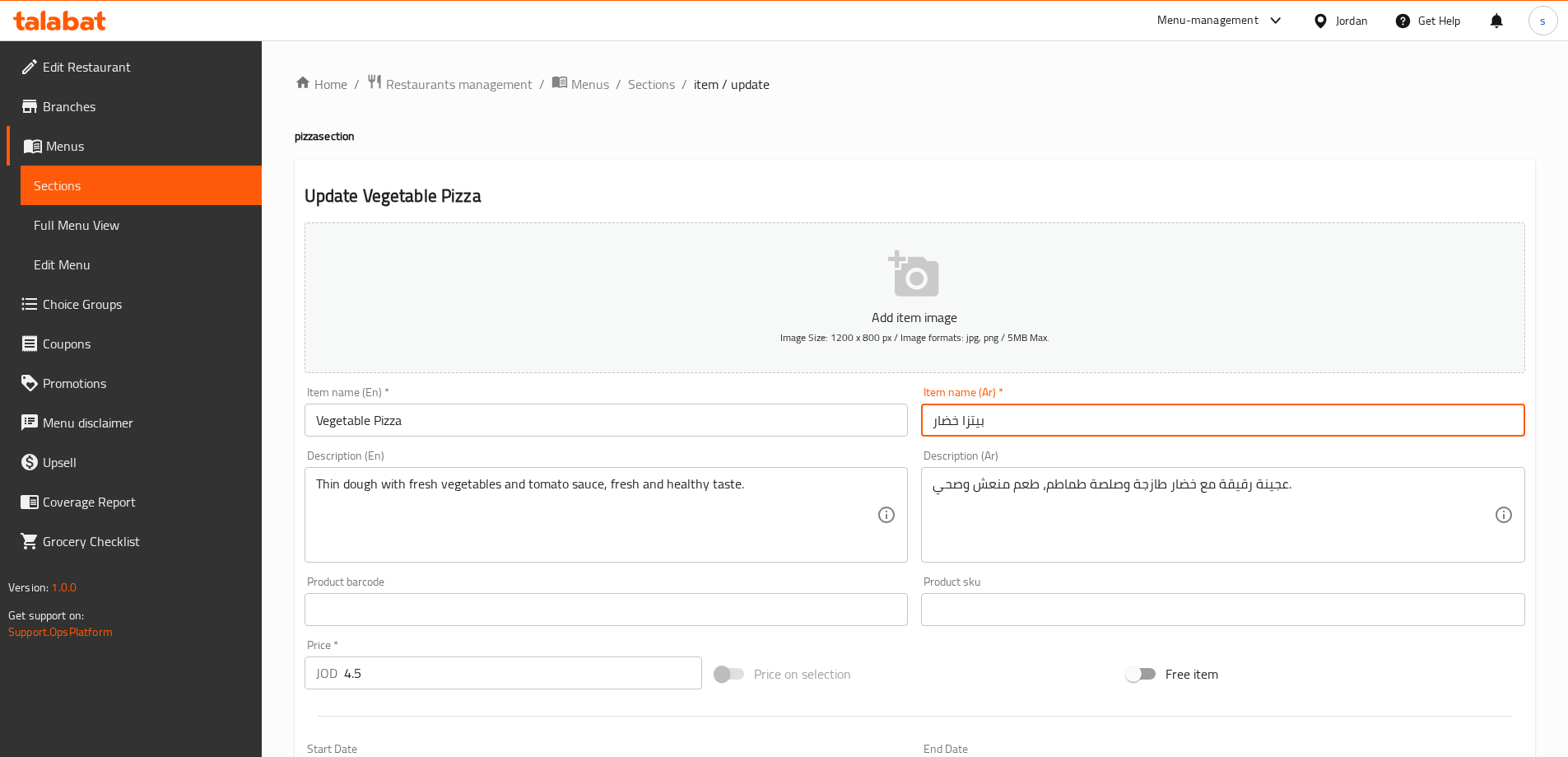
click at [954, 429] on input "بيتزا خضار" at bounding box center [1224, 419] width 605 height 33
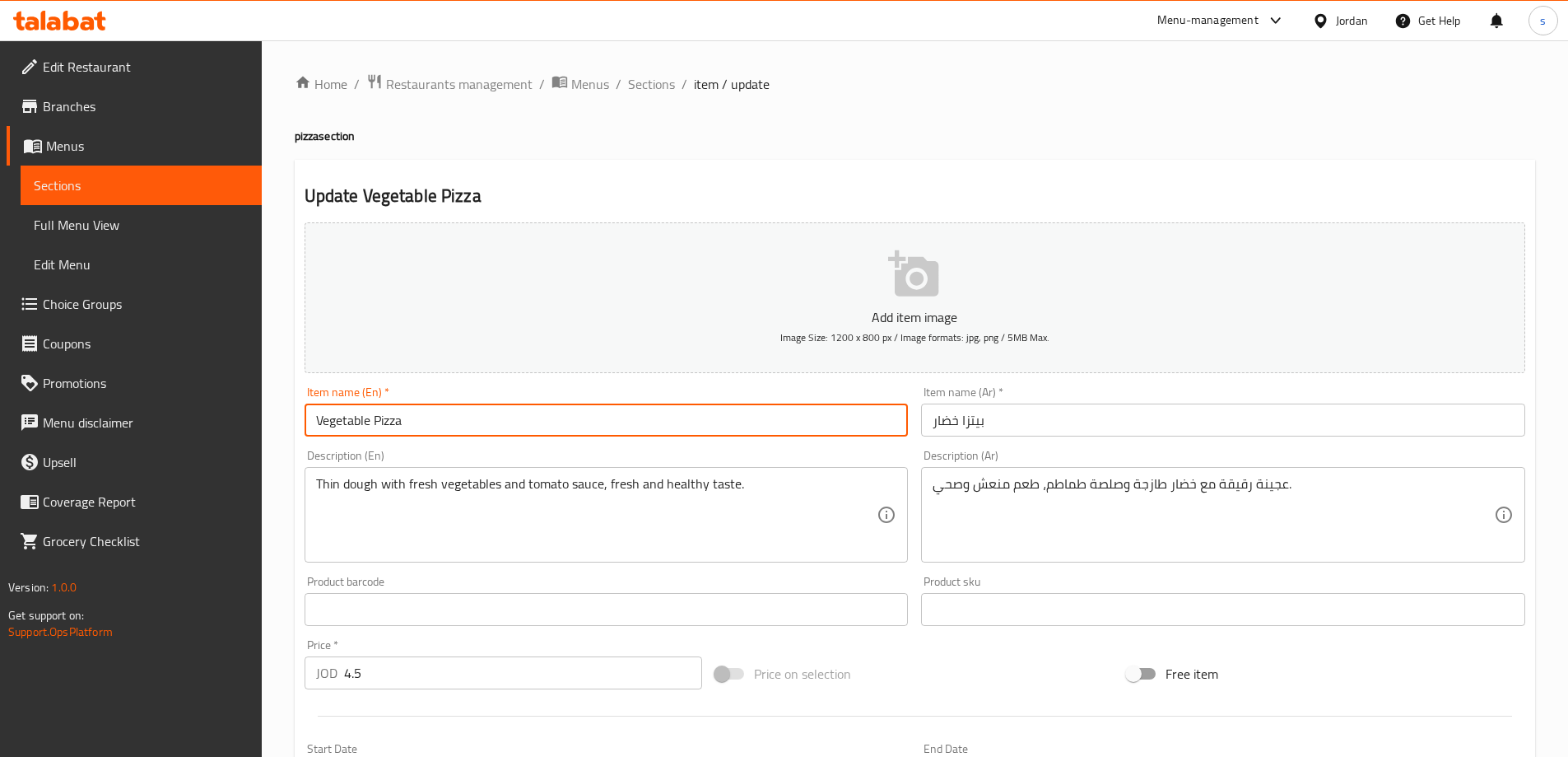
click at [331, 420] on input "Vegetable Pizza" at bounding box center [607, 419] width 605 height 33
click at [329, 420] on input "Vegetable Pizza" at bounding box center [607, 419] width 605 height 33
paste input "text"
type input "Vegetable Pizza"
click at [377, 412] on input "Vegetable Pizza" at bounding box center [607, 419] width 605 height 33
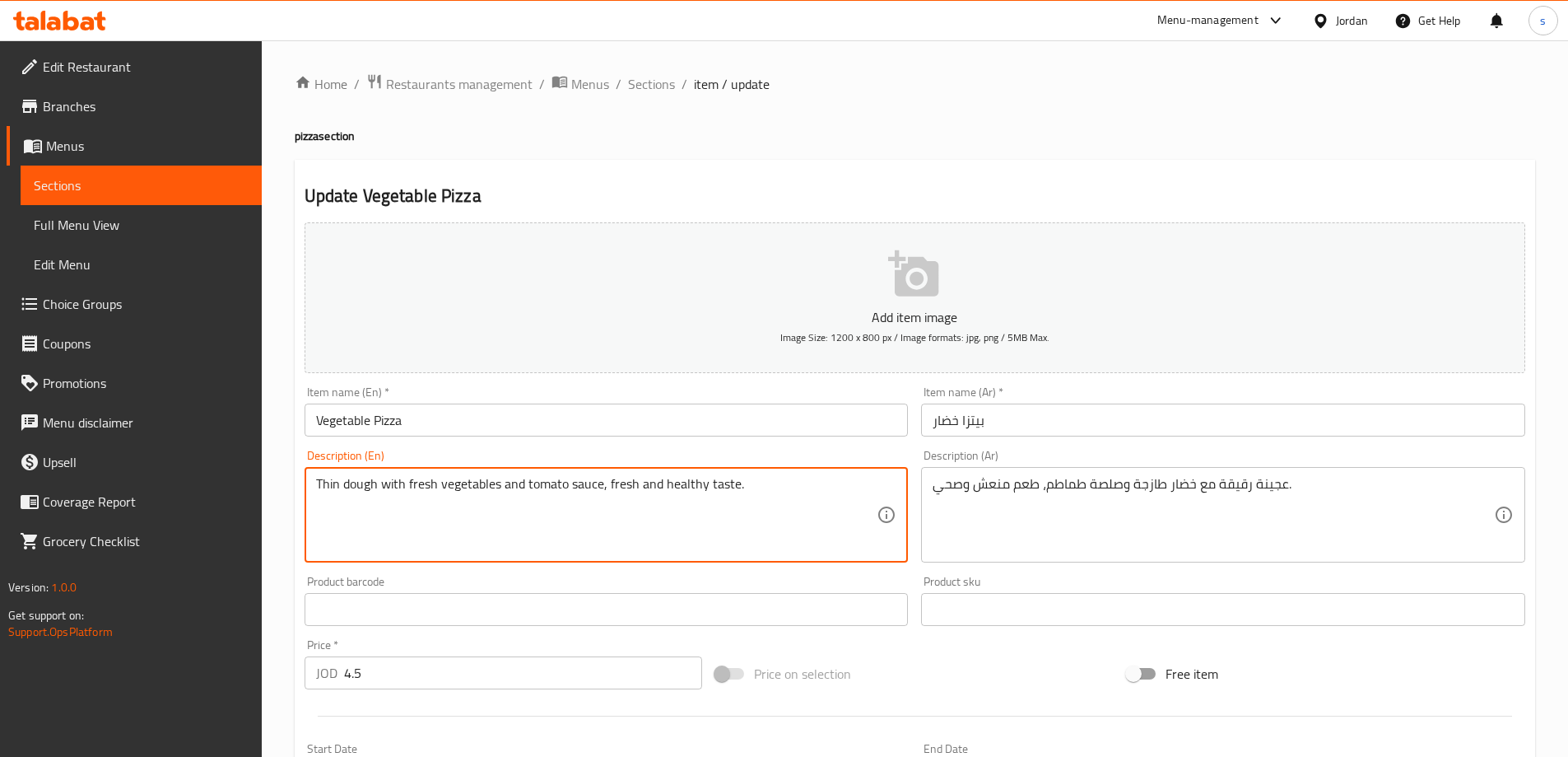
click at [479, 491] on textarea "Thin dough with fresh vegetables and tomato sauce, fresh and healthy taste." at bounding box center [596, 514] width 562 height 78
click at [347, 488] on textarea "Thin dough with fresh vegetables and tomato sauce, fresh and healthy taste." at bounding box center [596, 514] width 562 height 78
click at [332, 483] on textarea "Thin dough with fresh vegetables and tomato sauce, fresh and healthy taste." at bounding box center [596, 514] width 562 height 78
click at [623, 484] on textarea "Thin dough with fresh vegetables and tomato sauce, fresh and healthy taste." at bounding box center [596, 514] width 562 height 78
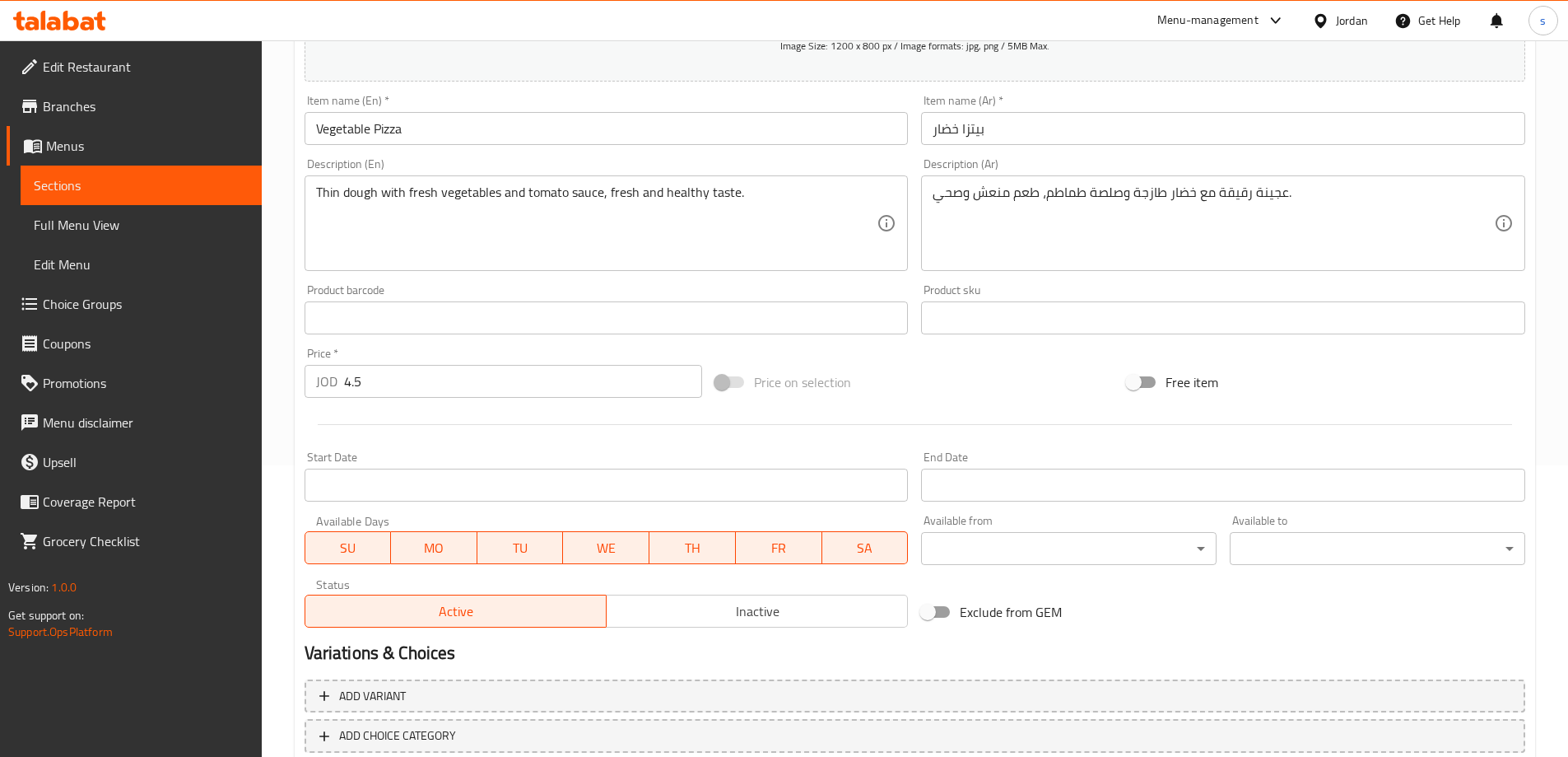
scroll to position [394, 0]
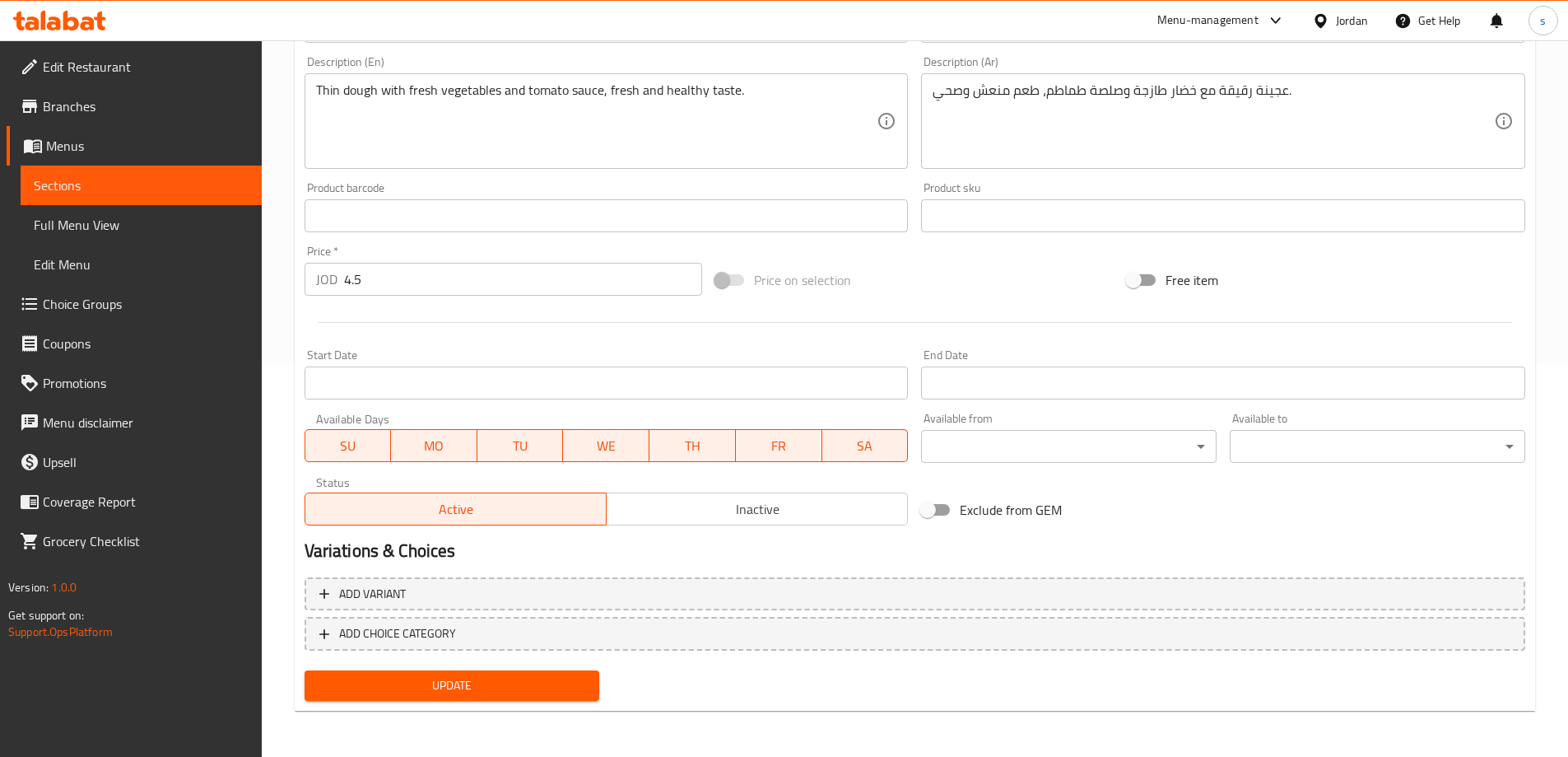
click at [489, 697] on button "Update" at bounding box center [452, 686] width 296 height 30
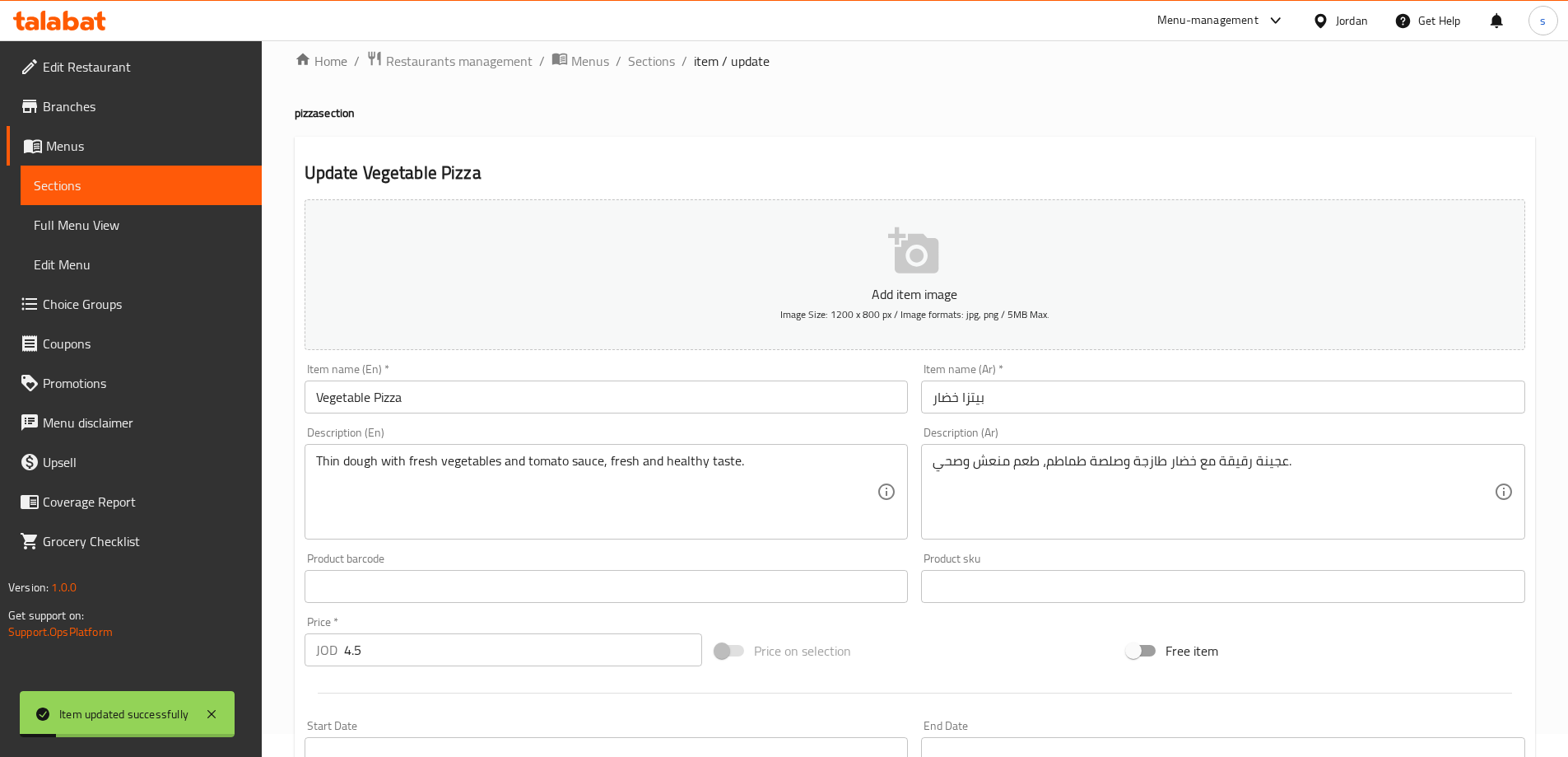
scroll to position [0, 0]
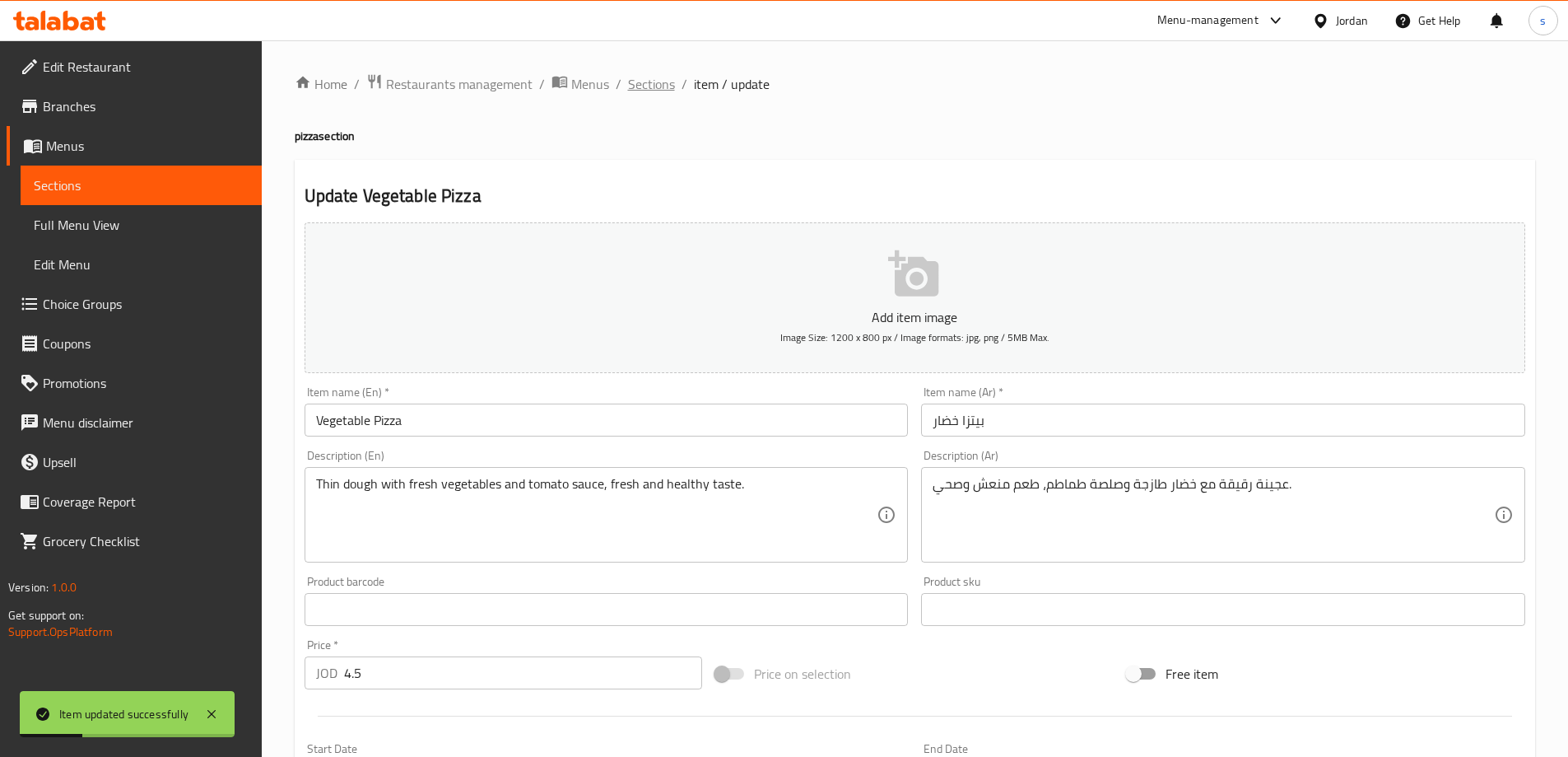
click at [659, 87] on span "Sections" at bounding box center [651, 84] width 47 height 20
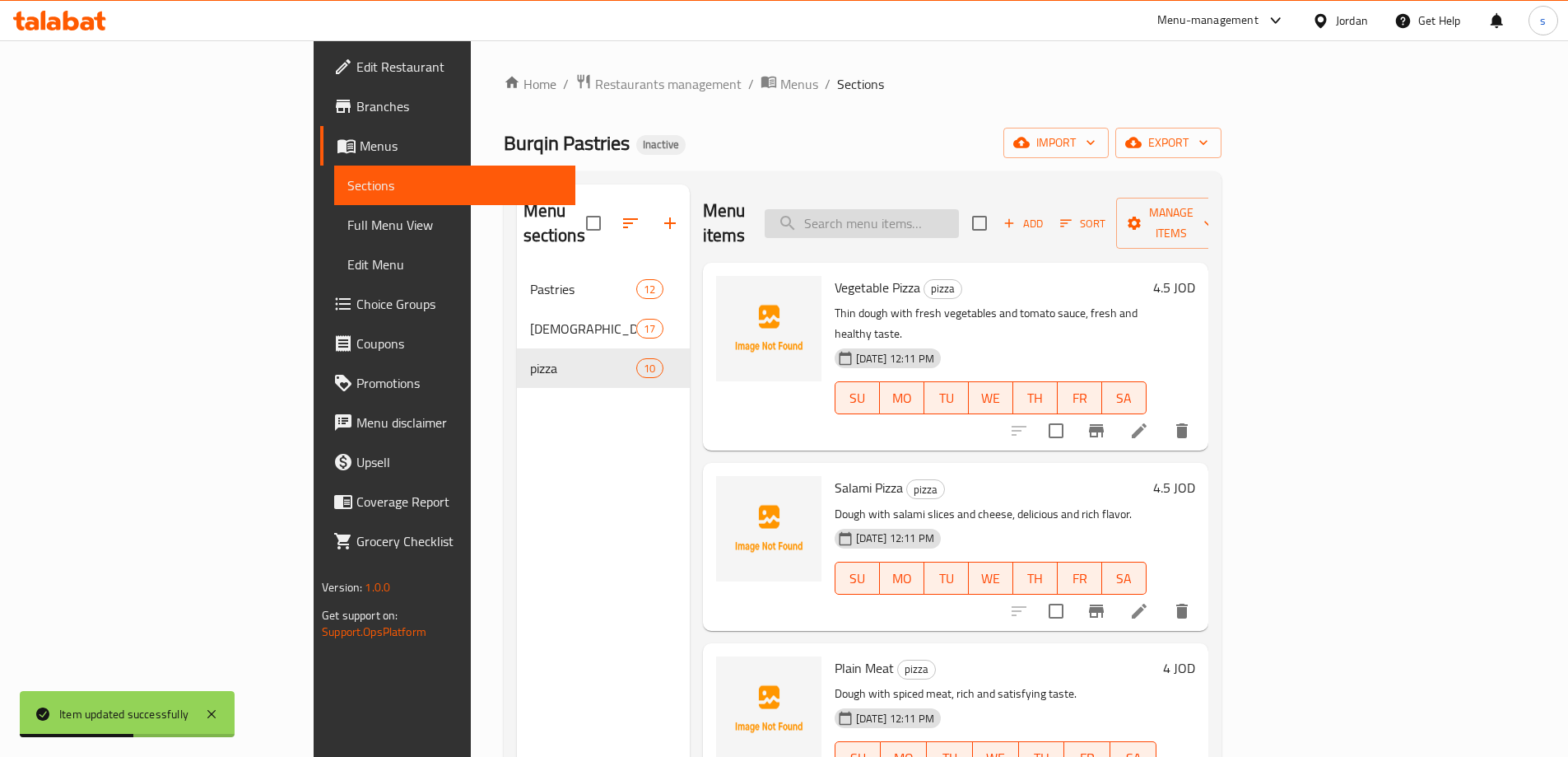
click at [959, 219] on input "search" at bounding box center [861, 223] width 194 height 29
paste input "Salami Pizza"
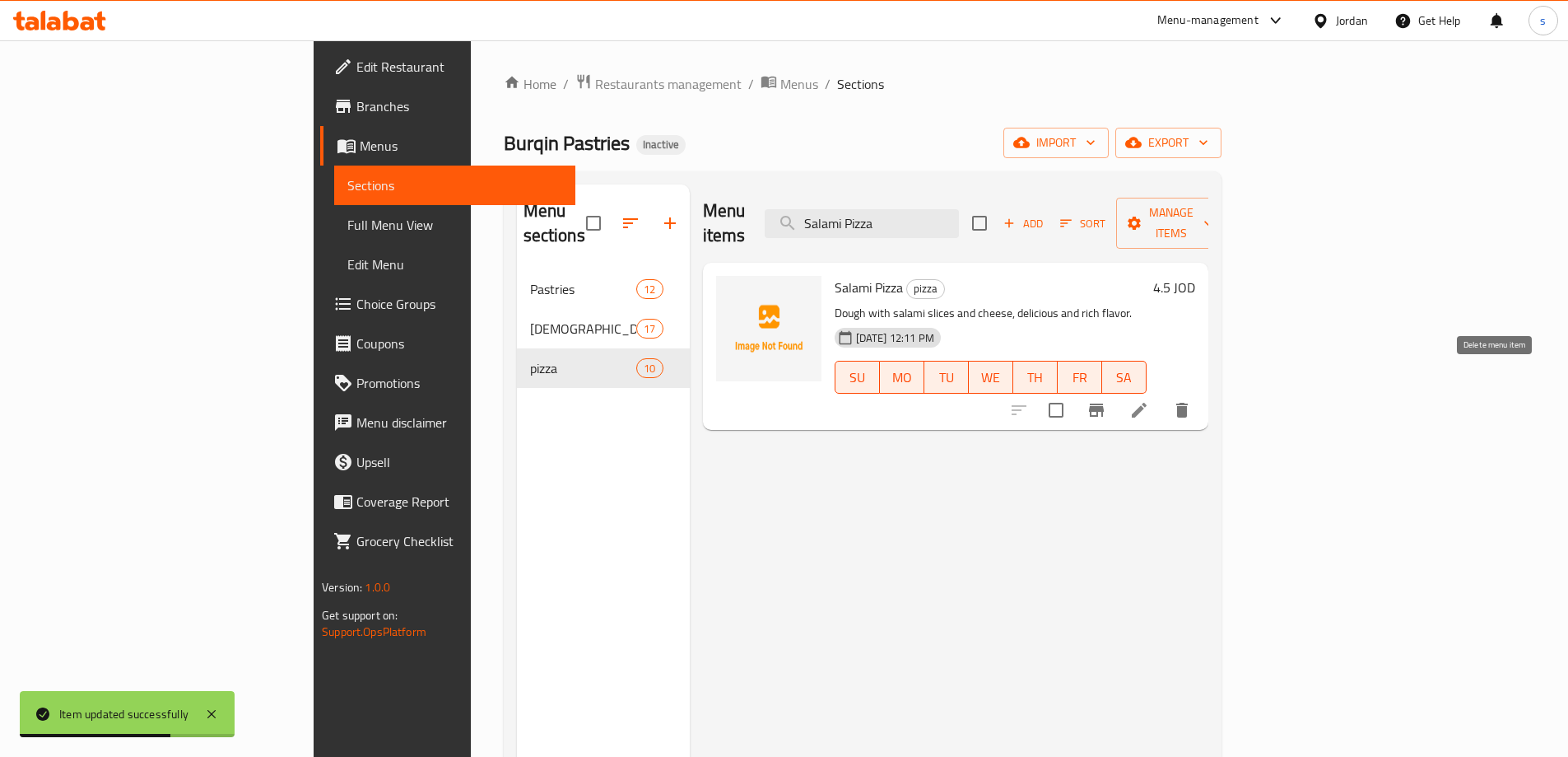
type input "Salami Pizza"
click at [1150, 400] on icon at bounding box center [1139, 410] width 20 height 20
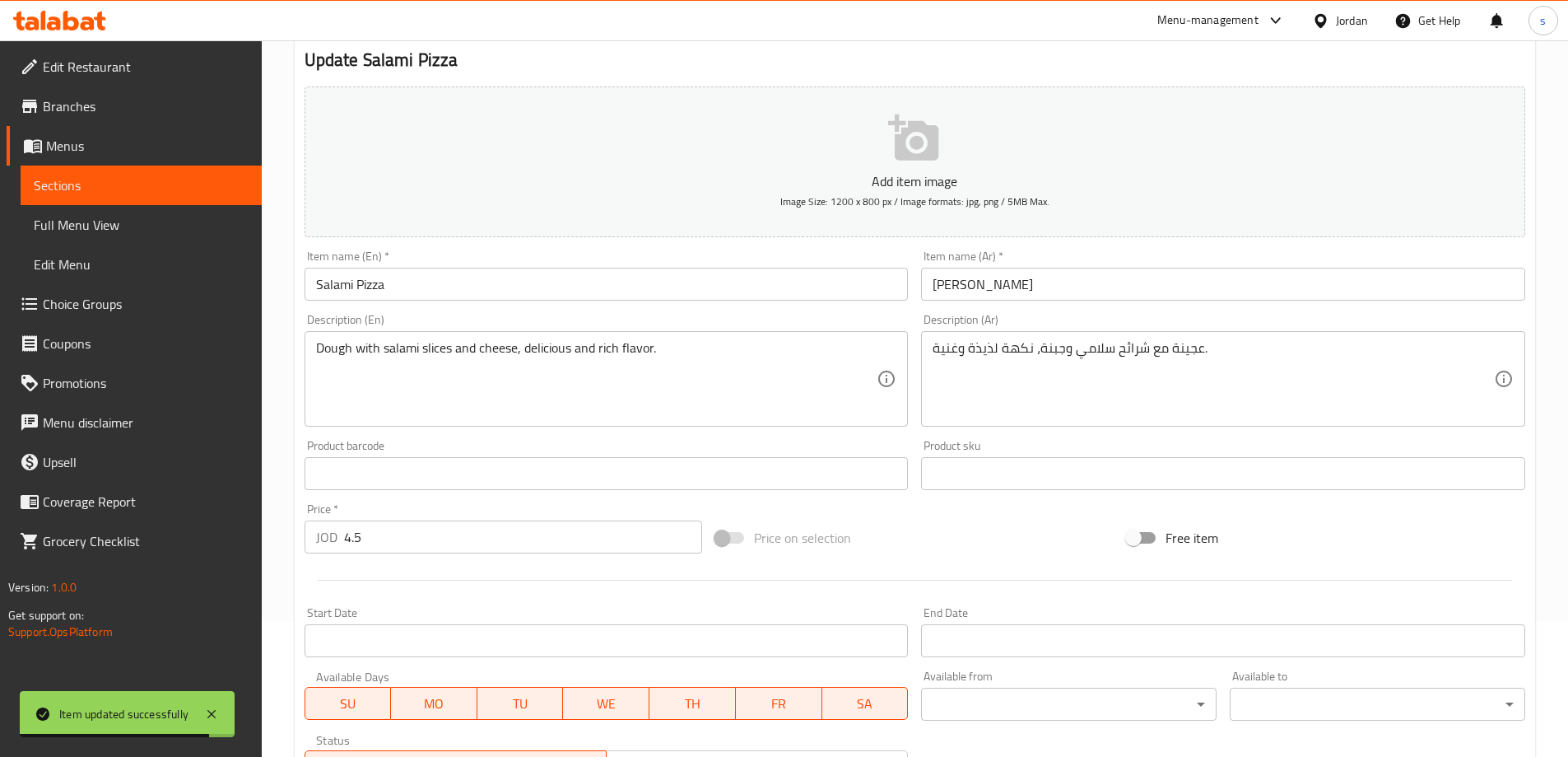
scroll to position [165, 0]
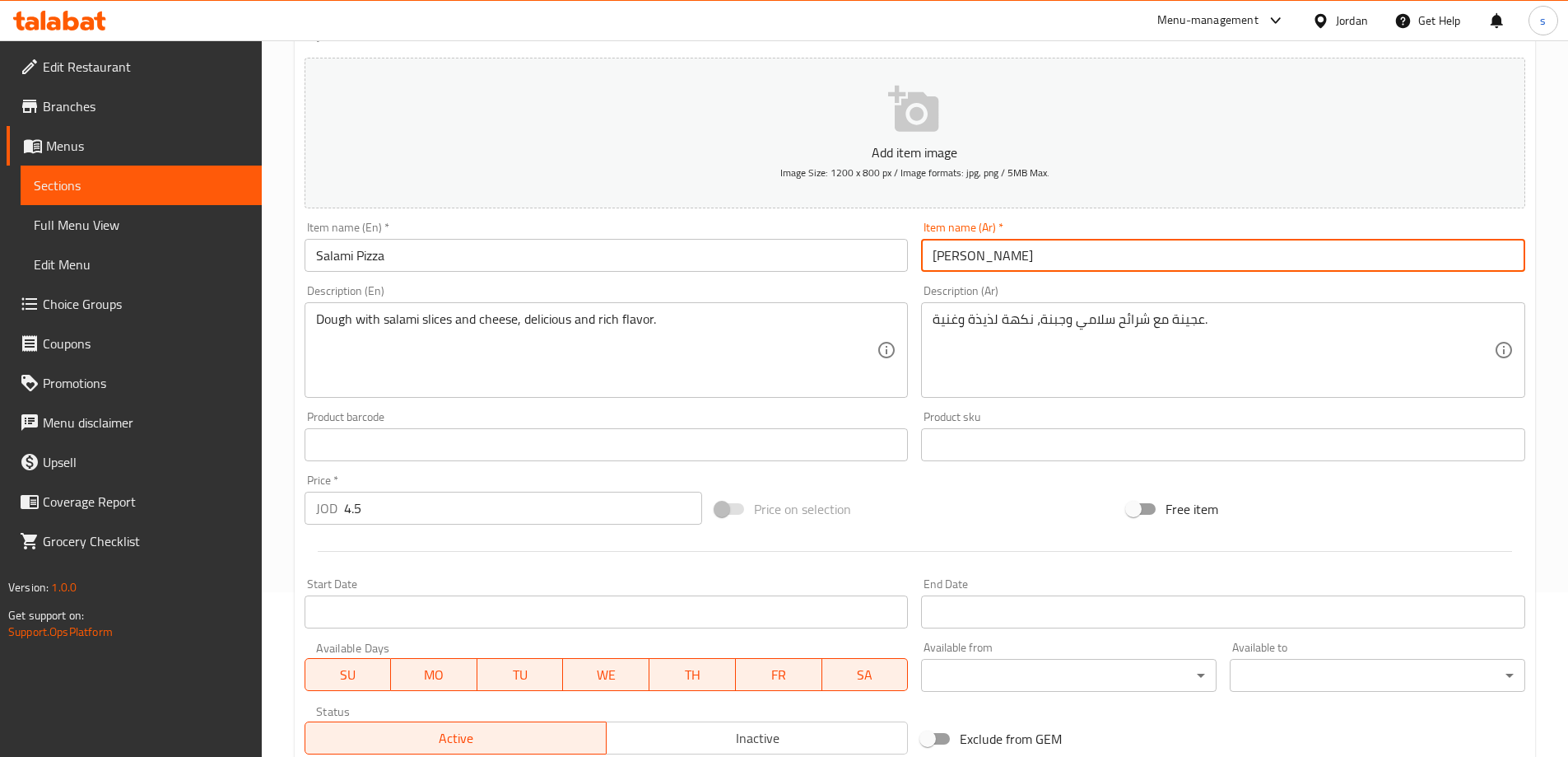
click at [943, 256] on input "بيتزا سلامي" at bounding box center [1224, 255] width 605 height 33
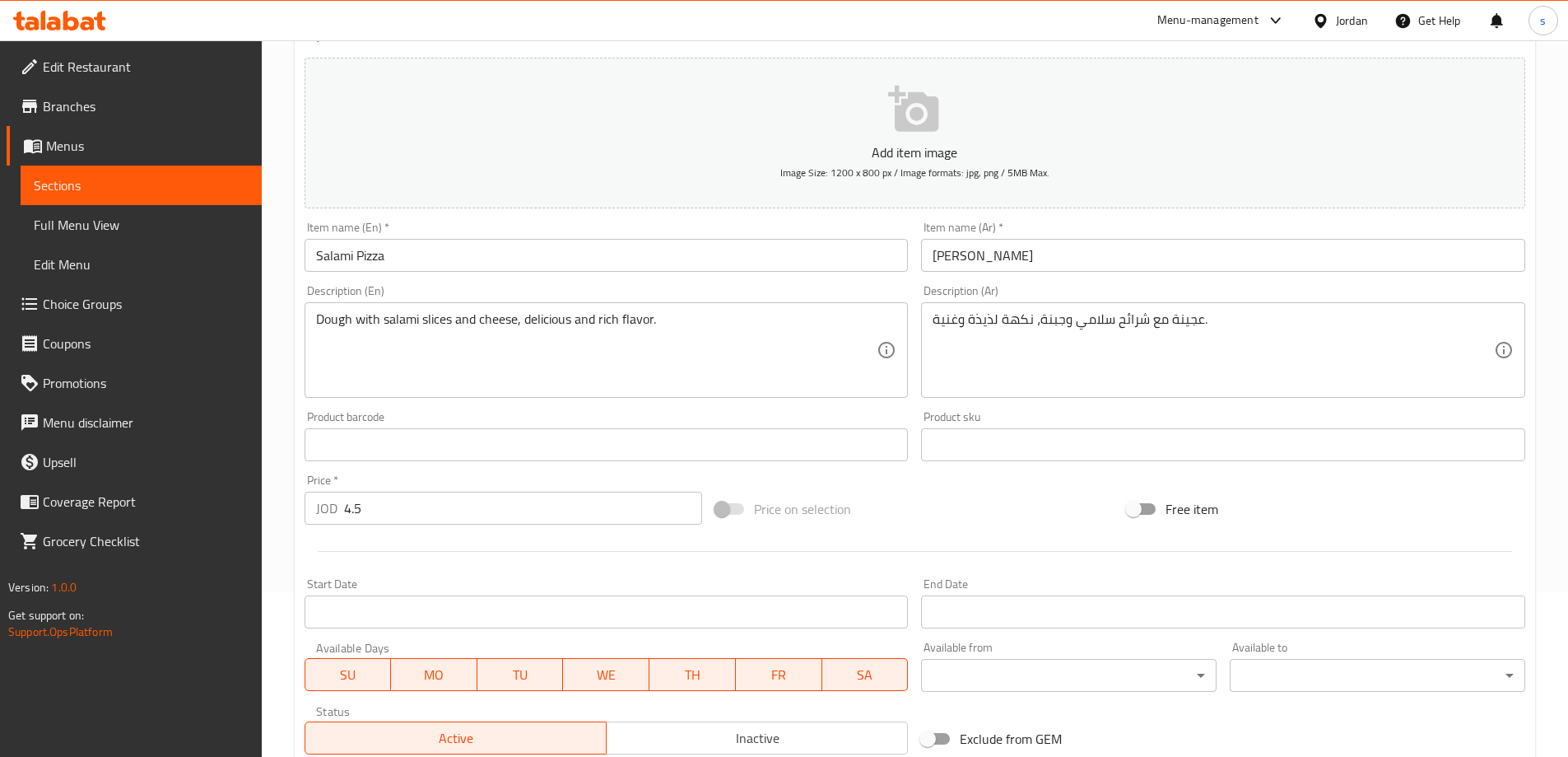
click at [326, 252] on input "Salami Pizza" at bounding box center [607, 255] width 605 height 33
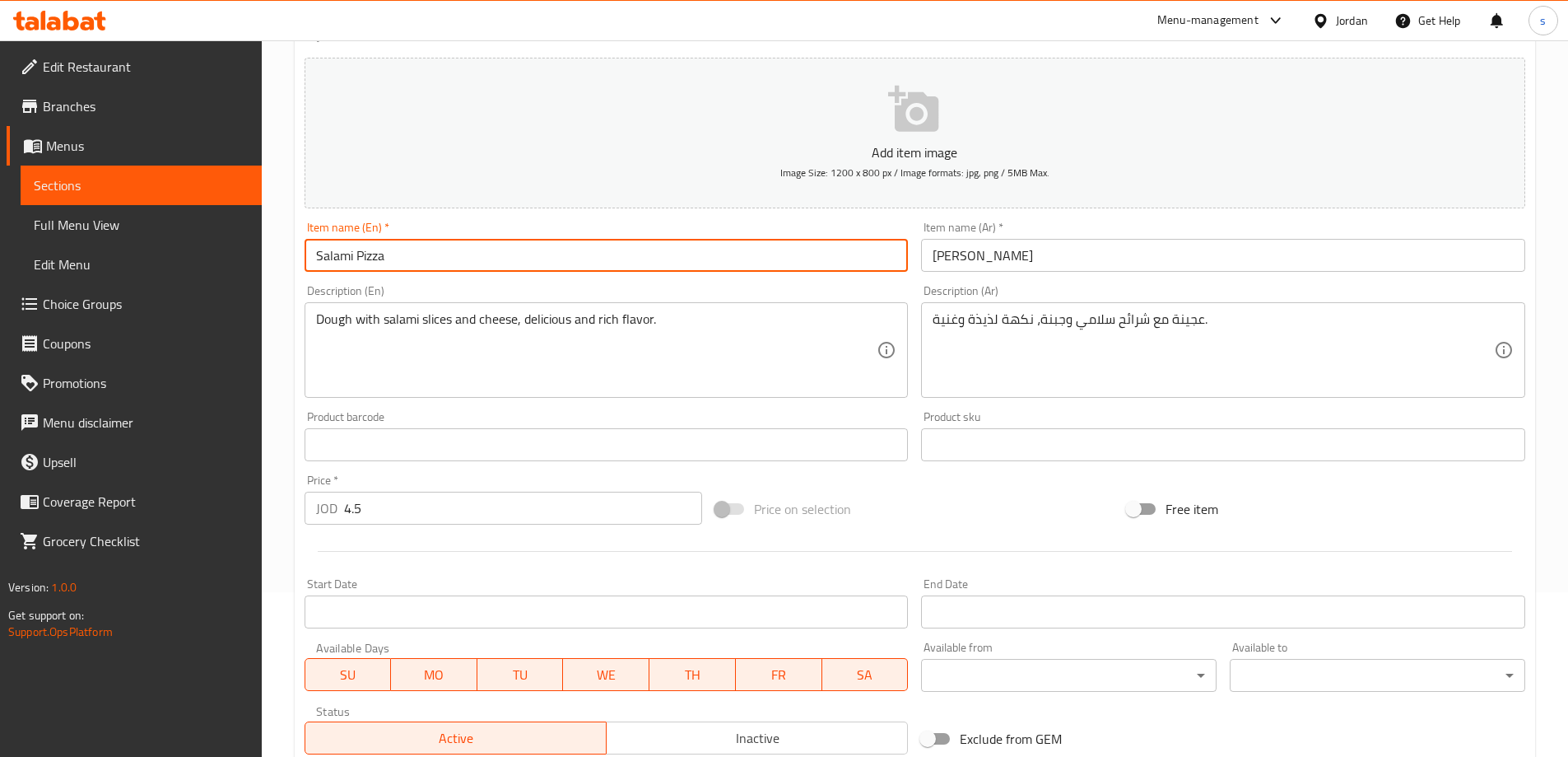
click at [326, 252] on input "Salami Pizza" at bounding box center [607, 255] width 605 height 33
paste input "text"
type input "Salami Pizza"
click at [386, 262] on input "Salami Pizza" at bounding box center [607, 255] width 605 height 33
click at [377, 260] on input "Salami Pizza" at bounding box center [607, 255] width 605 height 33
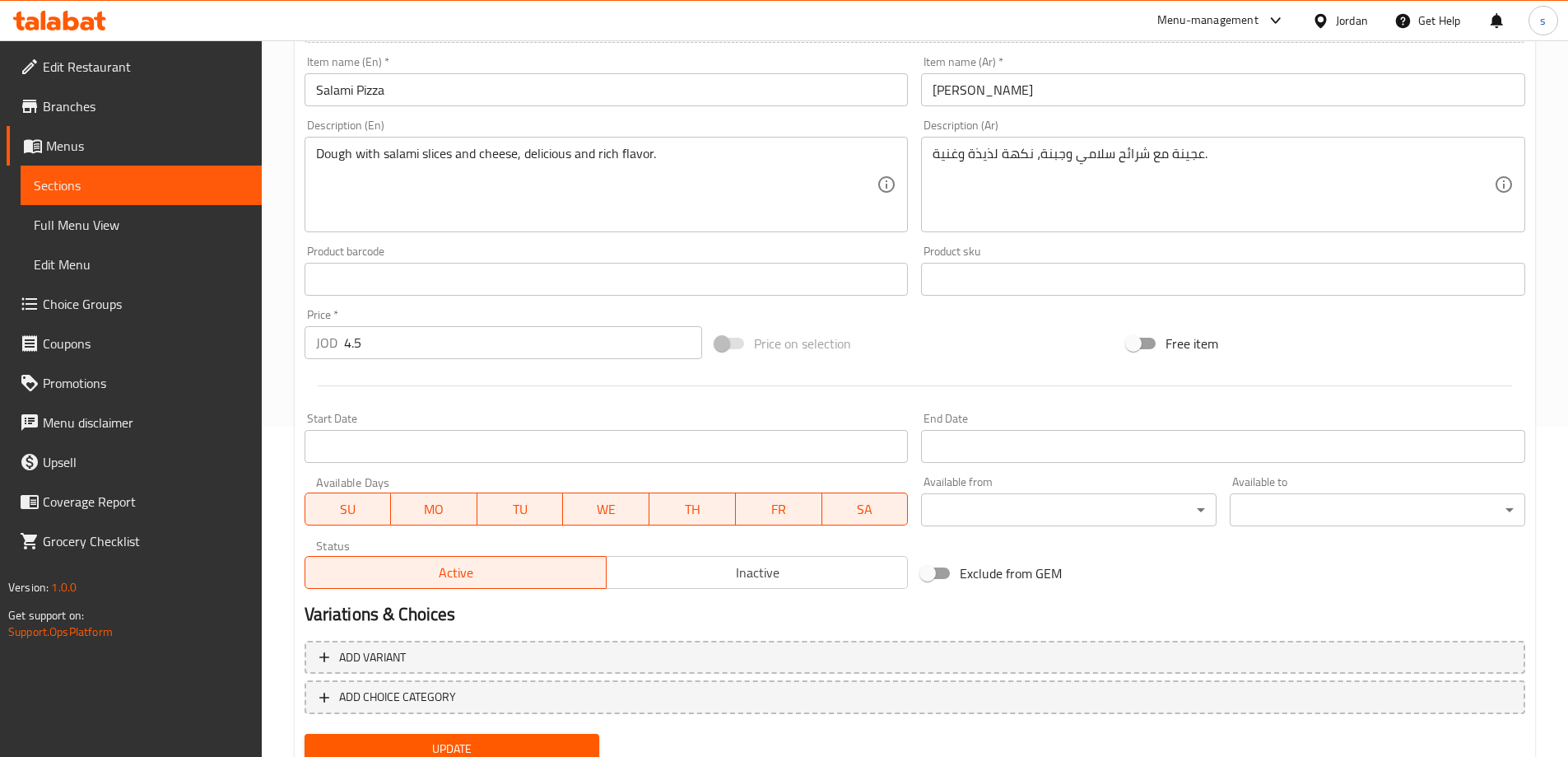
scroll to position [394, 0]
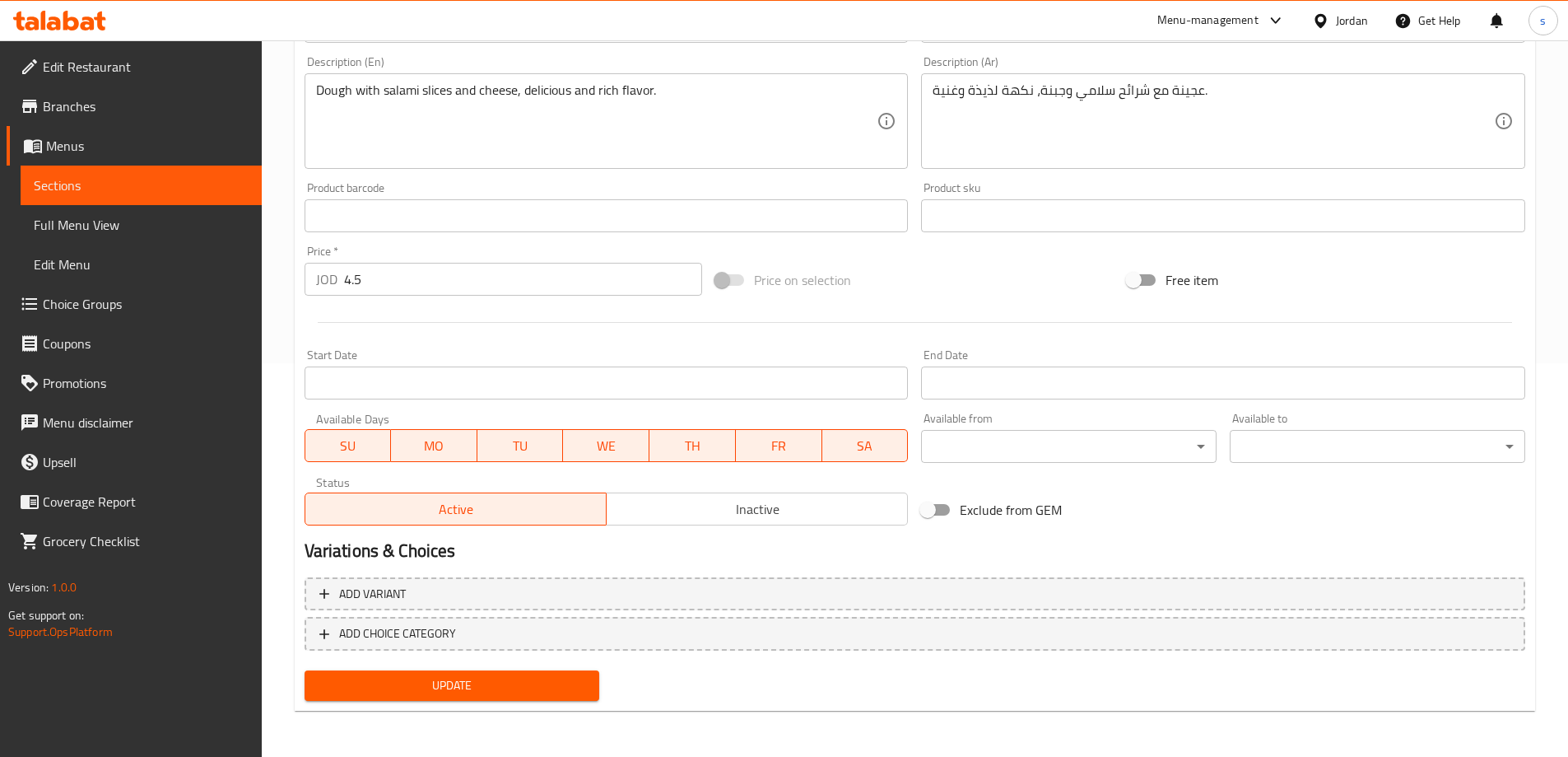
click at [499, 683] on span "Update" at bounding box center [452, 686] width 269 height 21
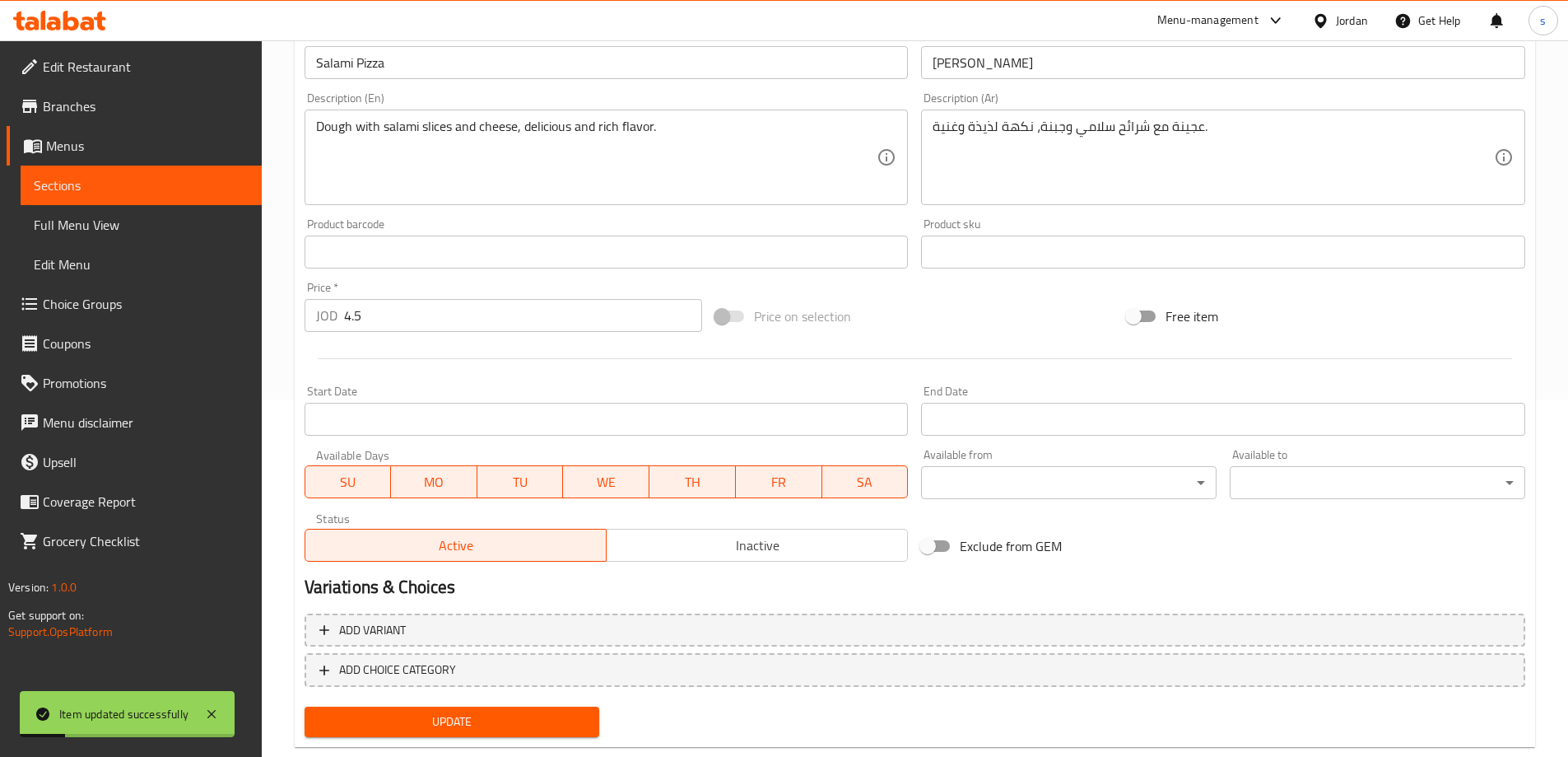
scroll to position [0, 0]
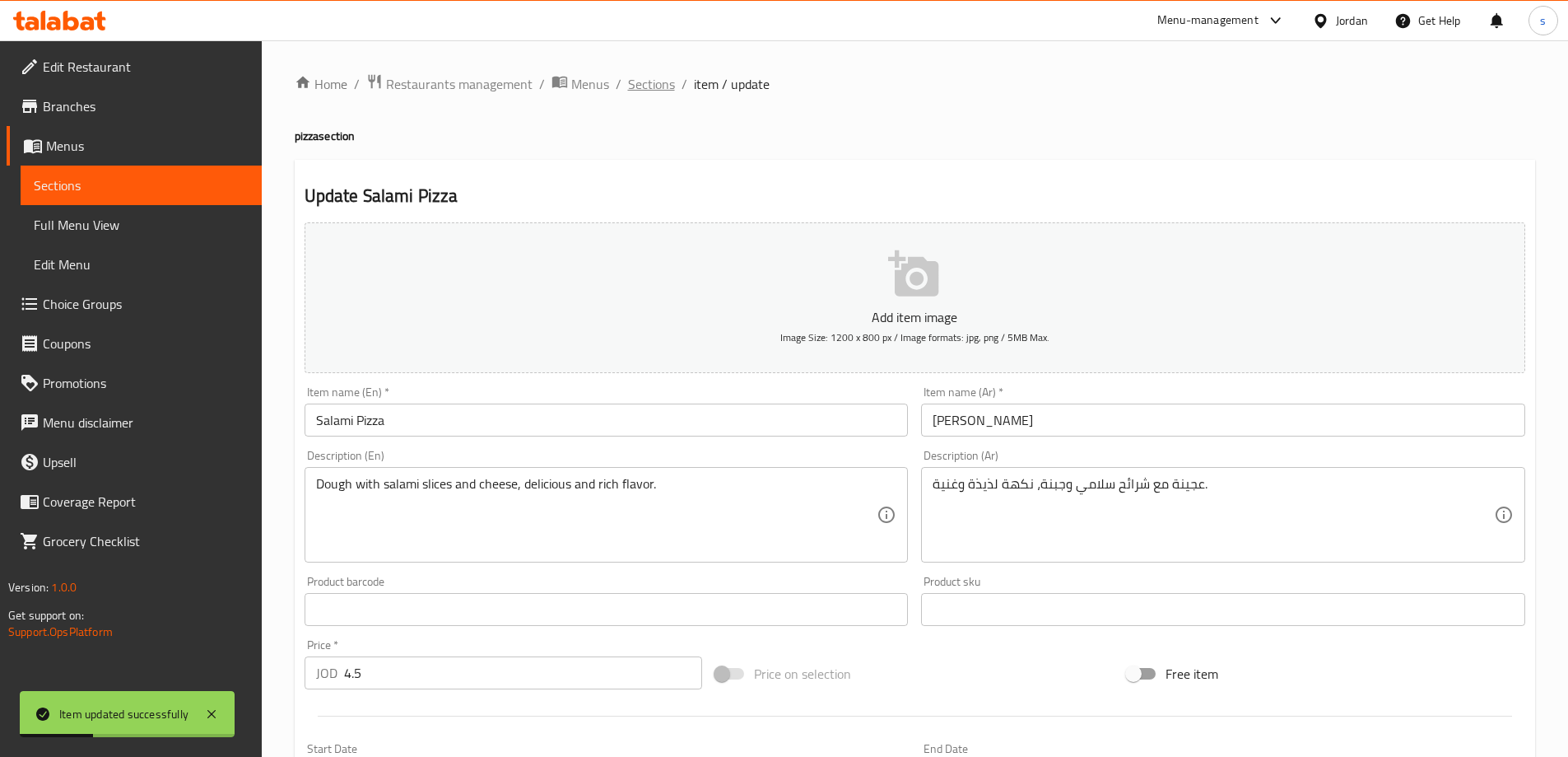
click at [657, 85] on span "Sections" at bounding box center [651, 84] width 47 height 20
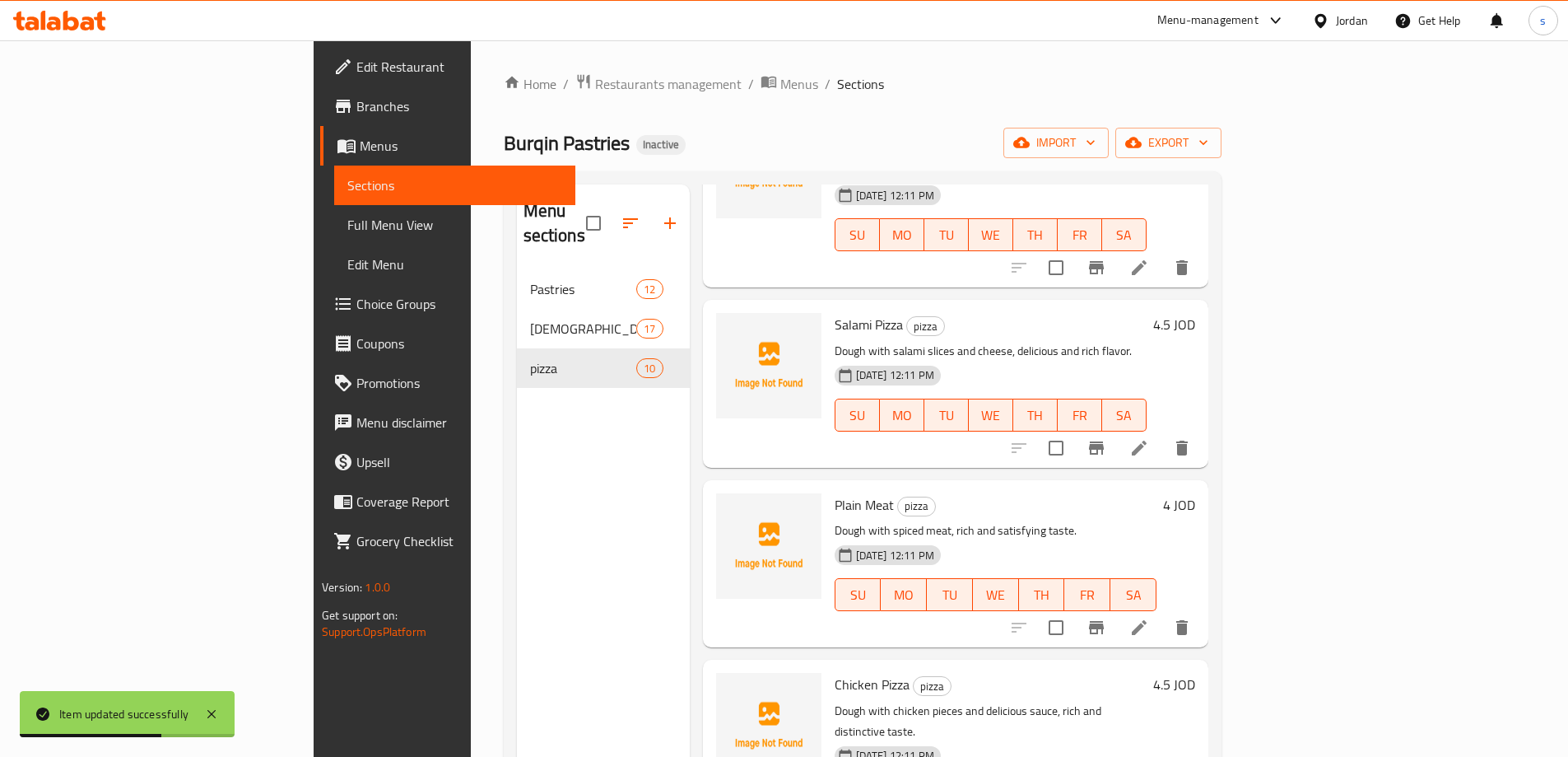
scroll to position [165, 0]
click at [1150, 616] on icon at bounding box center [1139, 626] width 20 height 20
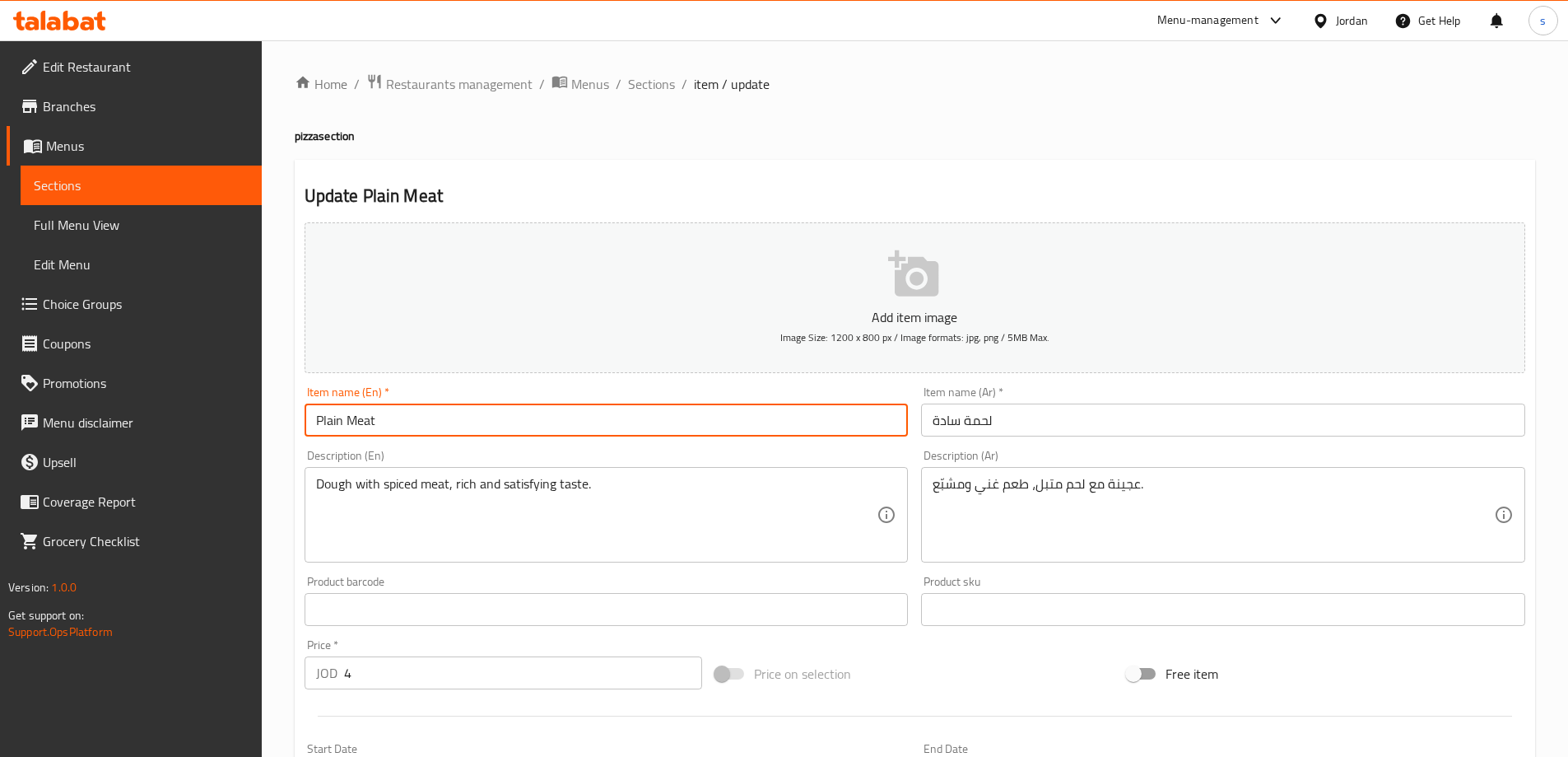
click at [383, 420] on input "Plain Meat" at bounding box center [607, 419] width 605 height 33
click at [976, 423] on input "لحمة سادة" at bounding box center [1224, 419] width 605 height 33
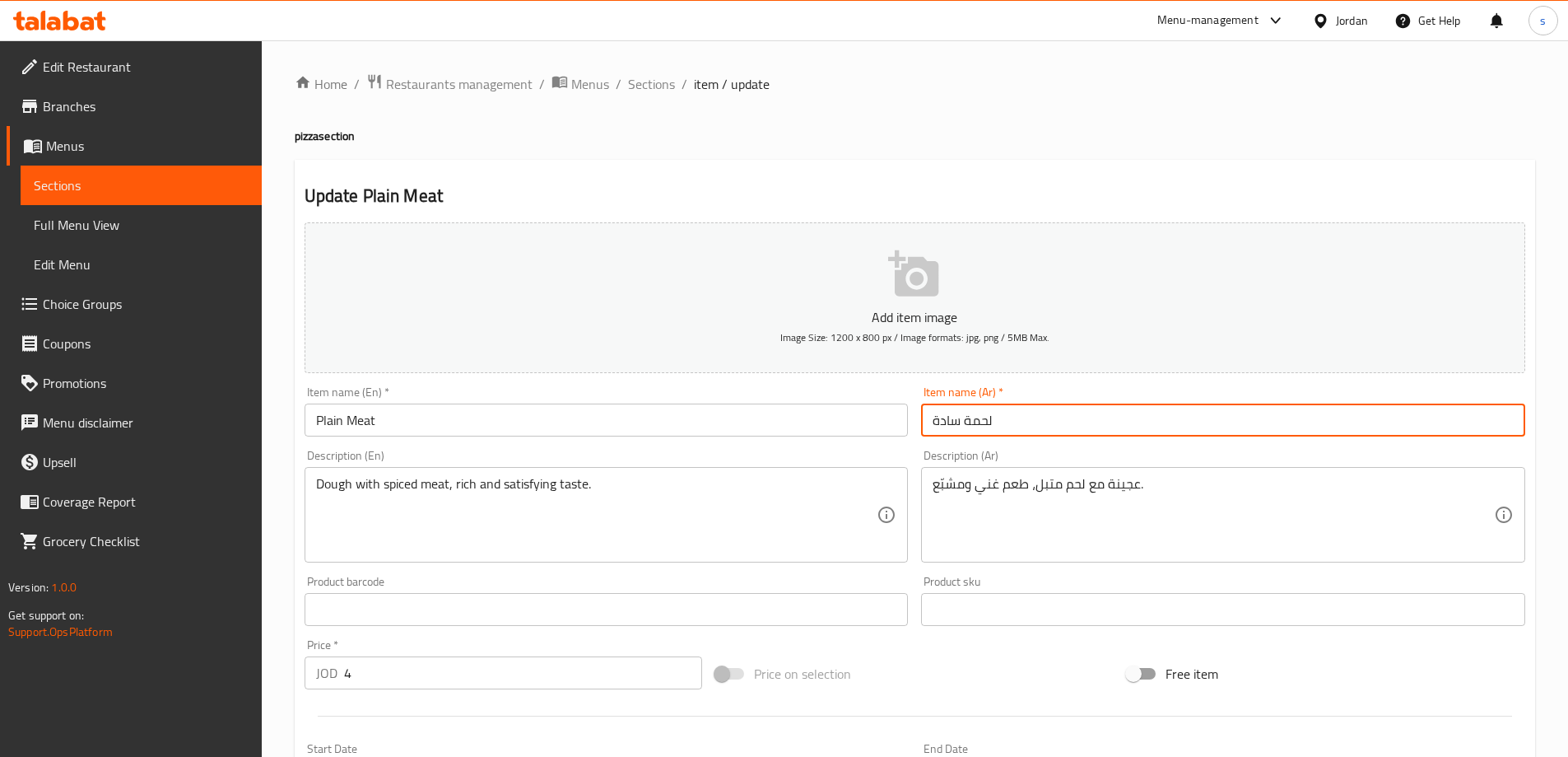
click at [946, 416] on input "لحمة سادة" at bounding box center [1224, 419] width 605 height 33
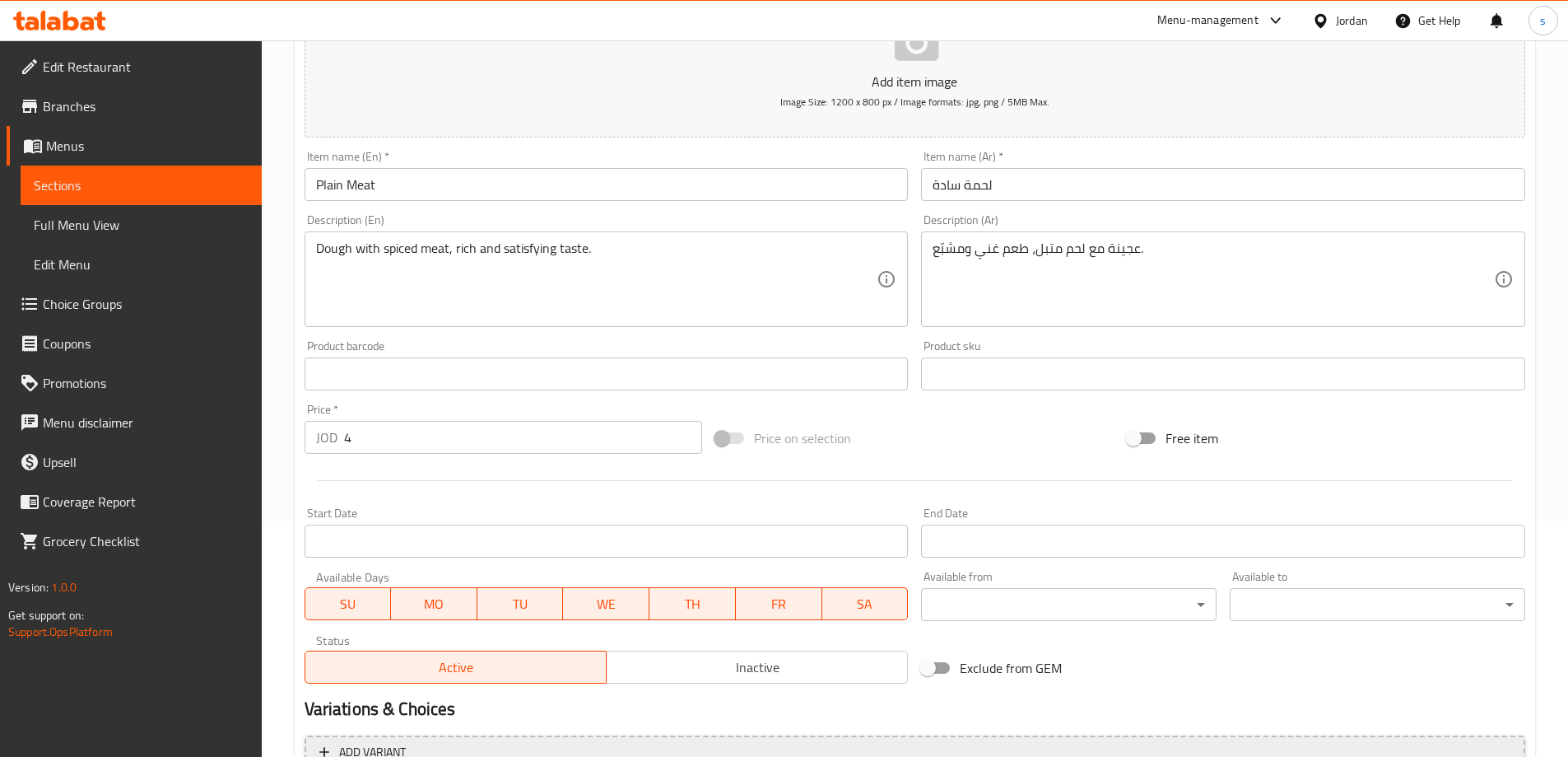
scroll to position [394, 0]
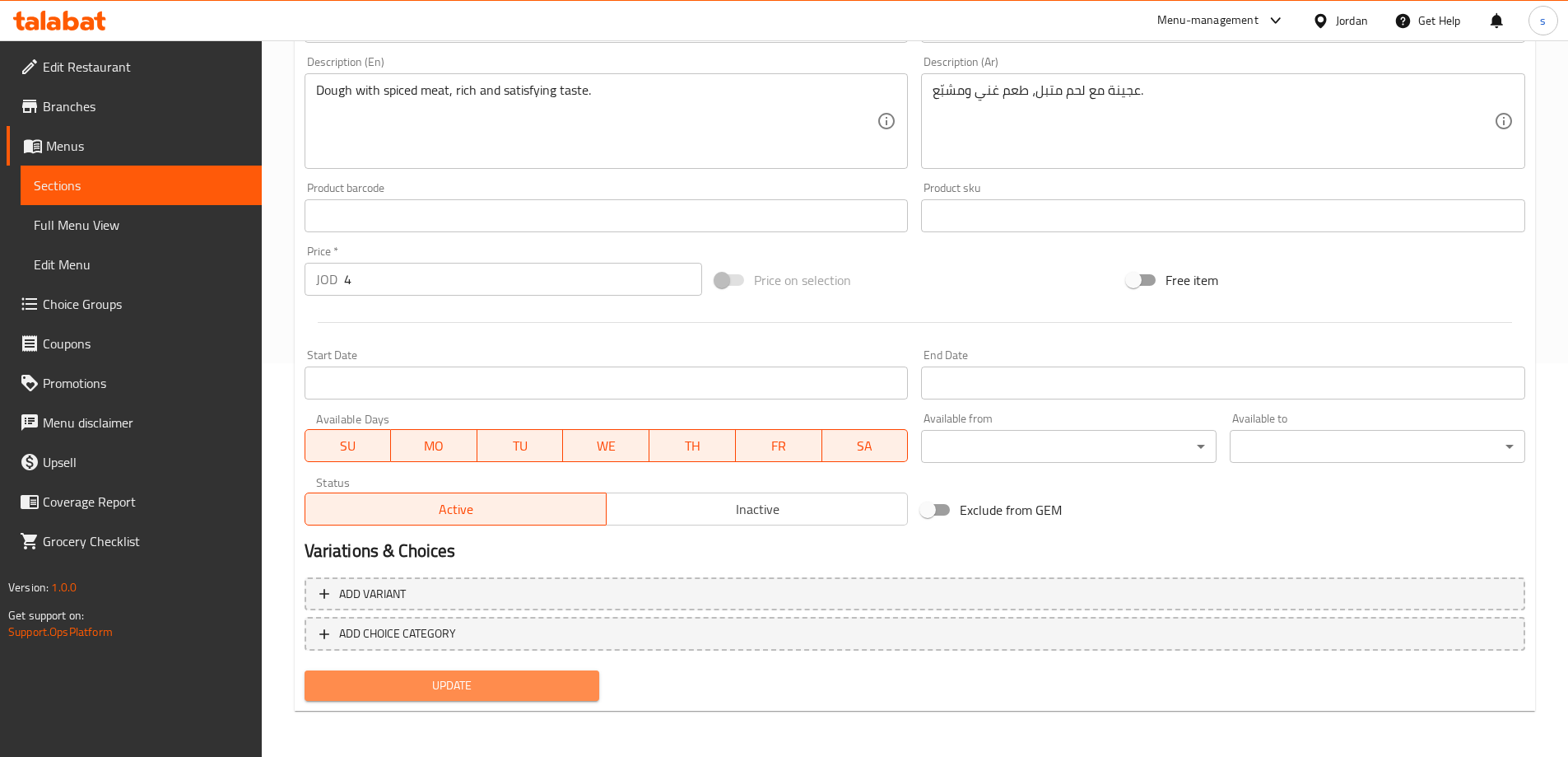
click at [507, 680] on span "Update" at bounding box center [452, 686] width 269 height 21
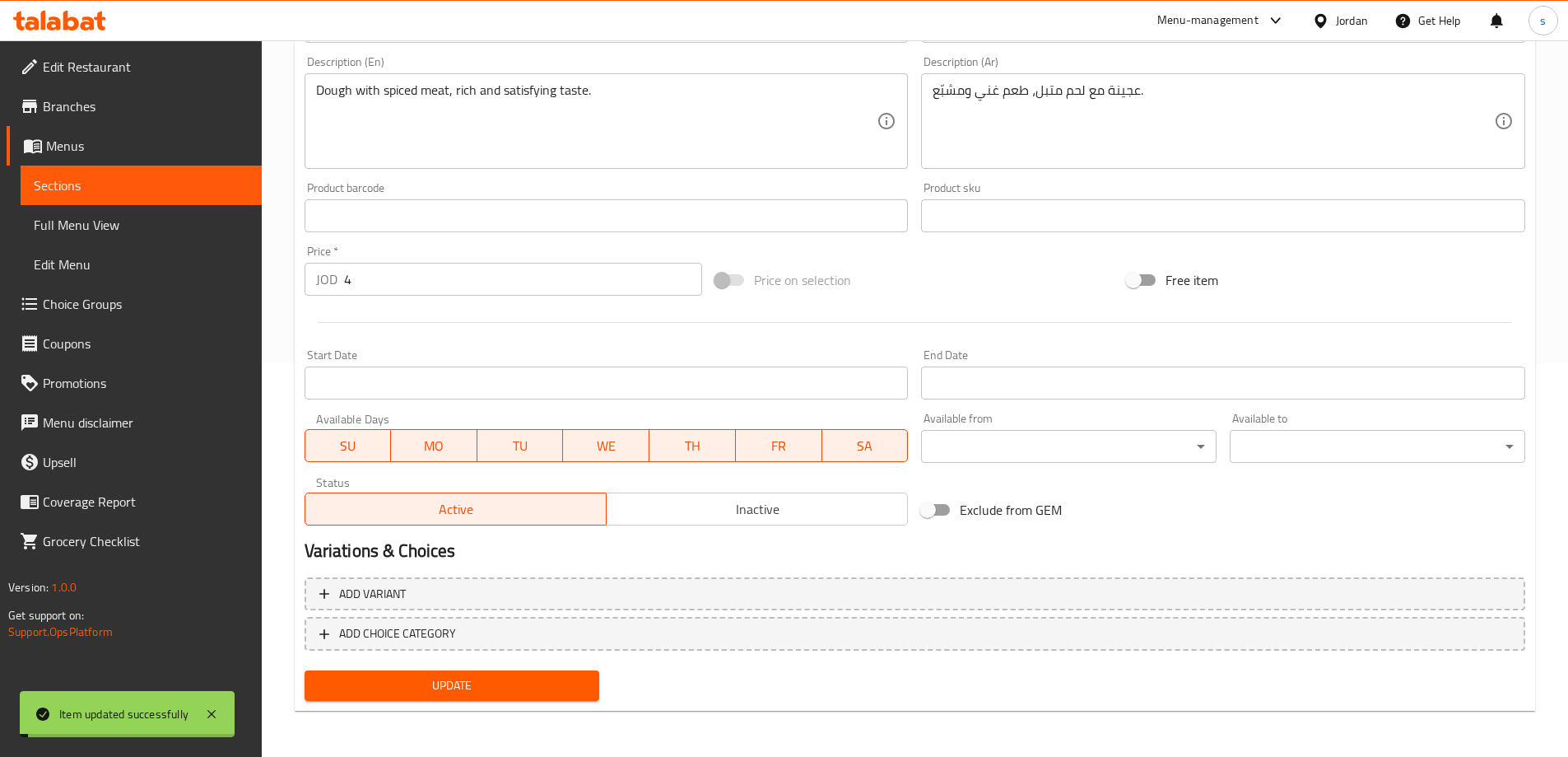
scroll to position [0, 0]
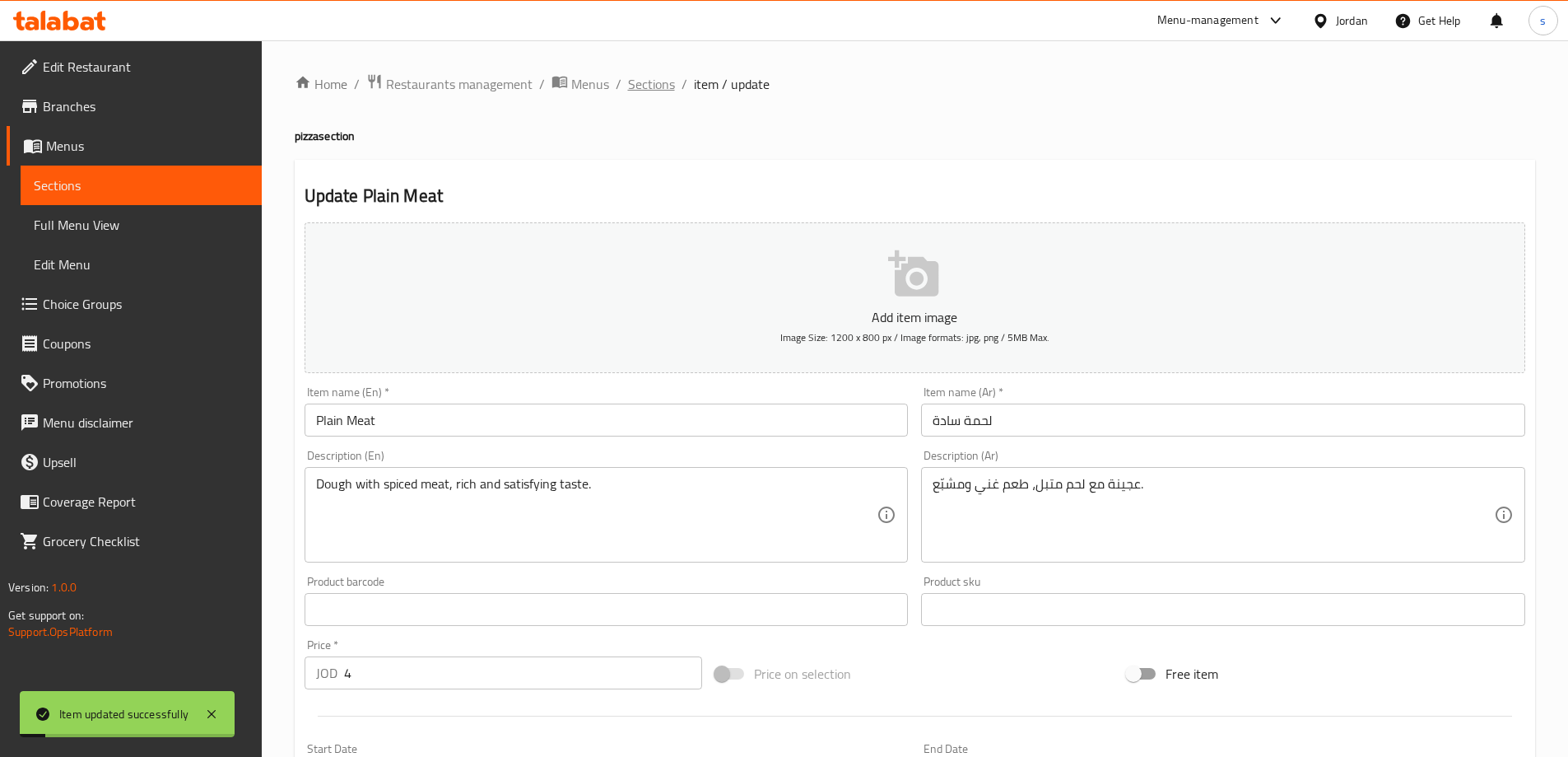
click at [664, 86] on span "Sections" at bounding box center [651, 84] width 47 height 20
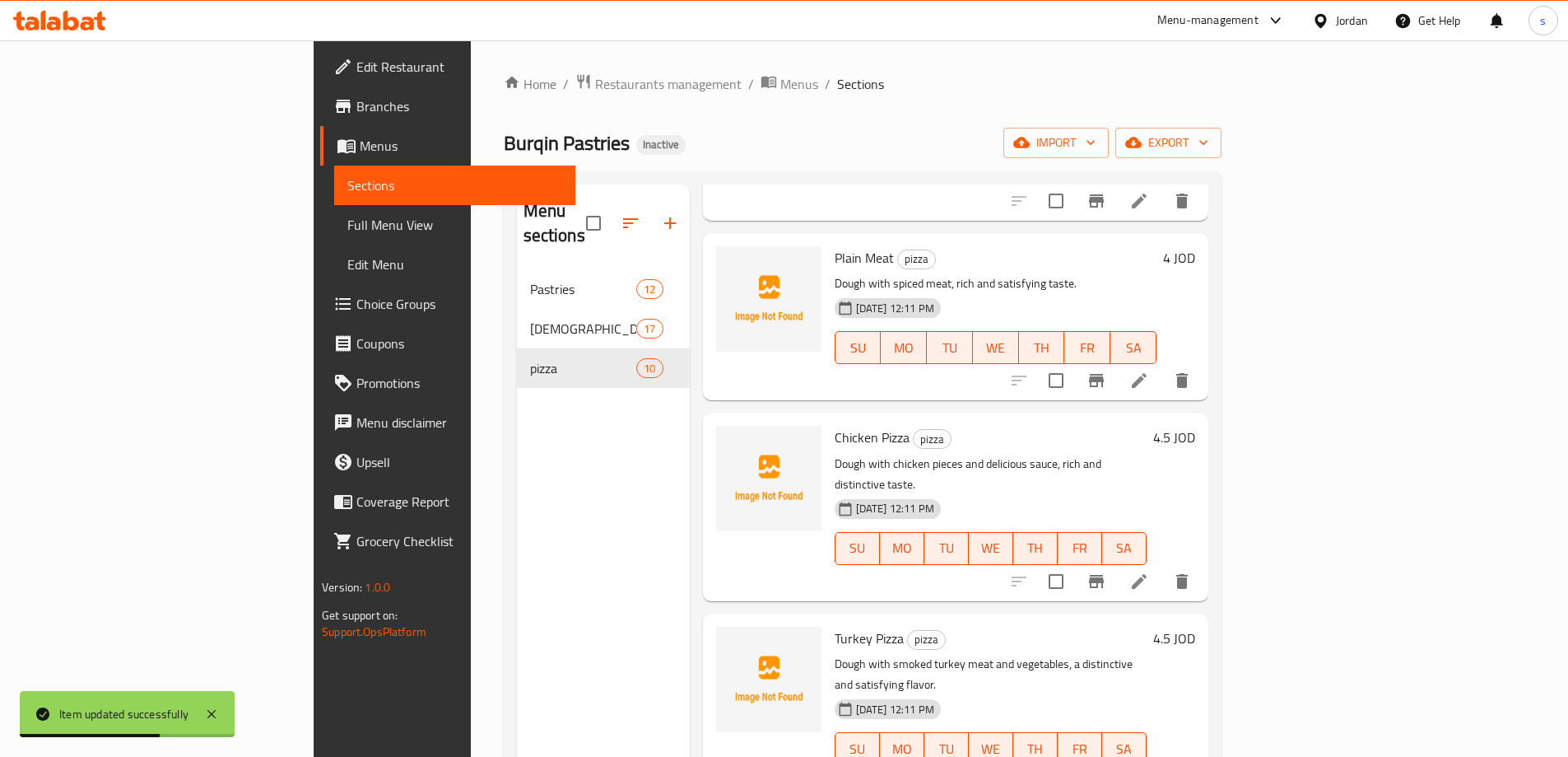
scroll to position [412, 0]
click at [1163, 565] on li at bounding box center [1139, 579] width 46 height 29
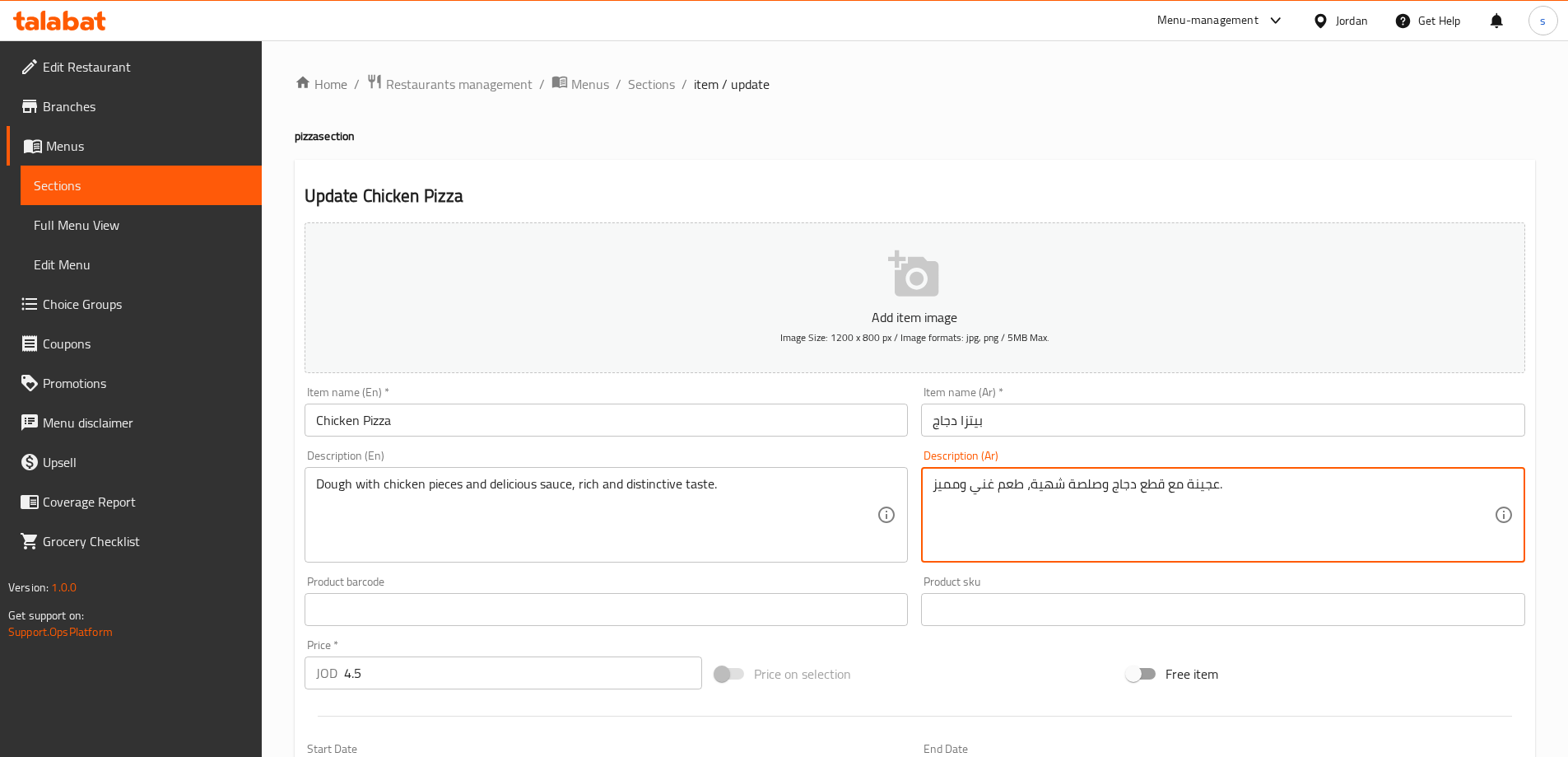
click at [1089, 485] on textarea "عجينة مع قطع دجاج وصلصة شهية، طعم غني ومميز." at bounding box center [1213, 514] width 562 height 78
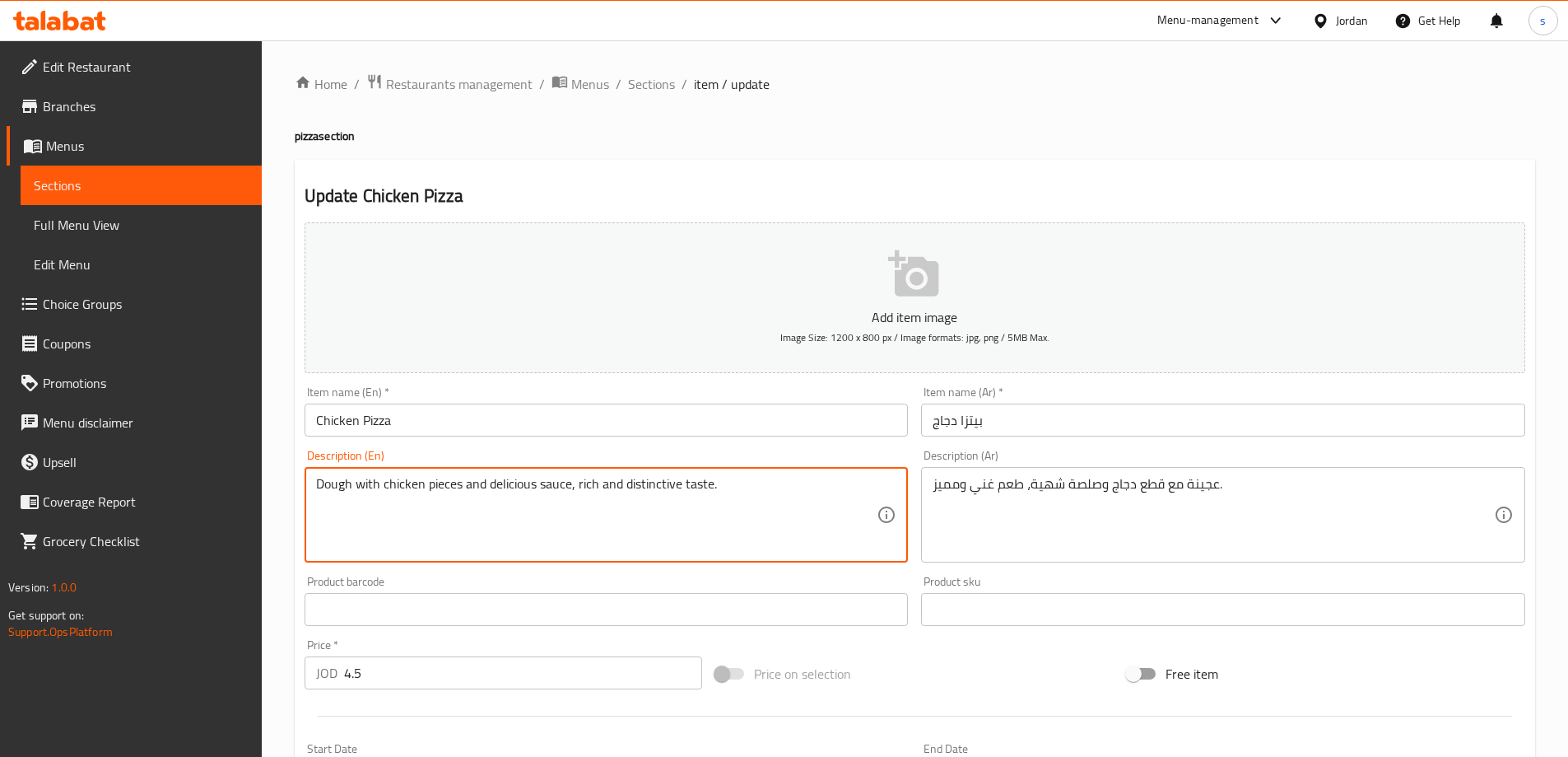
click at [553, 487] on textarea "Dough with chicken pieces and delicious sauce, rich and distinctive taste." at bounding box center [596, 514] width 562 height 78
paste textarea "Dip"
click at [681, 490] on textarea "Dough with chicken pieces and delicious Dip, rich and distinctive taste." at bounding box center [596, 514] width 562 height 78
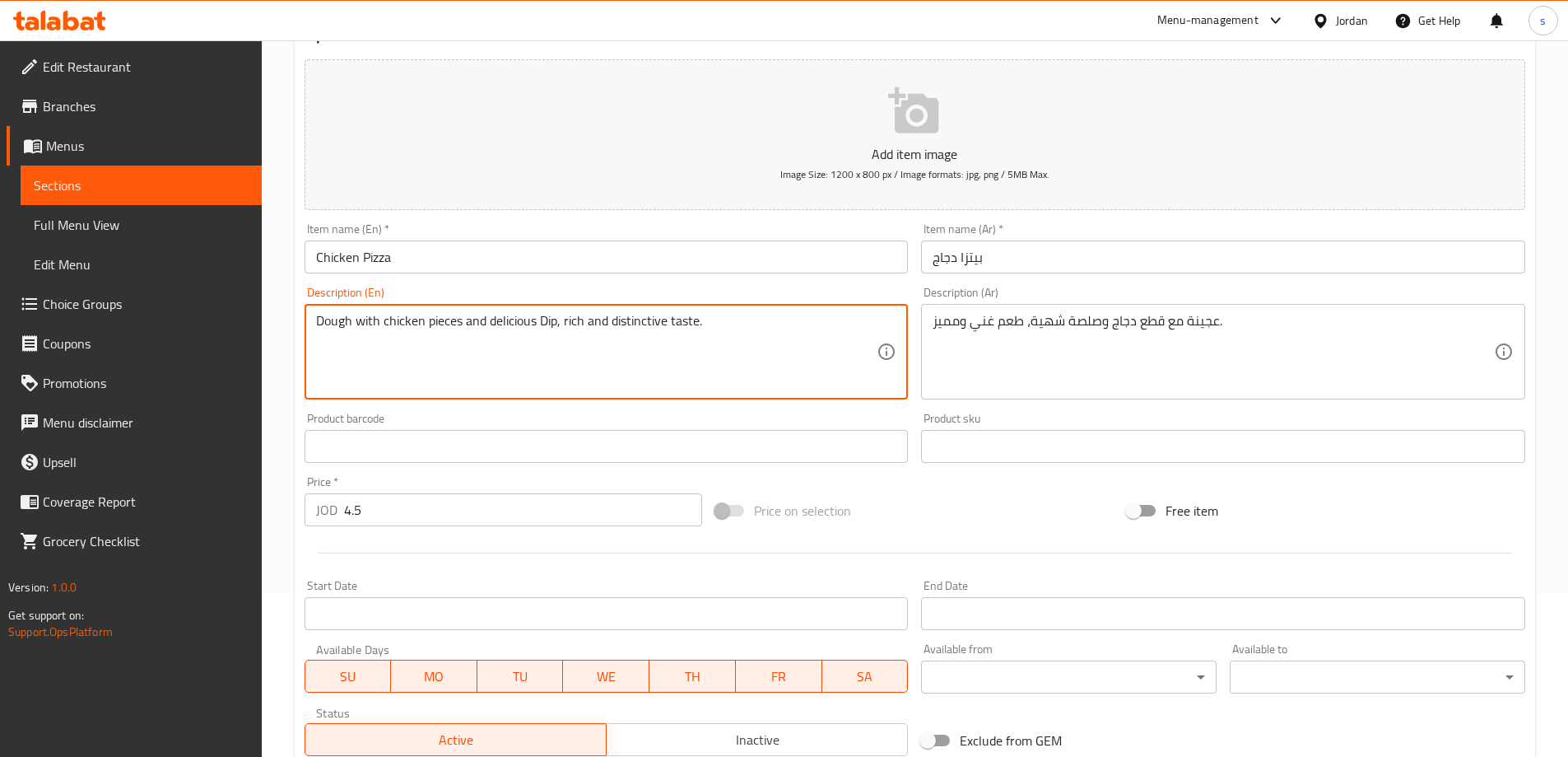
scroll to position [165, 0]
type textarea "Dough with chicken pieces and delicious Dip, rich and distinctive taste."
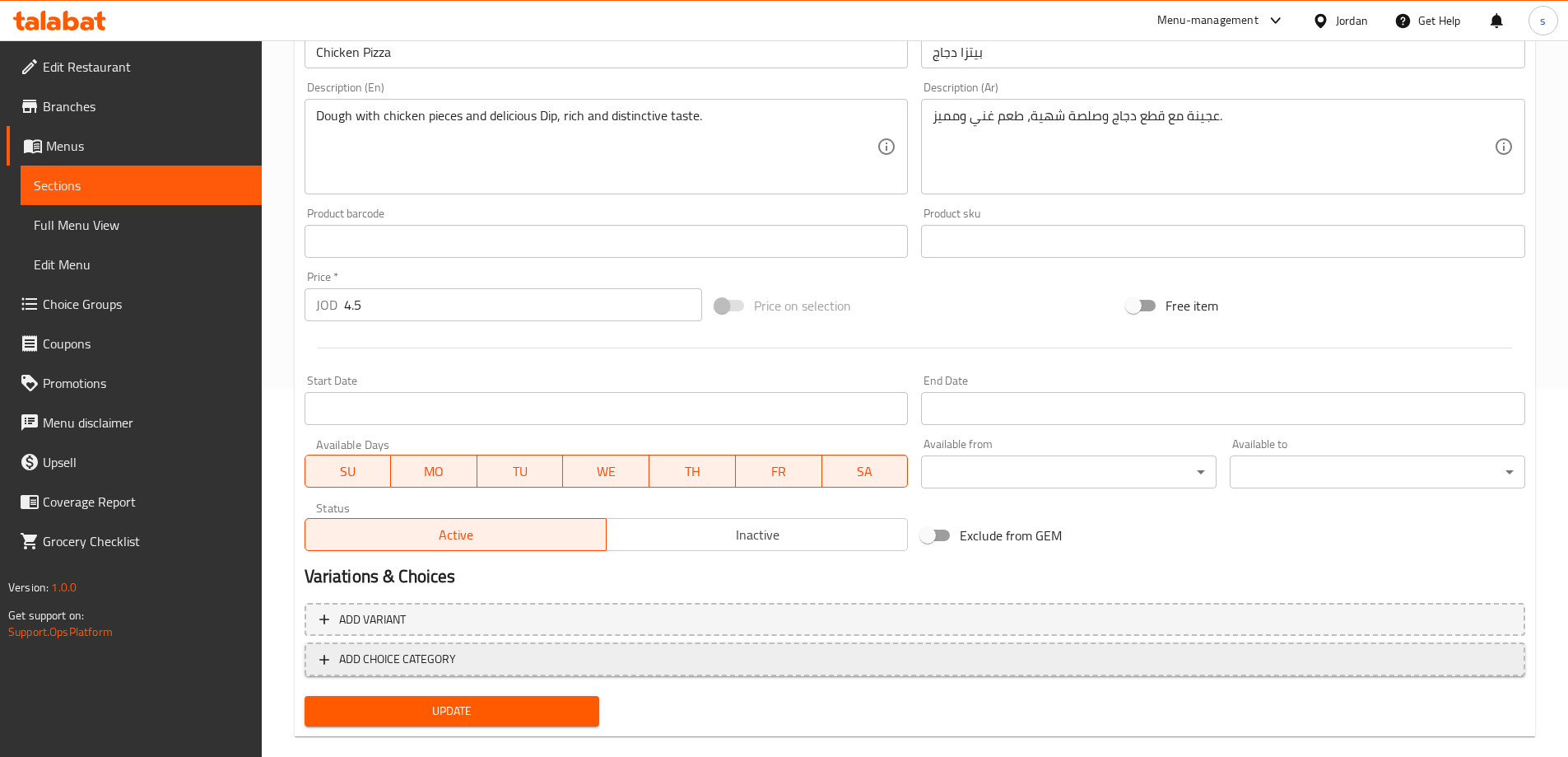
scroll to position [394, 0]
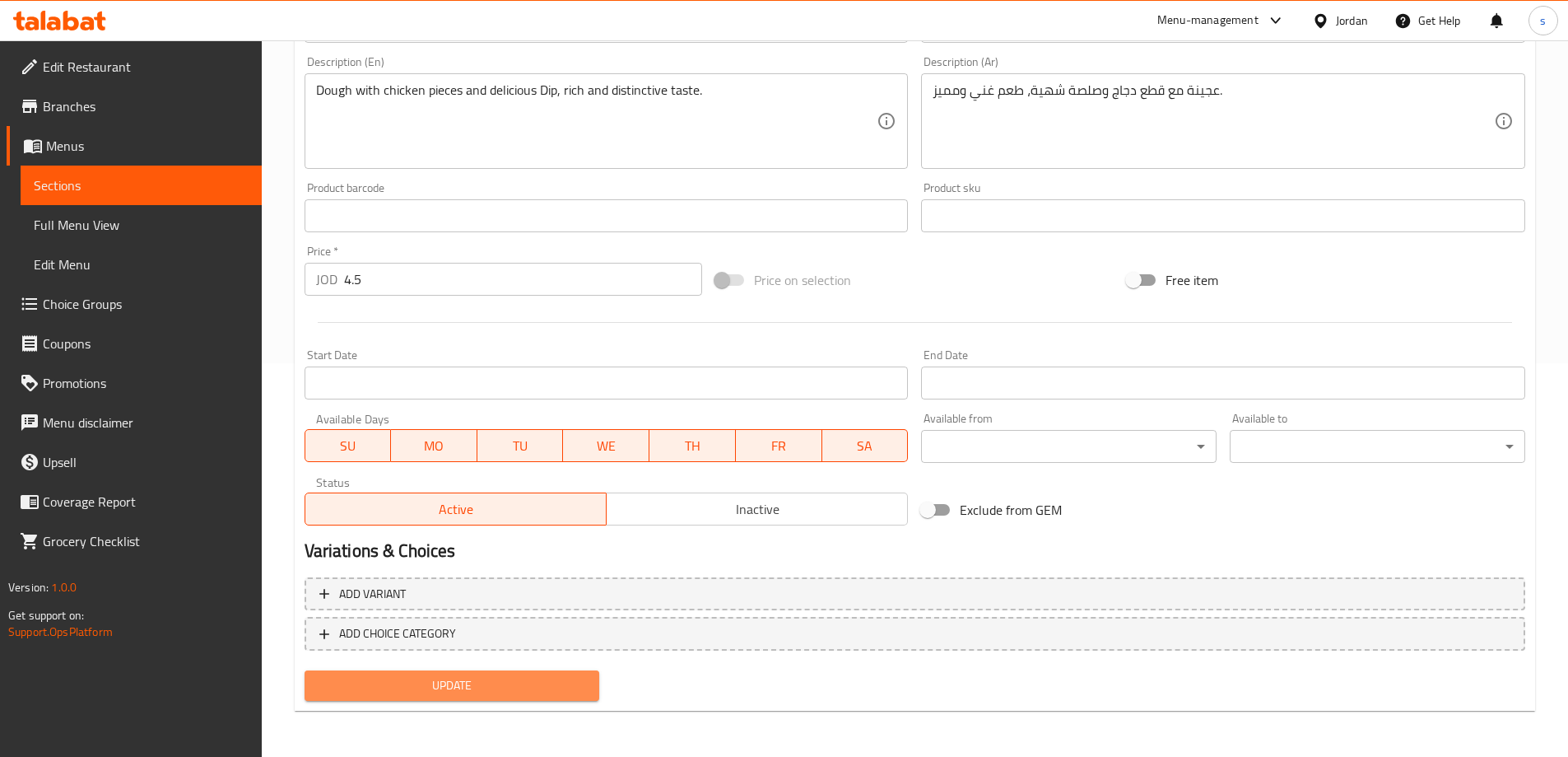
click at [510, 689] on span "Update" at bounding box center [452, 686] width 269 height 21
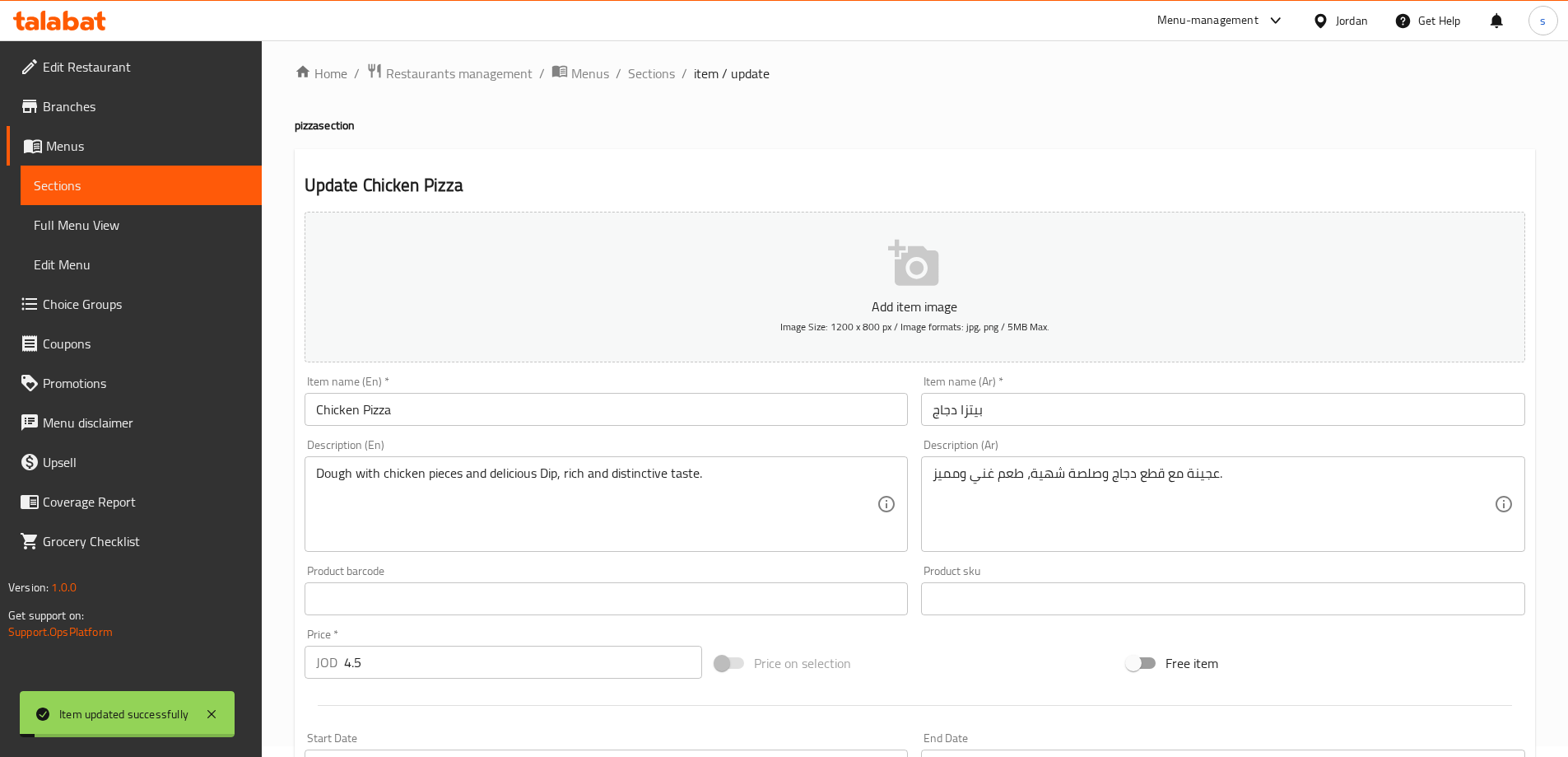
scroll to position [0, 0]
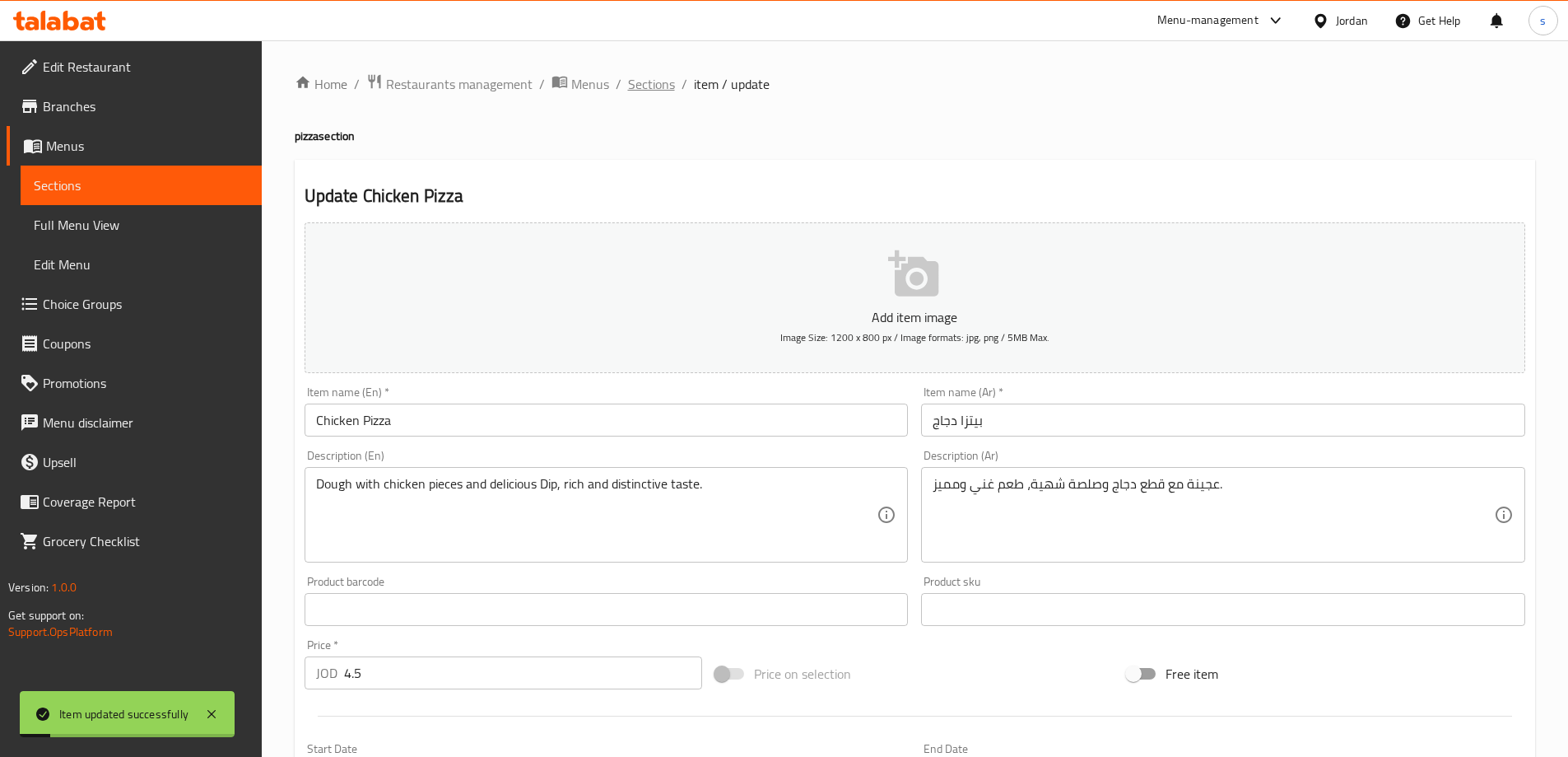
click at [667, 83] on span "Sections" at bounding box center [651, 84] width 47 height 20
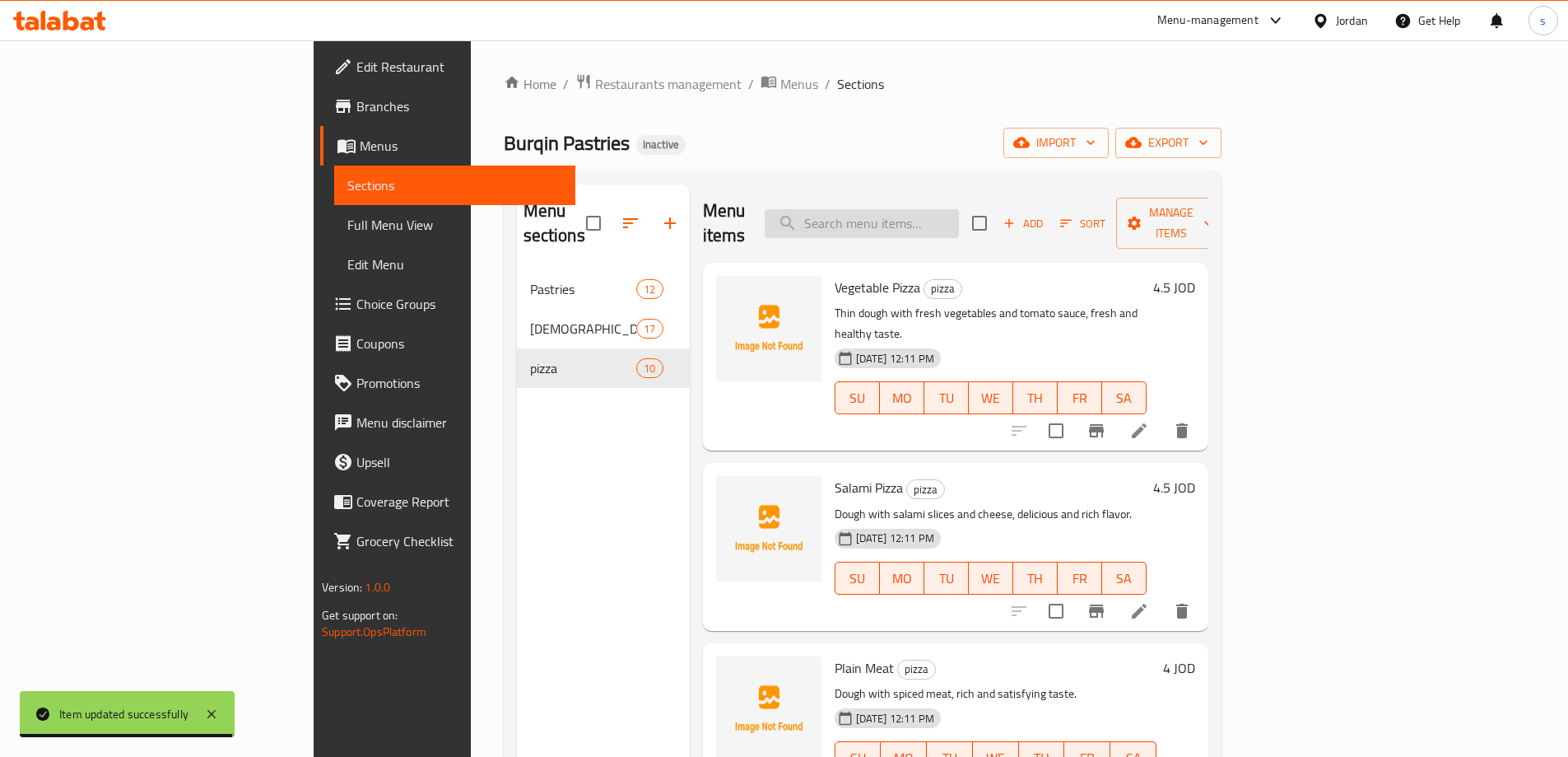
click at [959, 209] on input "search" at bounding box center [861, 223] width 194 height 29
paste input "Margherita Pizza"
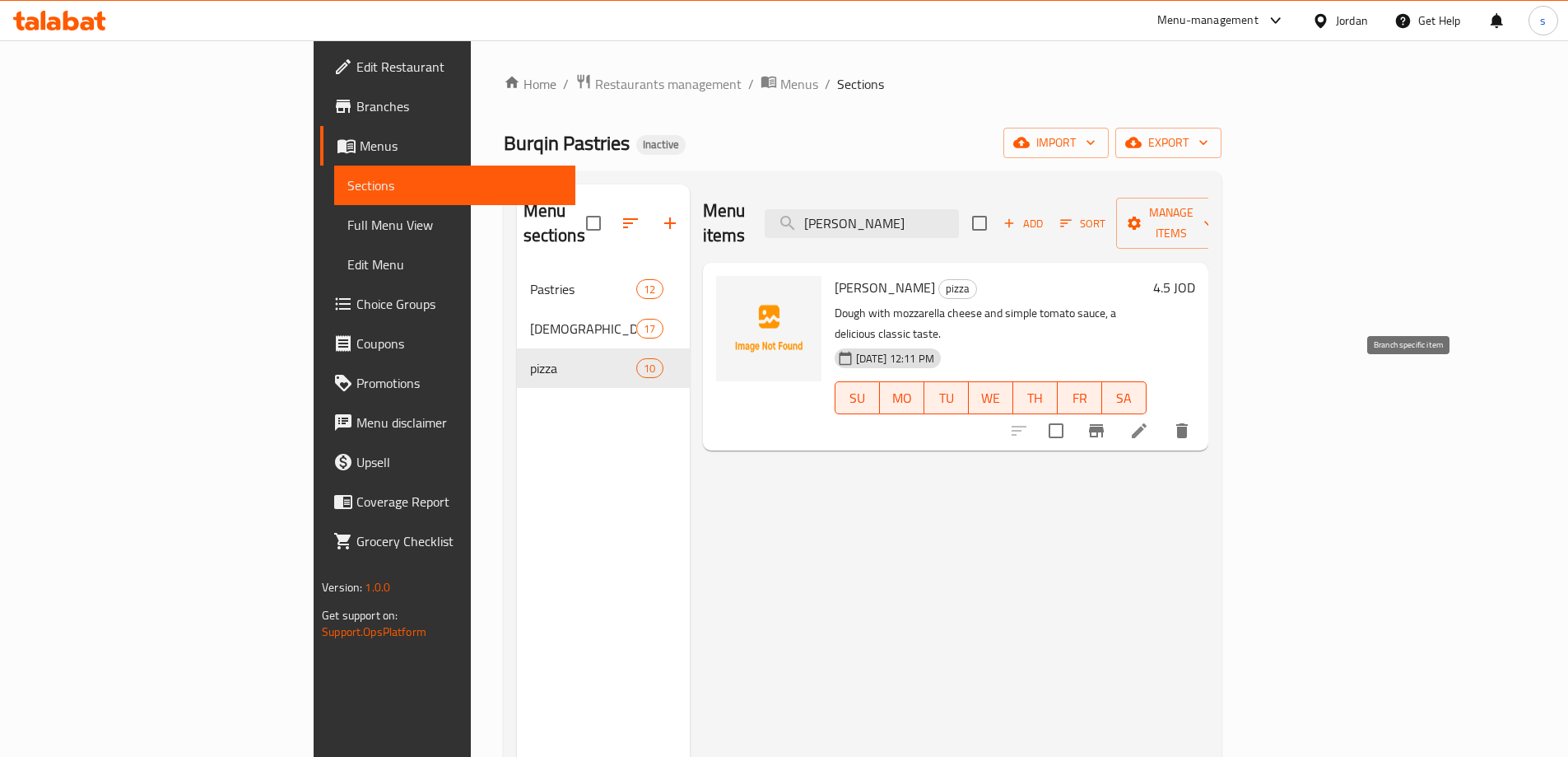
type input "Margherita Pizza"
click at [1150, 420] on icon at bounding box center [1139, 430] width 20 height 20
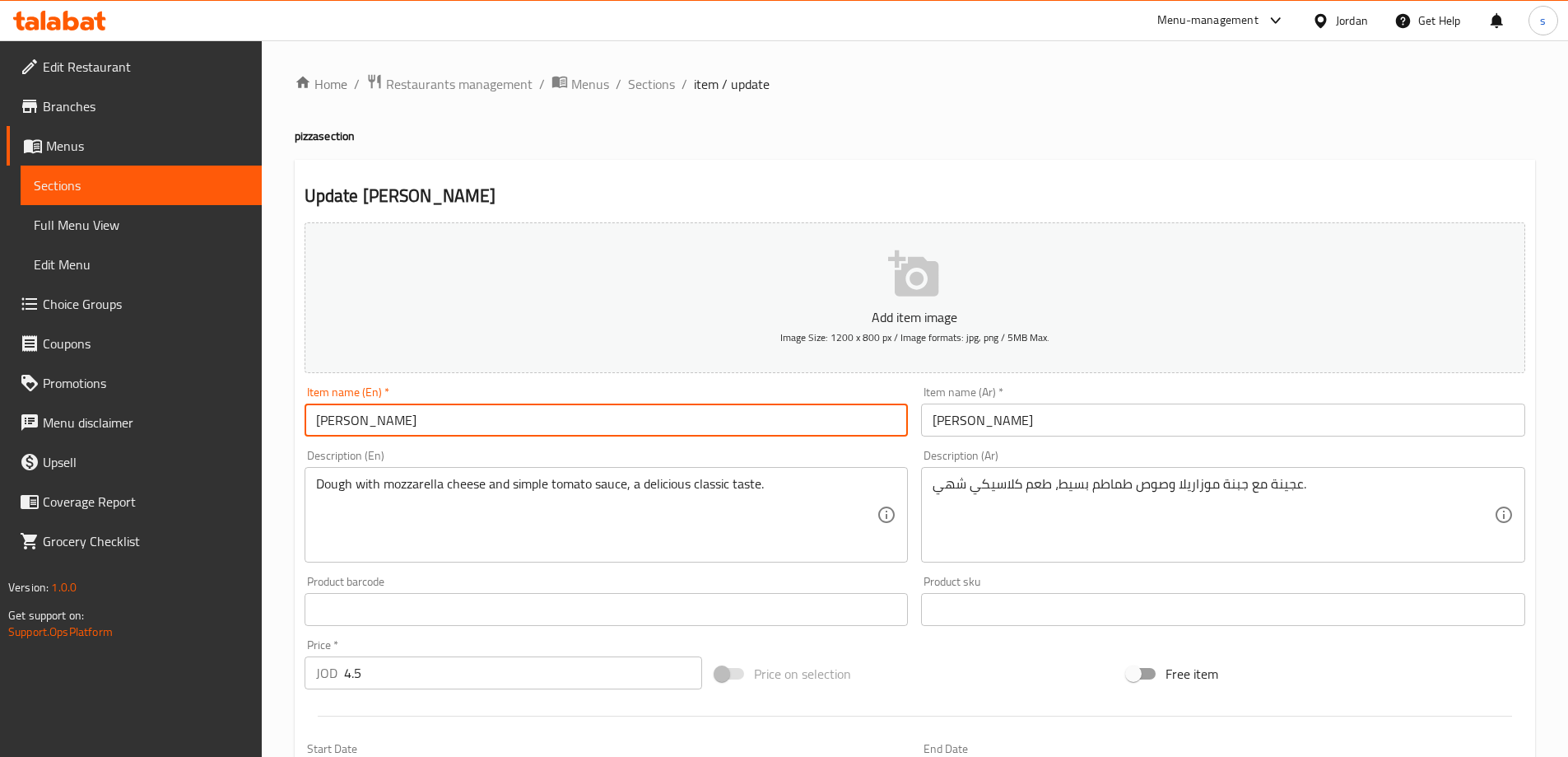
click at [350, 427] on input "Margherita Pizza" at bounding box center [607, 419] width 605 height 33
click at [577, 422] on input "Margherita Pizza" at bounding box center [607, 419] width 605 height 33
click at [1191, 465] on div "Description (Ar) عجينة مع جبنة موزاريلا وصوص طماطم بسيط، طعم كلاسيكي شهي. Descr…" at bounding box center [1224, 506] width 605 height 113
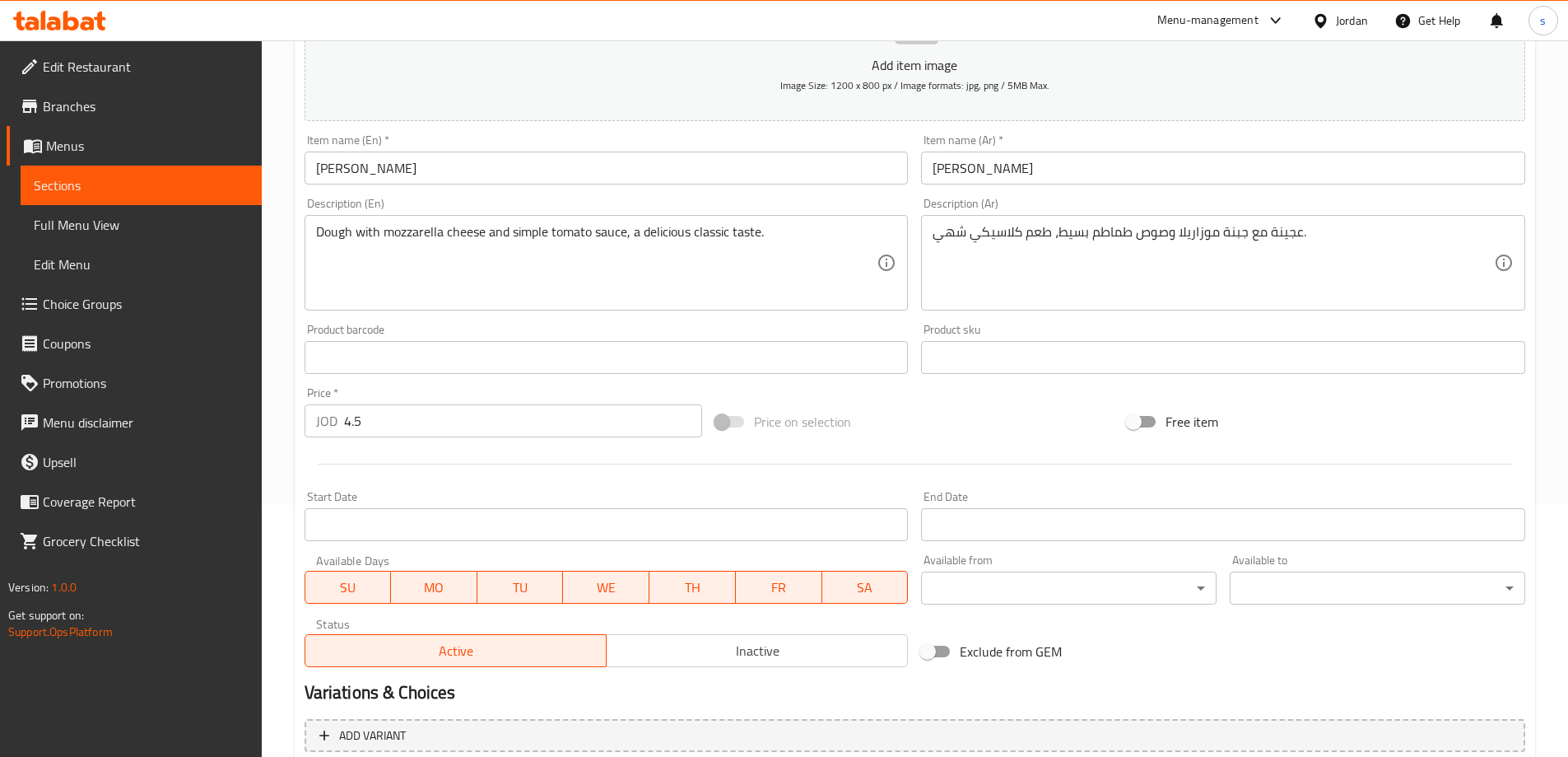
scroll to position [394, 0]
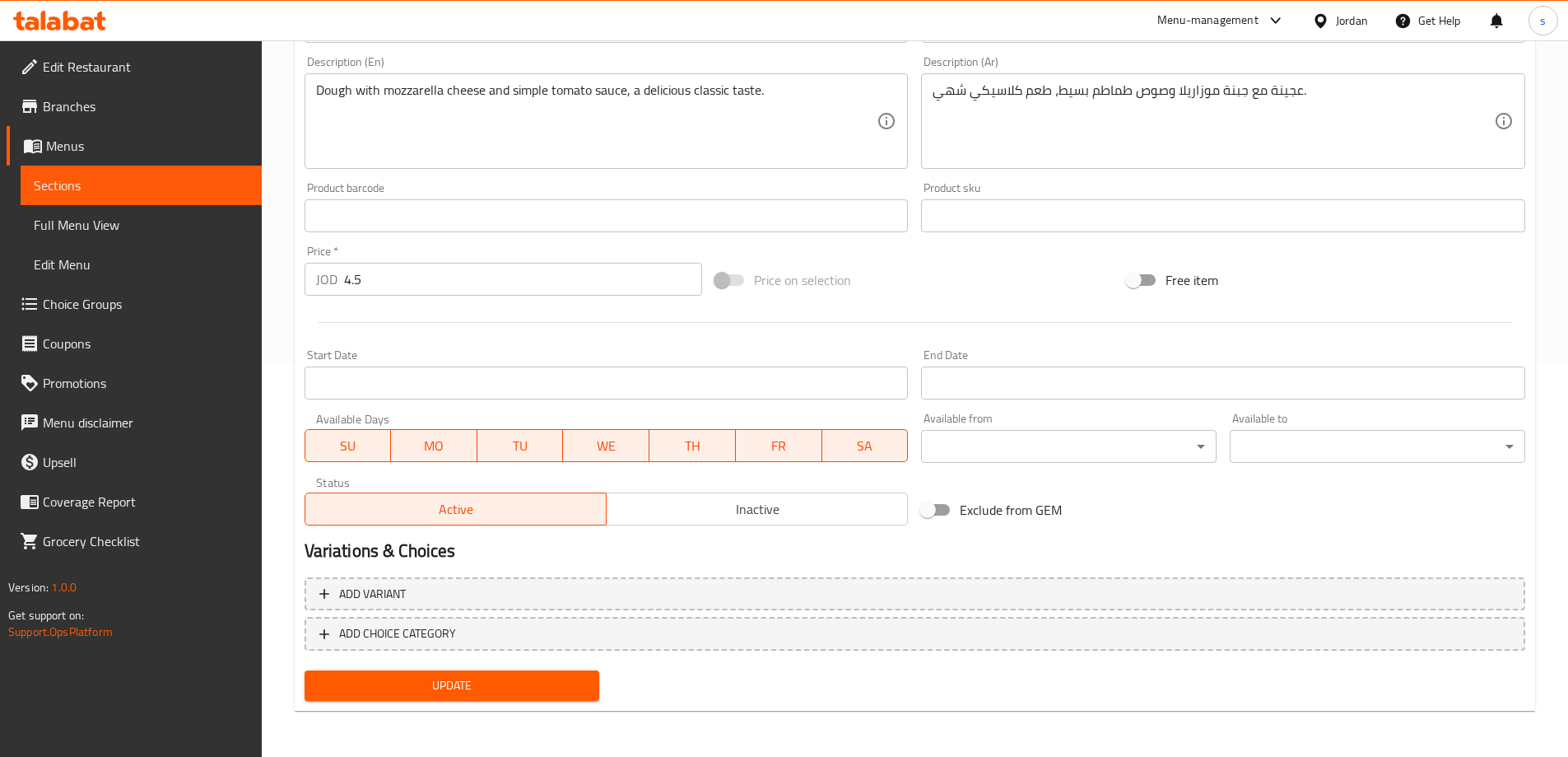
click at [460, 693] on span "Update" at bounding box center [452, 686] width 269 height 21
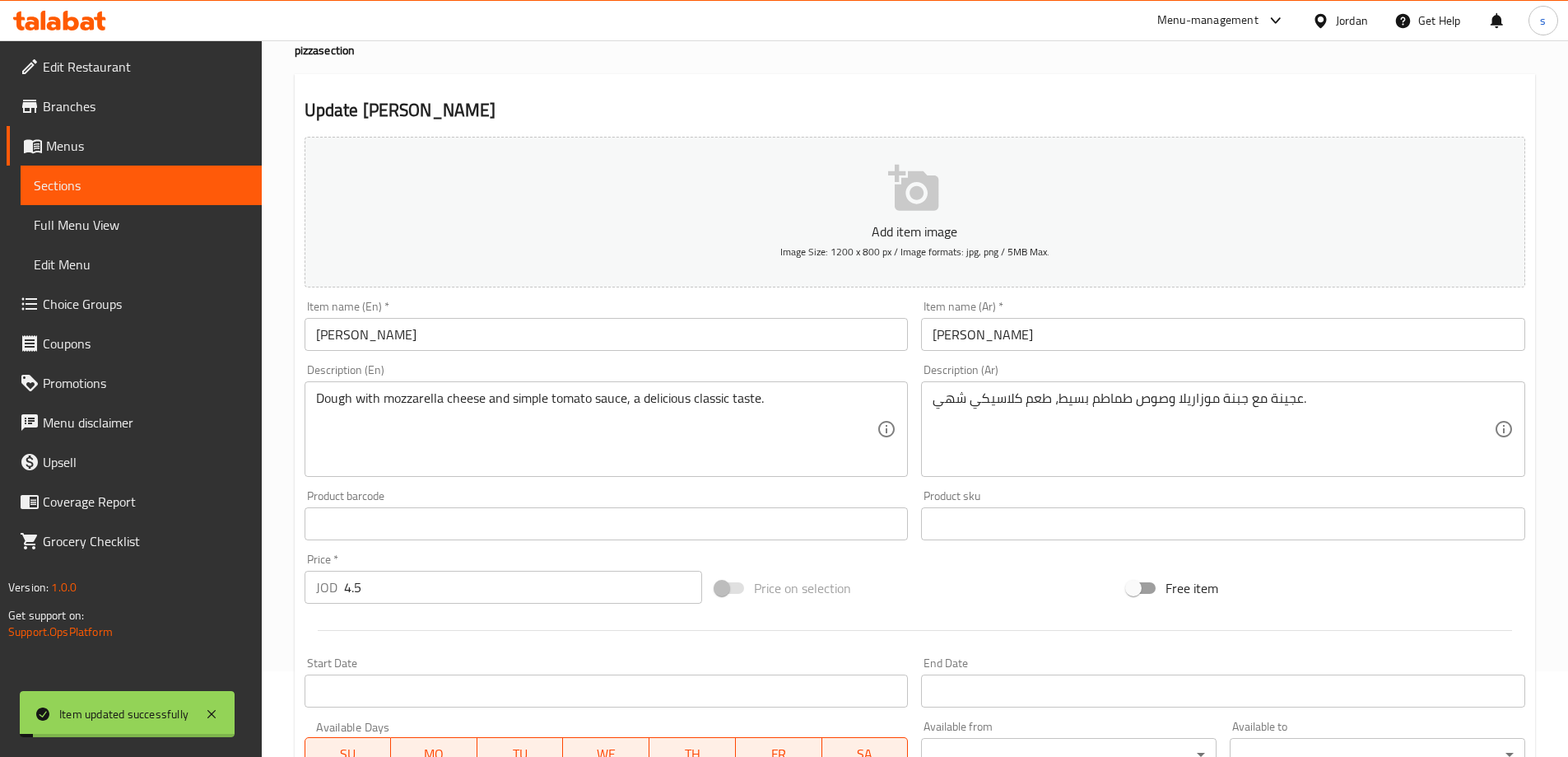
scroll to position [0, 0]
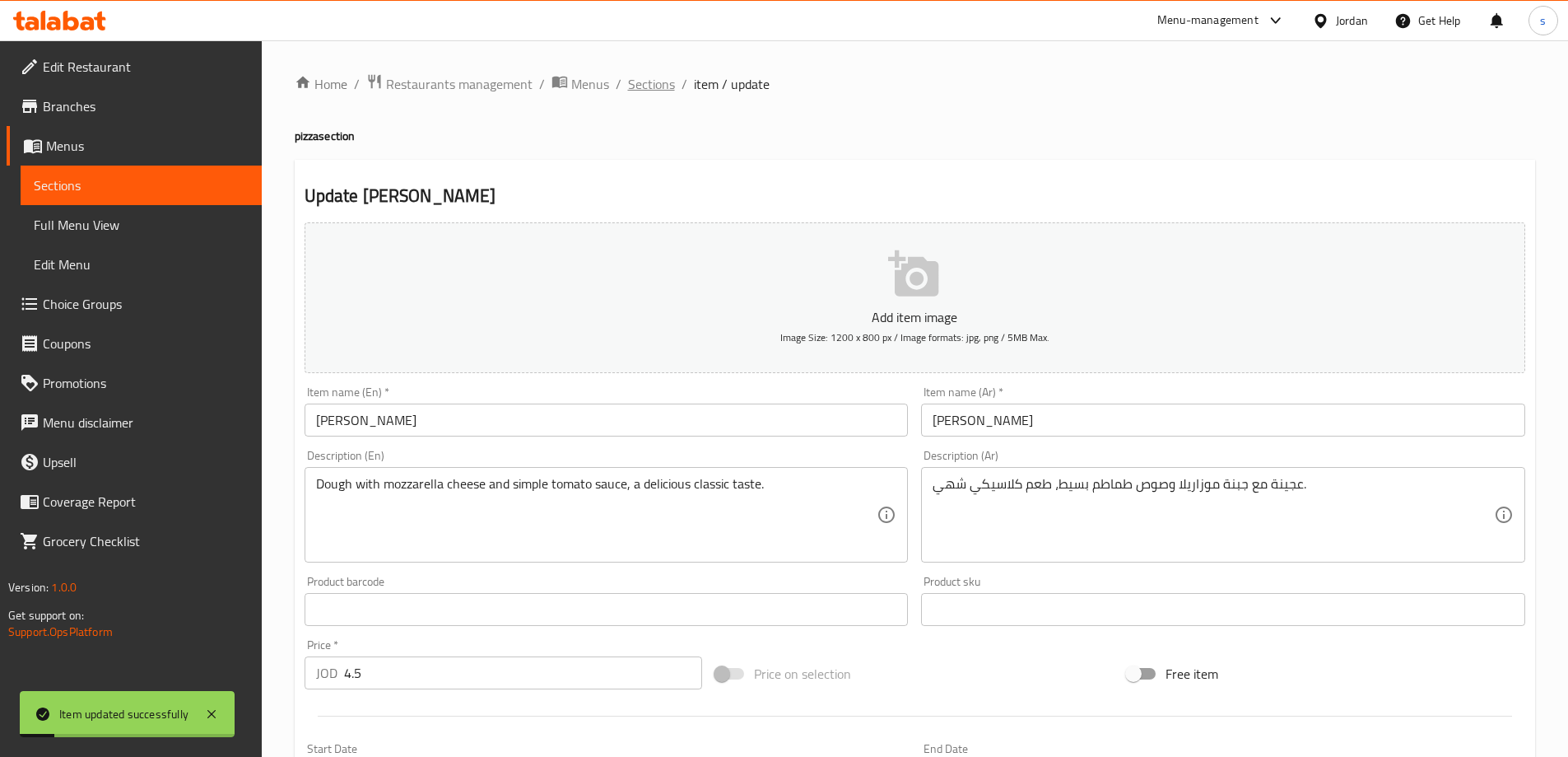
click at [638, 92] on span "Sections" at bounding box center [651, 84] width 47 height 20
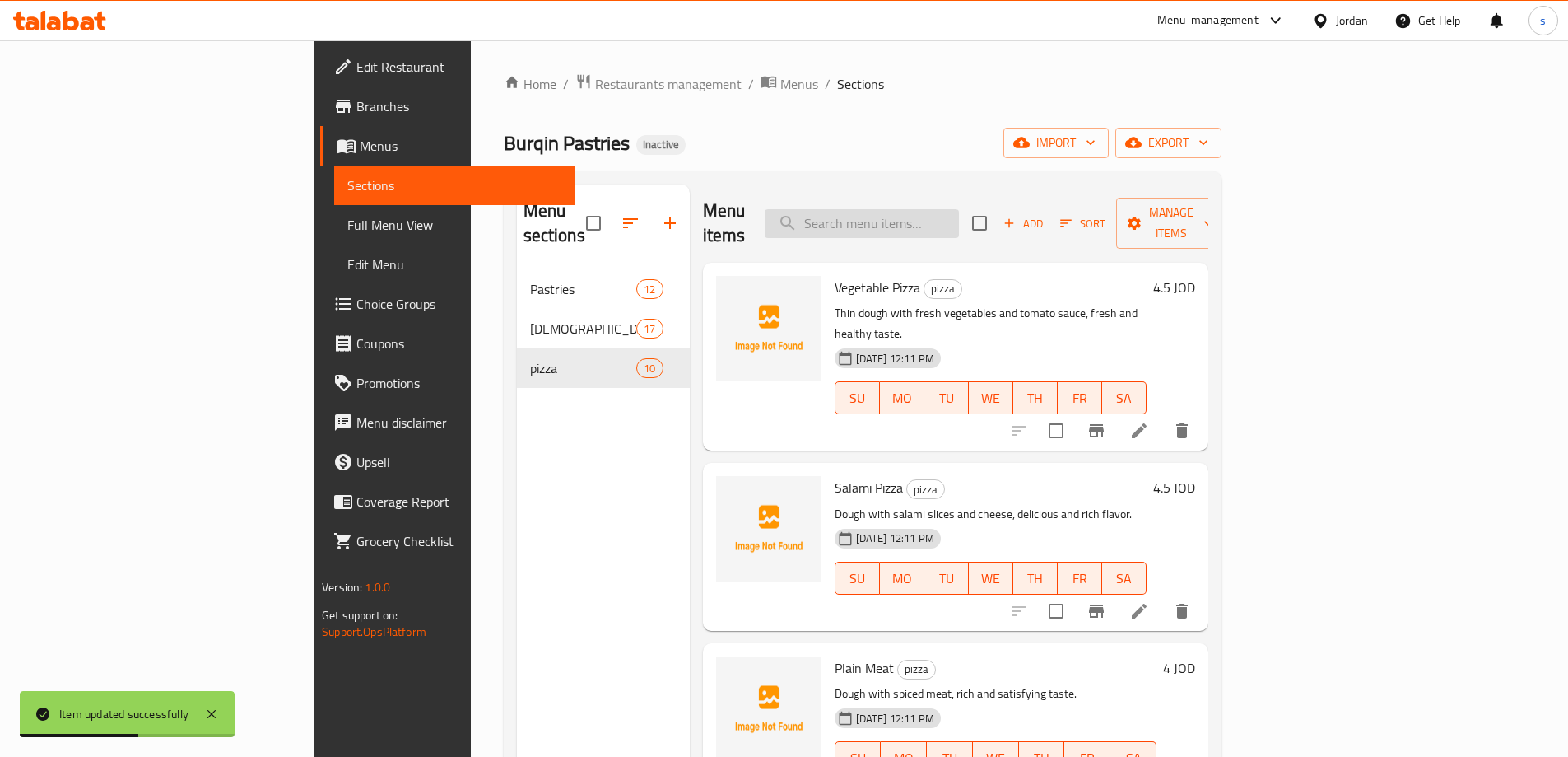
click at [956, 209] on input "search" at bounding box center [861, 223] width 194 height 29
paste input "Zinger Pizza"
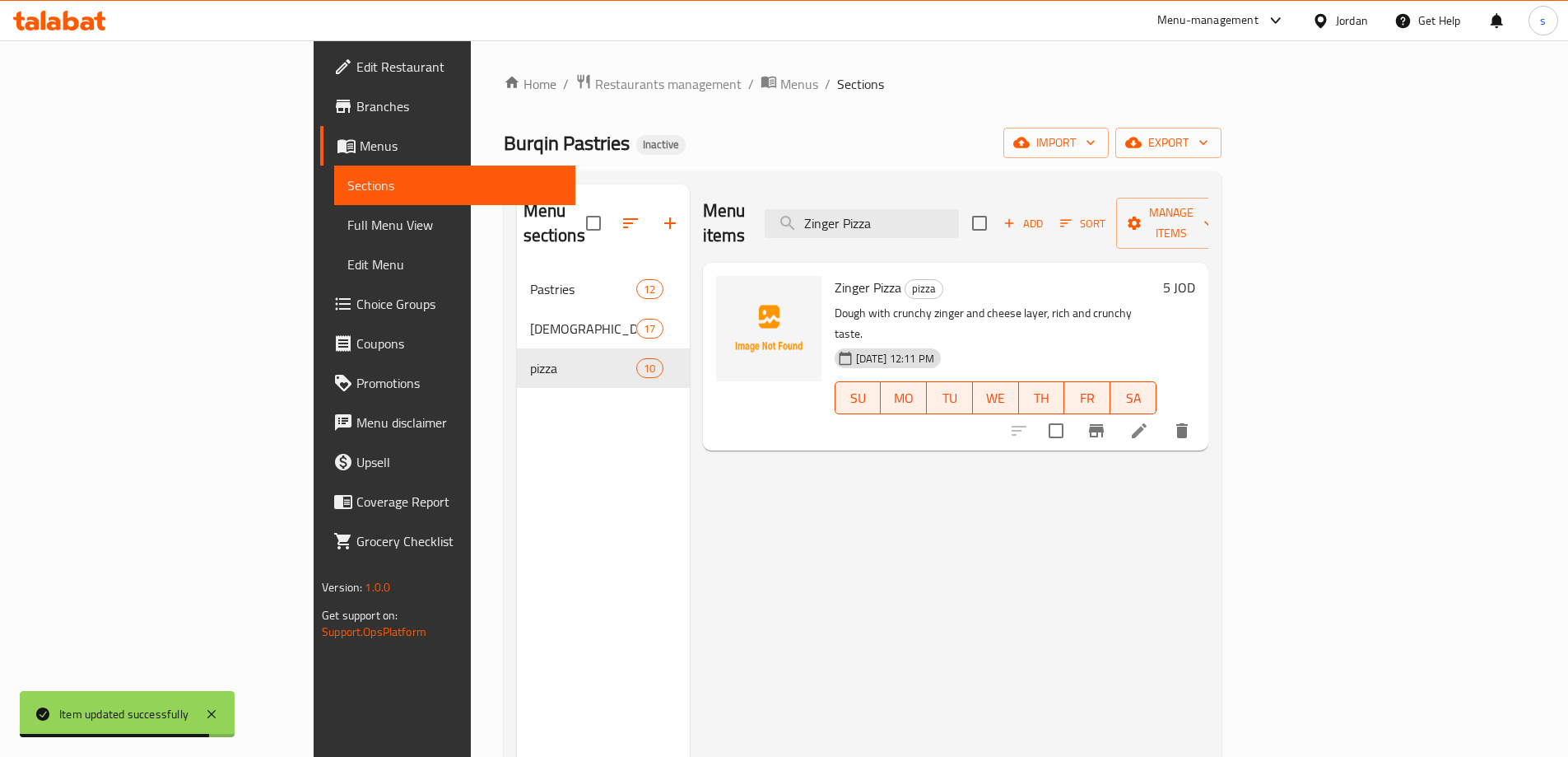
type input "Zinger Pizza"
click at [1147, 423] on icon at bounding box center [1140, 431] width 15 height 15
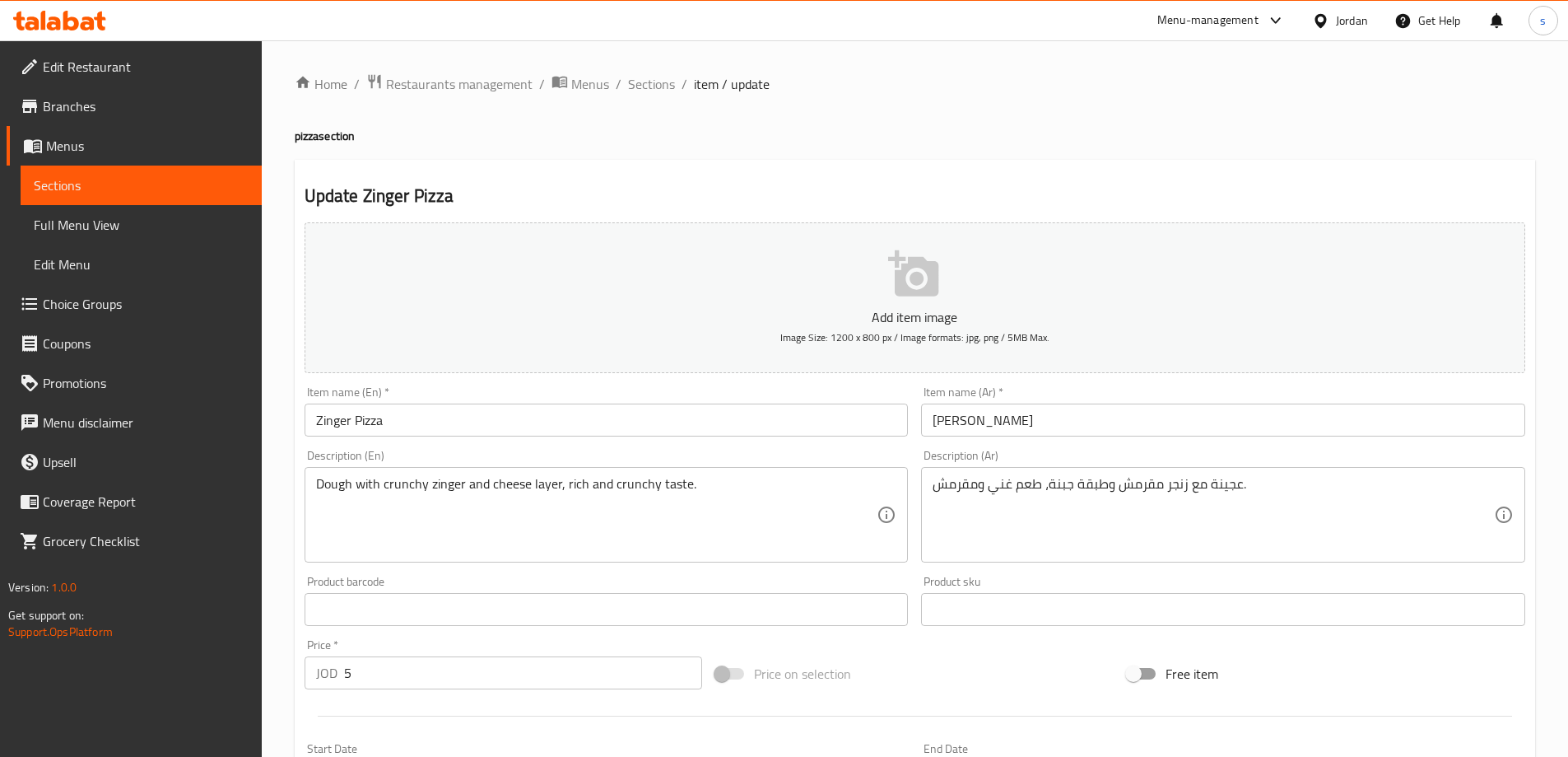
click at [554, 427] on input "Zinger Pizza" at bounding box center [607, 419] width 605 height 33
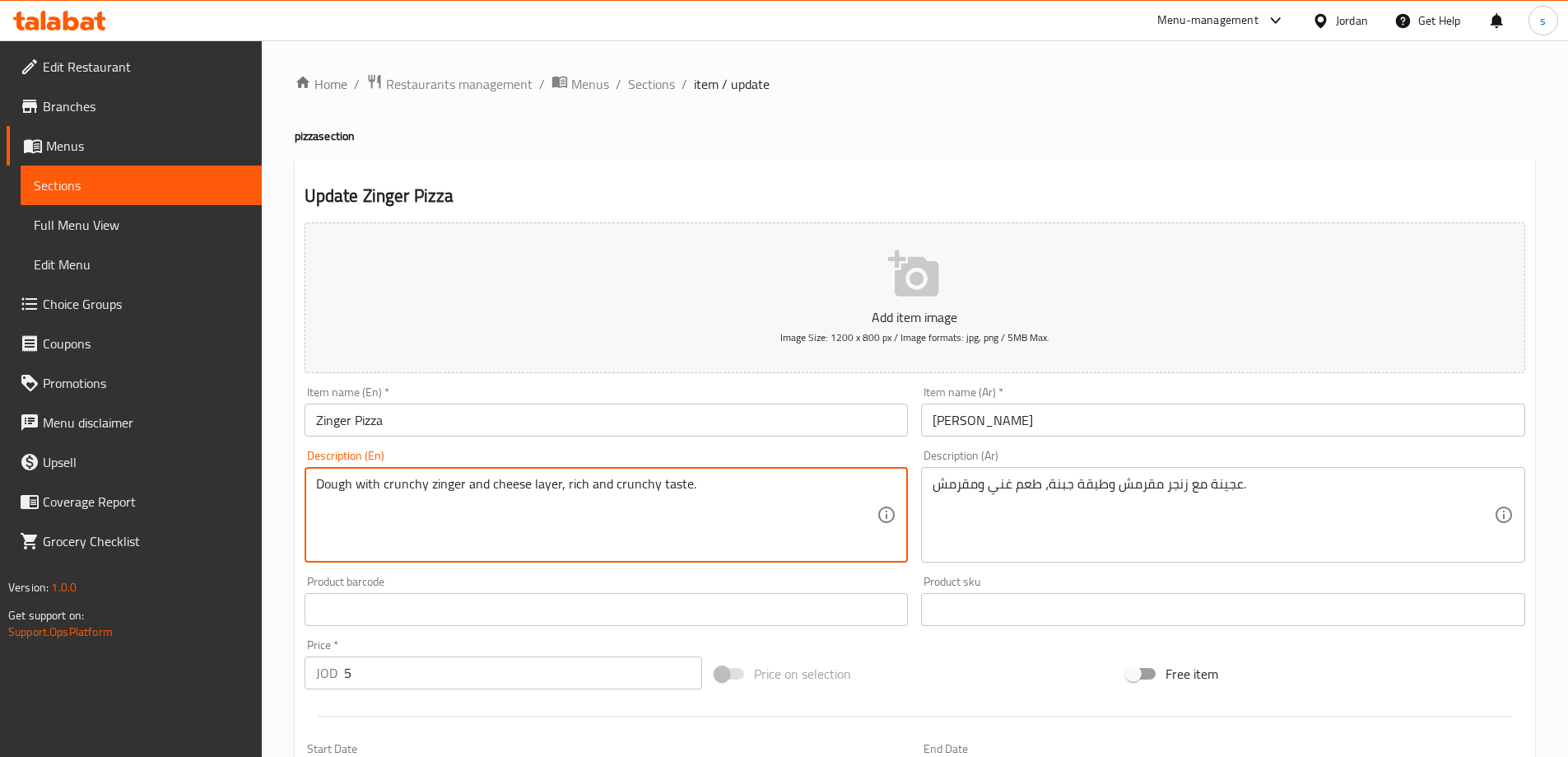
click at [401, 492] on textarea "Dough with crunchy zinger and cheese layer, rich and crunchy taste." at bounding box center [596, 514] width 562 height 78
click at [424, 501] on textarea "Dough with crunchy zinger and cheese layer, rich and crunchy taste." at bounding box center [596, 514] width 562 height 78
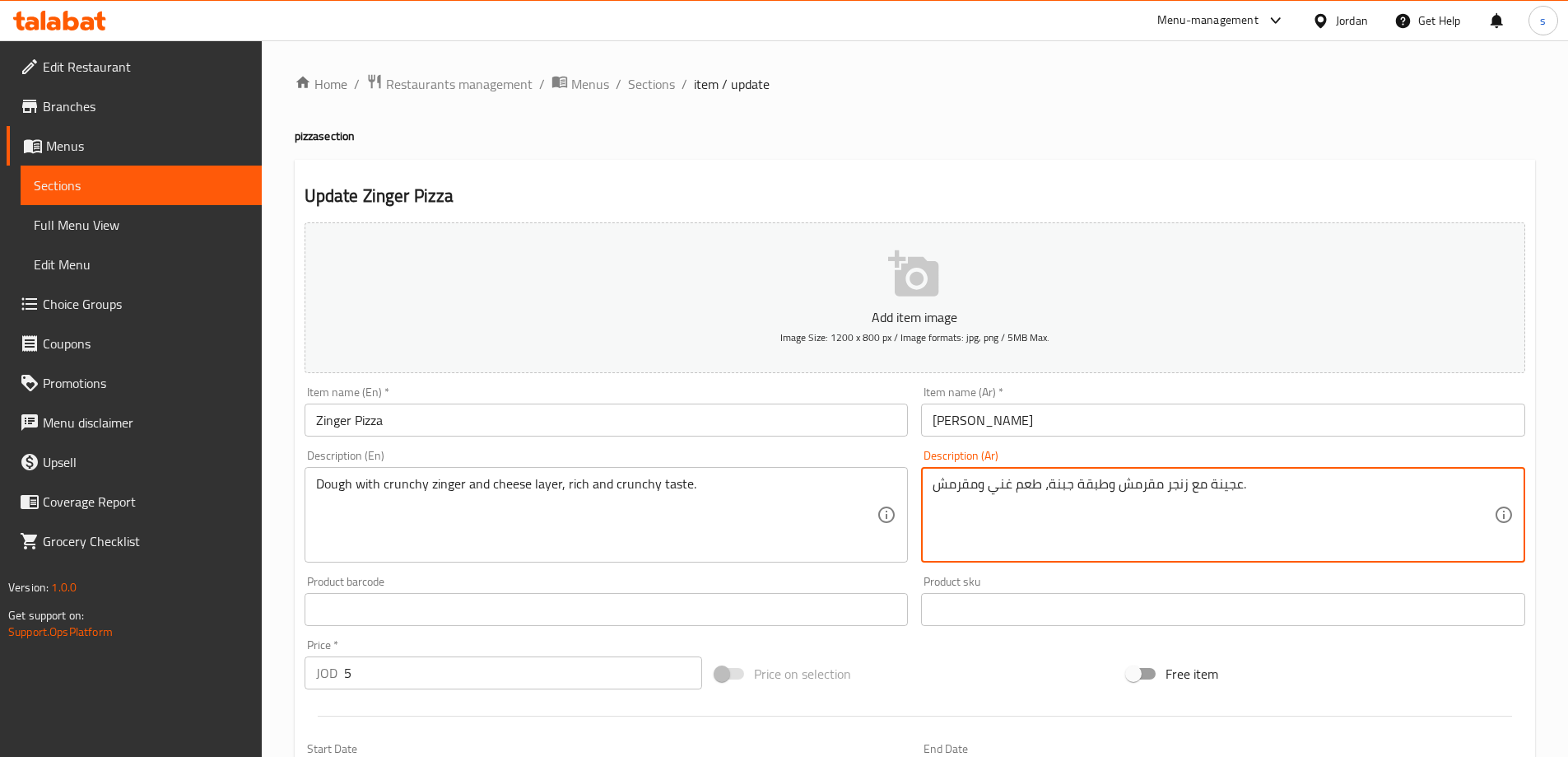
click at [1119, 493] on textarea "عجينة مع زنجر مقرمش وطبقة جبنة، طعم غني ومقرمش." at bounding box center [1213, 514] width 562 height 78
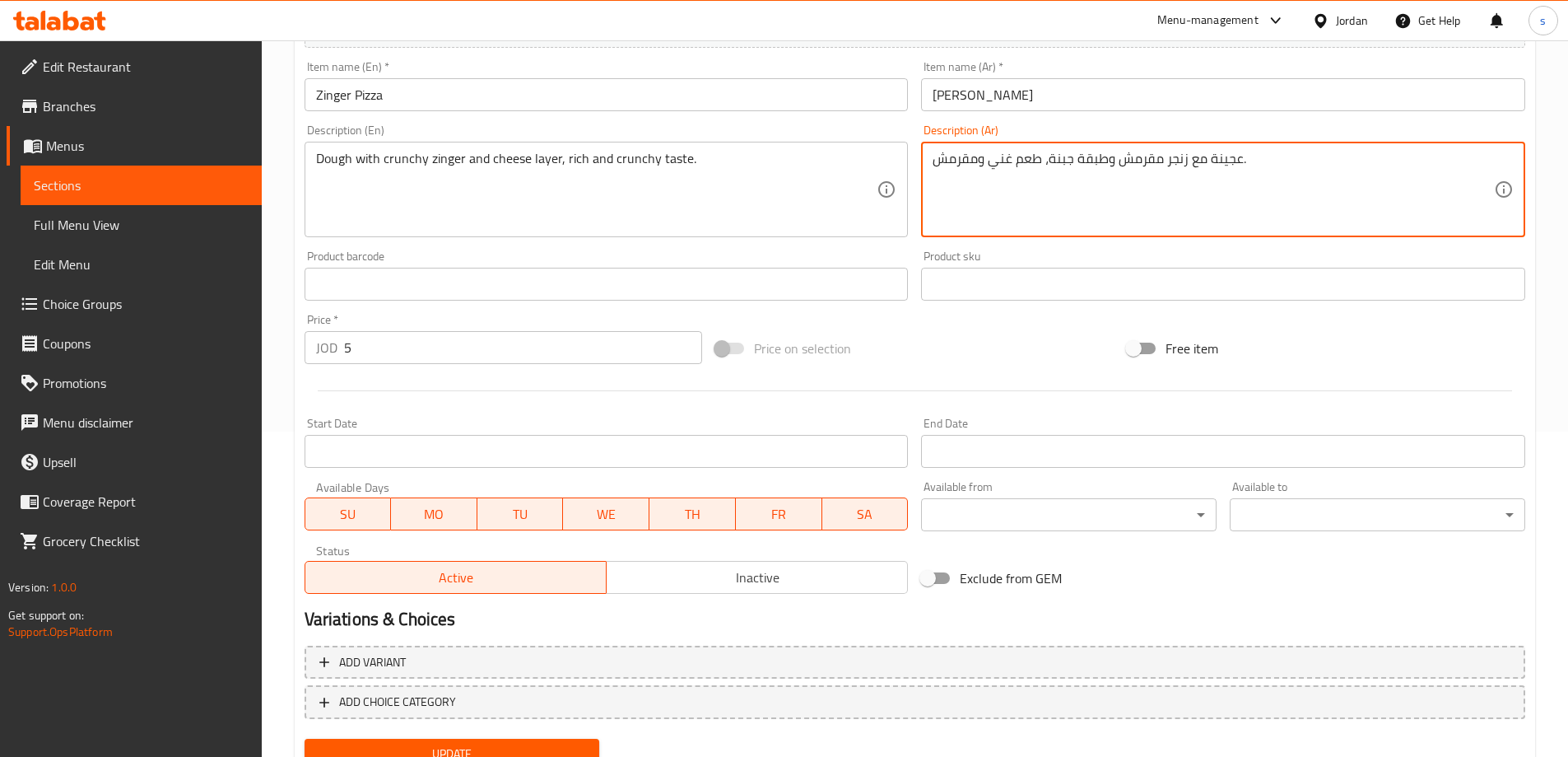
scroll to position [329, 0]
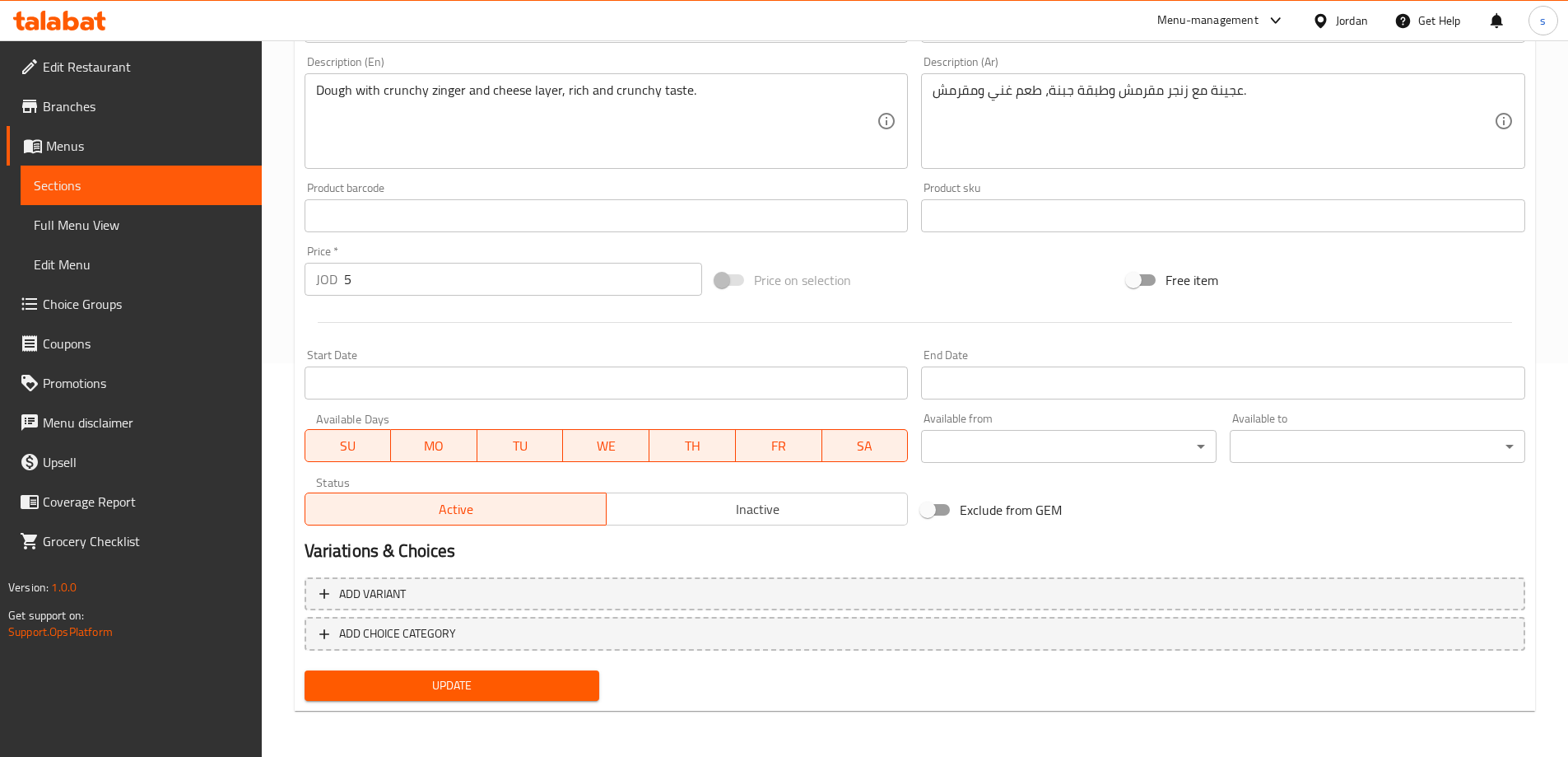
click at [519, 685] on span "Update" at bounding box center [452, 686] width 269 height 21
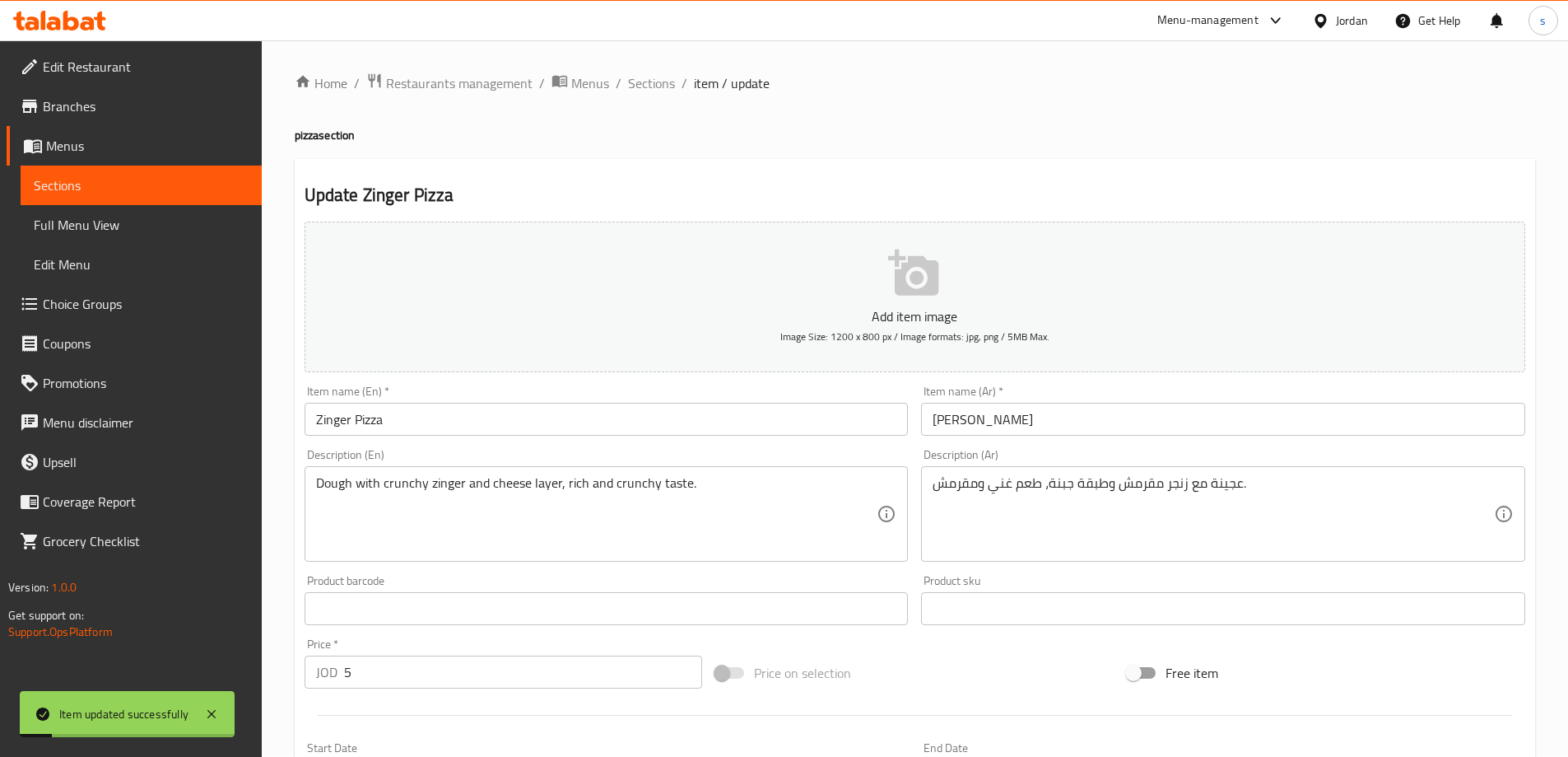
scroll to position [0, 0]
click at [648, 75] on span "Sections" at bounding box center [651, 84] width 47 height 20
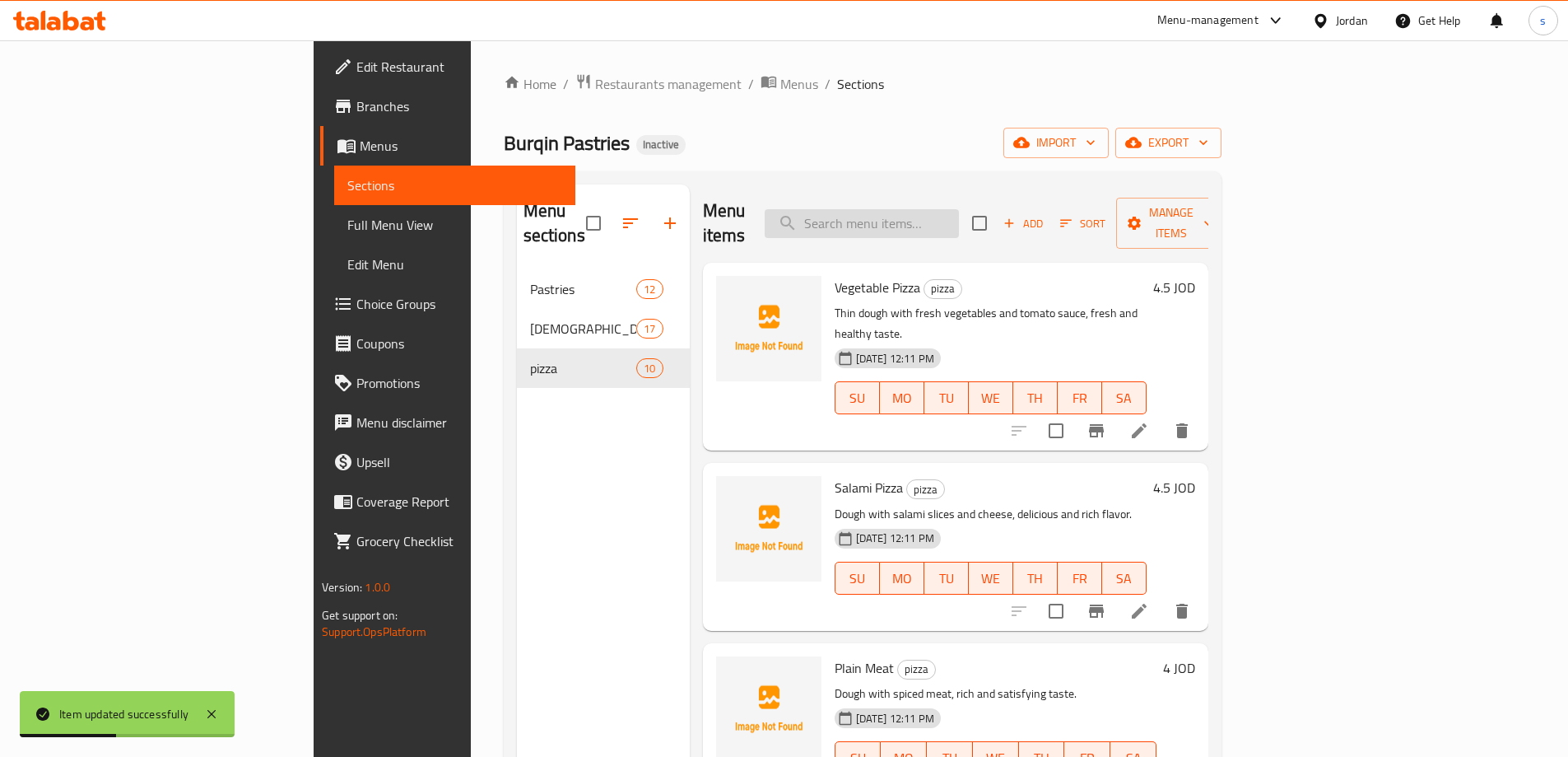
click at [932, 209] on input "search" at bounding box center [861, 223] width 194 height 29
paste input "Alfredo Pizza"
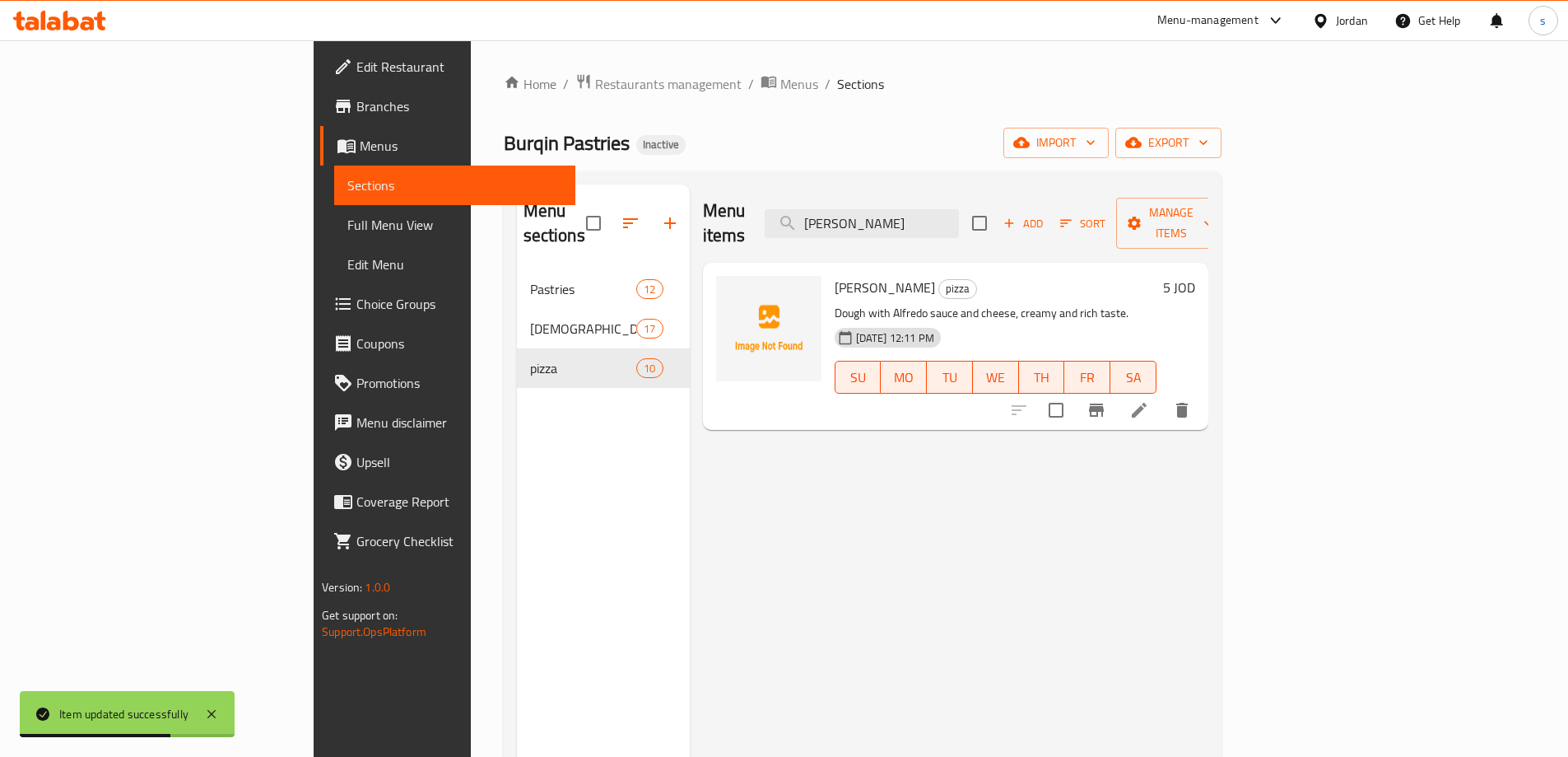
type input "Alfredo Pizza"
click at [1163, 398] on li at bounding box center [1139, 410] width 46 height 29
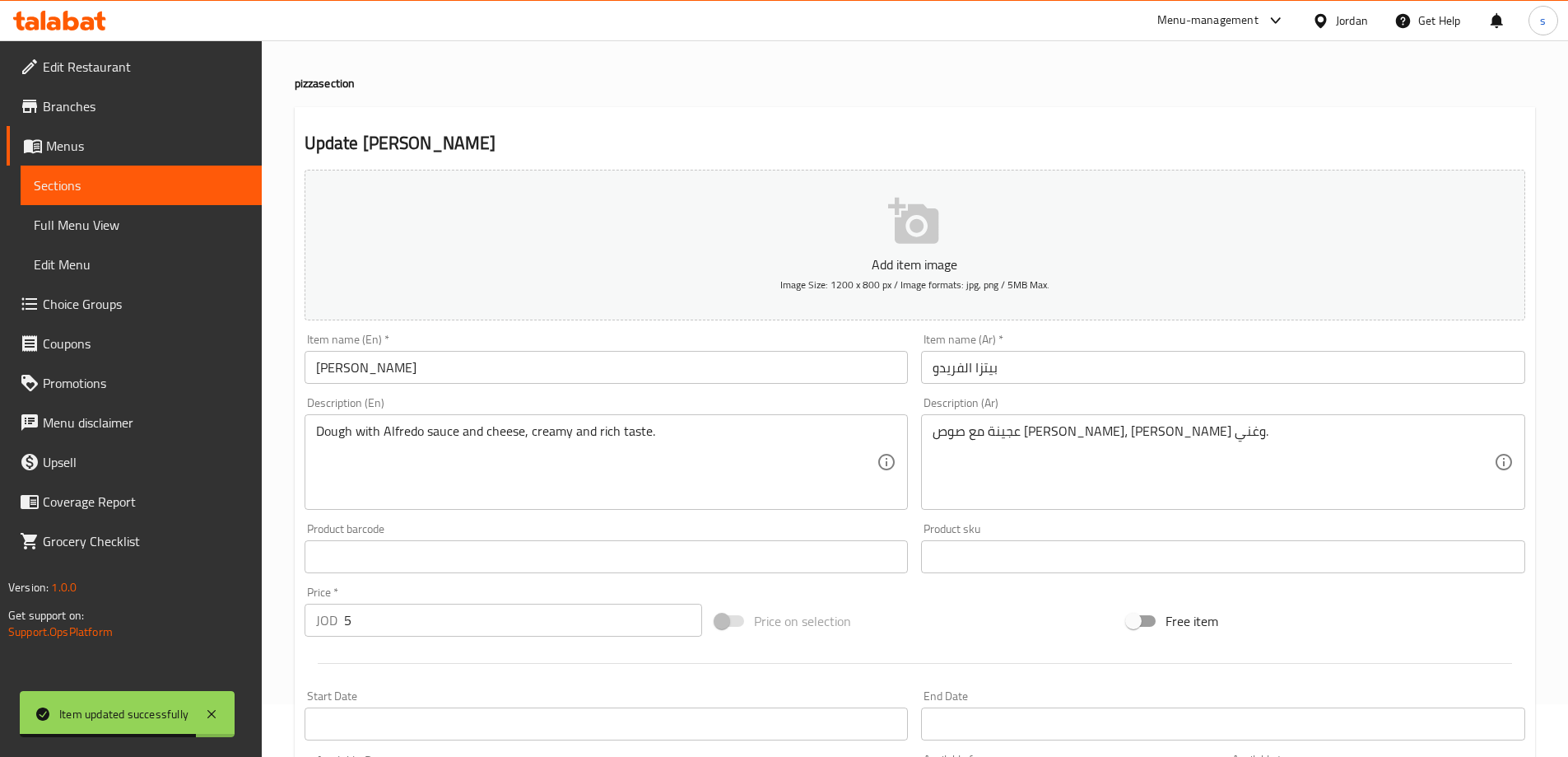
scroll to position [83, 0]
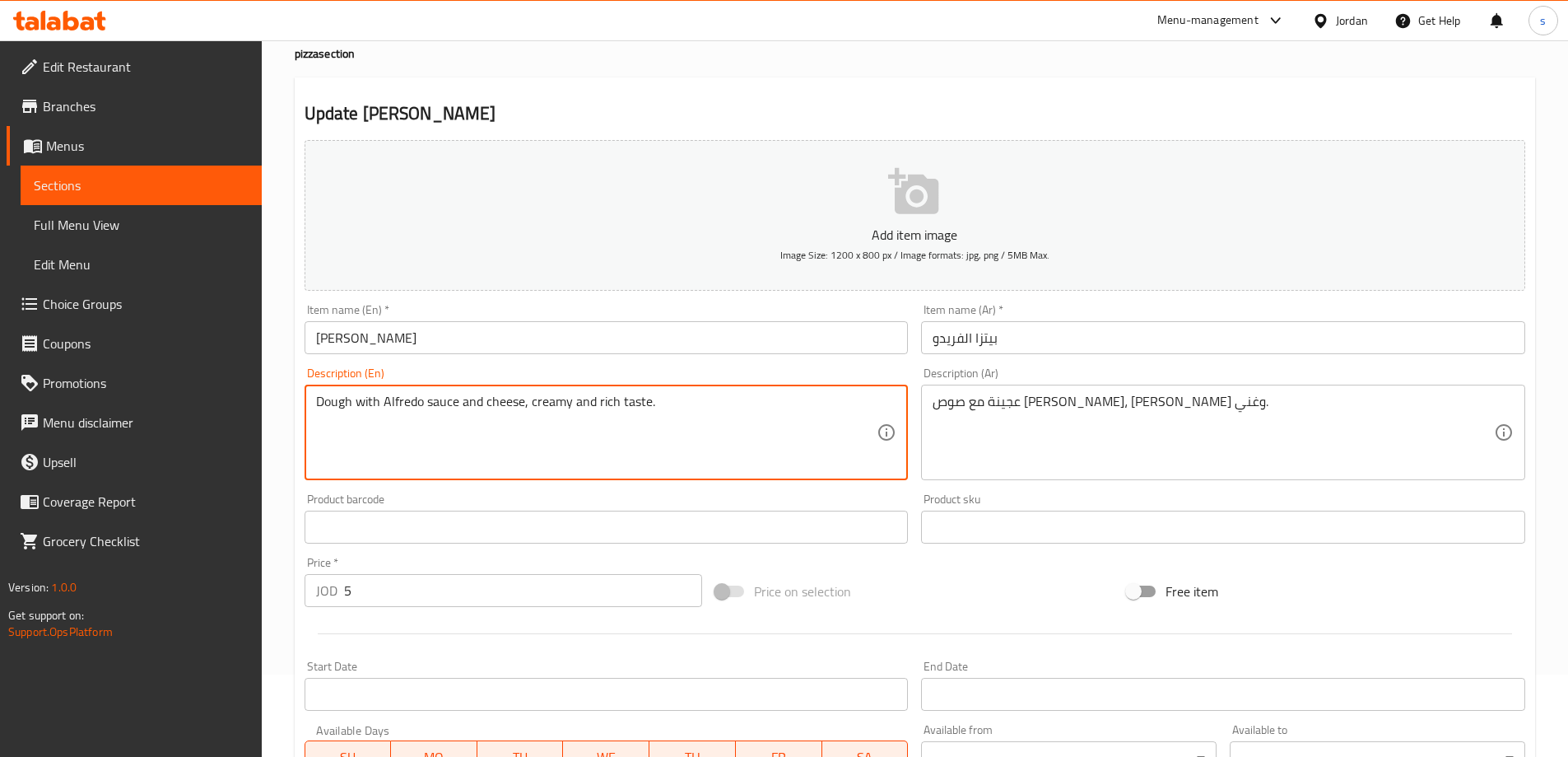
click at [452, 408] on textarea "Dough with Alfredo sauce and cheese, creamy and rich taste." at bounding box center [596, 433] width 562 height 78
click at [396, 412] on textarea "Dough with Alfredo sauce and cheese, creamy and rich taste." at bounding box center [596, 433] width 562 height 78
click at [470, 407] on textarea "Dough with Alfredo sauce and cheese, creamy and rich taste." at bounding box center [596, 433] width 562 height 78
click at [557, 410] on textarea "Dough with Alfredo sauce and cheese, creamy and rich taste." at bounding box center [596, 433] width 562 height 78
click at [558, 402] on textarea "Dough with Alfredo sauce and cheese, creamy and rich taste." at bounding box center [596, 433] width 562 height 78
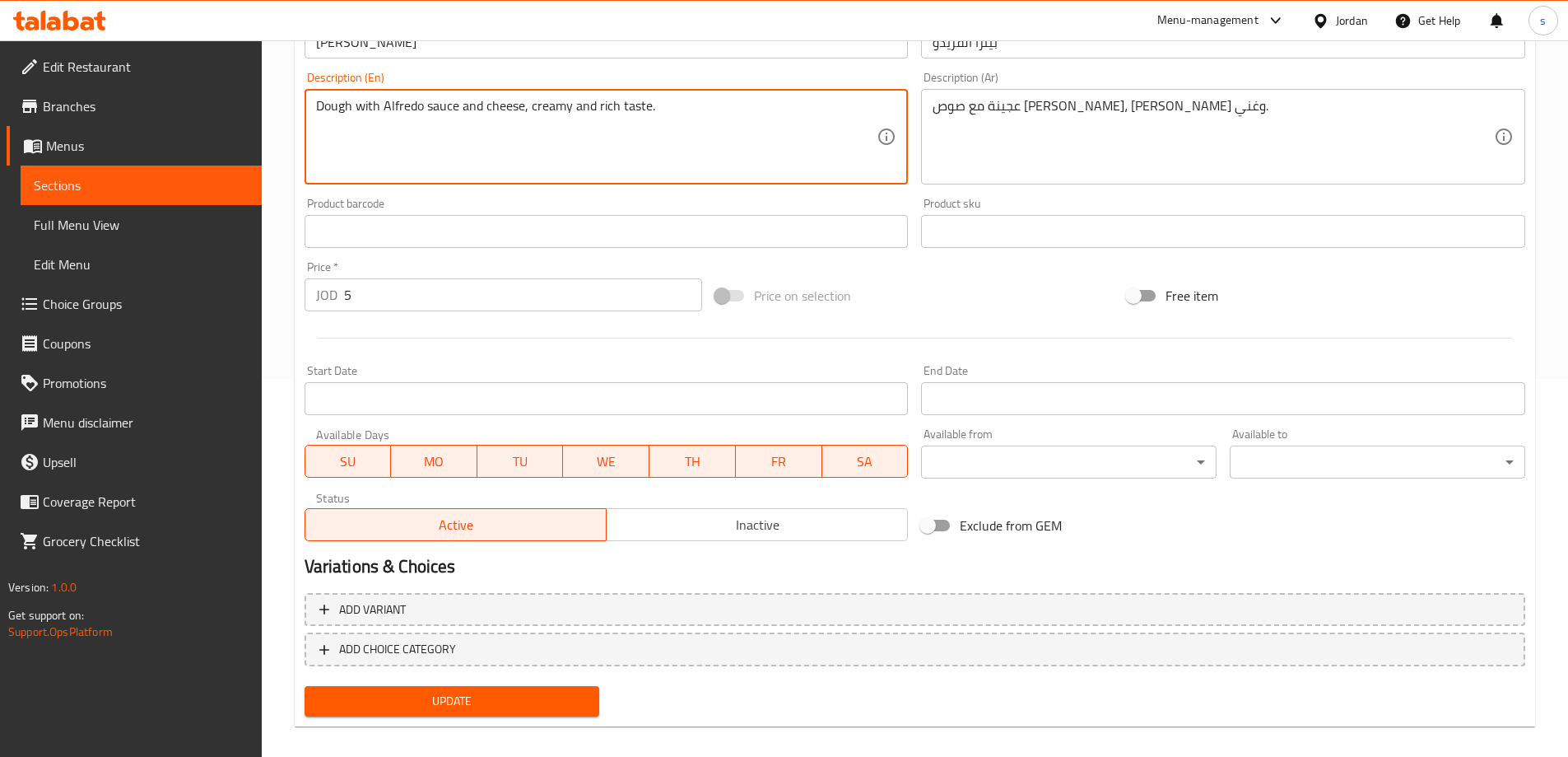
scroll to position [394, 0]
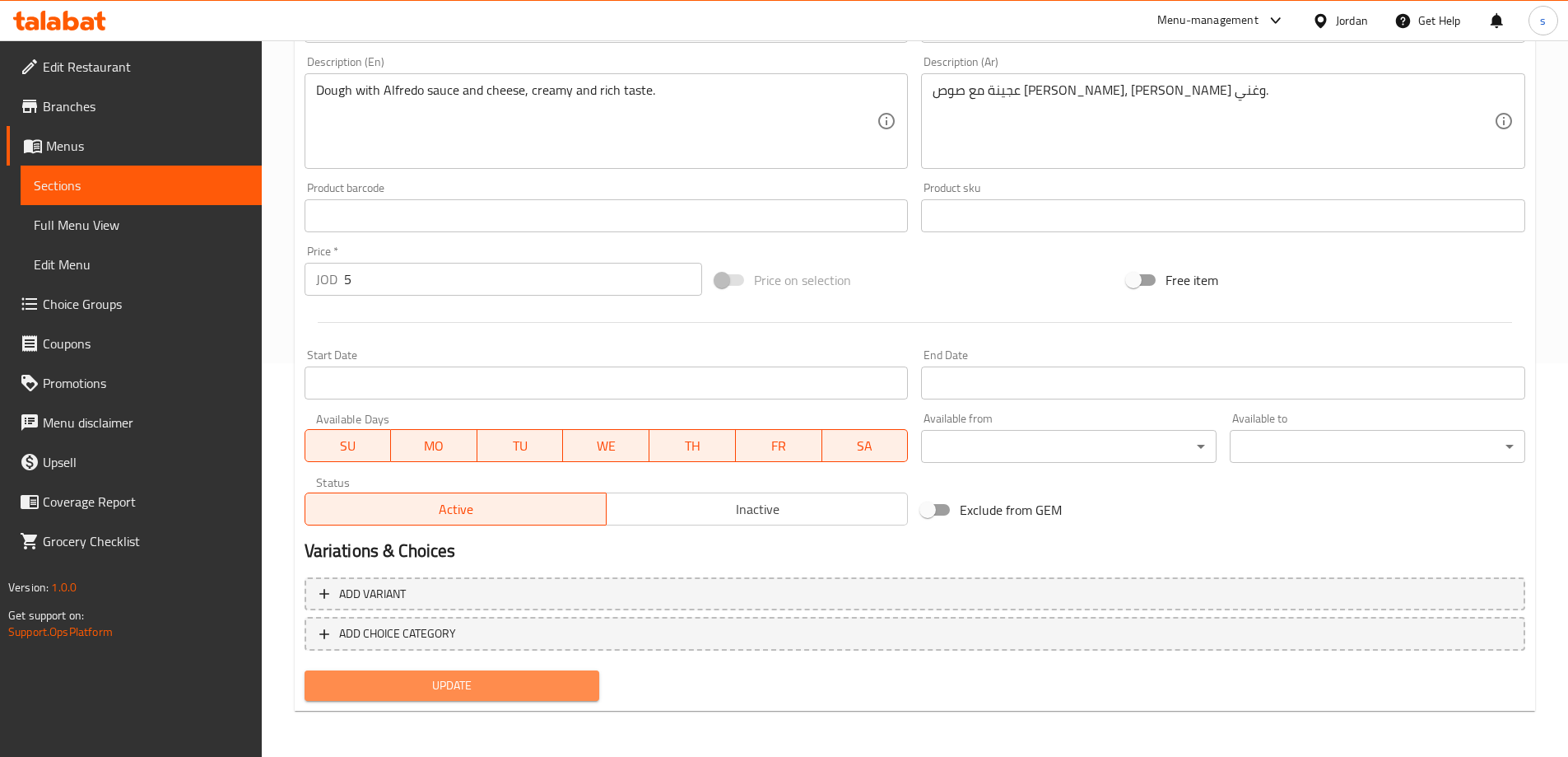
click at [477, 685] on span "Update" at bounding box center [452, 686] width 269 height 21
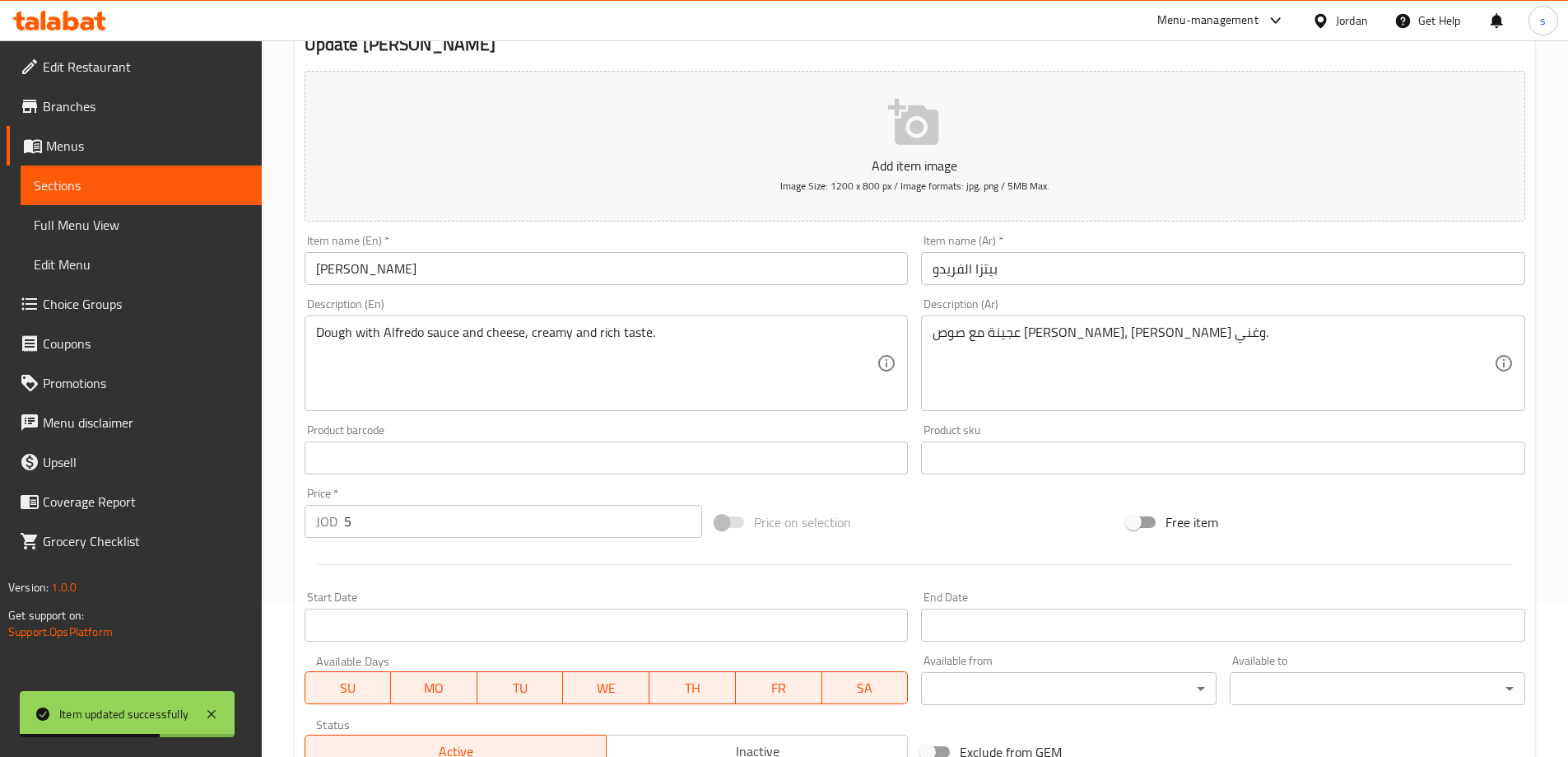
scroll to position [0, 0]
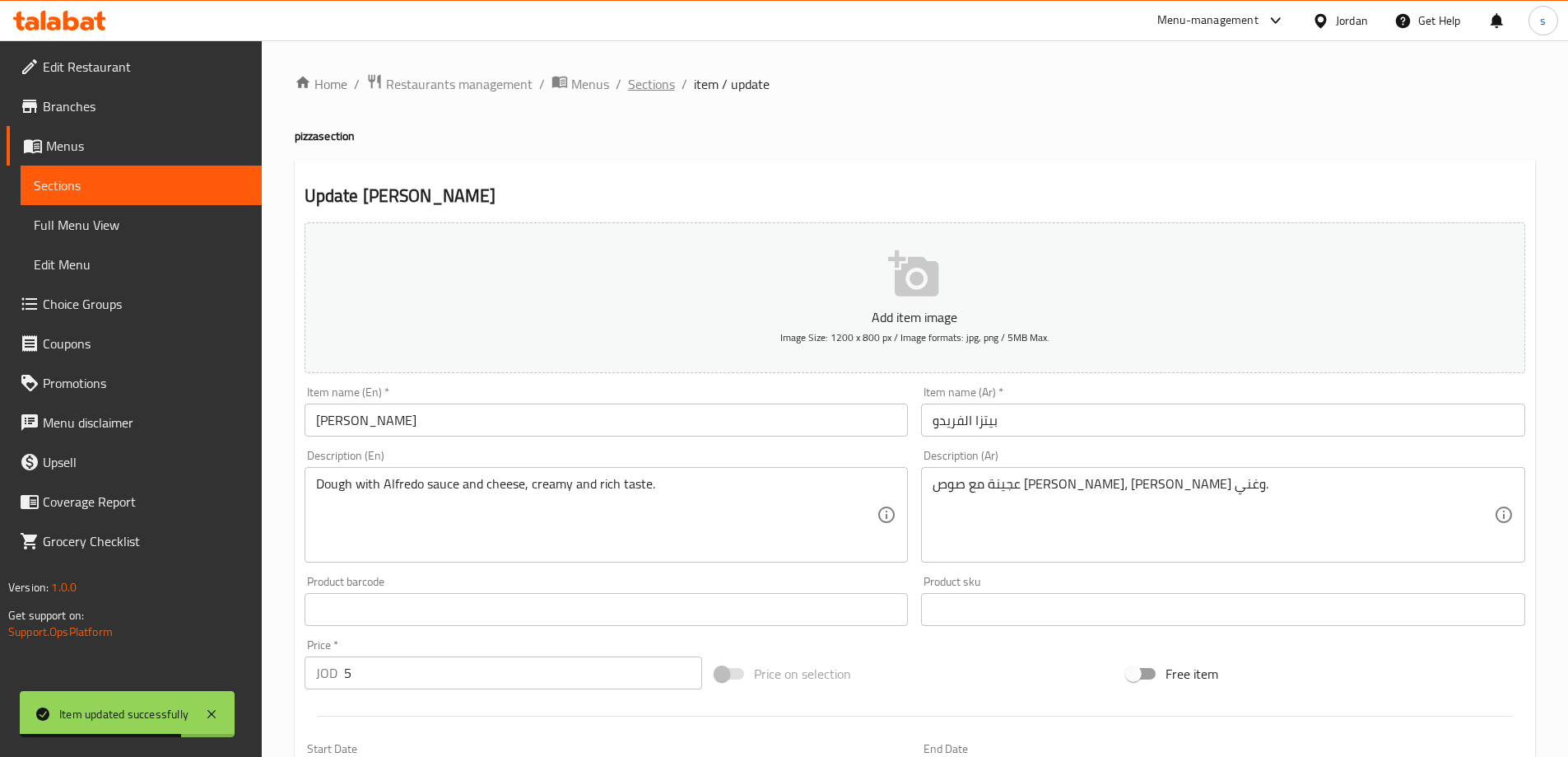
click at [653, 87] on span "Sections" at bounding box center [651, 84] width 47 height 20
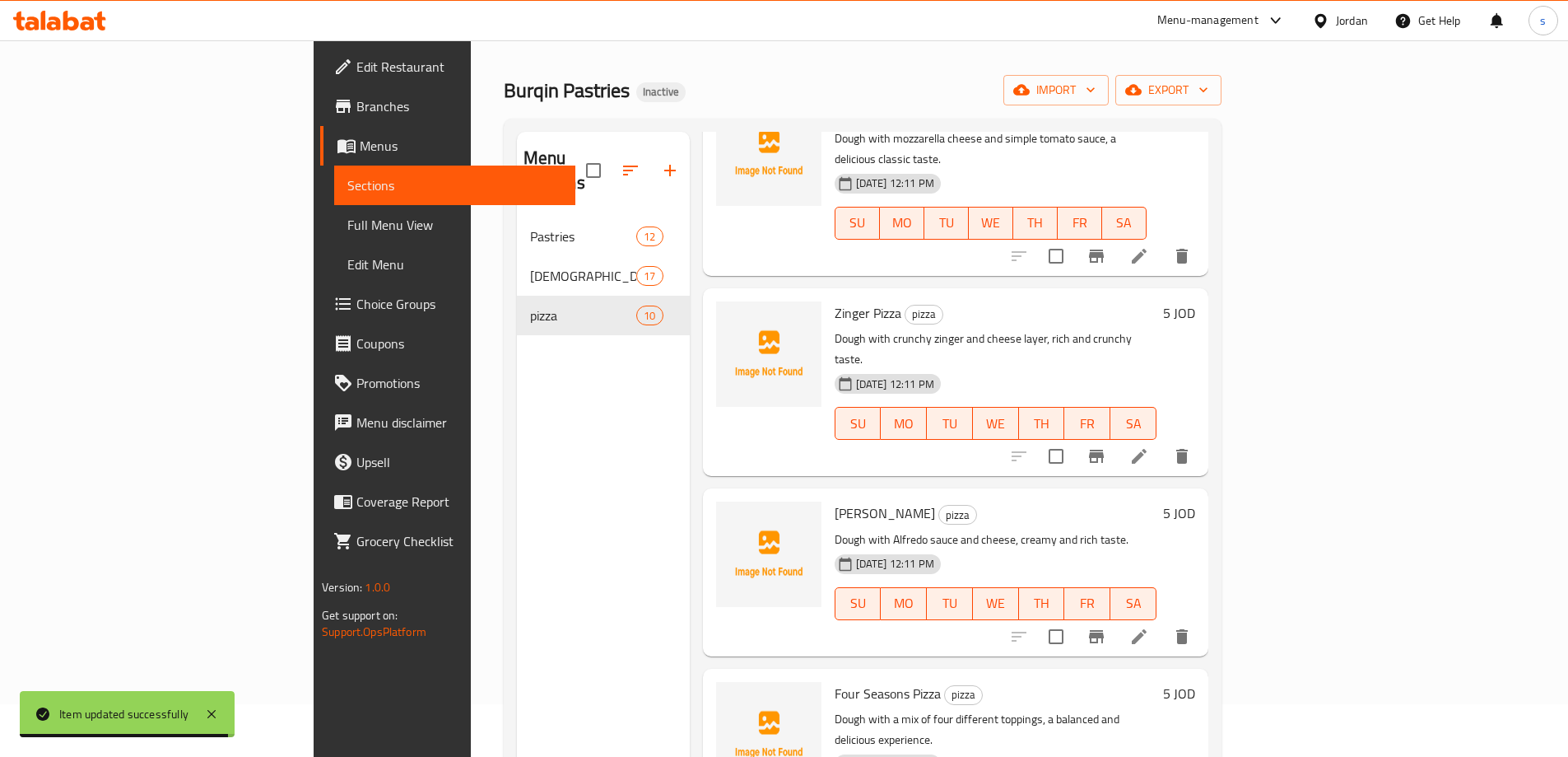
scroll to position [230, 0]
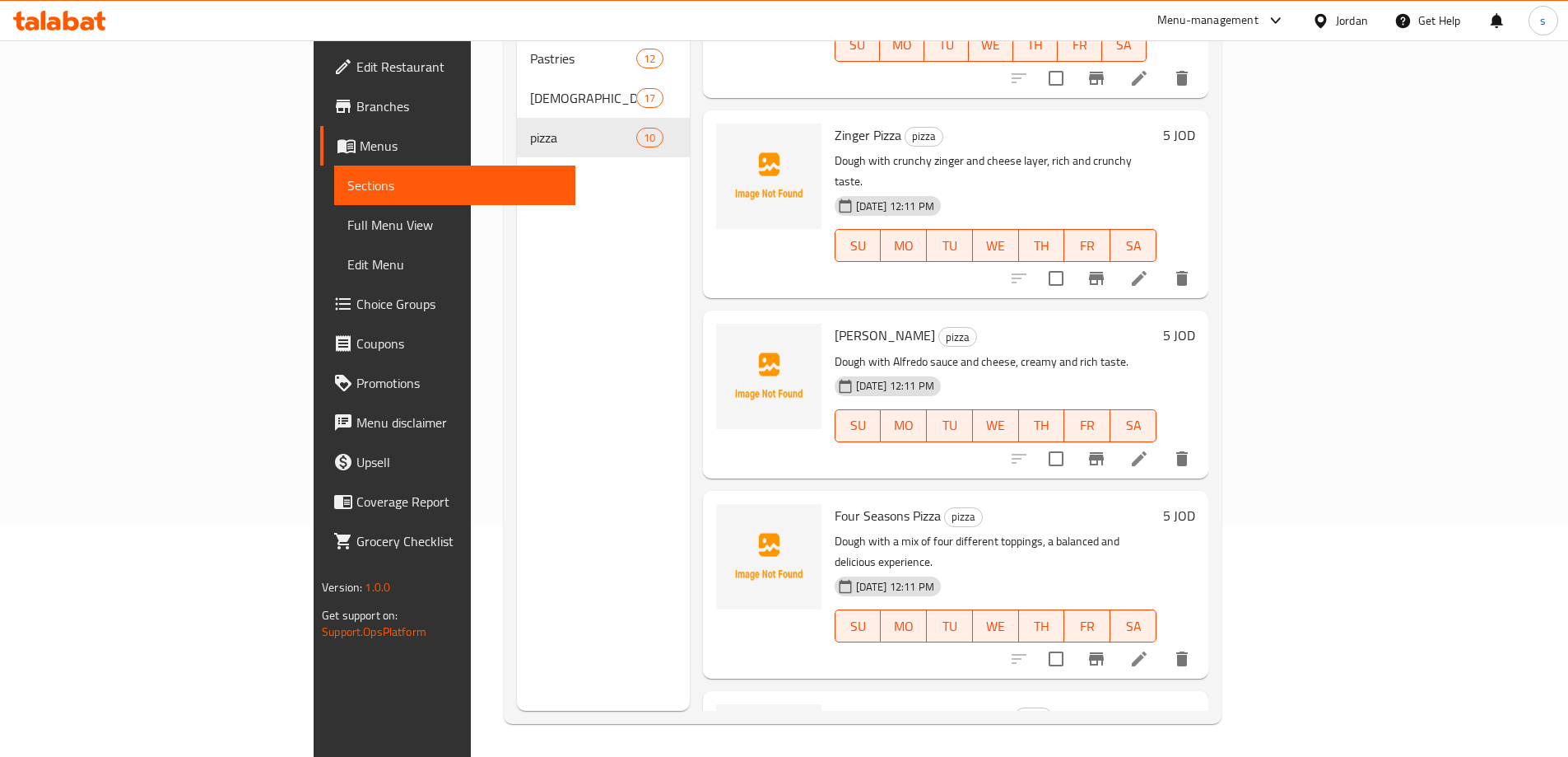
click at [1150, 649] on icon at bounding box center [1139, 658] width 20 height 20
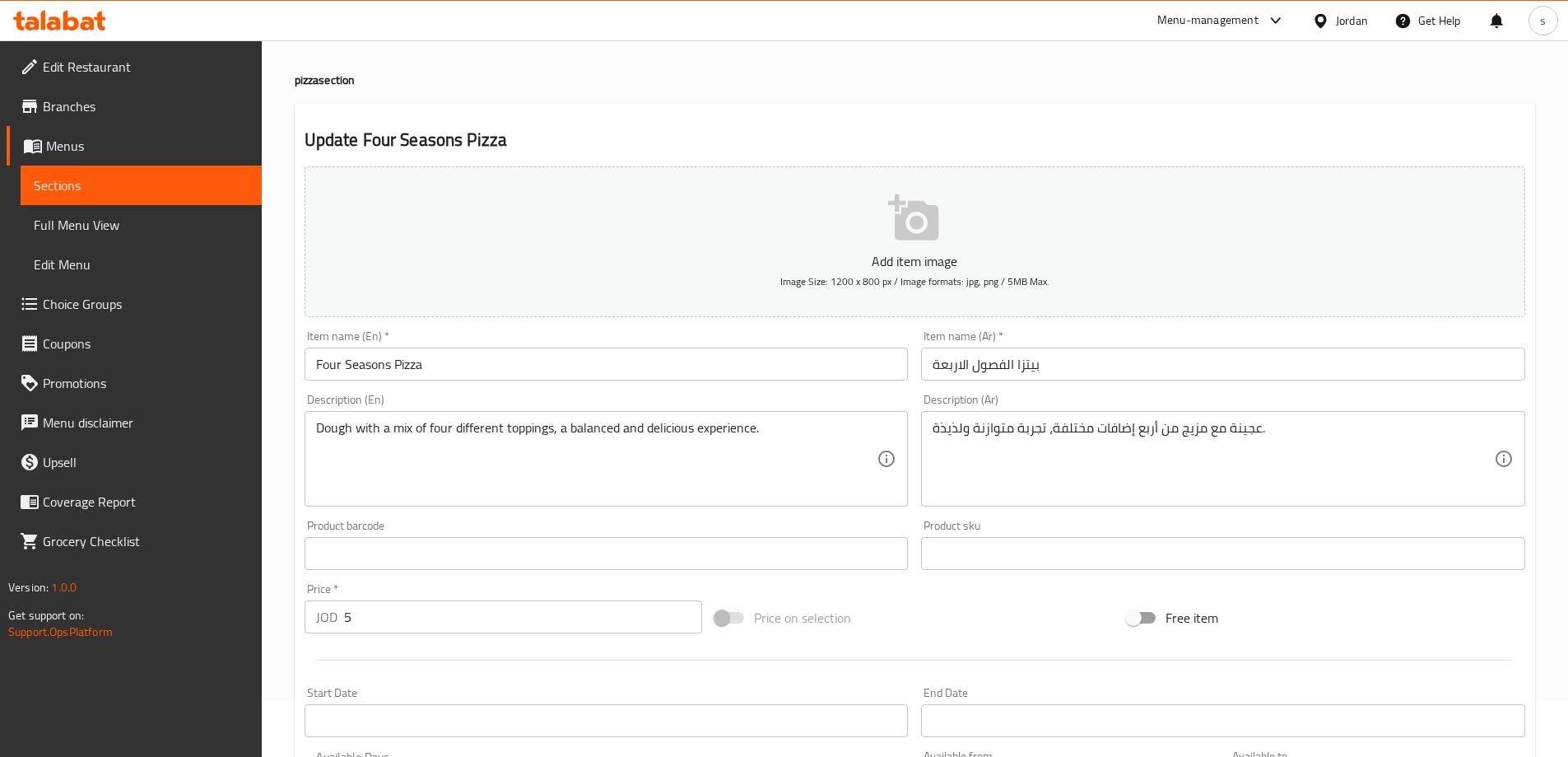
scroll to position [83, 0]
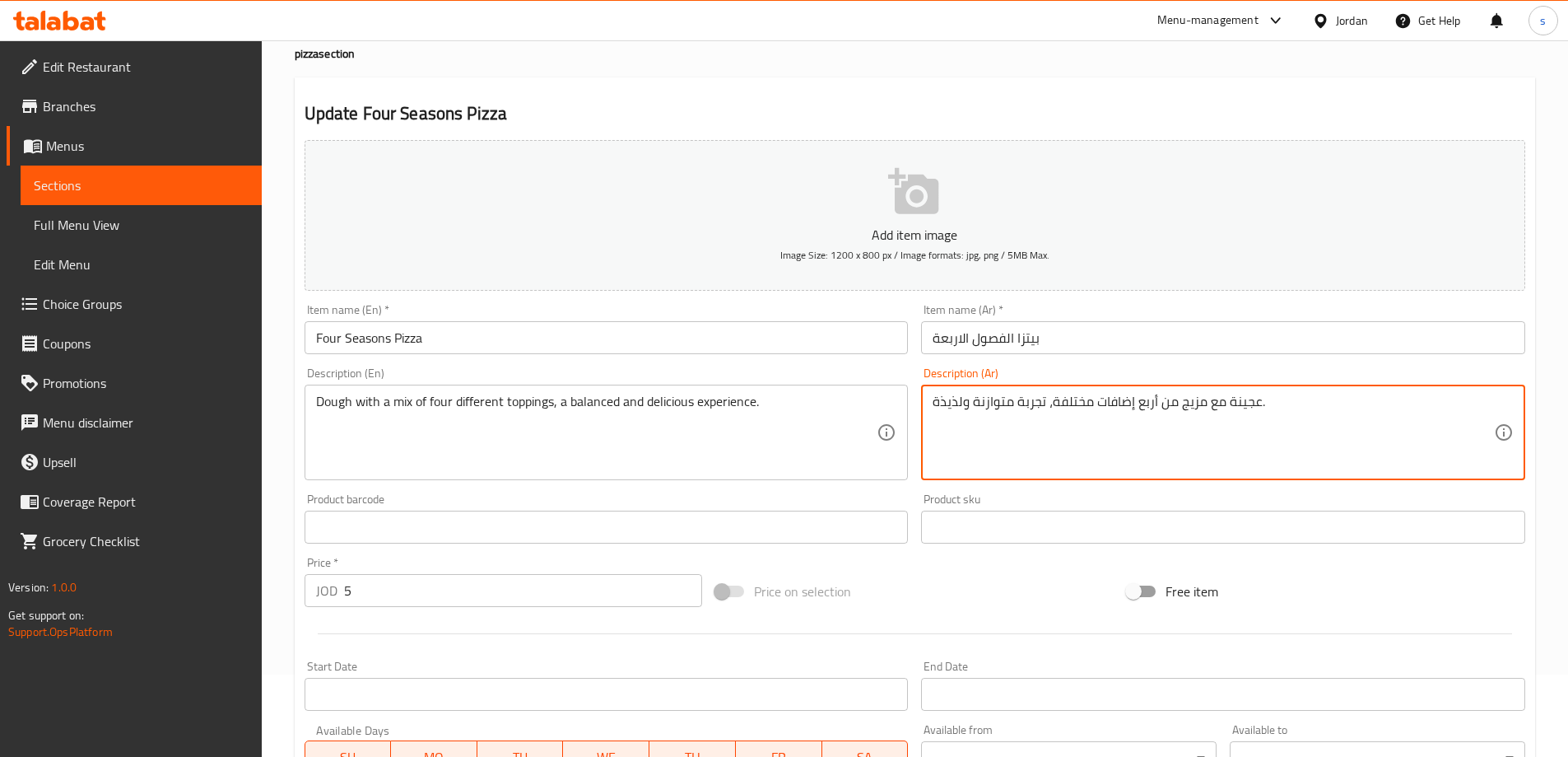
click at [1133, 408] on textarea "عجينة مع مزيج من أربع إضافات مختلفة، تجربة متوازنة ولذيذة." at bounding box center [1213, 433] width 562 height 78
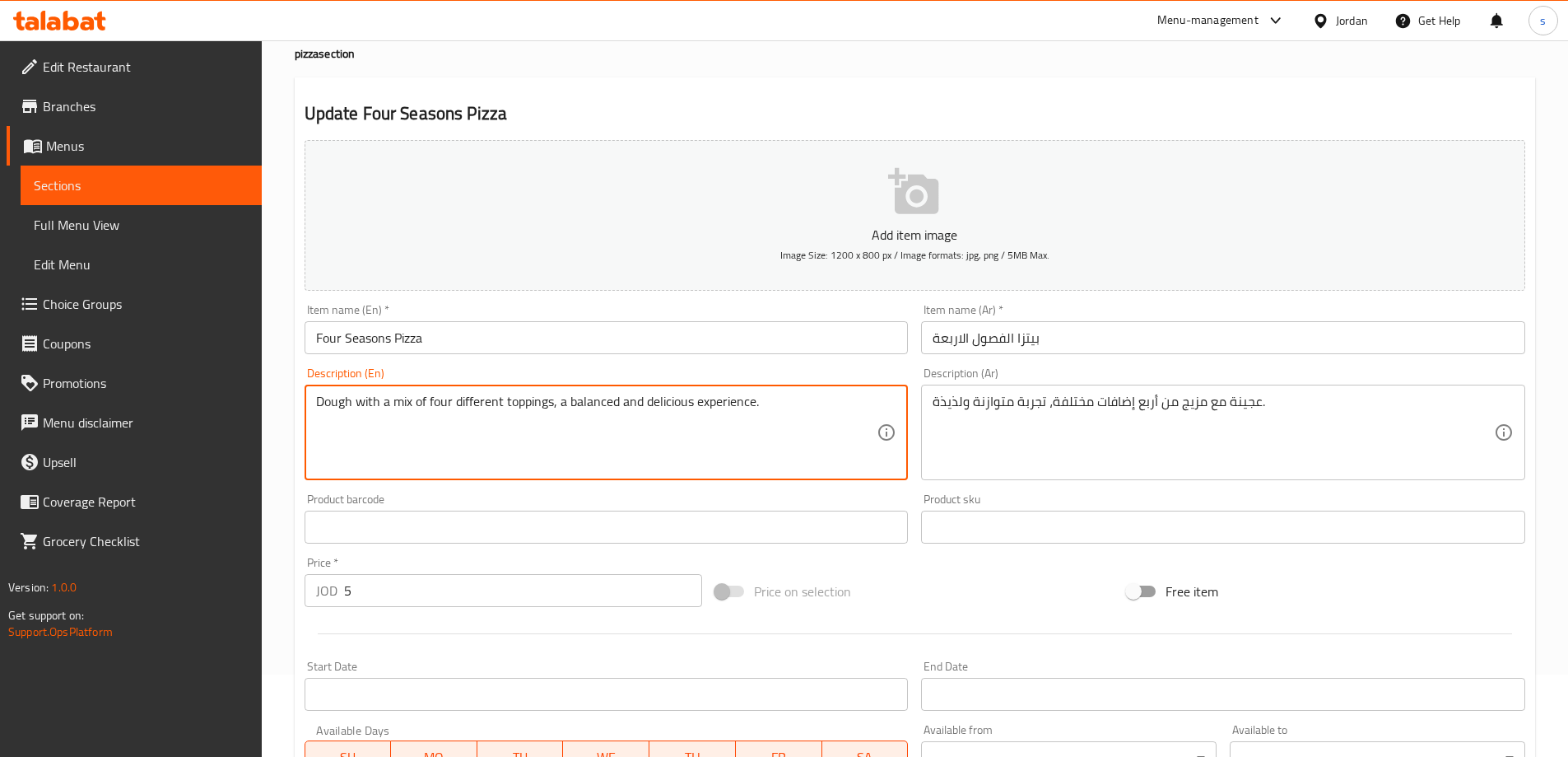
drag, startPoint x: 435, startPoint y: 402, endPoint x: 539, endPoint y: 405, distance: 104.0
click at [578, 407] on textarea "Dough with a mix of four different toppings, a balanced and delicious experienc…" at bounding box center [596, 433] width 562 height 78
drag, startPoint x: 582, startPoint y: 399, endPoint x: 743, endPoint y: 413, distance: 161.6
click at [743, 413] on textarea "Dough with a mix of four different toppings, a balanced and delicious experienc…" at bounding box center [596, 433] width 562 height 78
click at [774, 405] on textarea "Dough with a mix of four different toppings, a balanced and delicious experienc…" at bounding box center [596, 433] width 562 height 78
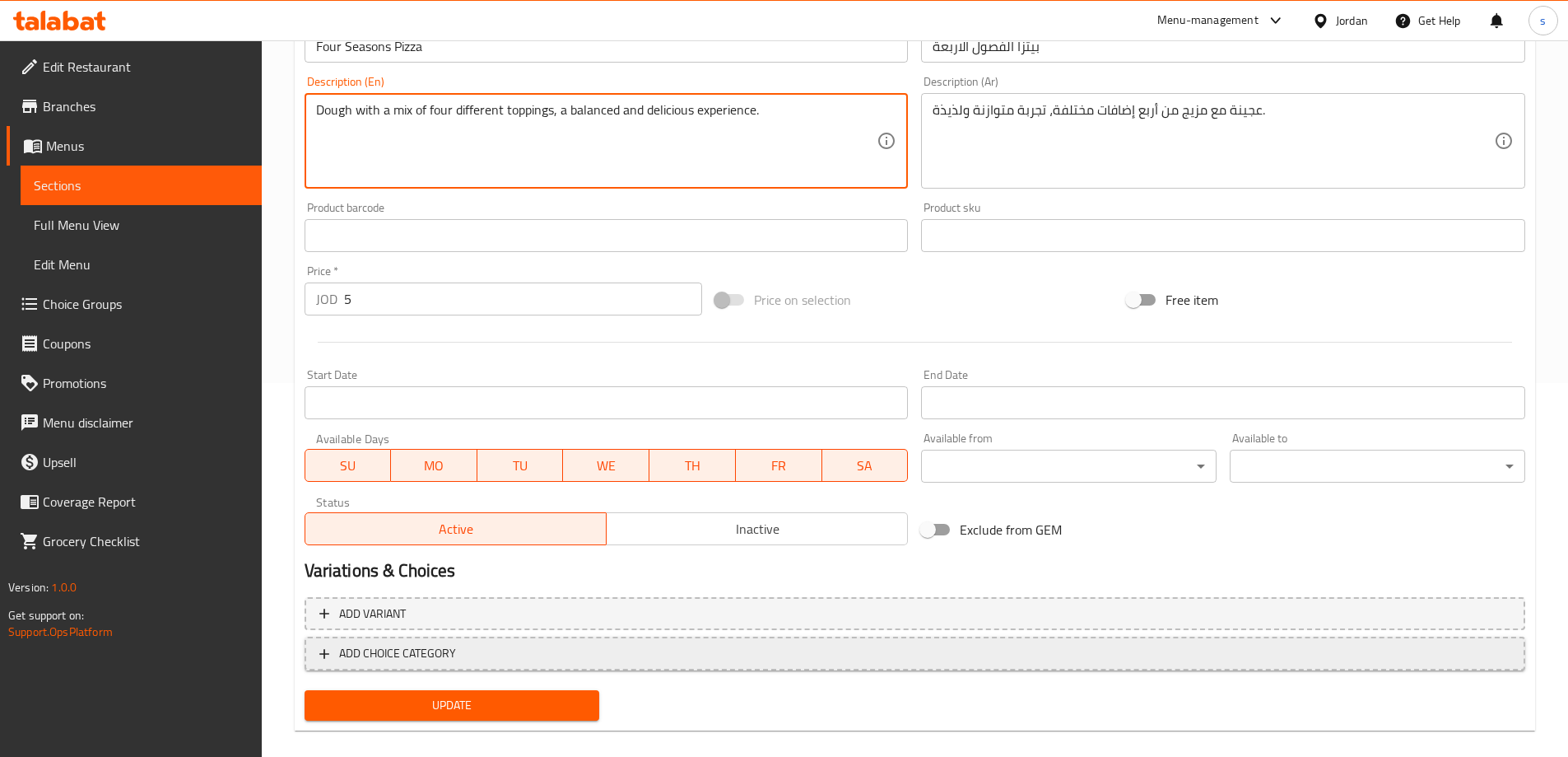
scroll to position [394, 0]
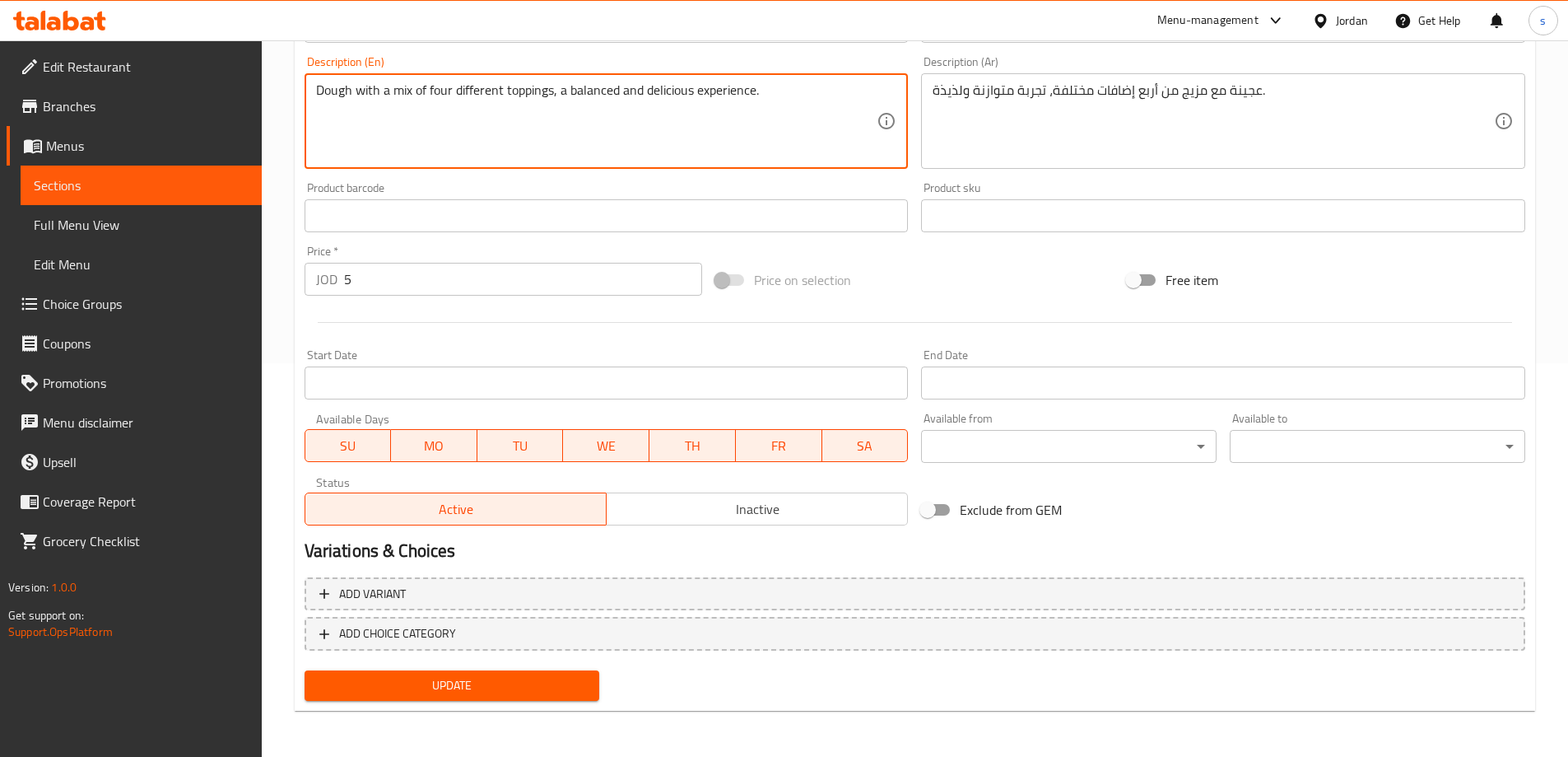
click at [403, 695] on span "Update" at bounding box center [452, 686] width 269 height 21
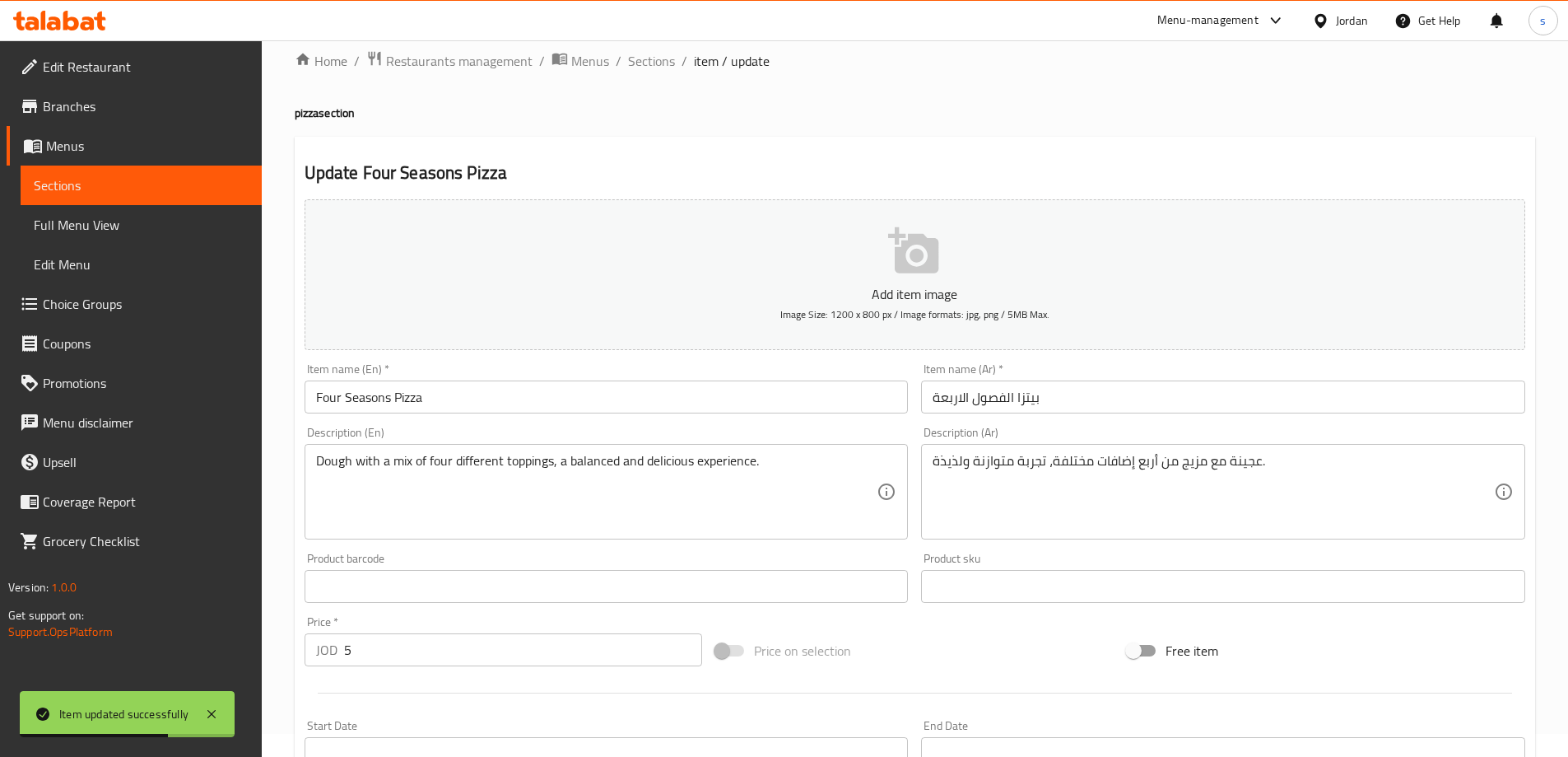
scroll to position [0, 0]
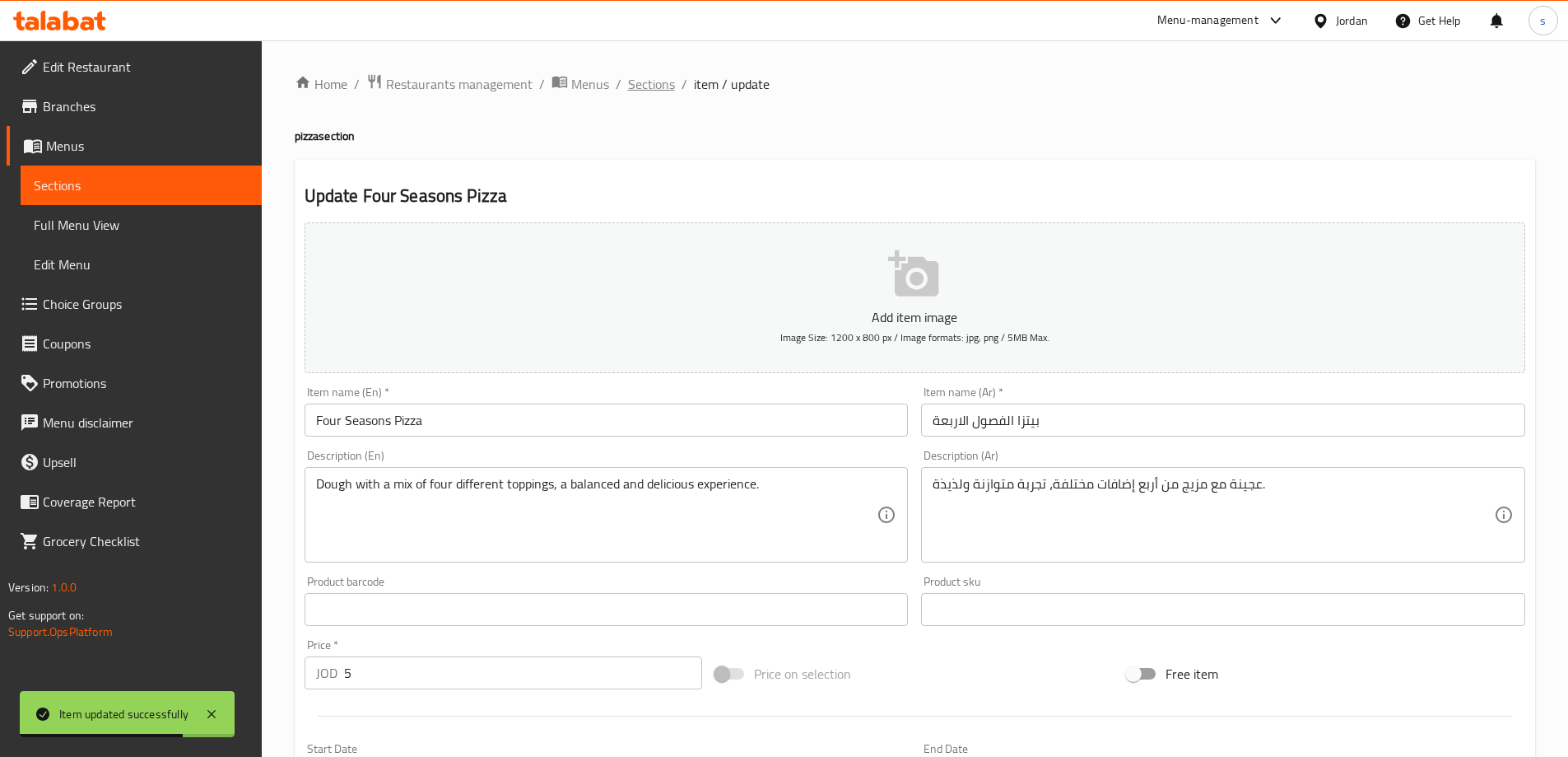
click at [642, 83] on span "Sections" at bounding box center [651, 84] width 47 height 20
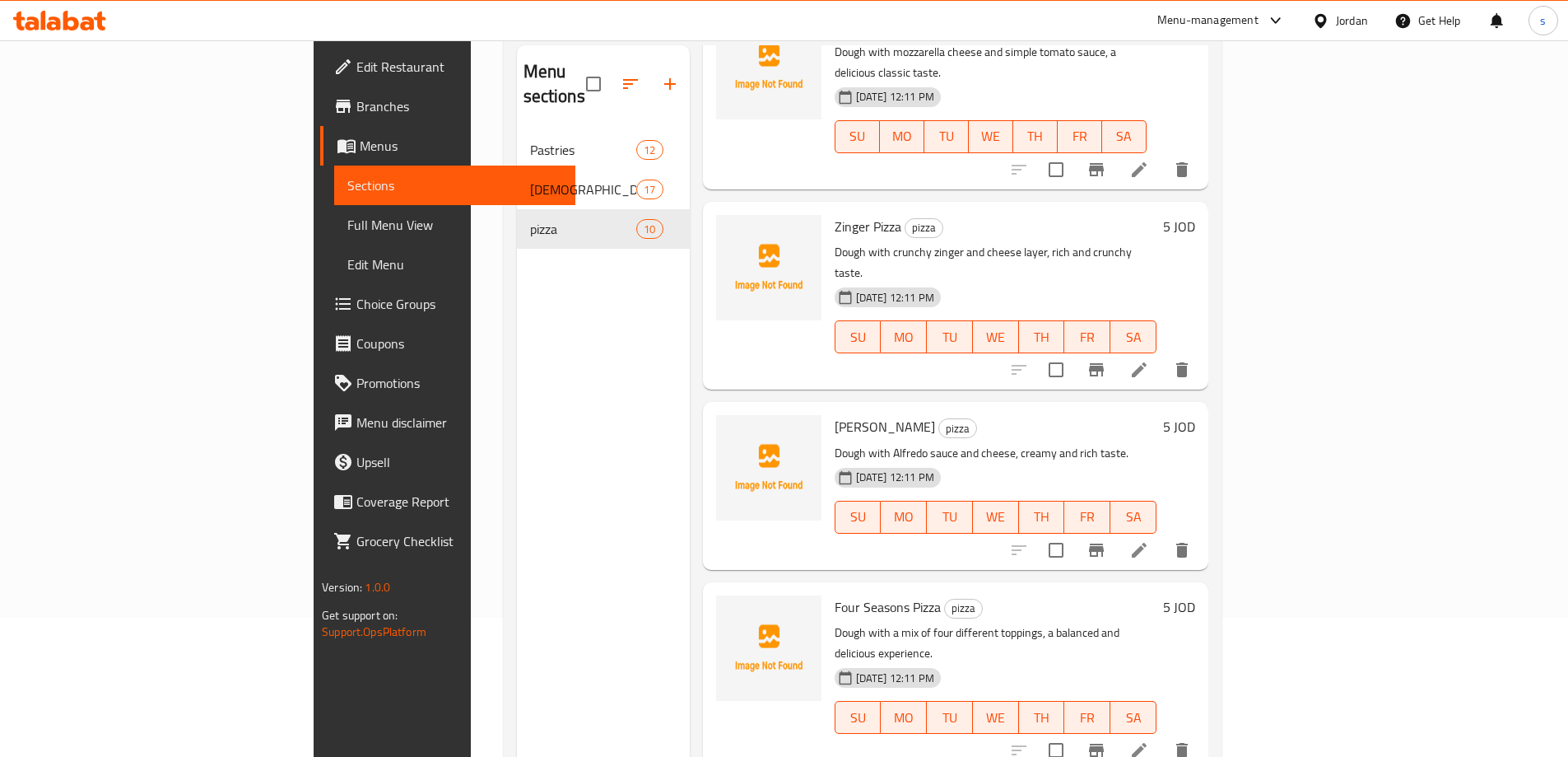
scroll to position [230, 0]
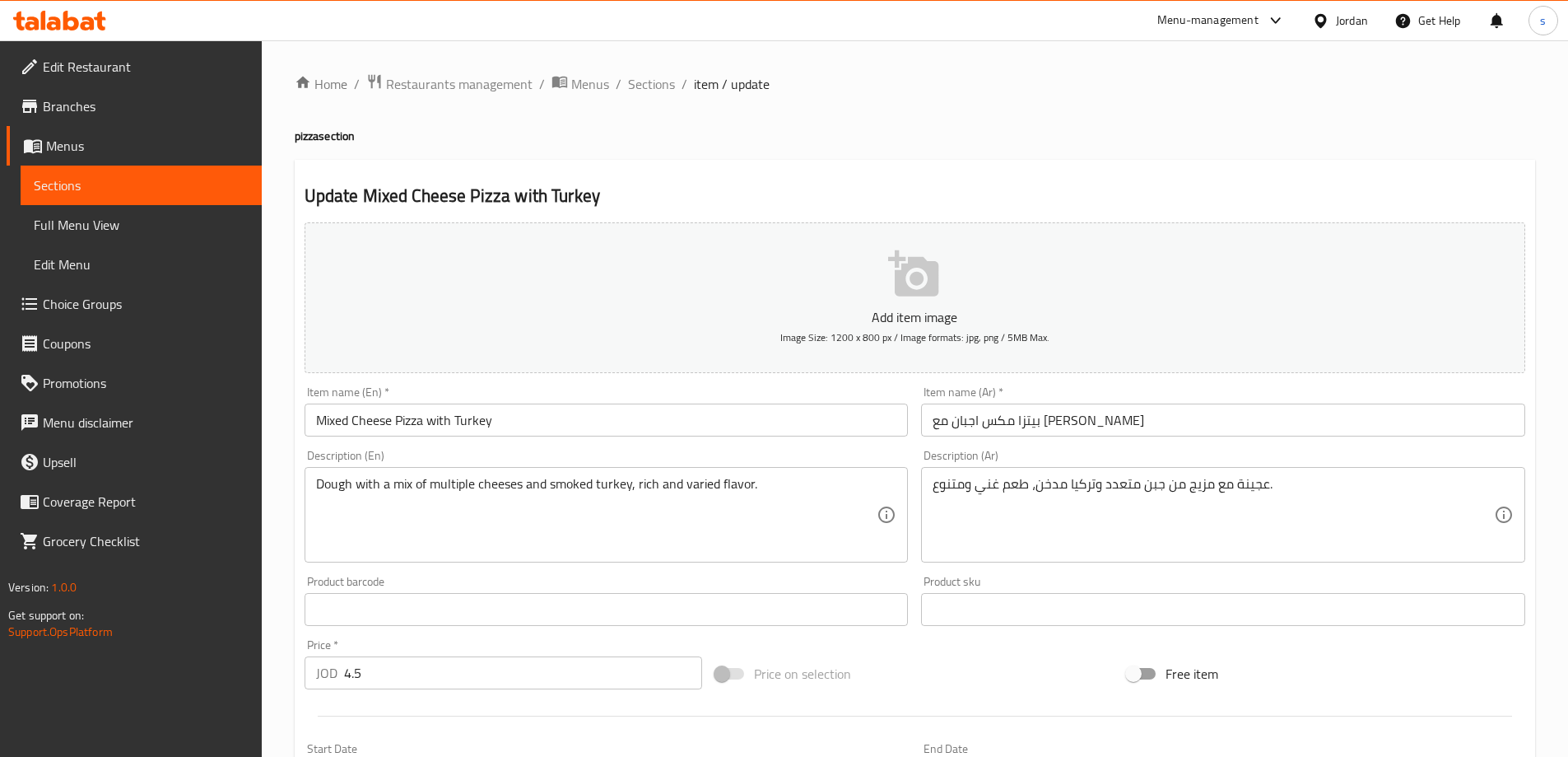
scroll to position [83, 0]
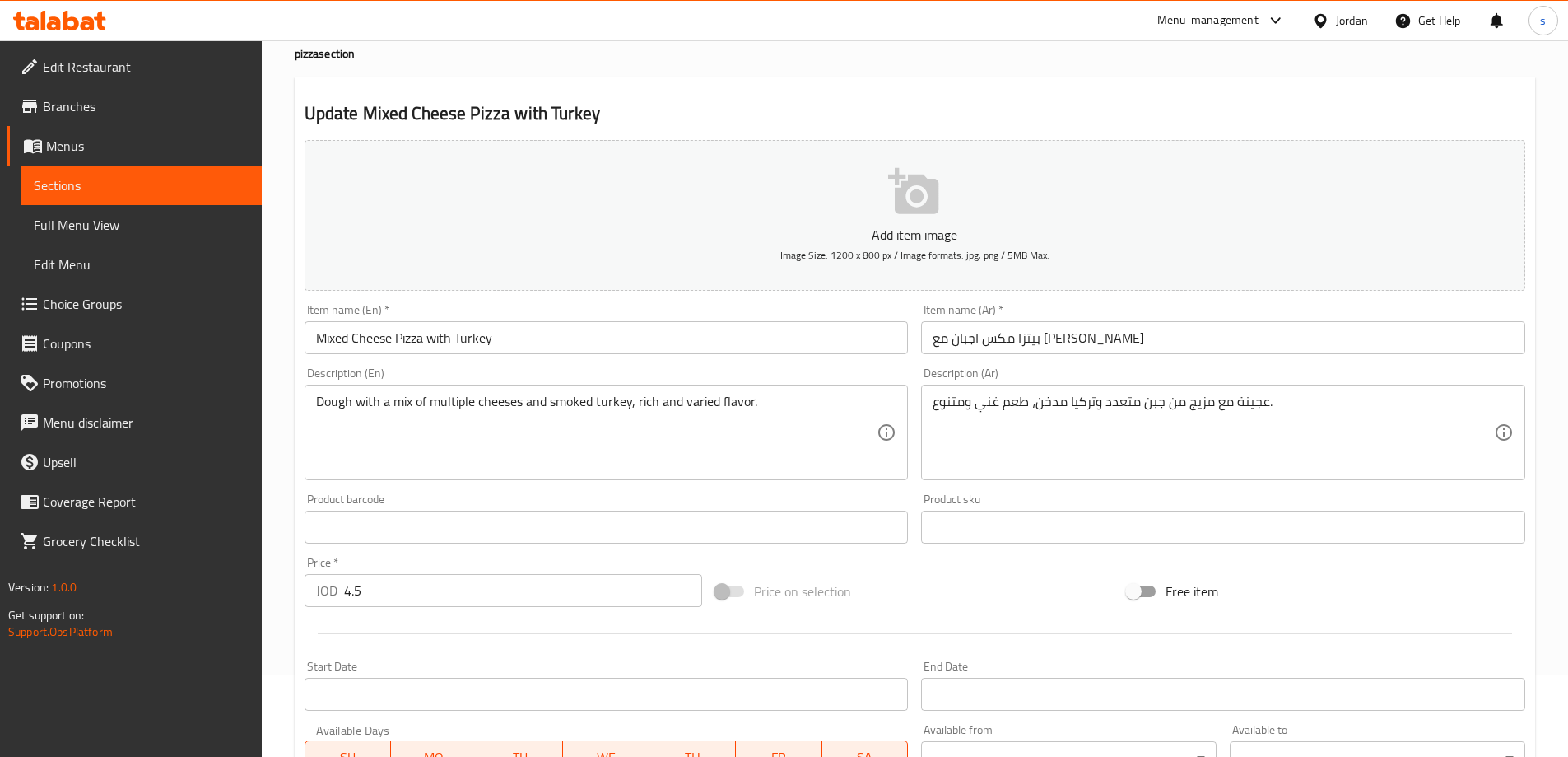
click at [959, 349] on input "بيتزا مكس اجبان مع تيركي" at bounding box center [1224, 338] width 605 height 33
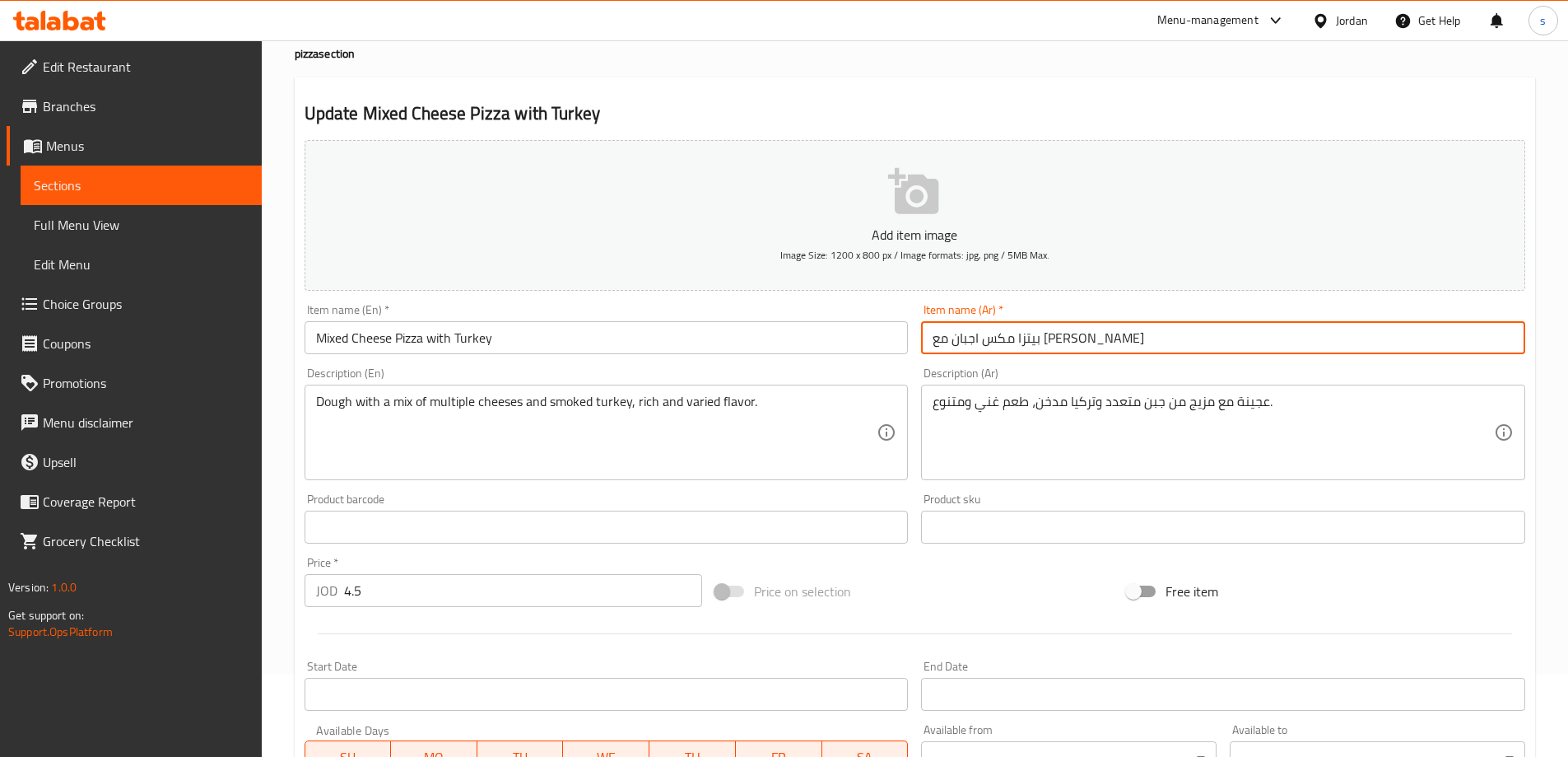
click at [958, 341] on input "بيتزا مكس اجبان مع تيركي" at bounding box center [1224, 338] width 605 height 33
type input "بيتزا مكس اجبان مع تركي"
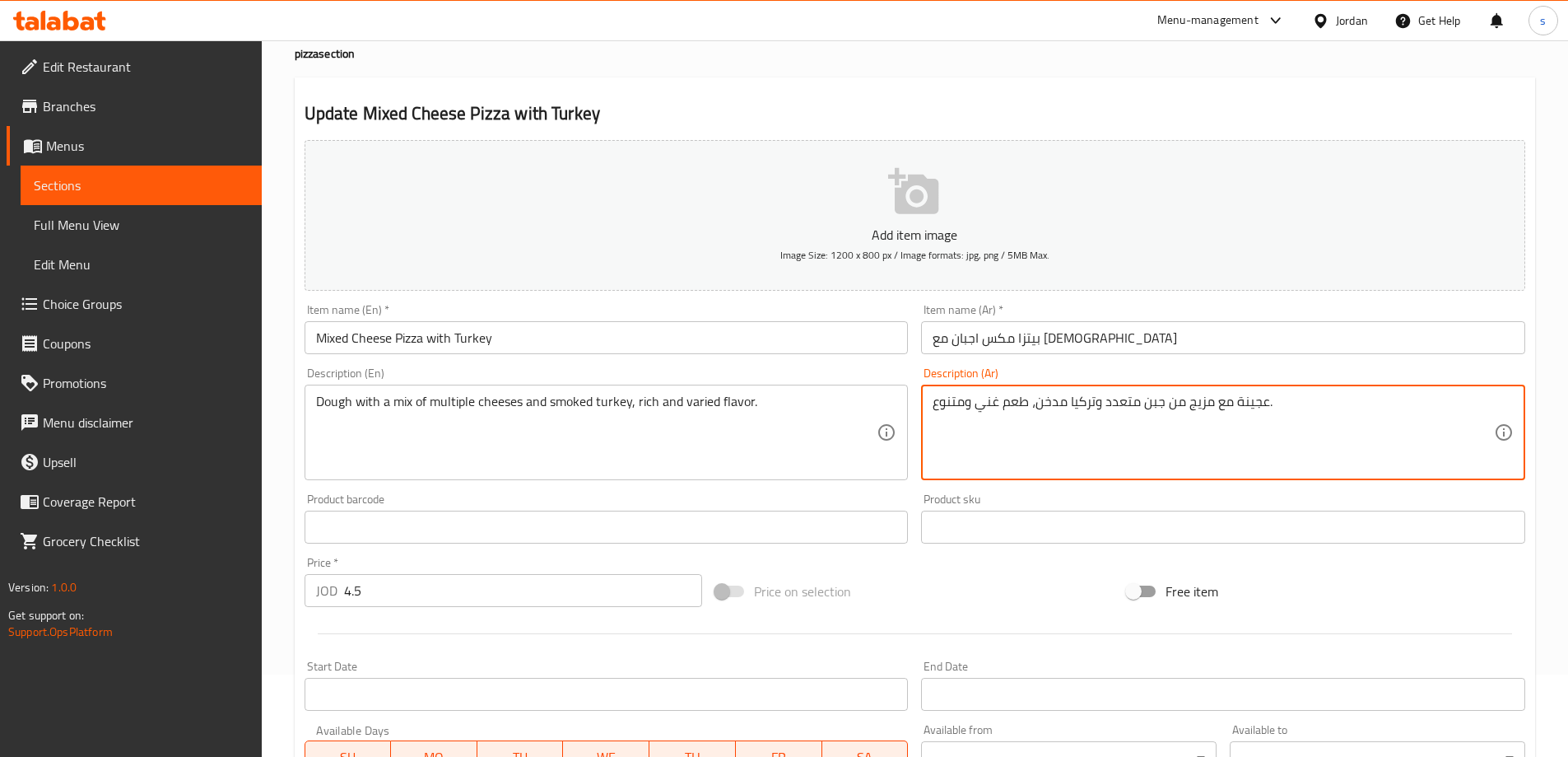
click at [1059, 345] on input "بيتزا مكس اجبان مع تركي" at bounding box center [1224, 338] width 605 height 33
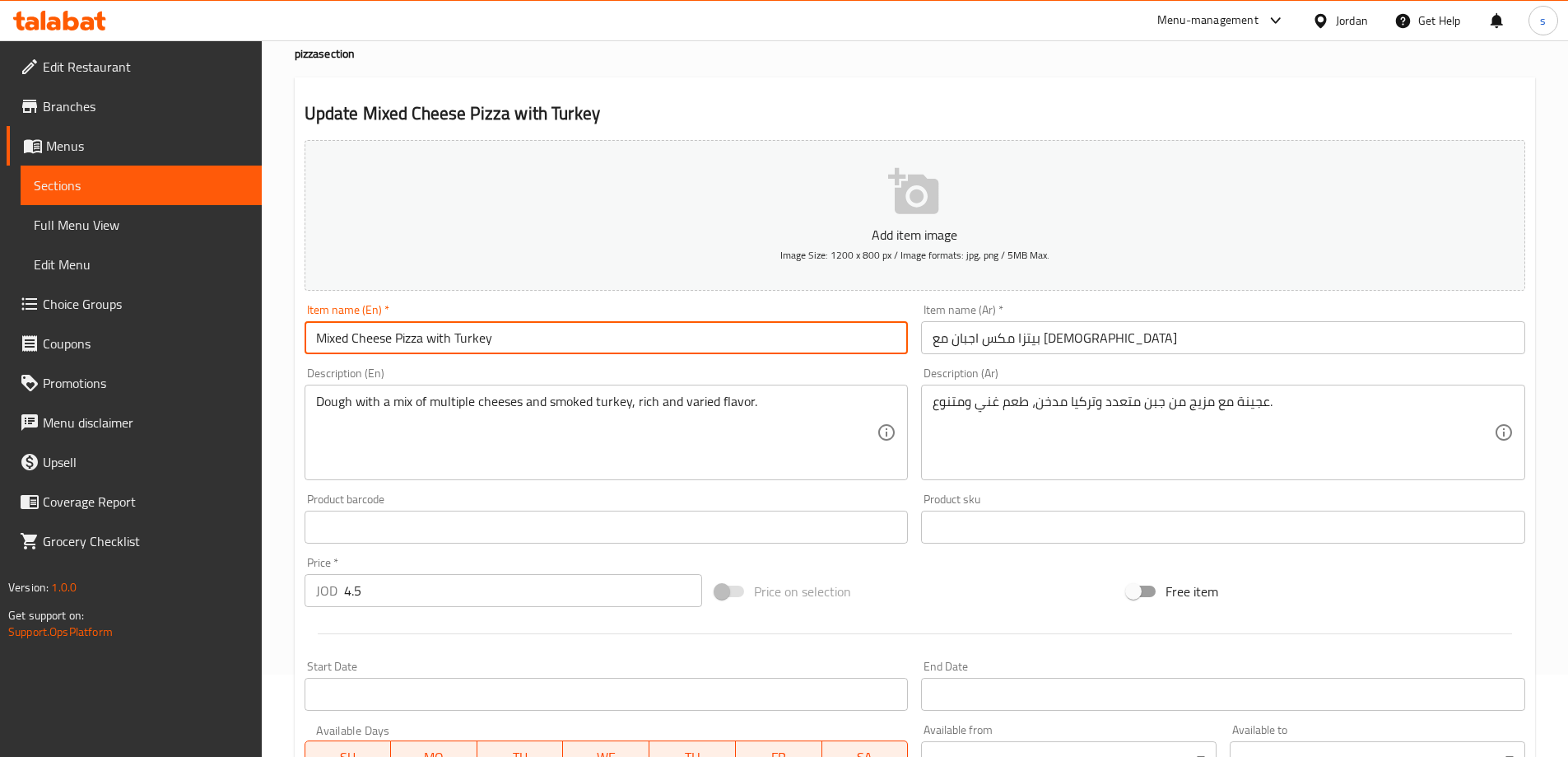
click at [347, 340] on input "Mixed Cheese Pizza with Turkey" at bounding box center [607, 338] width 605 height 33
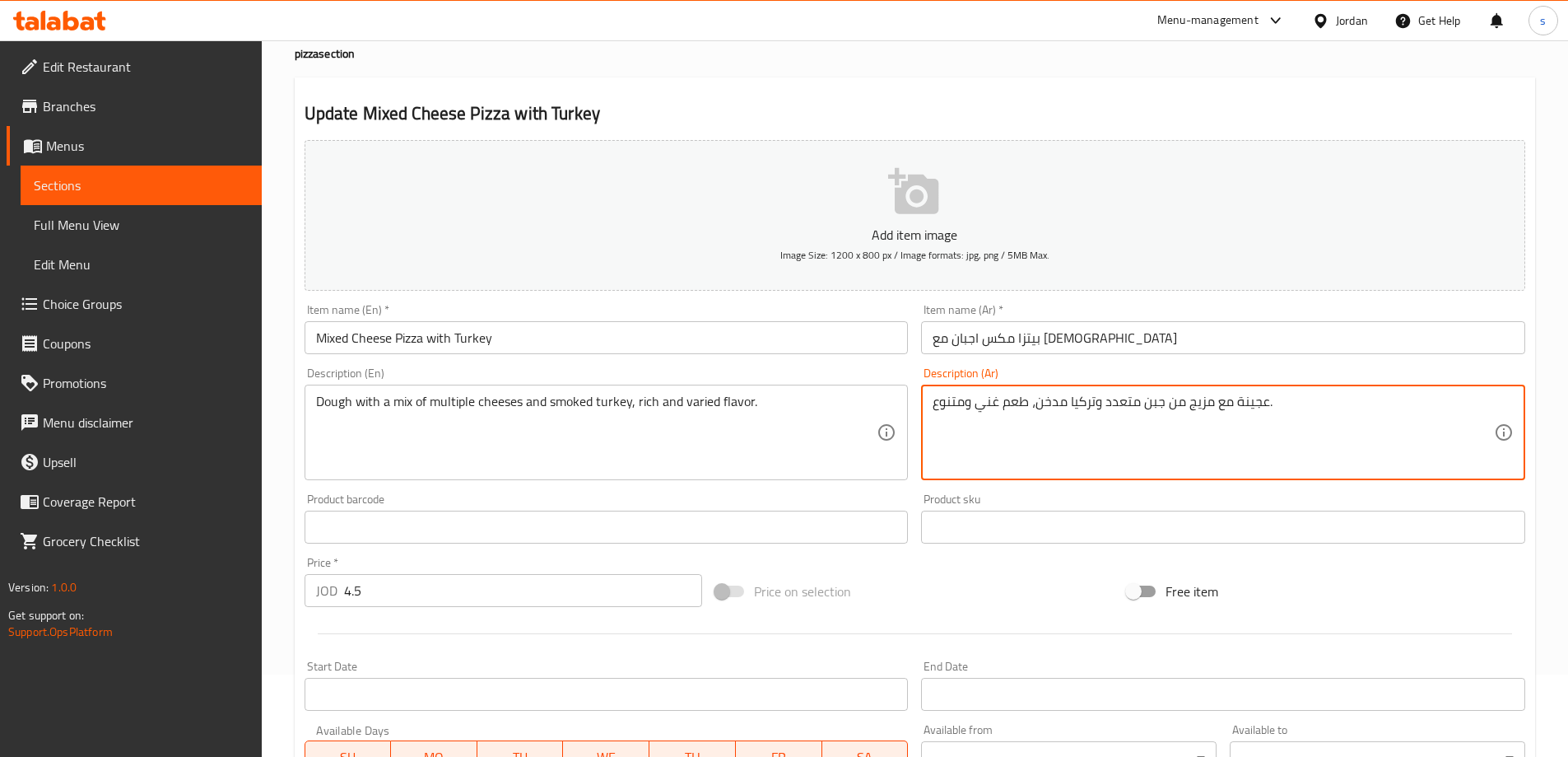
click at [1065, 406] on textarea "عجينة مع مزيج من جبن متعدد وتركيا مدخن، طعم غني ومتنوع." at bounding box center [1213, 433] width 562 height 78
click at [1070, 403] on textarea "عجينة مع مزيج من جبن متعدد وتركيا مدخن، طعم غني ومتنوع." at bounding box center [1213, 433] width 562 height 78
click at [1052, 414] on textarea "عجينة مع مزيج من جبن متعدد وتركي مدخن، طعم غني ومتنوع." at bounding box center [1213, 433] width 562 height 78
click at [1122, 403] on textarea "عجينة مع مزيج من جبن متعدد وتركي مدخن، طعم غني ومتنوع." at bounding box center [1213, 433] width 562 height 78
click at [984, 420] on textarea "عجينة مع مزيج من جبن متعدد وتركي مدخن، طعم غني ومتنوع." at bounding box center [1213, 433] width 562 height 78
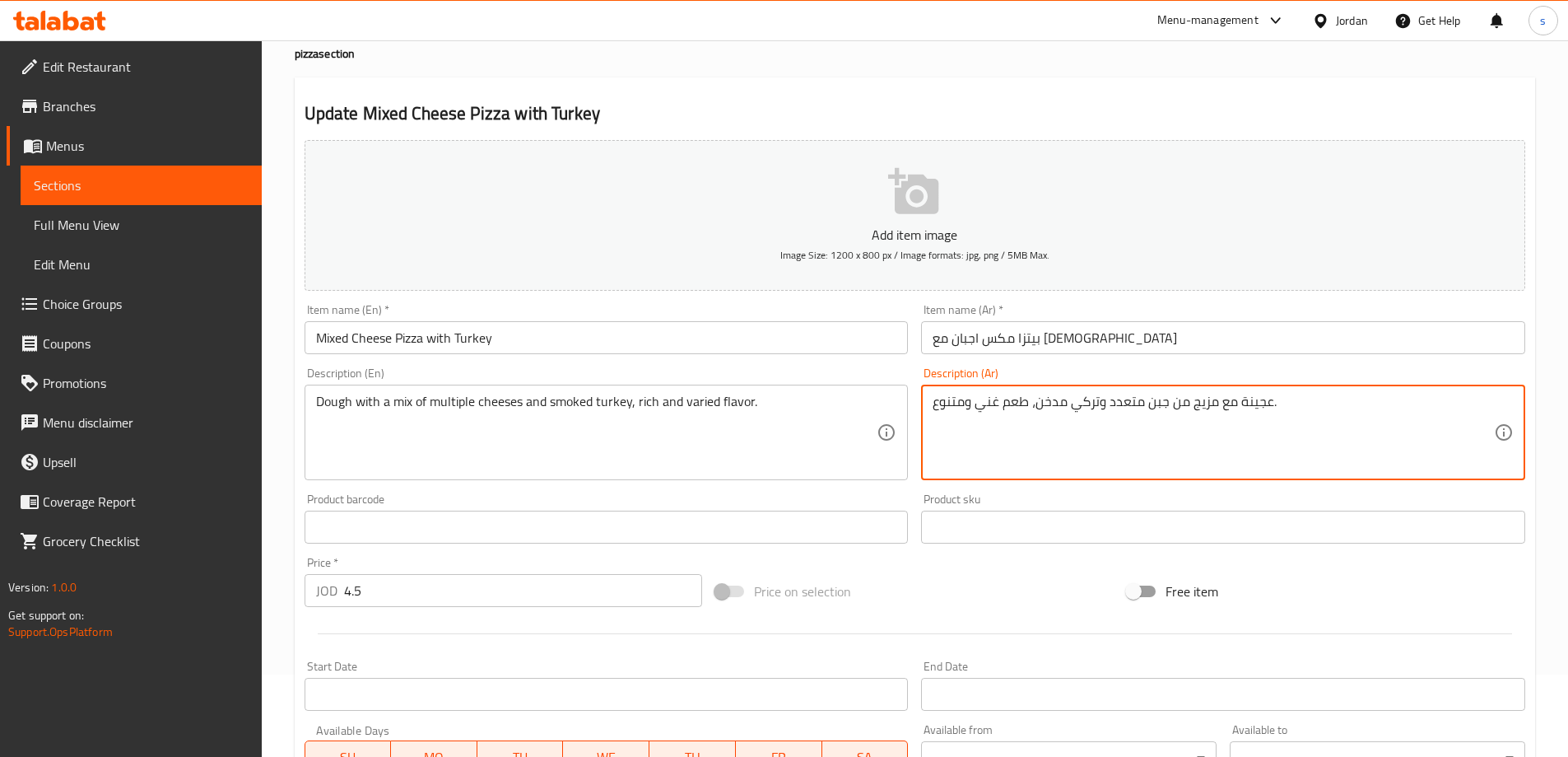
type textarea "عجينة مع مزيج من جبن متعدد وتركي مدخن، طعم غني ومتنوع."
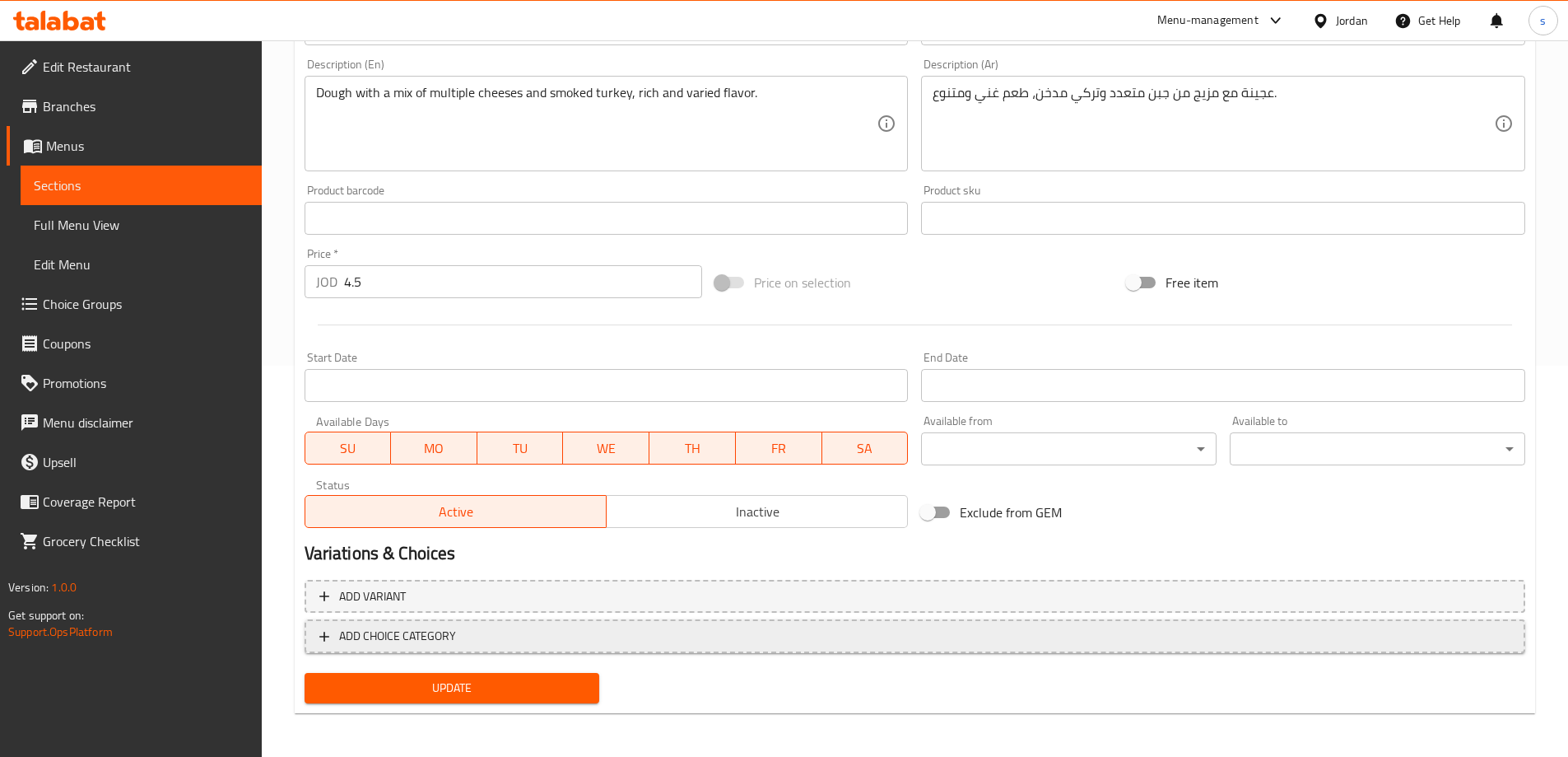
scroll to position [394, 0]
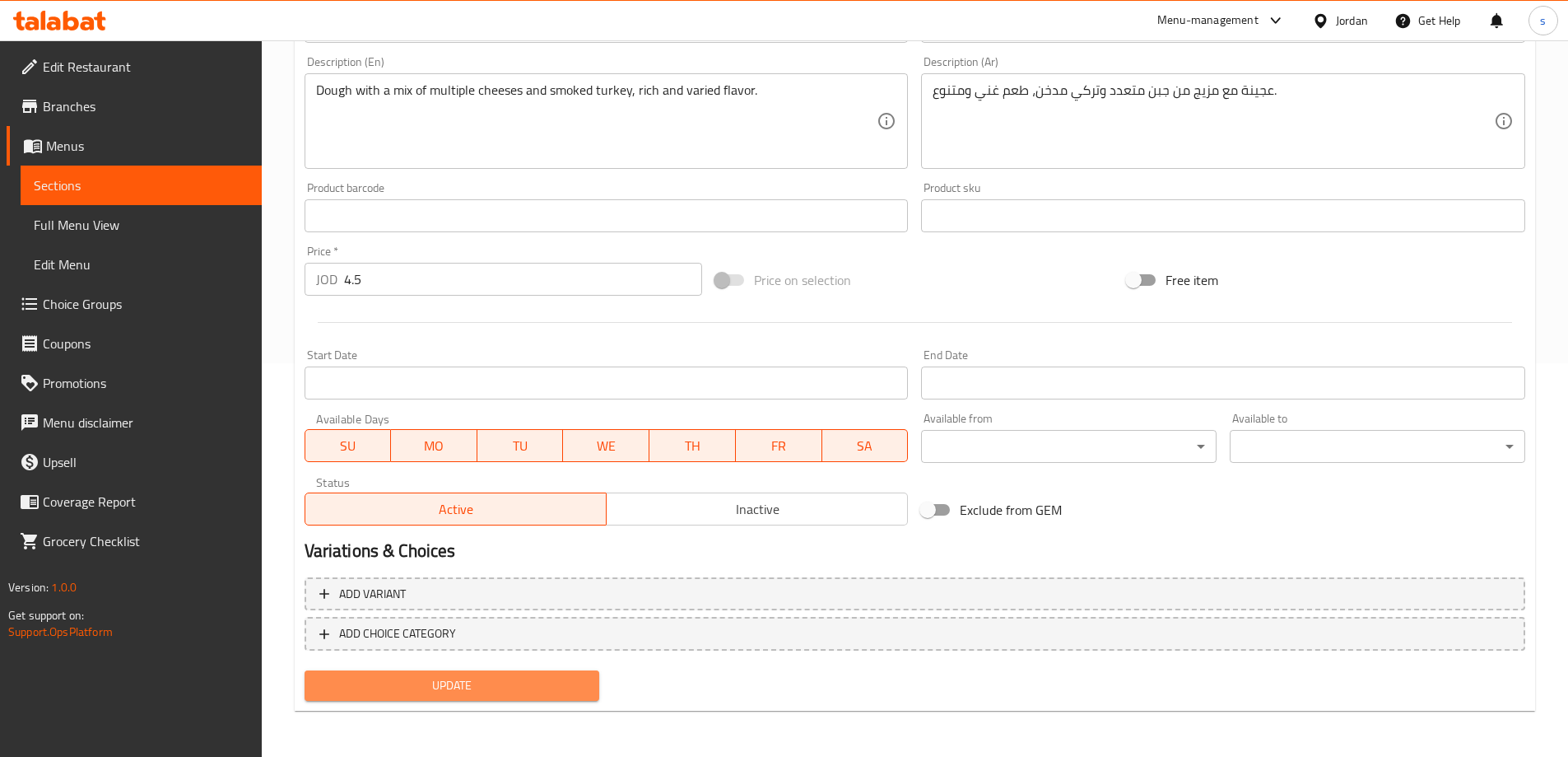
click at [446, 682] on span "Update" at bounding box center [452, 686] width 269 height 21
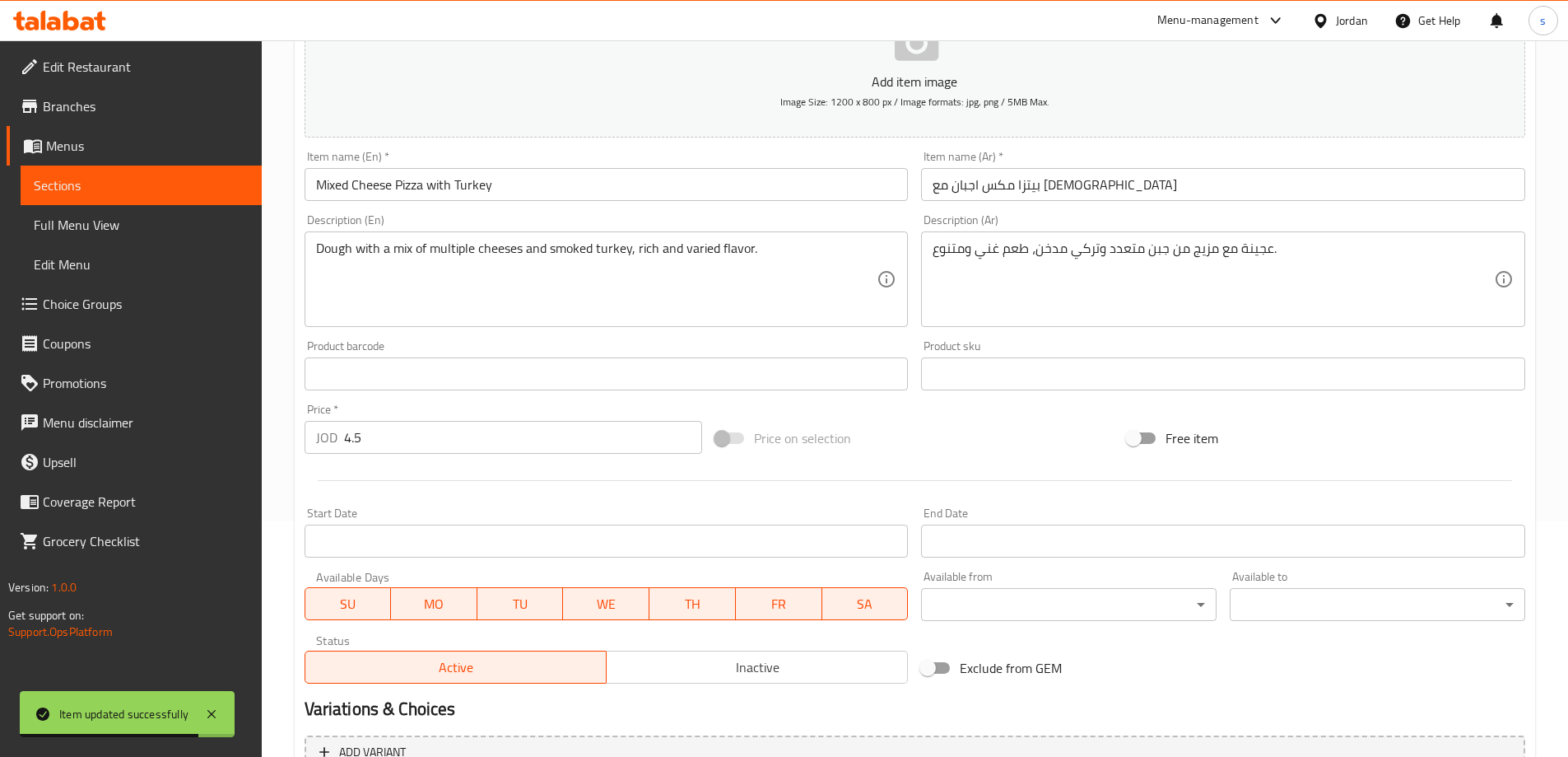
scroll to position [65, 0]
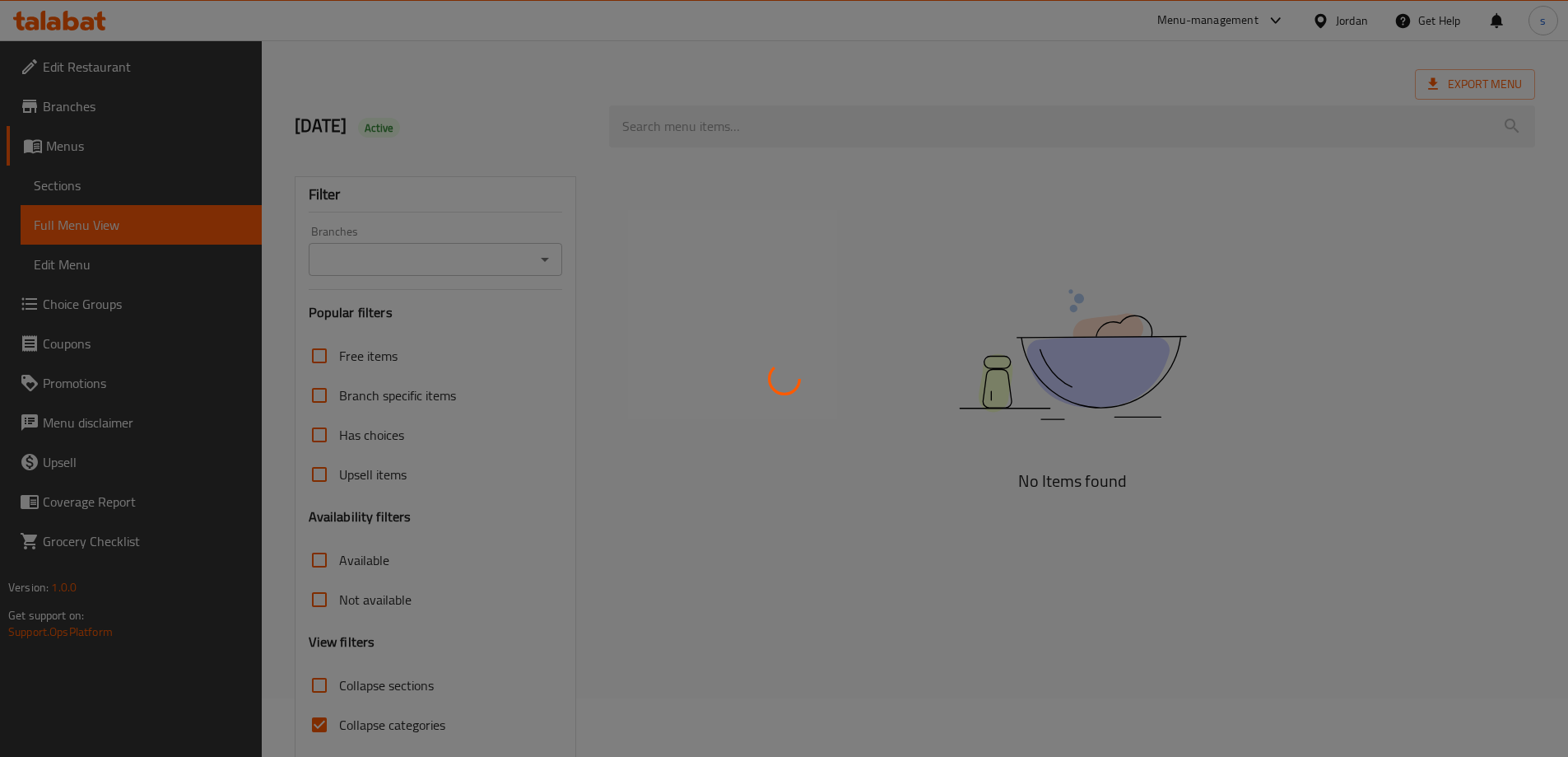
scroll to position [120, 0]
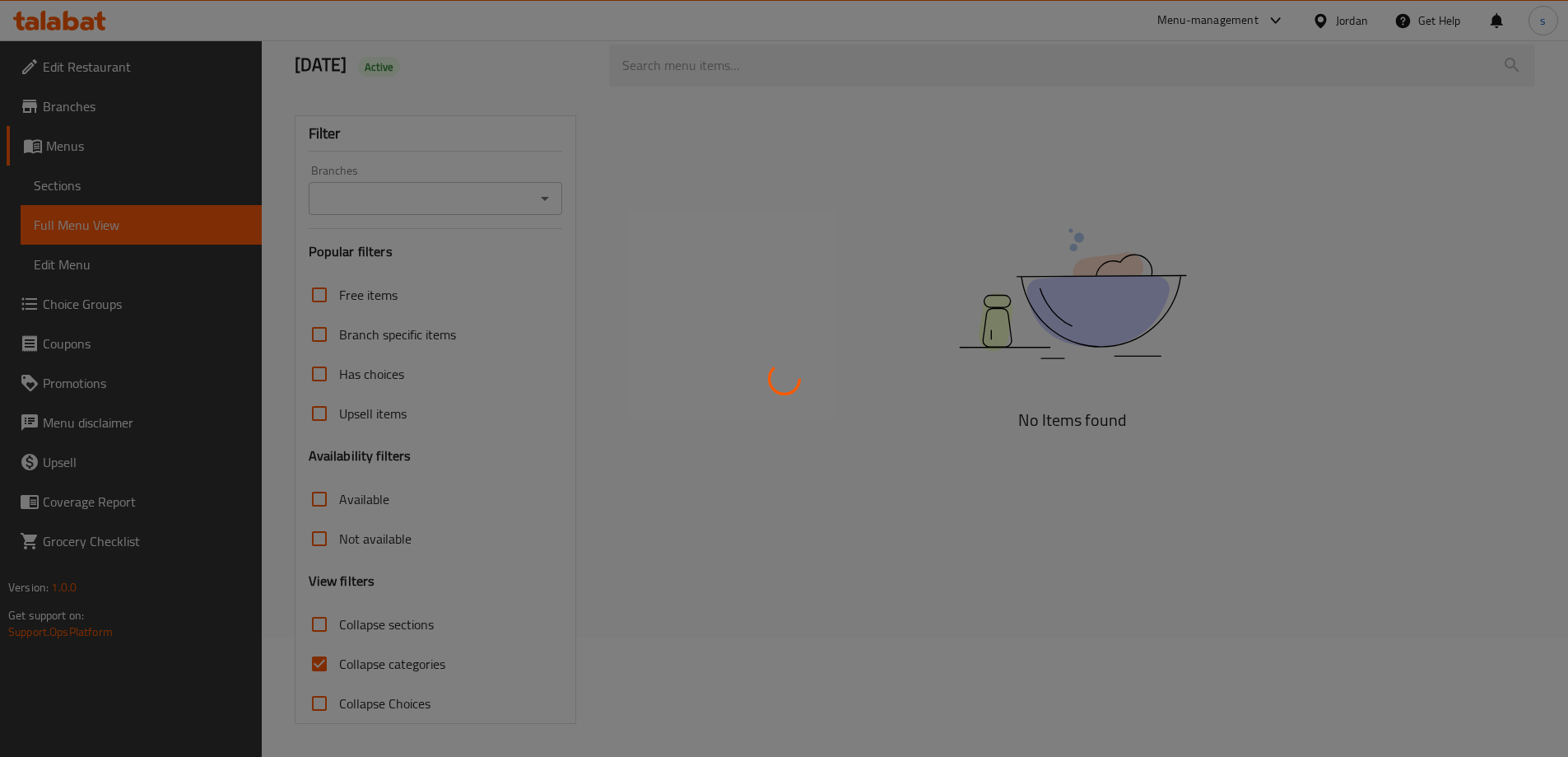
click at [322, 663] on div at bounding box center [784, 378] width 1568 height 757
click at [881, 336] on div at bounding box center [784, 378] width 1568 height 757
click at [715, 308] on div at bounding box center [784, 378] width 1568 height 757
click at [687, 240] on div at bounding box center [784, 378] width 1568 height 757
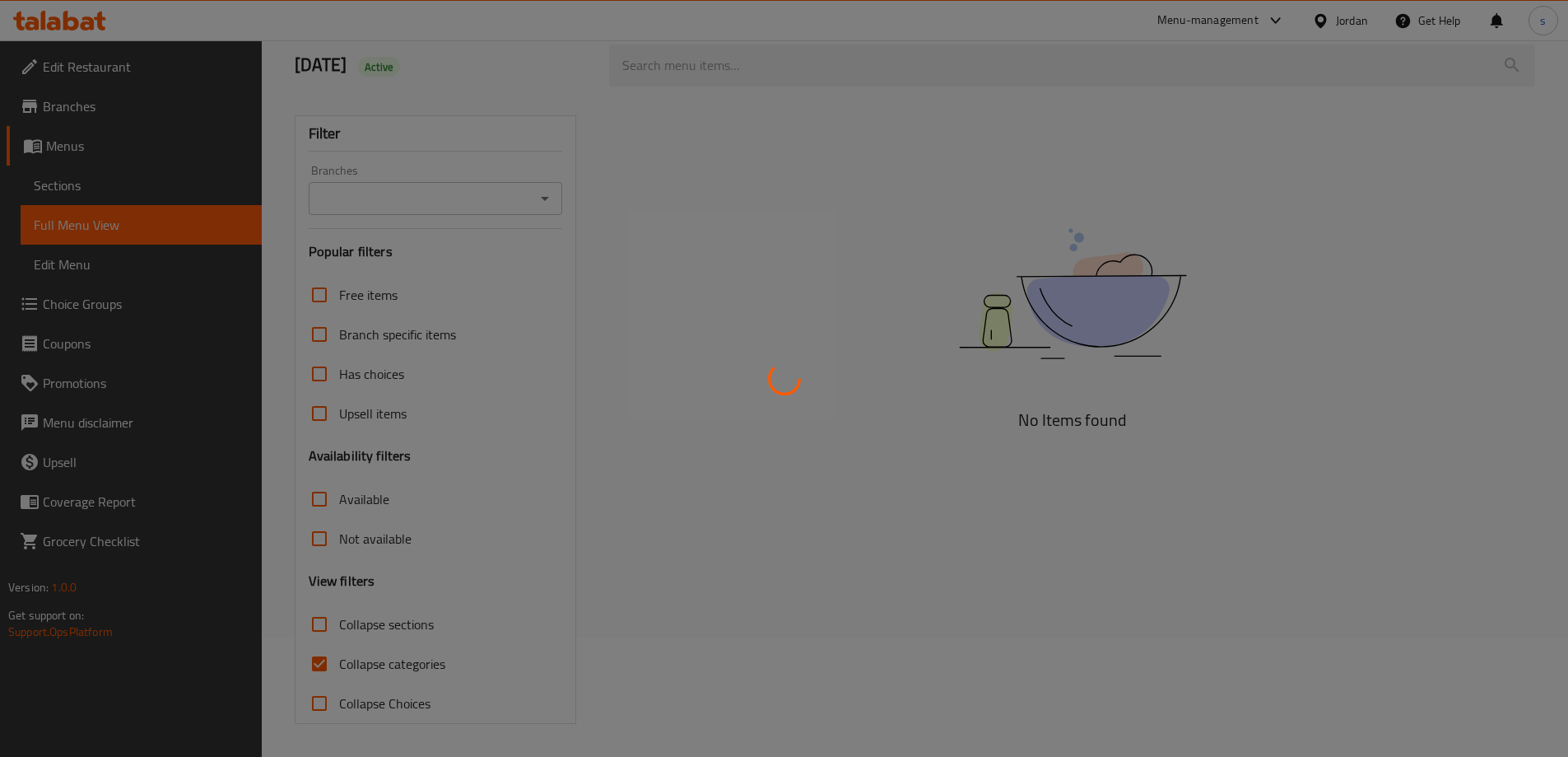
click at [687, 240] on div at bounding box center [784, 378] width 1568 height 757
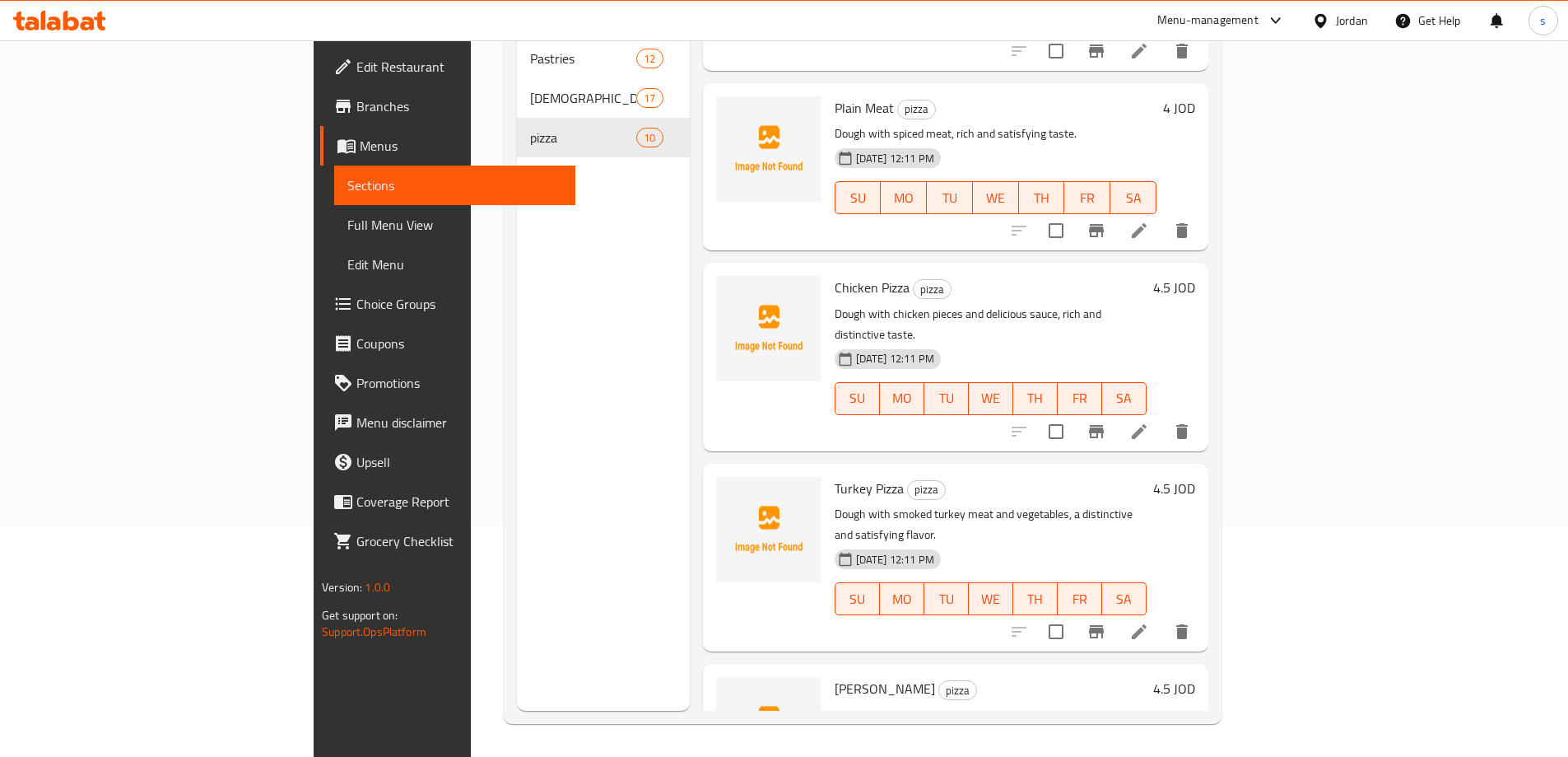
scroll to position [412, 0]
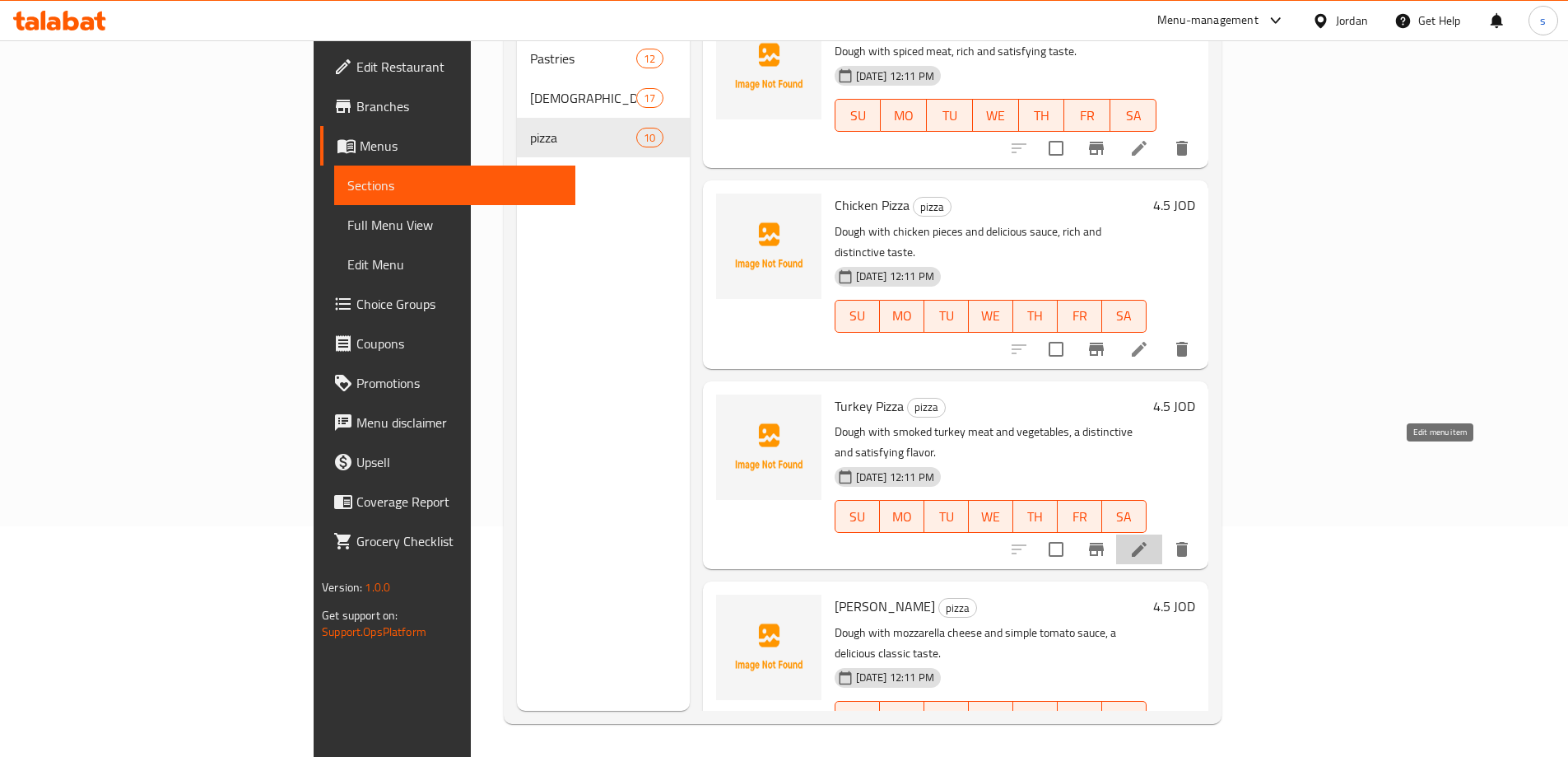
click at [1150, 539] on icon at bounding box center [1139, 549] width 20 height 20
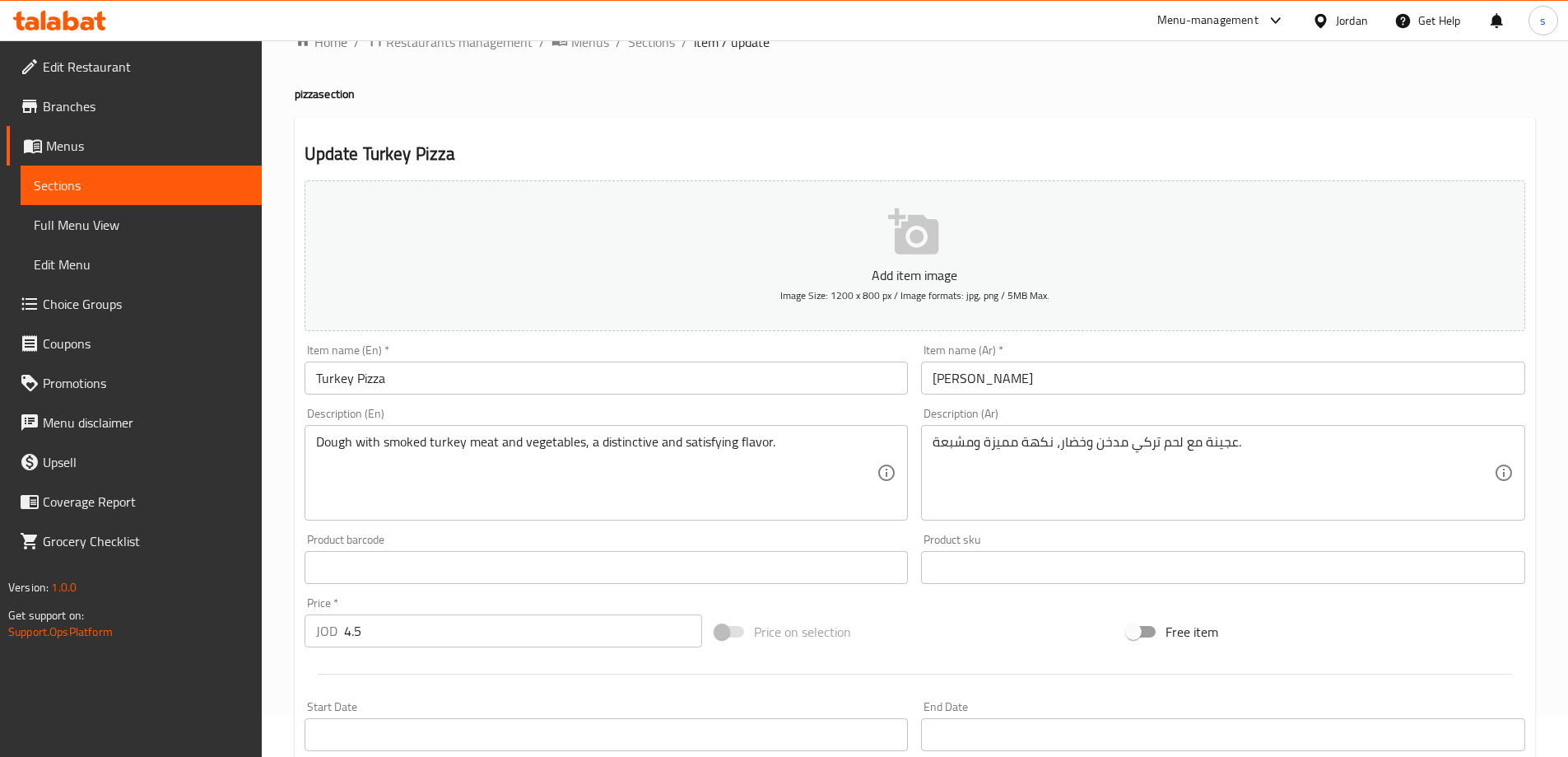
scroll to position [83, 0]
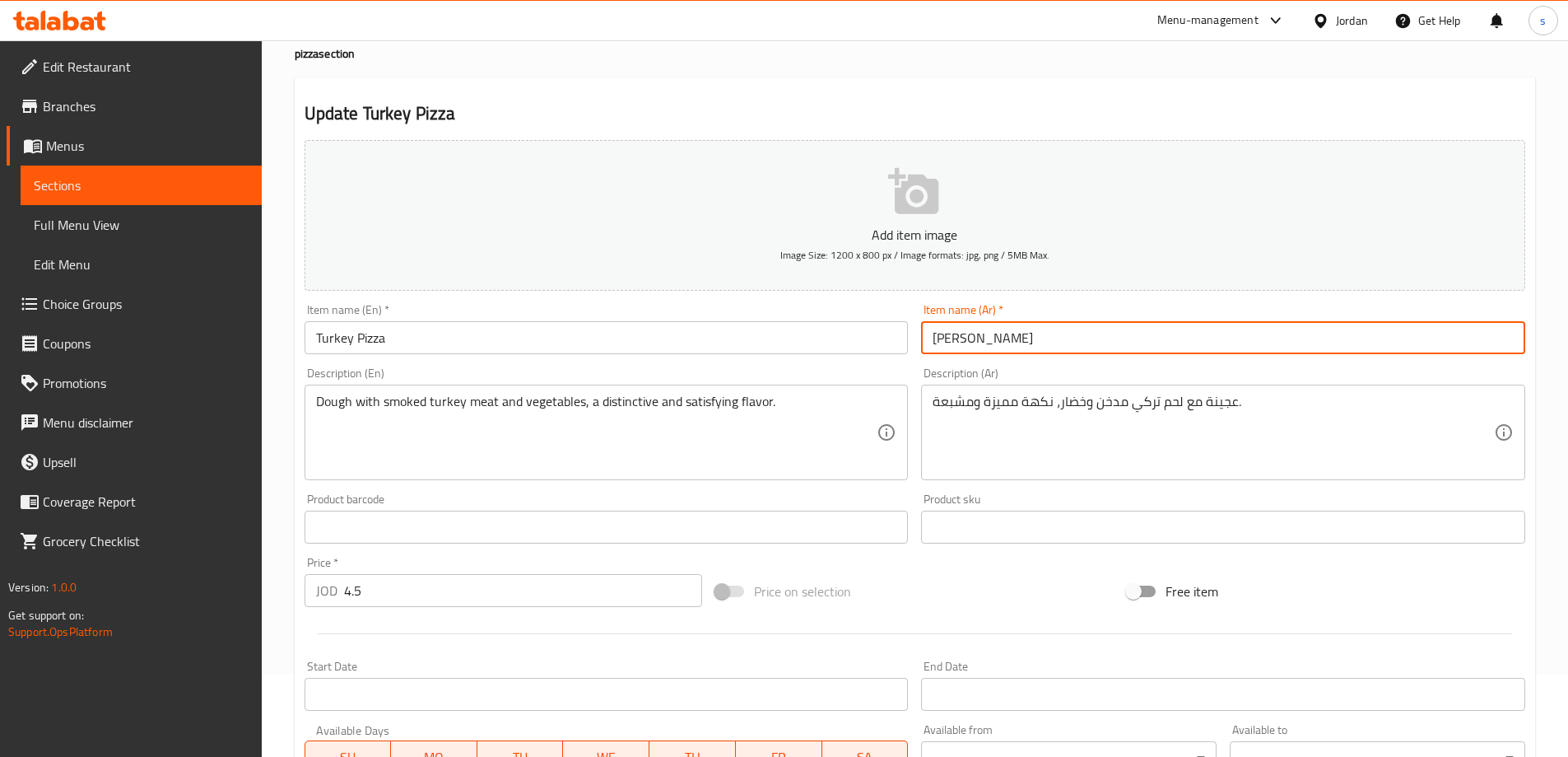
click at [960, 342] on input "[PERSON_NAME]" at bounding box center [1224, 338] width 605 height 33
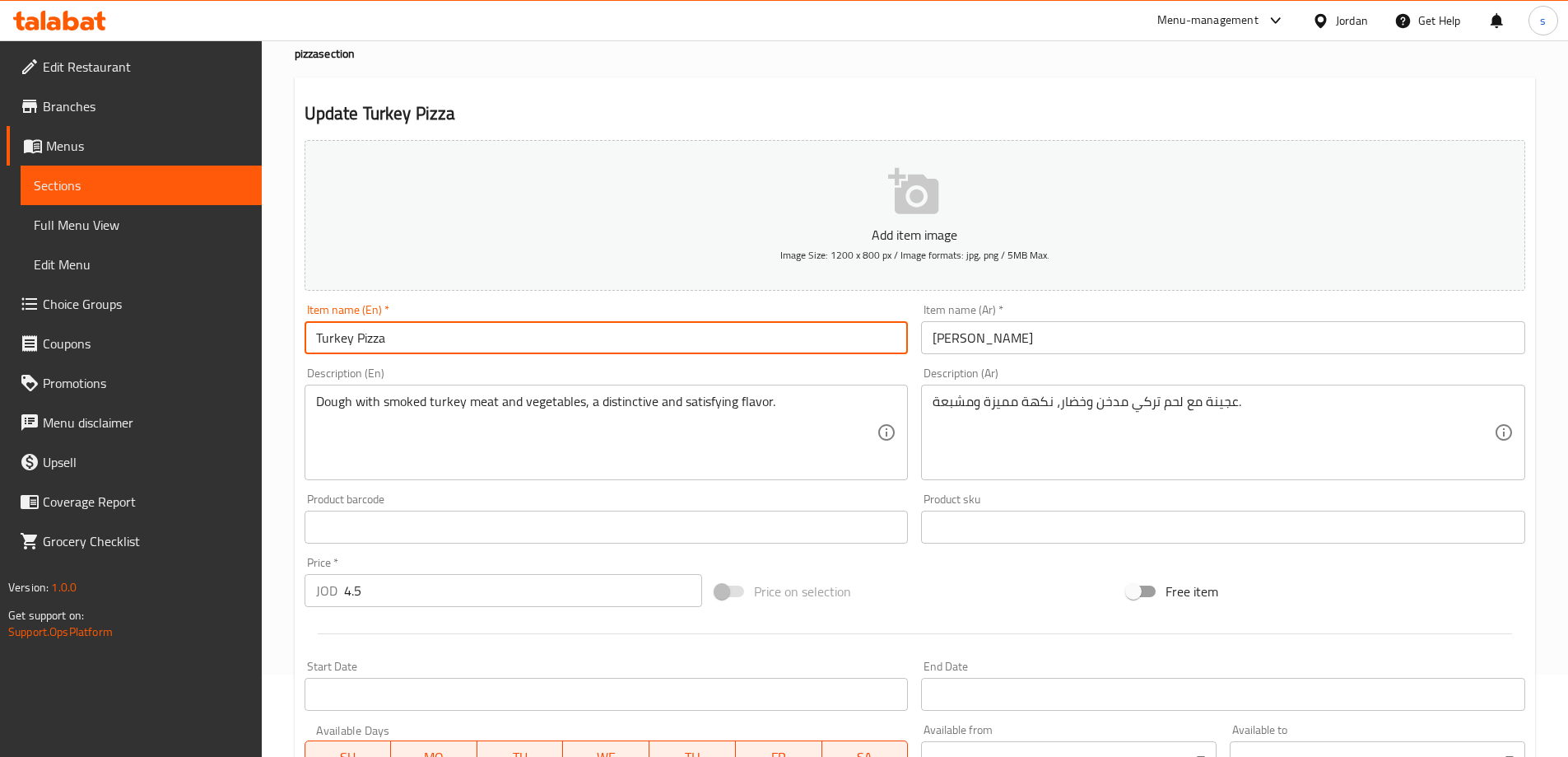
click at [894, 336] on input "Turkey Pizza" at bounding box center [607, 338] width 605 height 33
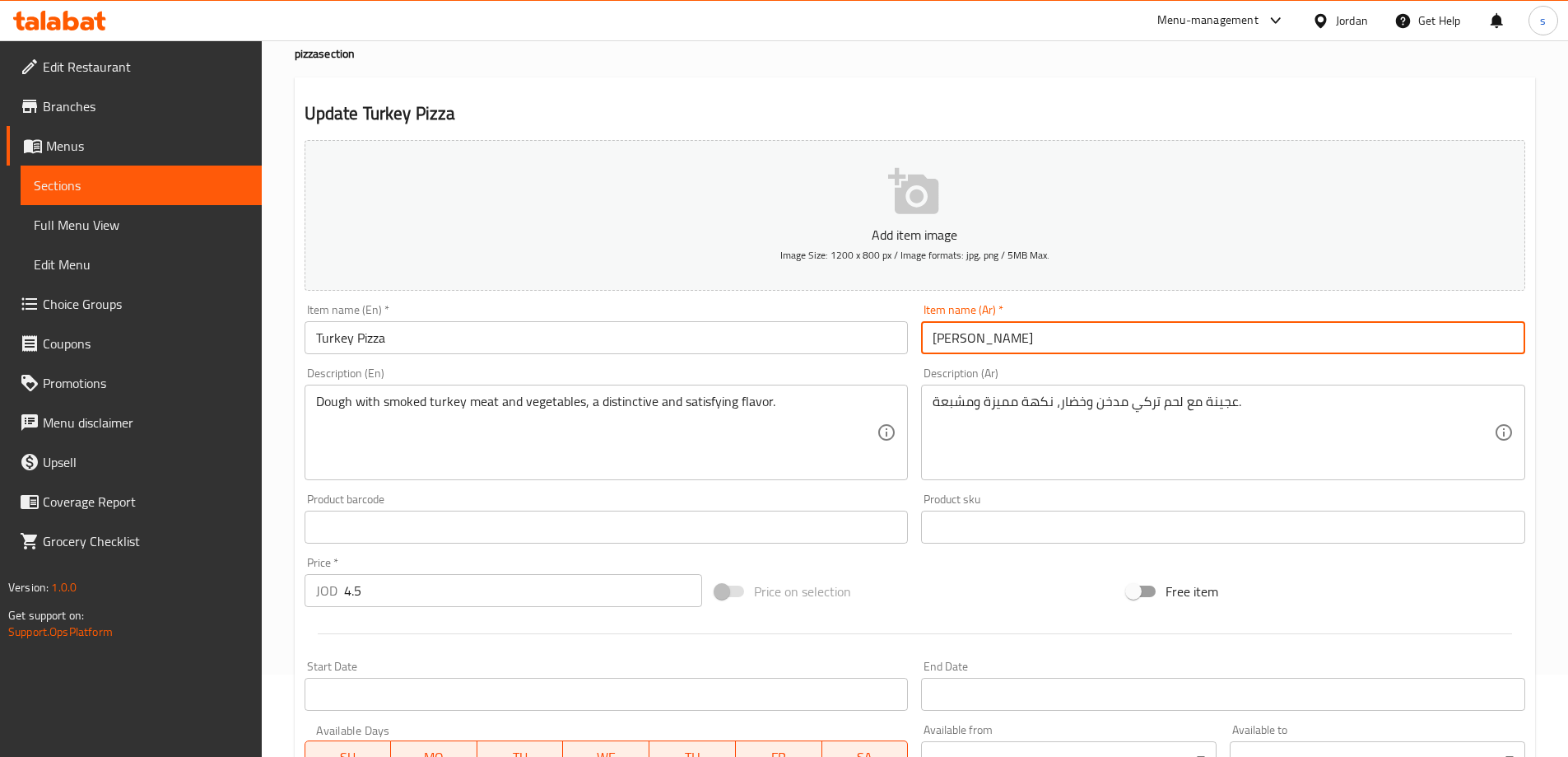
click at [959, 345] on input "[PERSON_NAME]" at bounding box center [1224, 338] width 605 height 33
type input "بيتزا تركي"
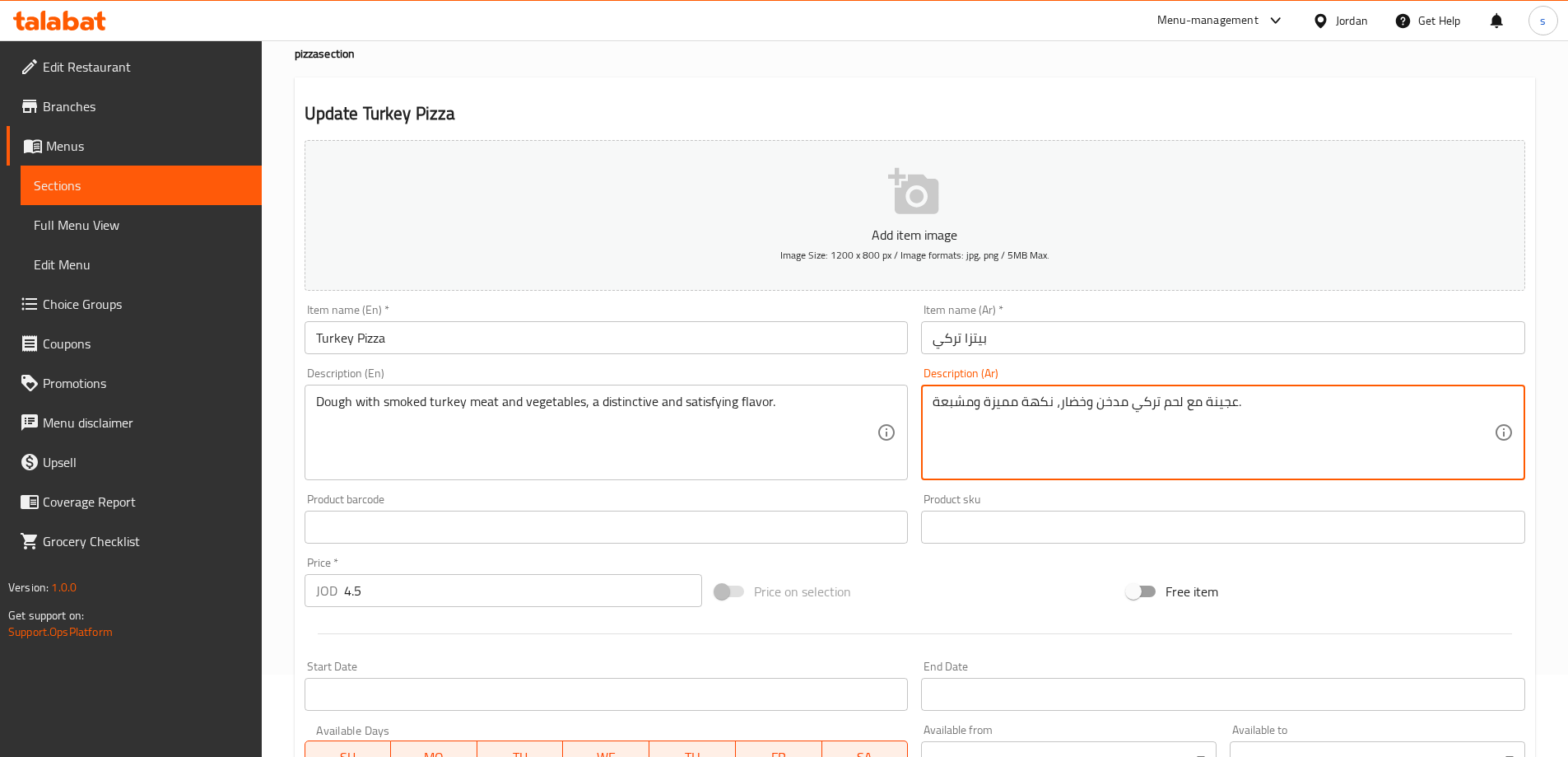
click at [1012, 416] on textarea "عجينة مع لحم تركي مدخن وخضار، نكهة مميزة ومشبعة." at bounding box center [1213, 433] width 562 height 78
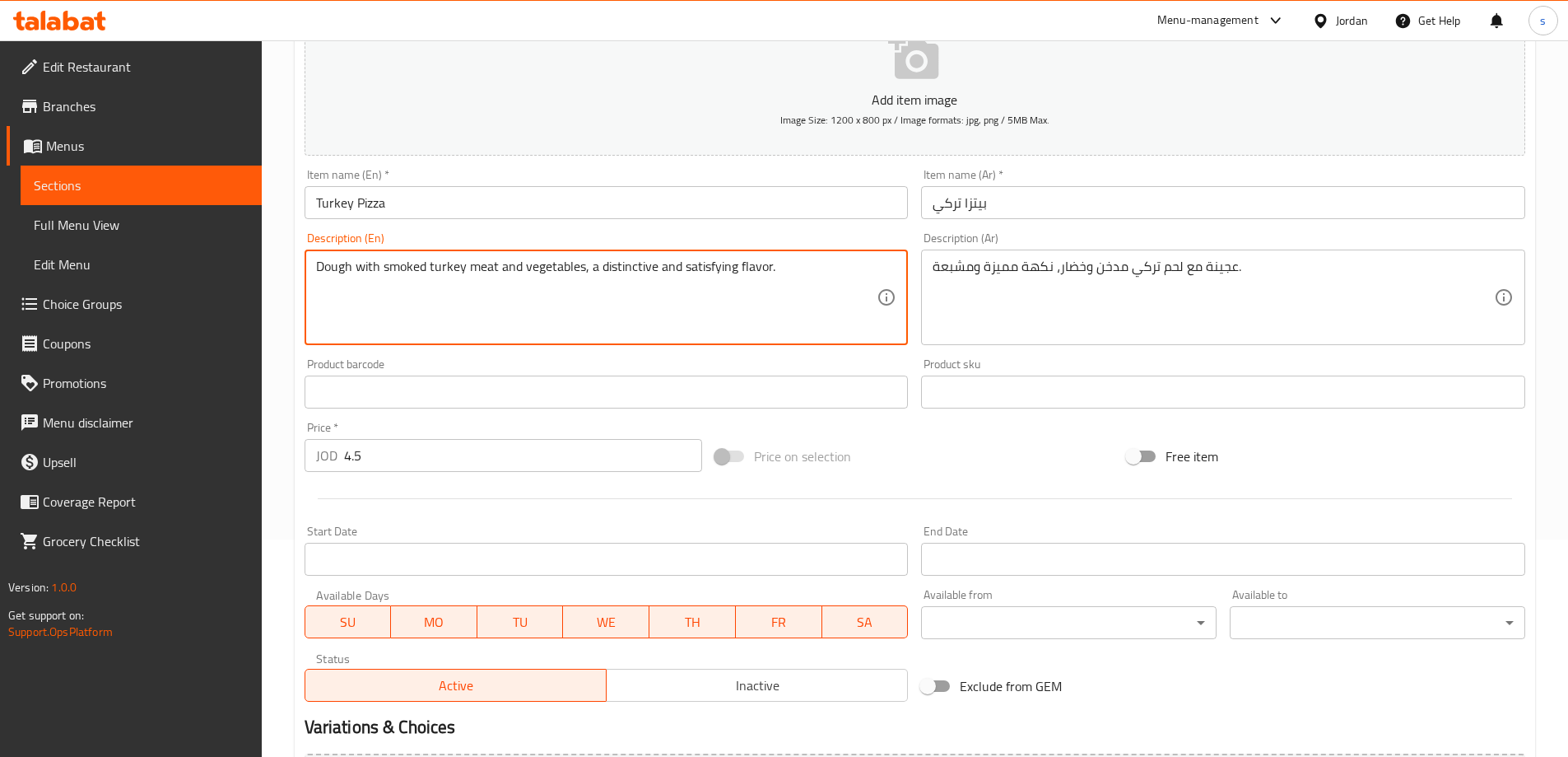
scroll to position [247, 0]
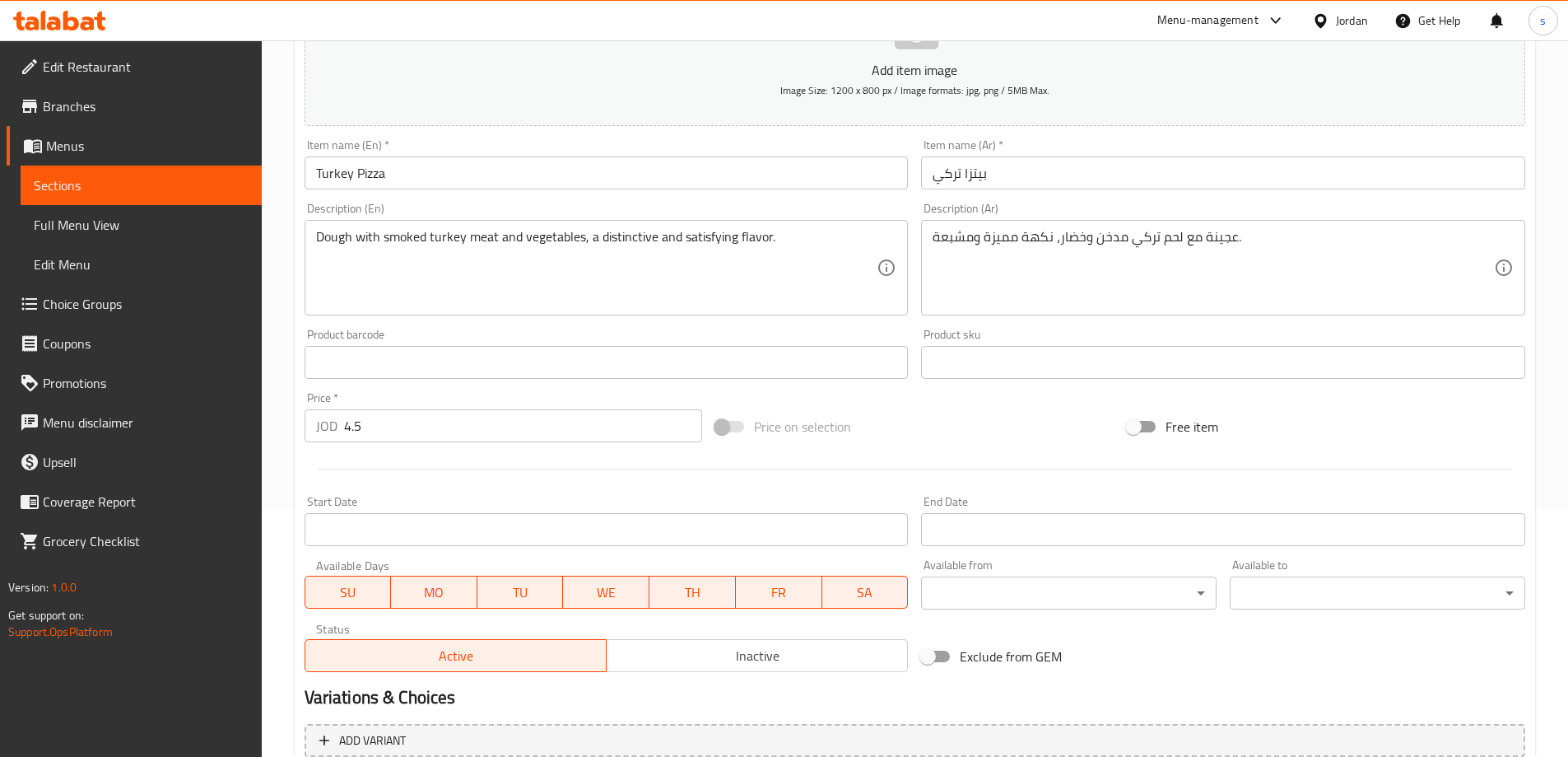
click at [1004, 226] on div "عجينة مع لحم تركي مدخن وخضار، نكهة مميزة ومشبعة. Description (Ar)" at bounding box center [1224, 267] width 605 height 95
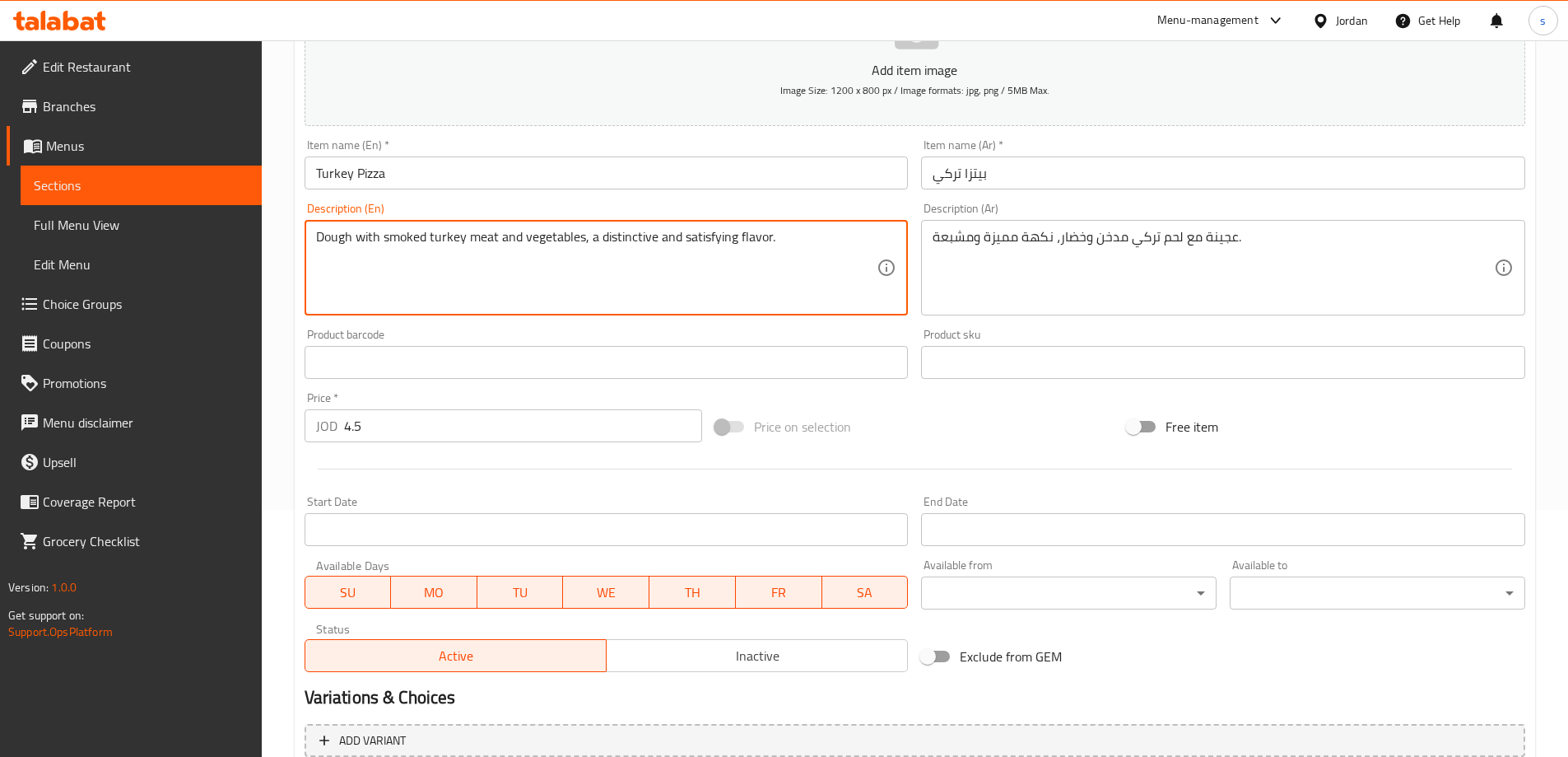
click at [620, 243] on textarea "Dough with smoked turkey meat and vegetables, a distinctive and satisfying flav…" at bounding box center [596, 268] width 562 height 78
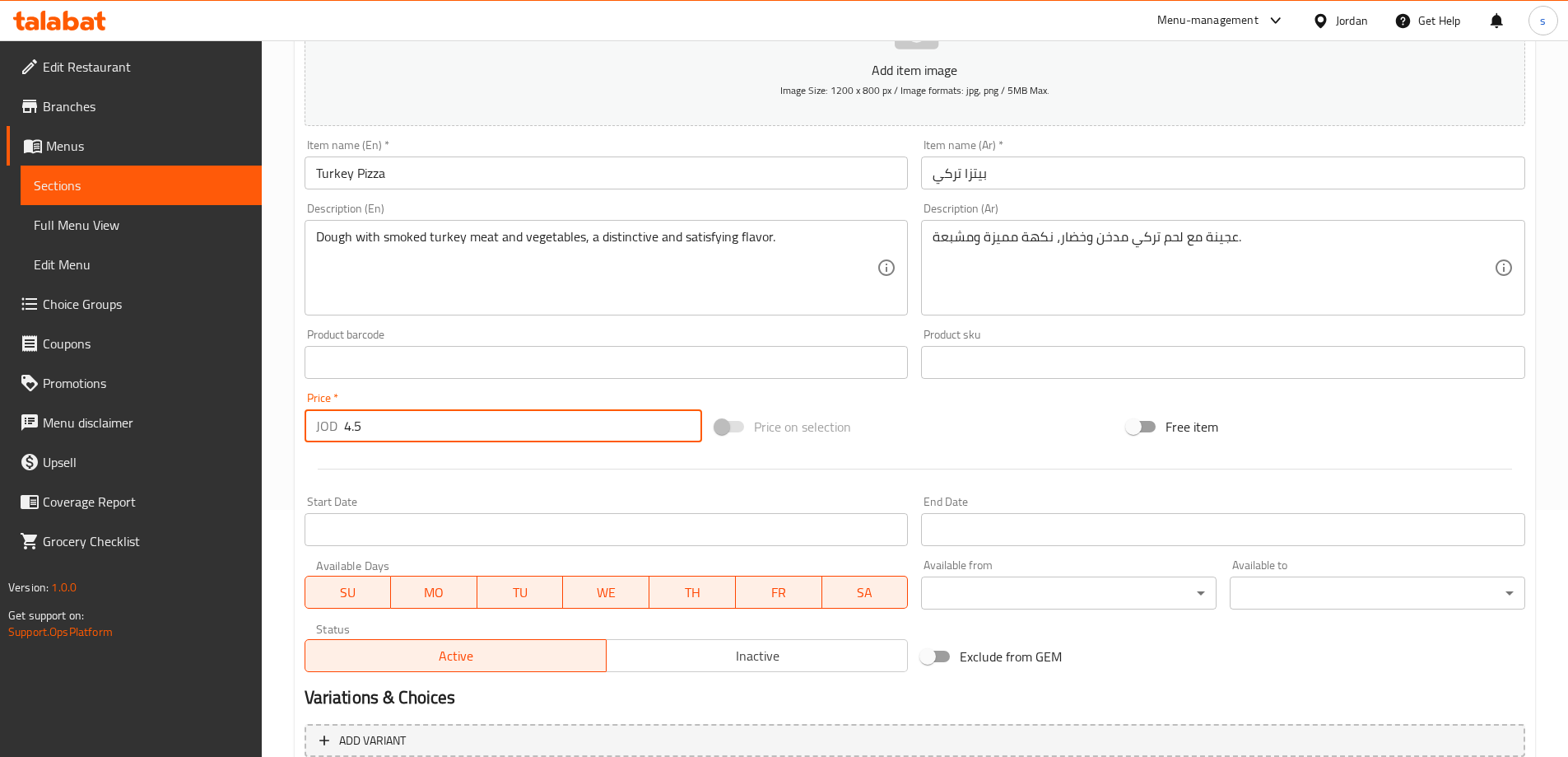
click at [449, 433] on input "4.5" at bounding box center [524, 425] width 359 height 33
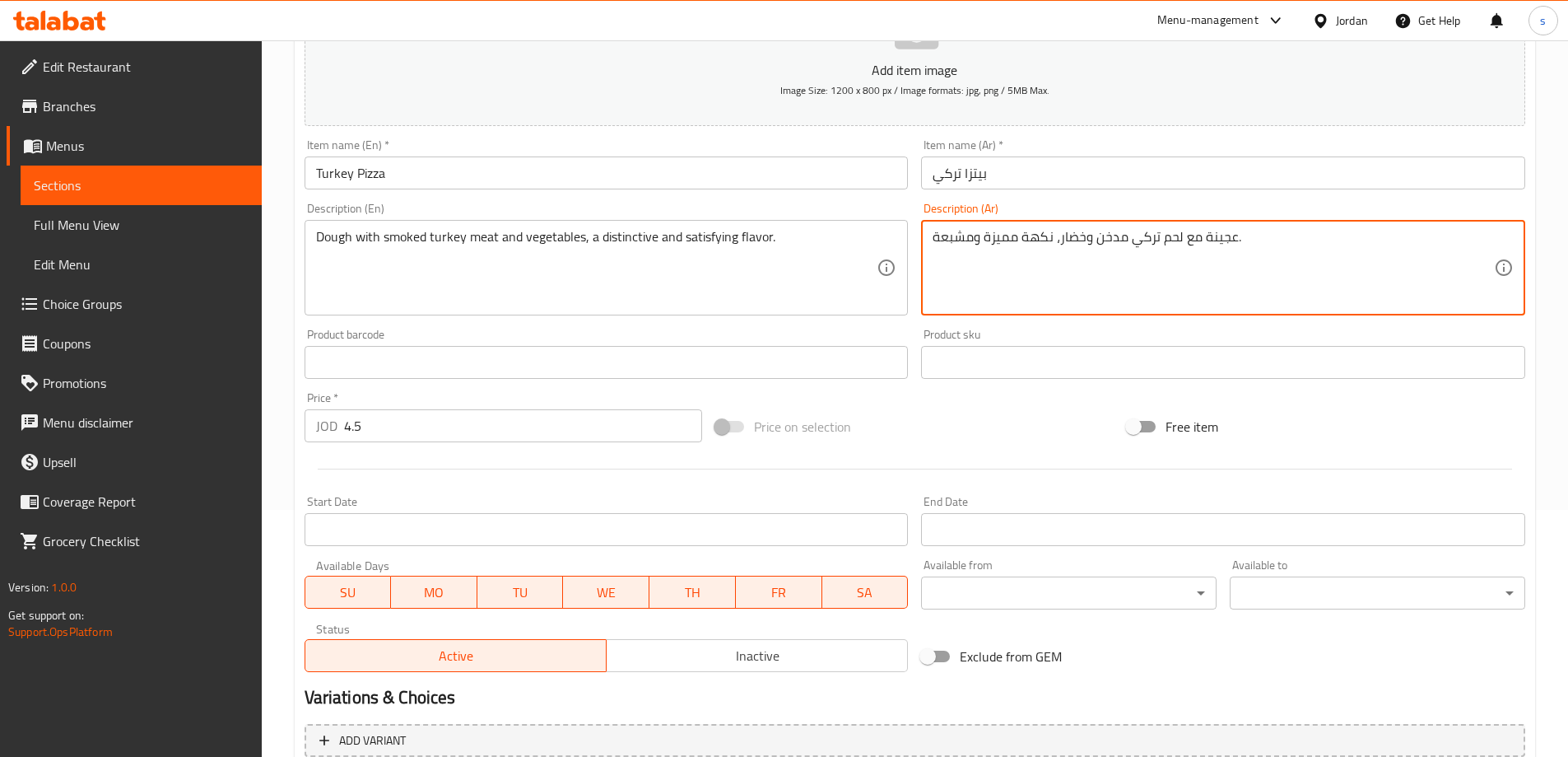
click at [1138, 251] on textarea "عجينة مع لحم تركي مدخن وخضار، نكهة مميزة ومشبعة." at bounding box center [1213, 268] width 562 height 78
click at [1017, 253] on textarea "عجينة مع لحم تركي مدخن وخضار، نكهة مميزة ومشبعة." at bounding box center [1213, 268] width 562 height 78
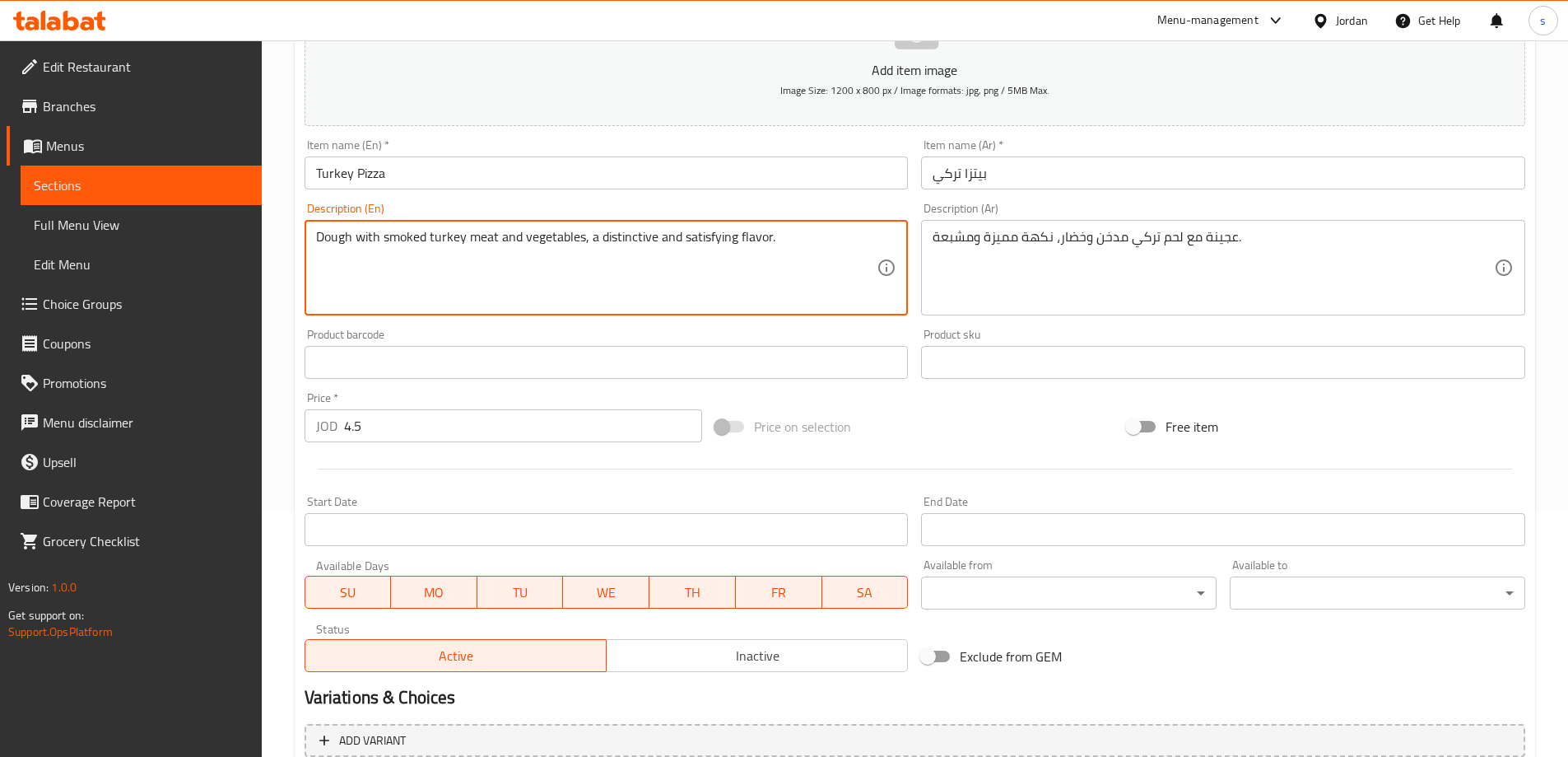
click at [641, 241] on textarea "Dough with smoked turkey meat and vegetables, a distinctive and satisfying flav…" at bounding box center [596, 268] width 562 height 78
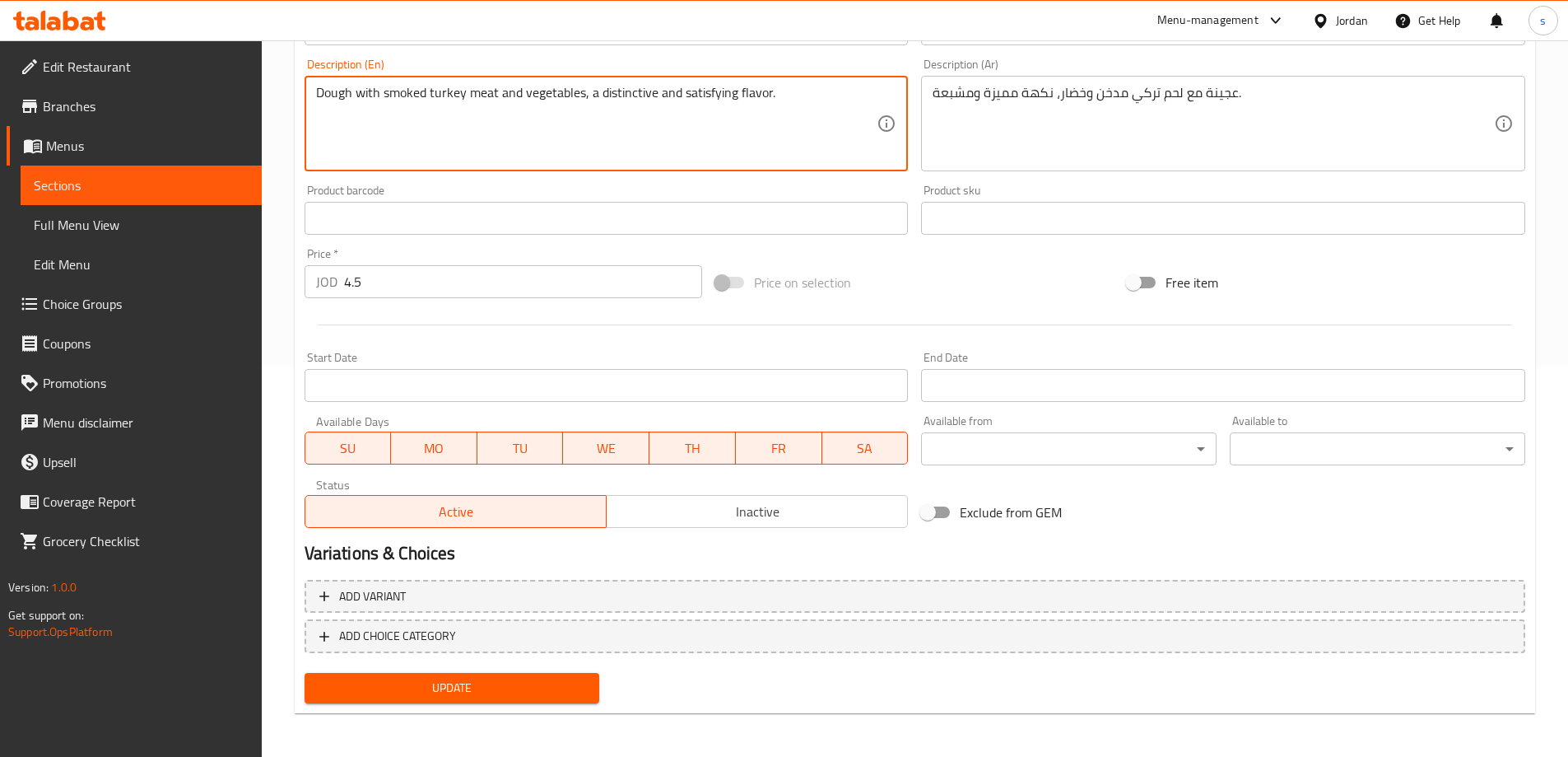
scroll to position [394, 0]
click at [537, 697] on button "Update" at bounding box center [452, 686] width 296 height 30
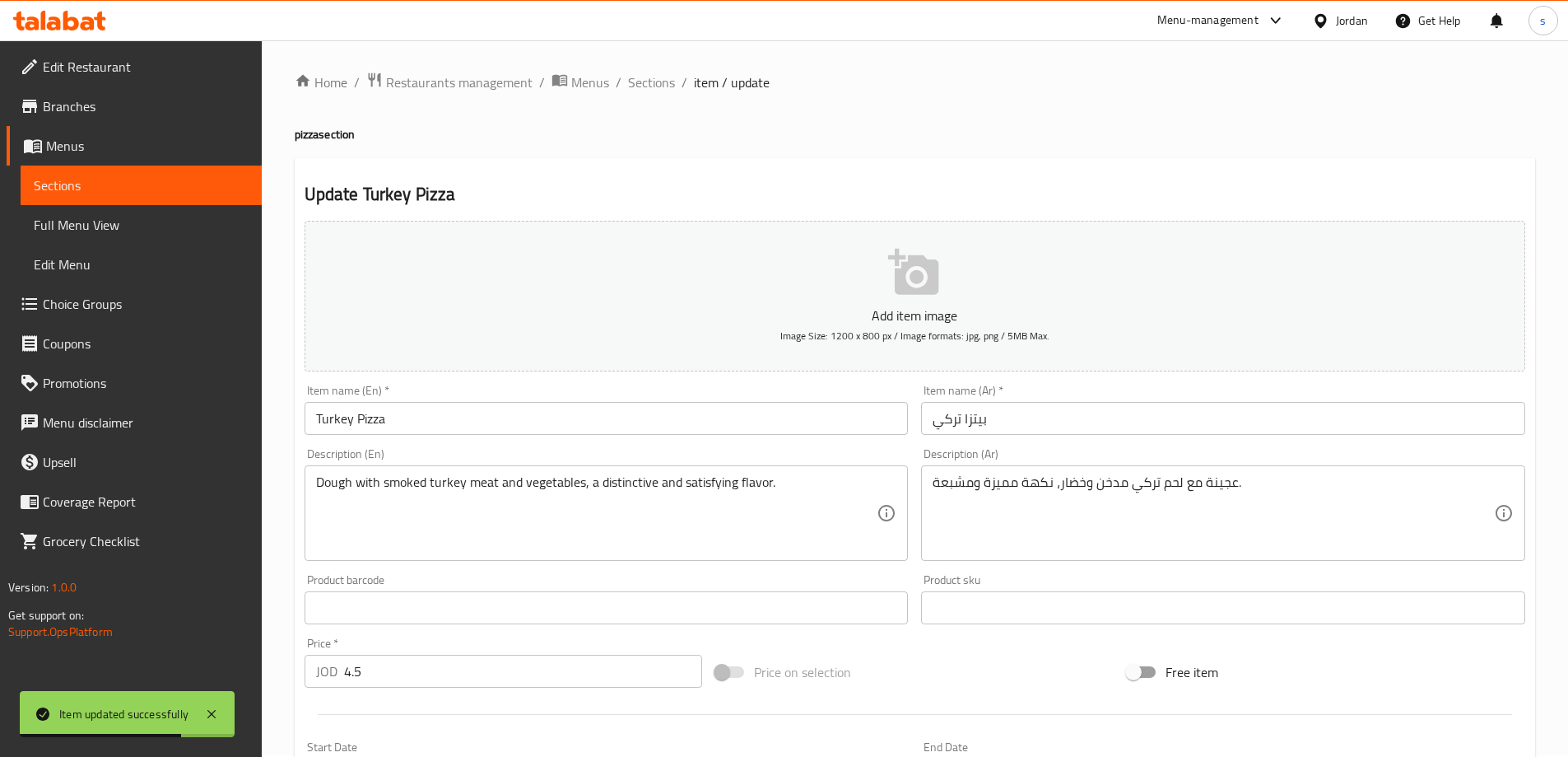
scroll to position [0, 0]
click at [660, 84] on span "Sections" at bounding box center [651, 84] width 47 height 20
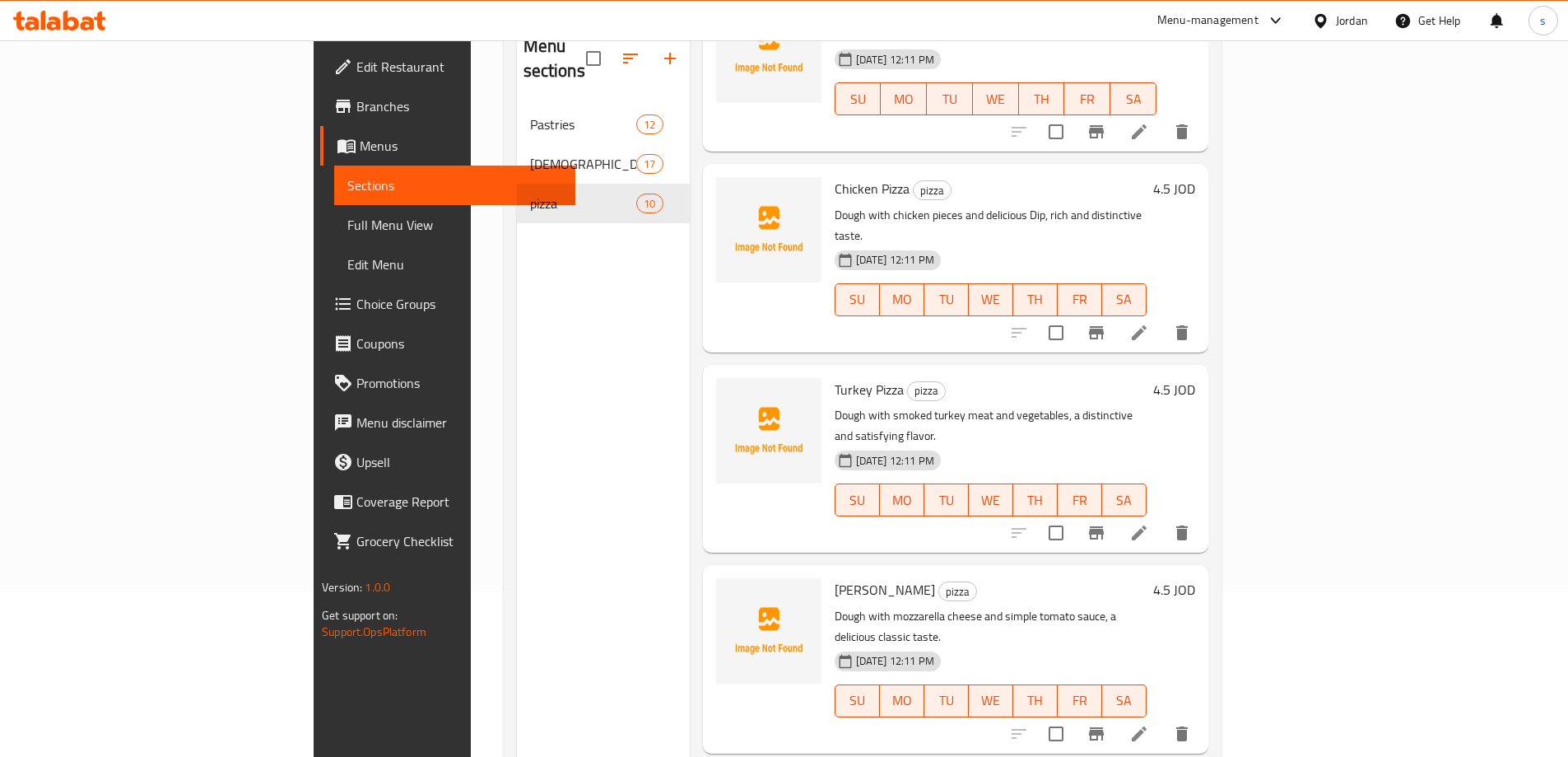
scroll to position [659, 0]
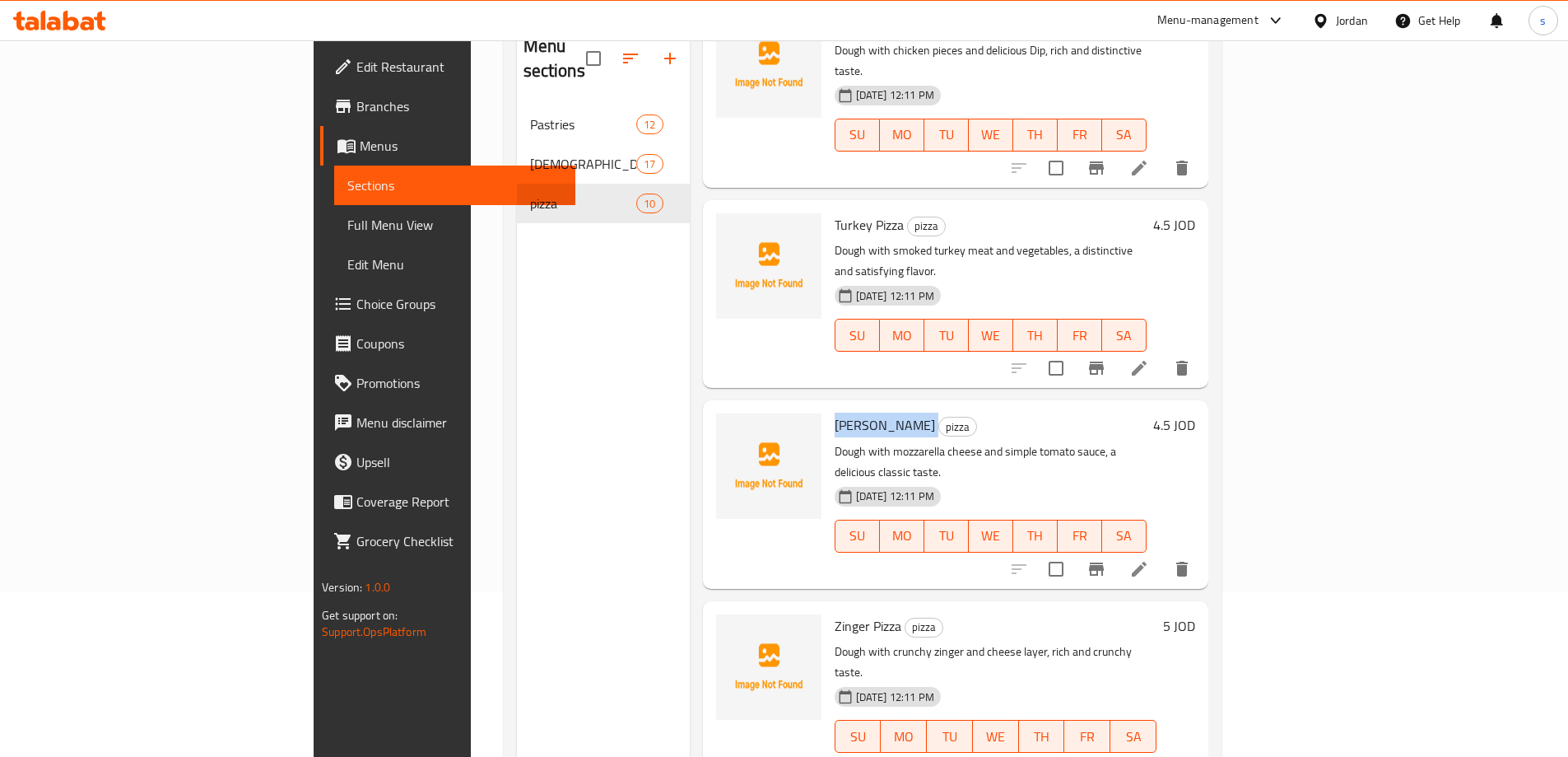
drag, startPoint x: 854, startPoint y: 340, endPoint x: 753, endPoint y: 329, distance: 101.6
click at [828, 407] on div "Margherita Pizza pizza Dough with mozzarella cheese and simple tomato sauce, a …" at bounding box center [991, 495] width 325 height 175
click at [835, 613] on span "Zinger Pizza" at bounding box center [868, 626] width 67 height 25
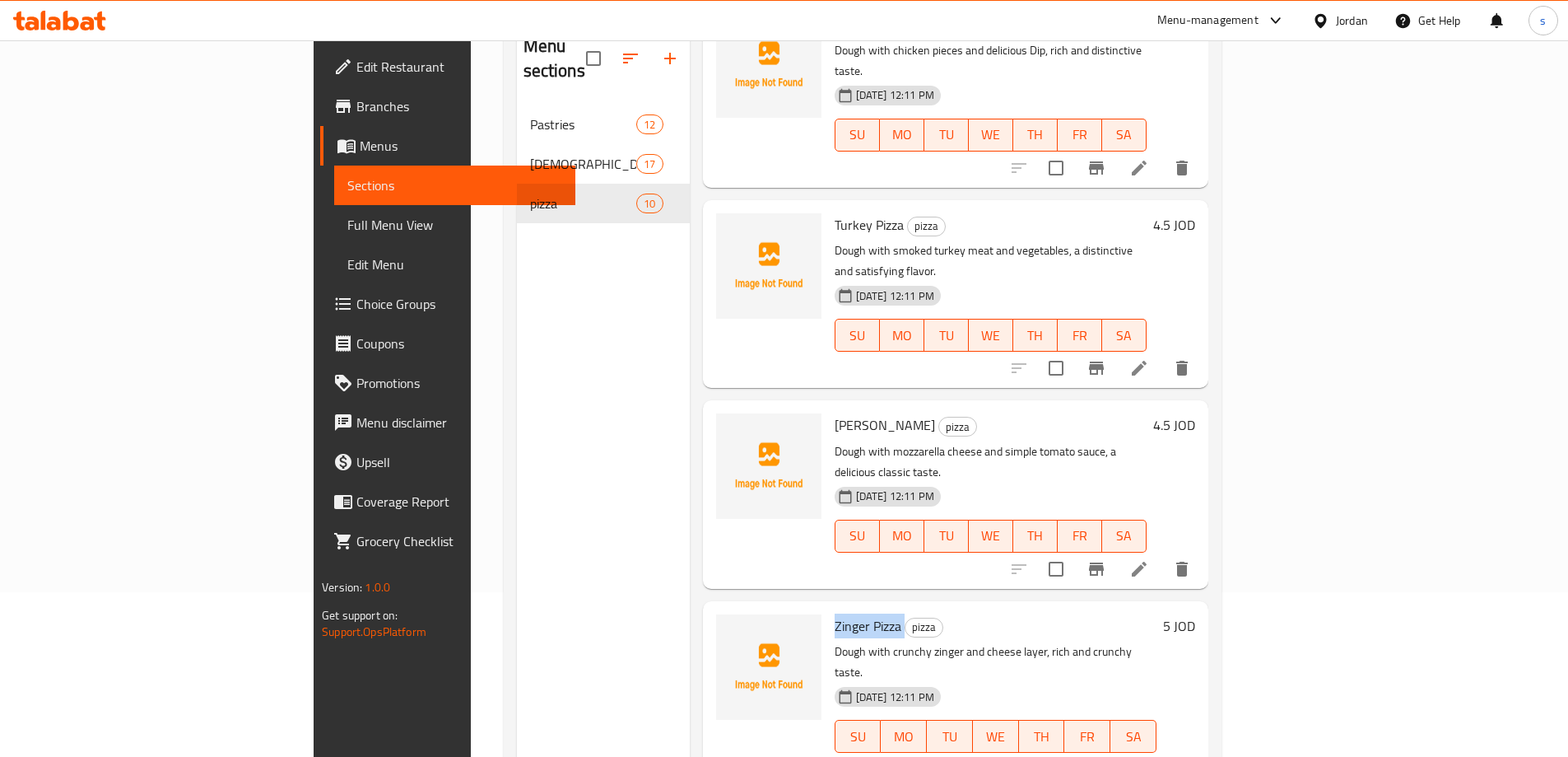
copy h6 "Zinger Pizza"
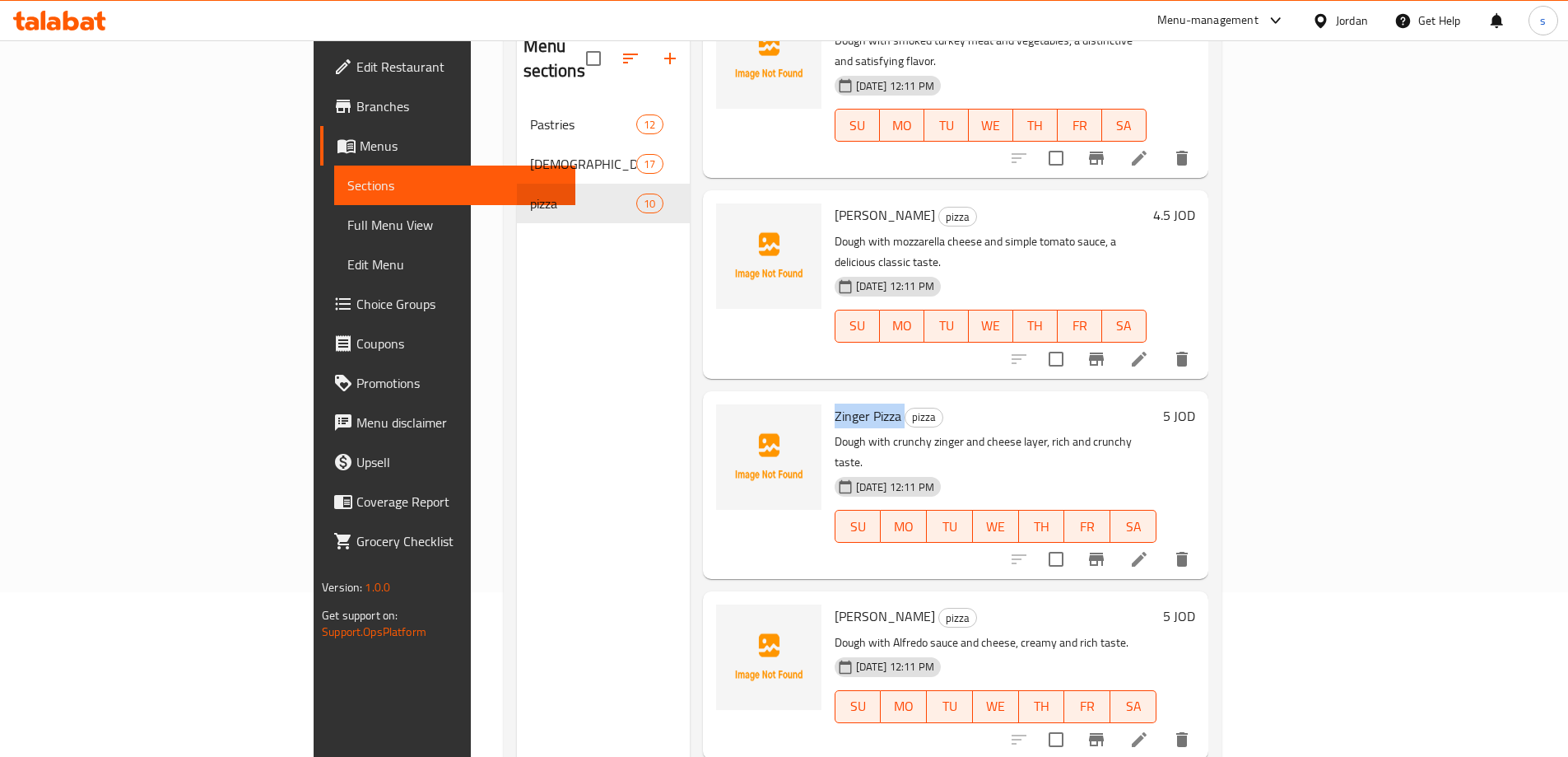
scroll to position [905, 0]
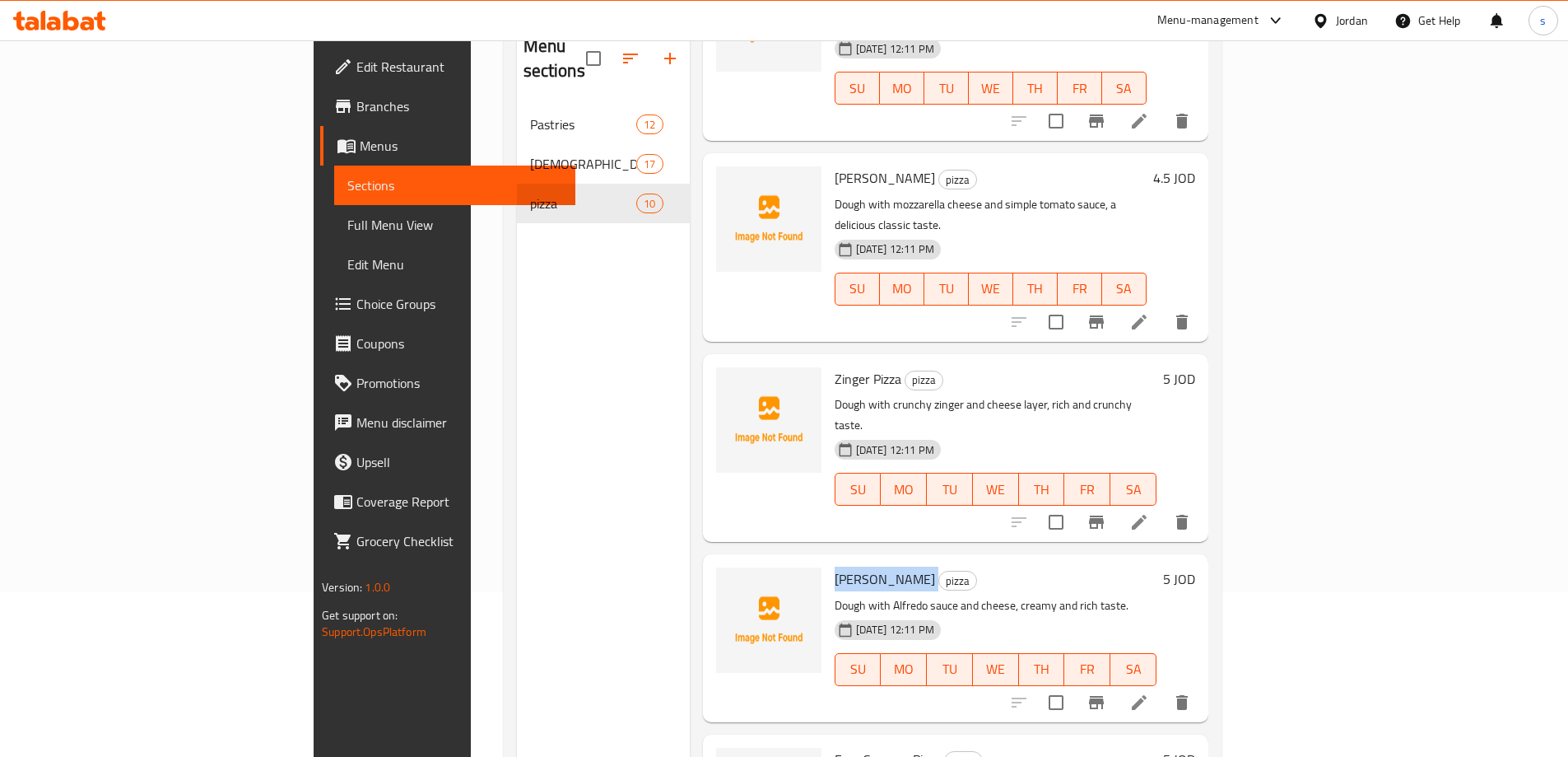
drag, startPoint x: 833, startPoint y: 450, endPoint x: 752, endPoint y: 456, distance: 81.2
click at [828, 561] on div "Alfredo Pizza pizza Dough with Alfredo sauce and cheese, creamy and rich taste.…" at bounding box center [996, 638] width 335 height 154
copy h6 "[PERSON_NAME]"
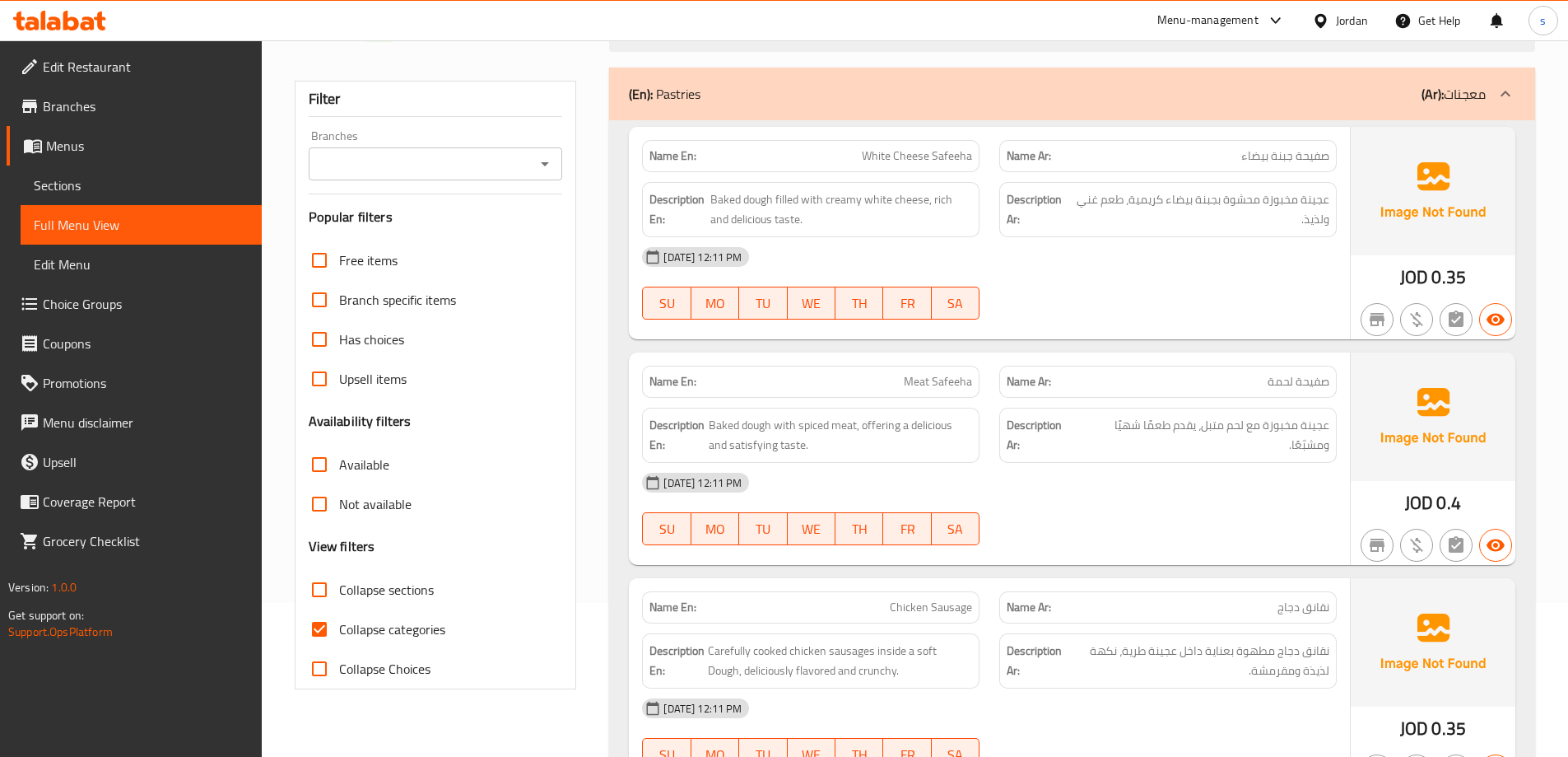
scroll to position [329, 0]
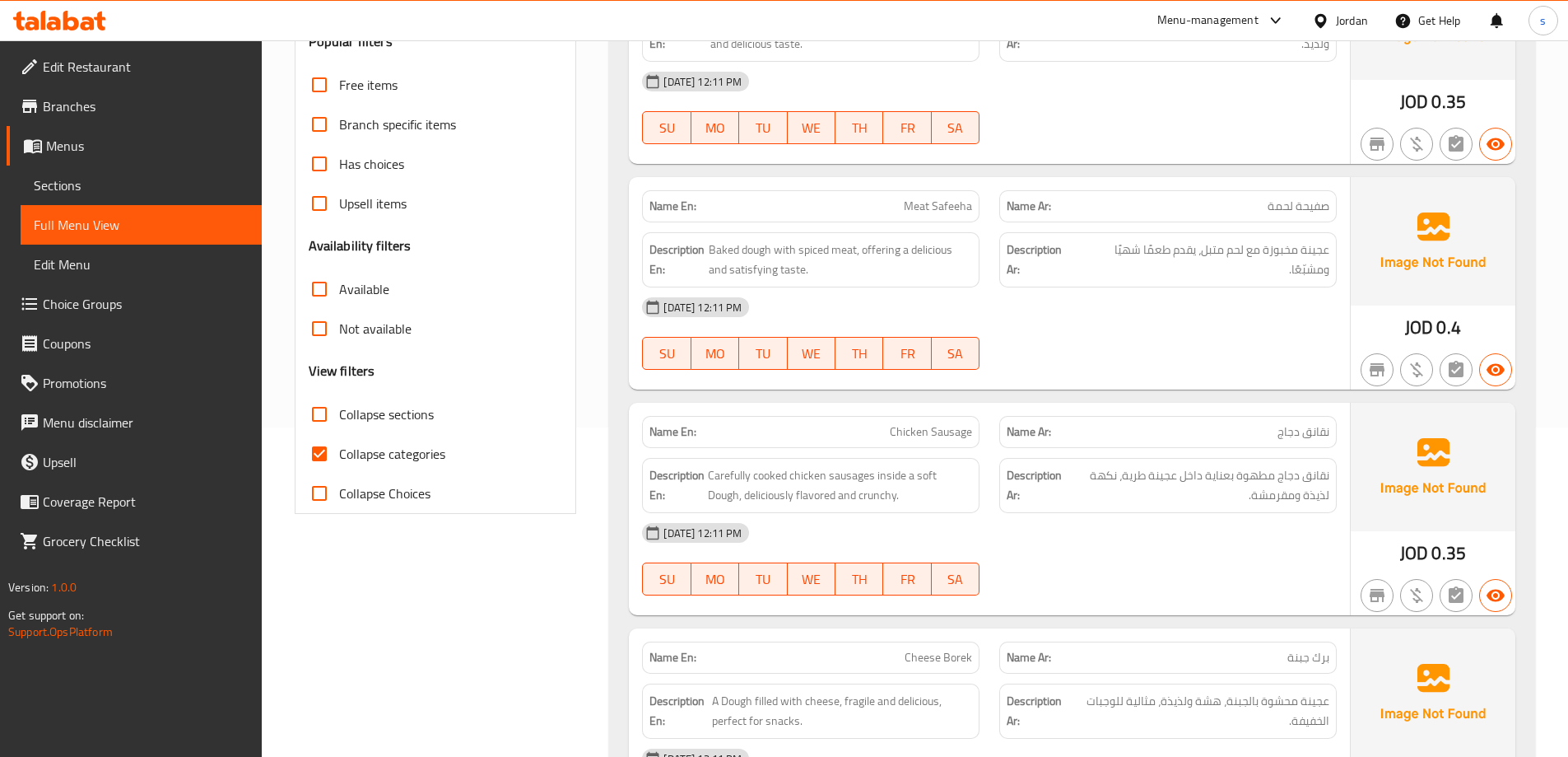
click at [322, 451] on input "Collapse categories" at bounding box center [319, 454] width 40 height 40
checkbox input "false"
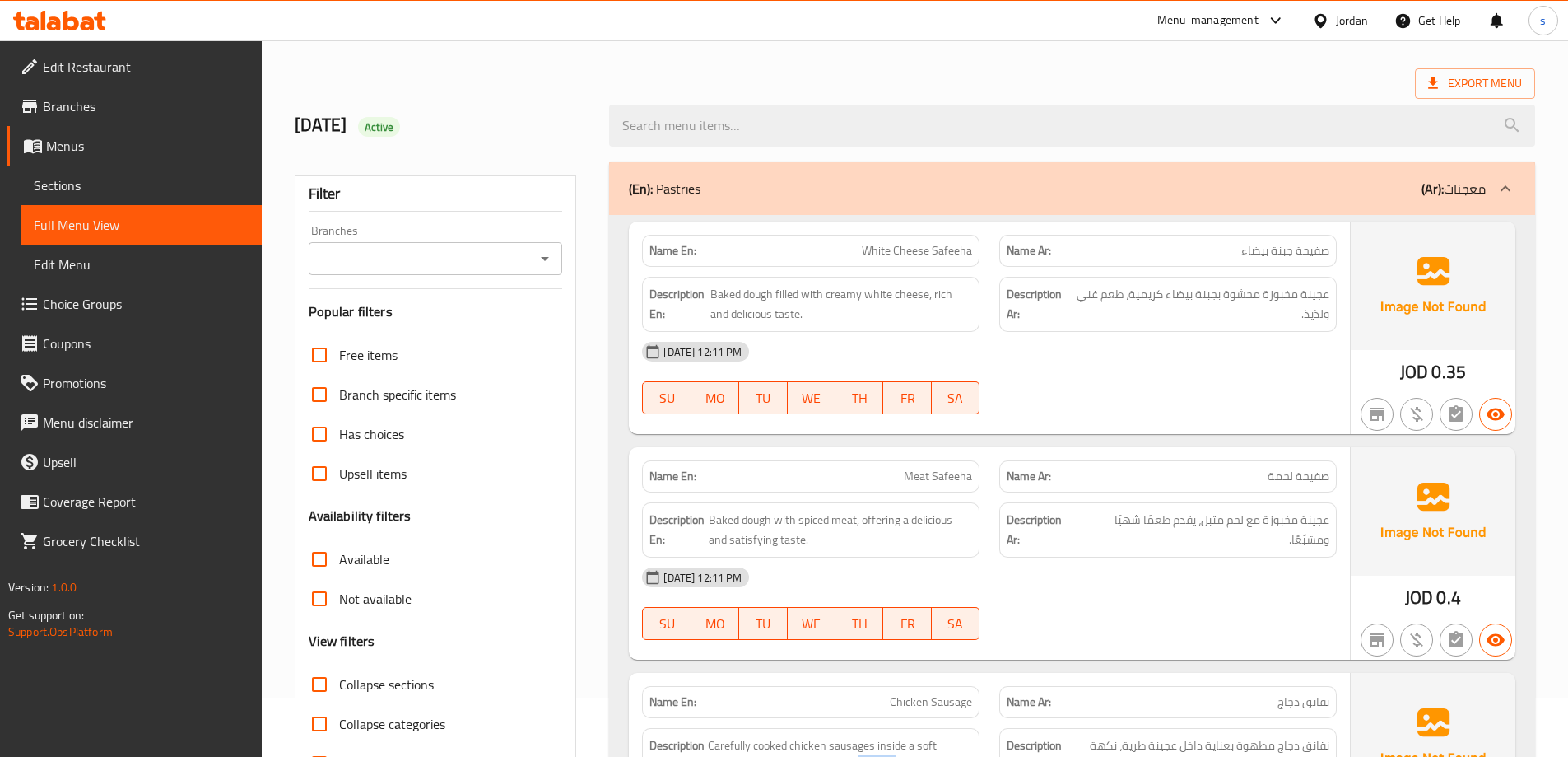
scroll to position [0, 0]
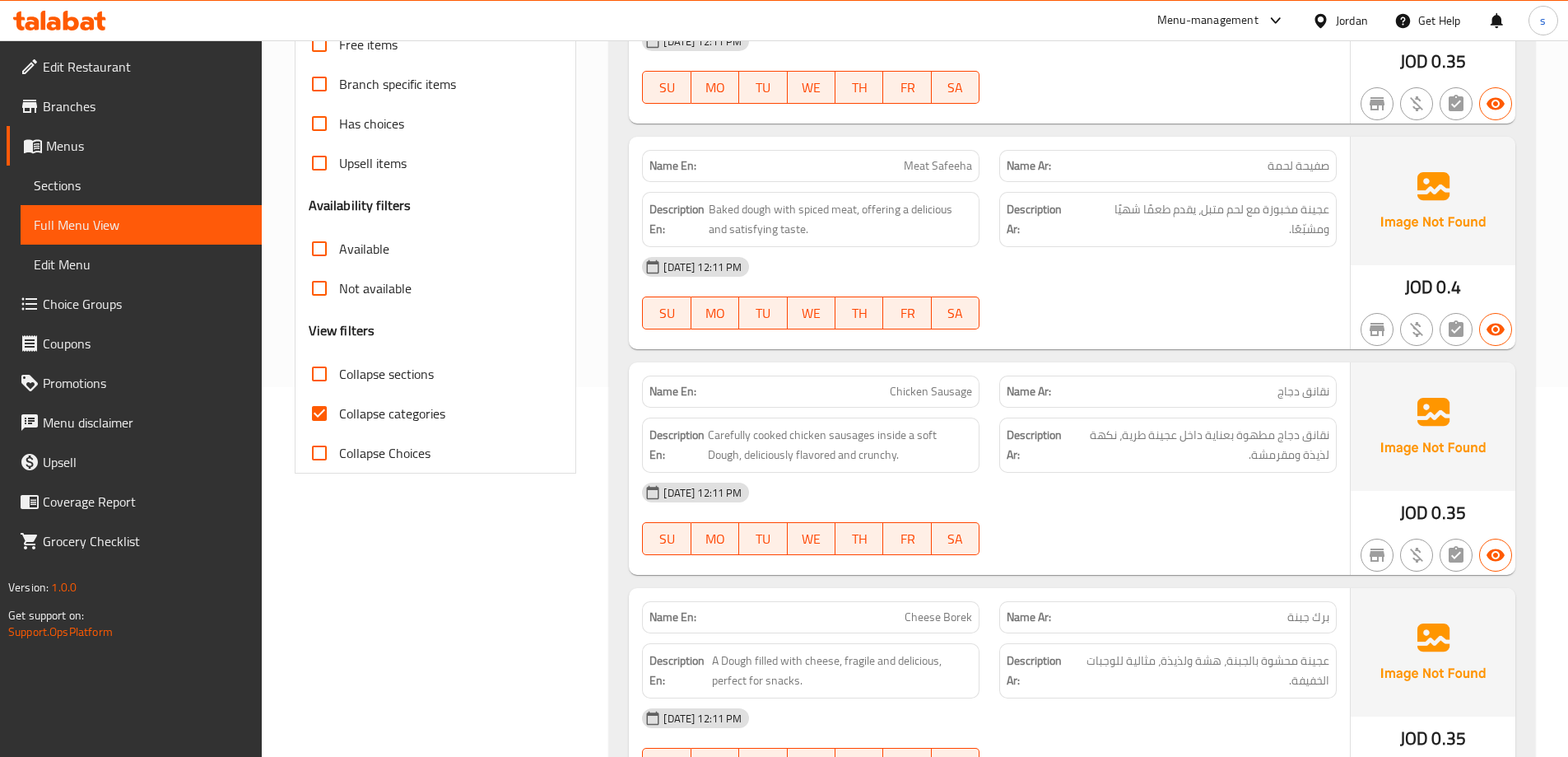
scroll to position [412, 0]
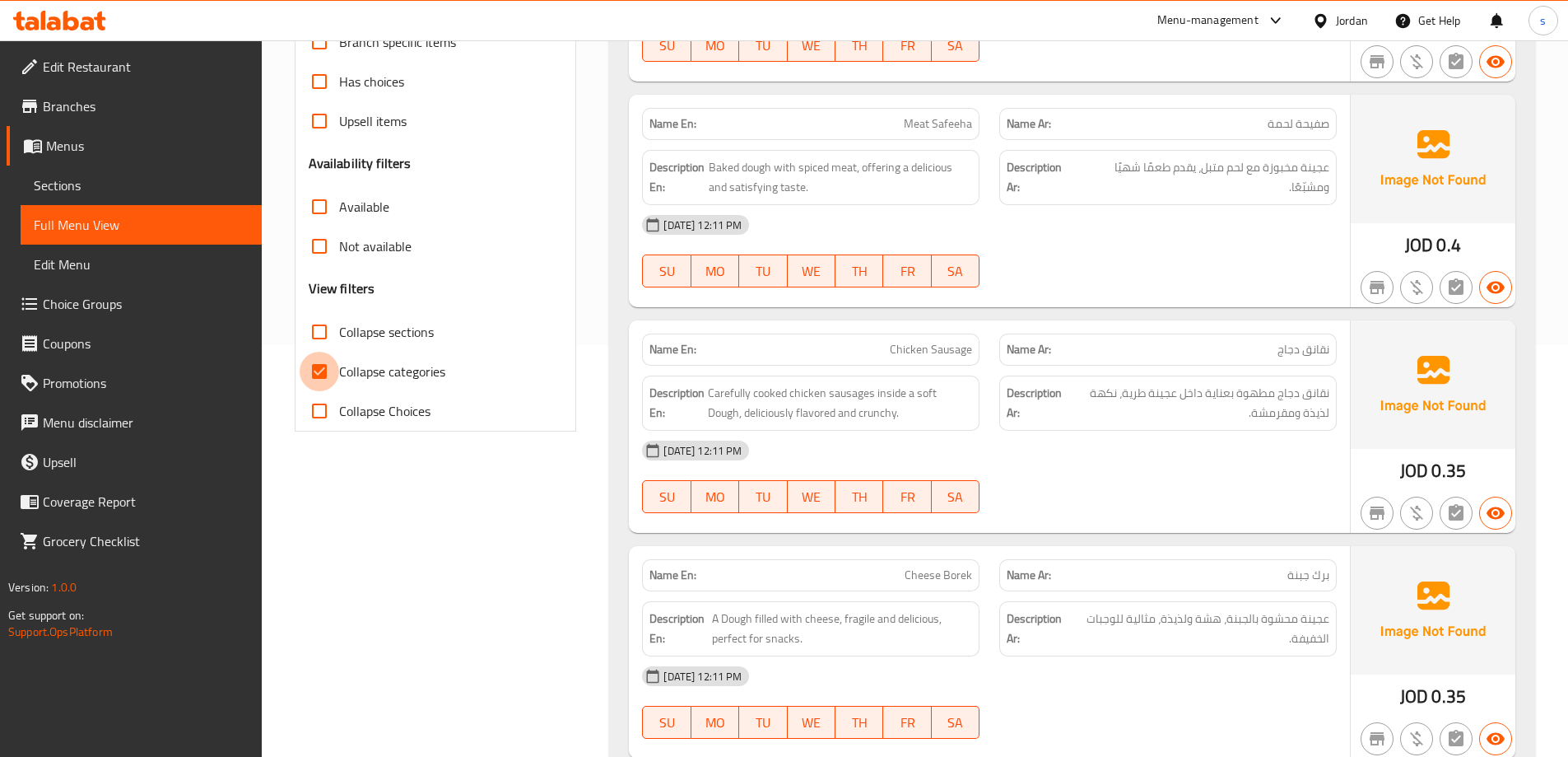
click at [326, 371] on input "Collapse categories" at bounding box center [319, 372] width 40 height 40
checkbox input "false"
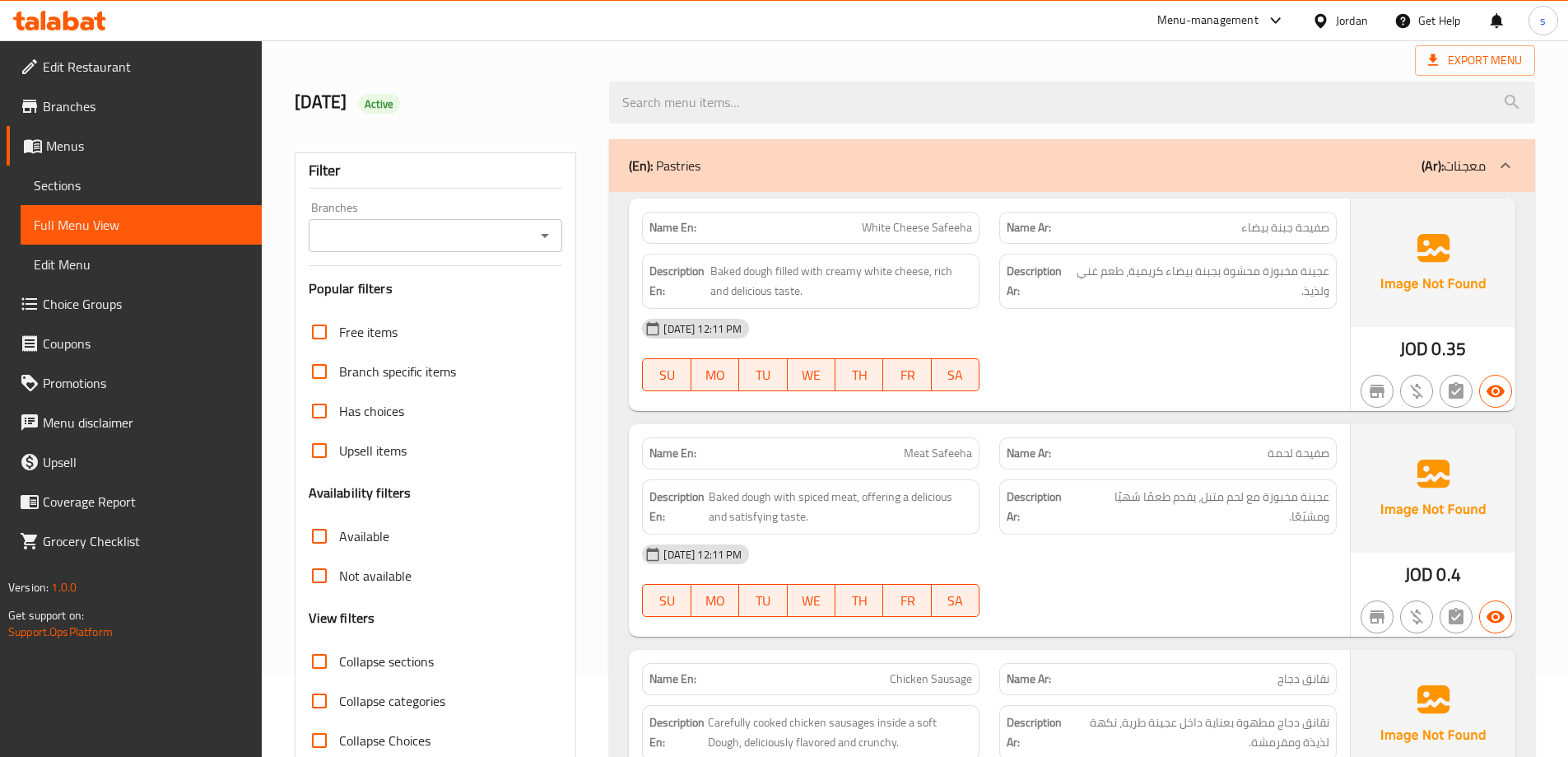
scroll to position [0, 0]
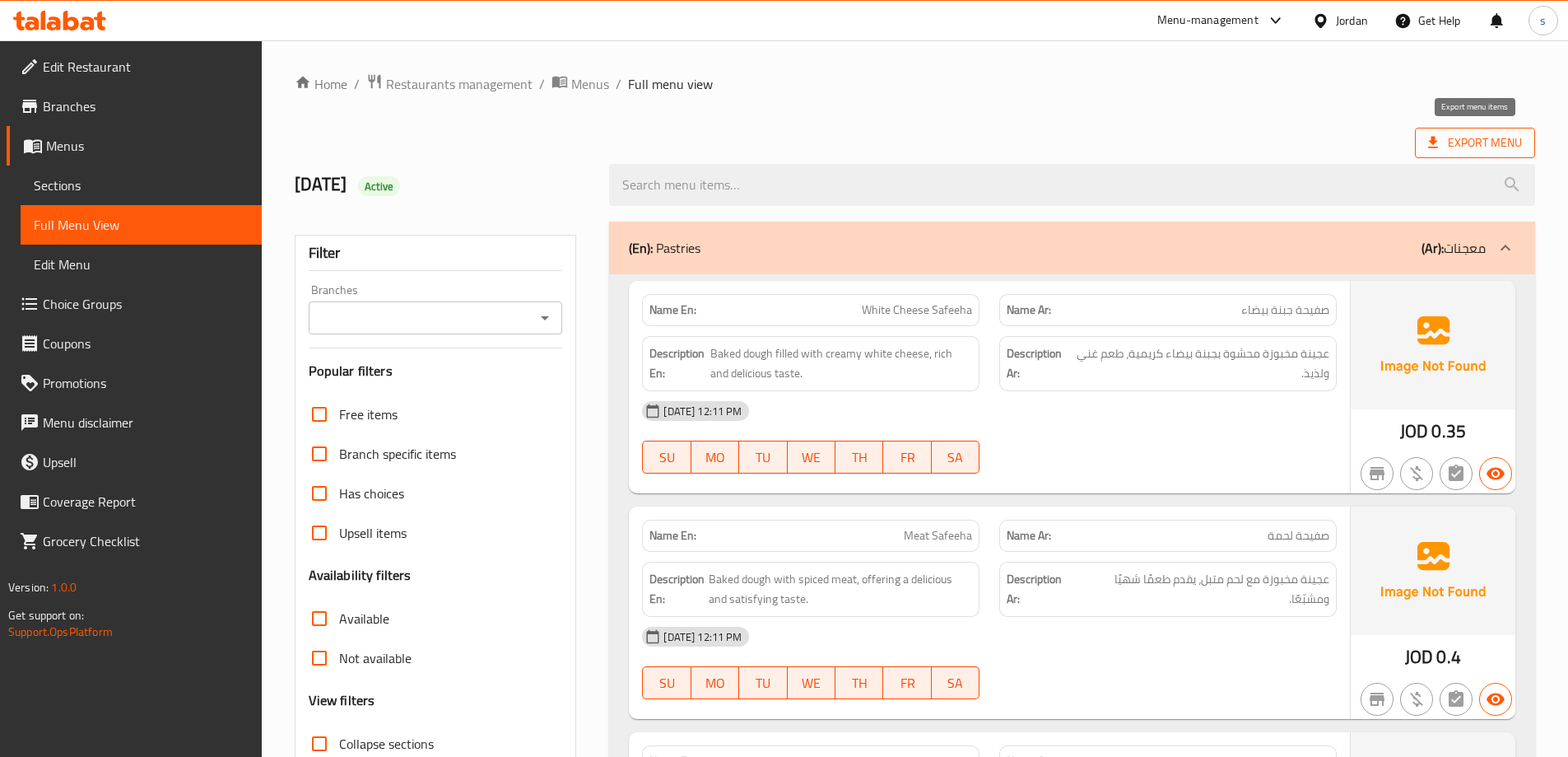
click at [1485, 151] on span "Export Menu" at bounding box center [1475, 143] width 94 height 21
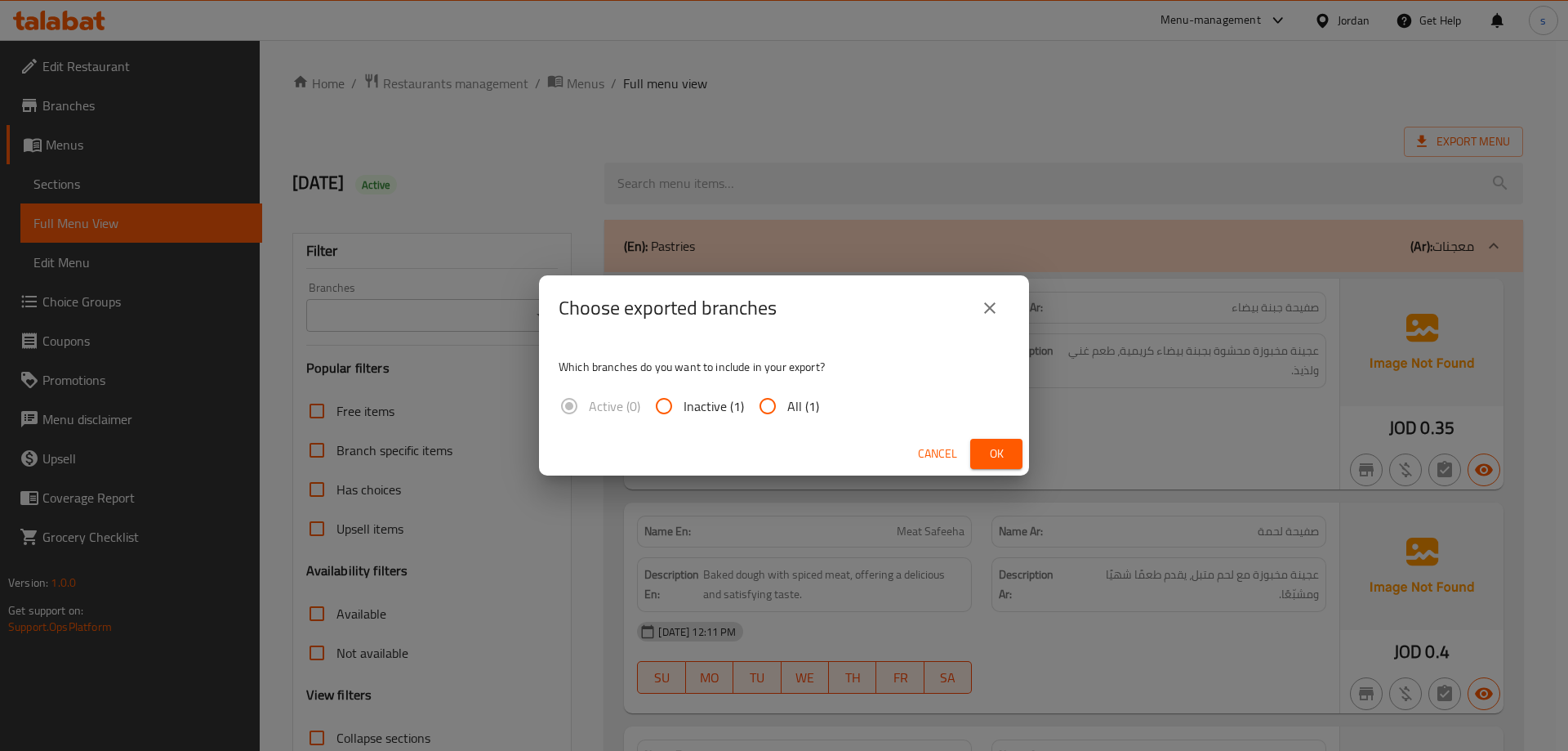
click at [771, 413] on input "All (1)" at bounding box center [768, 407] width 40 height 40
radio input "true"
click at [1001, 459] on span "Ok" at bounding box center [997, 454] width 26 height 21
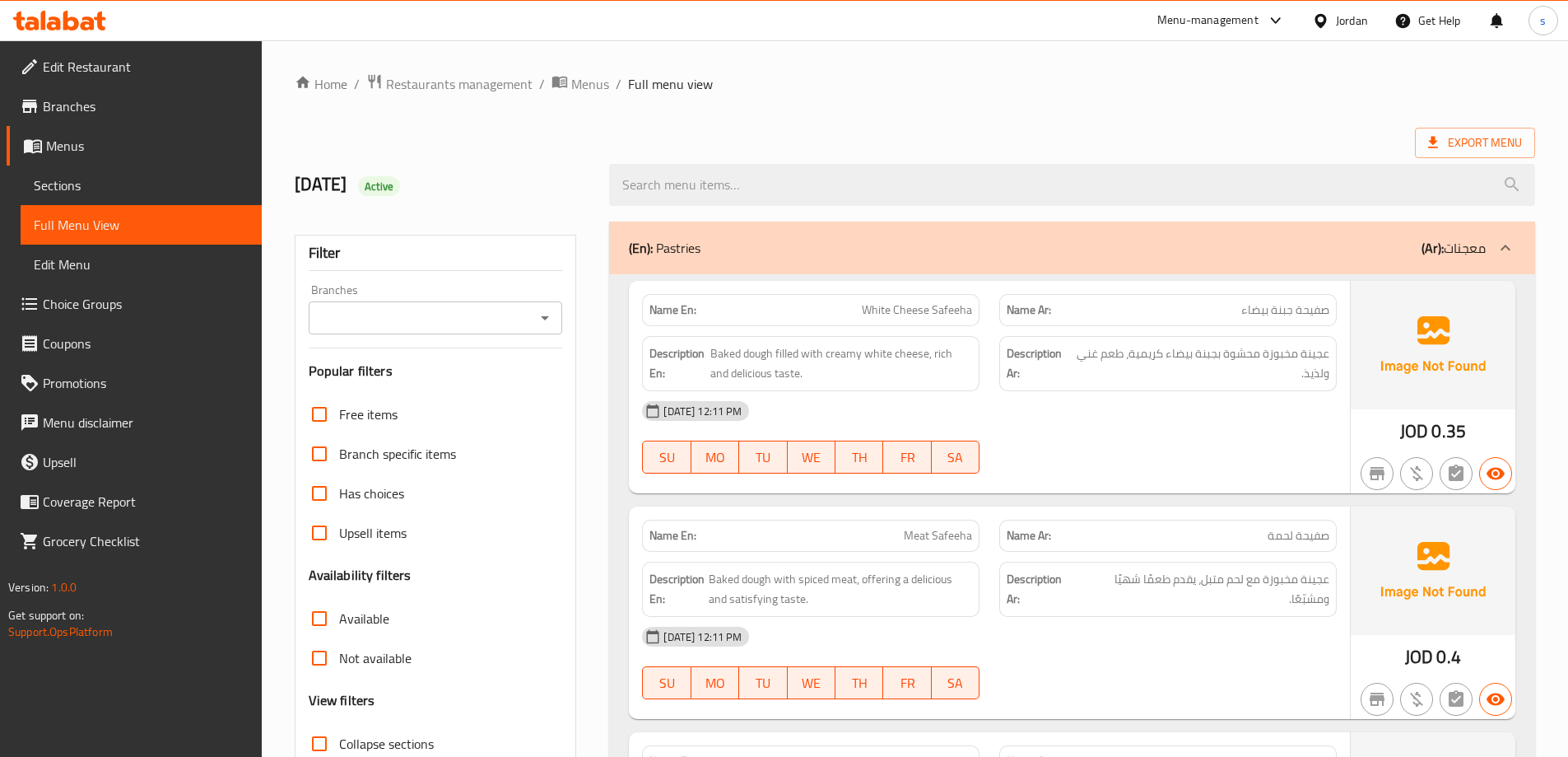
click at [185, 59] on span "Edit Restaurant" at bounding box center [145, 67] width 205 height 20
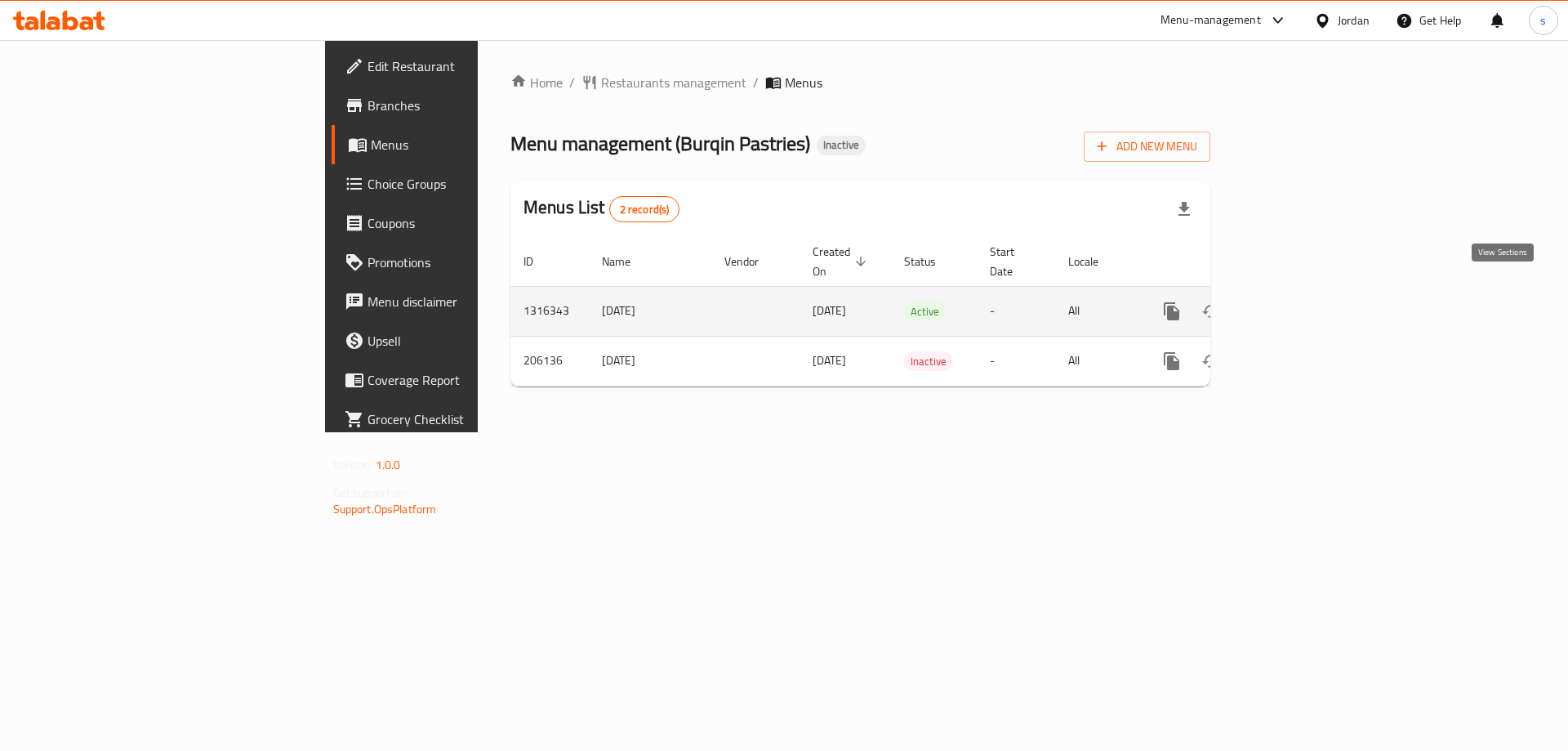
click at [1300, 302] on icon "enhanced table" at bounding box center [1290, 311] width 20 height 20
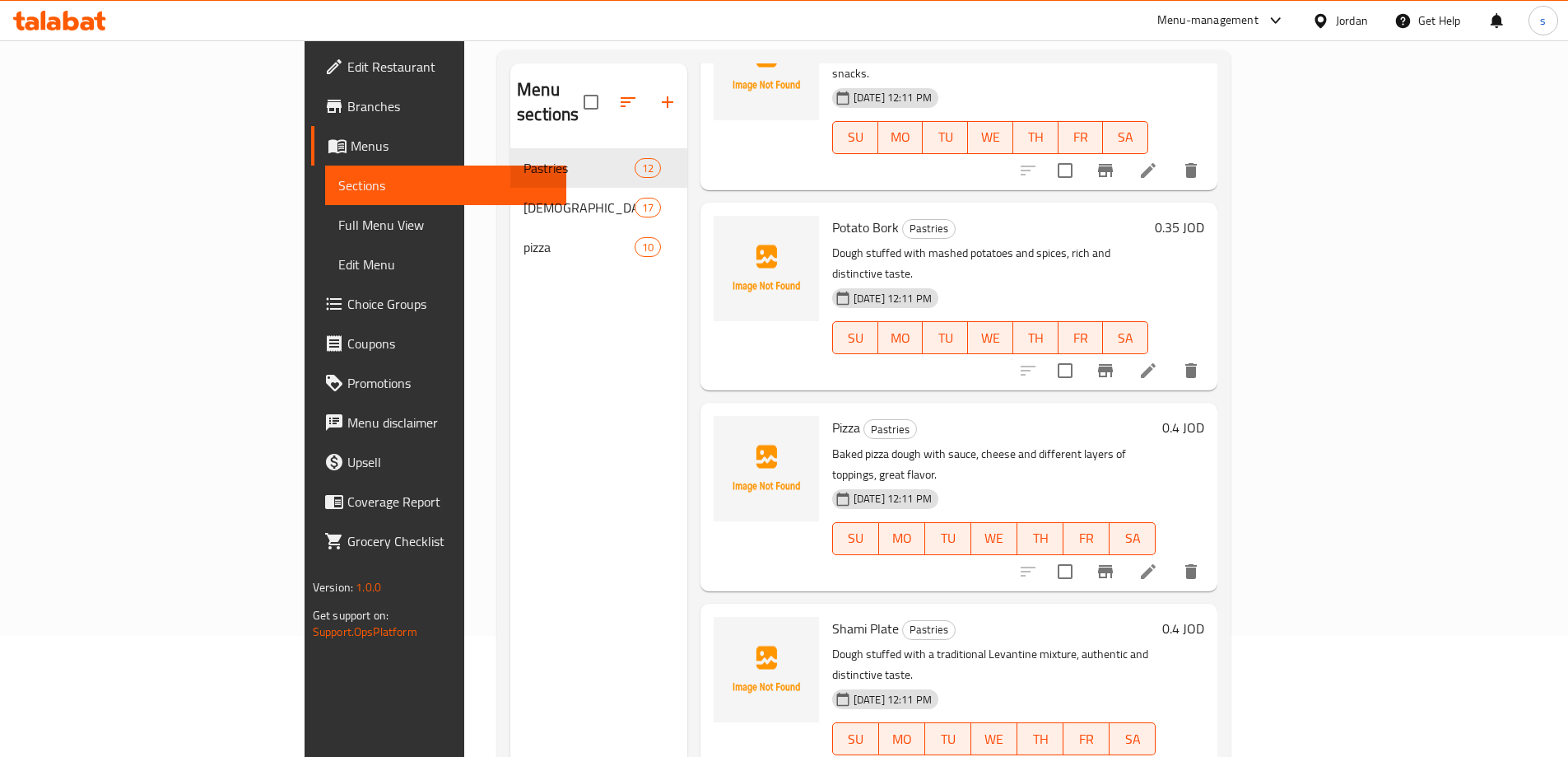
scroll to position [165, 0]
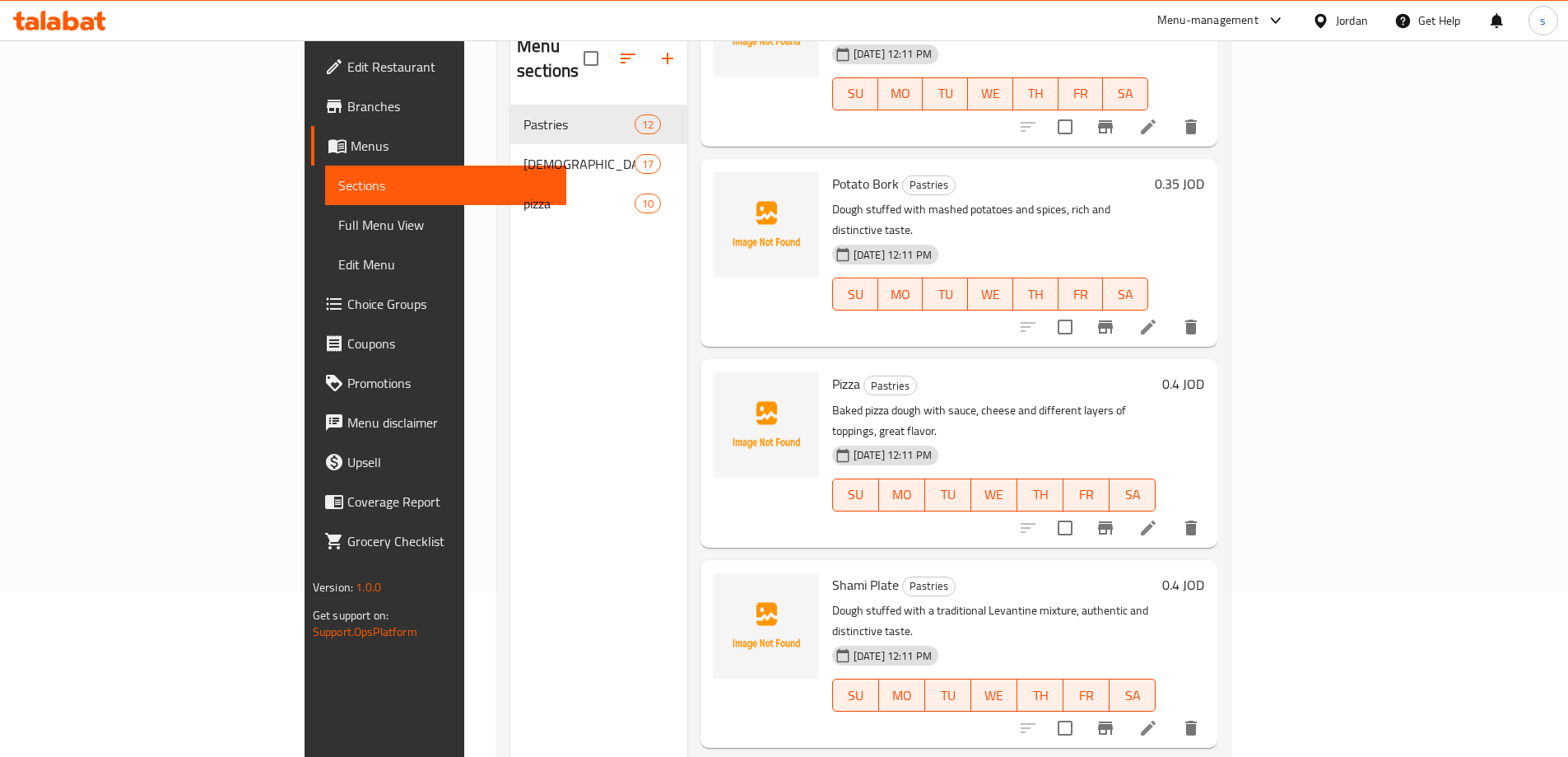
click at [1331, 26] on div at bounding box center [1324, 20] width 24 height 18
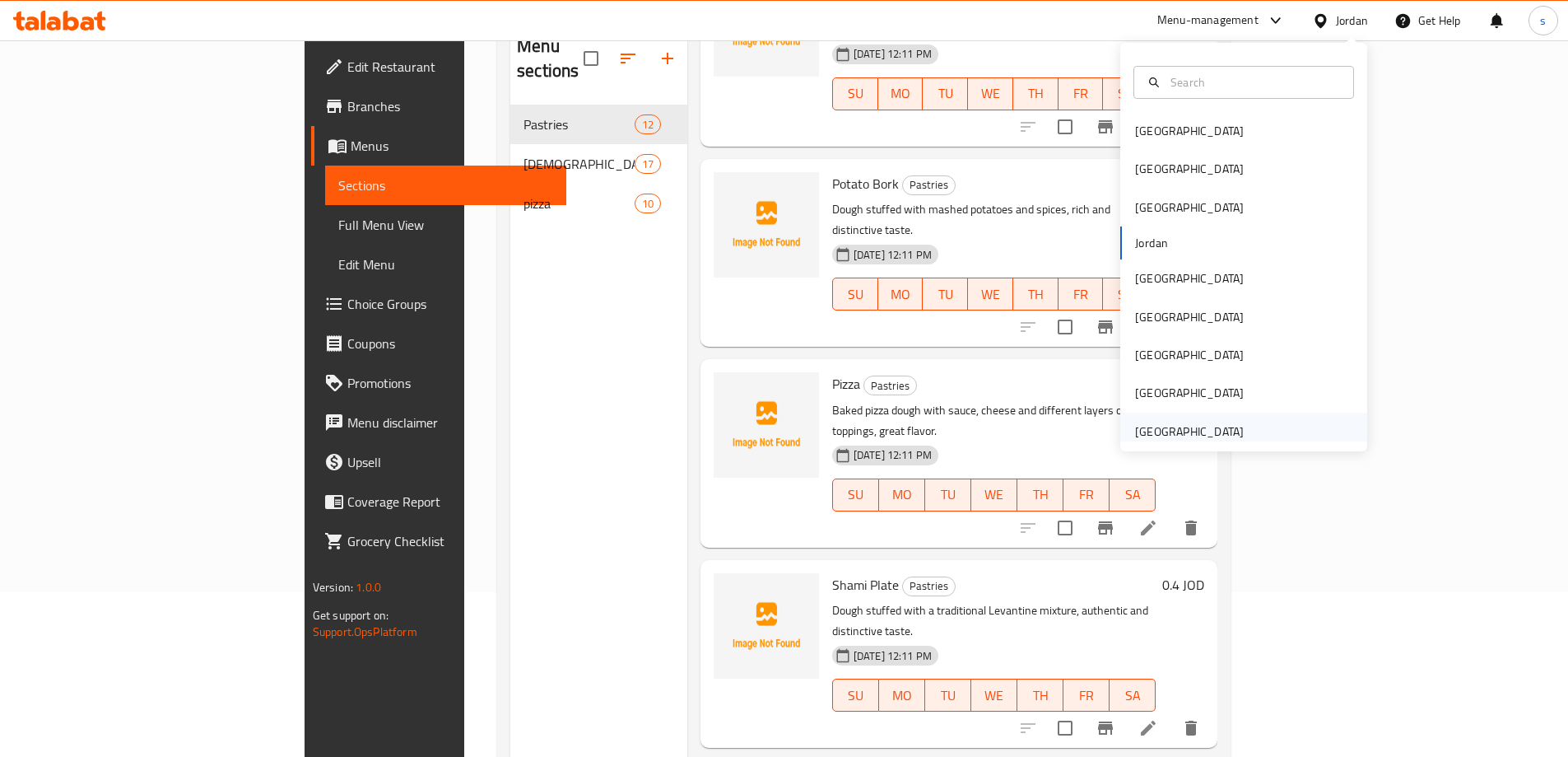
click at [1206, 422] on div "[GEOGRAPHIC_DATA]" at bounding box center [1190, 431] width 108 height 18
